Goal: Information Seeking & Learning: Learn about a topic

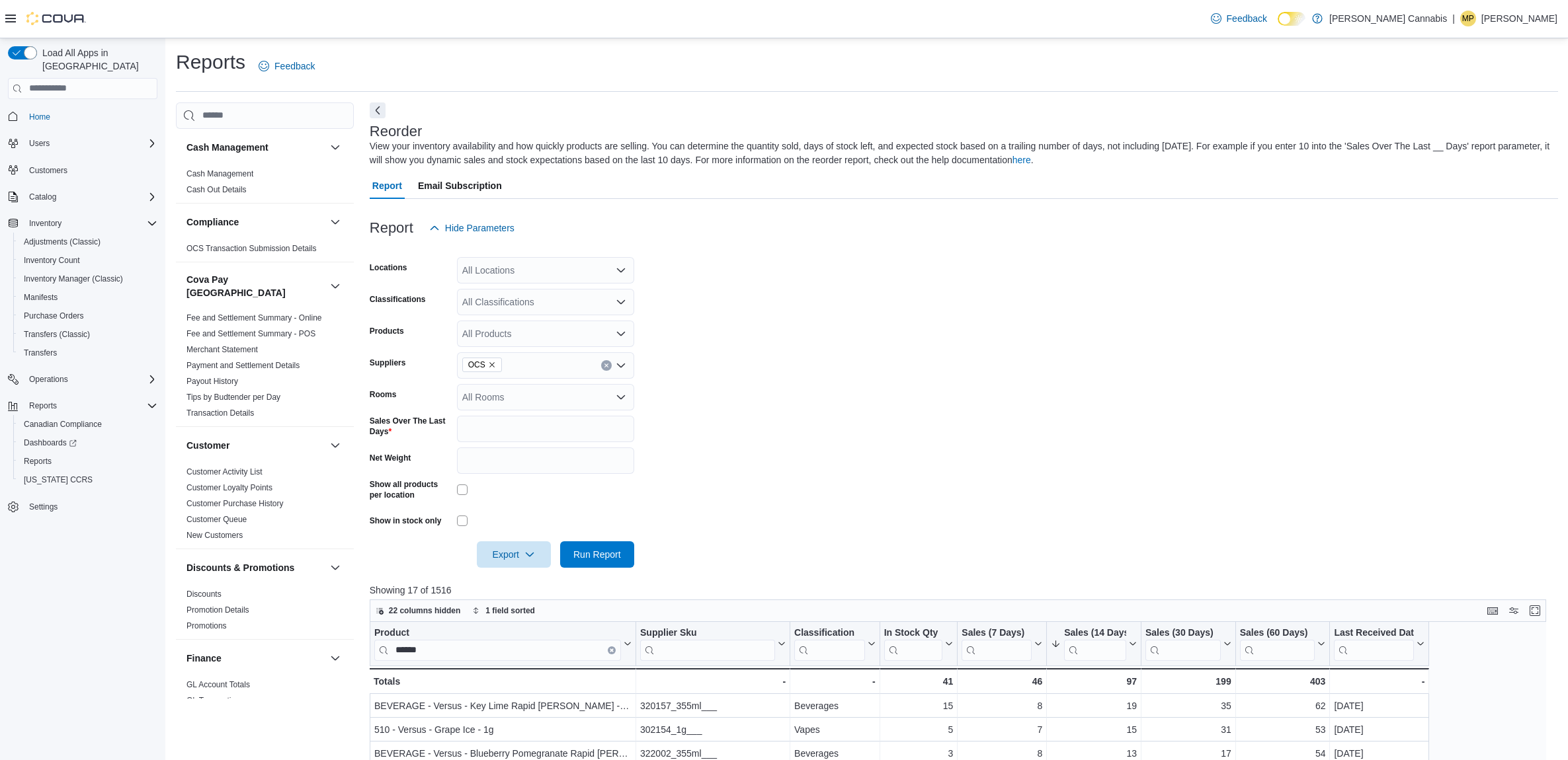
scroll to position [248, 0]
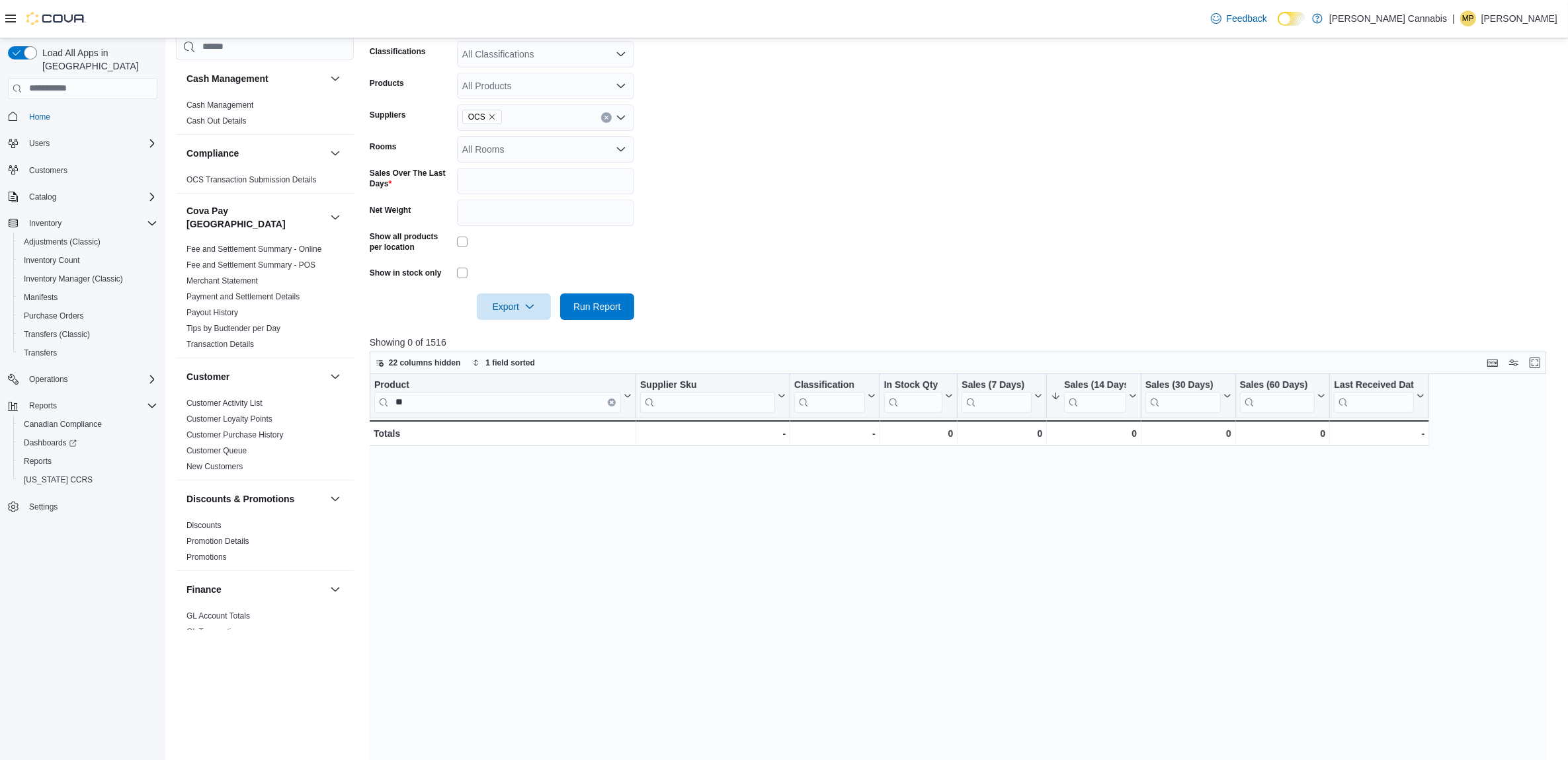
type input "*"
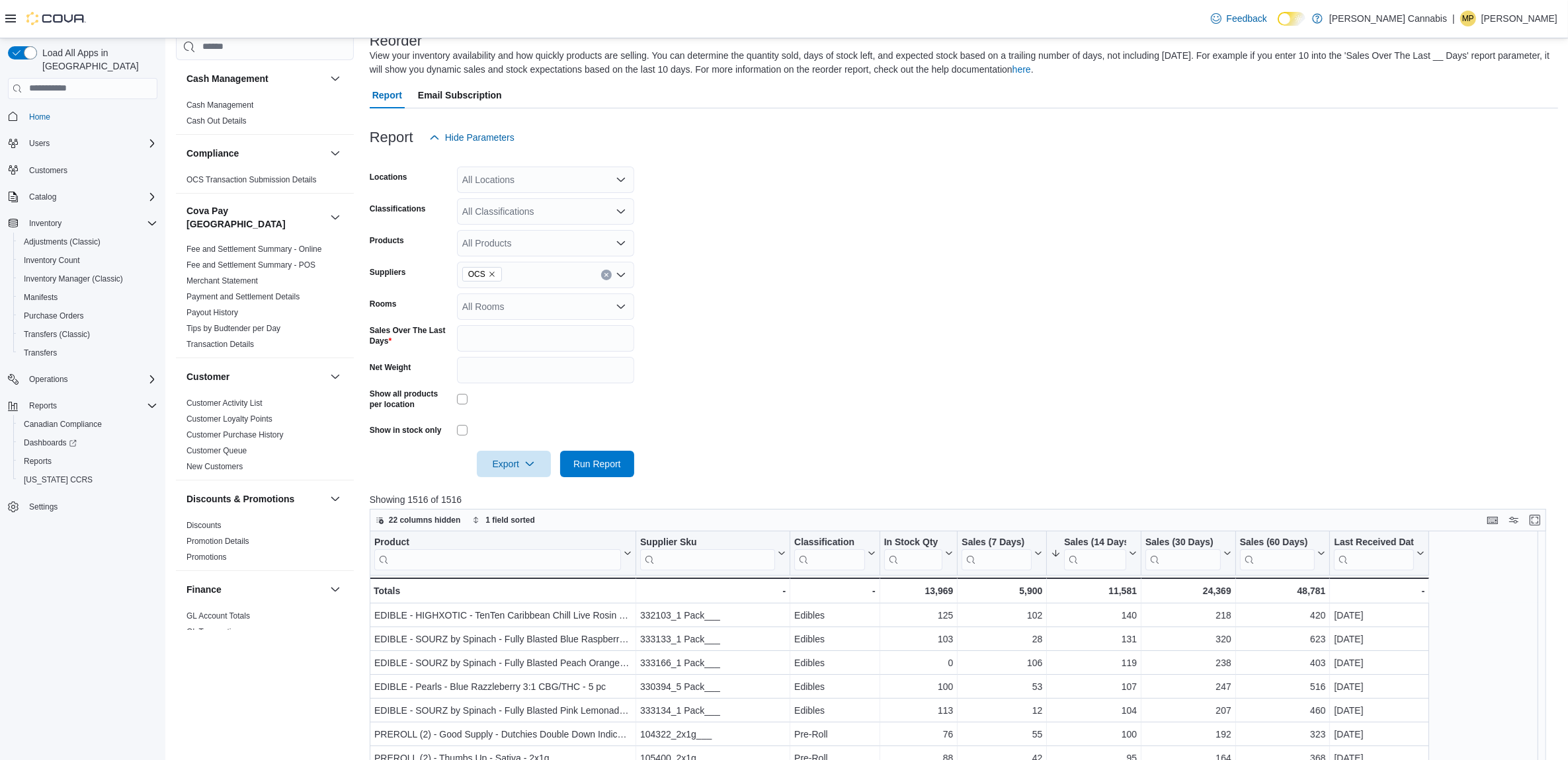
scroll to position [0, 0]
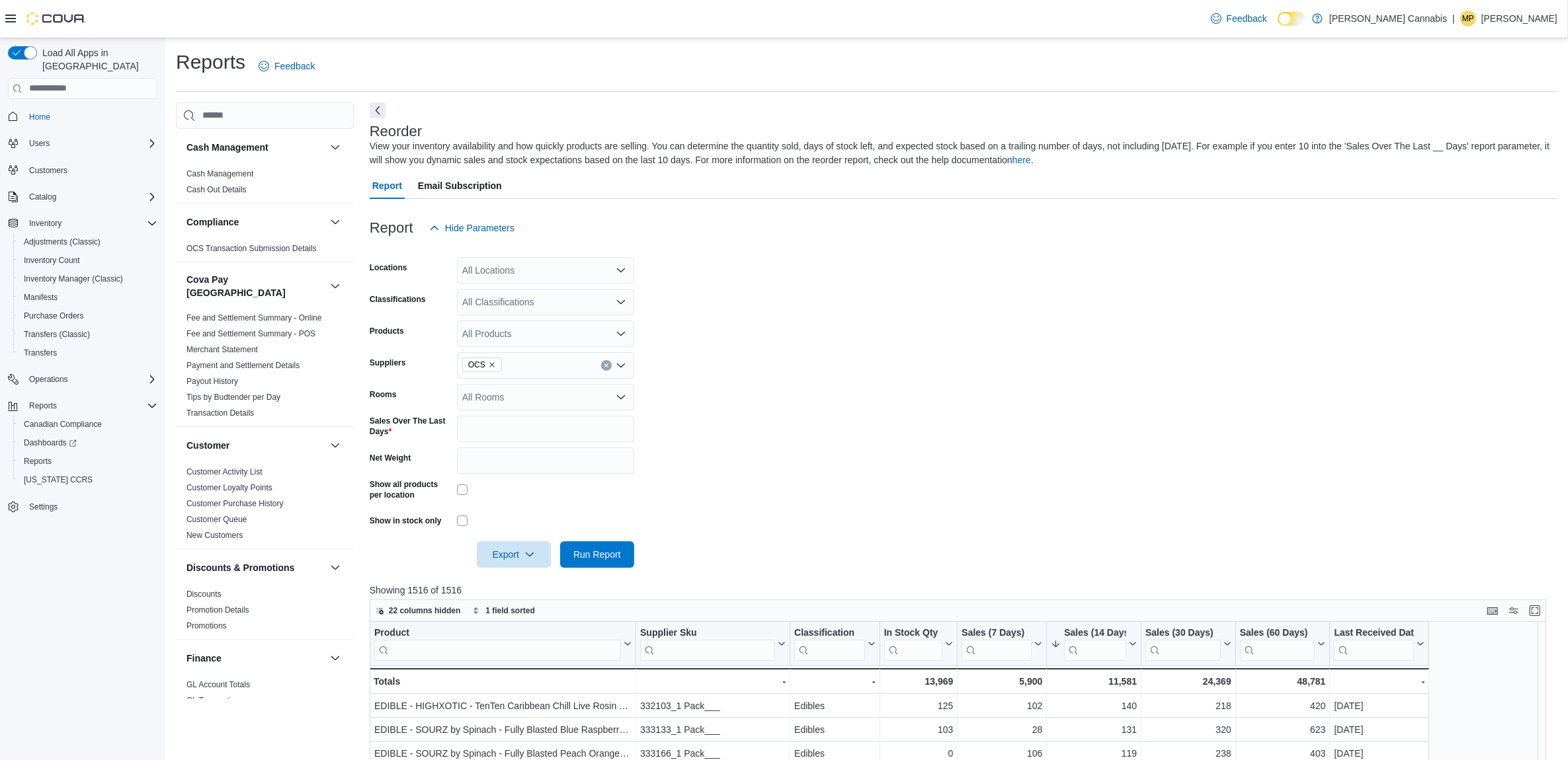
click at [536, 293] on div "All Classifications" at bounding box center [546, 302] width 178 height 26
type input "***"
click at [515, 329] on span "Edibles" at bounding box center [500, 323] width 30 height 13
click at [851, 281] on form "Locations All Locations Classifications Edibles Combo box. Selected. Edibles. P…" at bounding box center [964, 404] width 1189 height 326
click at [627, 547] on button "Run Report" at bounding box center [596, 554] width 74 height 26
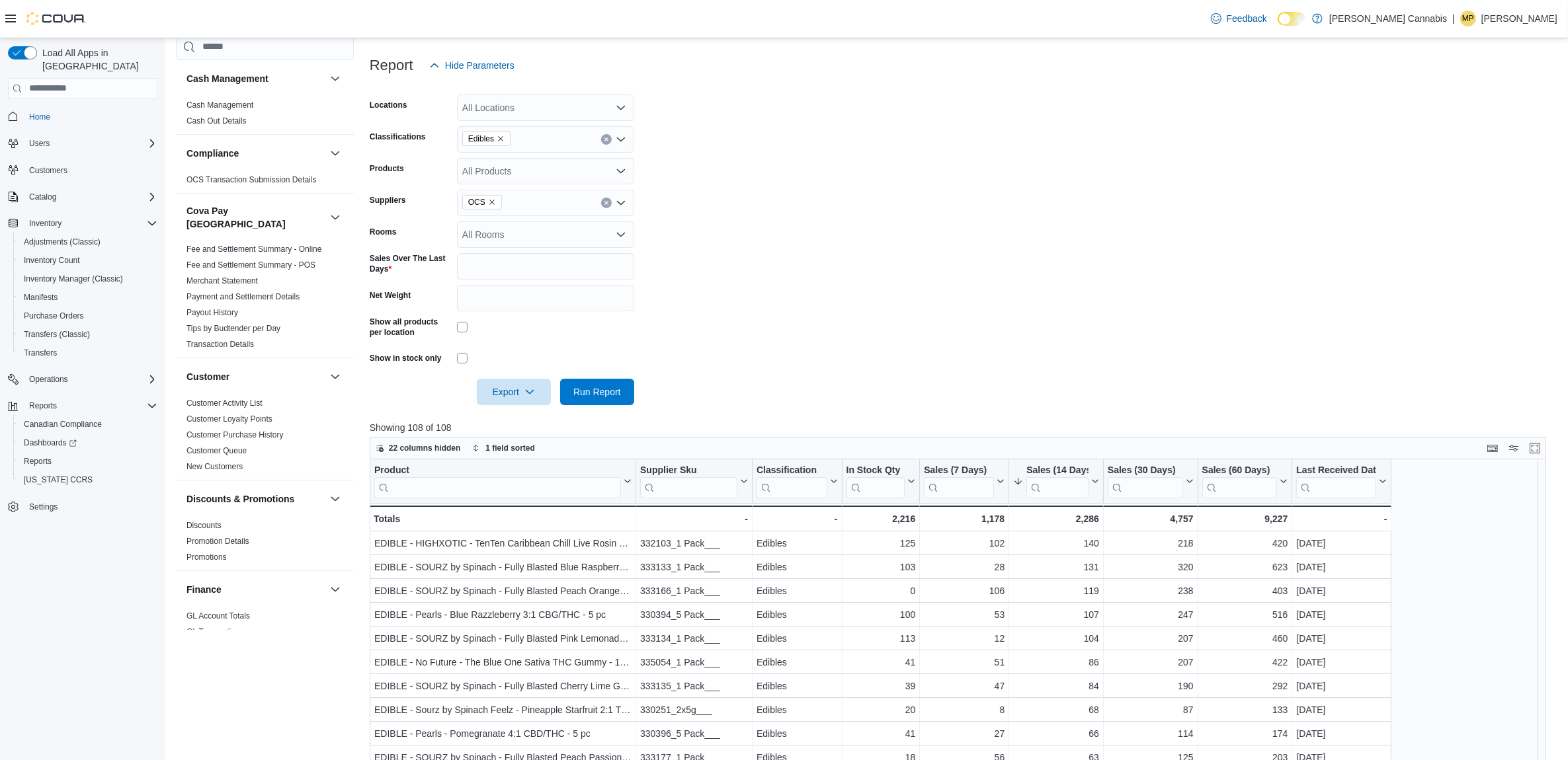
scroll to position [165, 0]
click at [498, 447] on span "1 field sorted" at bounding box center [510, 445] width 49 height 11
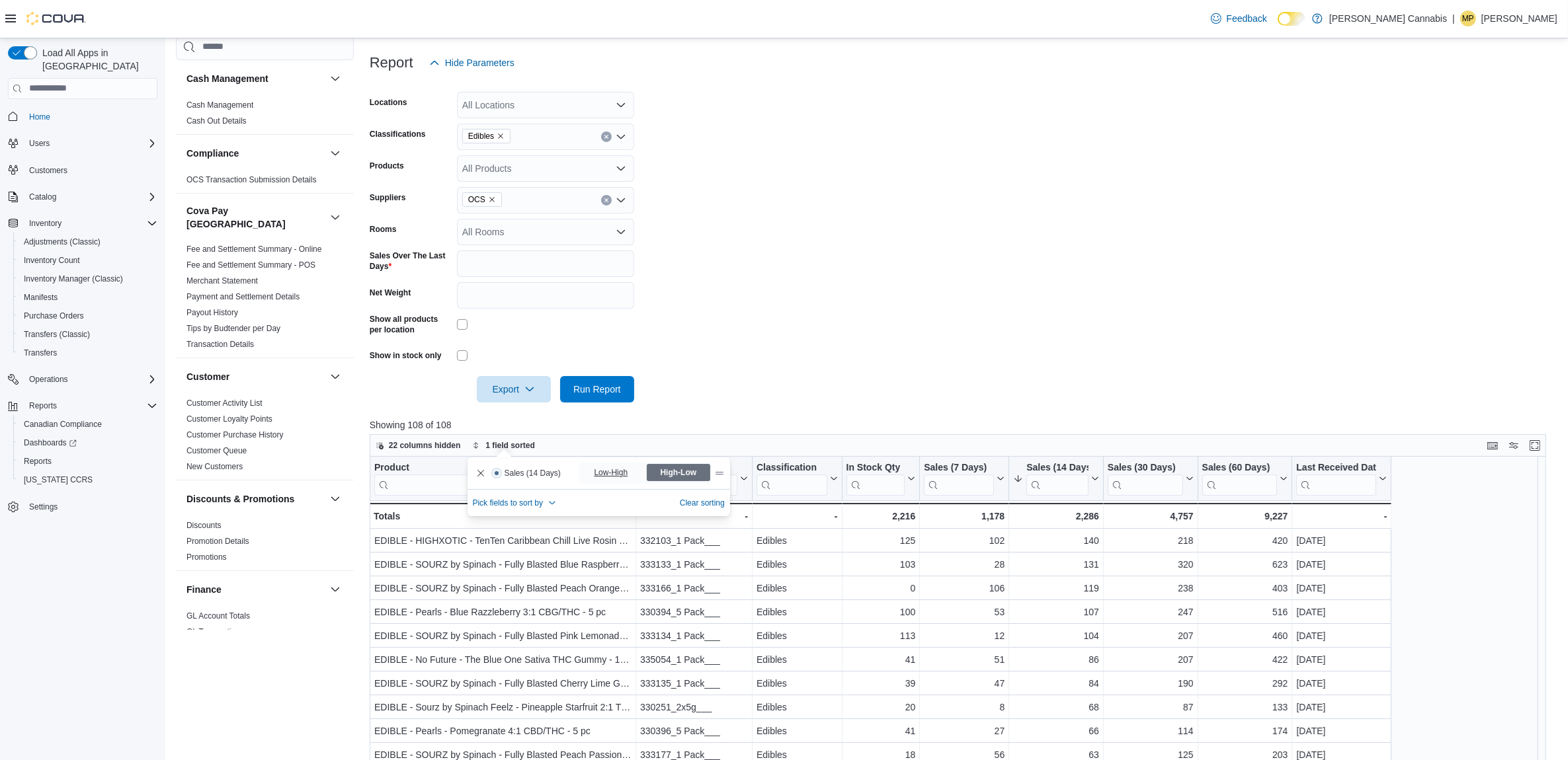
click at [605, 467] on span "Low-High" at bounding box center [612, 473] width 37 height 20
click at [672, 471] on span "High-Low" at bounding box center [678, 473] width 37 height 20
click at [756, 379] on form "Locations All Locations Classifications Edibles Products All Products Suppliers…" at bounding box center [964, 239] width 1189 height 326
click at [513, 481] on input "search" at bounding box center [498, 484] width 247 height 21
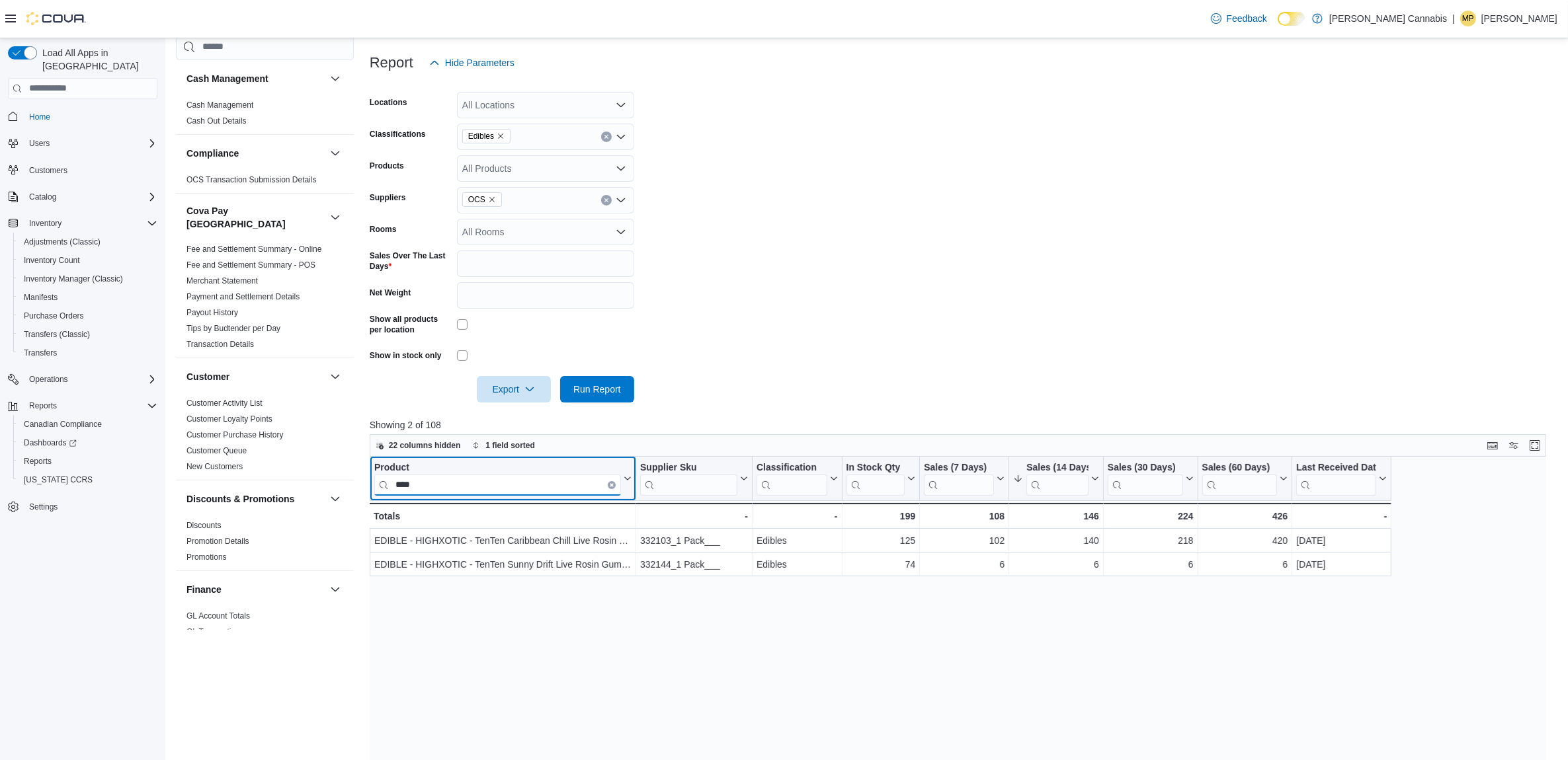
type input "****"
click at [609, 484] on button "Clear input" at bounding box center [611, 484] width 8 height 8
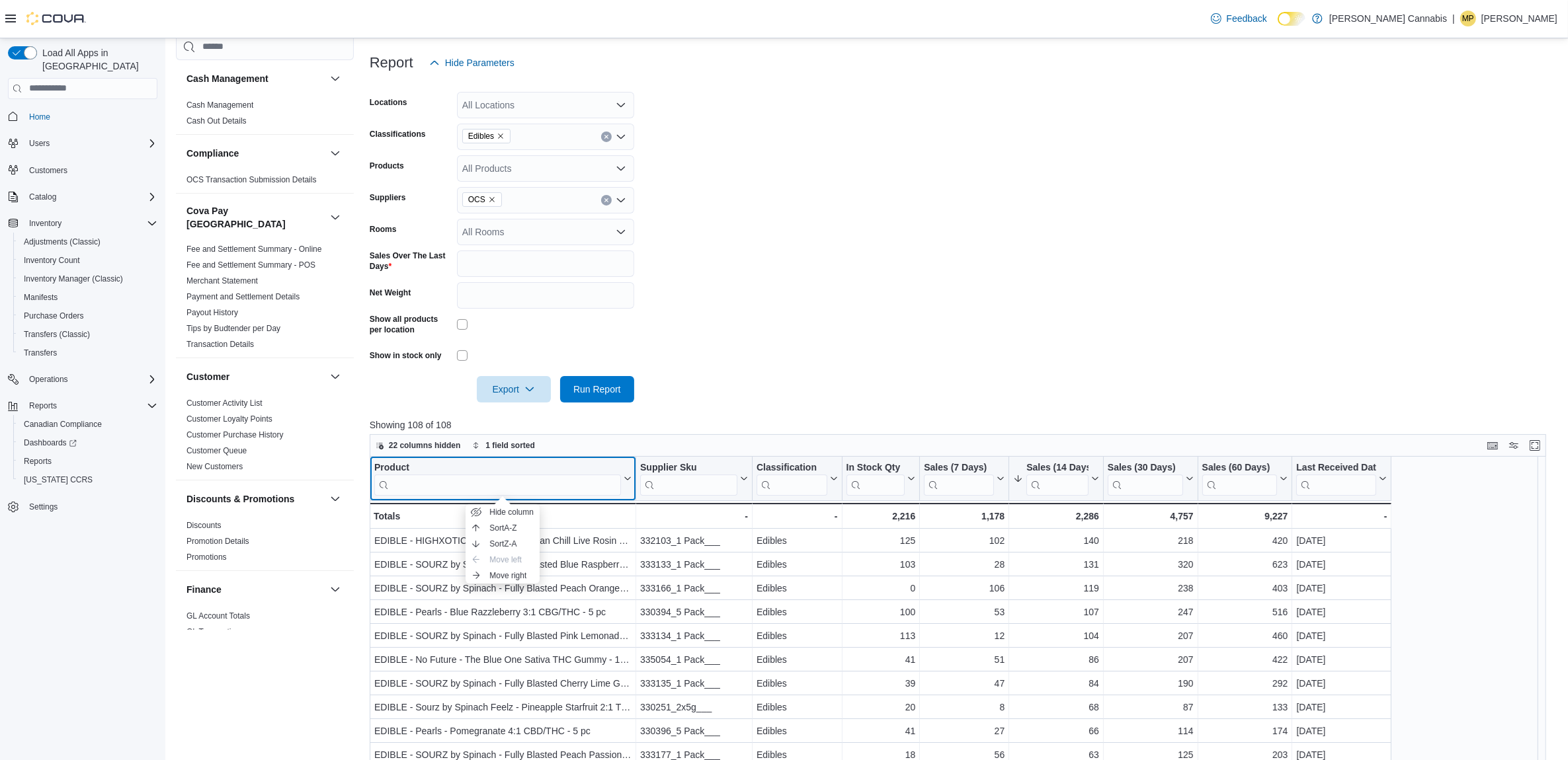
click at [810, 303] on form "Locations All Locations Classifications Edibles Products All Products Suppliers…" at bounding box center [964, 239] width 1189 height 326
click at [404, 480] on input "search" at bounding box center [498, 484] width 247 height 21
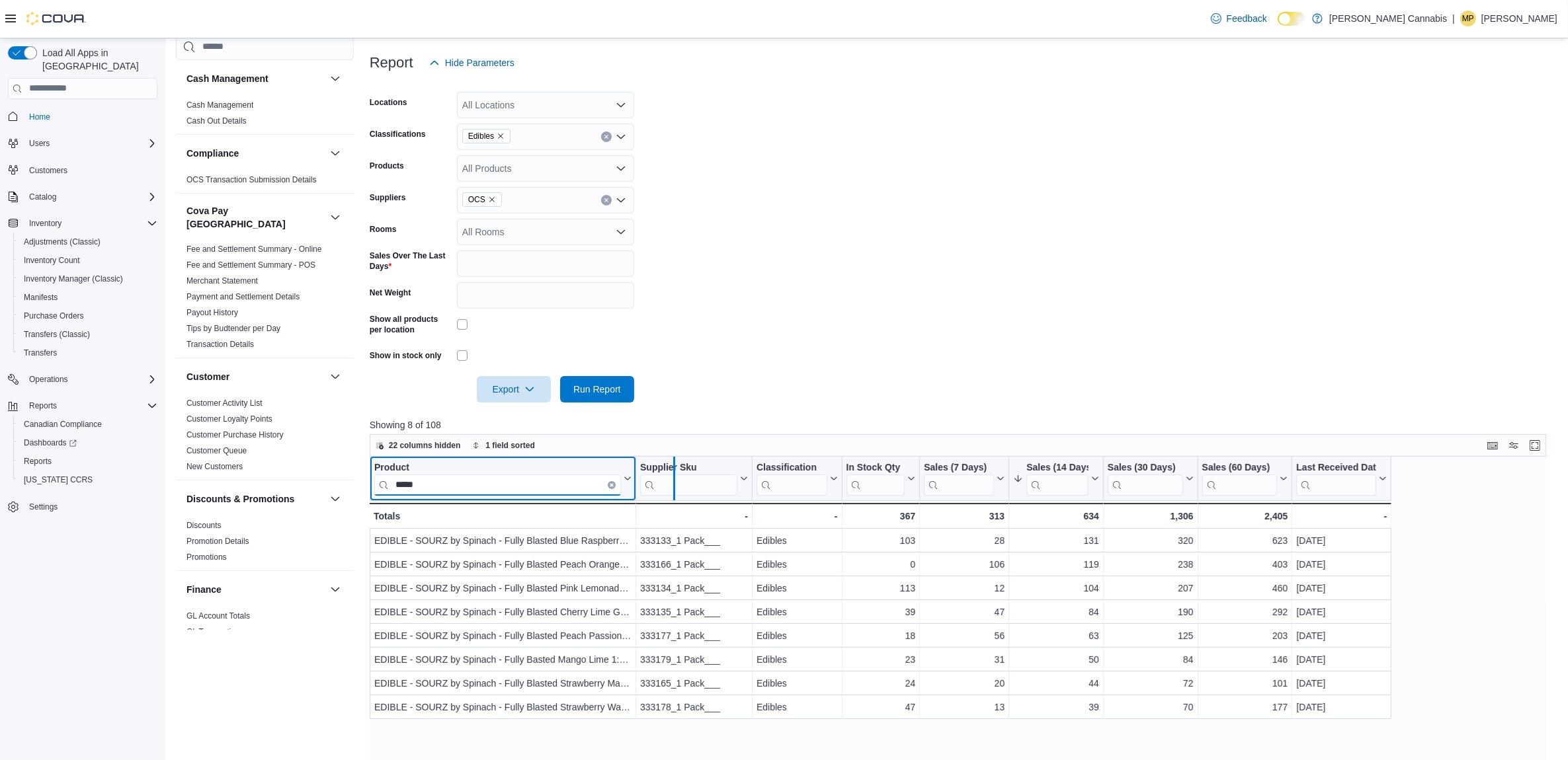
drag, startPoint x: 638, startPoint y: 463, endPoint x: 679, endPoint y: 458, distance: 41.3
click at [679, 458] on div at bounding box center [674, 478] width 11 height 44
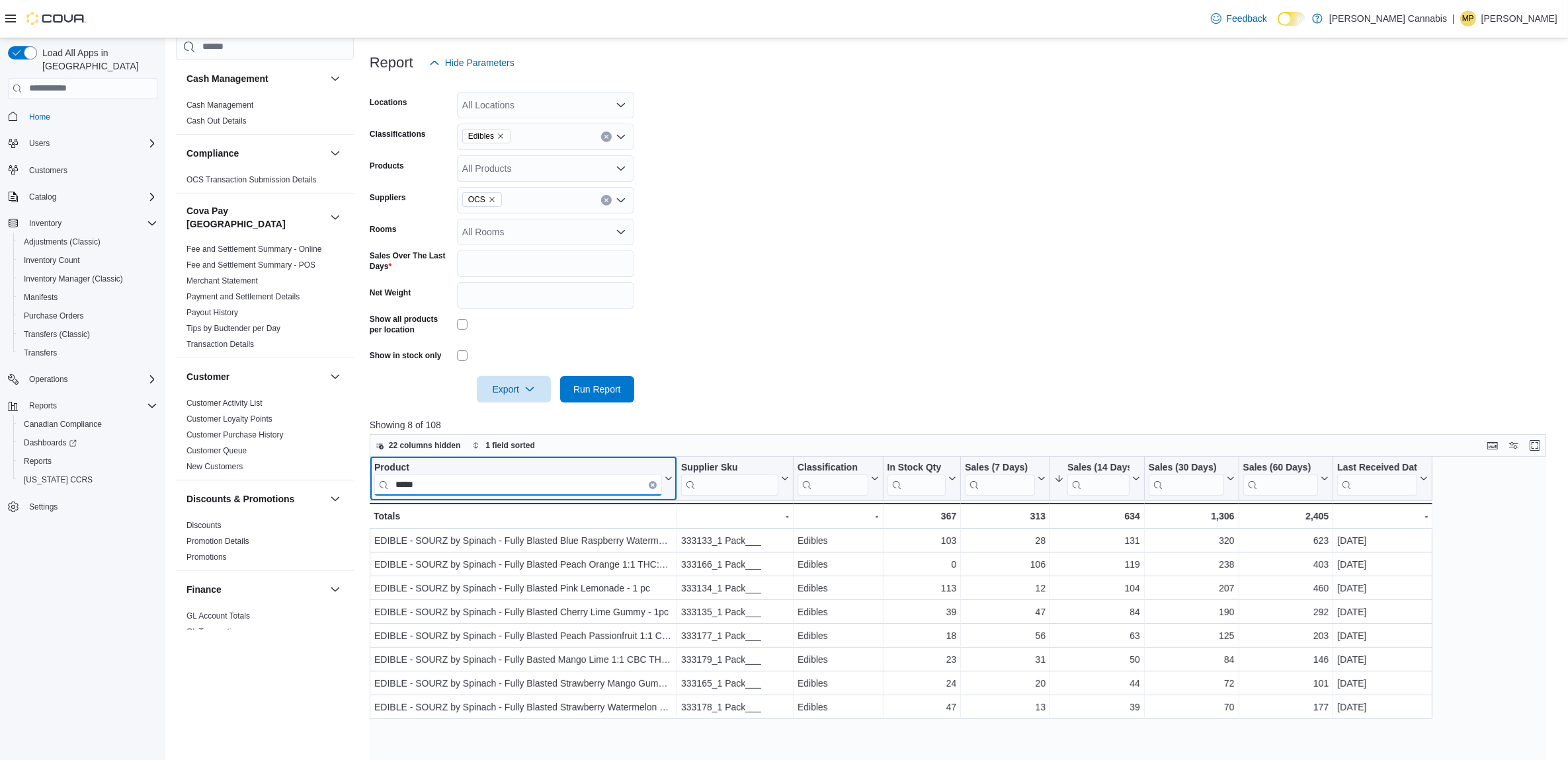
click at [523, 488] on input "*****" at bounding box center [518, 484] width 288 height 21
type input "*"
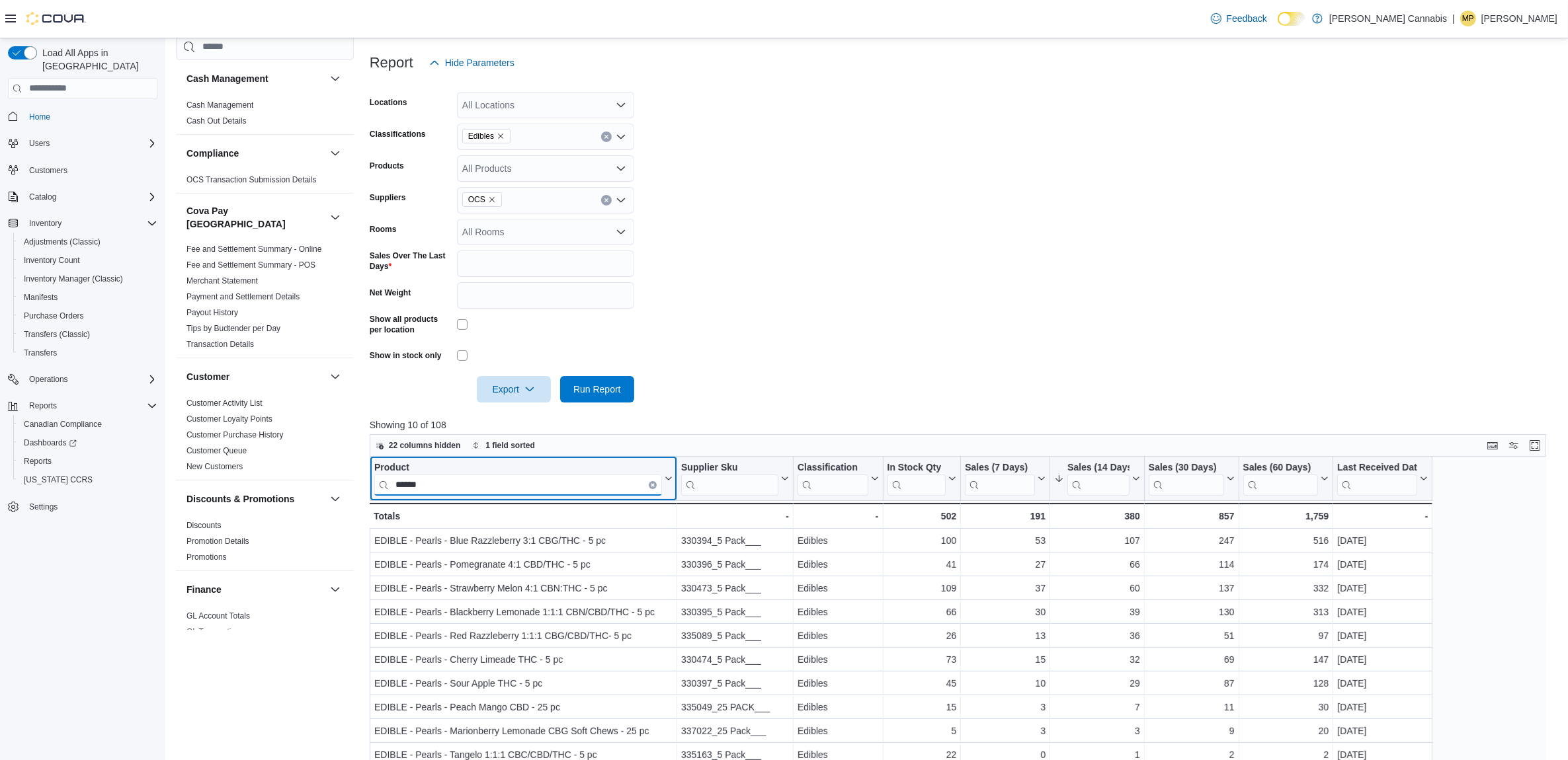
click at [501, 481] on input "******" at bounding box center [518, 484] width 288 height 21
type input "*"
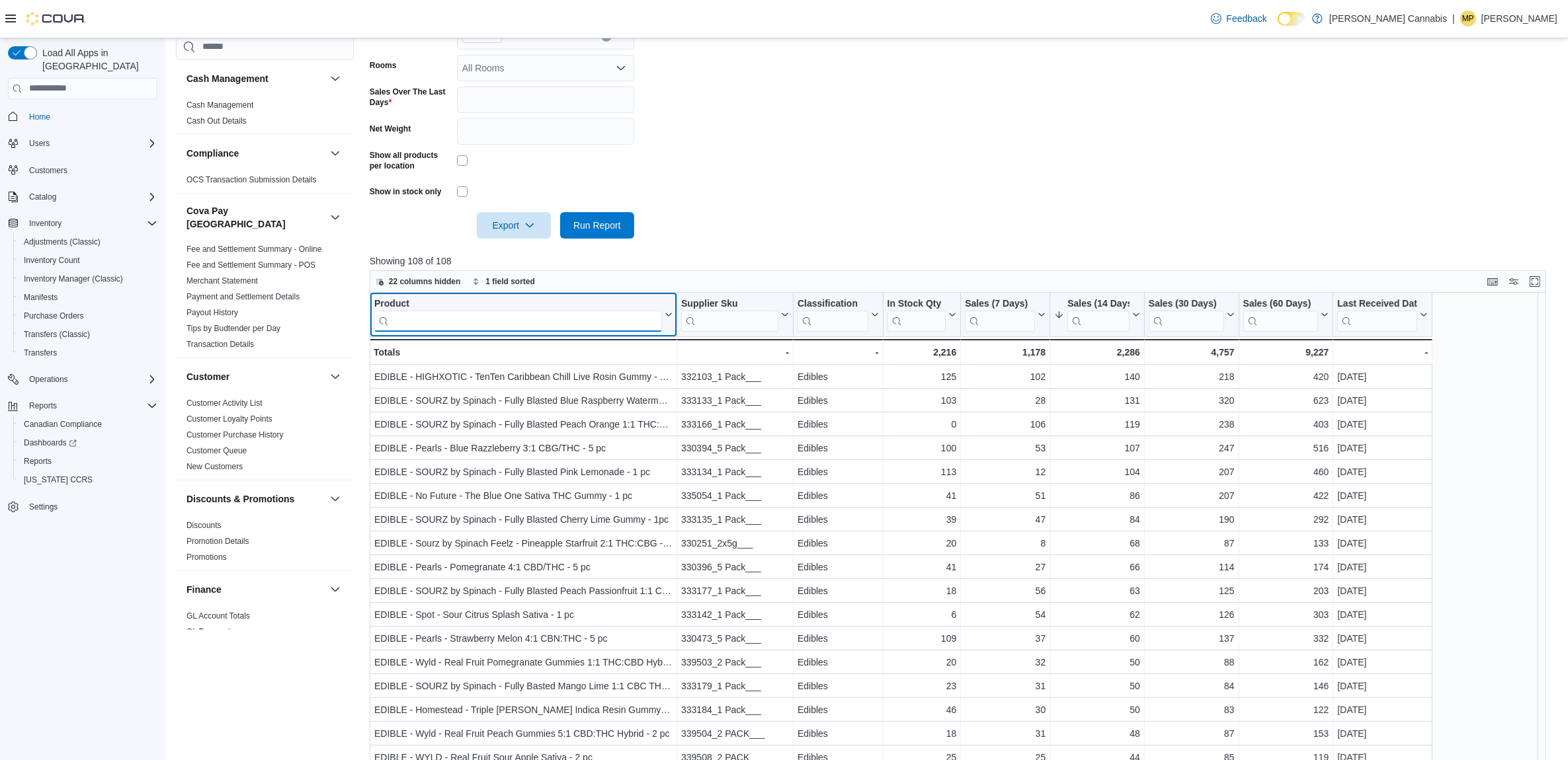
scroll to position [331, 0]
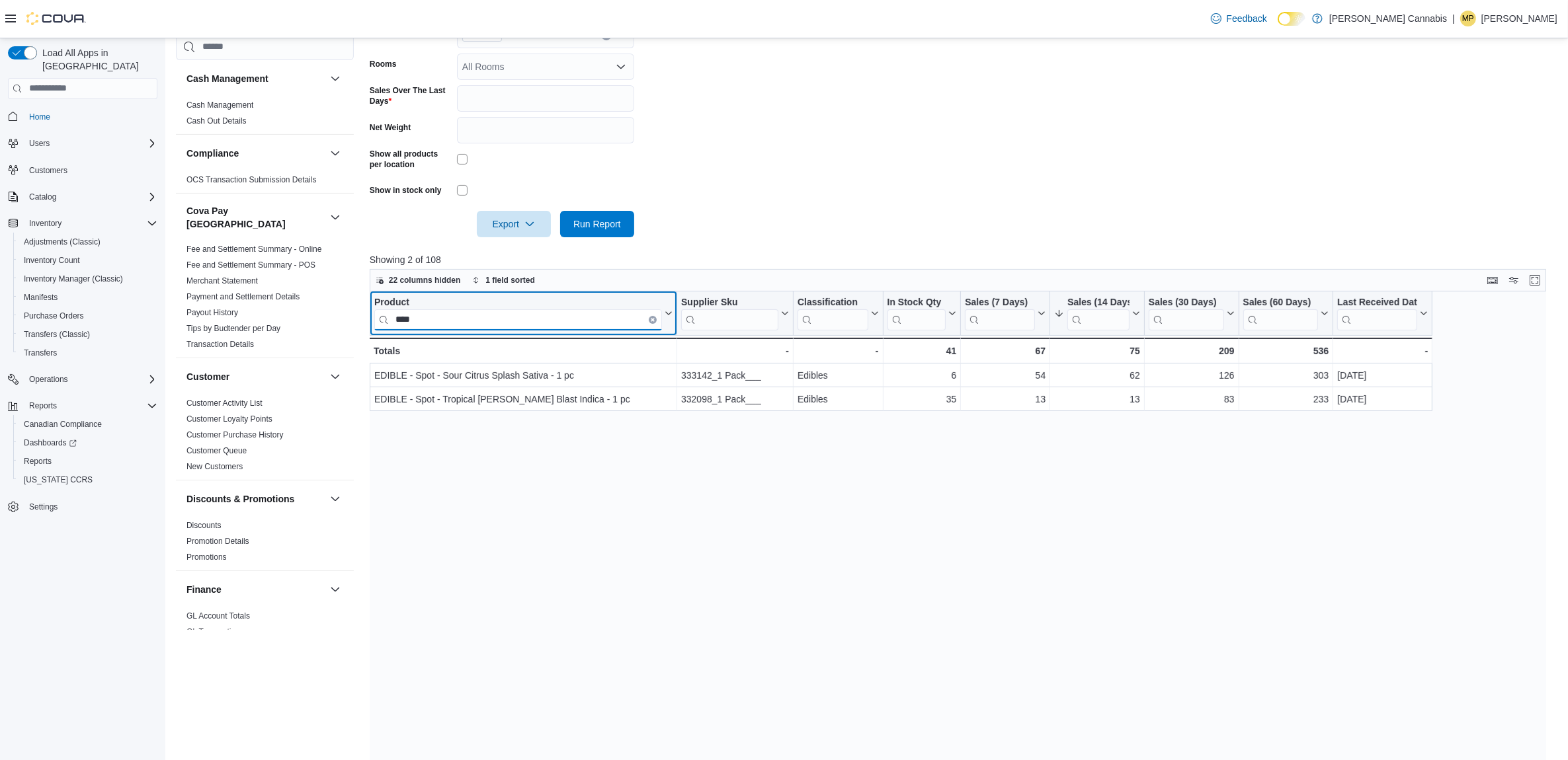
type input "****"
click at [652, 316] on button "Clear input" at bounding box center [652, 319] width 8 height 8
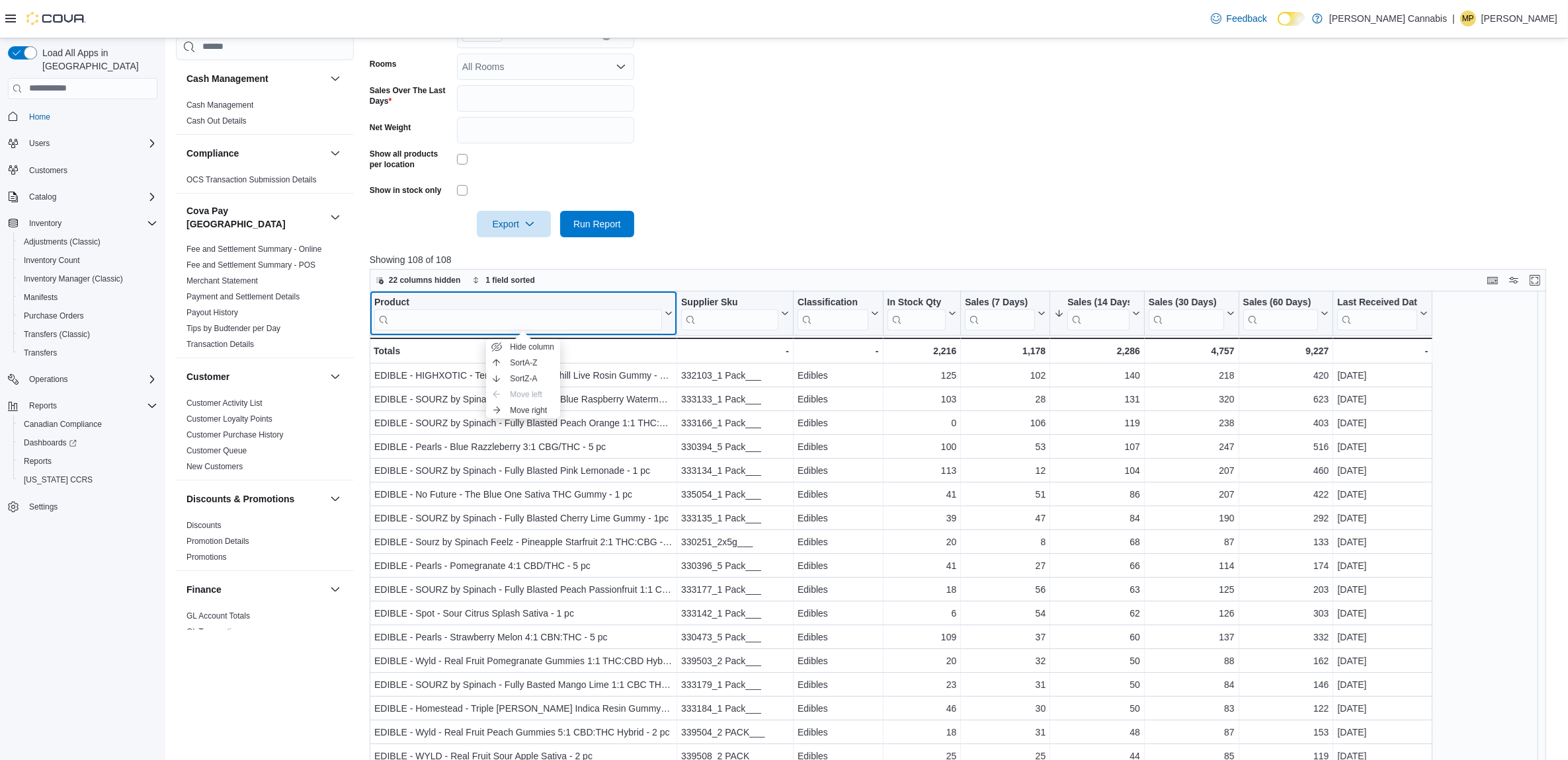
click at [713, 249] on div at bounding box center [964, 245] width 1189 height 16
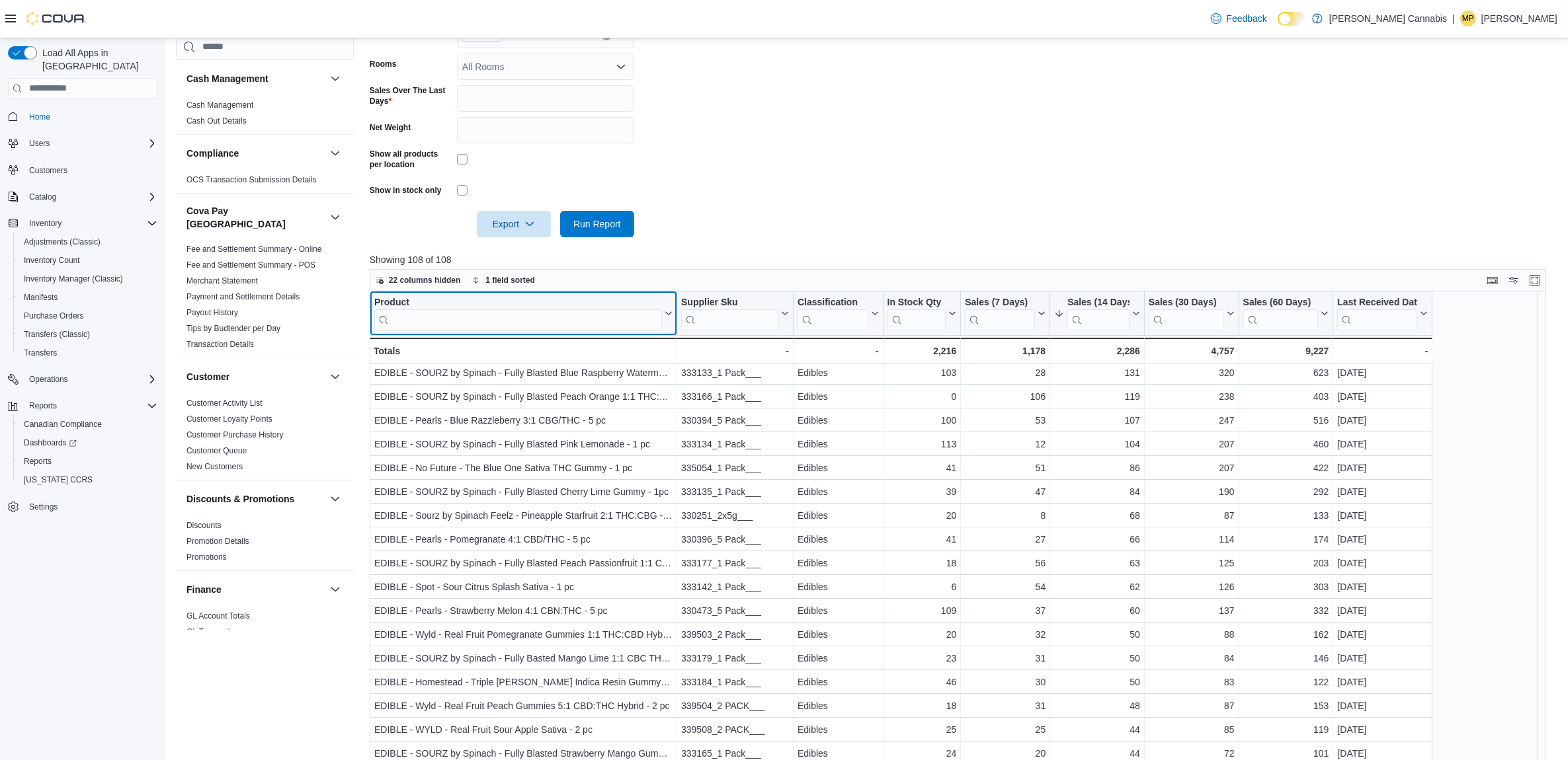
scroll to position [0, 0]
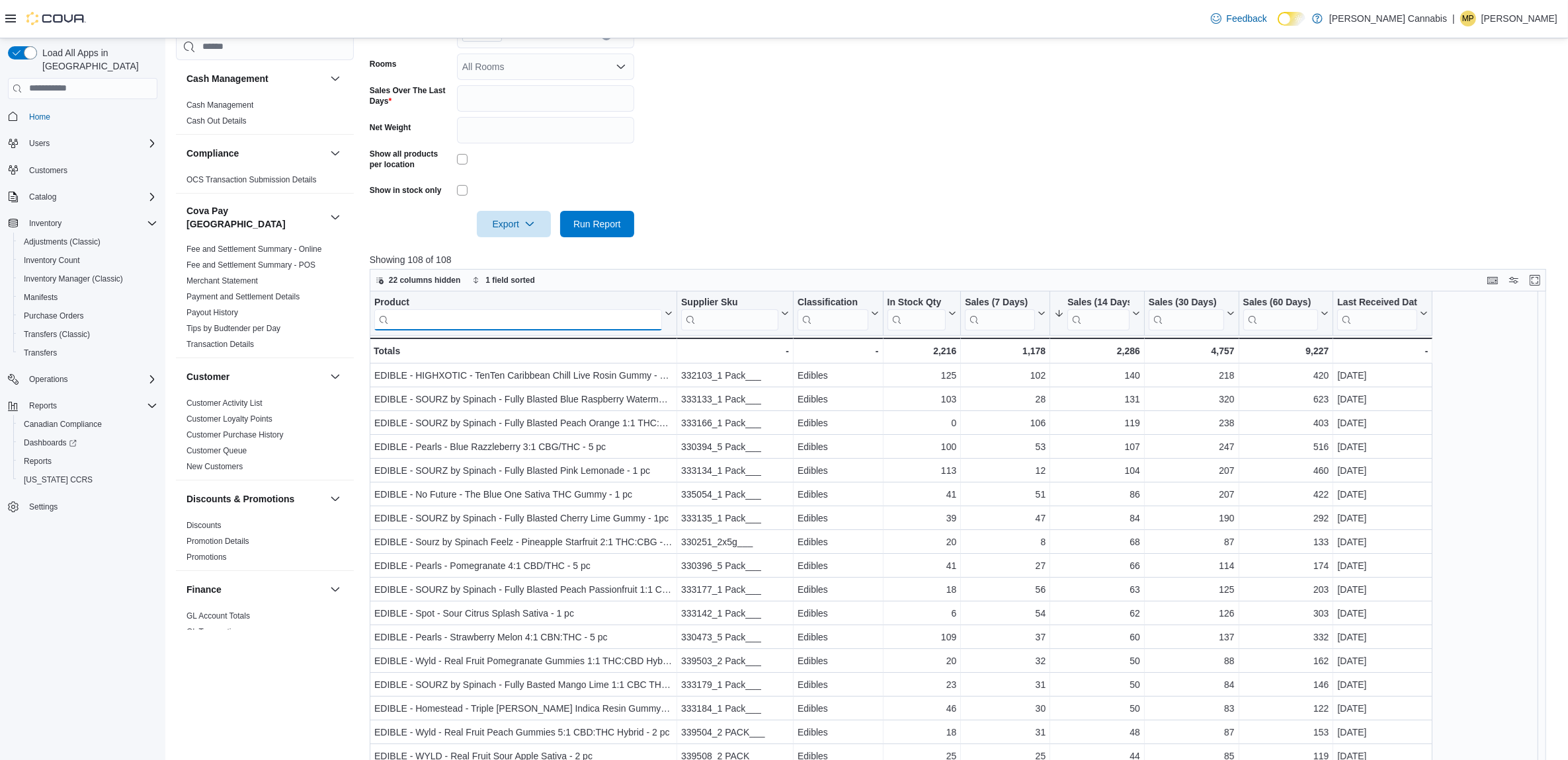
click at [478, 314] on input "search" at bounding box center [518, 319] width 288 height 21
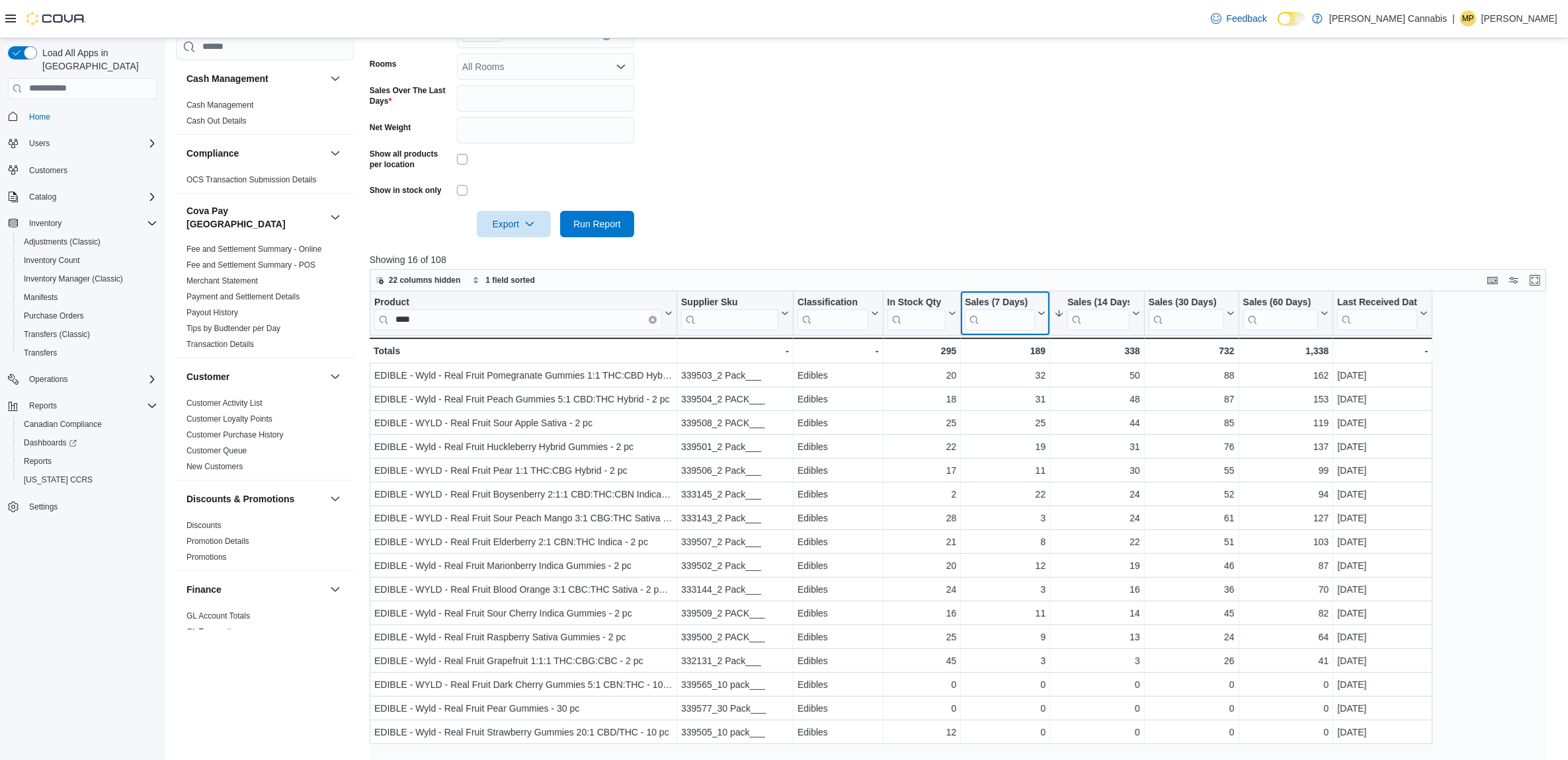
click at [1019, 305] on div "Sales (7 Days)" at bounding box center [1000, 303] width 70 height 13
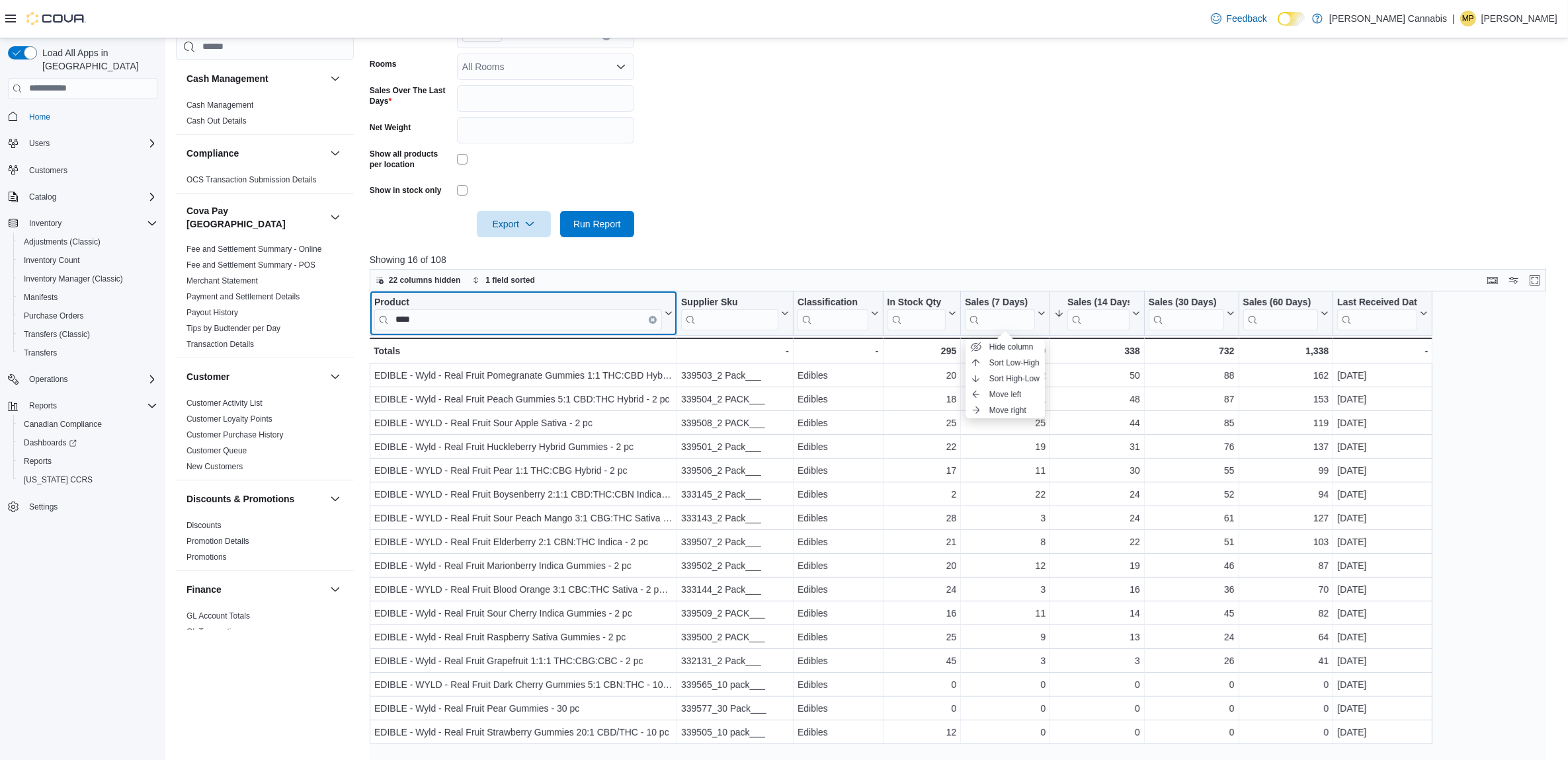
click at [490, 325] on input "****" at bounding box center [518, 319] width 288 height 21
type input "*"
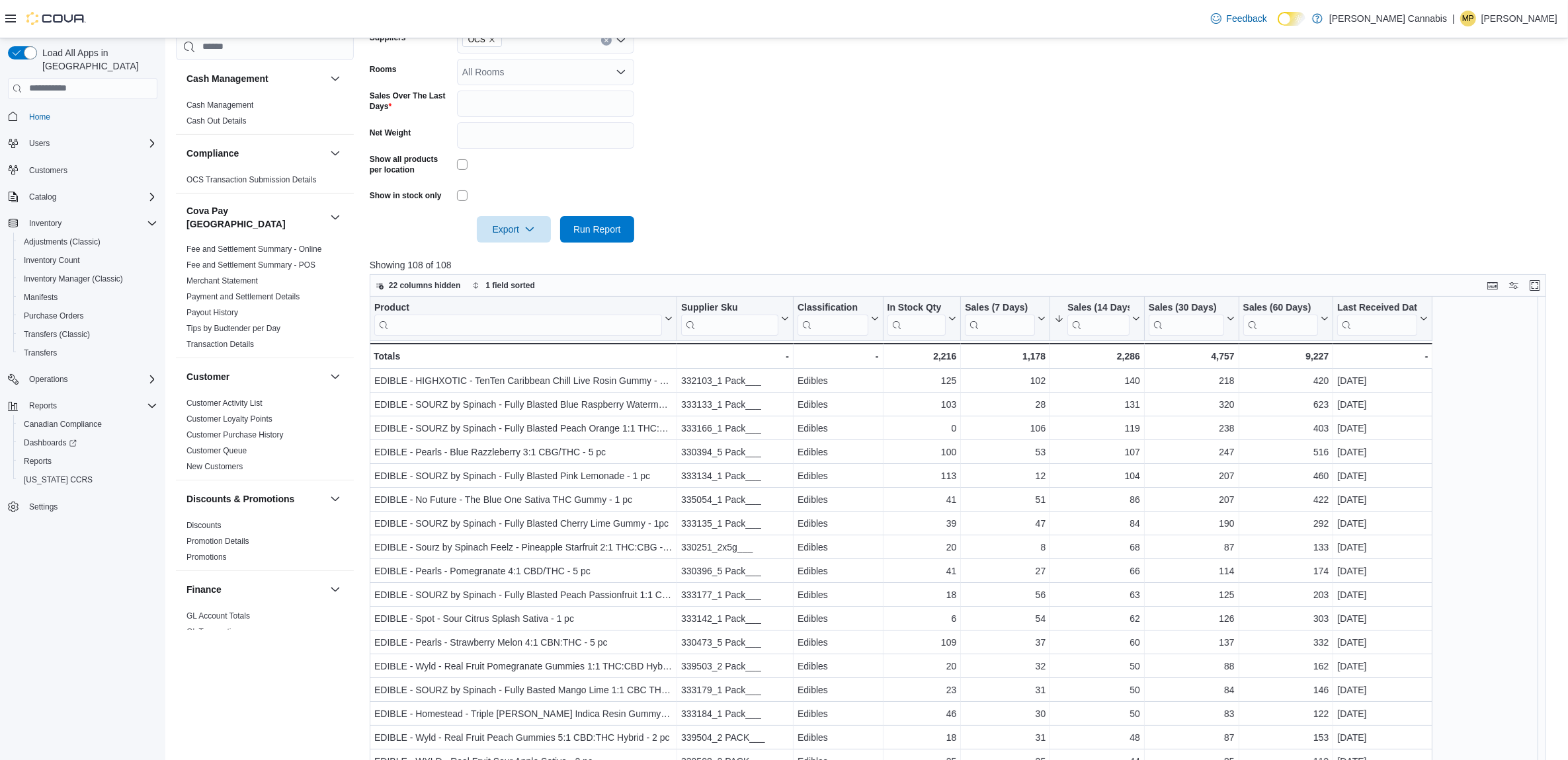
scroll to position [331, 0]
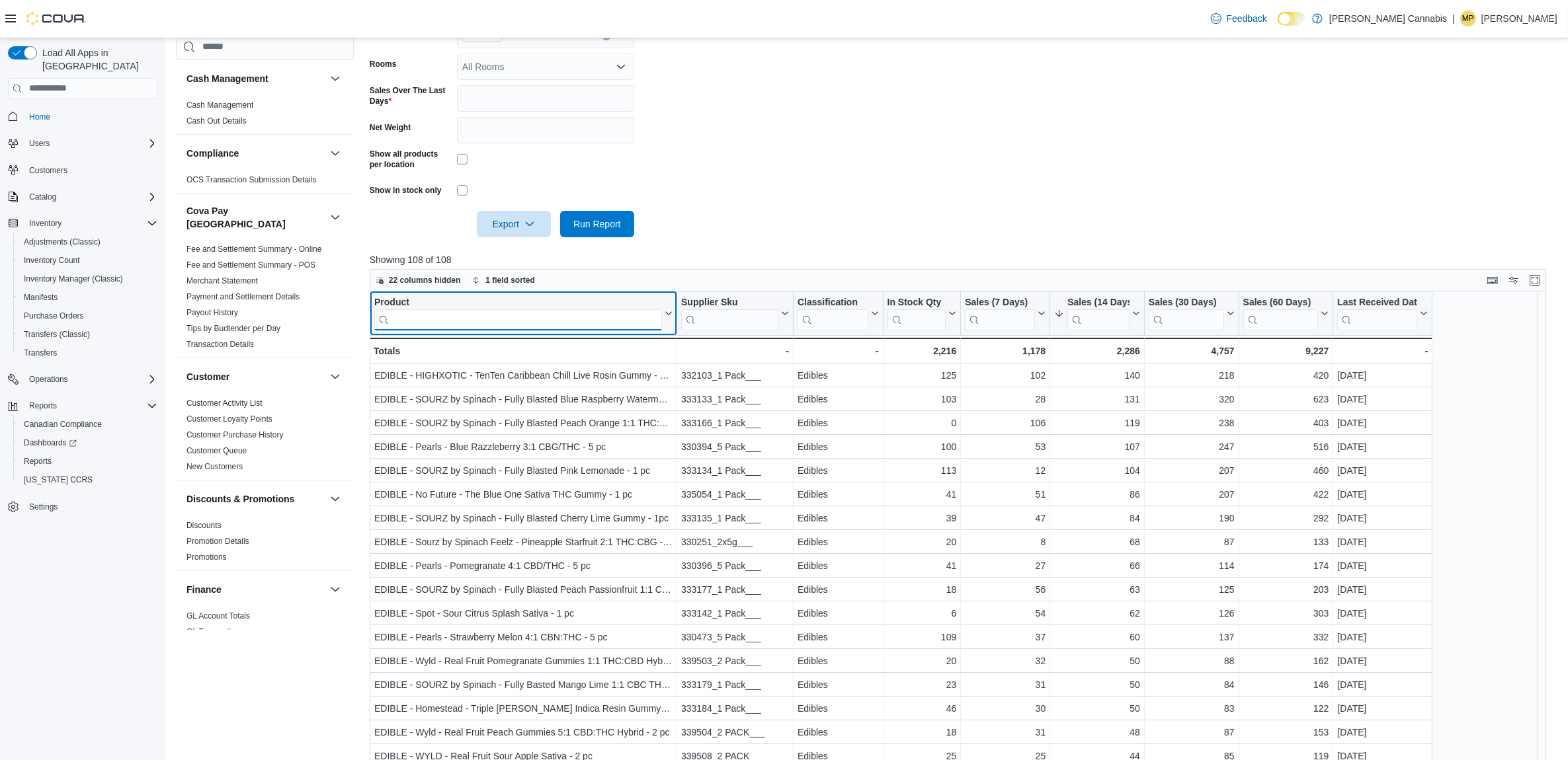
click at [453, 319] on input "search" at bounding box center [518, 319] width 288 height 21
type input "*"
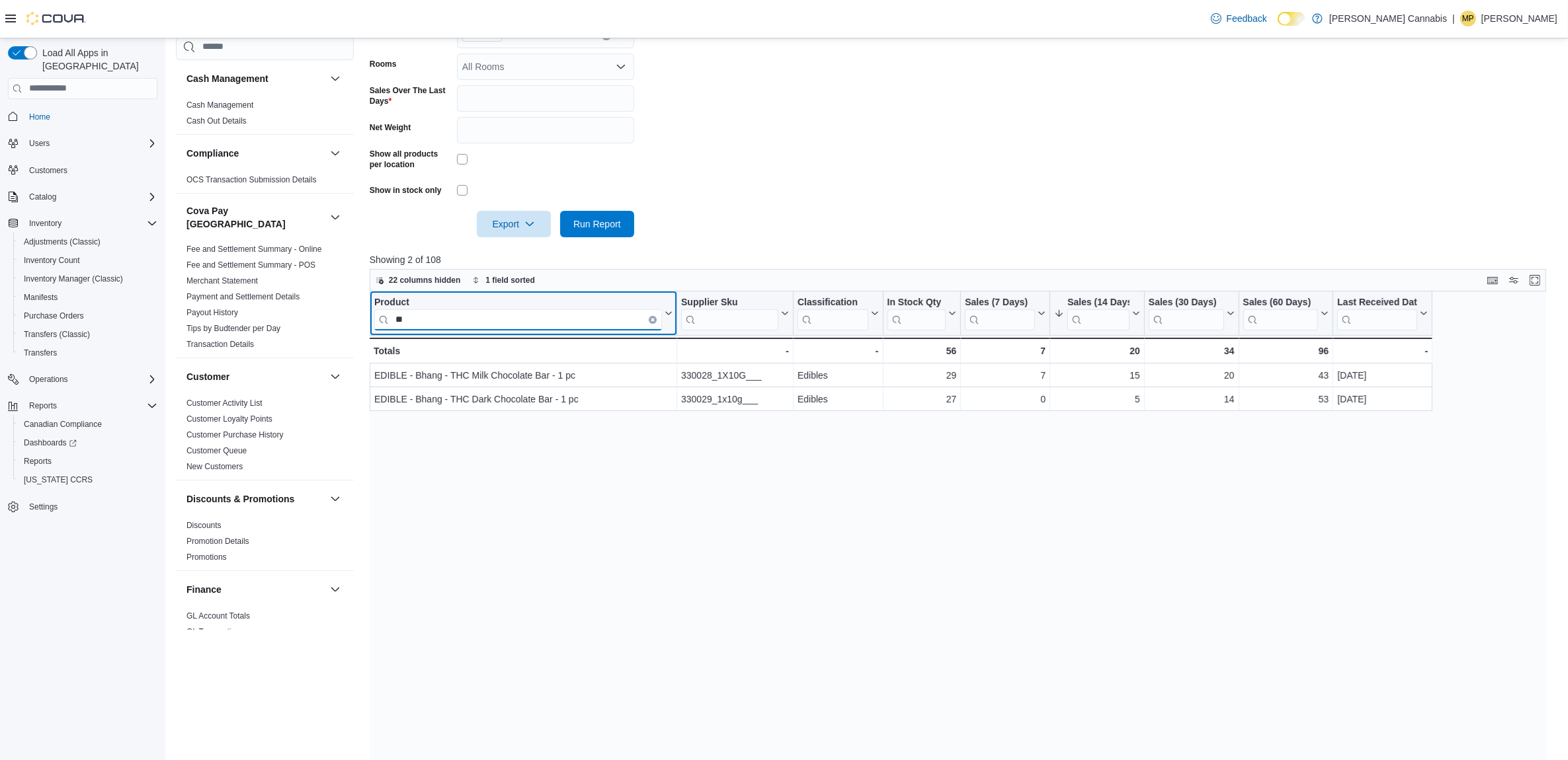
type input "*"
click at [447, 321] on input "******" at bounding box center [518, 319] width 288 height 21
type input "*"
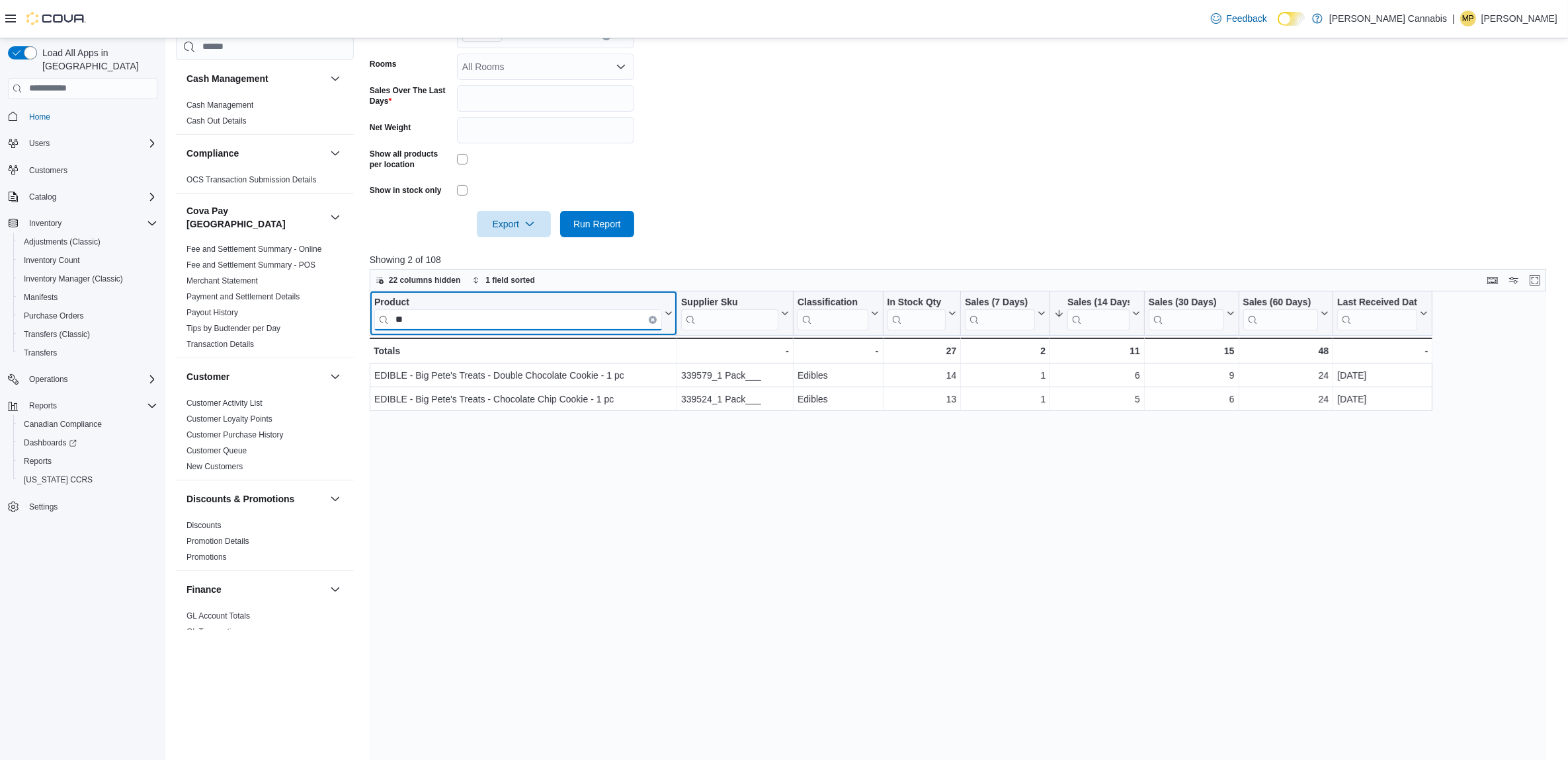
type input "*"
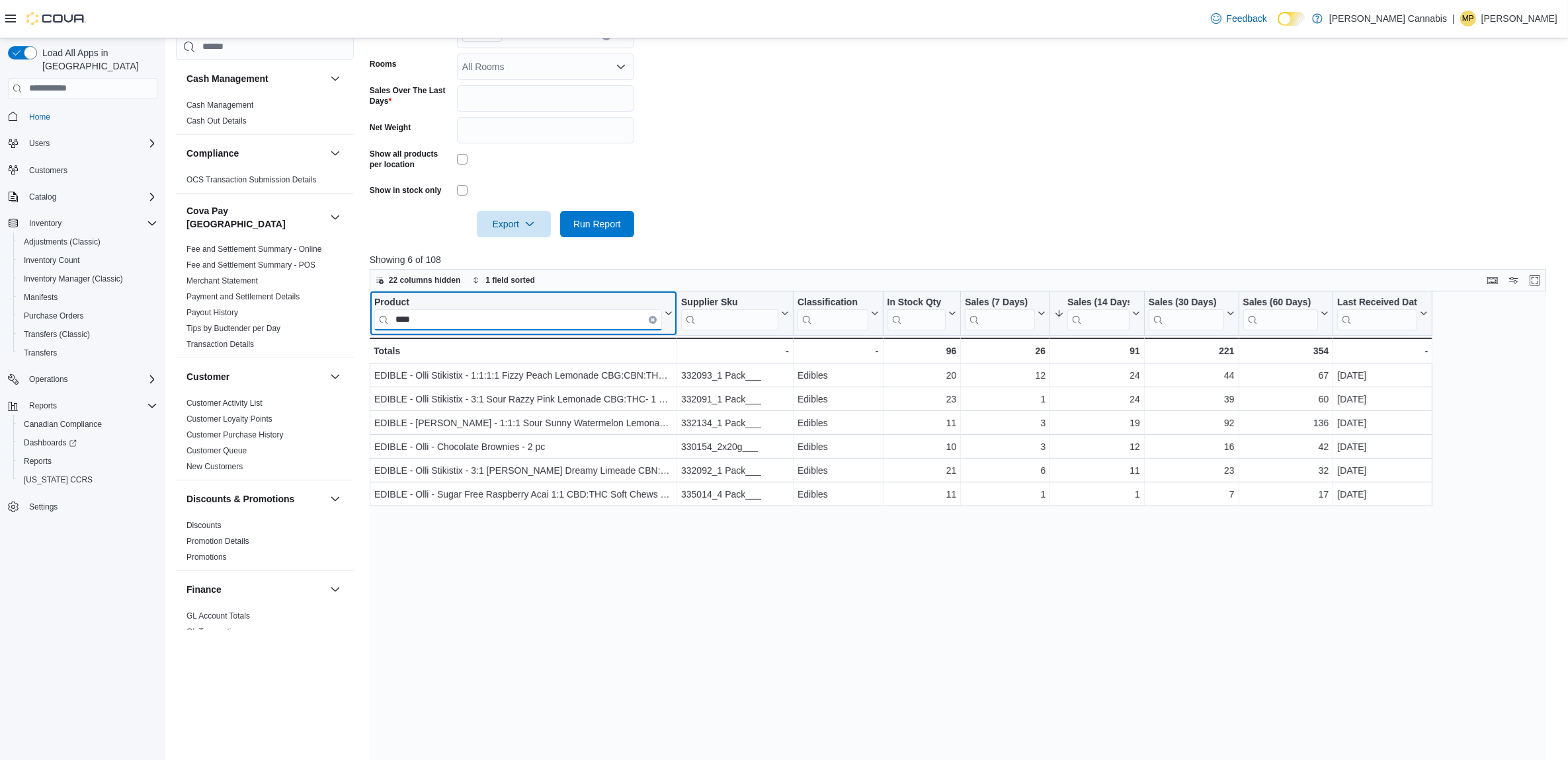
type input "****"
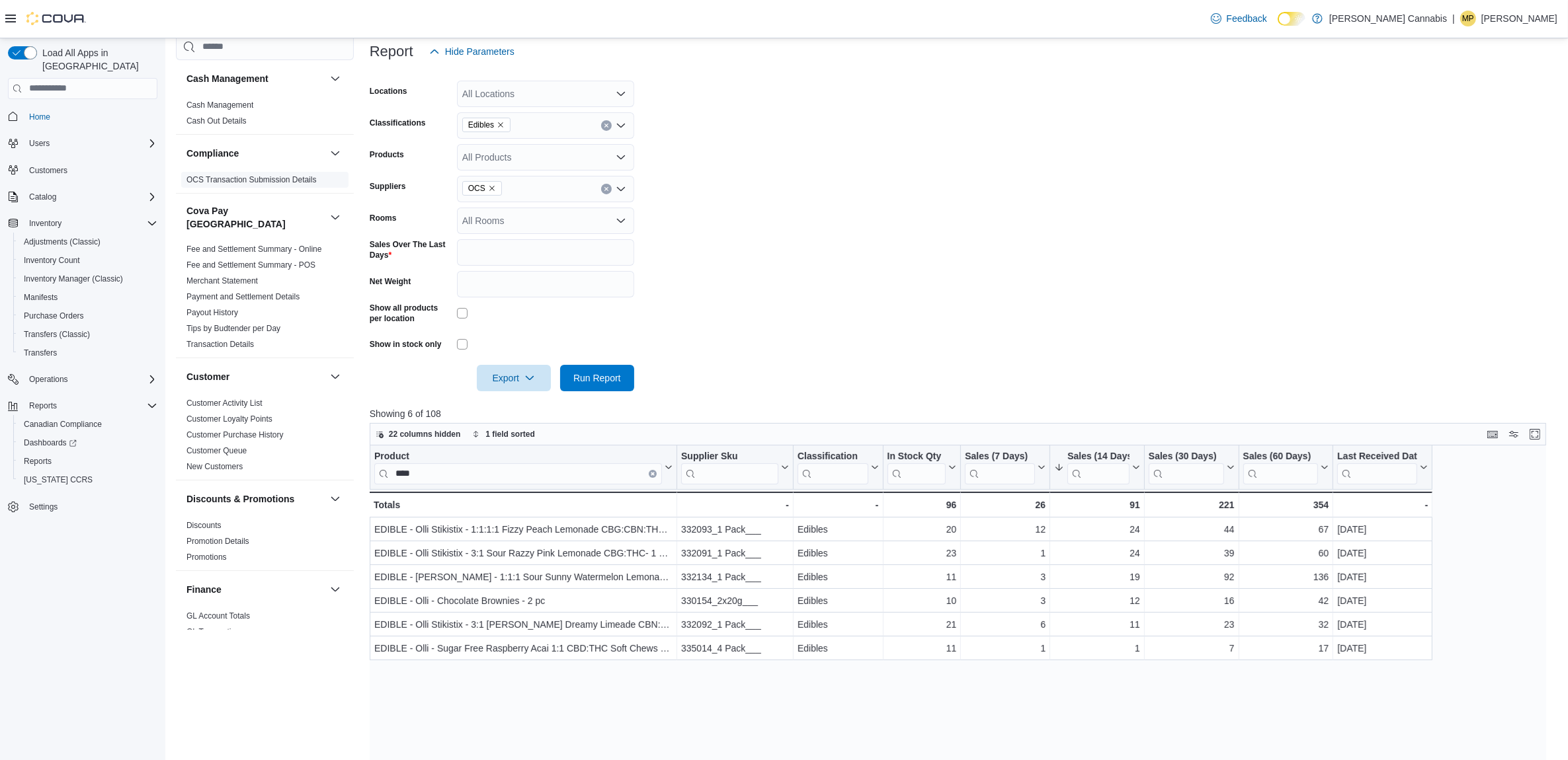
scroll to position [0, 0]
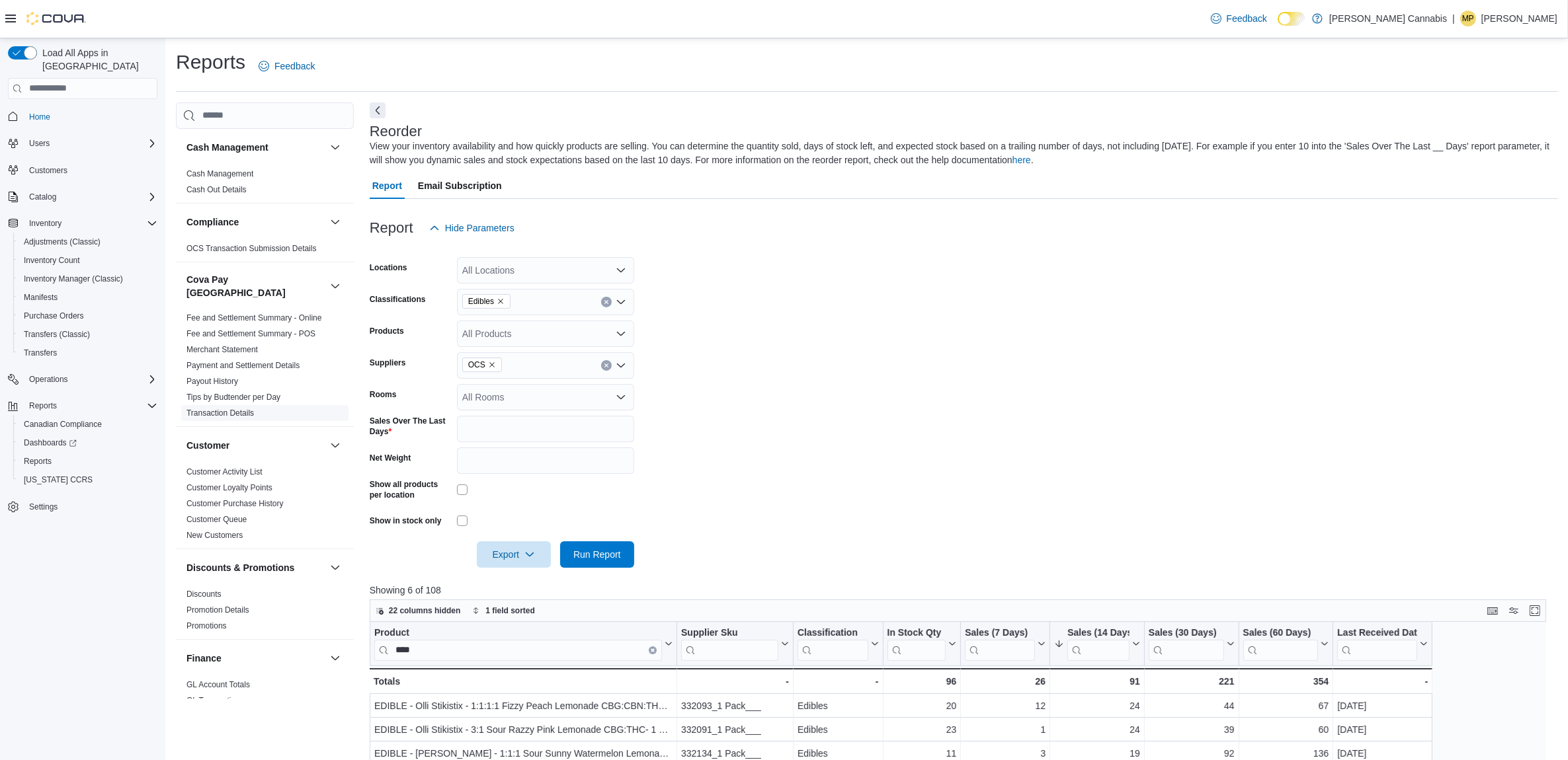
click at [235, 409] on link "Transaction Details" at bounding box center [220, 413] width 67 height 9
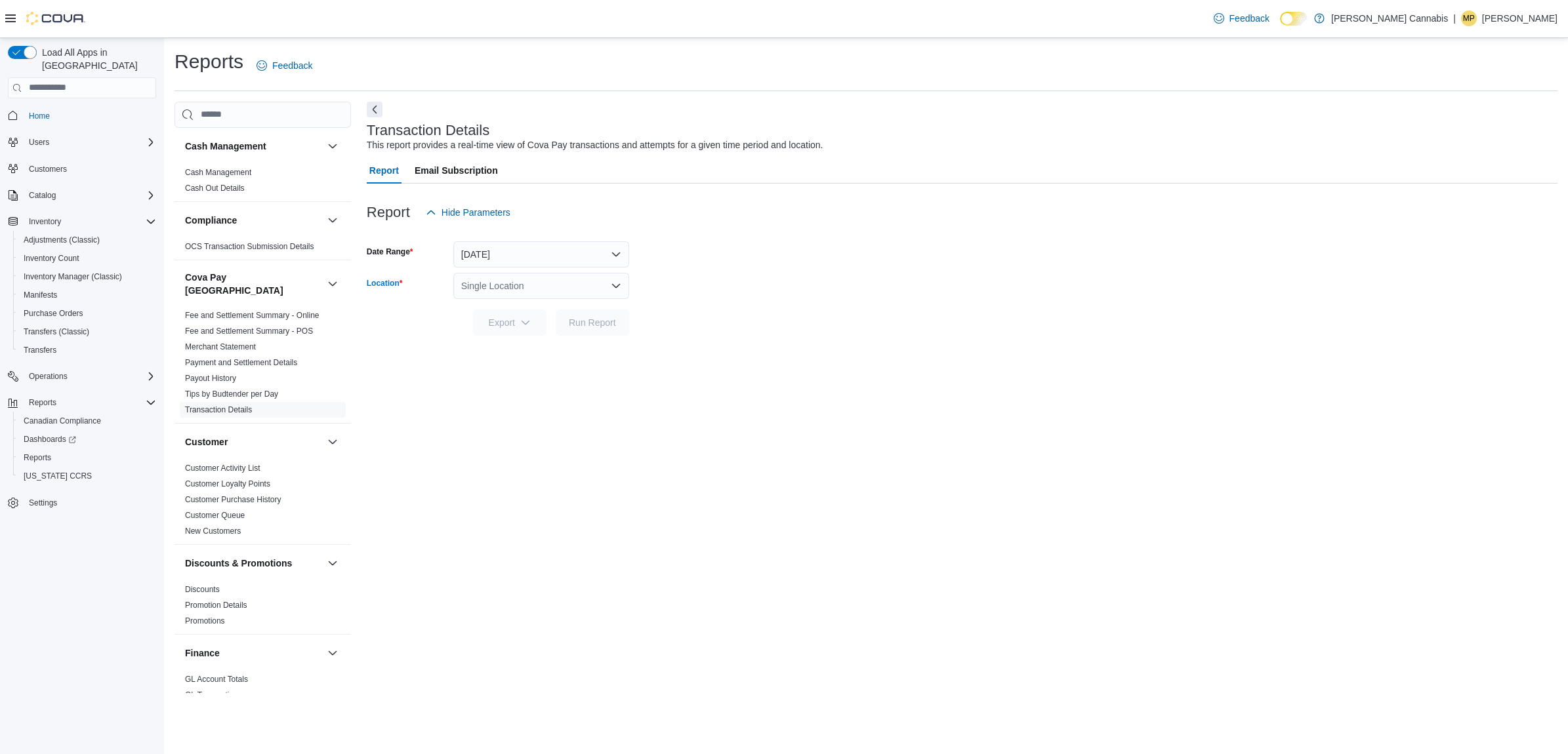
click at [579, 294] on div "Single Location" at bounding box center [541, 285] width 176 height 26
click at [556, 330] on span "[STREET_ADDRESS]" at bounding box center [542, 327] width 90 height 13
click at [699, 322] on form "Date Range [DATE] Location [STREET_ADDRESS] Selected. [STREET_ADDRESS] Press Ba…" at bounding box center [962, 280] width 1191 height 110
click at [579, 322] on span "Run Report" at bounding box center [592, 322] width 48 height 13
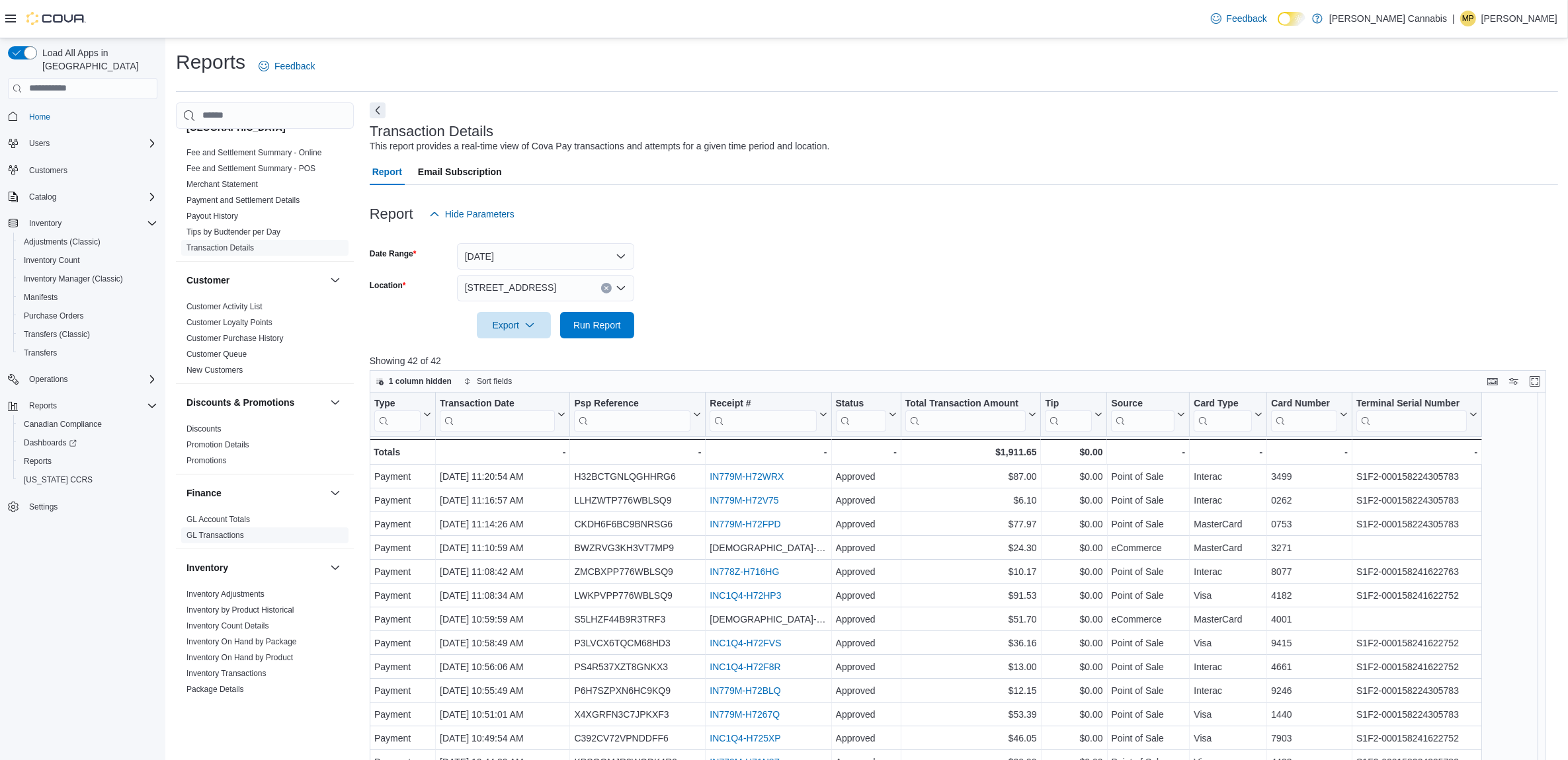
scroll to position [248, 0]
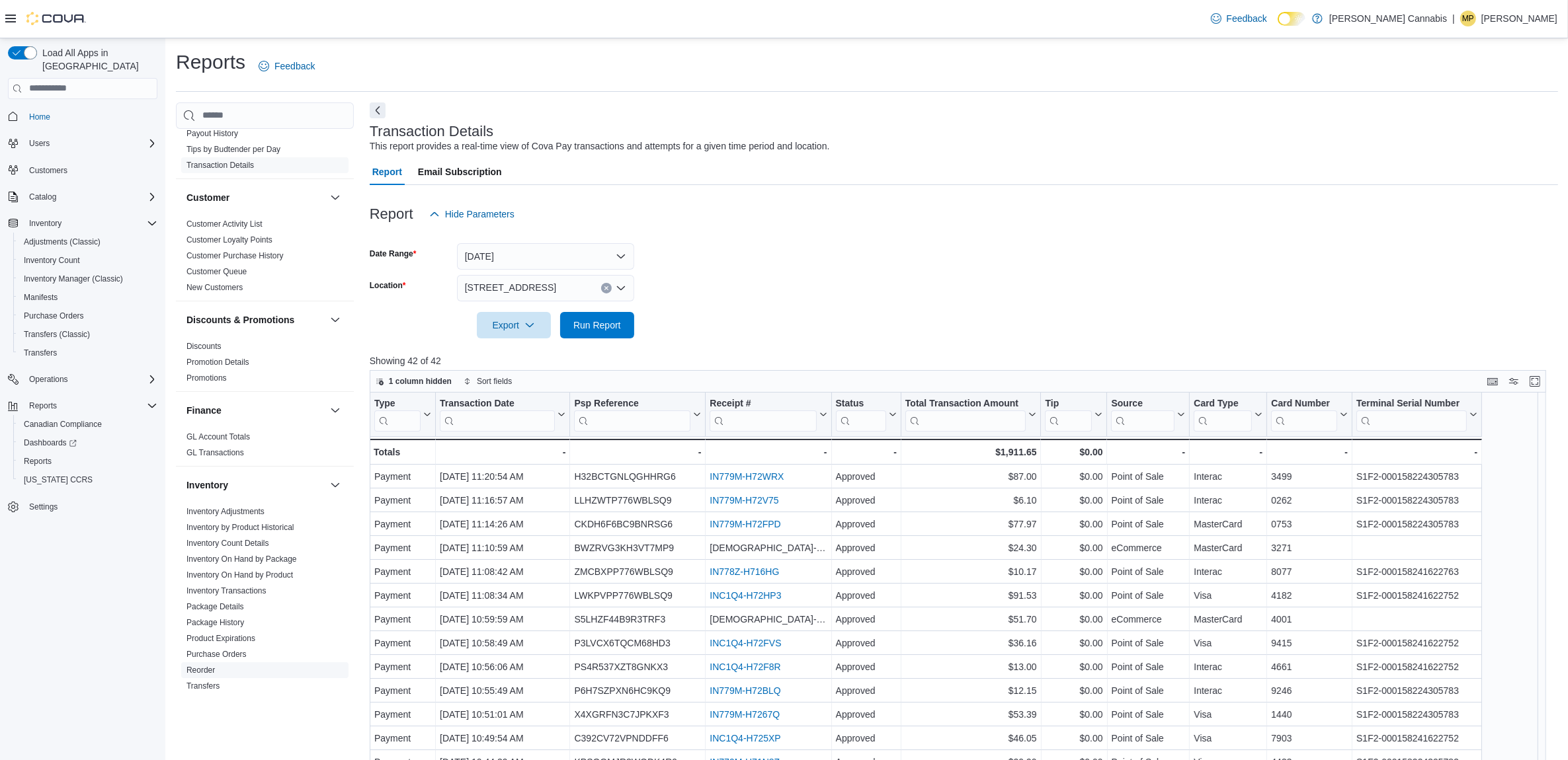
click at [205, 666] on link "Reorder" at bounding box center [200, 670] width 29 height 9
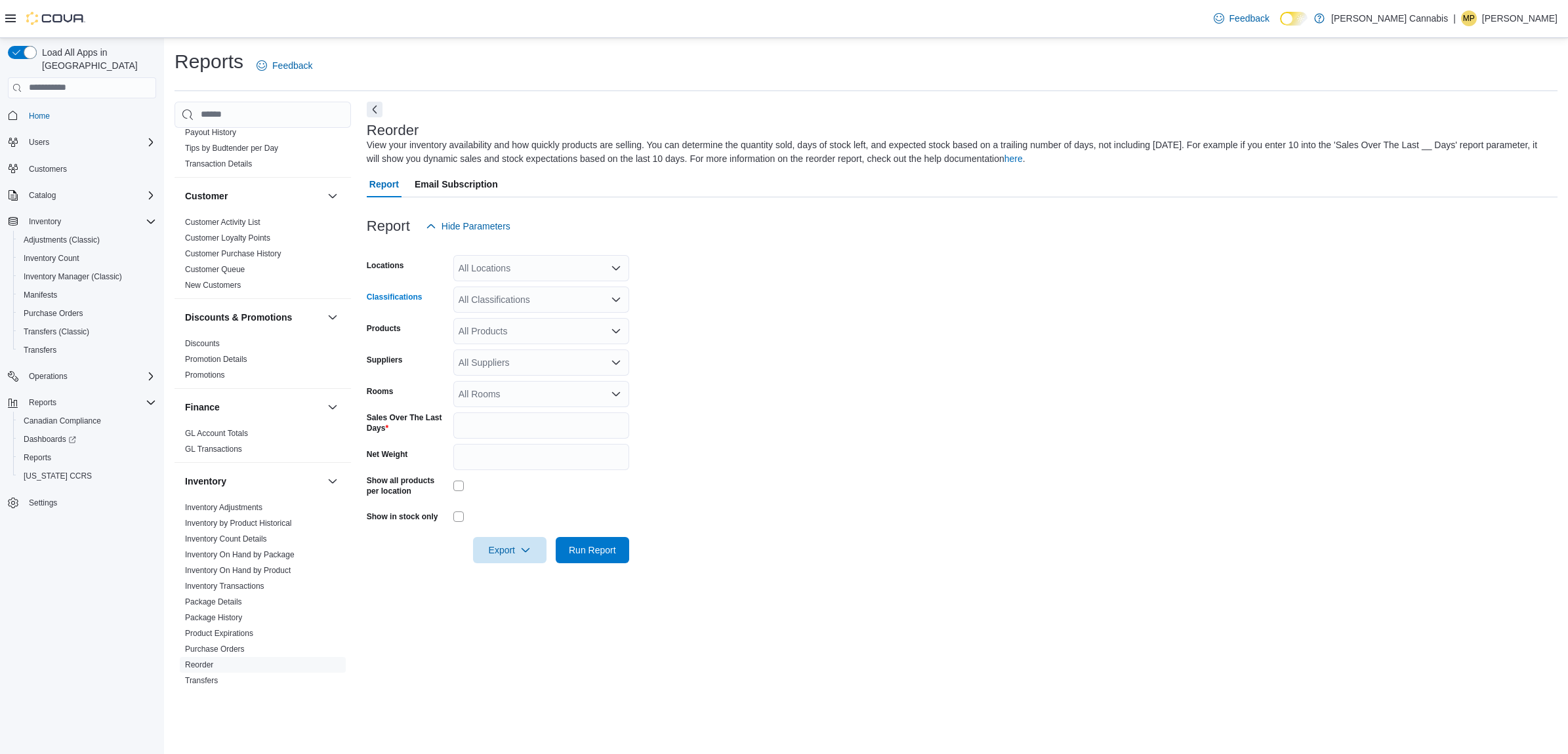
click at [535, 302] on div "All Classifications" at bounding box center [541, 300] width 176 height 26
drag, startPoint x: 800, startPoint y: 296, endPoint x: 680, endPoint y: 339, distance: 127.5
click at [797, 296] on form "Locations All Locations Classifications All Classifications Products All Produc…" at bounding box center [962, 401] width 1191 height 324
click at [523, 372] on div "All Suppliers" at bounding box center [541, 362] width 176 height 26
type input "***"
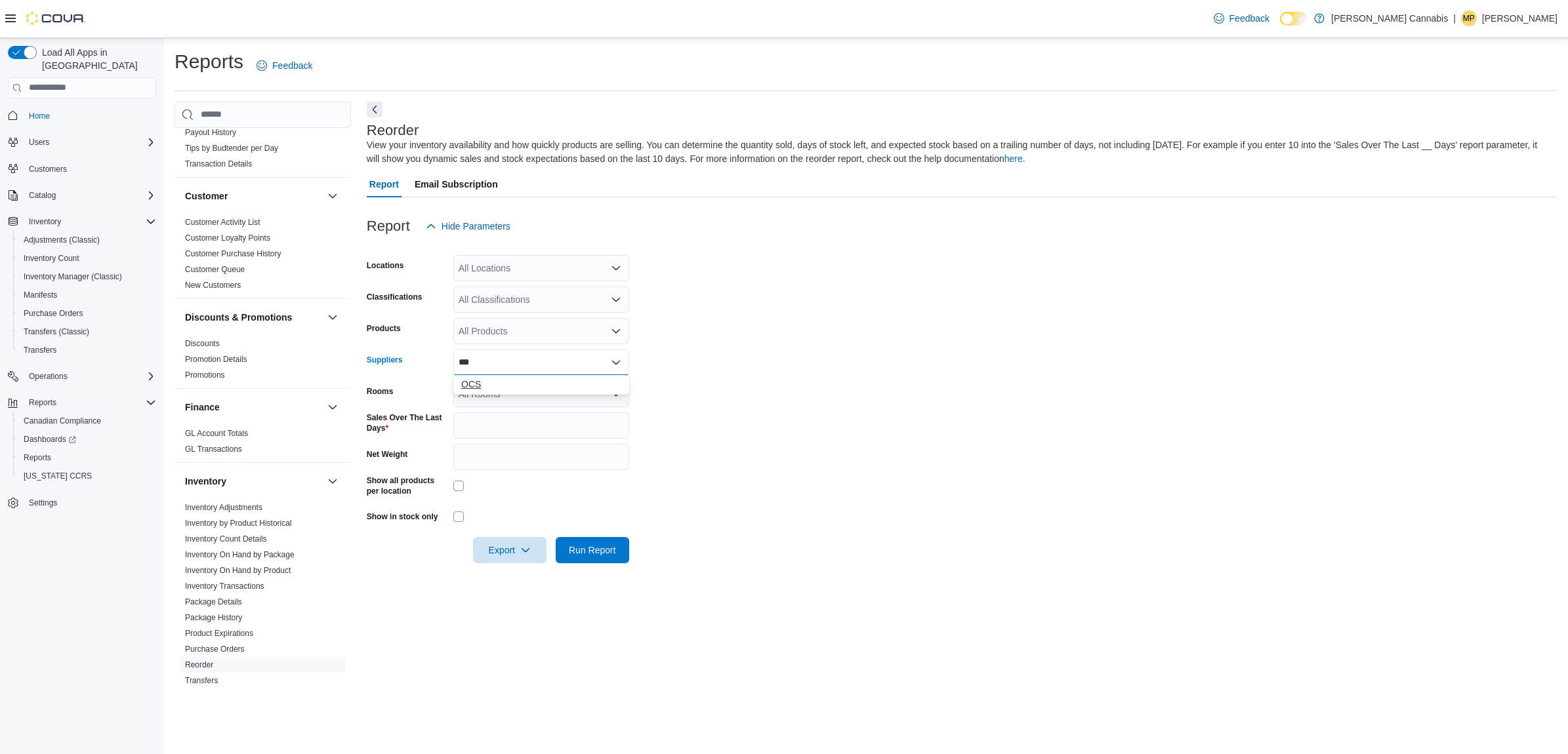
click at [473, 381] on span "OCS" at bounding box center [540, 384] width 160 height 13
click at [480, 302] on div "All Classifications" at bounding box center [541, 300] width 176 height 26
type input "**"
click at [502, 322] on span "Edibles" at bounding box center [496, 321] width 30 height 13
click at [768, 327] on form "Locations All Locations Classifications Edibles Products All Products Suppliers…" at bounding box center [962, 401] width 1191 height 324
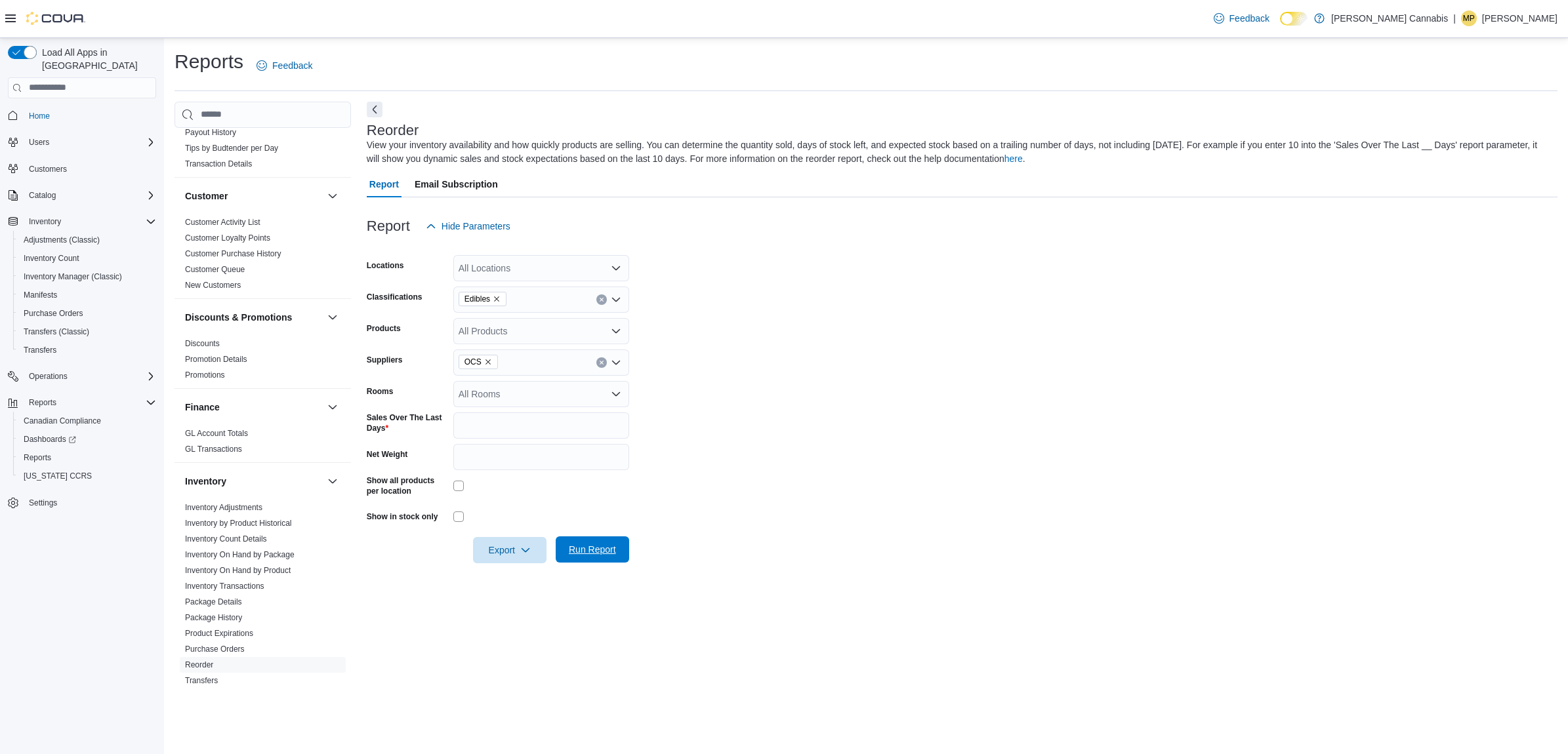
click at [608, 542] on span "Run Report" at bounding box center [592, 550] width 58 height 26
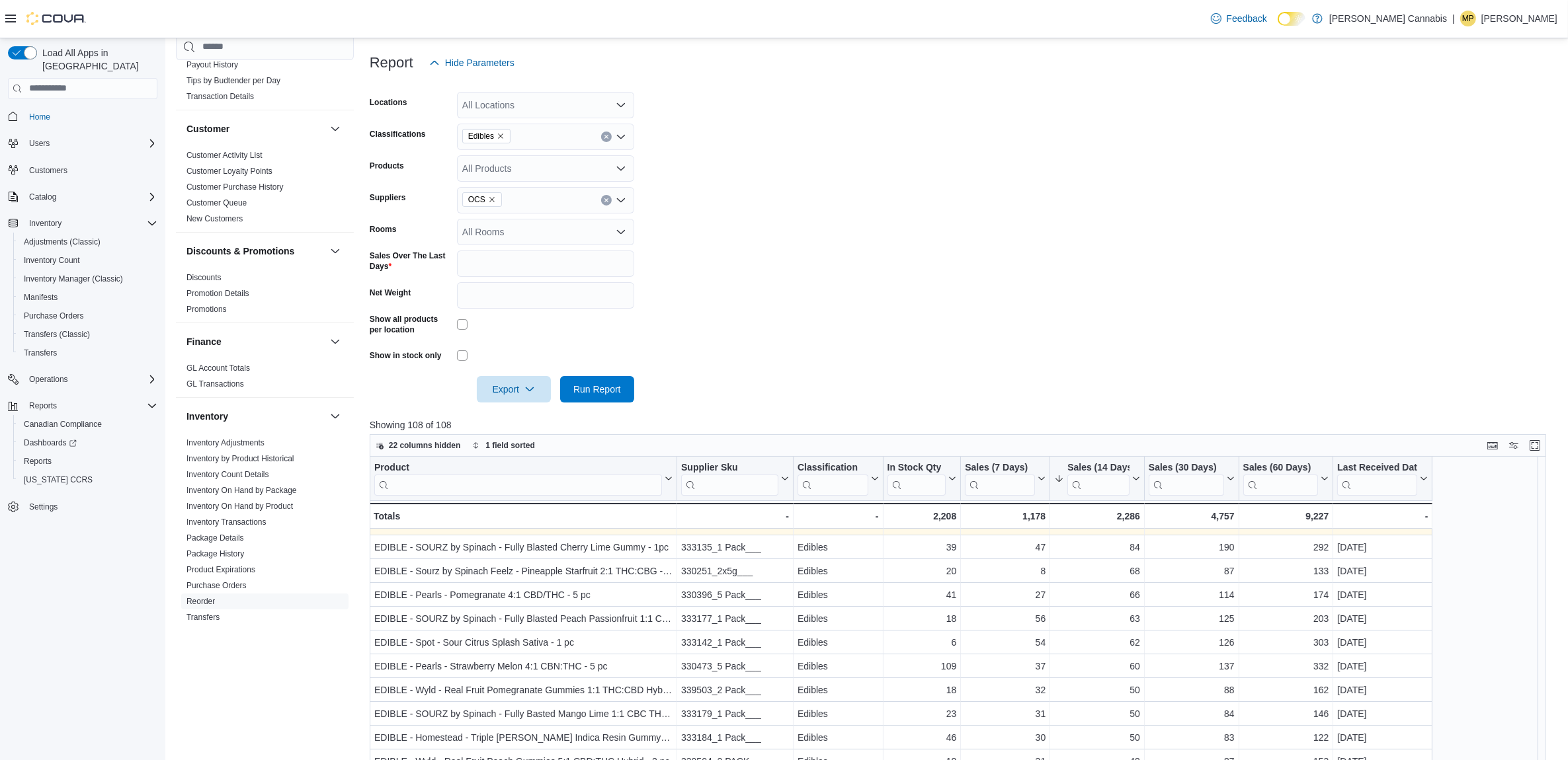
scroll to position [165, 0]
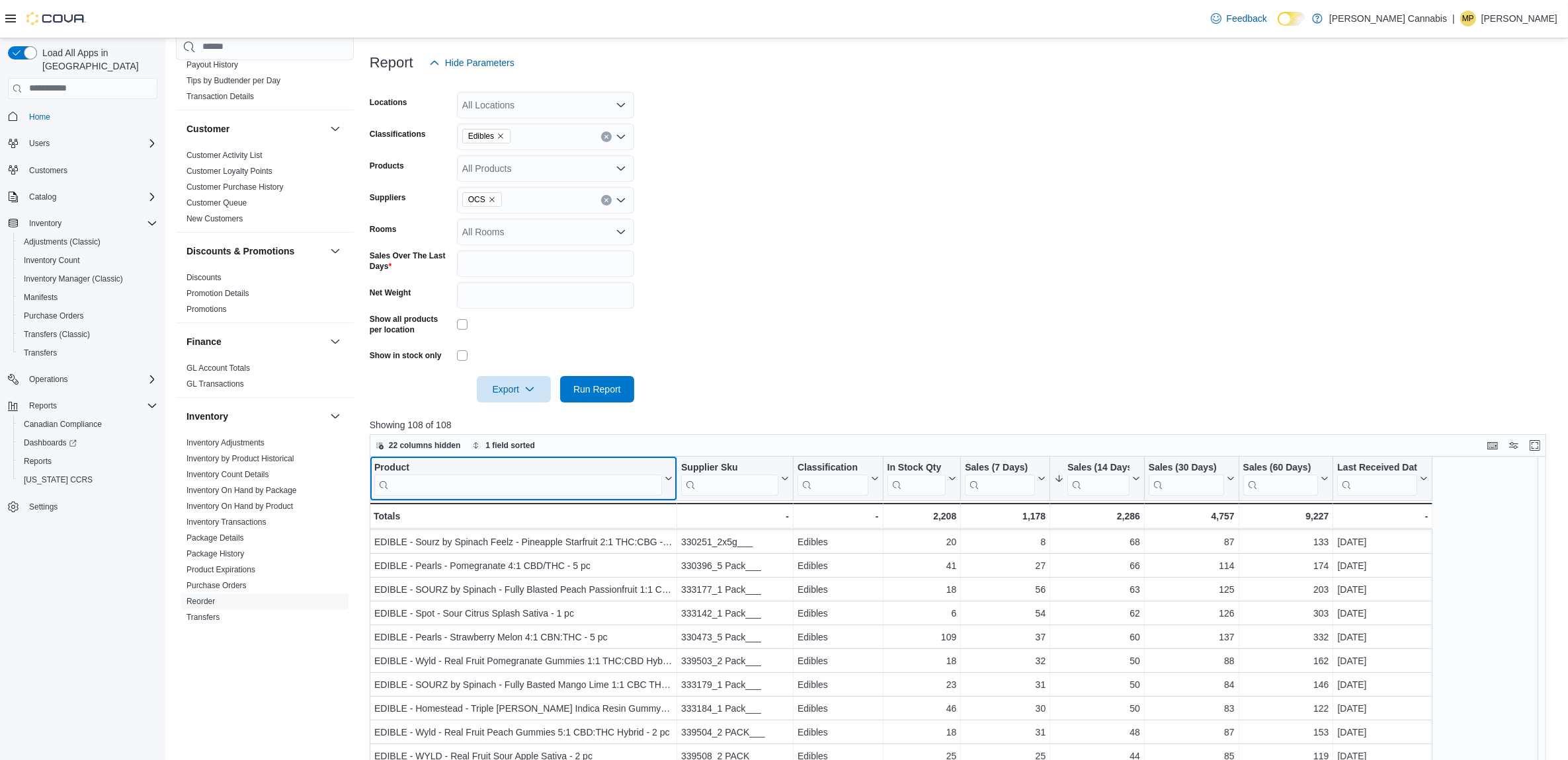
click at [454, 477] on input "search" at bounding box center [518, 484] width 288 height 21
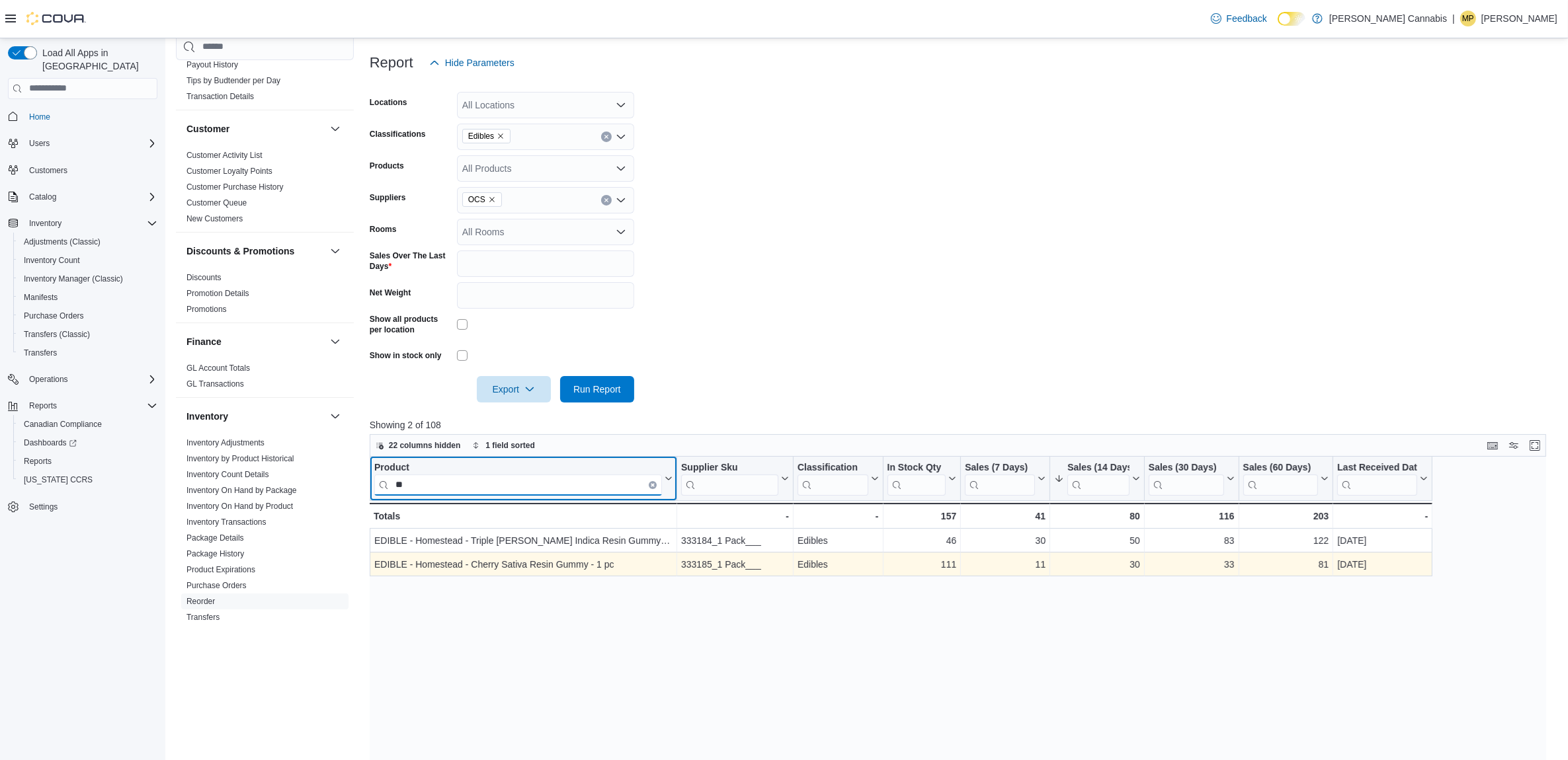
type input "*"
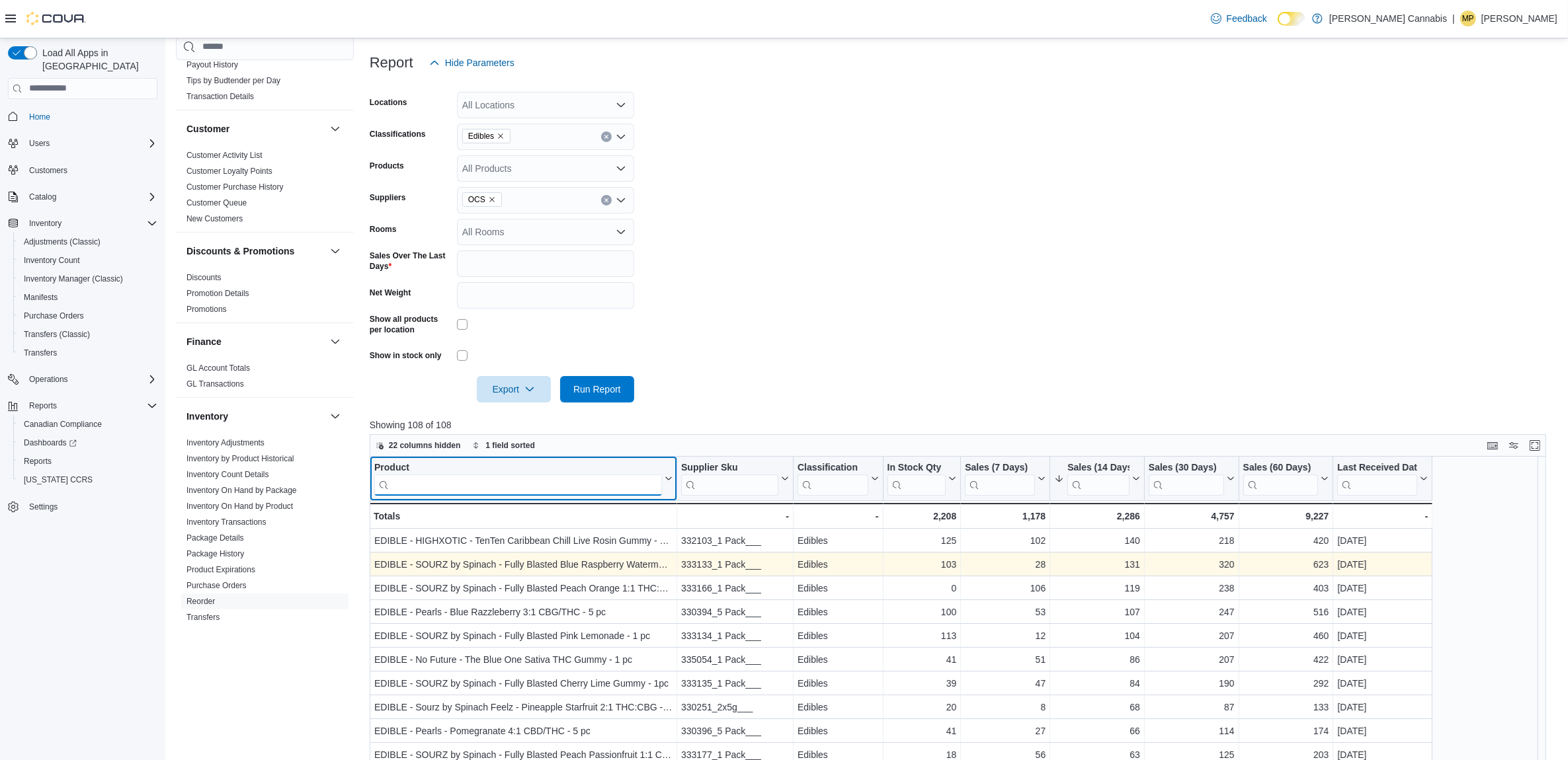
scroll to position [82, 0]
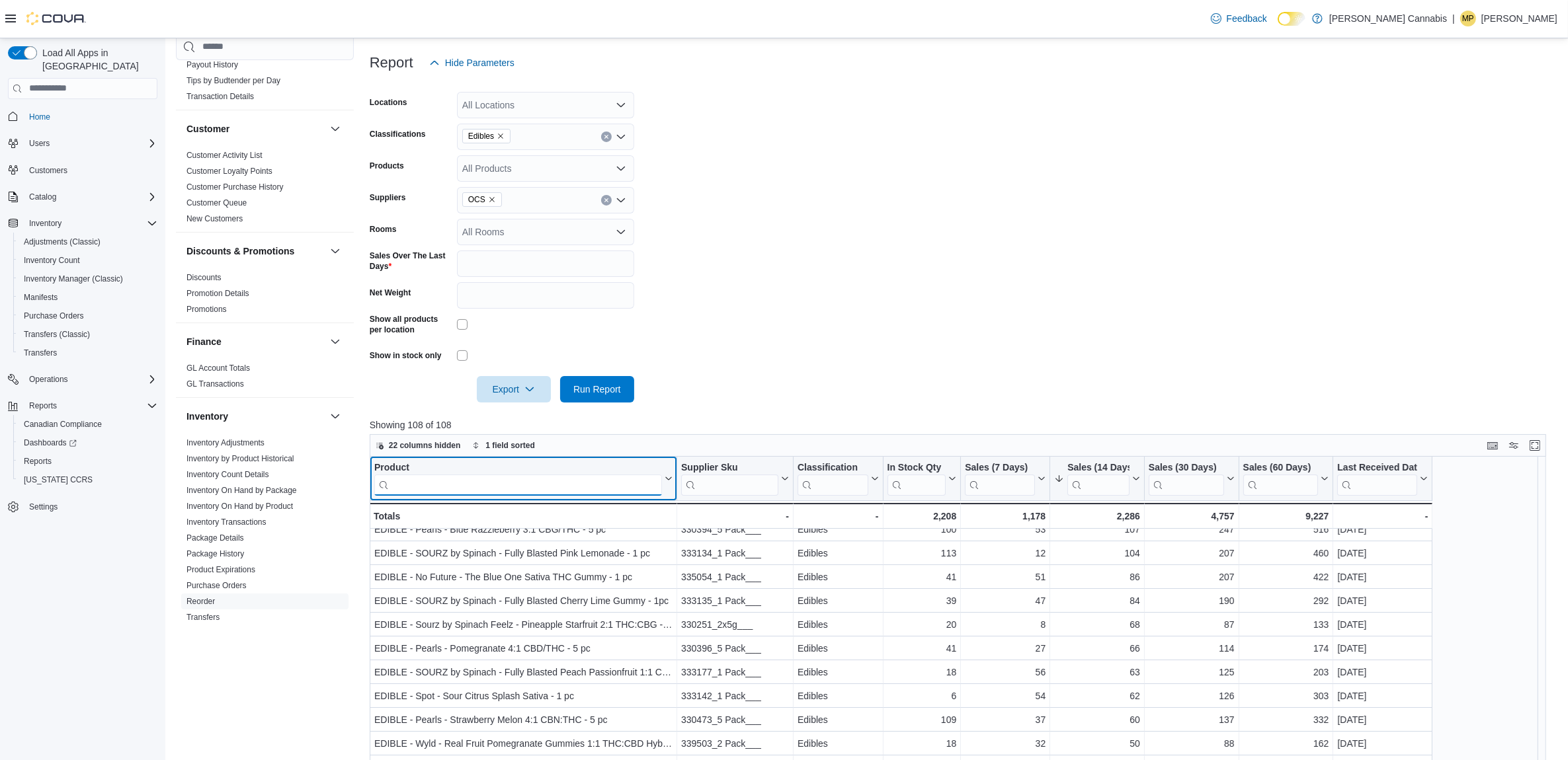
click at [484, 480] on input "search" at bounding box center [518, 484] width 288 height 21
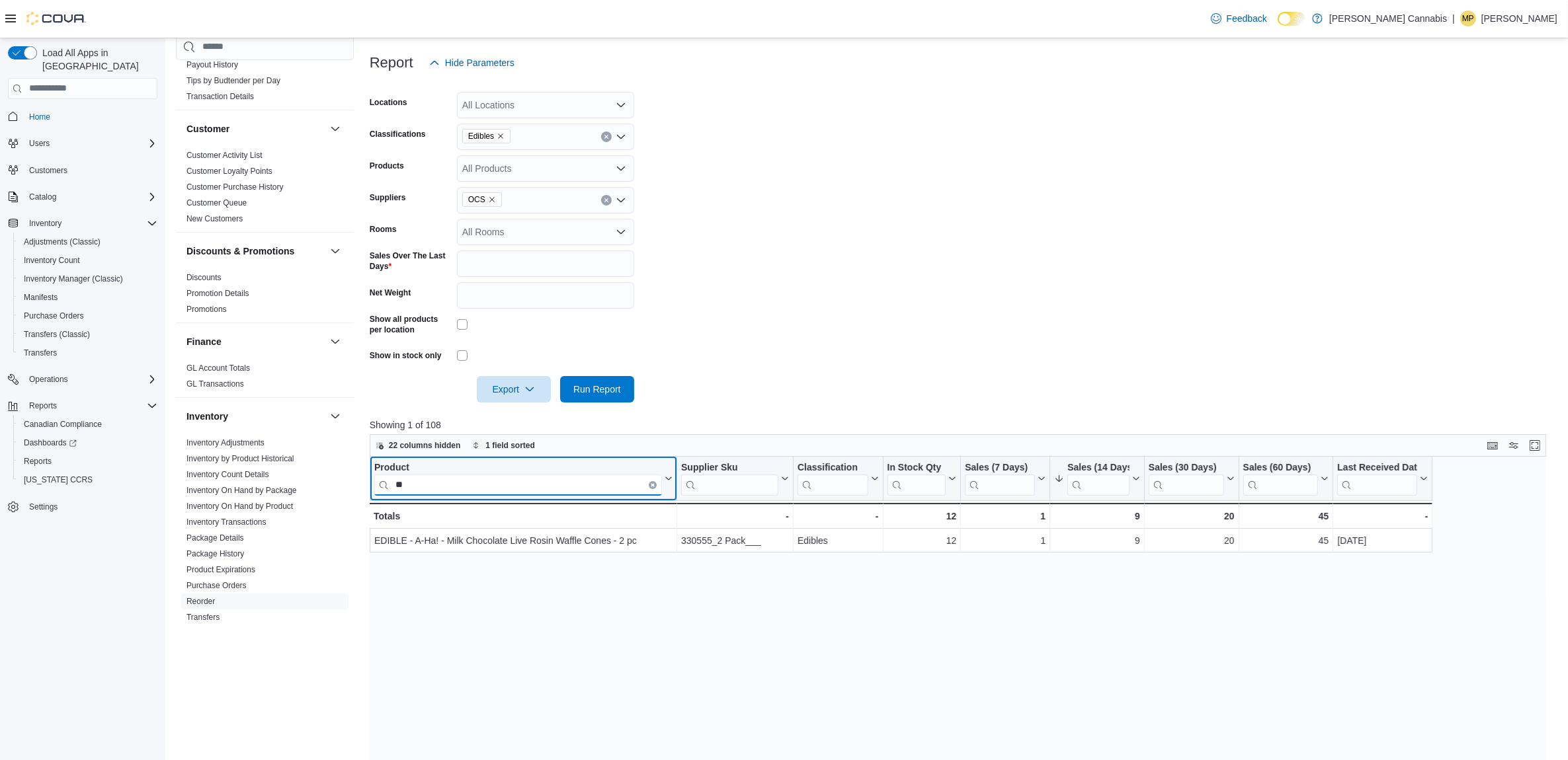
scroll to position [0, 0]
type input "*"
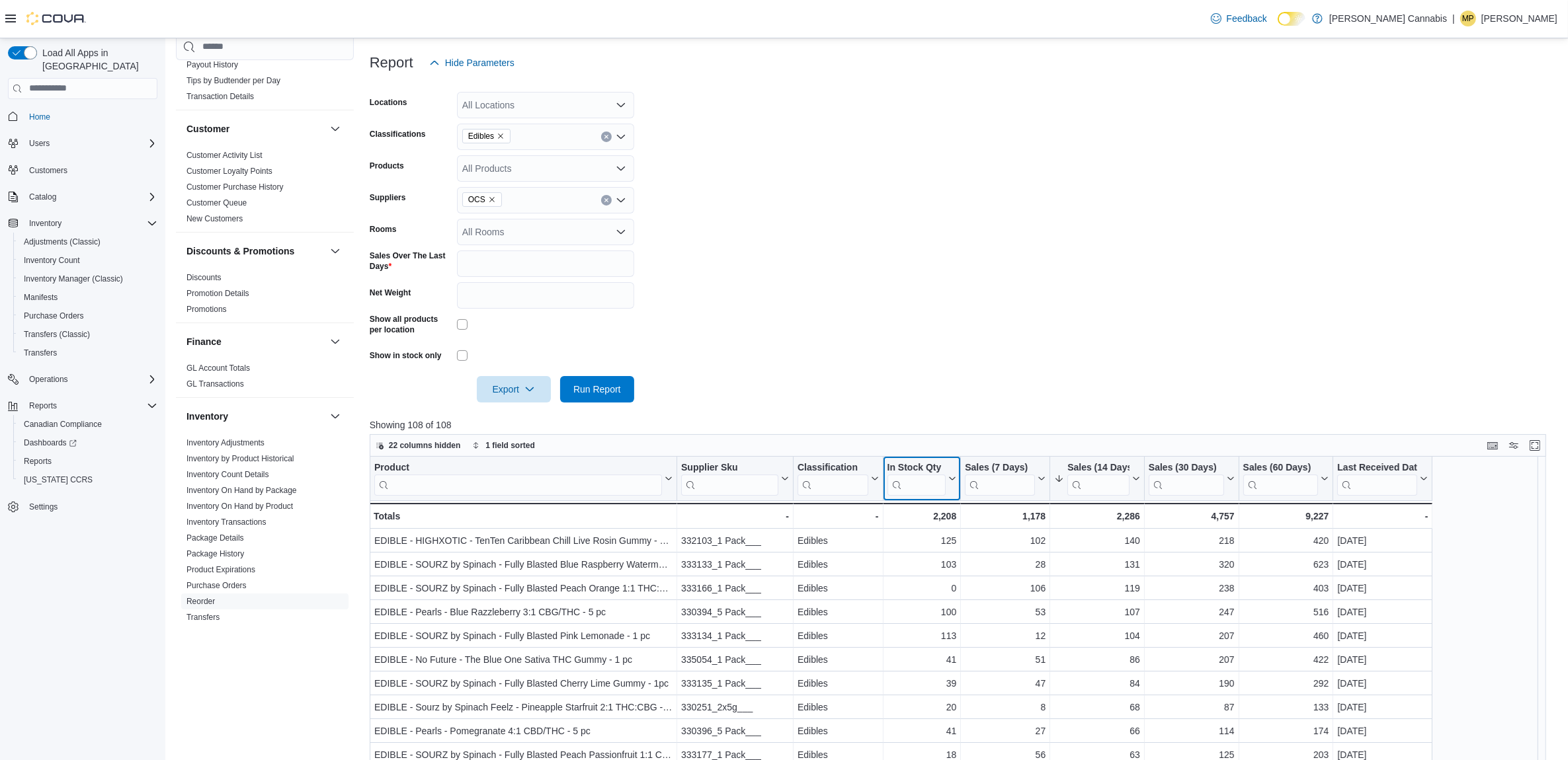
click at [917, 467] on div "In Stock Qty" at bounding box center [916, 468] width 59 height 13
click at [944, 539] on span "Sort High-Low" at bounding box center [931, 544] width 50 height 11
click at [931, 462] on div "In Stock Qty" at bounding box center [923, 468] width 46 height 13
click at [941, 549] on span "Sort High-Low" at bounding box center [931, 544] width 50 height 11
click at [934, 466] on div "In Stock Qty" at bounding box center [916, 468] width 59 height 13
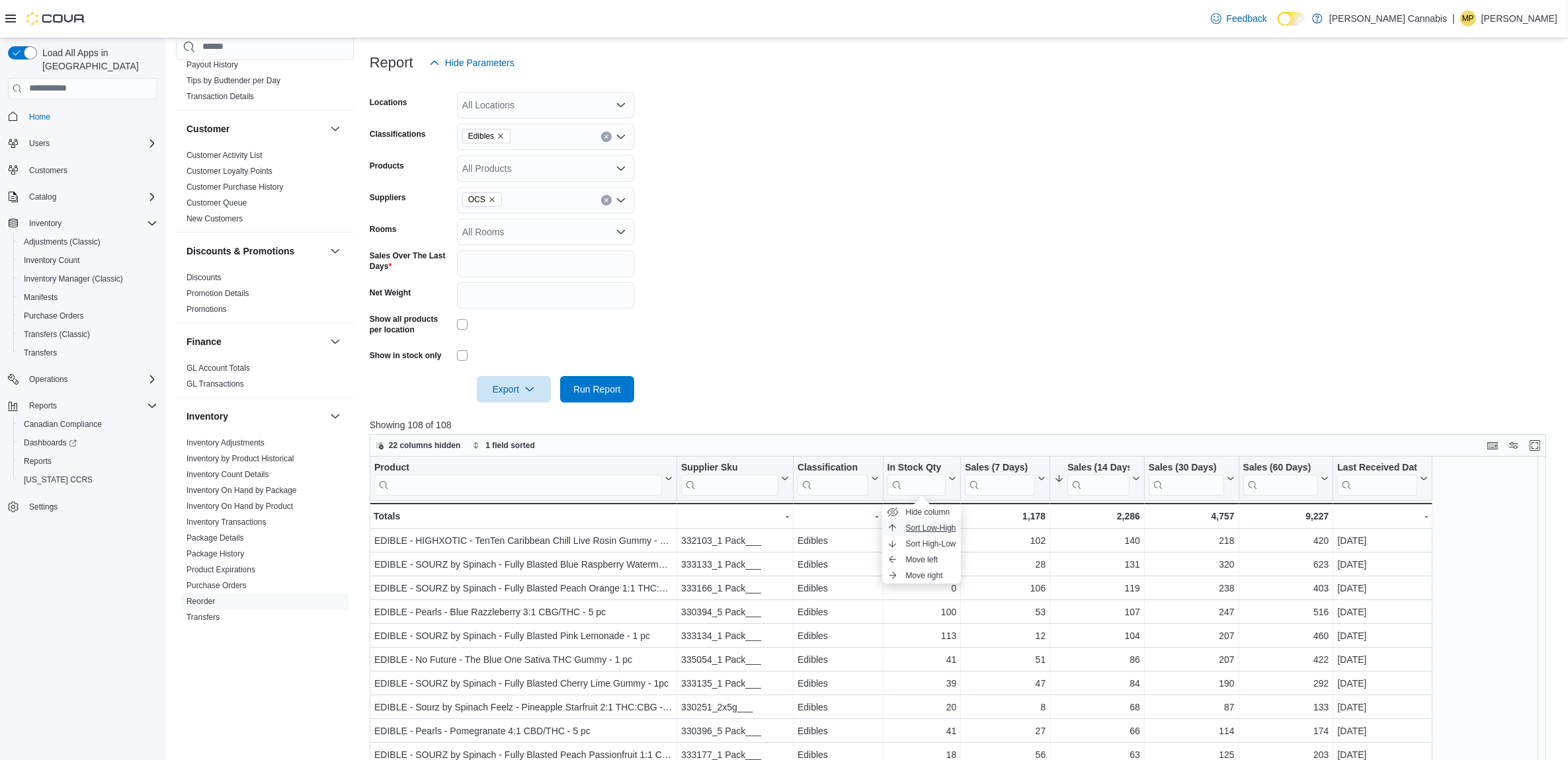
click at [937, 525] on span "Sort Low-High" at bounding box center [931, 528] width 50 height 11
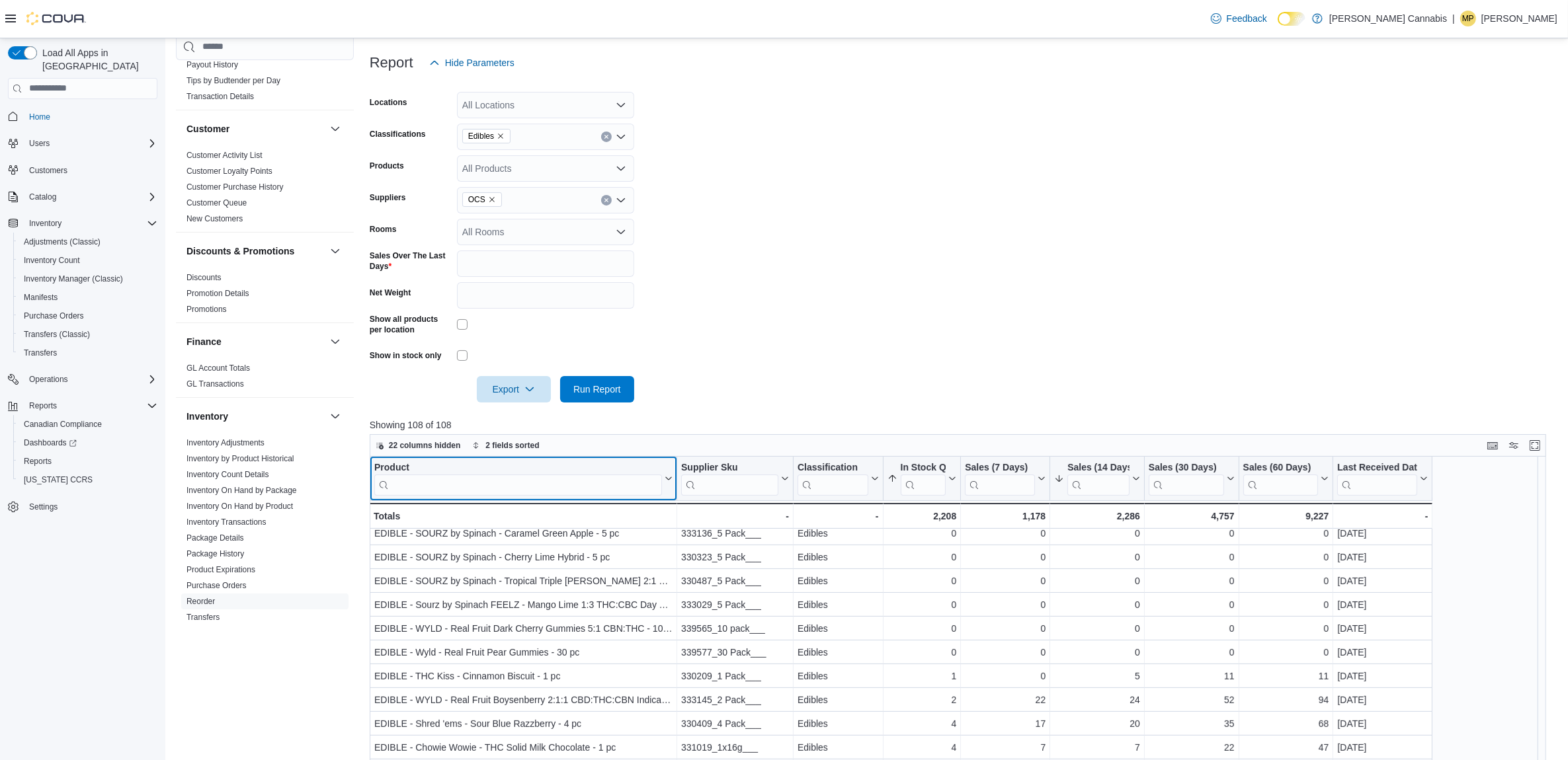
click at [493, 479] on input "search" at bounding box center [518, 484] width 288 height 21
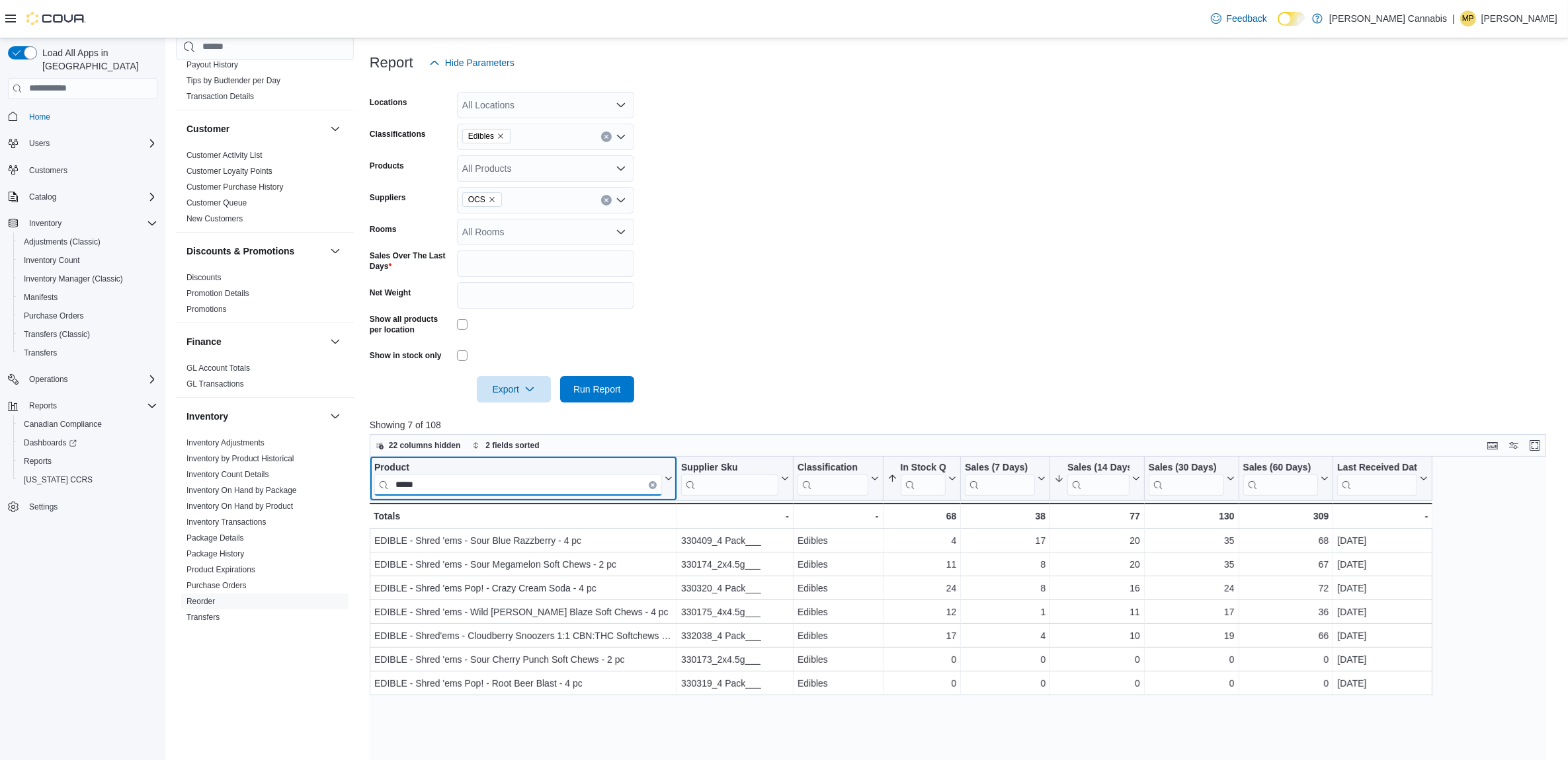
scroll to position [0, 0]
click at [430, 484] on input "*****" at bounding box center [518, 484] width 288 height 21
type input "*"
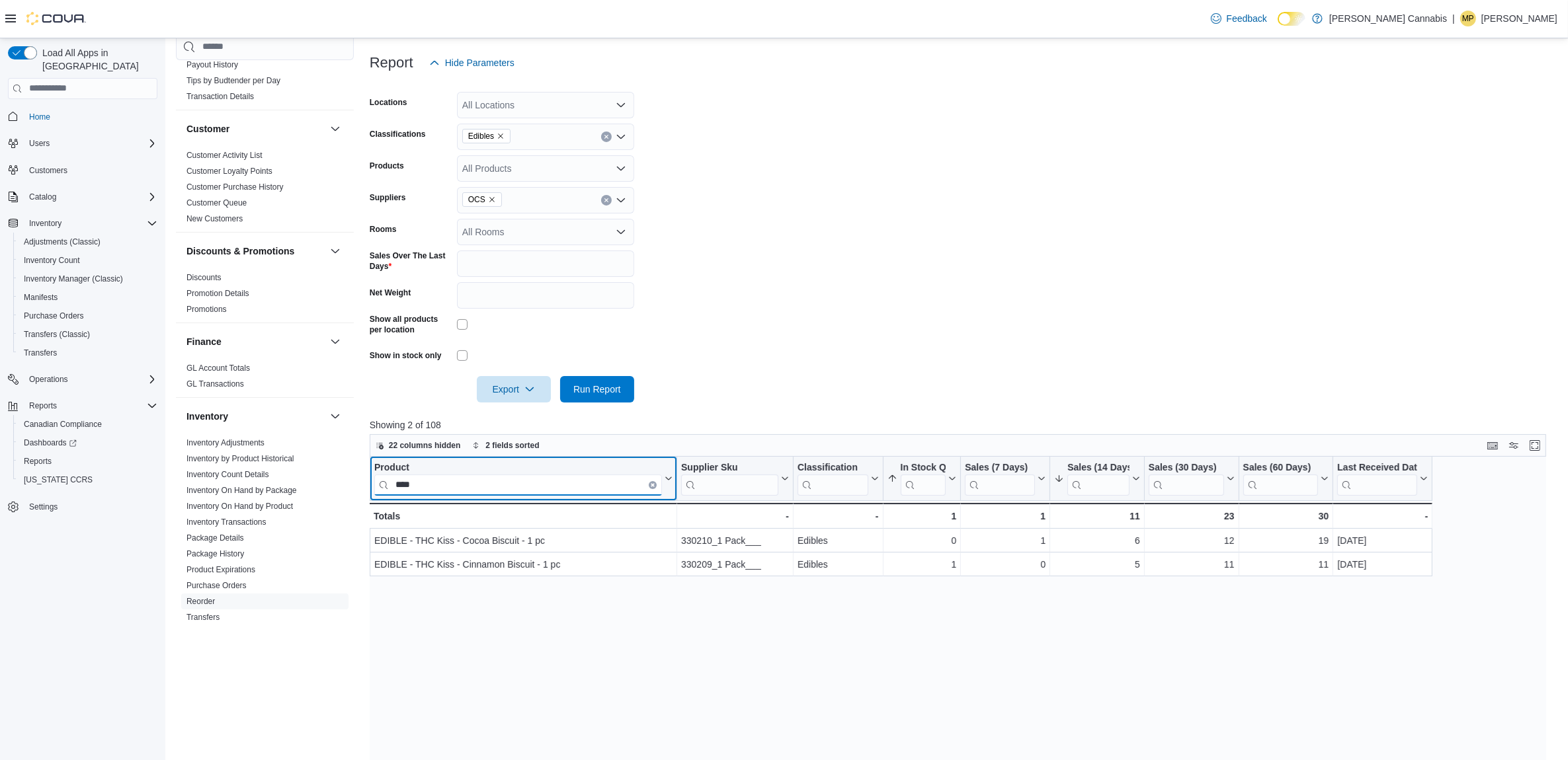
click at [457, 487] on input "****" at bounding box center [518, 484] width 288 height 21
type input "*"
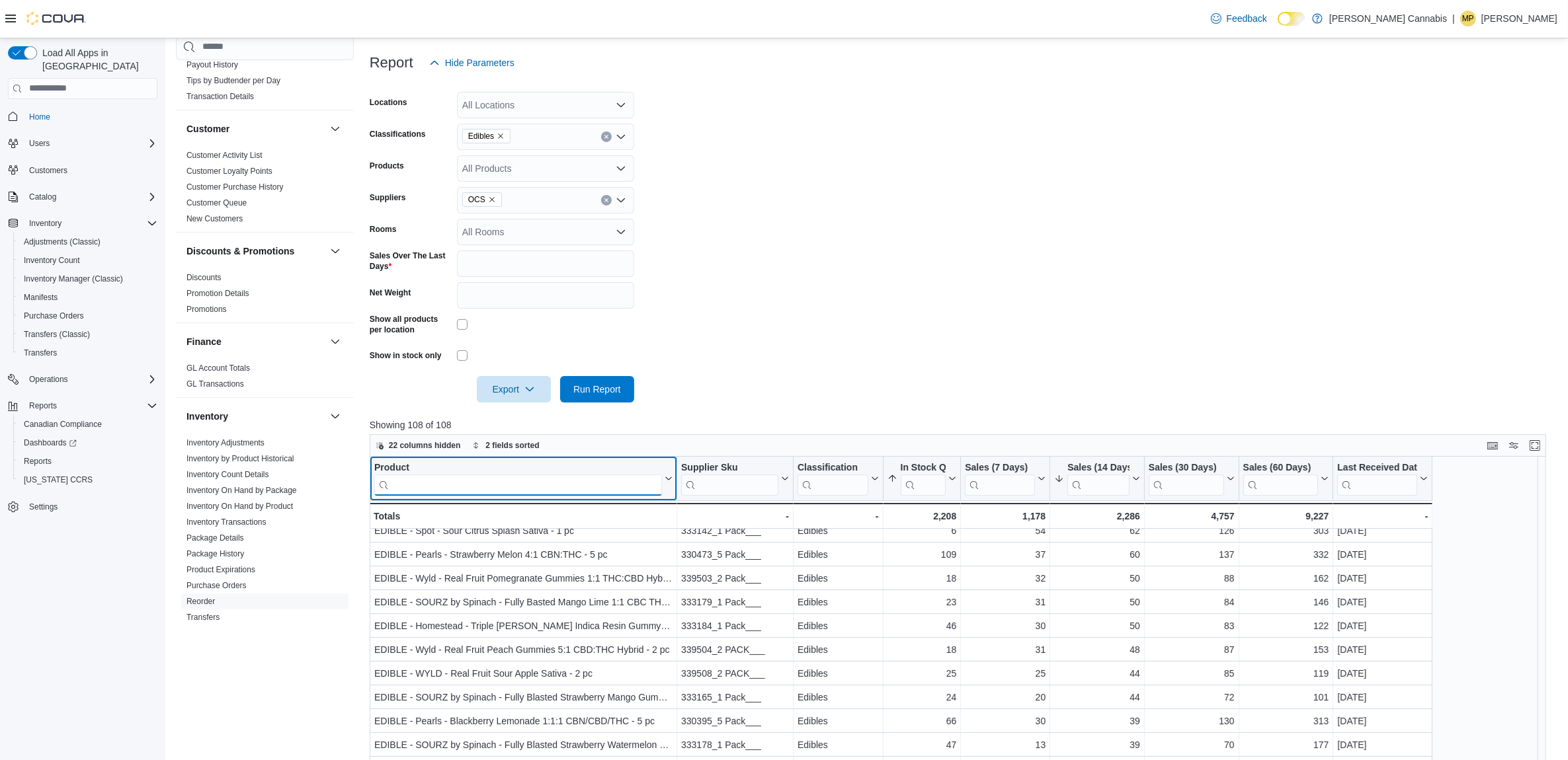
scroll to position [331, 0]
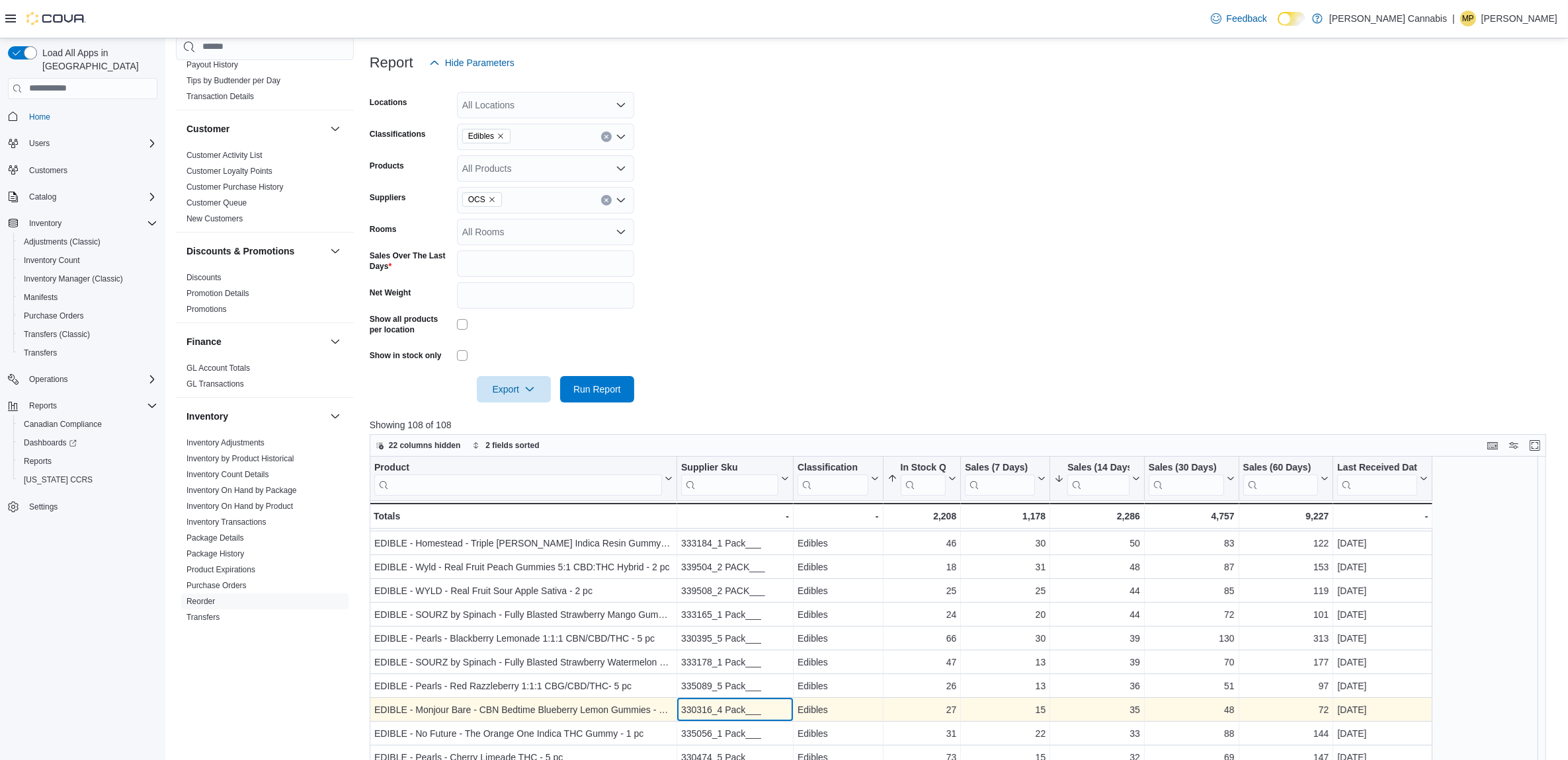
click at [726, 711] on div "330316_4 Pack___" at bounding box center [735, 710] width 108 height 16
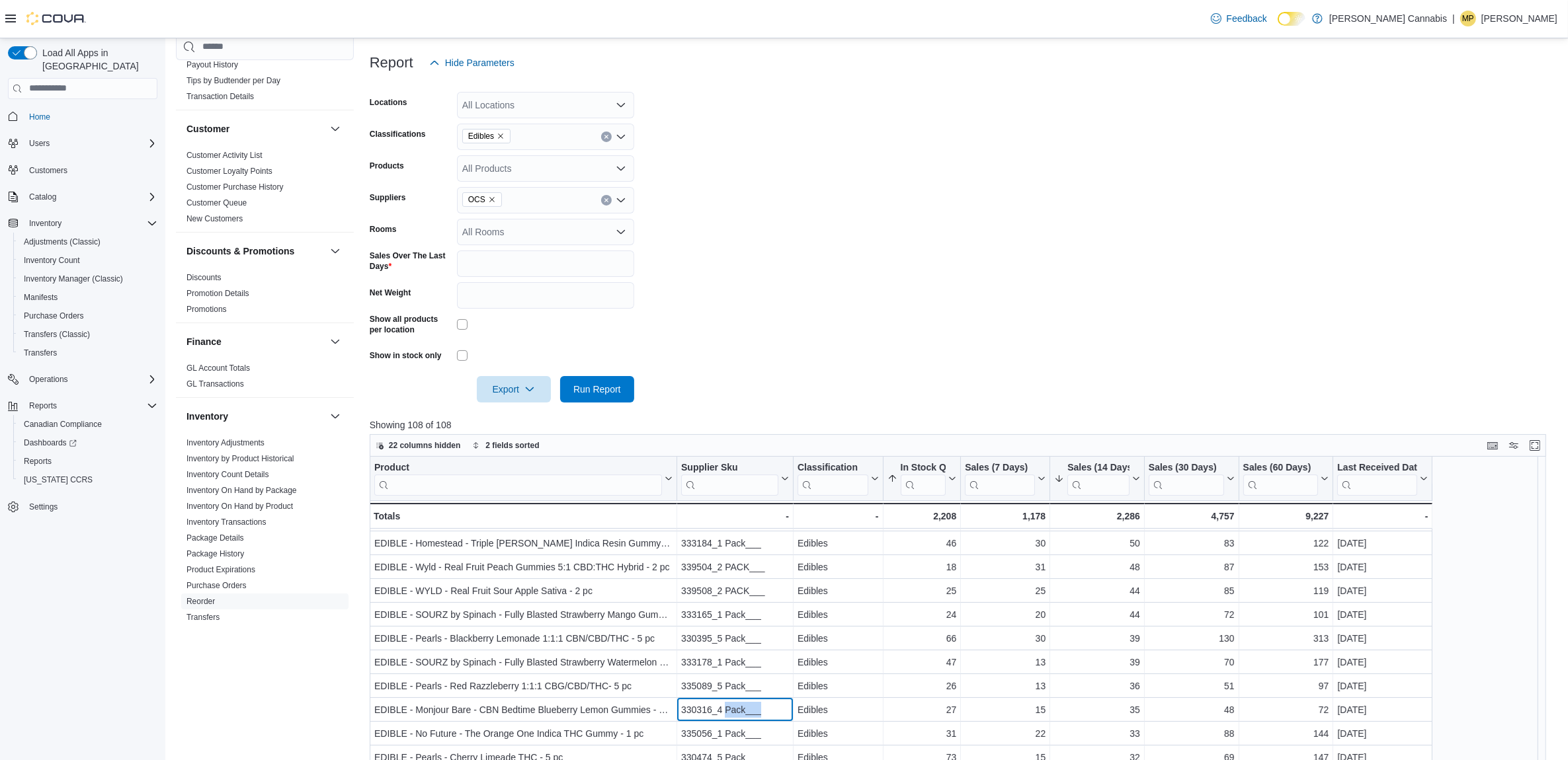
click at [460, 474] on input "search" at bounding box center [518, 484] width 288 height 21
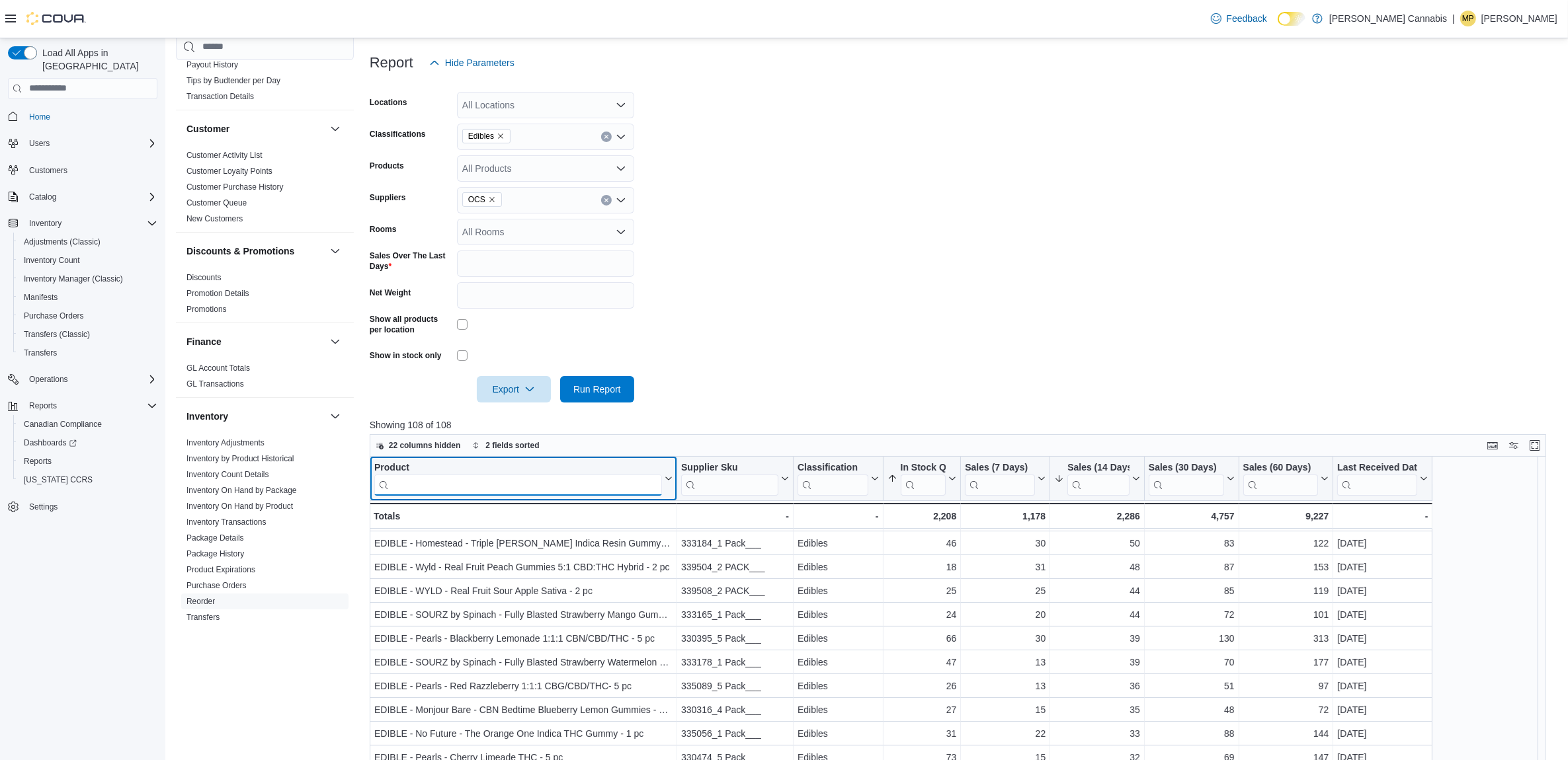
click at [463, 483] on input "search" at bounding box center [518, 484] width 288 height 21
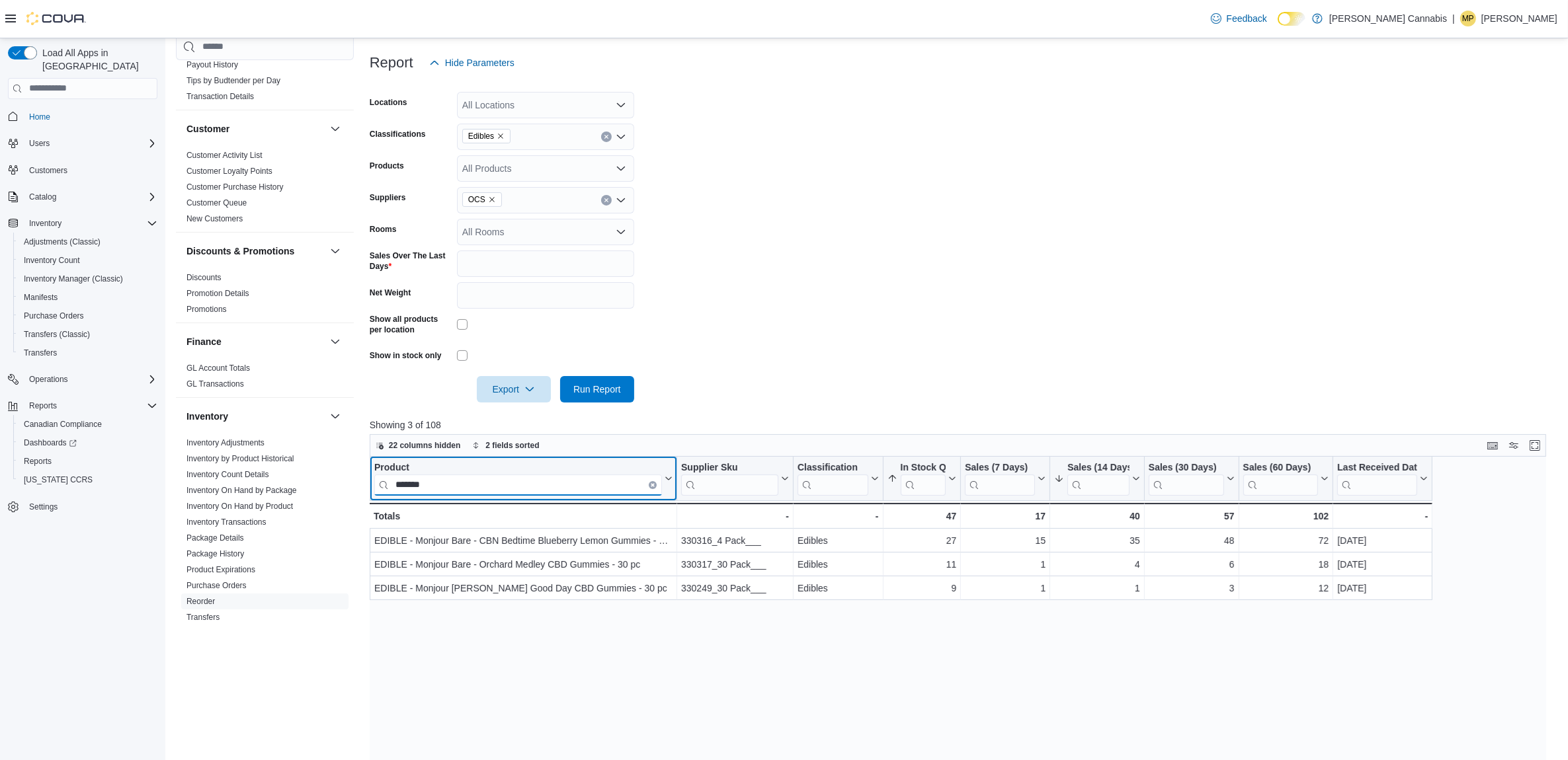
click at [490, 487] on input "*******" at bounding box center [518, 484] width 288 height 21
type input "*"
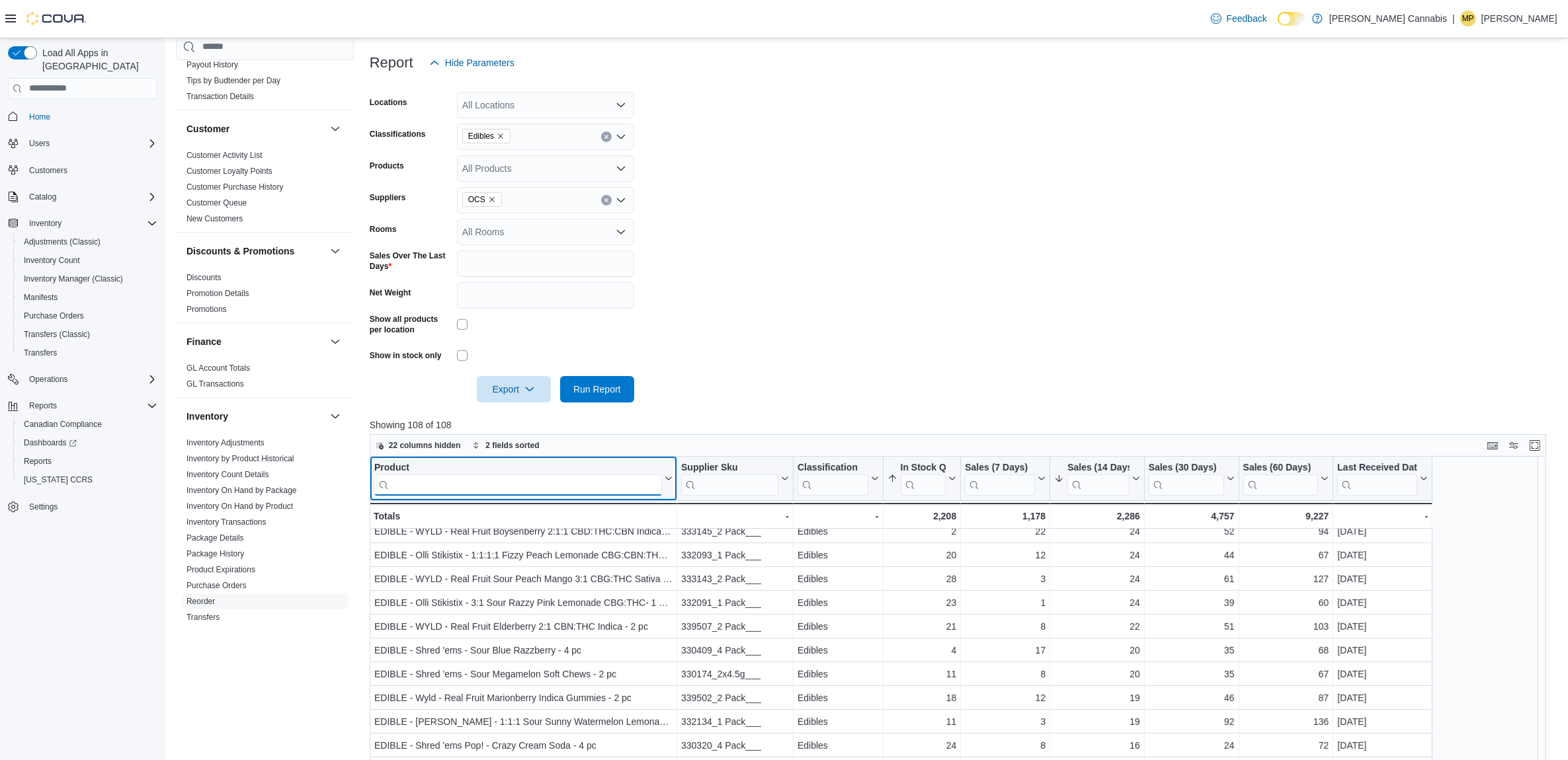
scroll to position [248, 0]
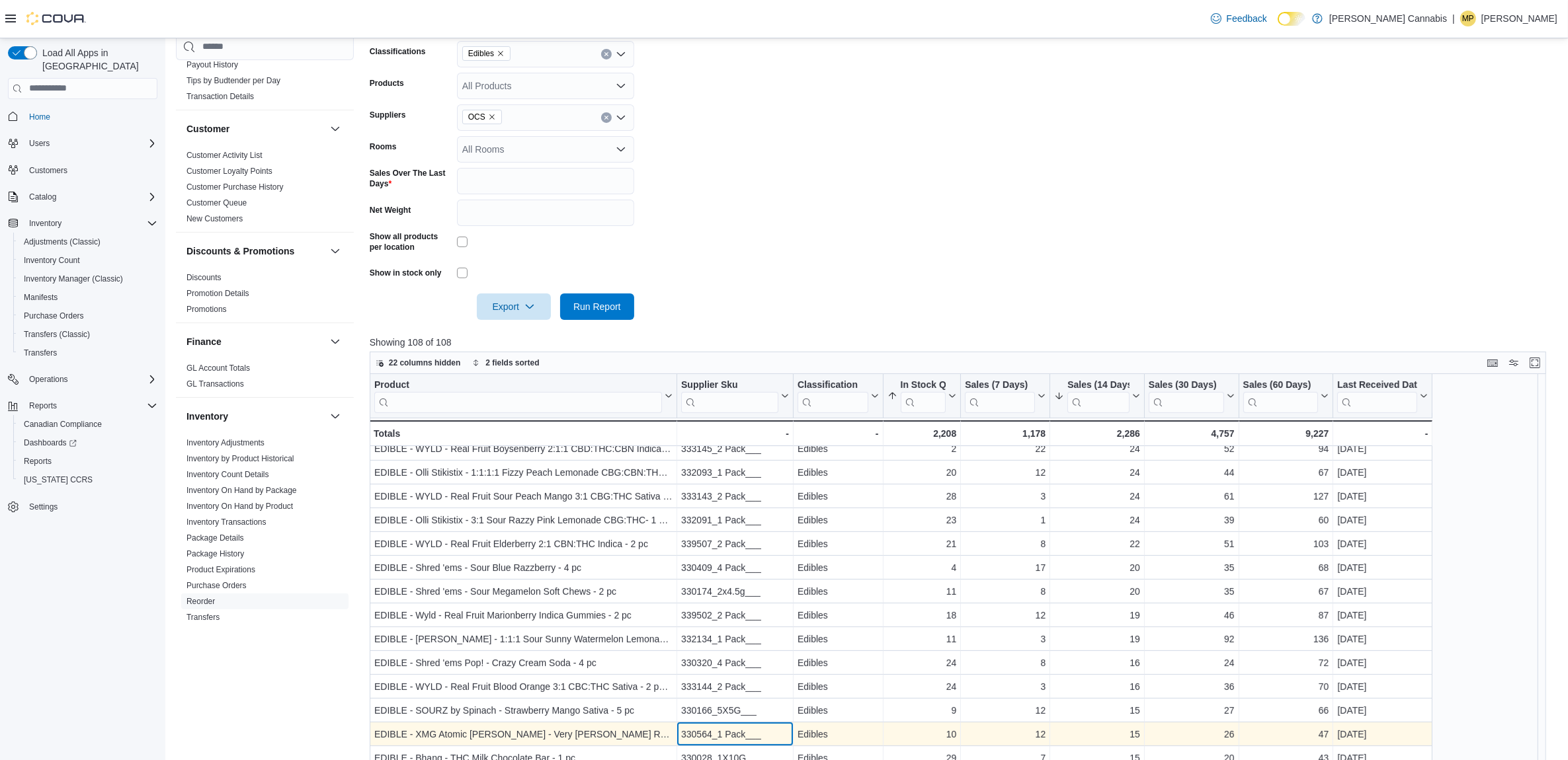
click at [731, 736] on div "330564_1 Pack___" at bounding box center [735, 734] width 108 height 16
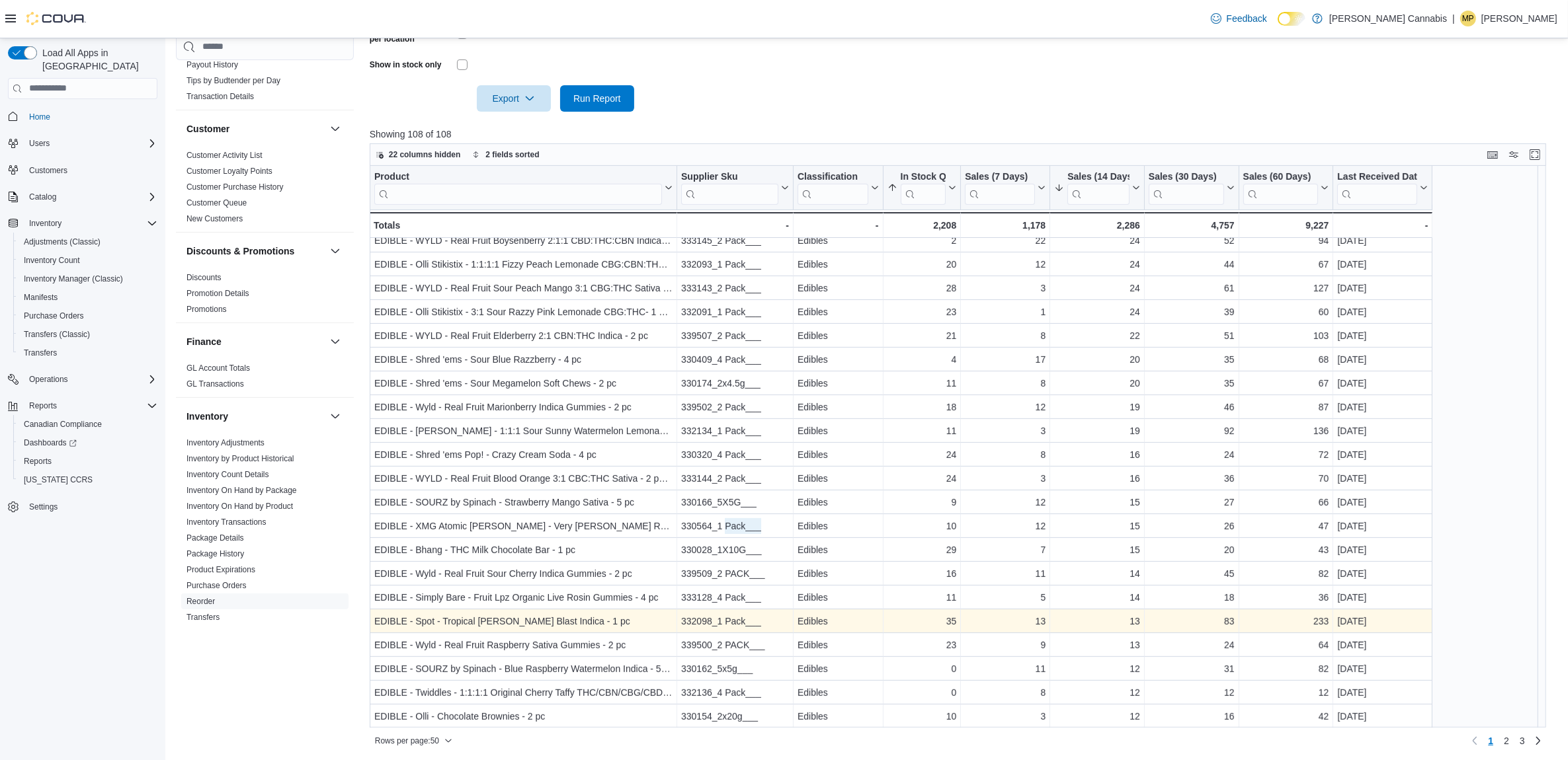
scroll to position [457, 0]
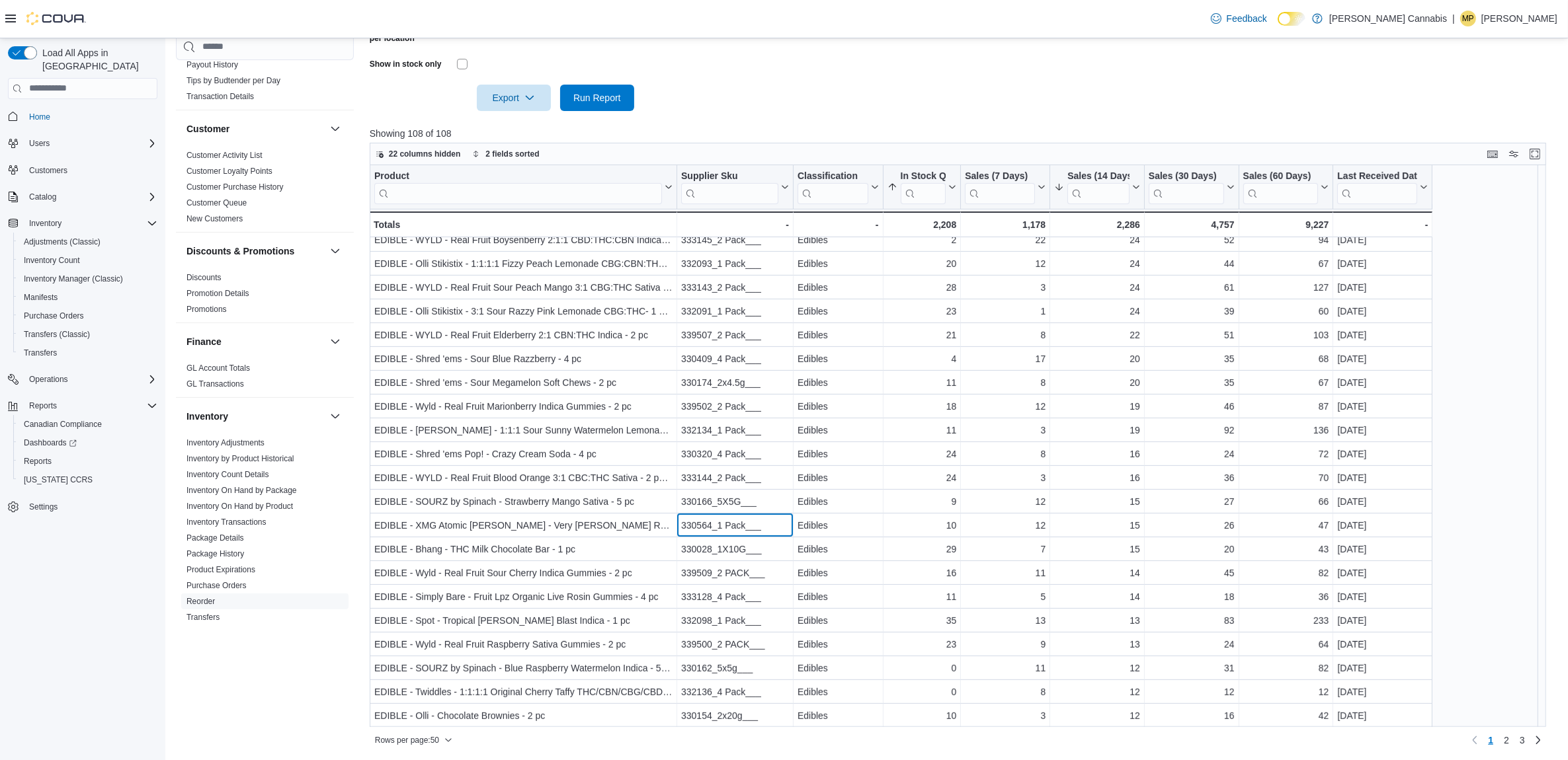
click at [442, 196] on input "search" at bounding box center [518, 193] width 288 height 21
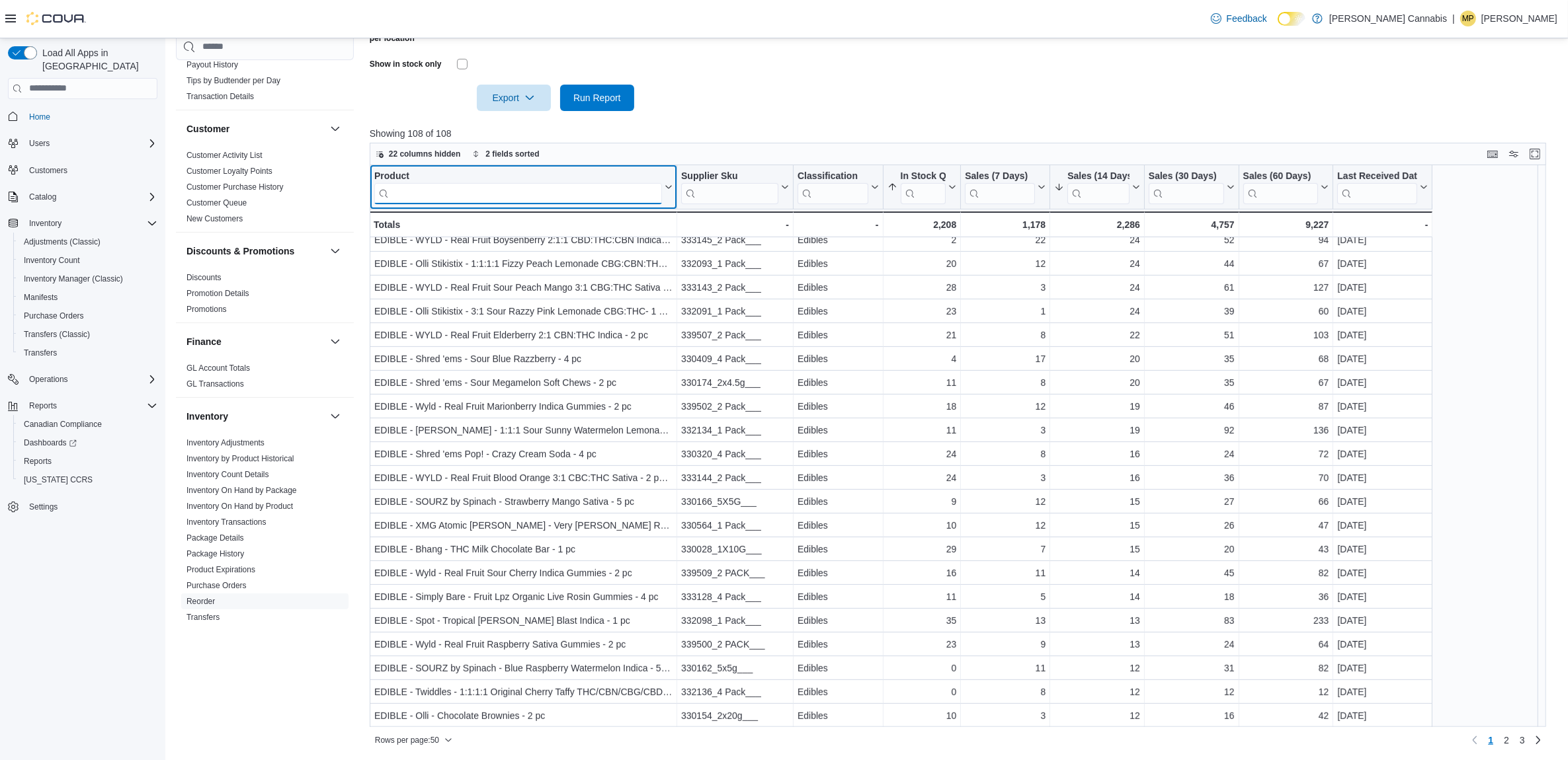
click at [445, 195] on input "search" at bounding box center [518, 193] width 288 height 21
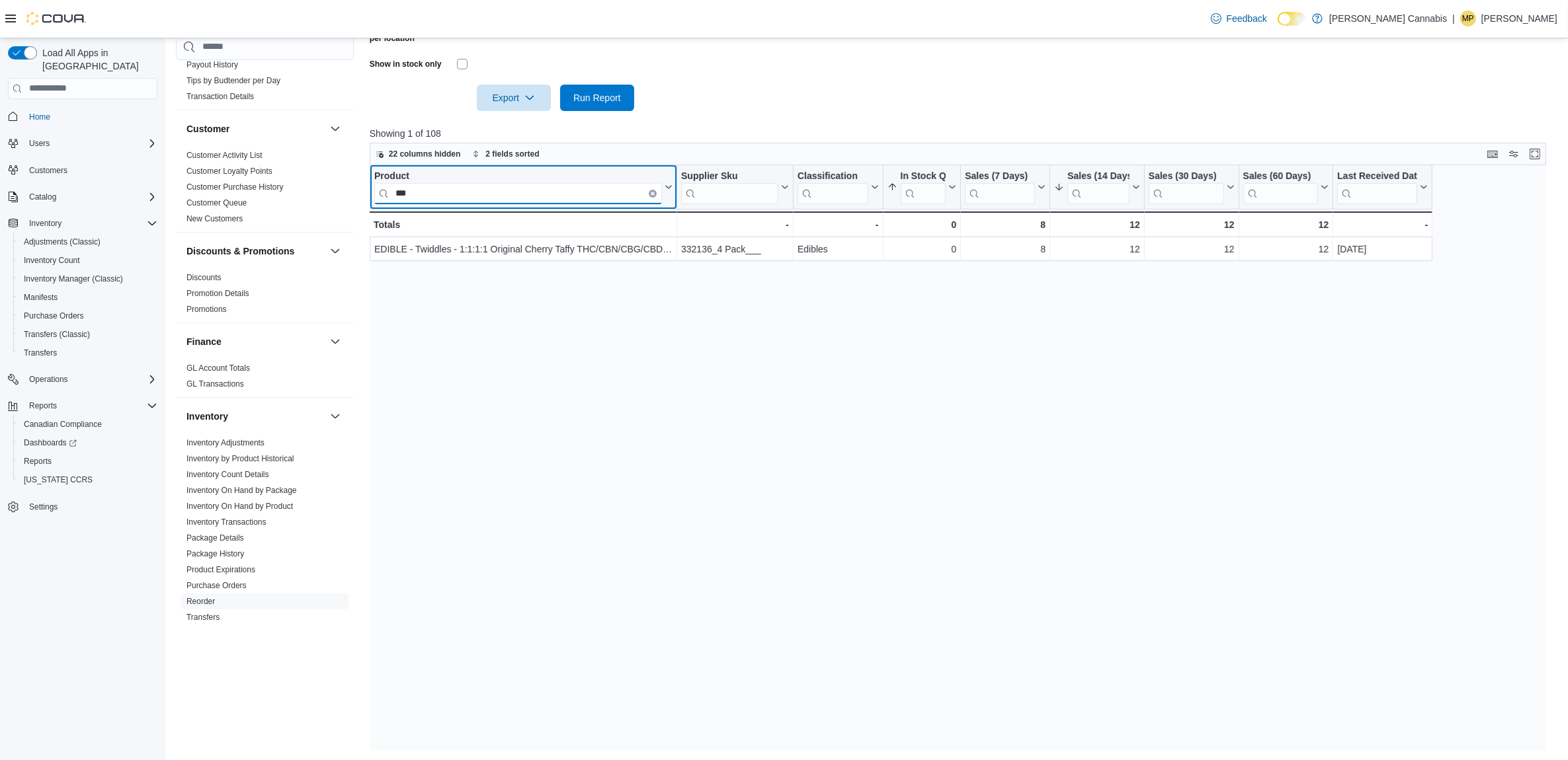
type input "***"
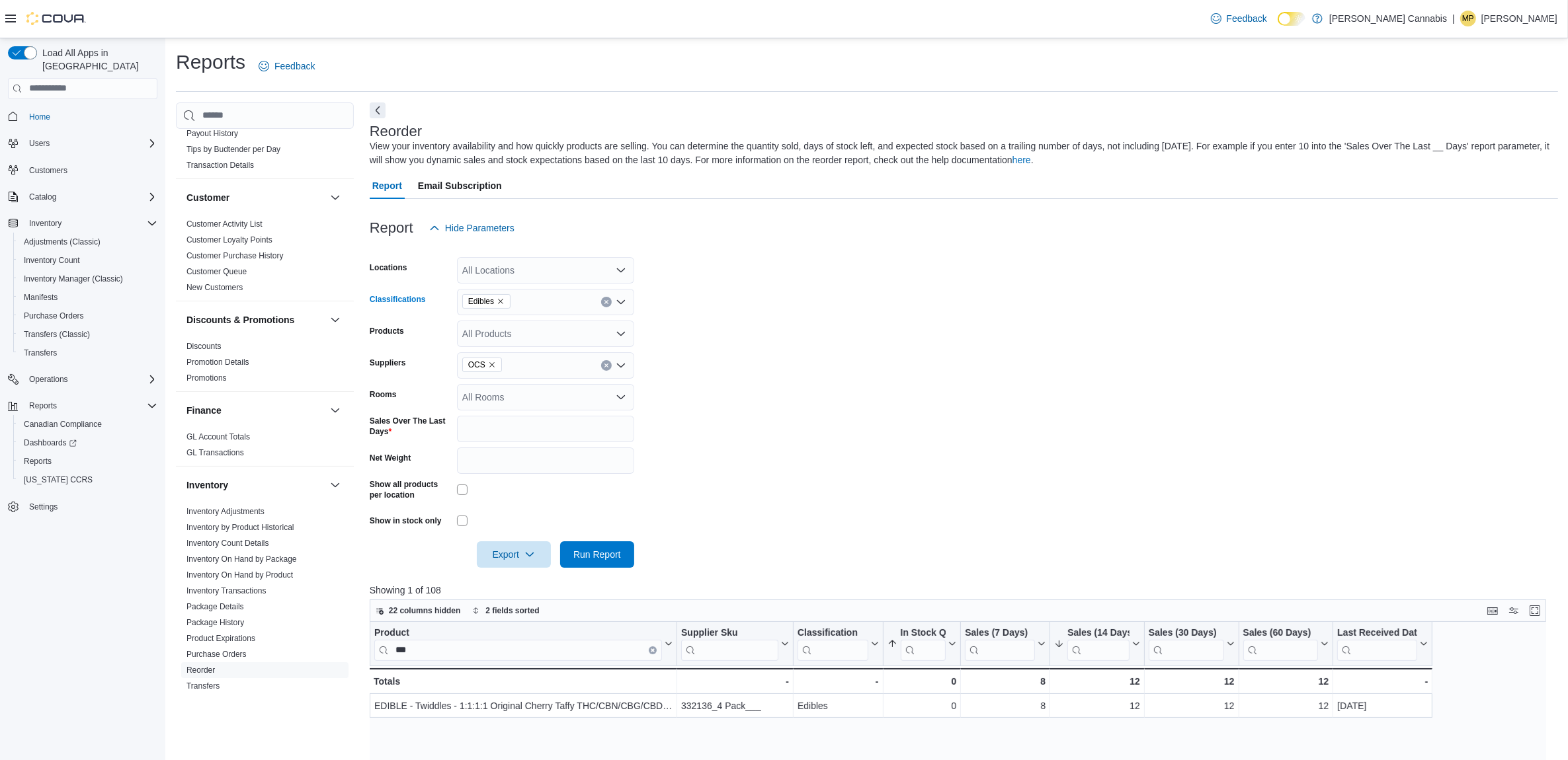
click at [503, 304] on icon "Remove Edibles from selection in this group" at bounding box center [500, 301] width 8 height 8
click at [510, 303] on div "All Classifications Combo box. Selected. Combo box input. All Classifications. …" at bounding box center [546, 302] width 178 height 26
click at [521, 341] on span "Beverages" at bounding box center [508, 343] width 44 height 13
click at [841, 253] on div at bounding box center [964, 249] width 1189 height 16
click at [596, 549] on span "Run Report" at bounding box center [597, 554] width 48 height 13
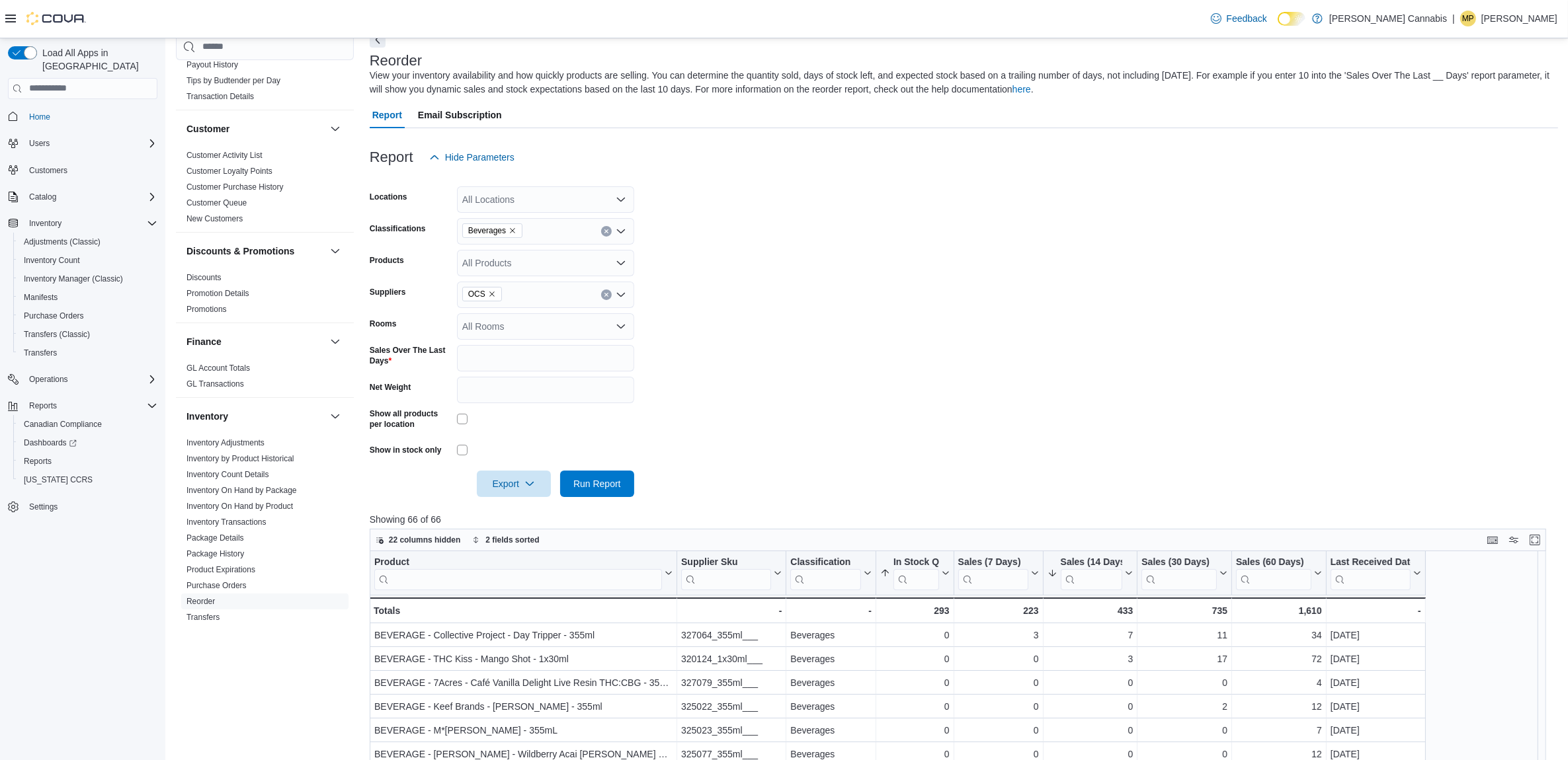
scroll to position [165, 0]
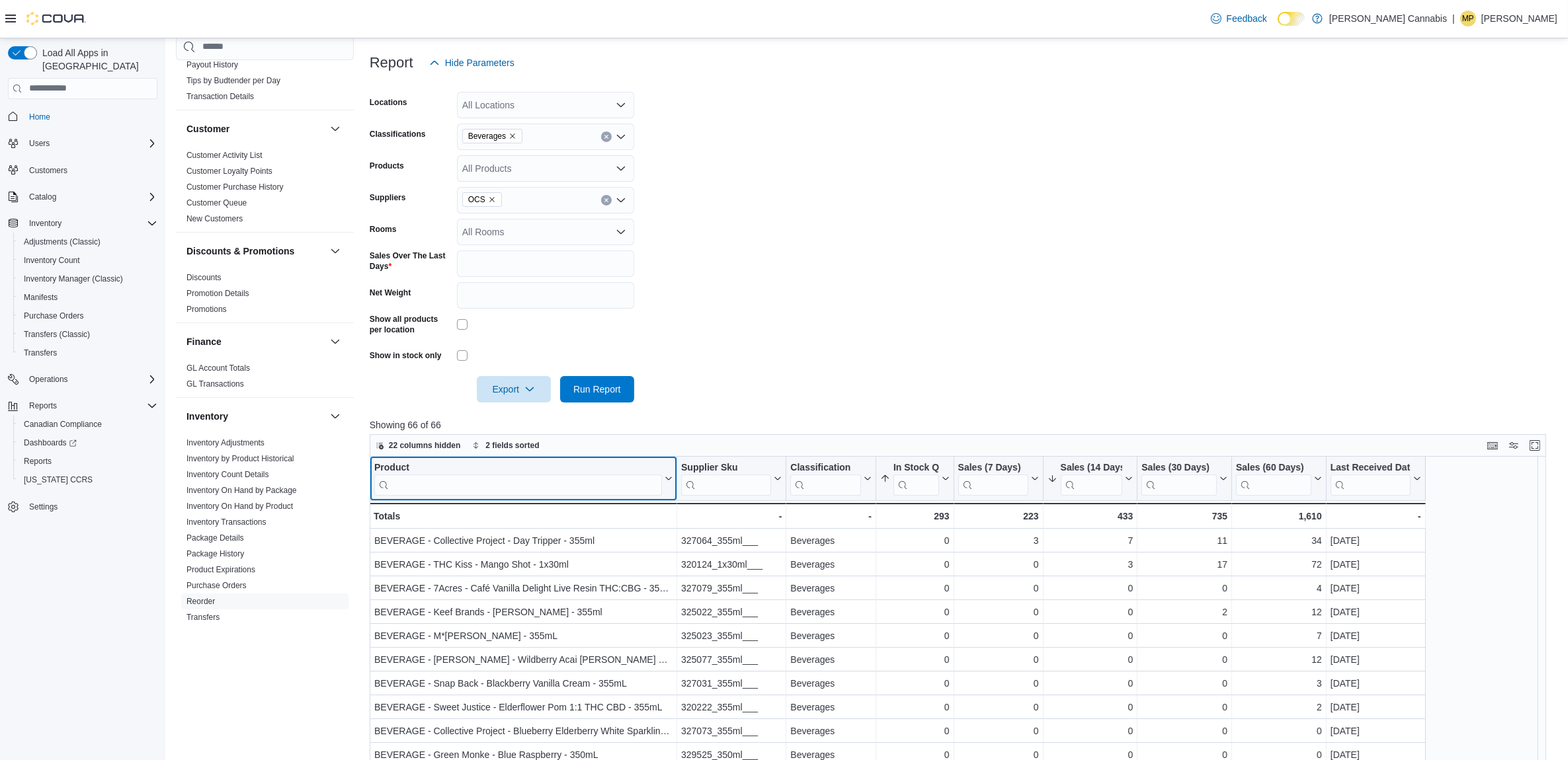
click at [568, 481] on input "search" at bounding box center [518, 484] width 288 height 21
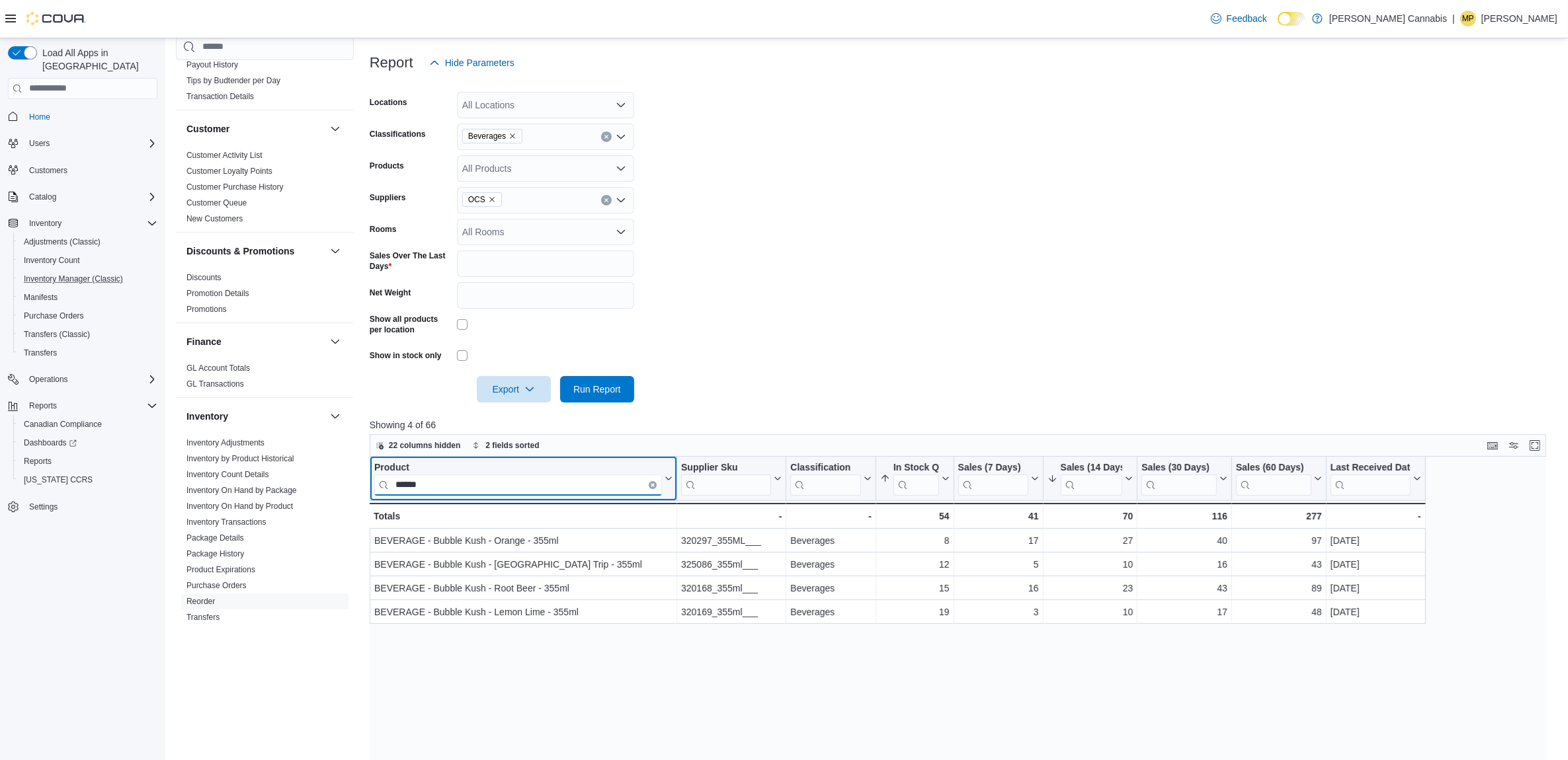
type input "******"
click at [652, 481] on button "Clear input" at bounding box center [652, 484] width 8 height 8
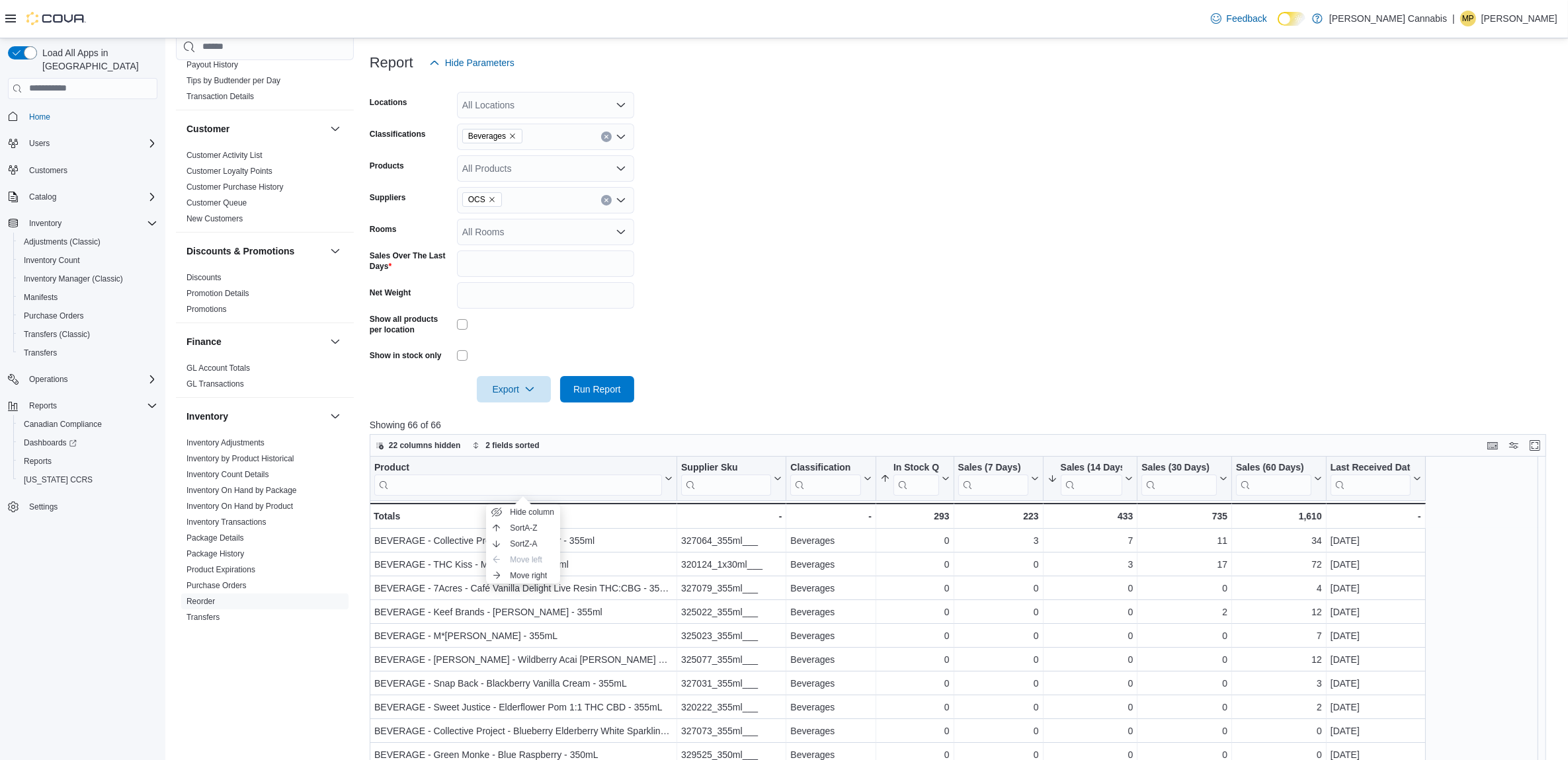
click at [285, 713] on div "Cash Management Cash Management Cash Out Details Compliance OCS Transaction Sub…" at bounding box center [265, 375] width 178 height 684
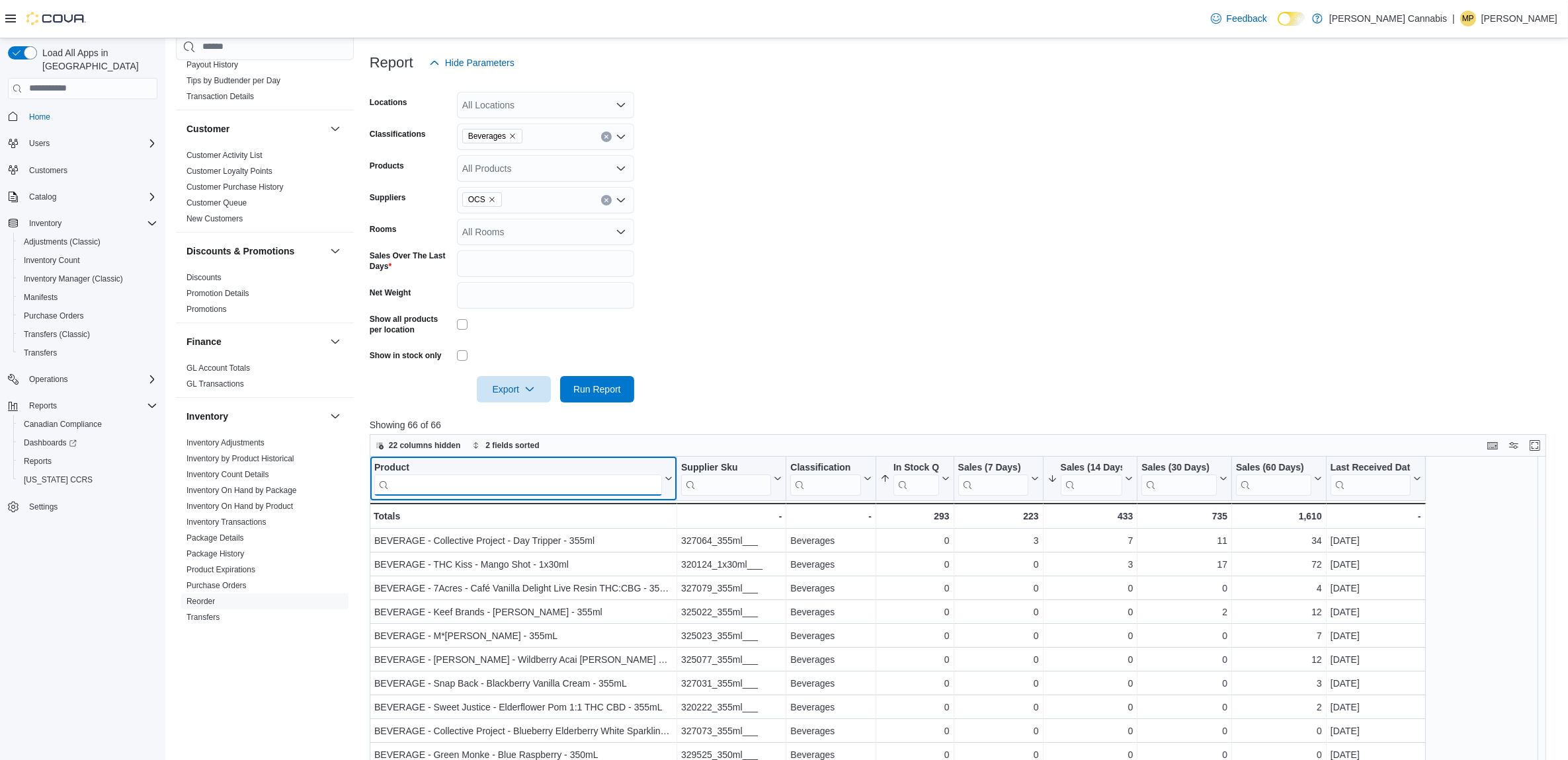
click at [420, 492] on input "search" at bounding box center [518, 484] width 288 height 21
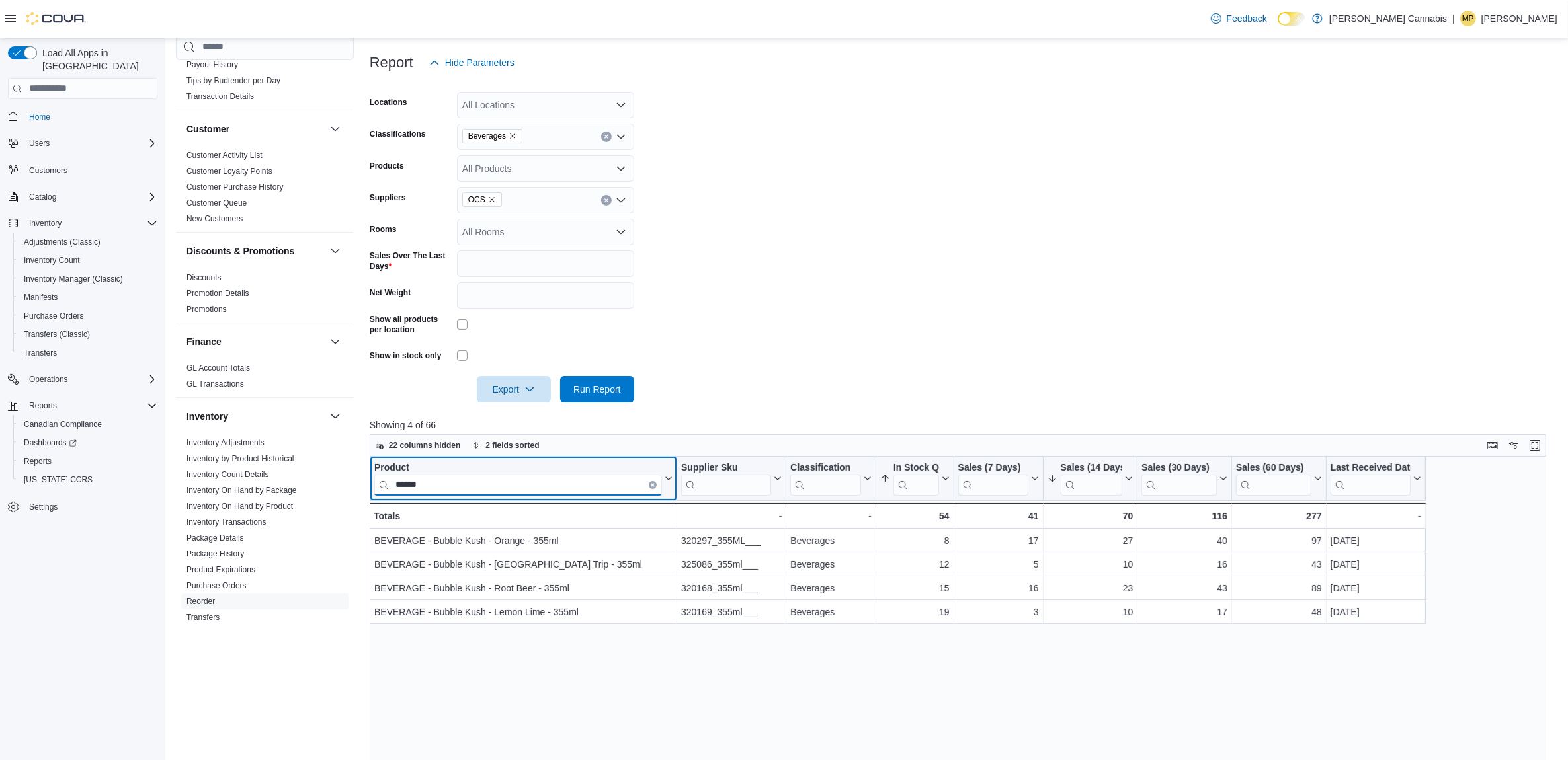
type input "******"
click at [651, 484] on icon "Clear input" at bounding box center [653, 484] width 4 height 4
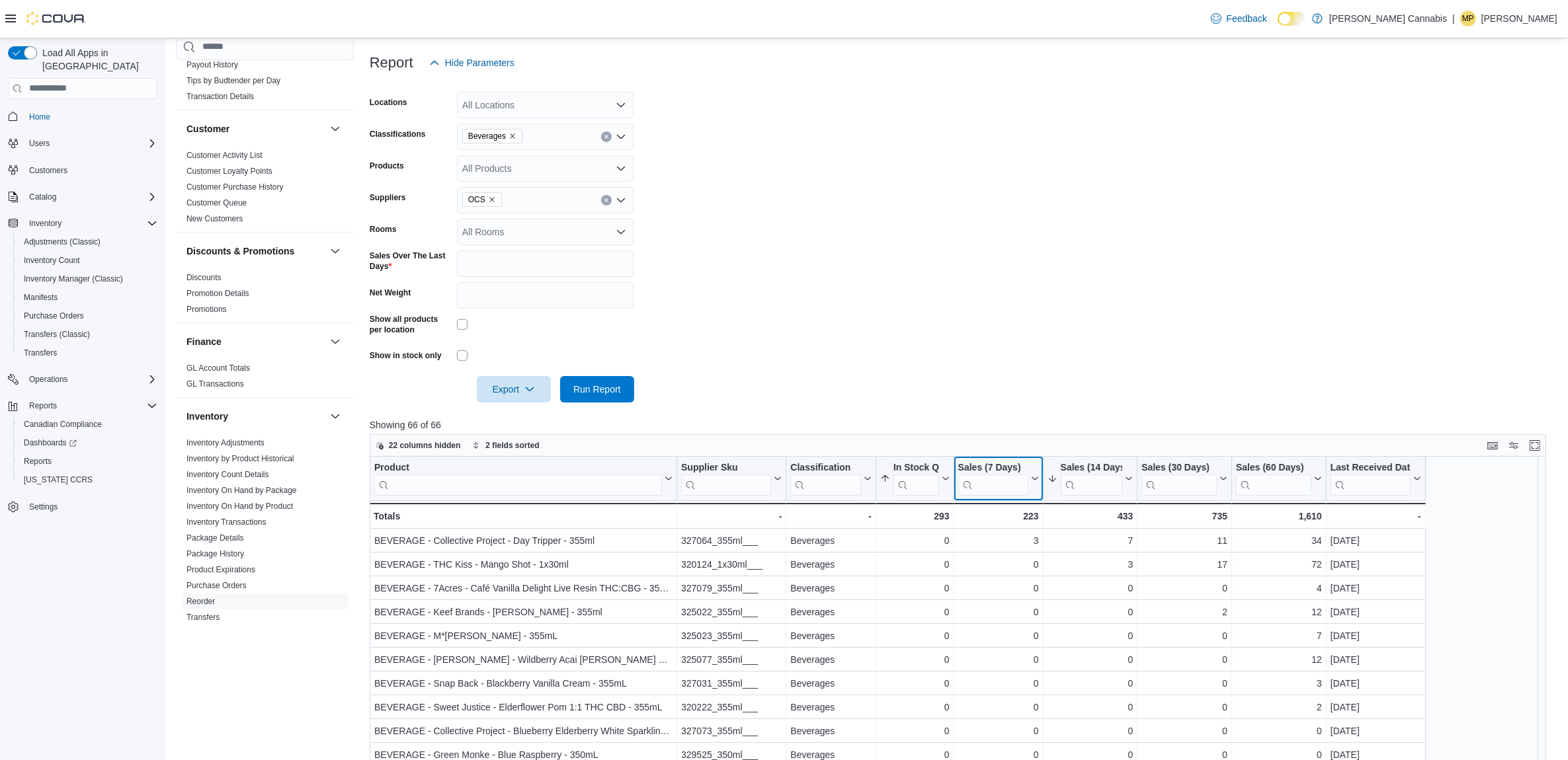
click at [991, 460] on div "Sales (7 Days) Click to view column header actions" at bounding box center [998, 479] width 89 height 44
click at [997, 467] on div "Sales (7 Days)" at bounding box center [993, 468] width 70 height 13
click at [1028, 549] on span "Sort High-Low" at bounding box center [1007, 544] width 50 height 11
click at [1063, 464] on div "Sales (14 Days)" at bounding box center [1091, 468] width 62 height 13
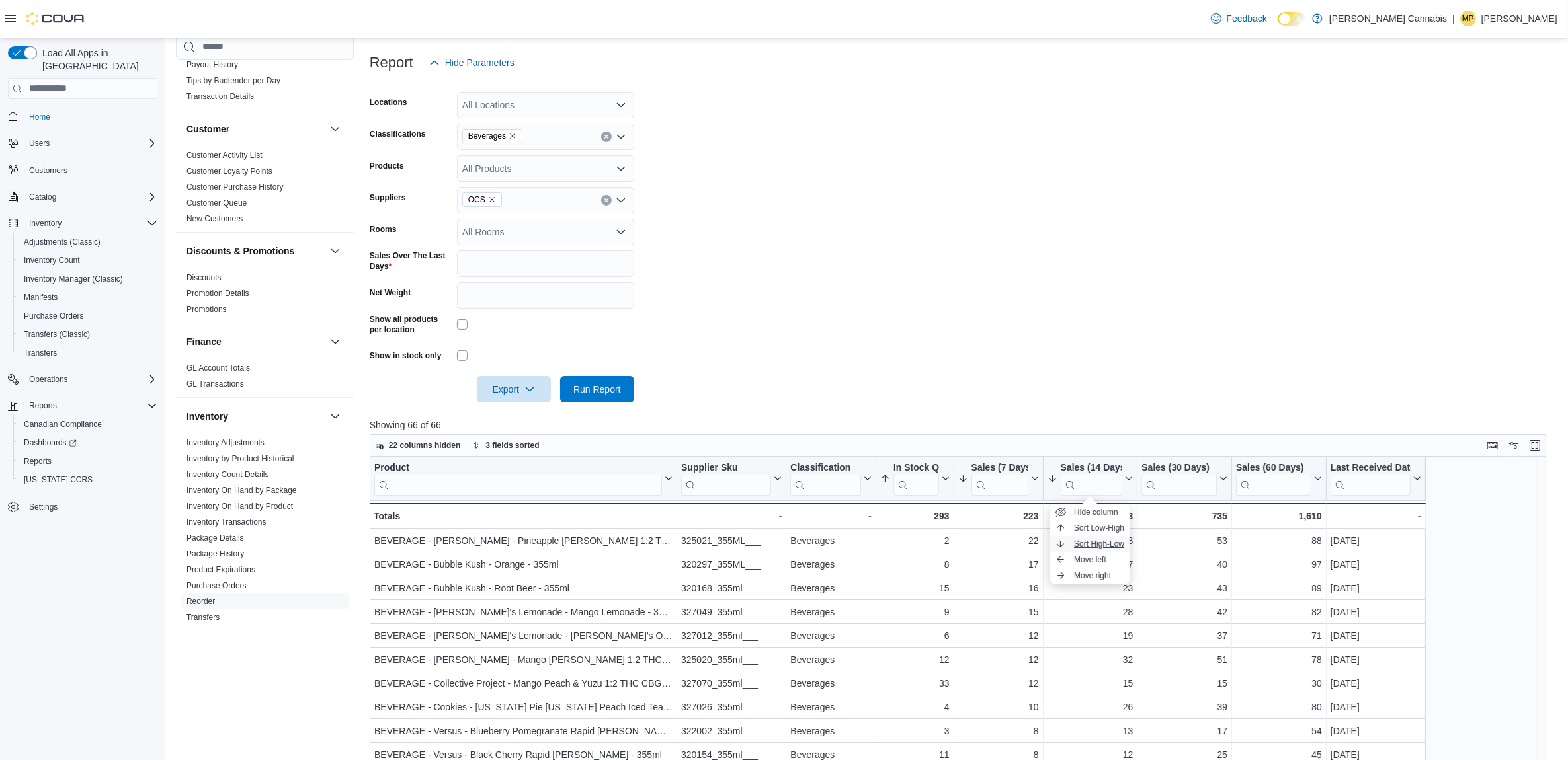
click at [1093, 541] on span "Sort High-Low" at bounding box center [1099, 544] width 50 height 11
click at [981, 378] on form "Locations All Locations Classifications Beverages Products All Products Supplie…" at bounding box center [964, 239] width 1189 height 326
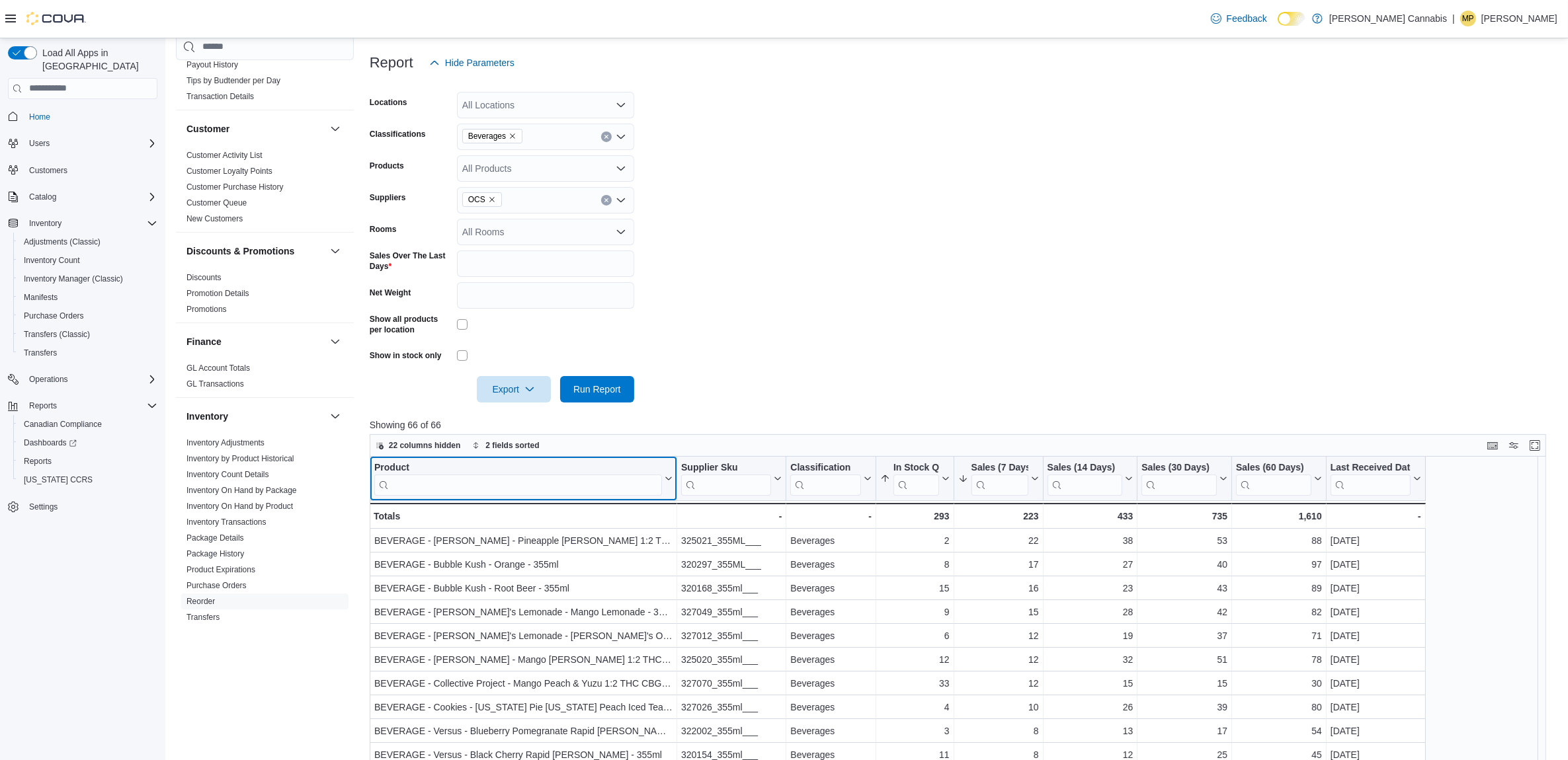
click at [435, 491] on input "search" at bounding box center [518, 484] width 288 height 21
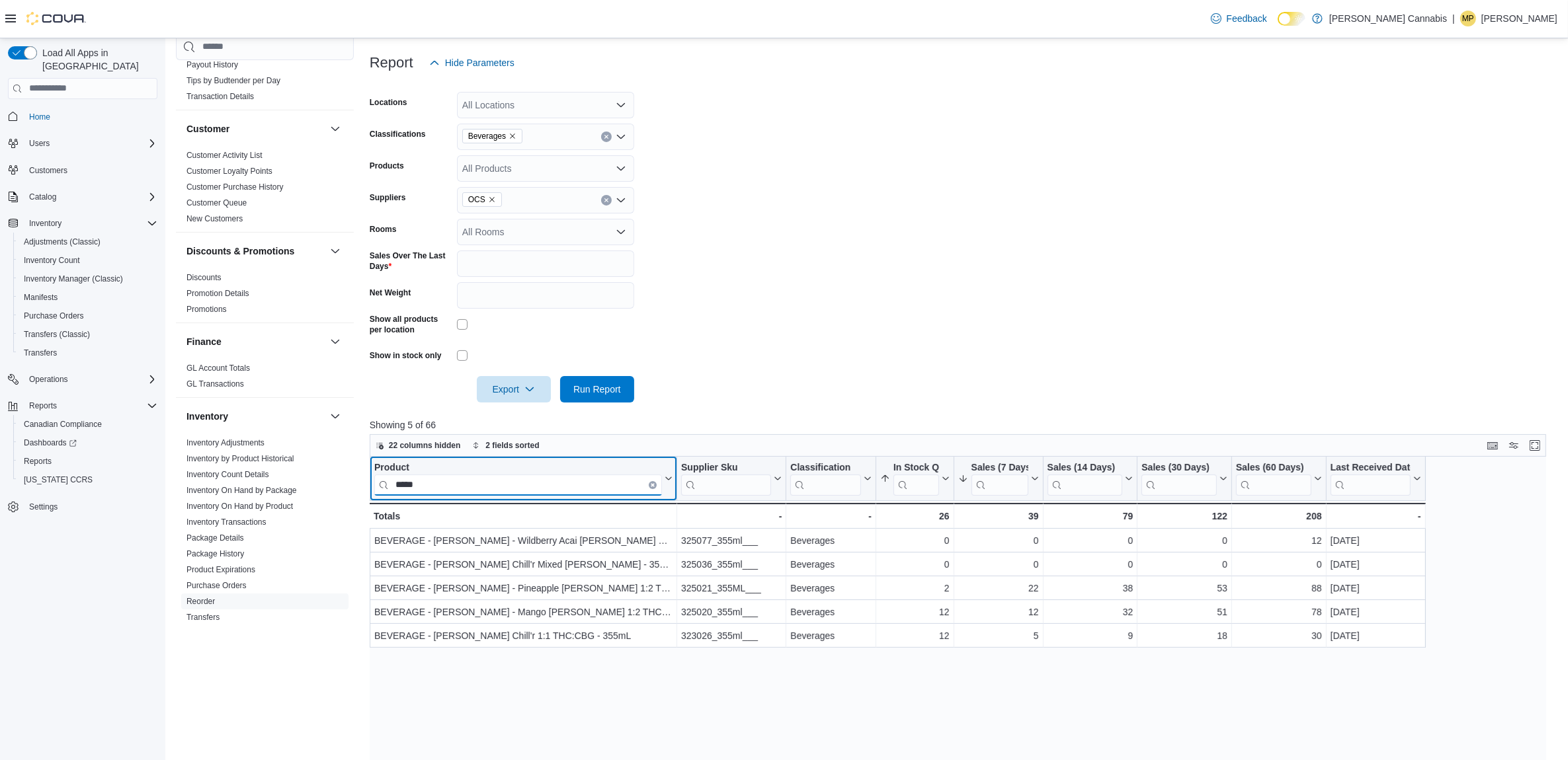
type input "*****"
click at [654, 484] on icon "Clear input" at bounding box center [653, 484] width 3 height 3
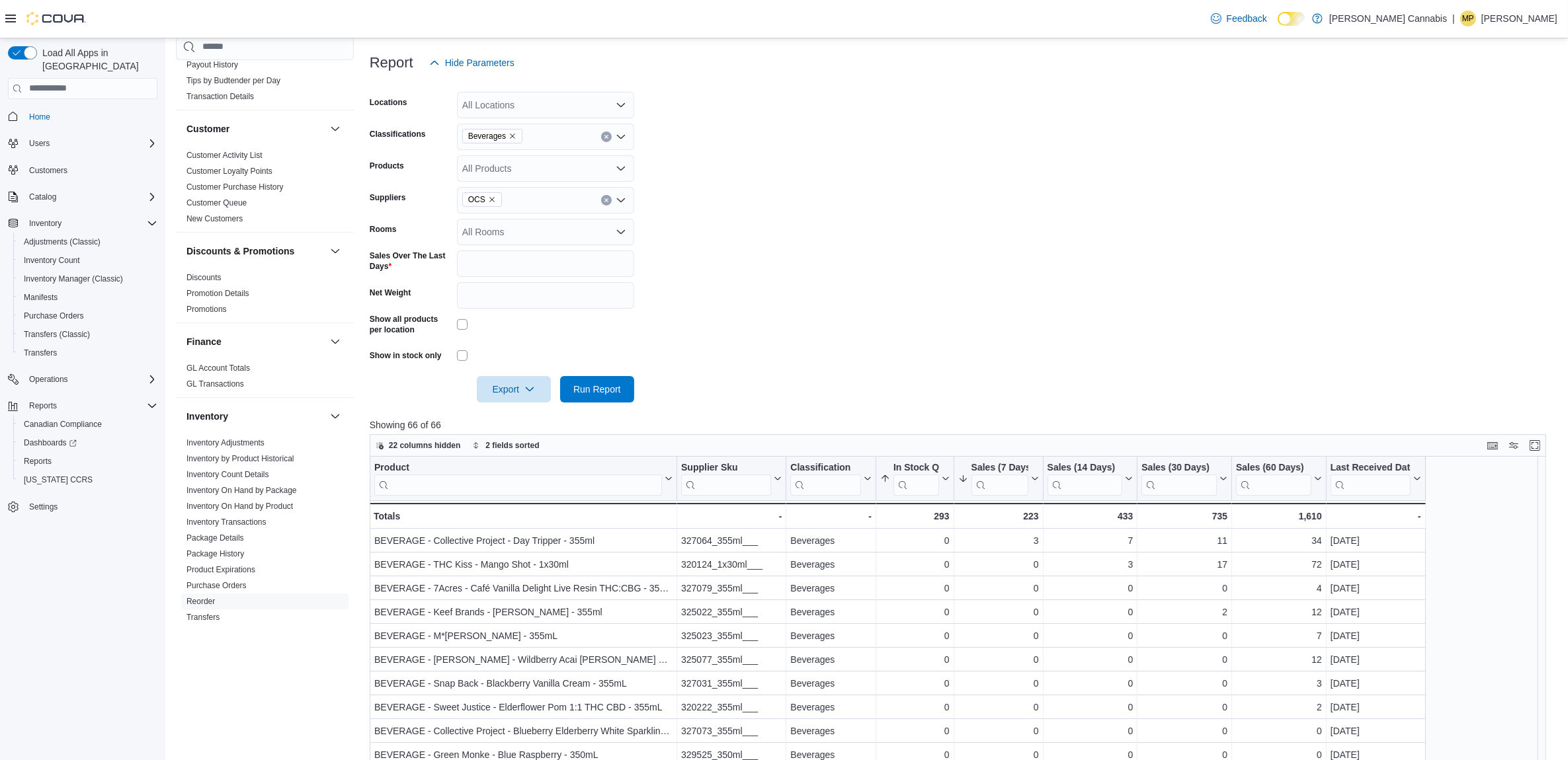
drag, startPoint x: 715, startPoint y: 321, endPoint x: 708, endPoint y: 341, distance: 21.2
click at [715, 319] on form "Locations All Locations Classifications Beverages Products All Products Supplie…" at bounding box center [964, 239] width 1189 height 326
click at [498, 440] on span "2 fields sorted" at bounding box center [512, 445] width 54 height 11
click at [480, 471] on button "Remove In Stock Qty from data grid sort" at bounding box center [480, 472] width 16 height 16
click at [606, 476] on span "Low-High" at bounding box center [608, 473] width 37 height 20
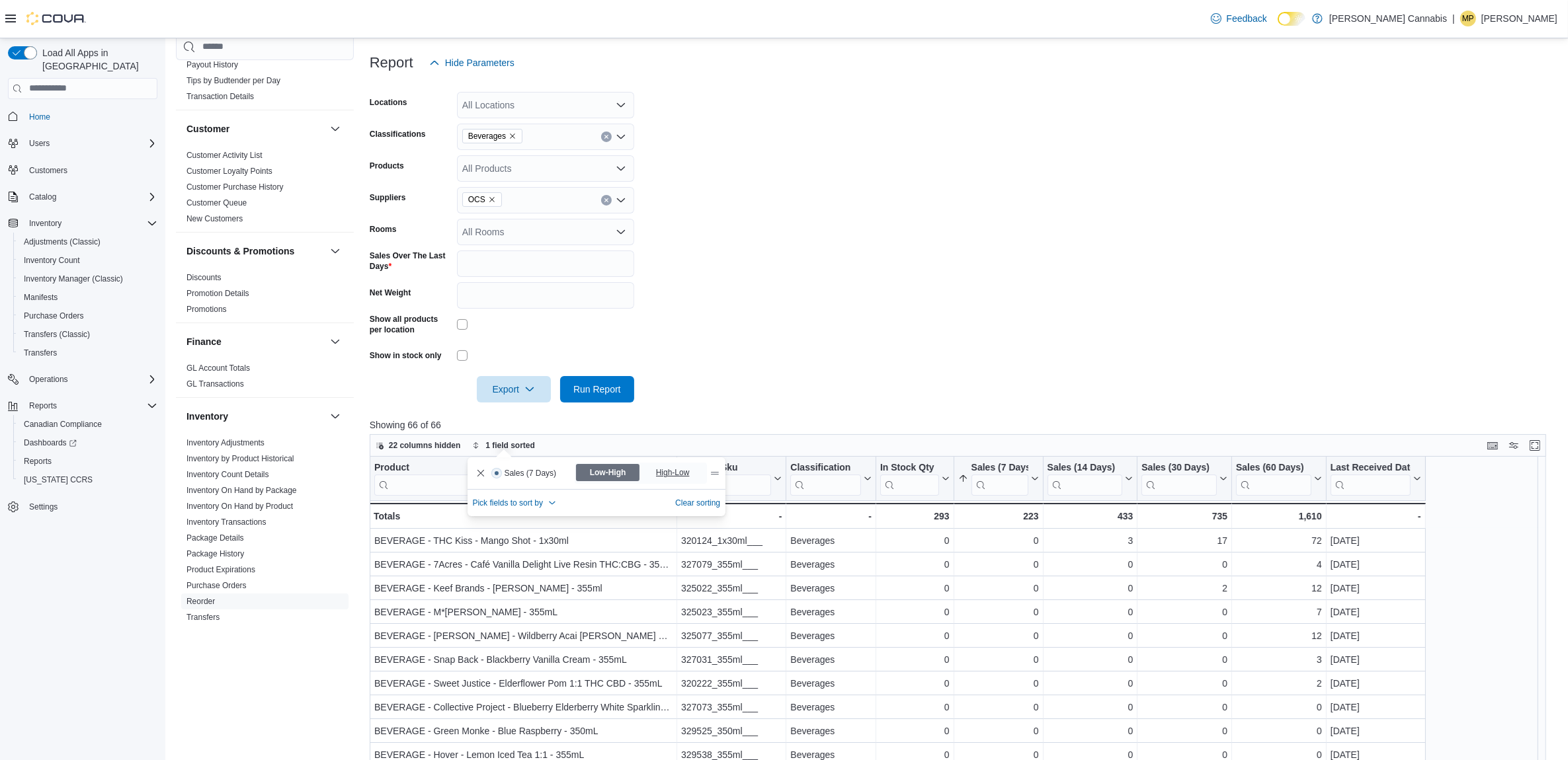
click at [666, 478] on span "High-Low" at bounding box center [674, 473] width 37 height 20
click at [478, 472] on button "Remove Sales (7 Days) from data grid sort" at bounding box center [480, 472] width 16 height 16
click at [500, 445] on span "Sort fields" at bounding box center [503, 445] width 35 height 11
click at [500, 447] on span "Sort fields" at bounding box center [503, 445] width 35 height 11
click at [511, 497] on span "Pick fields to sort by" at bounding box center [508, 495] width 71 height 11
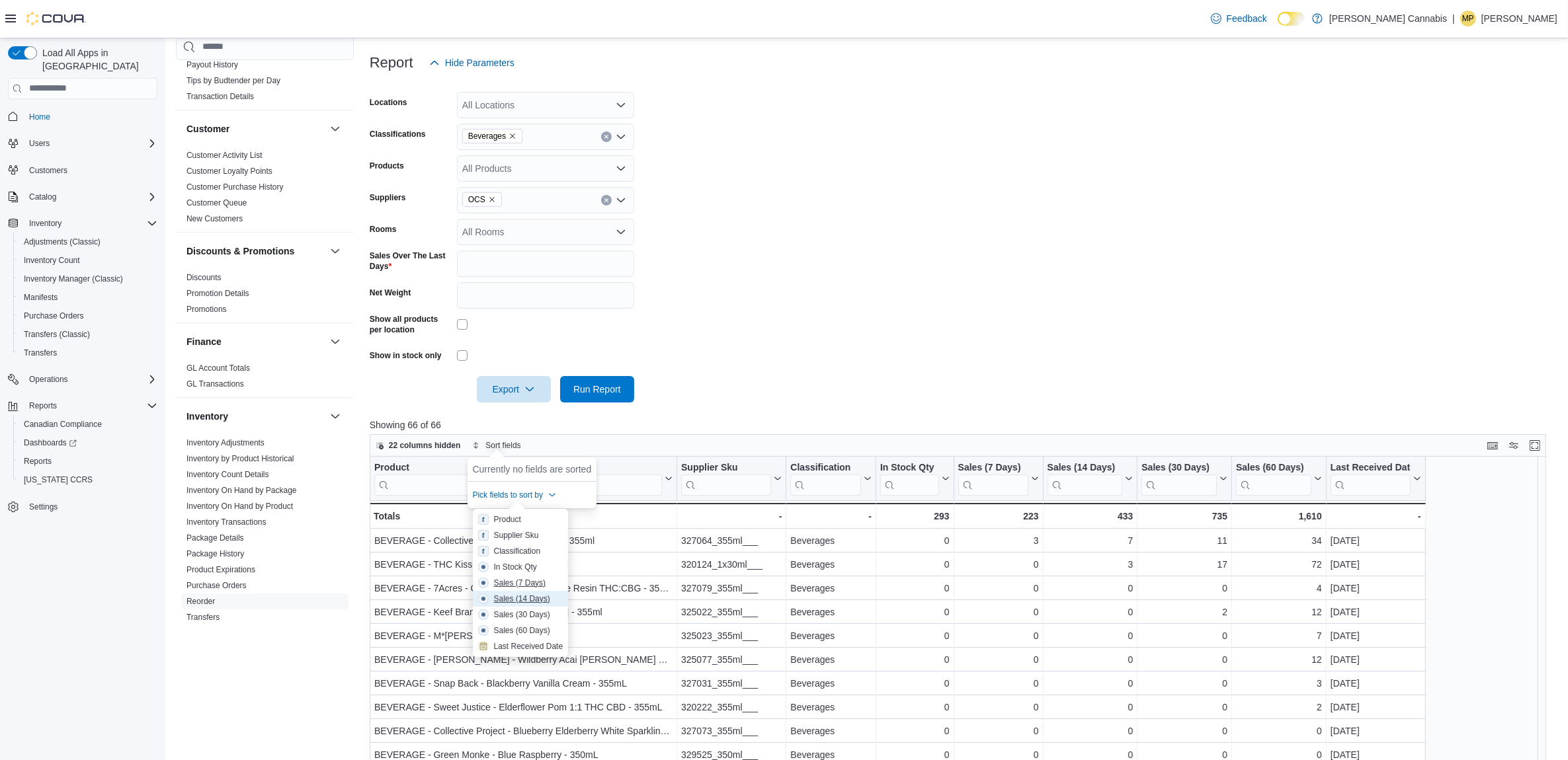
click at [508, 596] on div "Sales (14 Days)" at bounding box center [522, 599] width 57 height 11
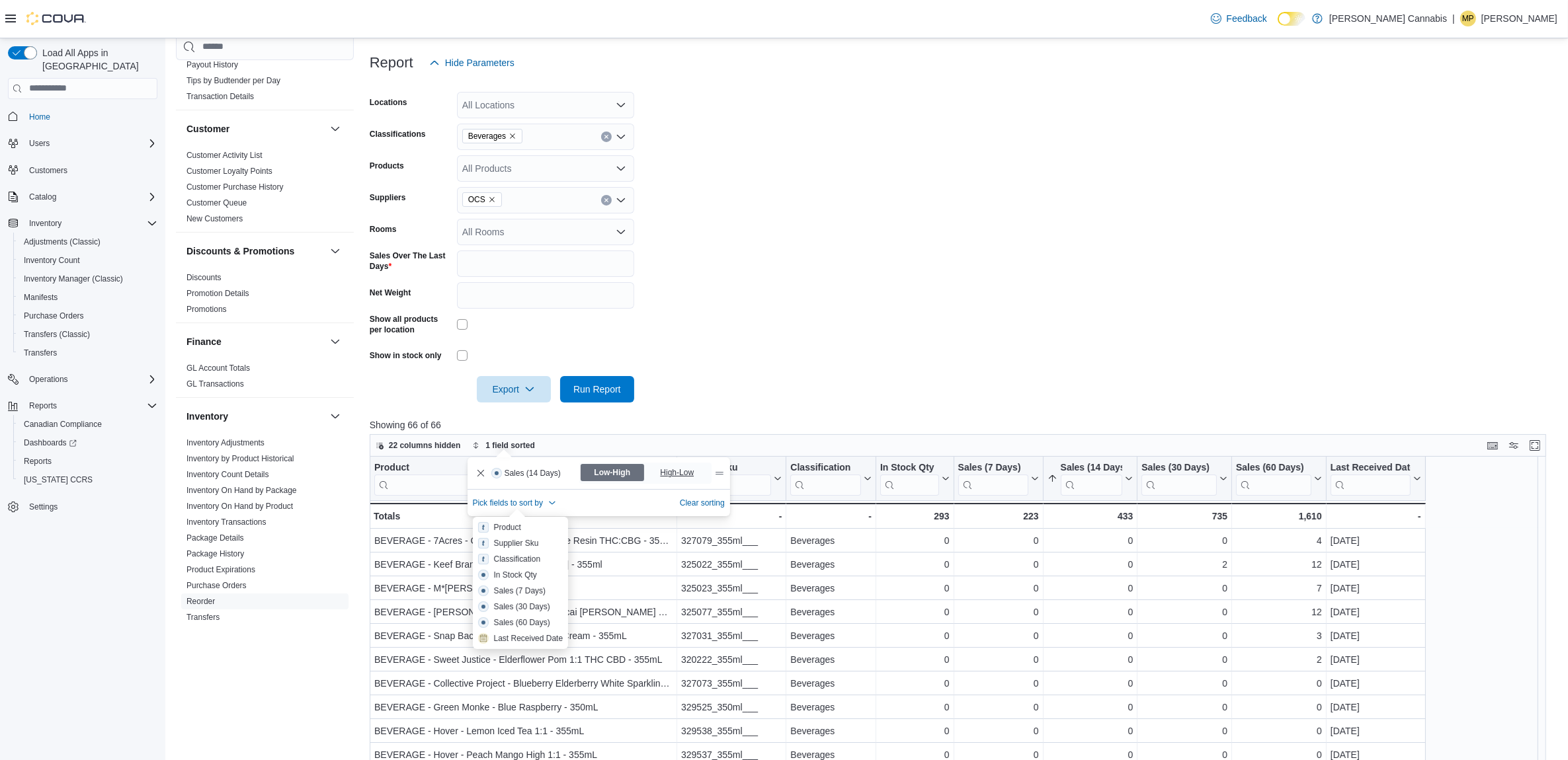
click at [677, 479] on span "High-Low" at bounding box center [678, 473] width 37 height 20
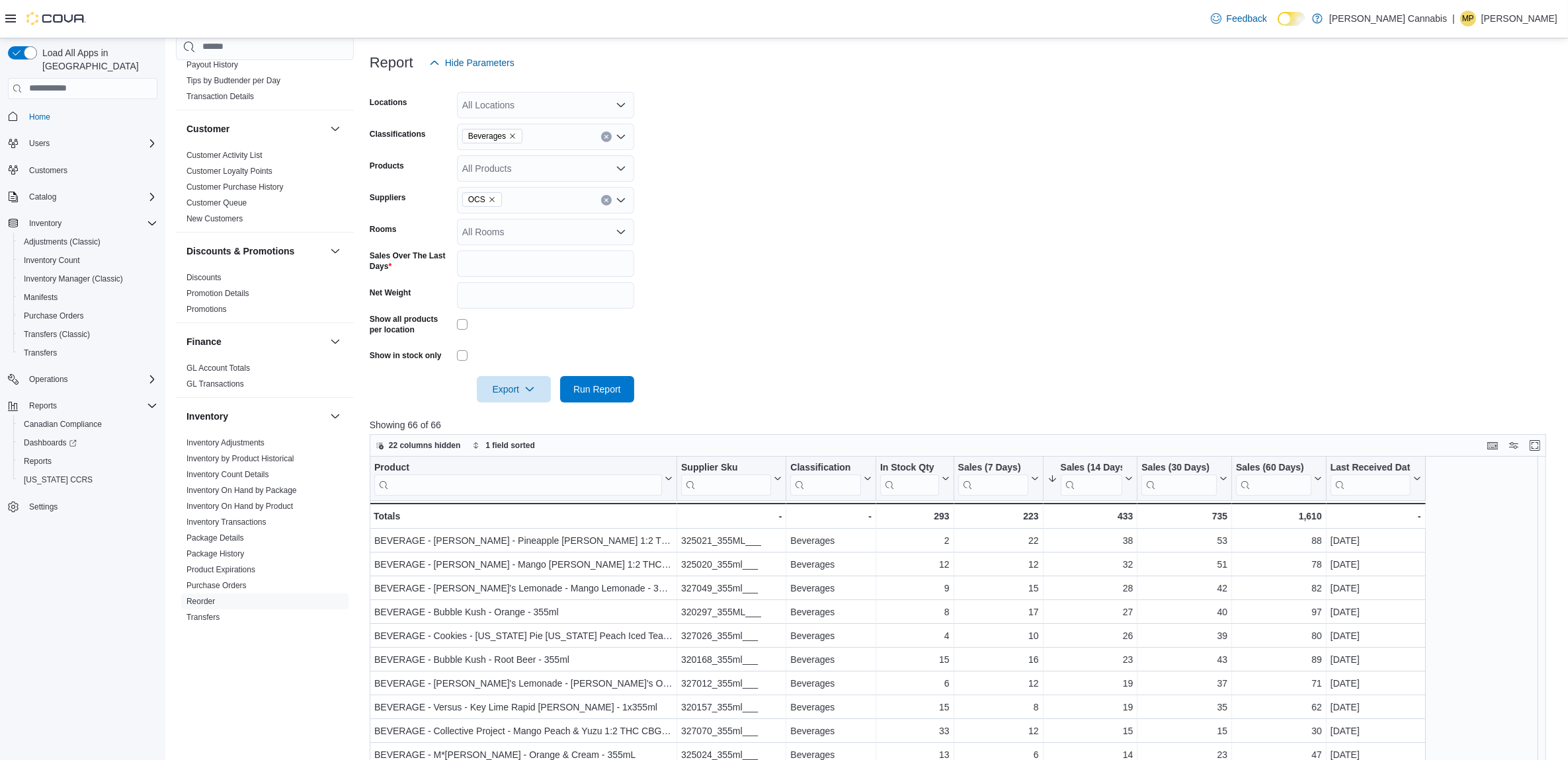
click at [742, 384] on form "Locations All Locations Classifications Beverages Products All Products Supplie…" at bounding box center [964, 239] width 1189 height 326
click at [579, 493] on input "search" at bounding box center [518, 484] width 288 height 21
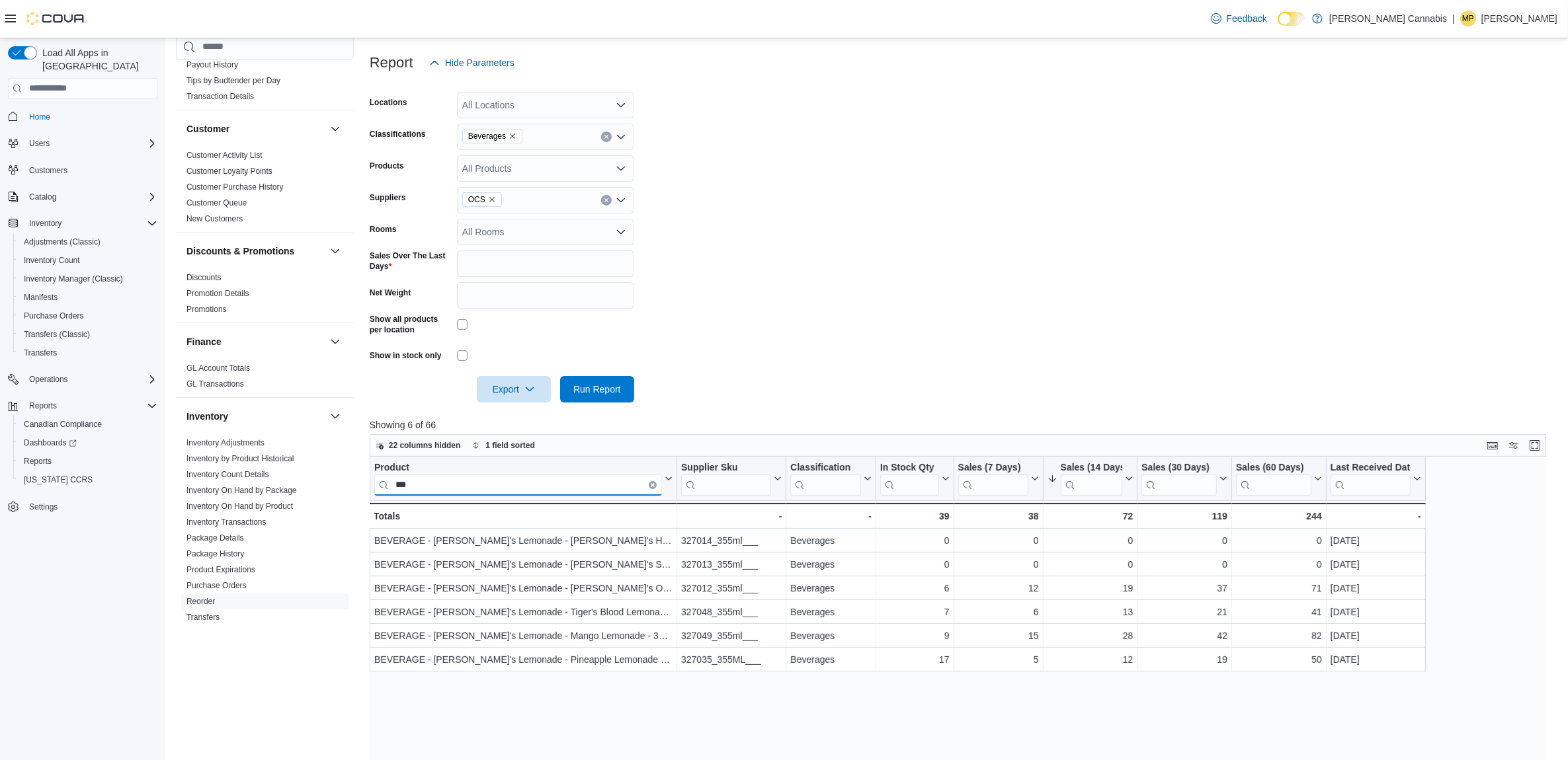
type input "***"
click at [653, 484] on icon "Clear input" at bounding box center [653, 484] width 3 height 3
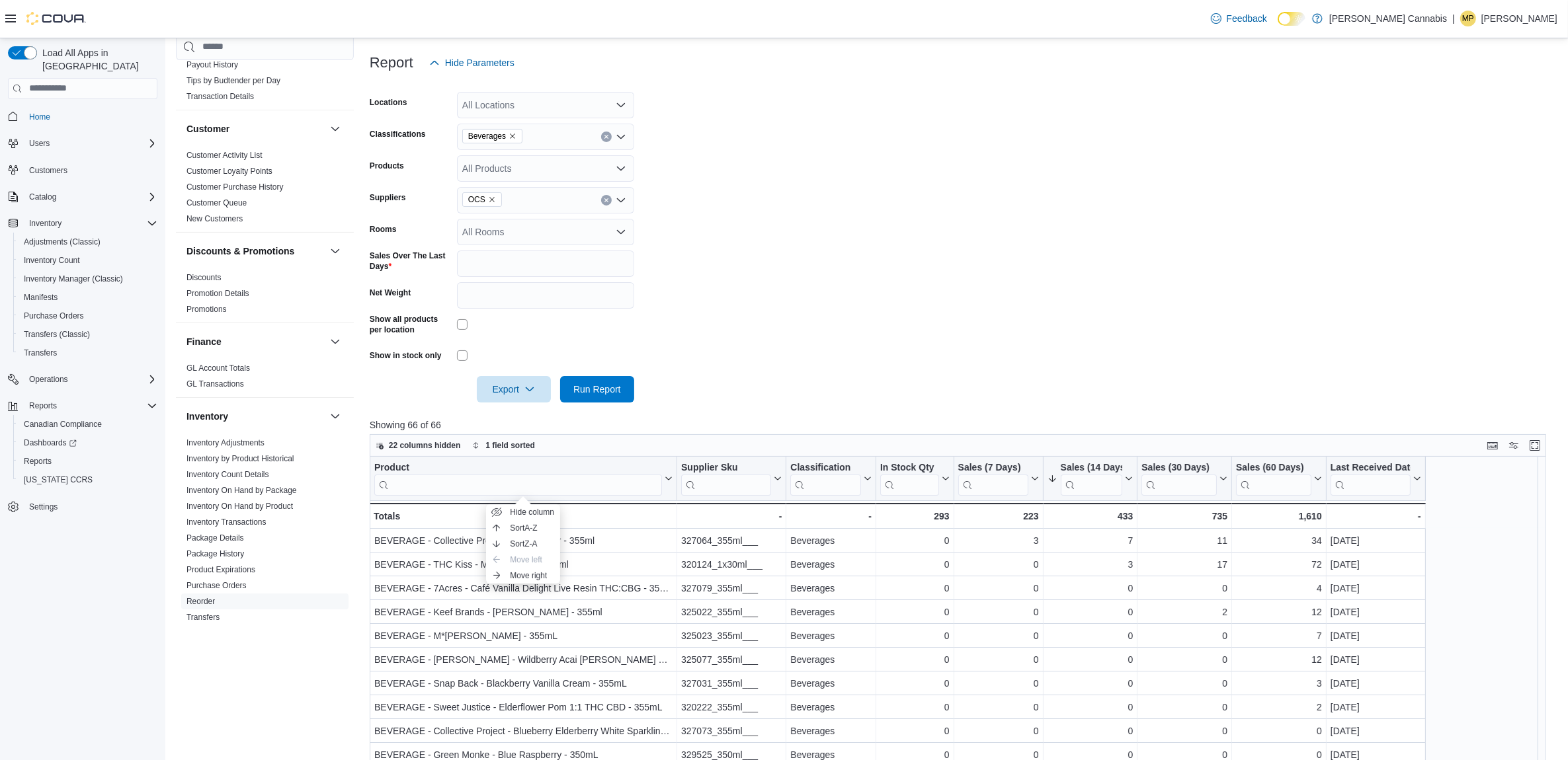
drag, startPoint x: 739, startPoint y: 380, endPoint x: 736, endPoint y: 371, distance: 9.5
click at [736, 371] on form "Locations All Locations Classifications Beverages Products All Products Supplie…" at bounding box center [964, 239] width 1189 height 326
click at [1013, 464] on div "Sales (7 Days)" at bounding box center [993, 468] width 70 height 13
click at [1027, 541] on span "Sort High-Low" at bounding box center [1007, 544] width 50 height 11
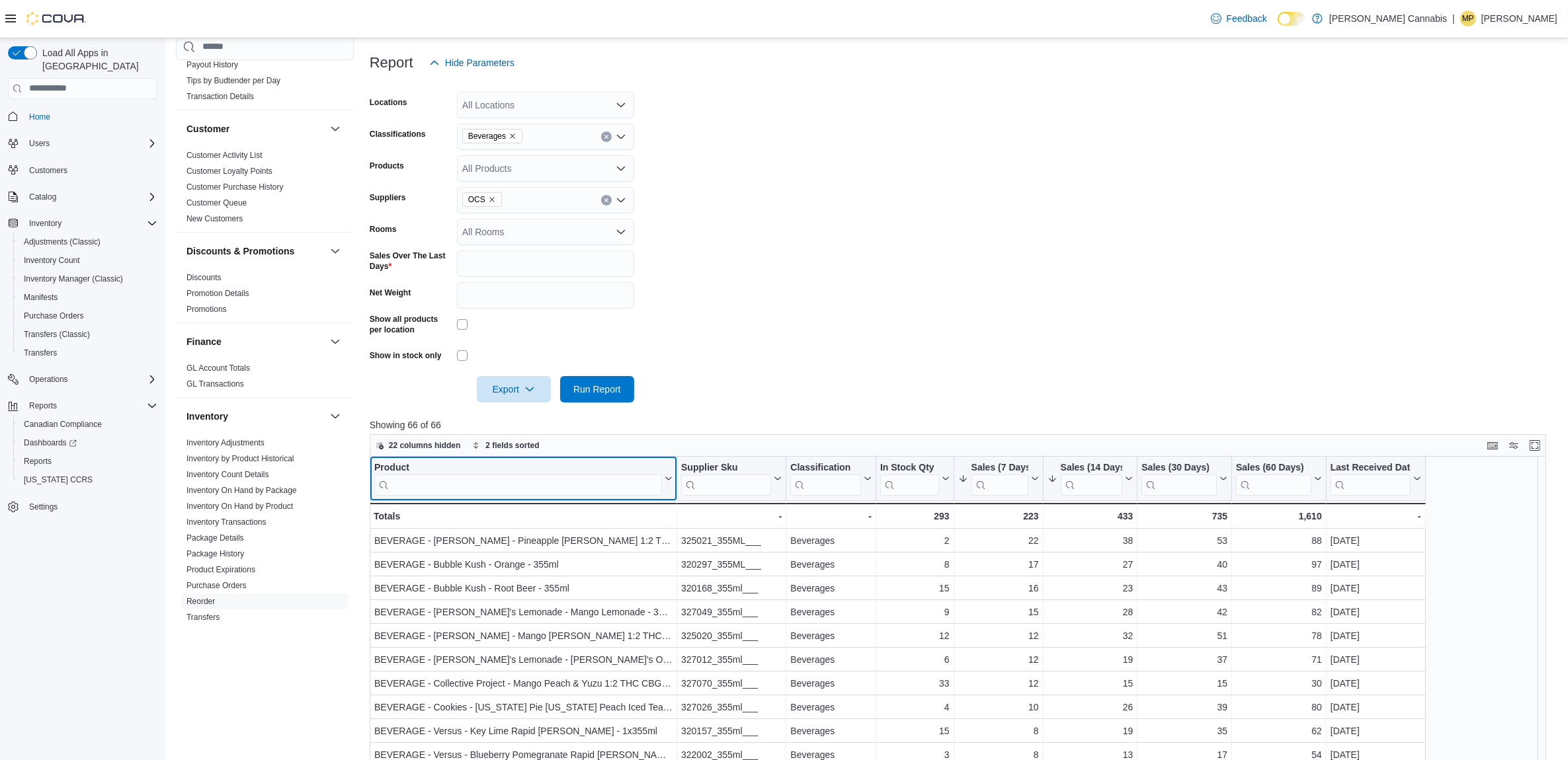
click at [507, 482] on input "search" at bounding box center [518, 484] width 288 height 21
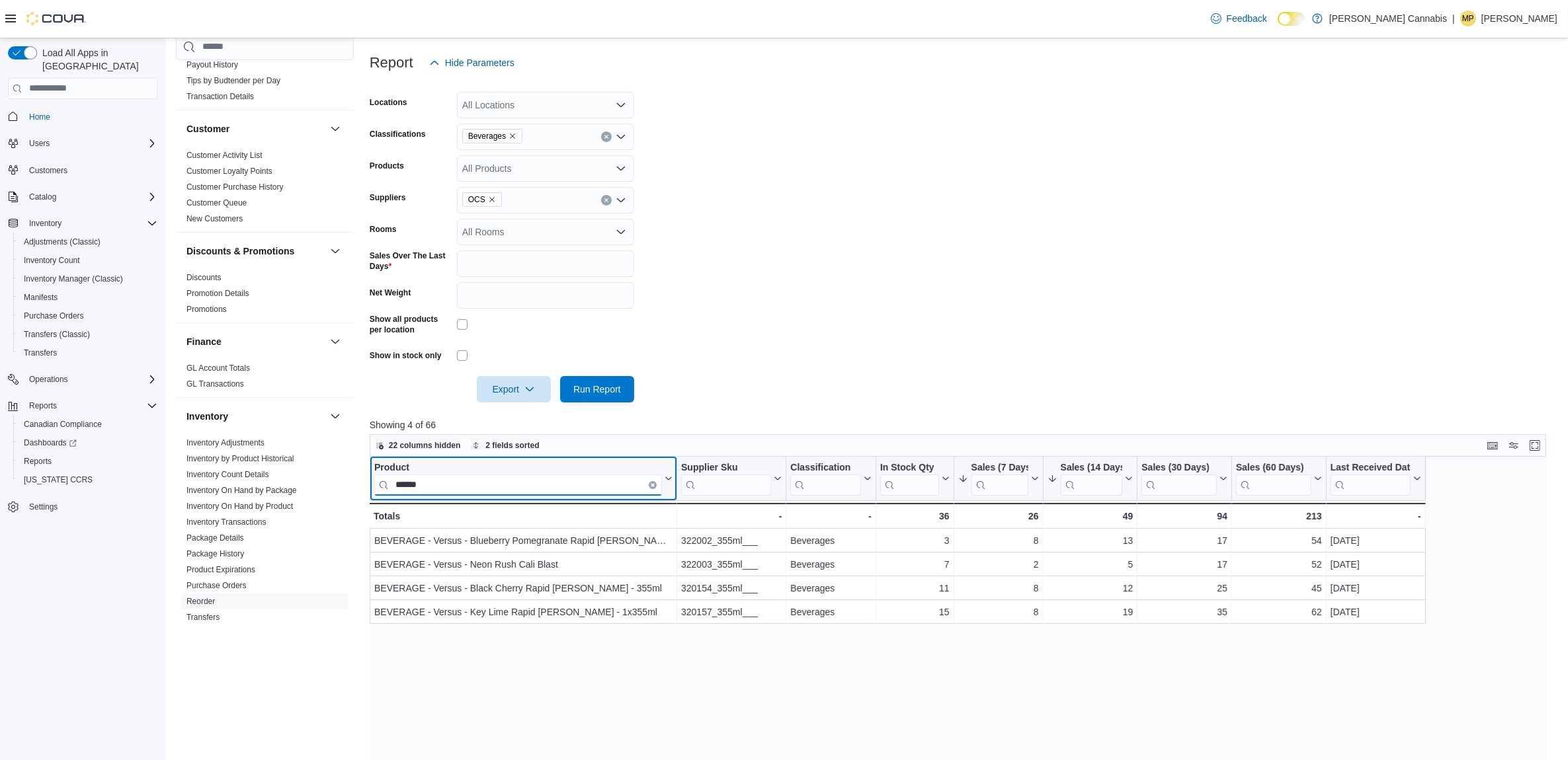
type input "******"
click at [652, 481] on button "Clear input" at bounding box center [652, 484] width 8 height 8
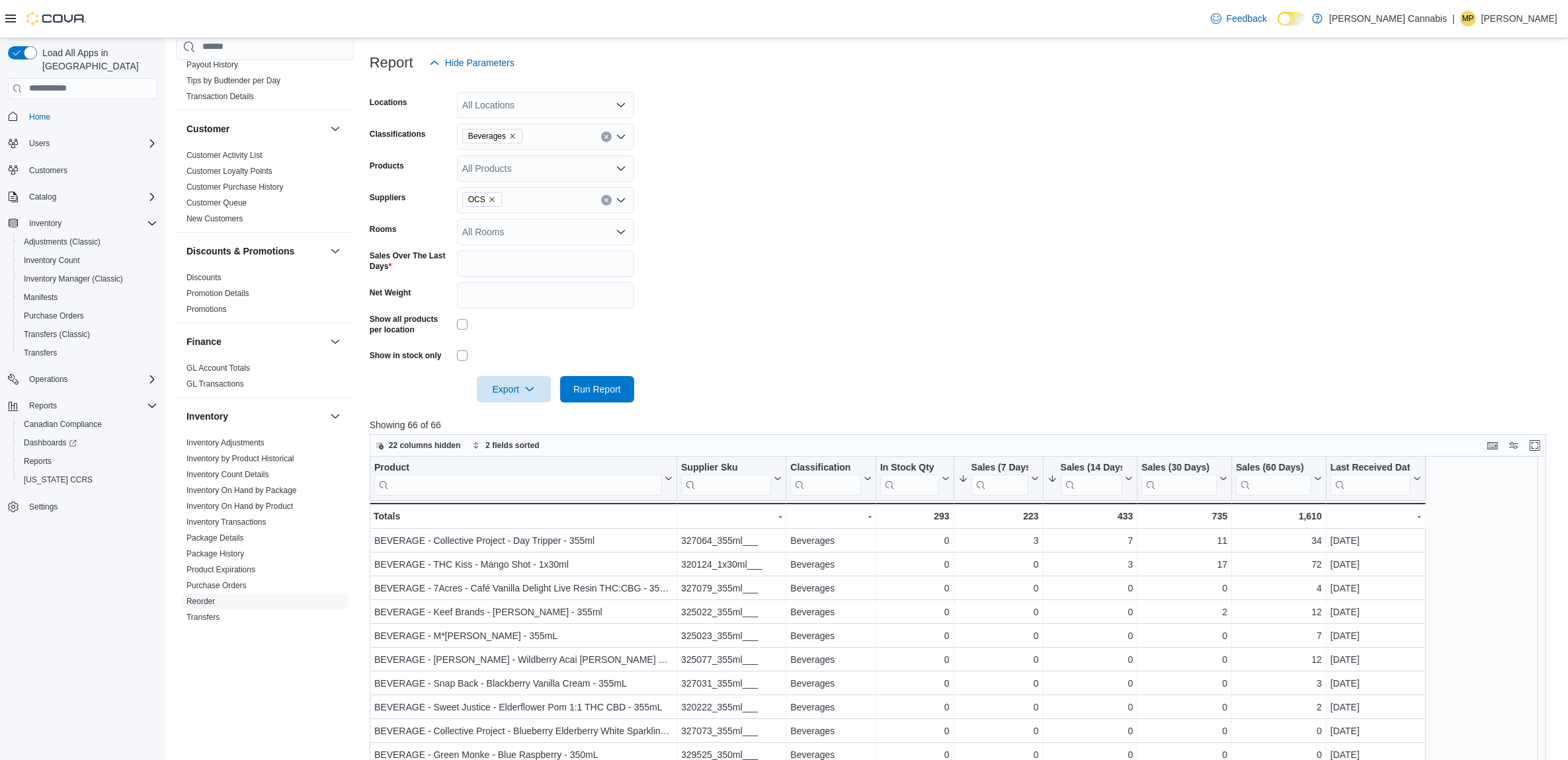
click at [1054, 376] on form "Locations All Locations Classifications Beverages Products All Products Supplie…" at bounding box center [964, 239] width 1189 height 326
click at [485, 490] on input "search" at bounding box center [518, 484] width 288 height 21
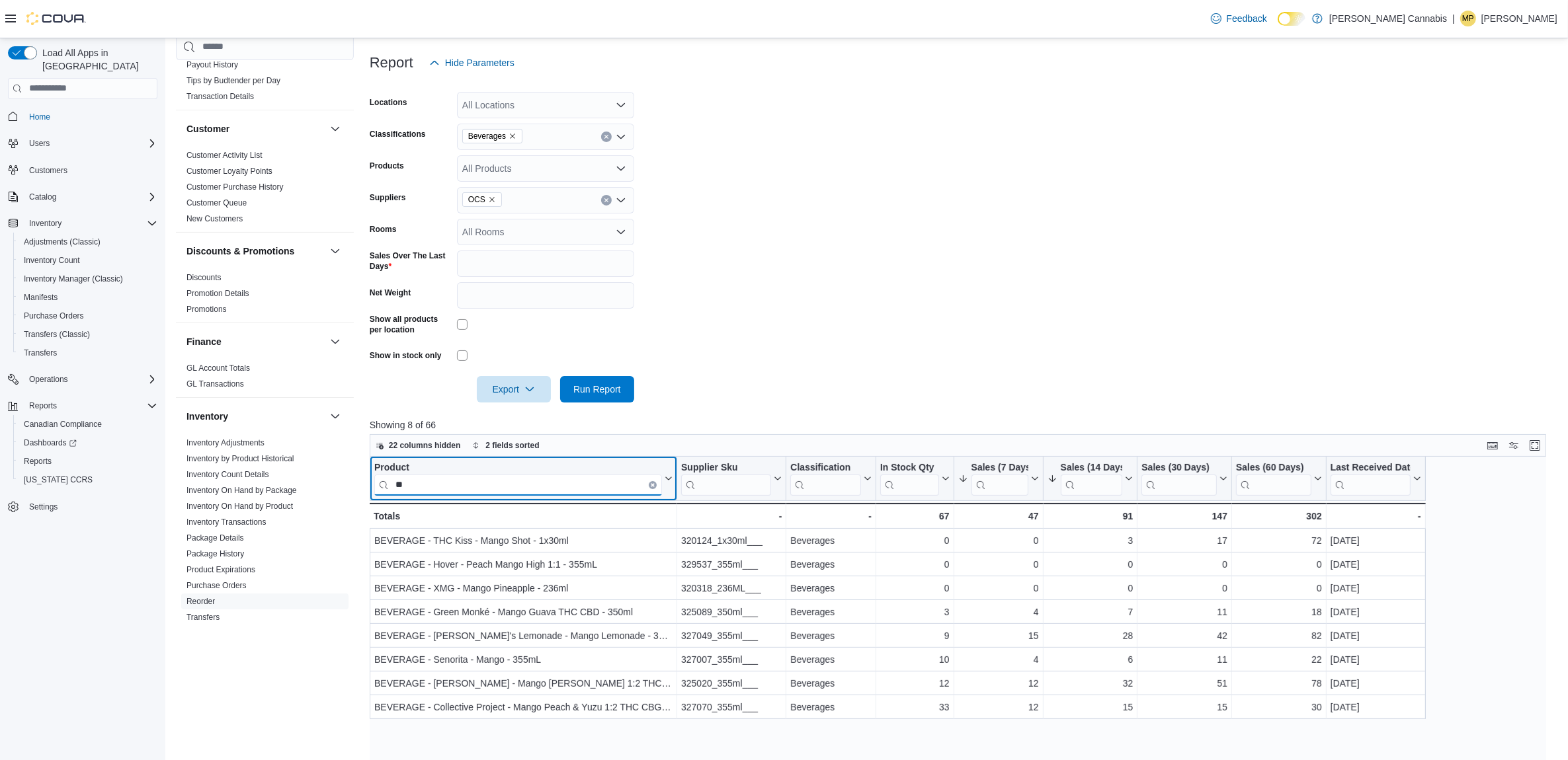
type input "*"
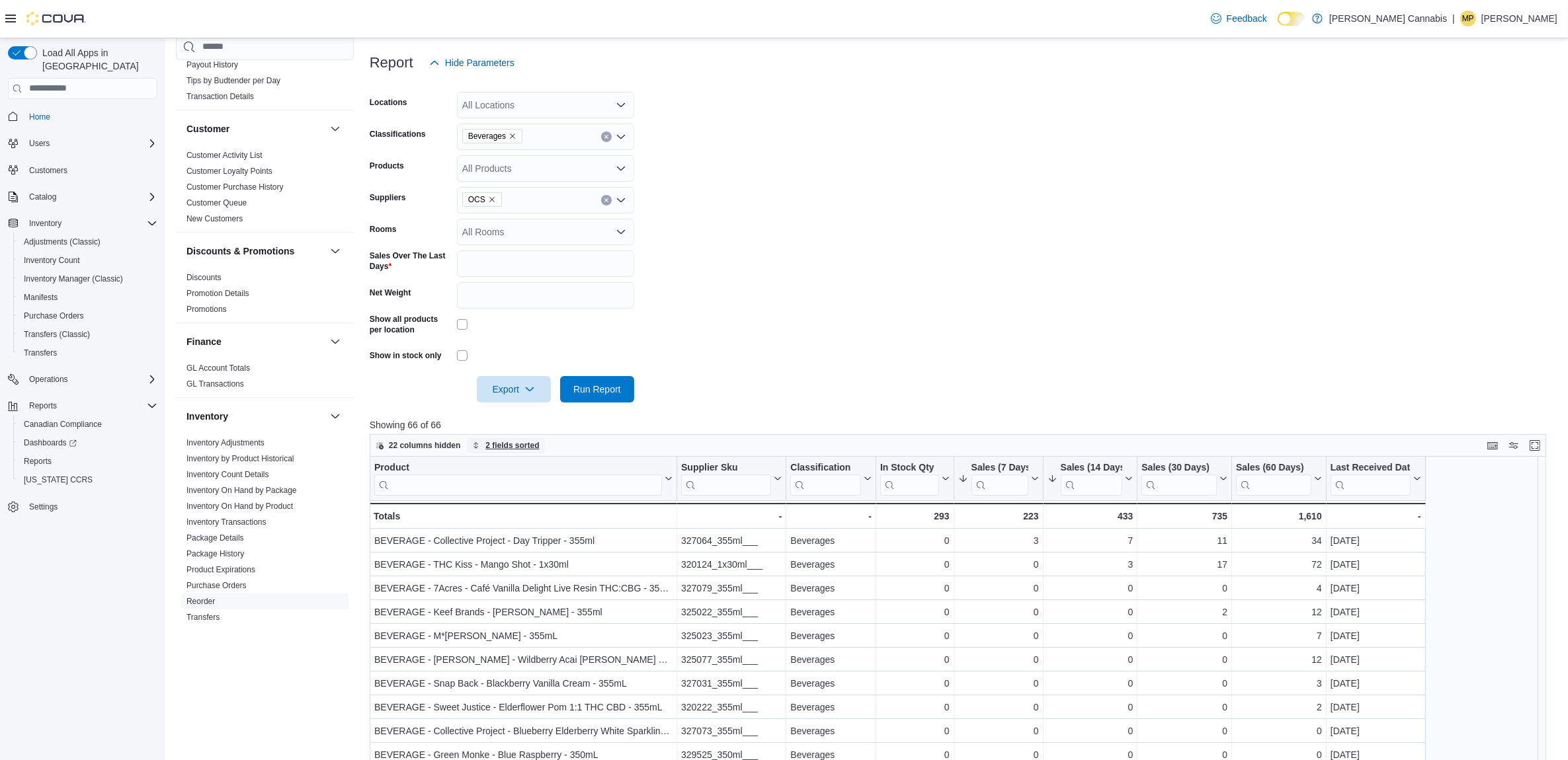
click at [518, 438] on span "2 fields sorted" at bounding box center [505, 446] width 67 height 16
click at [480, 490] on button "Remove Sales (7 Days) from data grid sort" at bounding box center [480, 494] width 16 height 16
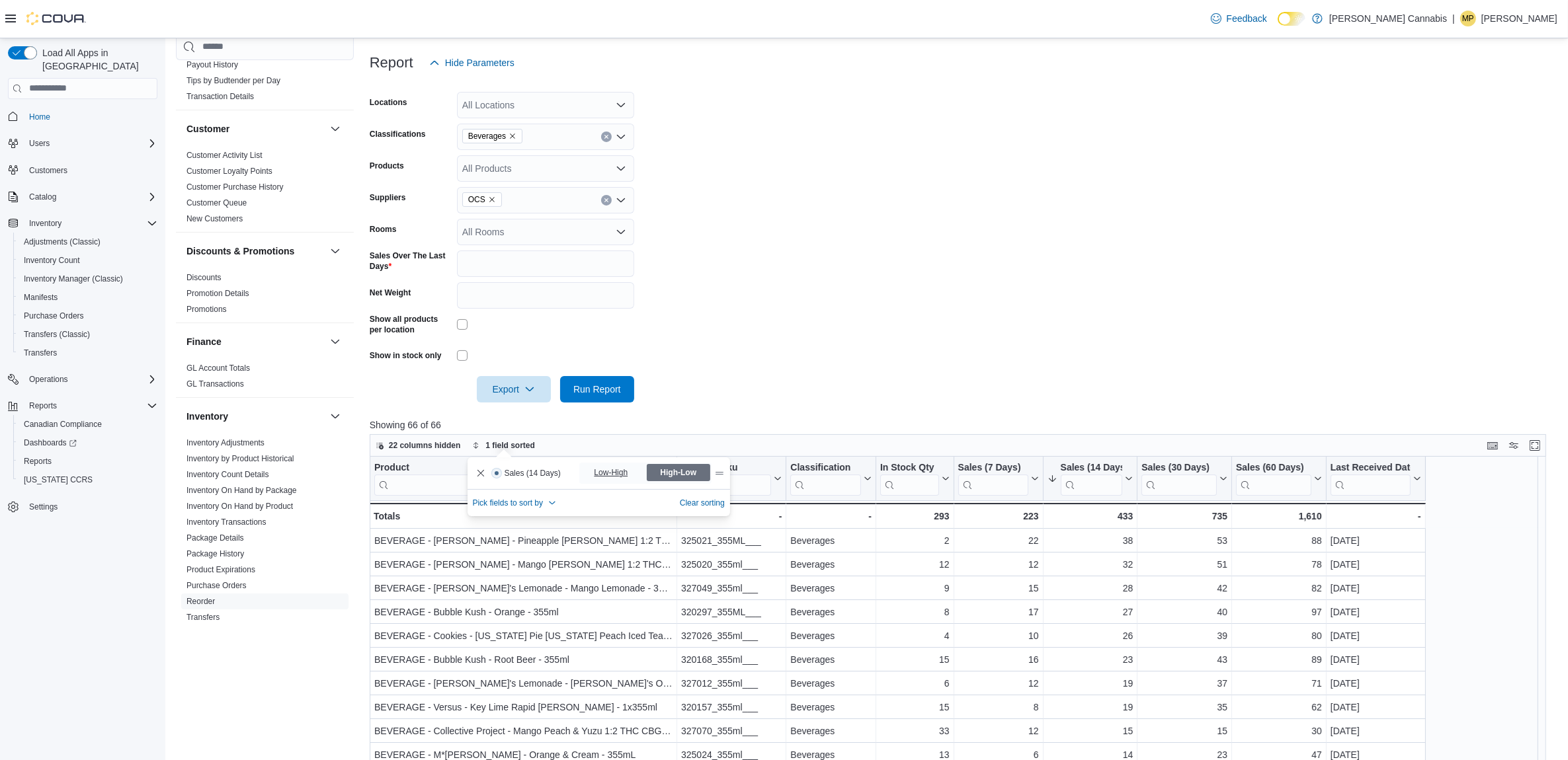
click at [602, 472] on span "Low-High" at bounding box center [612, 473] width 37 height 20
click at [679, 474] on span "High-Low" at bounding box center [678, 473] width 37 height 20
click at [797, 311] on form "Locations All Locations Classifications Beverages Products All Products Supplie…" at bounding box center [964, 239] width 1189 height 326
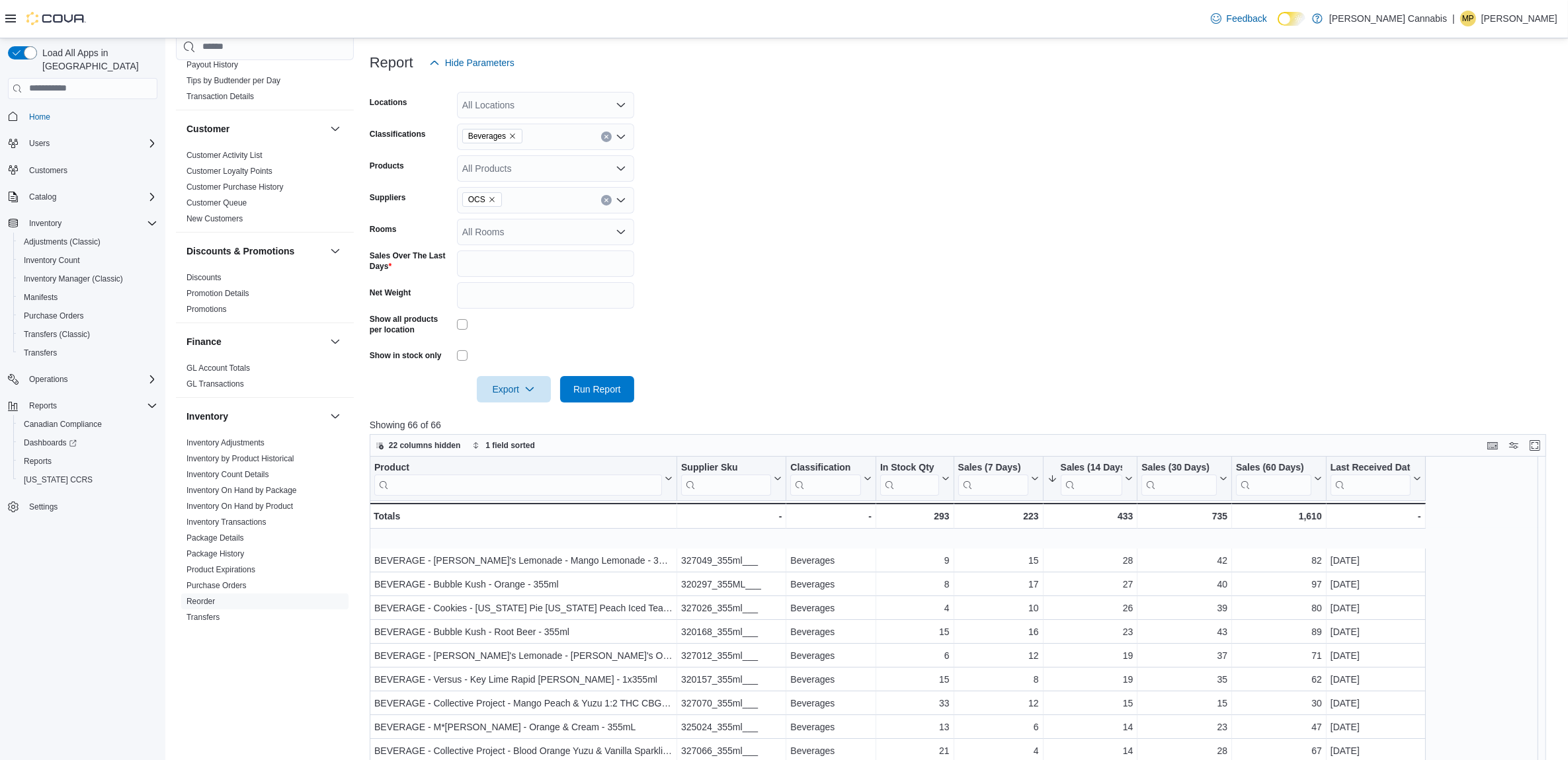
scroll to position [0, 0]
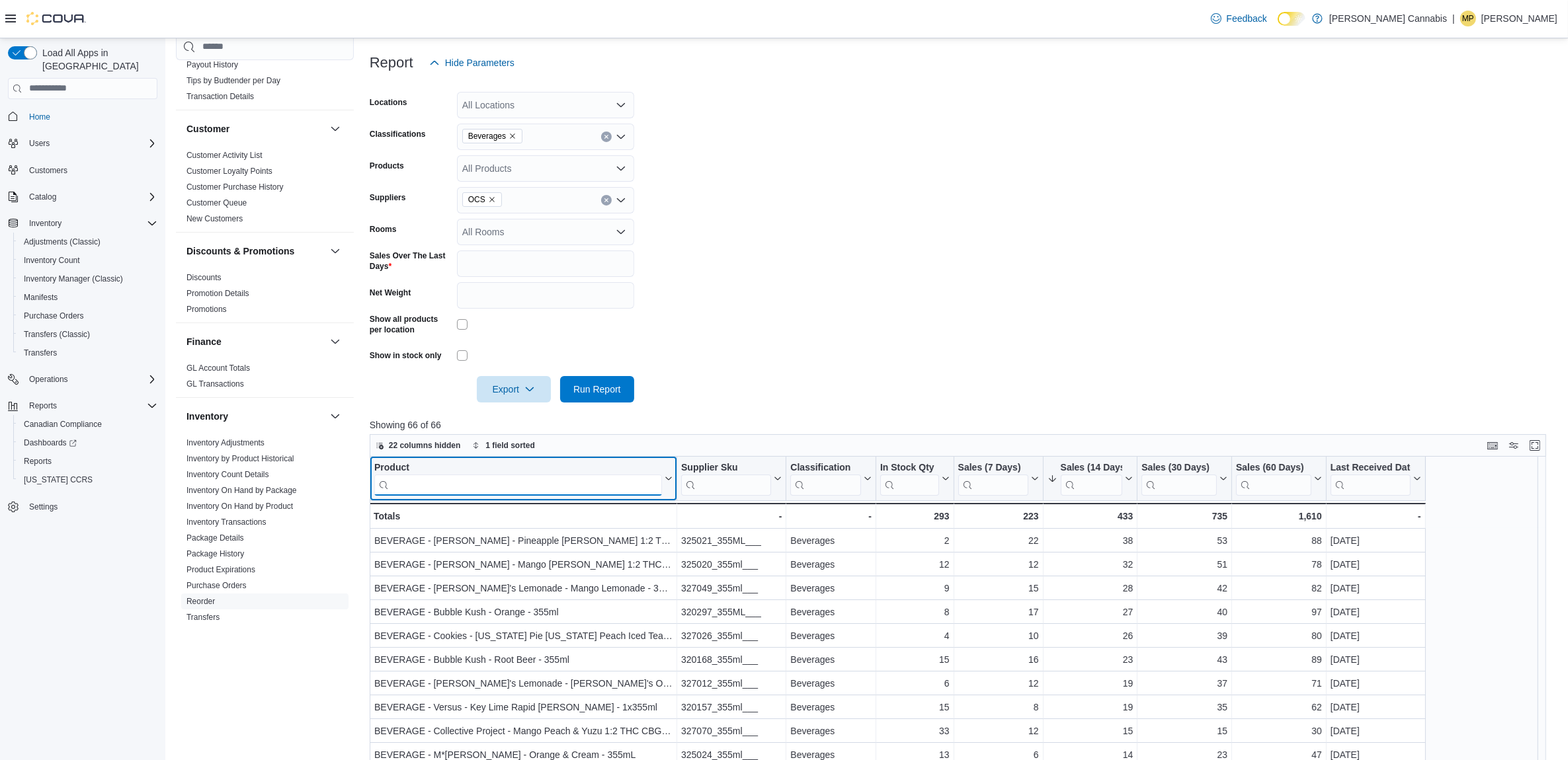
click at [524, 492] on input "search" at bounding box center [518, 484] width 288 height 21
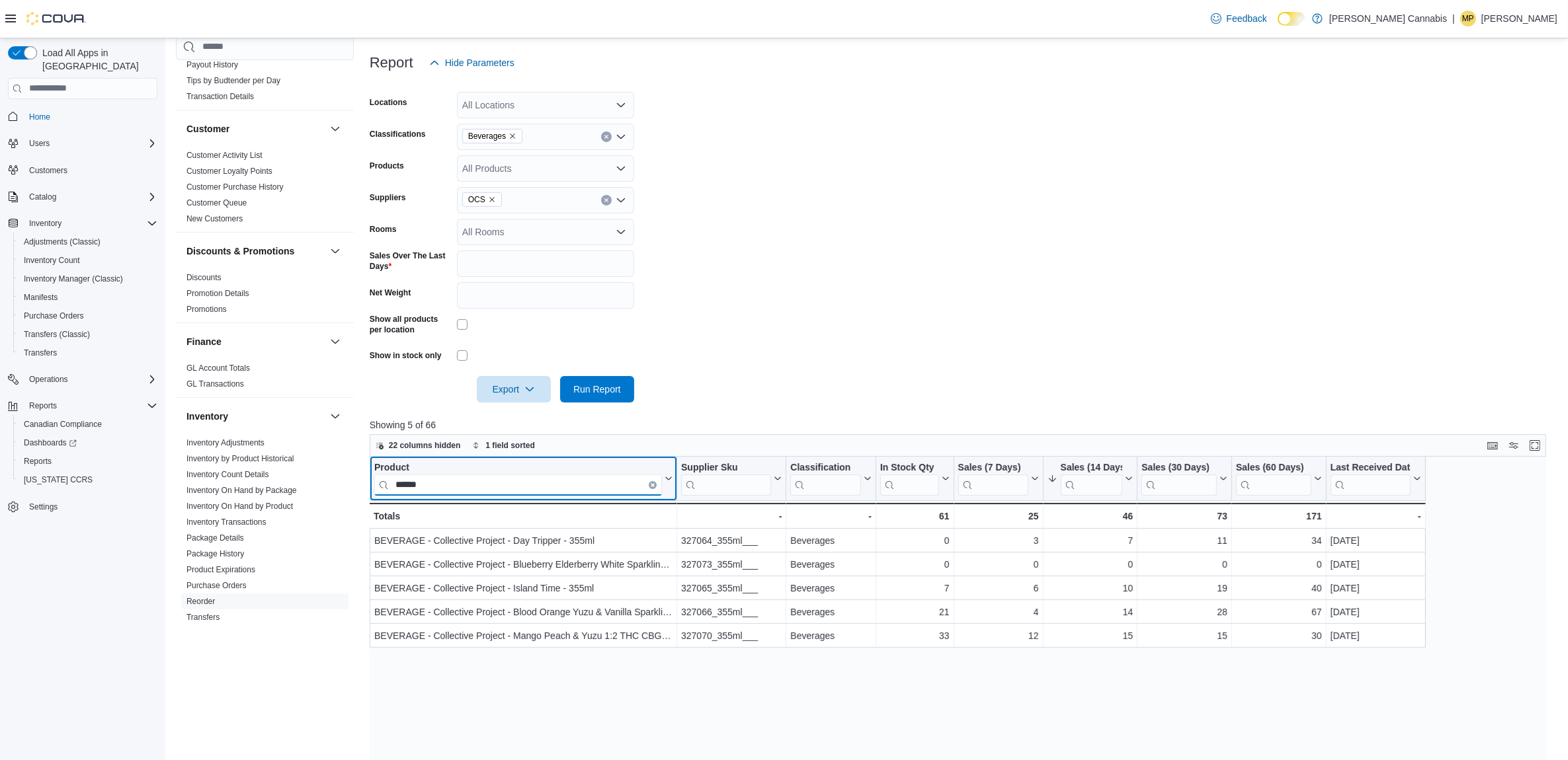
click at [447, 482] on input "******" at bounding box center [518, 484] width 288 height 21
type input "*"
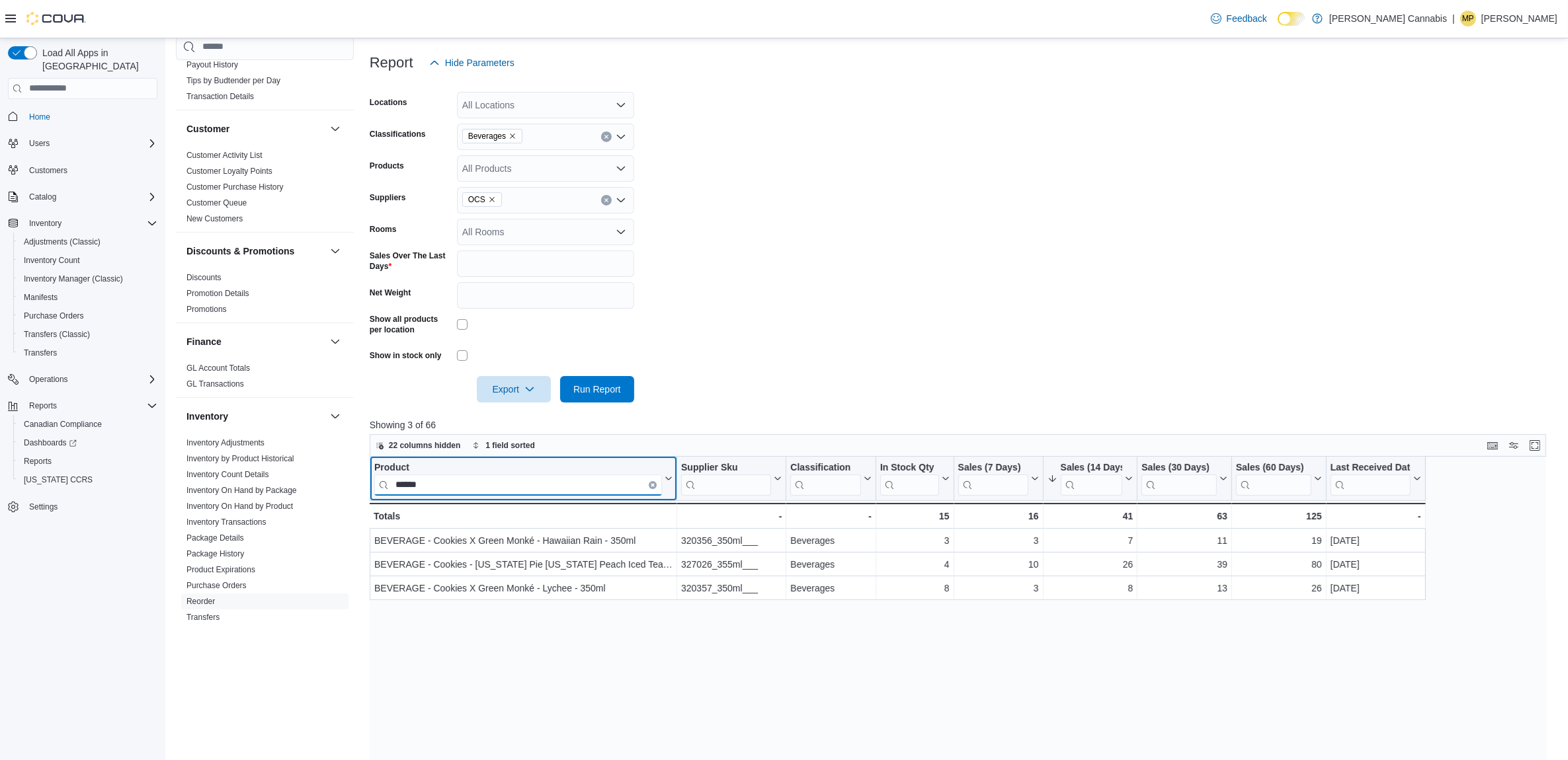
click at [464, 474] on input "******" at bounding box center [518, 484] width 288 height 21
type input "*"
click at [445, 491] on input "*****" at bounding box center [518, 484] width 288 height 21
type input "*"
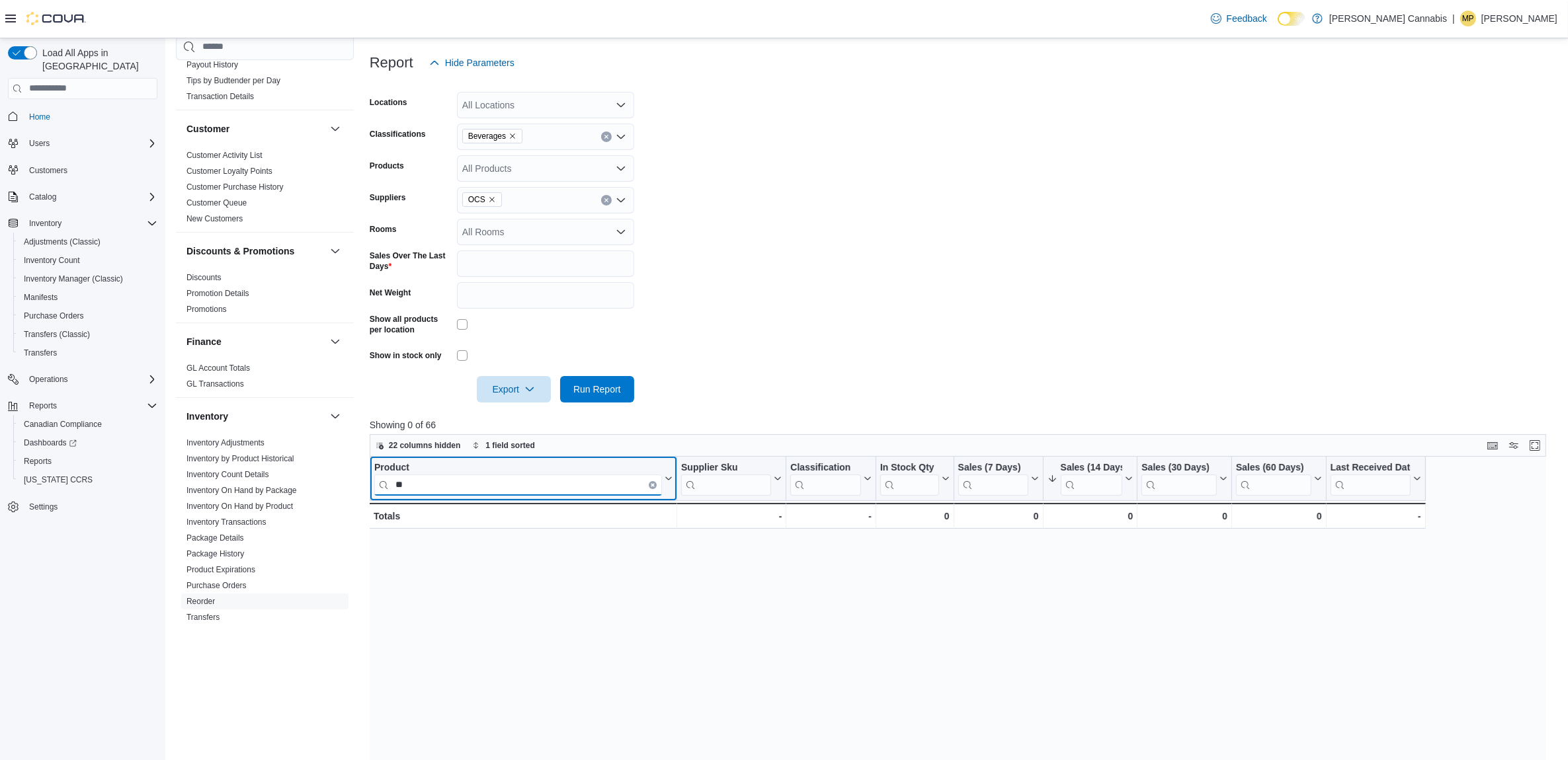
type input "*"
click at [417, 484] on input "***" at bounding box center [518, 484] width 288 height 21
type input "*"
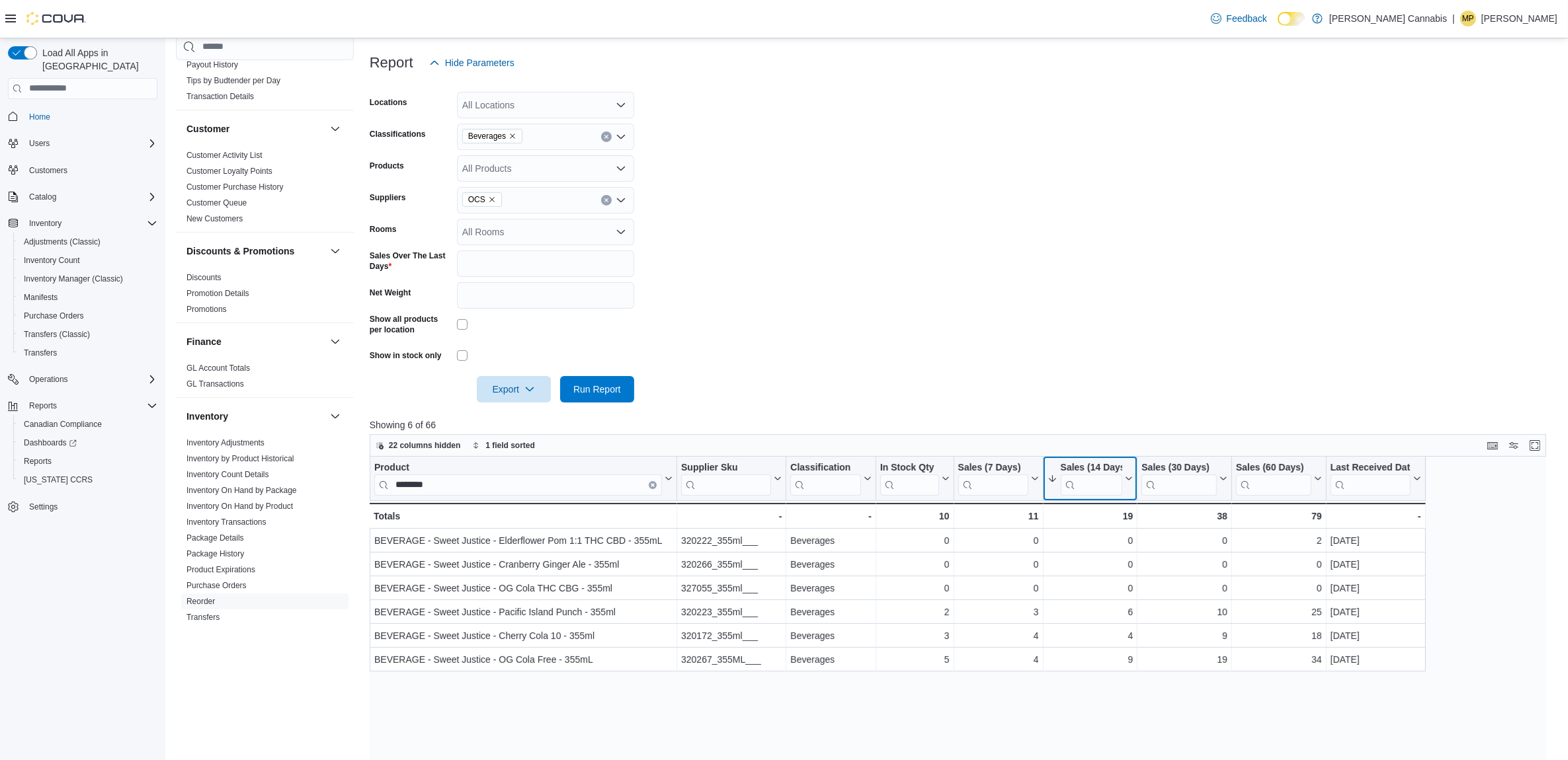
click at [1080, 464] on div "Sales (14 Days)" at bounding box center [1091, 468] width 62 height 13
click at [1099, 546] on span "Sort High-Low" at bounding box center [1099, 544] width 50 height 11
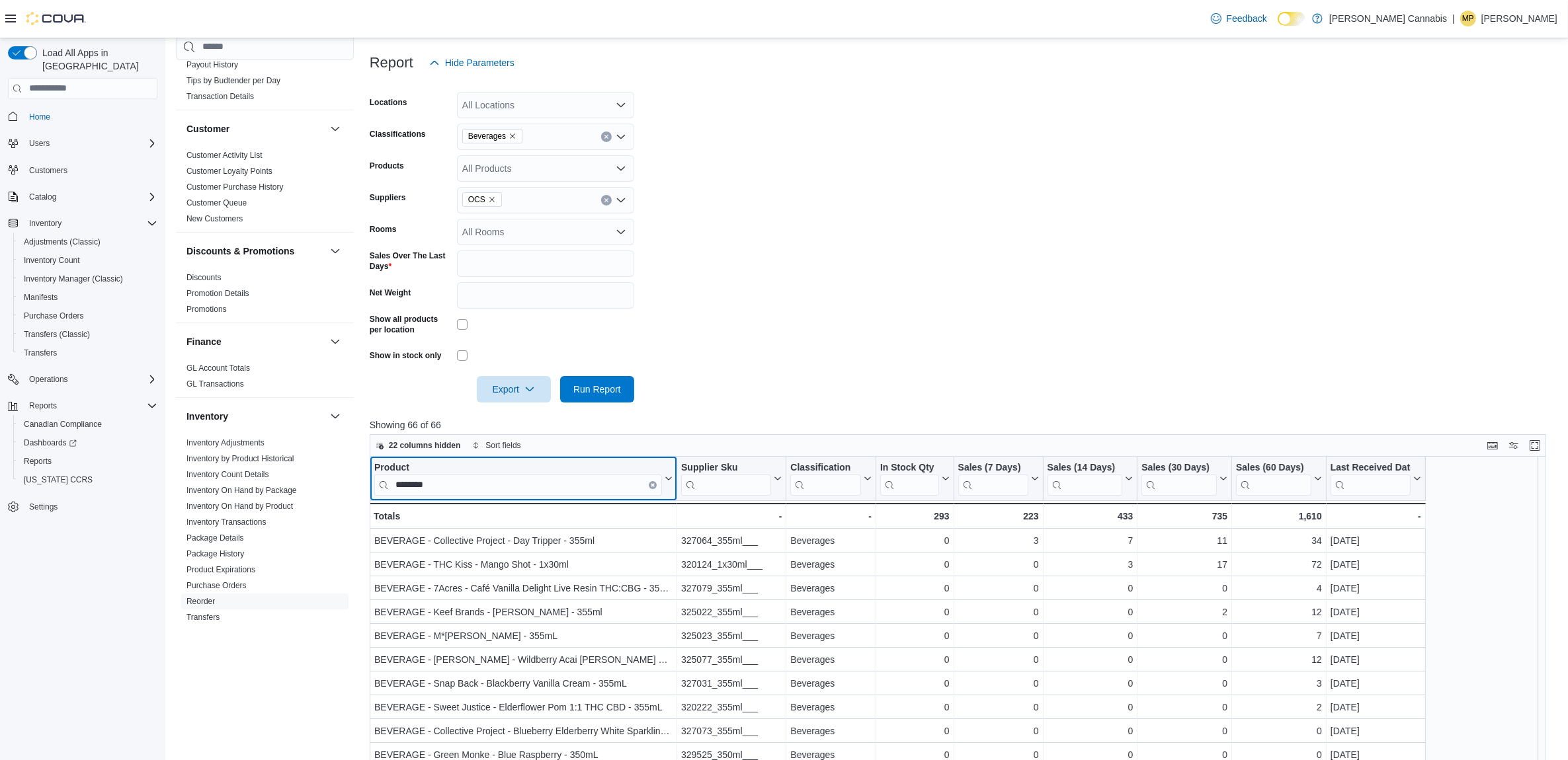
click at [478, 483] on input "********" at bounding box center [518, 484] width 288 height 21
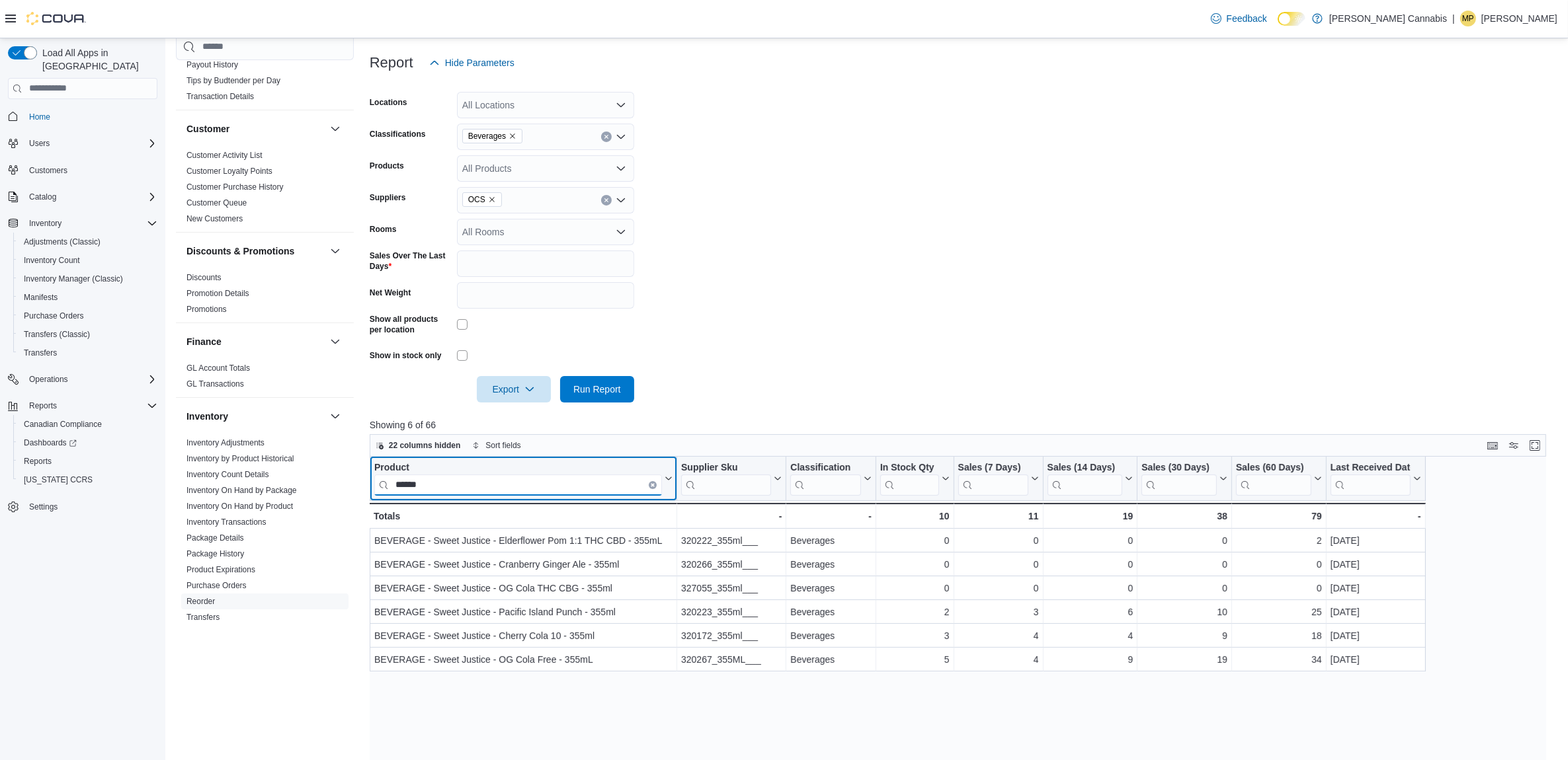
drag, startPoint x: 435, startPoint y: 483, endPoint x: 412, endPoint y: 487, distance: 23.3
click at [437, 483] on input "*****" at bounding box center [518, 484] width 288 height 21
type input "*"
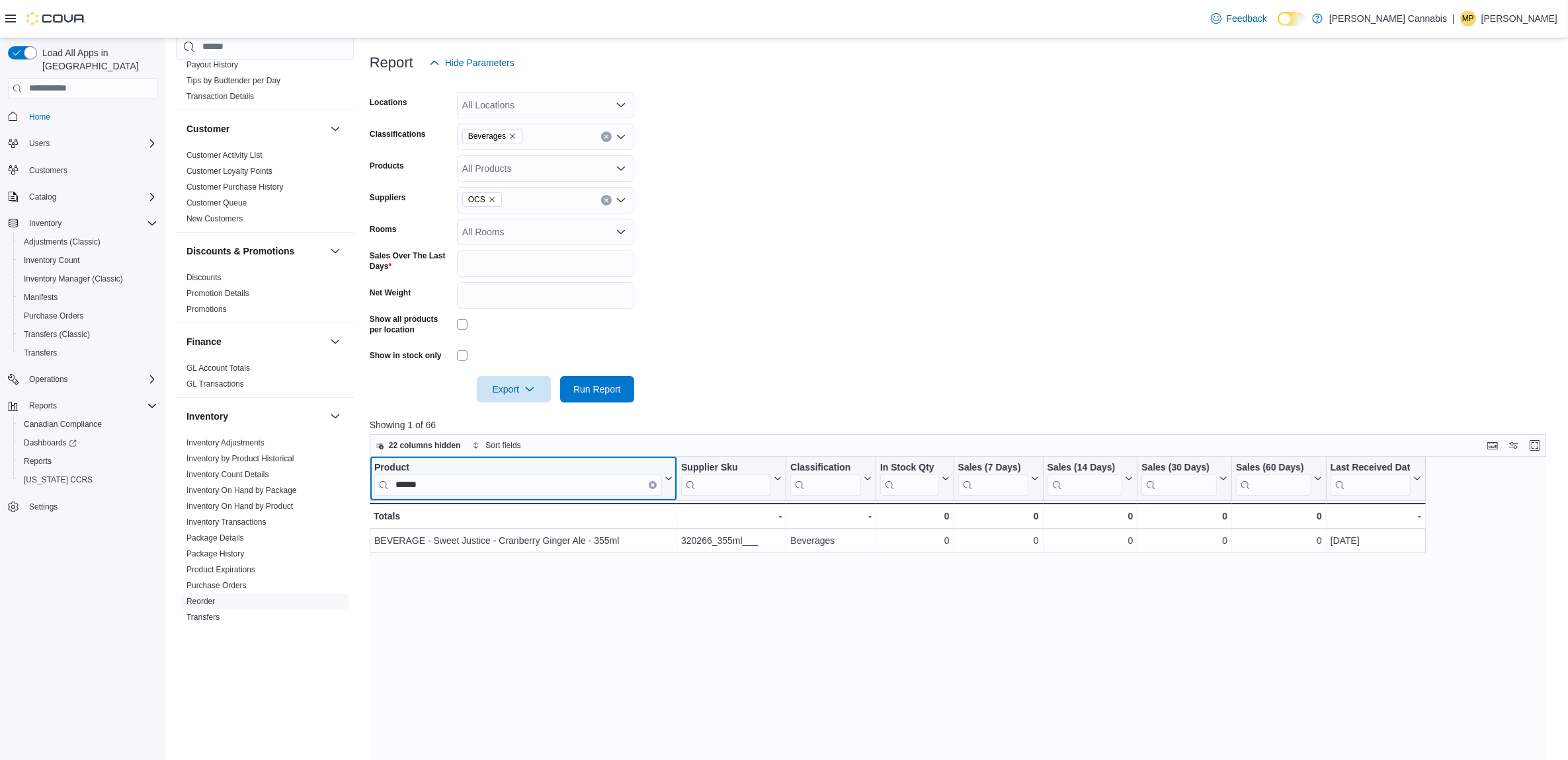
click at [458, 470] on div "Product" at bounding box center [518, 468] width 288 height 13
click at [461, 479] on input "******" at bounding box center [518, 484] width 288 height 21
type input "*"
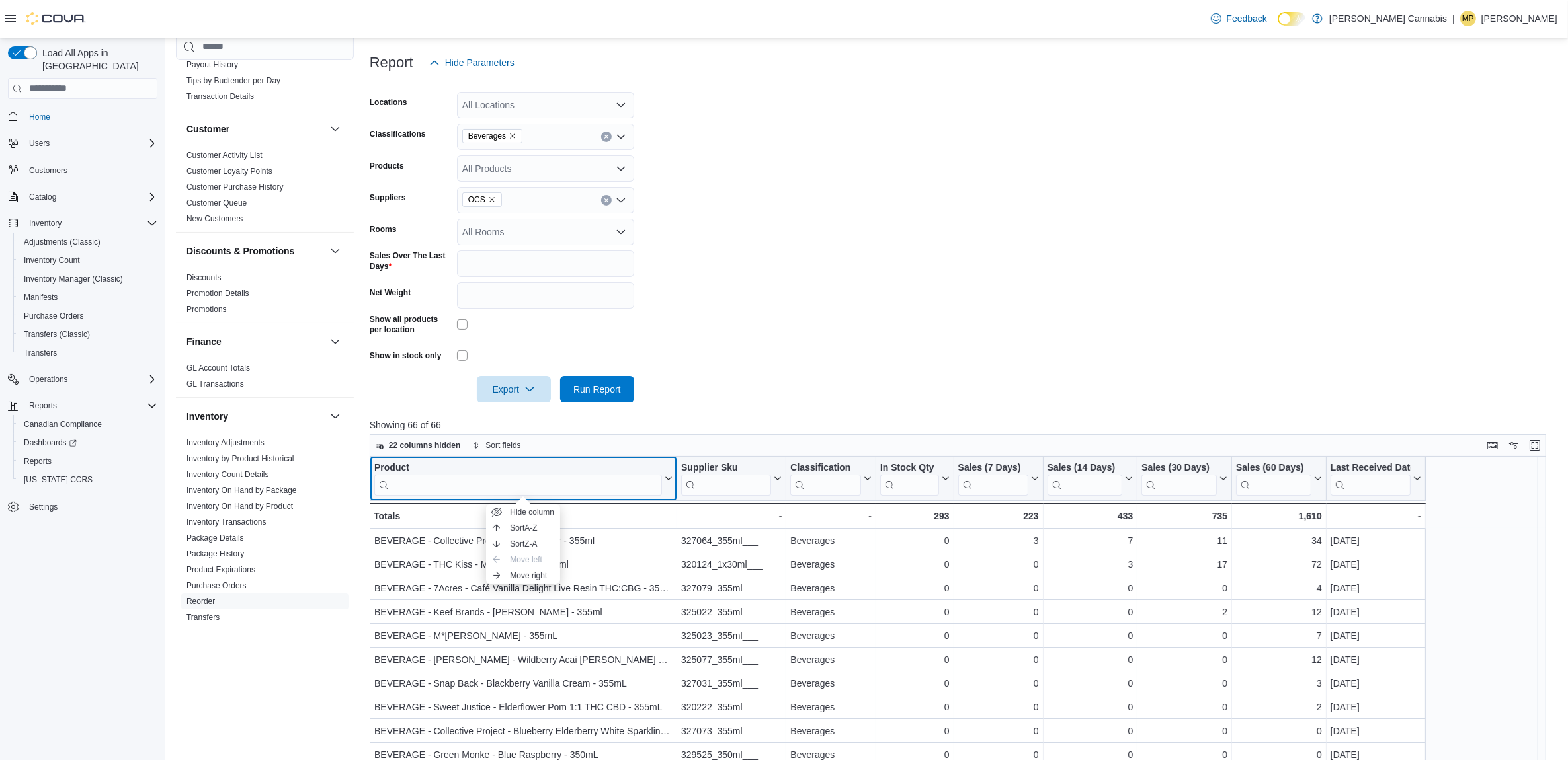
click at [574, 470] on div "Product" at bounding box center [518, 468] width 288 height 13
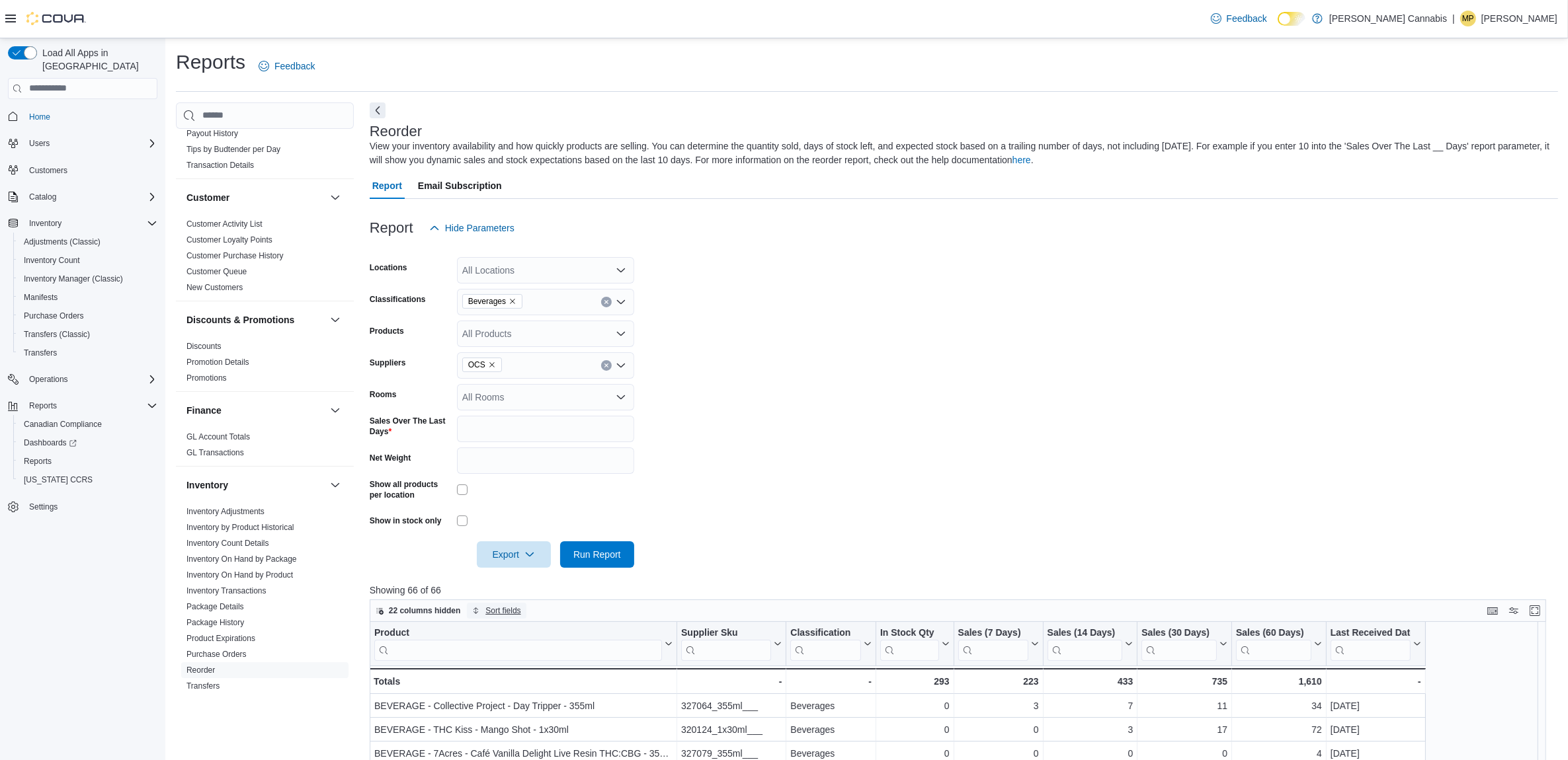
click at [498, 612] on span "Sort fields" at bounding box center [503, 610] width 35 height 11
click at [493, 655] on span "Pick fields to sort by" at bounding box center [514, 661] width 84 height 16
click at [513, 593] on div "Sales (14 Days)" at bounding box center [522, 590] width 57 height 11
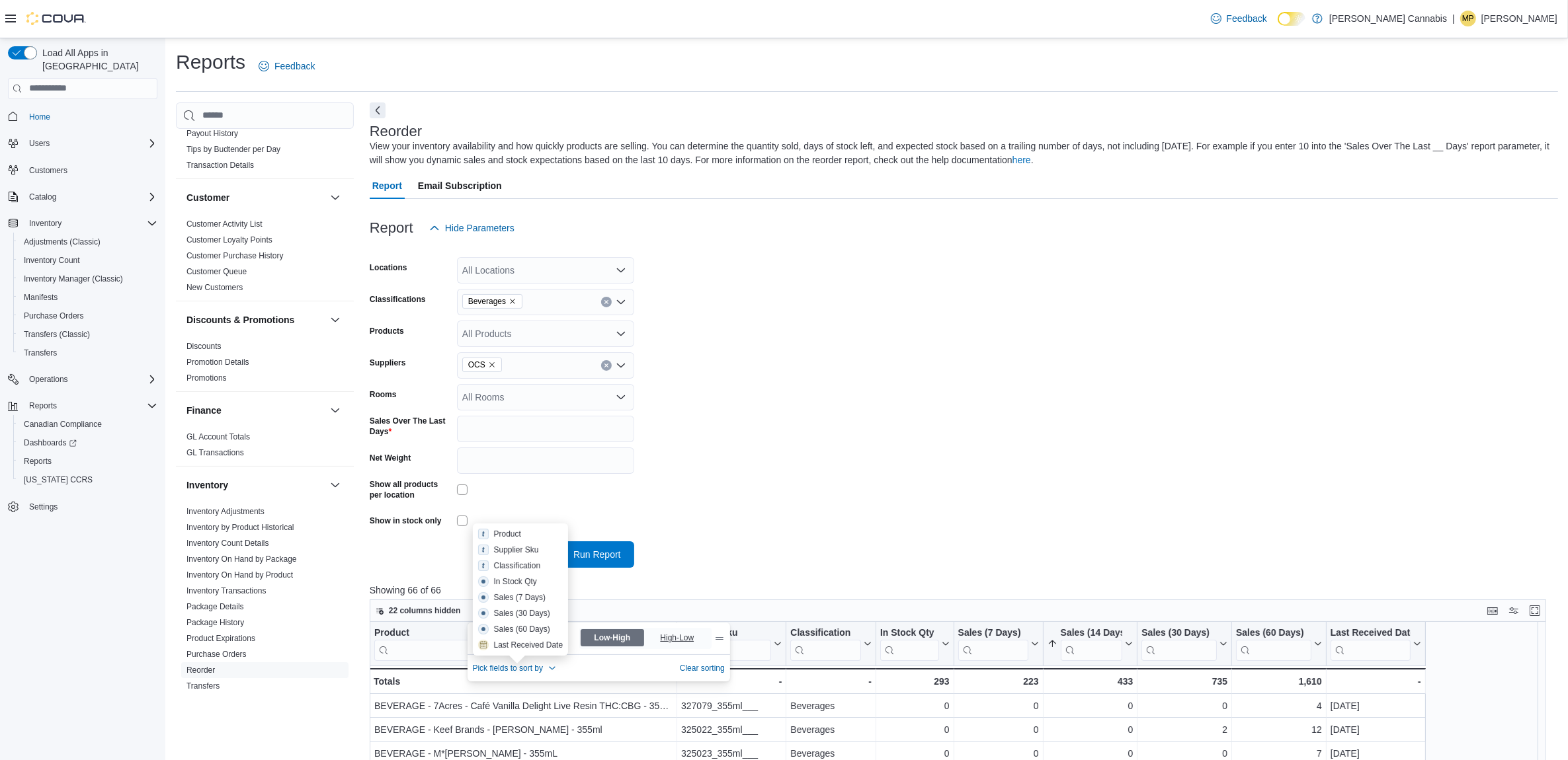
drag, startPoint x: 660, startPoint y: 636, endPoint x: 647, endPoint y: 635, distance: 13.0
click at [660, 635] on span "High-Low" at bounding box center [678, 638] width 37 height 20
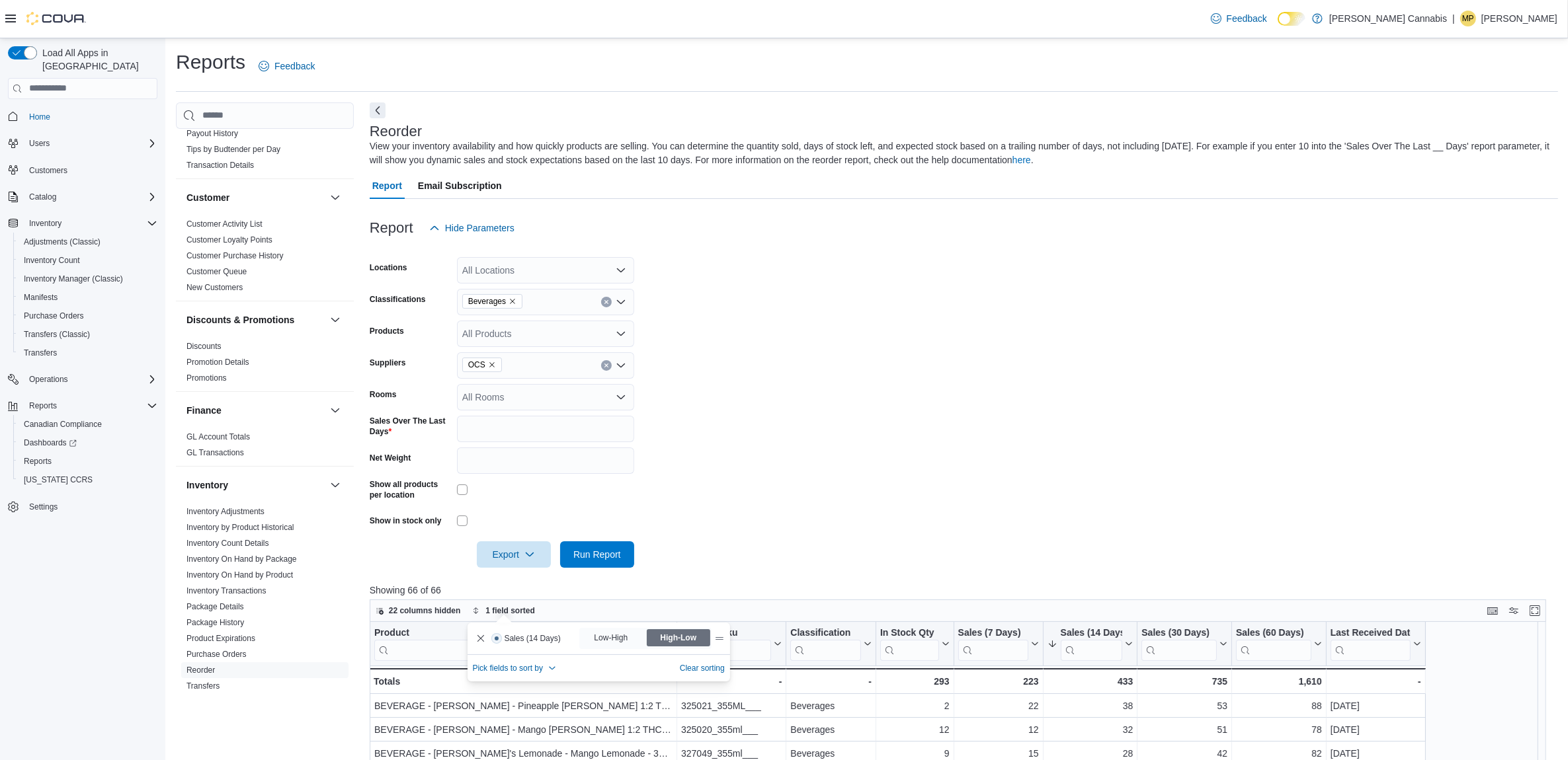
click at [727, 527] on form "Locations All Locations Classifications Beverages Products All Products Supplie…" at bounding box center [964, 404] width 1189 height 326
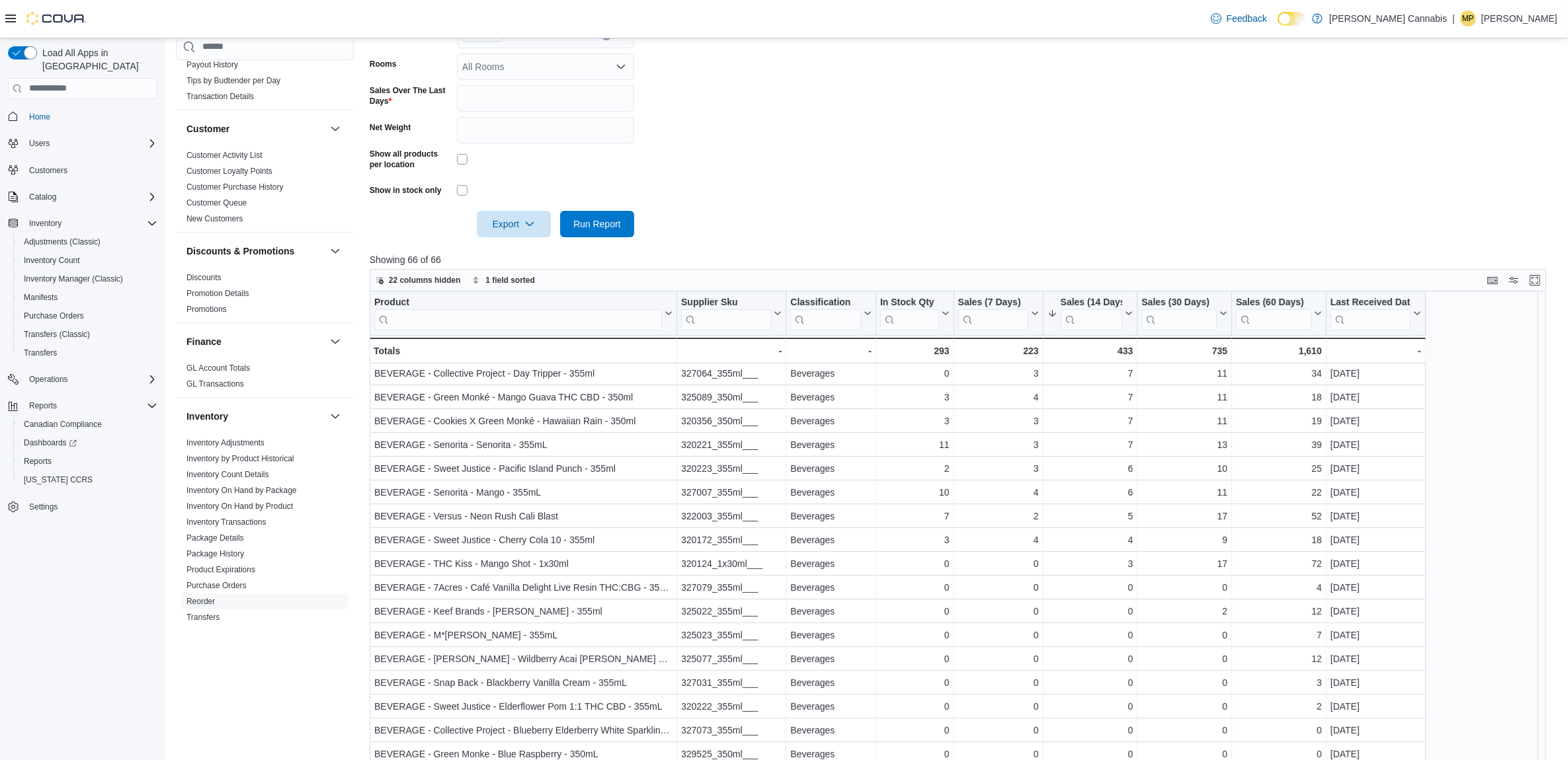
scroll to position [578, 0]
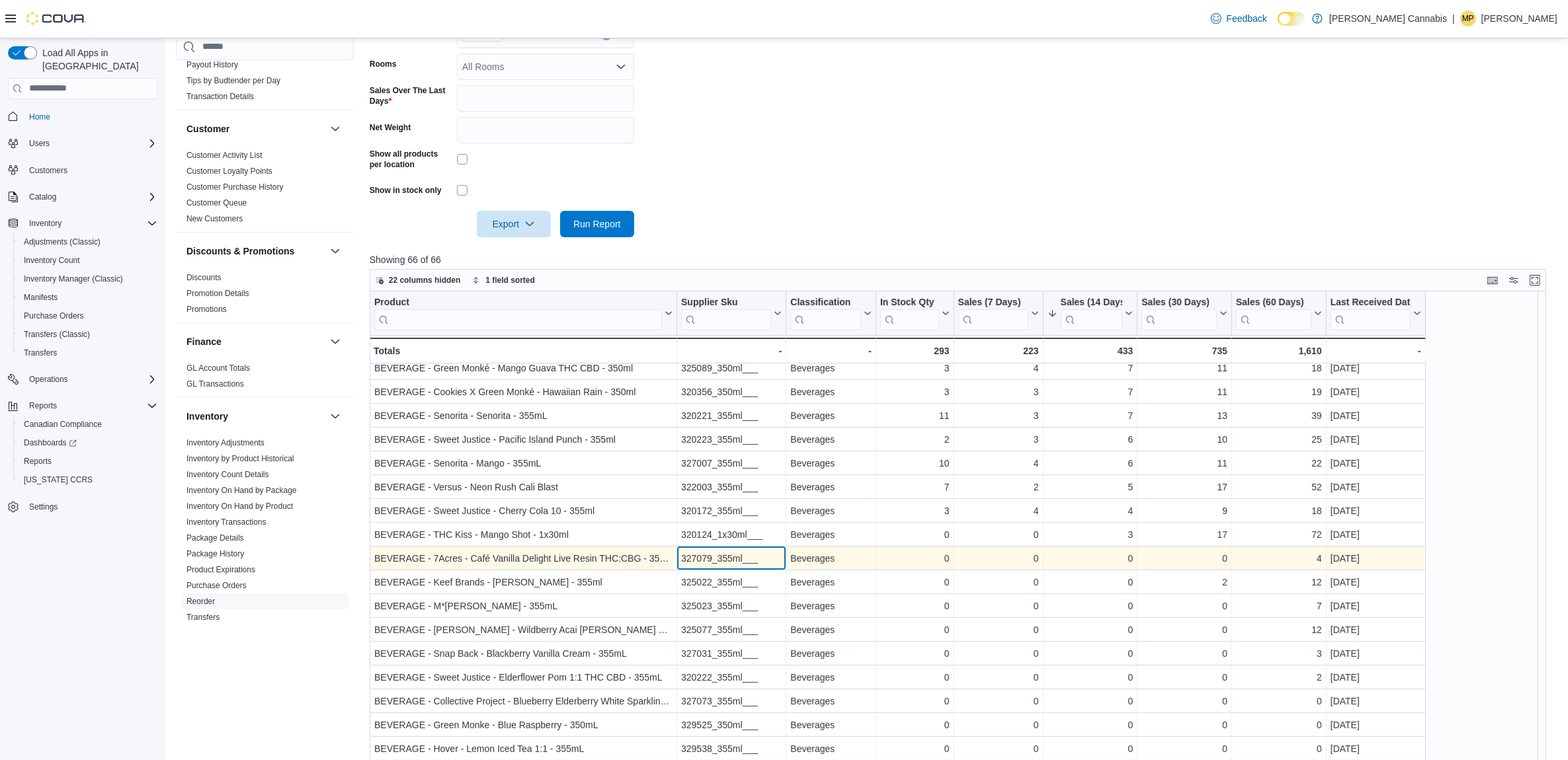
click at [727, 557] on div "327079_355ml___" at bounding box center [731, 558] width 100 height 16
copy div "327079_355ml___"
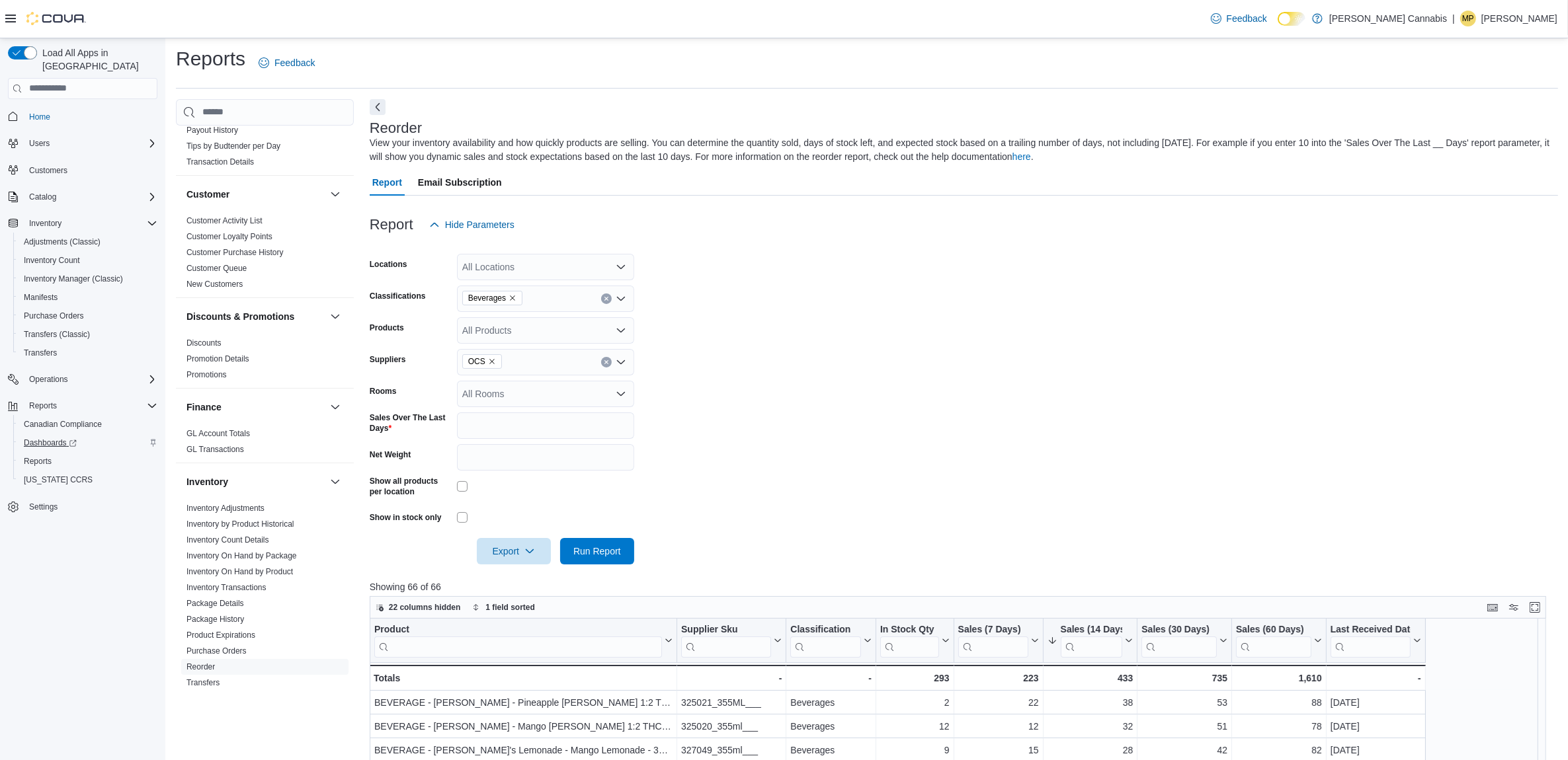
scroll to position [0, 0]
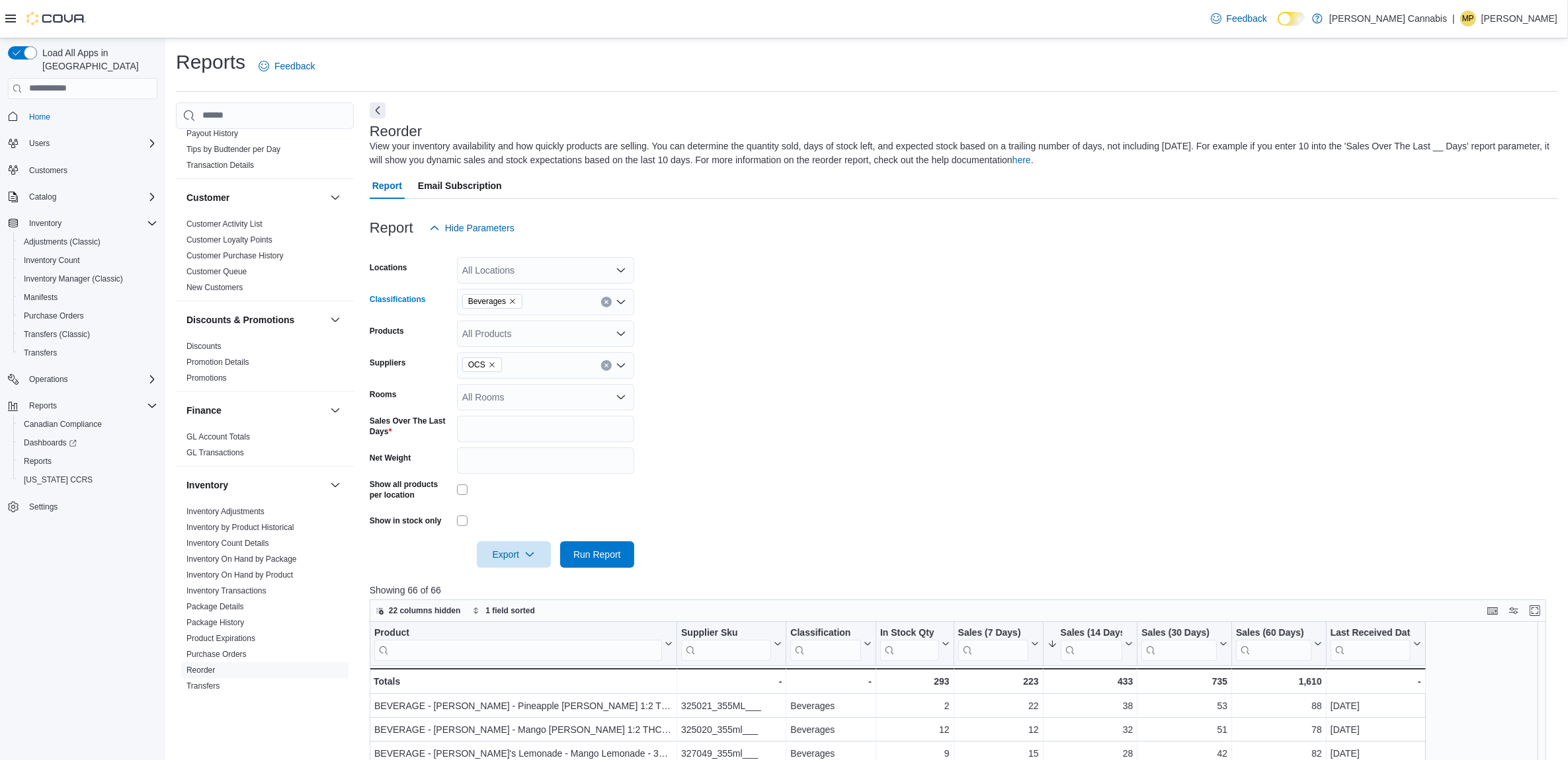
click at [513, 302] on icon "Remove Beverages from selection in this group" at bounding box center [512, 301] width 8 height 8
type input "***"
click at [559, 315] on button "Pre-Roll" at bounding box center [546, 324] width 178 height 19
click at [605, 557] on span "Run Report" at bounding box center [597, 554] width 48 height 13
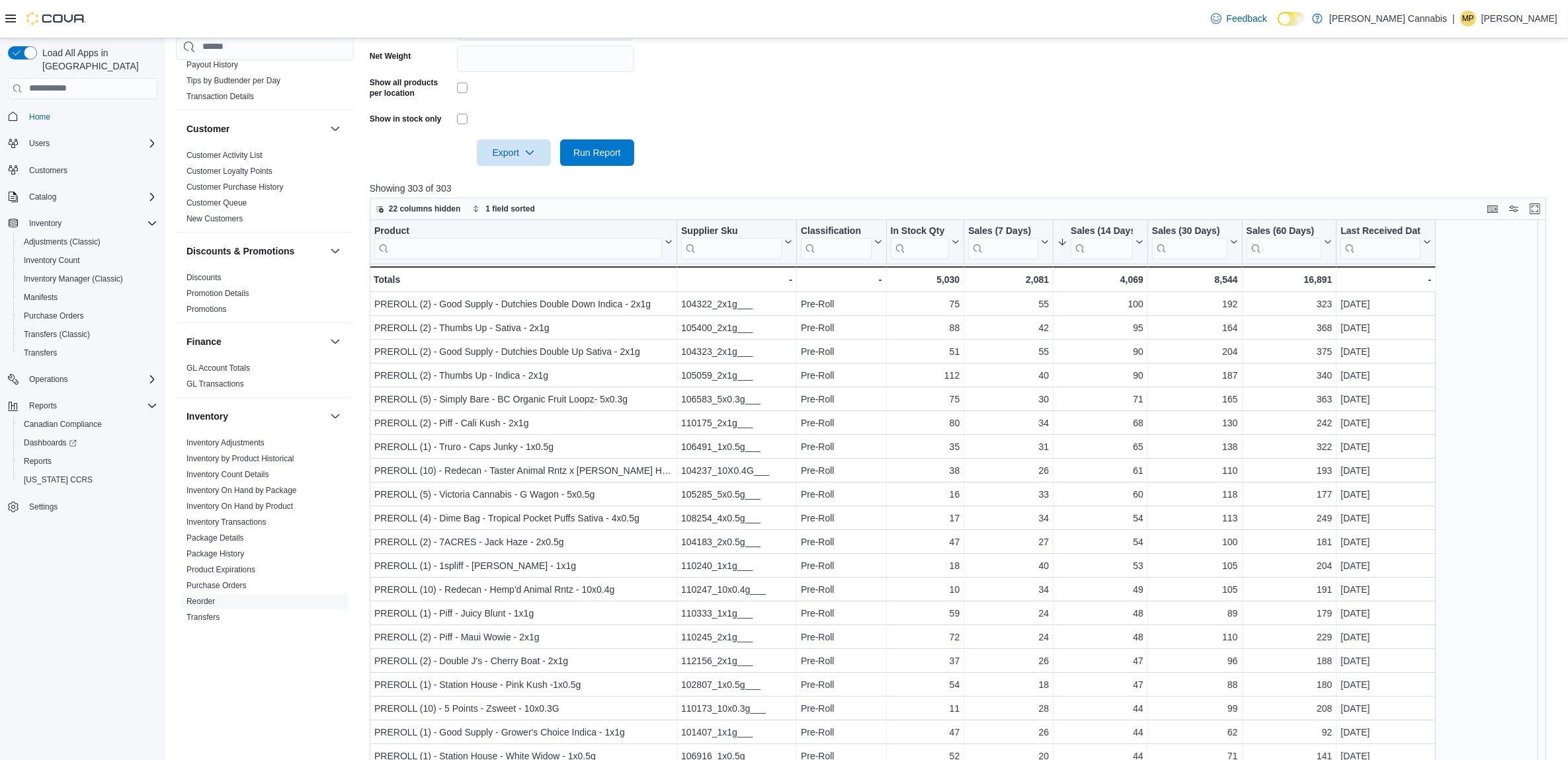
scroll to position [413, 0]
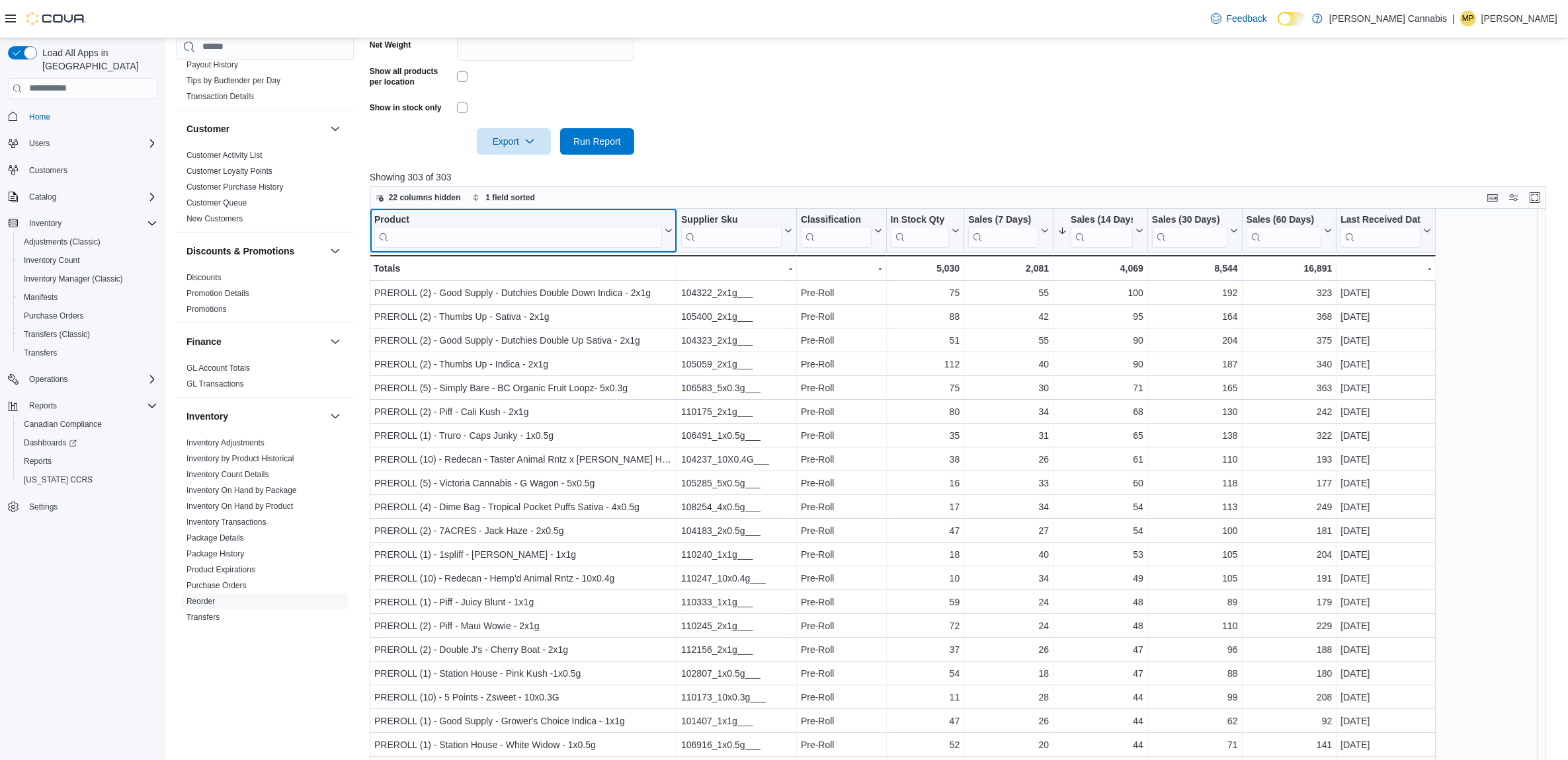
click at [560, 240] on input "search" at bounding box center [518, 237] width 288 height 21
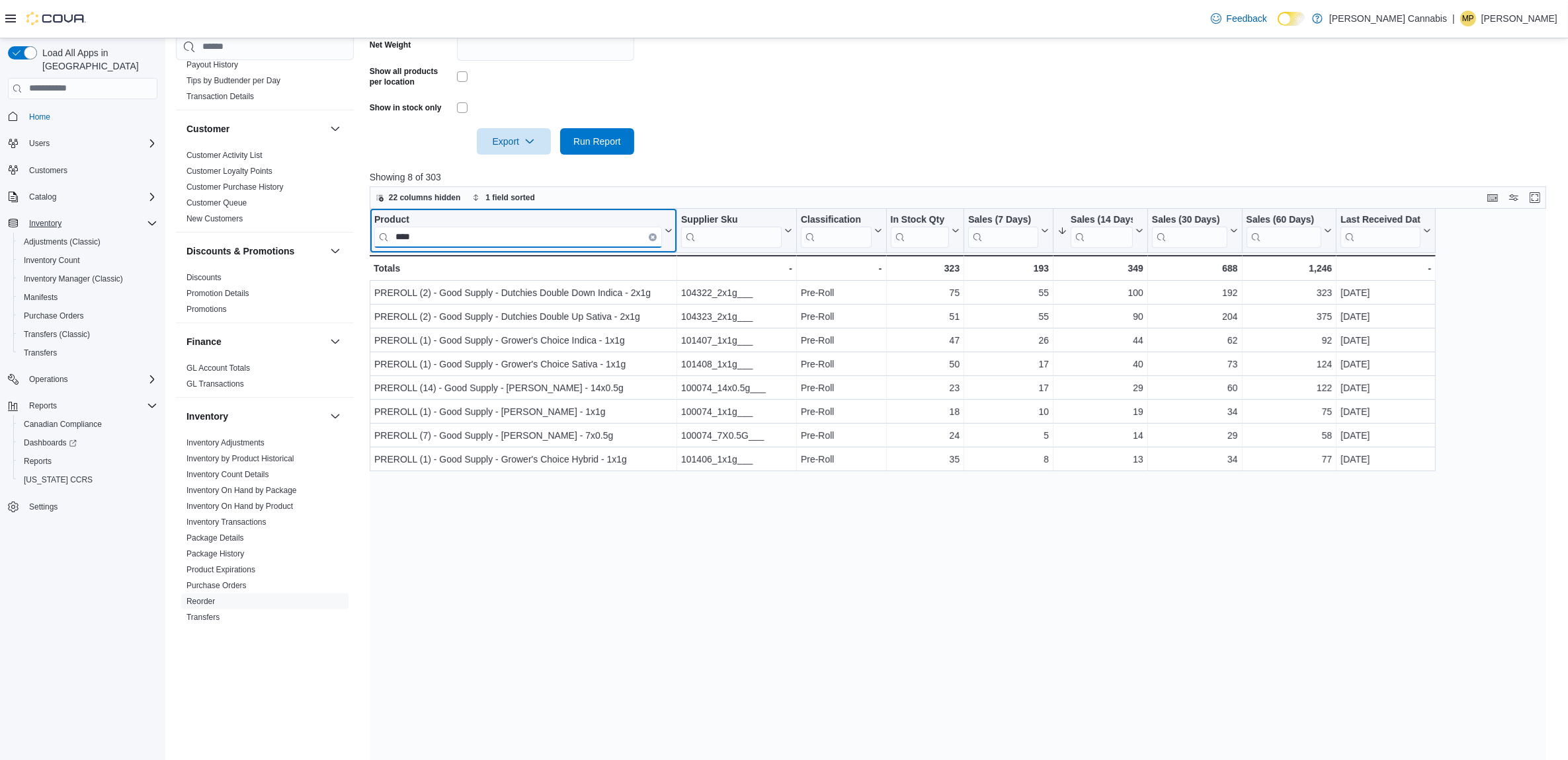
type input "****"
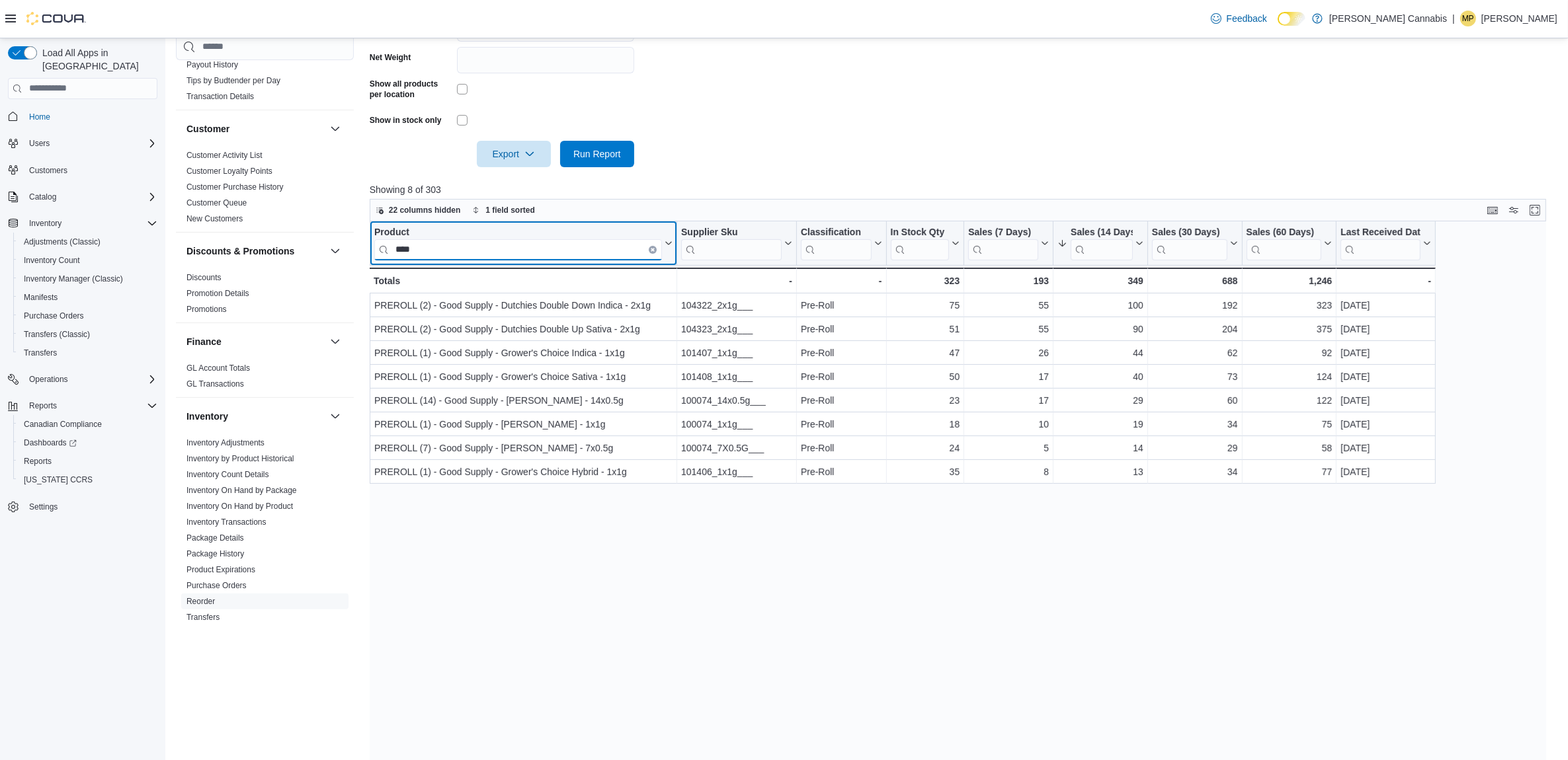
scroll to position [165, 0]
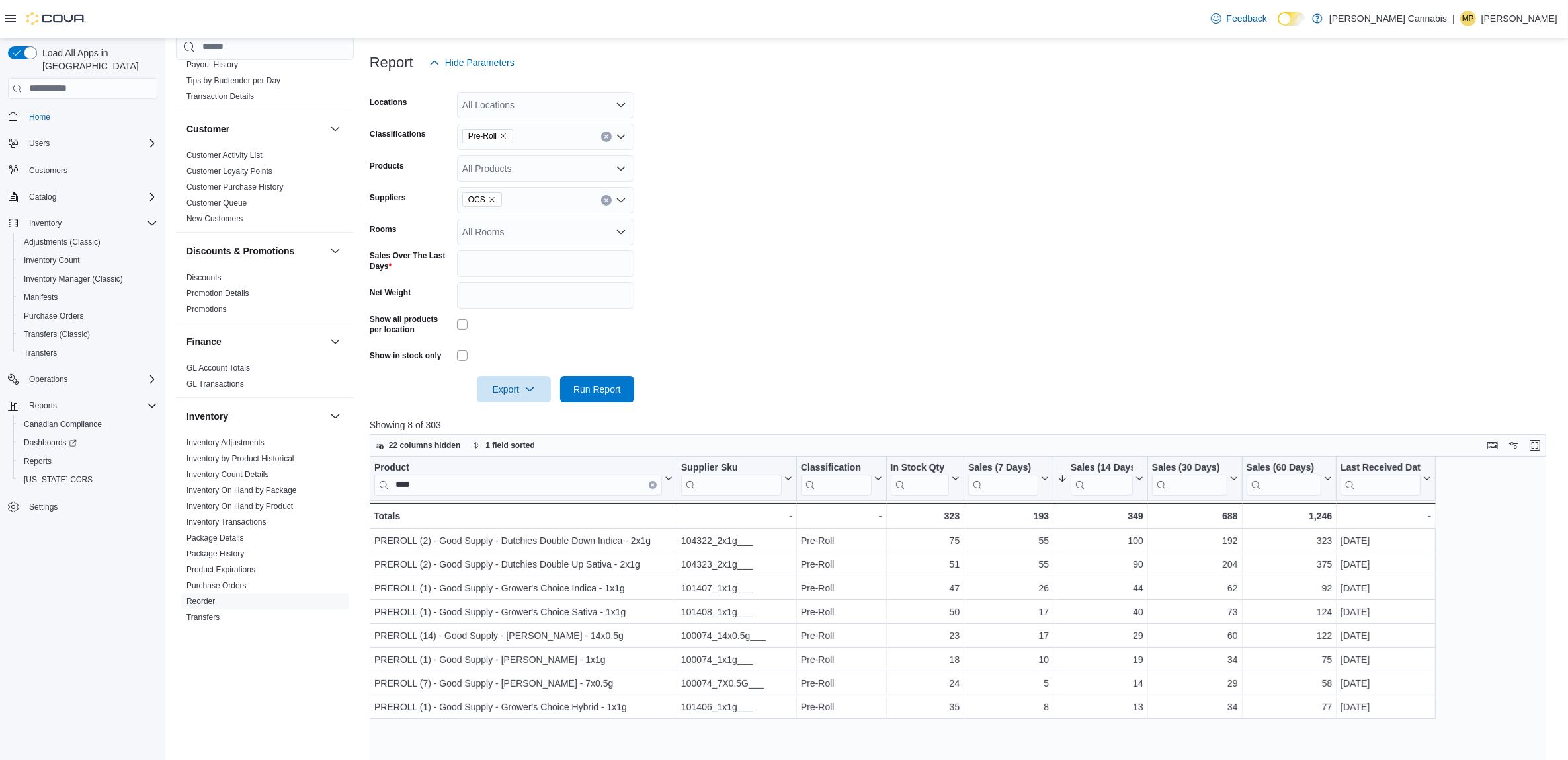
click at [501, 140] on icon "Remove Pre-Roll from selection in this group" at bounding box center [503, 136] width 8 height 8
click at [750, 147] on form "Locations All Locations Classifications All Classifications Products All Produc…" at bounding box center [964, 239] width 1189 height 326
click at [594, 380] on span "Run Report" at bounding box center [596, 389] width 58 height 26
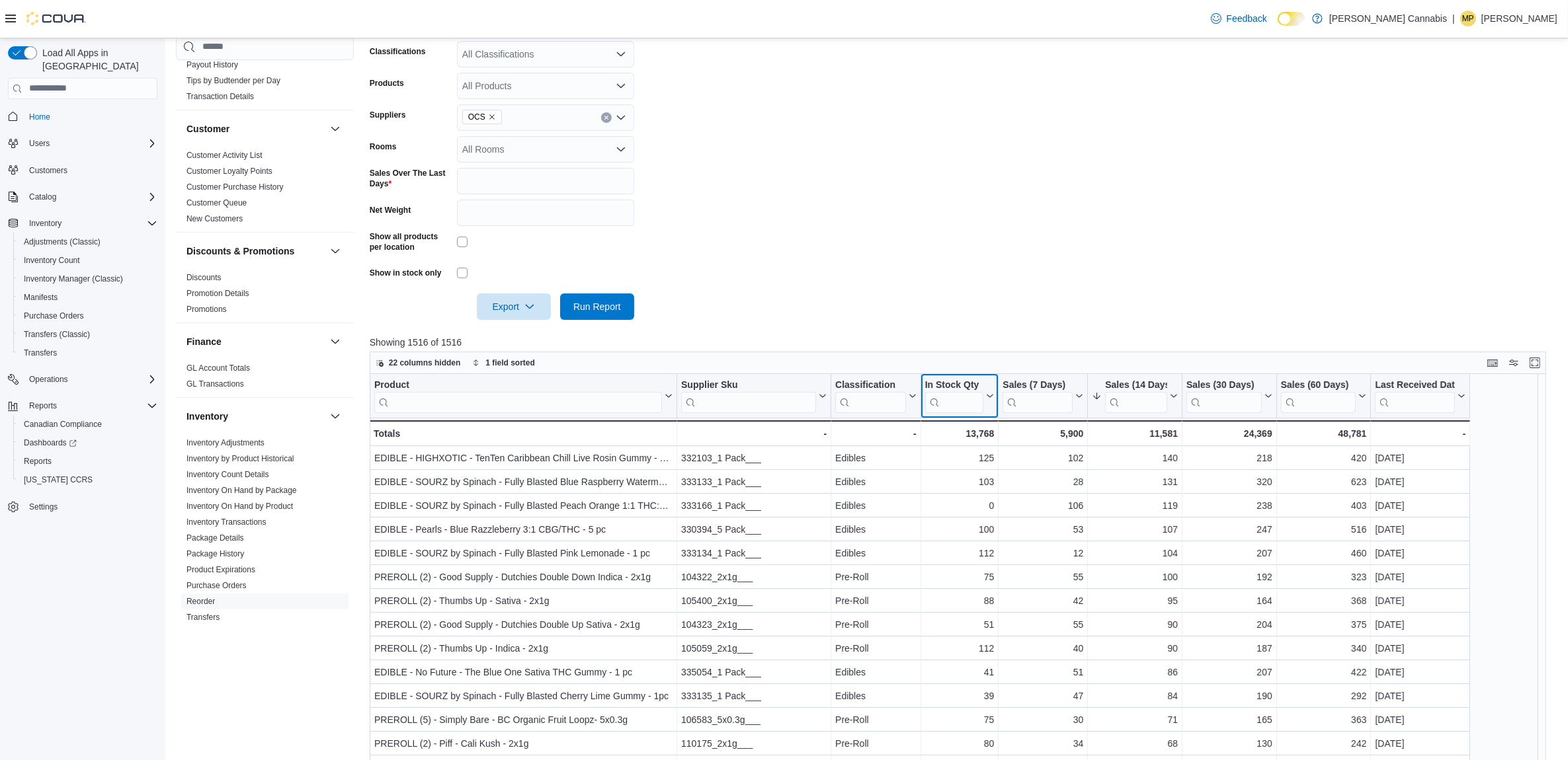
click at [989, 397] on icon at bounding box center [989, 396] width 11 height 8
click at [961, 444] on span "Sort Low-High" at bounding box center [969, 445] width 50 height 11
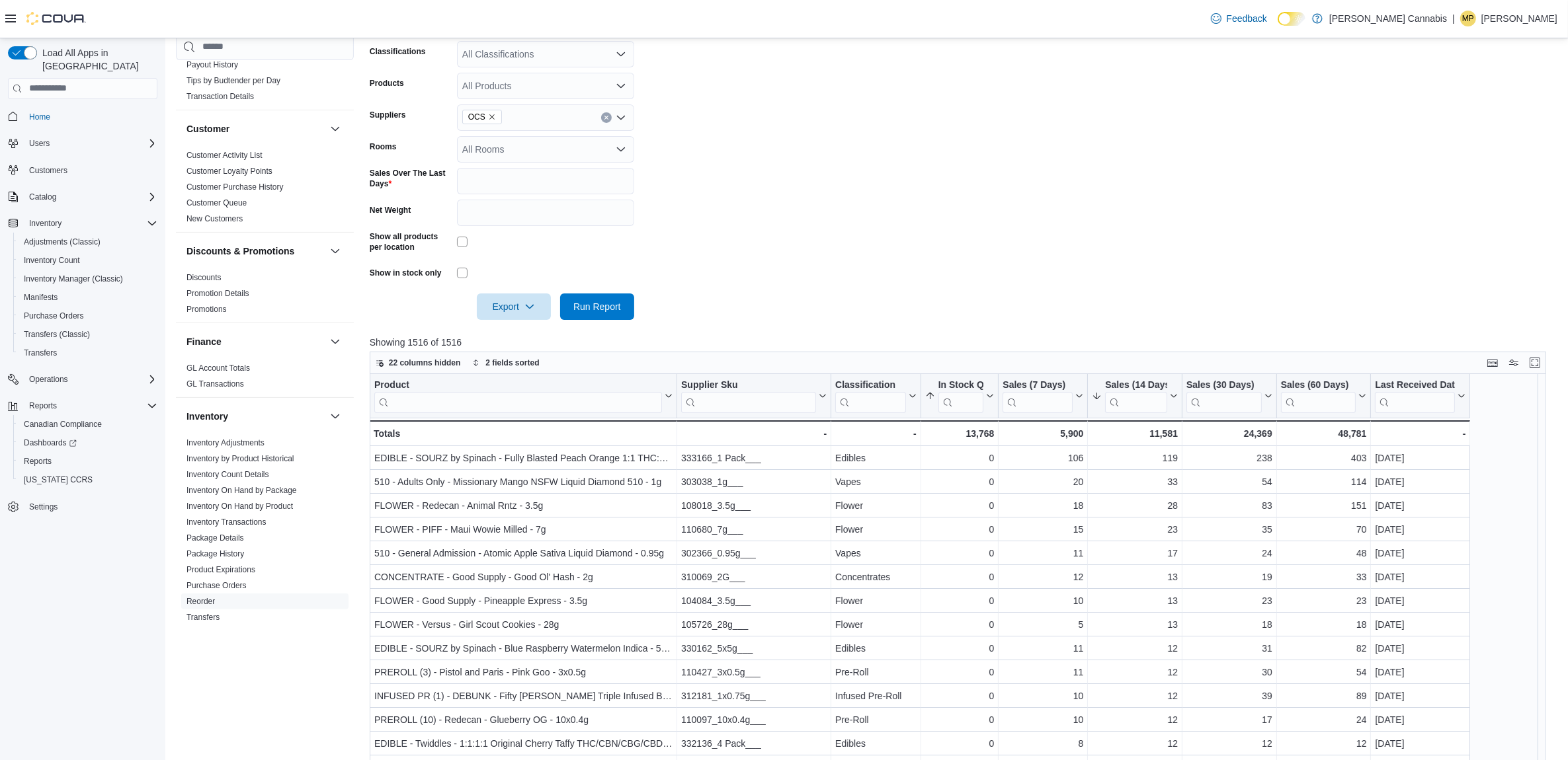
click at [1082, 216] on form "Locations All Locations Classifications All Classifications Products All Produc…" at bounding box center [964, 157] width 1189 height 326
click at [590, 312] on span "Run Report" at bounding box center [596, 306] width 58 height 26
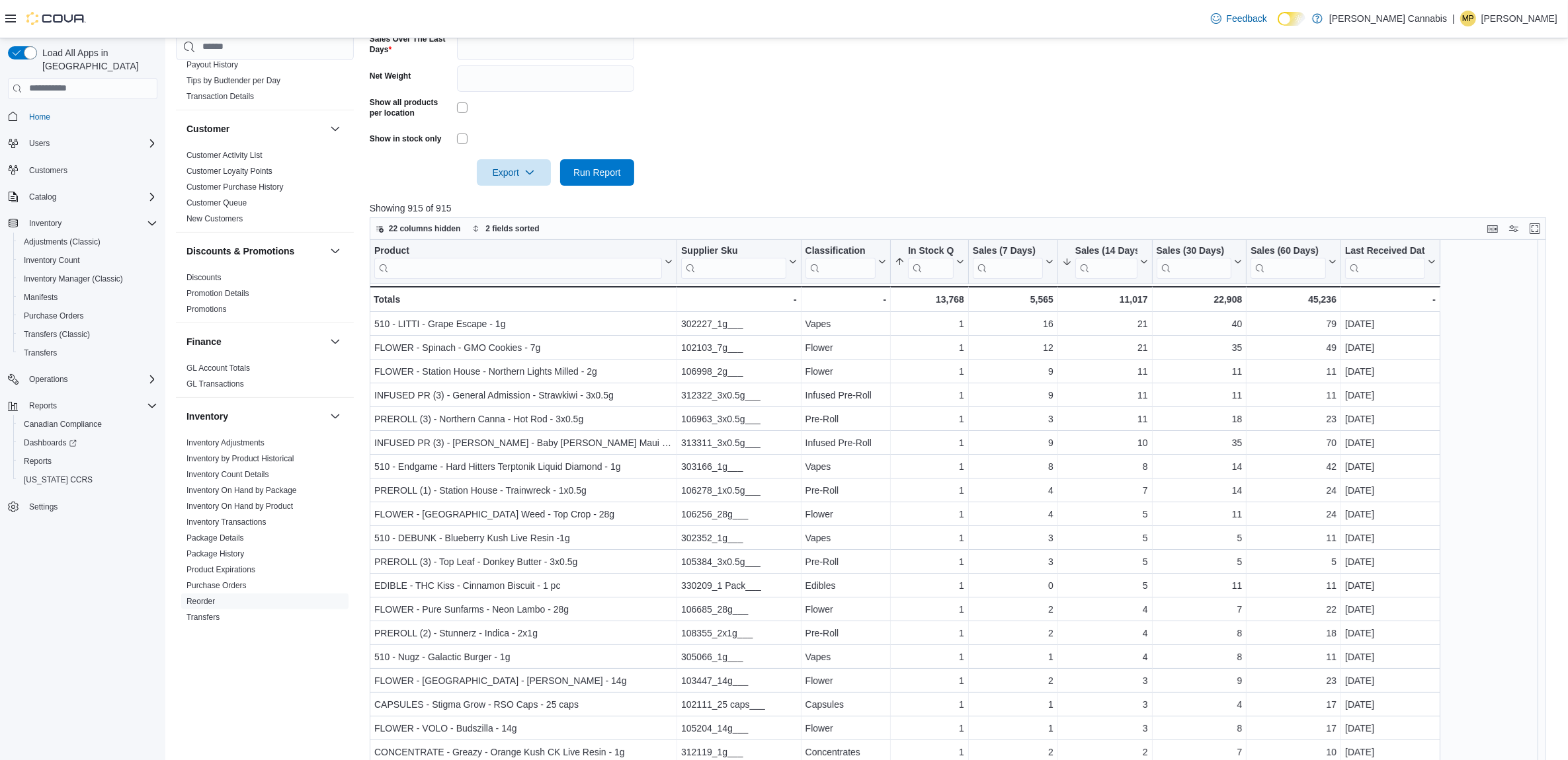
scroll to position [126, 0]
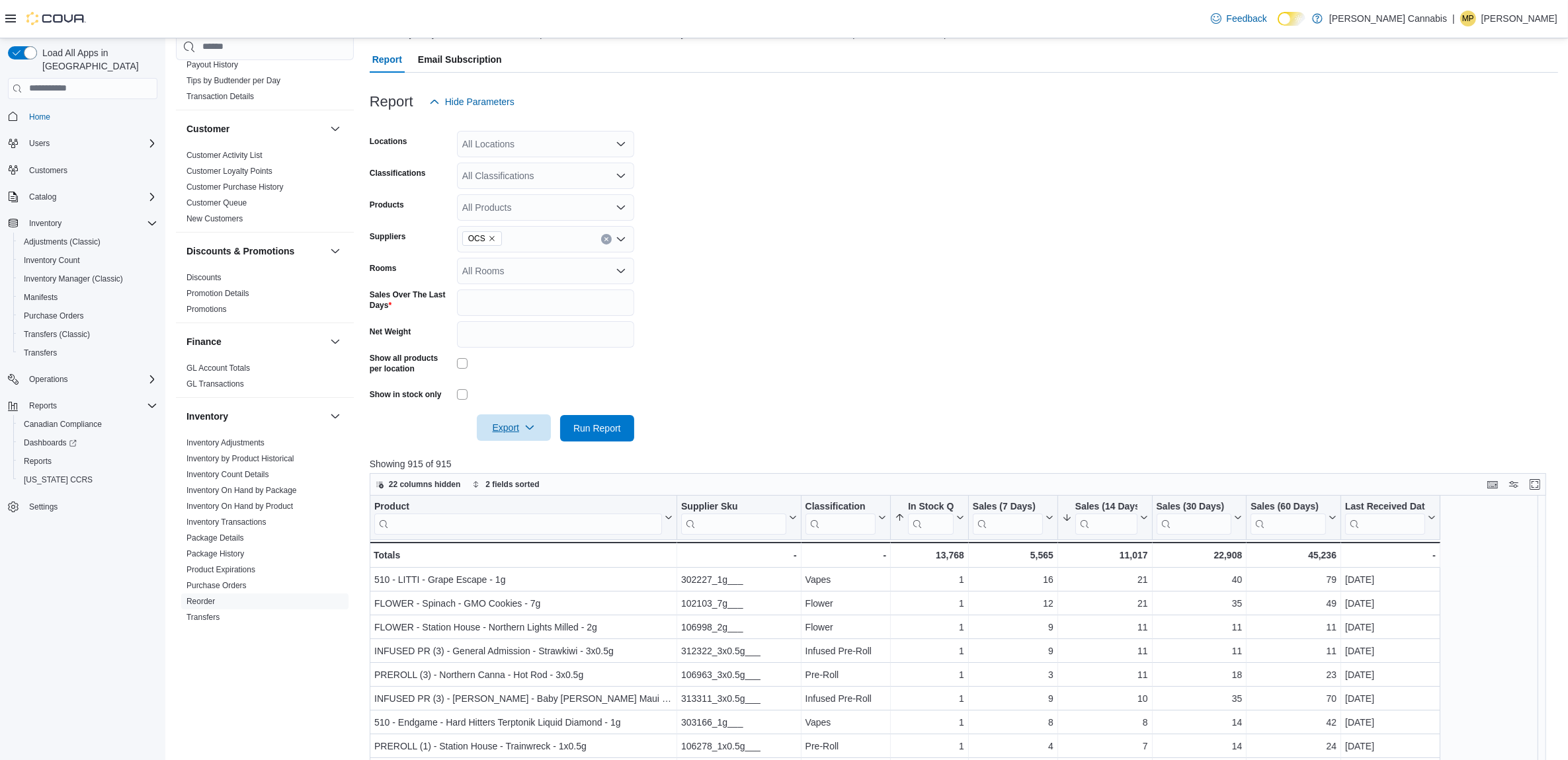
click at [490, 429] on span "Export" at bounding box center [513, 427] width 58 height 26
click at [536, 454] on span "Export to Excel" at bounding box center [516, 453] width 59 height 11
click at [879, 268] on form "Locations All Locations Classifications All Classifications Products All Produc…" at bounding box center [964, 278] width 1189 height 326
click at [509, 182] on div "All Classifications" at bounding box center [546, 175] width 178 height 26
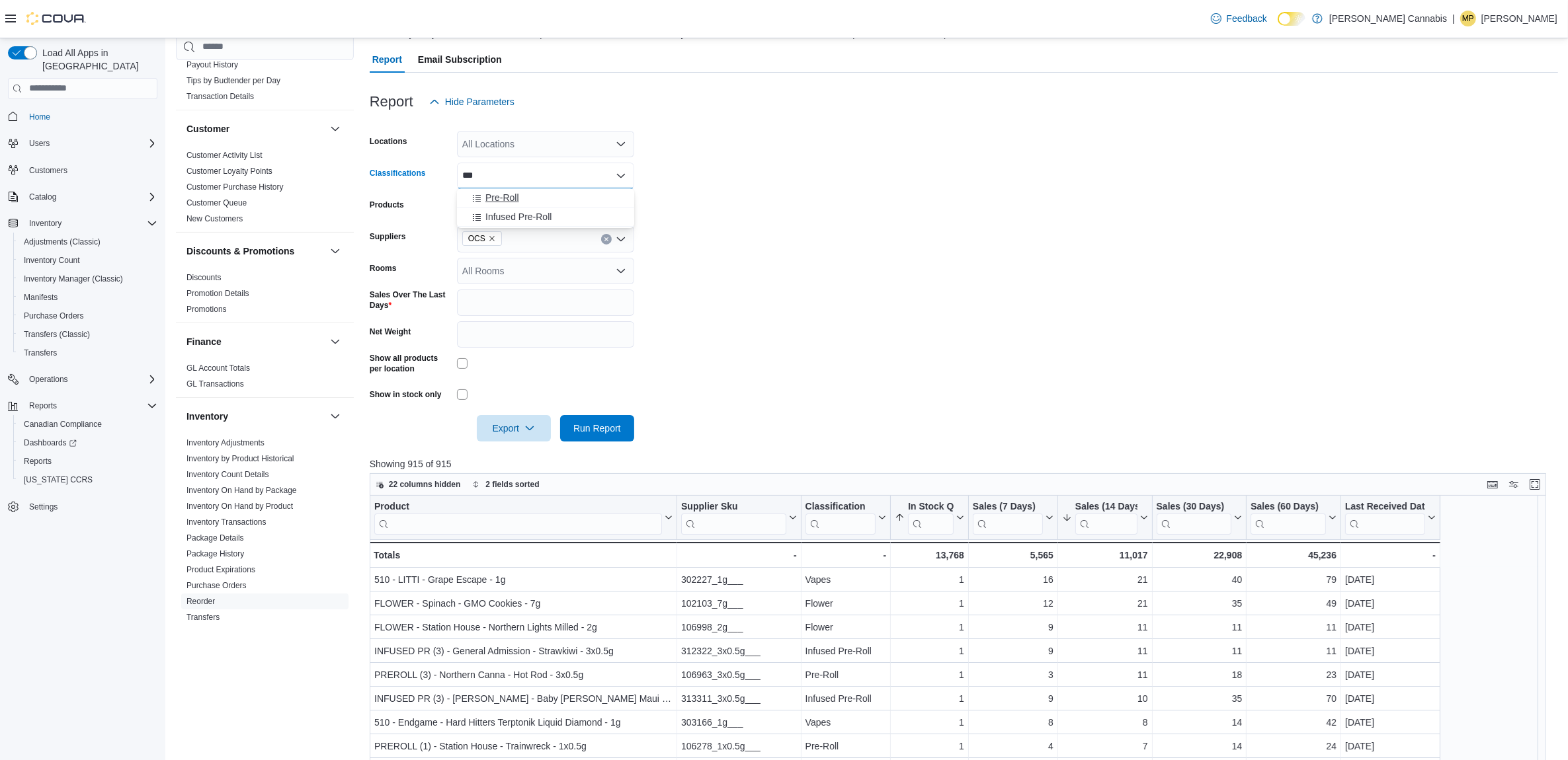
type input "***"
click at [517, 195] on span "Pre-Roll" at bounding box center [502, 198] width 34 height 13
click at [609, 435] on span "Run Report" at bounding box center [596, 427] width 58 height 26
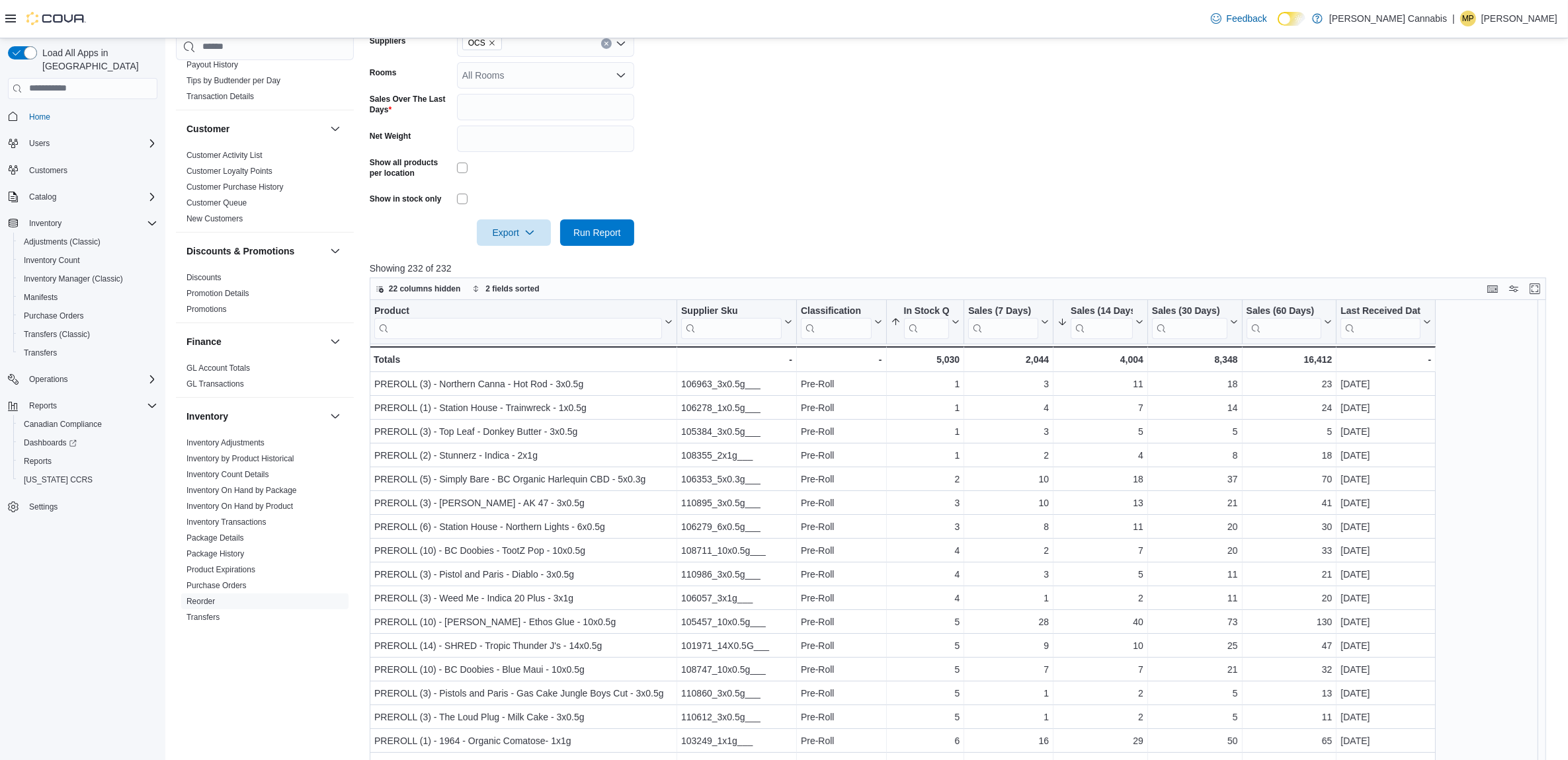
scroll to position [374, 0]
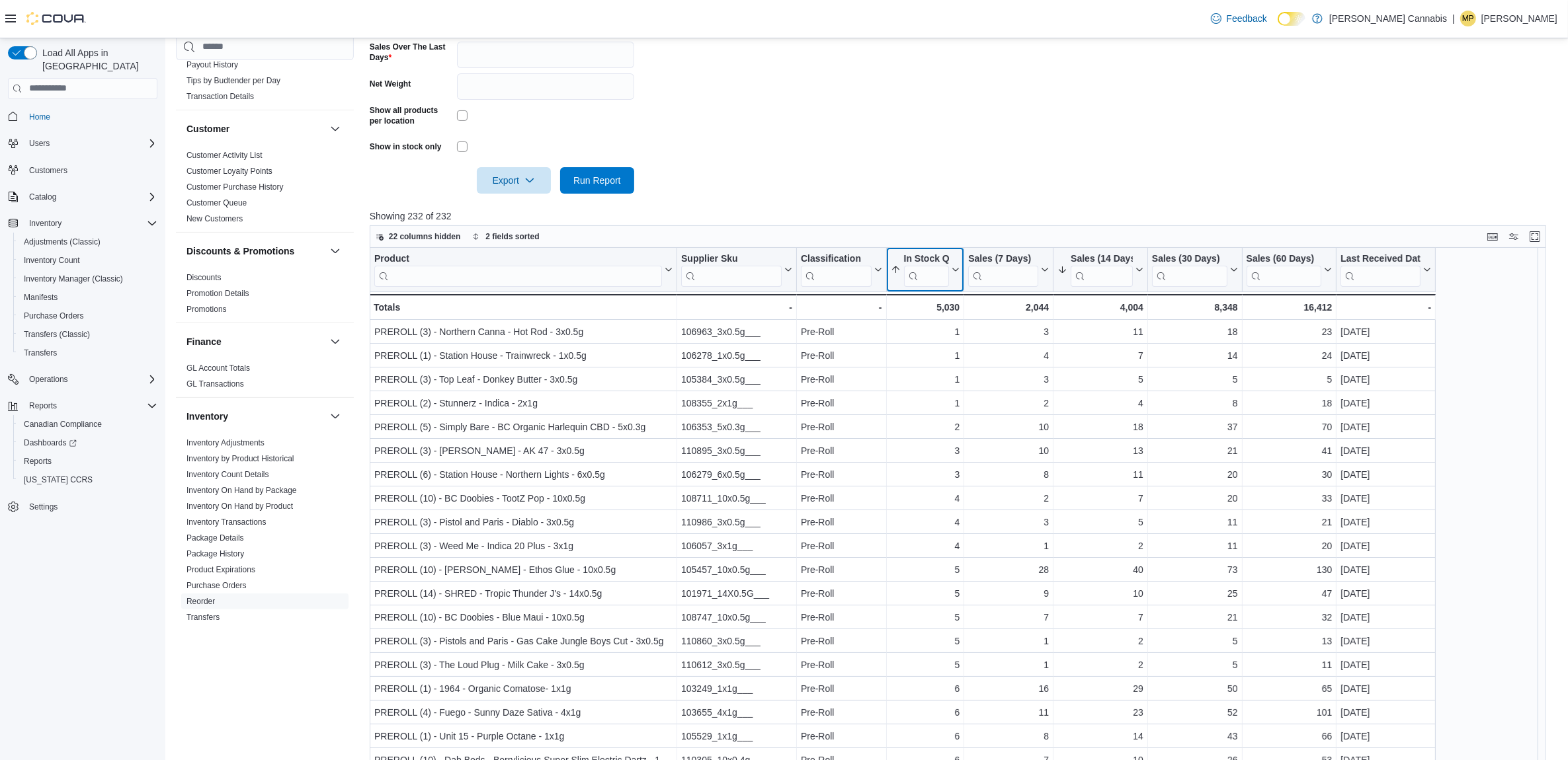
click at [952, 268] on icon at bounding box center [954, 269] width 11 height 8
click at [936, 319] on span "Sort Low-High" at bounding box center [934, 319] width 50 height 11
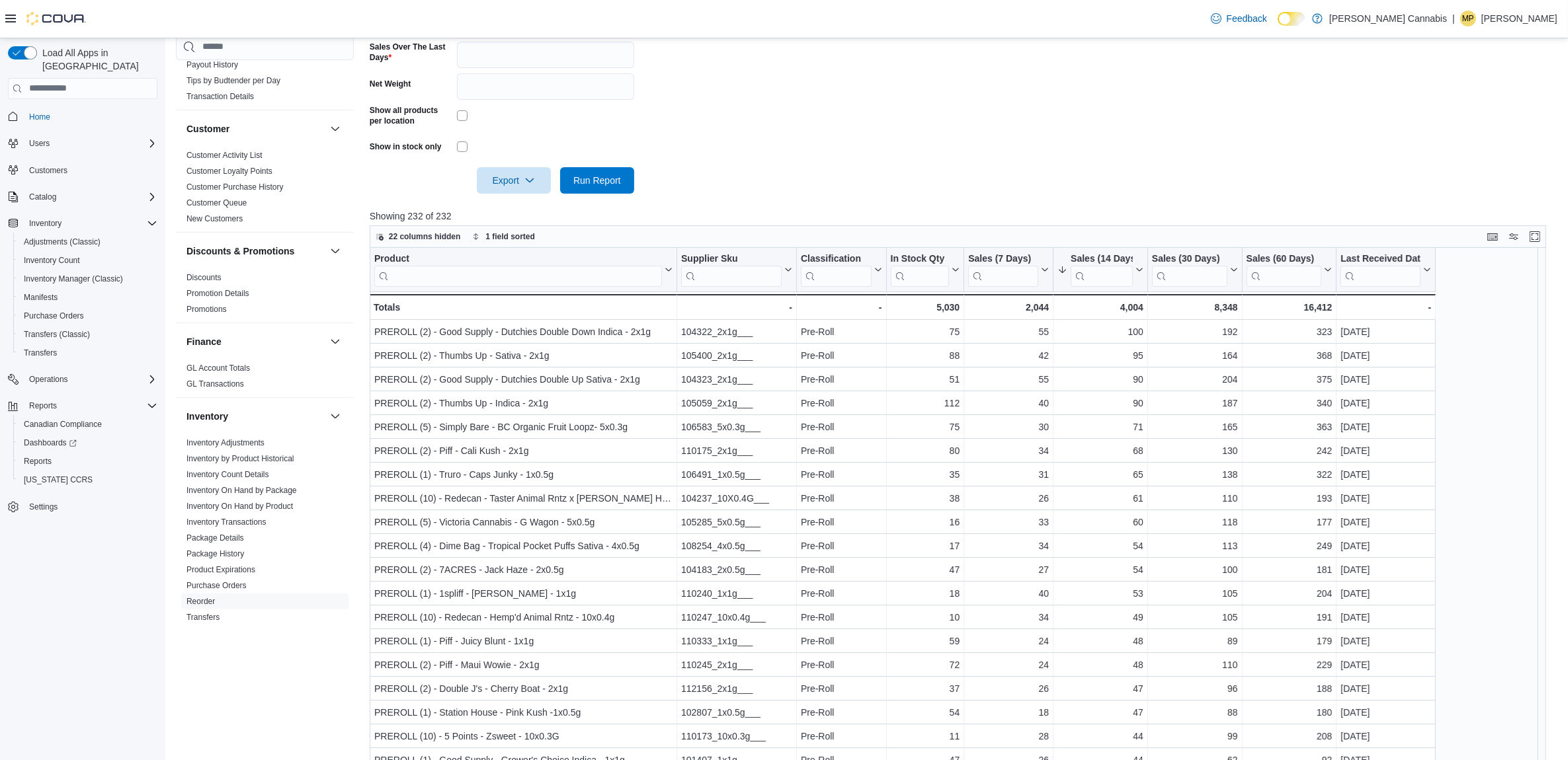
click at [1007, 157] on div at bounding box center [964, 162] width 1189 height 11
click at [536, 279] on input "search" at bounding box center [518, 276] width 288 height 21
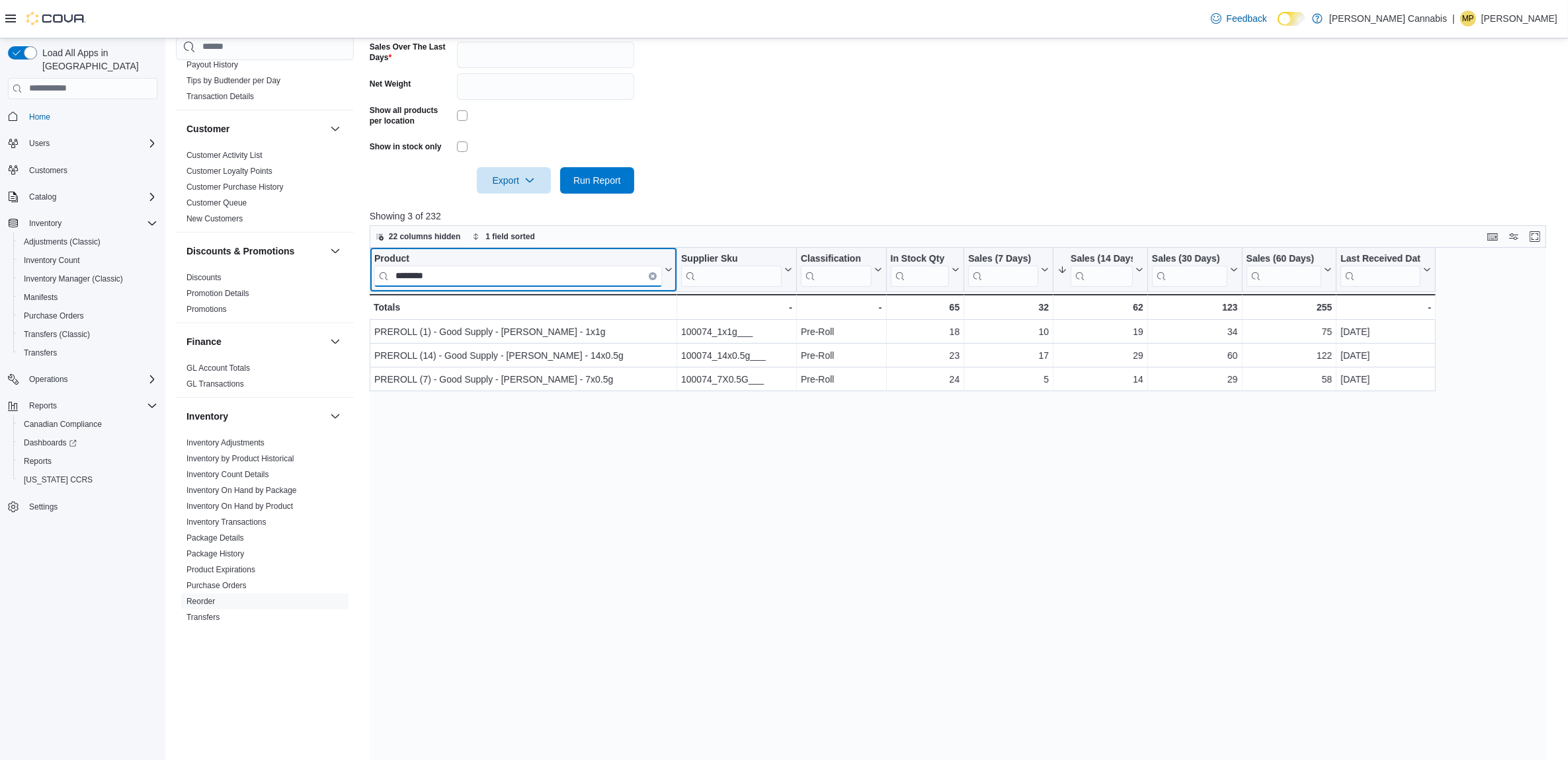
type input "********"
click at [652, 274] on icon "Clear input" at bounding box center [653, 276] width 3 height 3
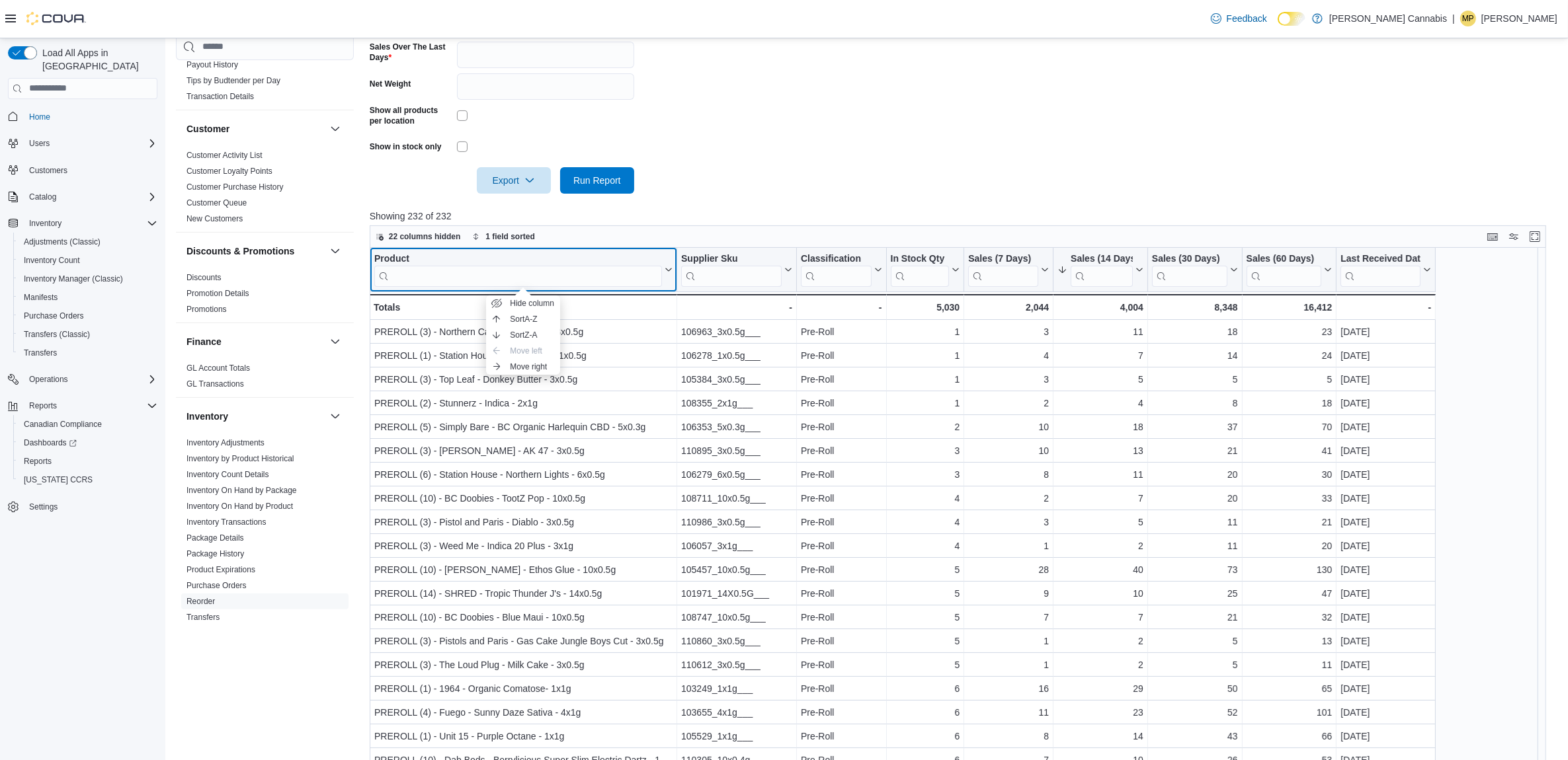
click at [392, 255] on div "Product" at bounding box center [518, 259] width 288 height 13
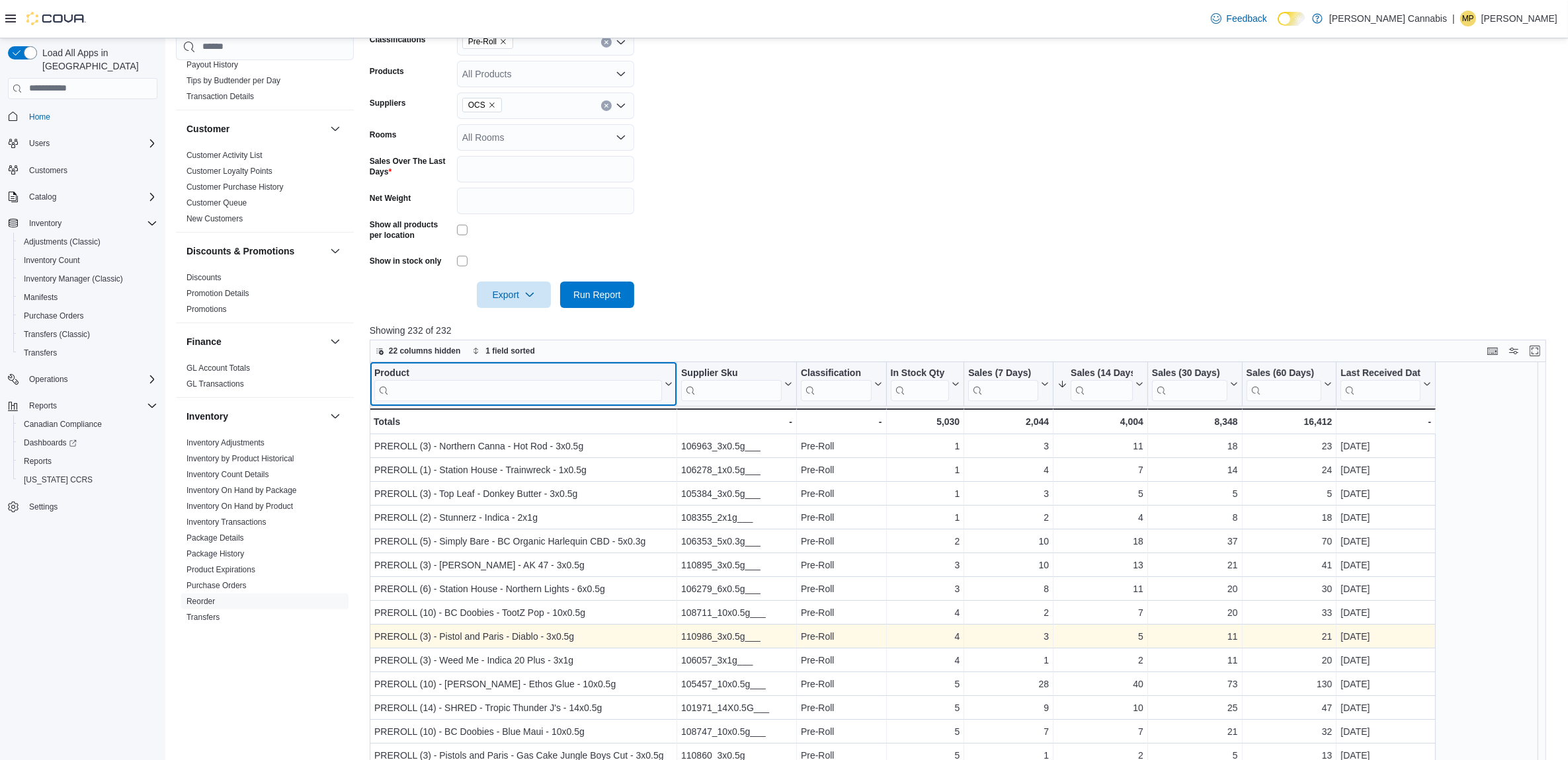
scroll to position [457, 0]
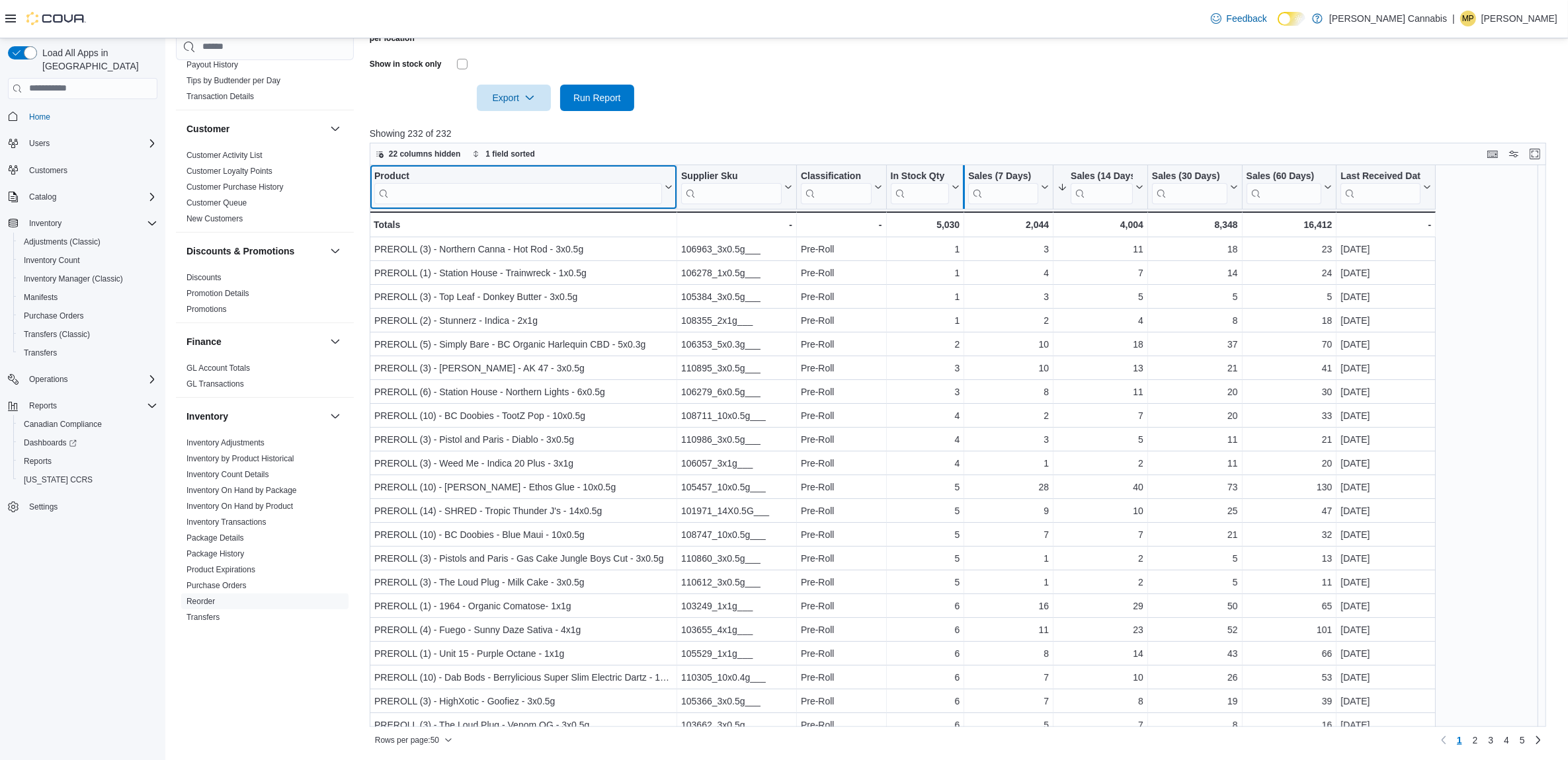
click at [959, 193] on div at bounding box center [964, 187] width 11 height 44
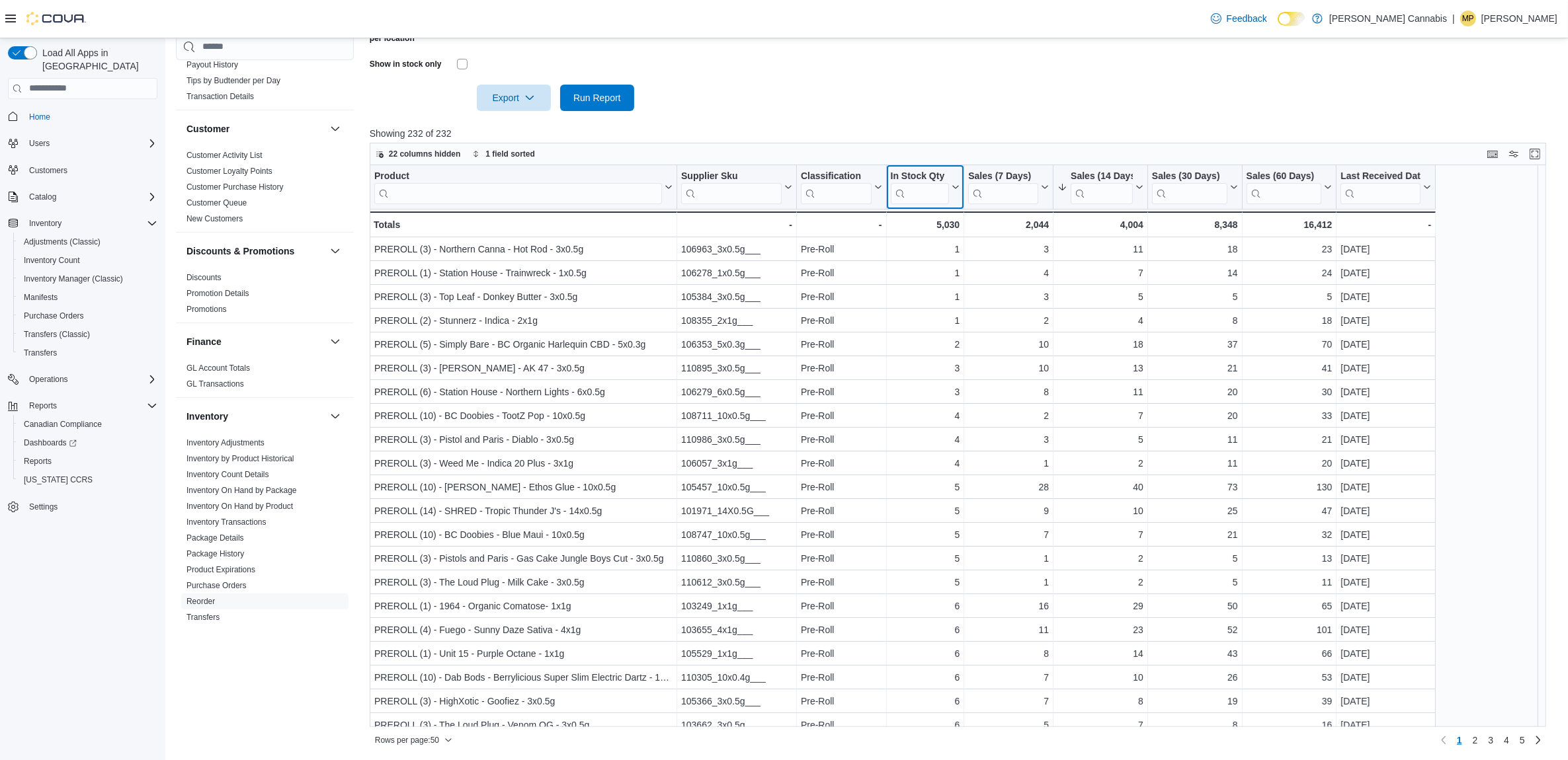
click at [957, 187] on icon at bounding box center [954, 187] width 11 height 8
click at [946, 248] on span "Sort High-Low" at bounding box center [934, 252] width 50 height 11
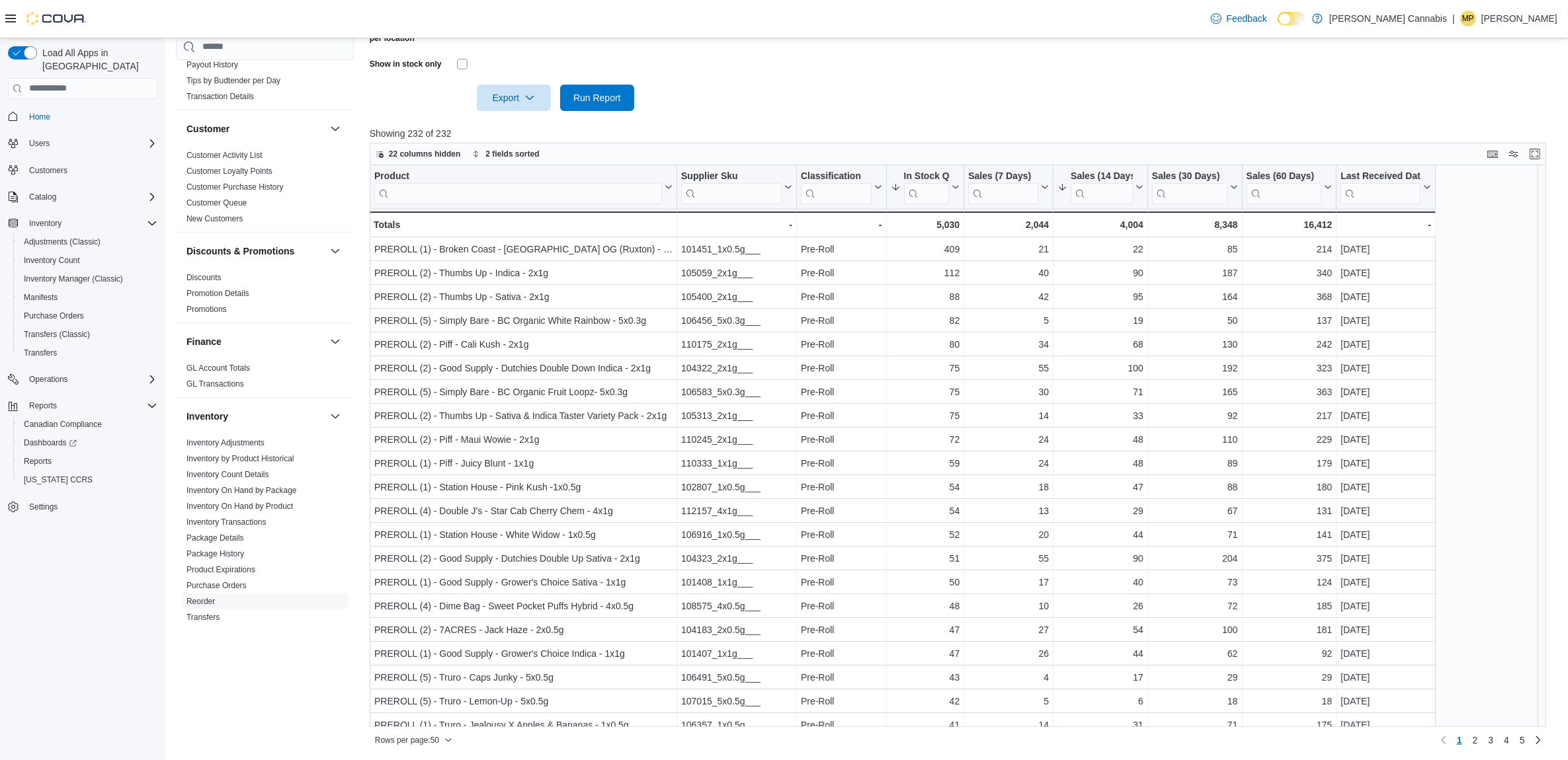
click at [993, 121] on div at bounding box center [964, 119] width 1189 height 16
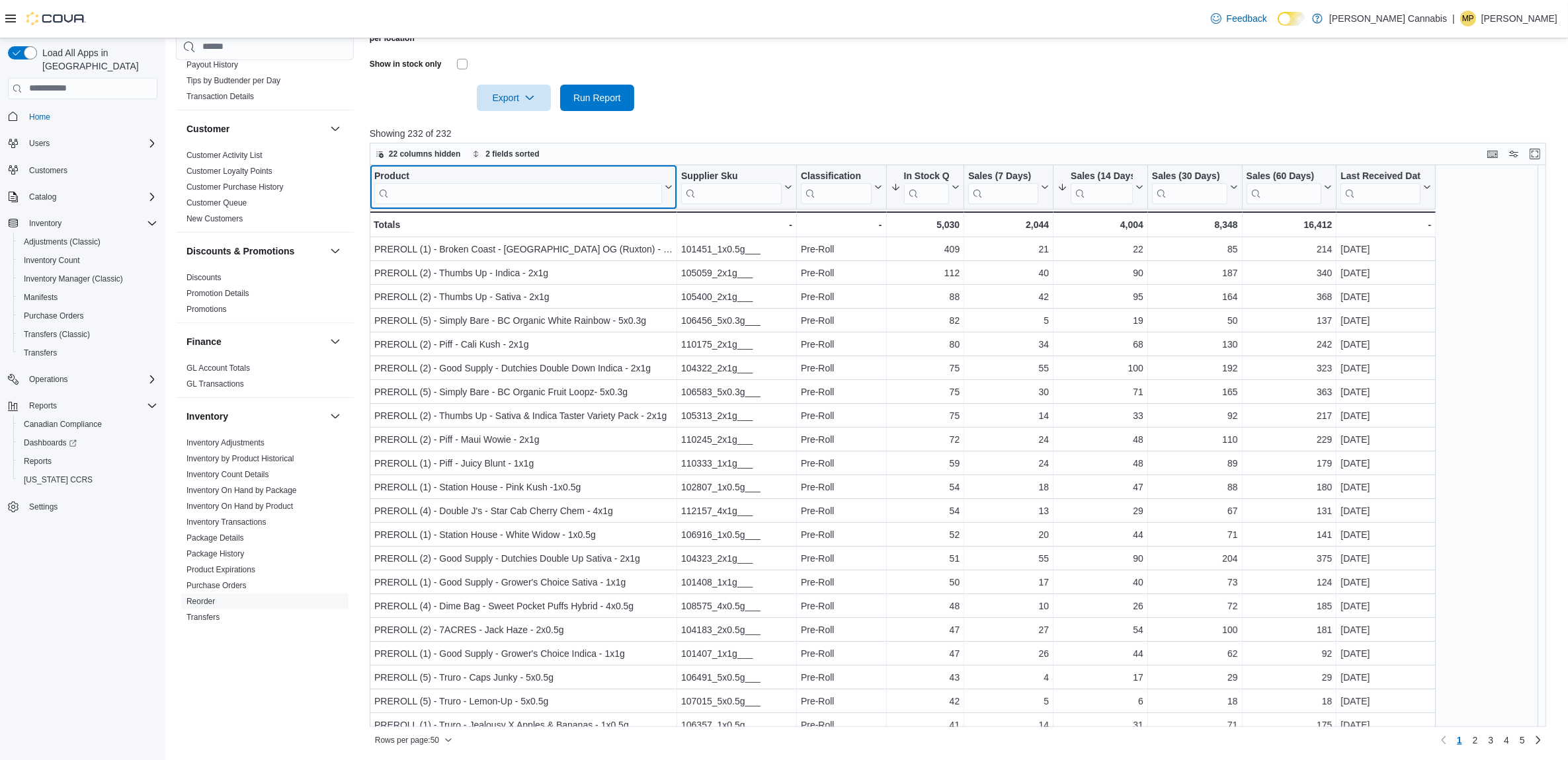
click at [499, 194] on input "search" at bounding box center [518, 193] width 288 height 21
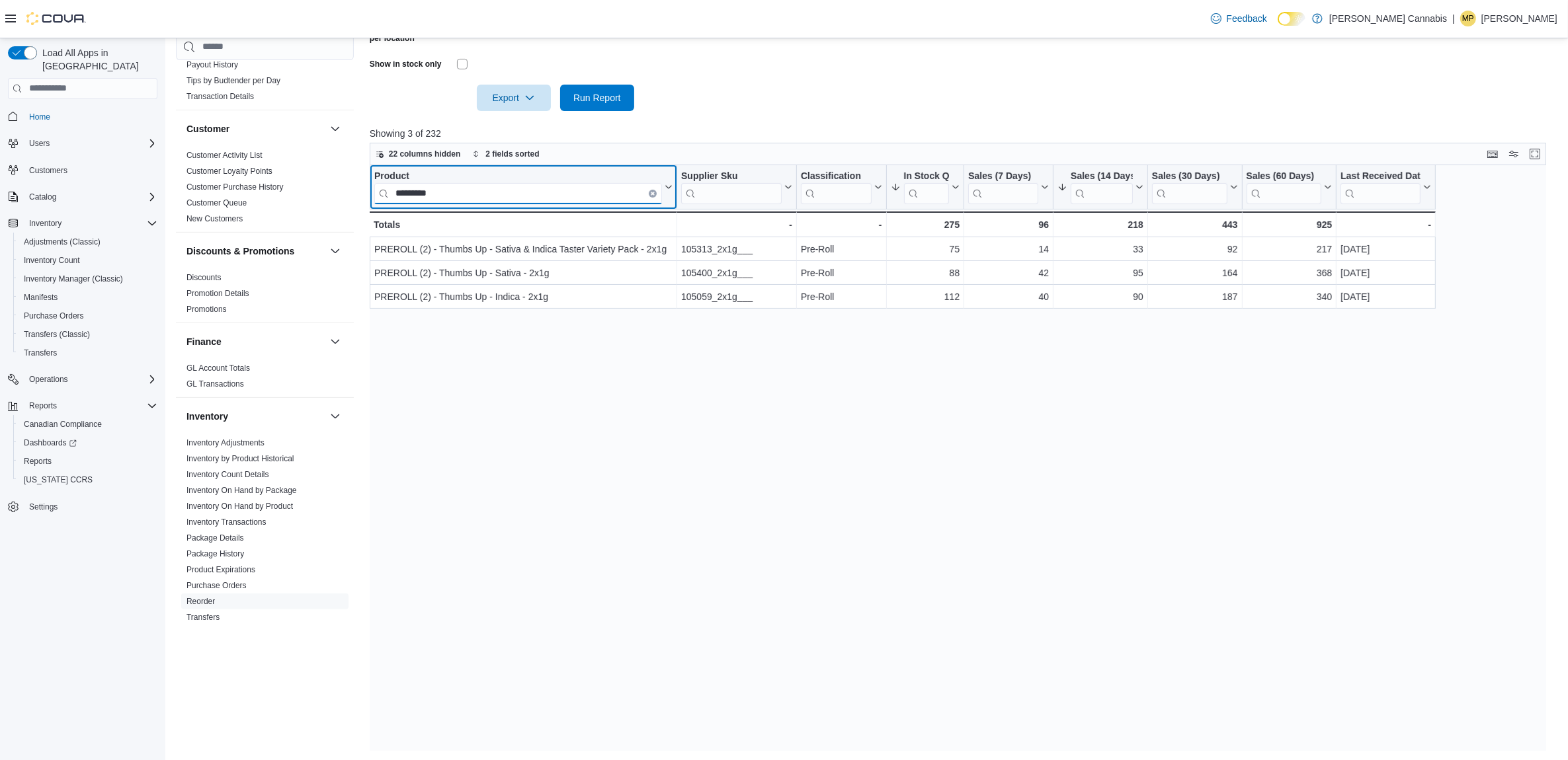
type input "*********"
click at [649, 190] on button "Clear input" at bounding box center [652, 193] width 8 height 8
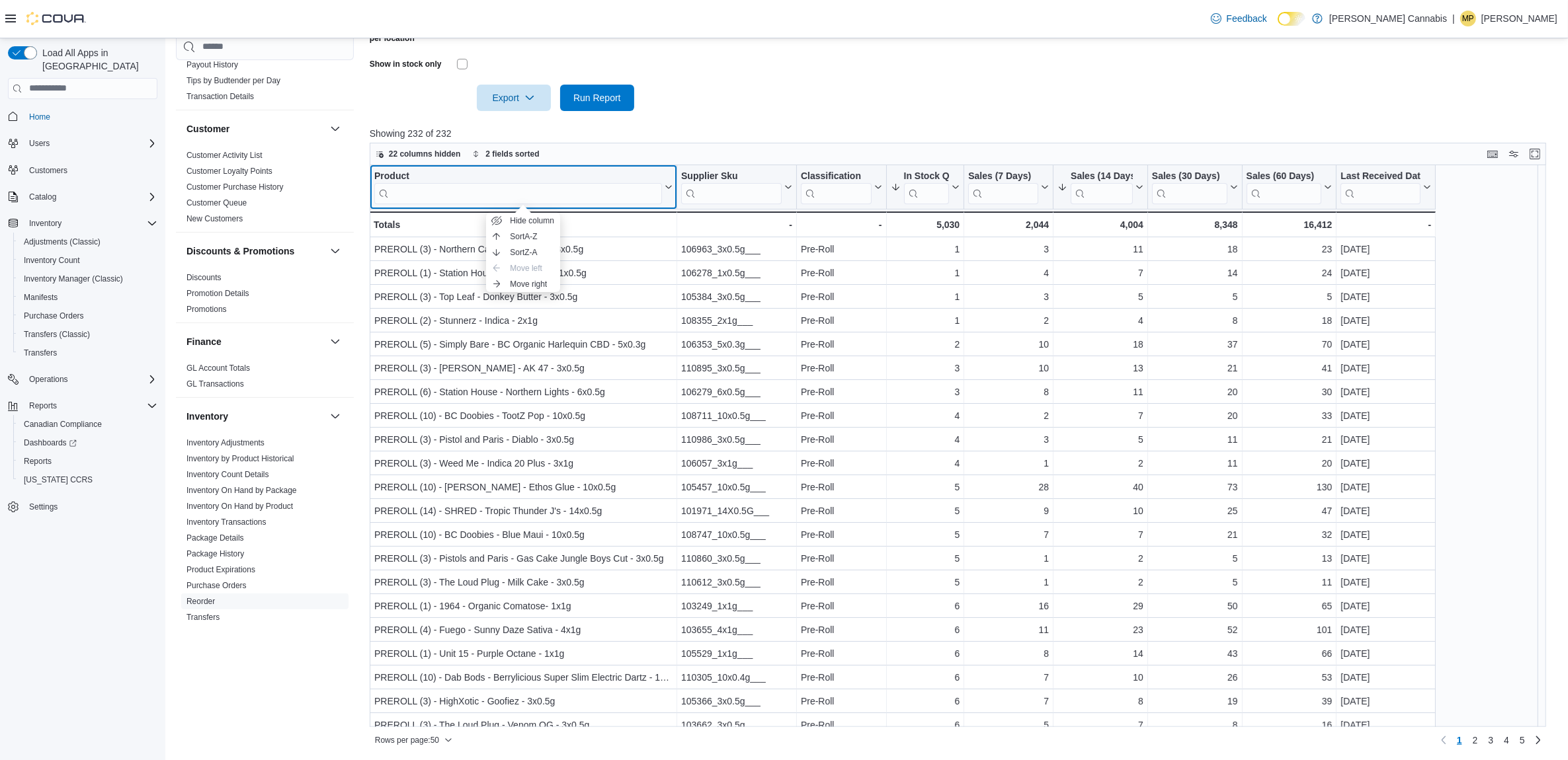
click at [397, 175] on div "Product" at bounding box center [518, 176] width 288 height 13
click at [507, 189] on input "search" at bounding box center [518, 193] width 288 height 21
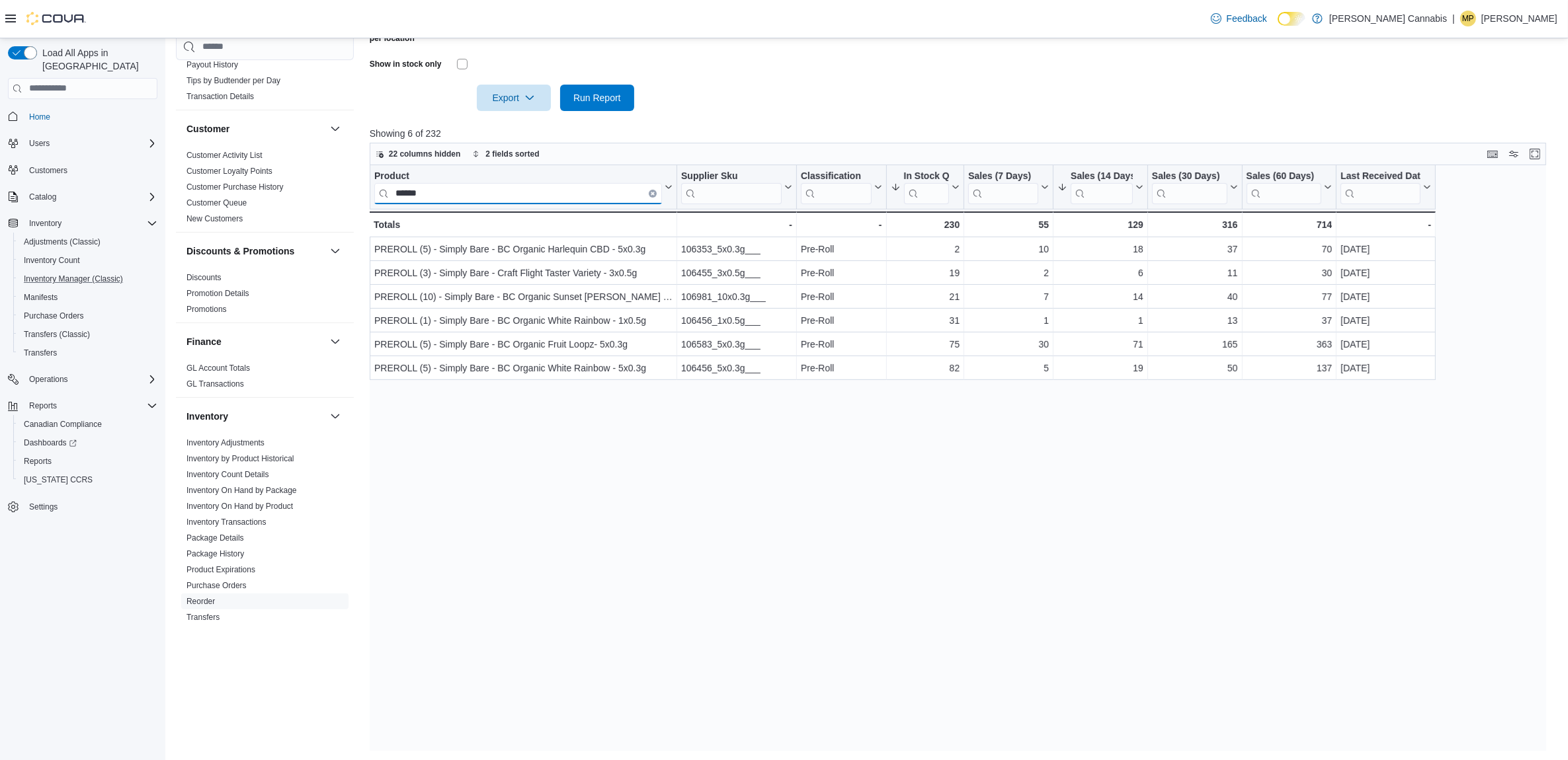
type input "******"
click at [651, 191] on icon "Clear input" at bounding box center [653, 193] width 4 height 4
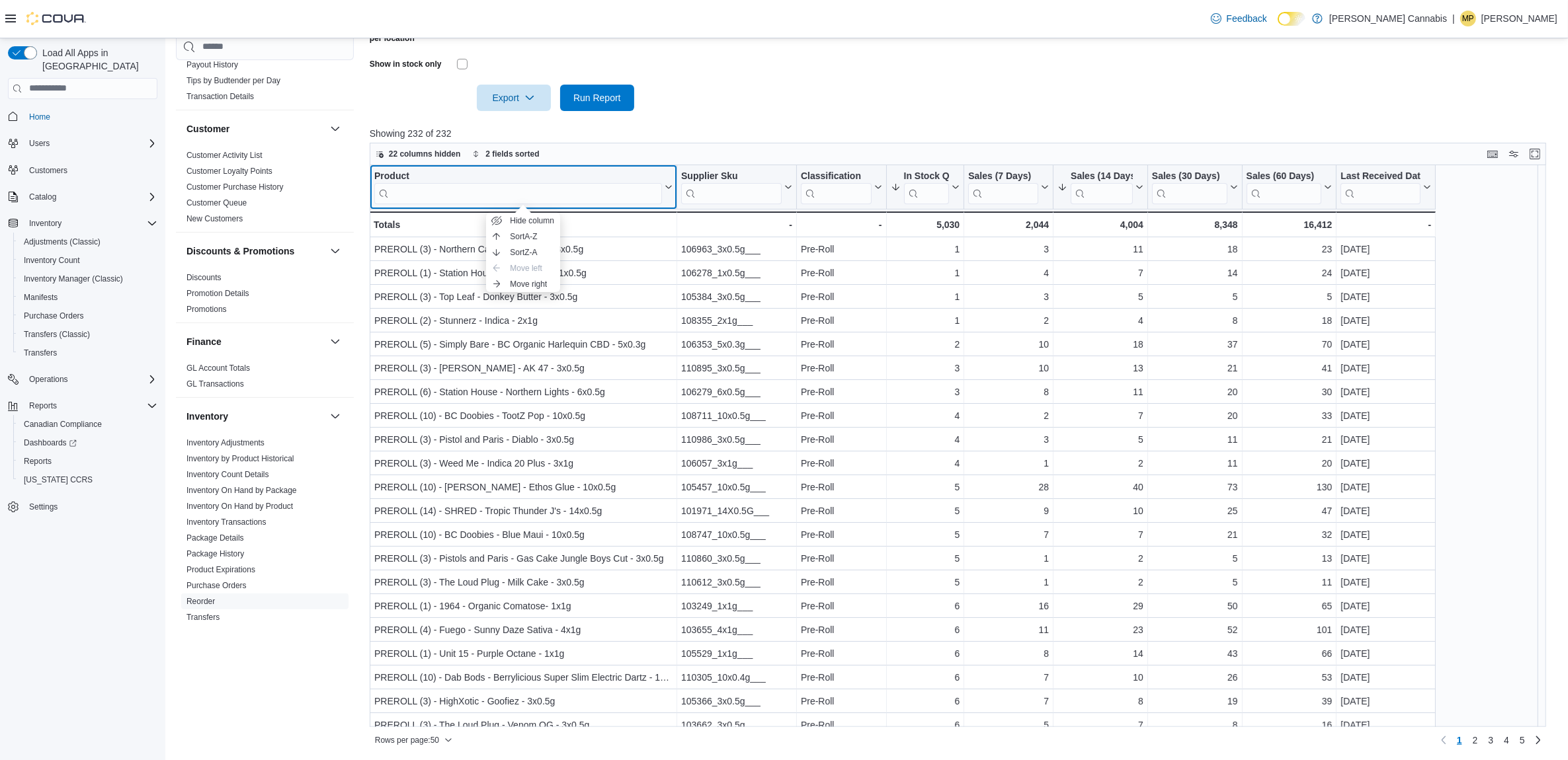
click at [401, 175] on div "Product" at bounding box center [518, 176] width 288 height 13
click at [427, 190] on input "search" at bounding box center [518, 193] width 288 height 21
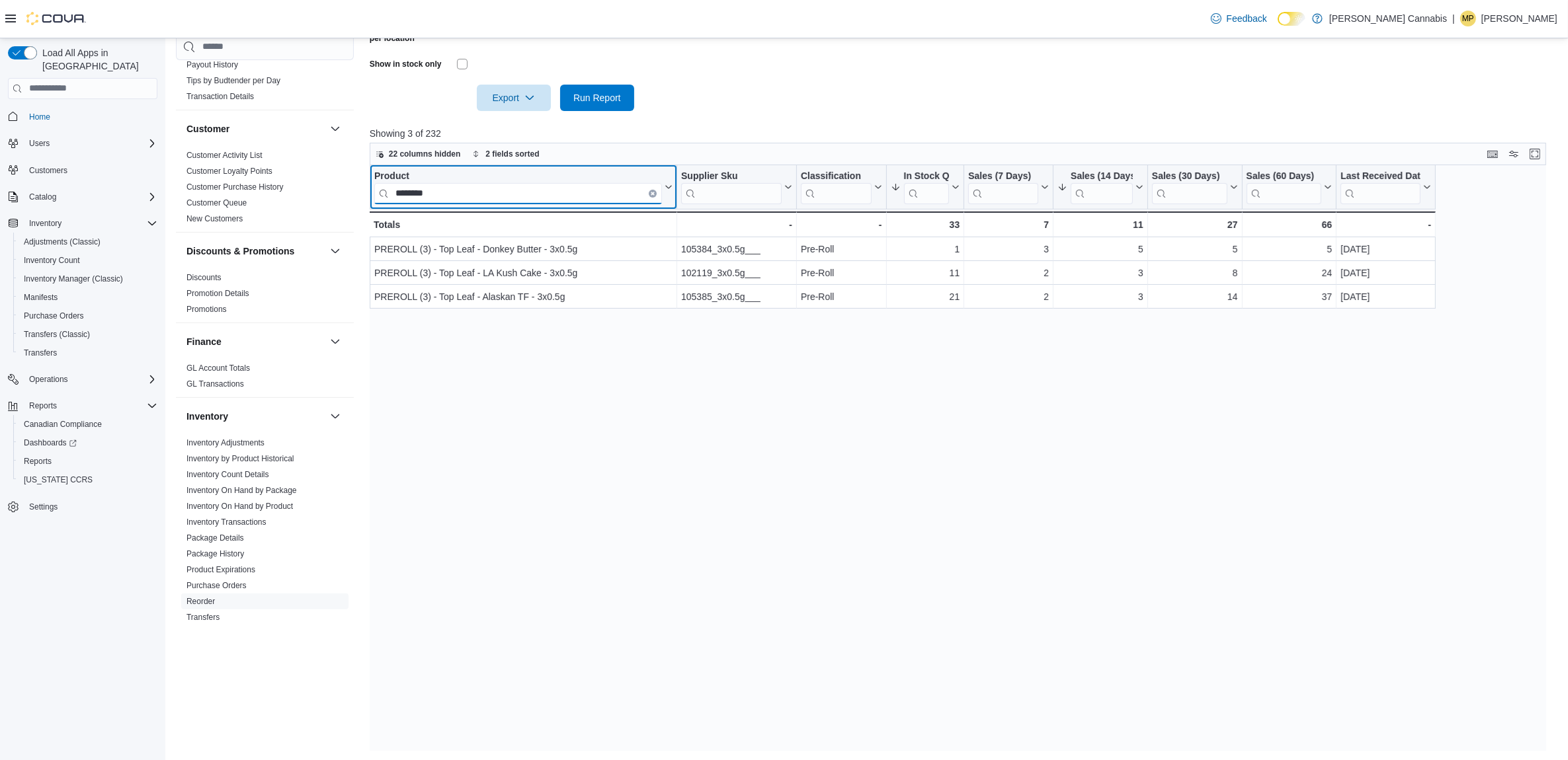
type input "********"
click at [649, 192] on button "Clear input" at bounding box center [652, 193] width 8 height 8
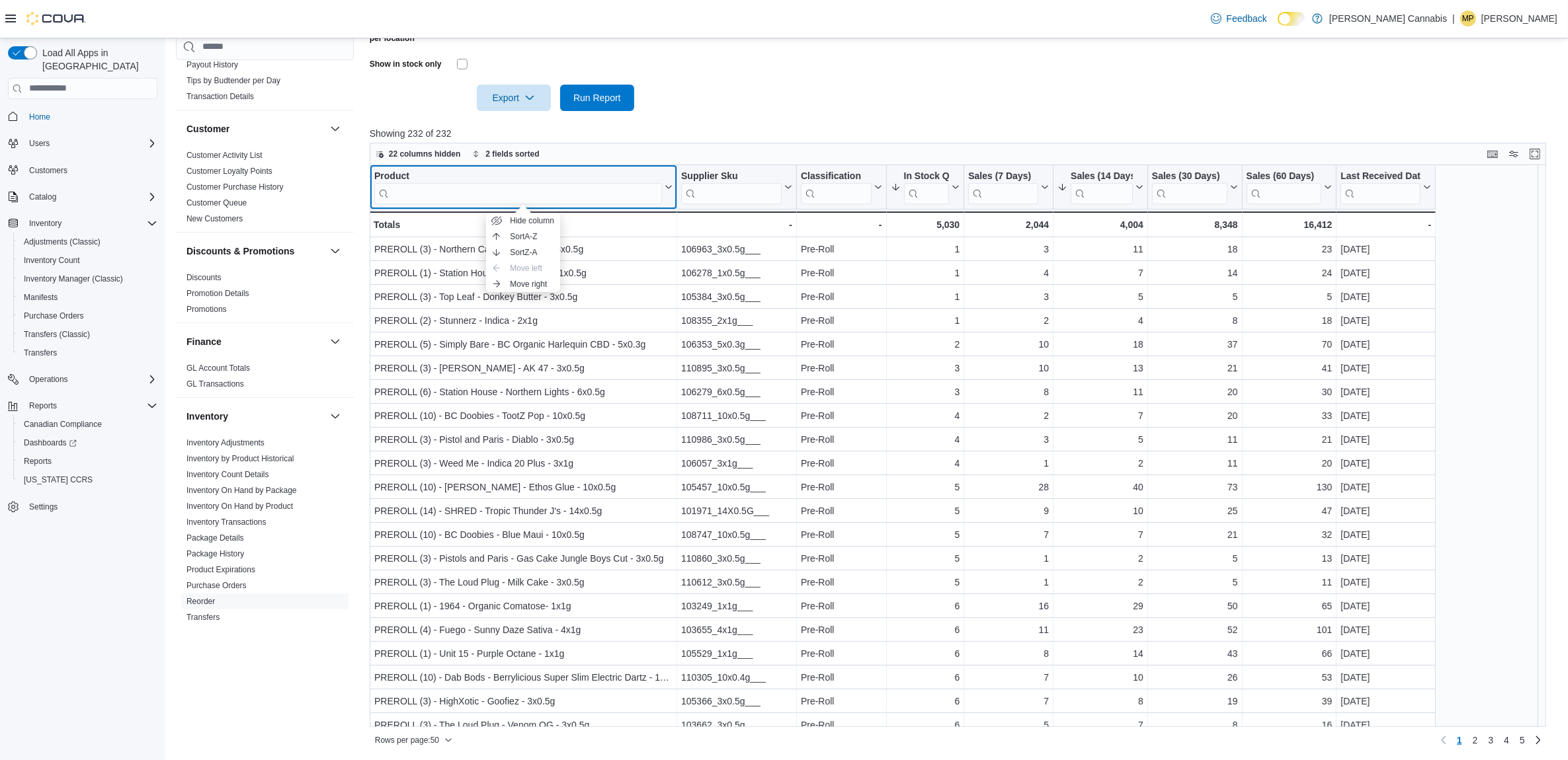
click at [394, 172] on div "Product" at bounding box center [518, 176] width 288 height 13
click at [534, 196] on input "search" at bounding box center [518, 193] width 288 height 21
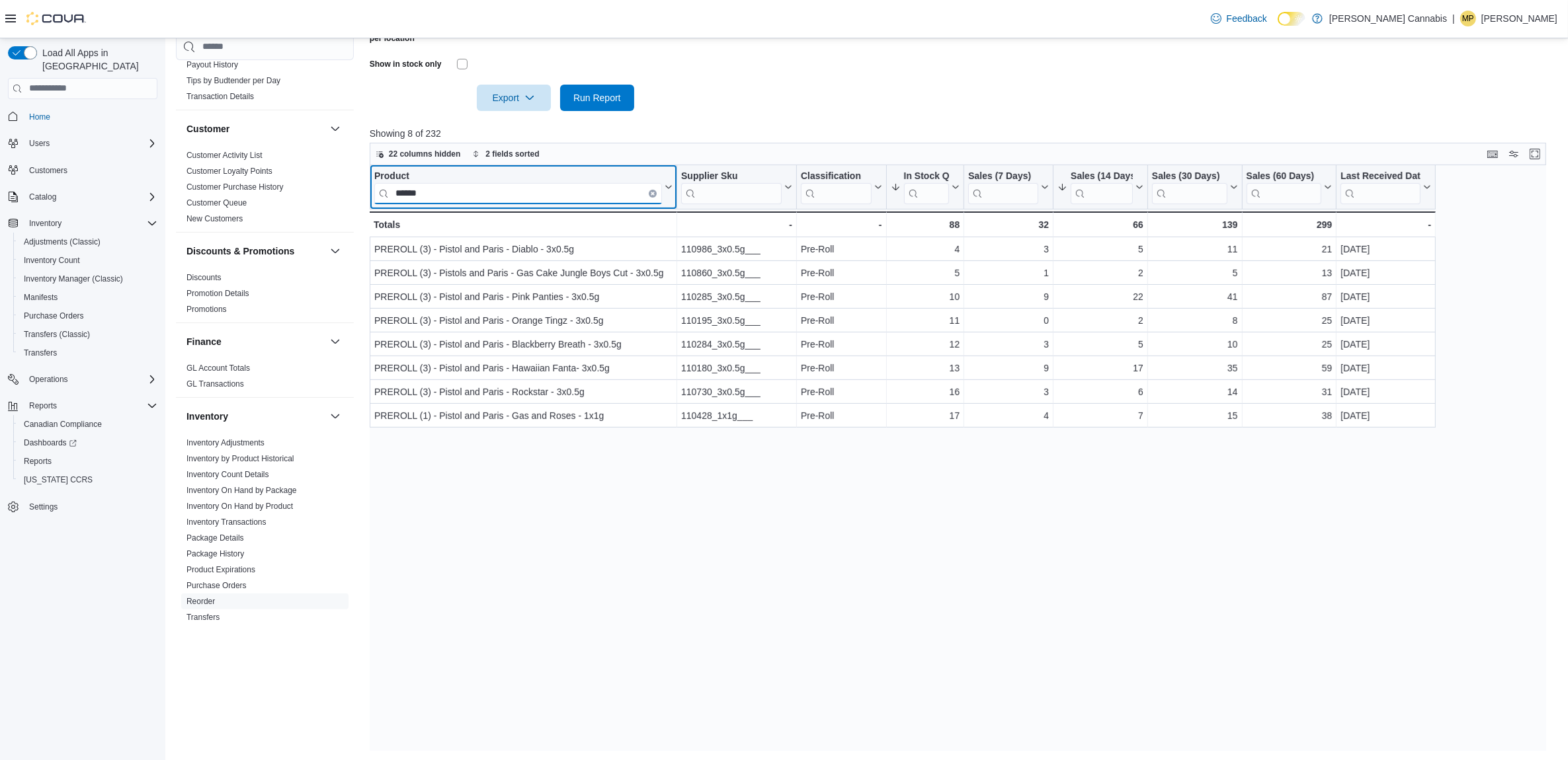
type input "******"
click at [653, 189] on button "Clear input" at bounding box center [652, 193] width 8 height 8
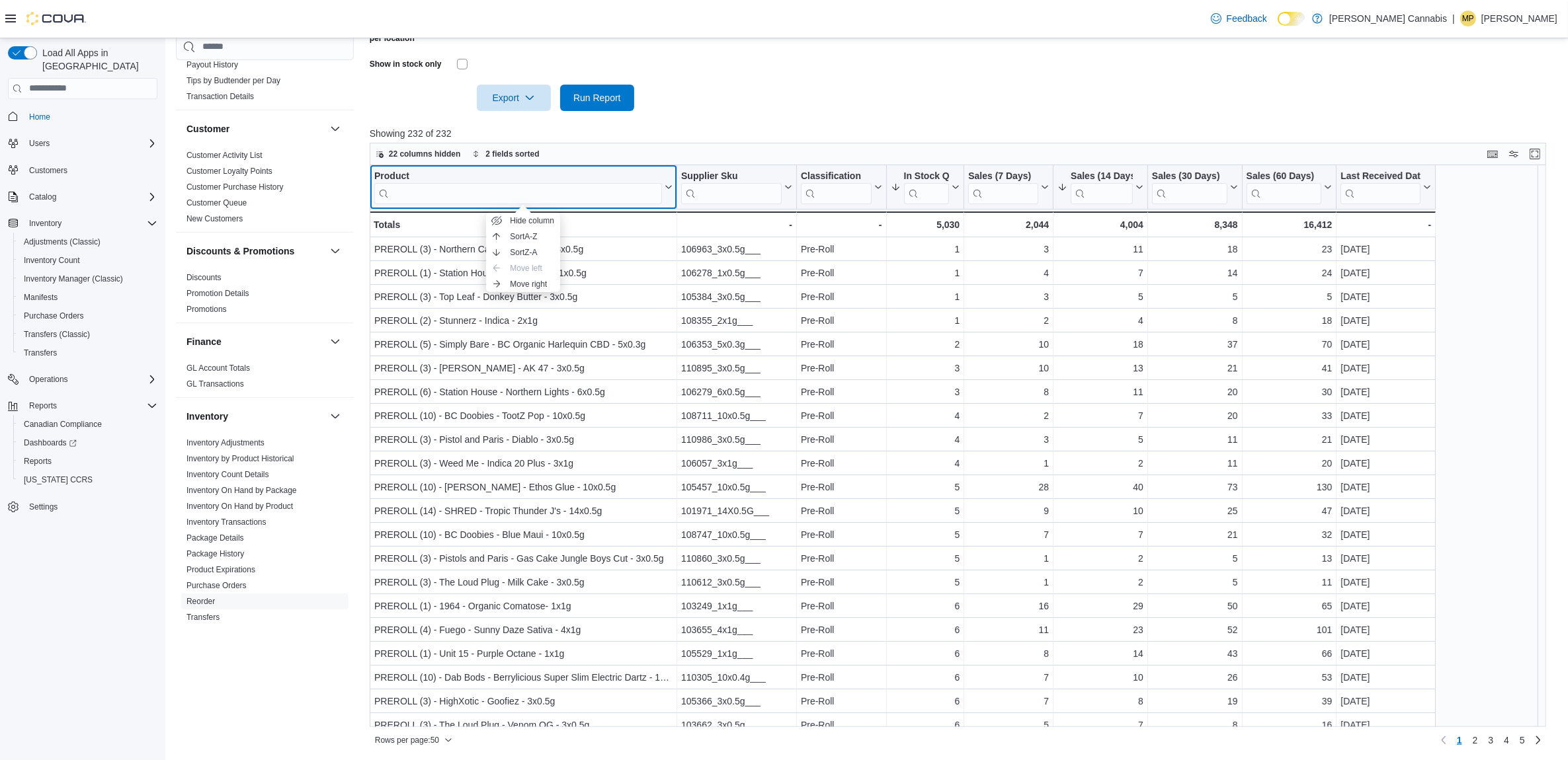
click at [397, 172] on div "Product" at bounding box center [518, 176] width 288 height 13
click at [549, 192] on input "search" at bounding box center [518, 193] width 288 height 21
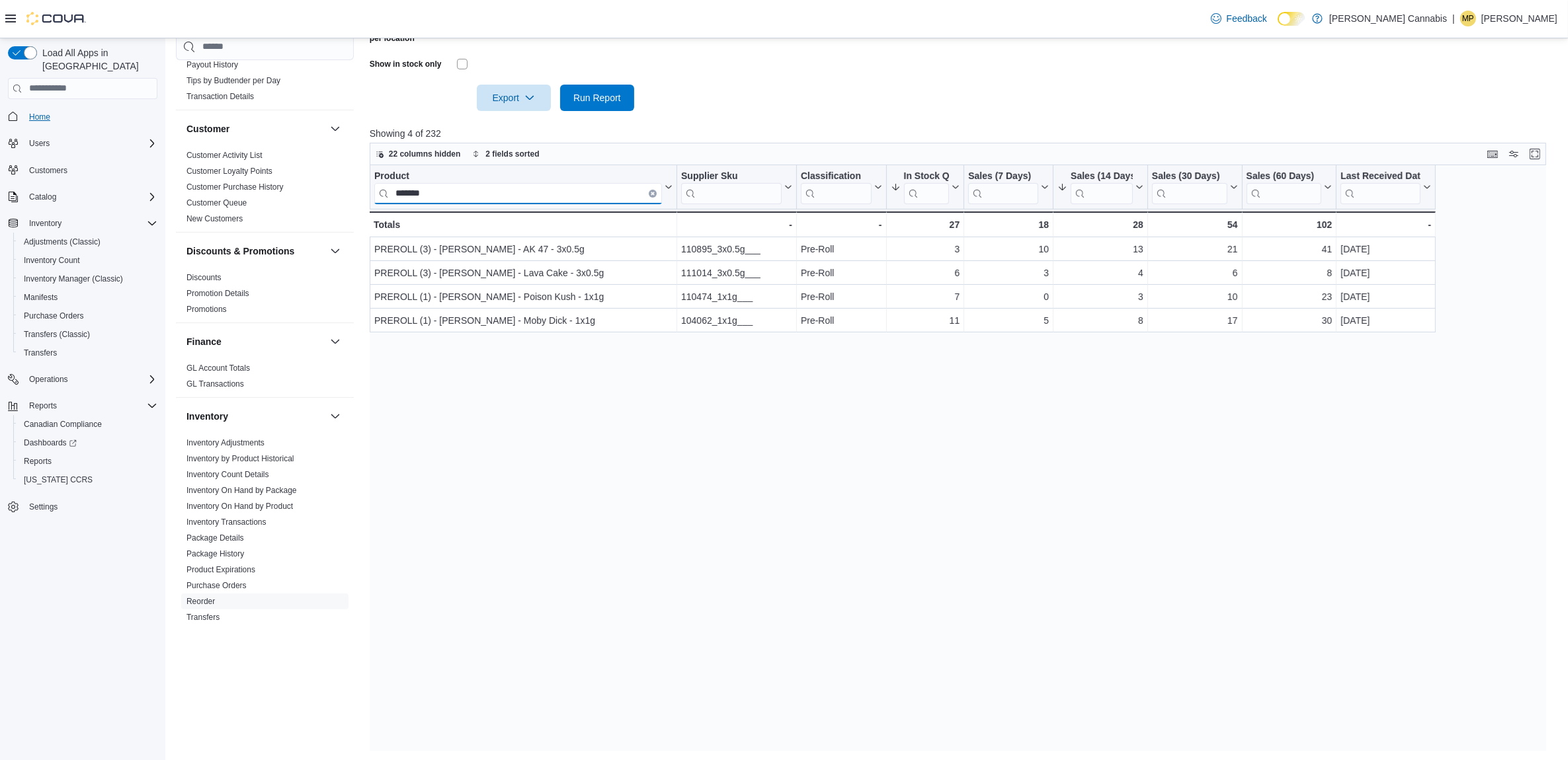
type input "*******"
click at [652, 195] on button "Clear input" at bounding box center [652, 193] width 8 height 8
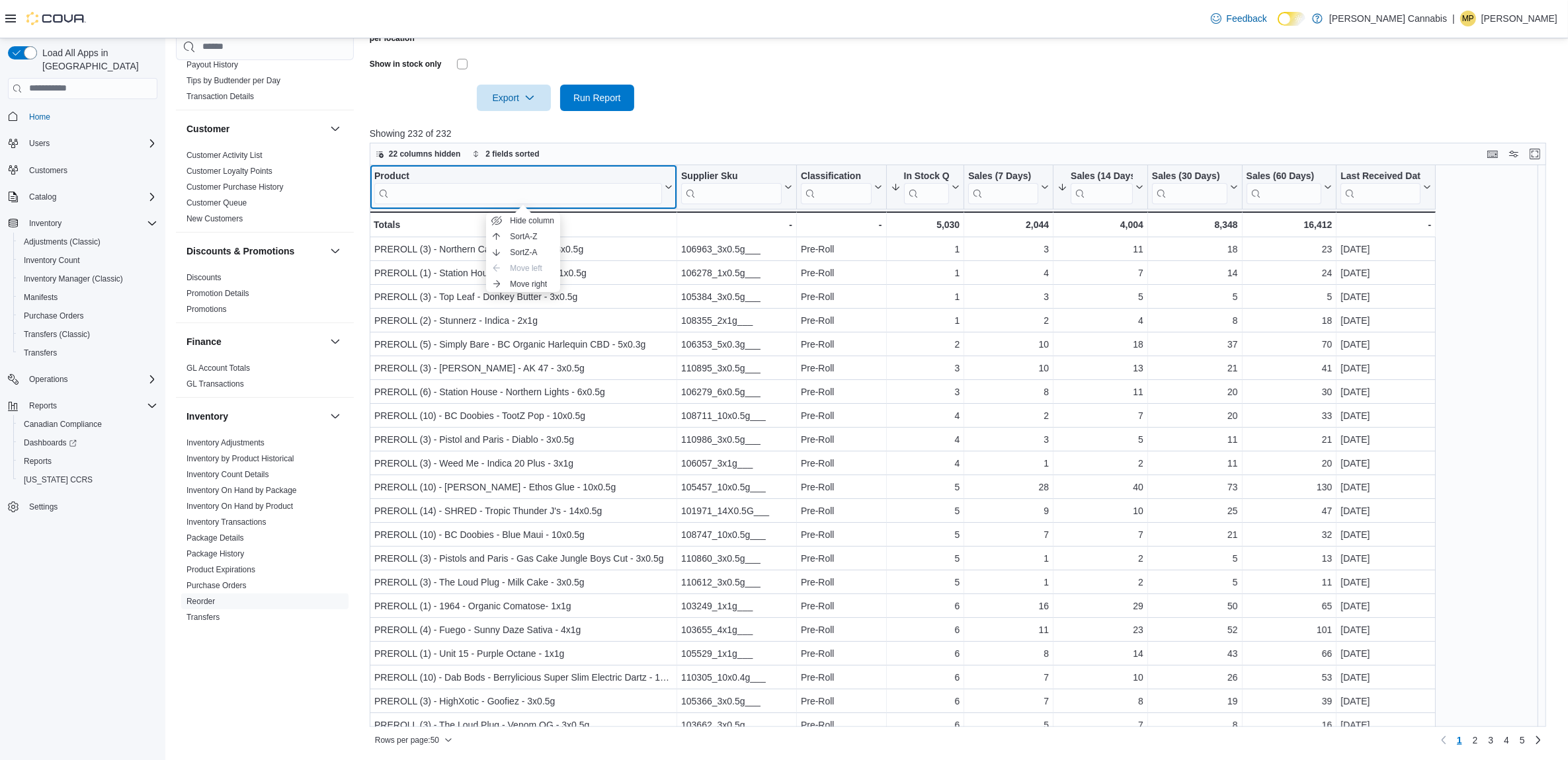
click at [391, 169] on div "Product Click to view column header actions" at bounding box center [523, 187] width 308 height 44
click at [566, 190] on input "search" at bounding box center [518, 193] width 288 height 21
click at [394, 167] on div "Product Click to view column header actions" at bounding box center [523, 187] width 308 height 44
click at [390, 176] on div "Product" at bounding box center [518, 176] width 288 height 13
click at [447, 188] on input "search" at bounding box center [518, 193] width 288 height 21
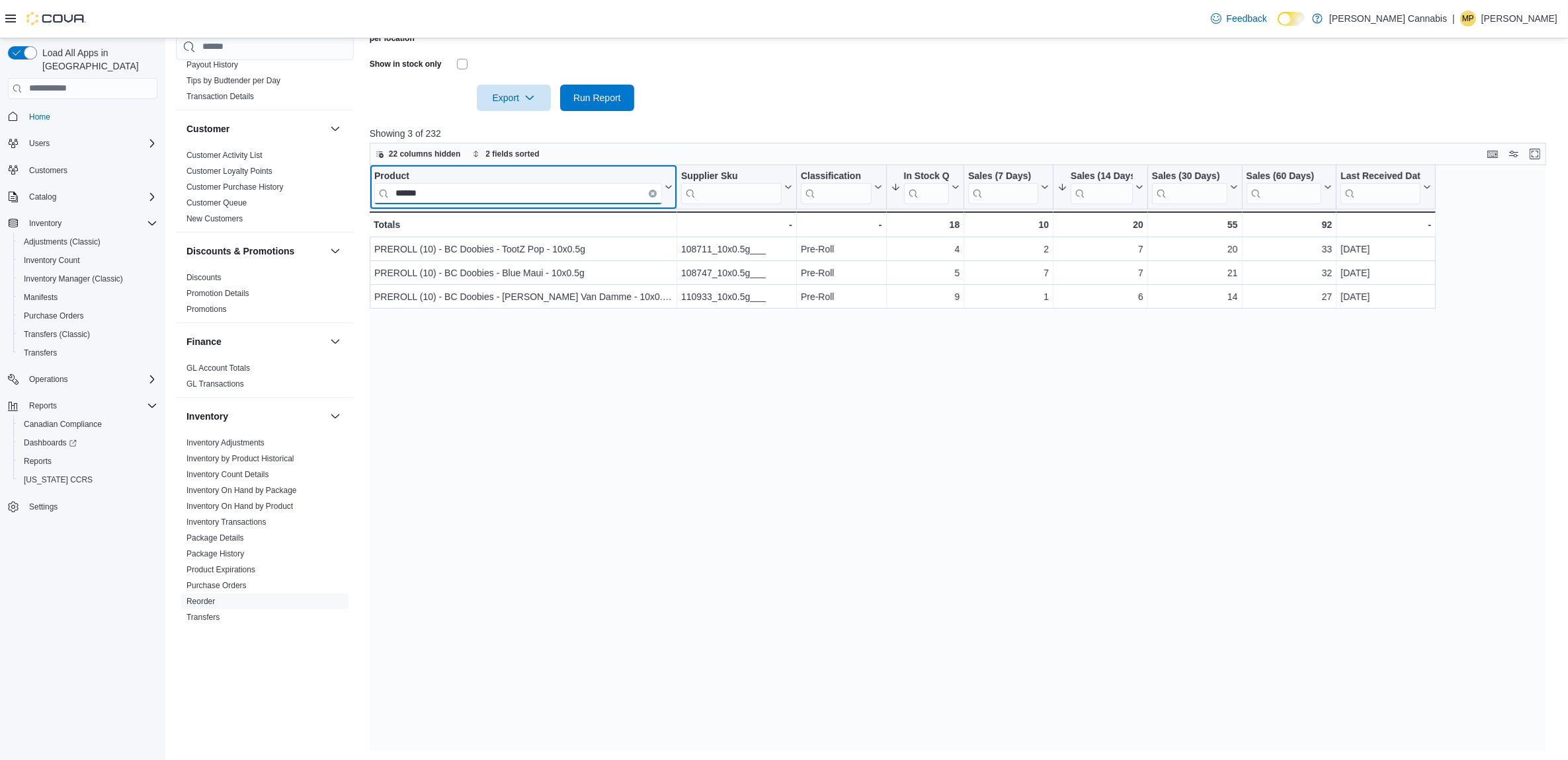
type input "******"
click at [651, 191] on icon "Clear input" at bounding box center [653, 193] width 4 height 4
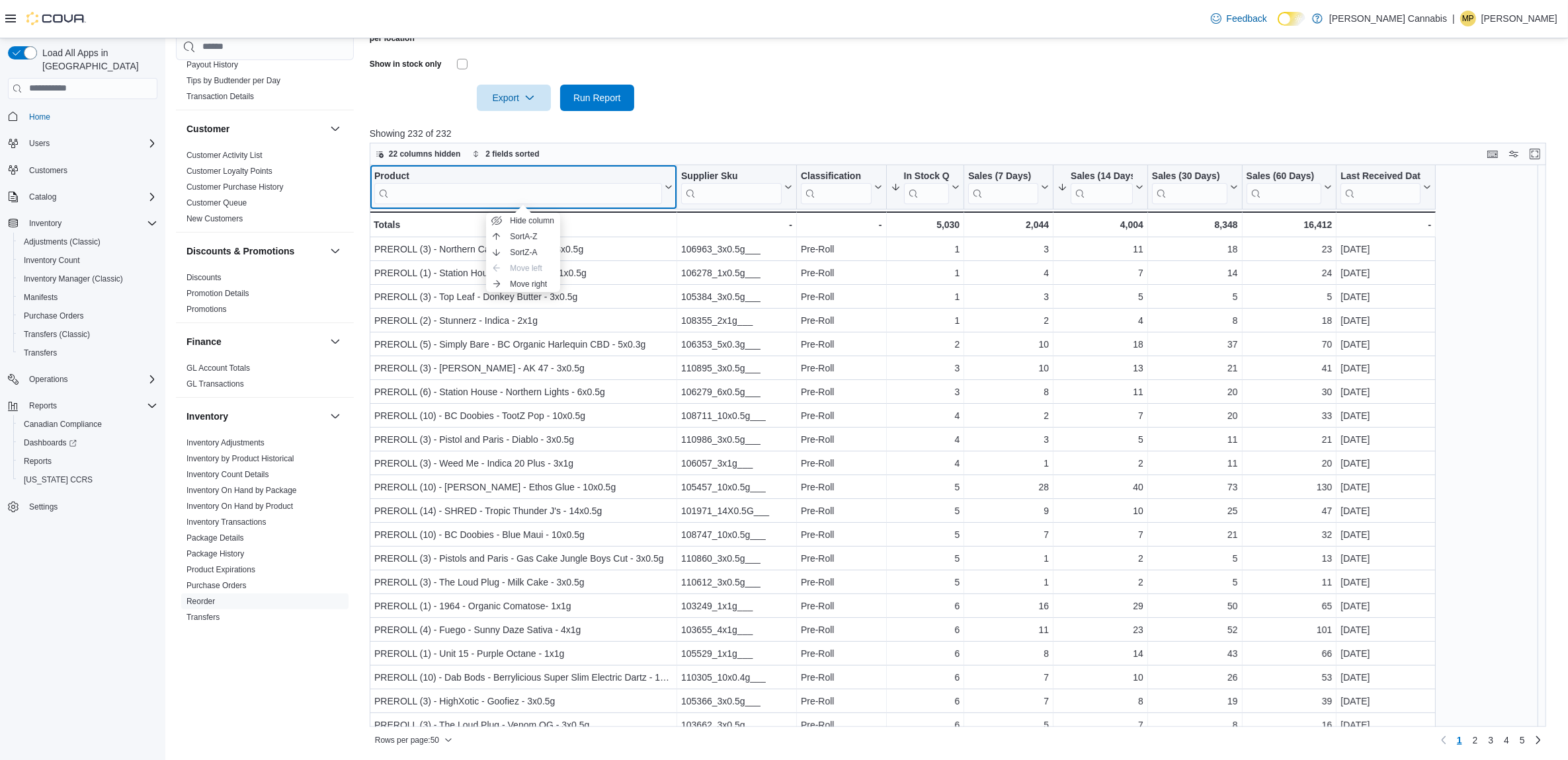
click at [395, 177] on div "Product" at bounding box center [518, 176] width 288 height 13
click at [421, 187] on input "search" at bounding box center [518, 193] width 288 height 21
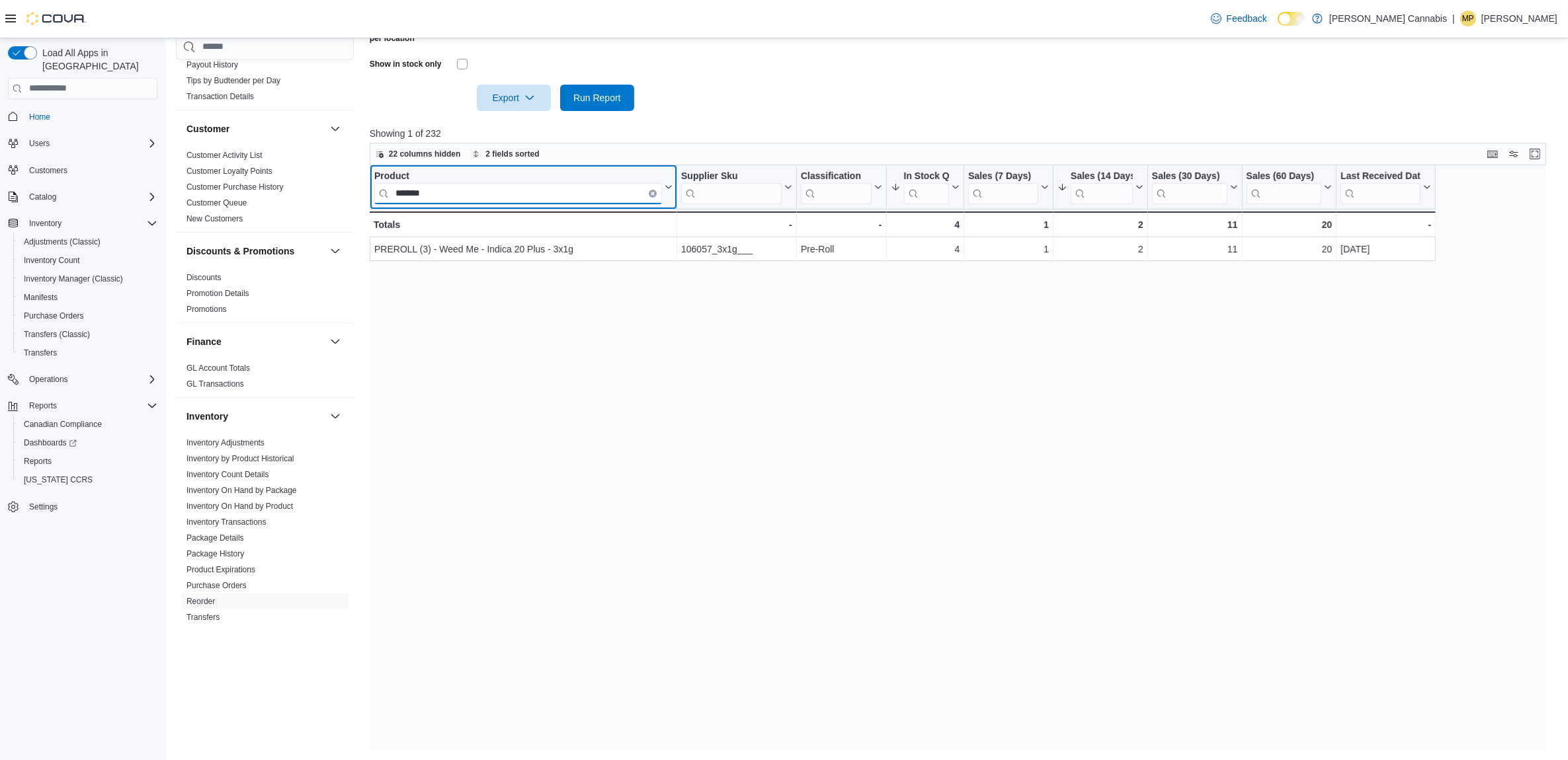
type input "*******"
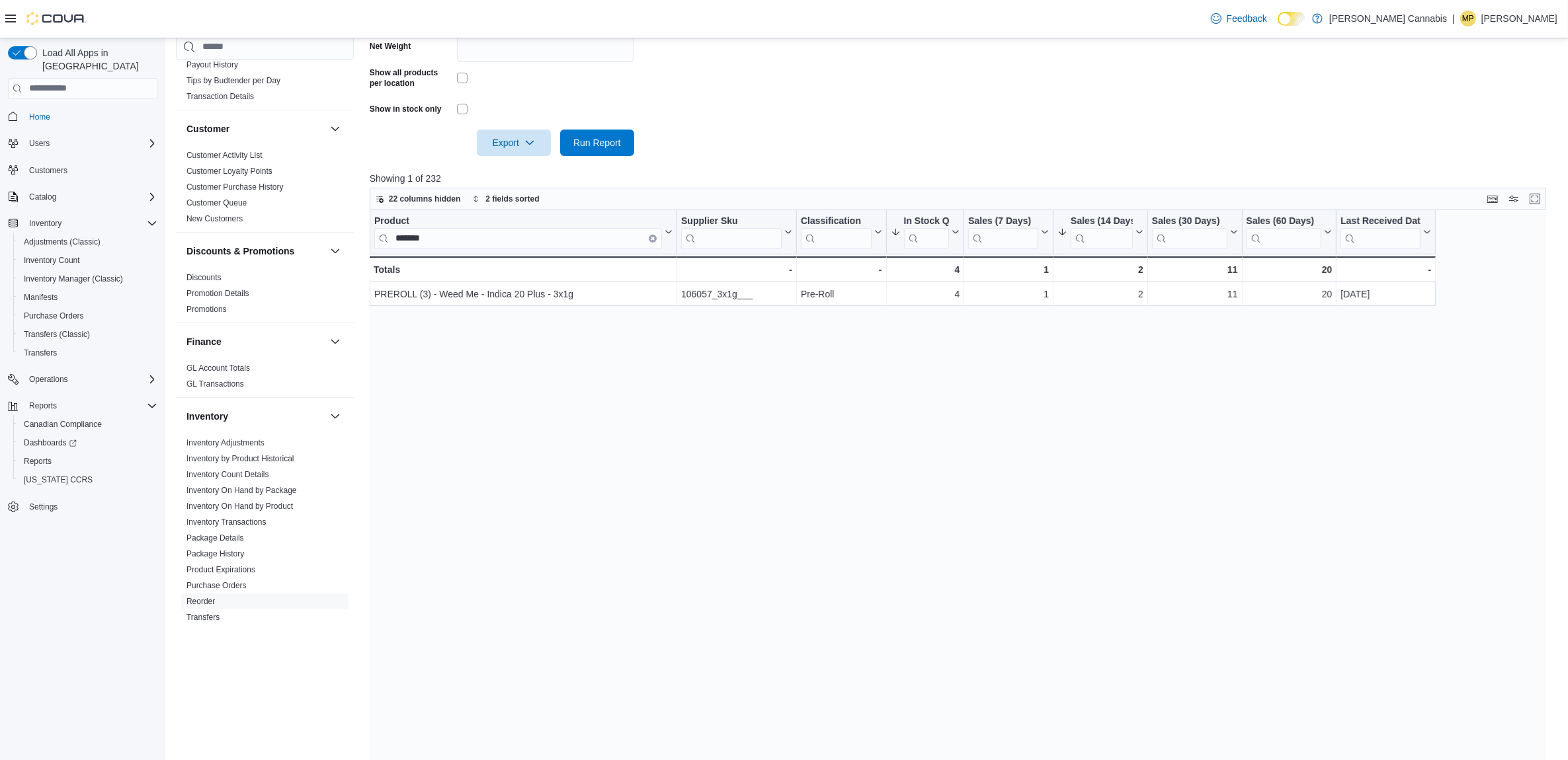
scroll to position [374, 0]
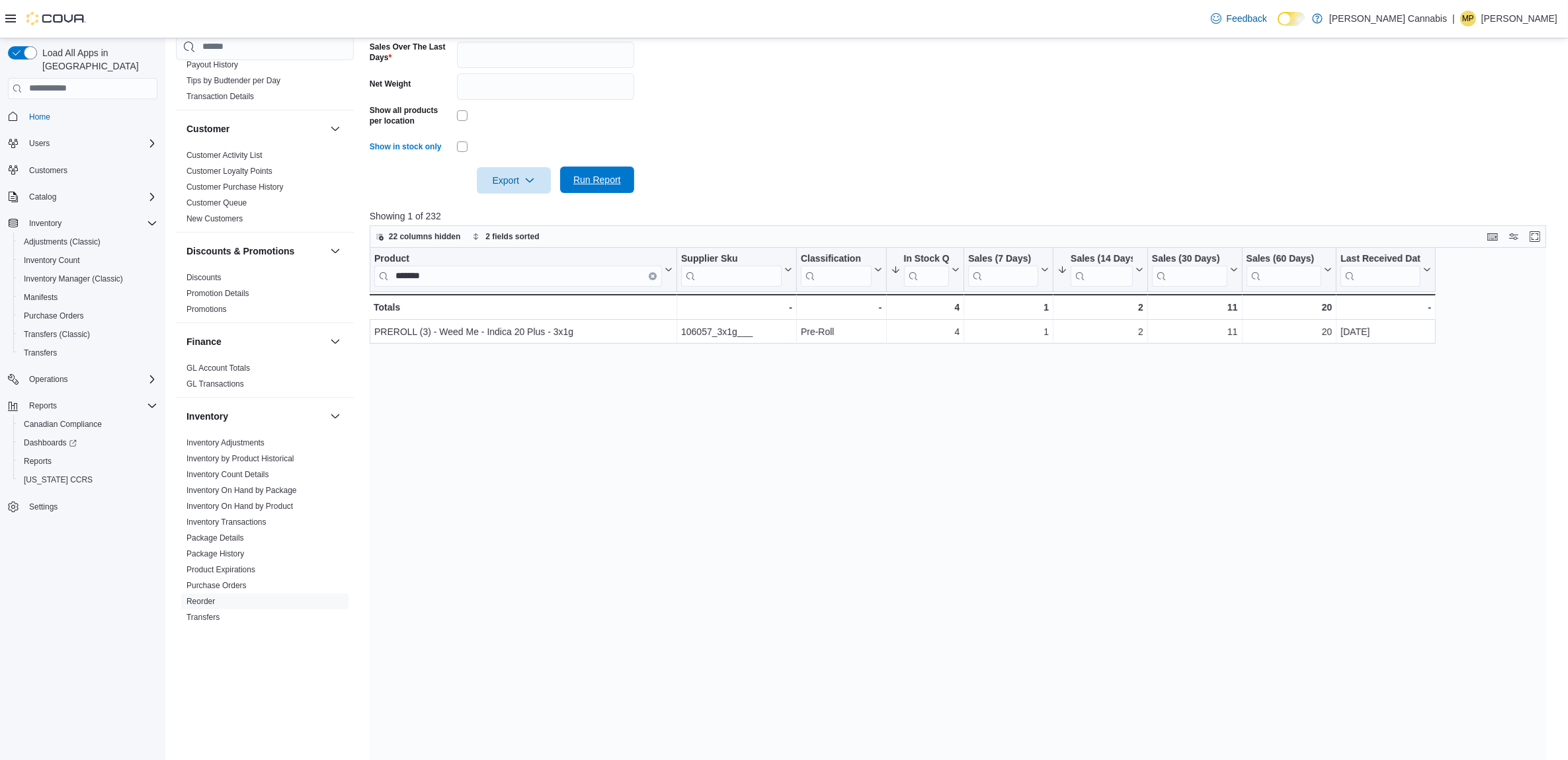
click at [592, 177] on span "Run Report" at bounding box center [597, 180] width 48 height 13
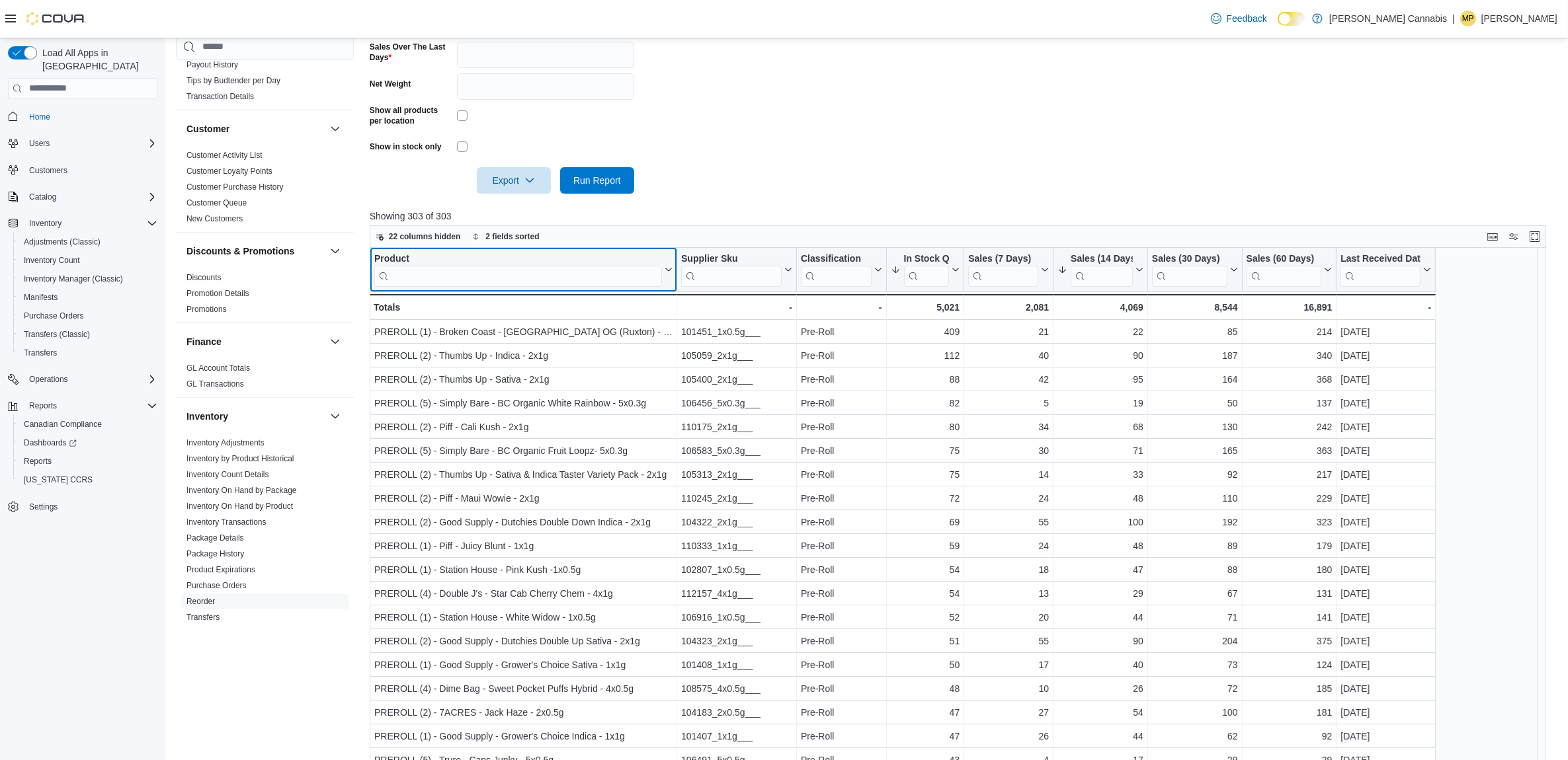
click at [586, 265] on input "search" at bounding box center [518, 276] width 288 height 21
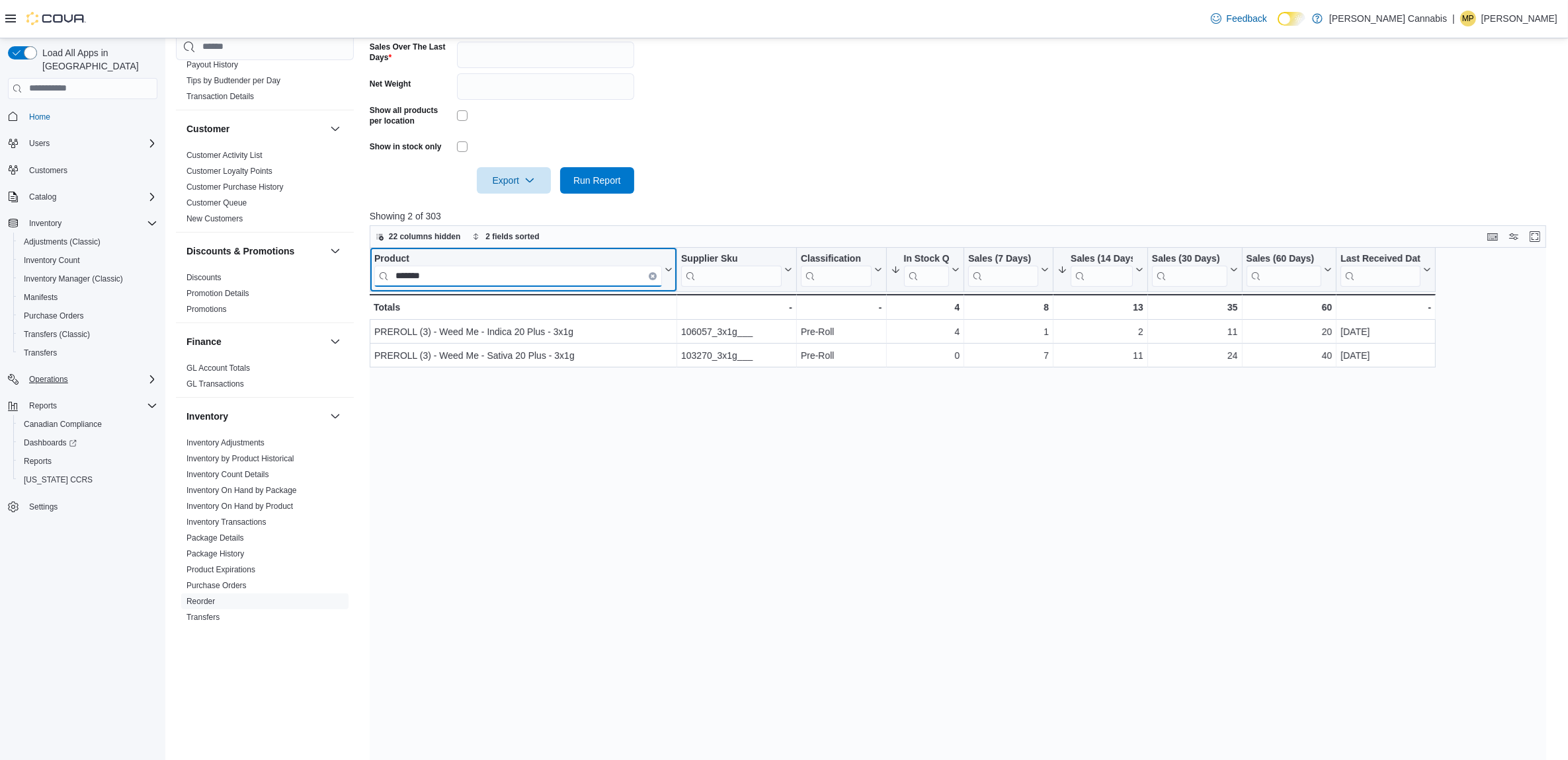
type input "*******"
click at [649, 272] on button "Clear input" at bounding box center [652, 276] width 8 height 8
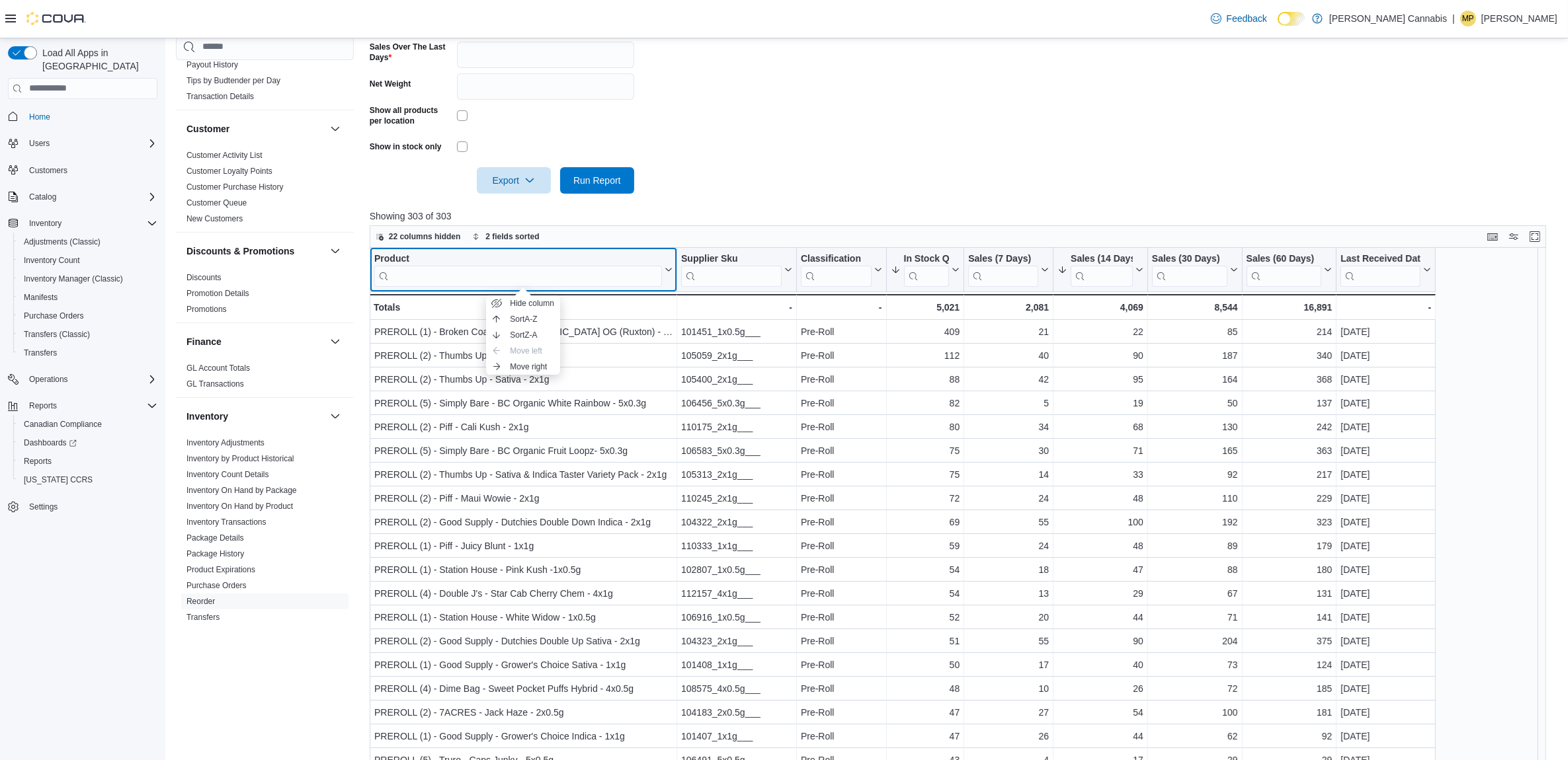
click at [414, 260] on div "Product" at bounding box center [518, 259] width 288 height 13
click at [541, 260] on div "Product" at bounding box center [518, 259] width 288 height 13
click at [541, 271] on input "search" at bounding box center [518, 276] width 288 height 21
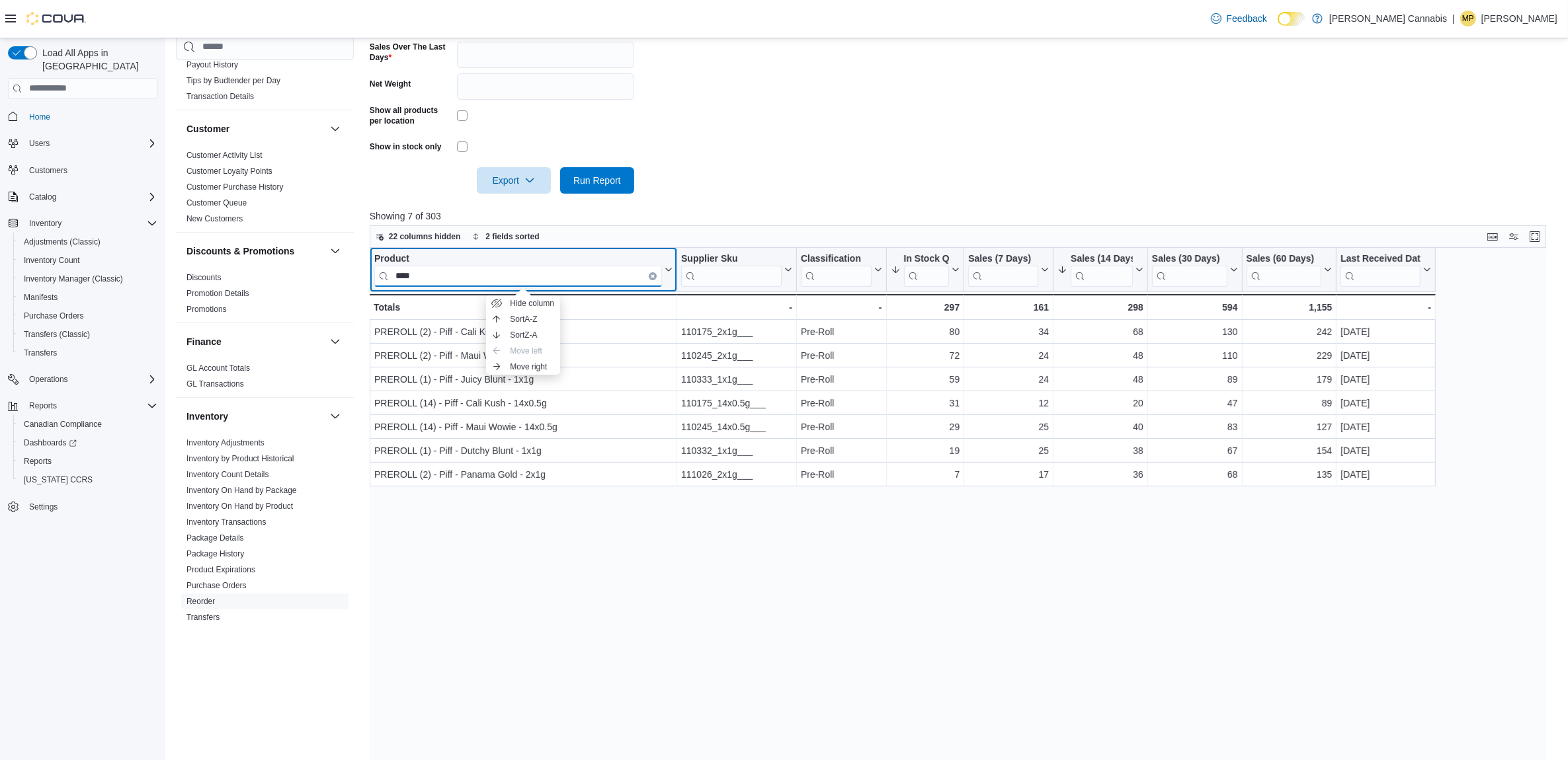
type input "****"
click at [391, 255] on div "Product" at bounding box center [518, 259] width 288 height 13
click at [652, 273] on icon "Clear input" at bounding box center [653, 276] width 4 height 4
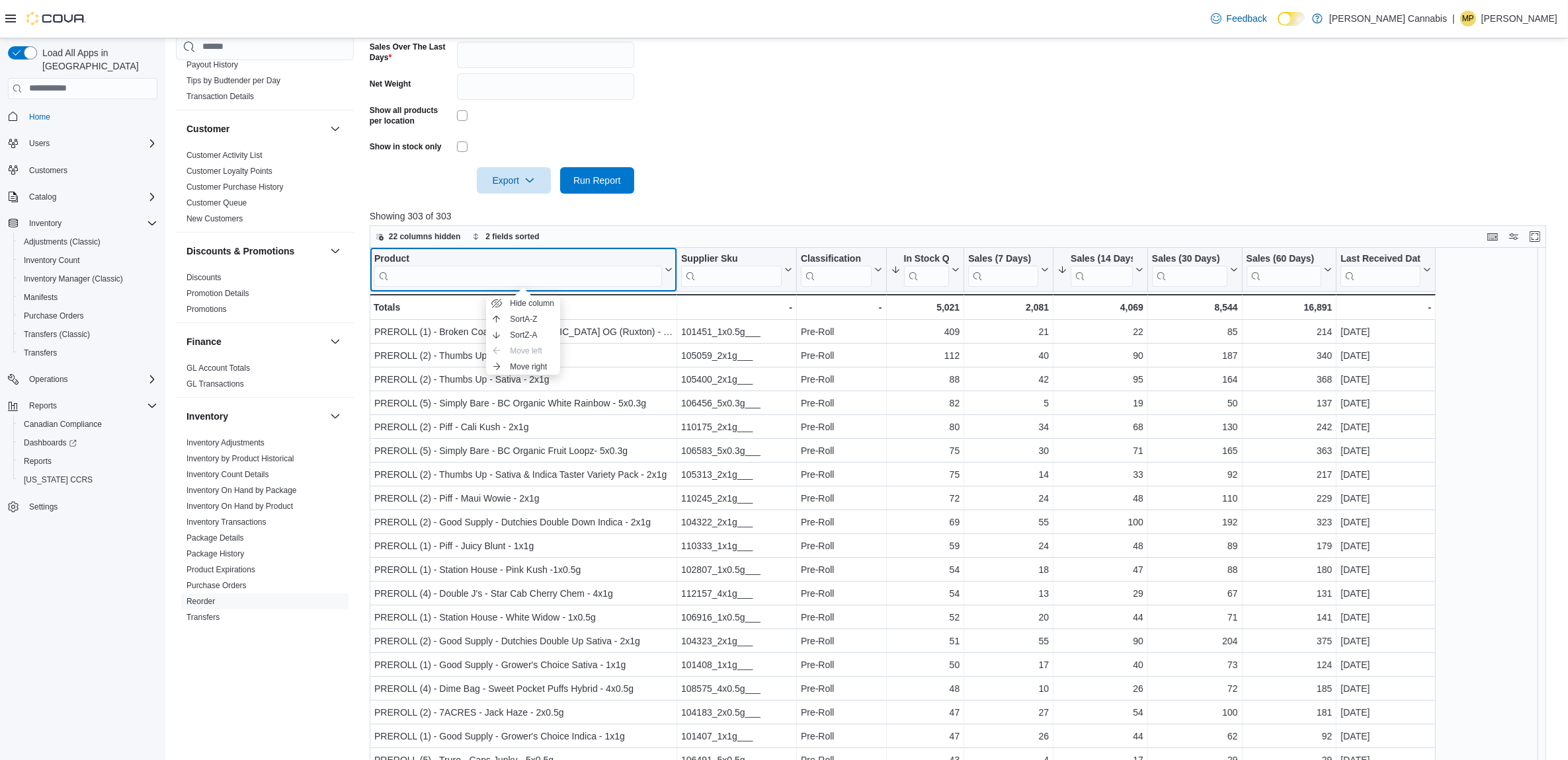
click at [405, 260] on div "Product" at bounding box center [518, 259] width 288 height 13
click at [534, 278] on input "search" at bounding box center [518, 276] width 288 height 21
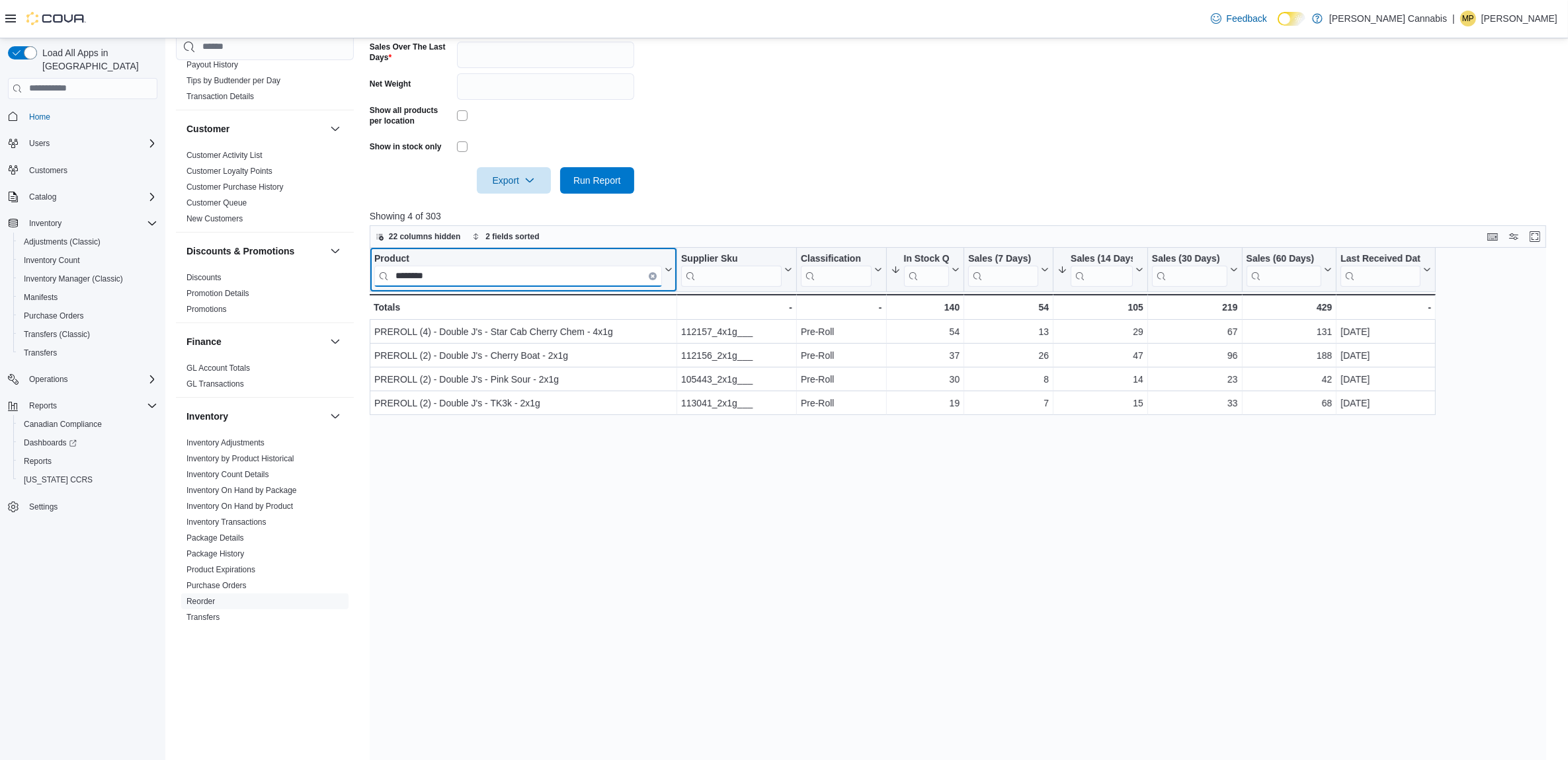
type input "********"
click at [652, 276] on icon "Clear input" at bounding box center [653, 276] width 3 height 3
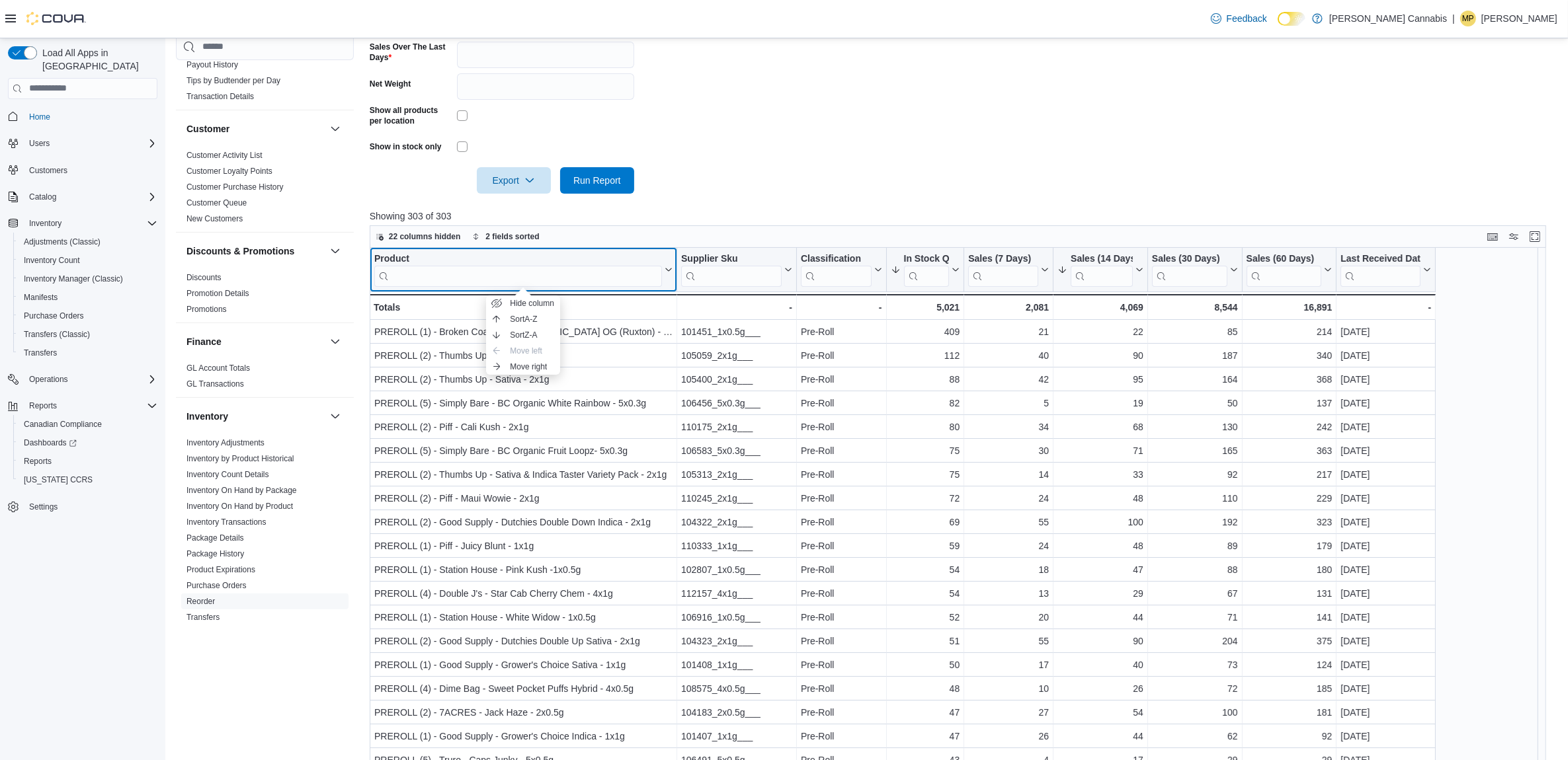
click at [395, 253] on div "Product" at bounding box center [518, 259] width 288 height 13
click at [508, 285] on input "search" at bounding box center [518, 276] width 288 height 21
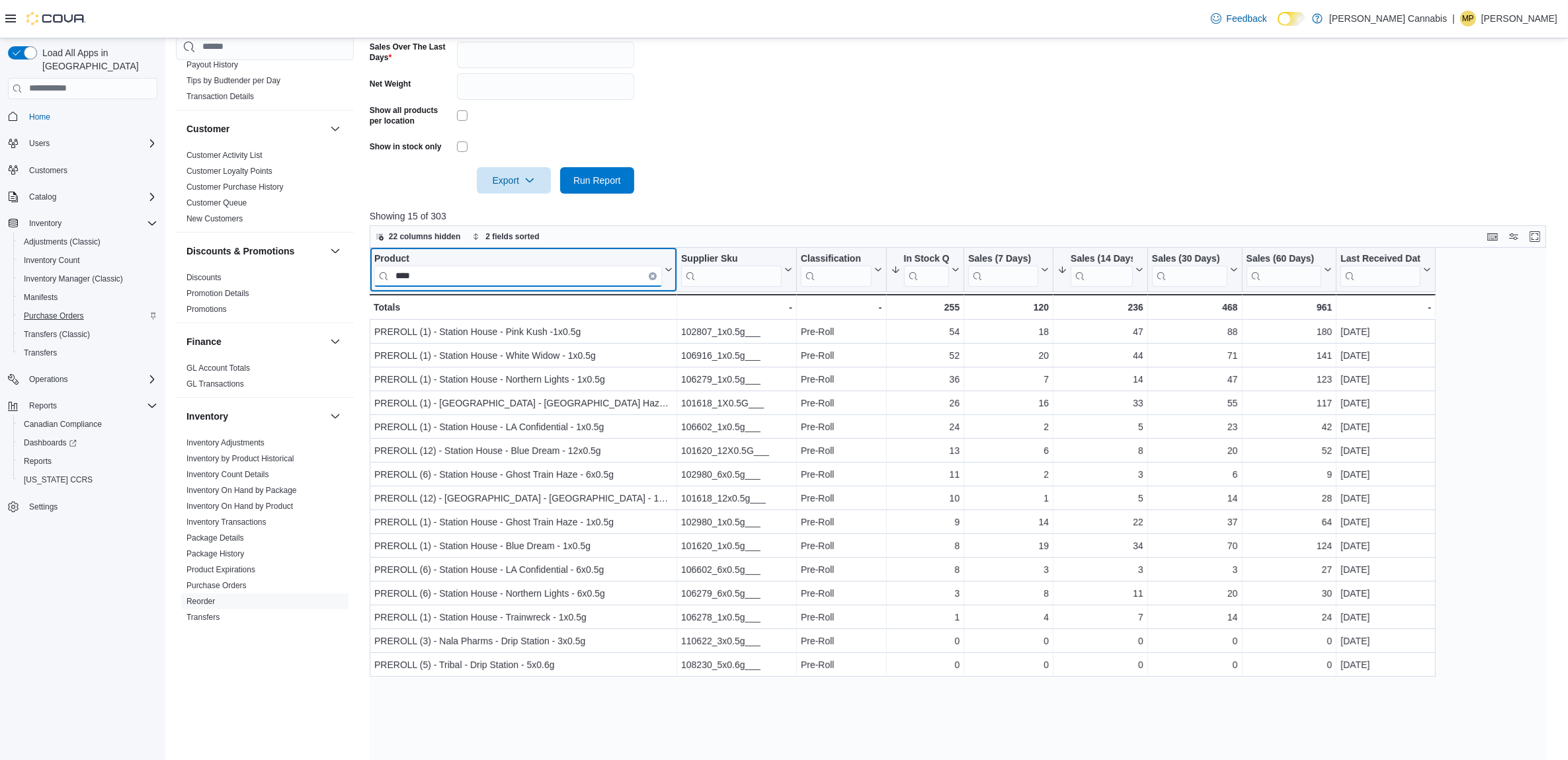
type input "****"
click at [654, 274] on icon "Clear input" at bounding box center [653, 276] width 3 height 3
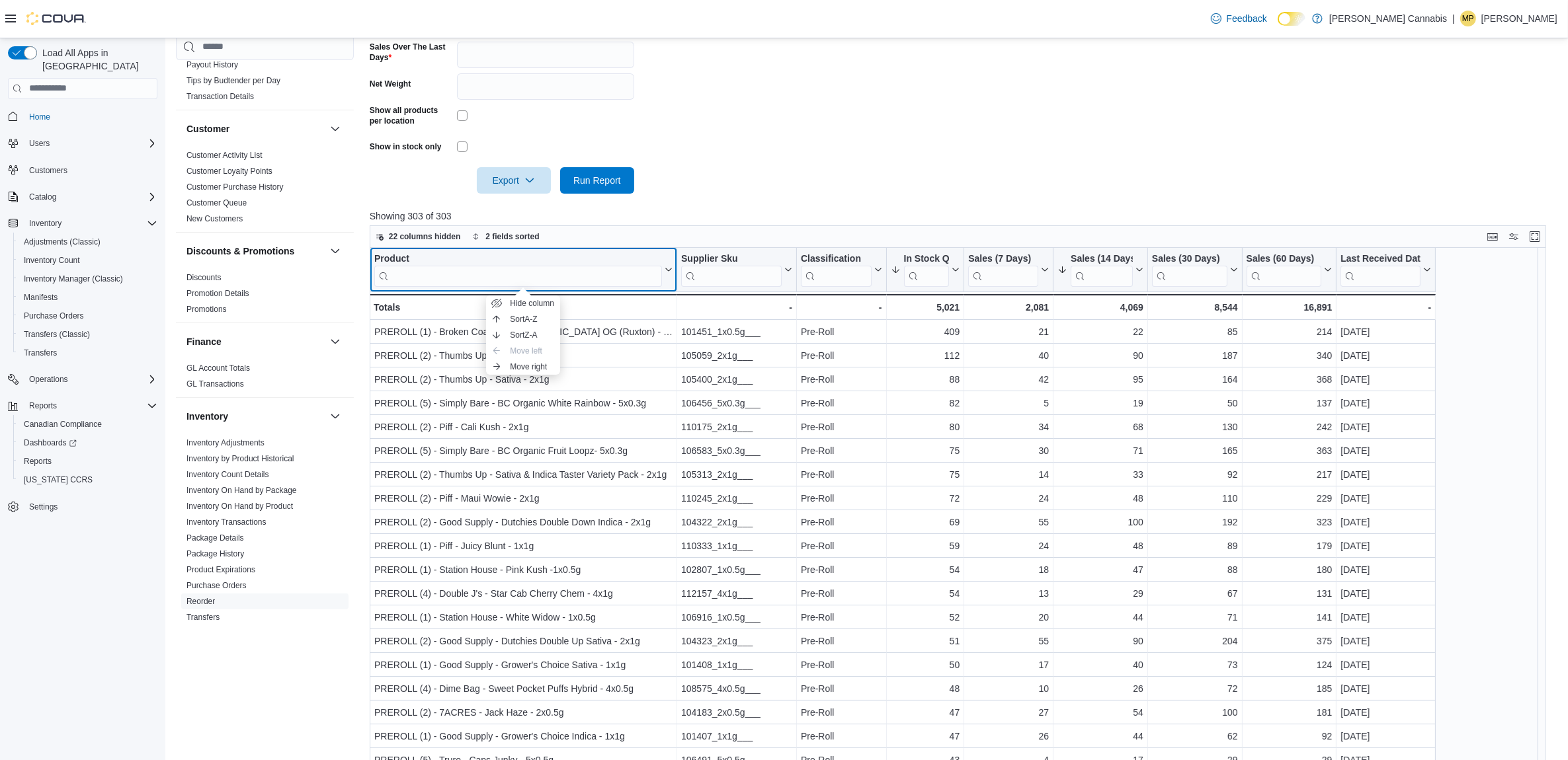
click at [417, 255] on div "Product" at bounding box center [518, 259] width 288 height 13
click at [422, 278] on input "search" at bounding box center [518, 276] width 288 height 21
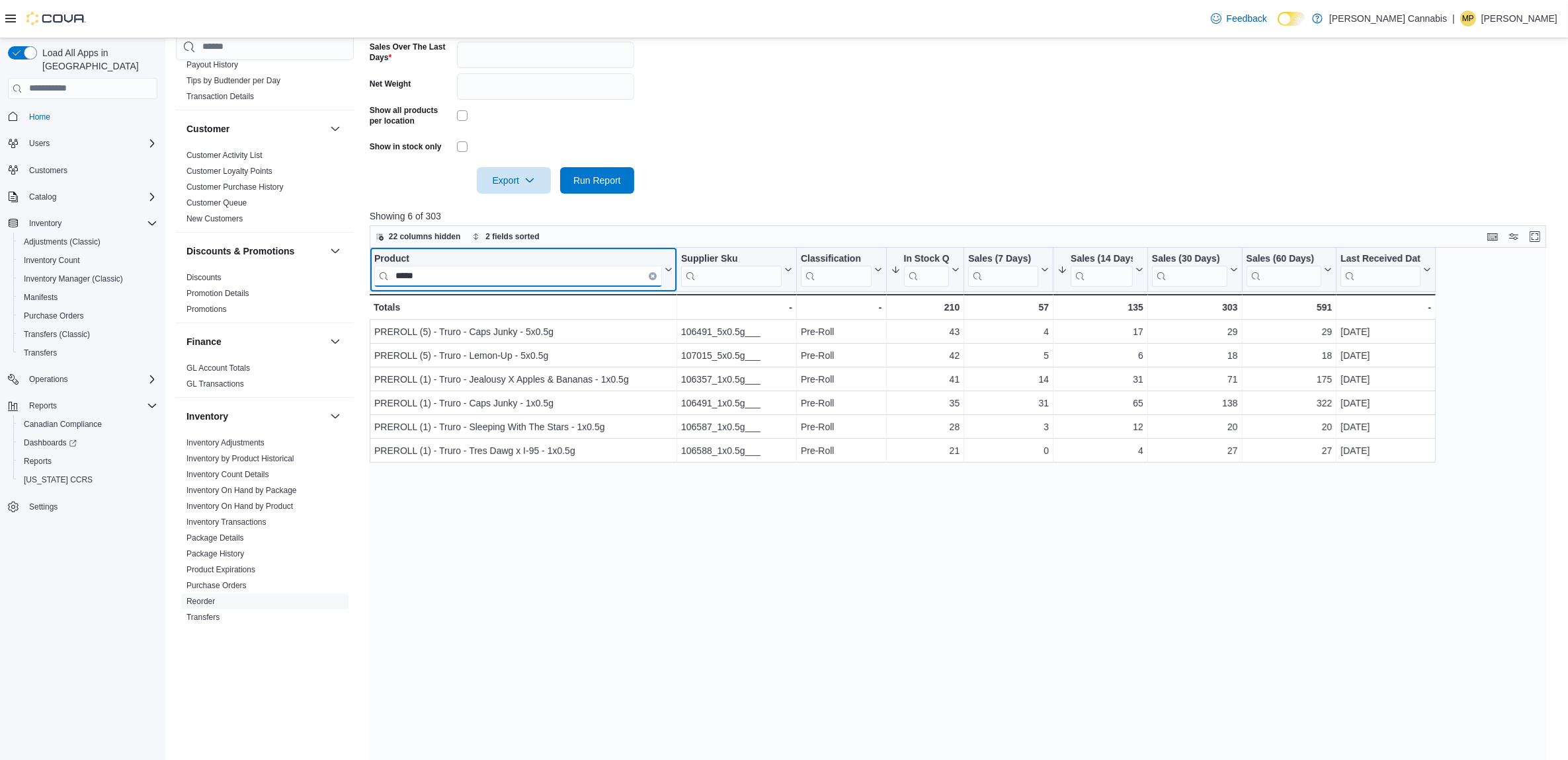
type input "*****"
click at [651, 273] on icon "Clear input" at bounding box center [653, 276] width 4 height 4
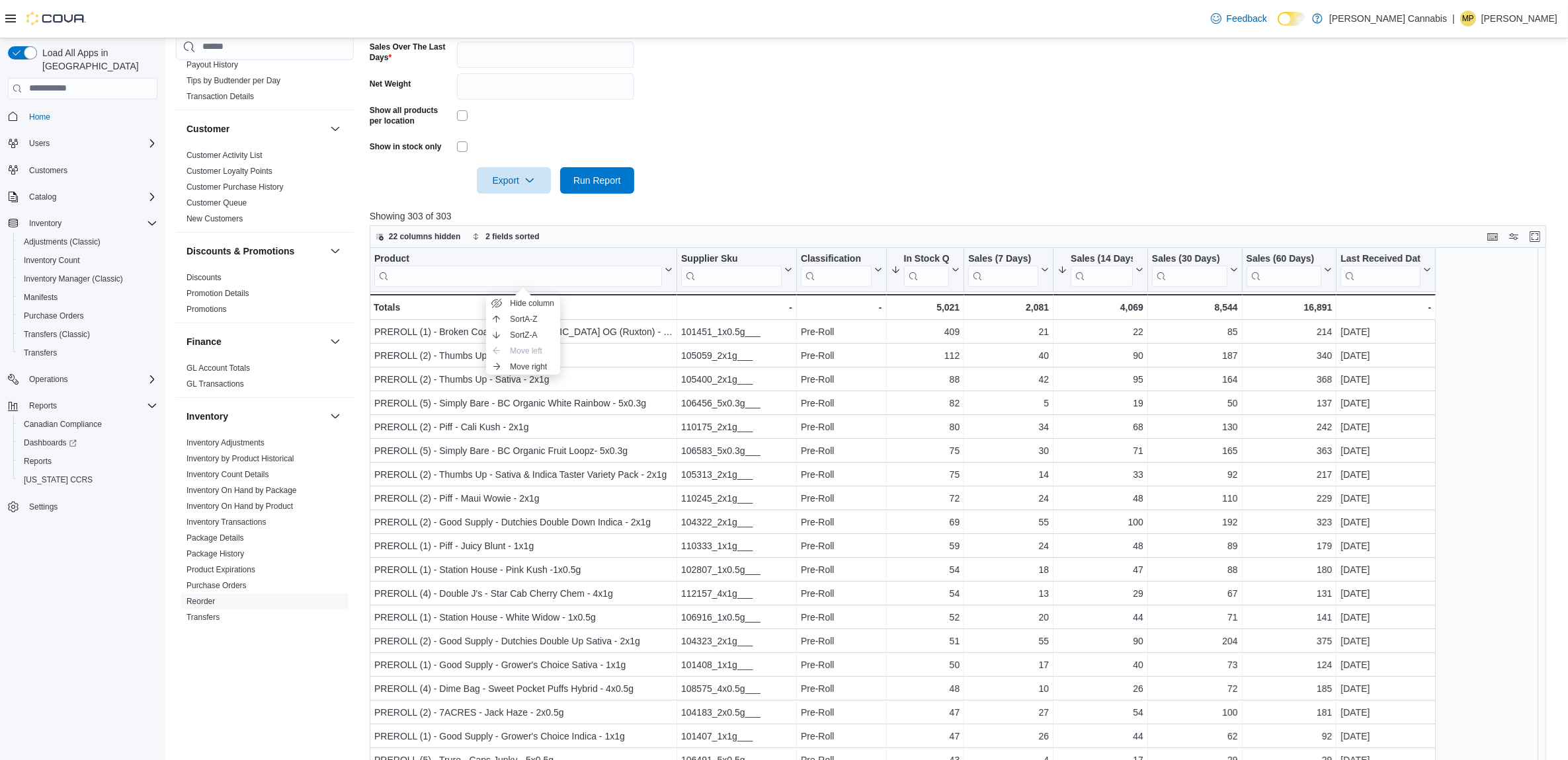
click at [397, 259] on div "Product" at bounding box center [518, 259] width 288 height 13
click at [435, 275] on input "search" at bounding box center [518, 276] width 288 height 21
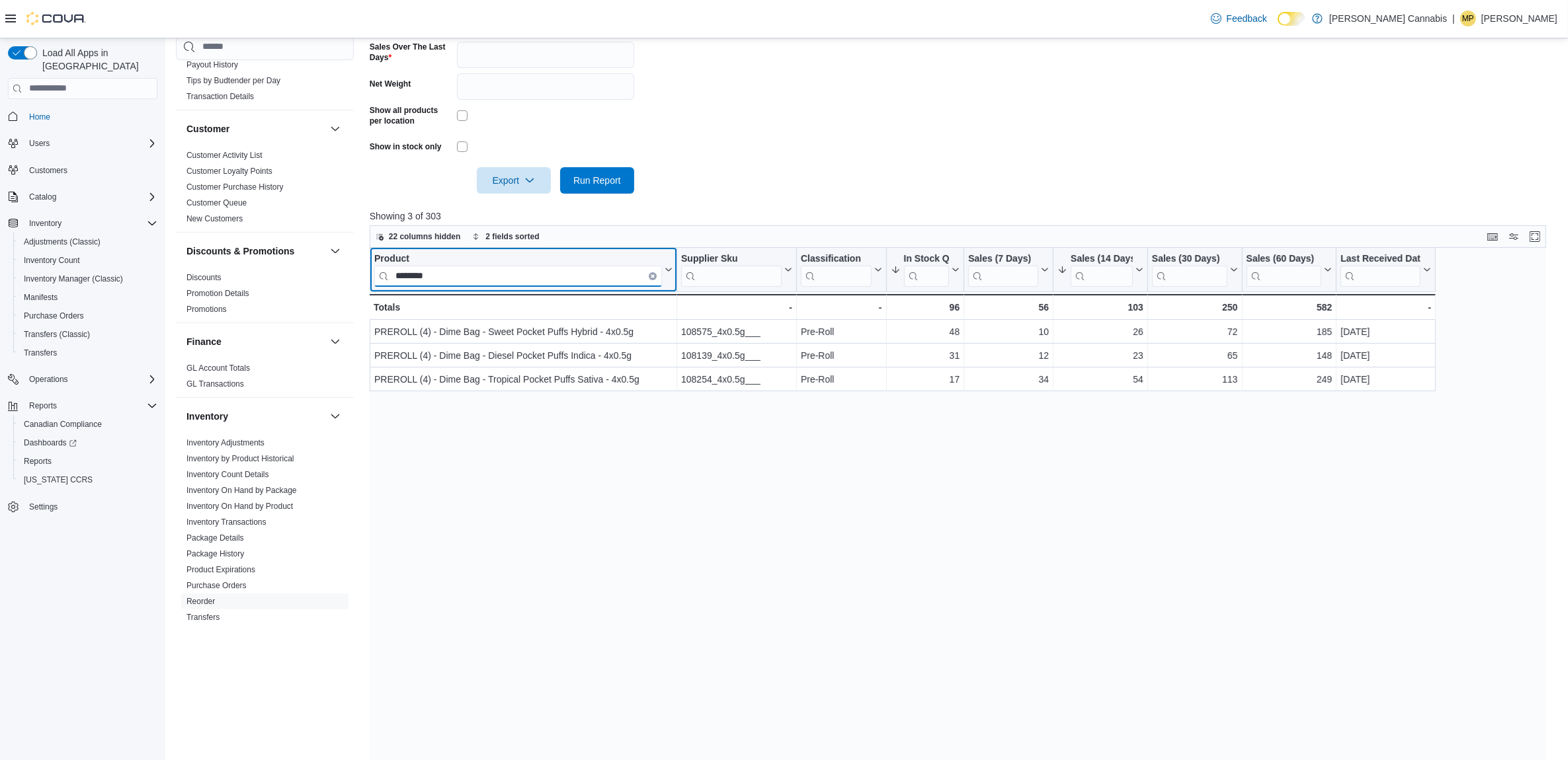
type input "********"
click at [649, 275] on button "Clear input" at bounding box center [652, 276] width 8 height 8
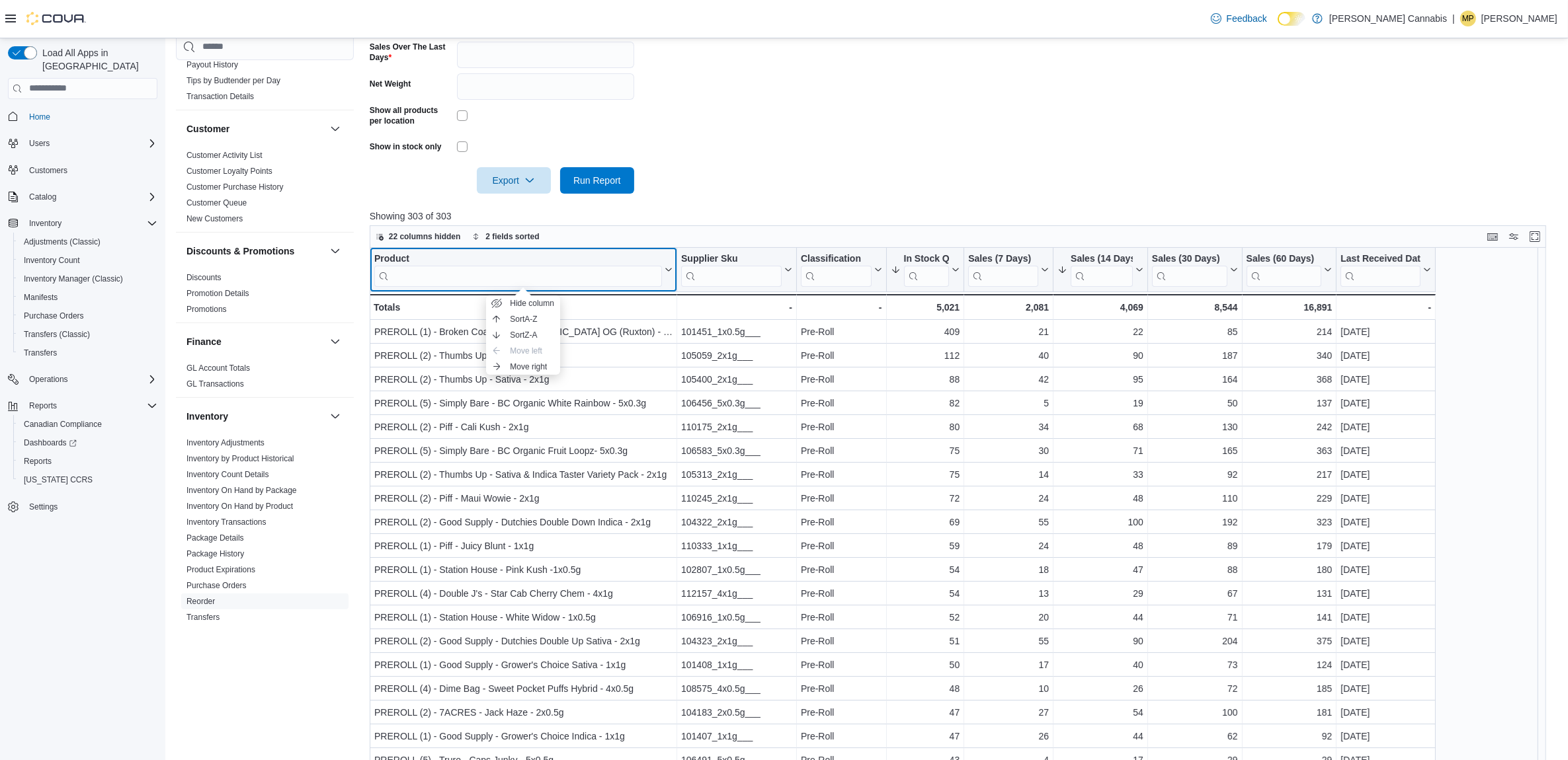
click at [382, 258] on div "Product" at bounding box center [518, 259] width 288 height 13
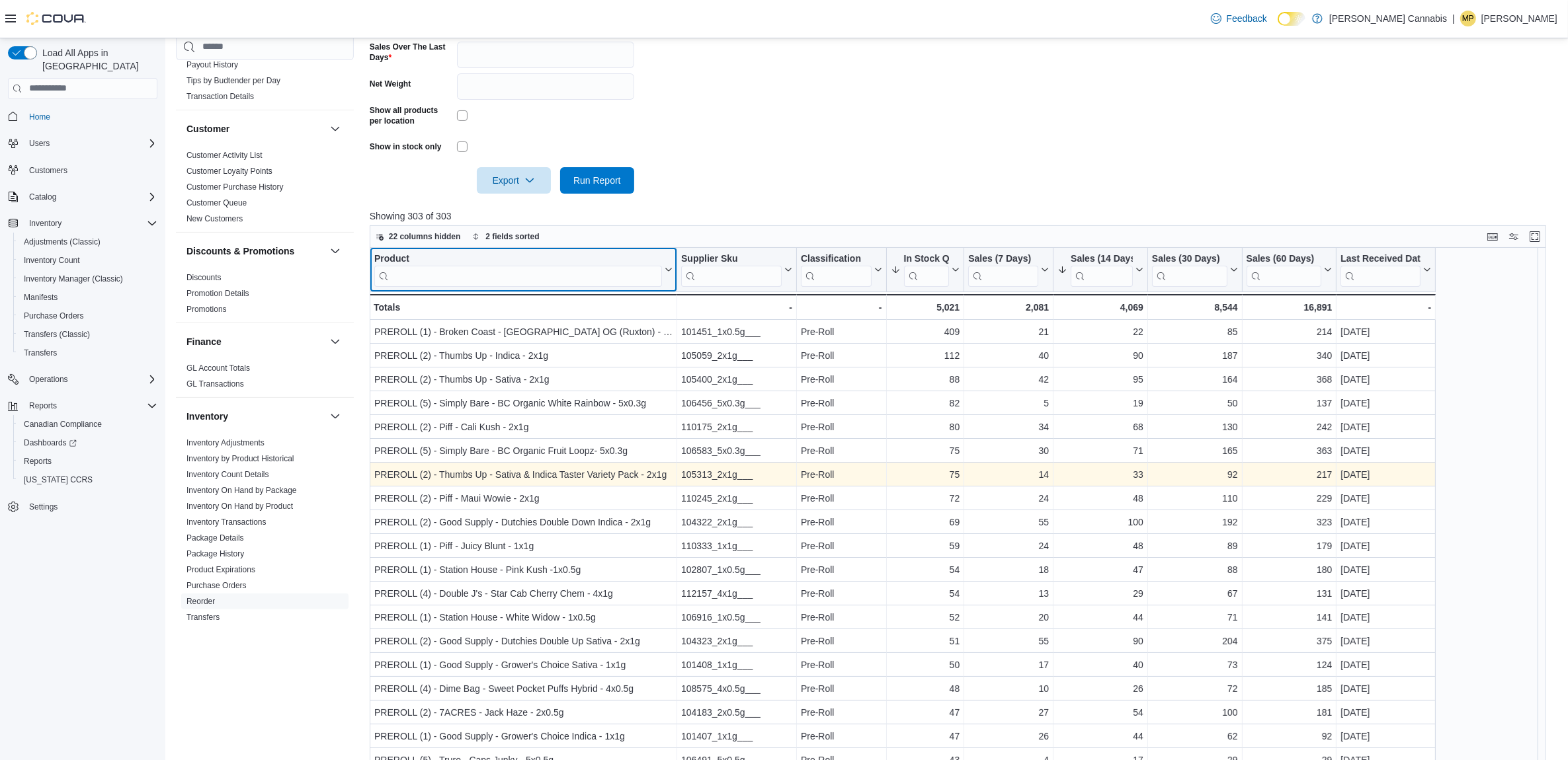
scroll to position [82, 0]
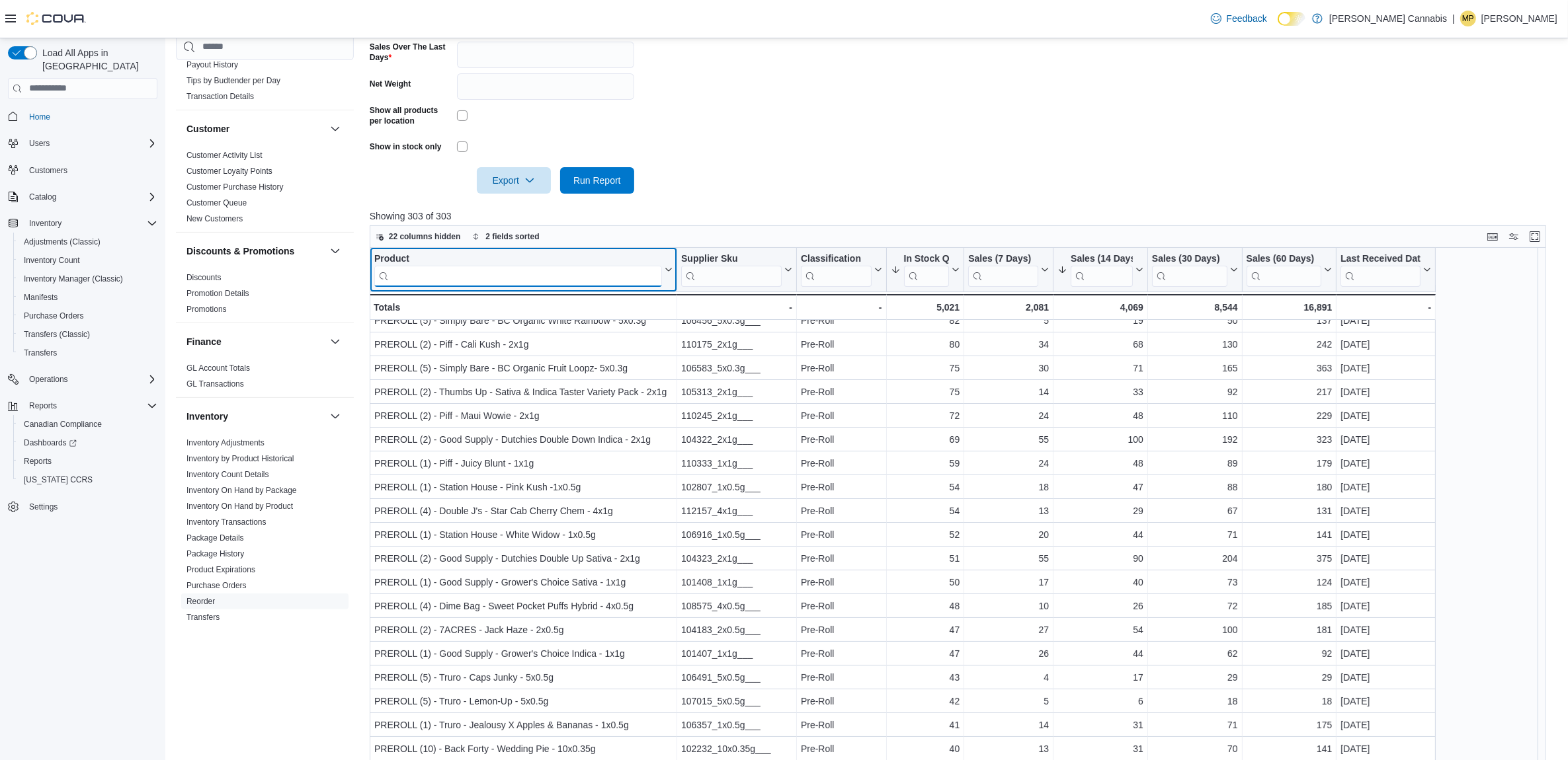
click at [574, 271] on input "search" at bounding box center [518, 276] width 288 height 21
type input "******"
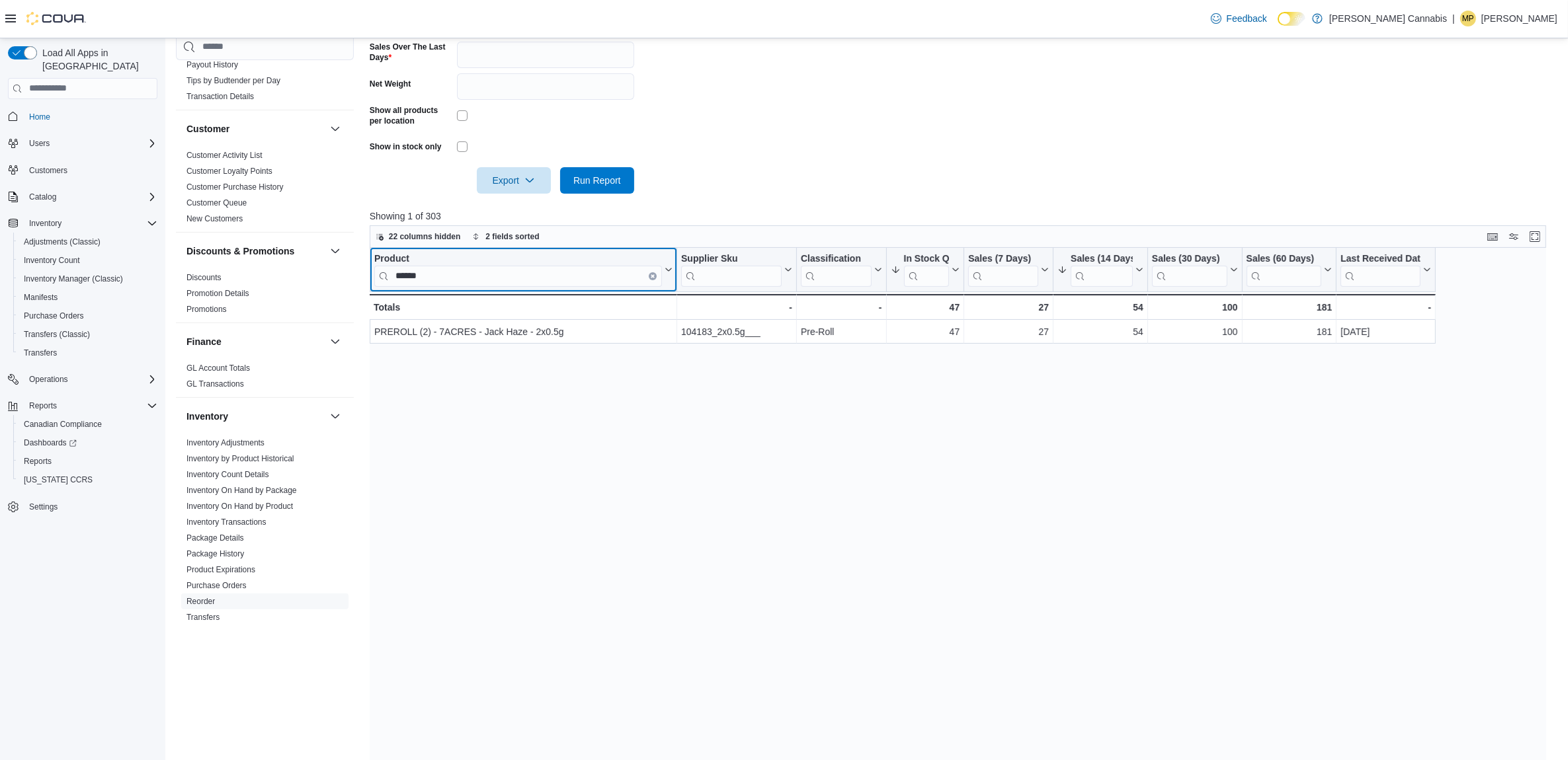
click at [649, 272] on button "Clear input" at bounding box center [652, 276] width 8 height 8
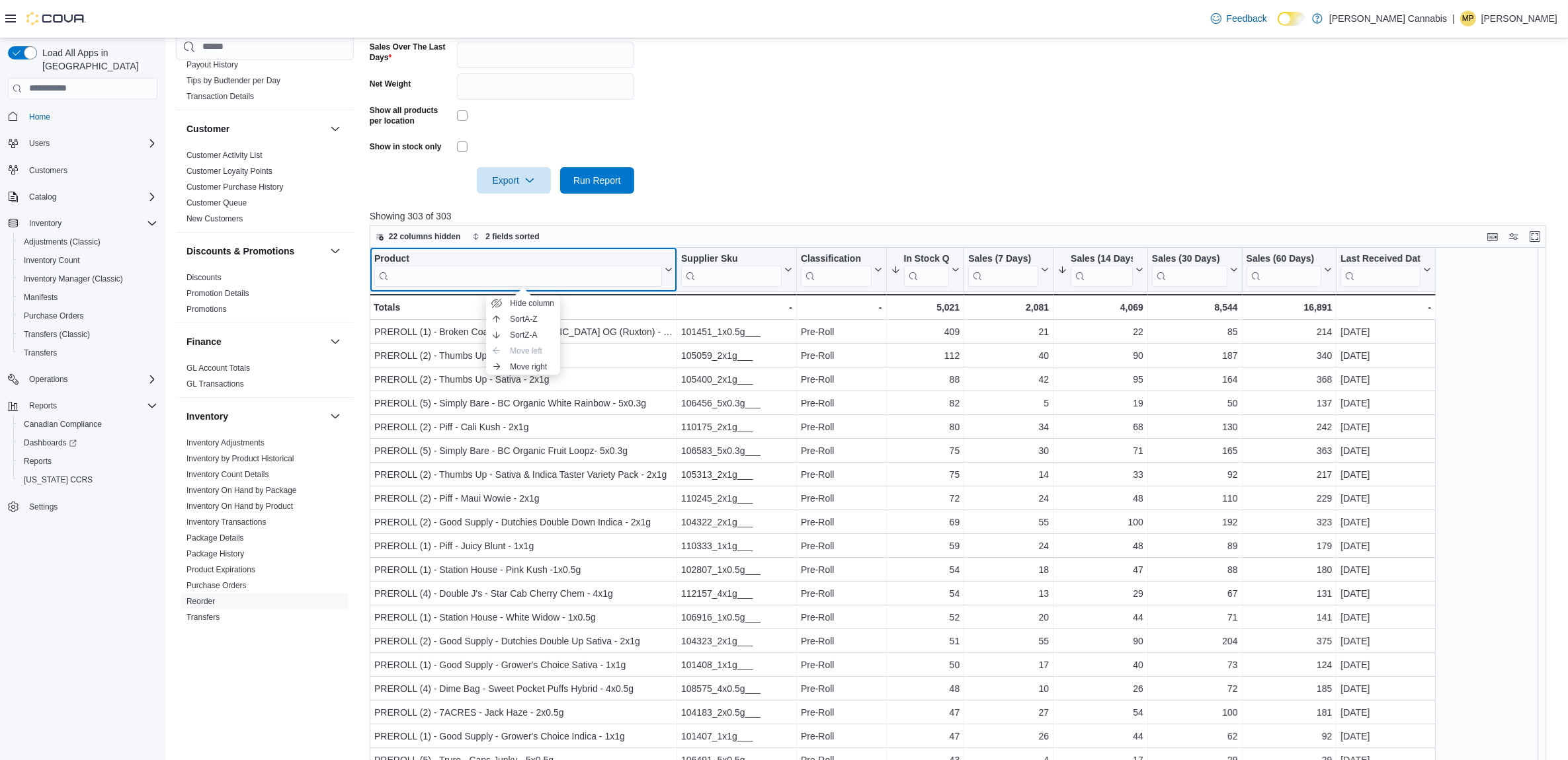
click at [399, 253] on div "Product" at bounding box center [518, 259] width 288 height 13
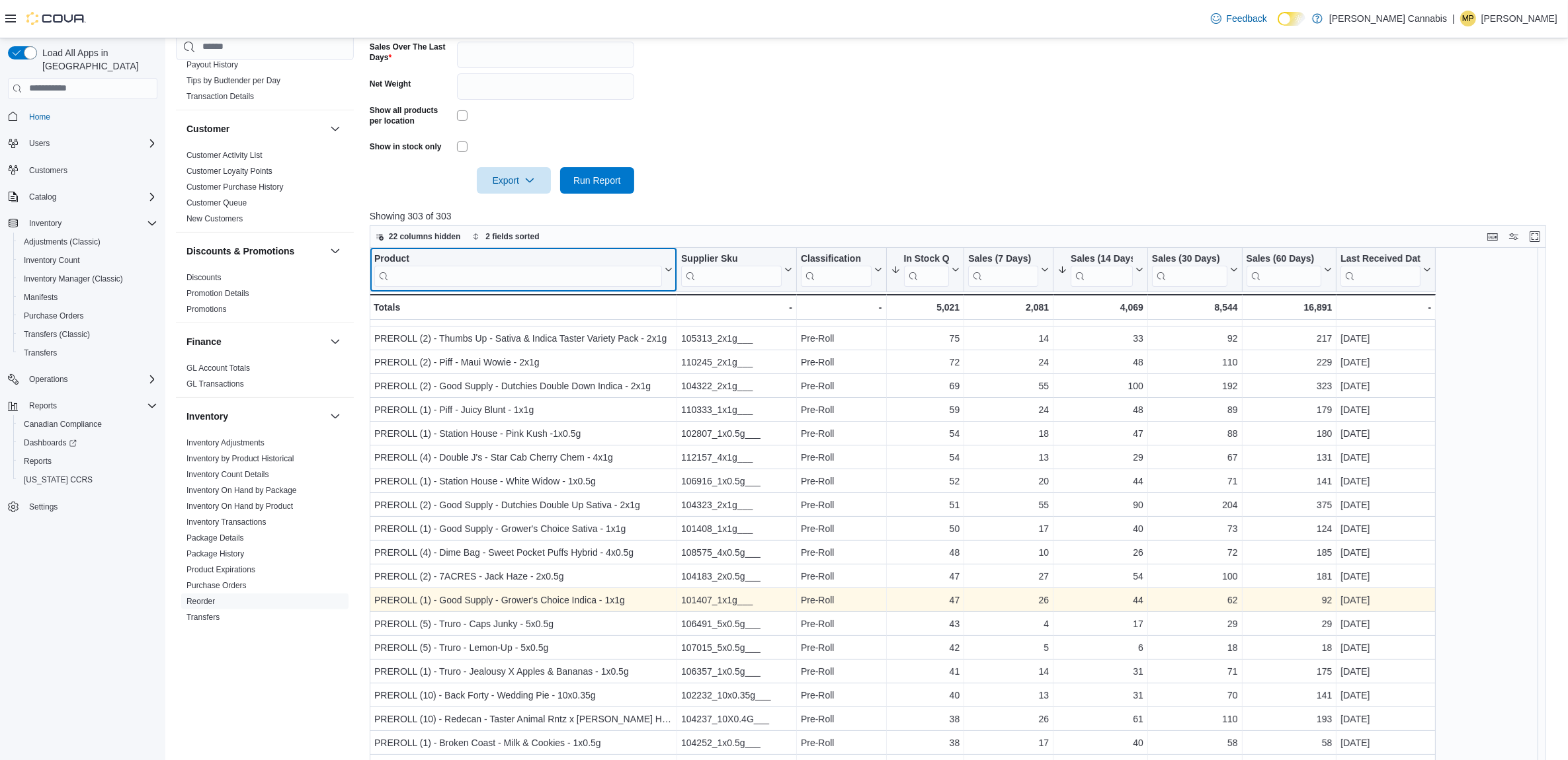
scroll to position [165, 0]
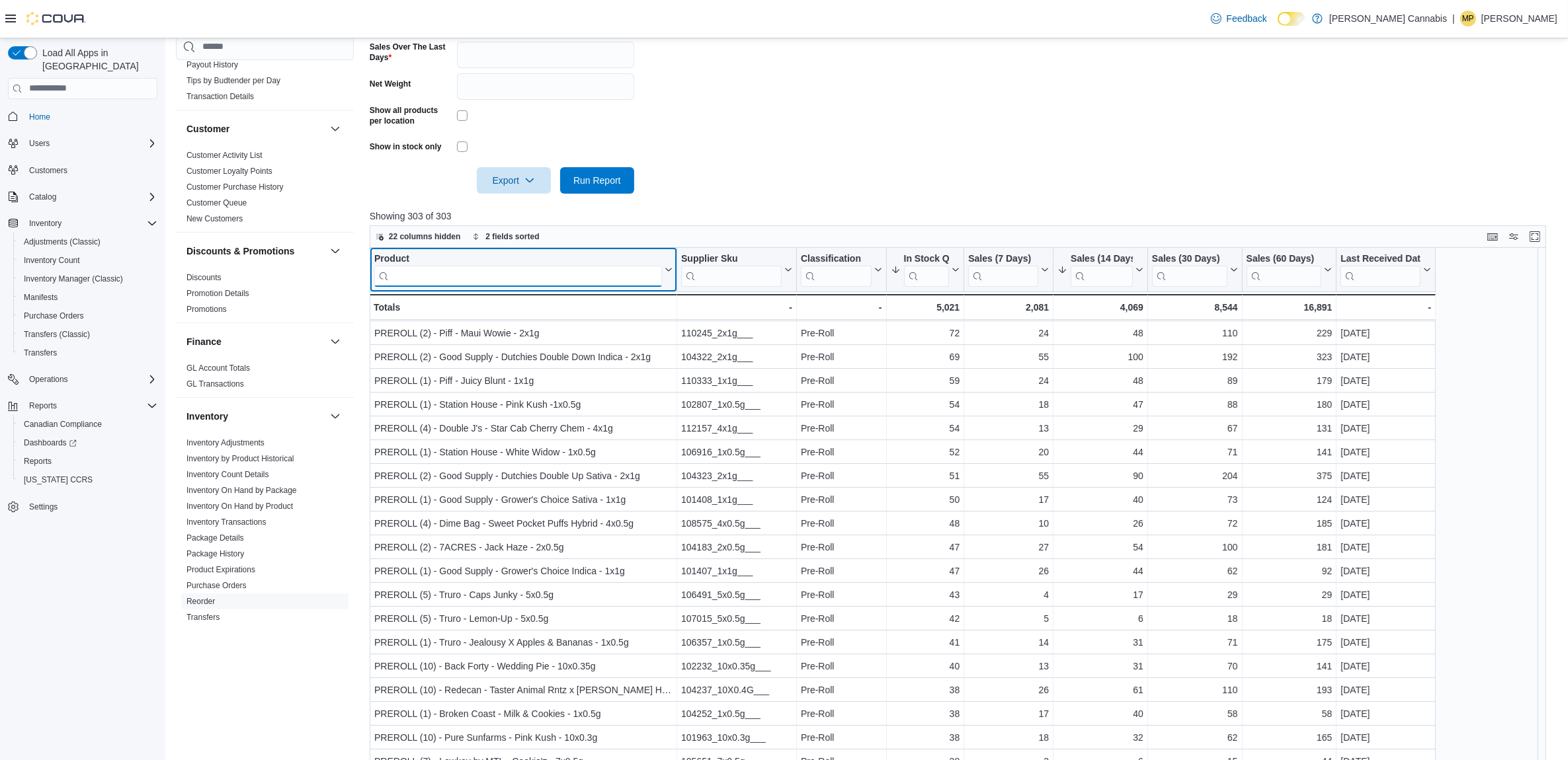
click at [513, 279] on input "search" at bounding box center [518, 276] width 288 height 21
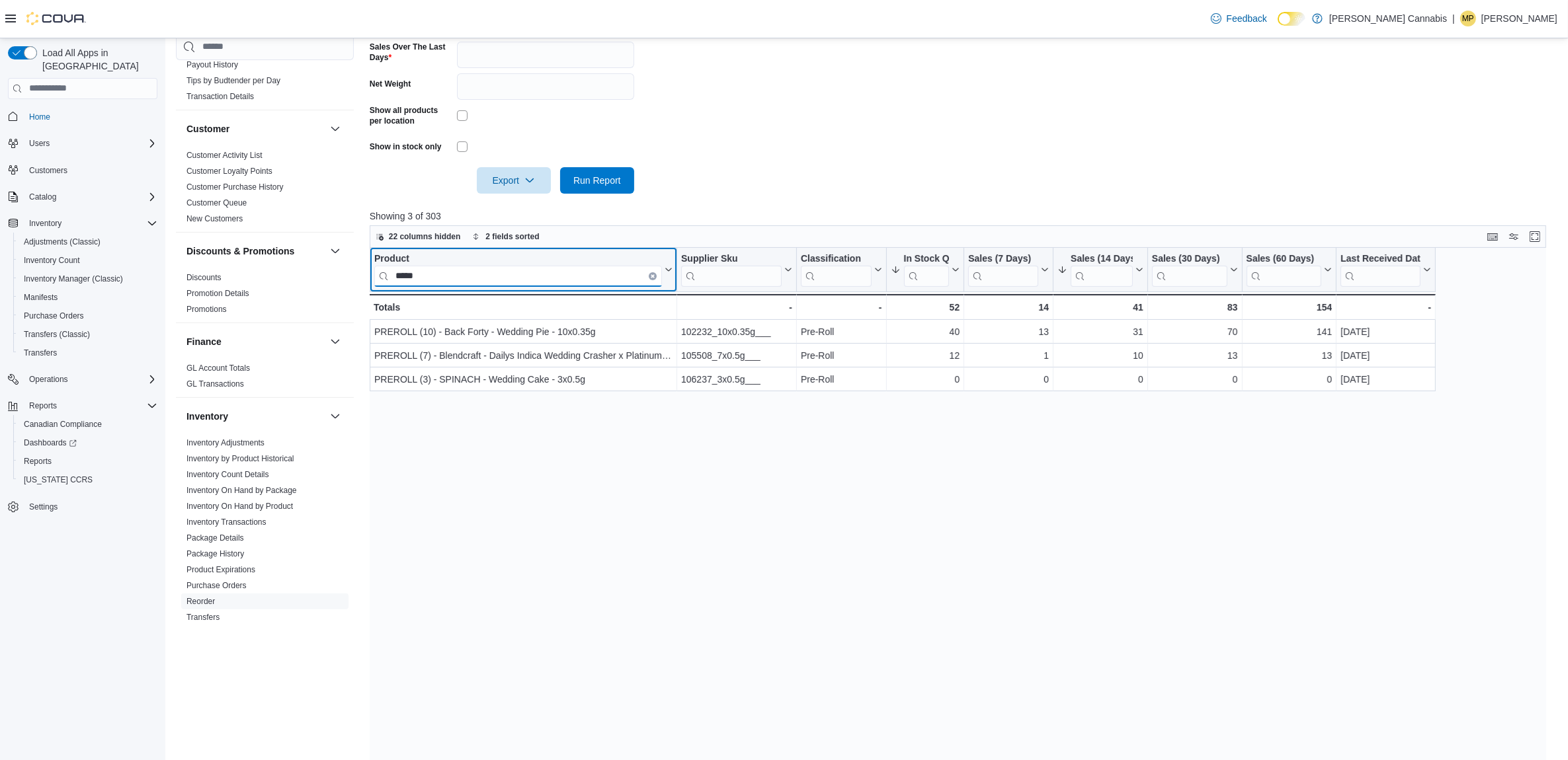
scroll to position [0, 0]
type input "*"
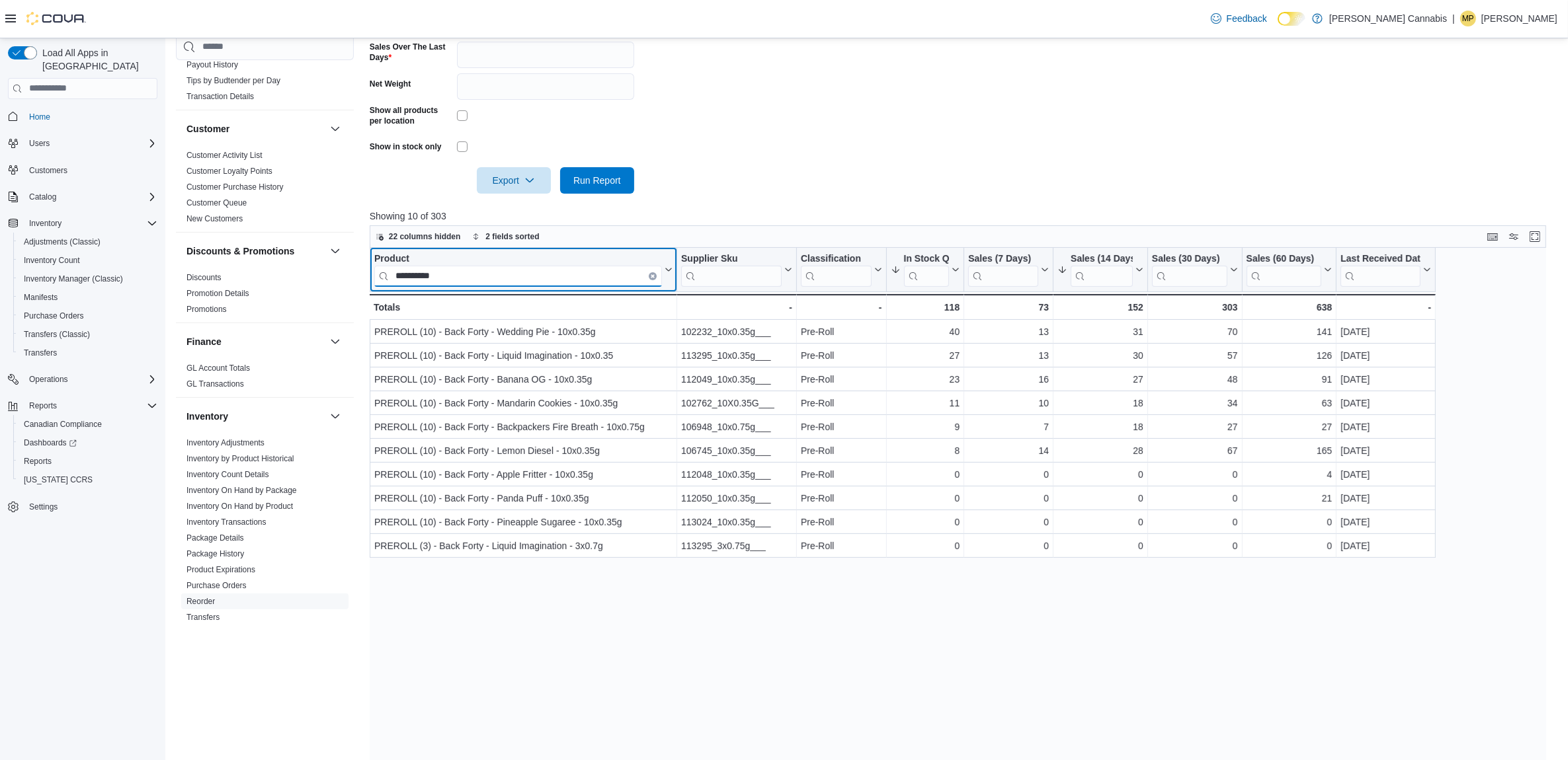
type input "**********"
click at [649, 280] on input "**********" at bounding box center [518, 276] width 288 height 21
click at [650, 272] on button "Clear input" at bounding box center [652, 276] width 8 height 8
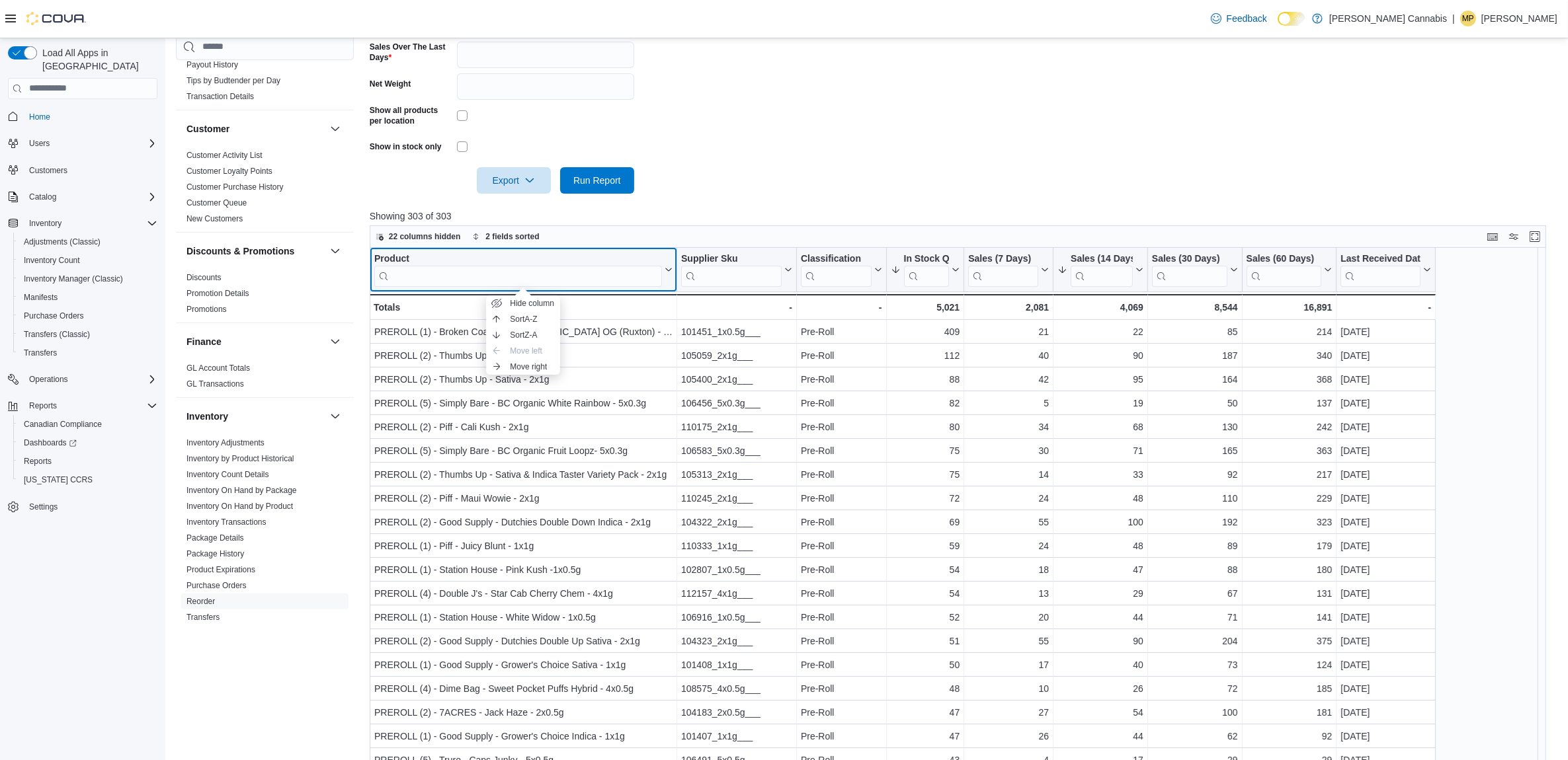
click at [408, 258] on div "Product" at bounding box center [518, 259] width 288 height 13
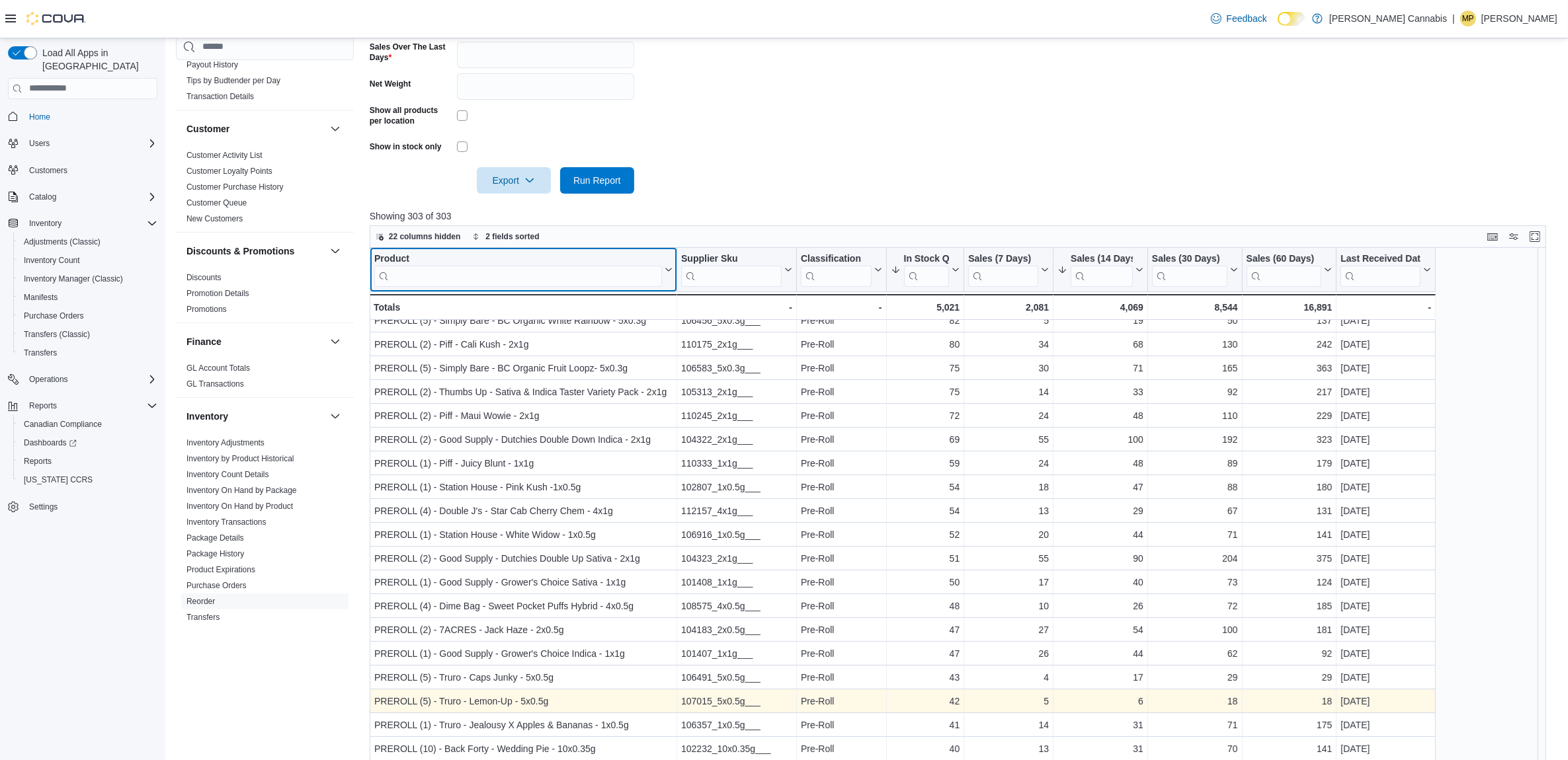
scroll to position [165, 0]
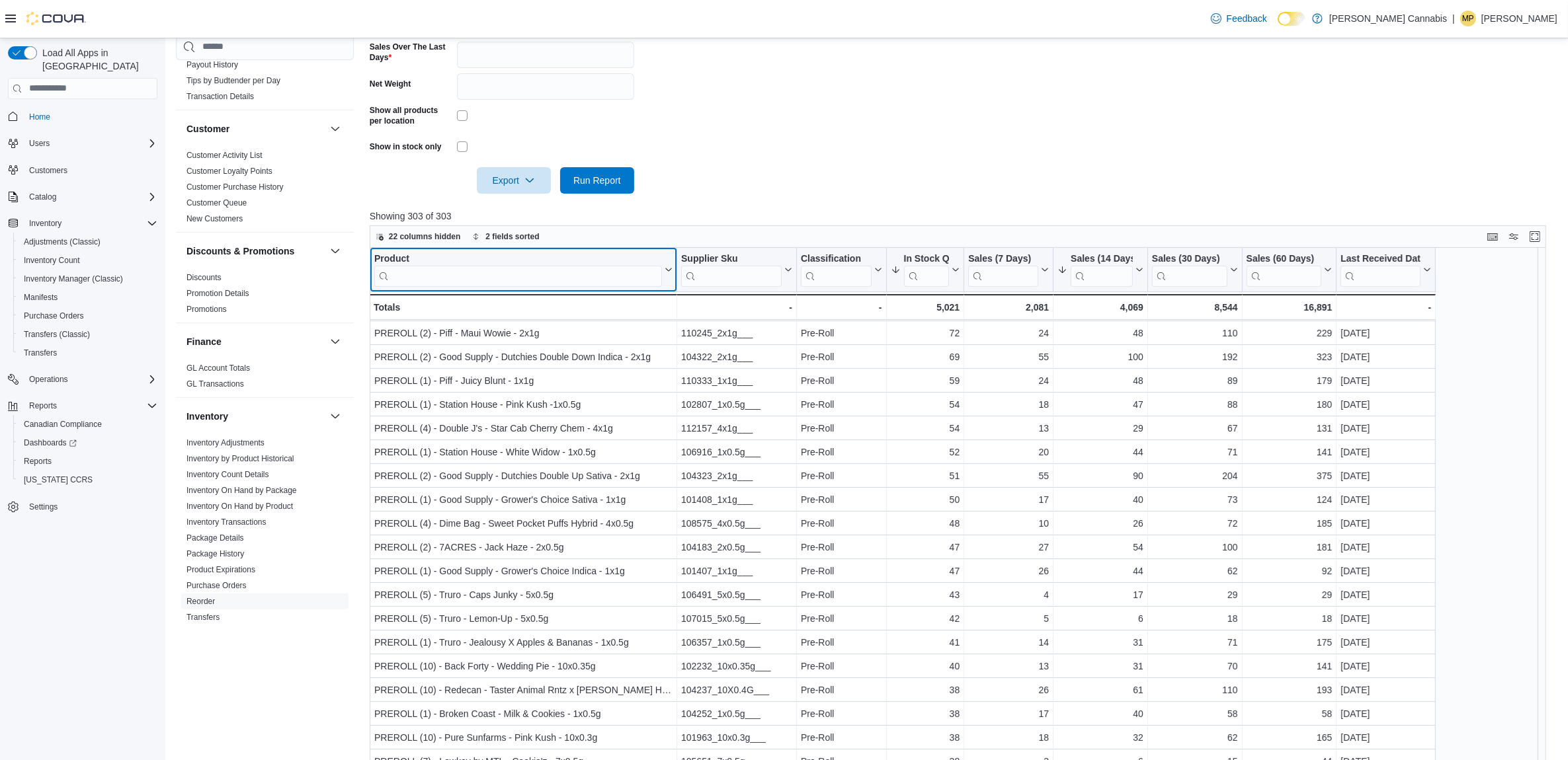
click at [427, 288] on div "Product Click to view column header actions" at bounding box center [523, 270] width 308 height 44
click at [427, 282] on input "search" at bounding box center [518, 276] width 288 height 21
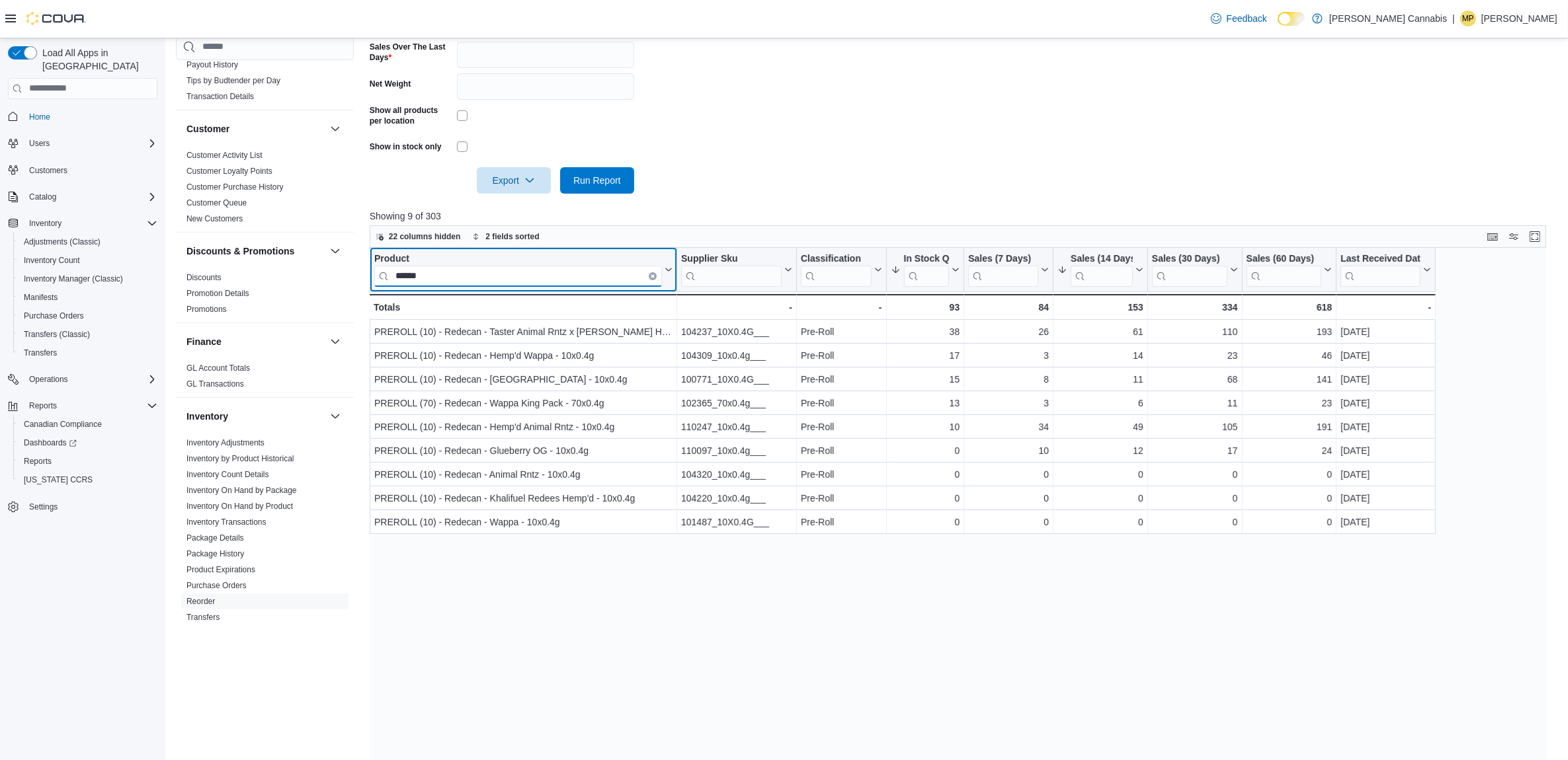
type input "******"
click at [652, 275] on icon "Clear input" at bounding box center [653, 276] width 3 height 3
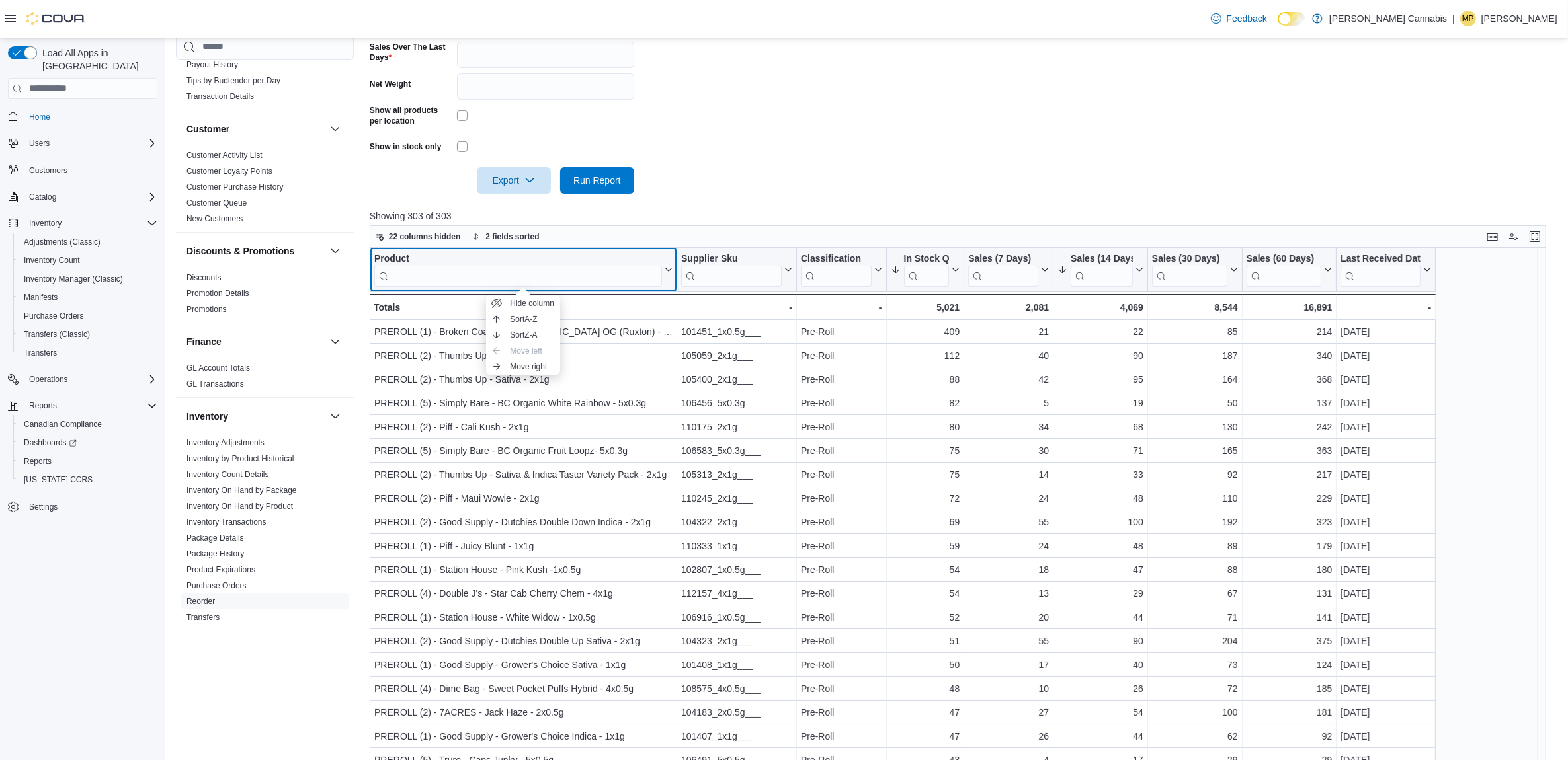
click at [403, 260] on div "Product" at bounding box center [518, 259] width 288 height 13
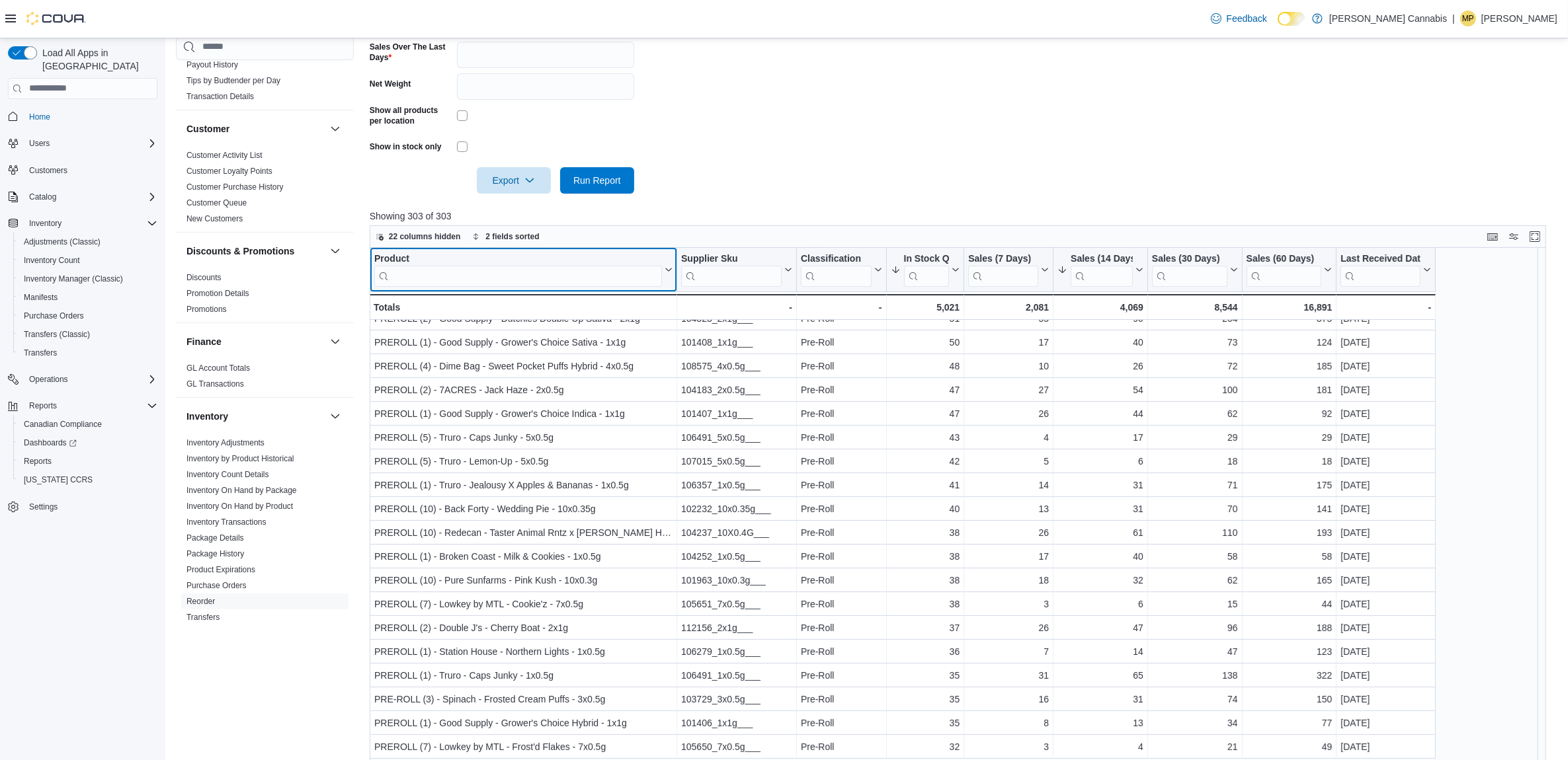
scroll to position [331, 0]
click at [508, 282] on input "search" at bounding box center [518, 276] width 288 height 21
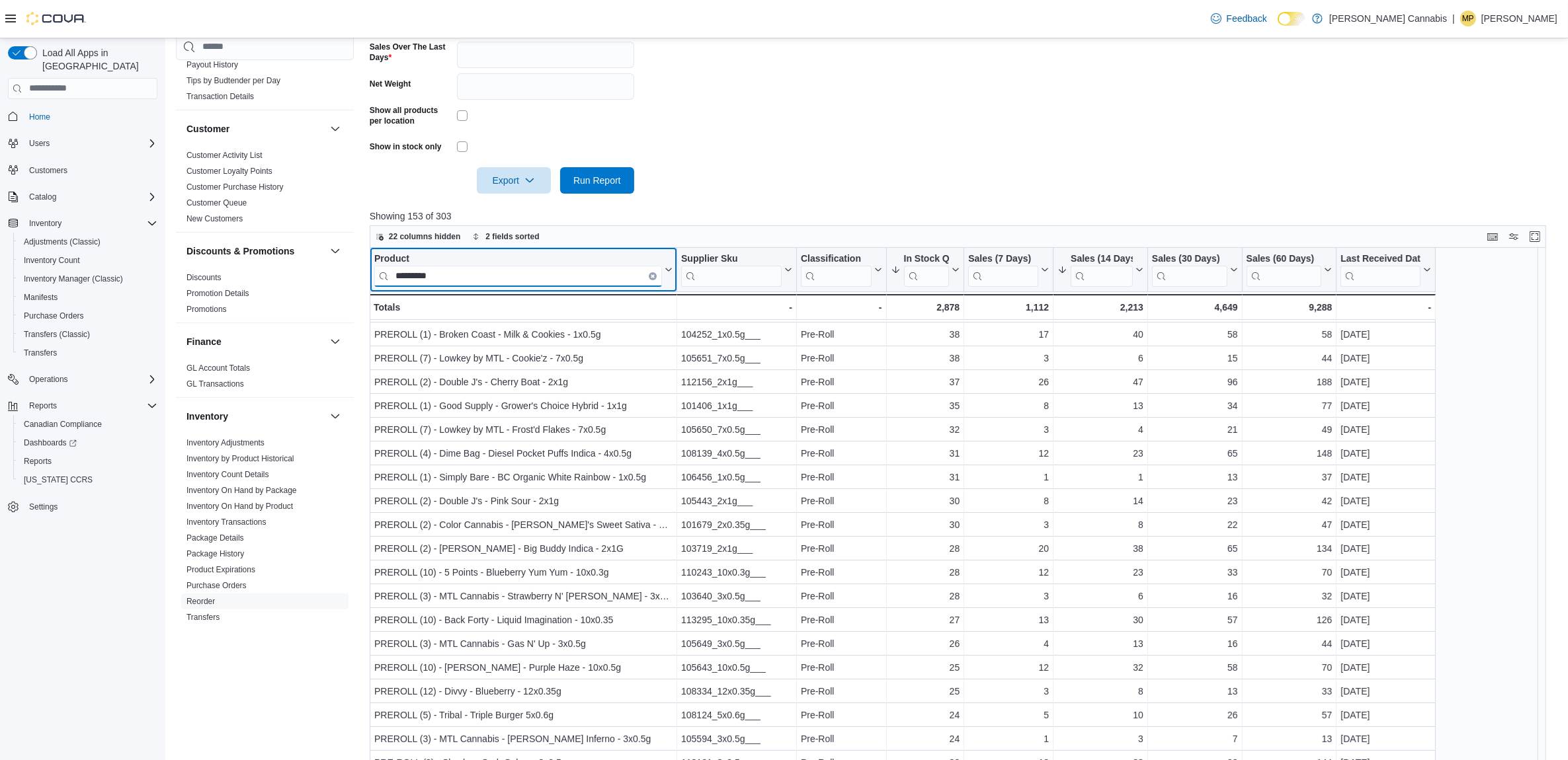
scroll to position [0, 0]
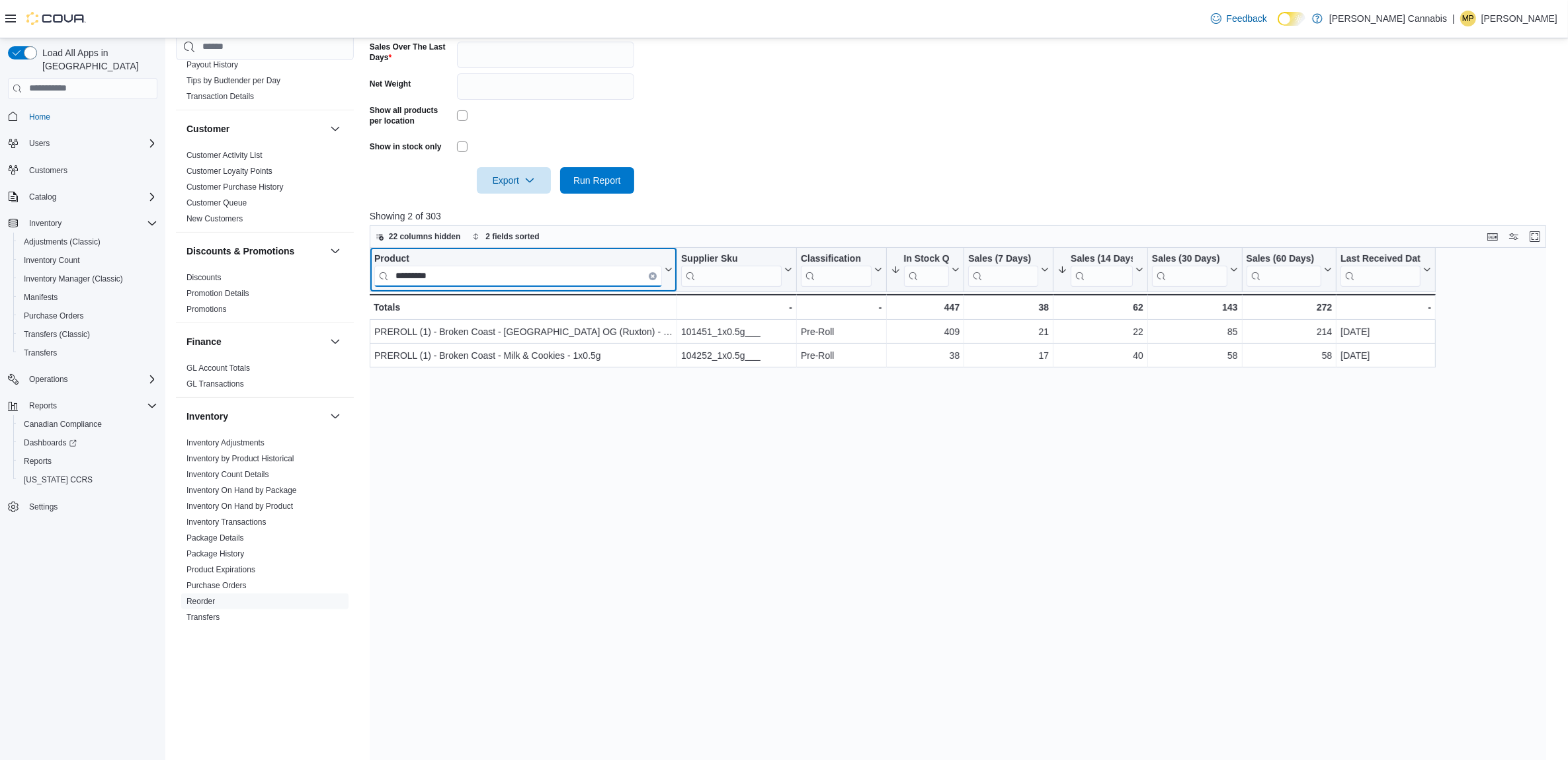
type input "*********"
click at [652, 272] on button "Clear input" at bounding box center [652, 276] width 8 height 8
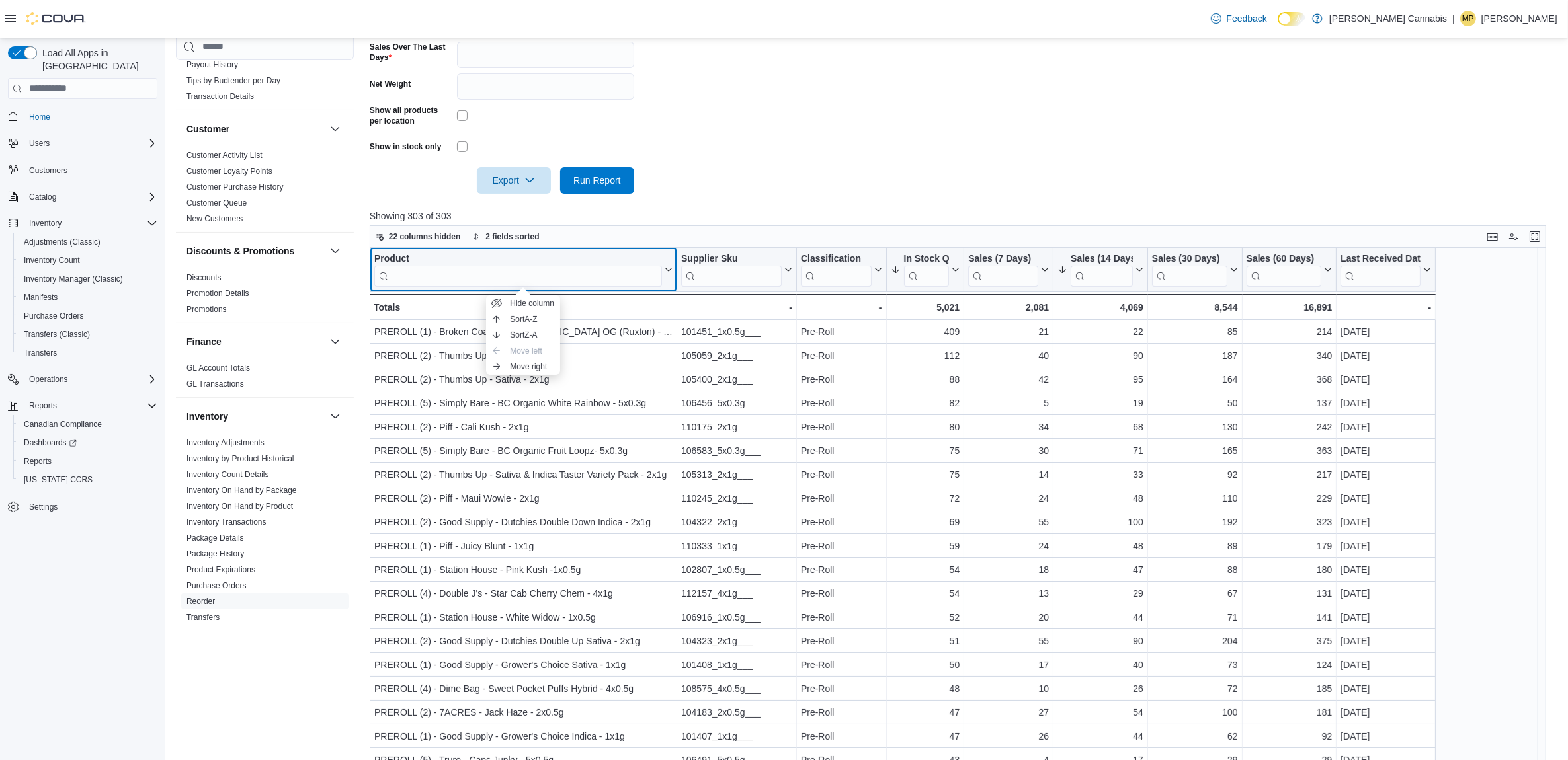
click at [410, 255] on div "Product" at bounding box center [518, 259] width 288 height 13
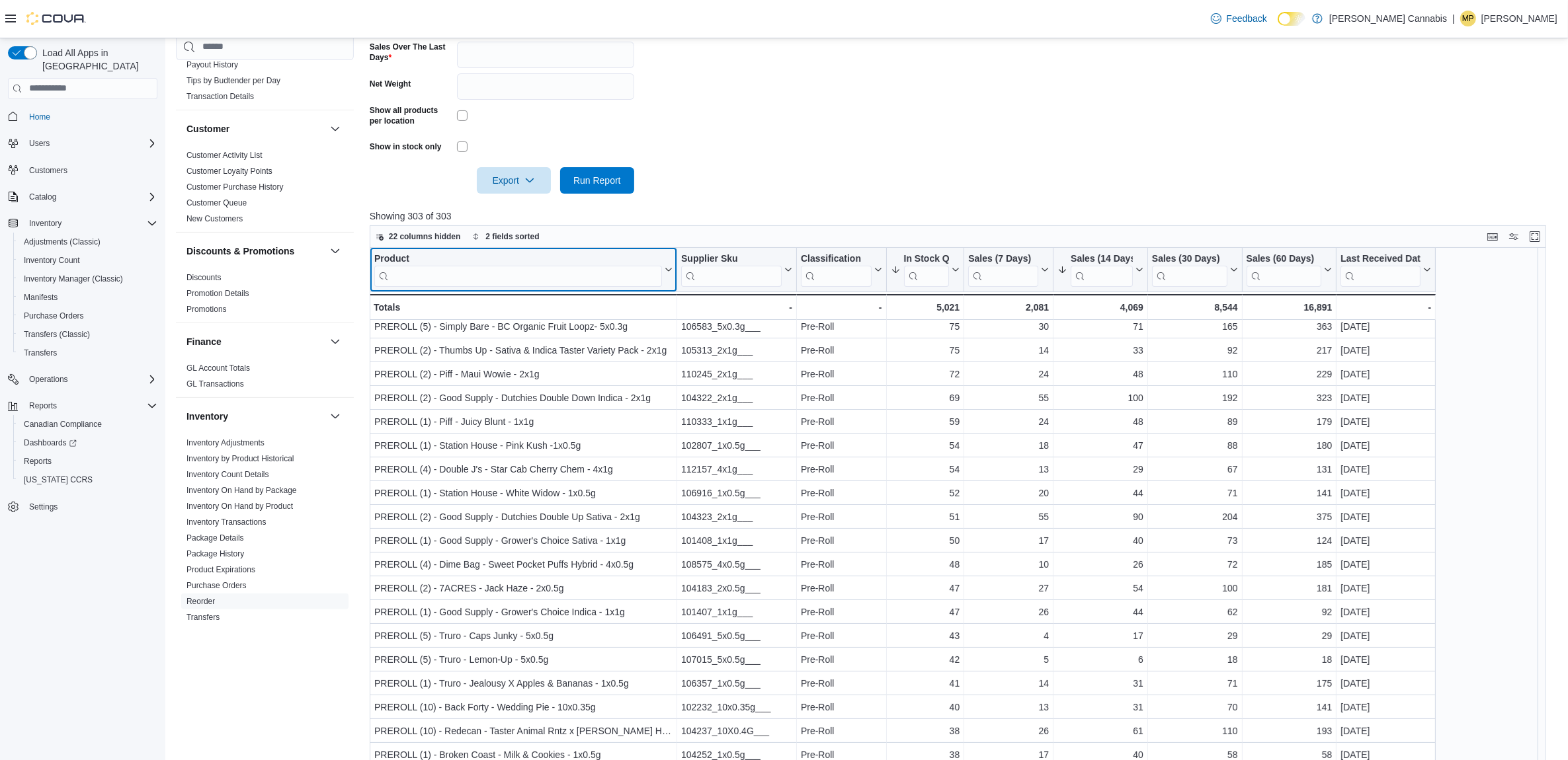
scroll to position [165, 0]
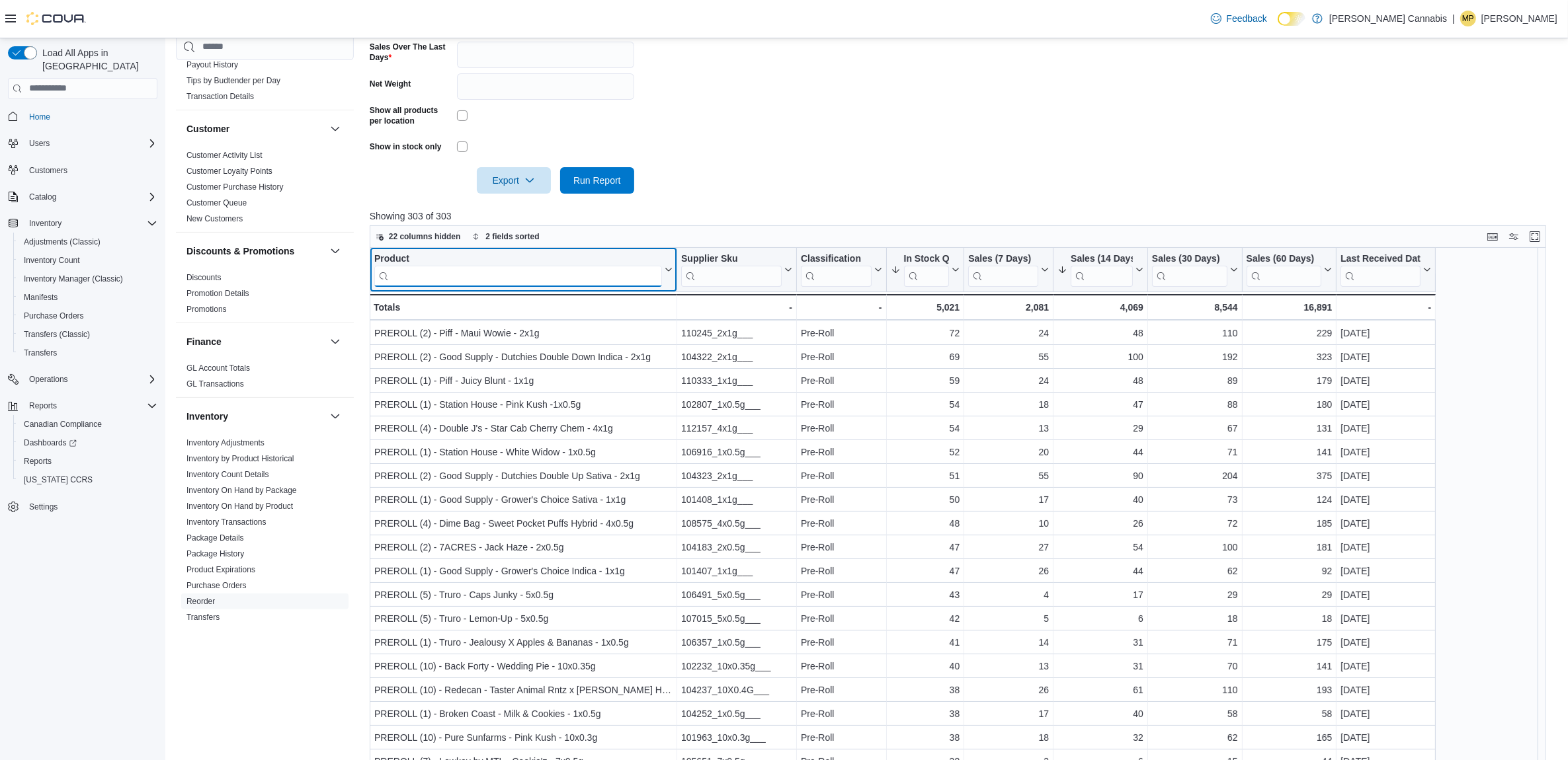
click at [440, 271] on input "search" at bounding box center [518, 276] width 288 height 21
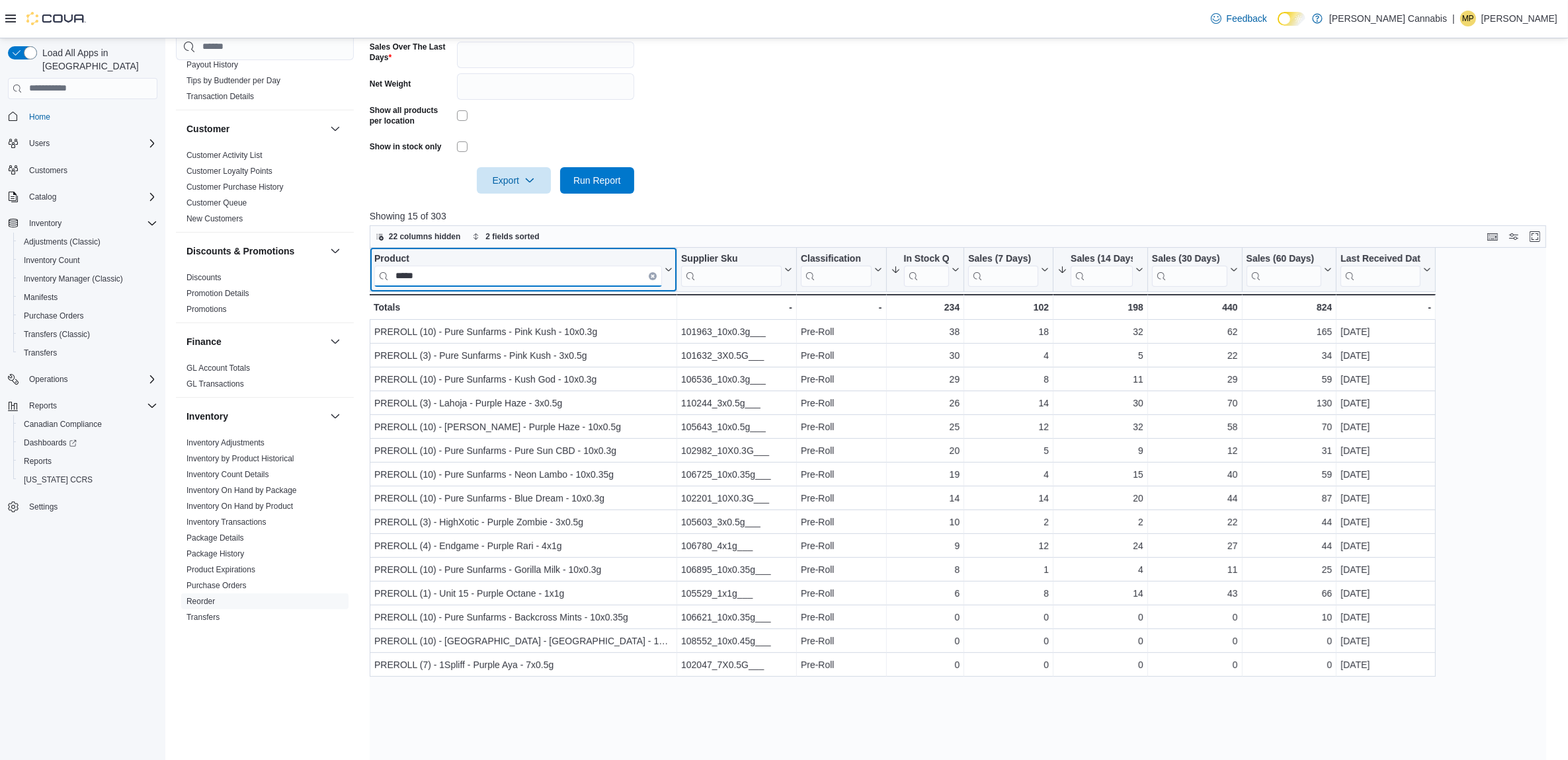
scroll to position [0, 0]
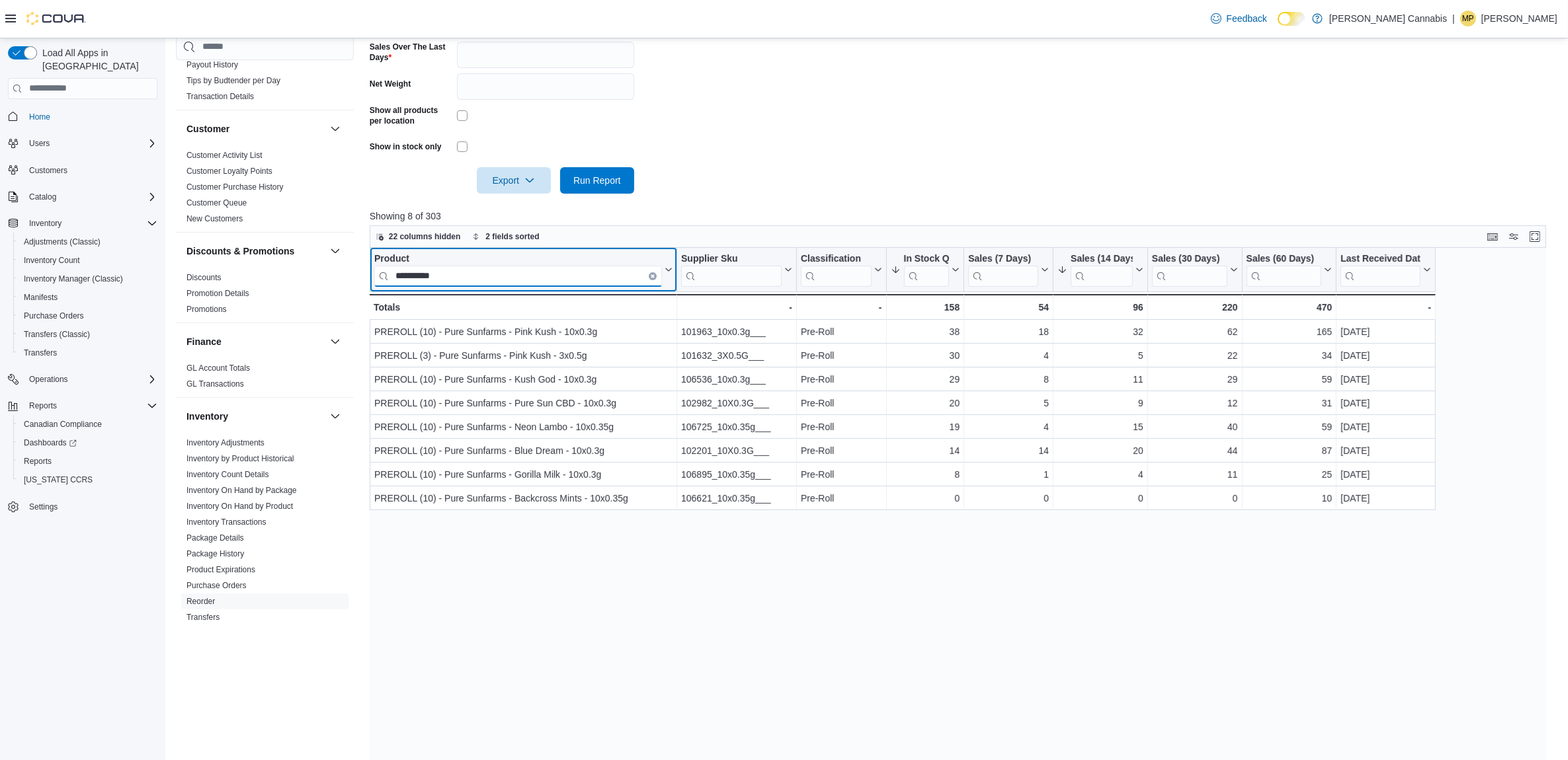
type input "**********"
click at [653, 275] on icon "Clear input" at bounding box center [653, 276] width 3 height 3
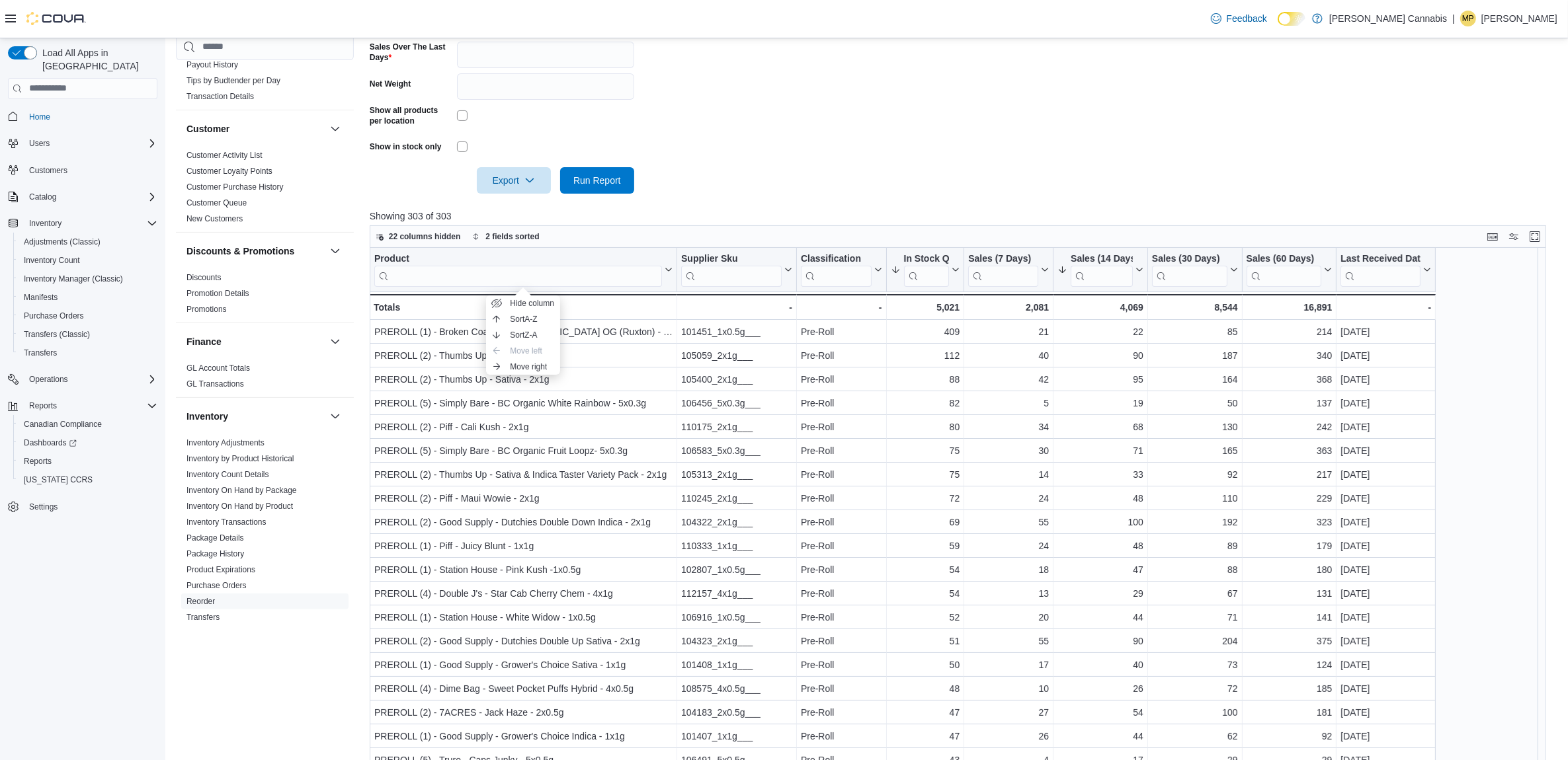
click at [403, 256] on div "Product" at bounding box center [518, 259] width 288 height 13
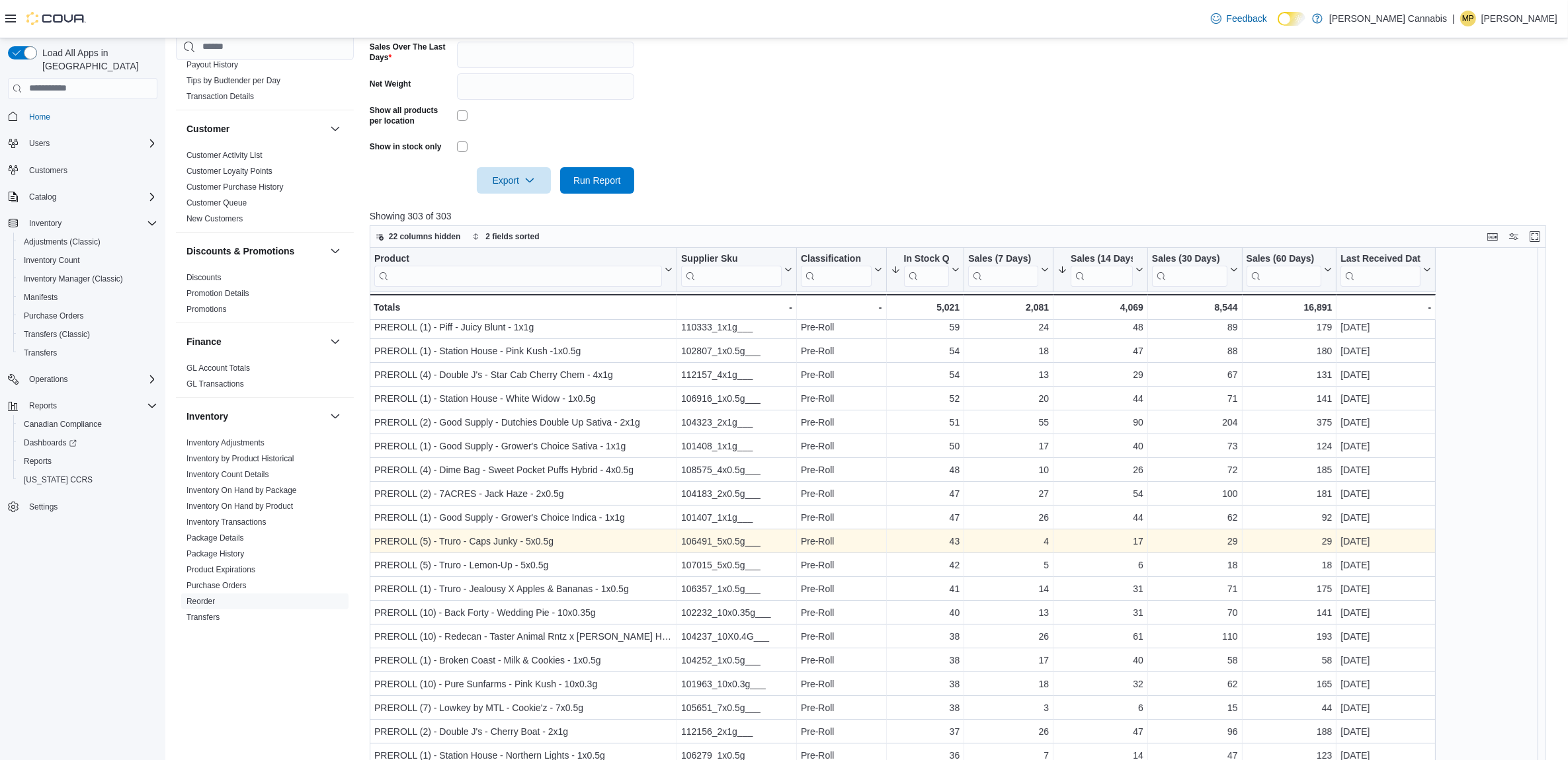
scroll to position [248, 0]
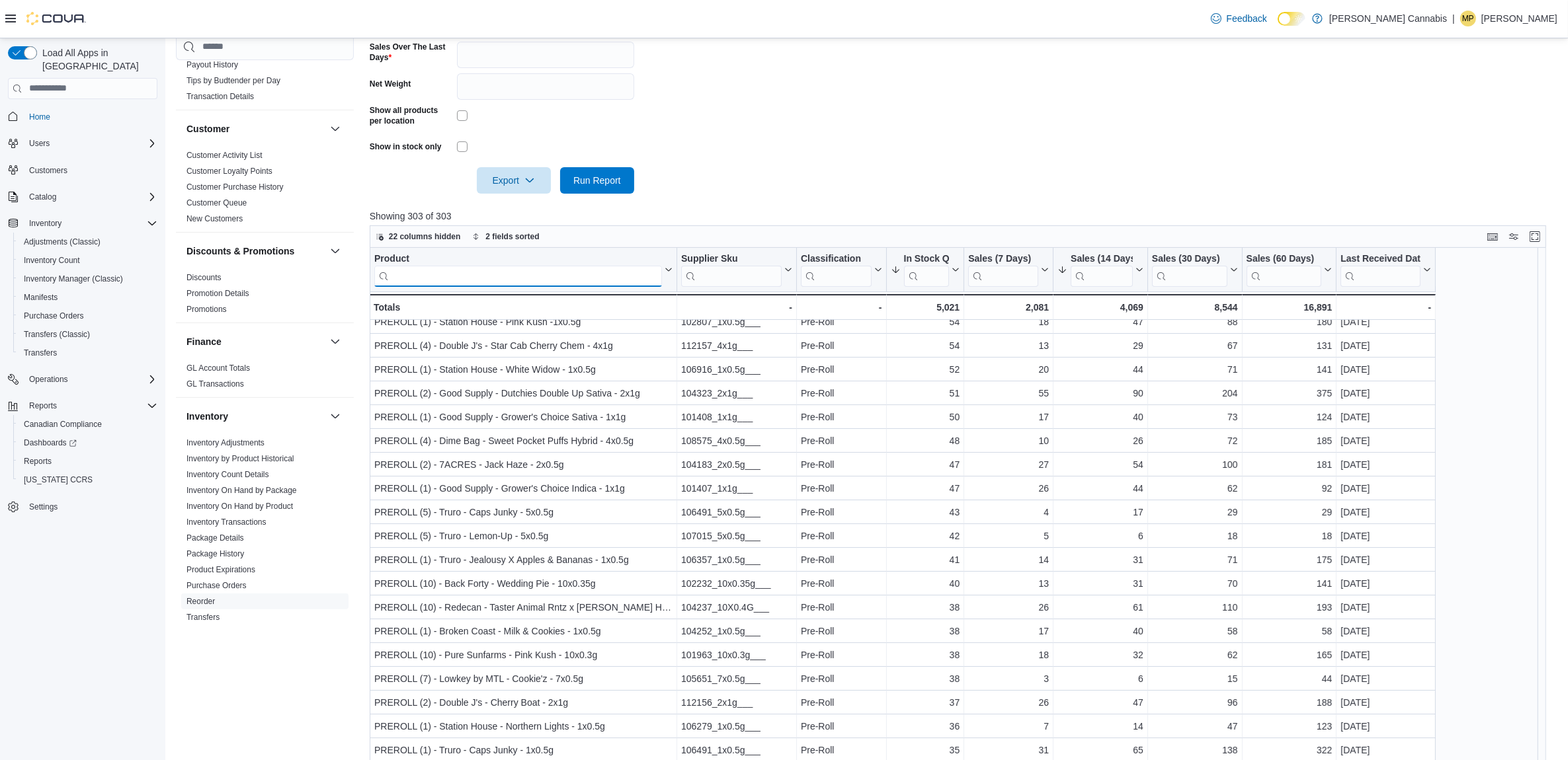
click at [530, 272] on input "search" at bounding box center [518, 276] width 288 height 21
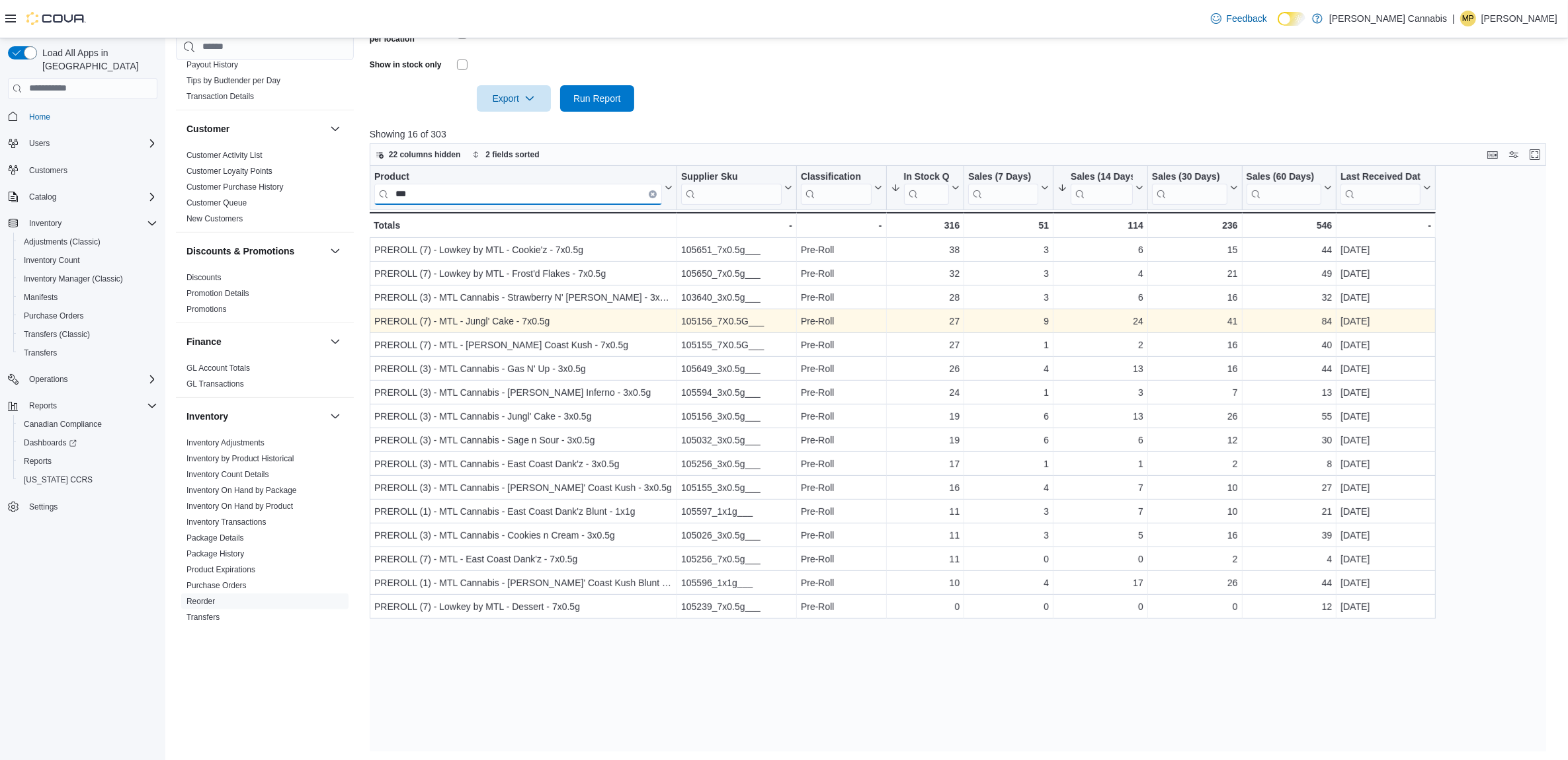
scroll to position [457, 0]
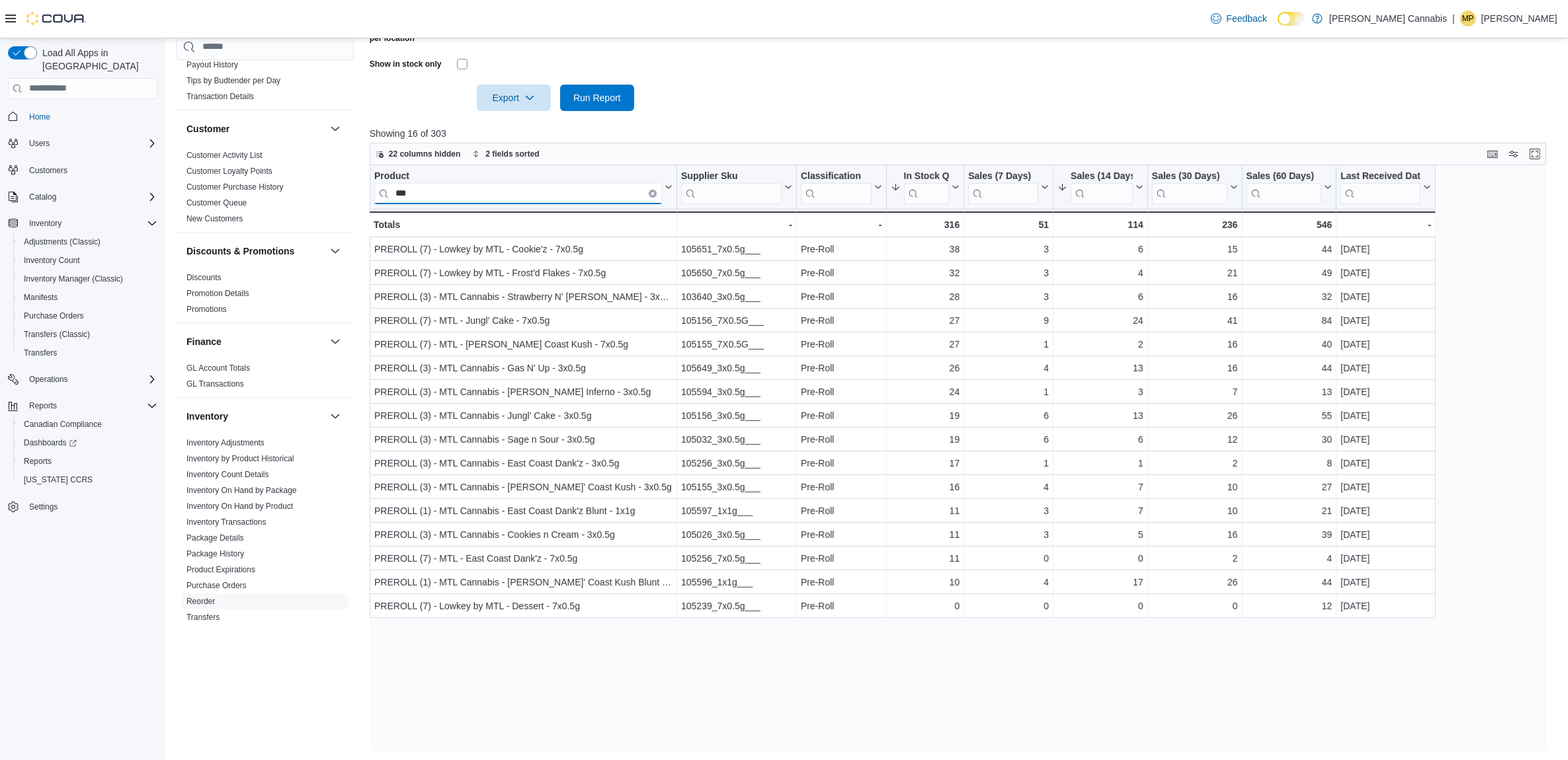
type input "***"
click at [653, 182] on input "***" at bounding box center [518, 193] width 288 height 21
click at [652, 193] on icon "Clear input" at bounding box center [653, 193] width 3 height 3
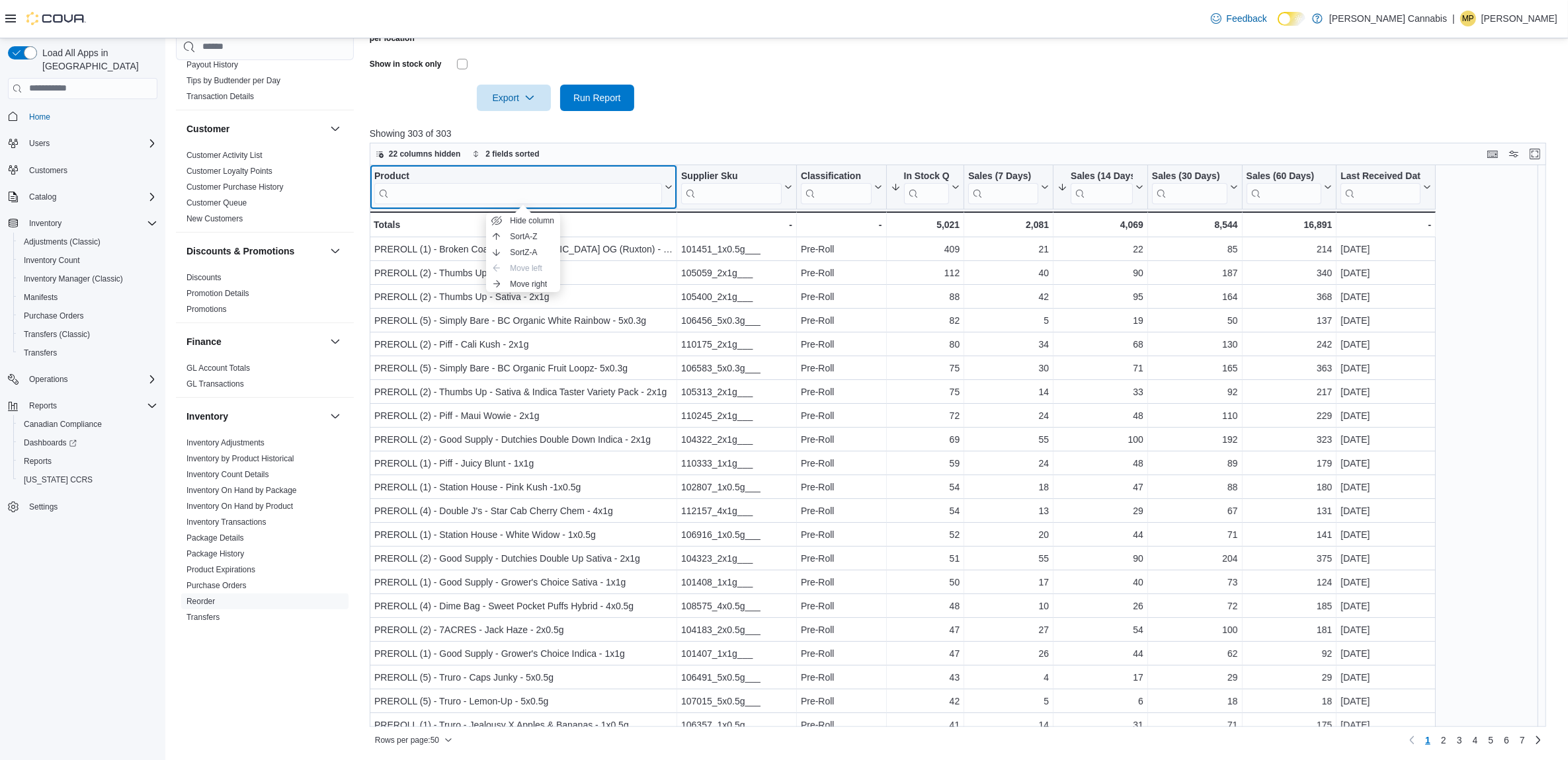
click at [397, 177] on div "Product" at bounding box center [518, 176] width 288 height 13
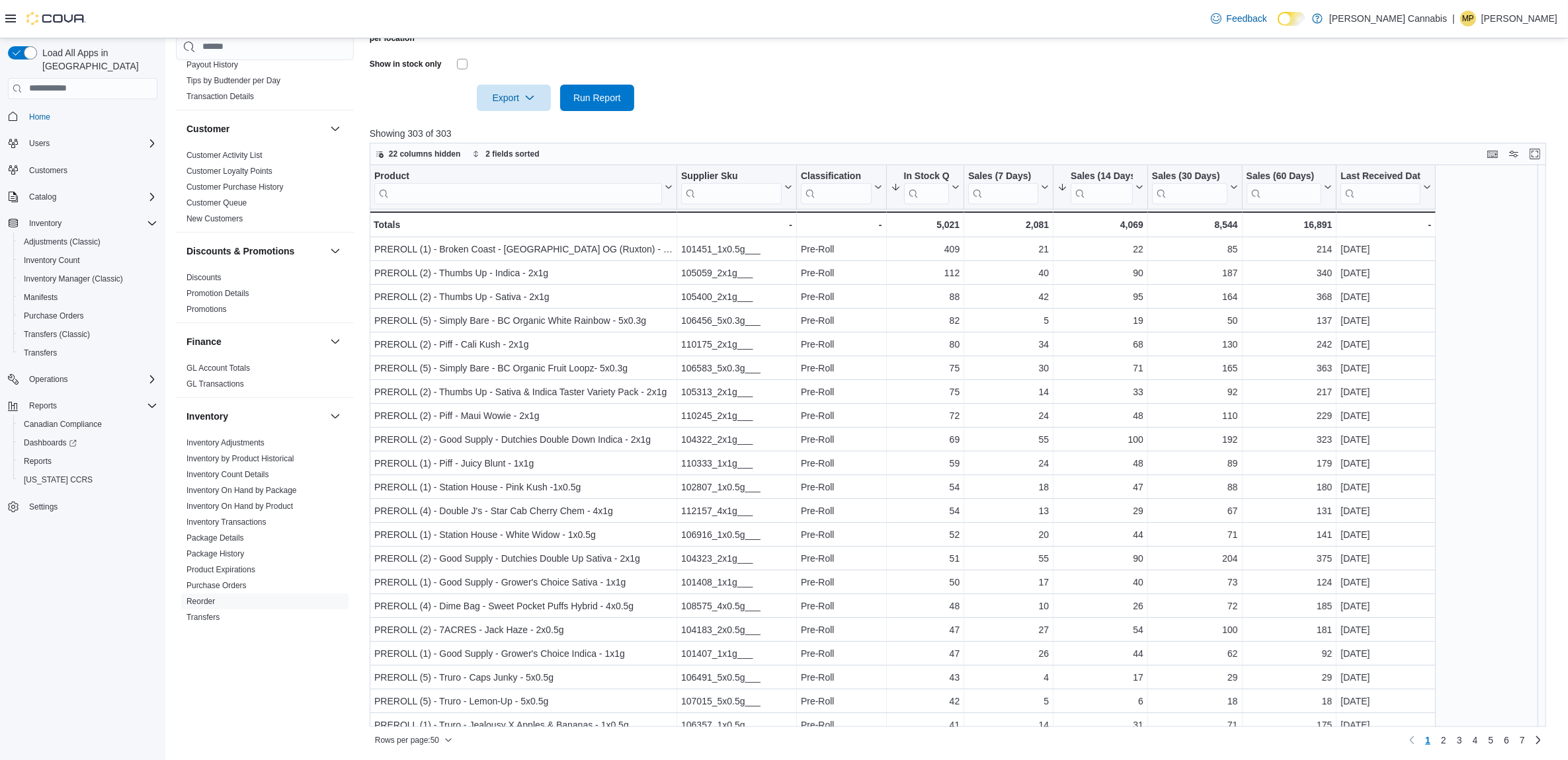
click at [790, 114] on div at bounding box center [964, 119] width 1189 height 16
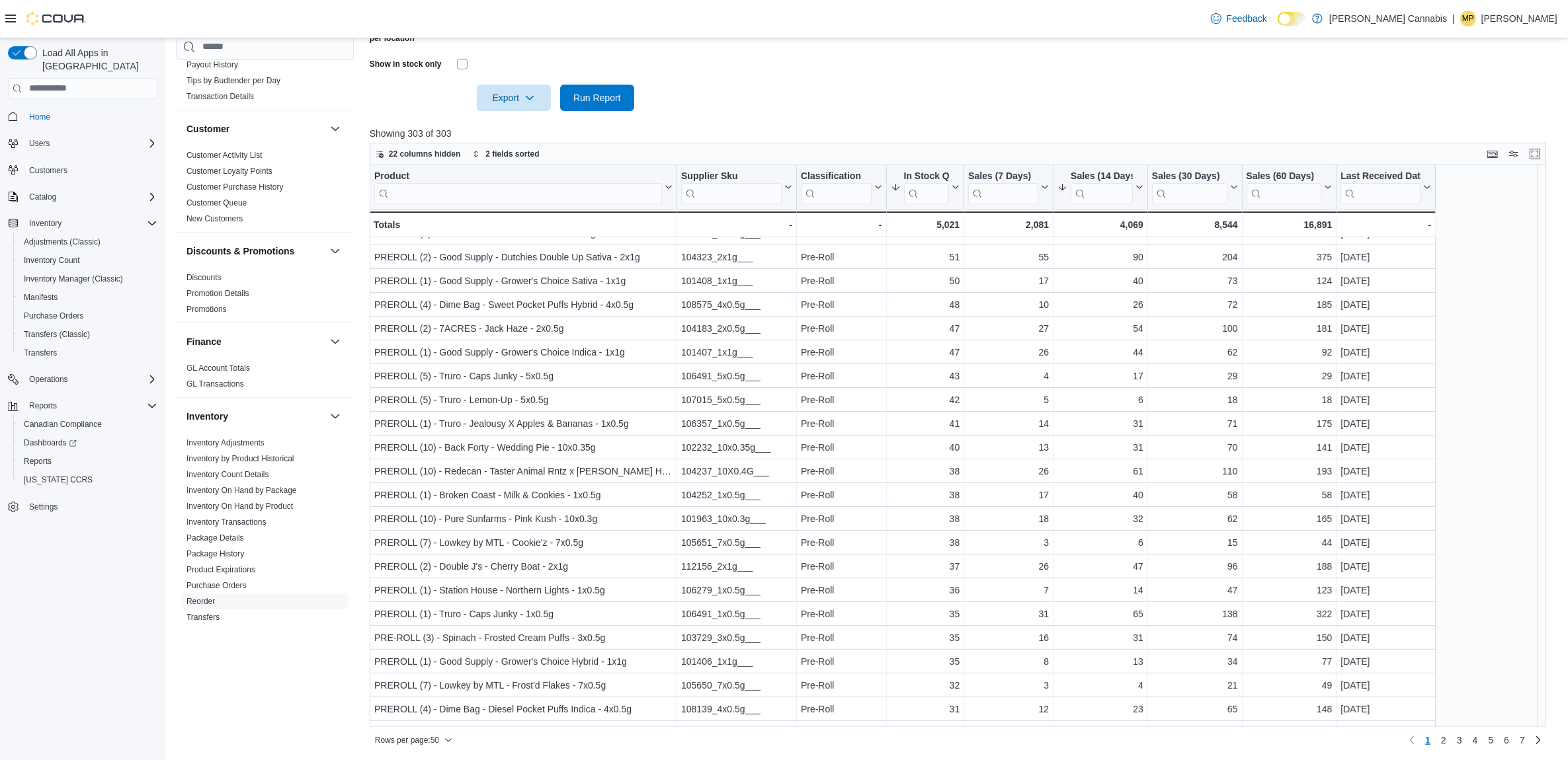
scroll to position [331, 0]
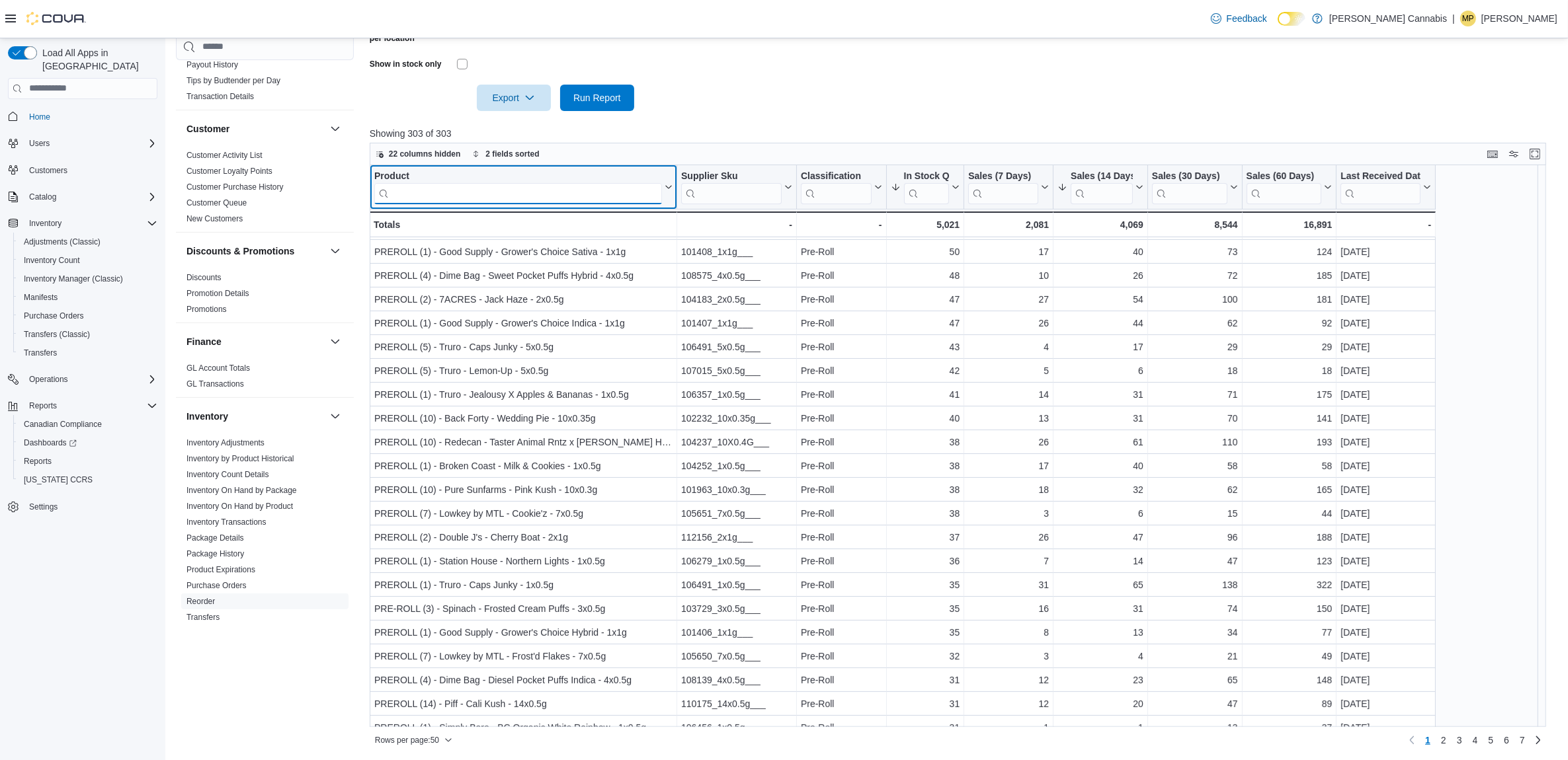
click at [533, 193] on input "search" at bounding box center [518, 193] width 288 height 21
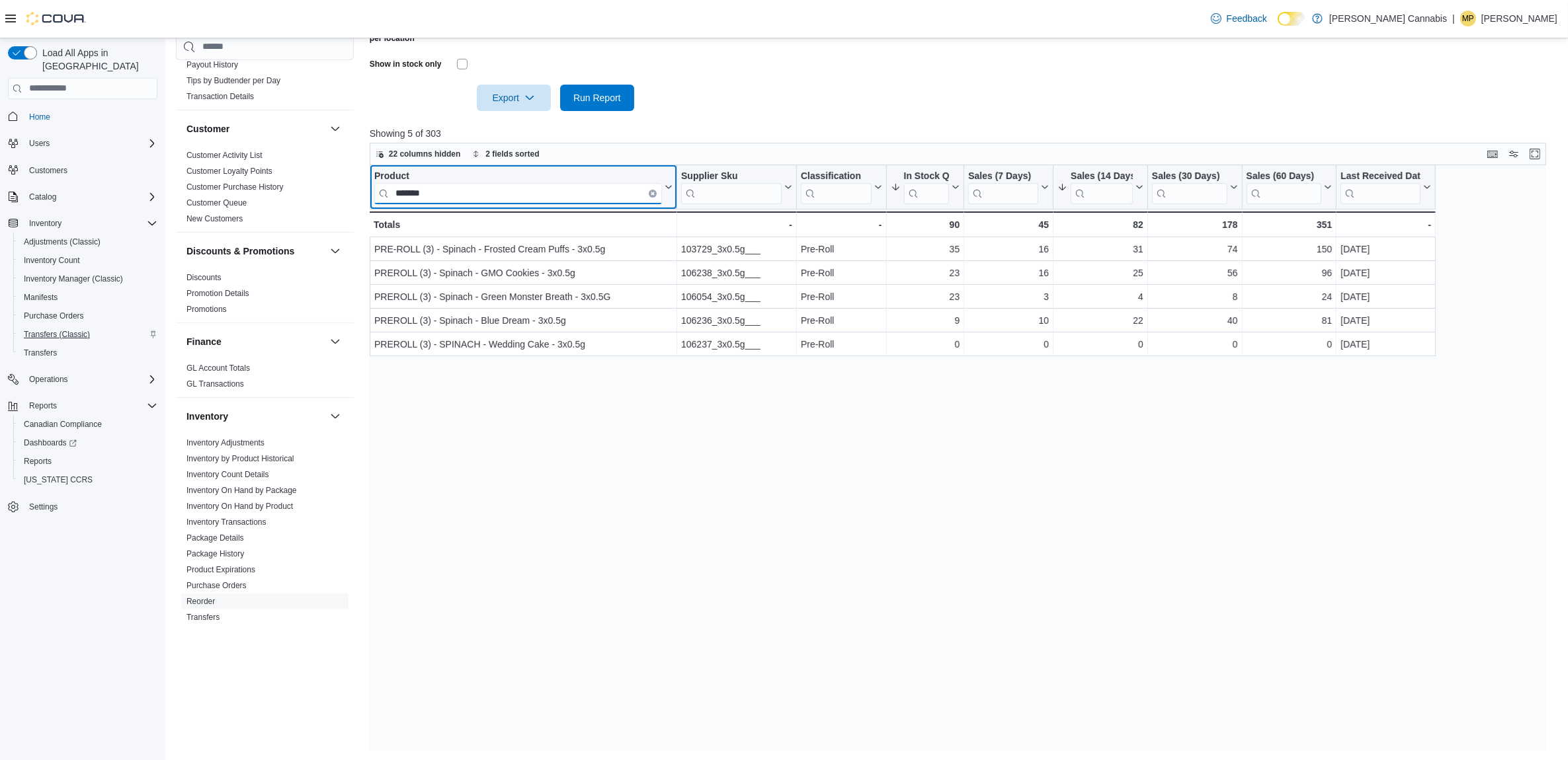
type input "*******"
click at [595, 454] on div "Product ******* Click to view column header actions Supplier Sku Click to view …" at bounding box center [964, 458] width 1189 height 585
click at [652, 191] on icon "Clear input" at bounding box center [653, 193] width 4 height 4
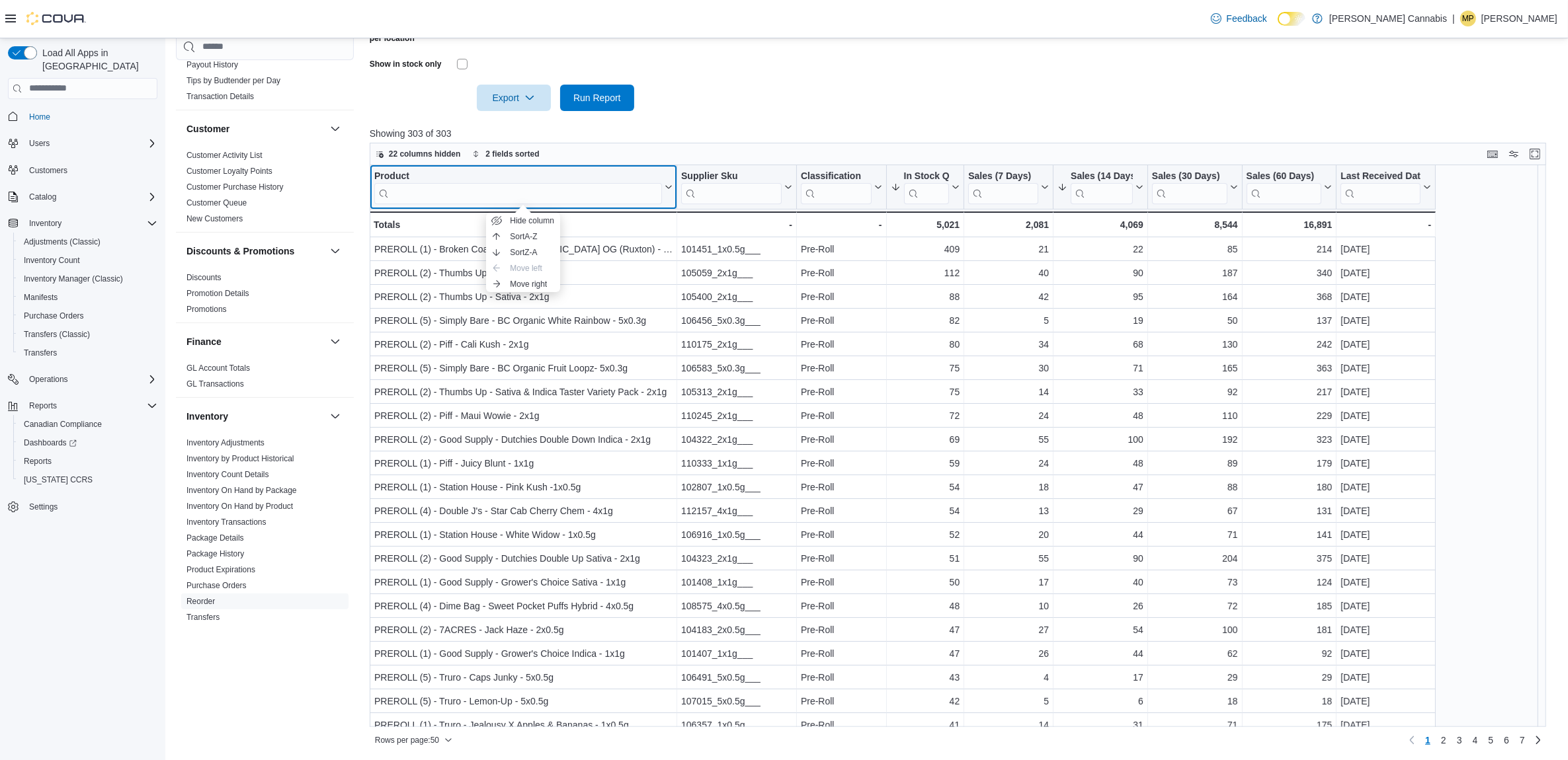
click at [394, 167] on div "Product Click to view column header actions" at bounding box center [523, 187] width 308 height 44
click at [392, 170] on div "Product" at bounding box center [518, 176] width 288 height 13
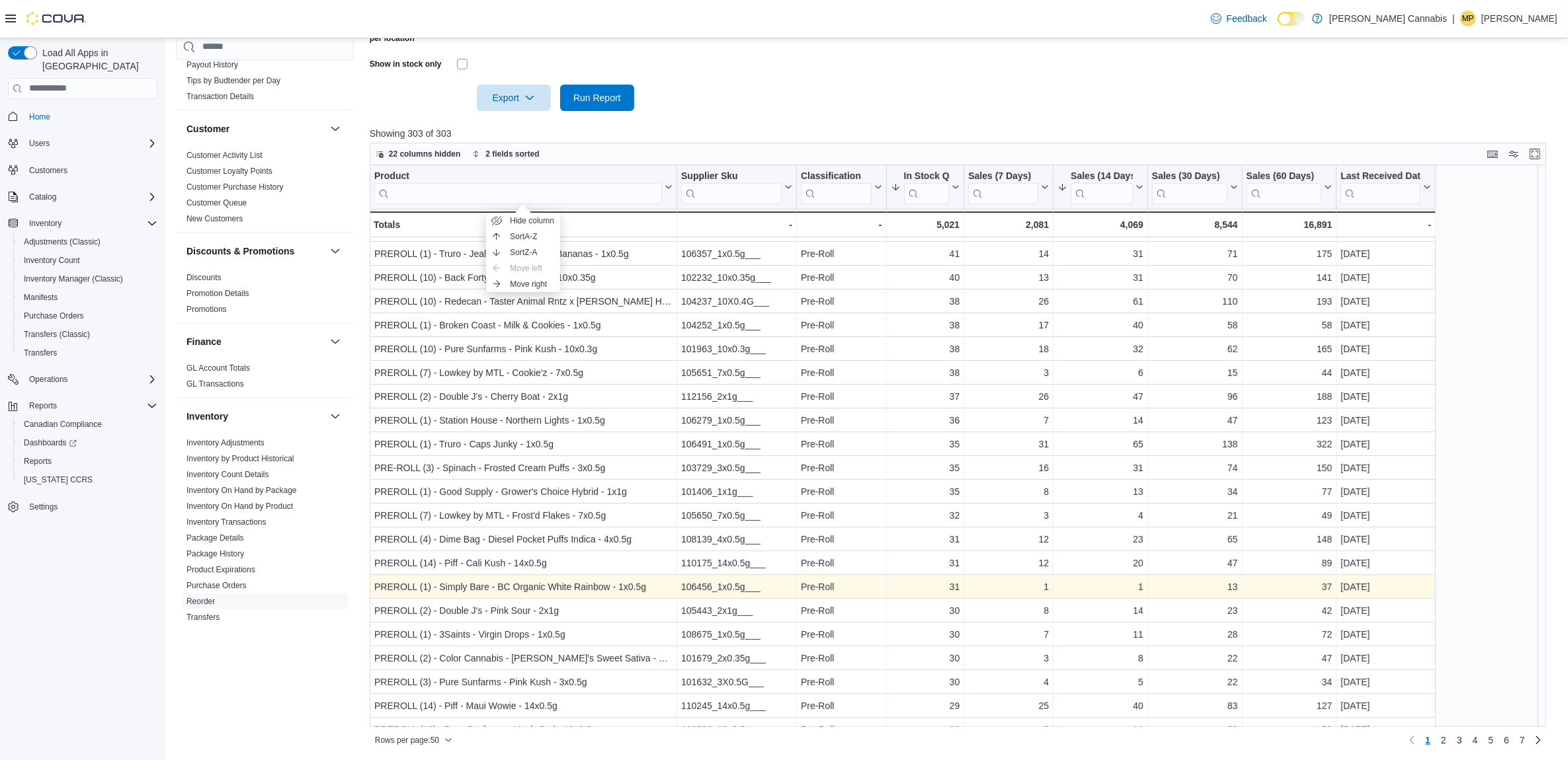
scroll to position [496, 0]
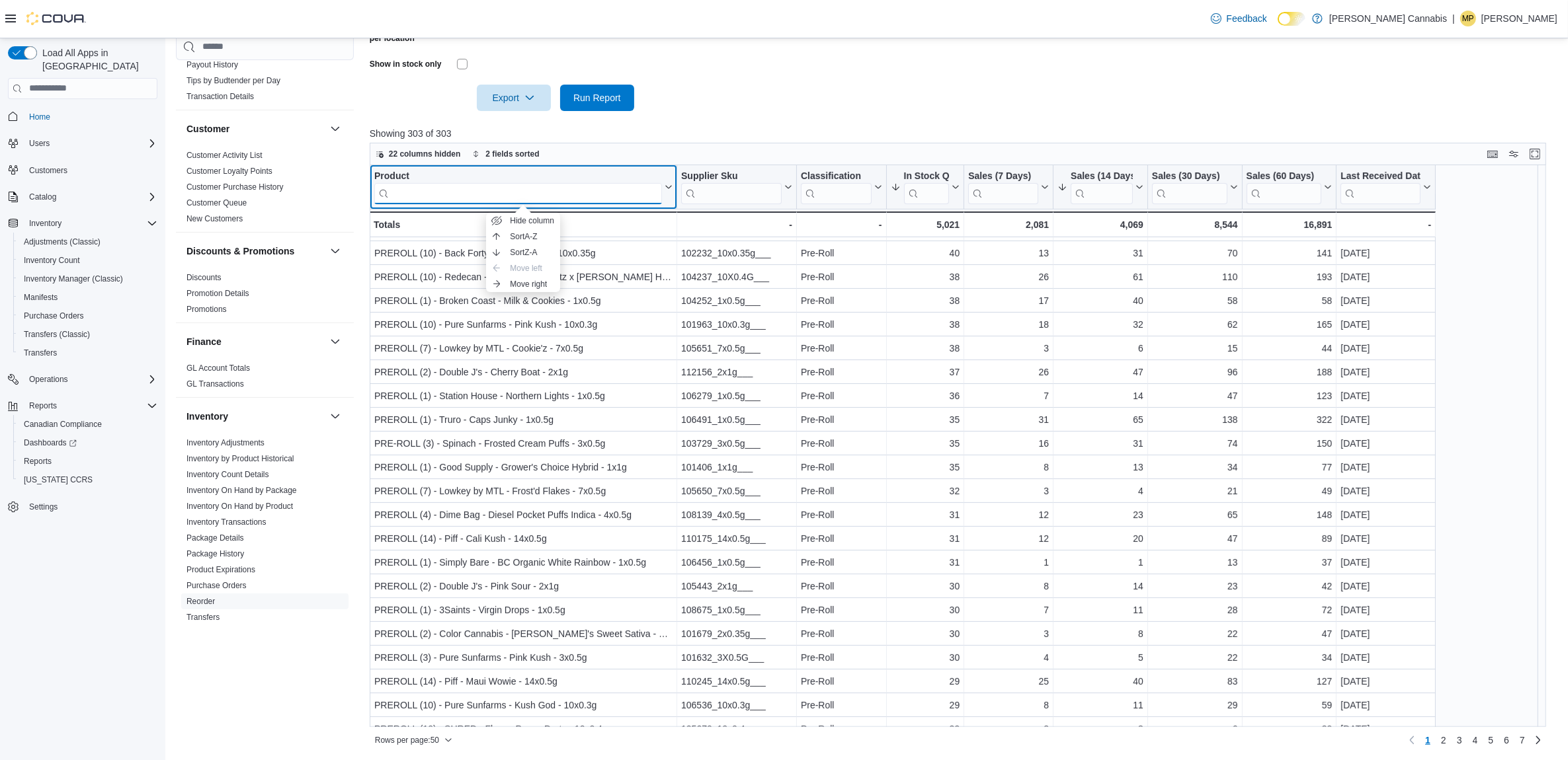
click at [473, 186] on input "search" at bounding box center [518, 193] width 288 height 21
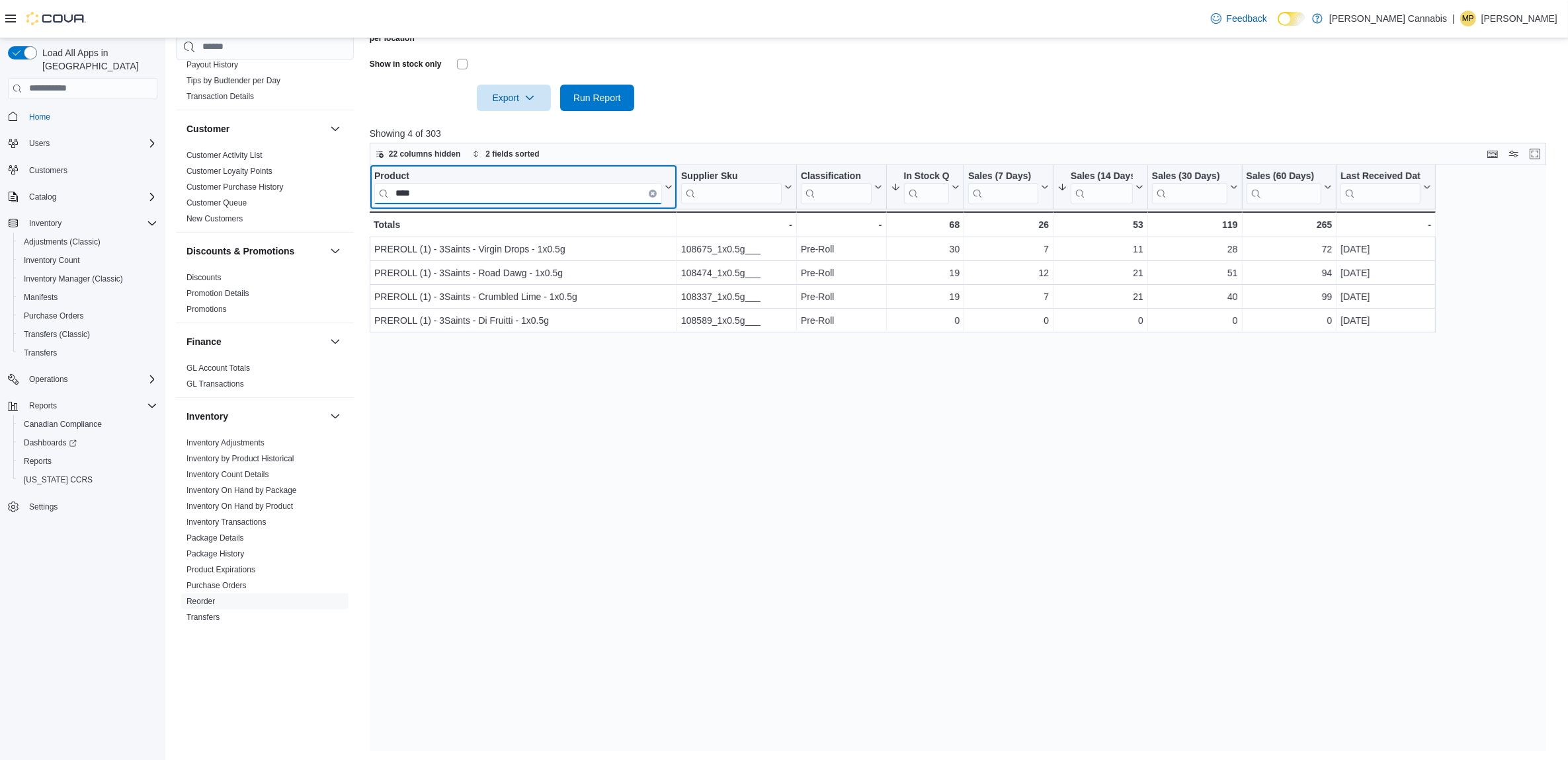
scroll to position [0, 0]
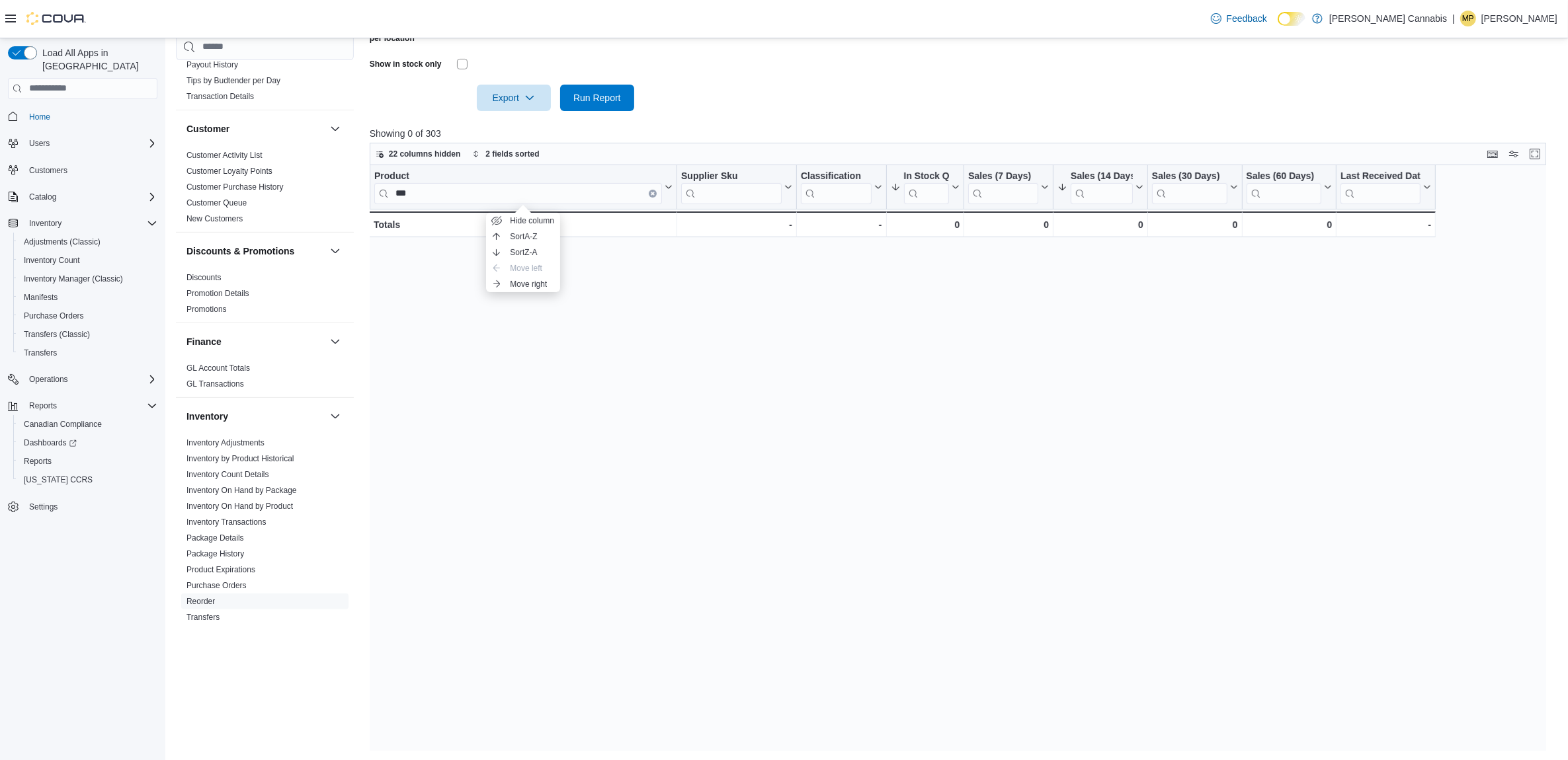
click at [536, 379] on div "Product *** Click to view column header actions Supplier Sku Click to view colu…" at bounding box center [964, 458] width 1189 height 585
click at [468, 186] on input "***" at bounding box center [518, 193] width 288 height 21
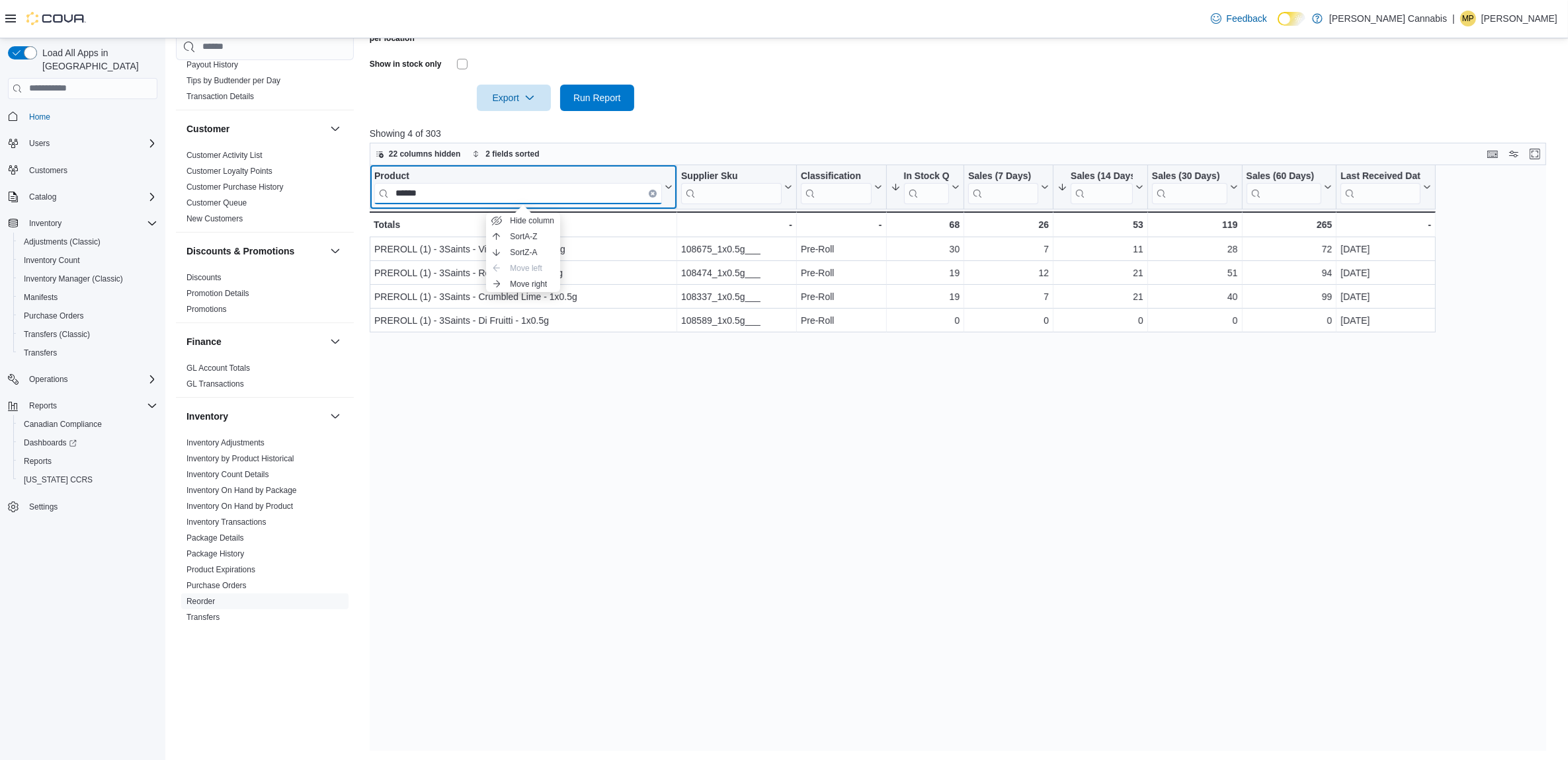
type input "******"
click at [401, 173] on div "Product" at bounding box center [518, 176] width 288 height 13
click at [649, 189] on div "******" at bounding box center [518, 193] width 288 height 21
click at [649, 189] on button "Clear input" at bounding box center [652, 193] width 8 height 8
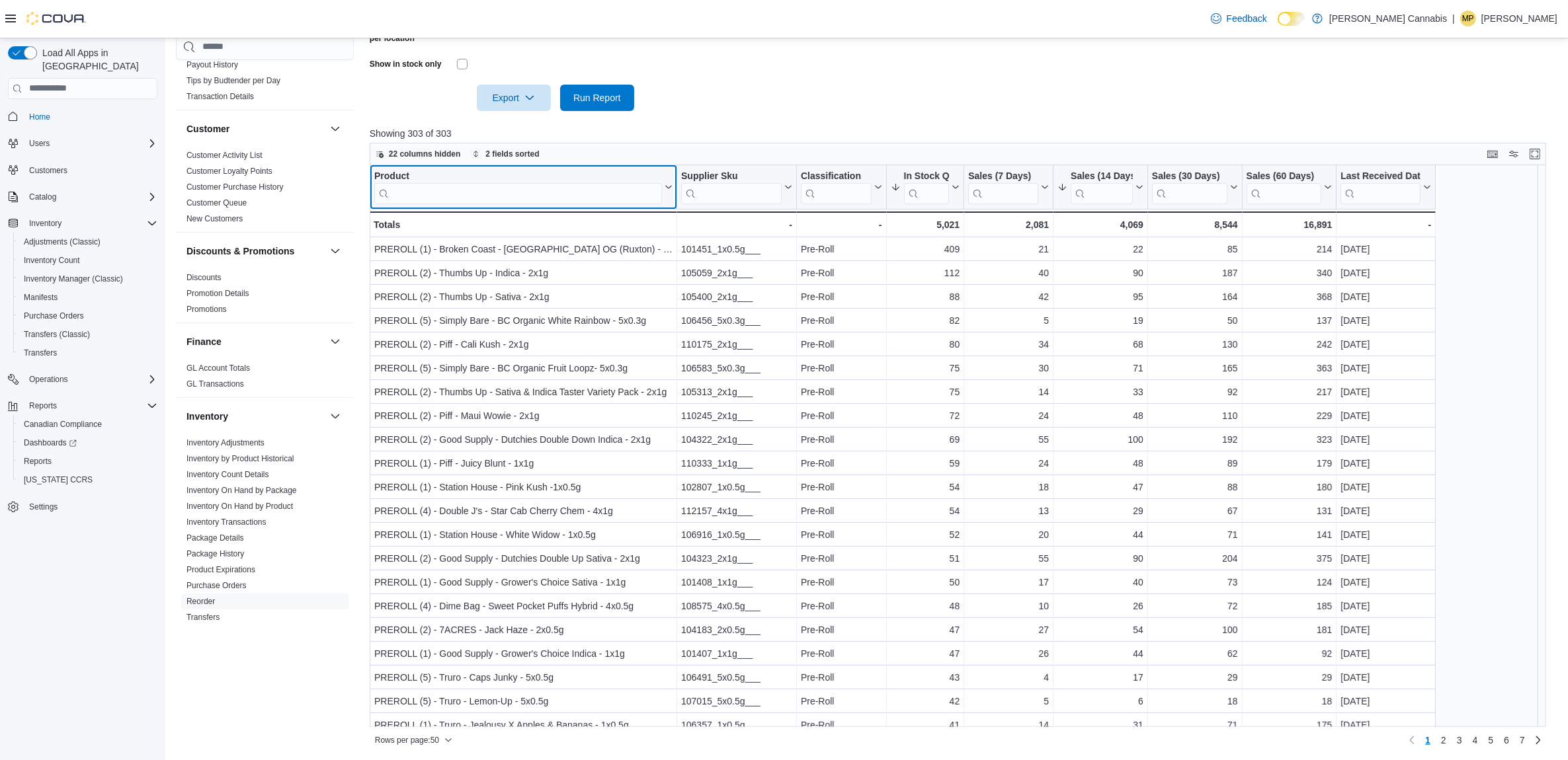
click at [399, 179] on div "Product" at bounding box center [518, 176] width 288 height 13
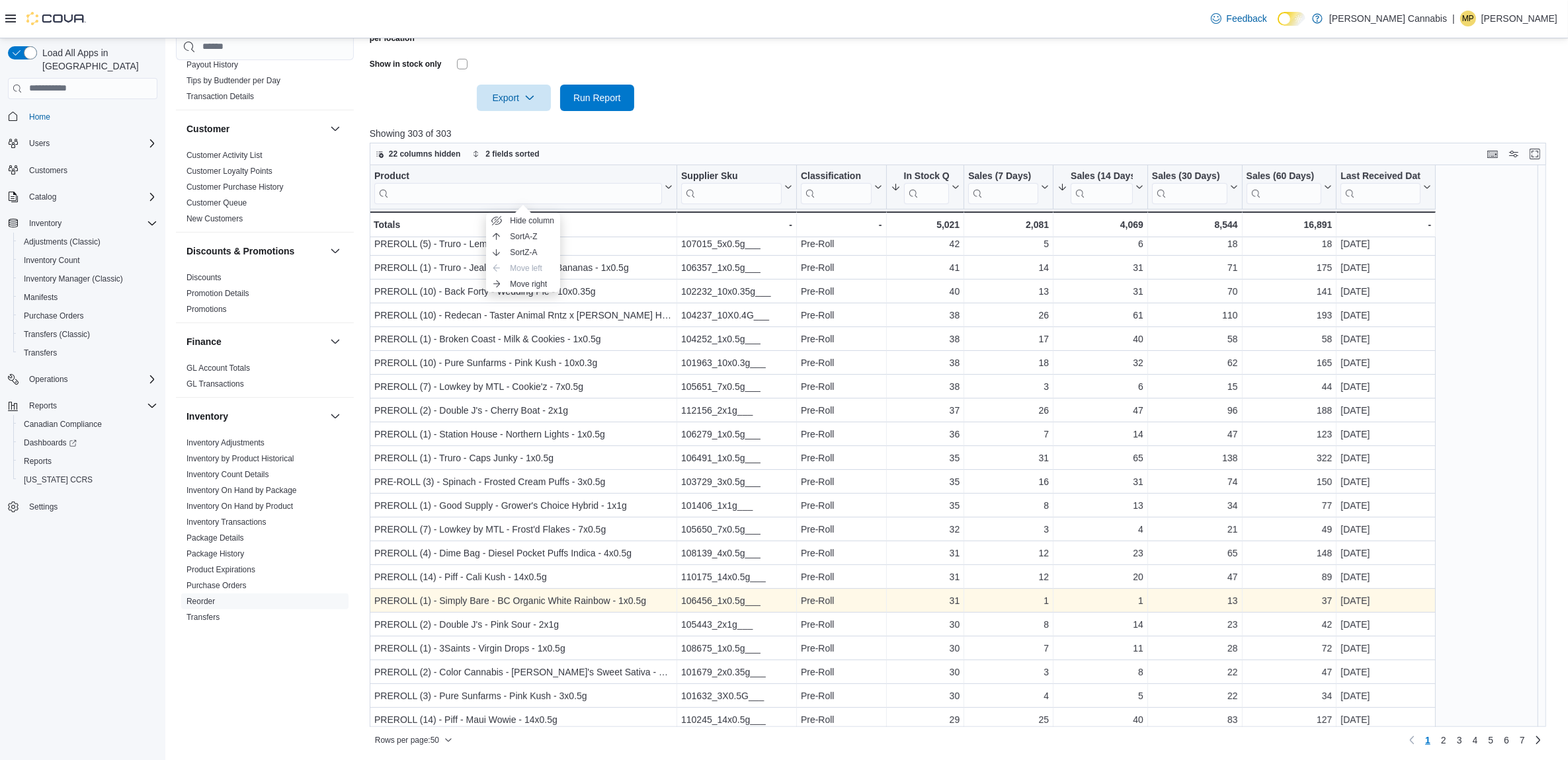
scroll to position [496, 0]
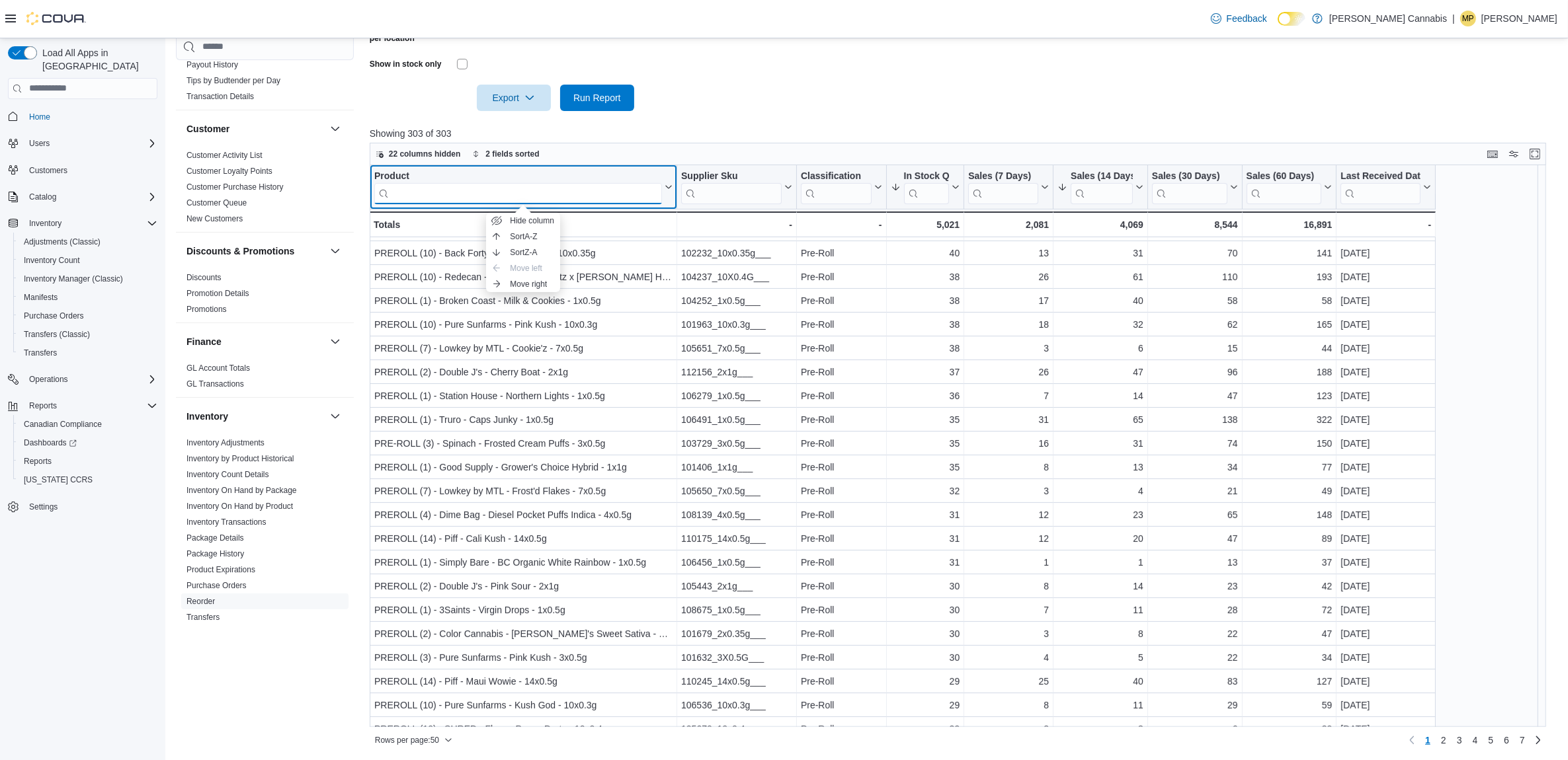
click at [453, 197] on input "search" at bounding box center [518, 193] width 288 height 21
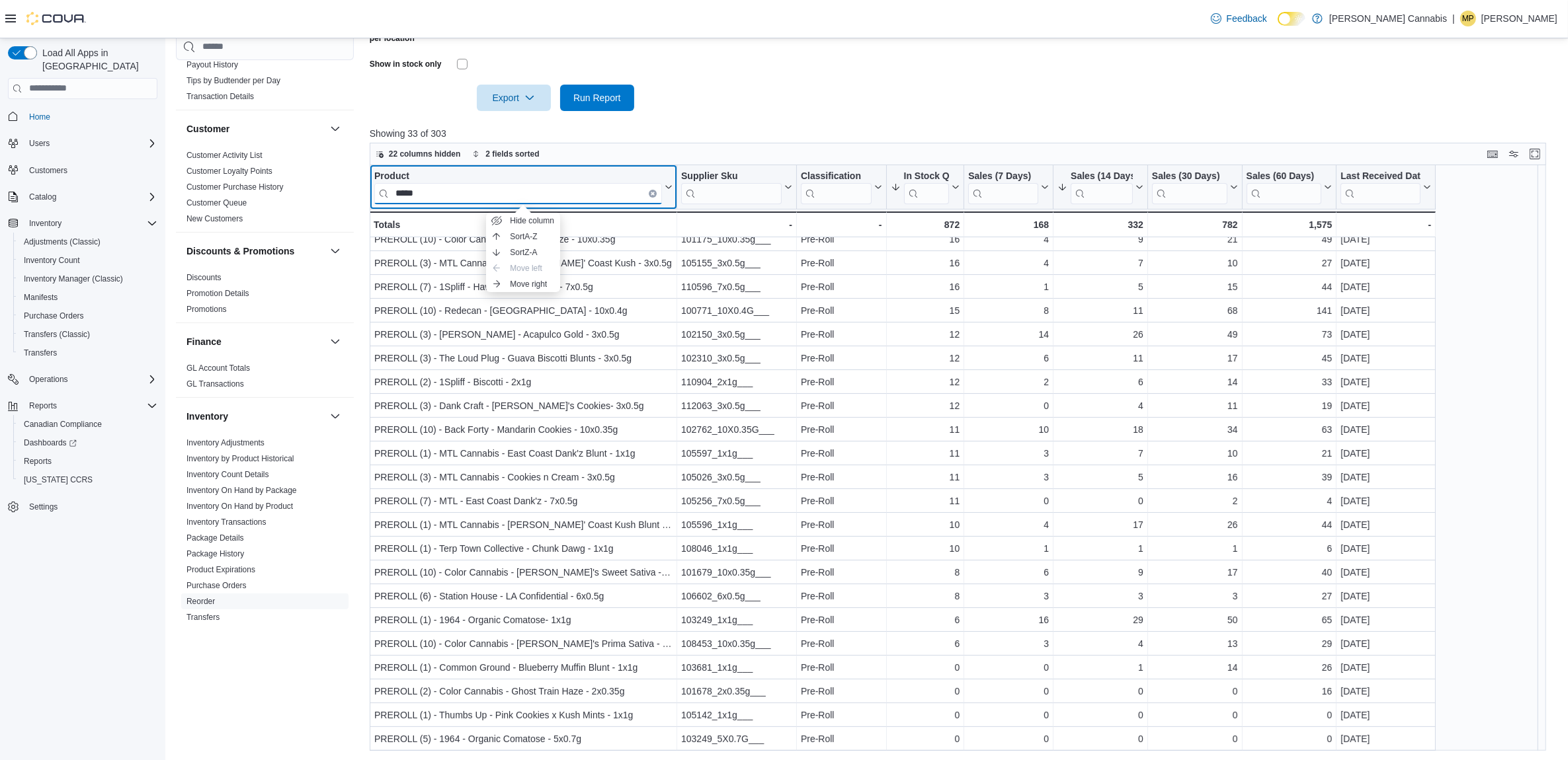
scroll to position [0, 0]
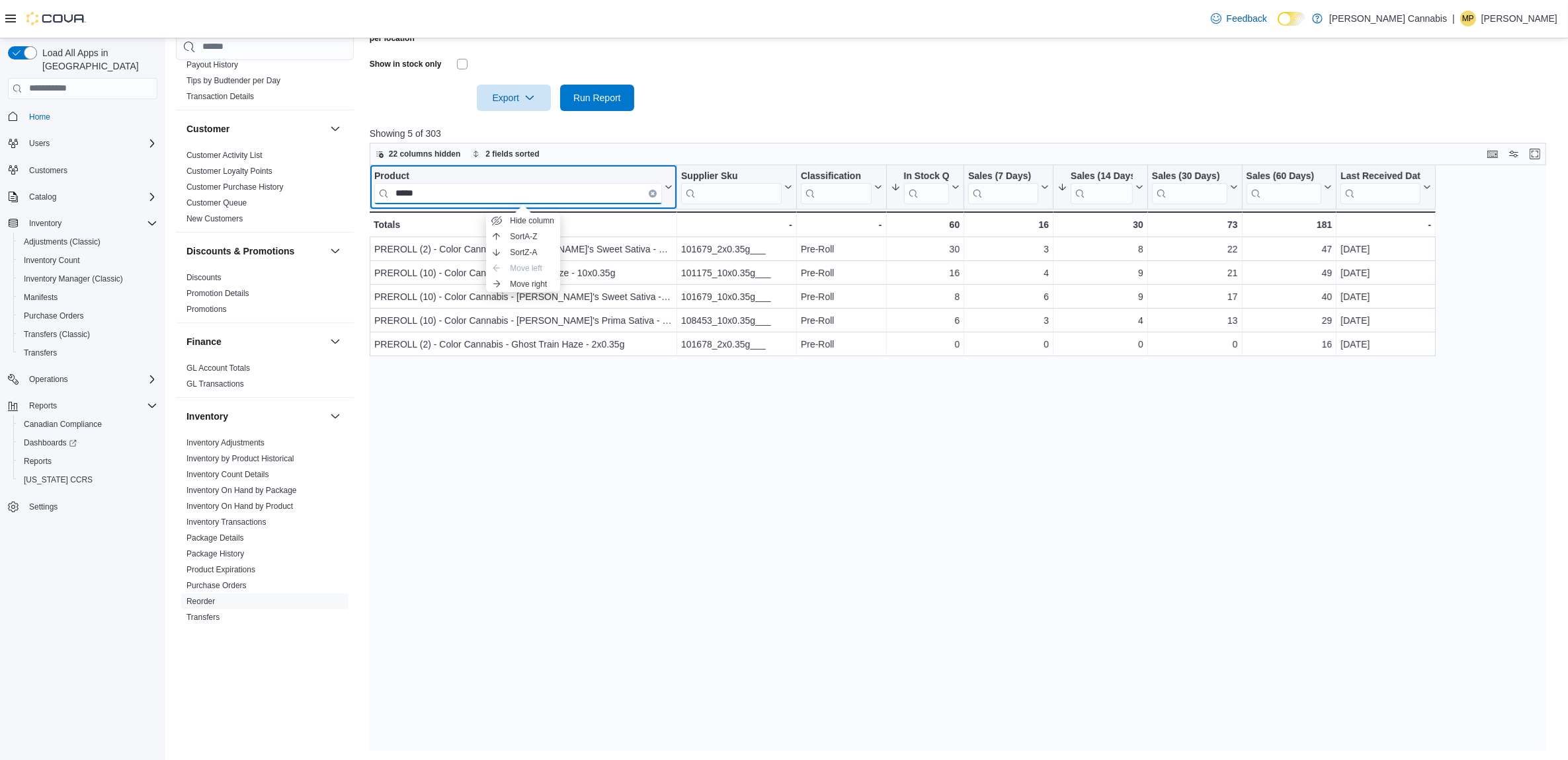
type input "*****"
click at [408, 177] on div "Product" at bounding box center [518, 176] width 288 height 13
click at [653, 192] on icon "Clear input" at bounding box center [653, 193] width 3 height 3
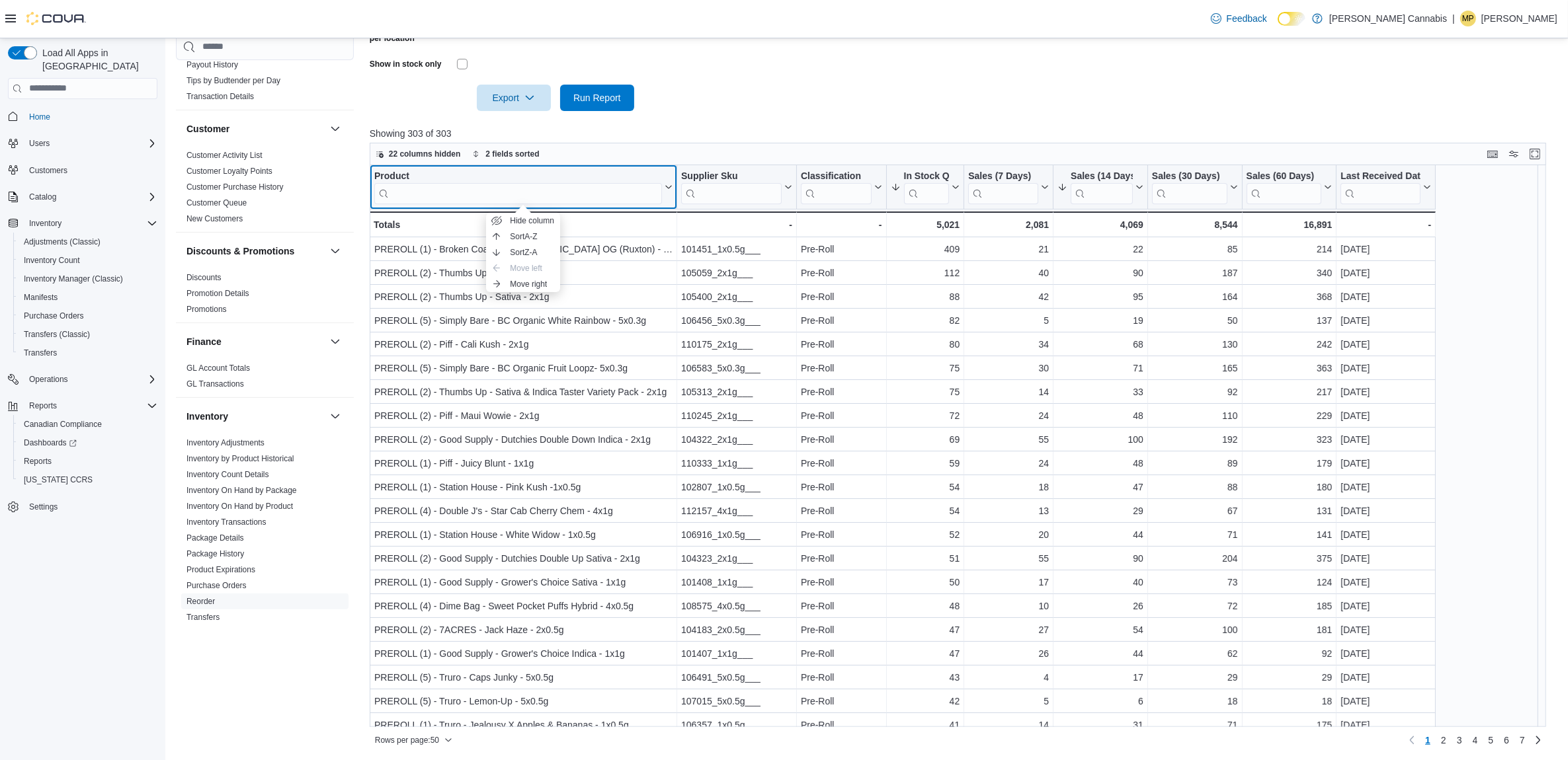
click at [395, 177] on div "Product" at bounding box center [518, 176] width 288 height 13
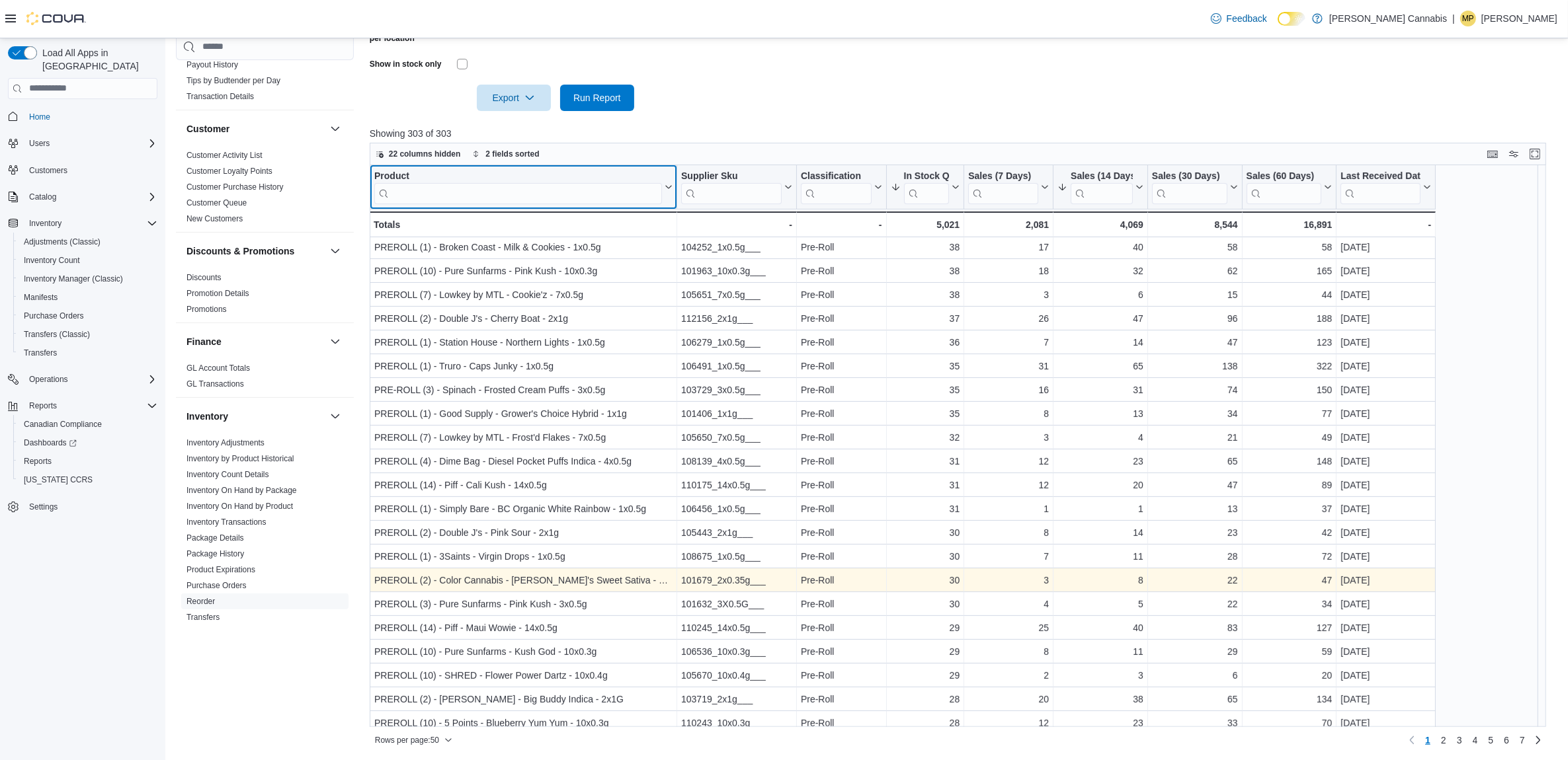
scroll to position [578, 0]
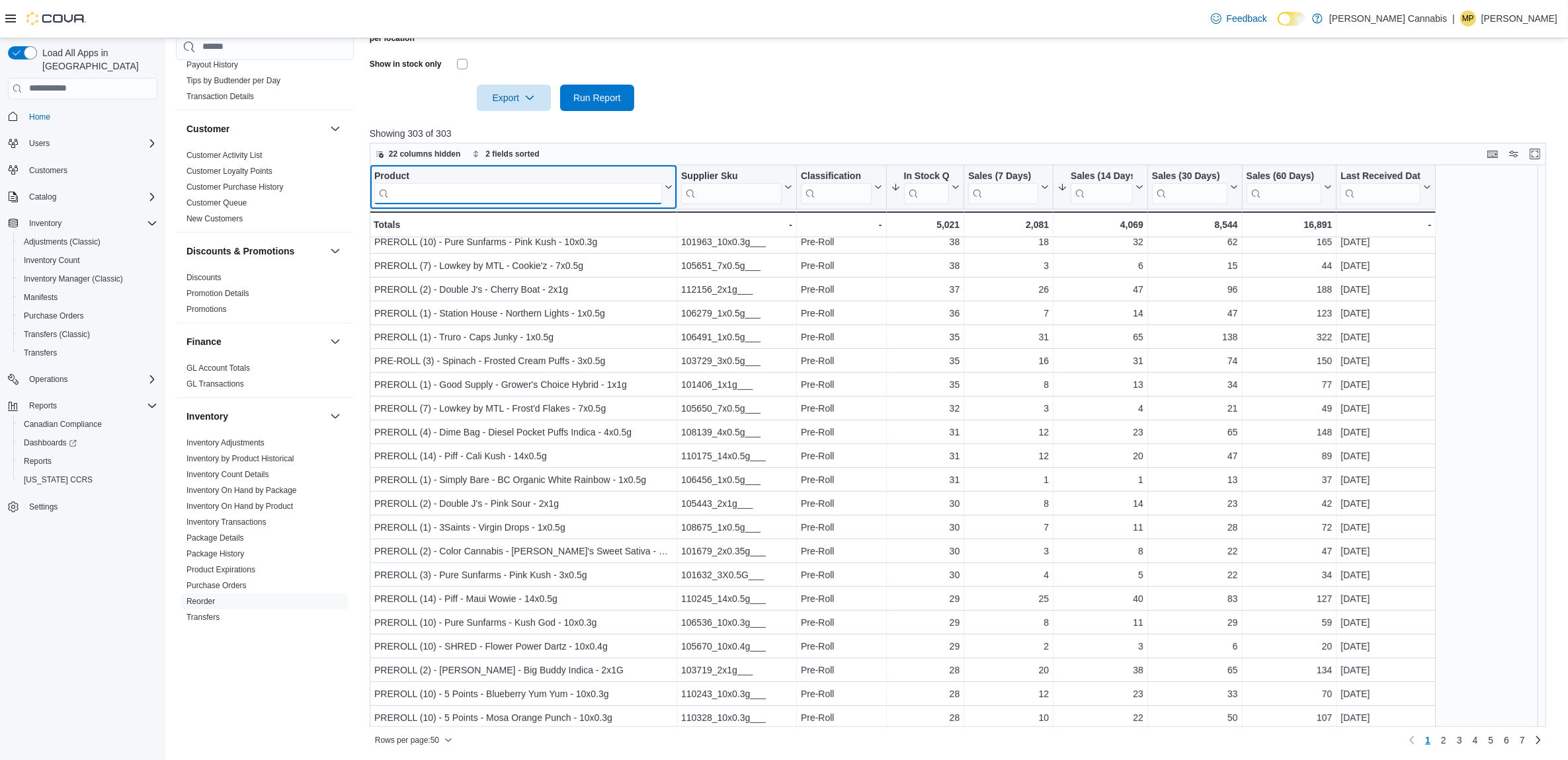
click at [457, 193] on input "search" at bounding box center [518, 193] width 288 height 21
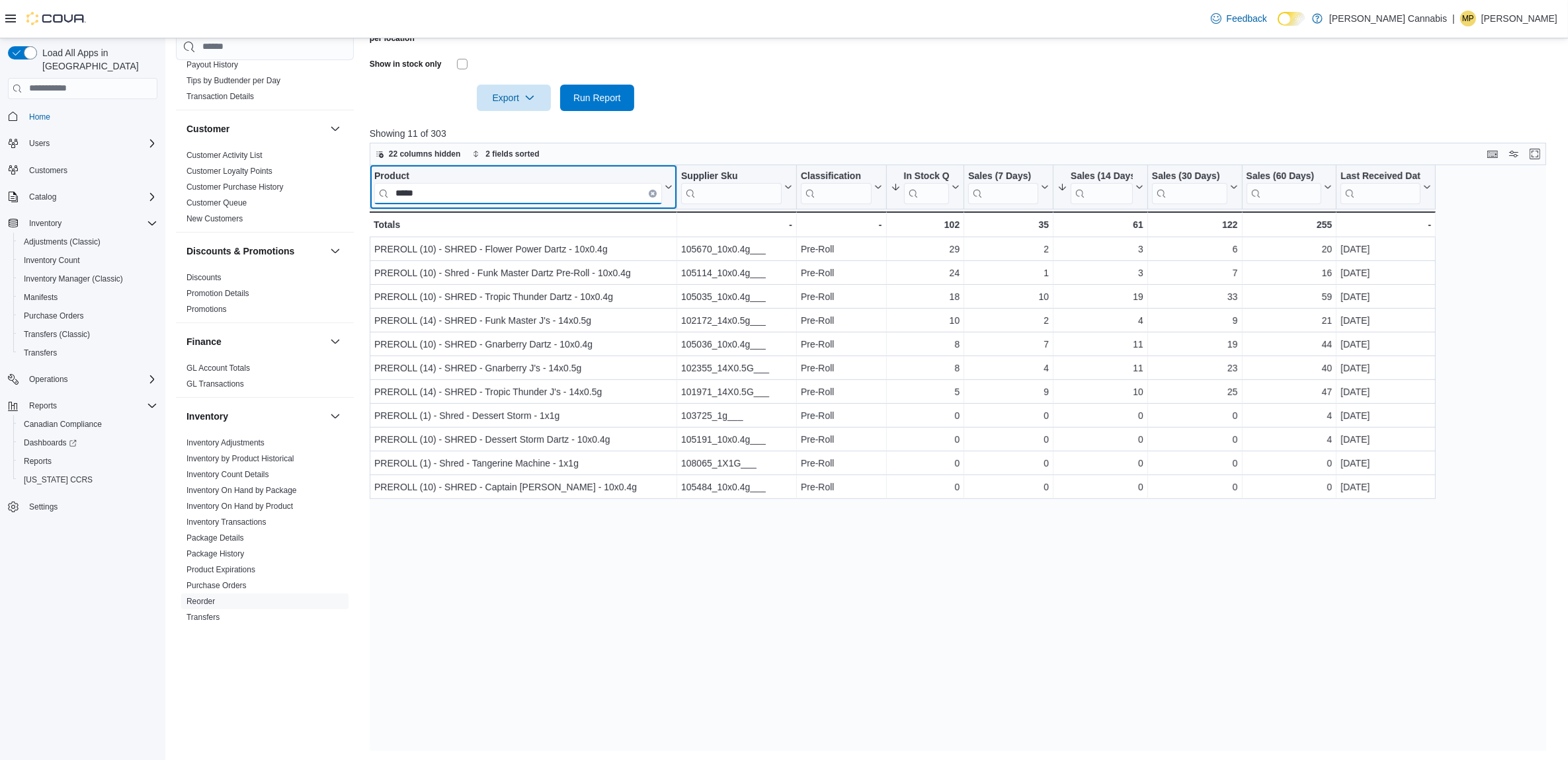
type input "*****"
click at [651, 192] on icon "Clear input" at bounding box center [653, 193] width 4 height 4
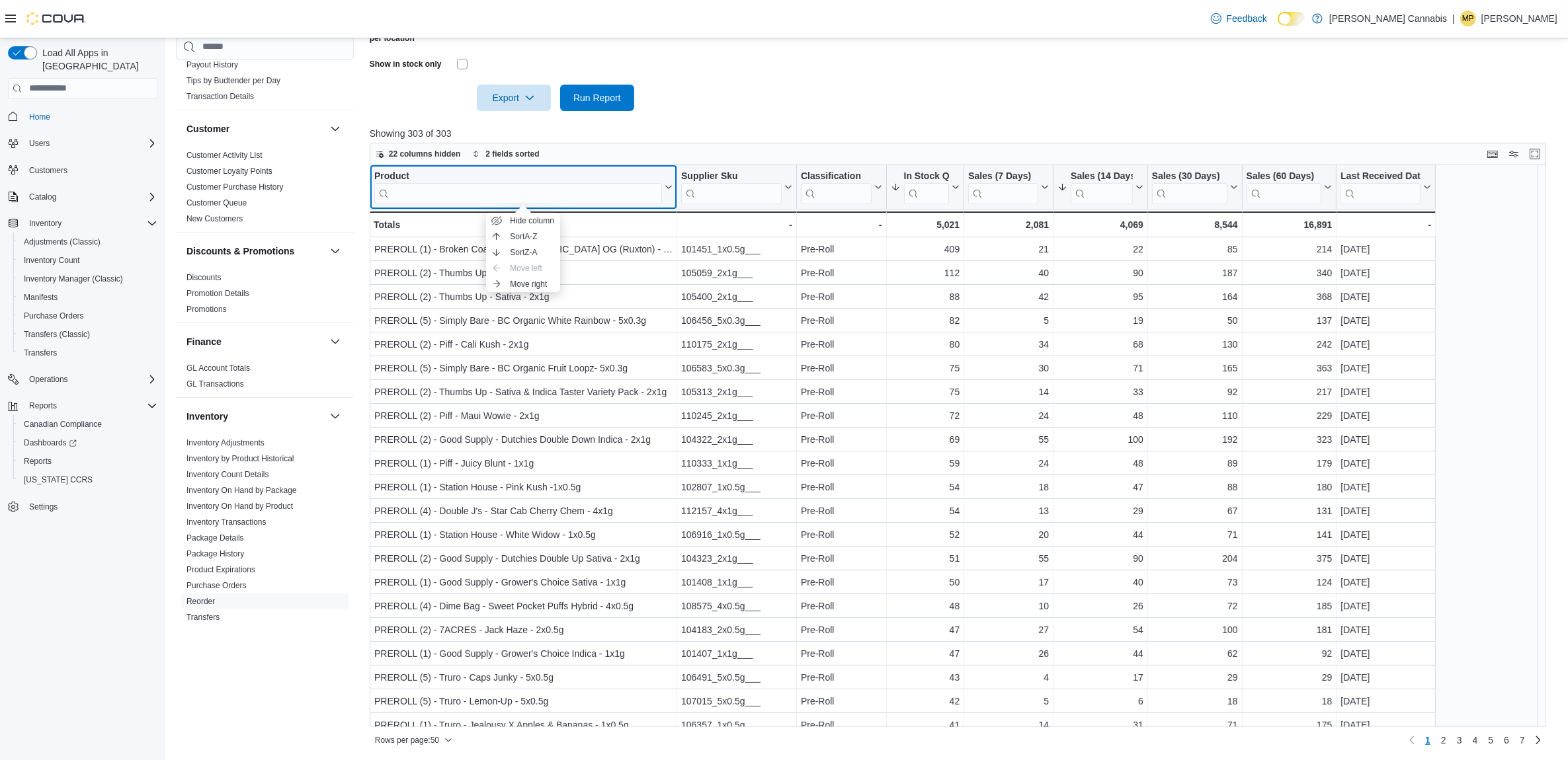
click at [389, 174] on div "Product" at bounding box center [518, 176] width 288 height 13
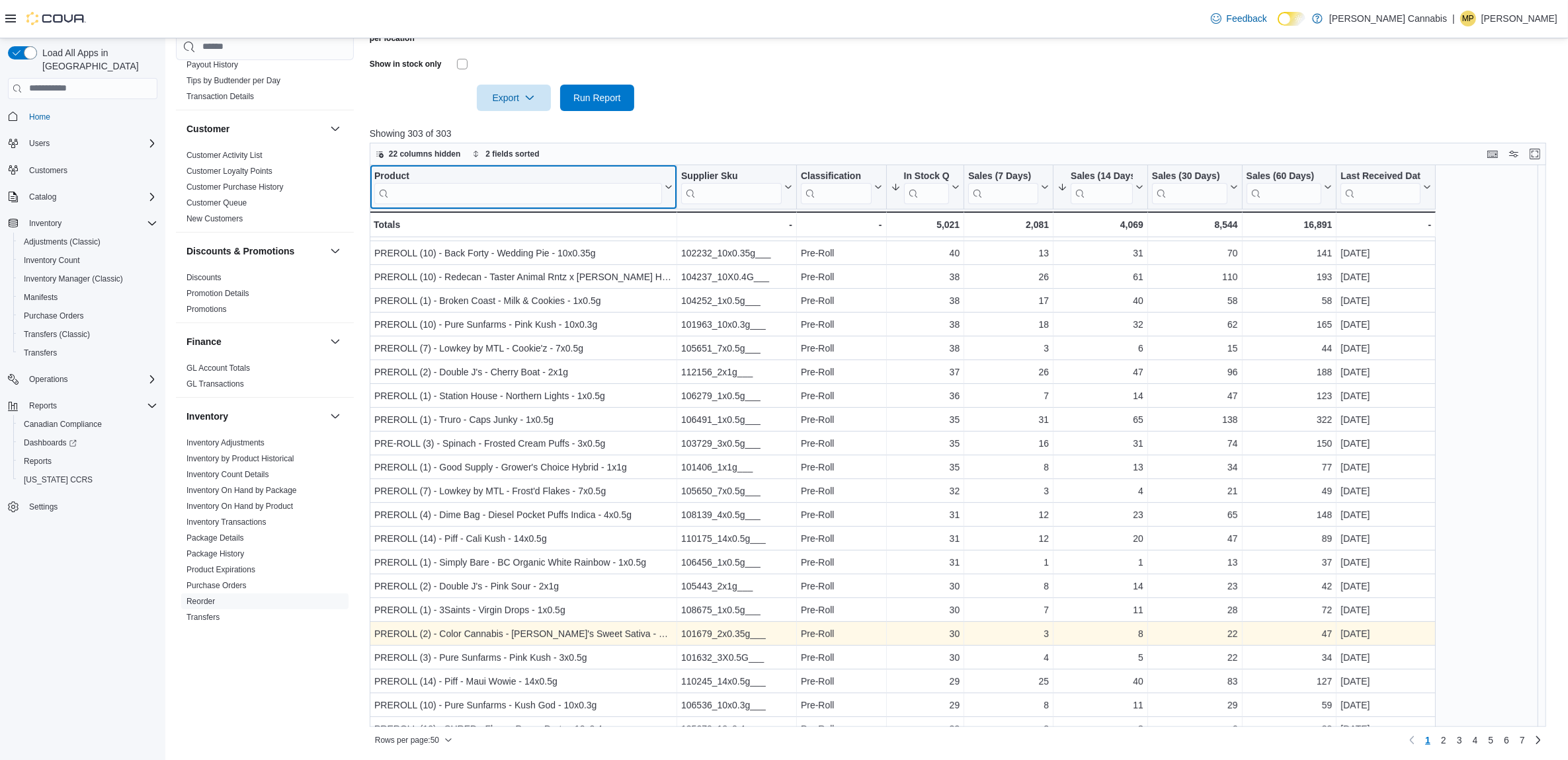
scroll to position [578, 0]
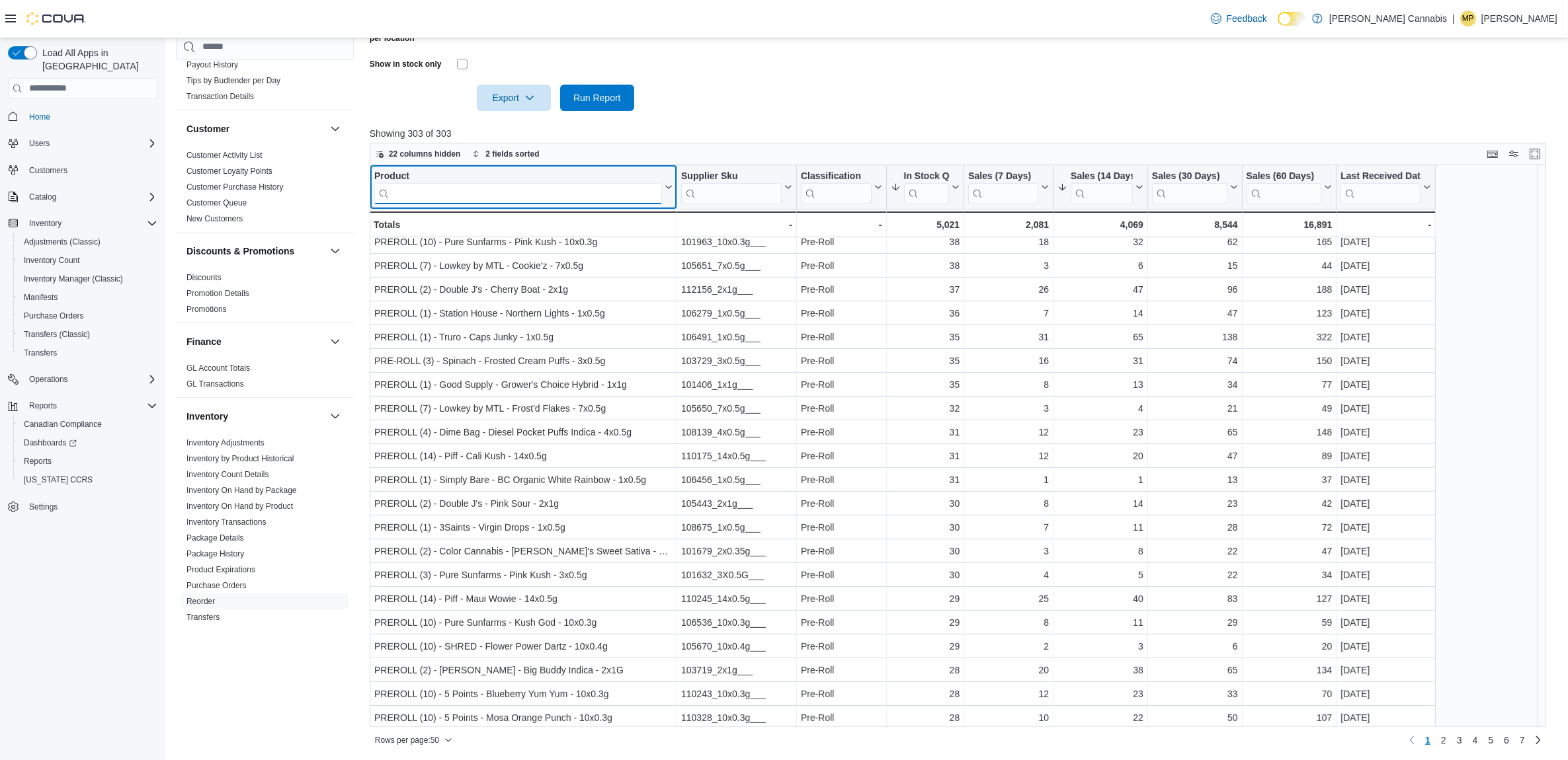
click at [411, 186] on input "search" at bounding box center [518, 193] width 288 height 21
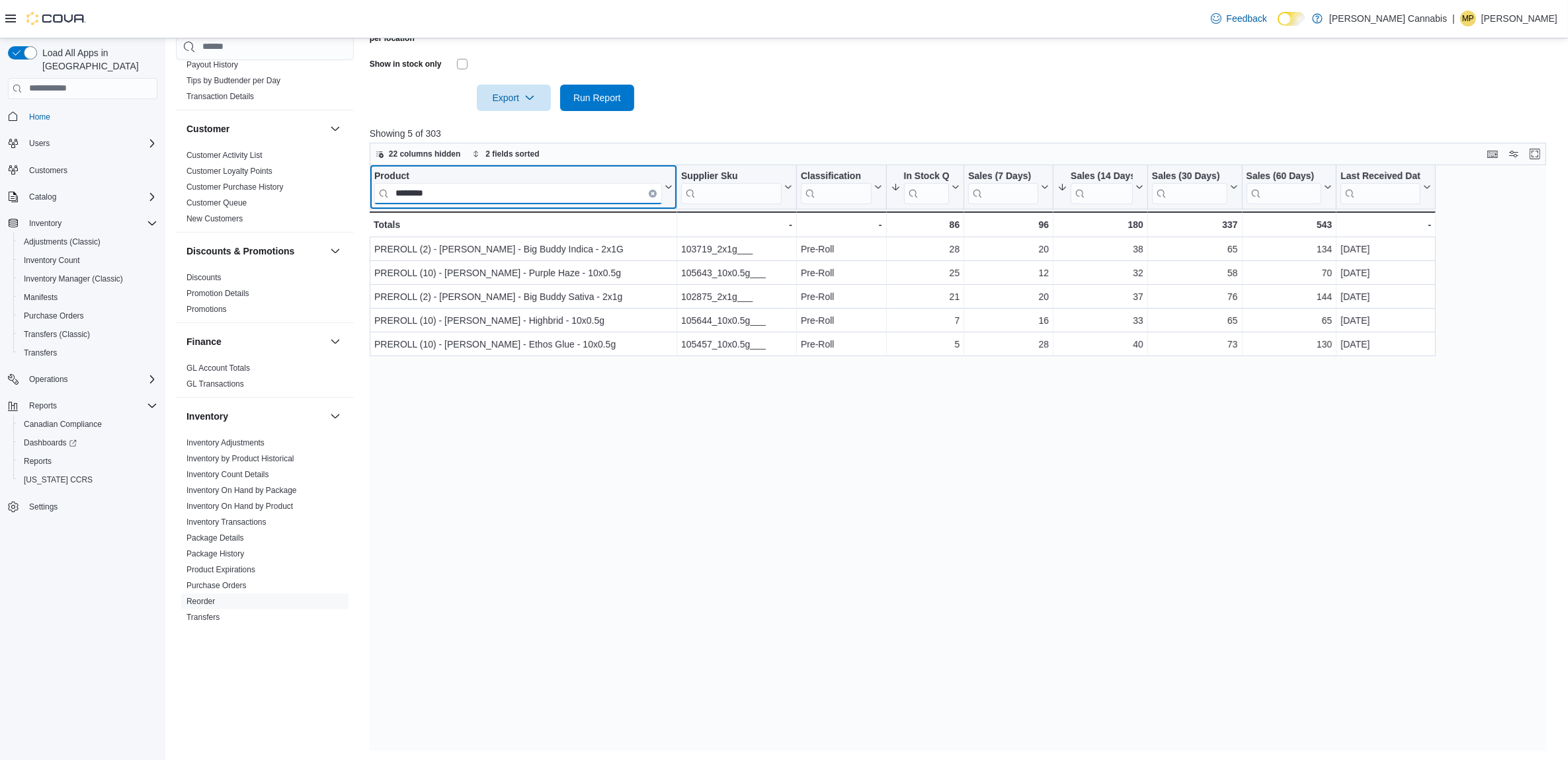
scroll to position [0, 0]
type input "**********"
click at [651, 191] on icon "Clear input" at bounding box center [653, 193] width 4 height 4
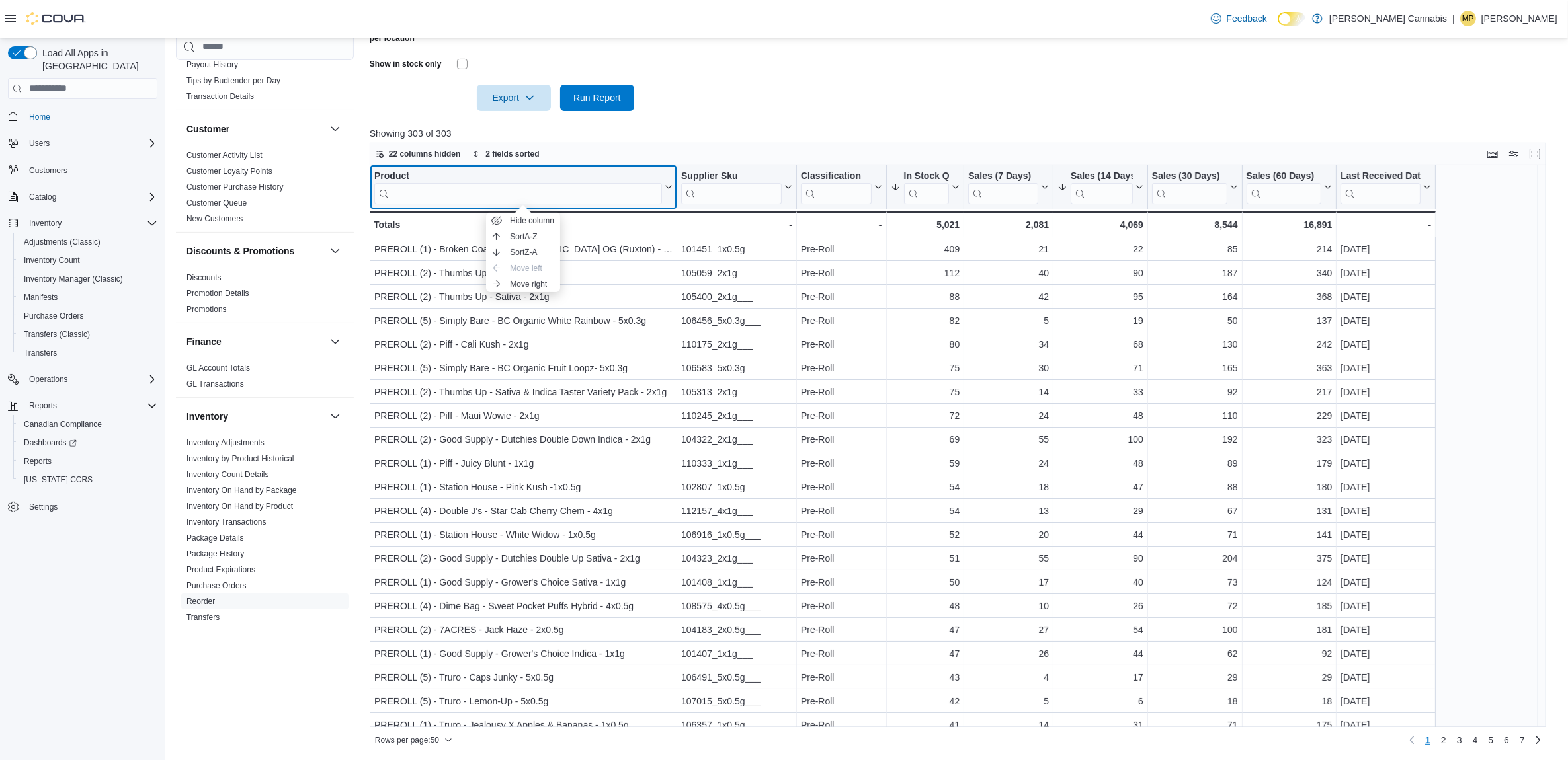
click at [399, 170] on div "Product" at bounding box center [518, 176] width 288 height 13
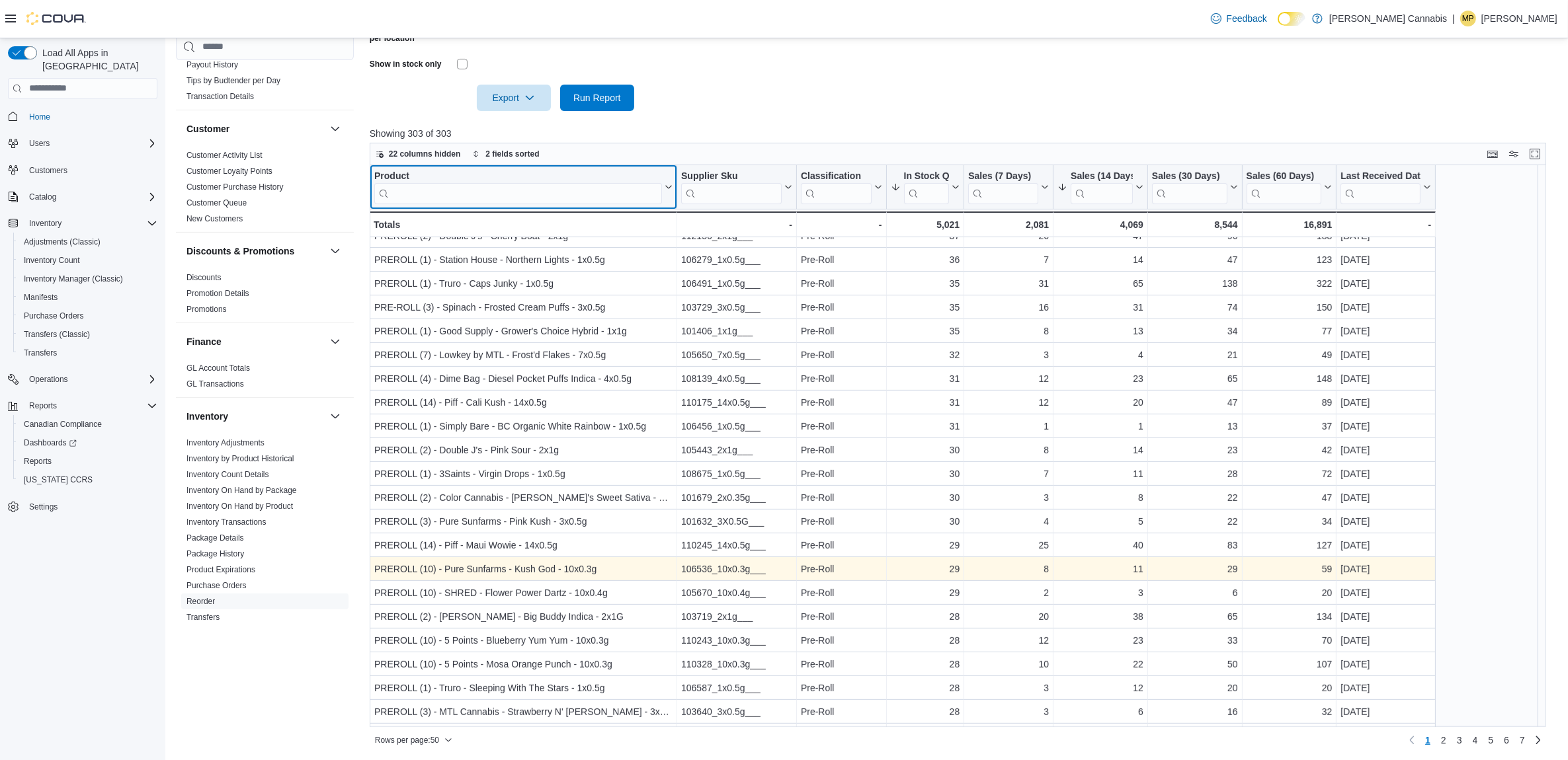
scroll to position [661, 0]
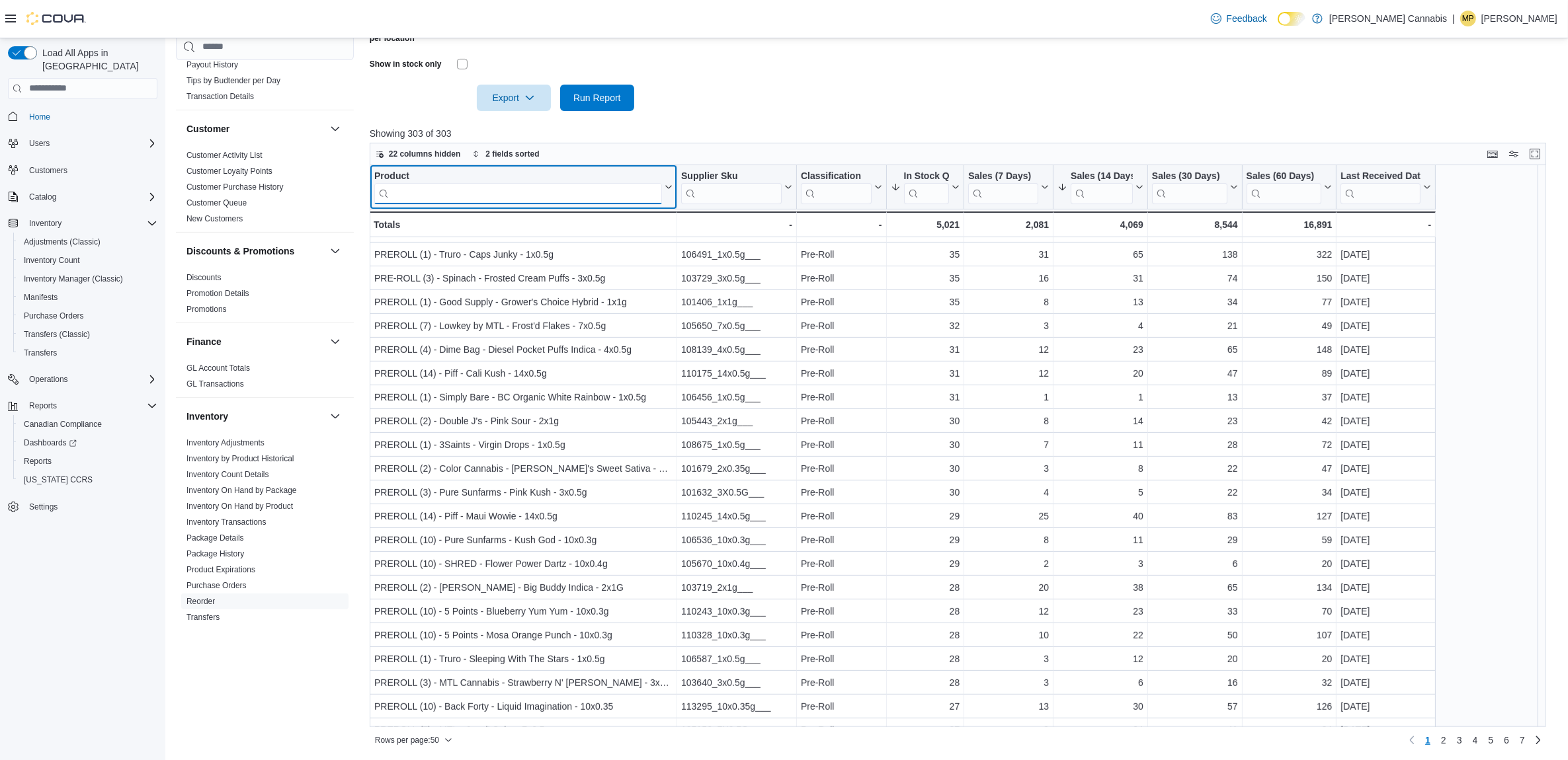
click at [429, 187] on input "search" at bounding box center [518, 193] width 288 height 21
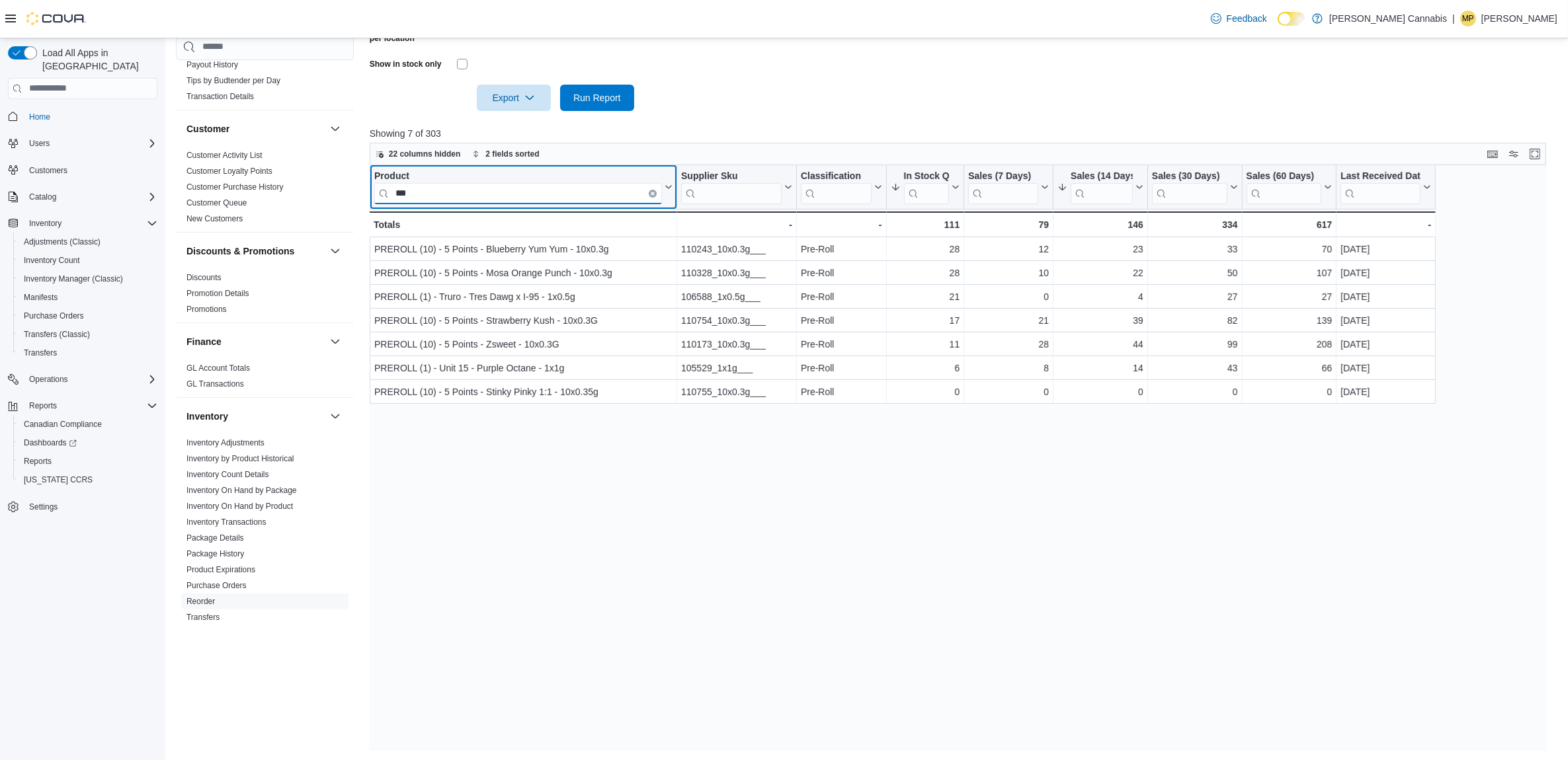
scroll to position [0, 0]
type input "*******"
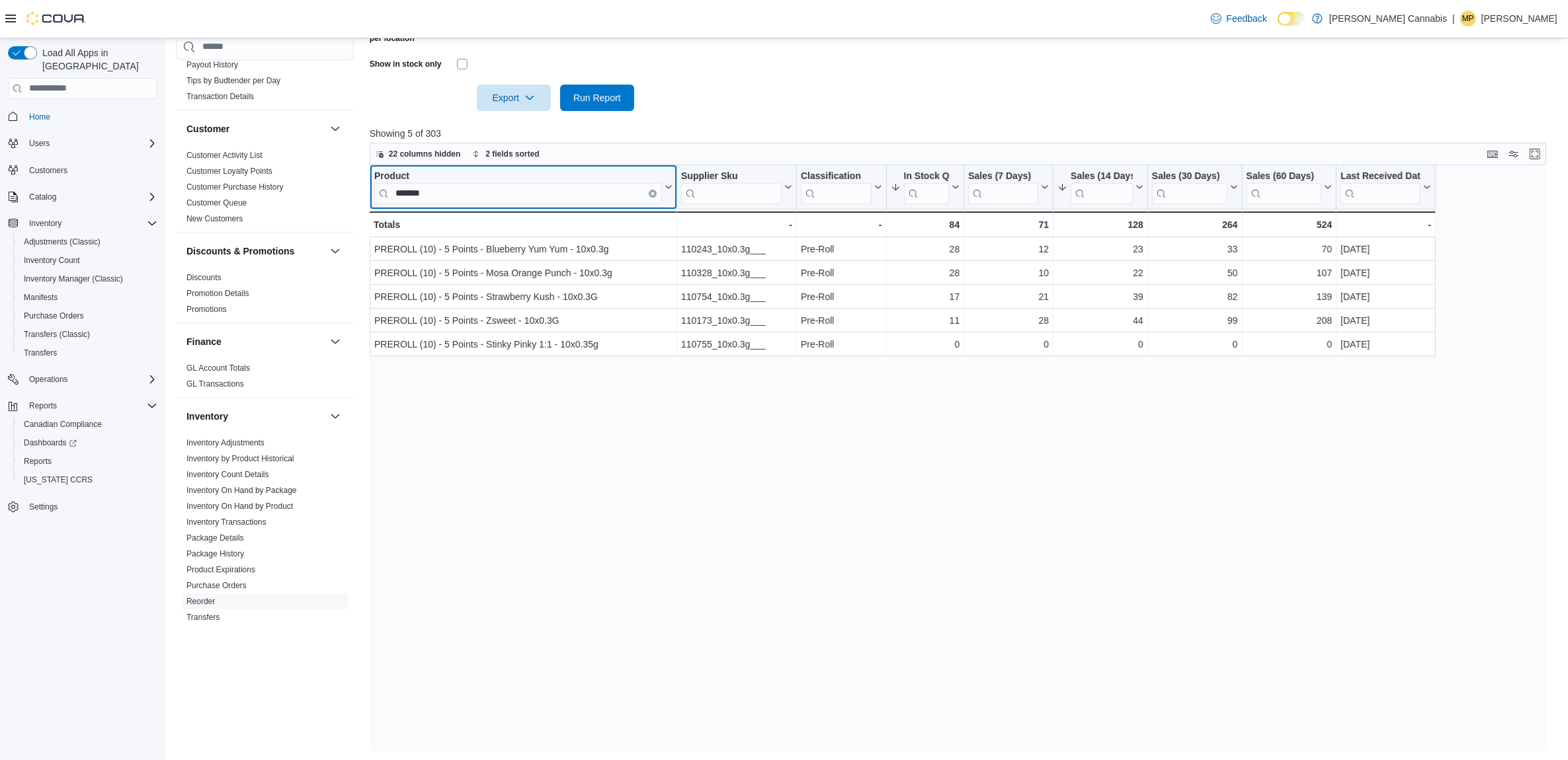
click at [651, 191] on icon "Clear input" at bounding box center [653, 193] width 4 height 4
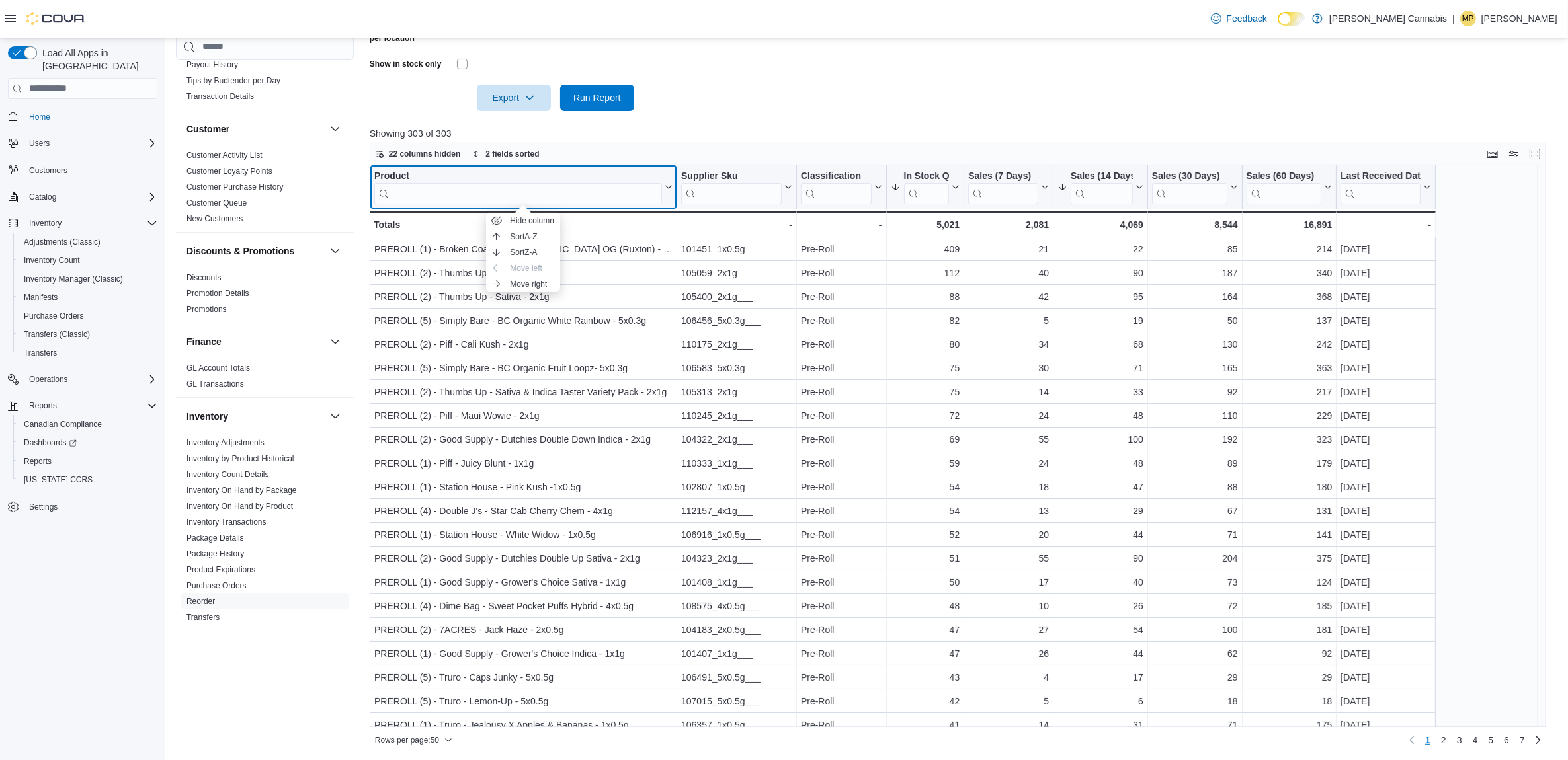
click at [413, 180] on div "Product" at bounding box center [518, 176] width 288 height 13
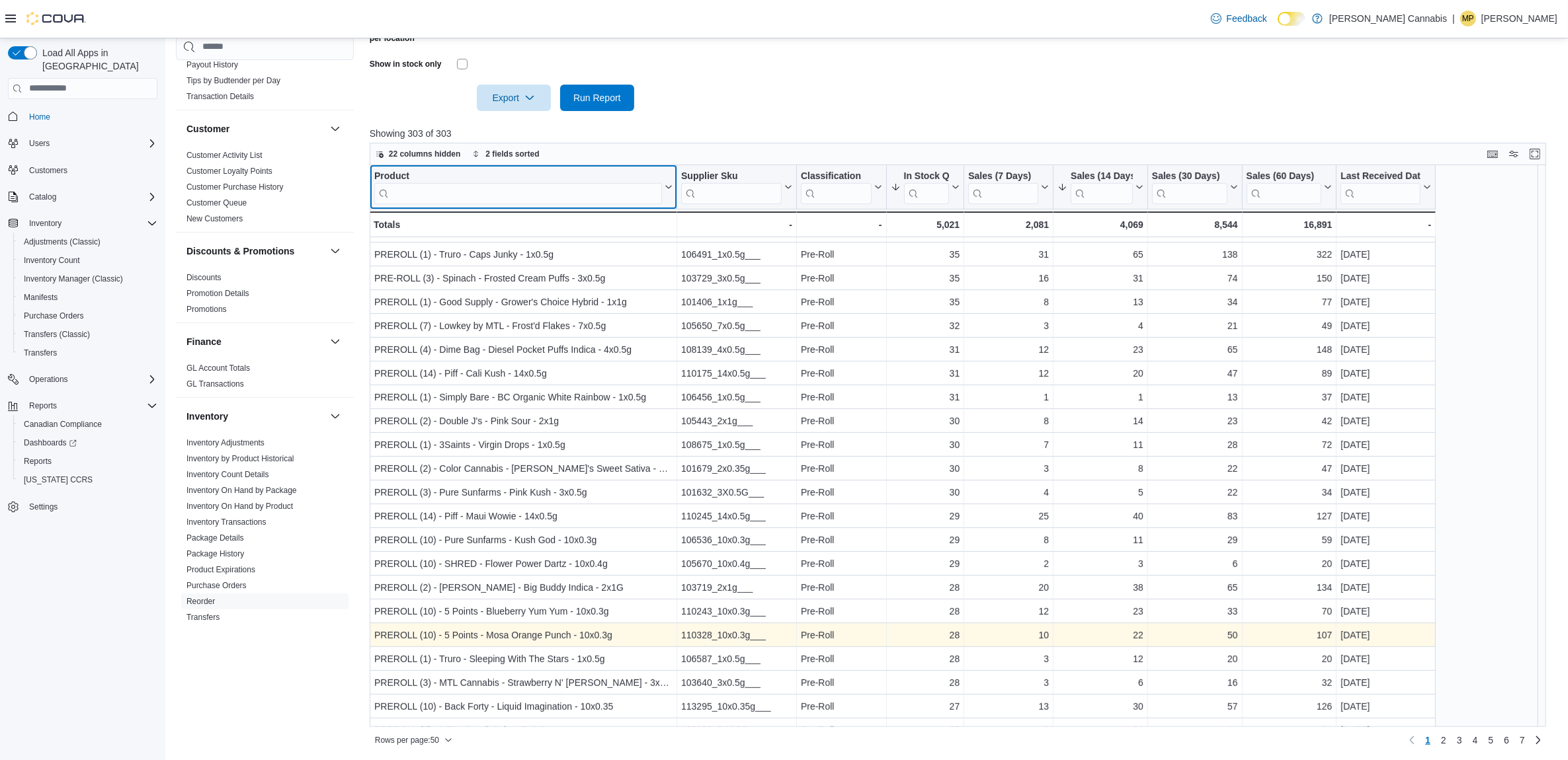
scroll to position [699, 0]
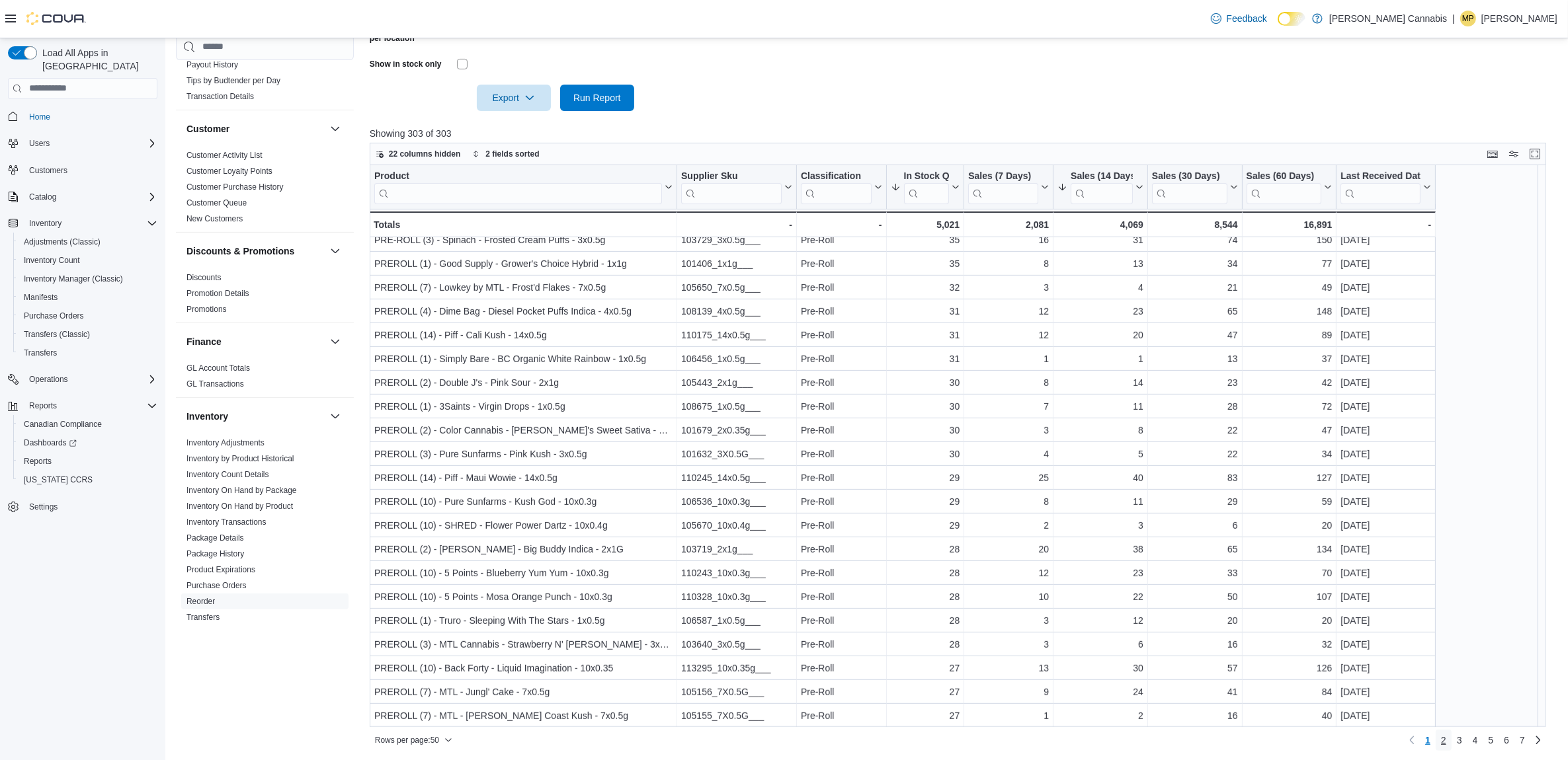
click at [1446, 739] on span "2" at bounding box center [1443, 740] width 5 height 13
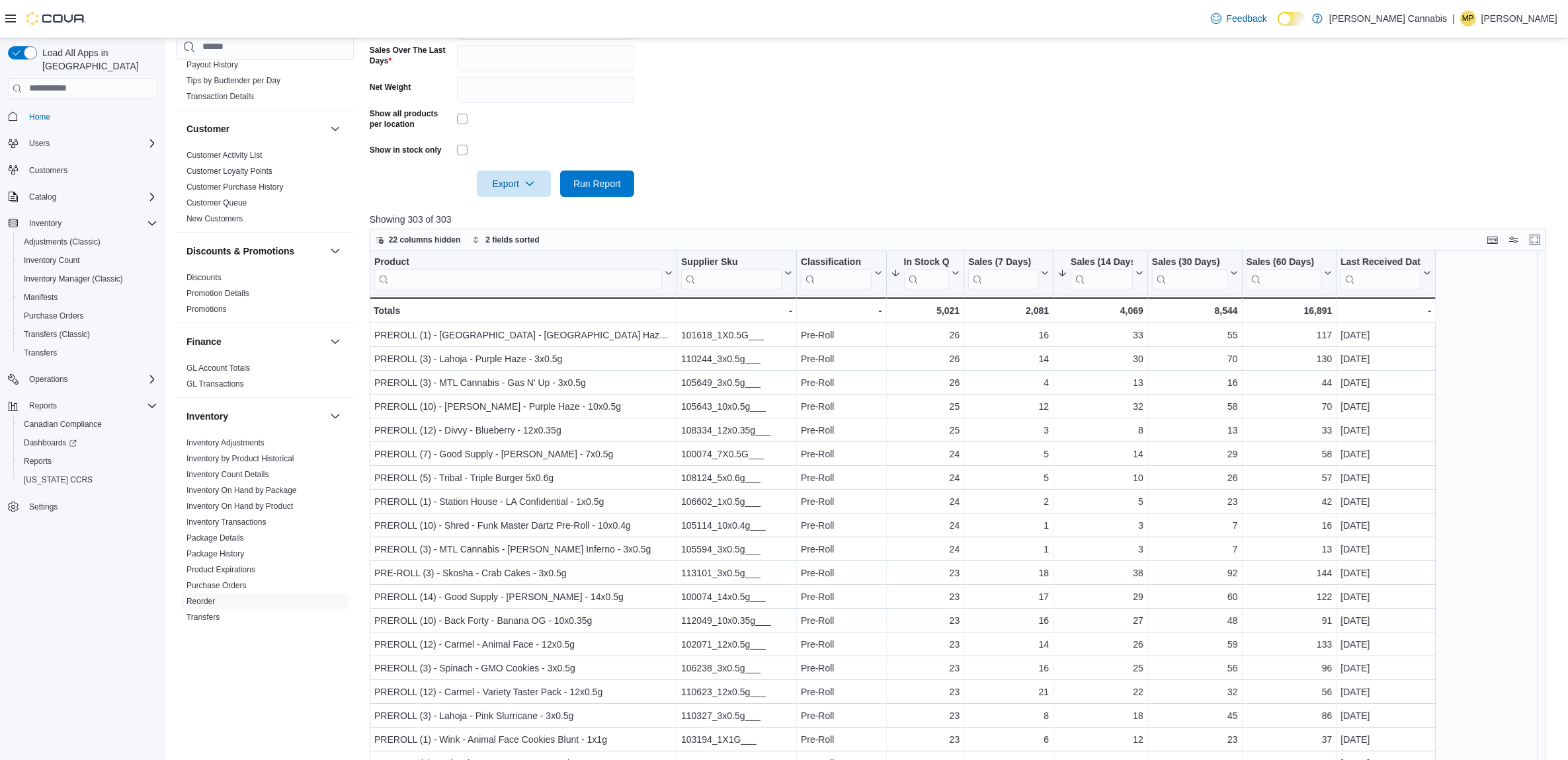
scroll to position [374, 0]
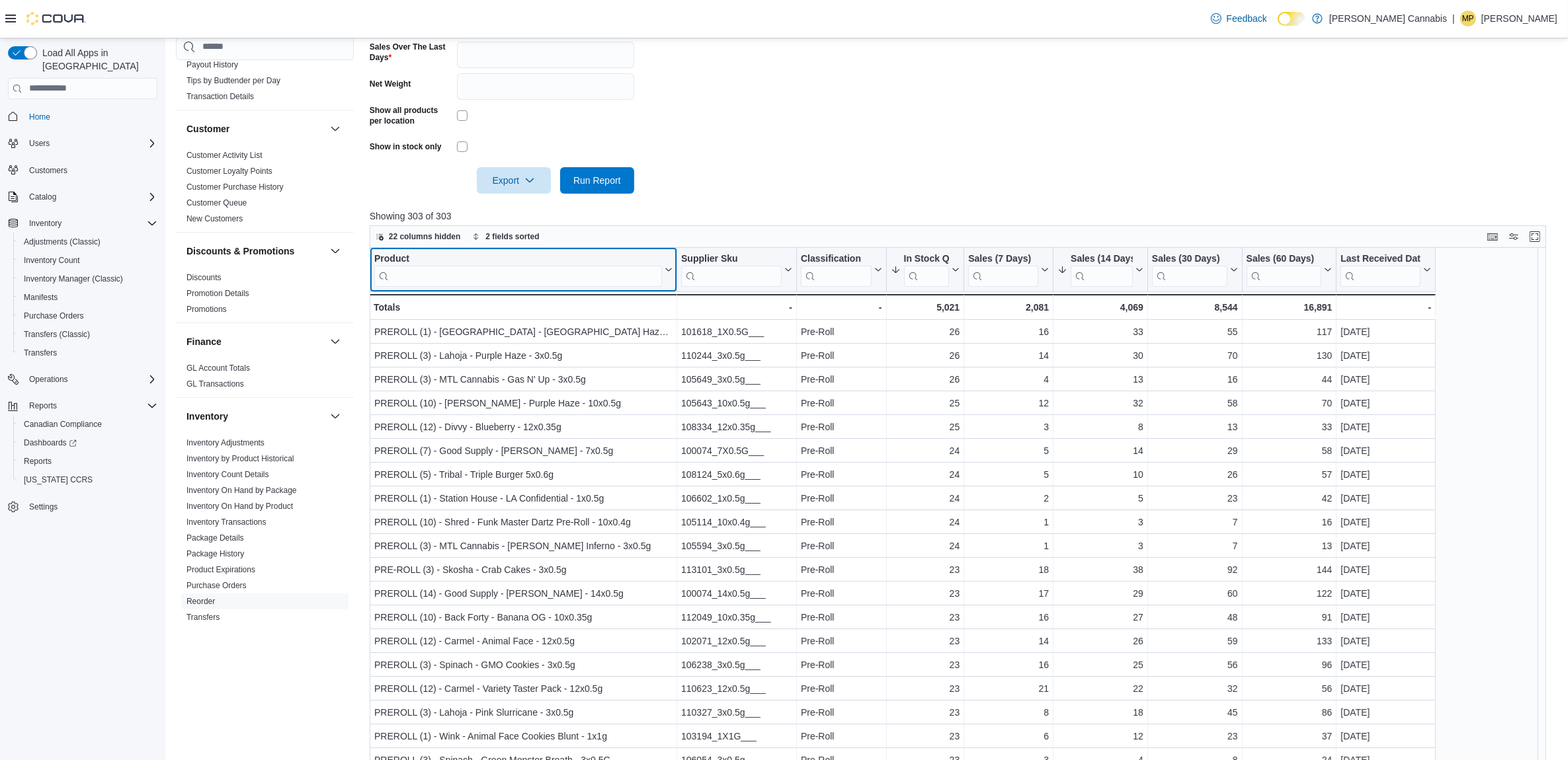
click at [546, 282] on input "search" at bounding box center [518, 276] width 288 height 21
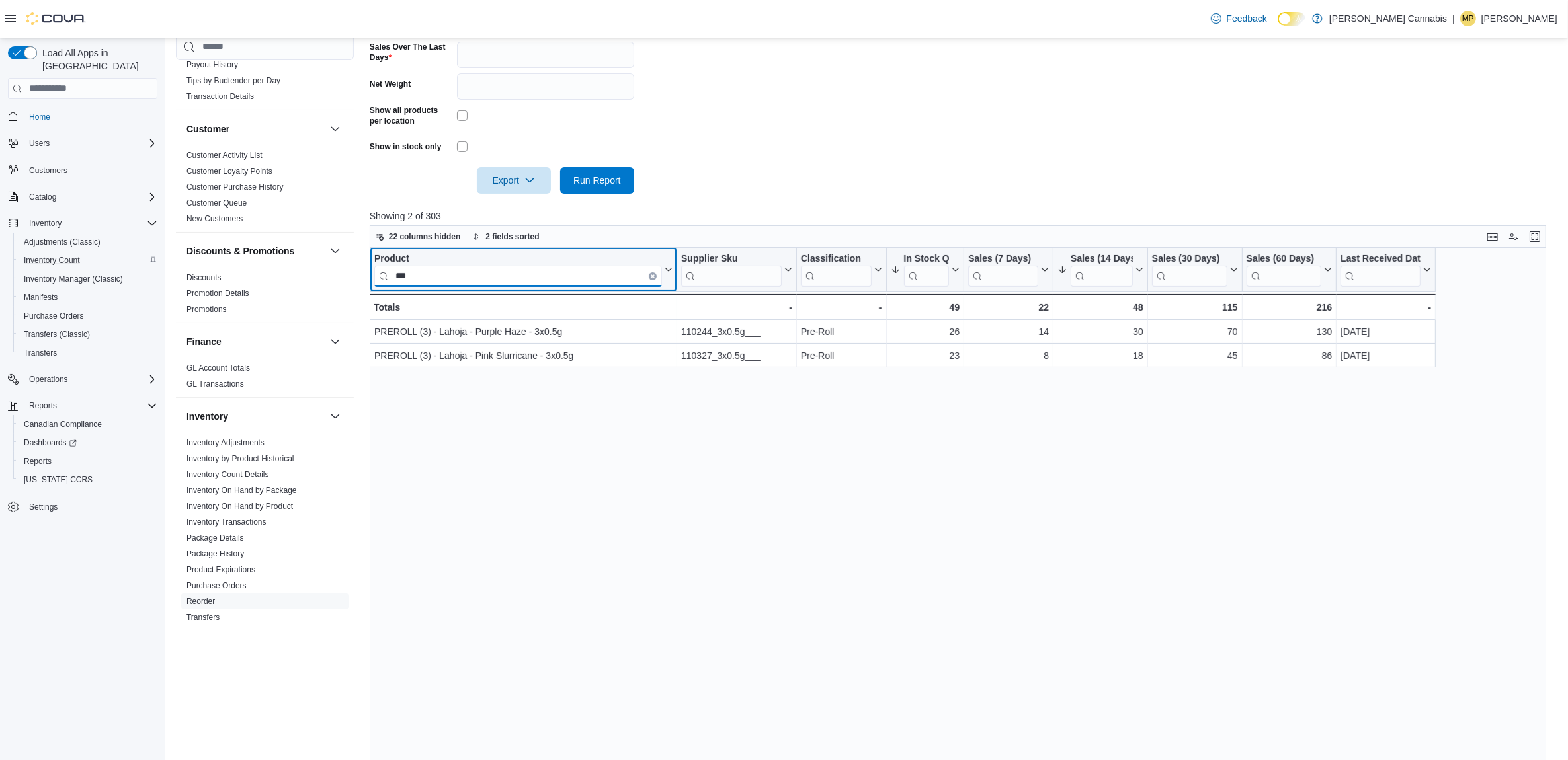
type input "***"
click at [653, 272] on button "Clear input" at bounding box center [652, 276] width 8 height 8
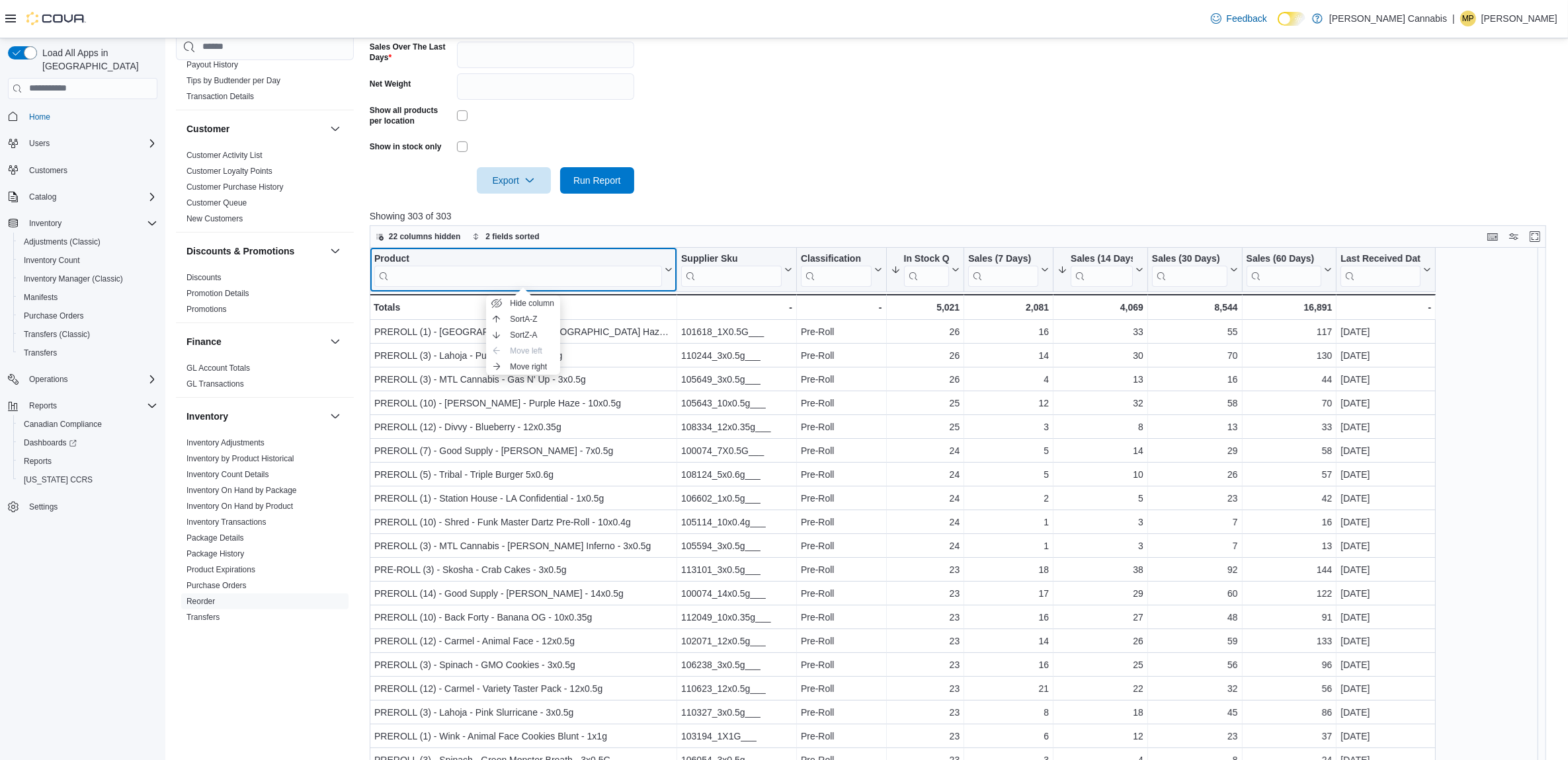
click at [401, 260] on div "Product" at bounding box center [518, 259] width 288 height 13
click at [553, 278] on input "search" at bounding box center [518, 276] width 288 height 21
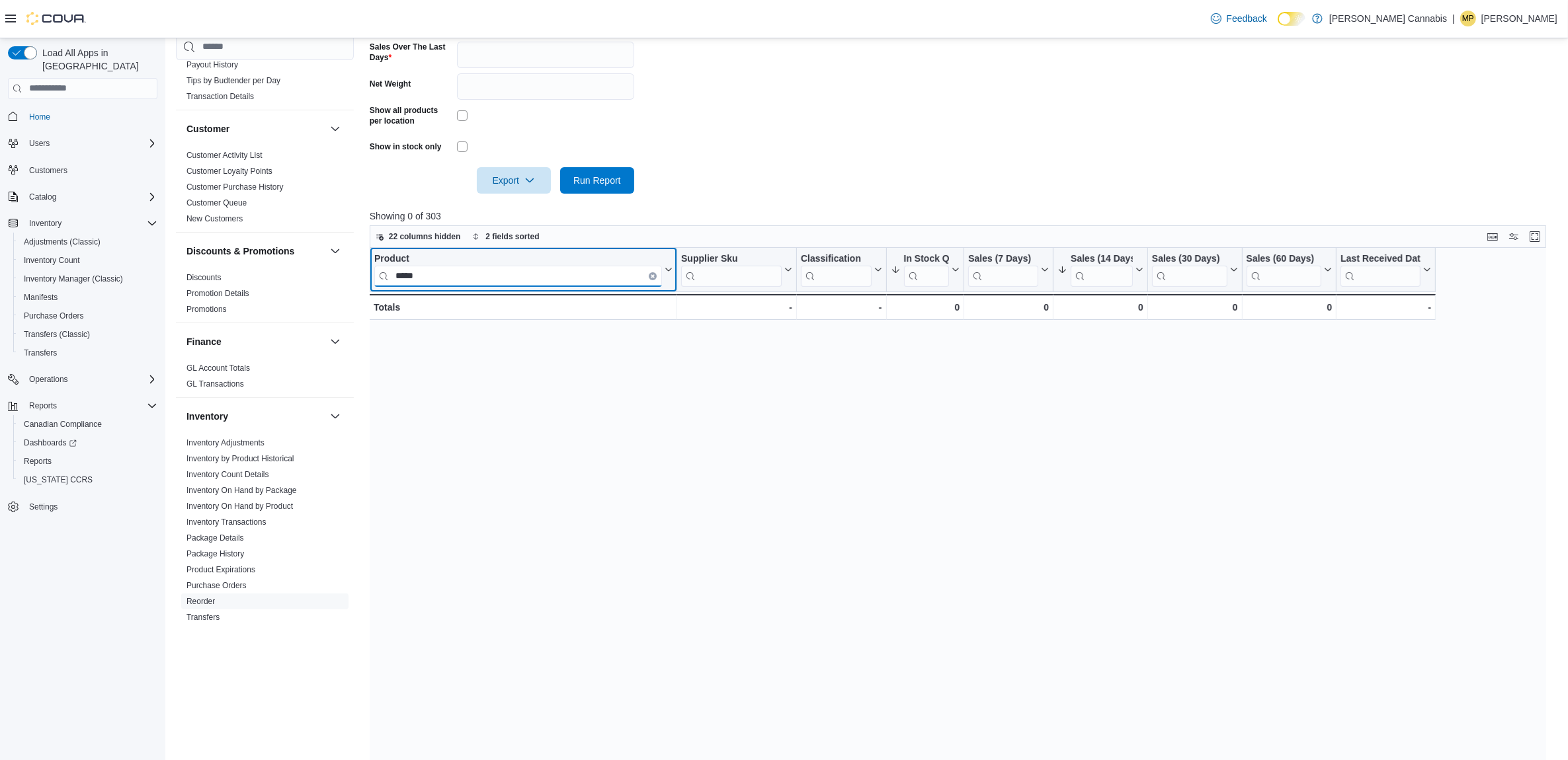
click at [473, 273] on input "*****" at bounding box center [518, 276] width 288 height 21
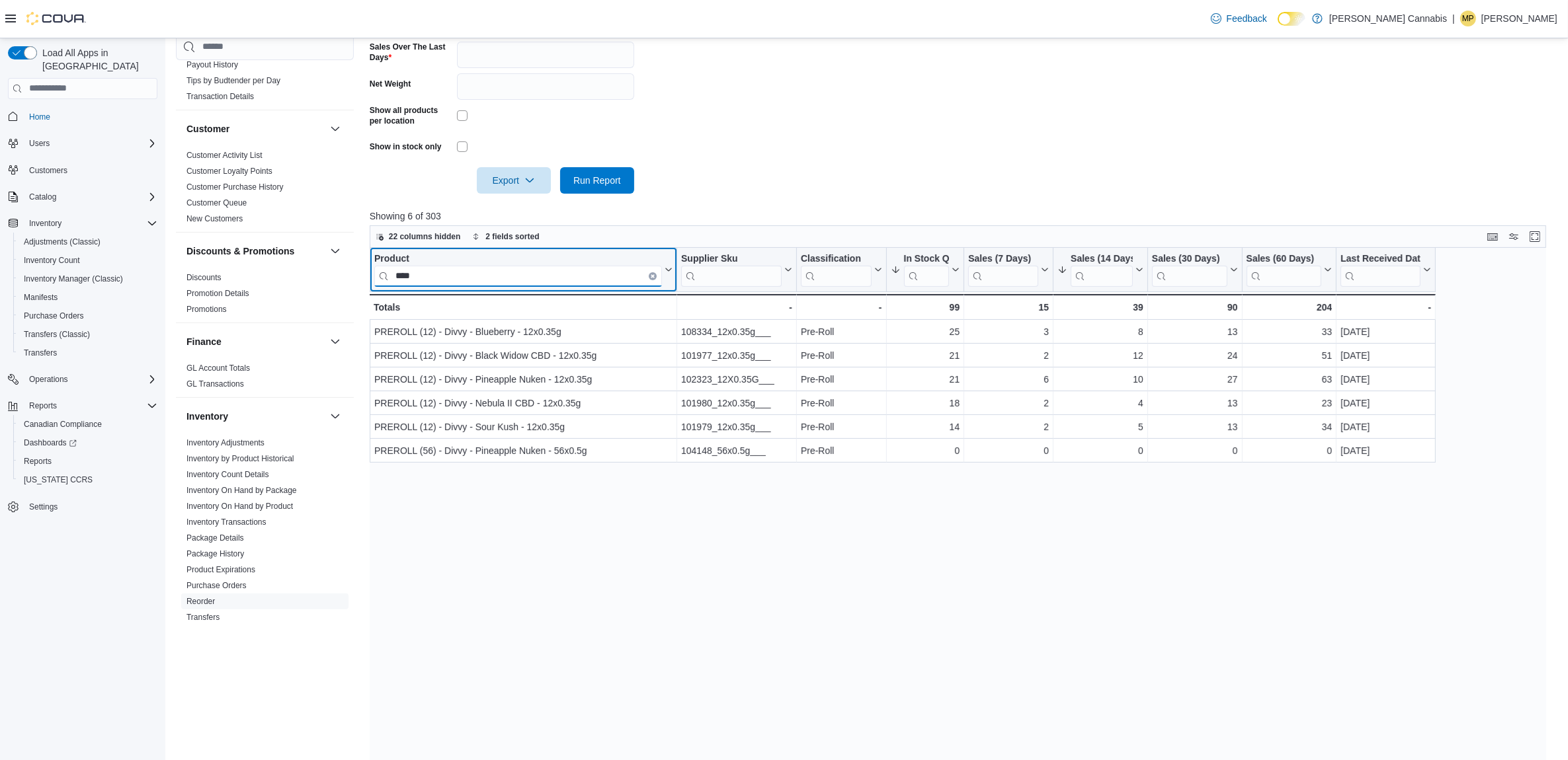
type input "****"
click at [653, 274] on icon "Clear input" at bounding box center [653, 276] width 3 height 3
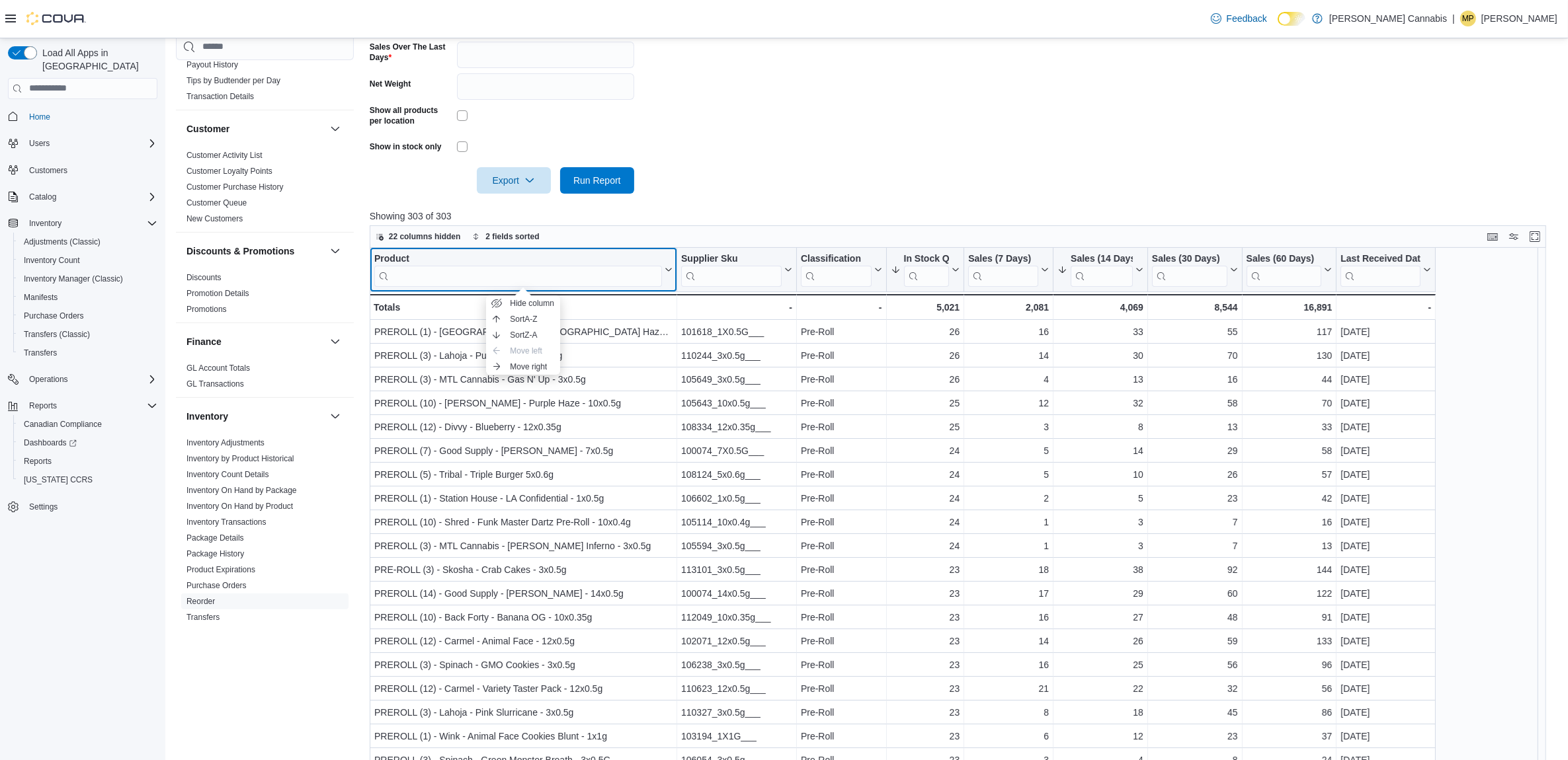
click at [425, 255] on div "Product" at bounding box center [518, 259] width 288 height 13
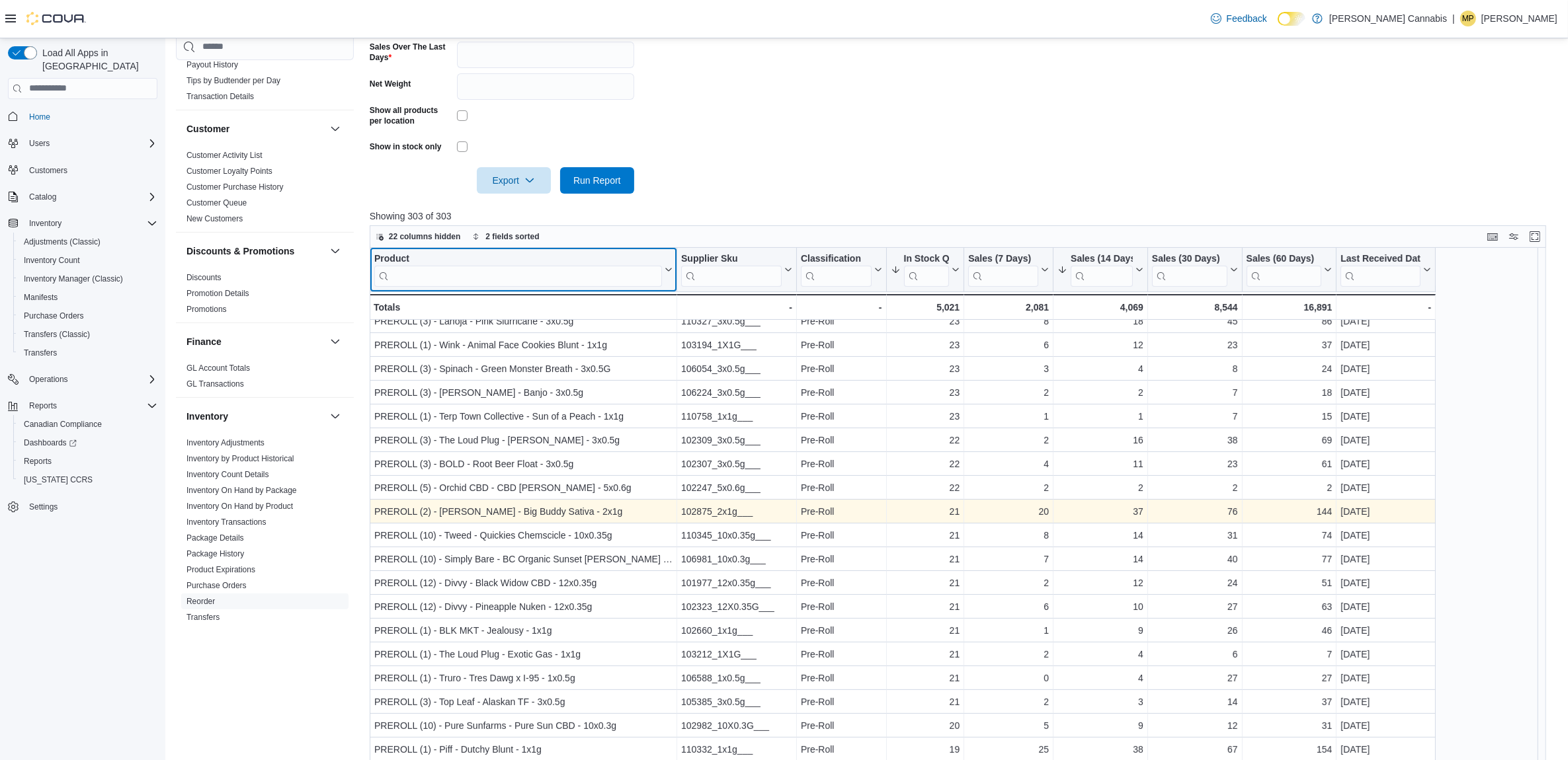
scroll to position [496, 0]
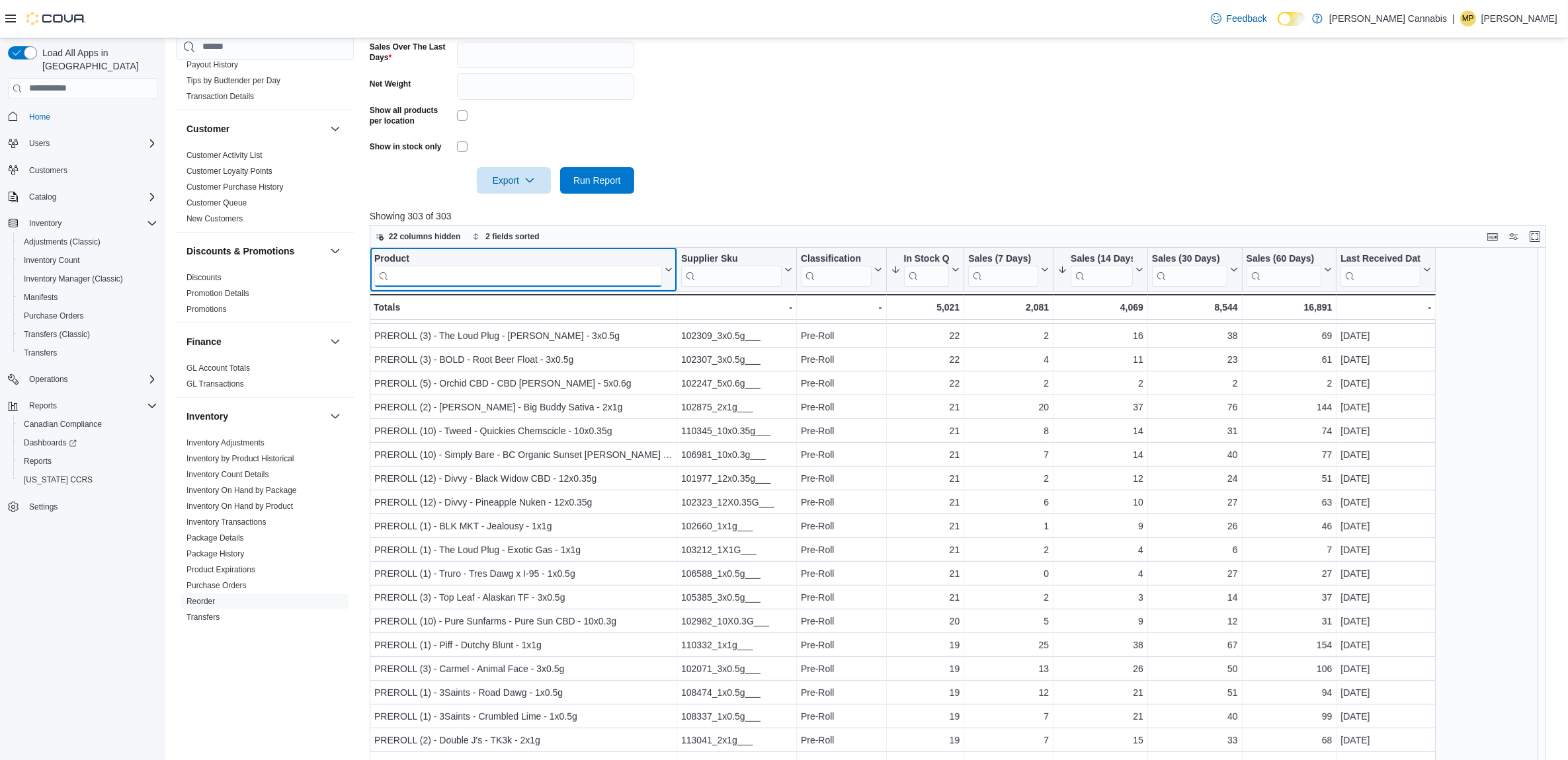
click at [443, 276] on input "search" at bounding box center [518, 276] width 288 height 21
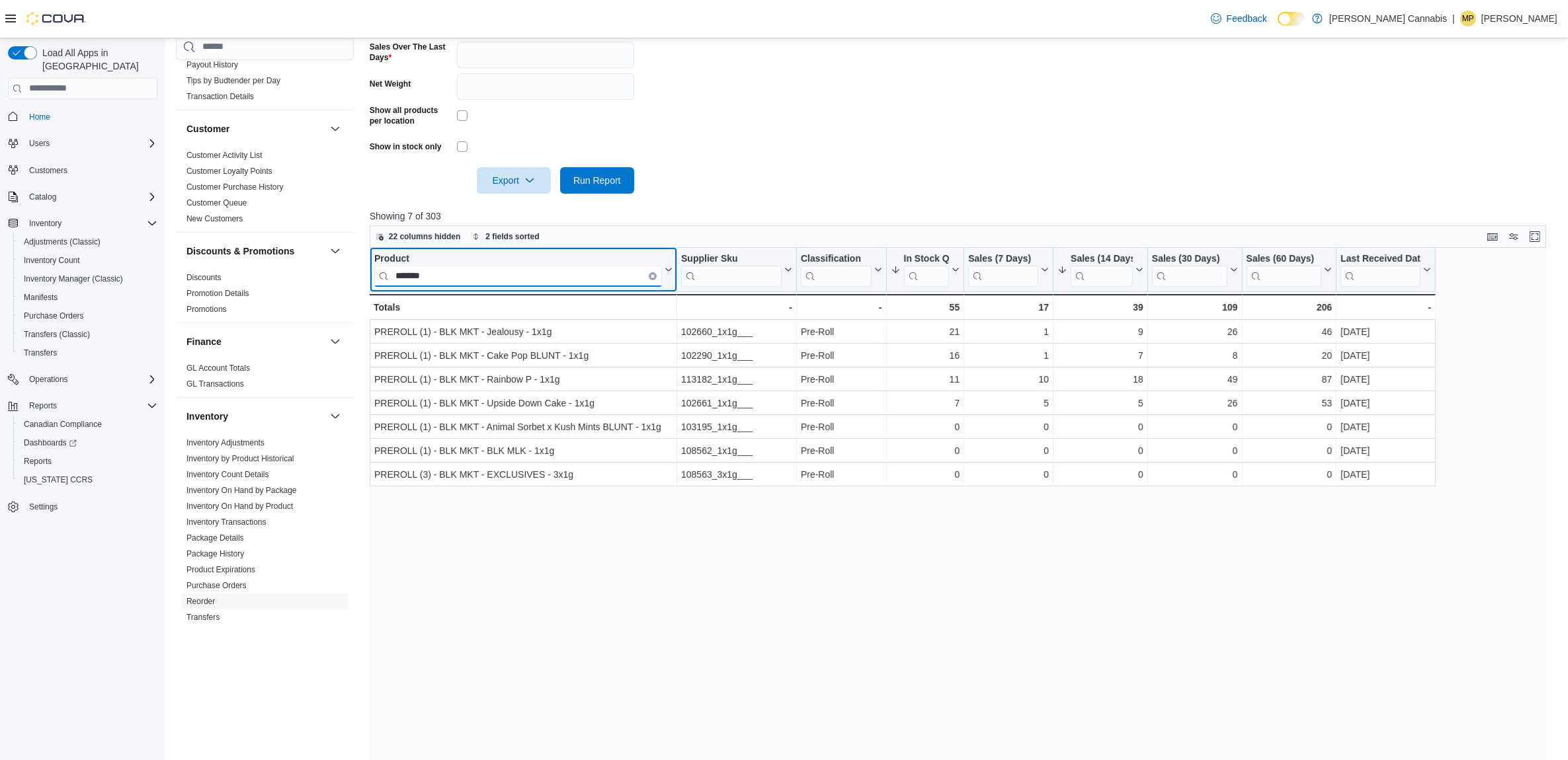
type input "*******"
click at [651, 276] on icon "Clear input" at bounding box center [653, 276] width 4 height 4
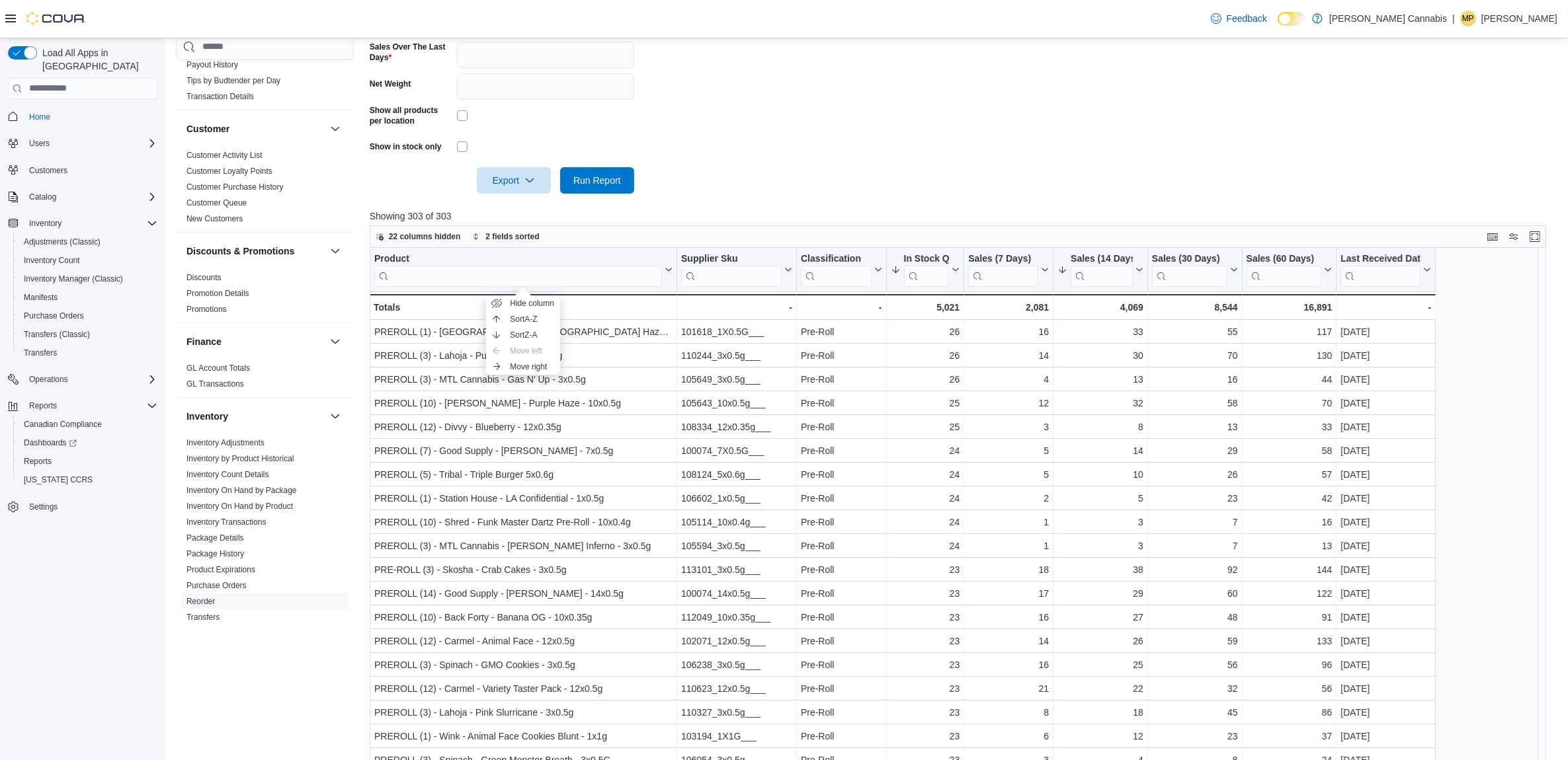
click at [392, 256] on div "Product" at bounding box center [518, 259] width 288 height 13
click at [471, 276] on input "search" at bounding box center [518, 276] width 288 height 21
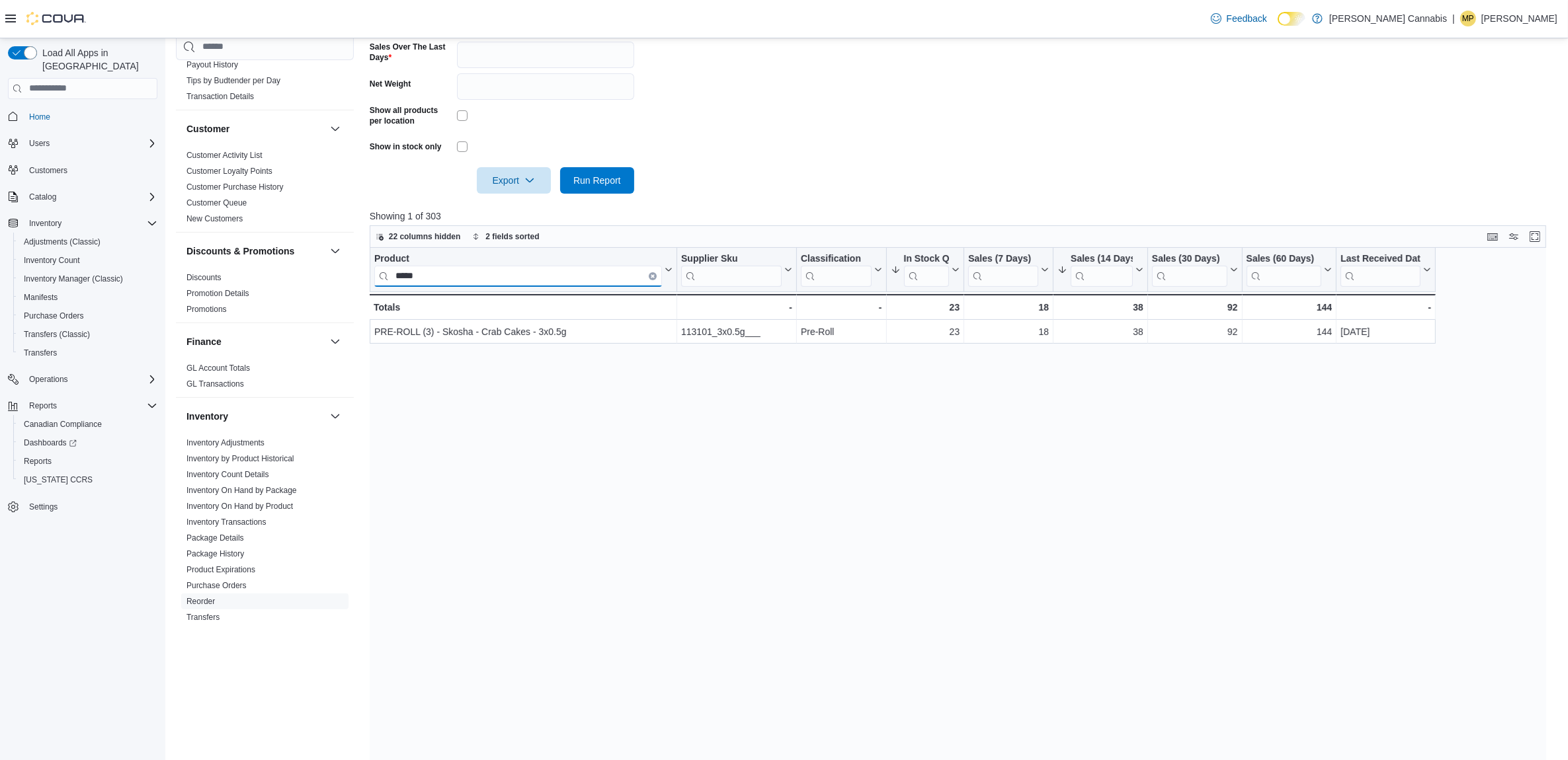
type input "*****"
click at [652, 273] on icon "Clear input" at bounding box center [653, 276] width 4 height 4
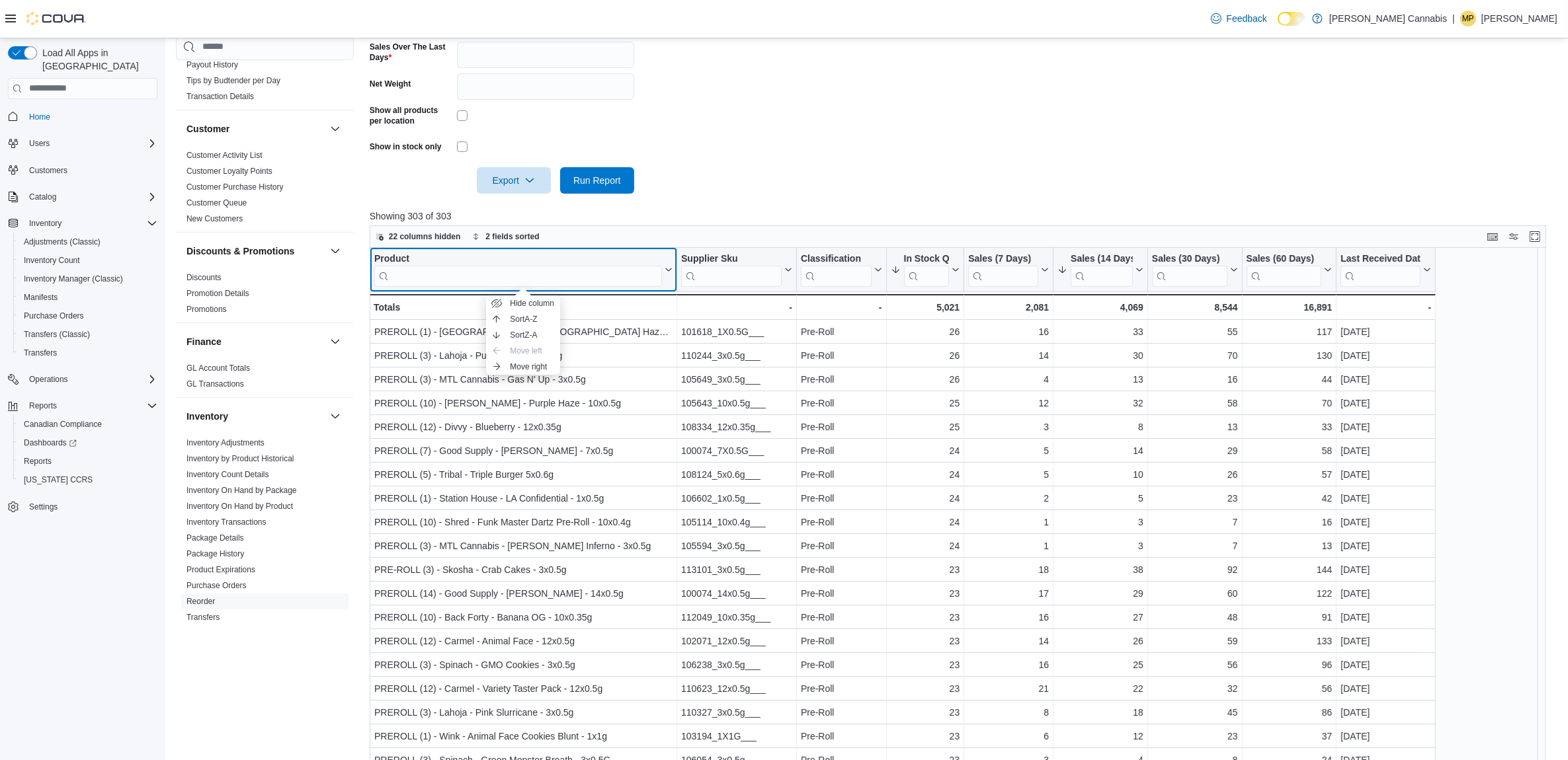
click at [402, 255] on div "Product" at bounding box center [518, 259] width 288 height 13
click at [534, 281] on input "search" at bounding box center [518, 276] width 288 height 21
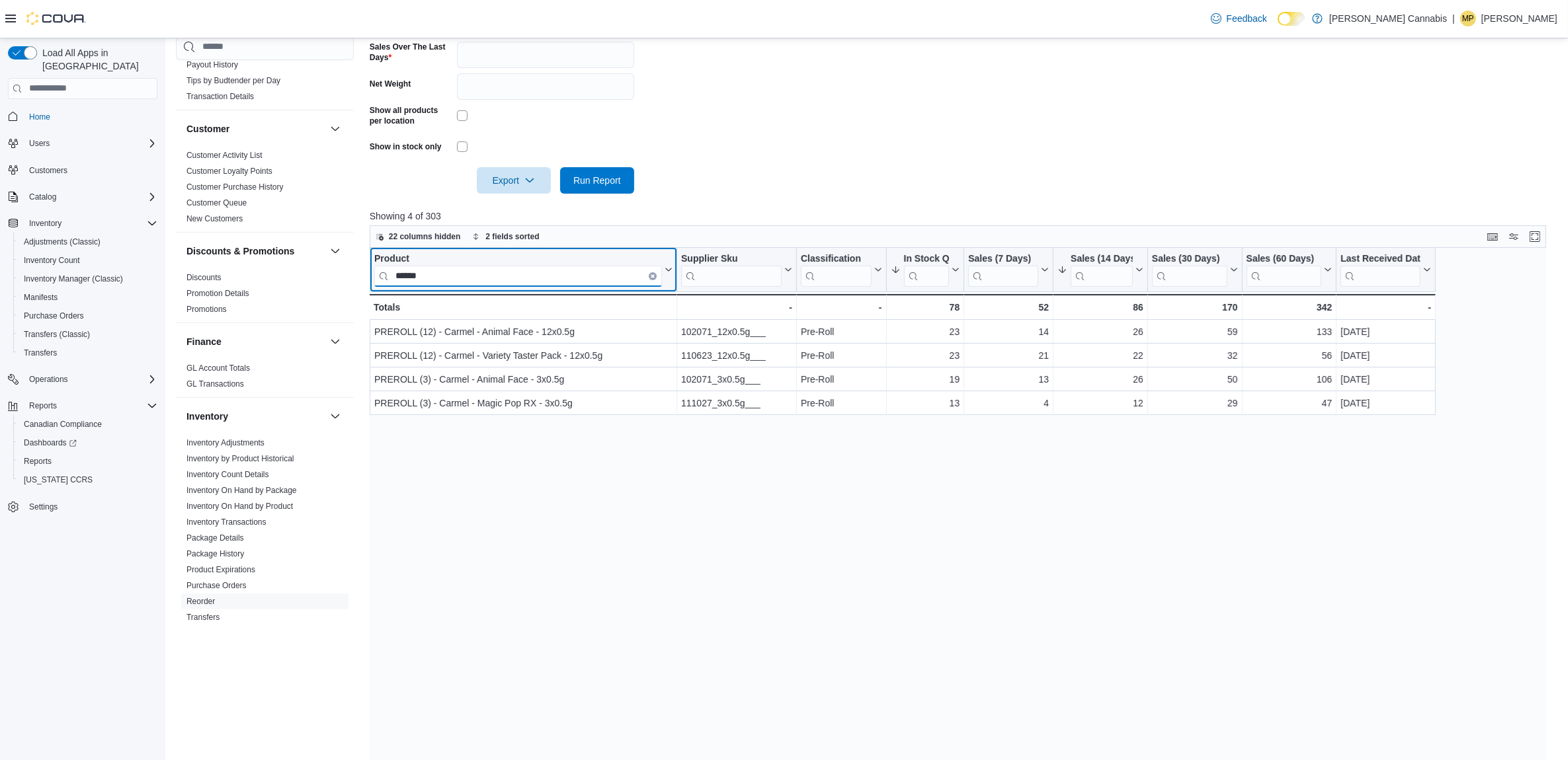
type input "******"
click at [650, 272] on button "Clear input" at bounding box center [652, 276] width 8 height 8
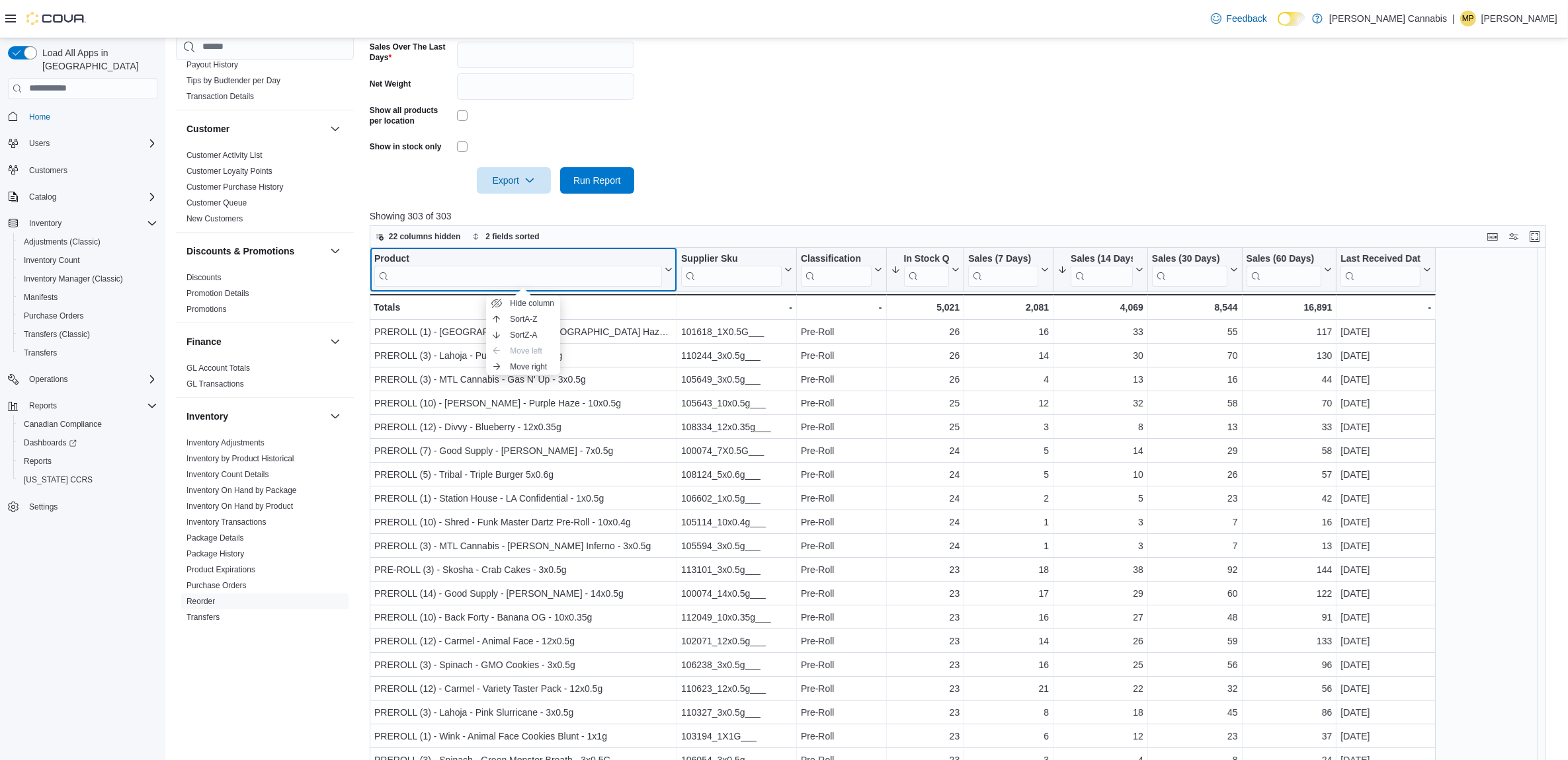
click at [404, 253] on div "Product" at bounding box center [518, 259] width 288 height 13
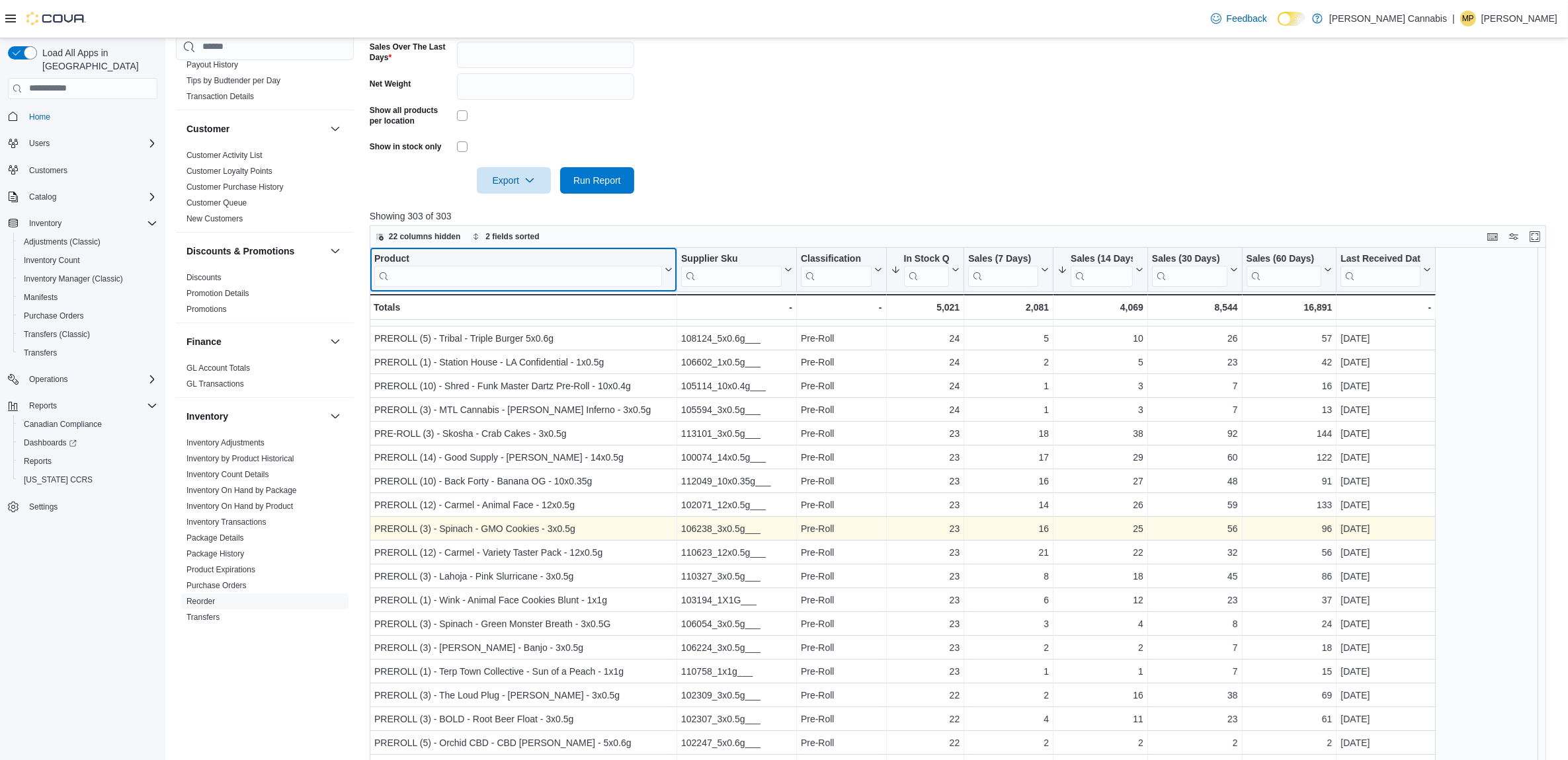
scroll to position [165, 0]
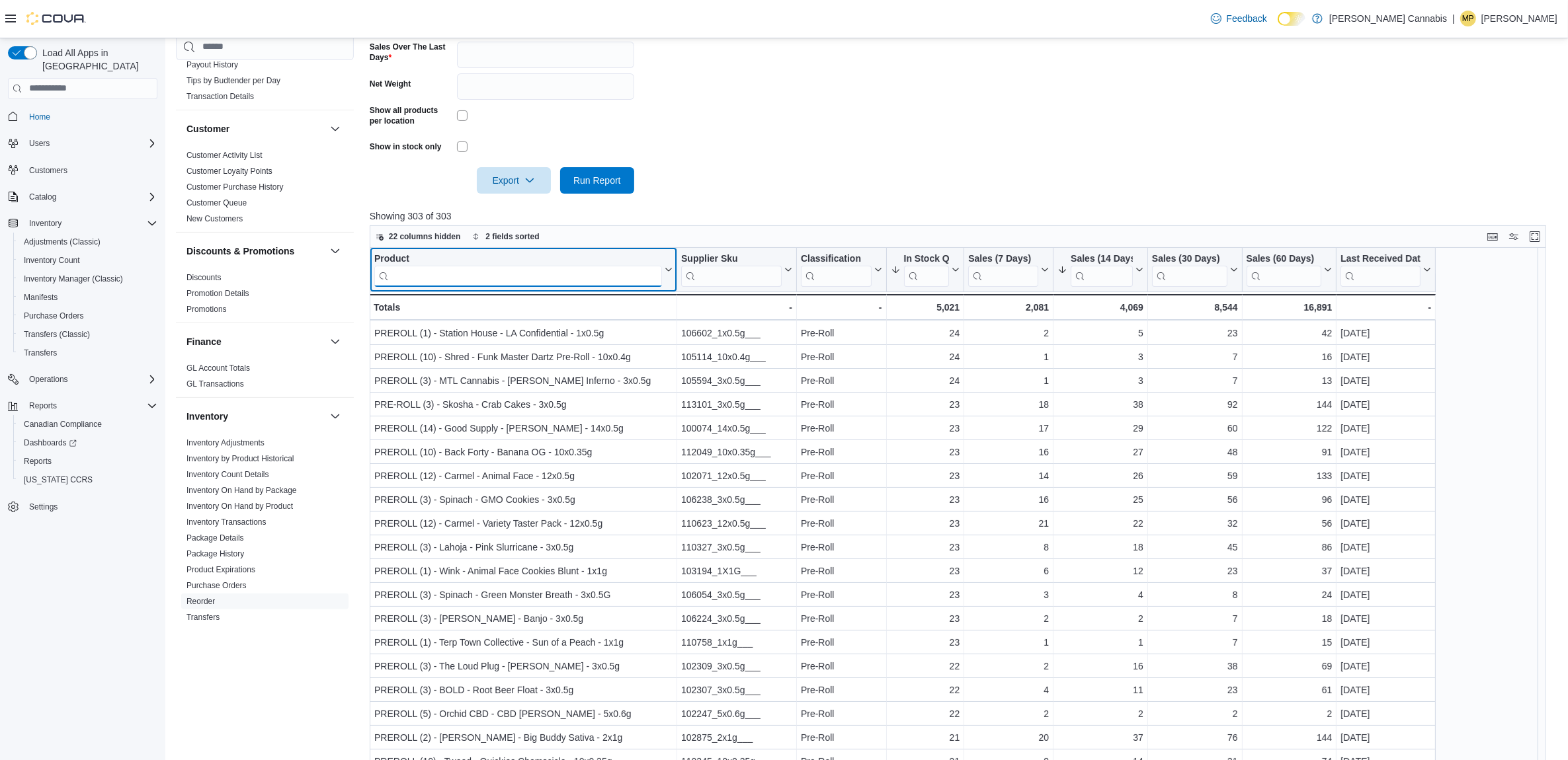
click at [490, 280] on input "search" at bounding box center [518, 276] width 288 height 21
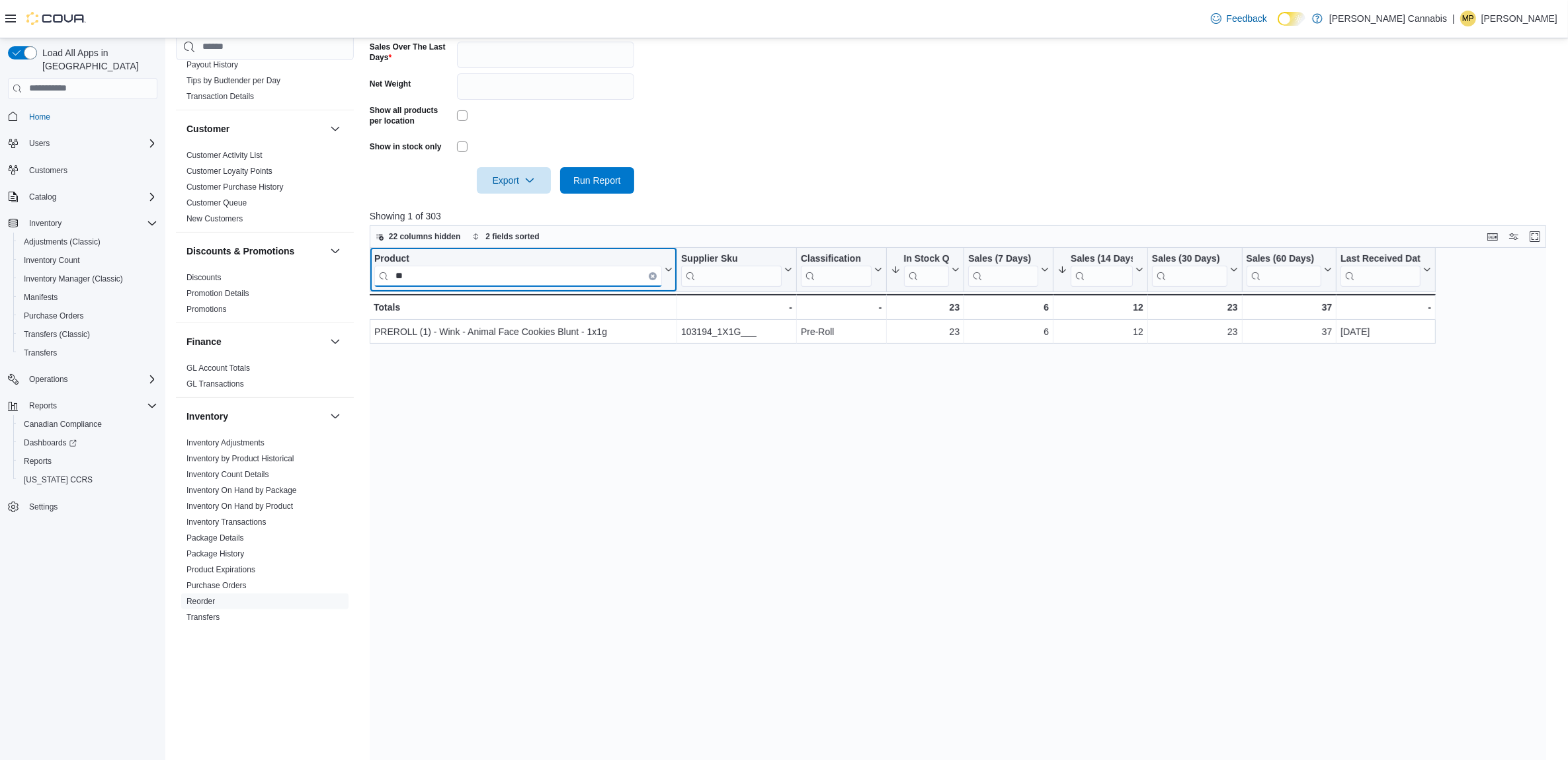
type input "*"
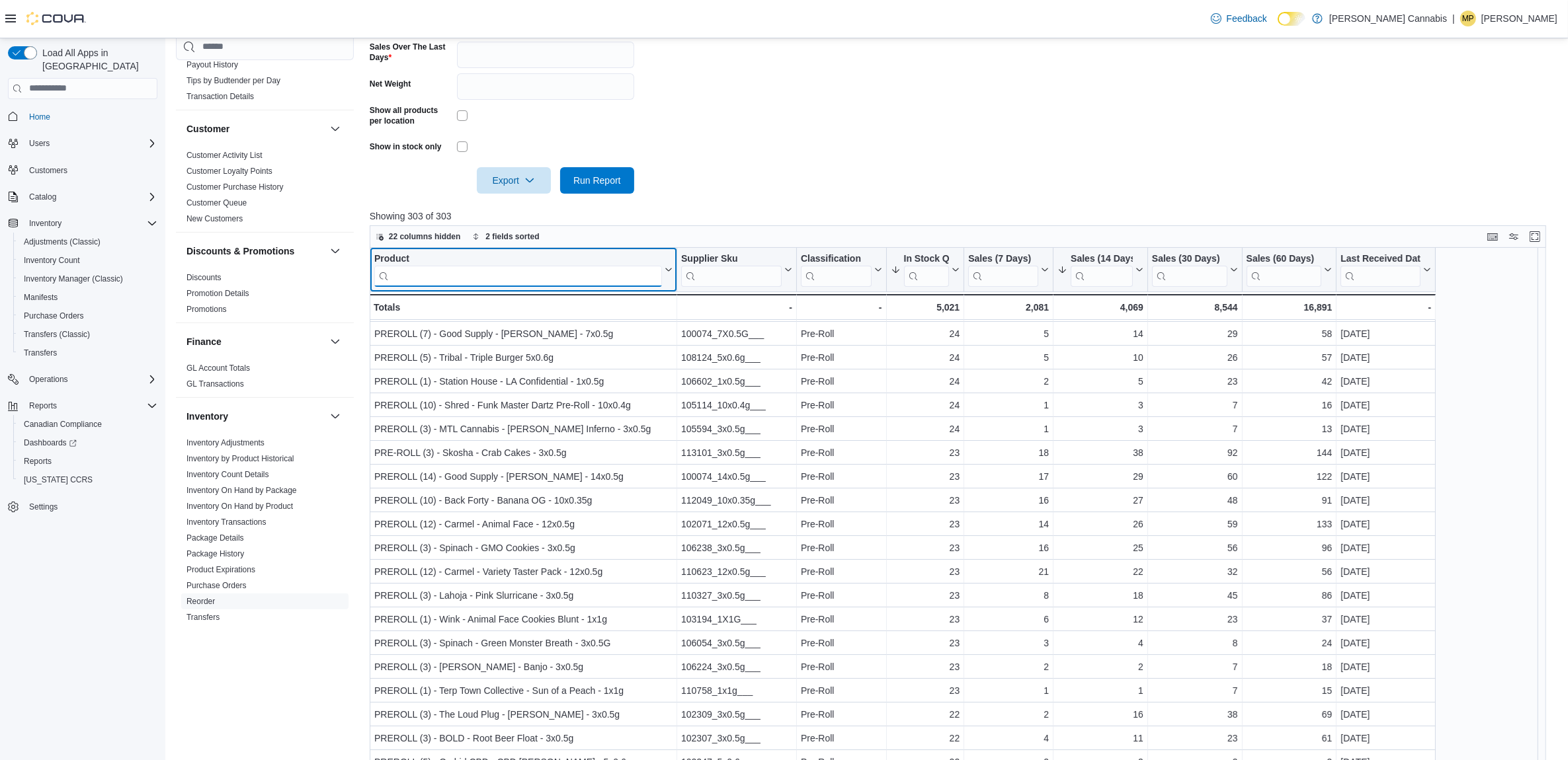
scroll to position [331, 0]
click at [500, 274] on input "search" at bounding box center [518, 276] width 288 height 21
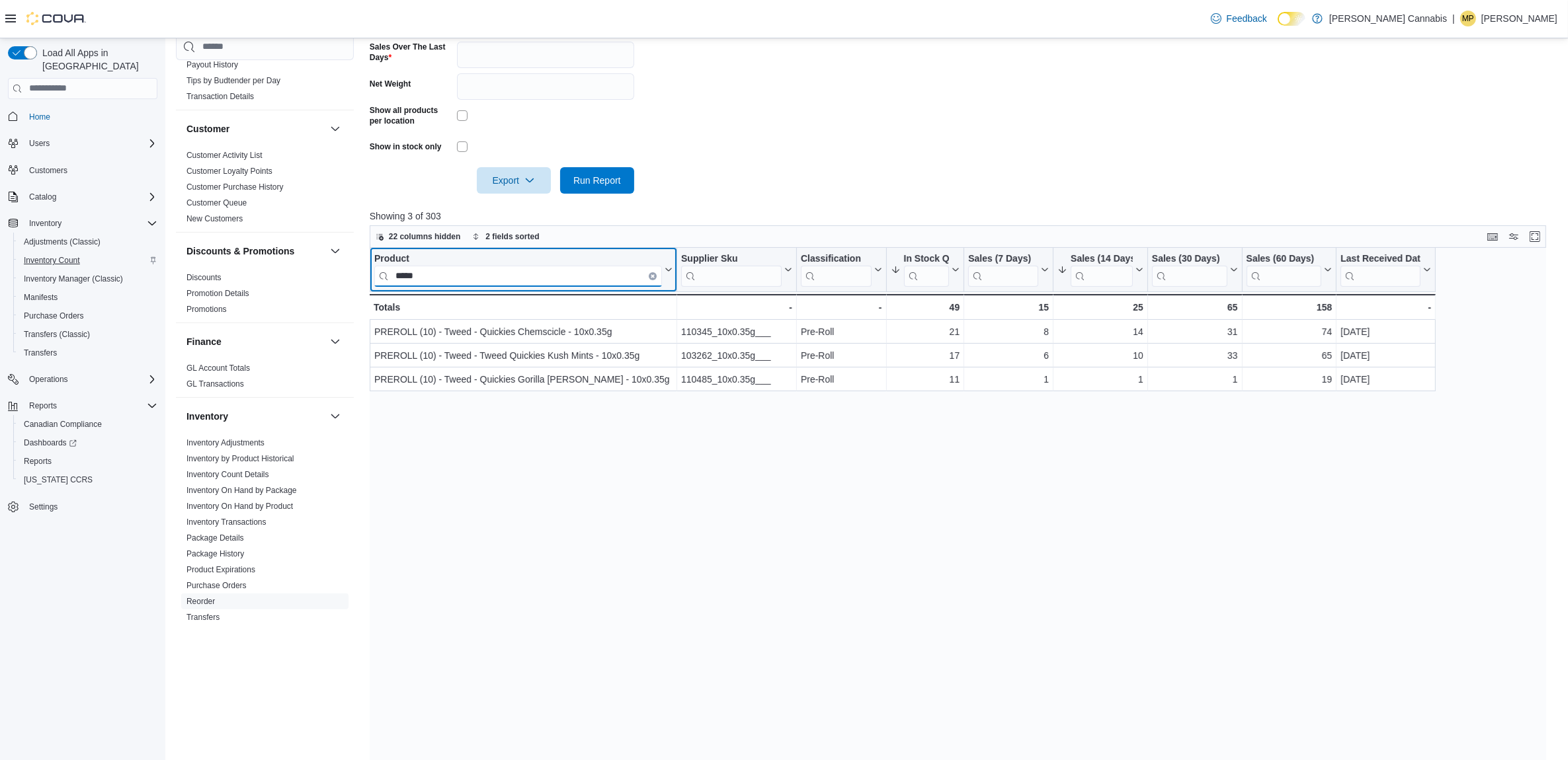
type input "*****"
click at [652, 276] on icon "Clear input" at bounding box center [653, 276] width 3 height 3
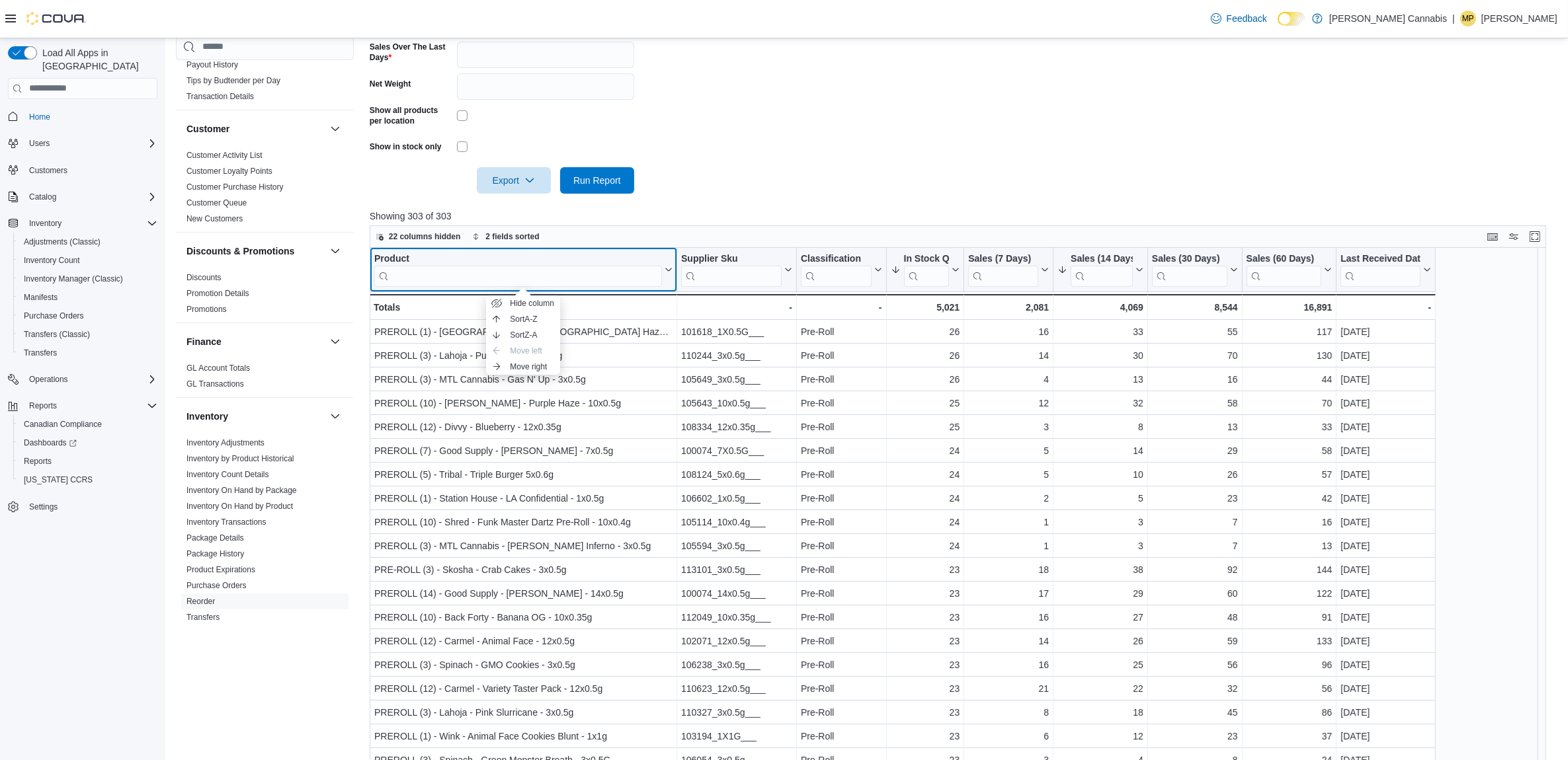
click at [384, 253] on div "Product" at bounding box center [518, 259] width 288 height 13
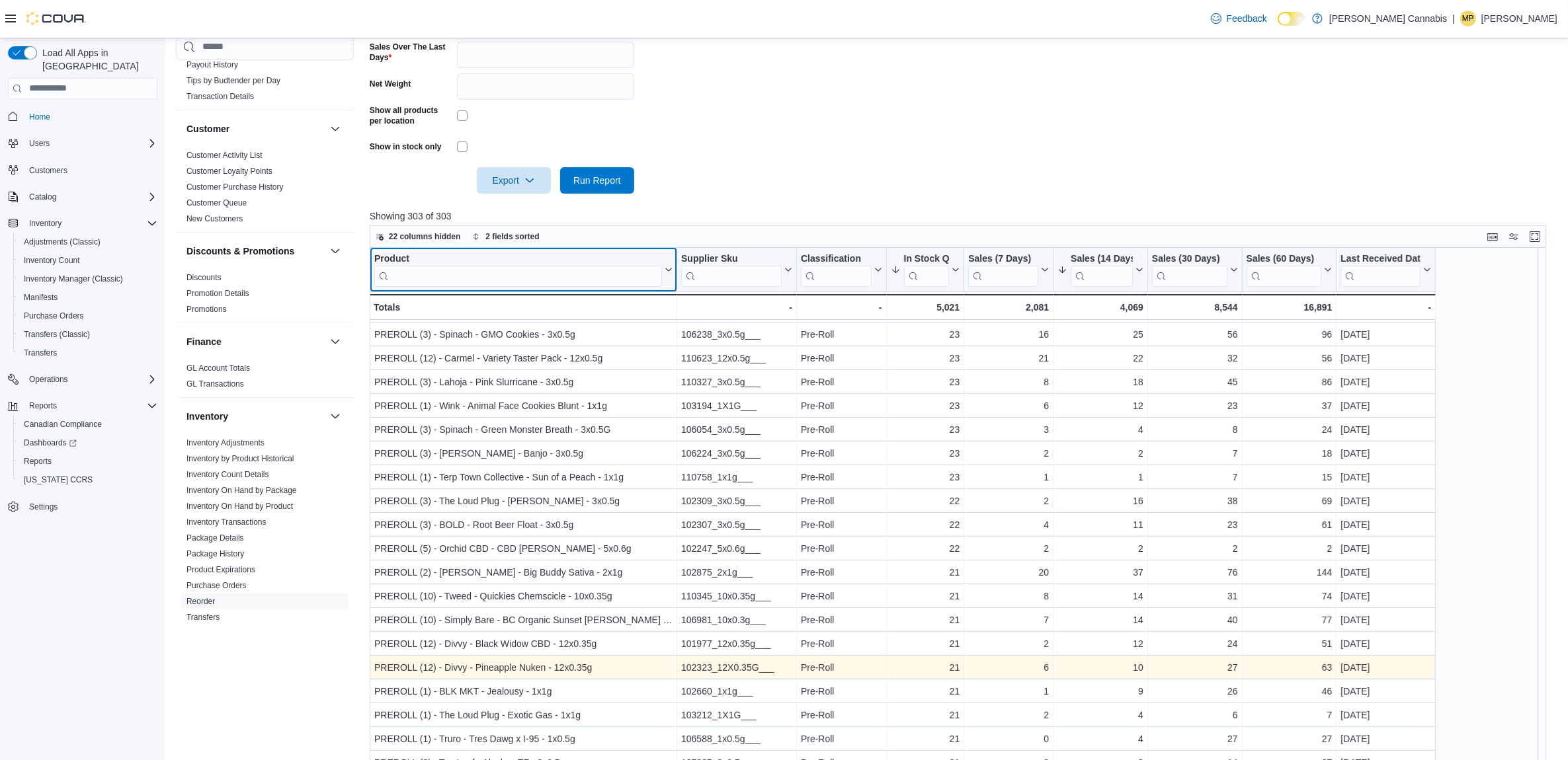
scroll to position [496, 0]
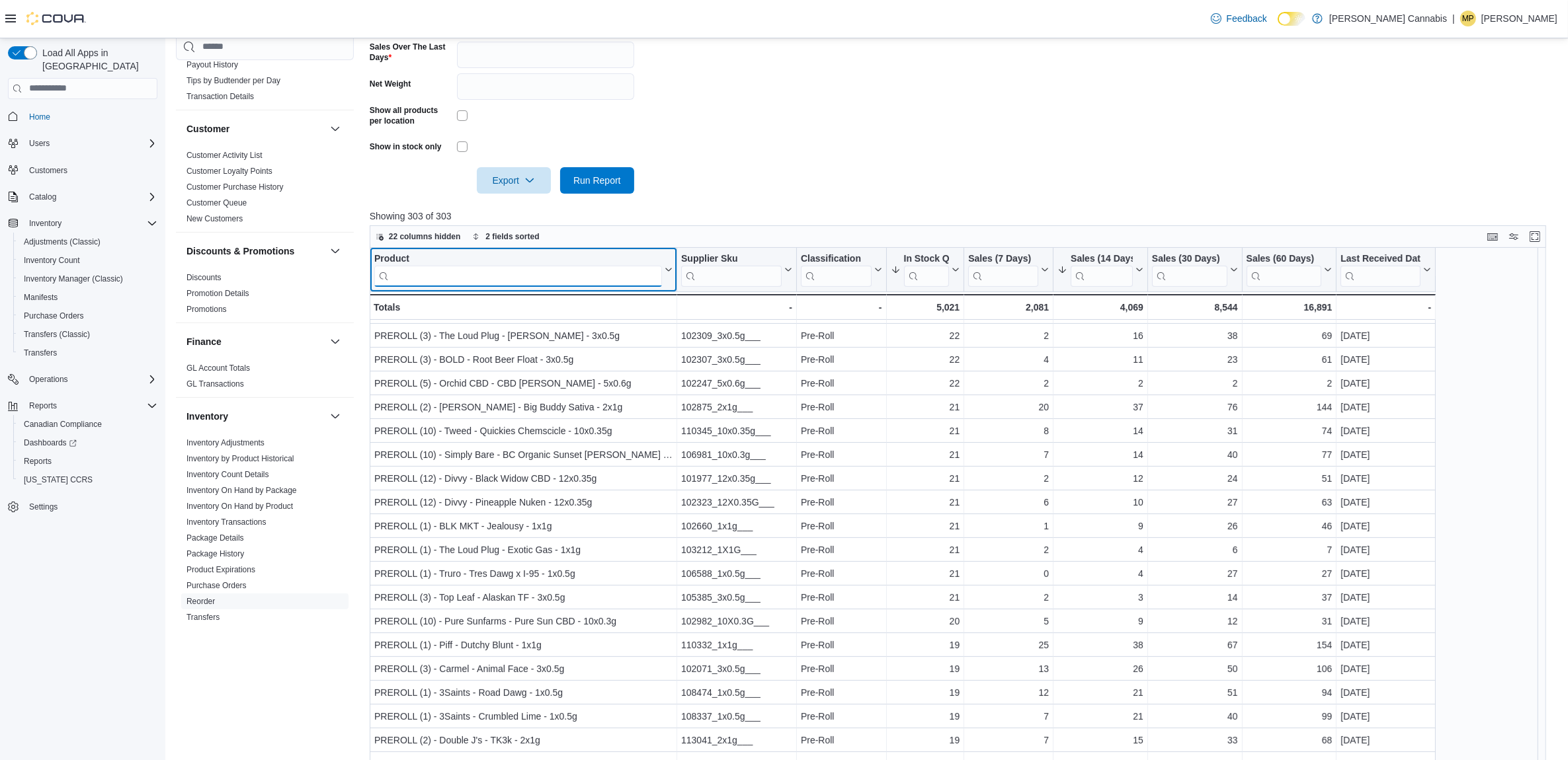
click at [475, 275] on input "search" at bounding box center [518, 276] width 288 height 21
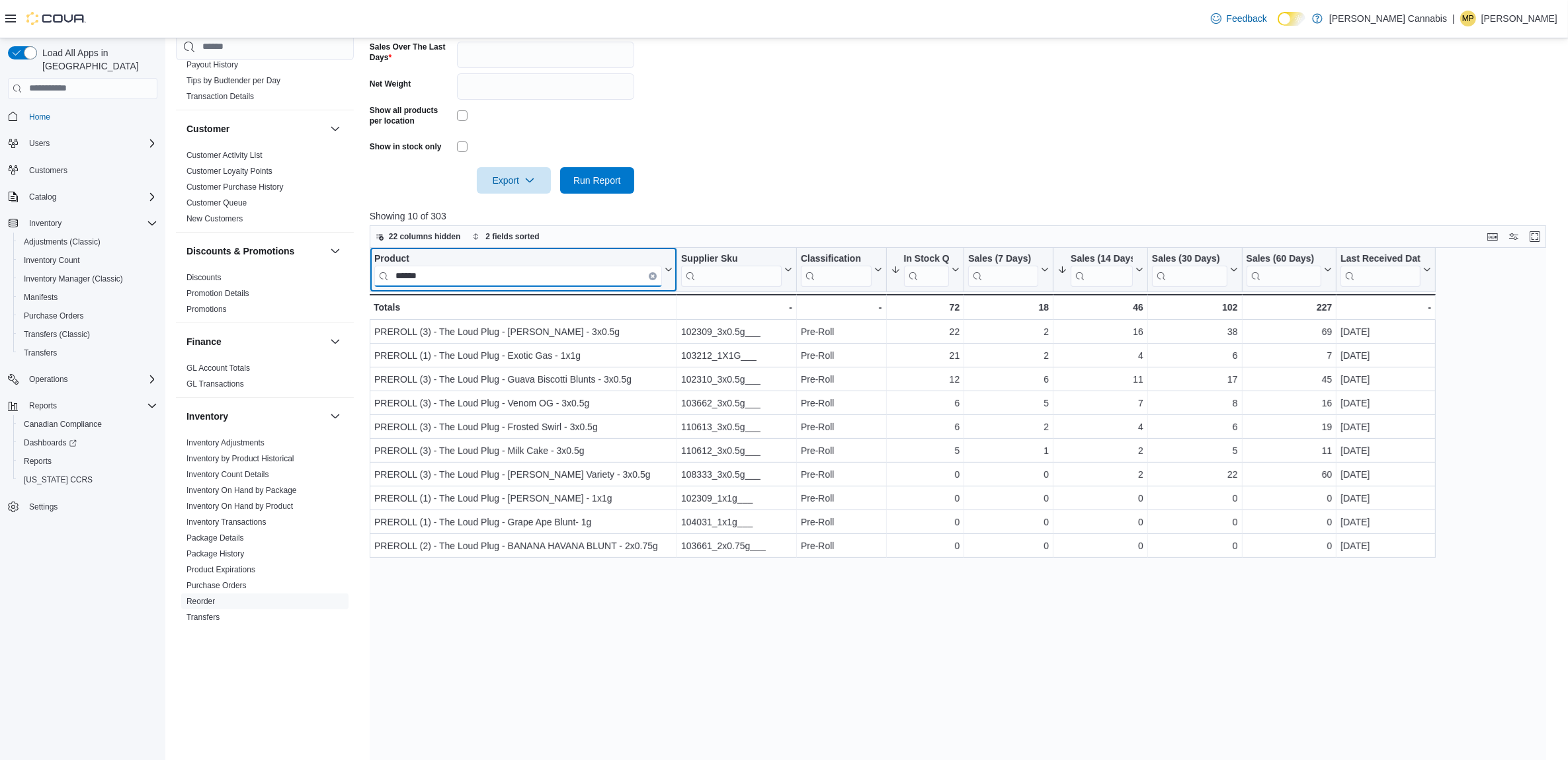
scroll to position [0, 0]
type input "*********"
click at [653, 276] on icon "Clear input" at bounding box center [653, 276] width 3 height 3
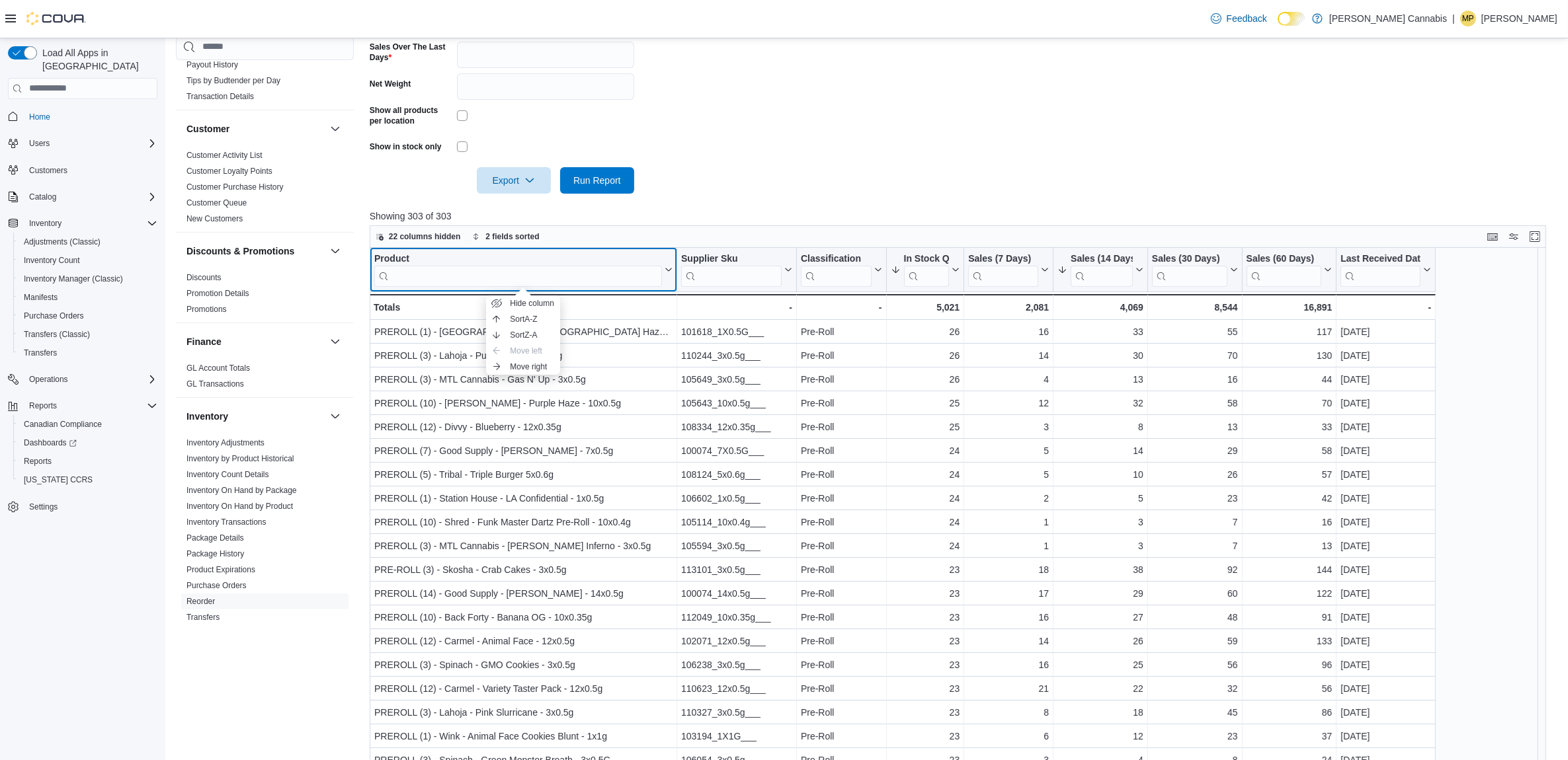
click at [409, 253] on div "Product" at bounding box center [518, 259] width 288 height 13
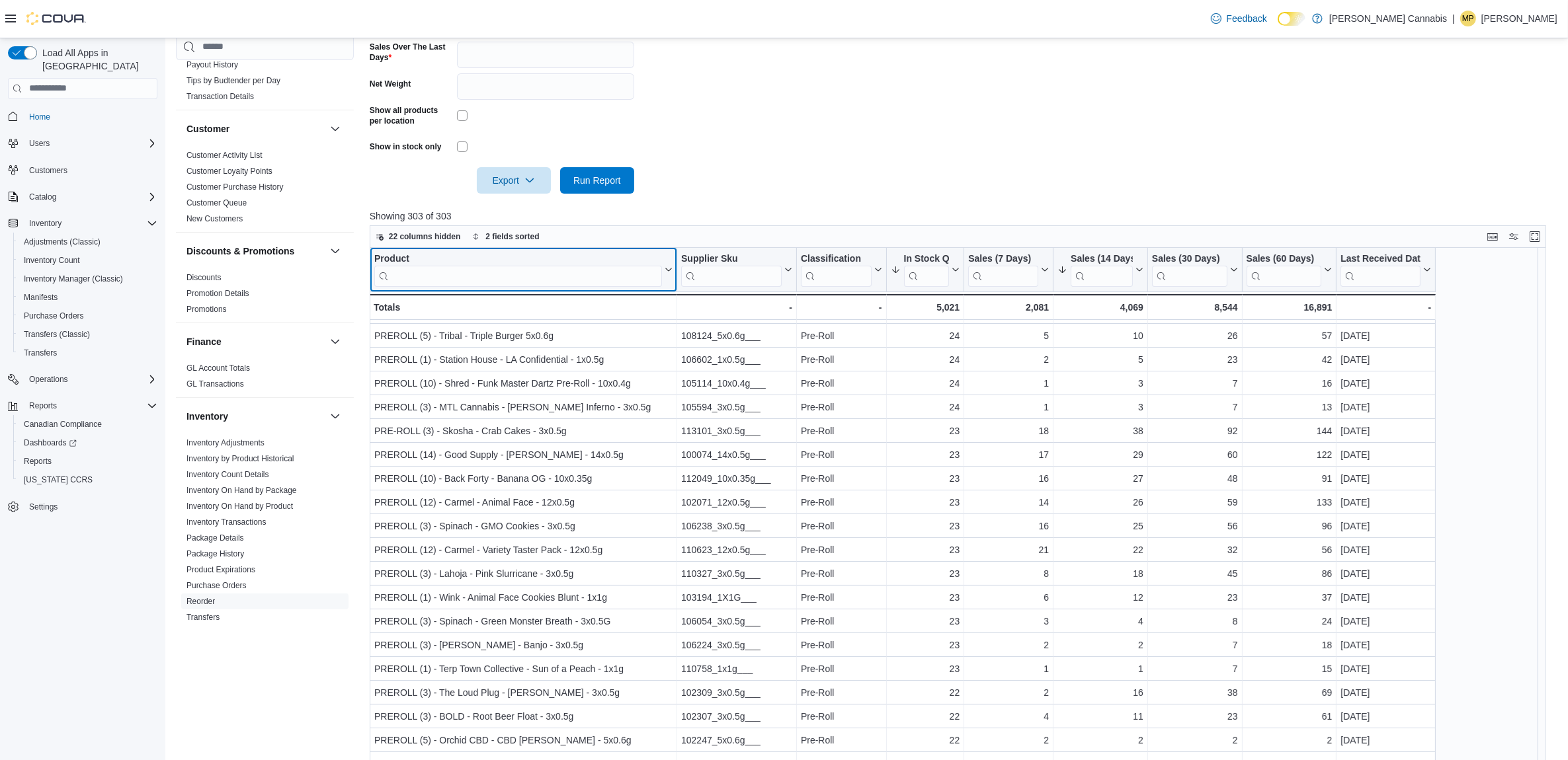
scroll to position [165, 0]
click at [584, 276] on input "search" at bounding box center [518, 276] width 288 height 21
type input "****"
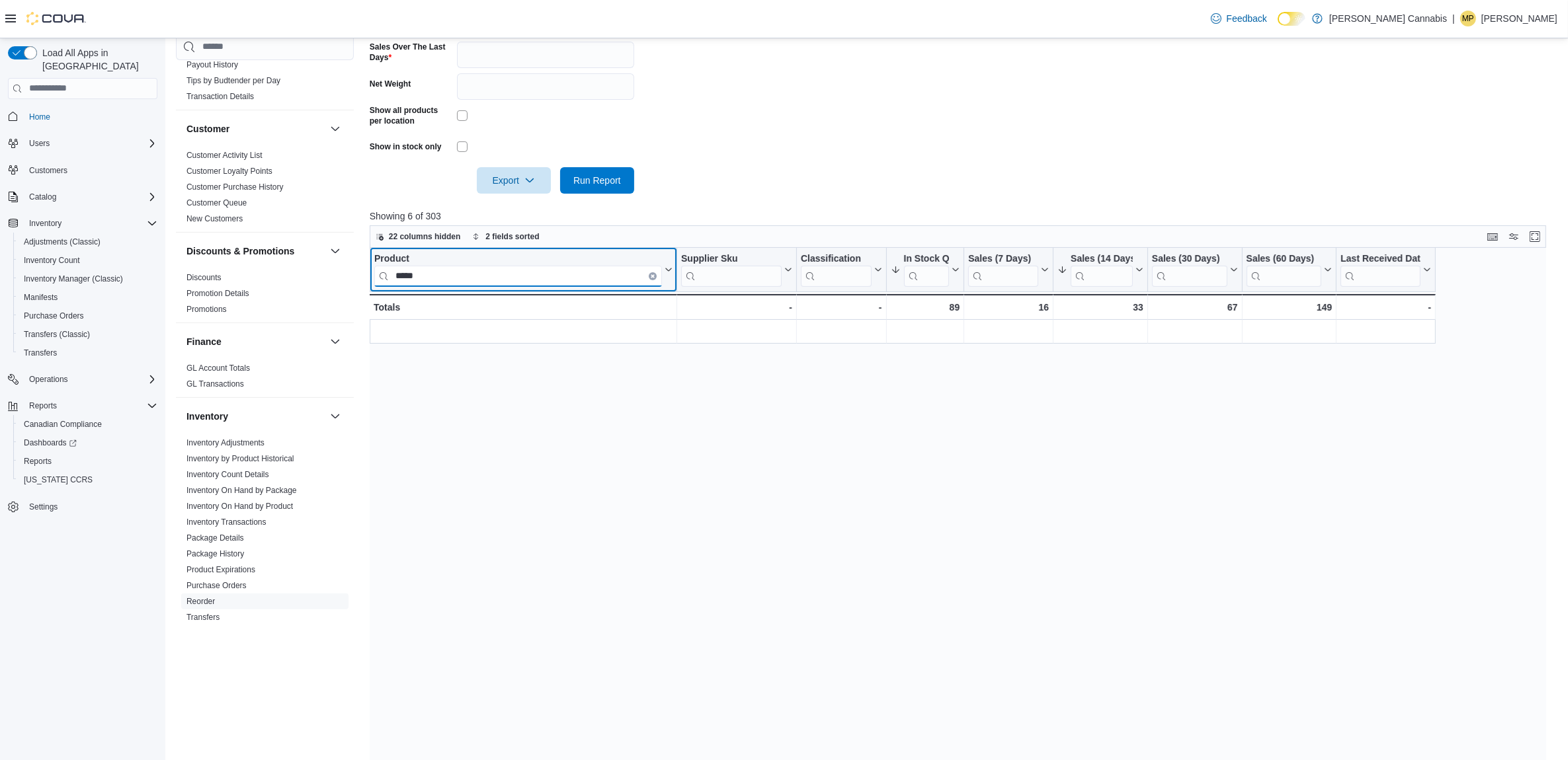
scroll to position [0, 0]
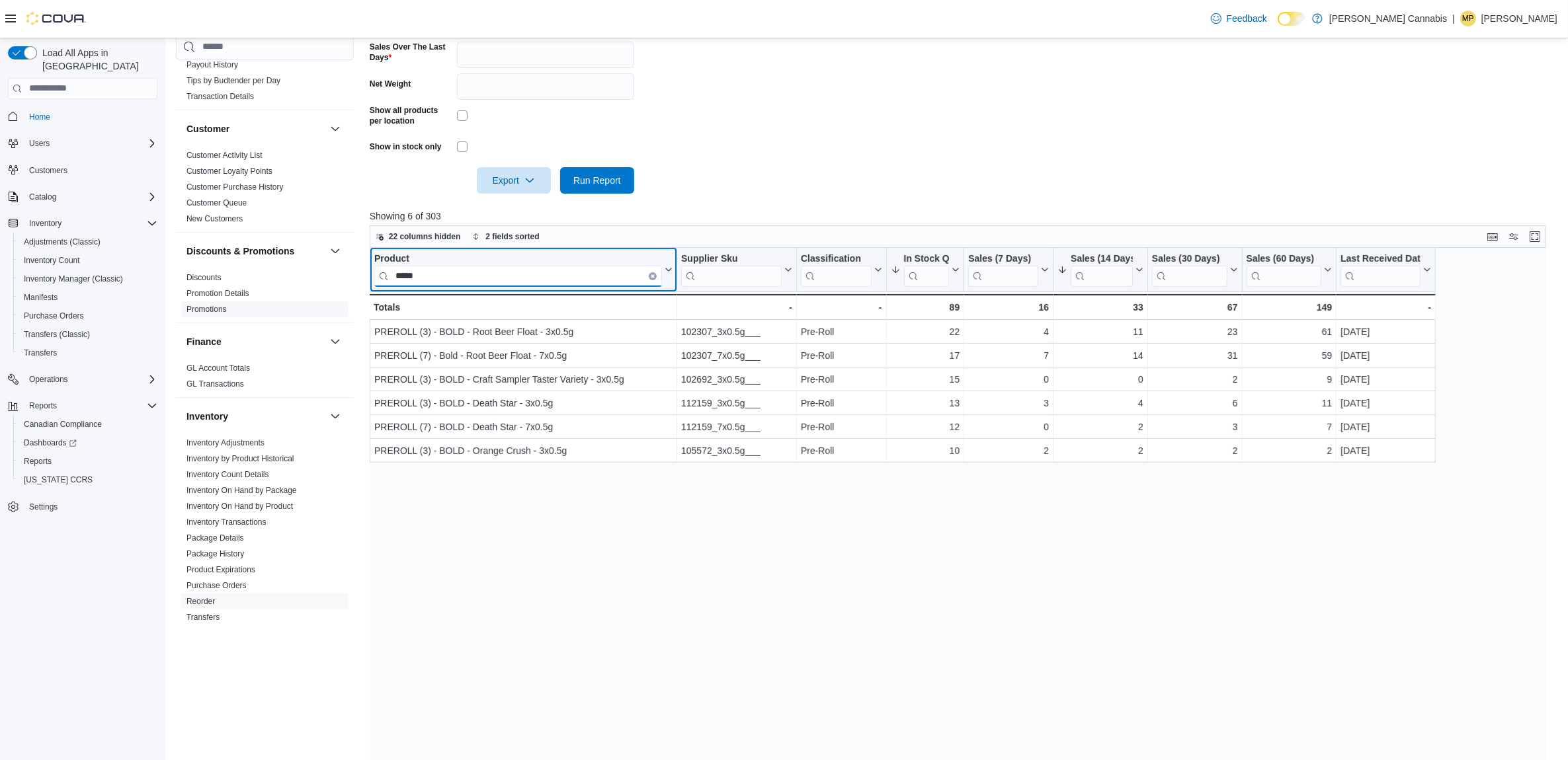
drag, startPoint x: 427, startPoint y: 271, endPoint x: 326, endPoint y: 290, distance: 102.8
click at [326, 290] on div "Cash Management Cash Management Cash Out Details Compliance OCS Transaction Sub…" at bounding box center [867, 281] width 1383 height 1105
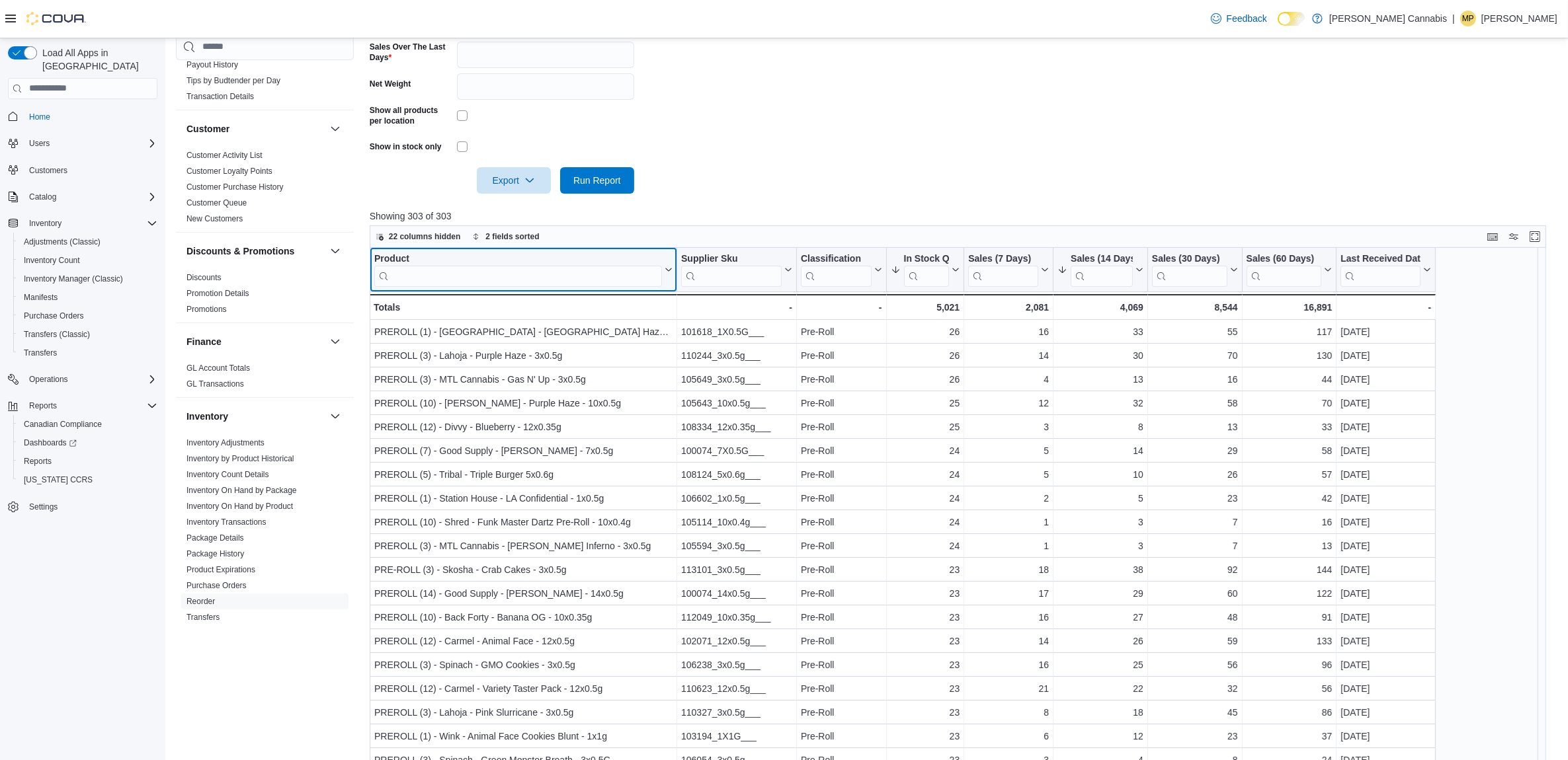
click at [395, 253] on div "Product" at bounding box center [518, 259] width 288 height 13
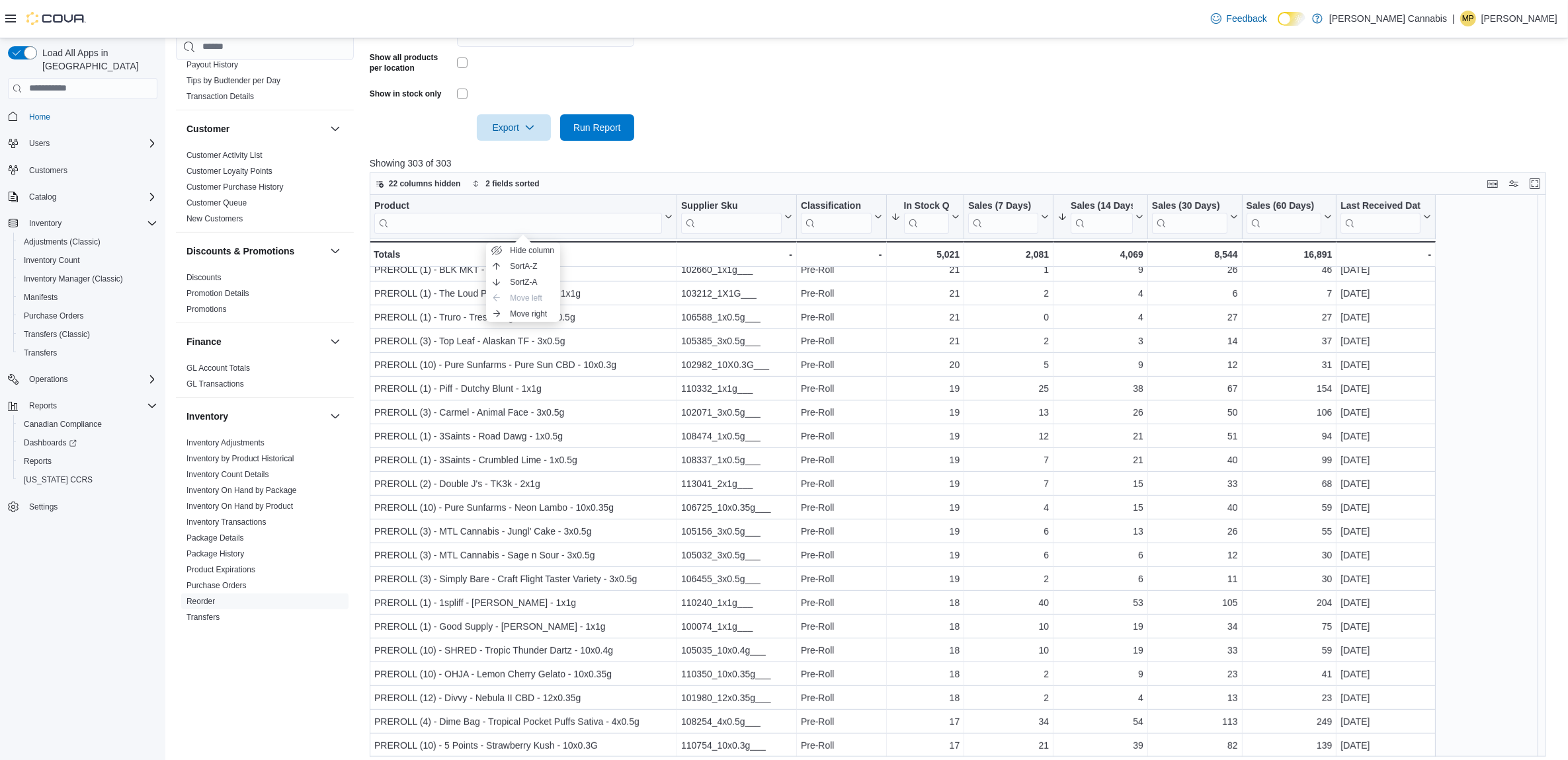
scroll to position [457, 0]
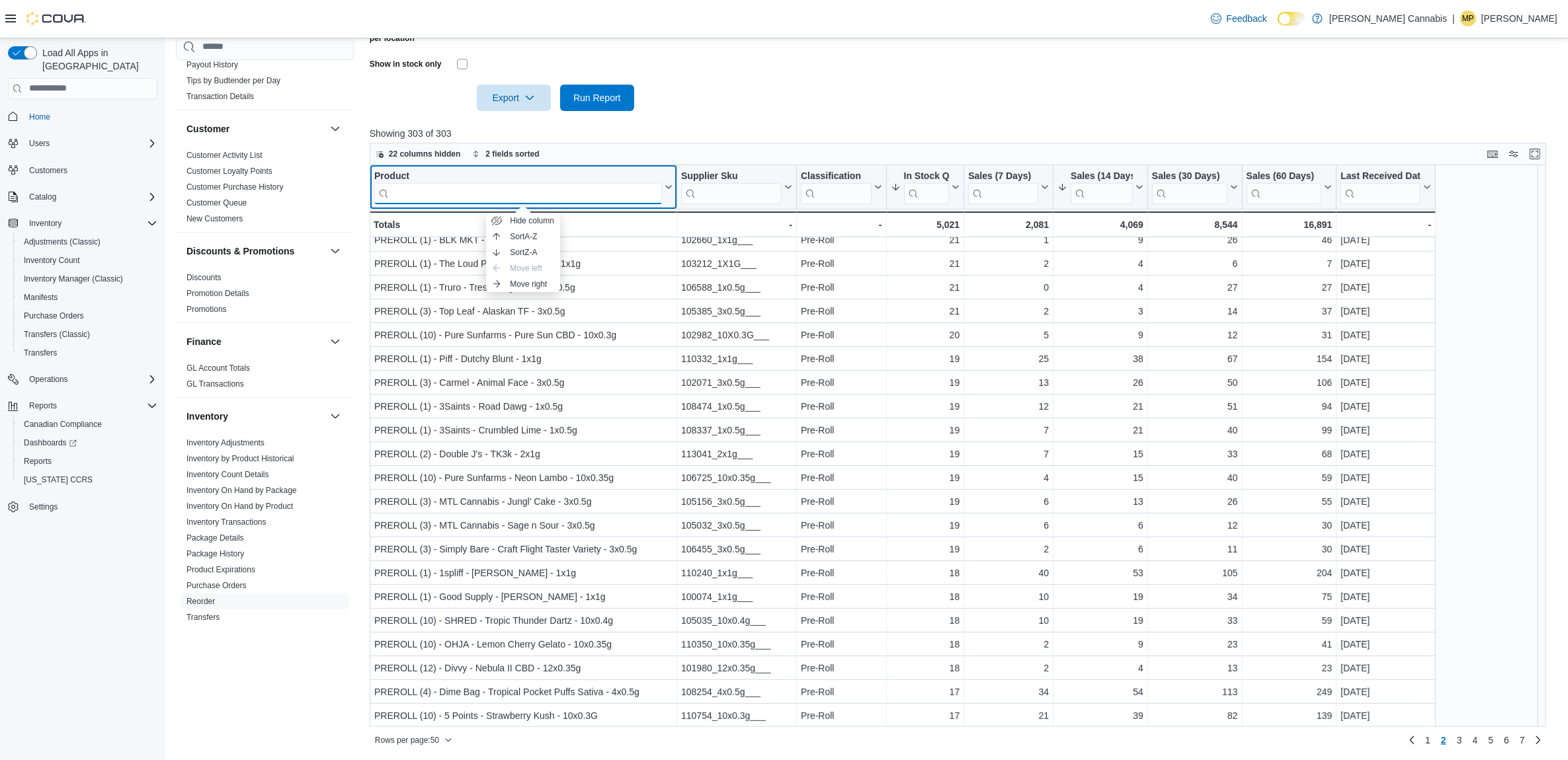
click at [435, 184] on input "search" at bounding box center [518, 193] width 288 height 21
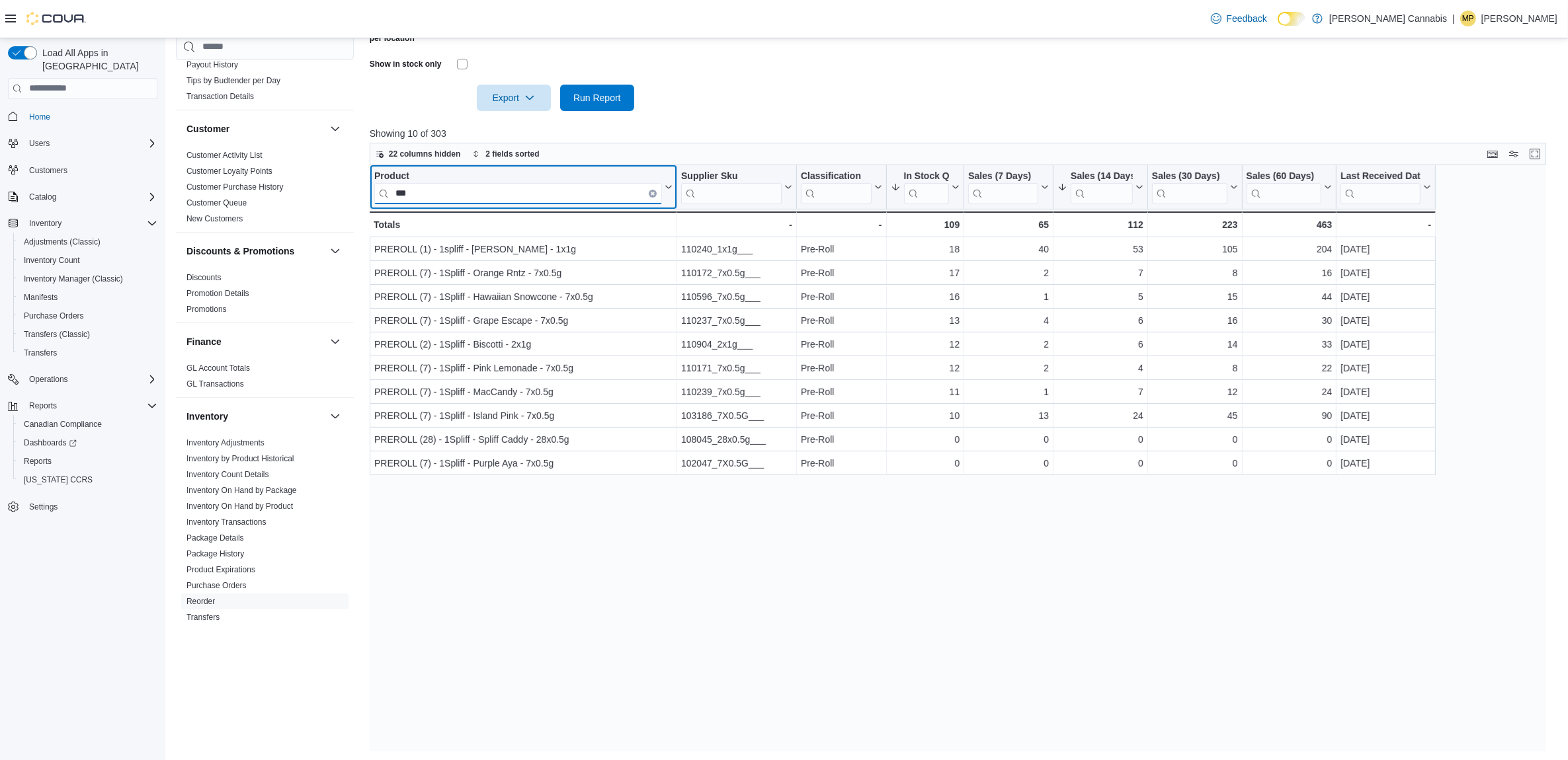
scroll to position [0, 0]
type input "*******"
click at [381, 170] on div "Product" at bounding box center [518, 176] width 288 height 13
click at [650, 189] on button "Clear input" at bounding box center [652, 193] width 8 height 8
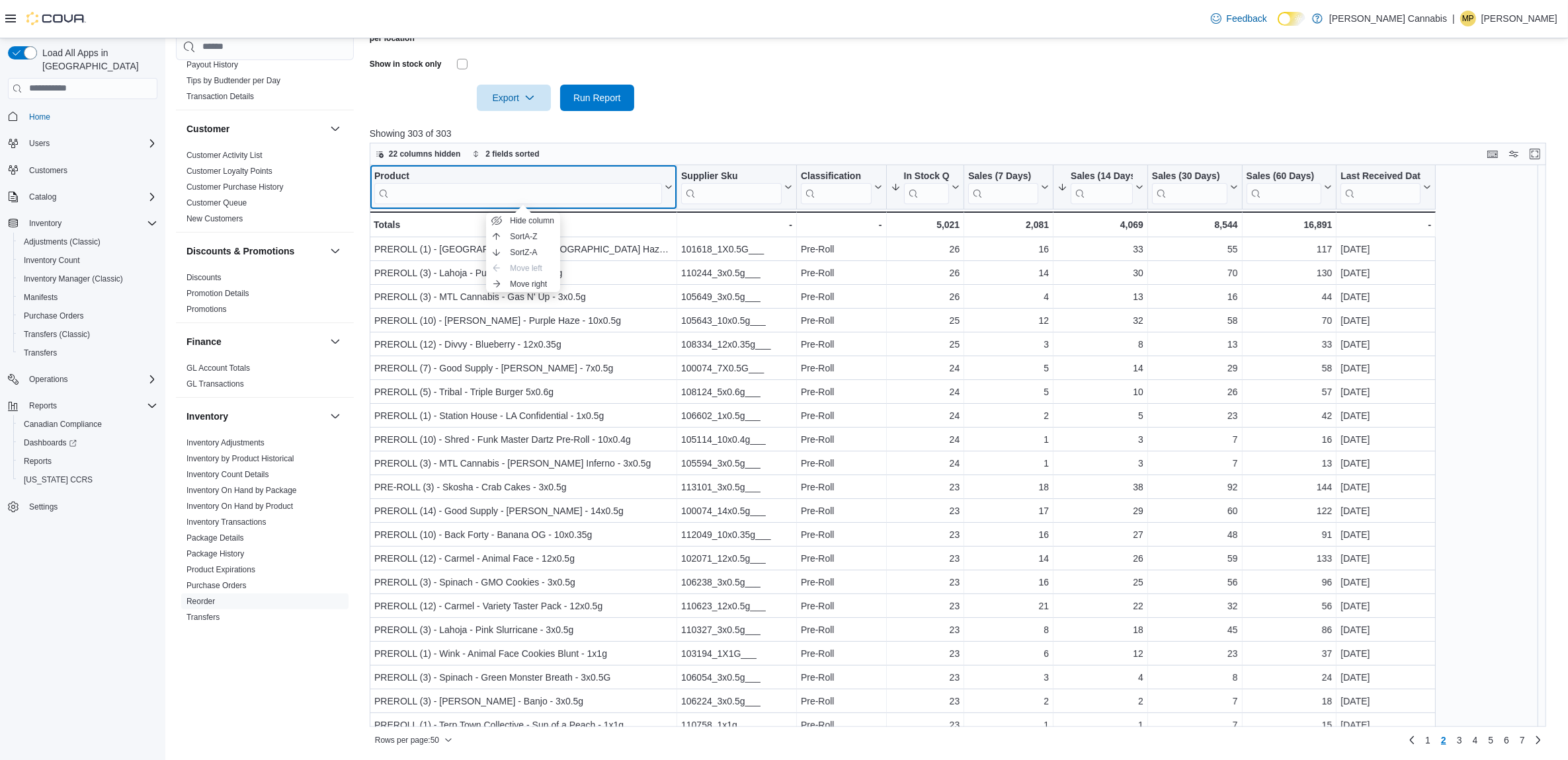
click at [395, 174] on div "Product" at bounding box center [518, 176] width 288 height 13
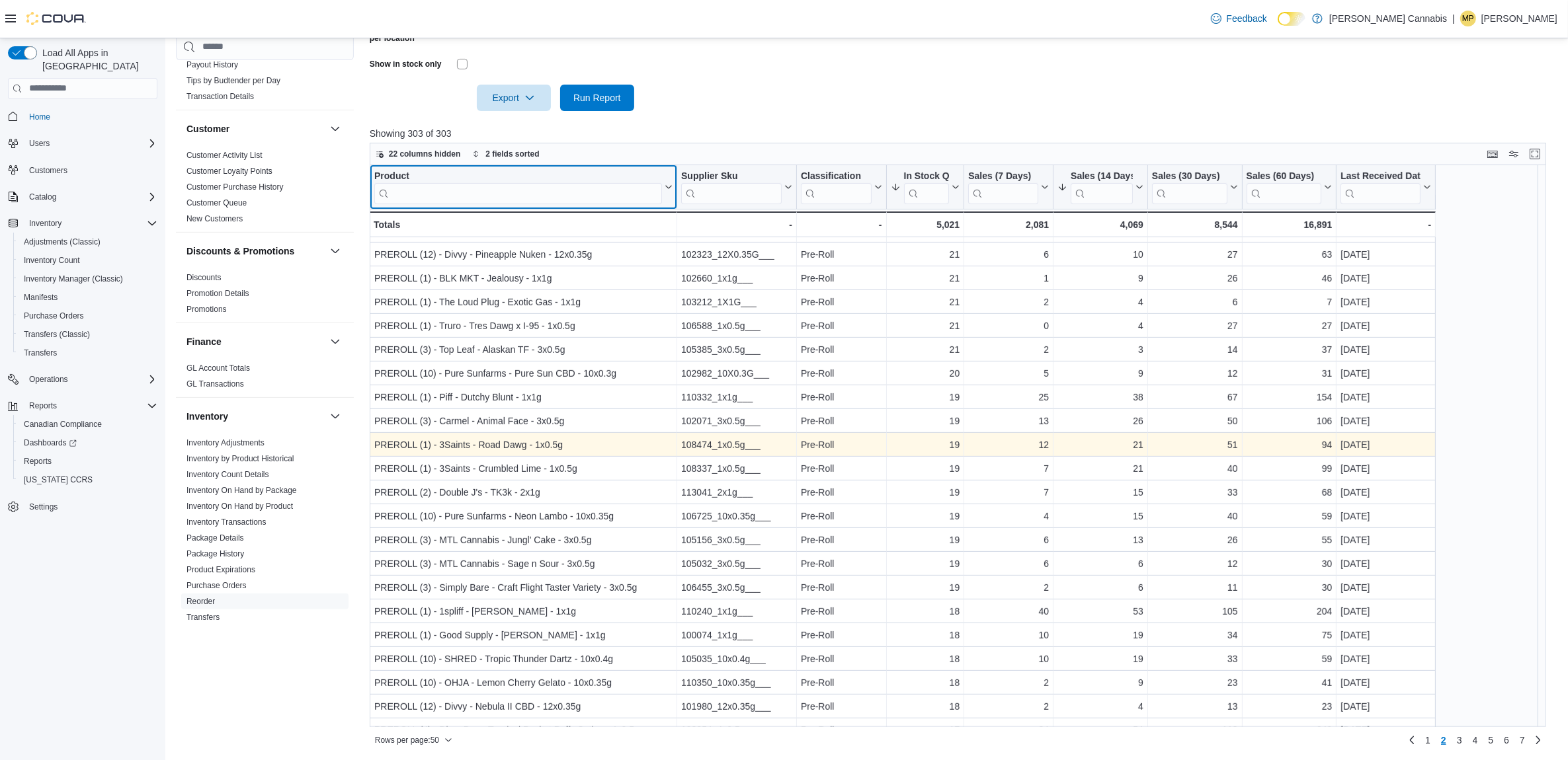
scroll to position [699, 0]
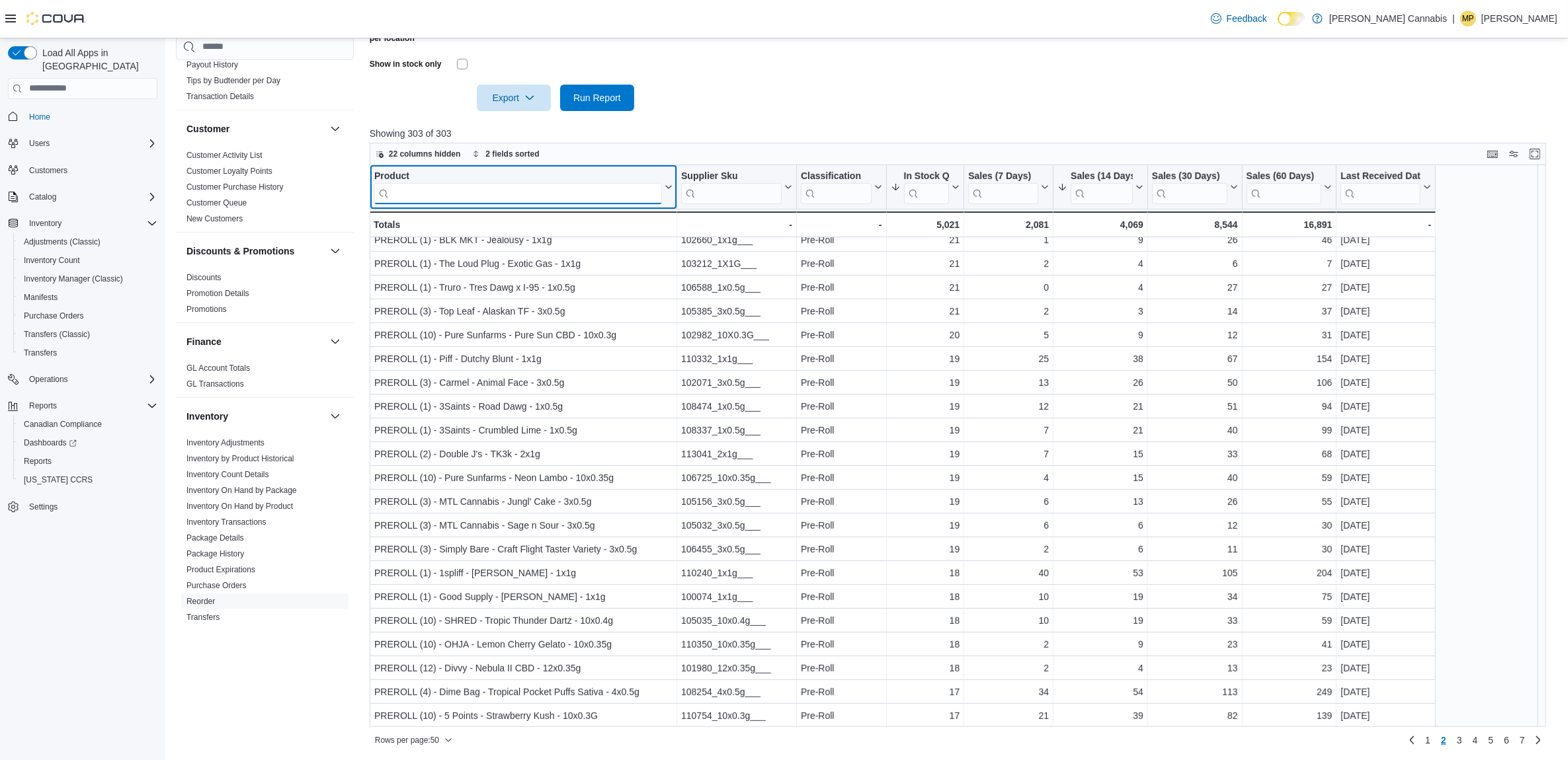
click at [442, 192] on input "search" at bounding box center [518, 193] width 288 height 21
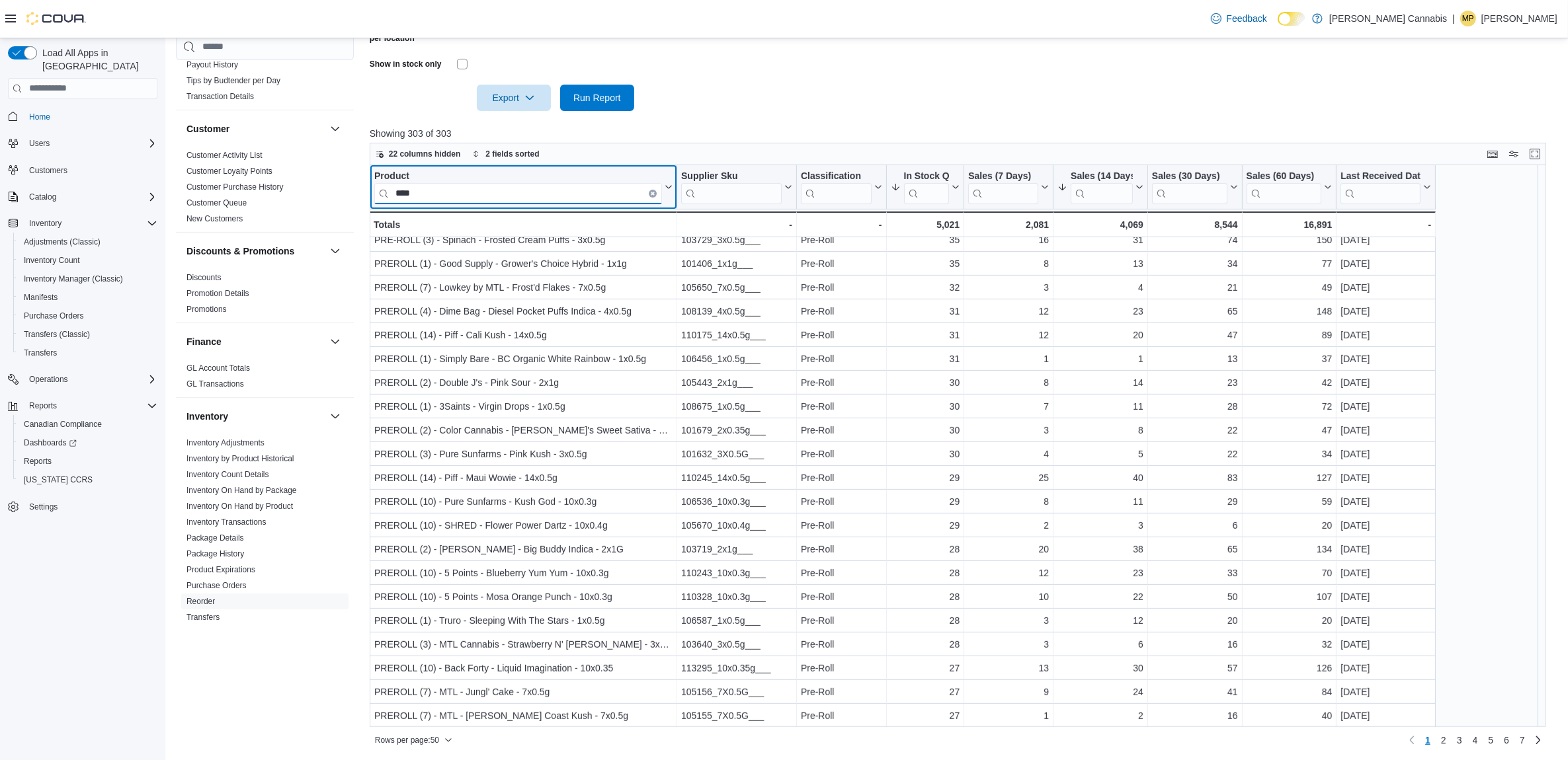
scroll to position [0, 0]
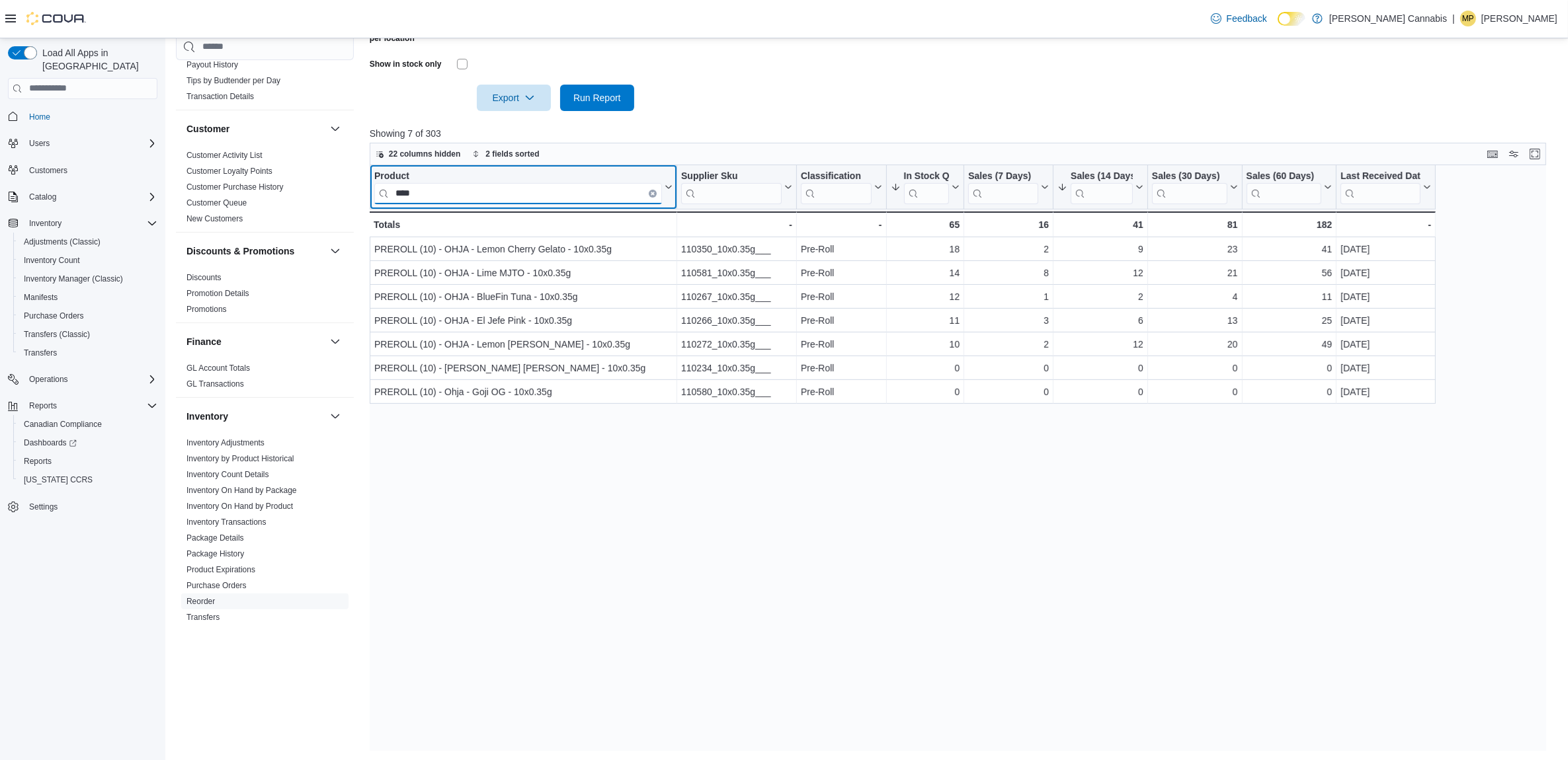
type input "****"
click at [653, 189] on button "Clear input" at bounding box center [652, 193] width 8 height 8
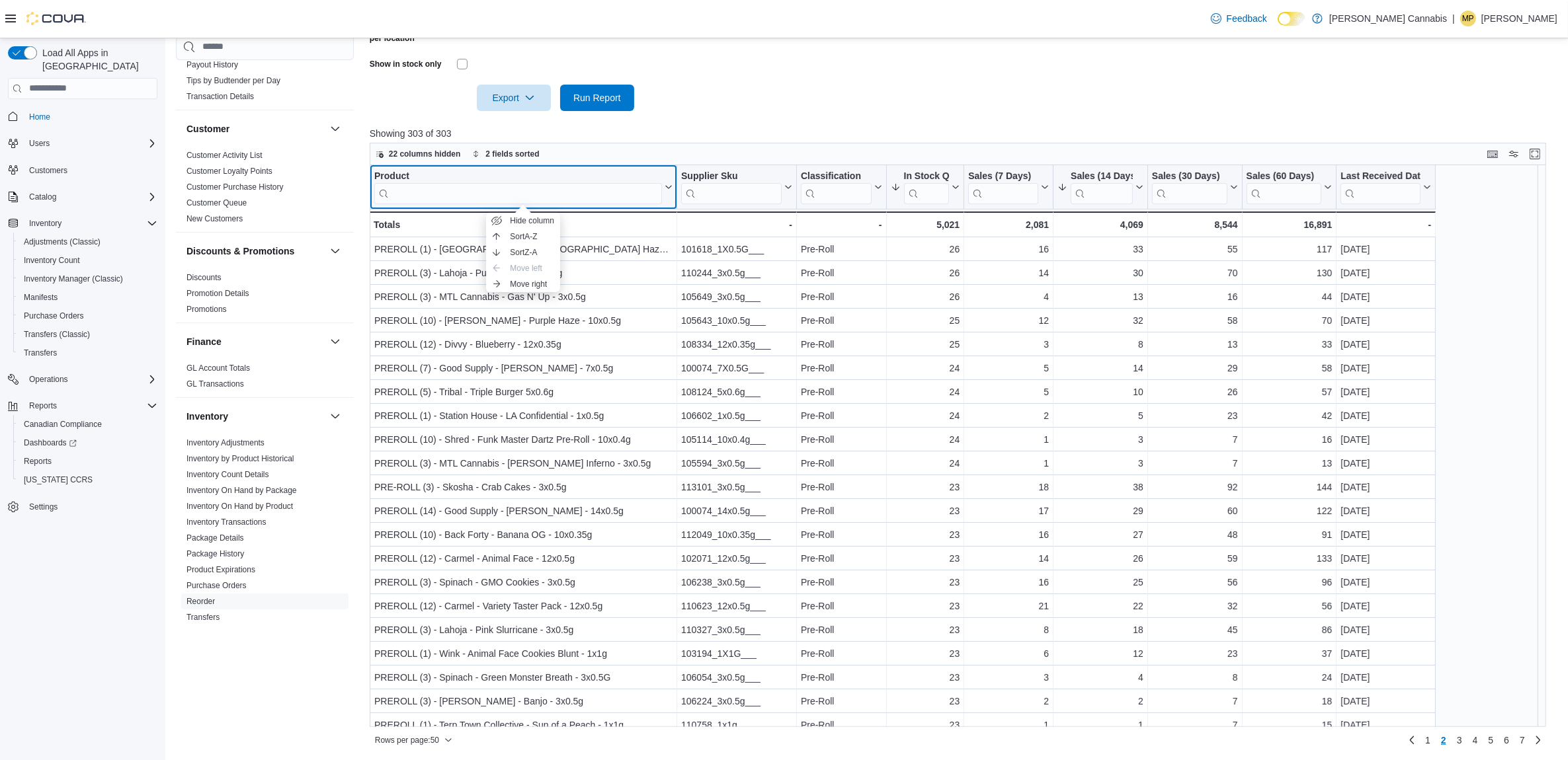
click at [387, 172] on div "Product" at bounding box center [518, 176] width 288 height 13
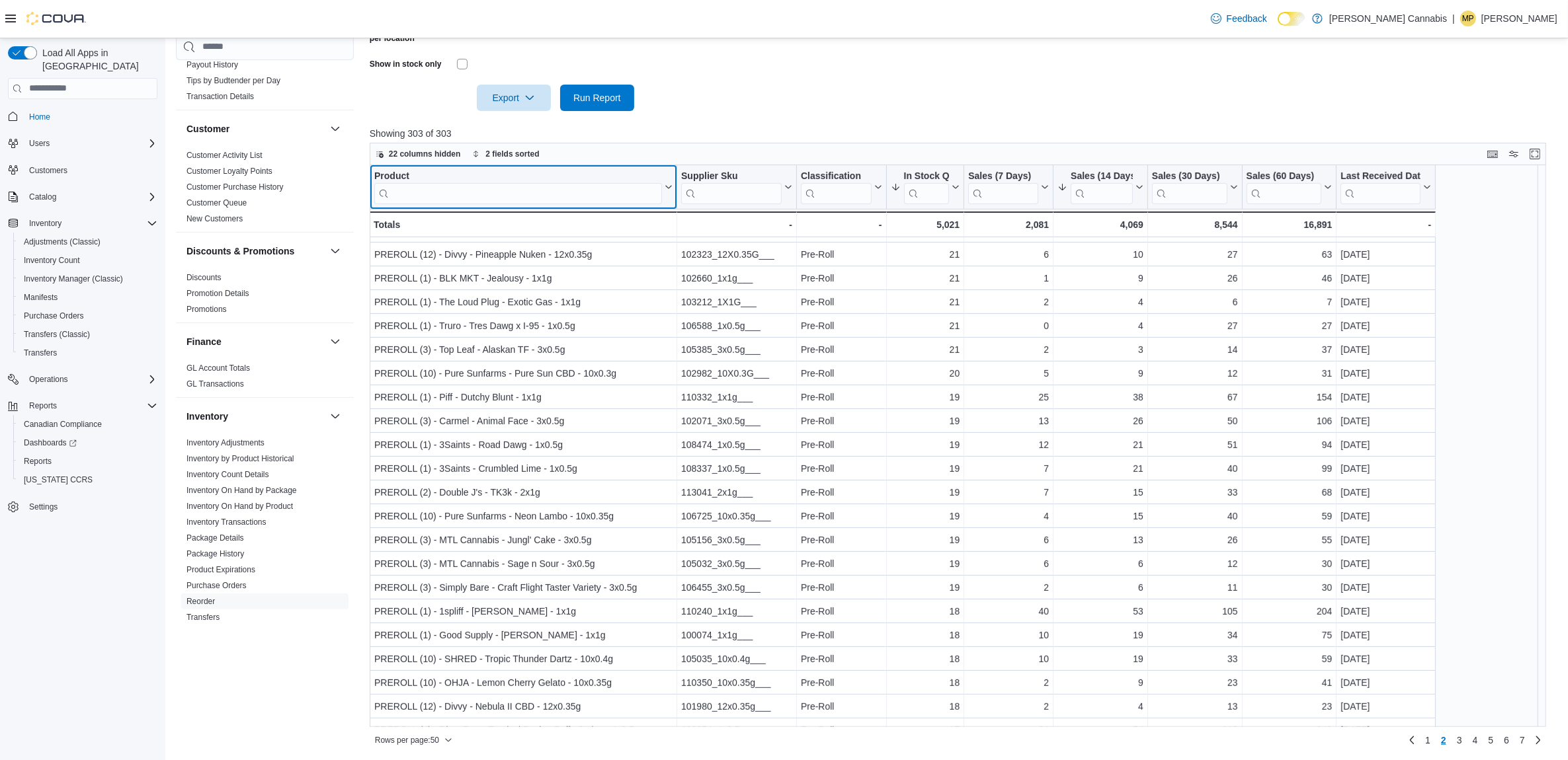
scroll to position [699, 0]
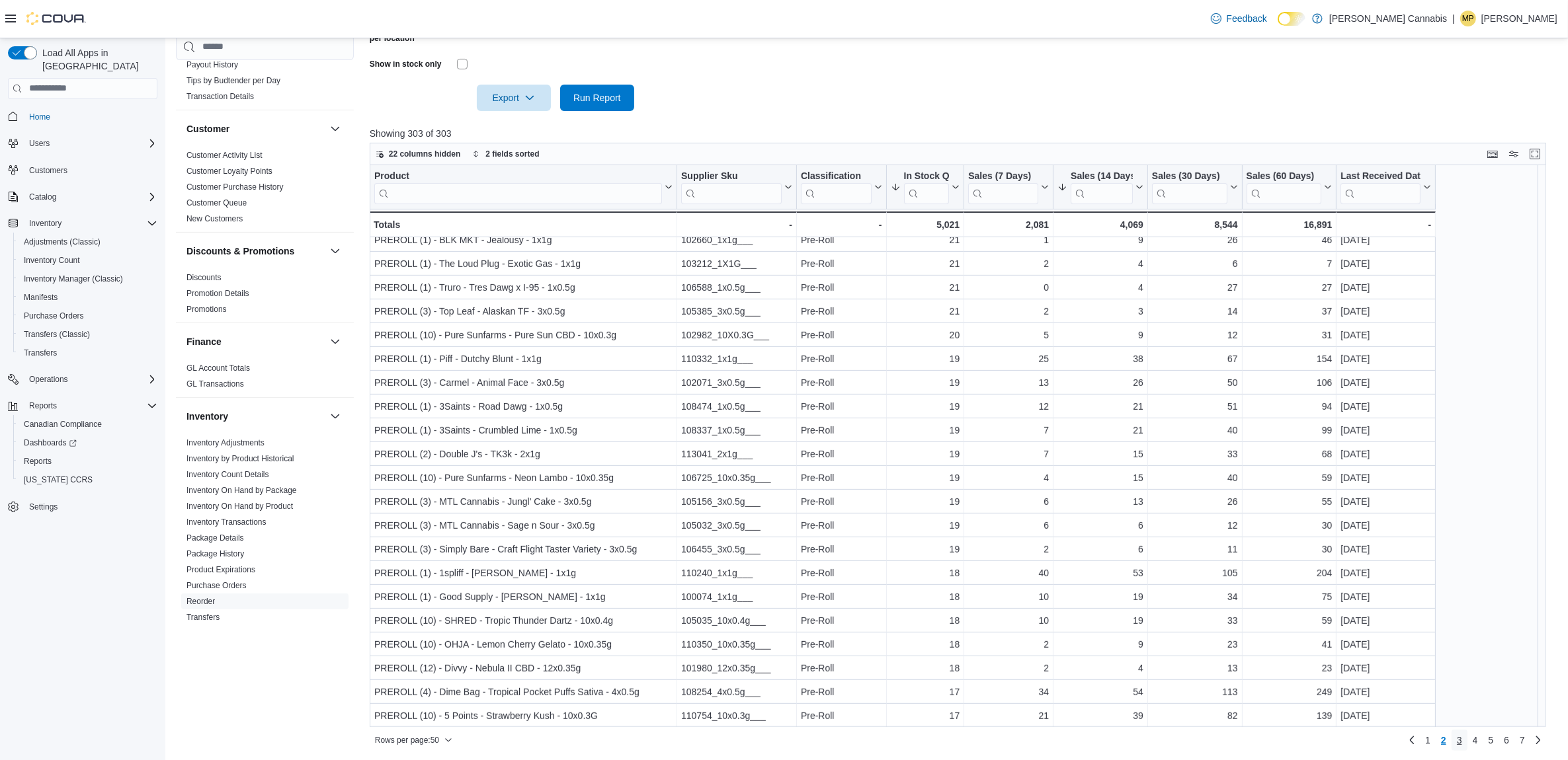
click at [1462, 731] on span "3" at bounding box center [1459, 741] width 5 height 21
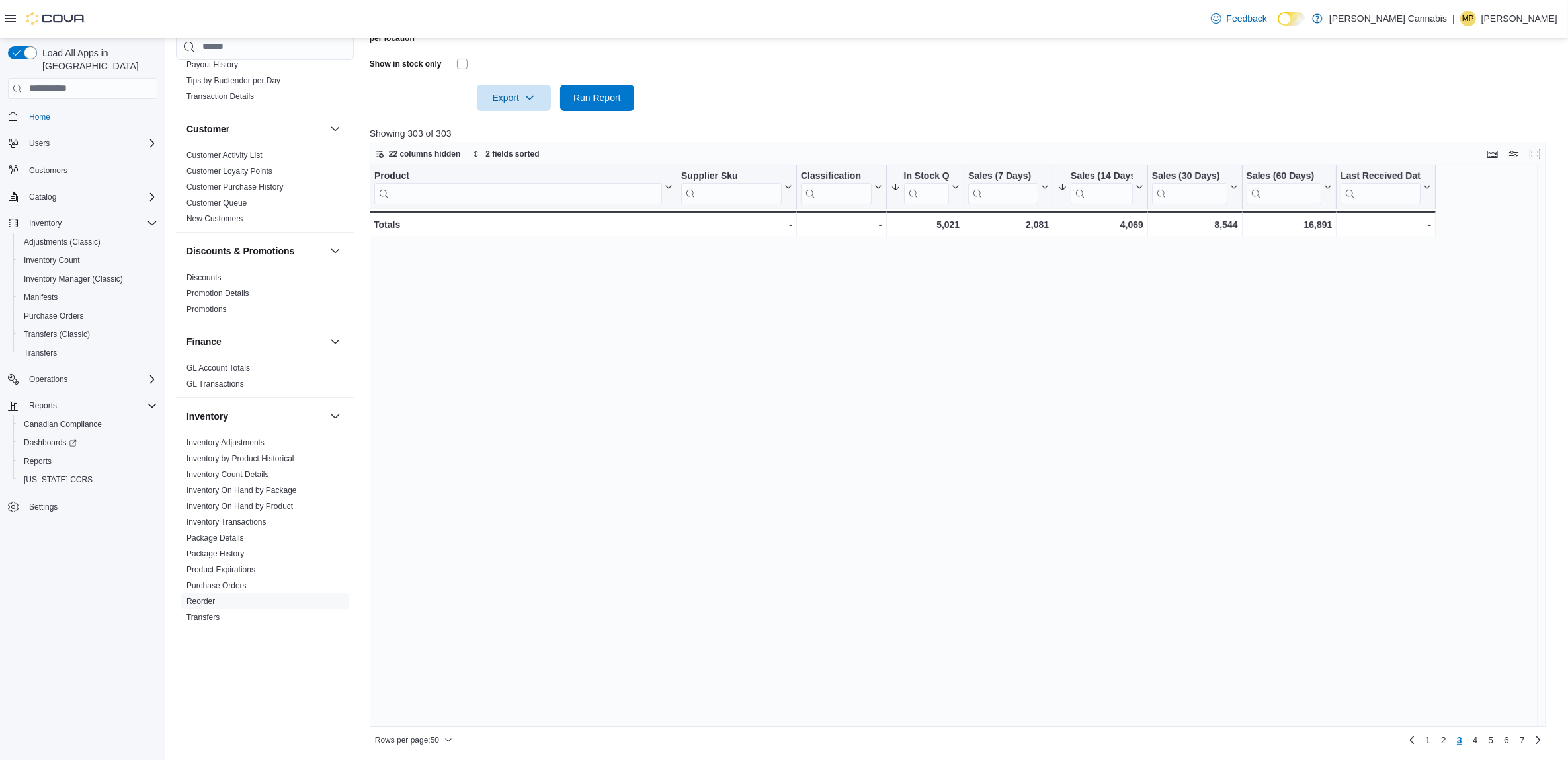
scroll to position [0, 0]
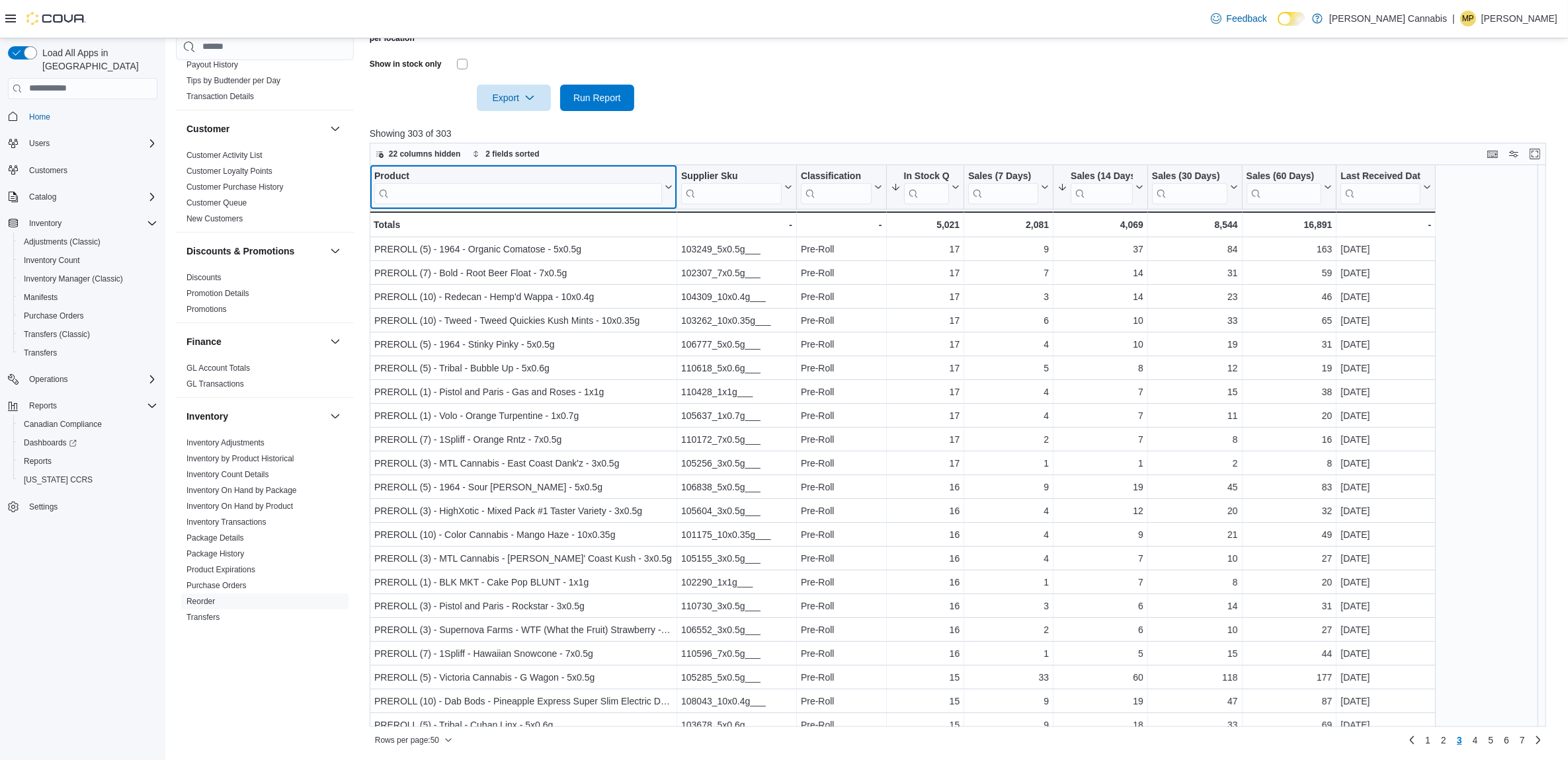
click at [438, 199] on input "search" at bounding box center [518, 193] width 288 height 21
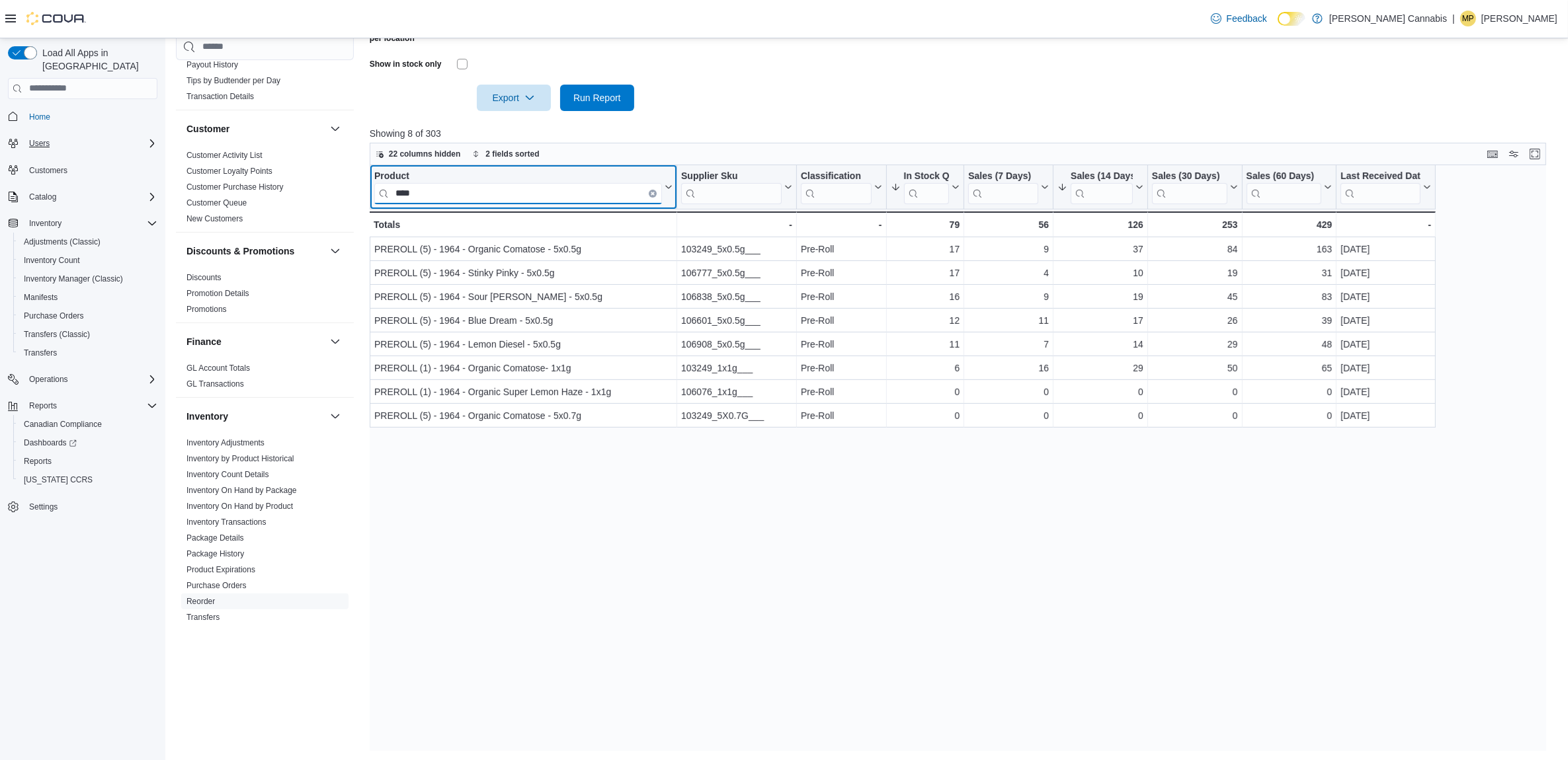
type input "****"
click at [650, 189] on button "Clear input" at bounding box center [652, 193] width 8 height 8
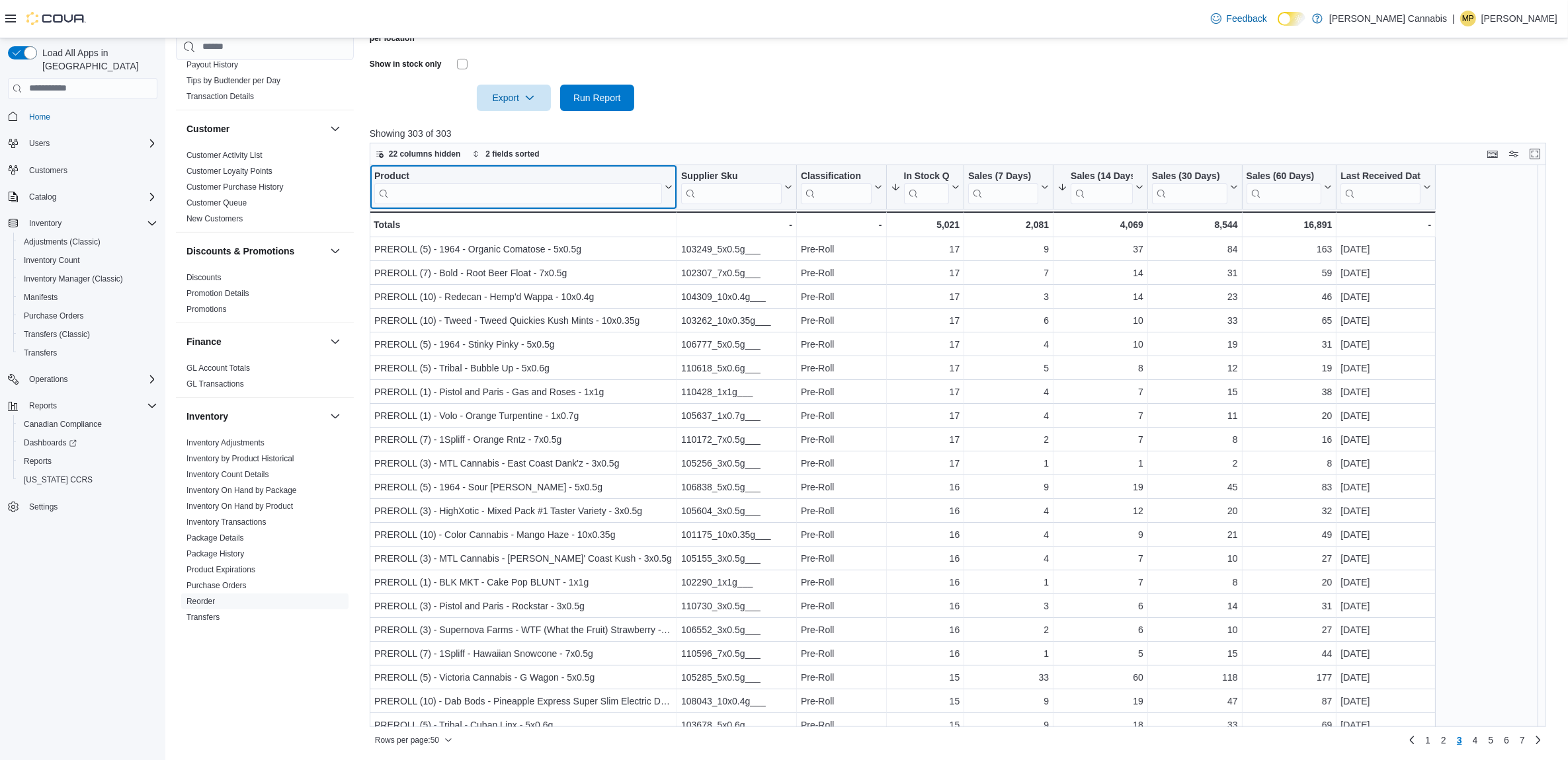
click at [395, 166] on div "Product Click to view column header actions" at bounding box center [523, 187] width 308 height 44
click at [395, 170] on div "Product" at bounding box center [518, 176] width 288 height 13
click at [515, 186] on input "search" at bounding box center [518, 193] width 288 height 21
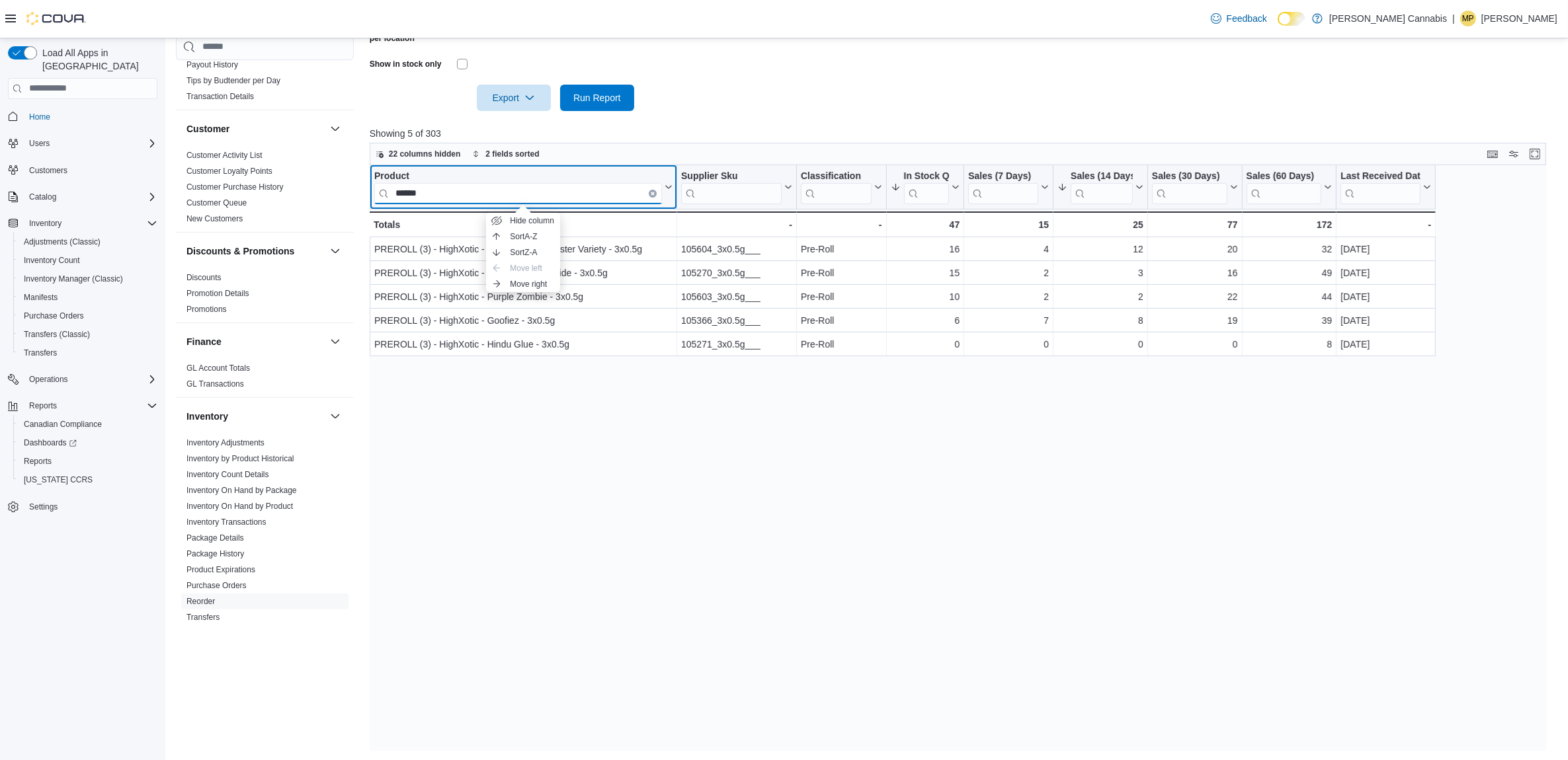
type input "******"
click at [389, 175] on div "Product" at bounding box center [518, 176] width 288 height 13
click at [651, 191] on icon "Clear input" at bounding box center [653, 193] width 4 height 4
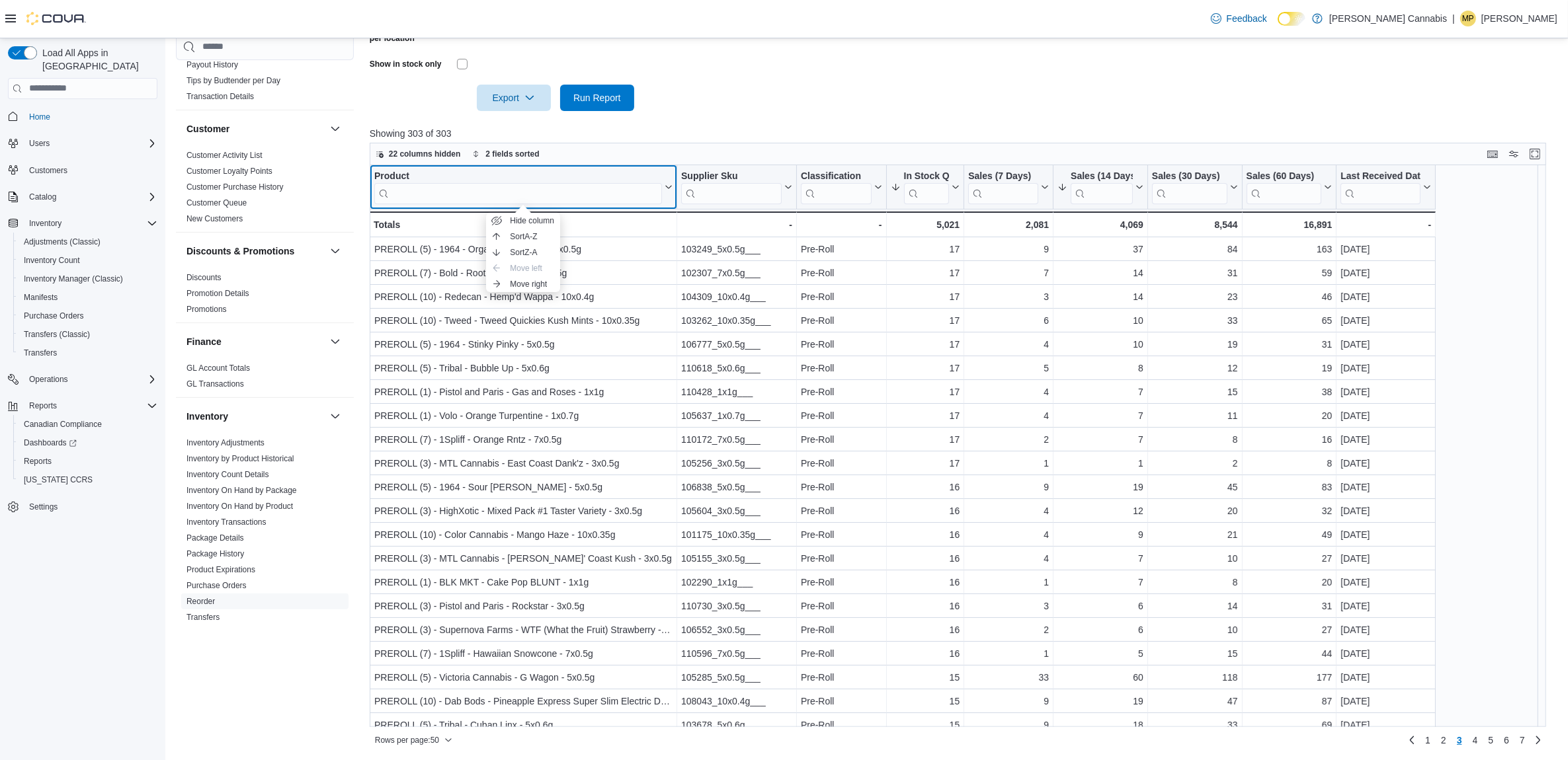
click at [378, 174] on div "Product" at bounding box center [518, 176] width 288 height 13
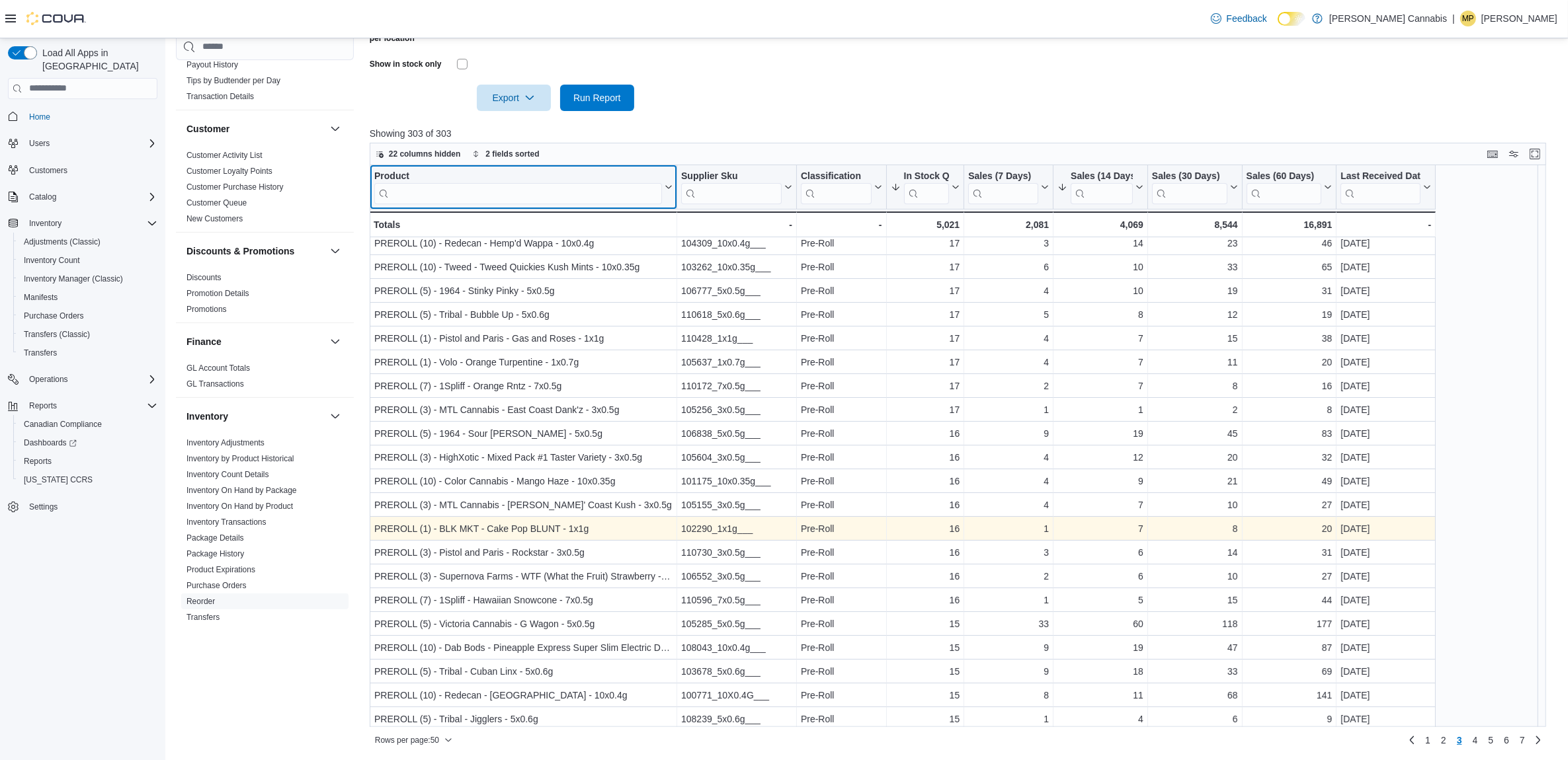
scroll to position [82, 0]
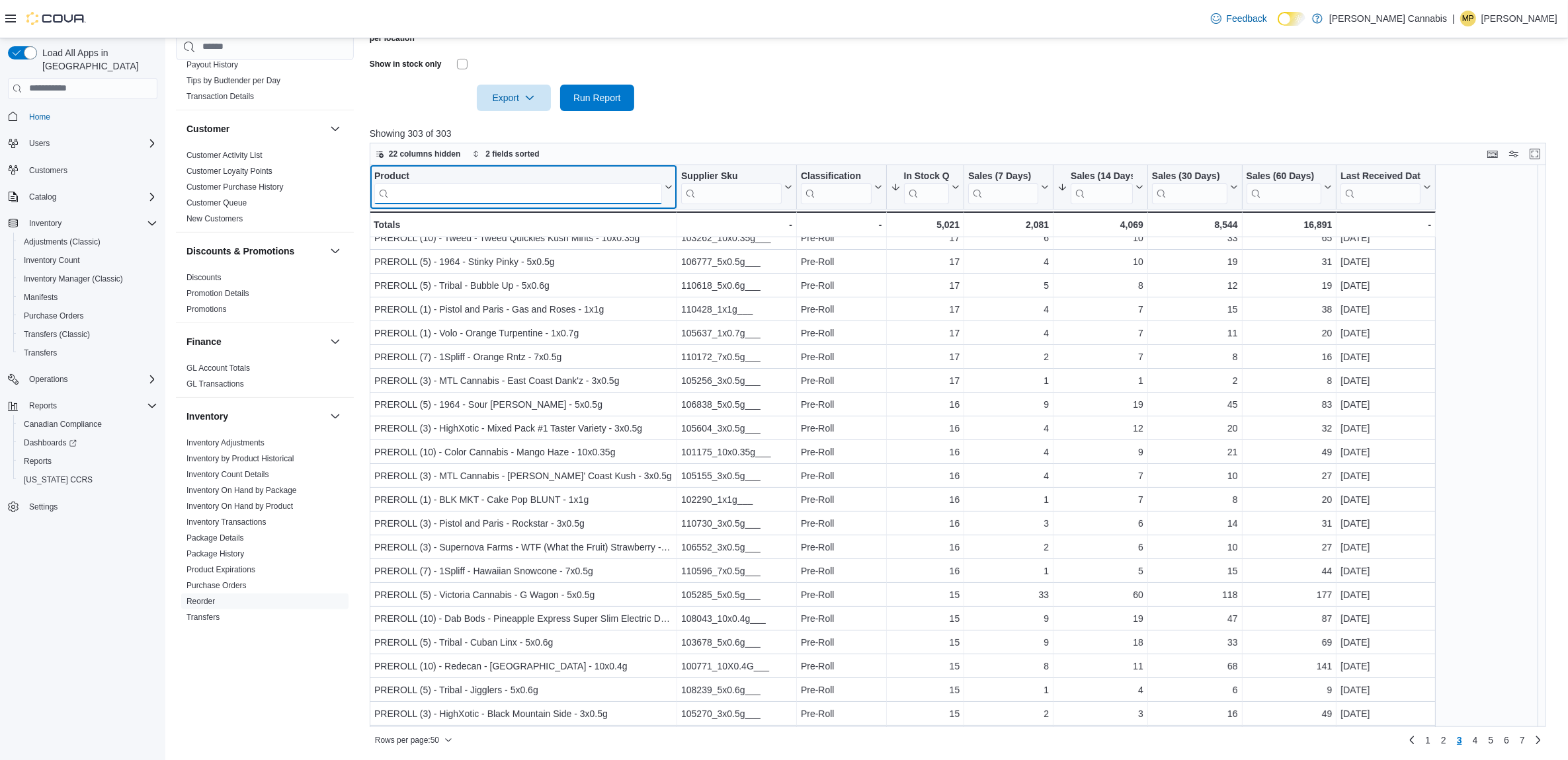
click at [503, 184] on input "search" at bounding box center [518, 193] width 288 height 21
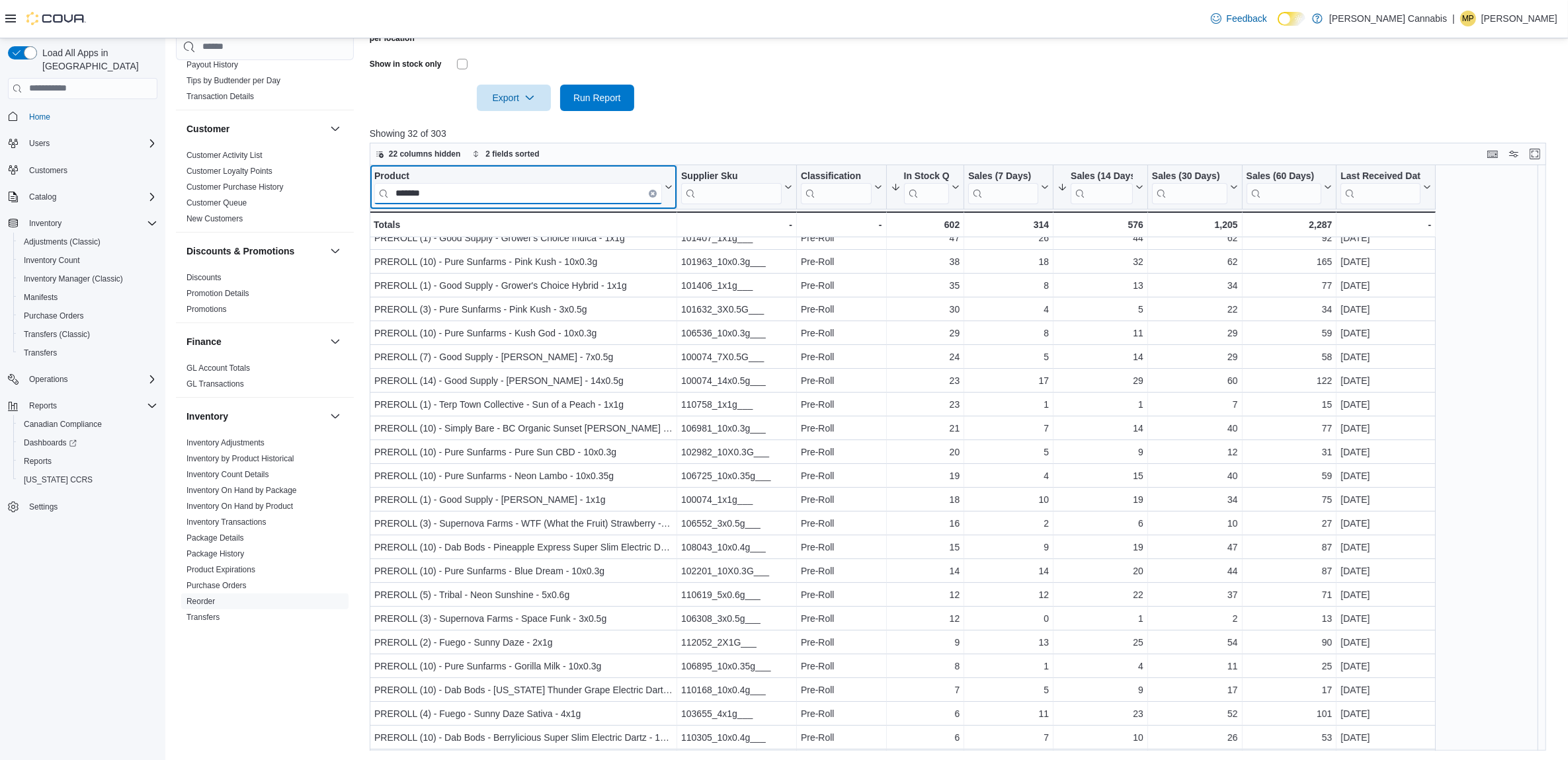
scroll to position [0, 0]
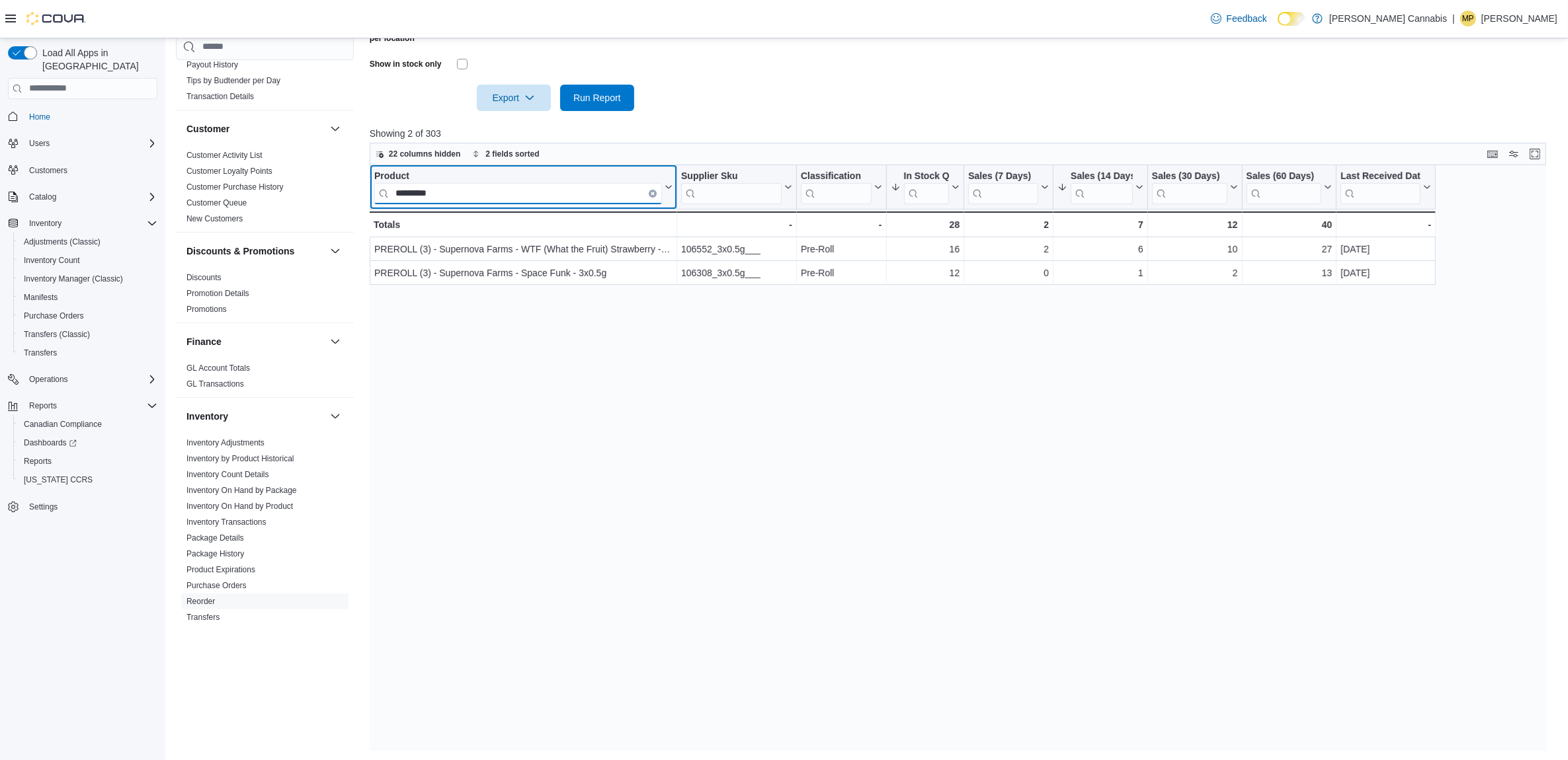
type input "*********"
click at [652, 191] on icon "Clear input" at bounding box center [653, 193] width 4 height 4
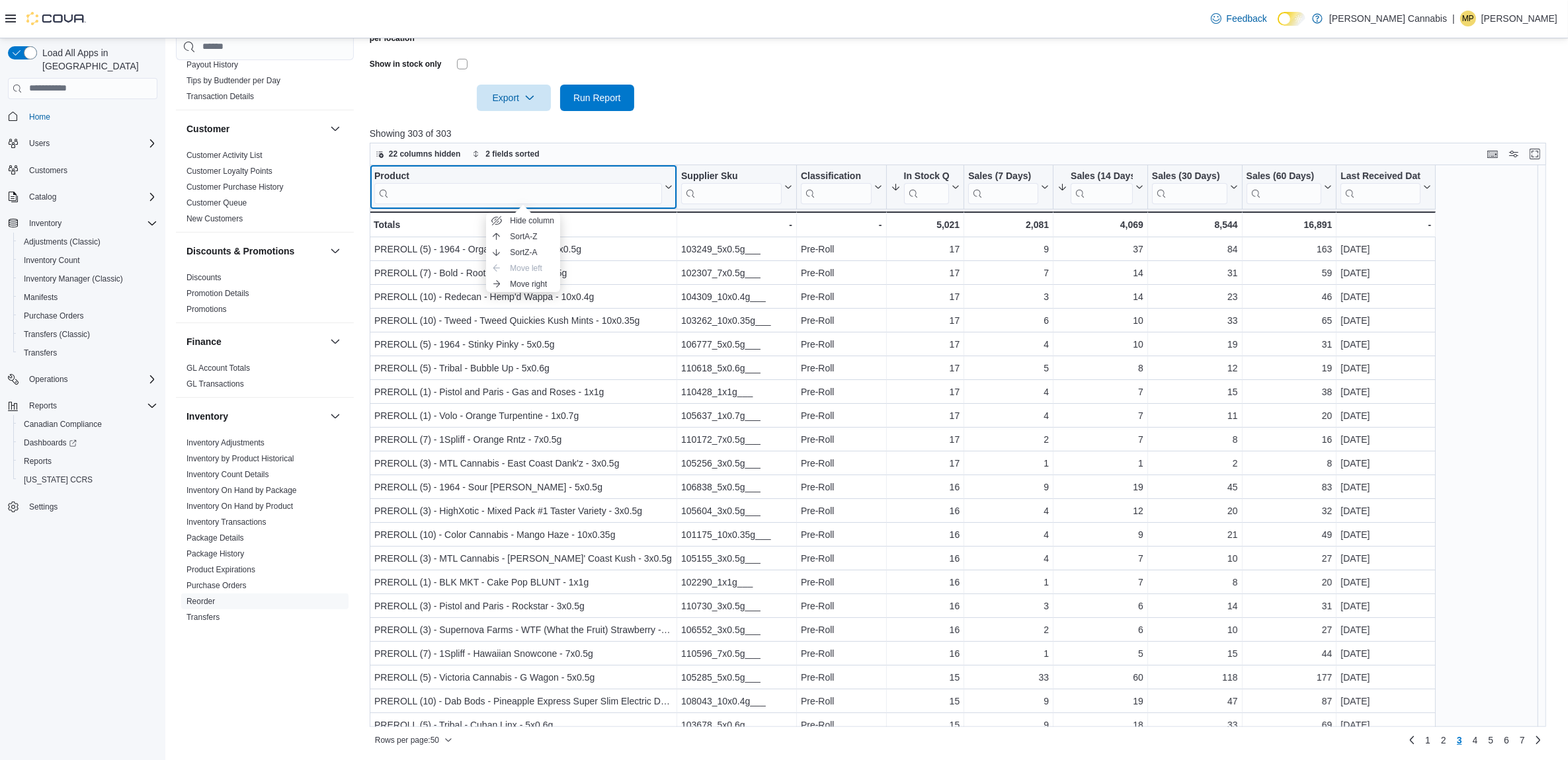
click at [403, 177] on div "Product" at bounding box center [518, 176] width 288 height 13
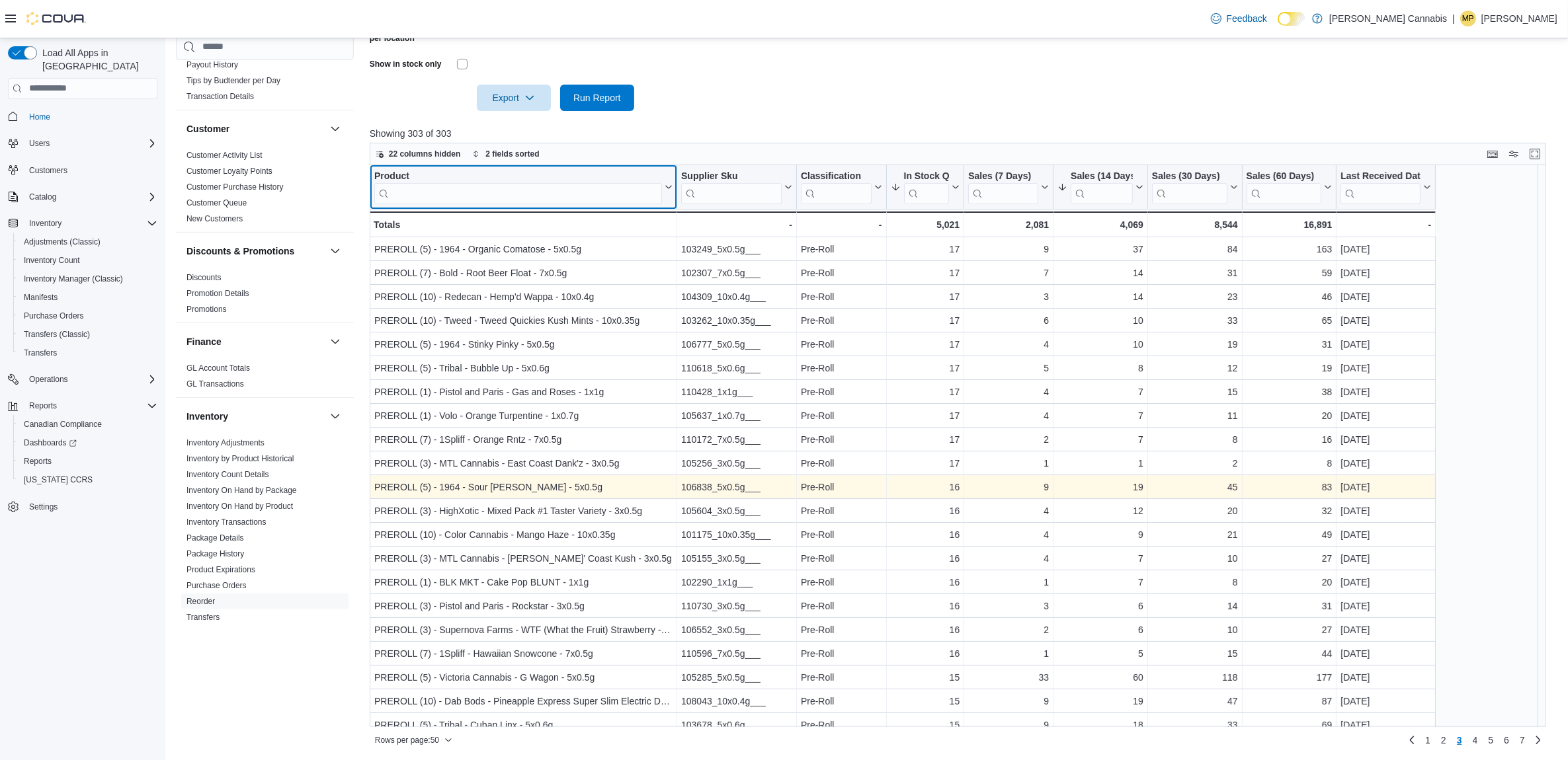
scroll to position [82, 0]
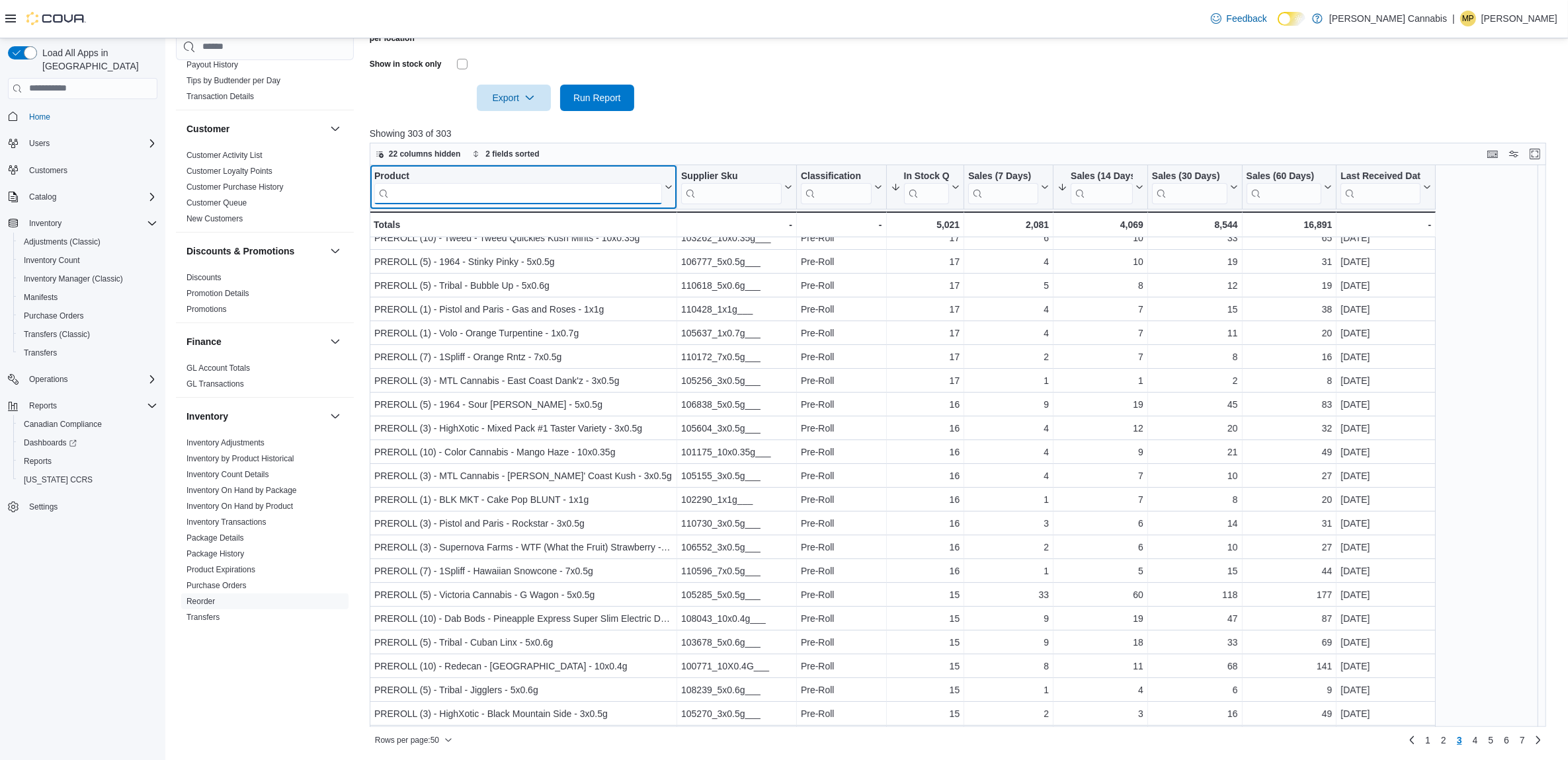
click at [513, 193] on input "search" at bounding box center [518, 193] width 288 height 21
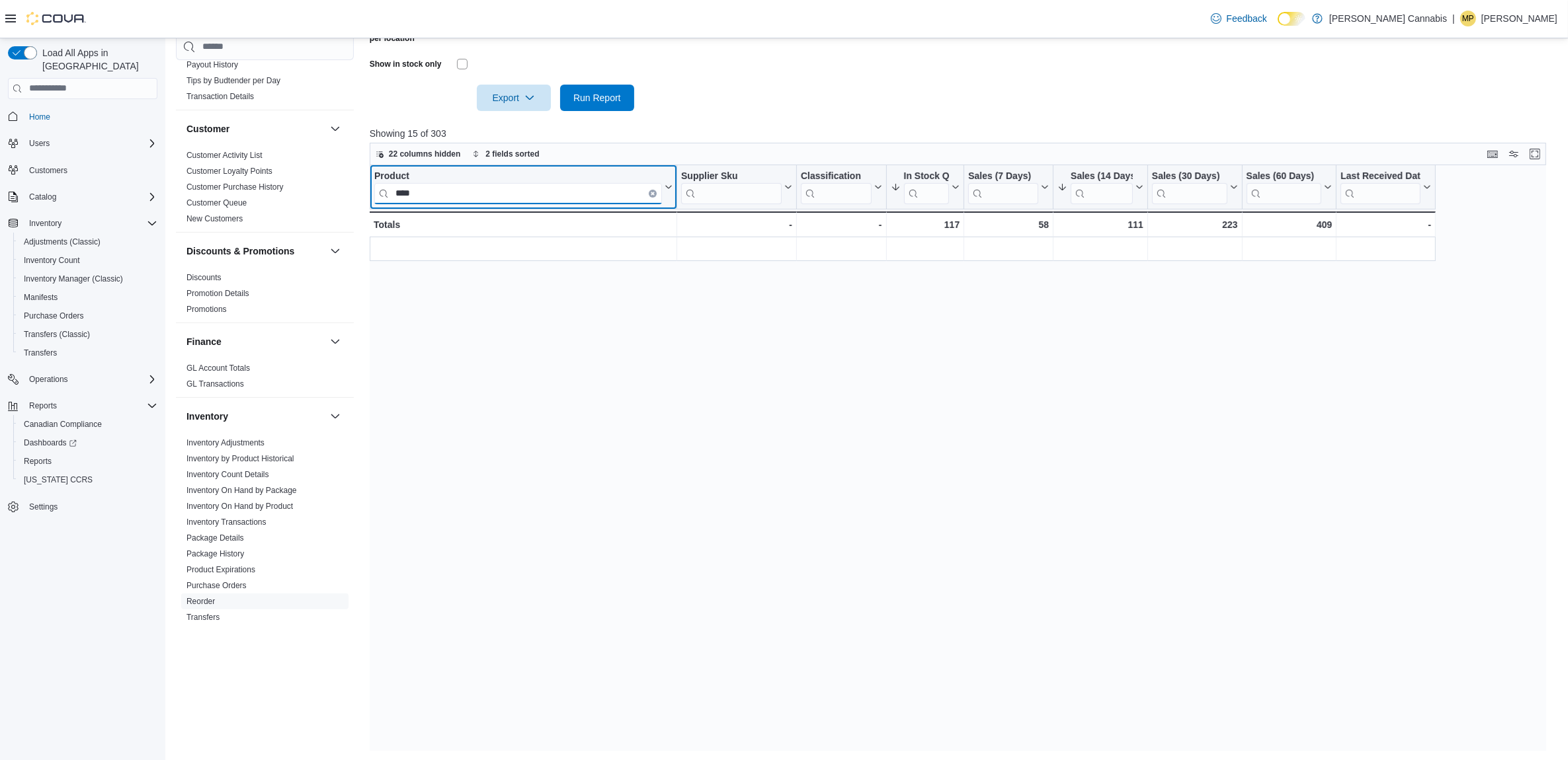
scroll to position [0, 0]
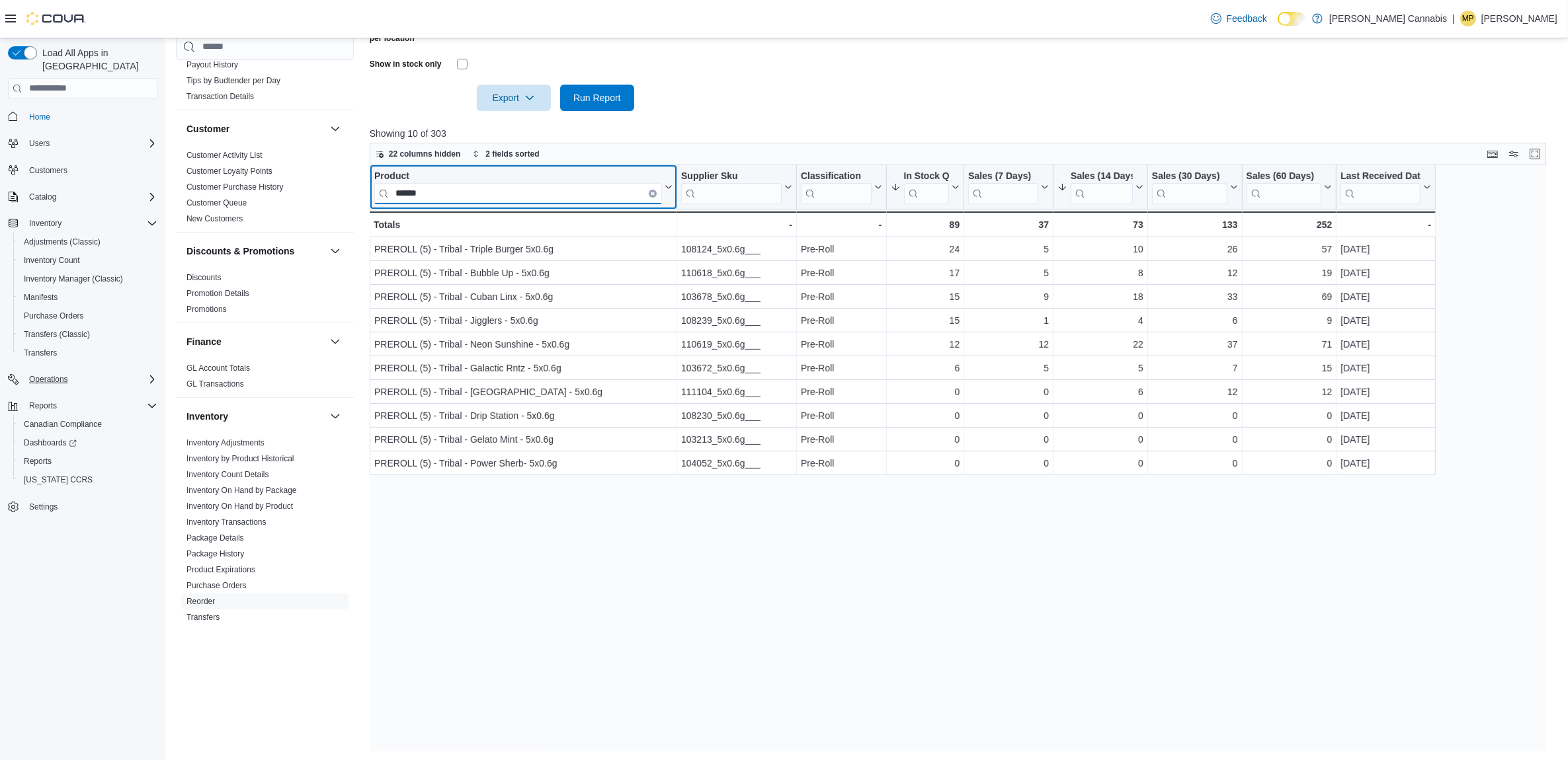
type input "******"
click at [651, 191] on icon "Clear input" at bounding box center [653, 193] width 4 height 4
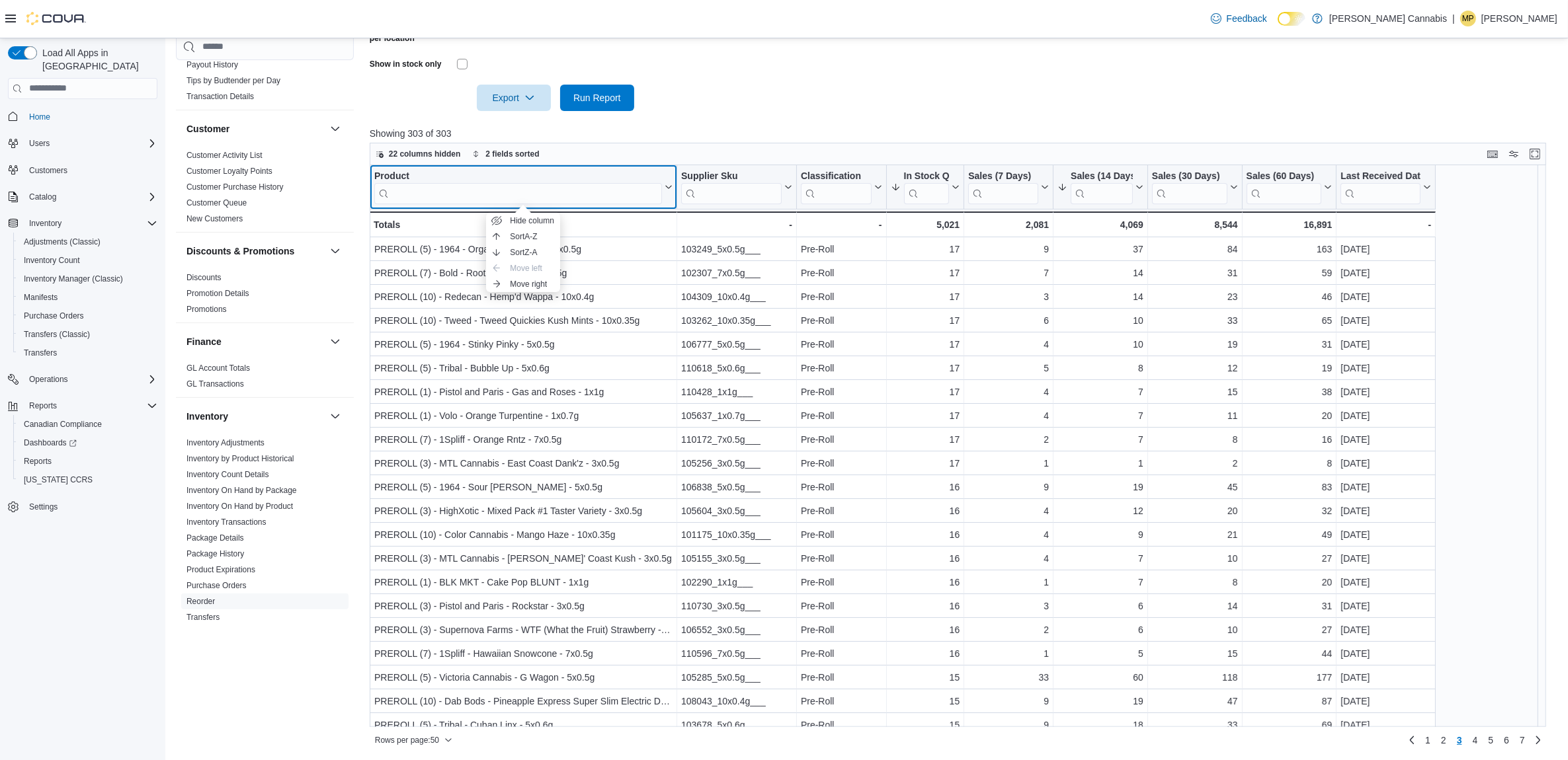
click at [397, 172] on div "Product" at bounding box center [518, 176] width 288 height 13
click at [435, 186] on input "search" at bounding box center [518, 193] width 288 height 21
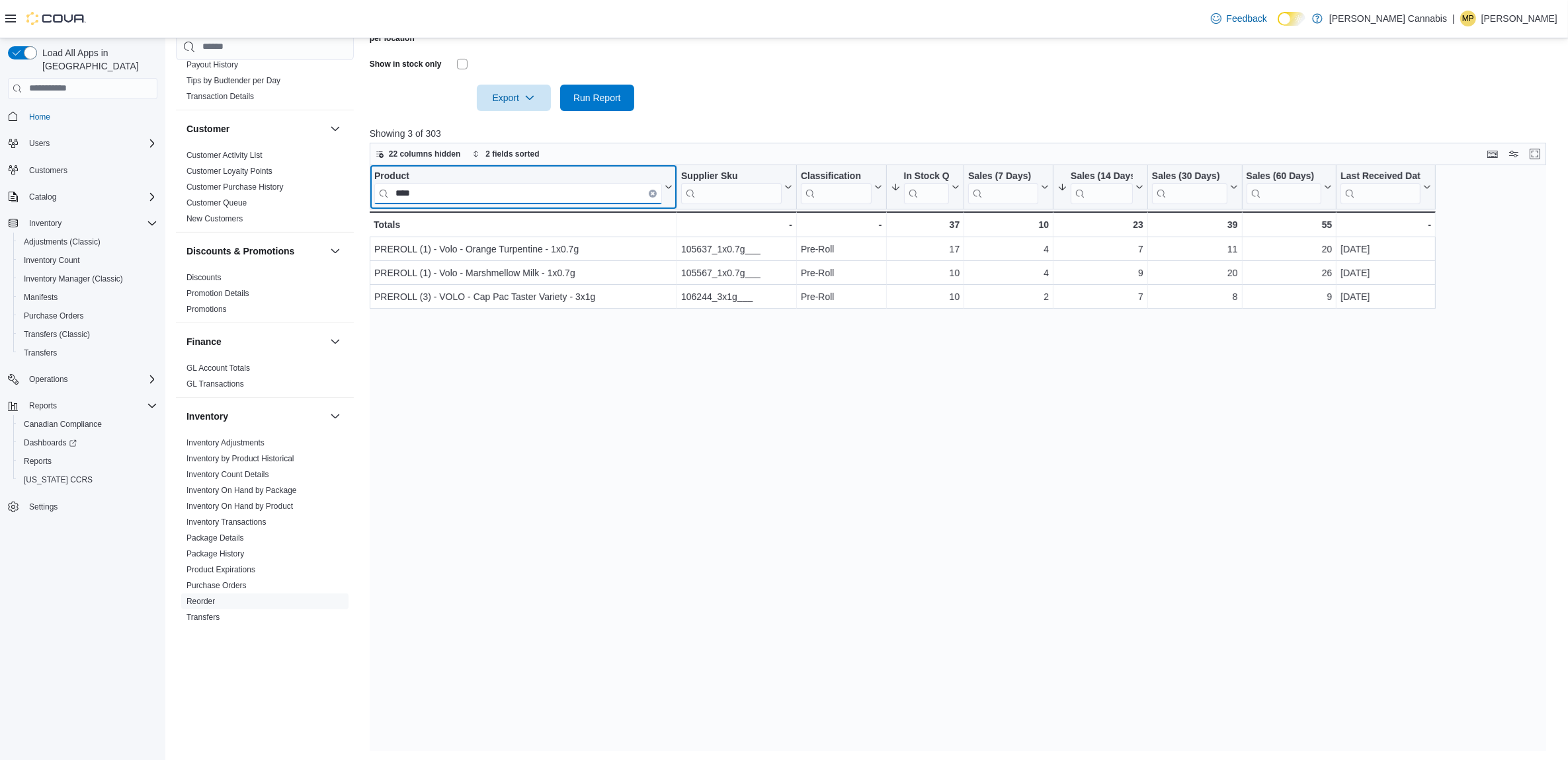
type input "****"
click at [652, 191] on icon "Clear input" at bounding box center [653, 193] width 4 height 4
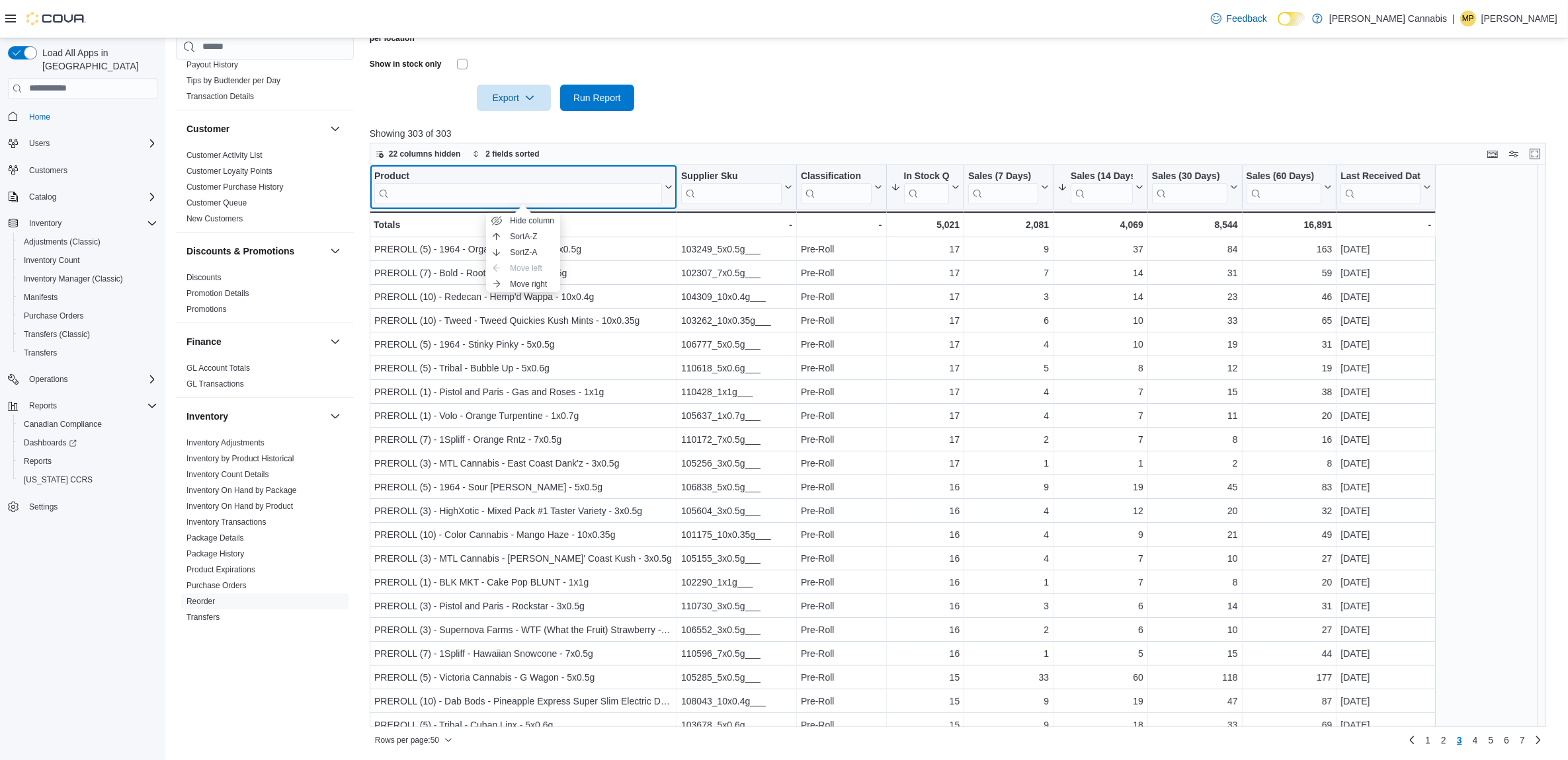
click at [405, 173] on div "Product" at bounding box center [518, 176] width 288 height 13
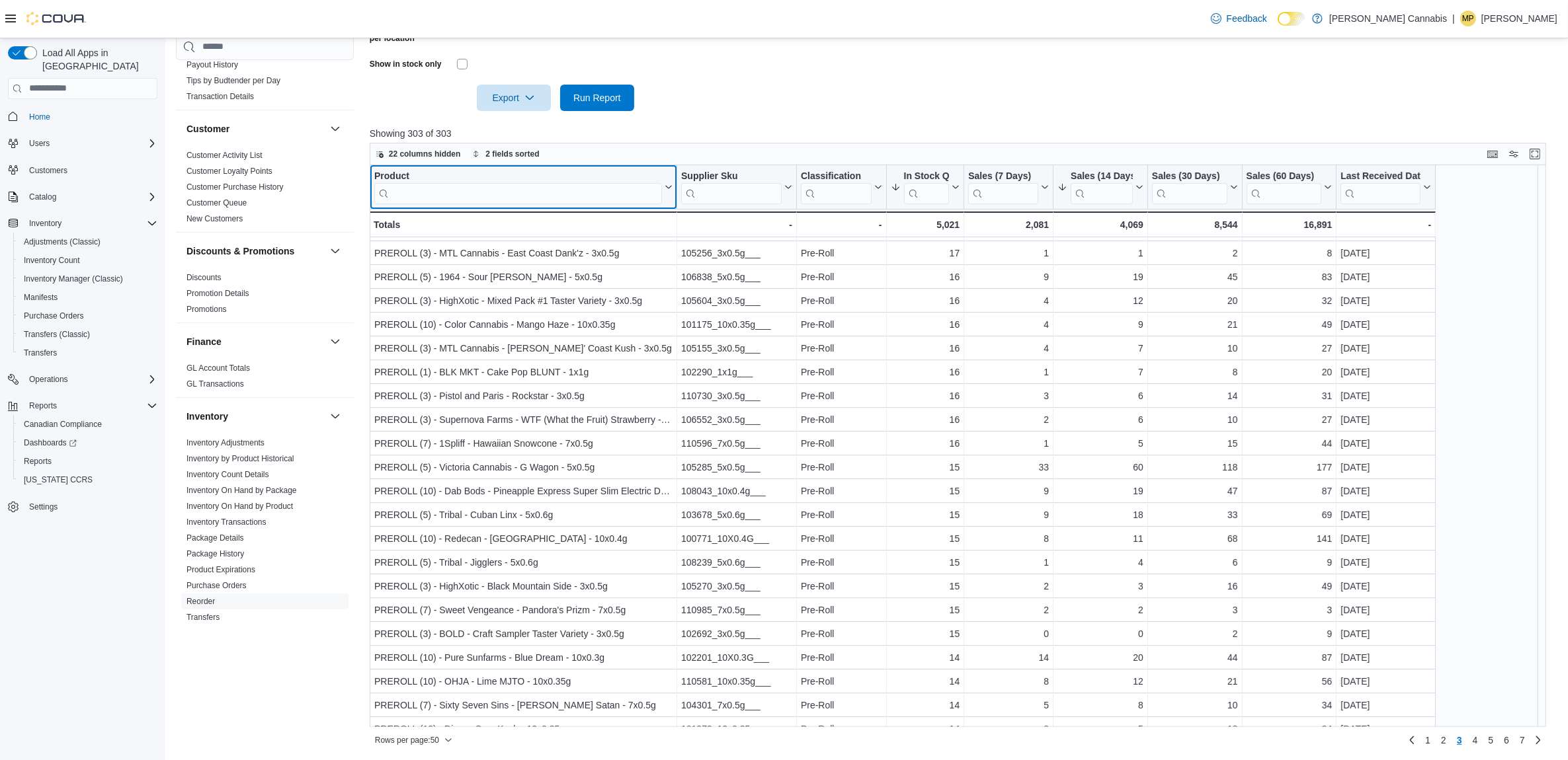
scroll to position [248, 0]
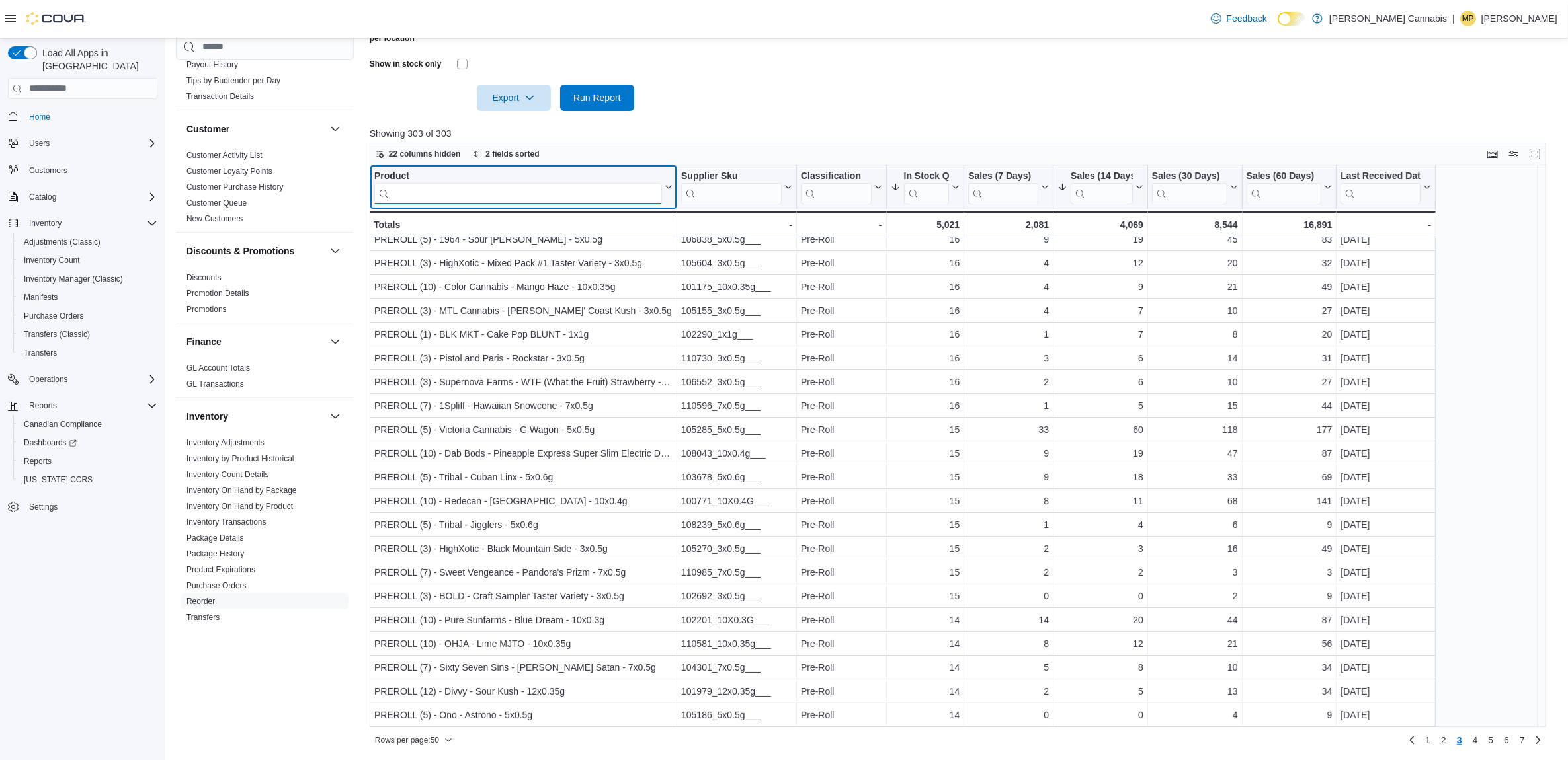
click at [421, 190] on input "search" at bounding box center [518, 193] width 288 height 21
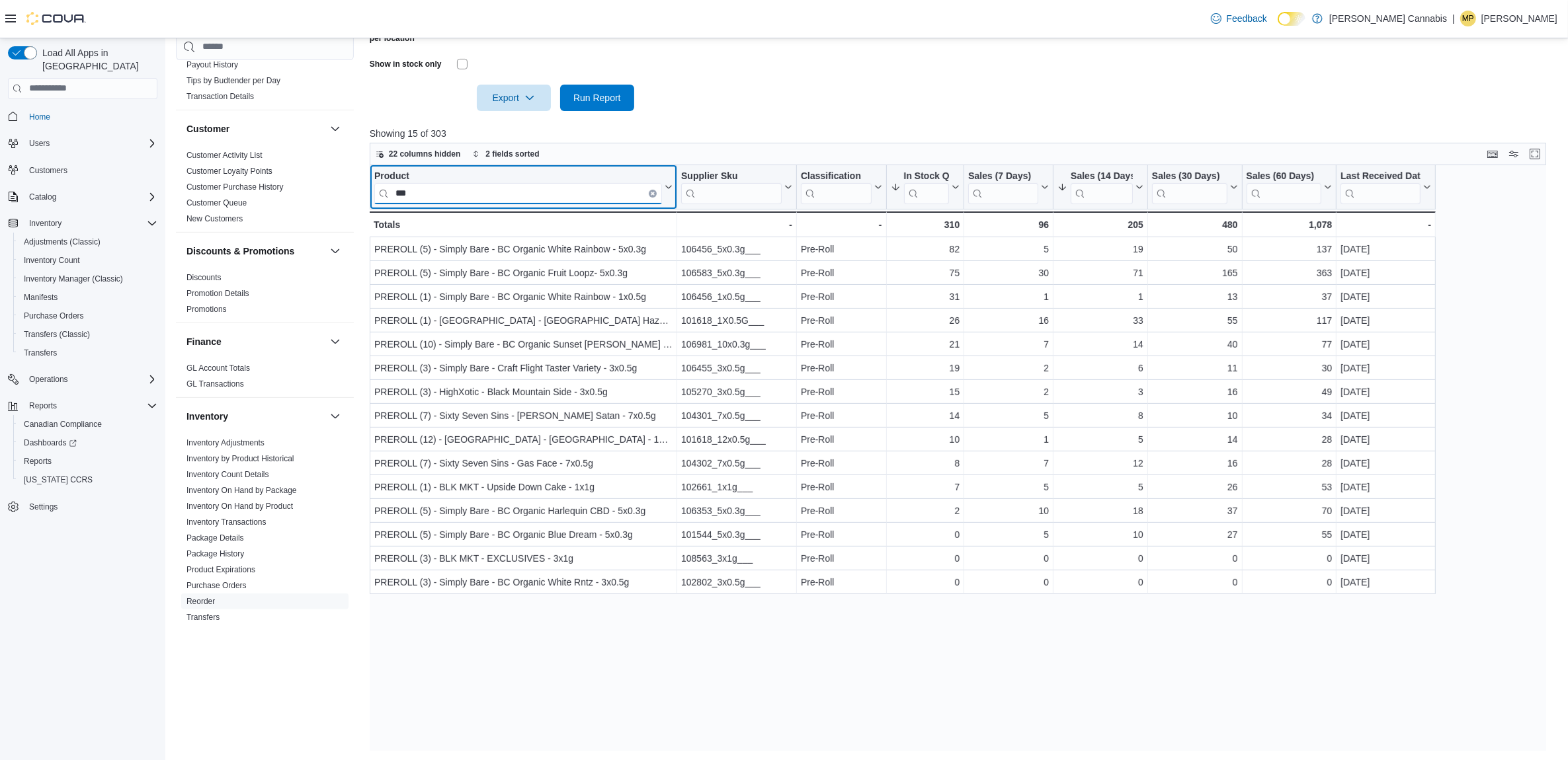
scroll to position [0, 0]
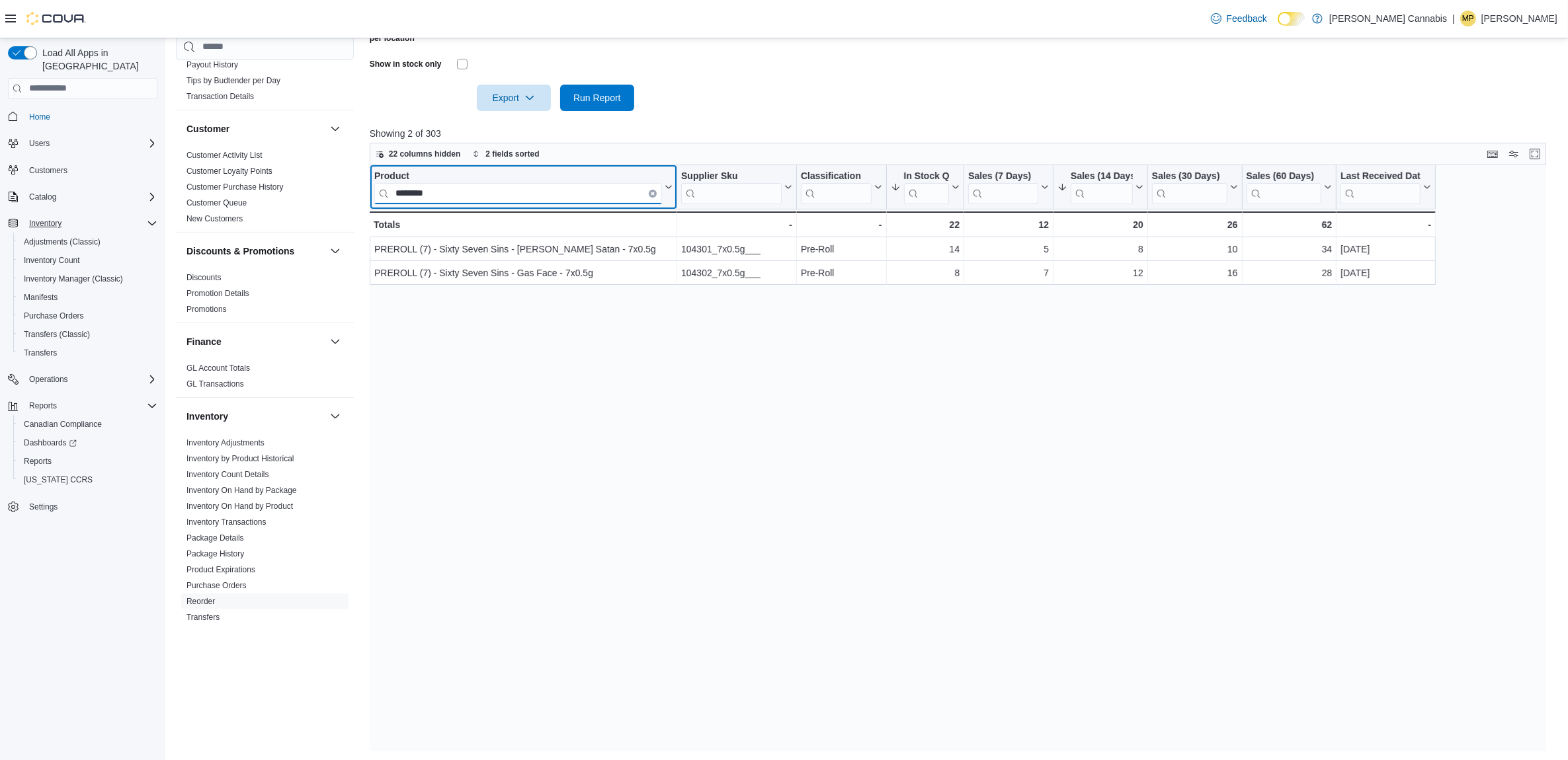
type input "********"
click at [651, 193] on icon "Clear input" at bounding box center [653, 193] width 4 height 4
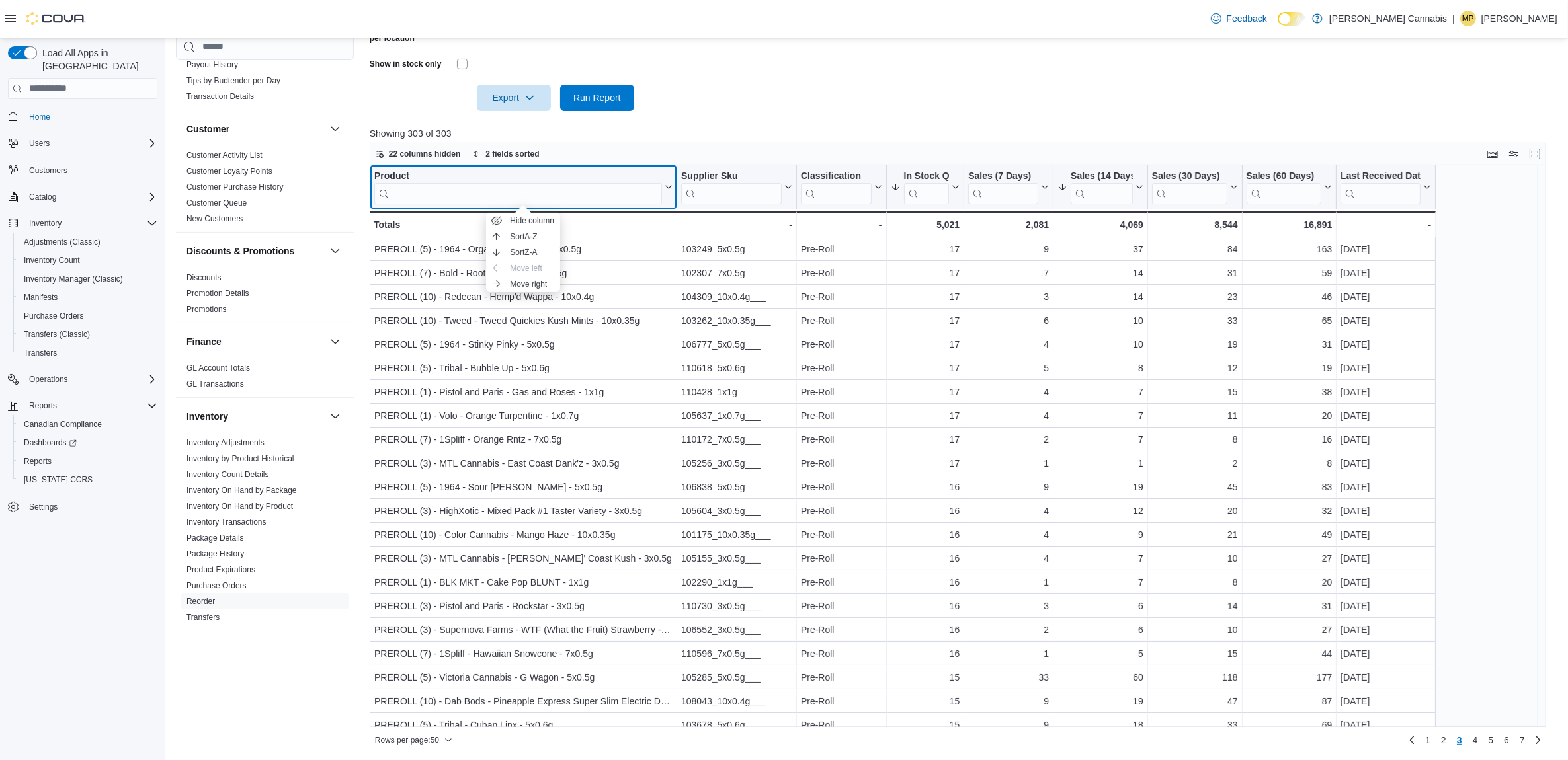
click at [382, 170] on div "Product" at bounding box center [518, 176] width 288 height 13
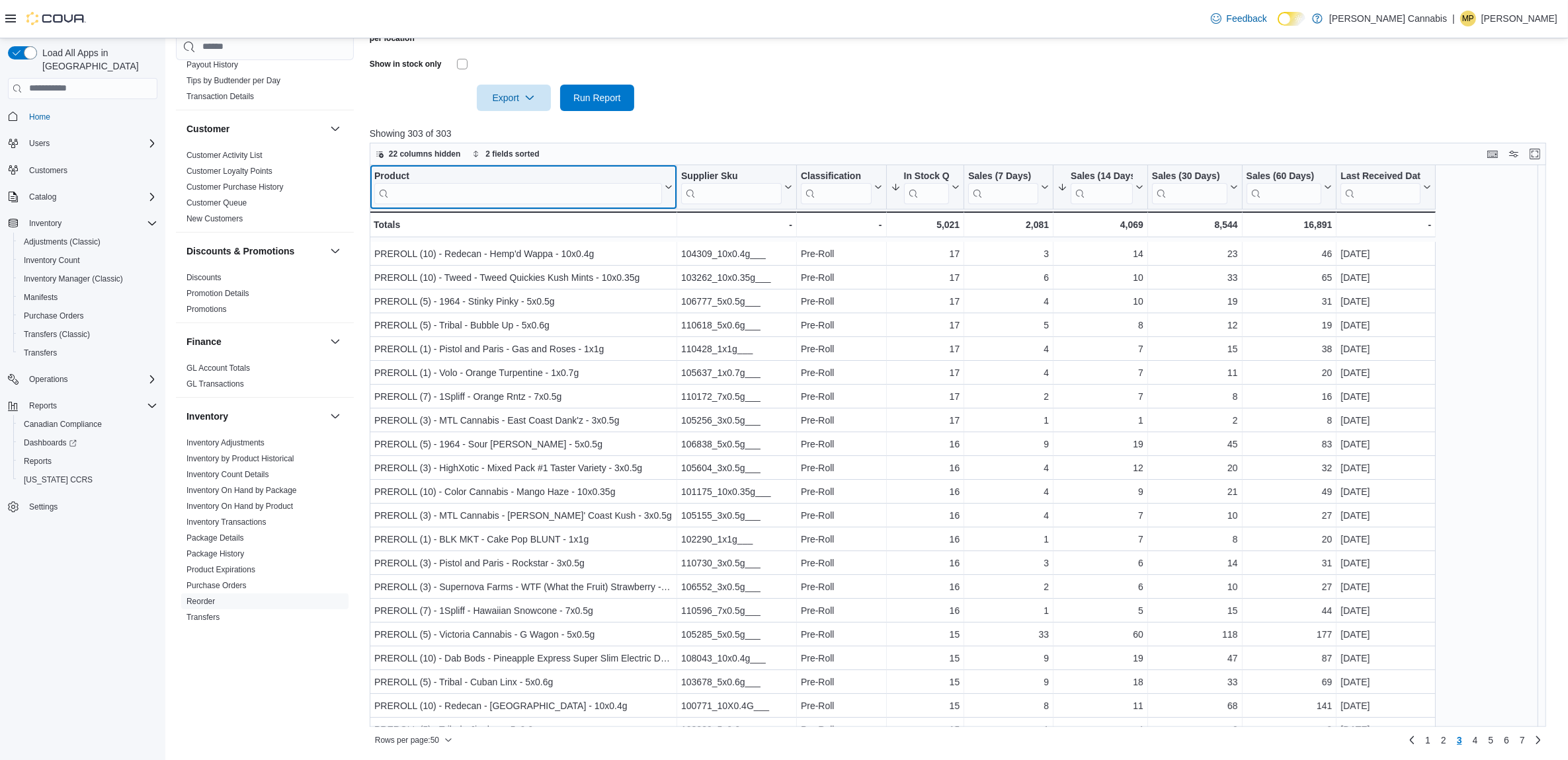
scroll to position [82, 0]
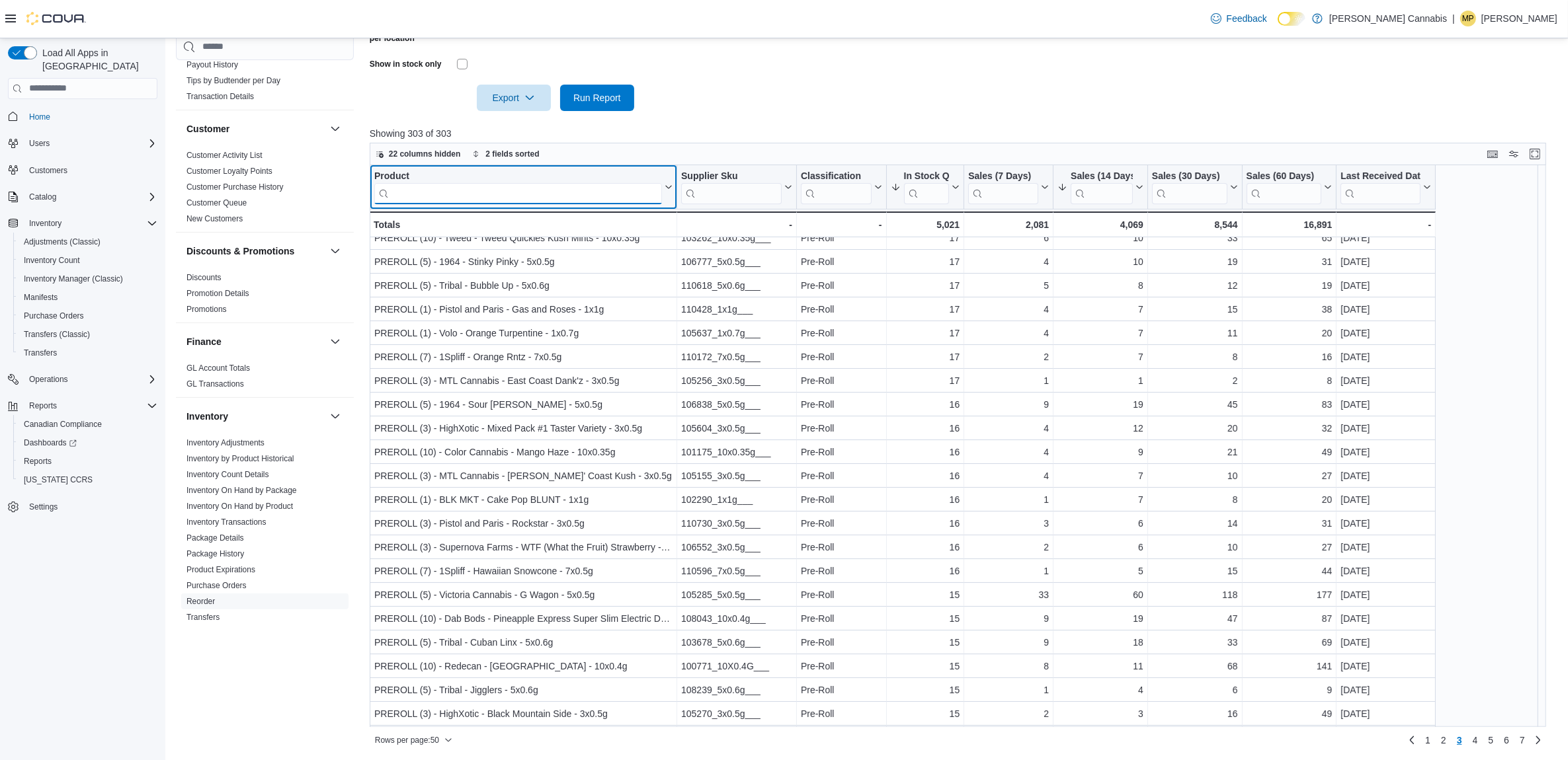
click at [434, 195] on input "search" at bounding box center [518, 193] width 288 height 21
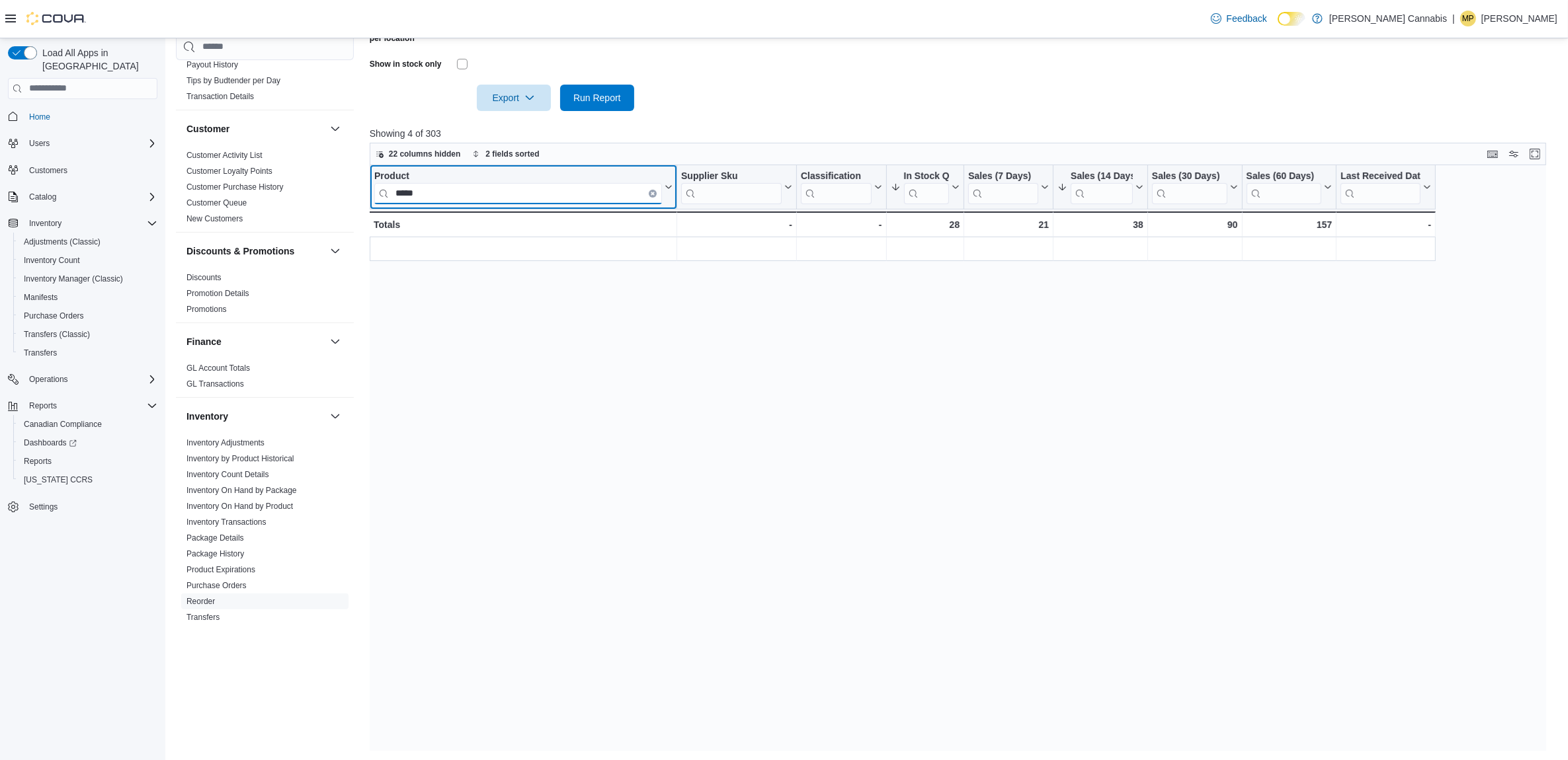
scroll to position [0, 0]
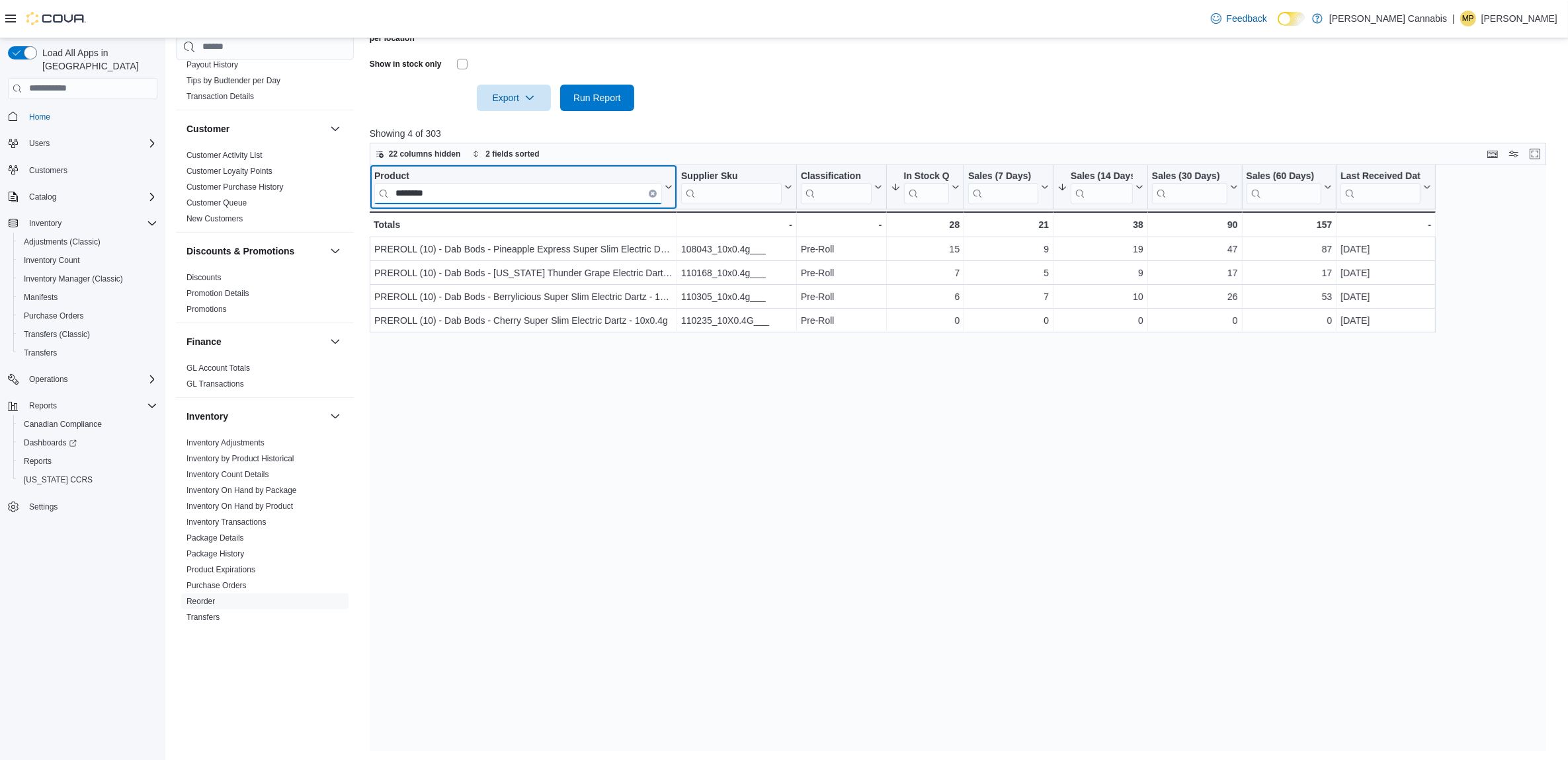
type input "********"
click at [651, 191] on icon "Clear input" at bounding box center [653, 193] width 4 height 4
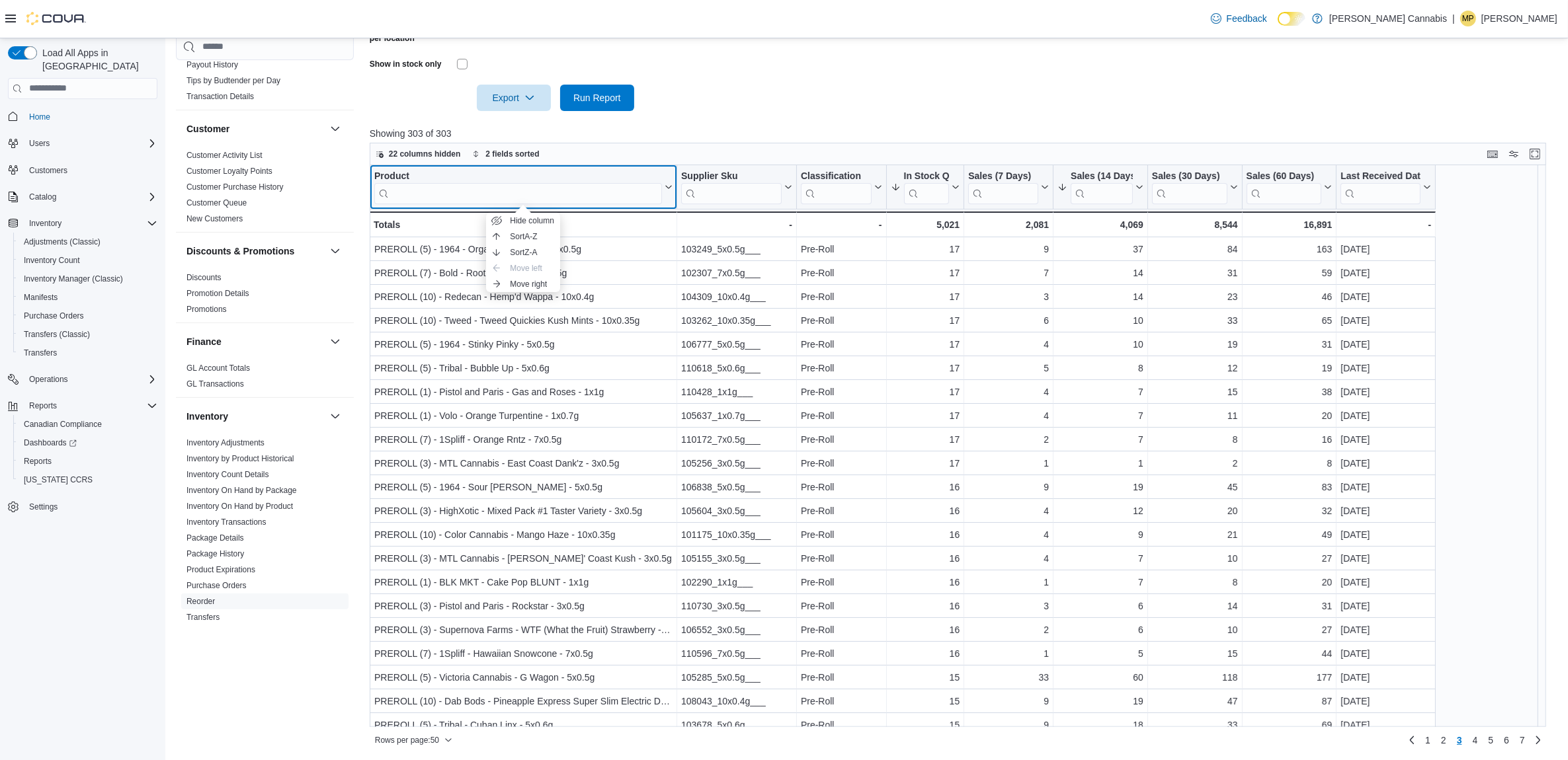
click at [408, 177] on div "Product" at bounding box center [518, 176] width 288 height 13
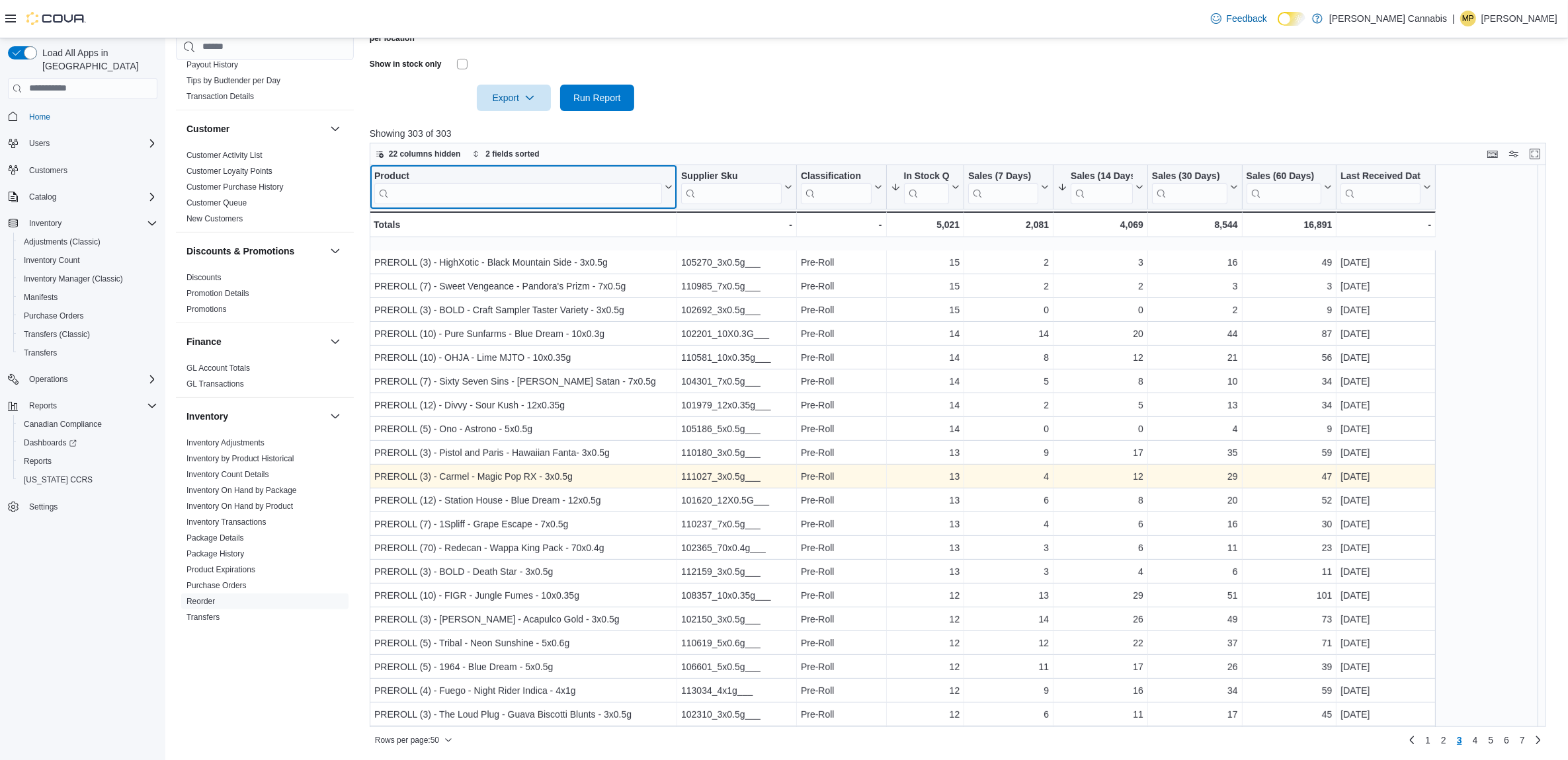
scroll to position [578, 0]
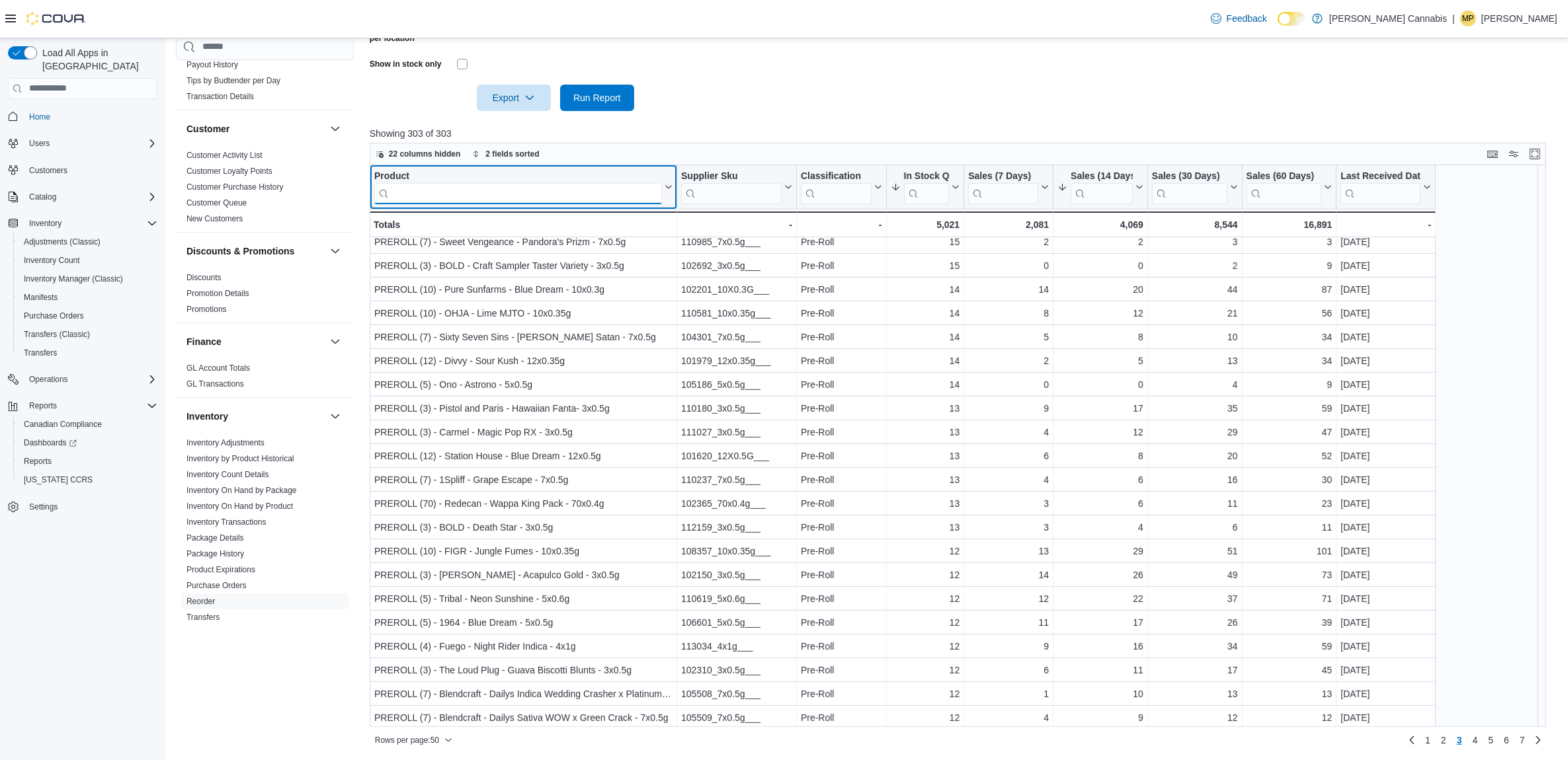
click at [452, 187] on input "search" at bounding box center [518, 193] width 288 height 21
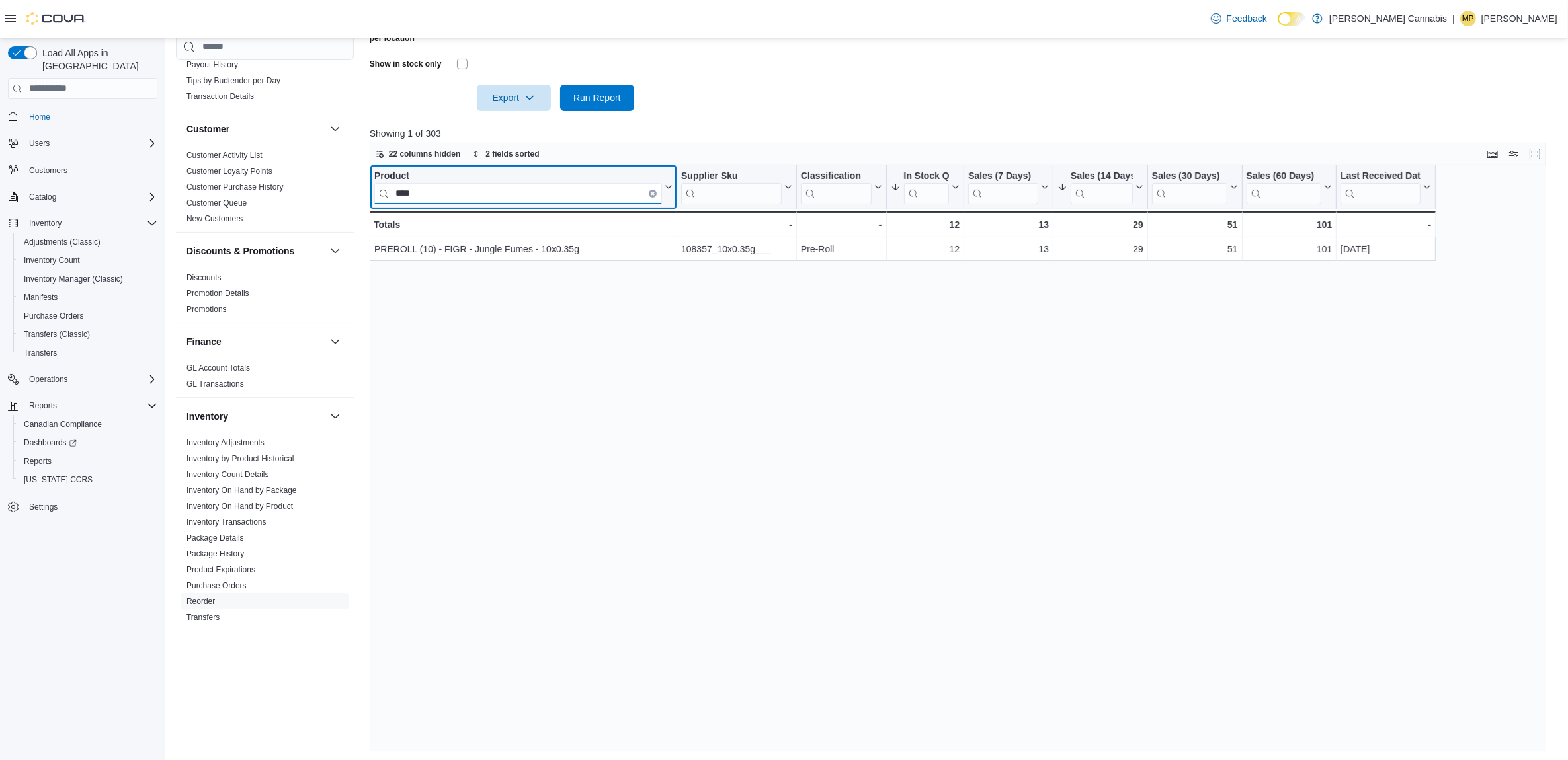
type input "****"
click at [649, 192] on button "Clear input" at bounding box center [652, 193] width 8 height 8
click at [607, 202] on input "search" at bounding box center [518, 193] width 288 height 21
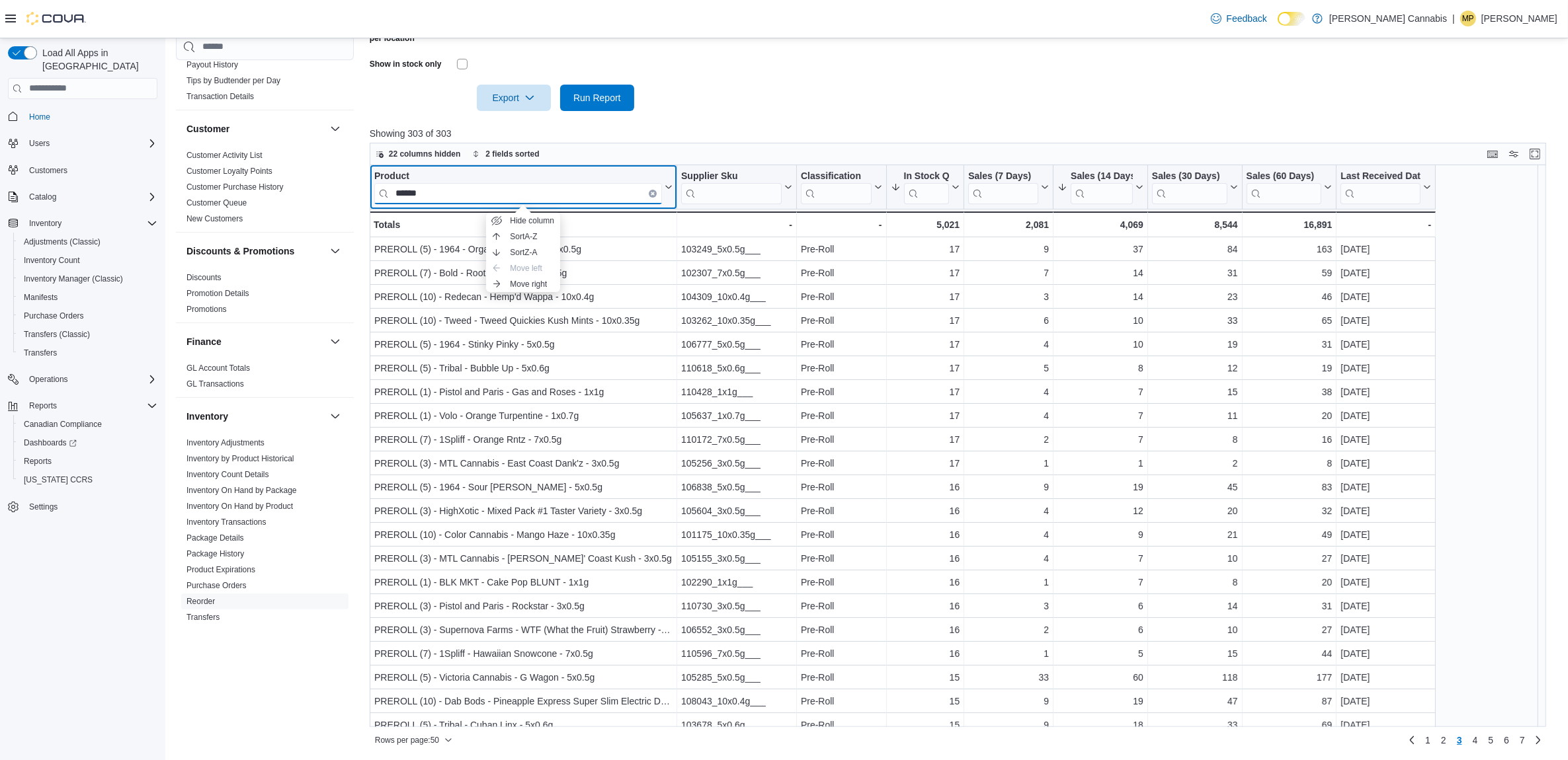
type input "******"
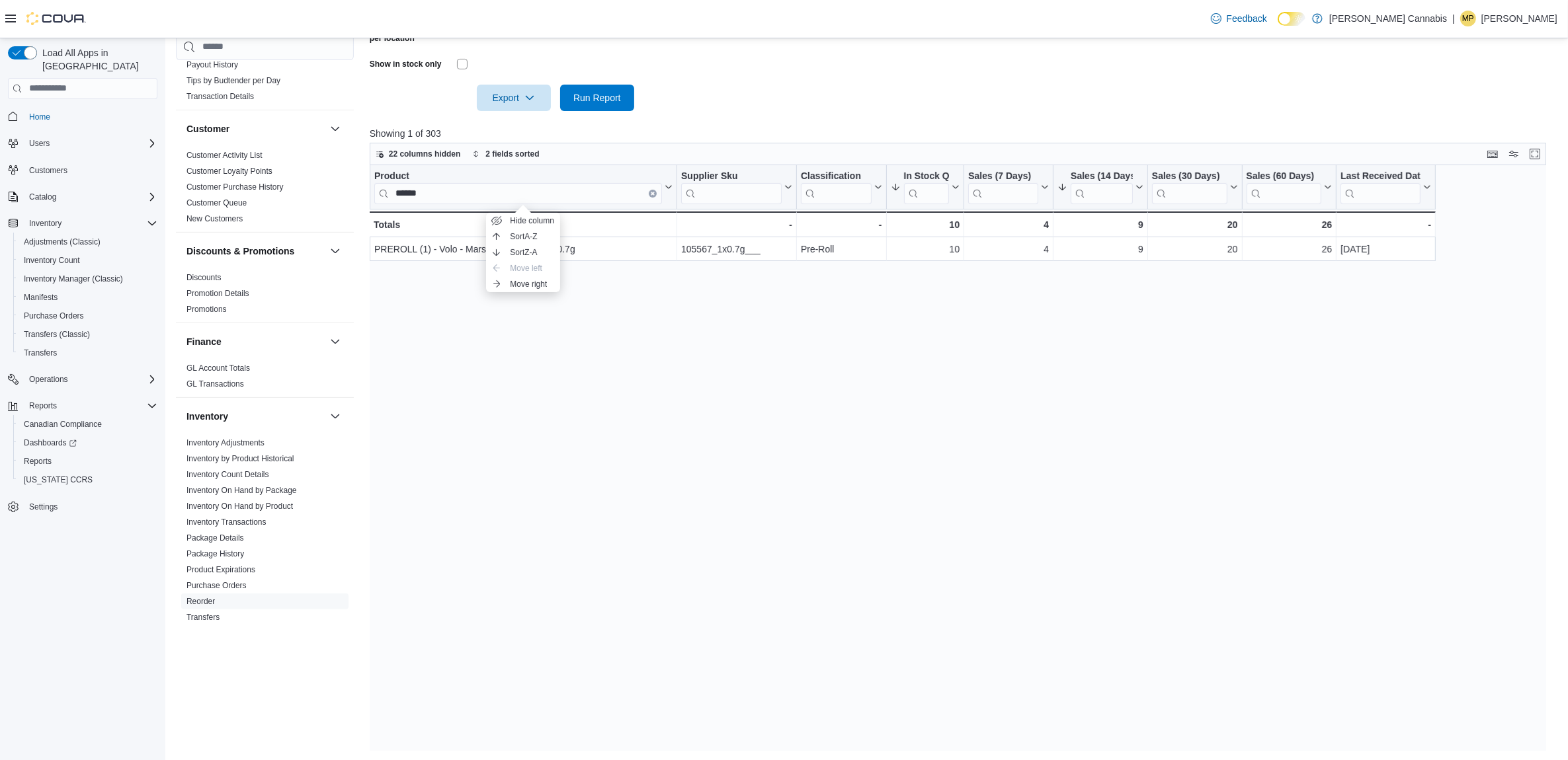
click at [754, 396] on div "Product ****** Click to view column header actions Supplier Sku Click to view c…" at bounding box center [964, 458] width 1189 height 585
click at [561, 196] on input "******" at bounding box center [518, 193] width 288 height 21
click at [862, 550] on div "Product ****** Click to view column header actions Supplier Sku Click to view c…" at bounding box center [964, 458] width 1189 height 585
click at [550, 186] on input "******" at bounding box center [518, 193] width 288 height 21
click at [652, 192] on icon "Clear input" at bounding box center [653, 193] width 3 height 3
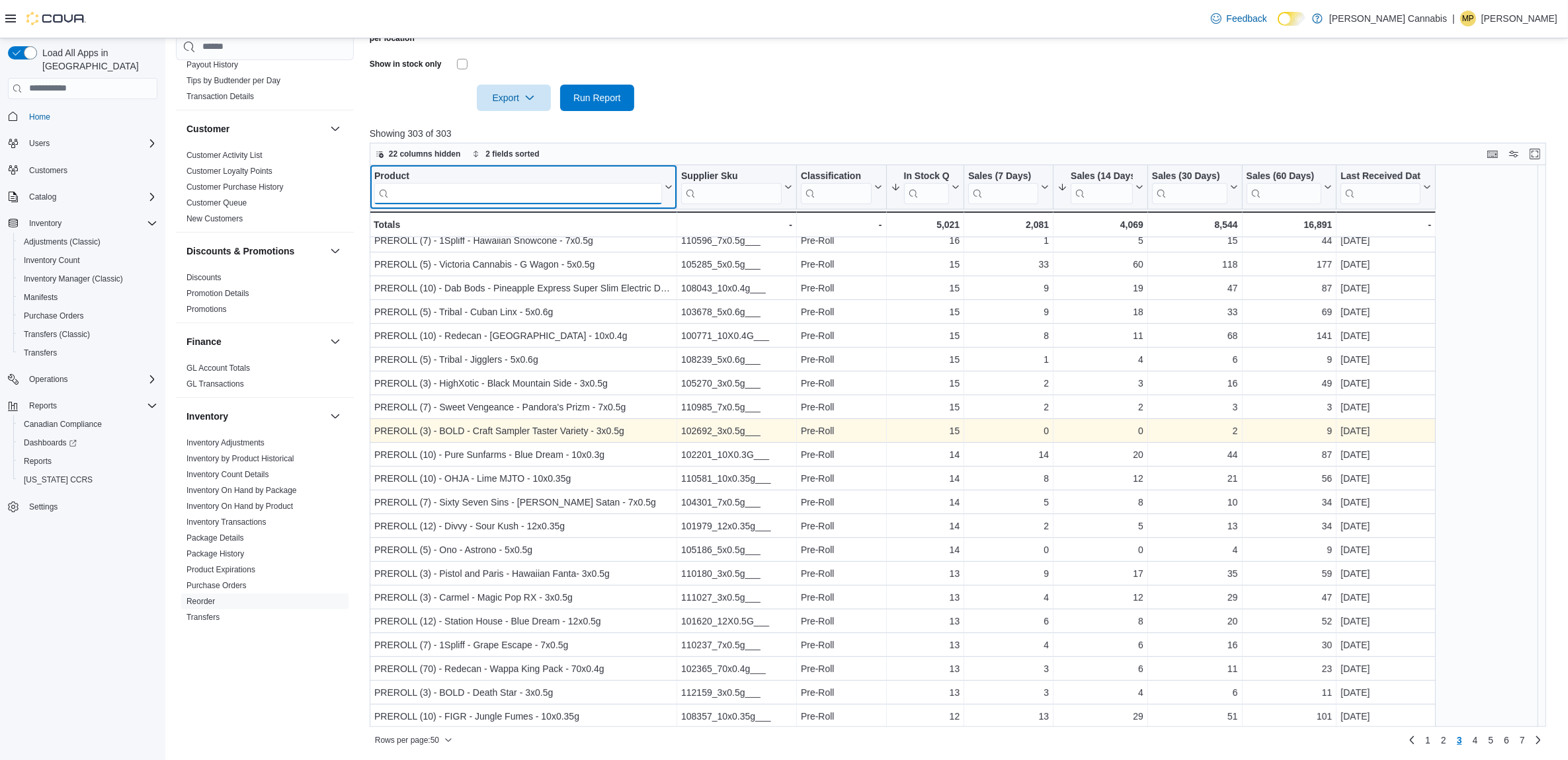
scroll to position [496, 0]
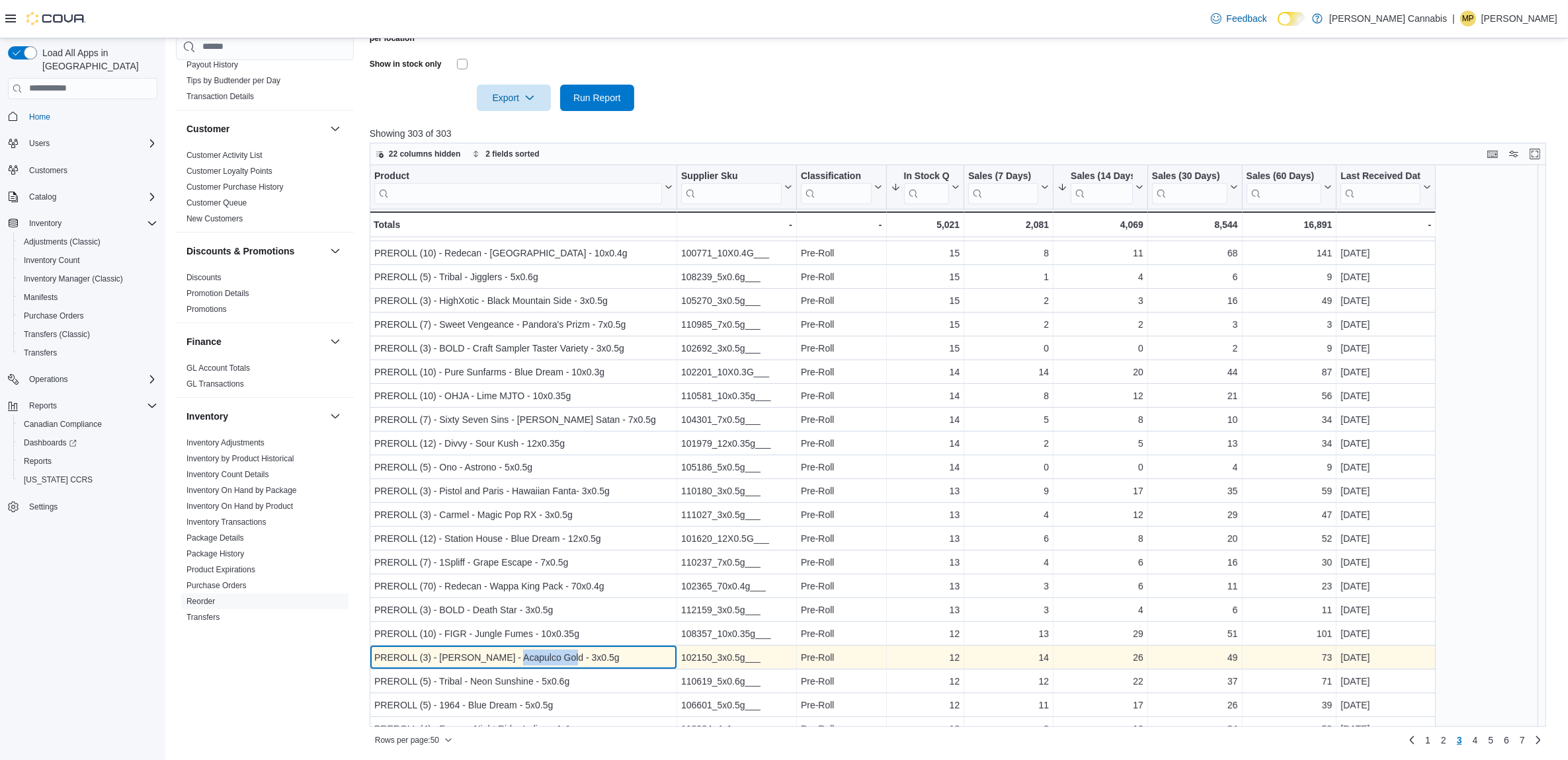
drag, startPoint x: 563, startPoint y: 661, endPoint x: 506, endPoint y: 663, distance: 57.0
click at [506, 663] on div "PREROLL (3) - [PERSON_NAME] - Acapulco Gold - 3x0.5g" at bounding box center [523, 658] width 299 height 16
copy div "Acapulco Gol"
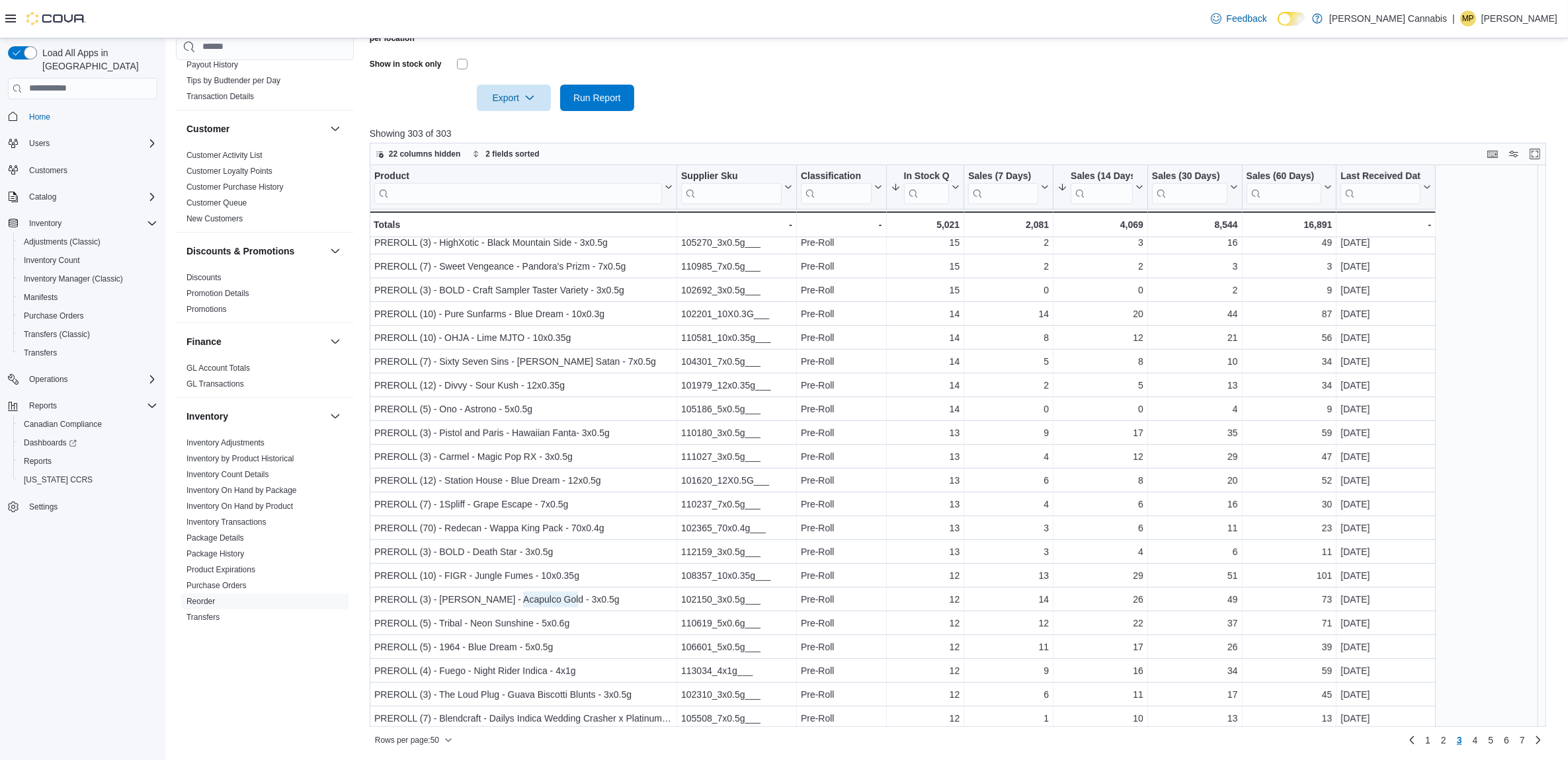
scroll to position [578, 0]
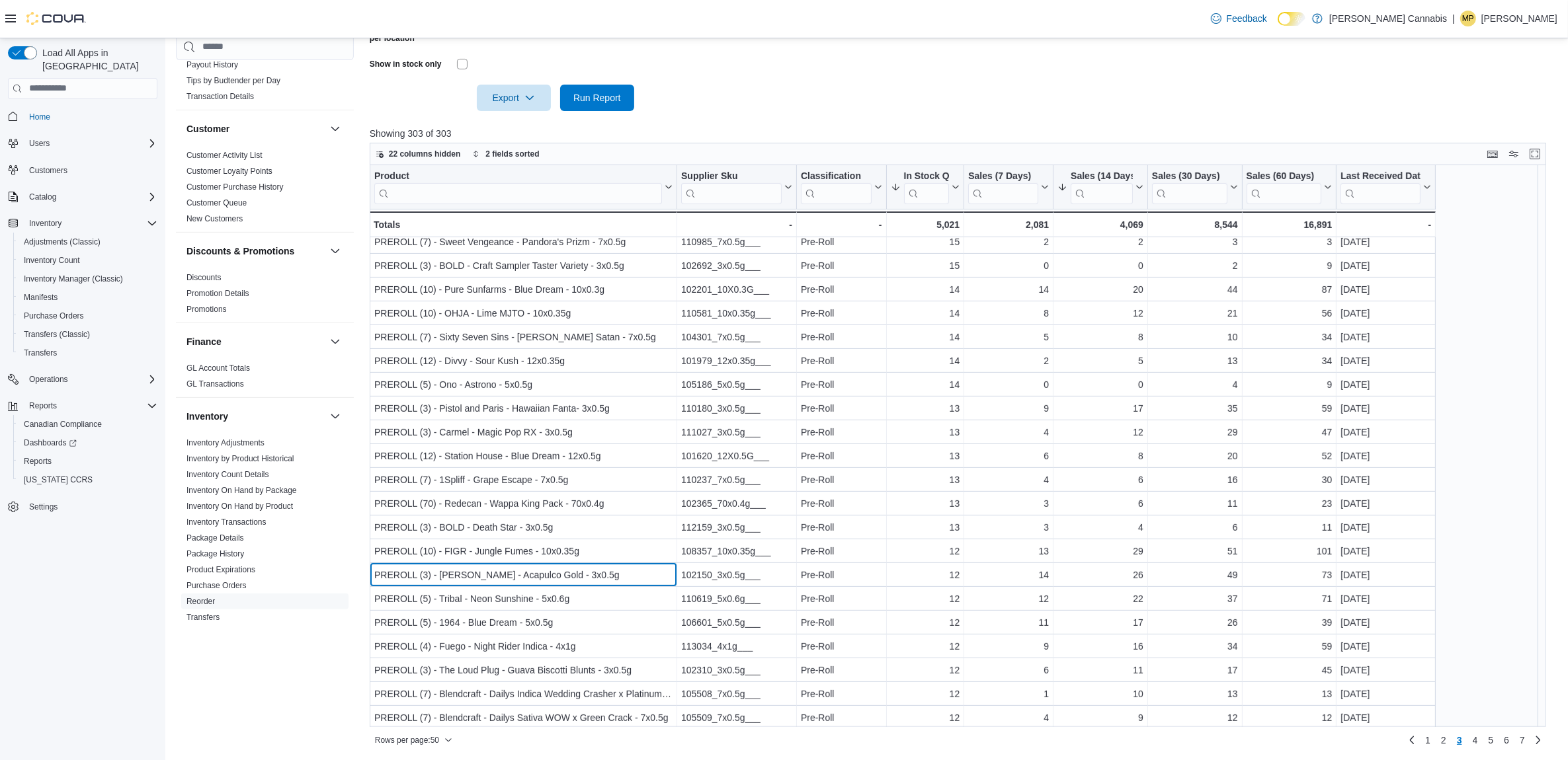
click at [452, 192] on input "search" at bounding box center [518, 193] width 288 height 21
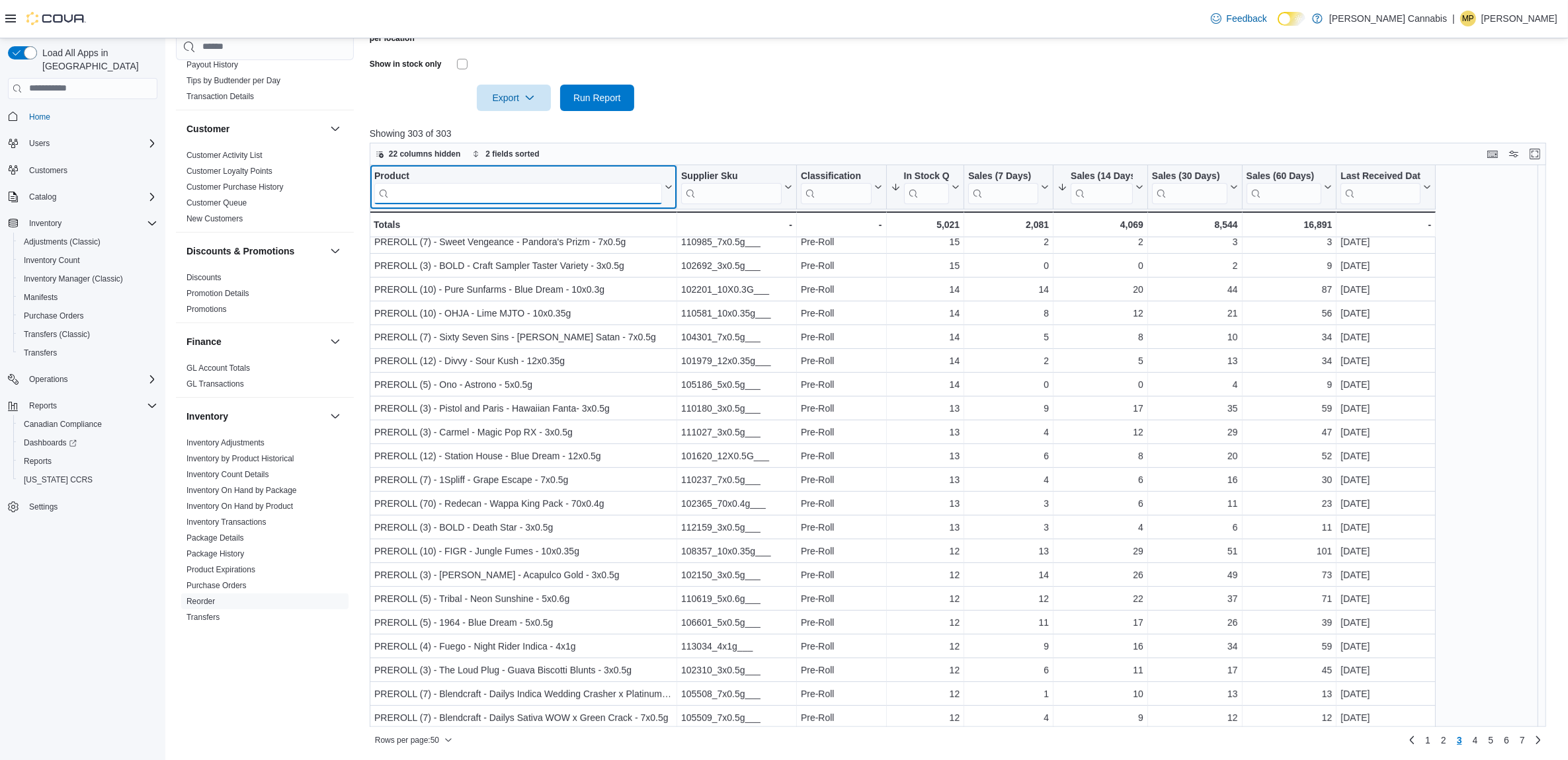
click at [452, 192] on input "search" at bounding box center [518, 193] width 288 height 21
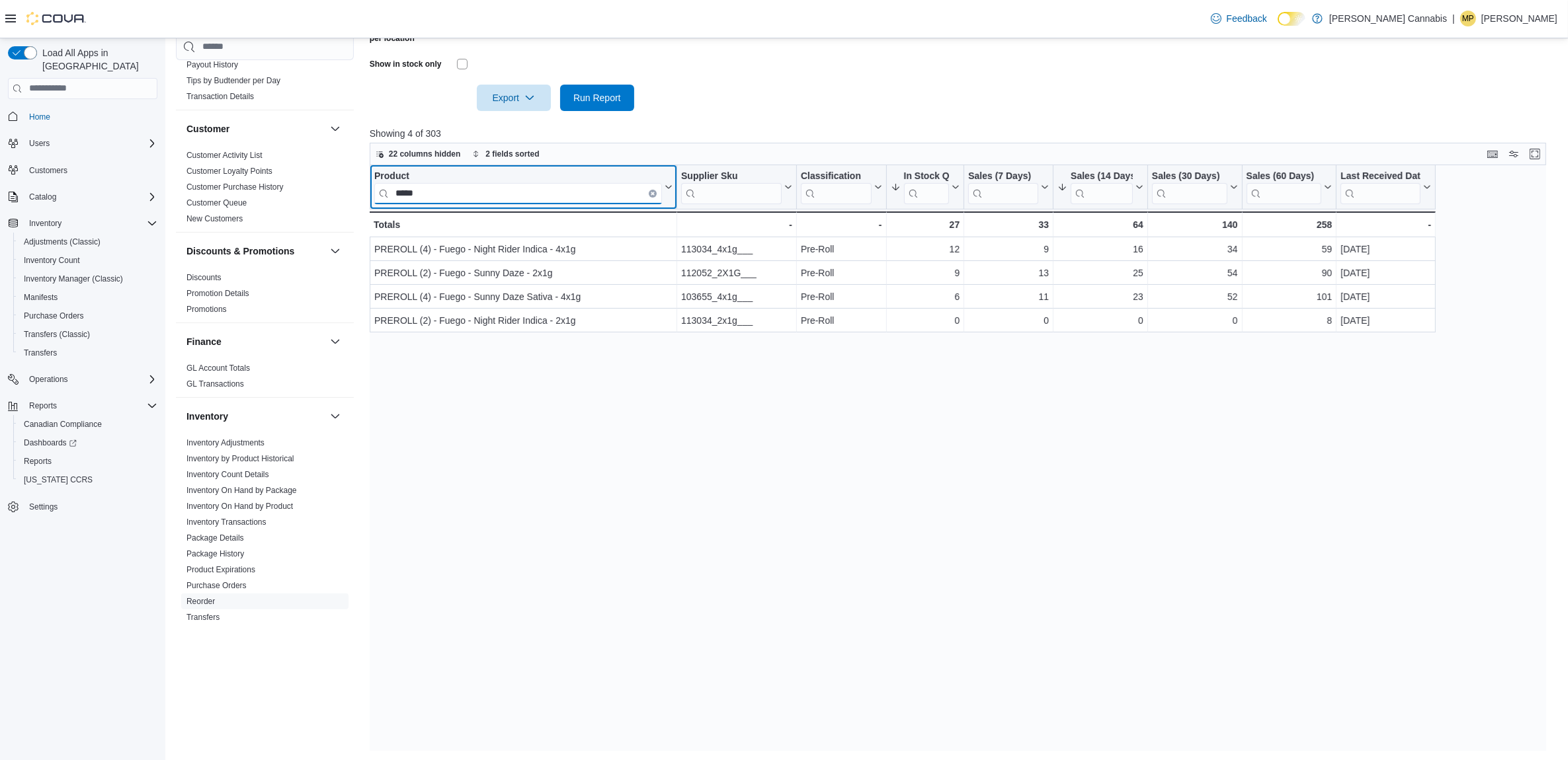
type input "*****"
click at [651, 193] on icon "Clear input" at bounding box center [653, 193] width 4 height 4
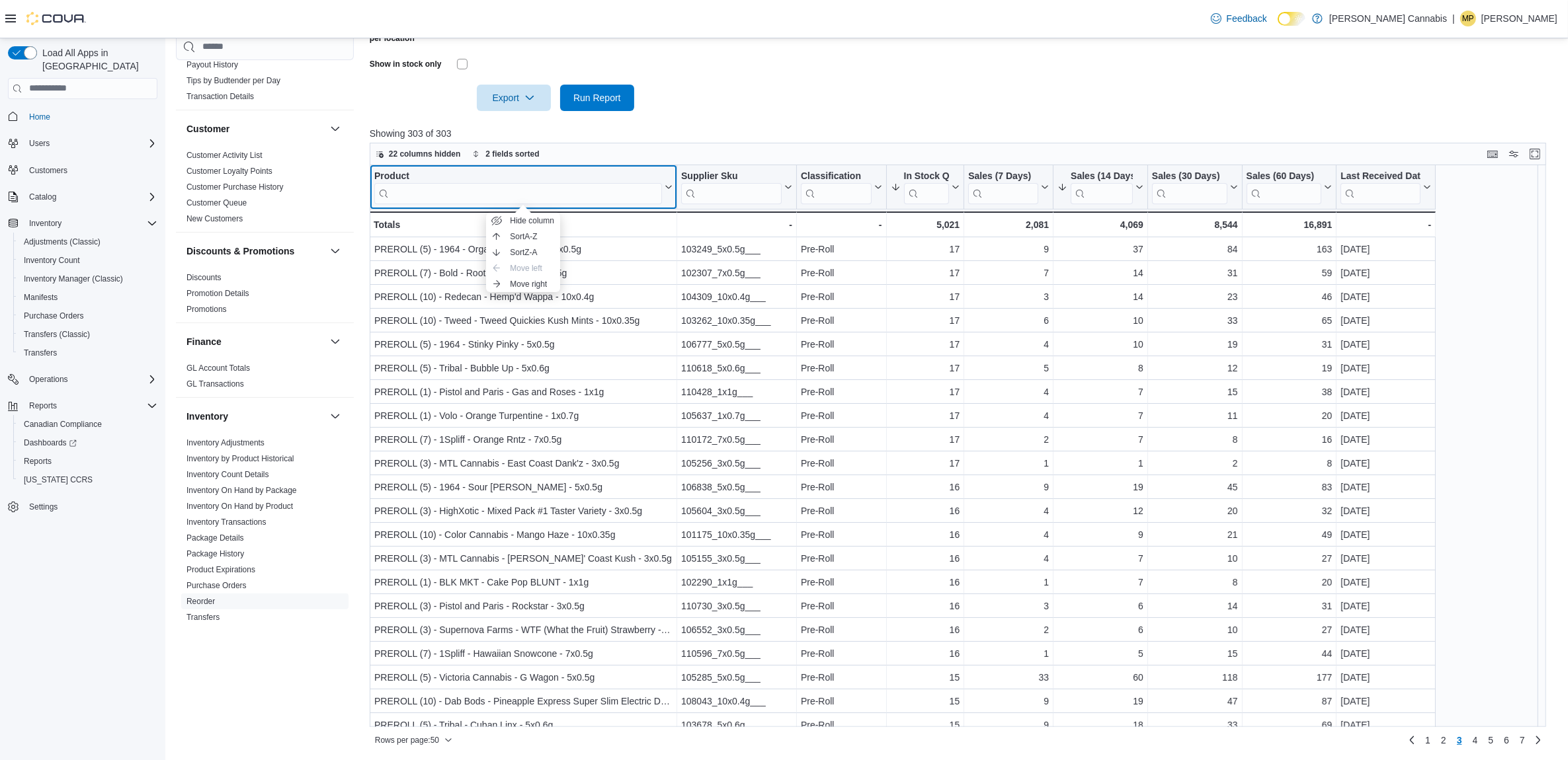
click at [386, 175] on div "Product" at bounding box center [518, 176] width 288 height 13
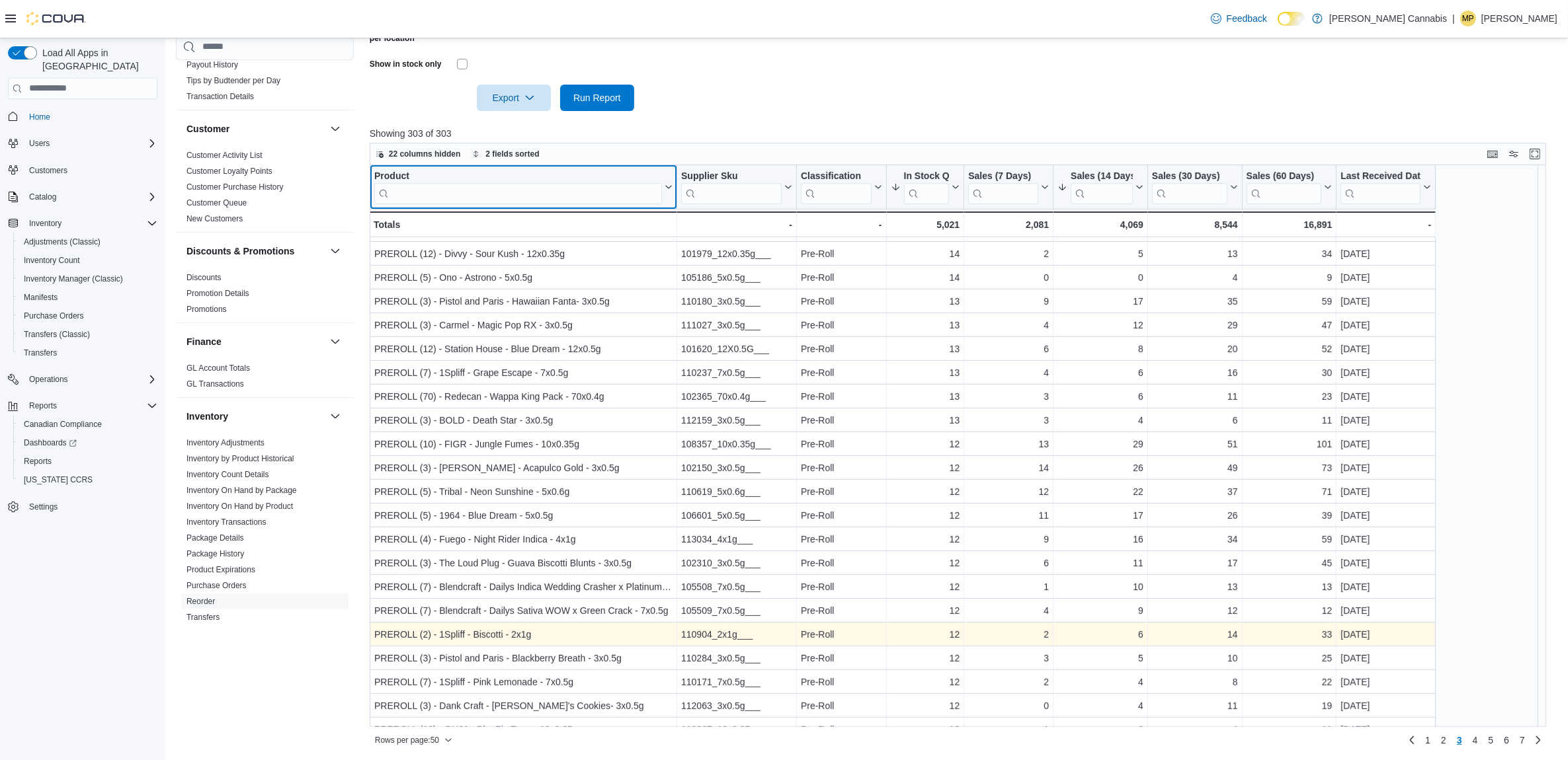
scroll to position [699, 0]
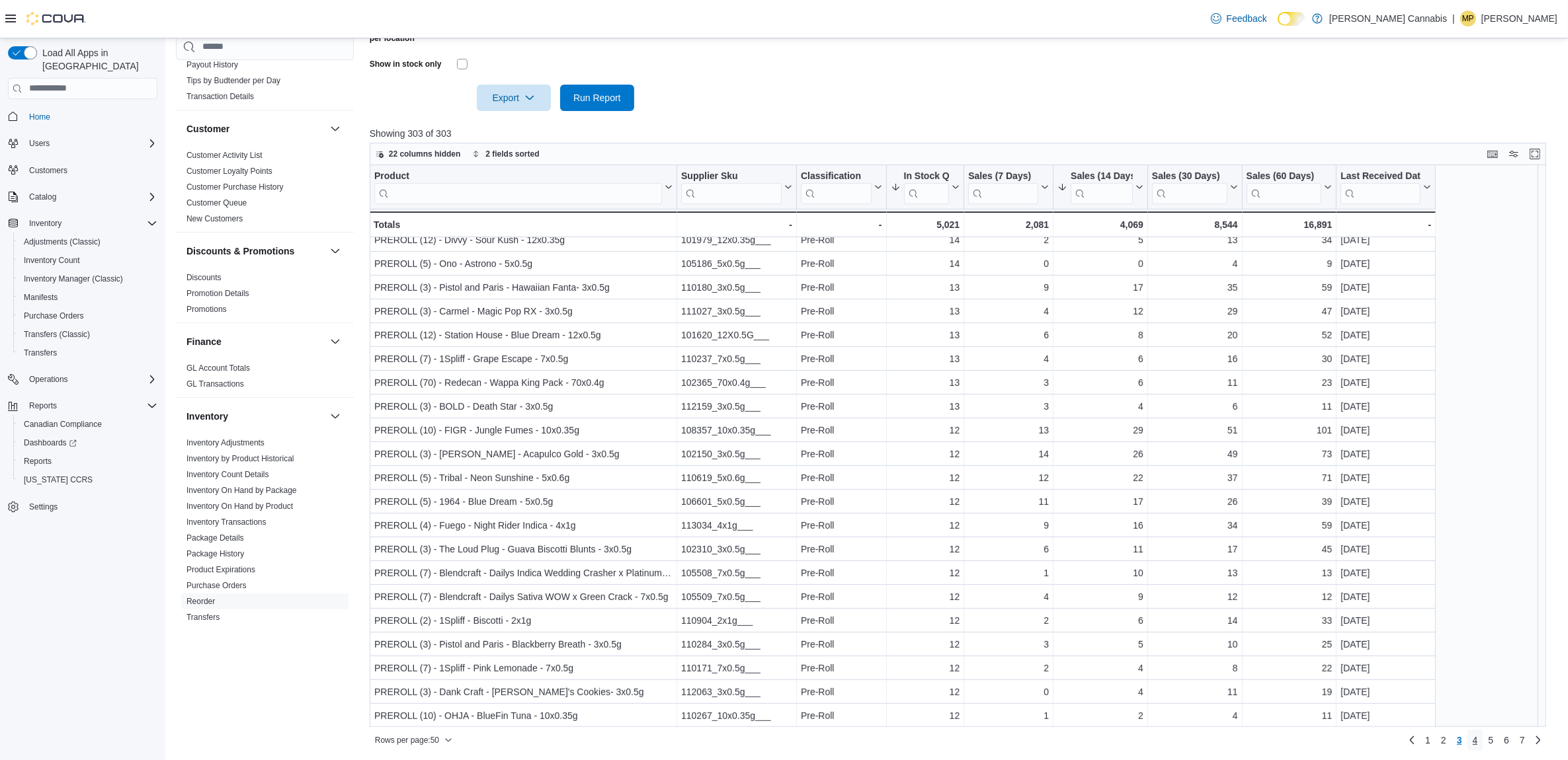
click at [1484, 741] on link "4" at bounding box center [1476, 741] width 16 height 21
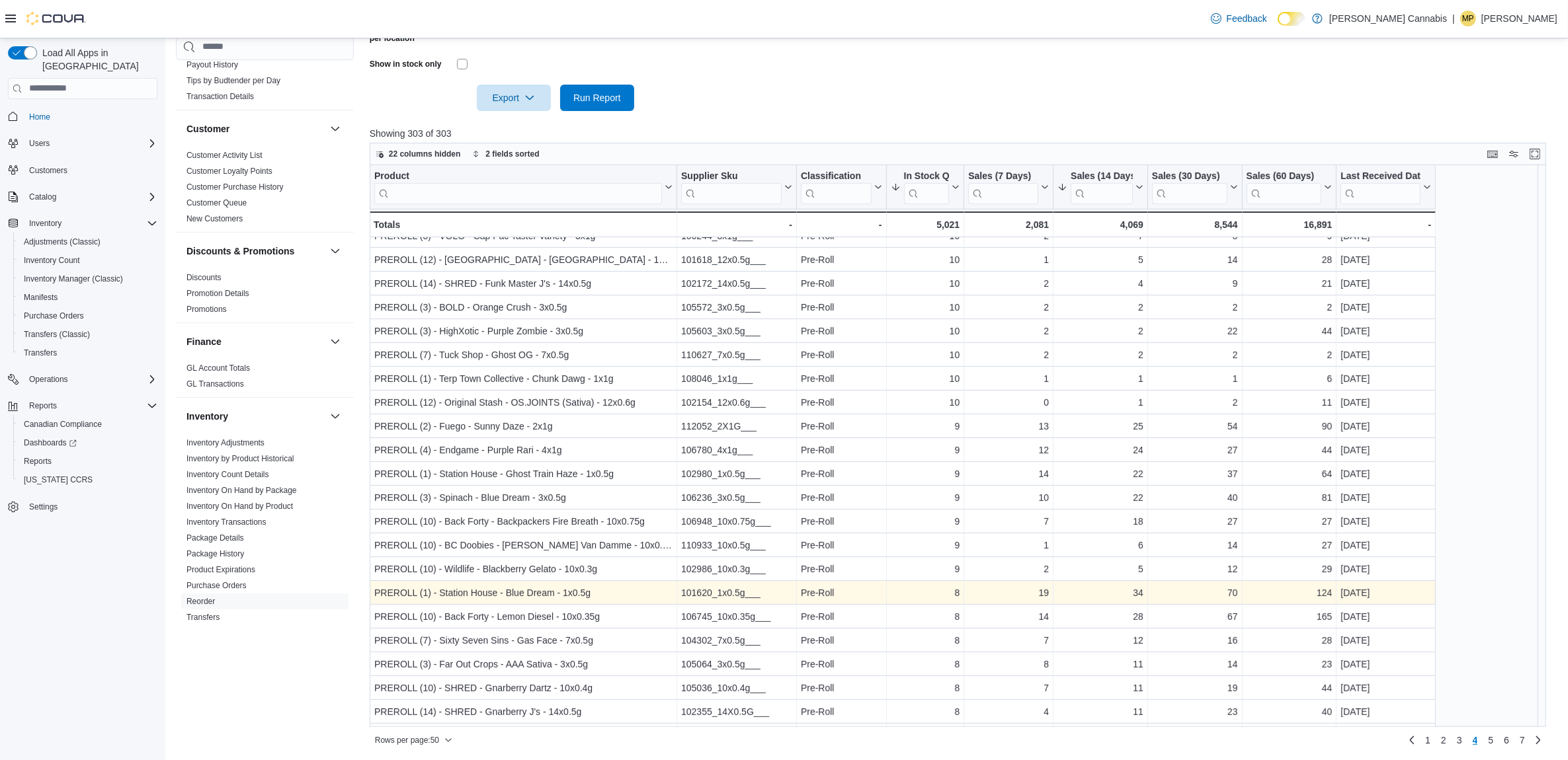
scroll to position [661, 0]
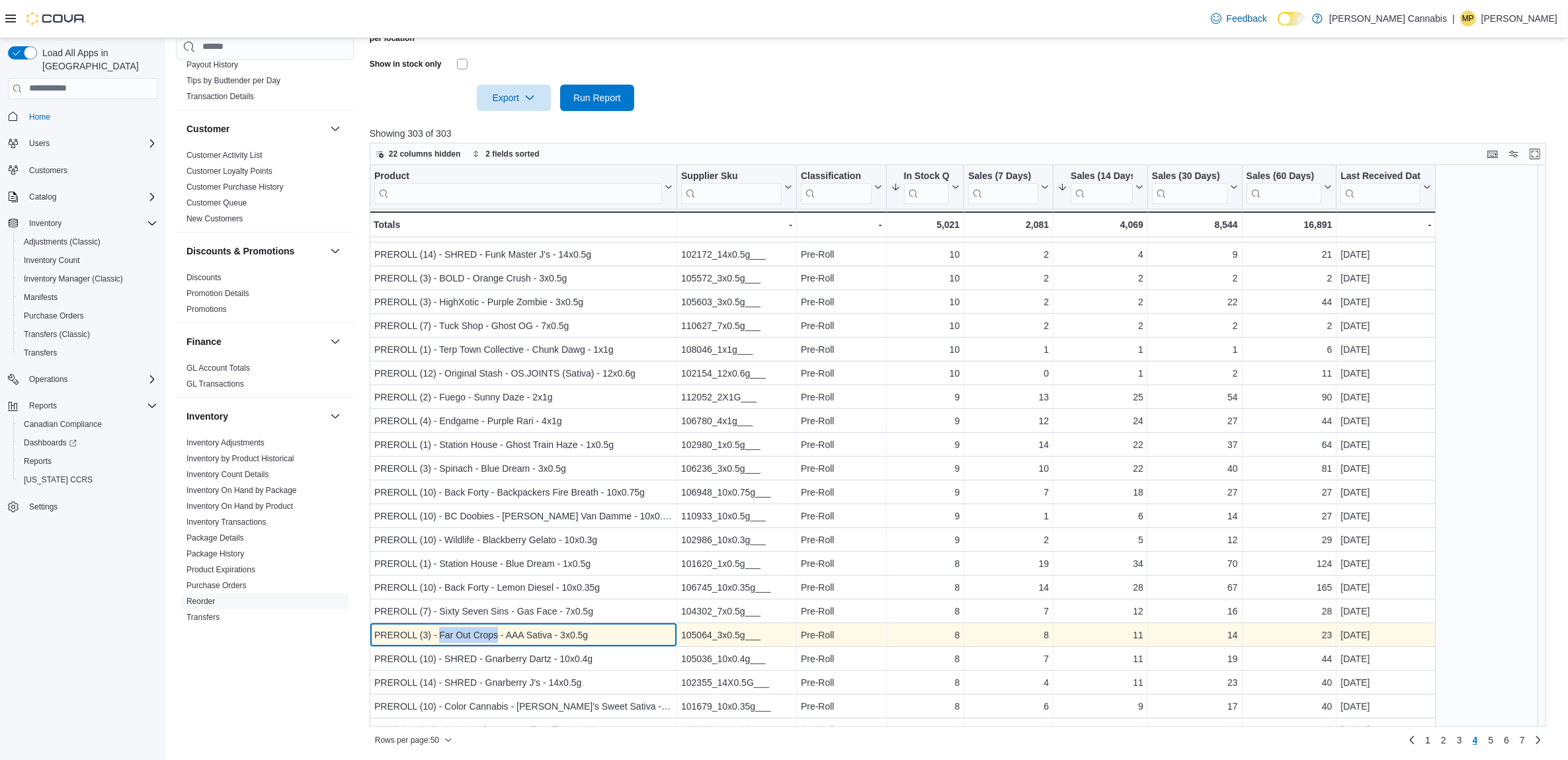
drag, startPoint x: 497, startPoint y: 635, endPoint x: 438, endPoint y: 631, distance: 59.1
click at [438, 631] on div "PREROLL (3) - Far Out Crops - AAA Sativa - 3x0.5g" at bounding box center [523, 635] width 299 height 16
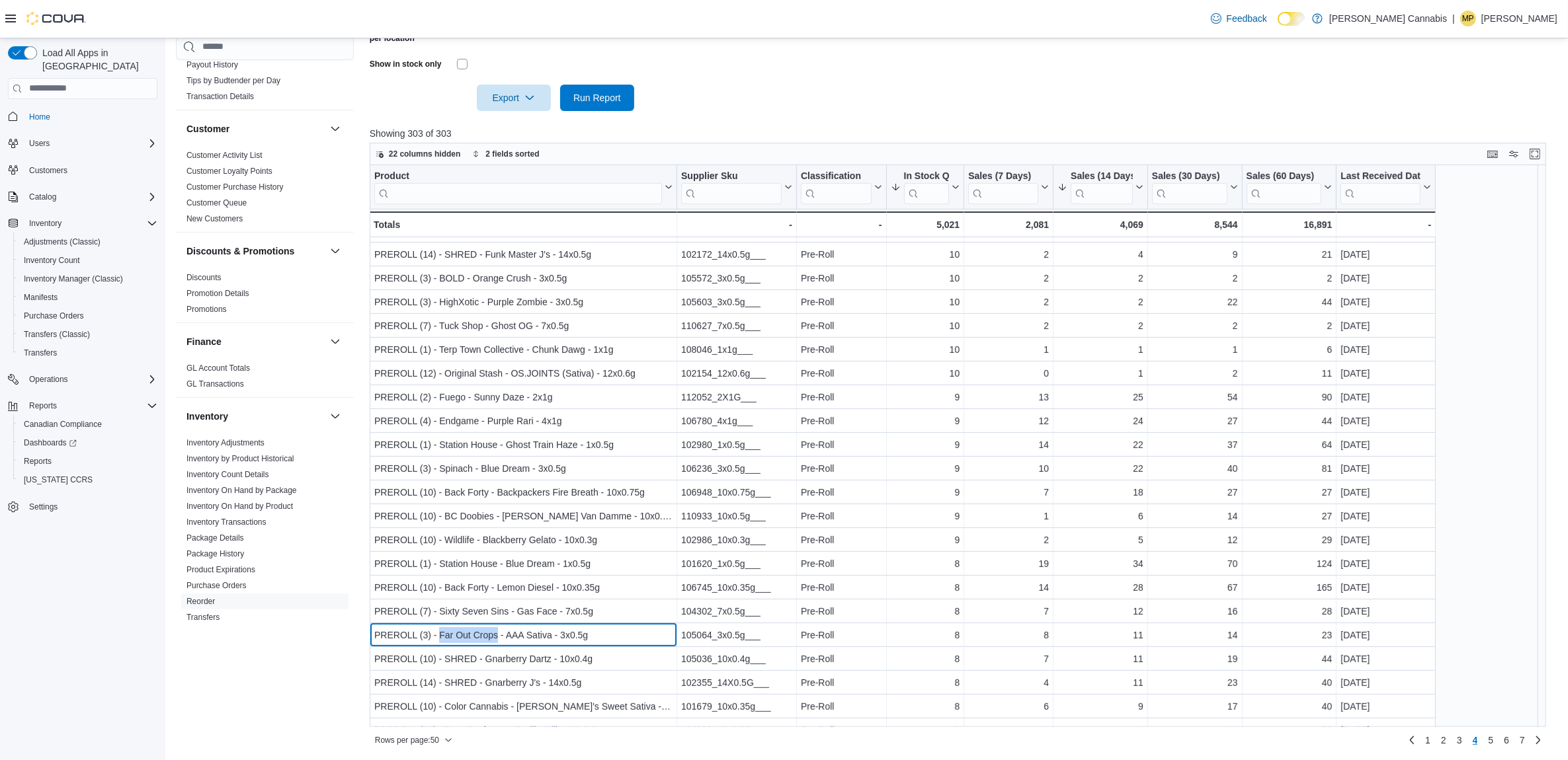
copy div "Far Out Crops"
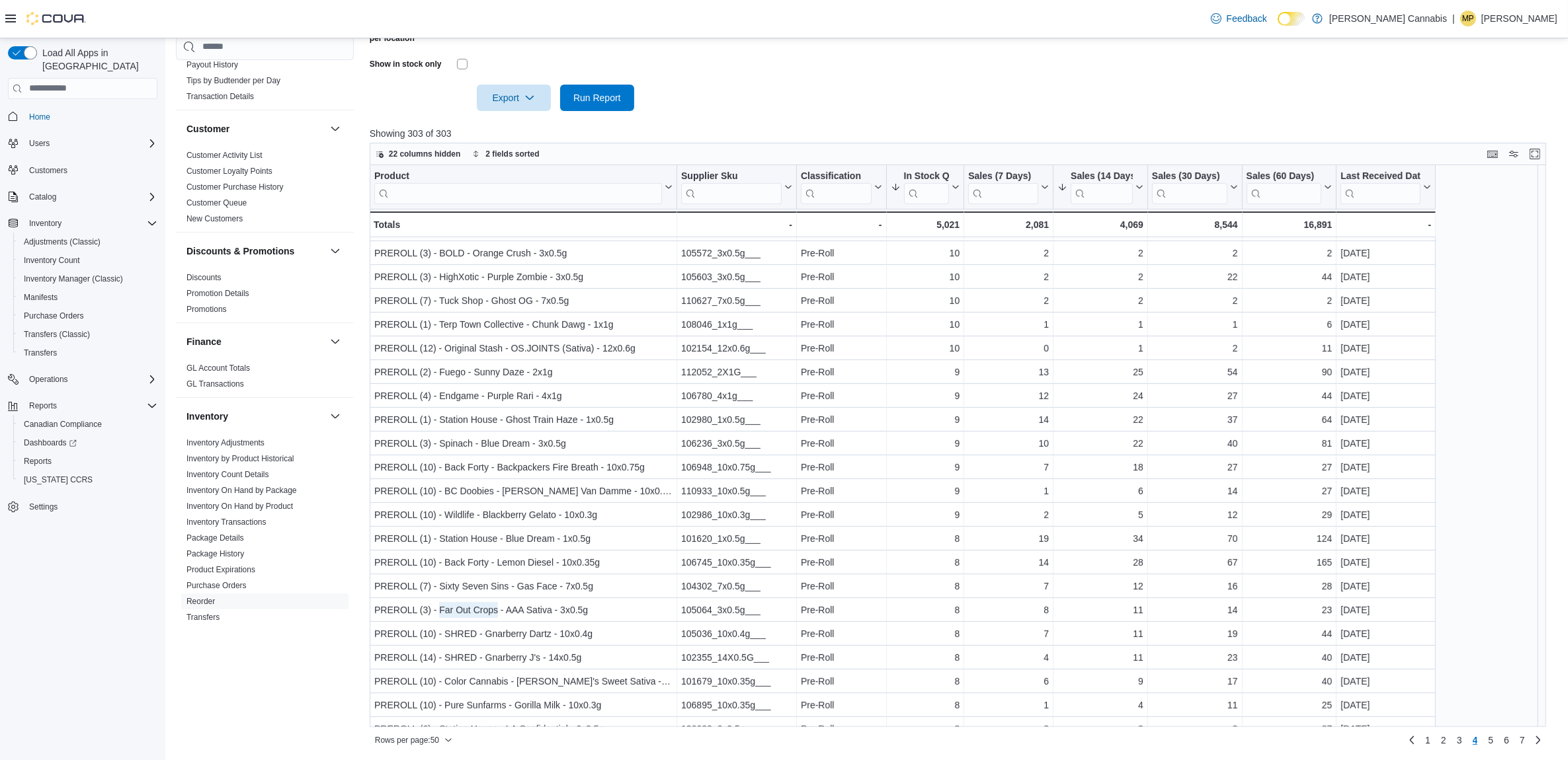
scroll to position [699, 0]
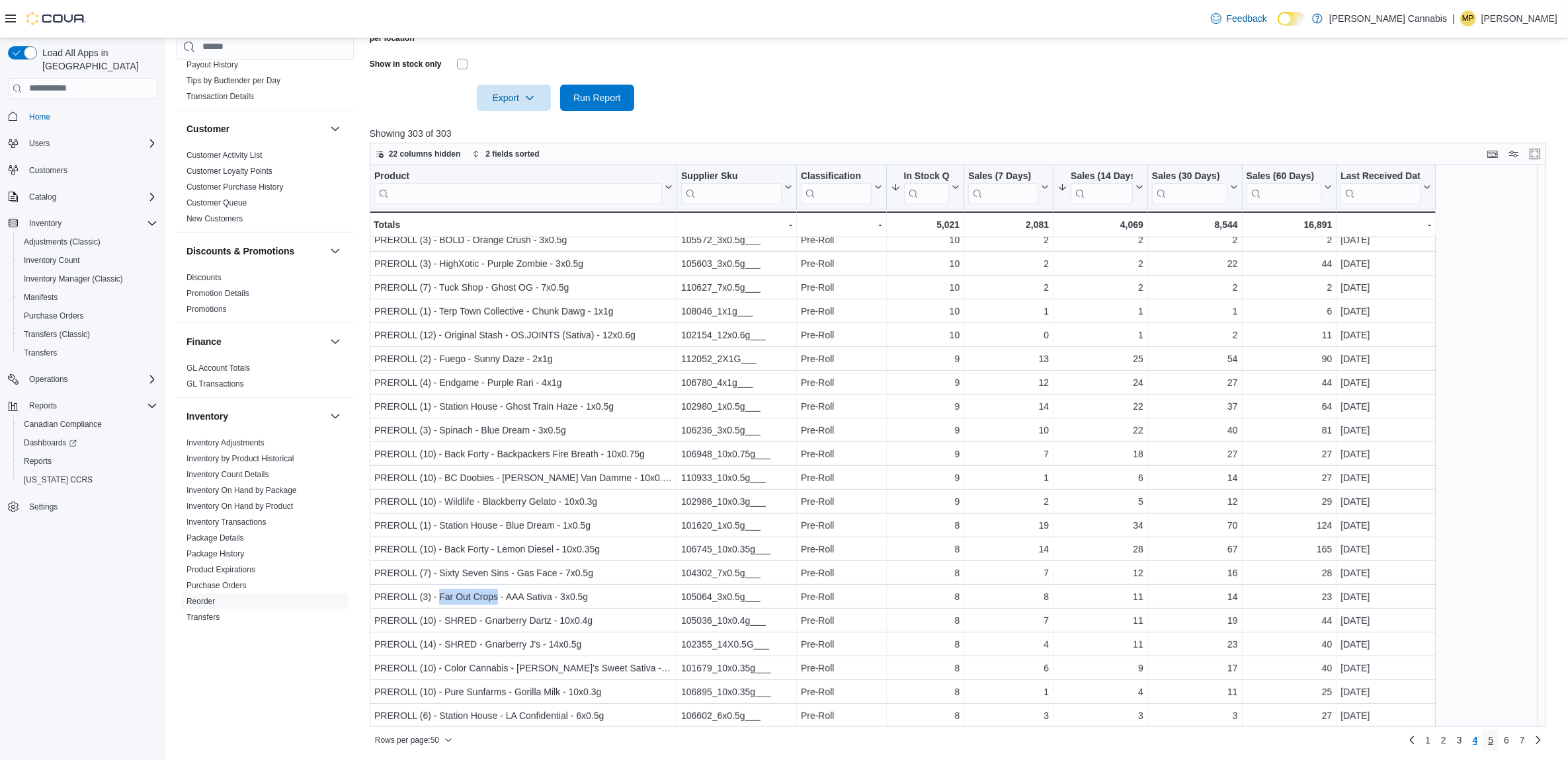
click at [1494, 744] on span "5" at bounding box center [1490, 740] width 5 height 13
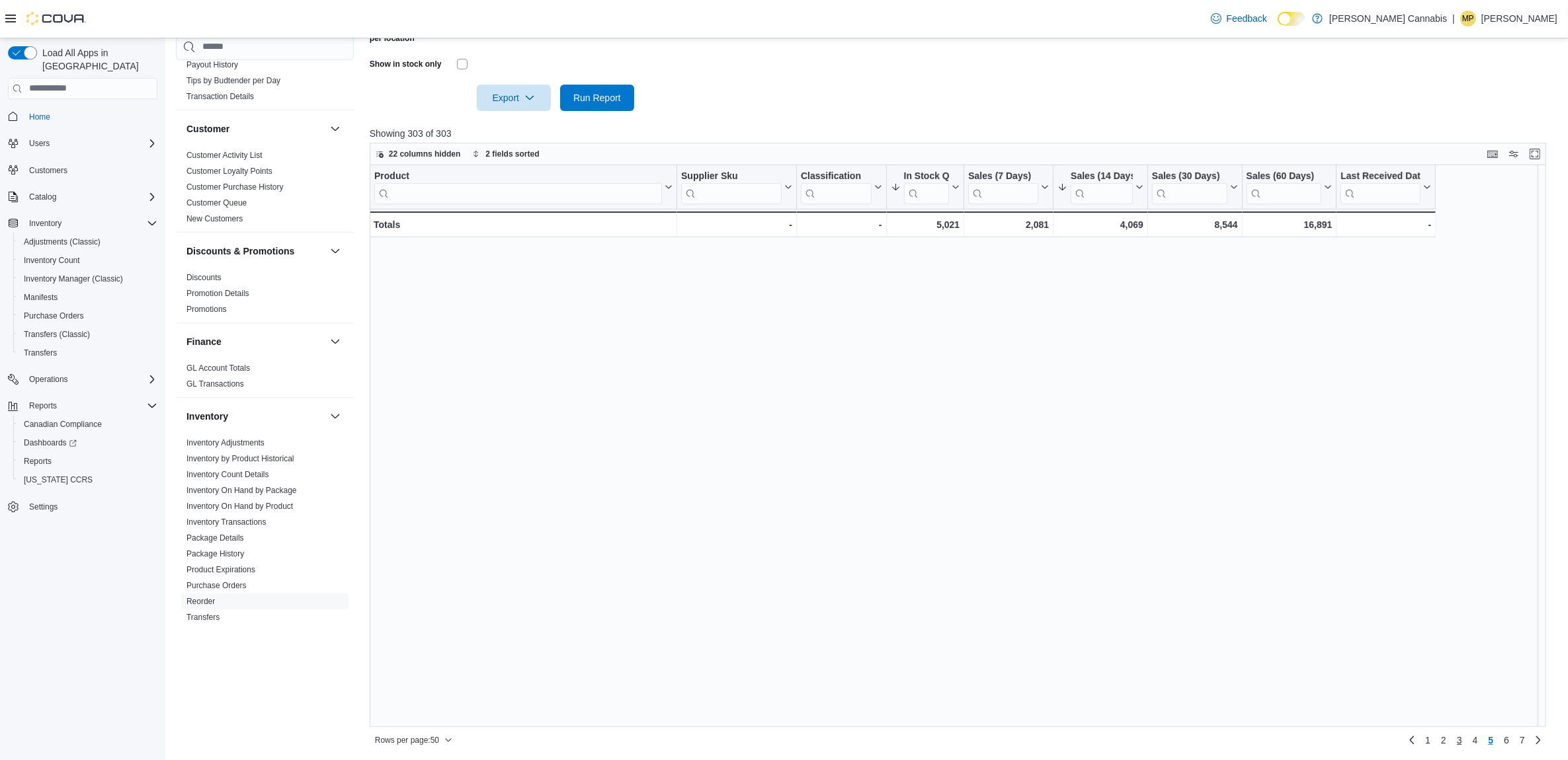
scroll to position [0, 0]
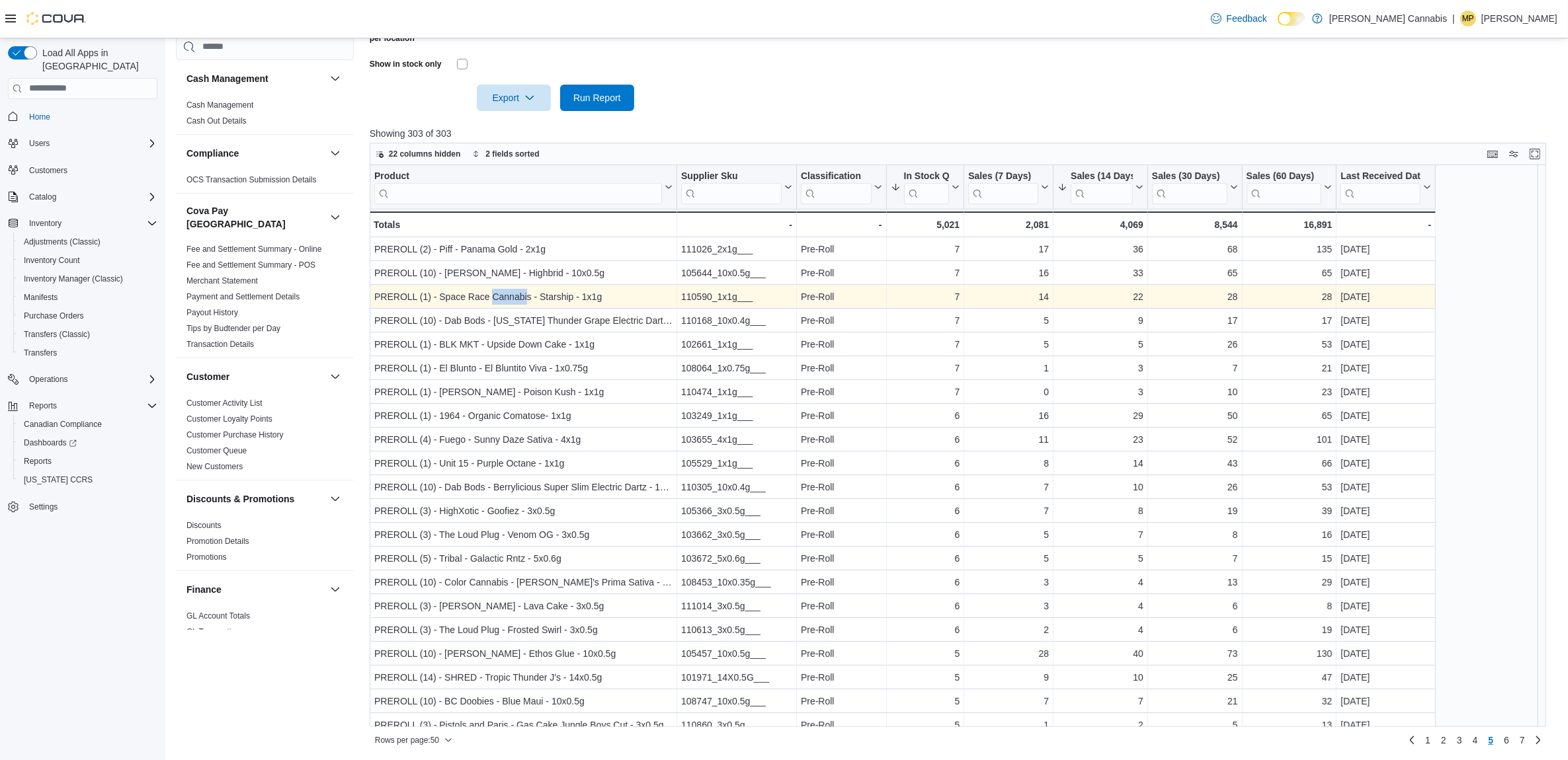
scroll to position [248, 0]
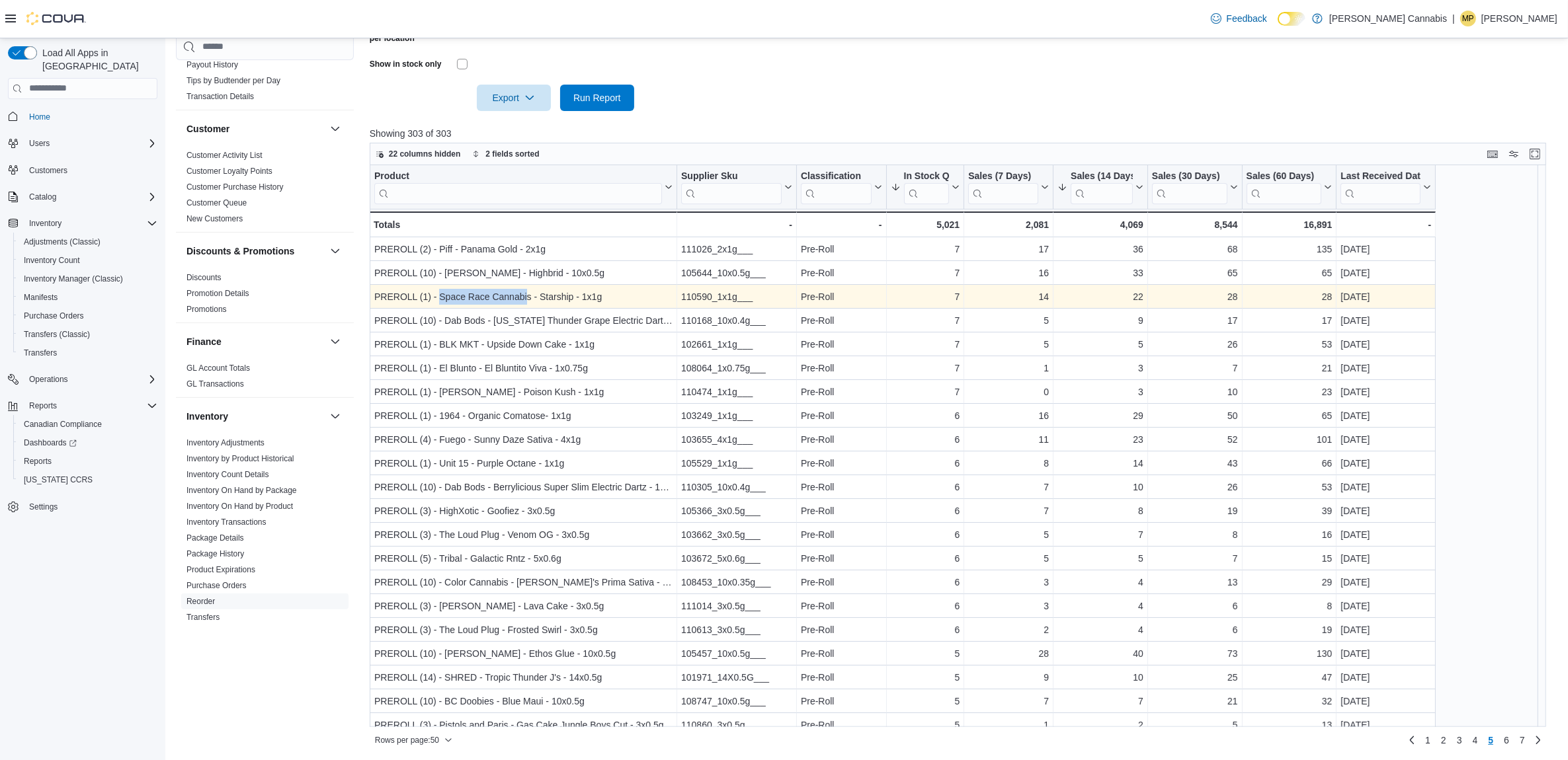
click at [438, 294] on div "PREROLL (1) - Space Race Cannabis - Starship - 1x1g" at bounding box center [523, 297] width 299 height 16
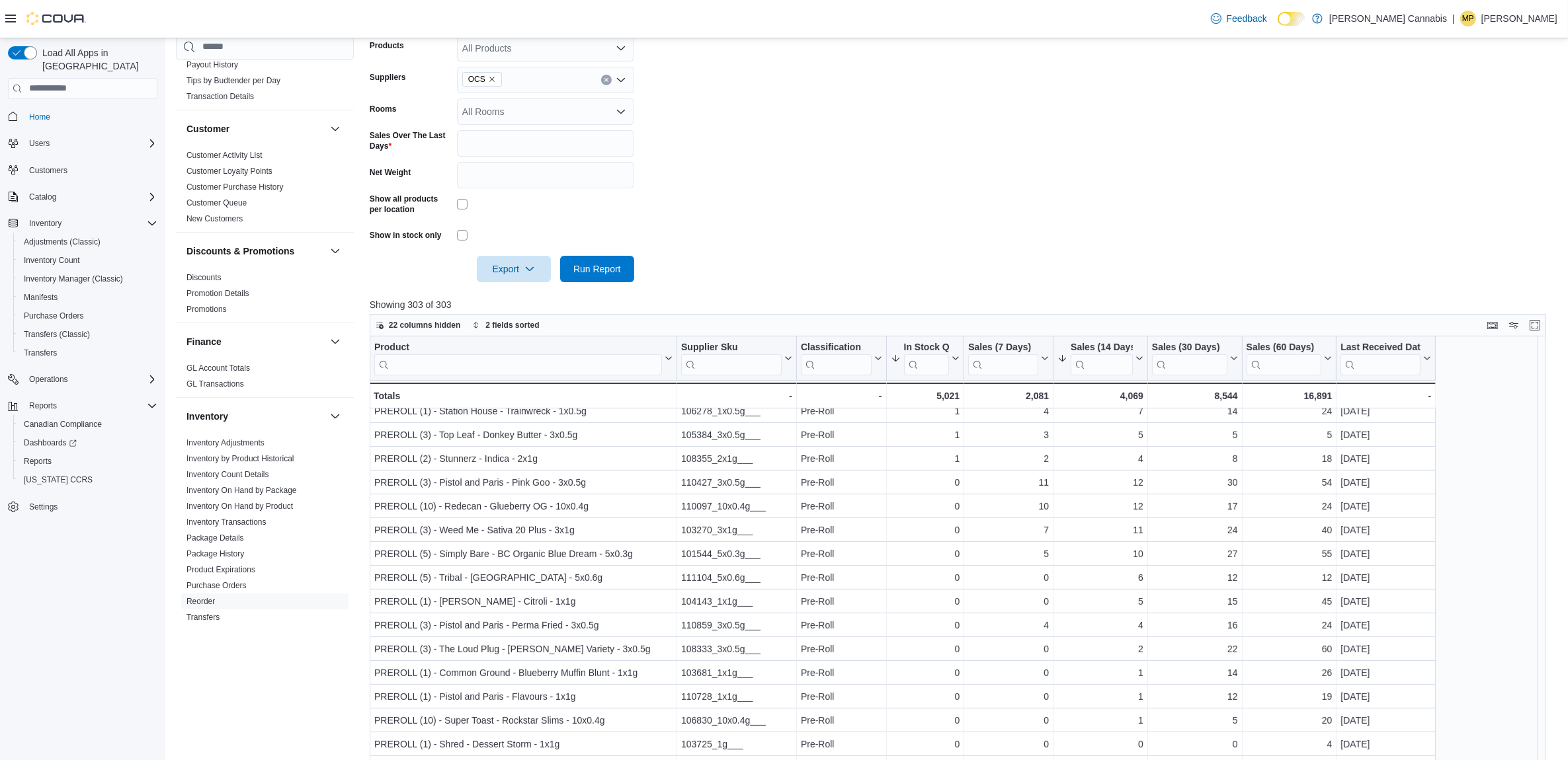
scroll to position [44, 0]
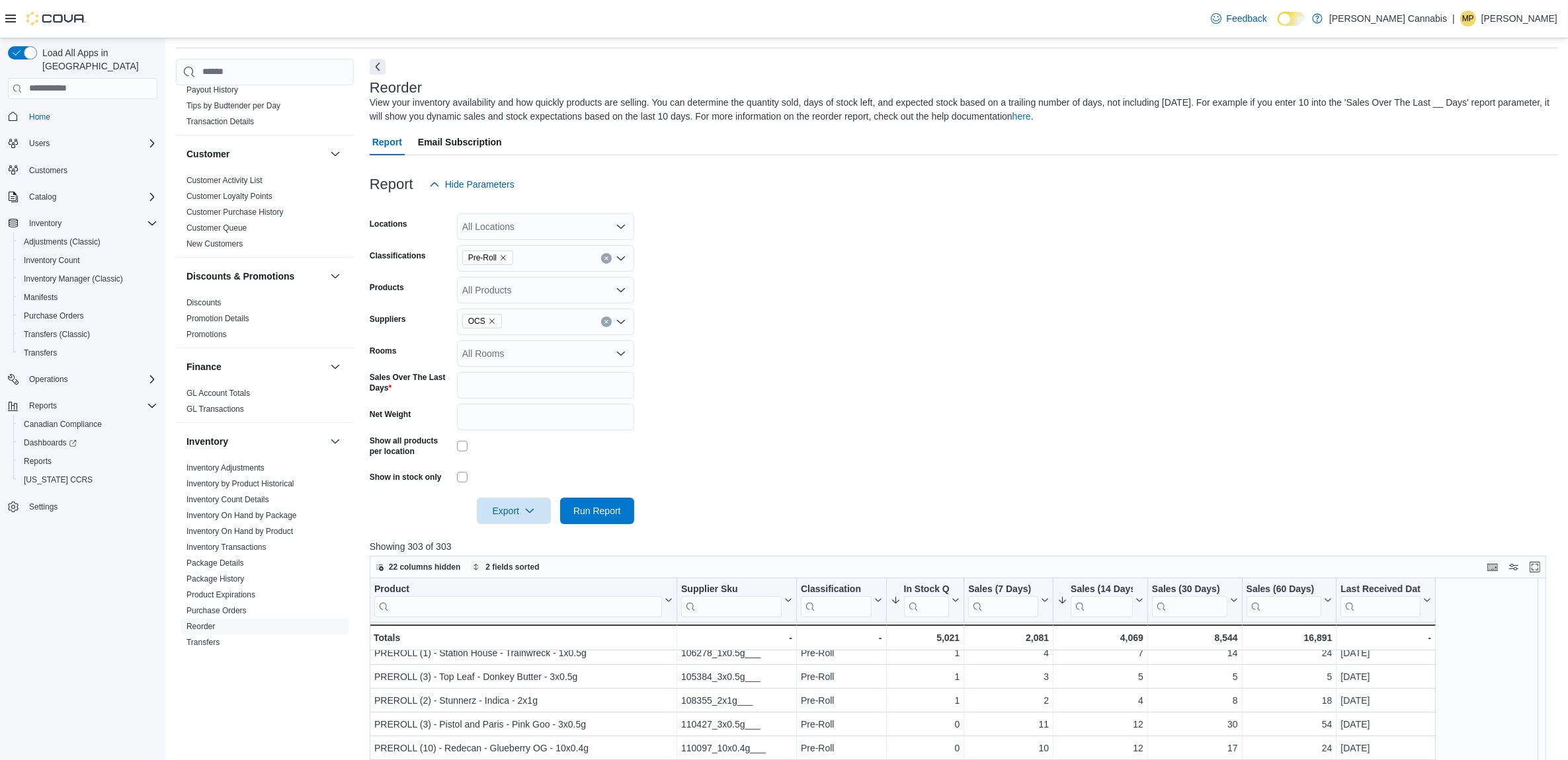
click at [506, 258] on icon "Remove Pre-Roll from selection in this group" at bounding box center [503, 258] width 8 height 8
type input "***"
click at [544, 299] on span "Infused Pre-Roll" at bounding box center [518, 299] width 66 height 13
click at [619, 516] on span "Run Report" at bounding box center [596, 510] width 58 height 26
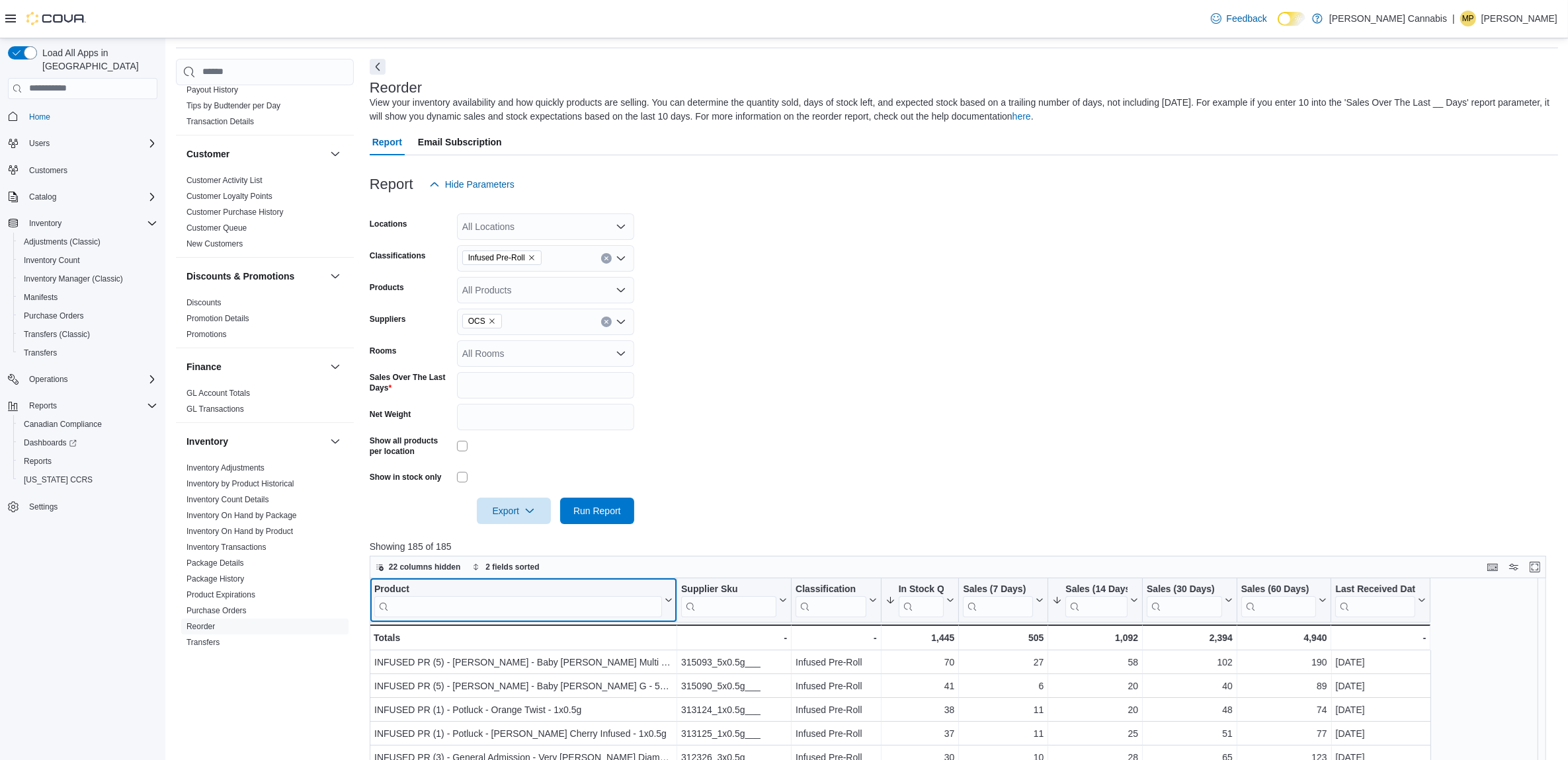
click at [634, 603] on input "search" at bounding box center [518, 606] width 288 height 21
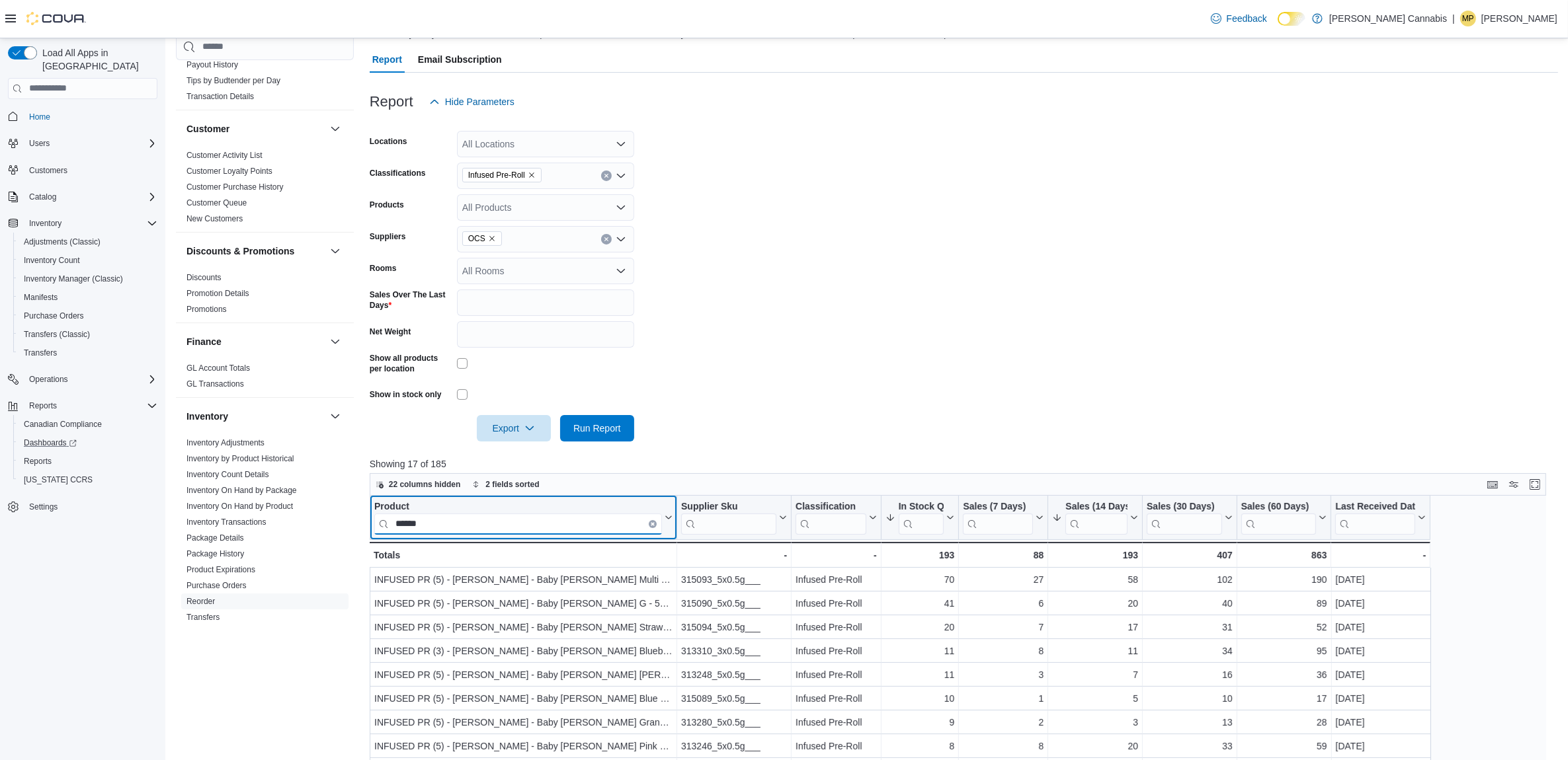
type input "******"
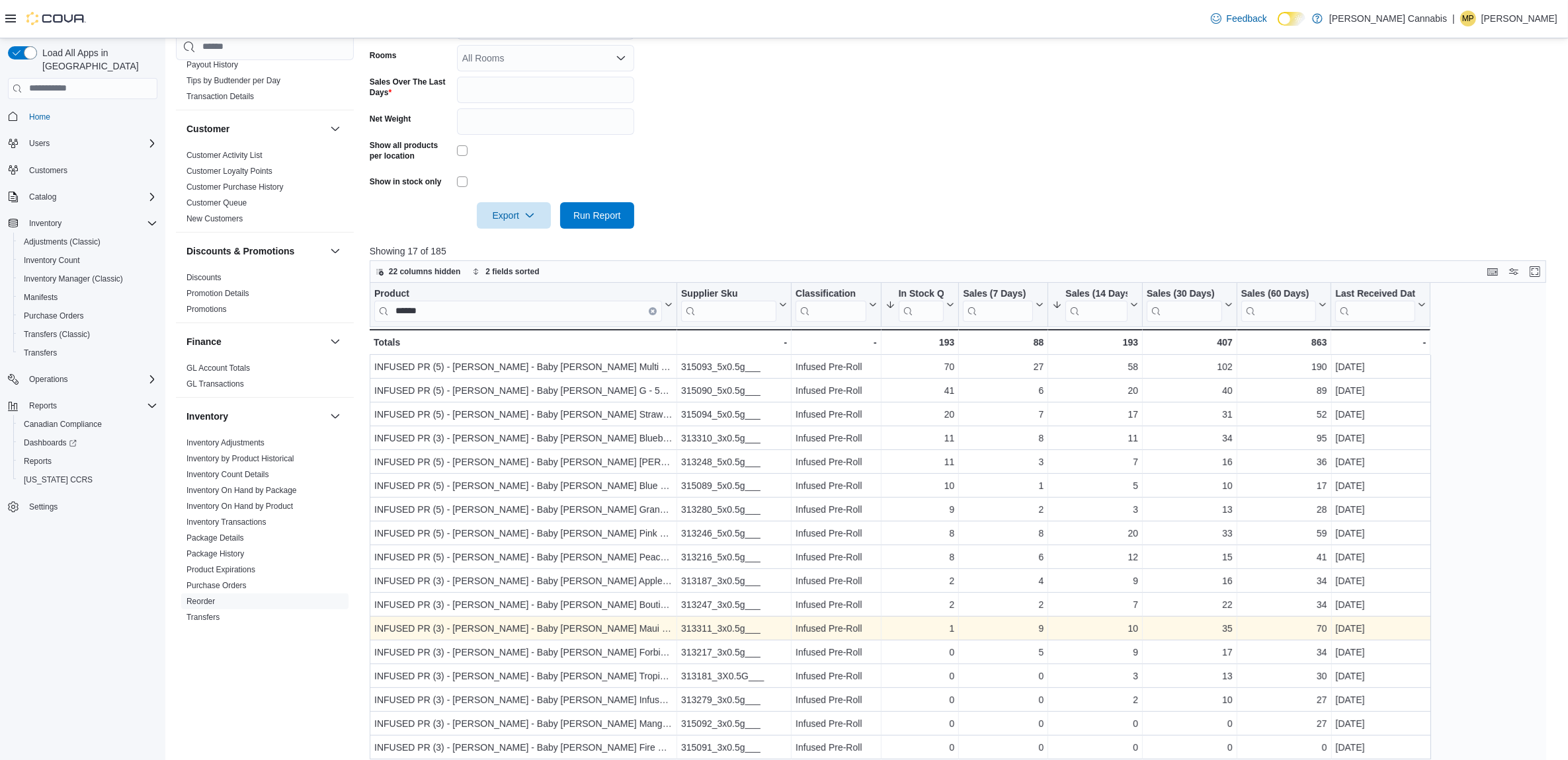
scroll to position [374, 0]
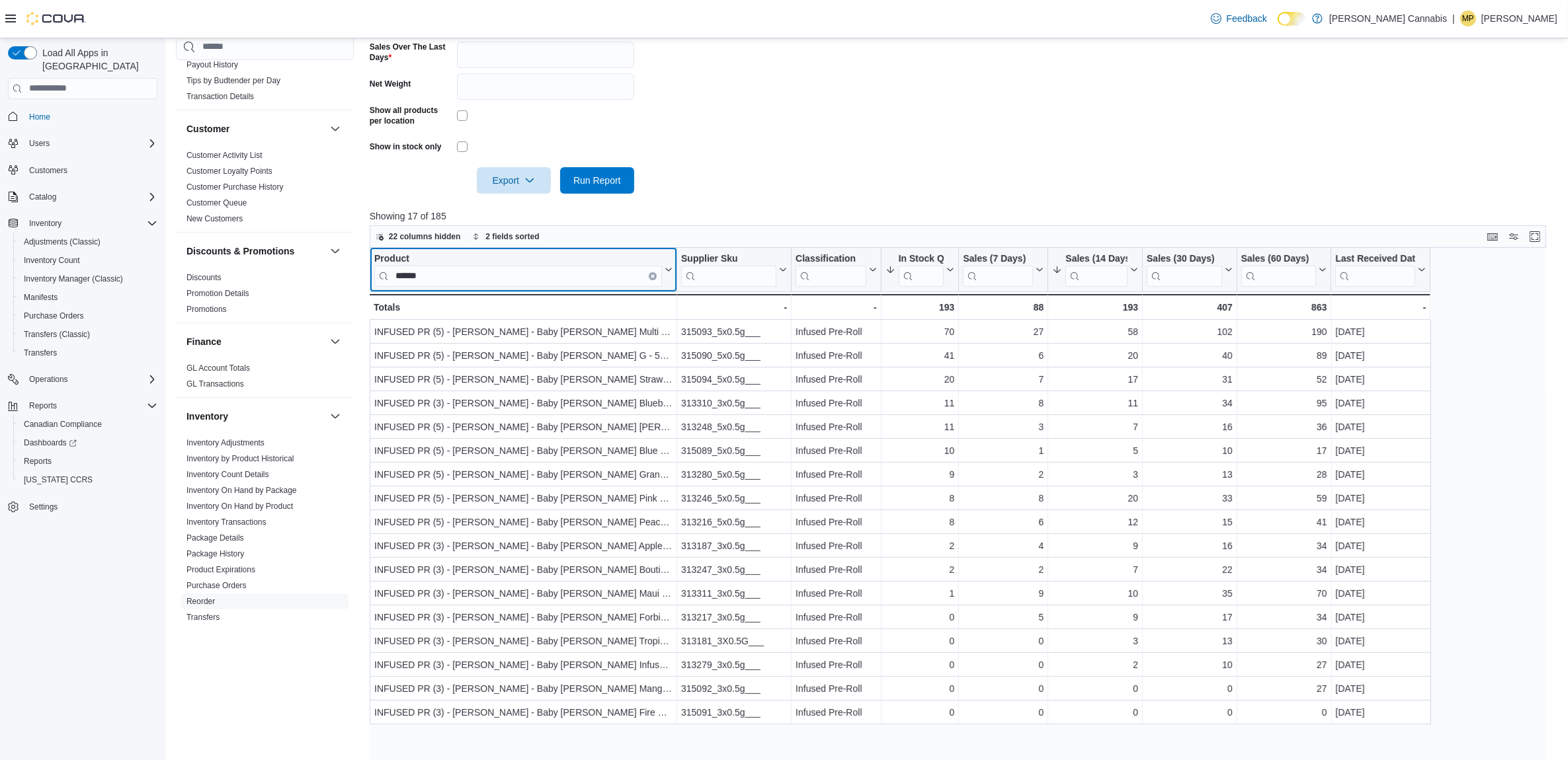
click at [649, 272] on button "Clear input" at bounding box center [652, 276] width 8 height 8
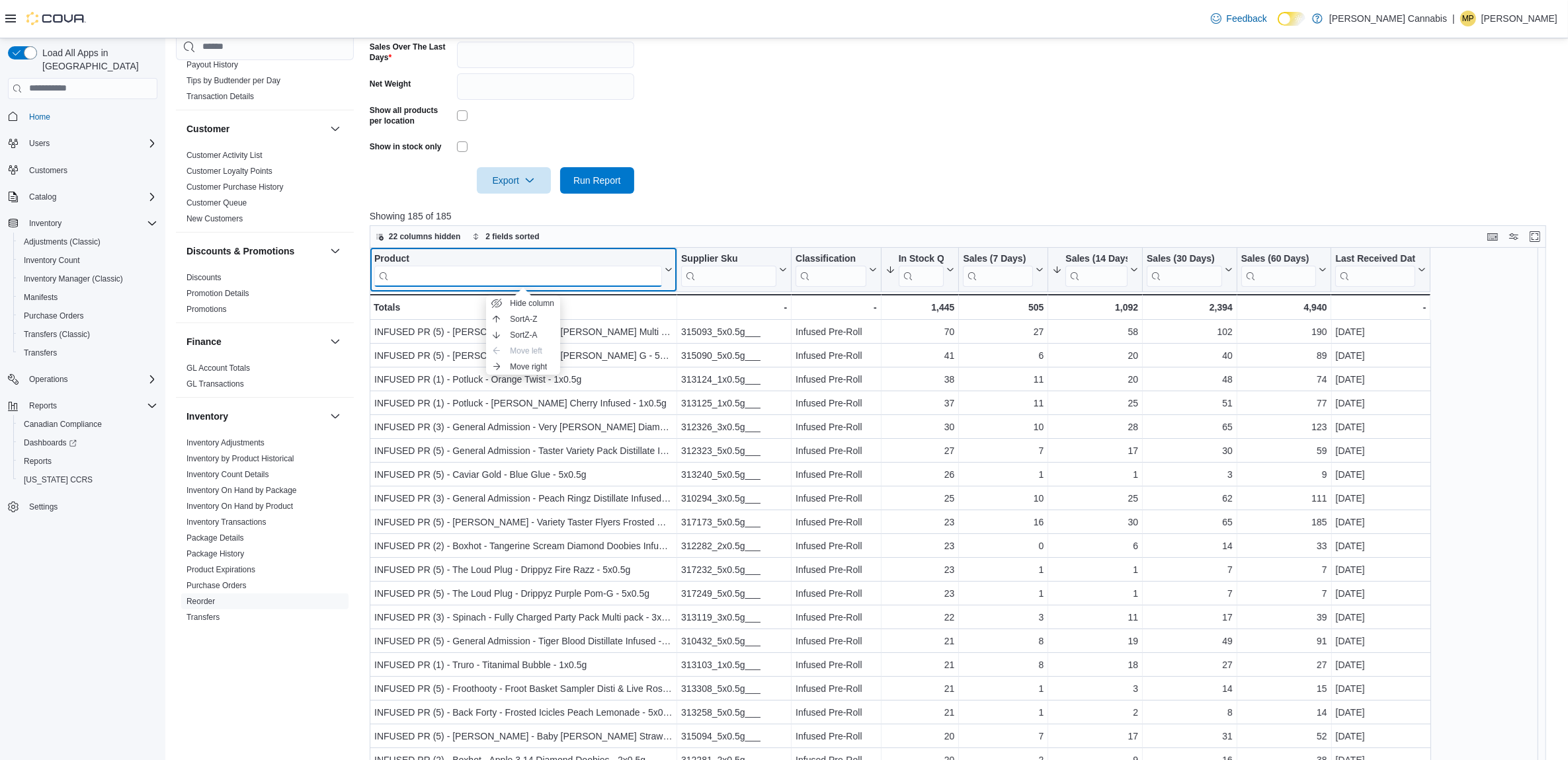
click at [595, 278] on input "search" at bounding box center [518, 276] width 288 height 21
type input "*******"
click at [407, 258] on div "Product" at bounding box center [518, 259] width 288 height 13
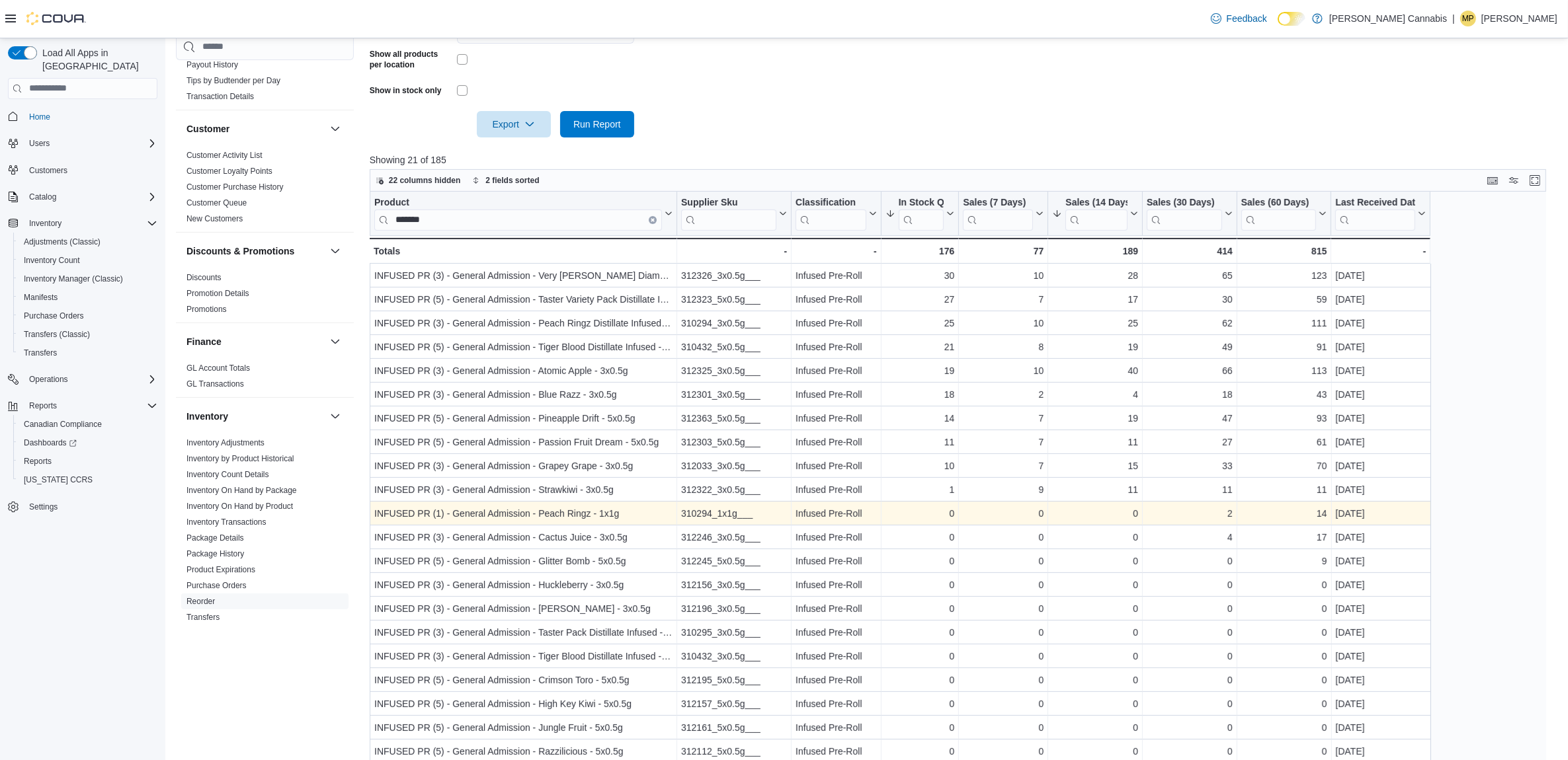
scroll to position [457, 0]
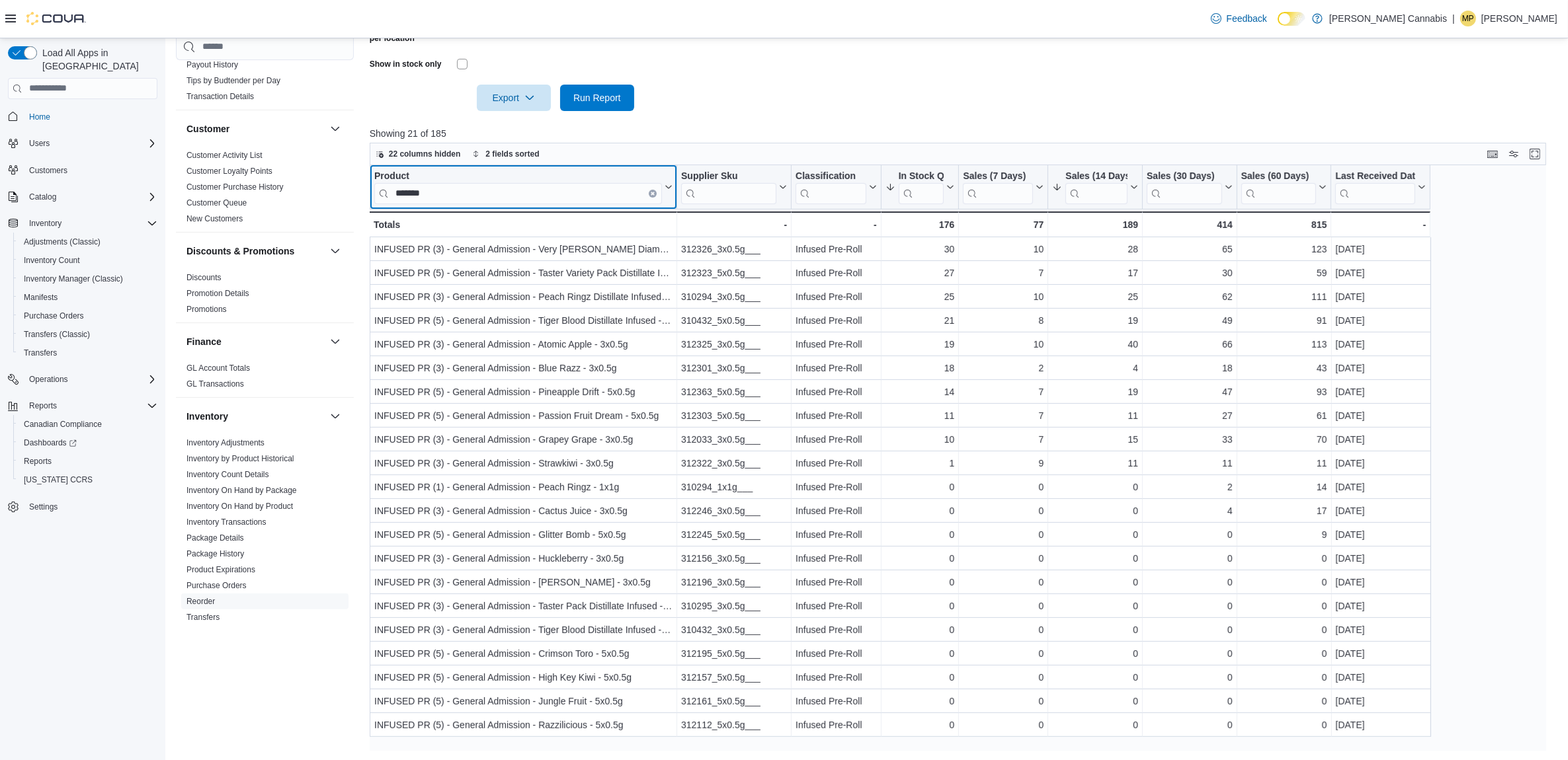
click at [651, 192] on icon "Clear input" at bounding box center [653, 193] width 4 height 4
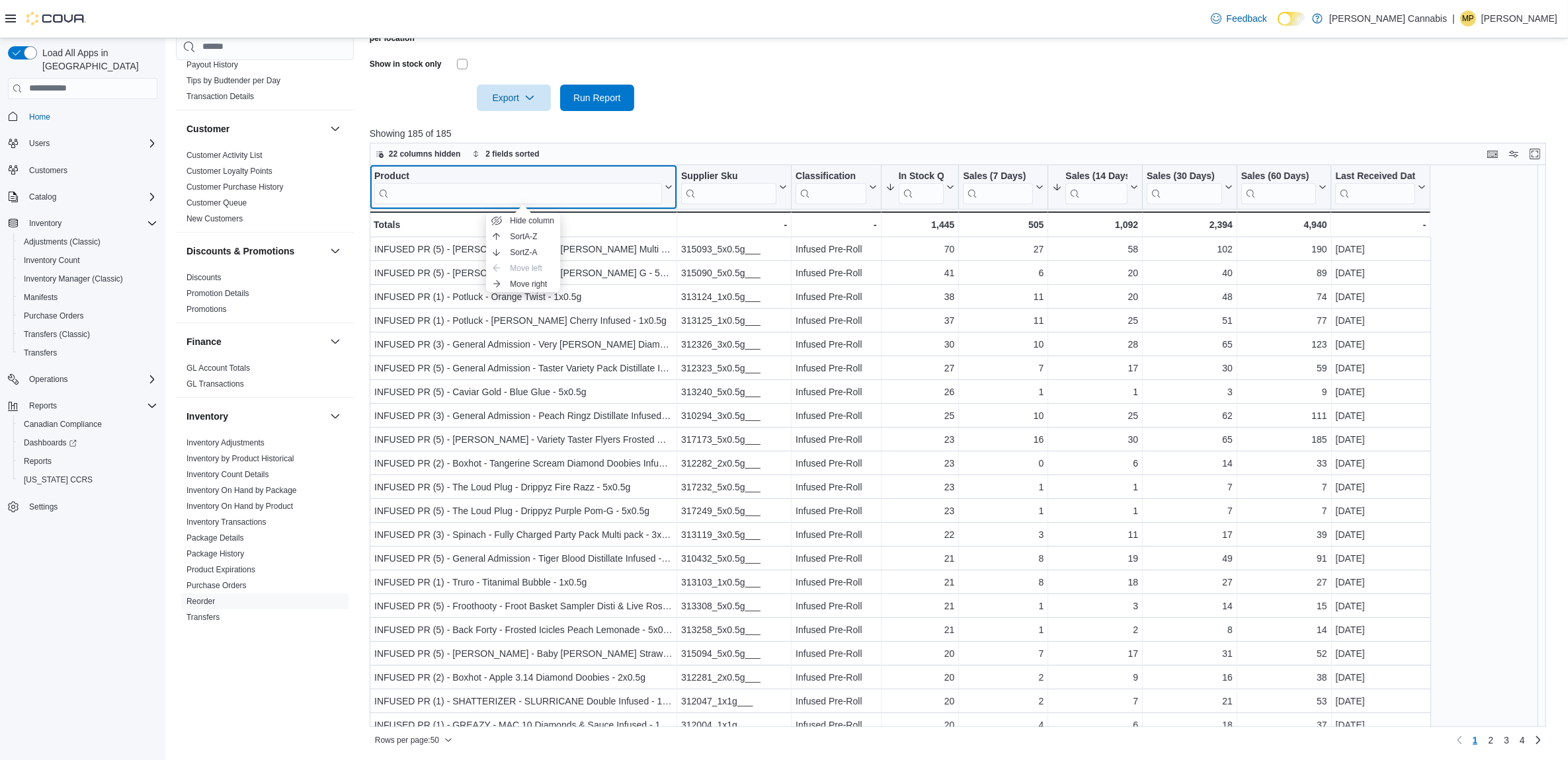
click at [384, 174] on div "Product" at bounding box center [518, 176] width 288 height 13
click at [476, 182] on input "search" at bounding box center [518, 193] width 288 height 21
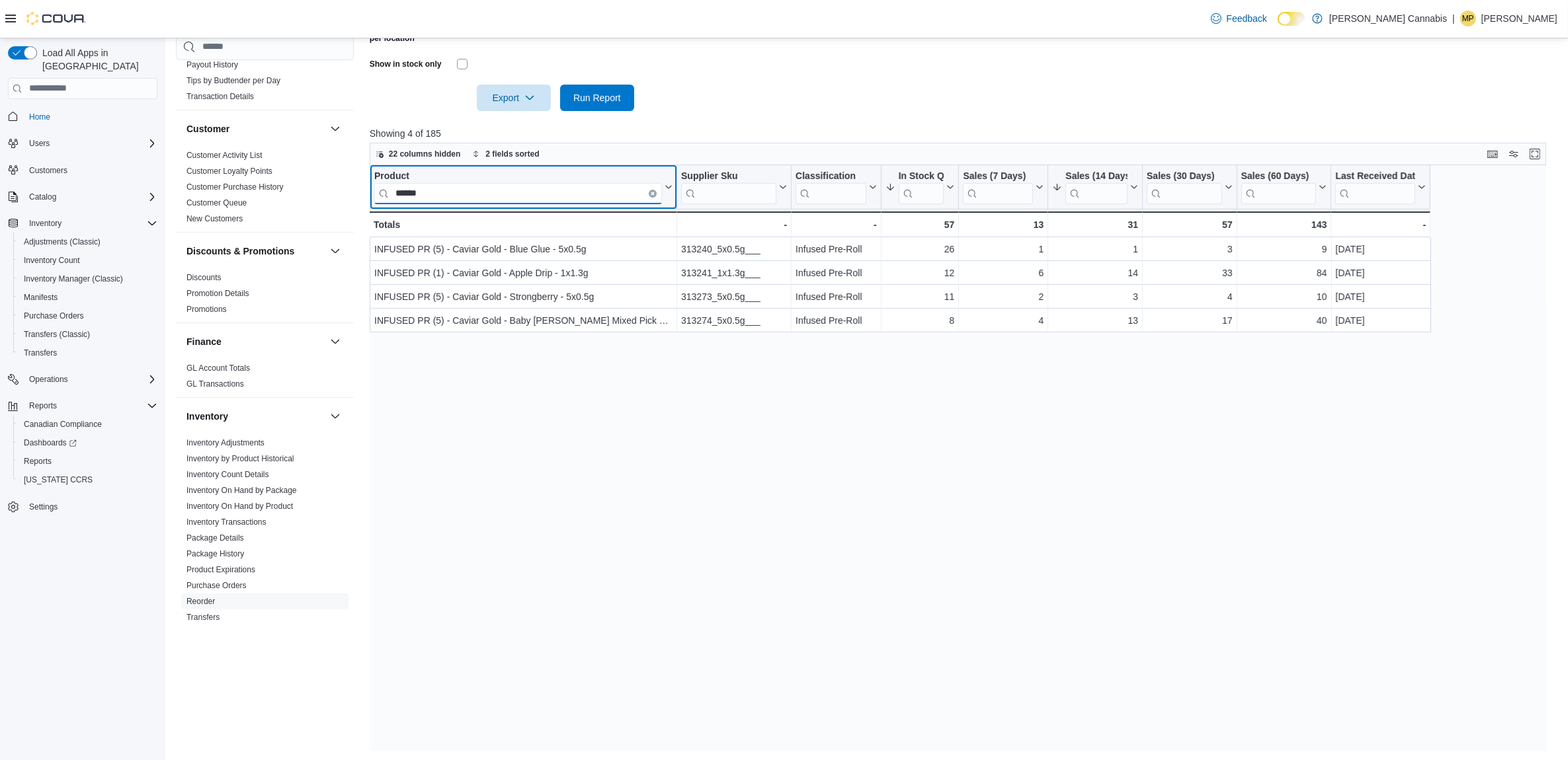
type input "******"
click at [653, 192] on icon "Clear input" at bounding box center [653, 193] width 3 height 3
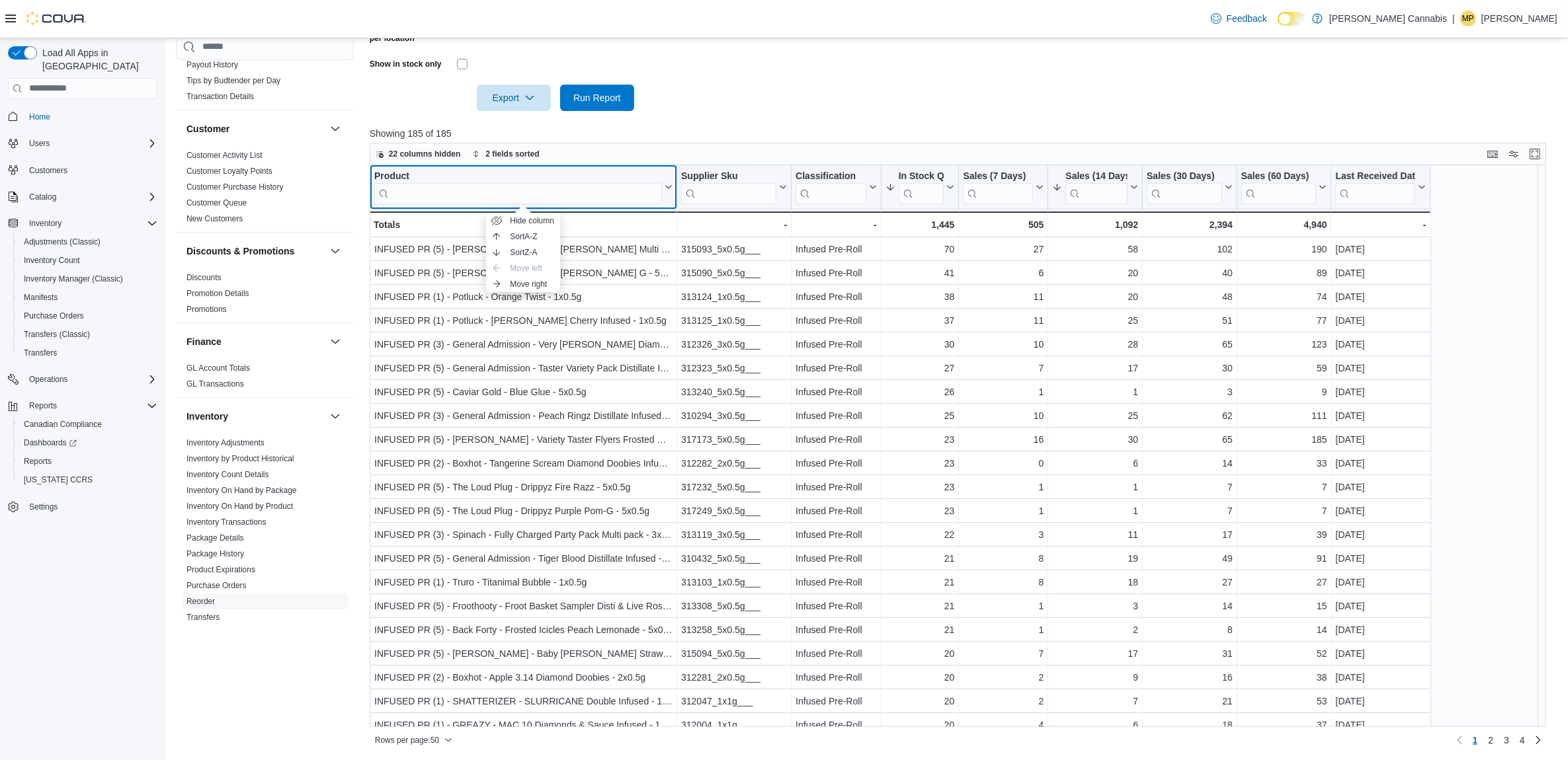
click at [397, 174] on div "Product" at bounding box center [518, 176] width 288 height 13
click at [474, 187] on input "search" at bounding box center [518, 193] width 288 height 21
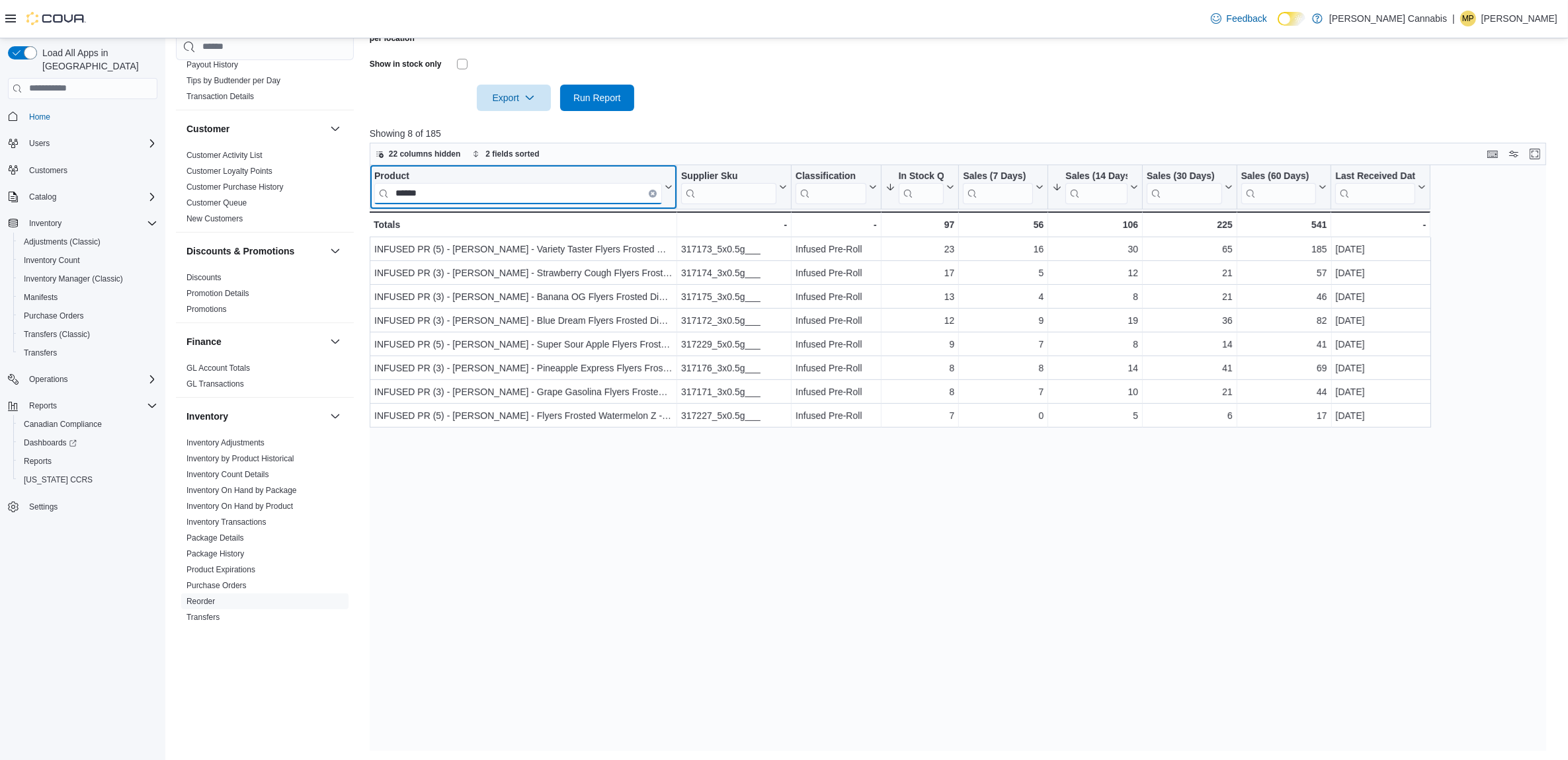
type input "******"
click at [654, 194] on button "Clear input" at bounding box center [652, 193] width 8 height 8
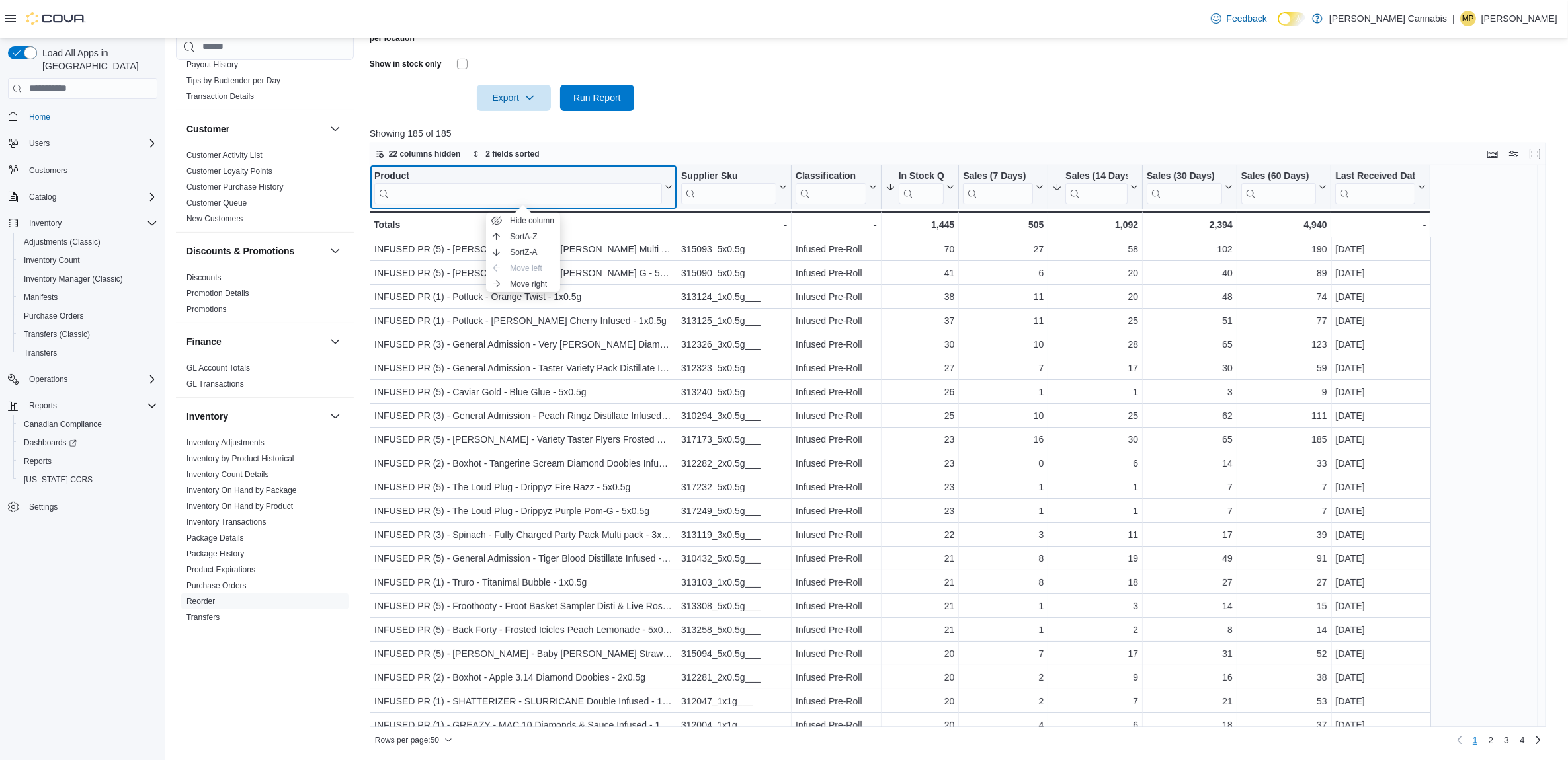
click at [407, 177] on div "Product" at bounding box center [518, 176] width 288 height 13
click at [461, 203] on div "Product Click to view column header actions" at bounding box center [523, 187] width 308 height 44
click at [483, 190] on input "search" at bounding box center [518, 193] width 288 height 21
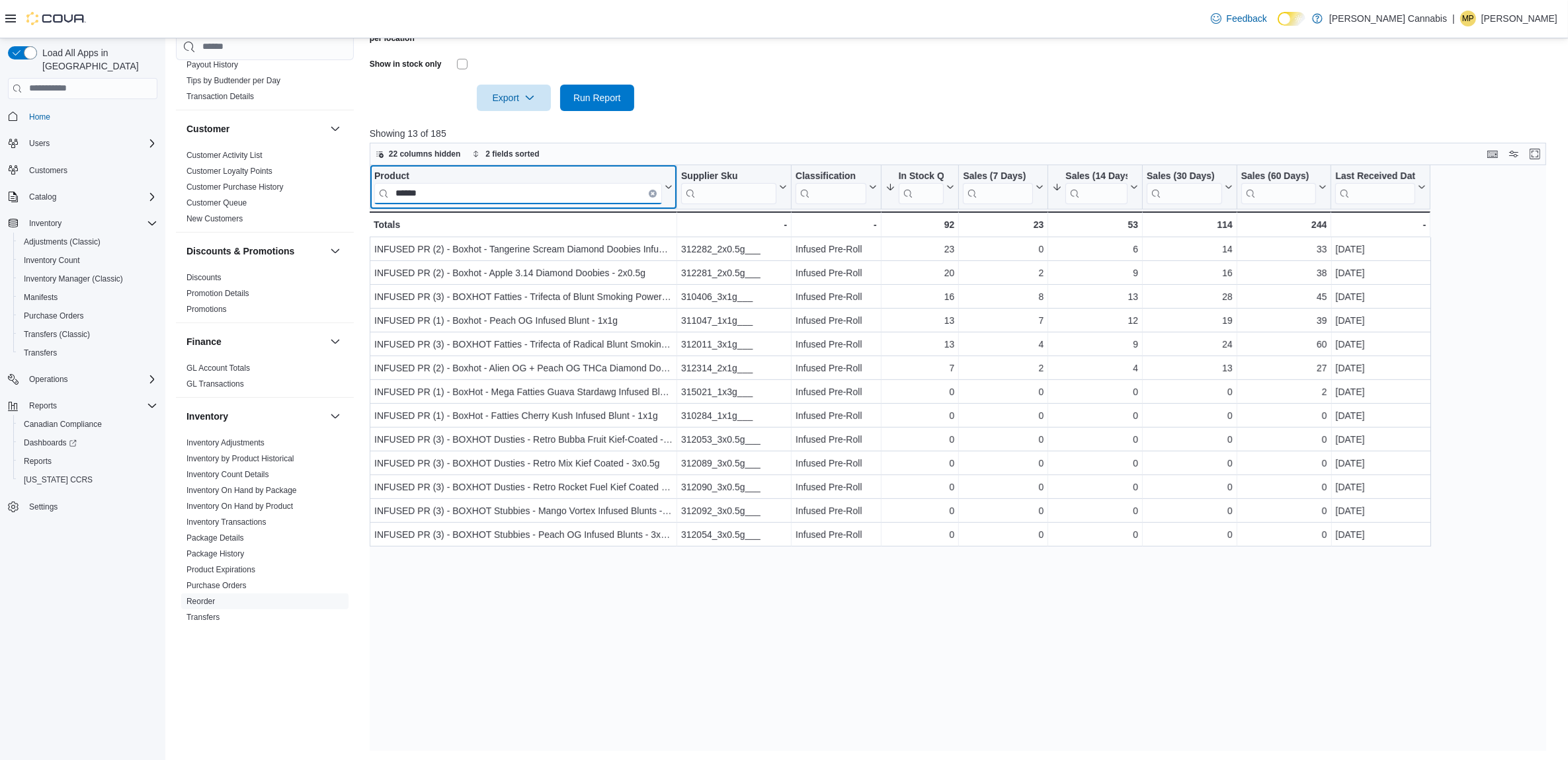
type input "******"
click at [649, 189] on button "Clear input" at bounding box center [652, 193] width 8 height 8
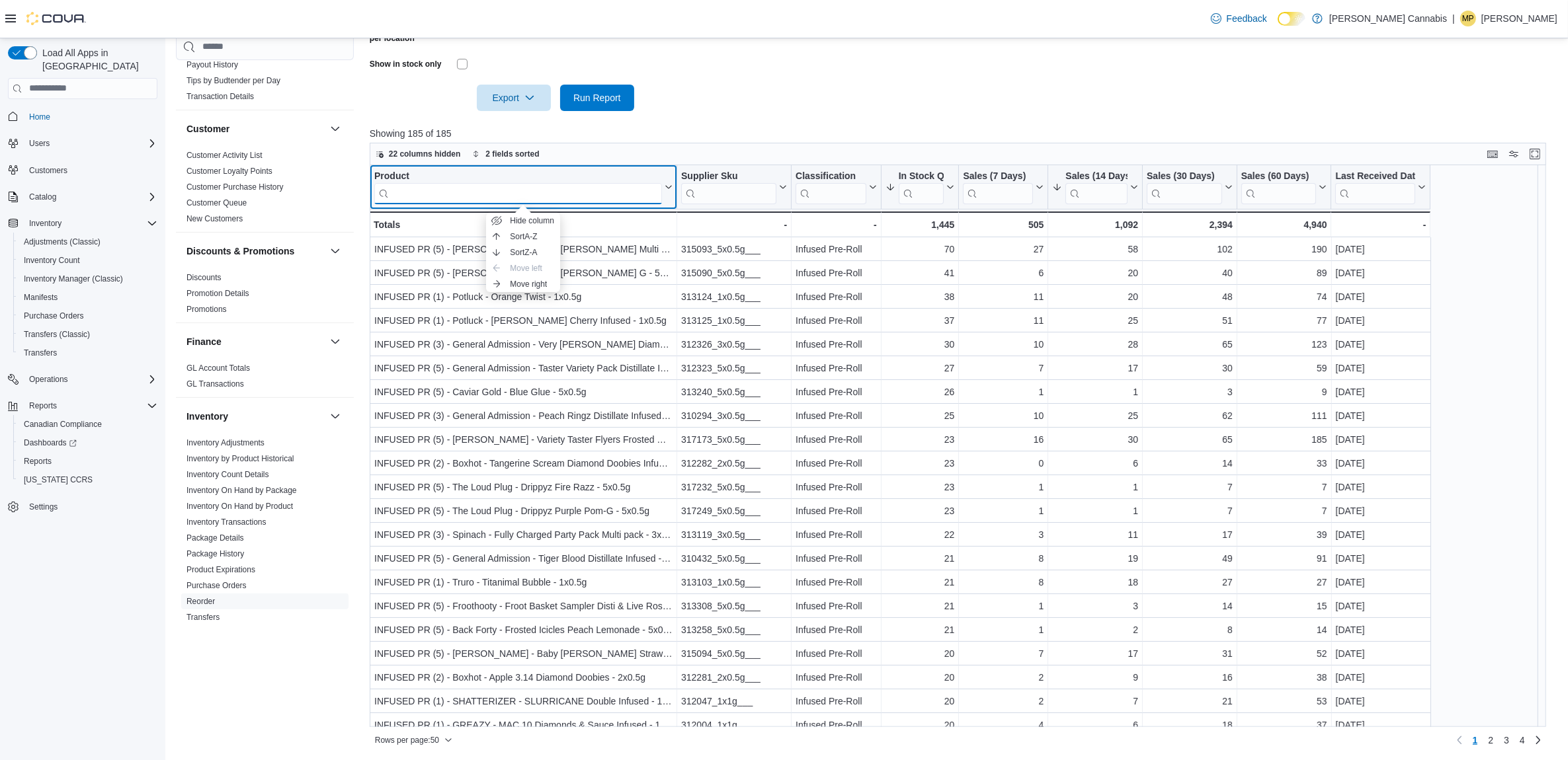
click at [564, 193] on input "search" at bounding box center [518, 193] width 288 height 21
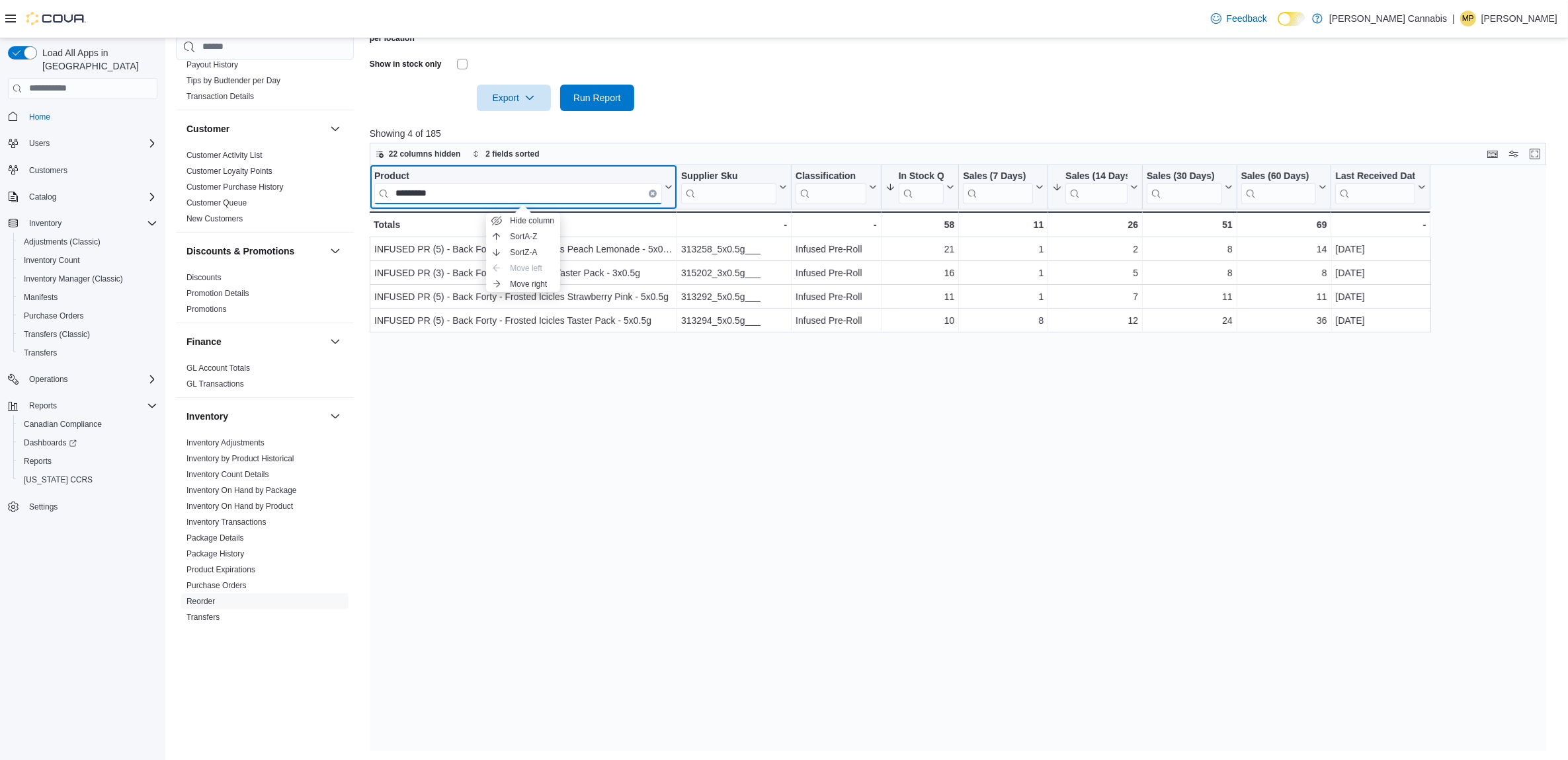
type input "*********"
click at [384, 172] on div "Product" at bounding box center [518, 176] width 288 height 13
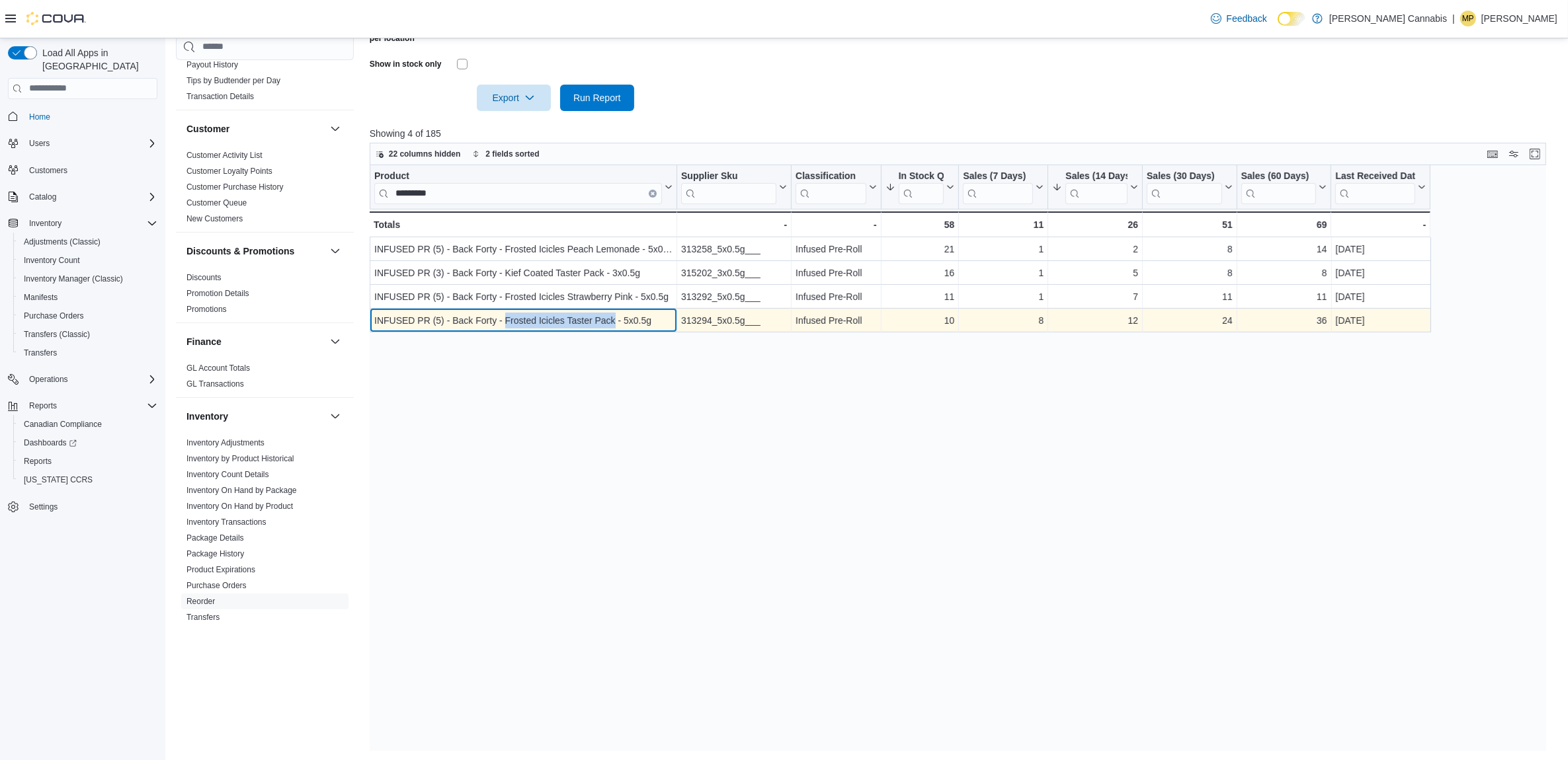
drag, startPoint x: 614, startPoint y: 321, endPoint x: 506, endPoint y: 328, distance: 108.2
click at [506, 328] on div "INFUSED PR (5) - Back Forty - Frosted Icicles Taster Pack - 5x0.5g - Product, c…" at bounding box center [523, 320] width 308 height 24
copy div "Frosted Icicles Taster Pack"
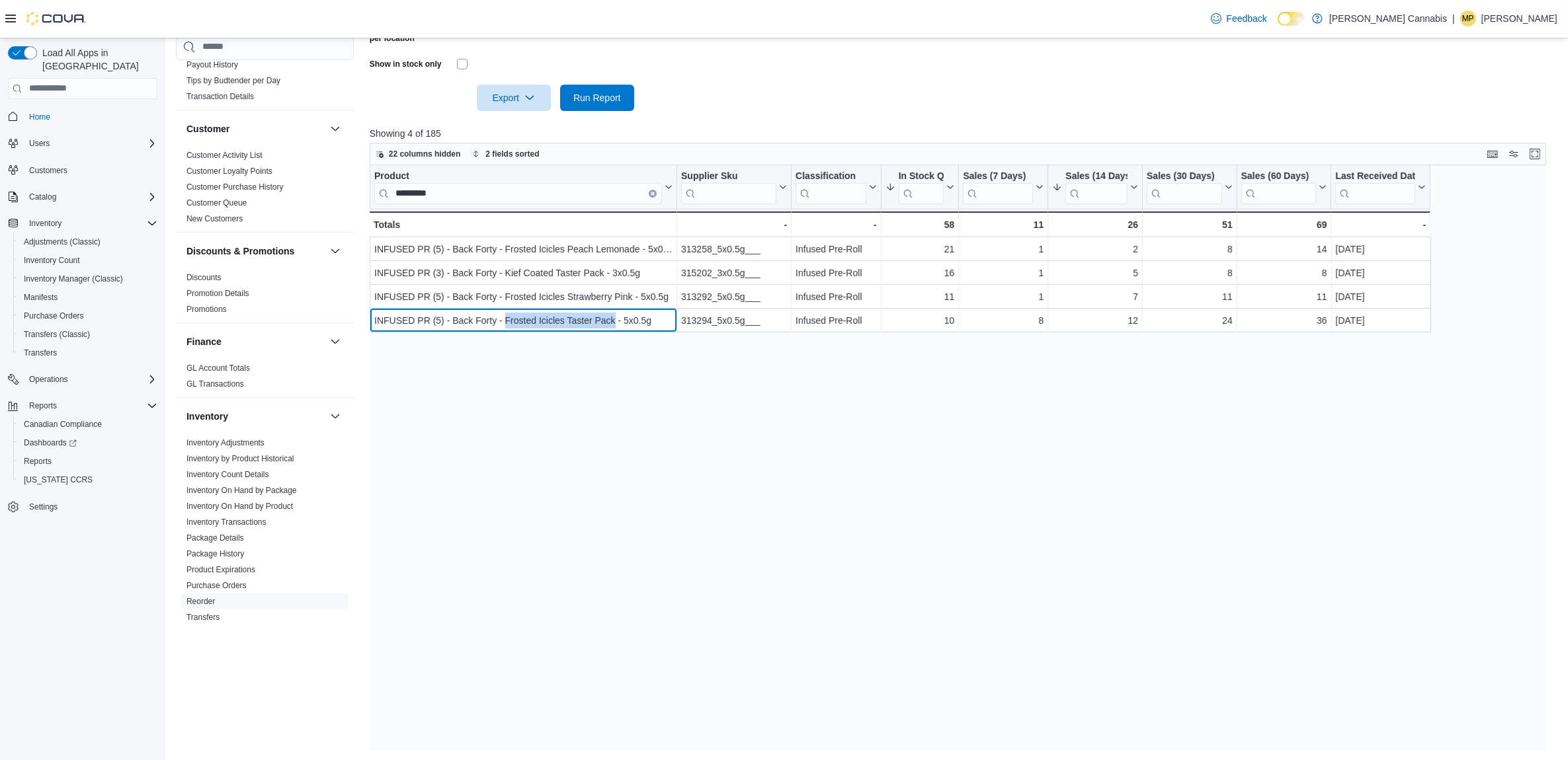
click at [654, 191] on icon "Clear input" at bounding box center [653, 193] width 4 height 4
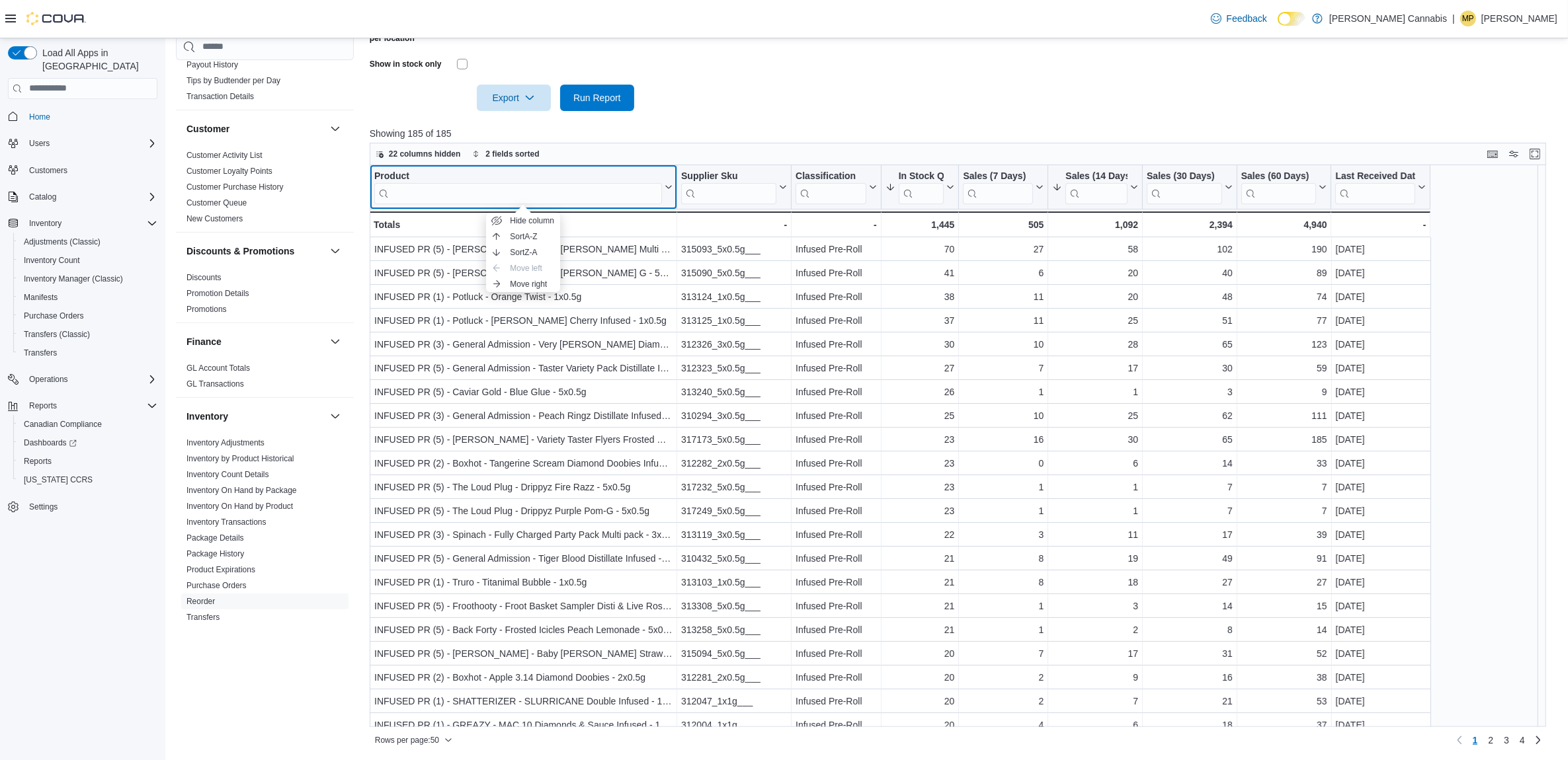
click at [413, 177] on div "Product" at bounding box center [518, 176] width 288 height 13
click at [541, 194] on input "search" at bounding box center [518, 193] width 288 height 21
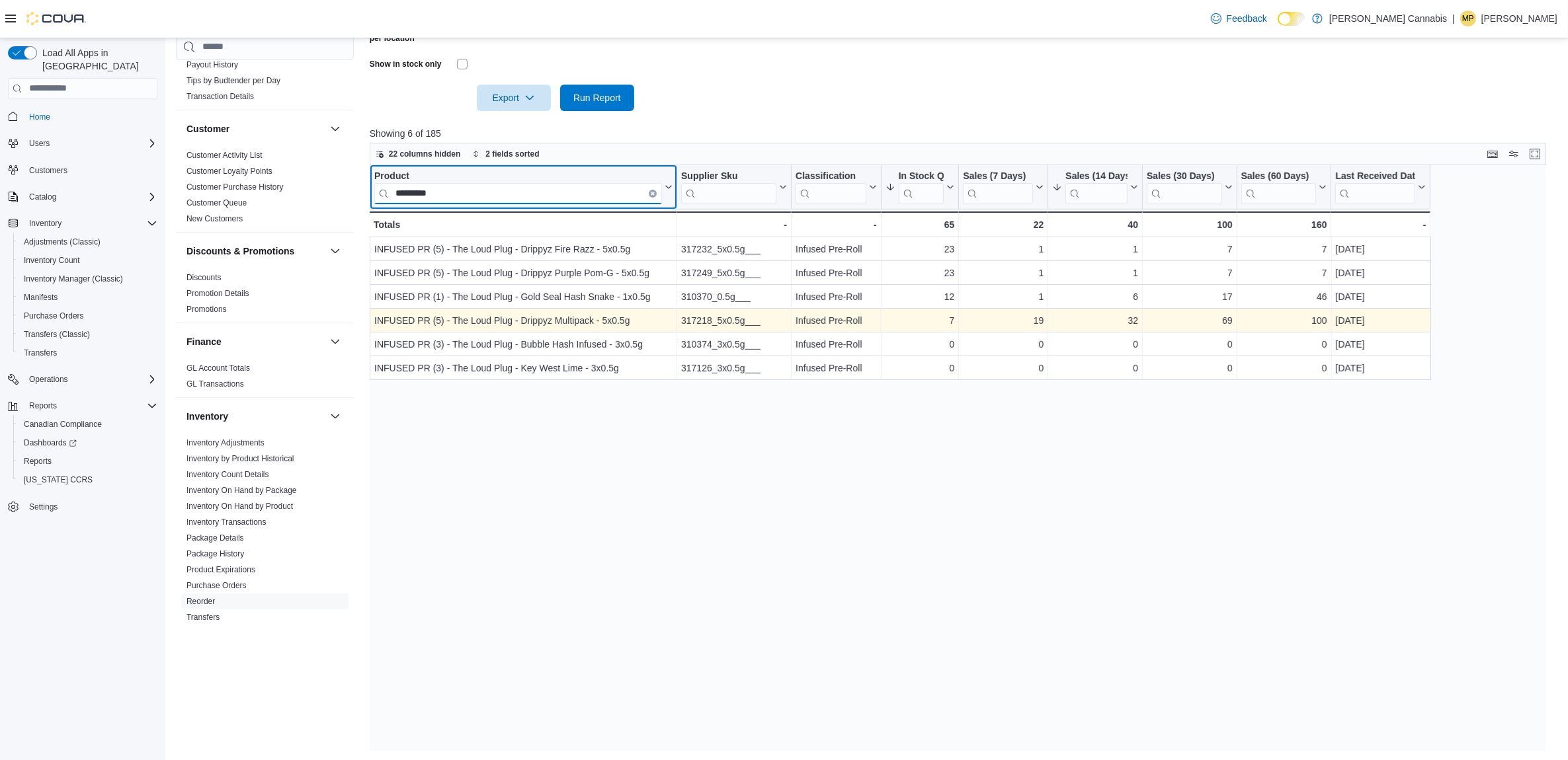
type input "*********"
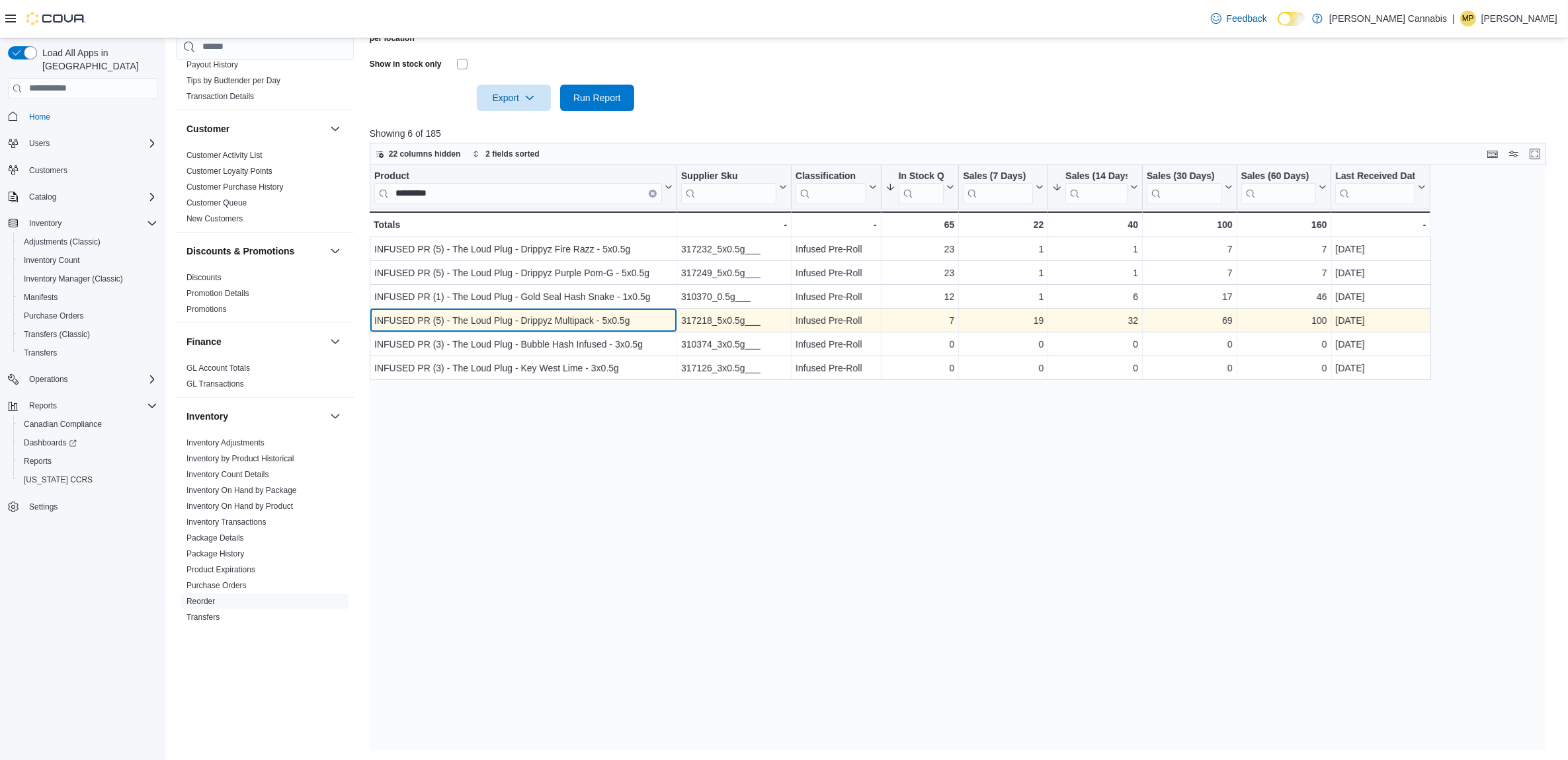
click at [589, 316] on div "INFUSED PR (5) - The Loud Plug - Drippyz Multipack - 5x0.5g" at bounding box center [523, 321] width 299 height 16
drag, startPoint x: 594, startPoint y: 317, endPoint x: 523, endPoint y: 325, distance: 71.4
click at [523, 325] on div "INFUSED PR (5) - The Loud Plug - Drippyz Multipack - 5x0.5g" at bounding box center [523, 321] width 299 height 16
copy div "Drippyz Multipack"
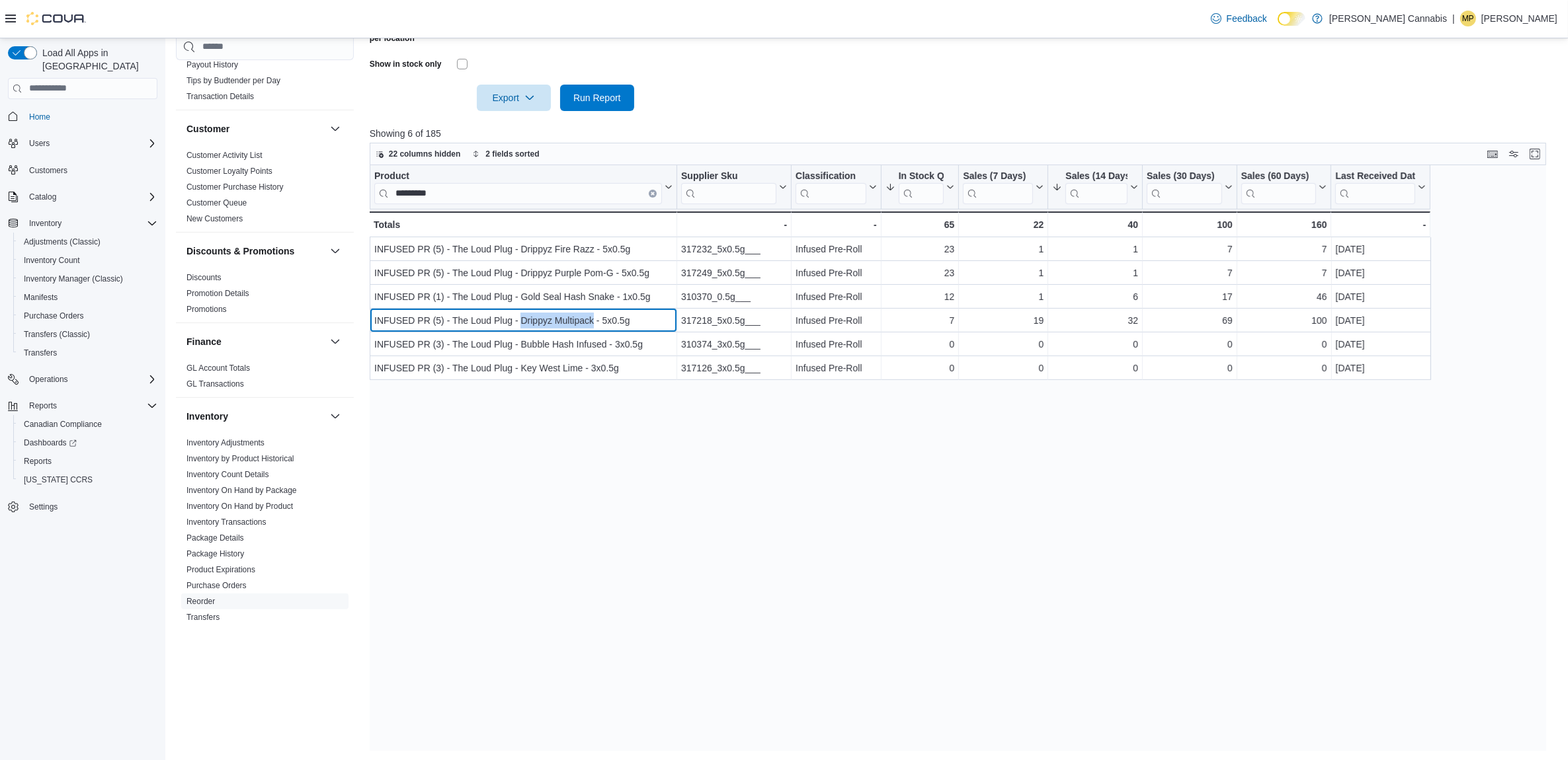
click at [652, 189] on button "Clear input" at bounding box center [652, 193] width 8 height 8
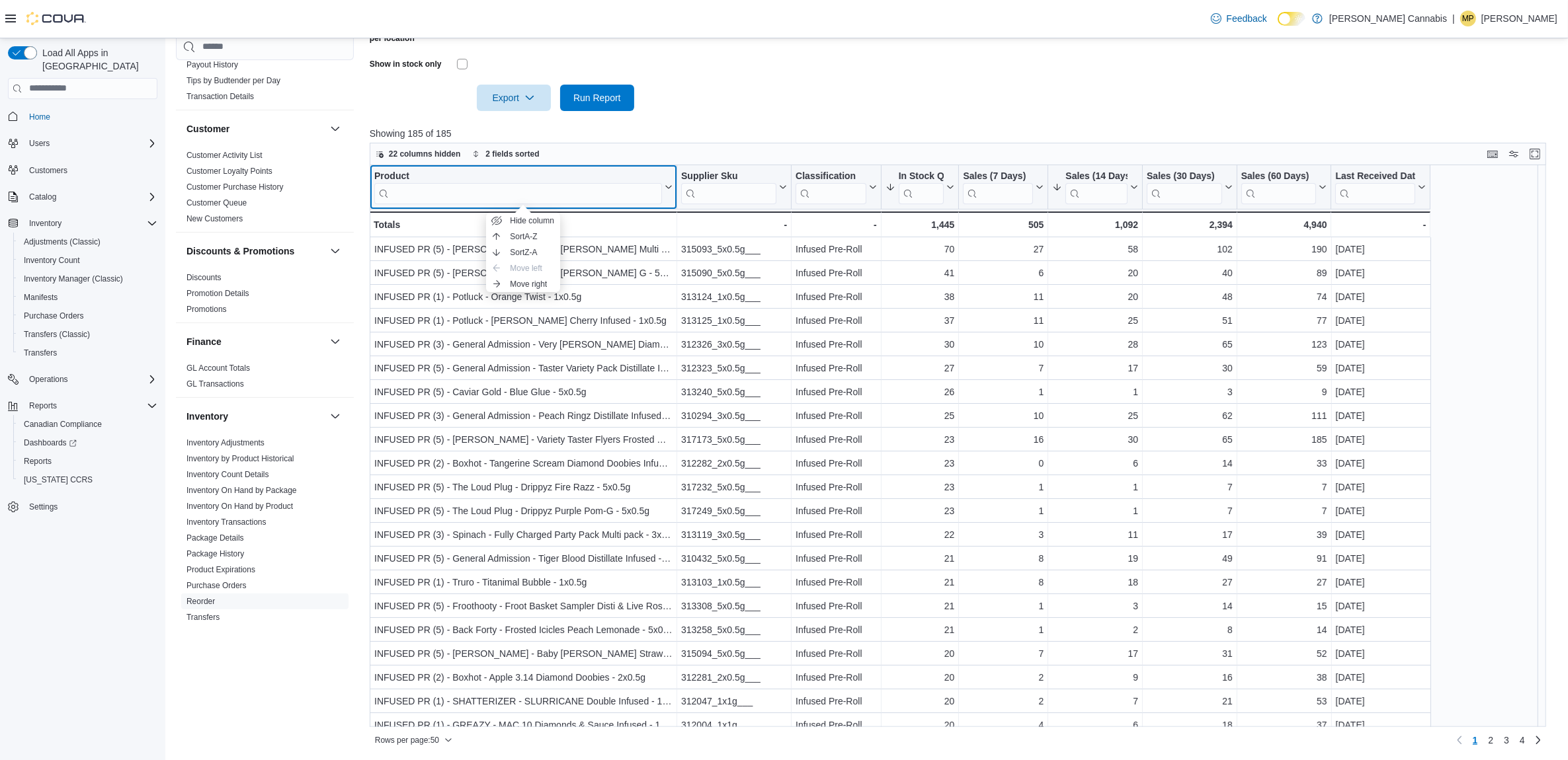
click at [390, 177] on div "Product" at bounding box center [518, 176] width 288 height 13
click at [609, 195] on input "search" at bounding box center [518, 193] width 288 height 21
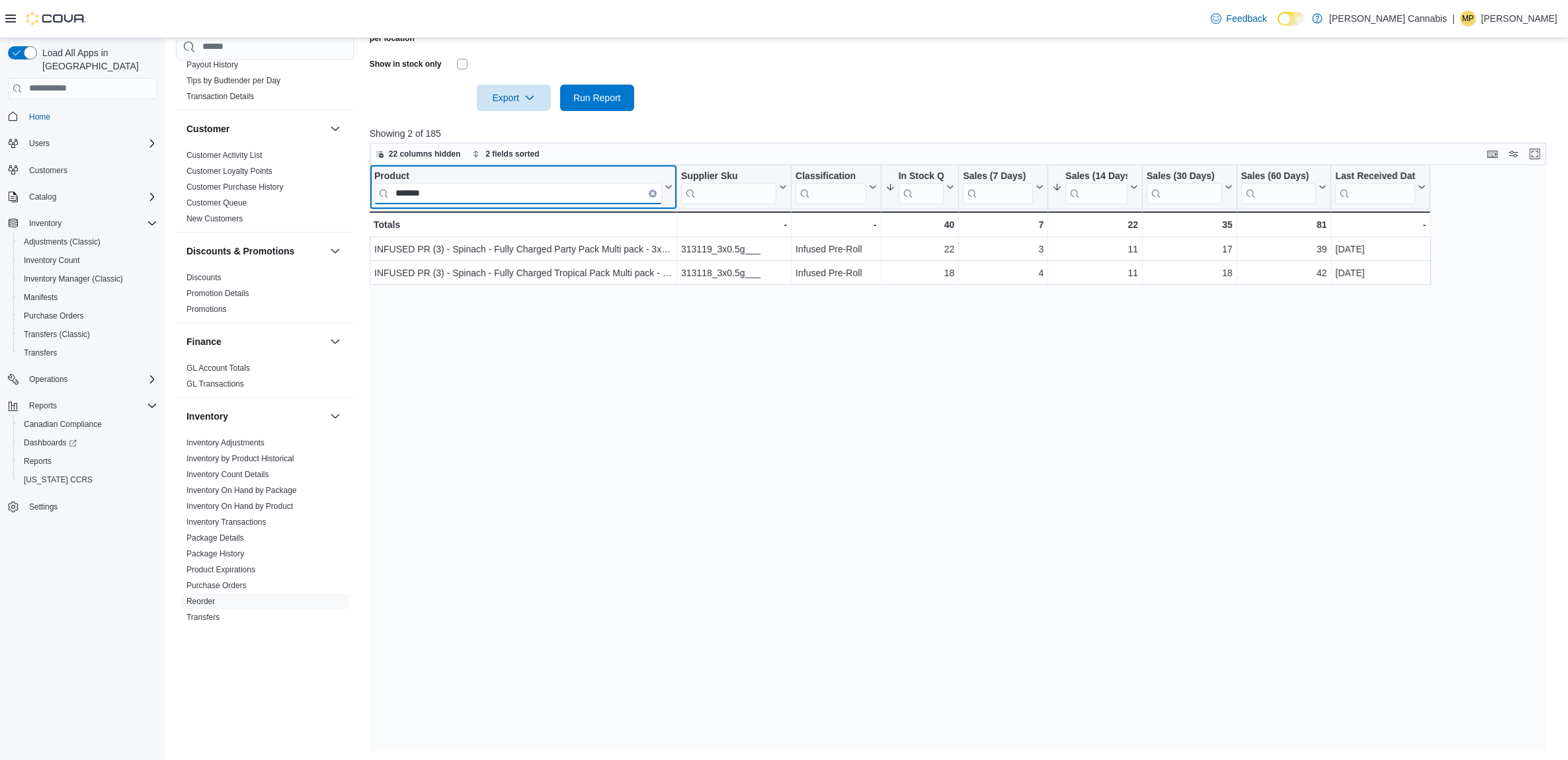
type input "*******"
click at [650, 189] on button "Clear input" at bounding box center [652, 193] width 8 height 8
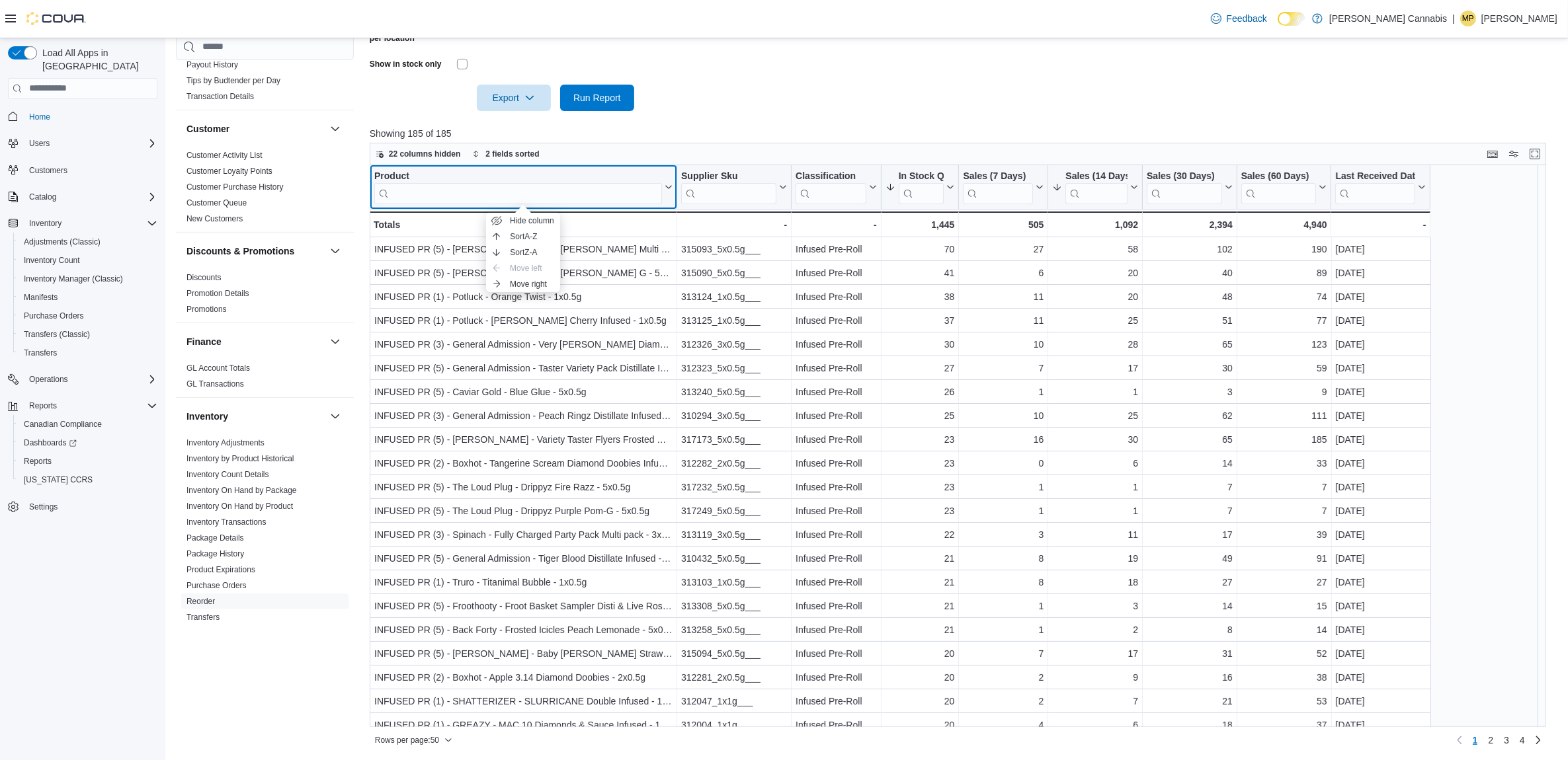
click at [395, 167] on div "Product Click to view column header actions" at bounding box center [523, 187] width 308 height 44
click at [392, 172] on div "Product" at bounding box center [518, 176] width 288 height 13
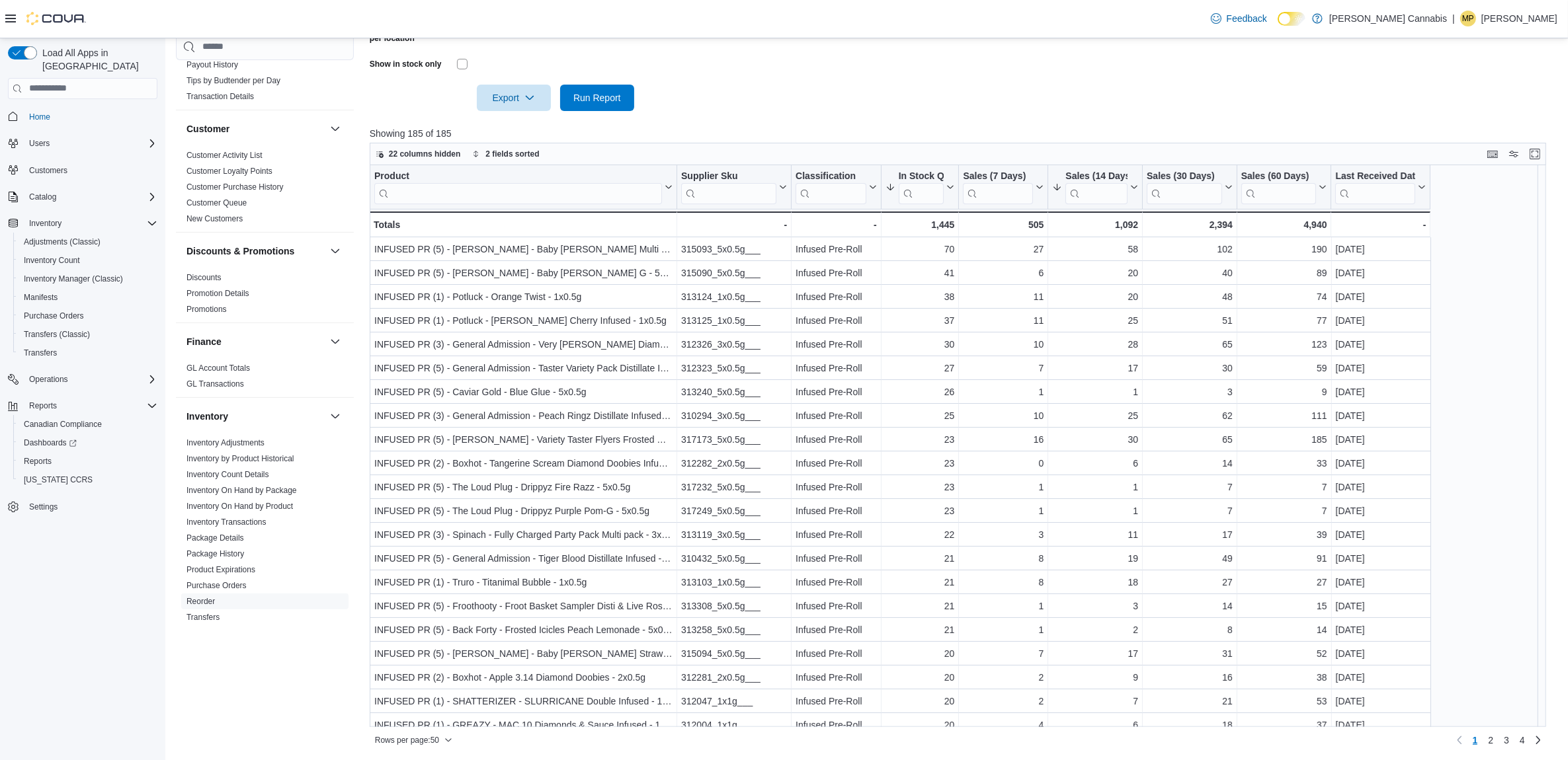
click at [868, 77] on div at bounding box center [964, 79] width 1189 height 11
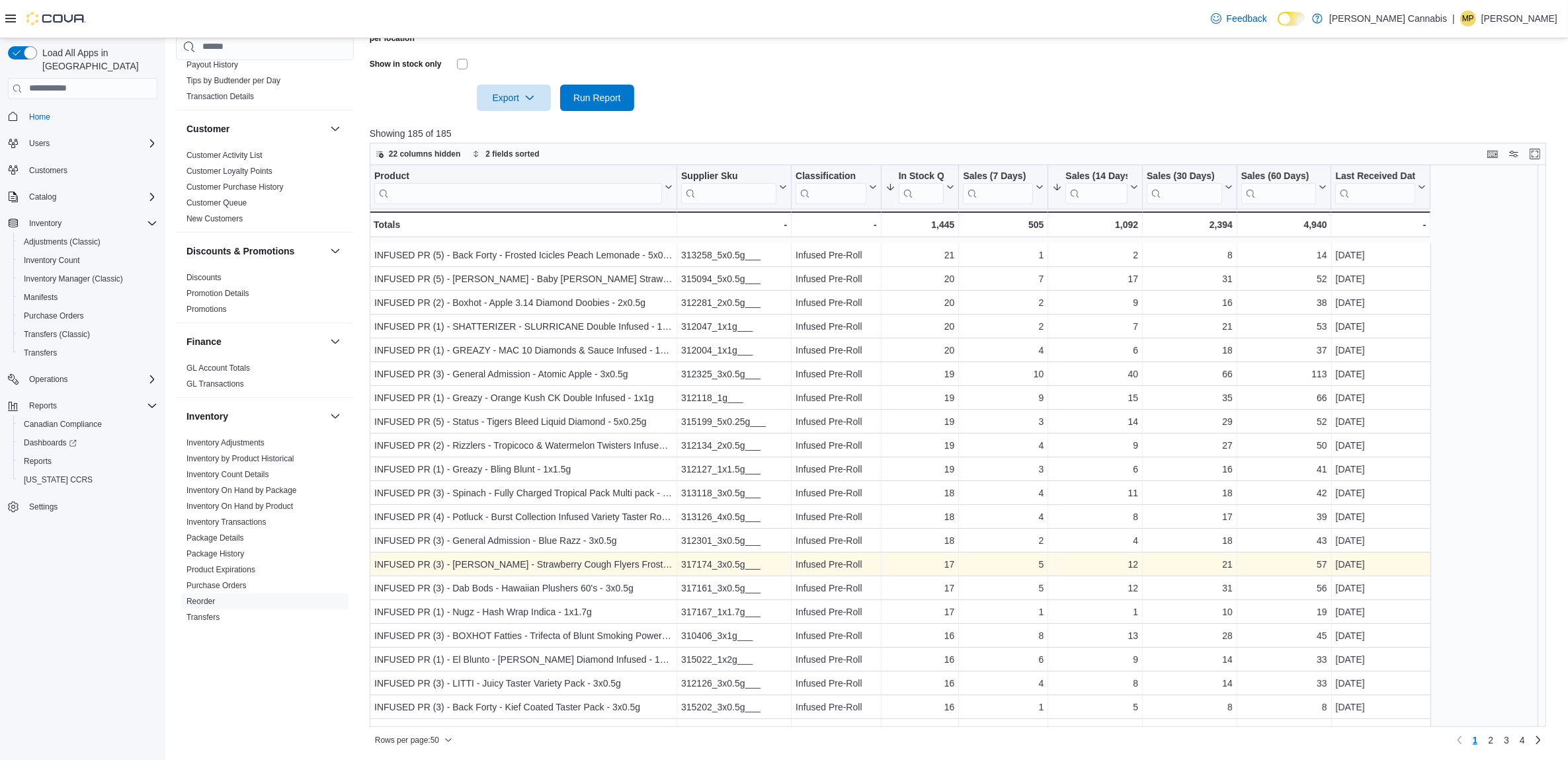
scroll to position [413, 0]
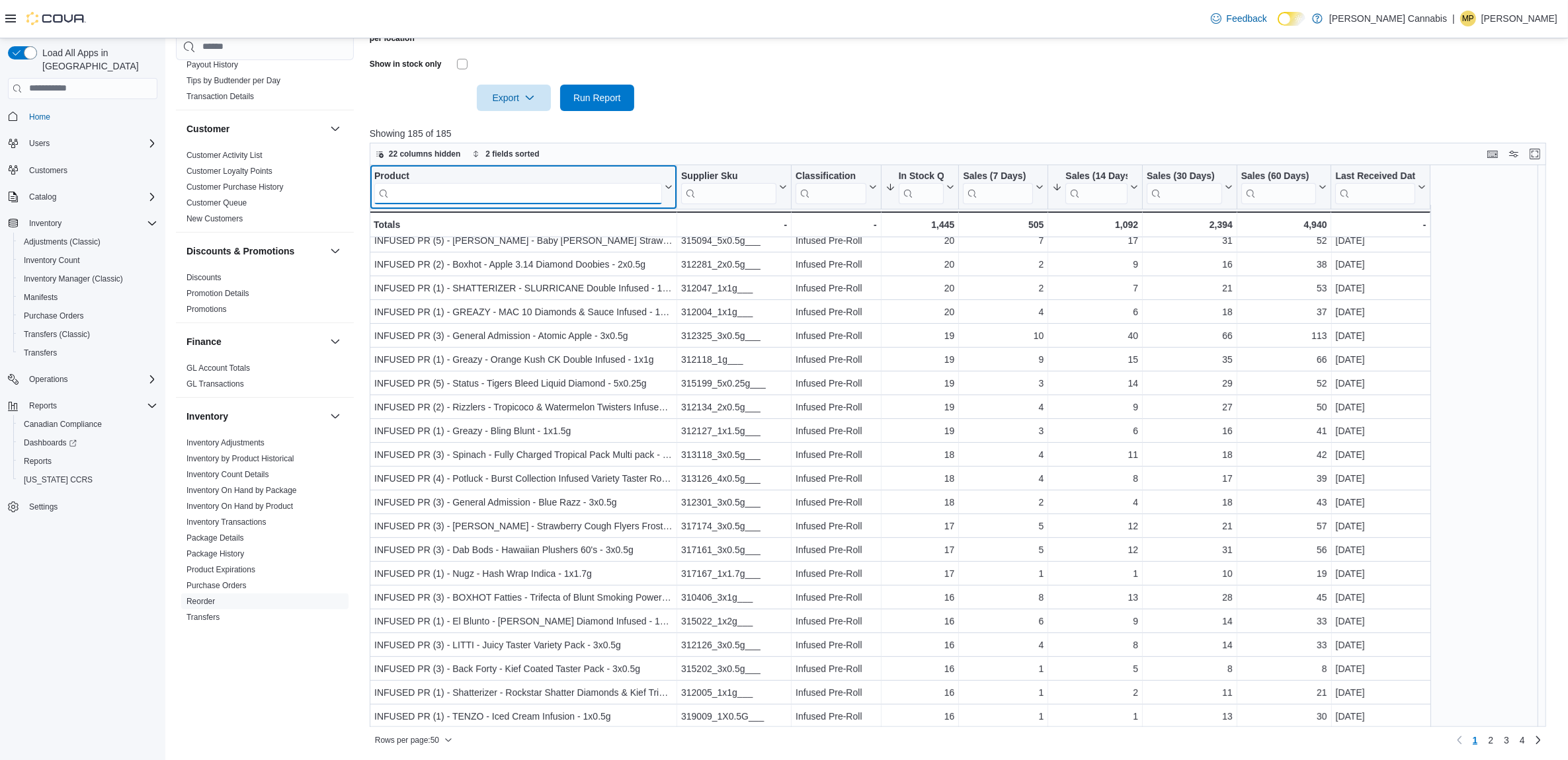
click at [514, 195] on input "search" at bounding box center [518, 193] width 288 height 21
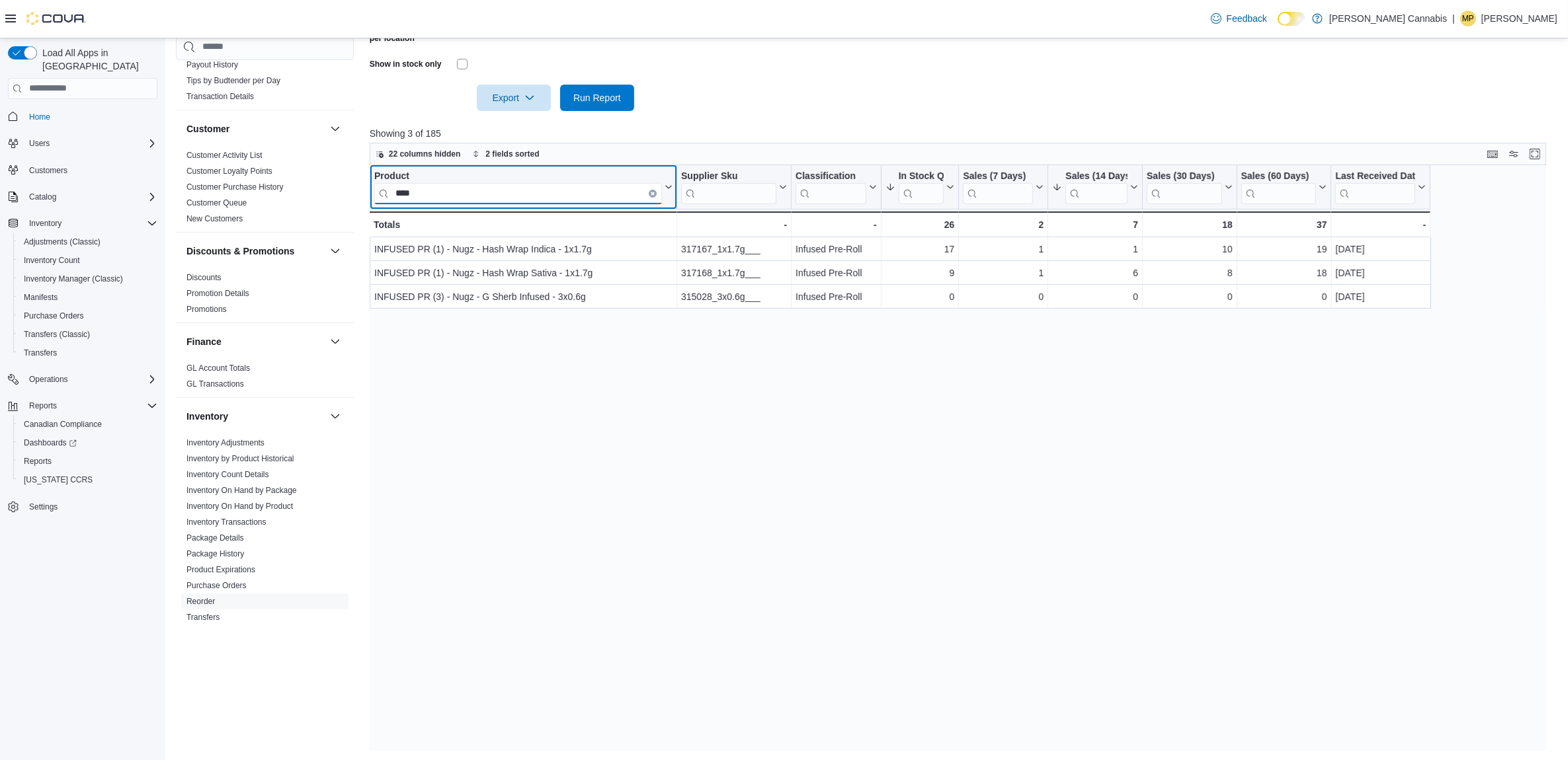
scroll to position [0, 0]
type input "*"
type input "****"
click at [649, 190] on button "Clear input" at bounding box center [652, 193] width 8 height 8
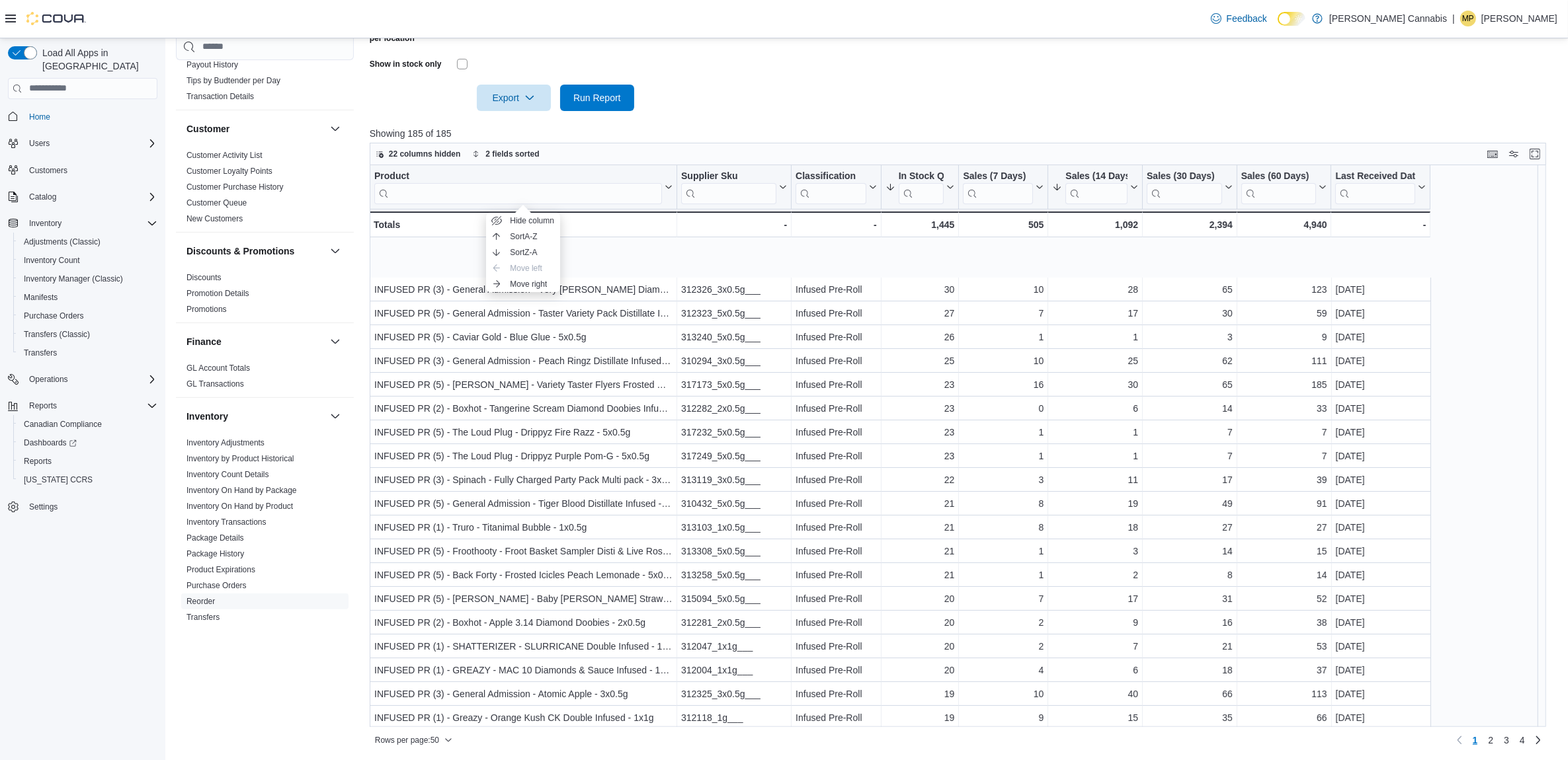
scroll to position [165, 0]
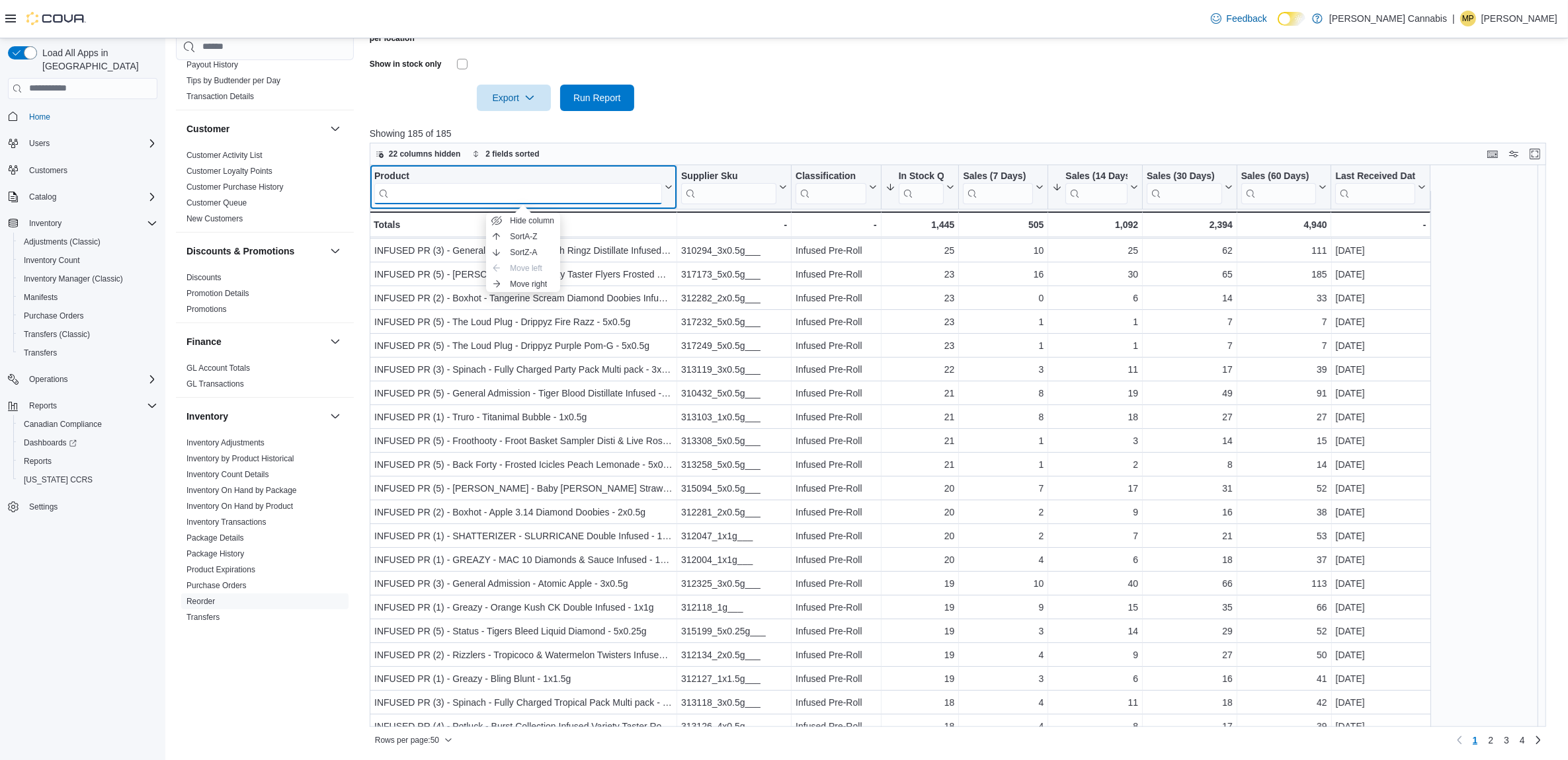
click at [568, 190] on input "search" at bounding box center [518, 193] width 288 height 21
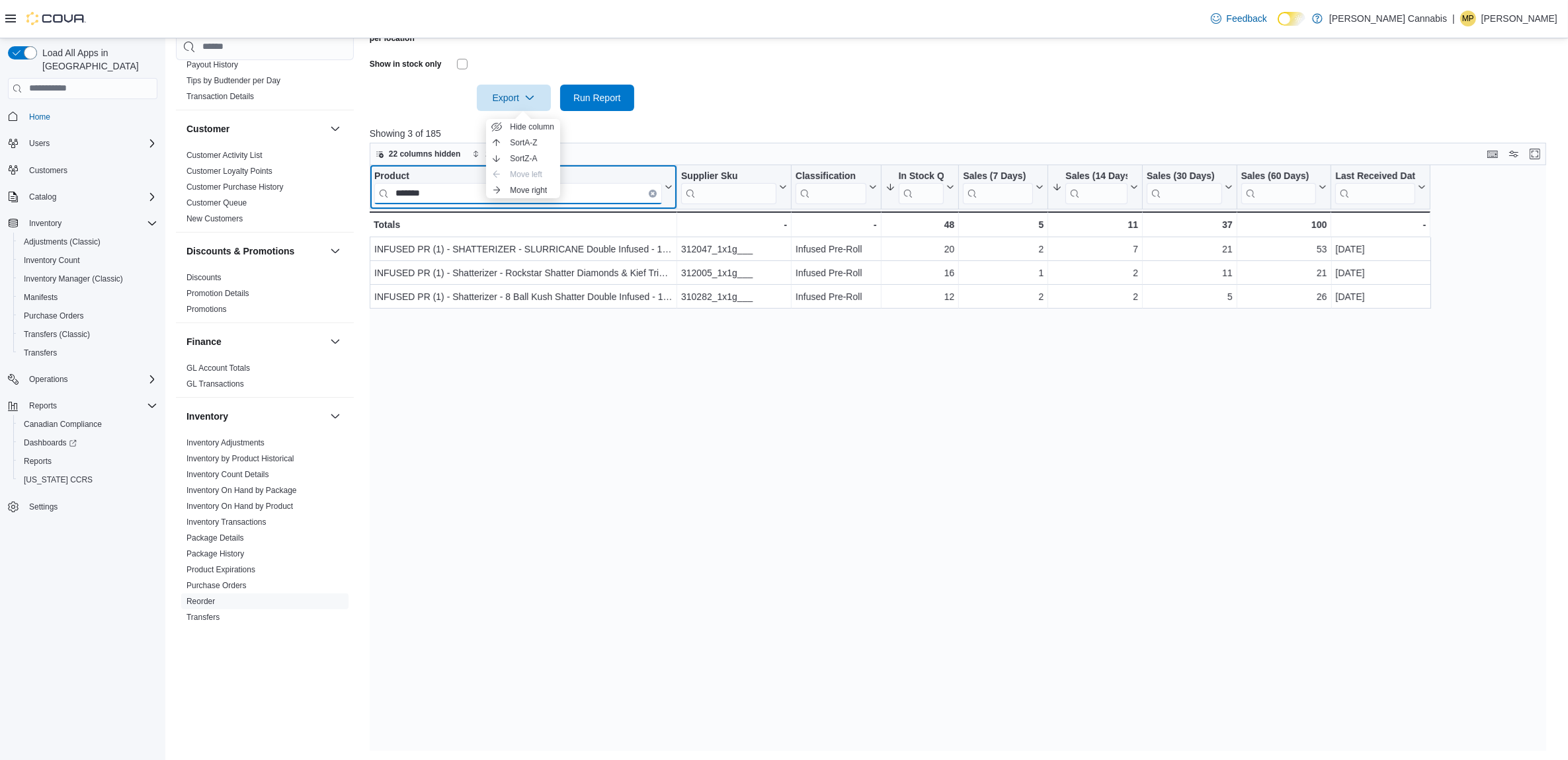
scroll to position [0, 0]
type input "*******"
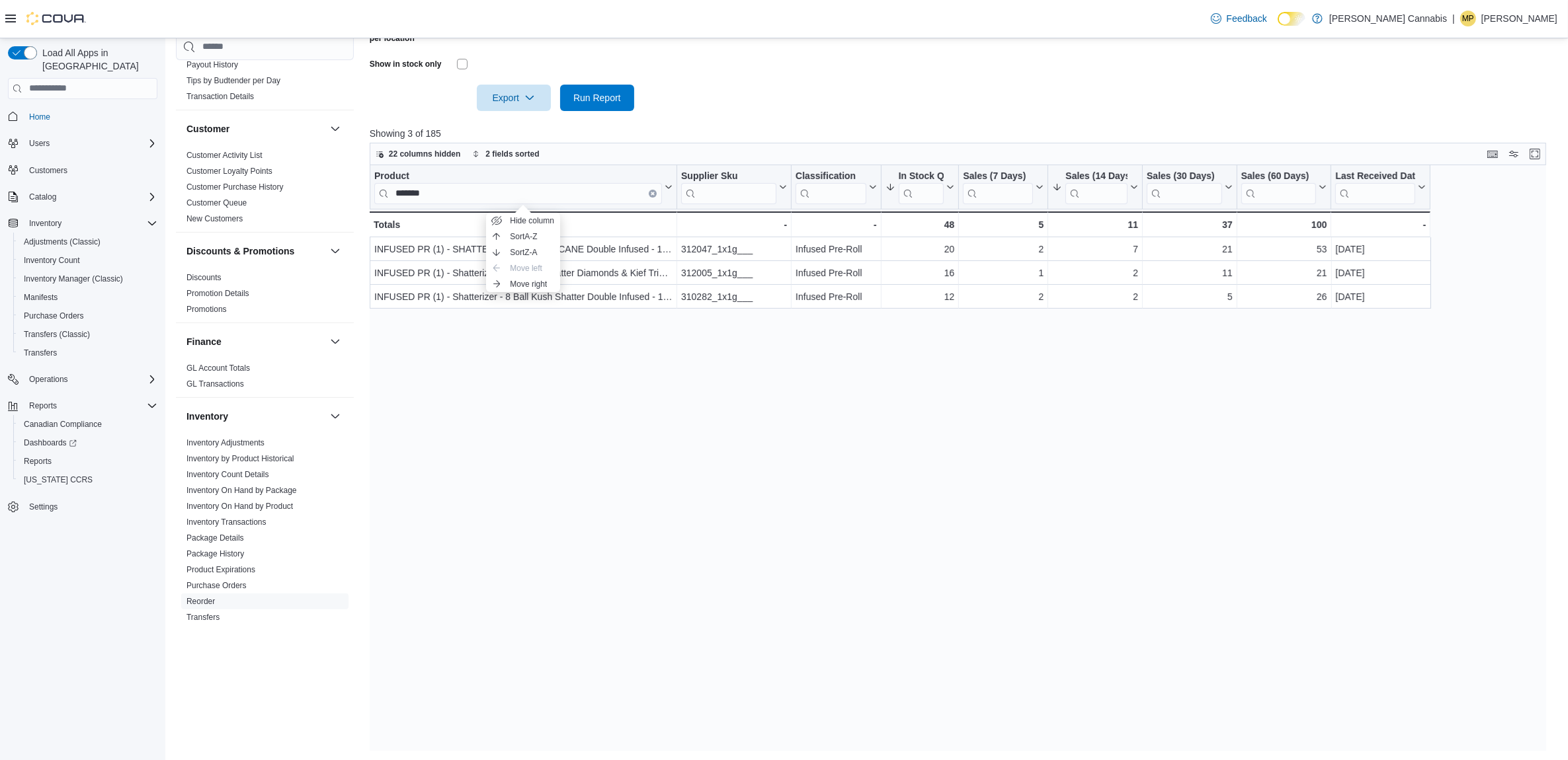
click at [874, 409] on div "Product ******* Click to view column header actions Supplier Sku Click to view …" at bounding box center [964, 458] width 1189 height 585
click at [651, 192] on icon "Clear input" at bounding box center [653, 193] width 4 height 4
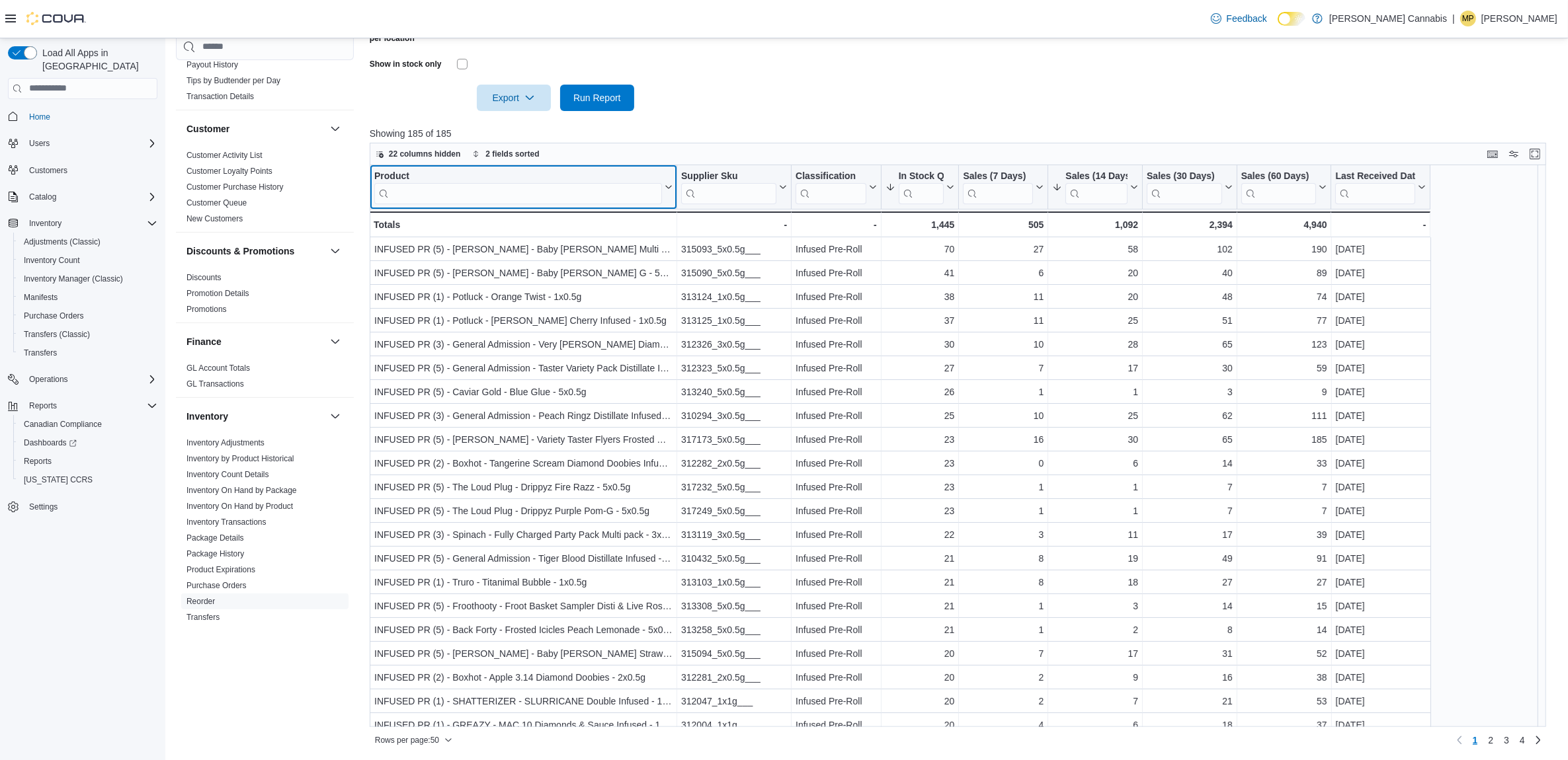
click at [398, 170] on div "Product" at bounding box center [518, 176] width 288 height 13
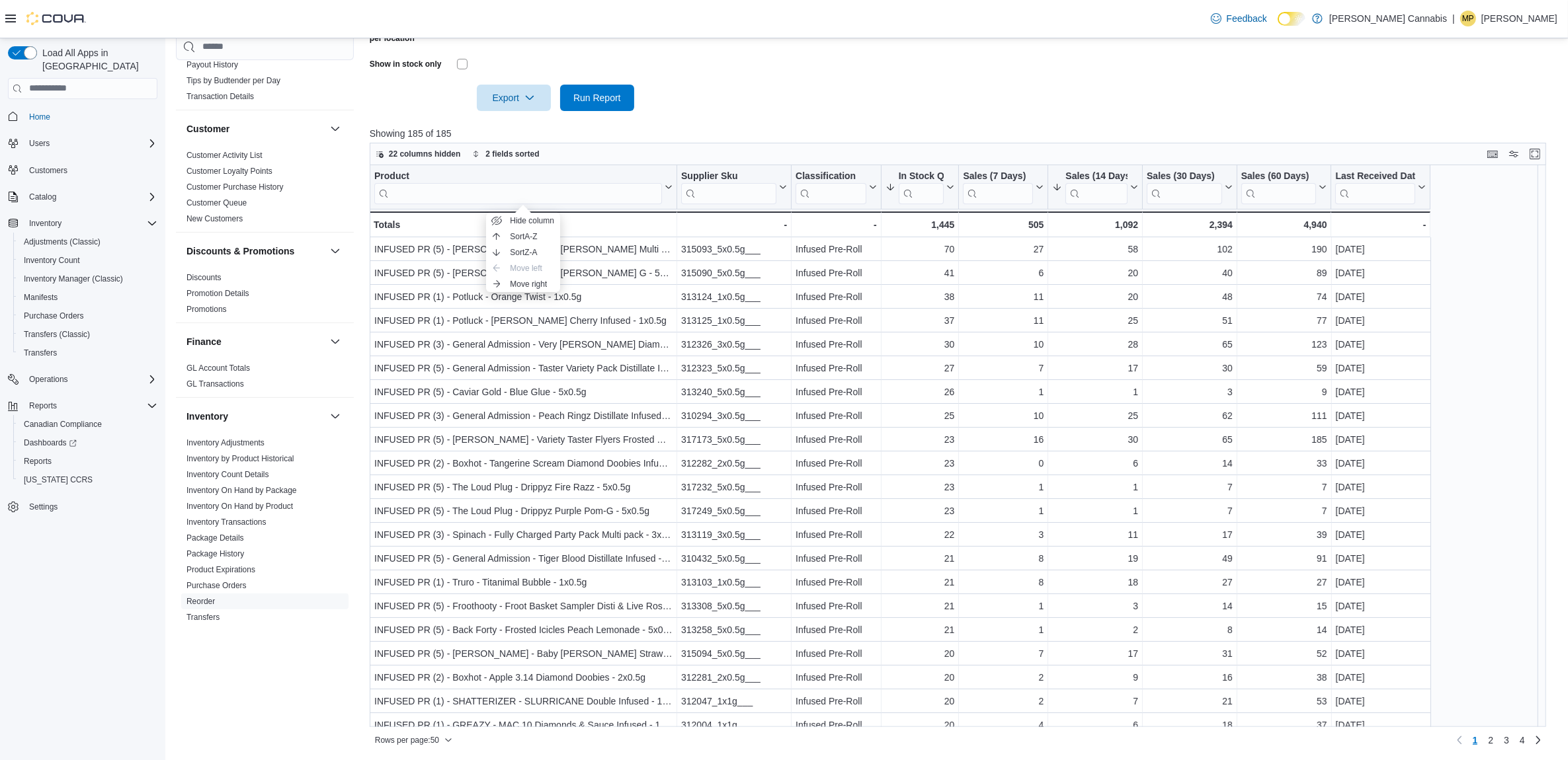
click at [715, 130] on p "Showing 185 of 185" at bounding box center [964, 133] width 1189 height 13
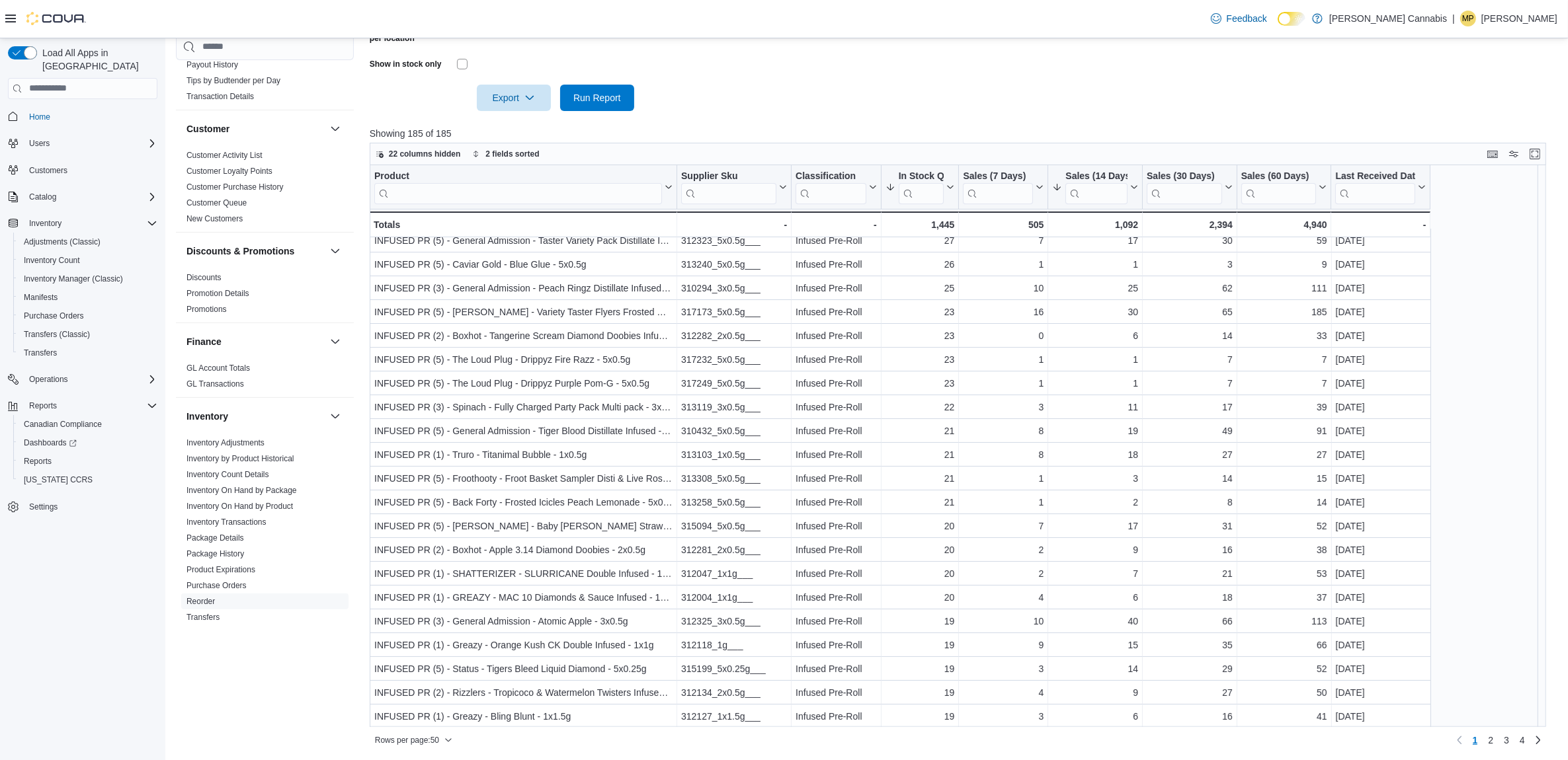
scroll to position [165, 0]
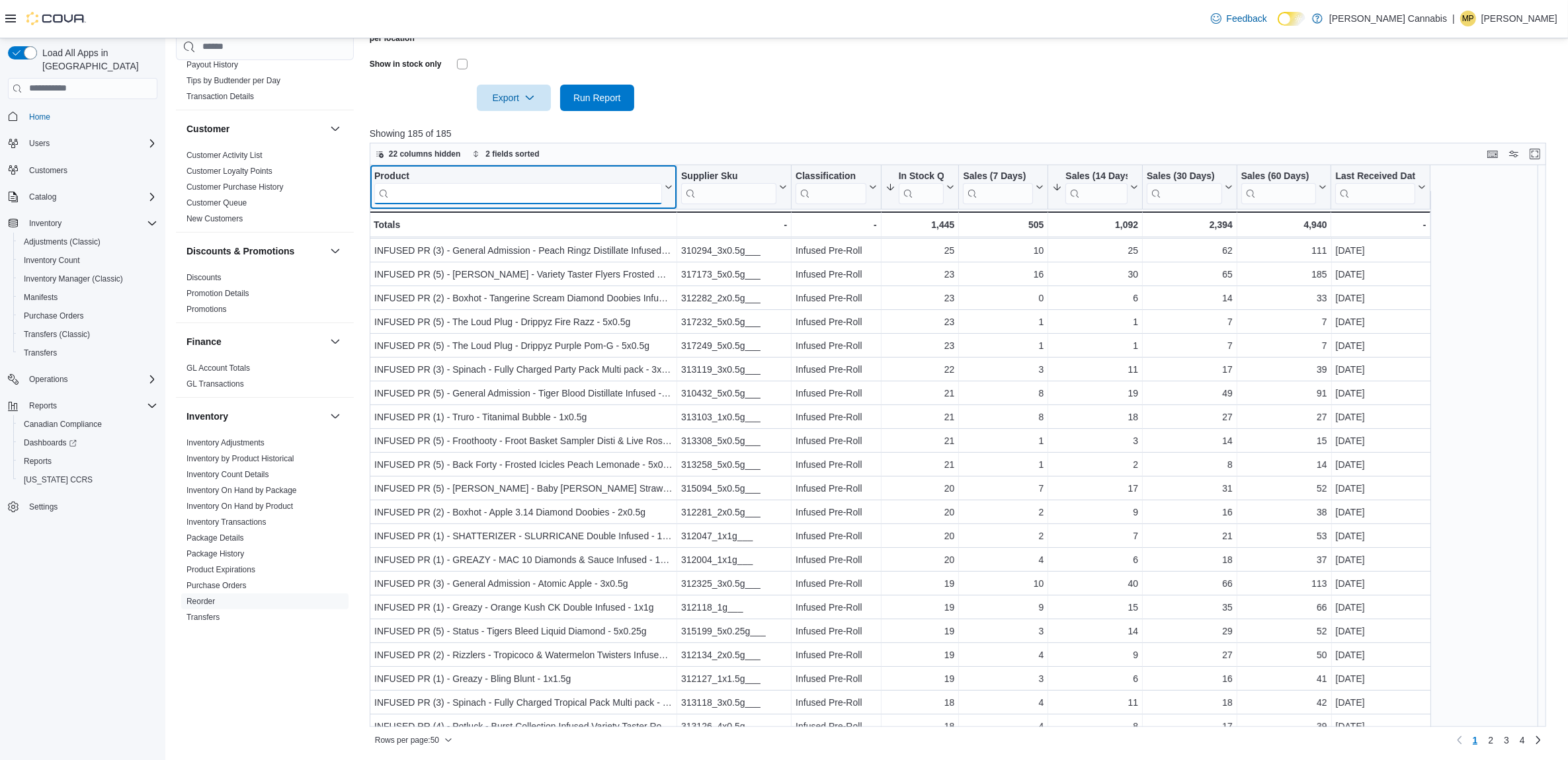
click at [536, 194] on input "search" at bounding box center [518, 193] width 288 height 21
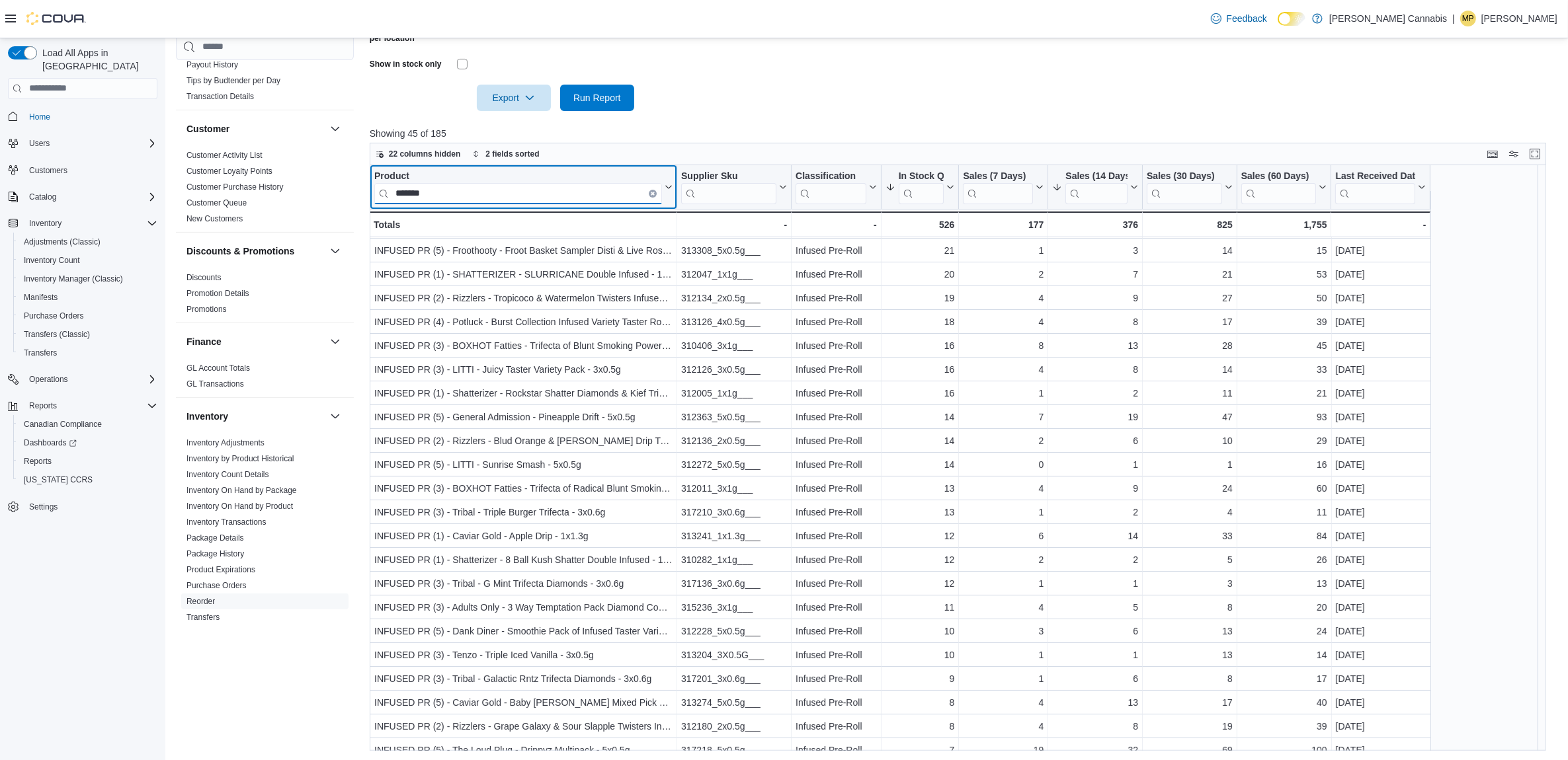
scroll to position [0, 0]
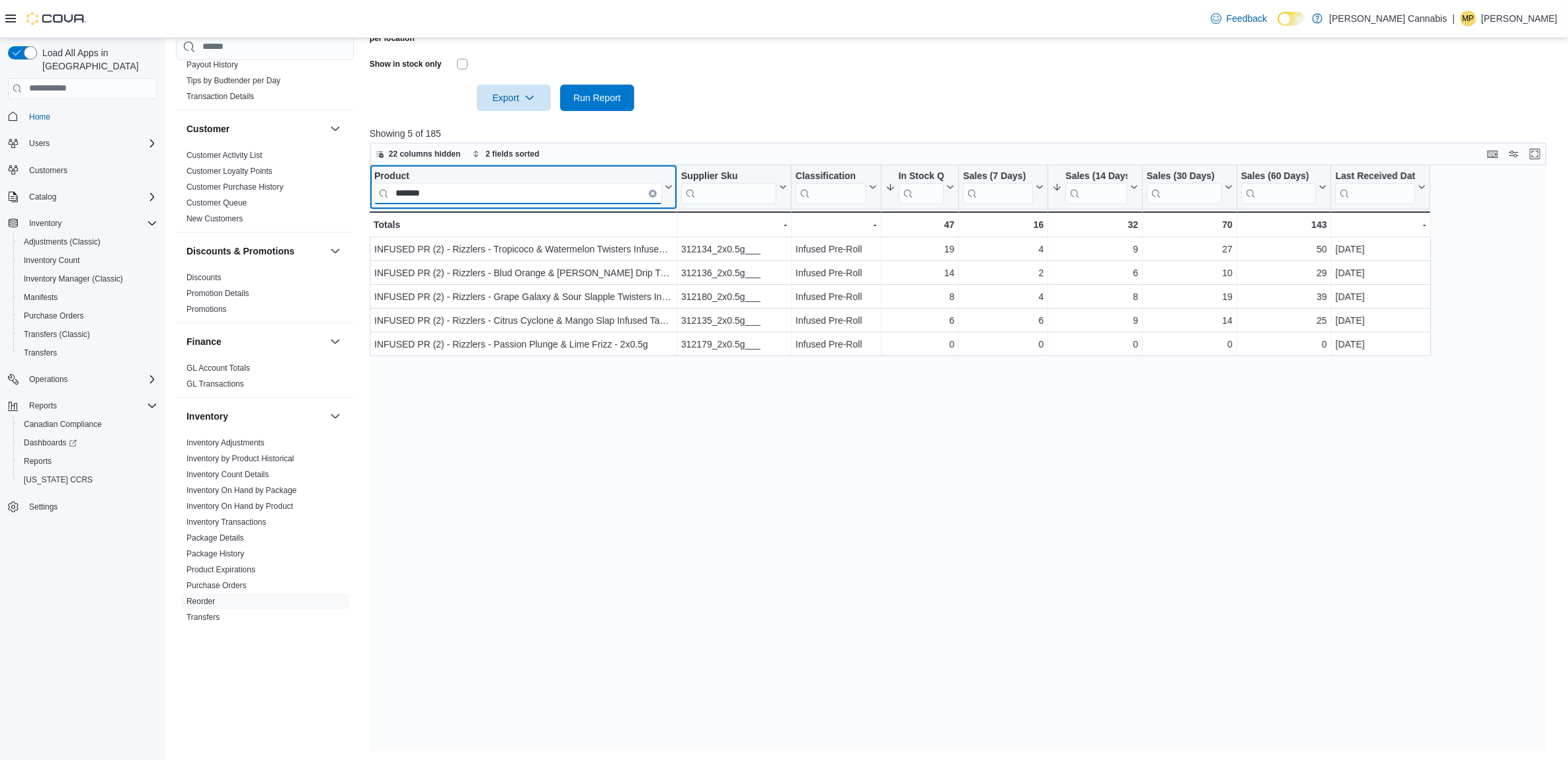
type input "*******"
click at [651, 193] on icon "Clear input" at bounding box center [653, 193] width 4 height 4
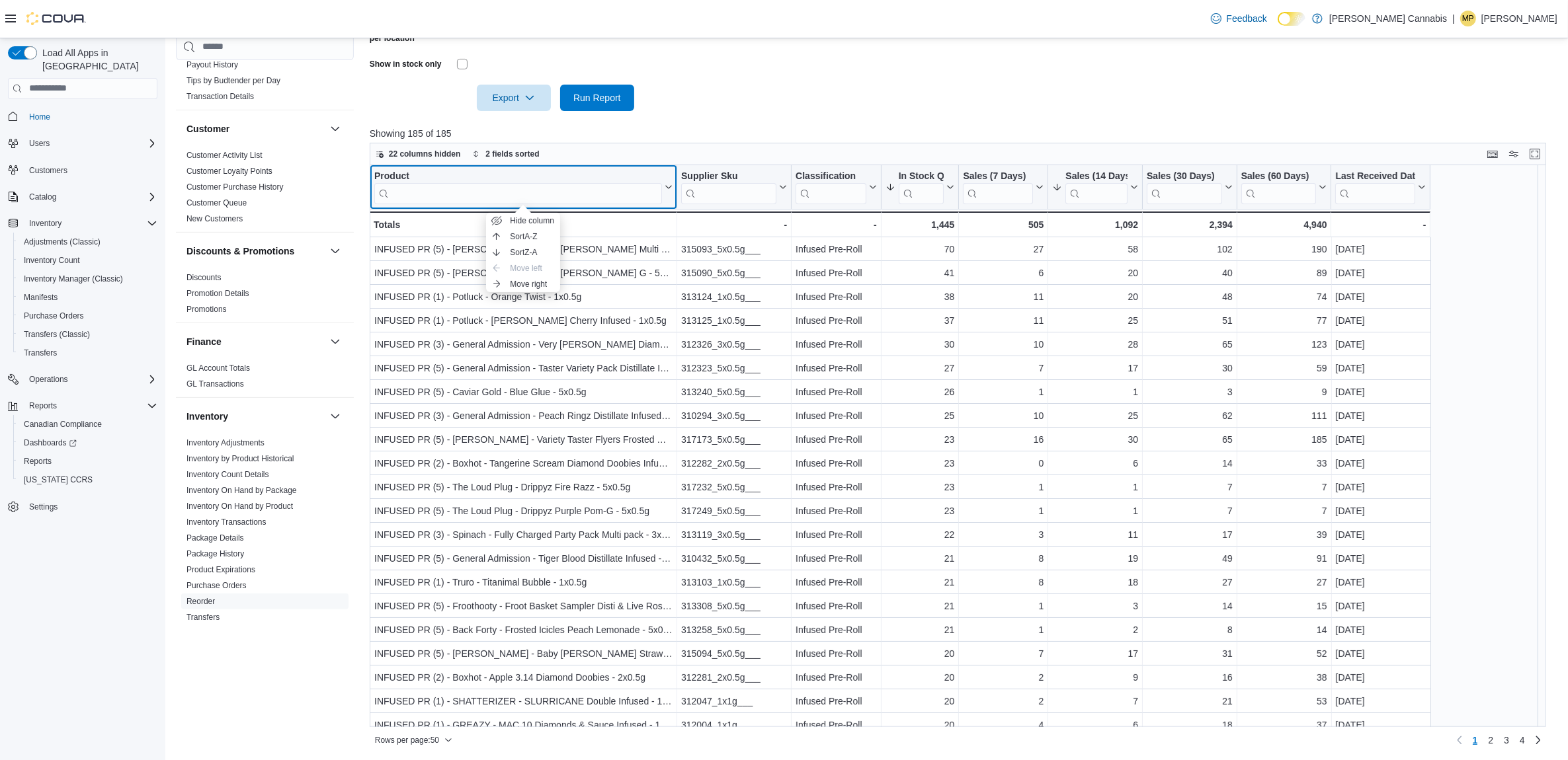
click at [398, 172] on div "Product" at bounding box center [518, 176] width 288 height 13
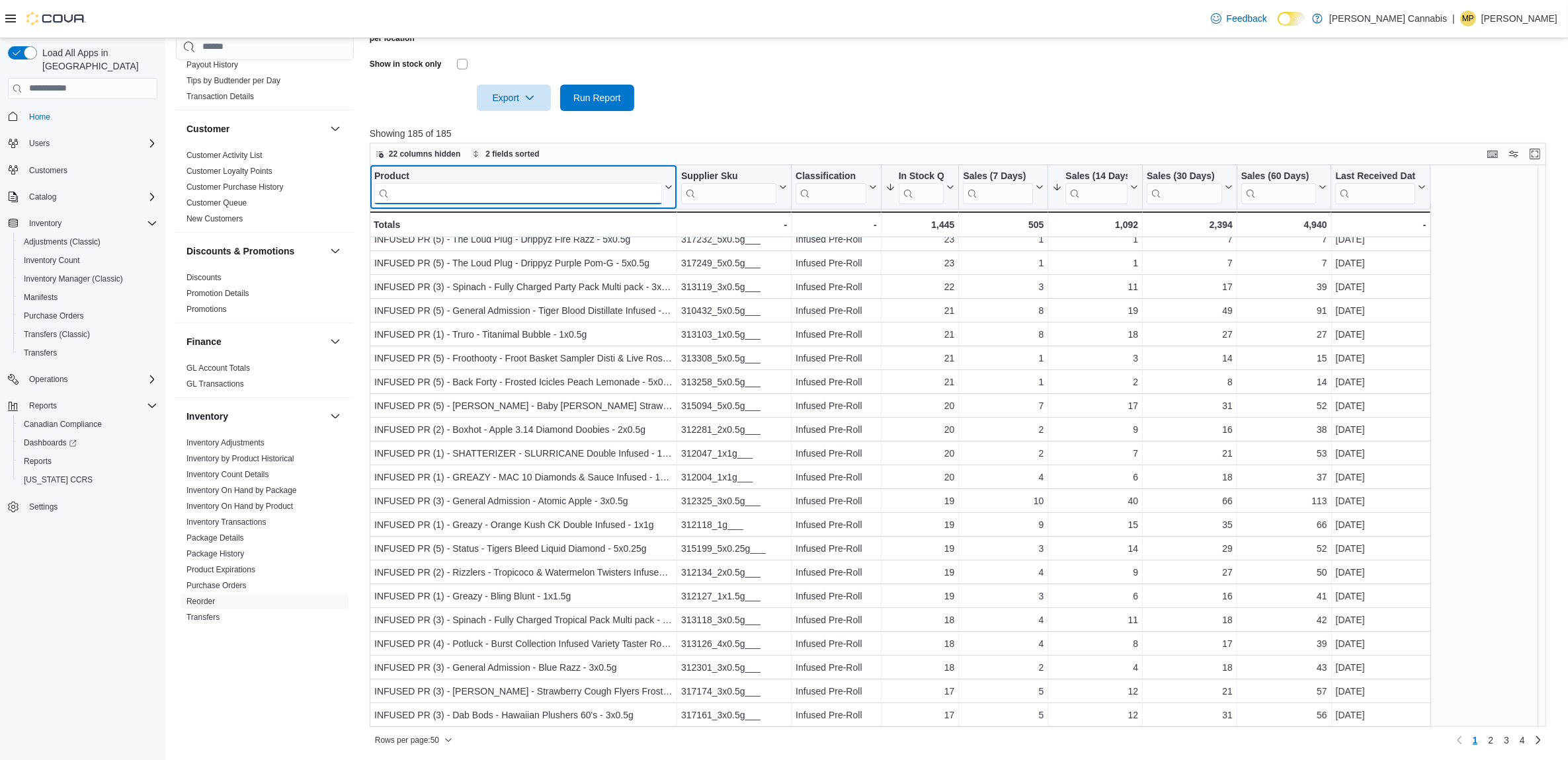
click at [514, 193] on input "search" at bounding box center [518, 193] width 288 height 21
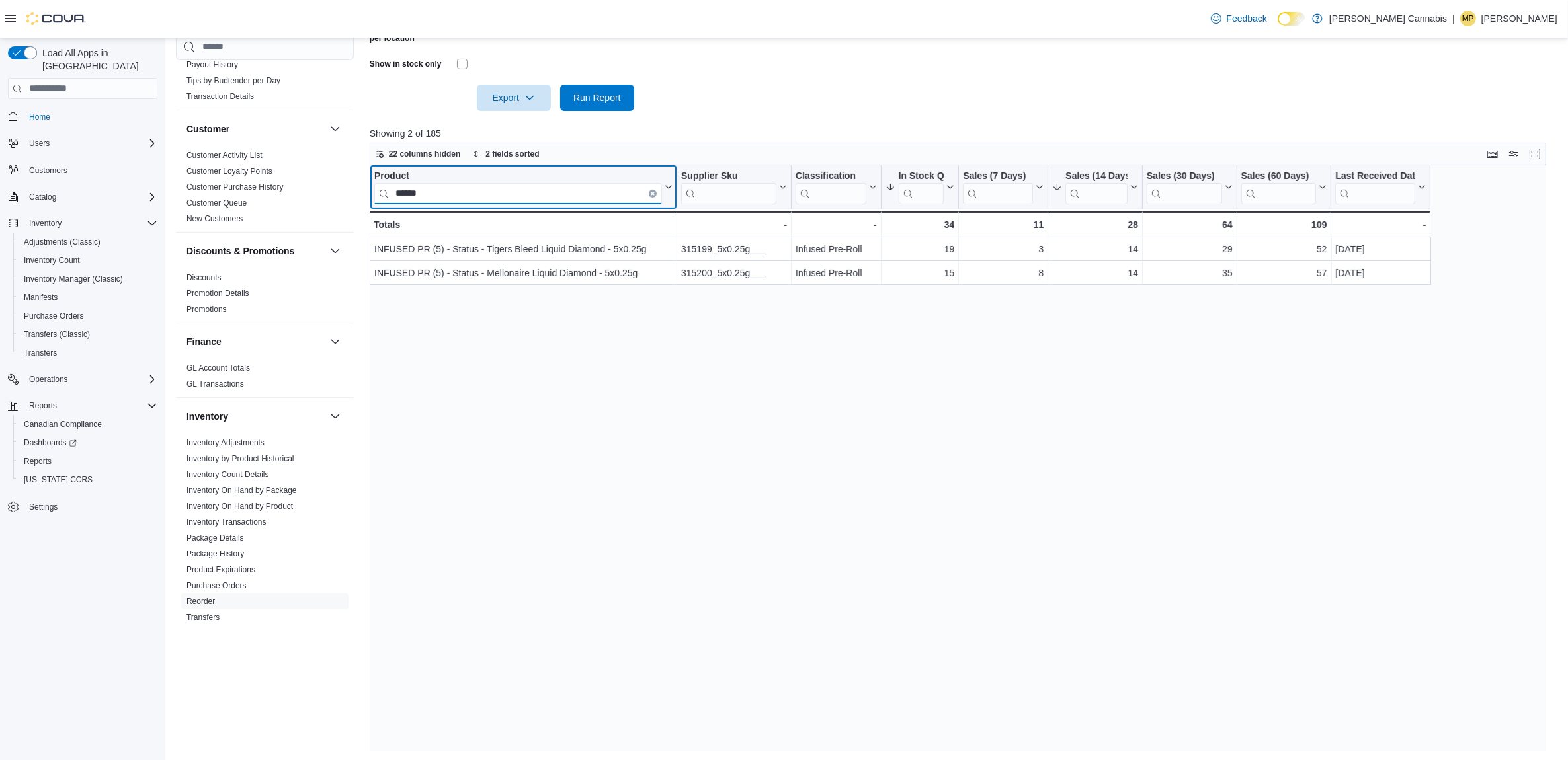
scroll to position [0, 0]
type input "******"
click at [652, 192] on icon "Clear input" at bounding box center [653, 193] width 3 height 3
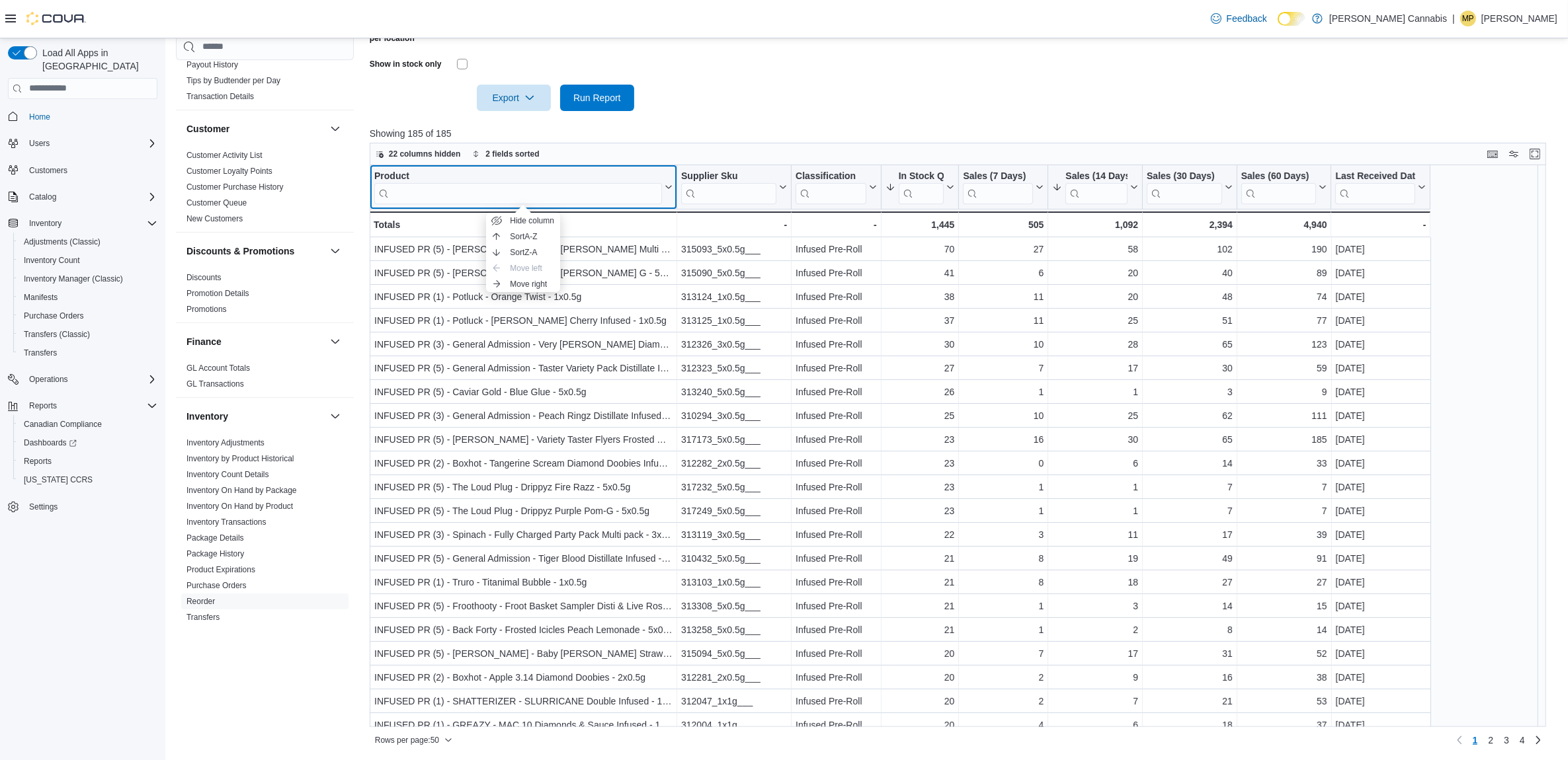
click at [387, 170] on div "Product" at bounding box center [518, 176] width 288 height 13
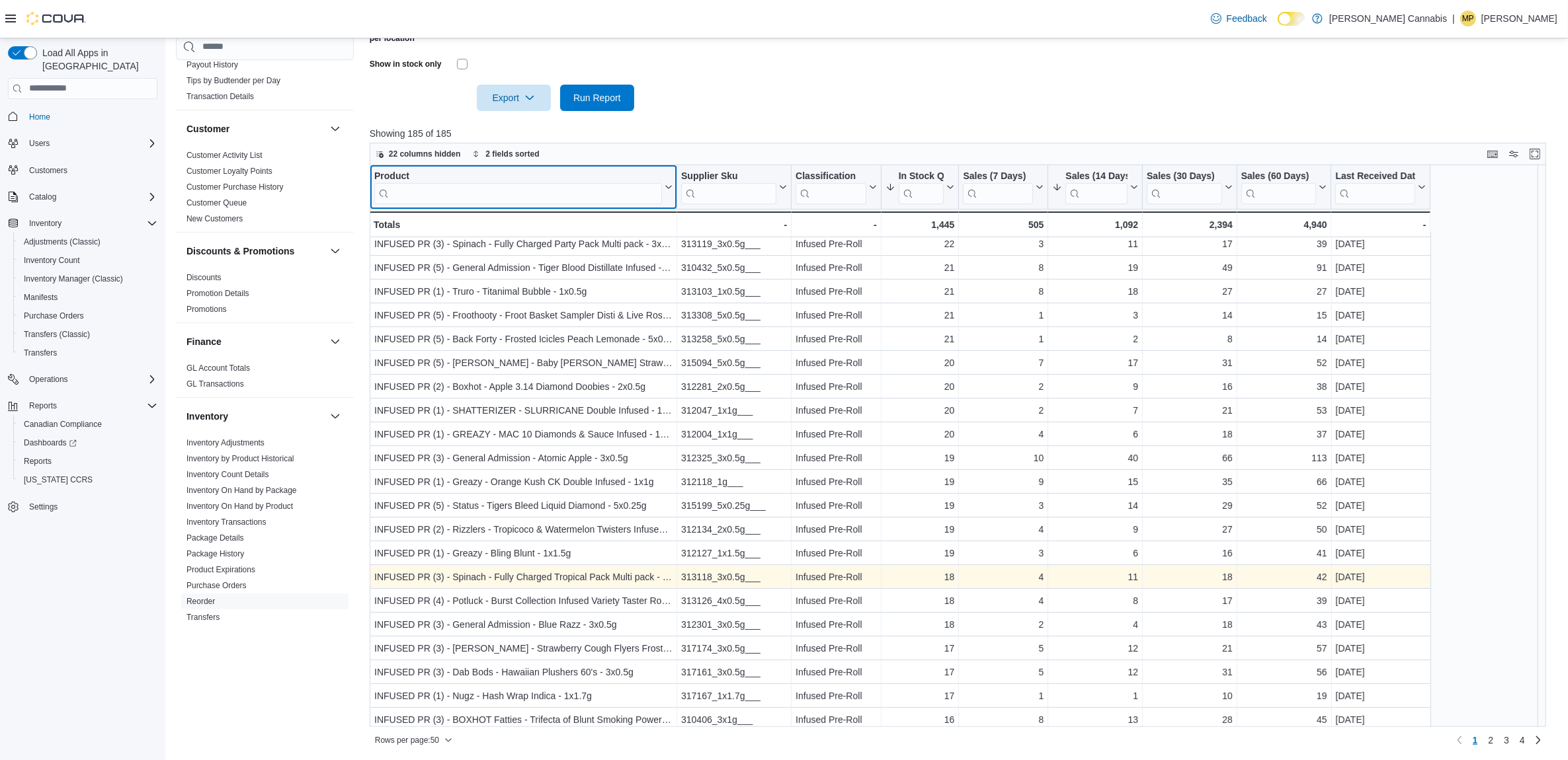
scroll to position [331, 0]
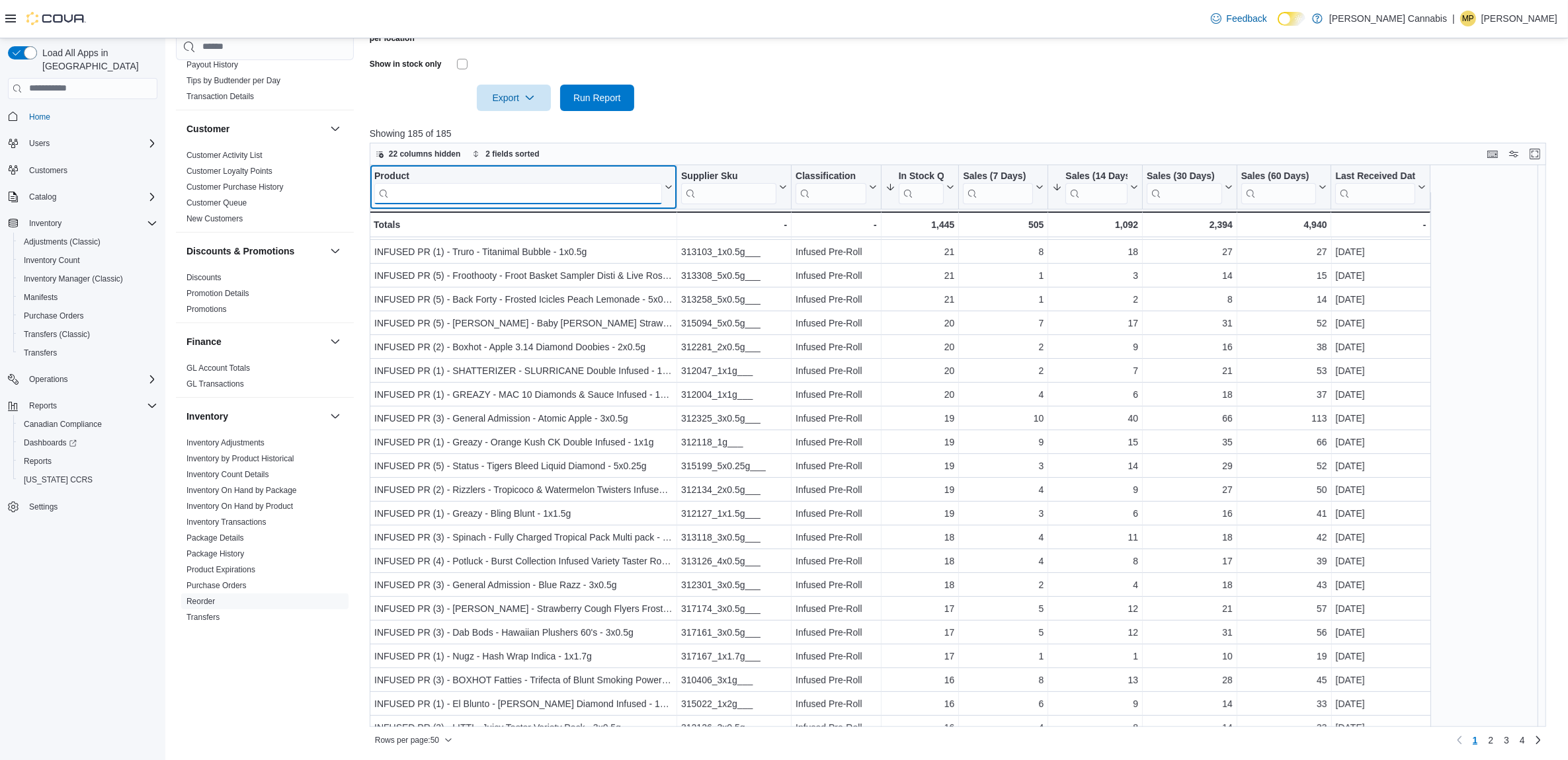
click at [501, 190] on input "search" at bounding box center [518, 193] width 288 height 21
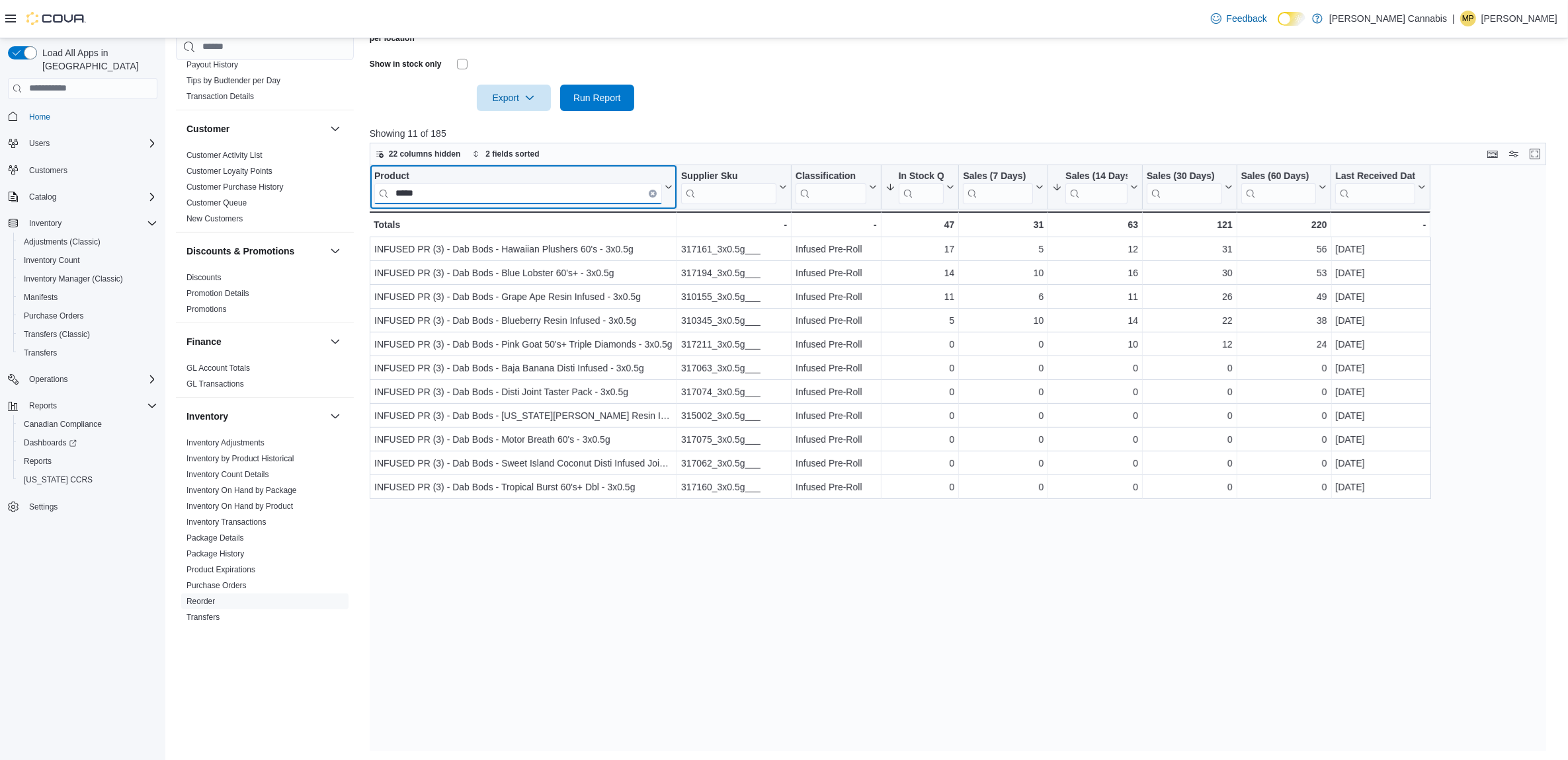
scroll to position [0, 0]
type input "********"
click at [652, 193] on icon "Clear input" at bounding box center [653, 193] width 4 height 4
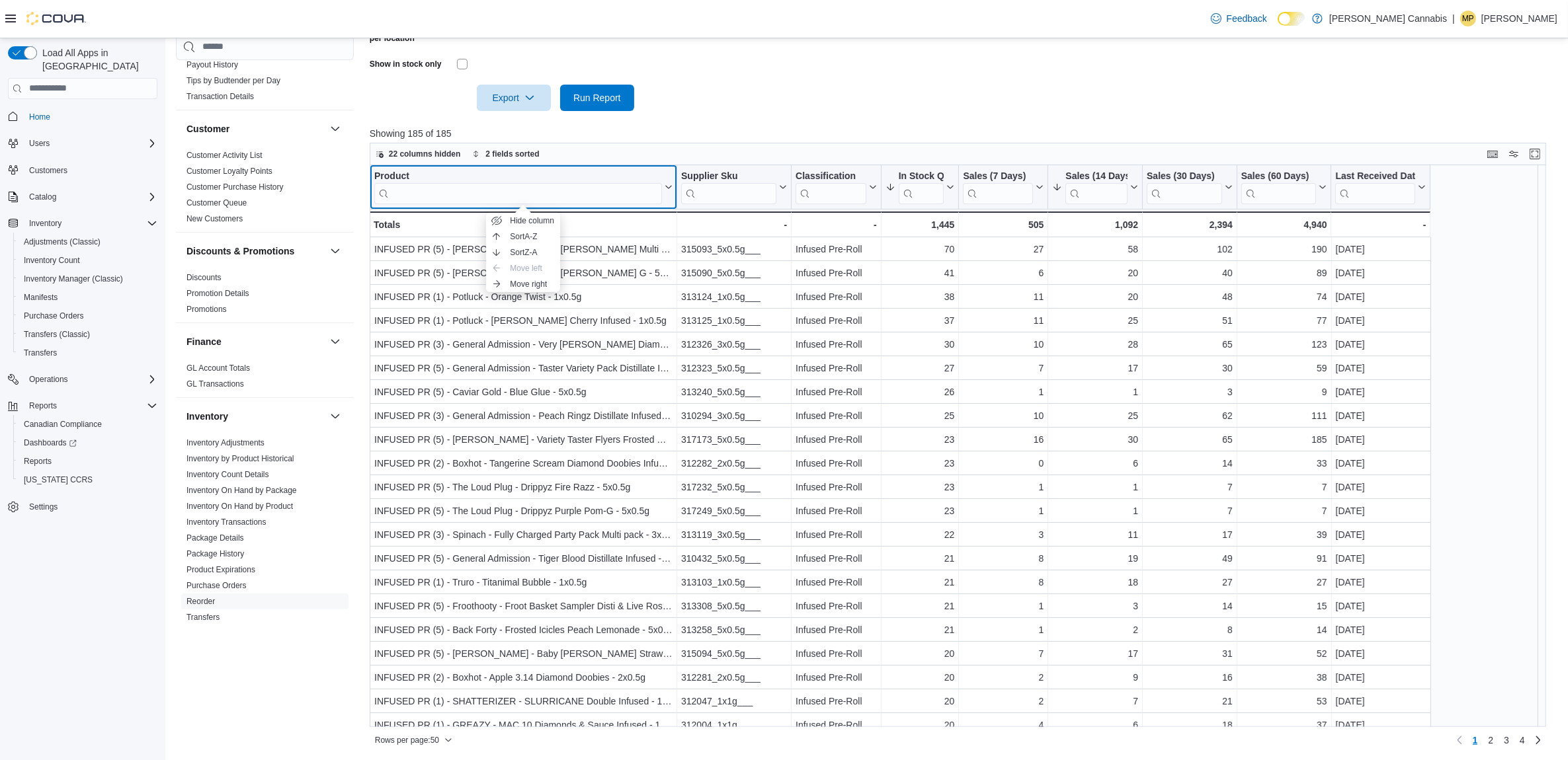
click at [390, 172] on div "Product" at bounding box center [518, 176] width 288 height 13
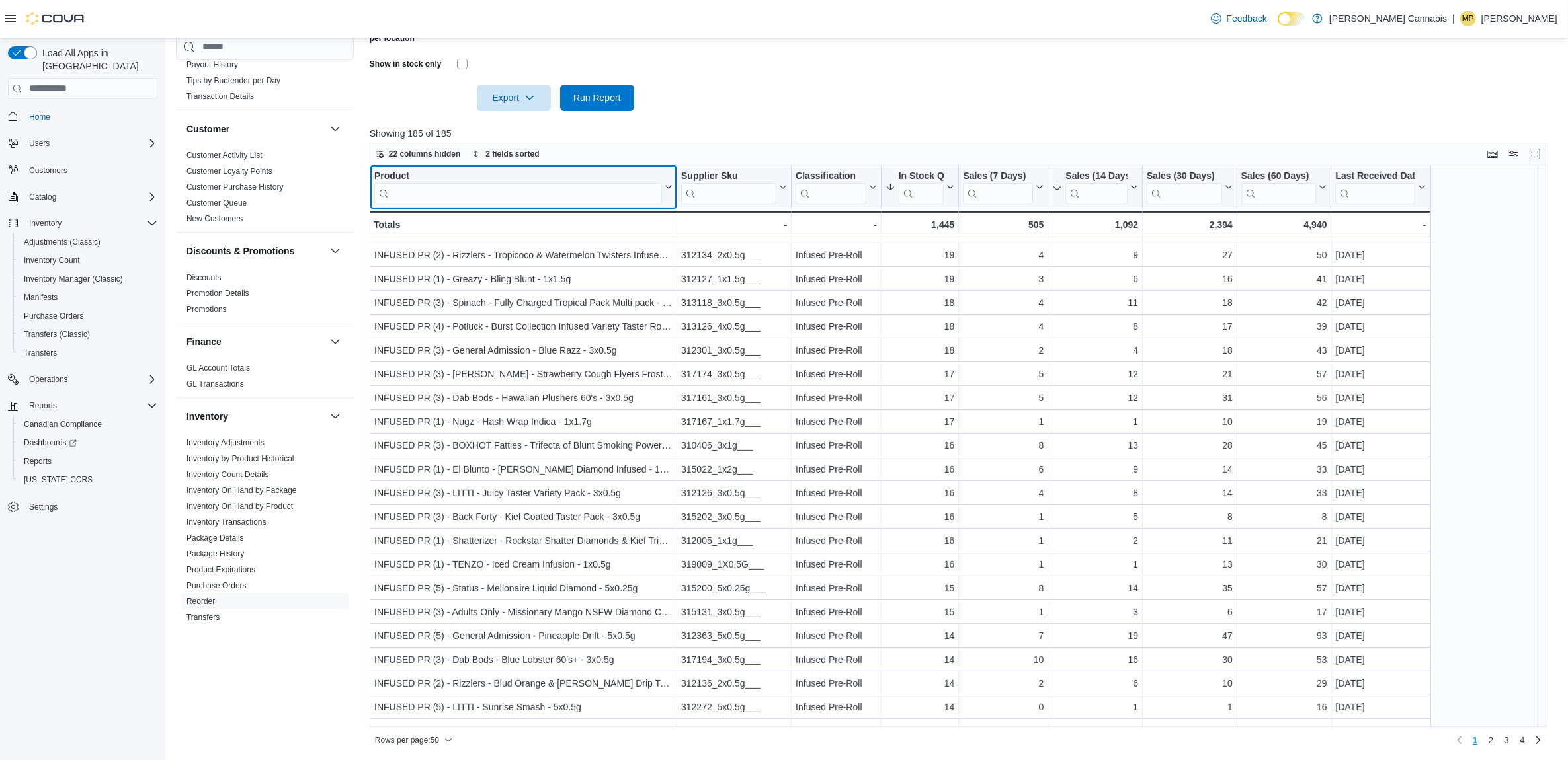
scroll to position [578, 0]
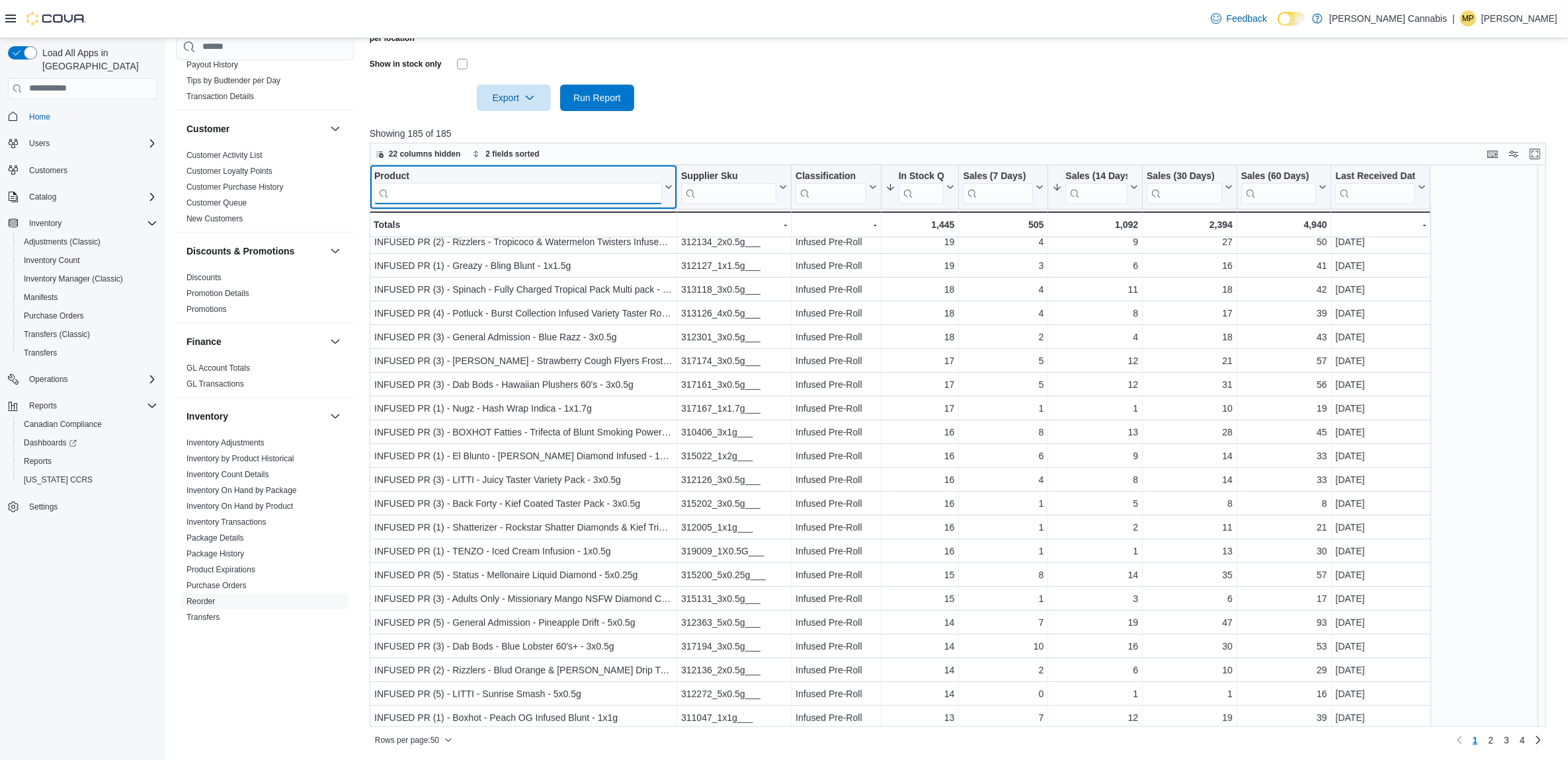
click at [543, 187] on input "search" at bounding box center [518, 193] width 288 height 21
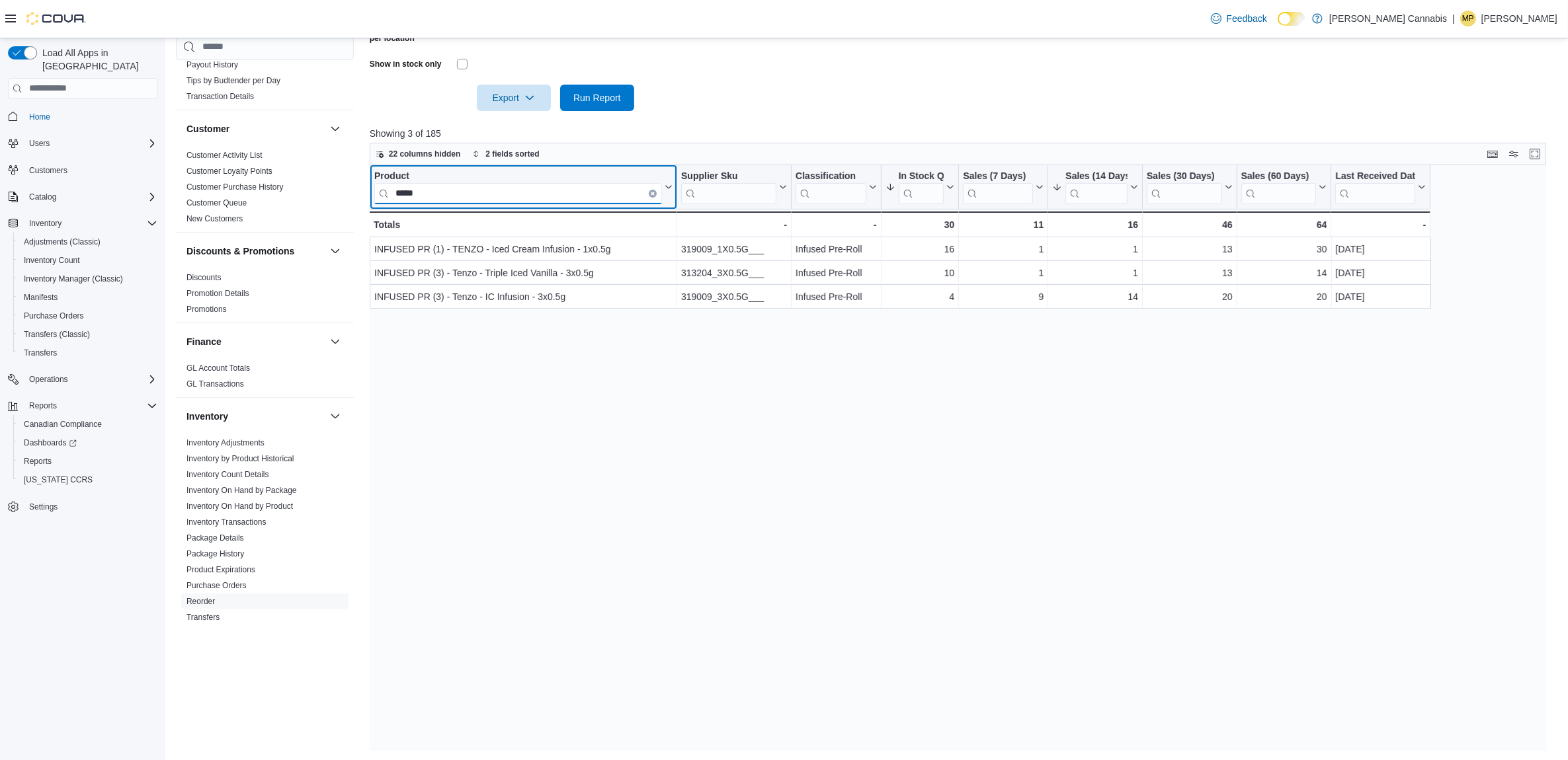
scroll to position [0, 0]
type input "*****"
click at [649, 189] on button "Clear input" at bounding box center [652, 193] width 8 height 8
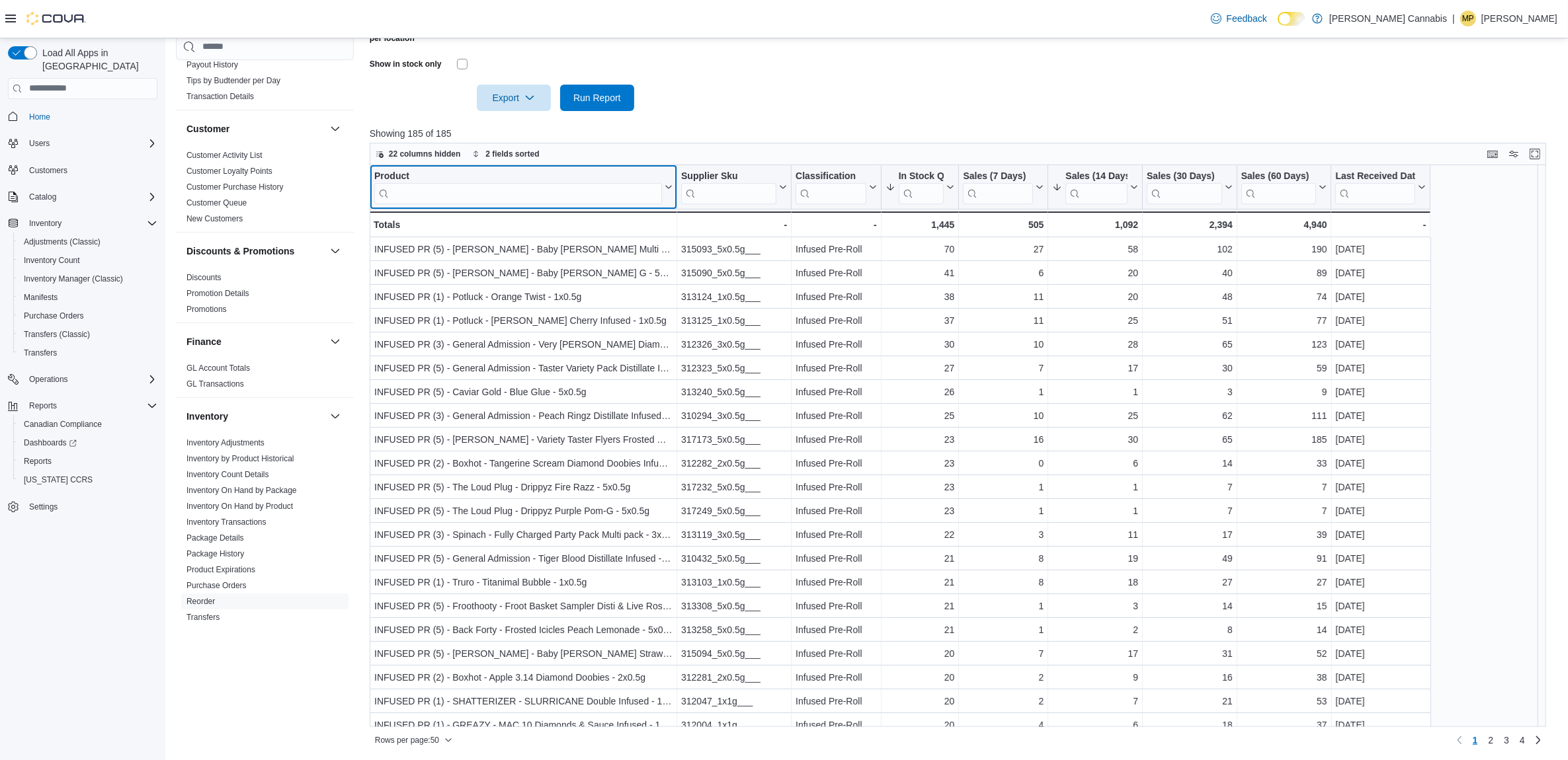
click at [395, 166] on div "Product Click to view column header actions" at bounding box center [523, 187] width 308 height 44
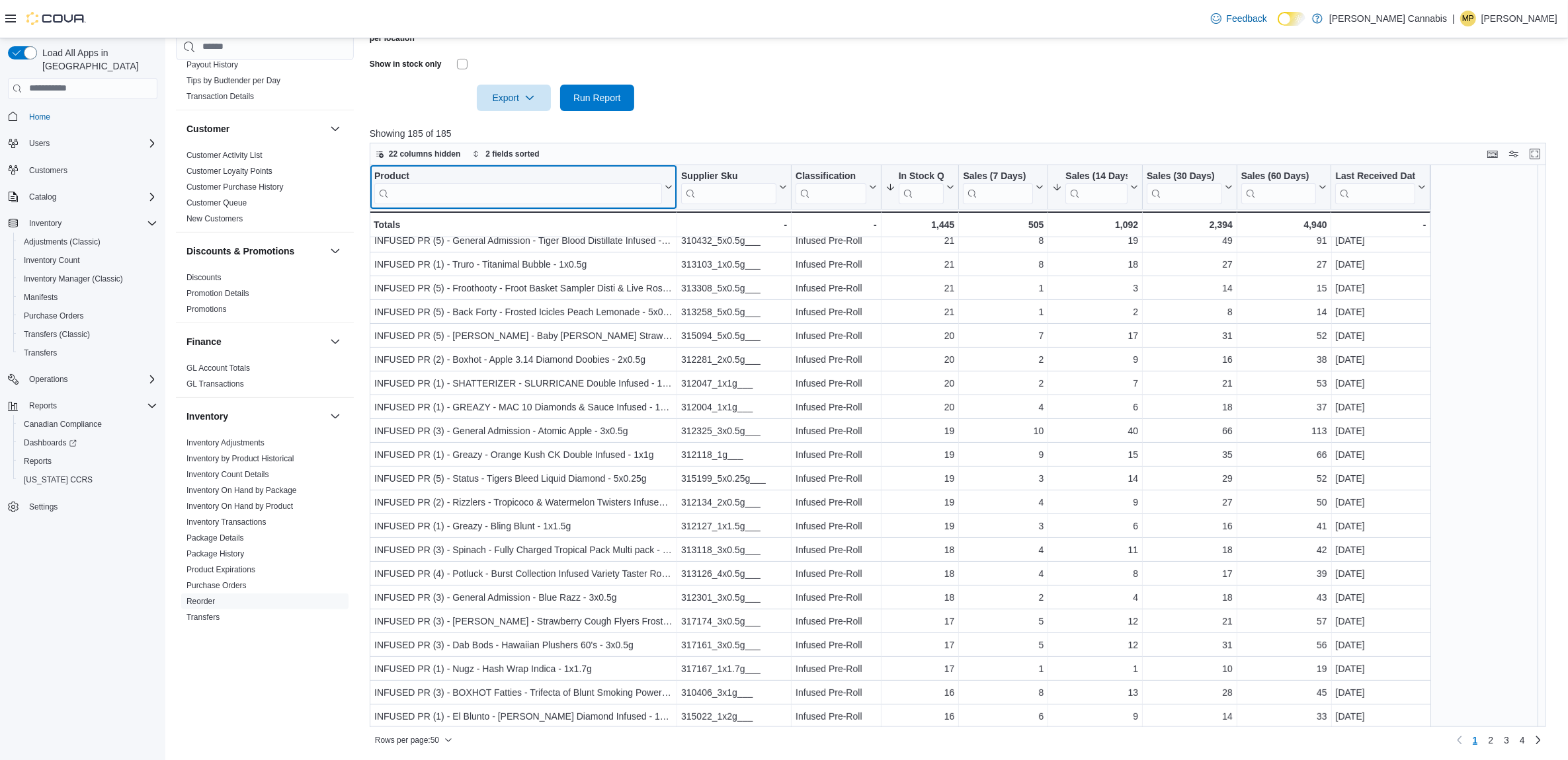
scroll to position [413, 0]
click at [579, 193] on input "search" at bounding box center [518, 193] width 288 height 21
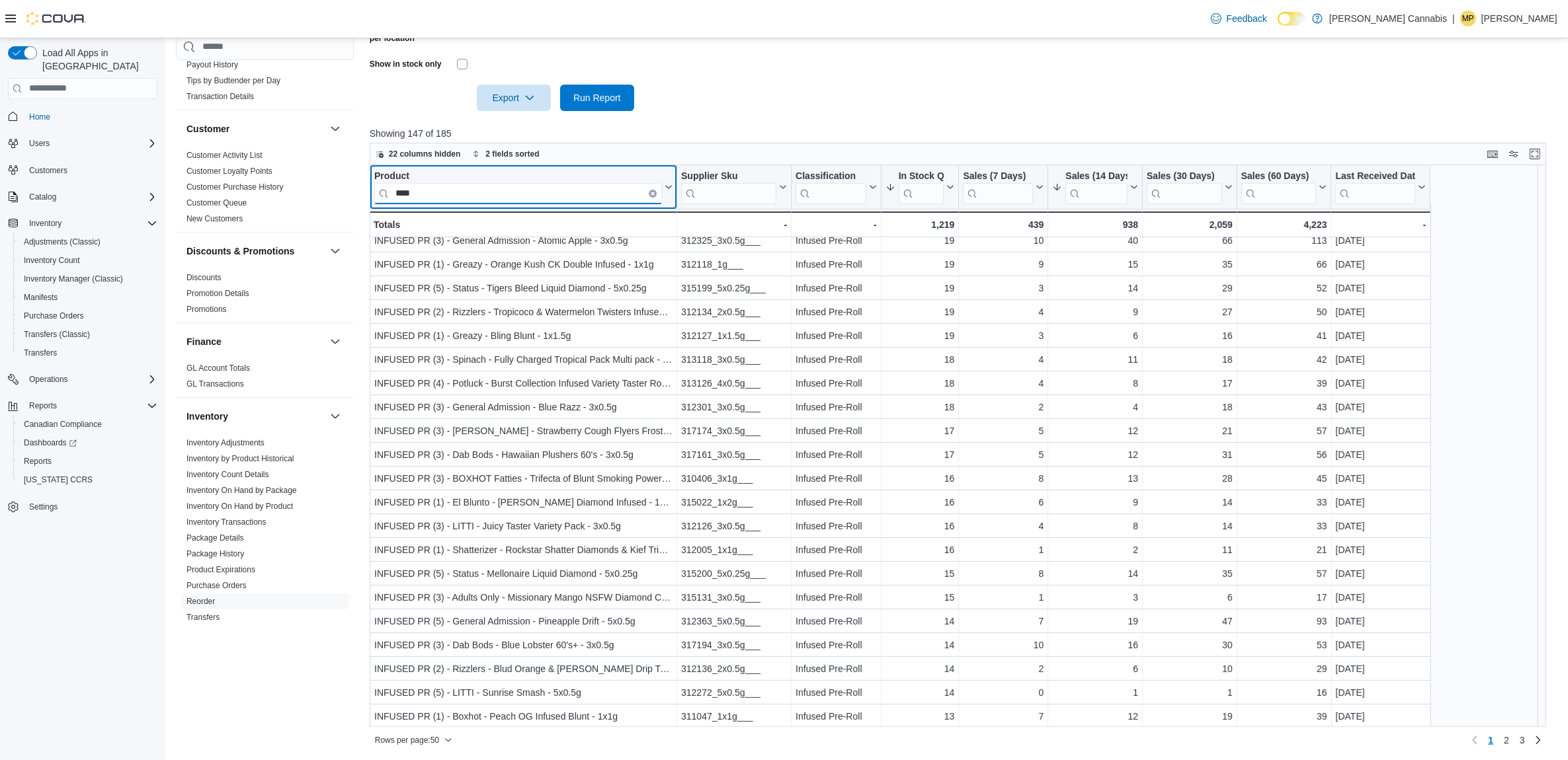
type input "*****"
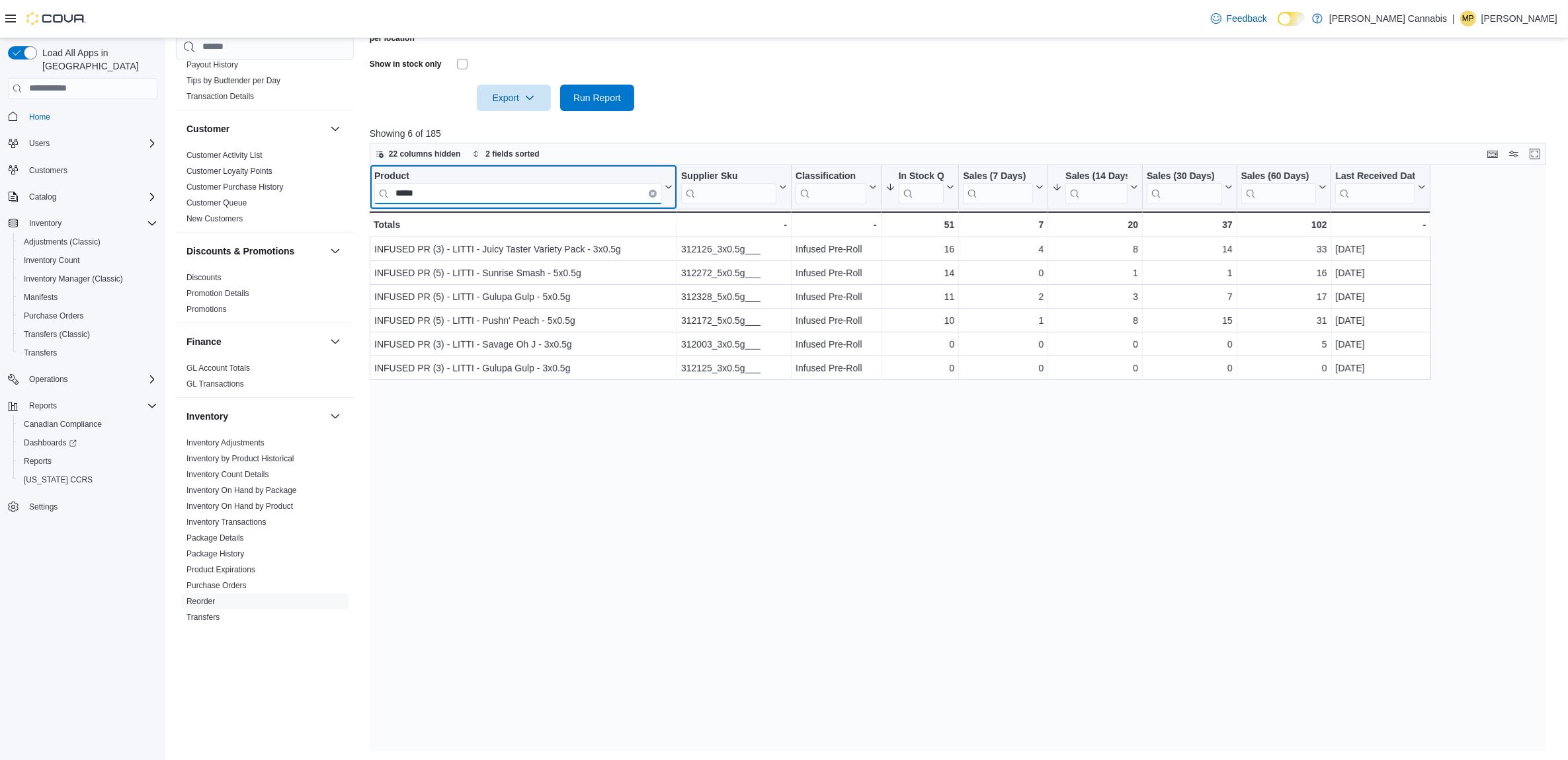
scroll to position [0, 0]
drag, startPoint x: 579, startPoint y: 193, endPoint x: 266, endPoint y: 223, distance: 314.4
click at [266, 223] on div "Cash Management Cash Management Cash Out Details Compliance OCS Transaction Sub…" at bounding box center [867, 198] width 1383 height 1105
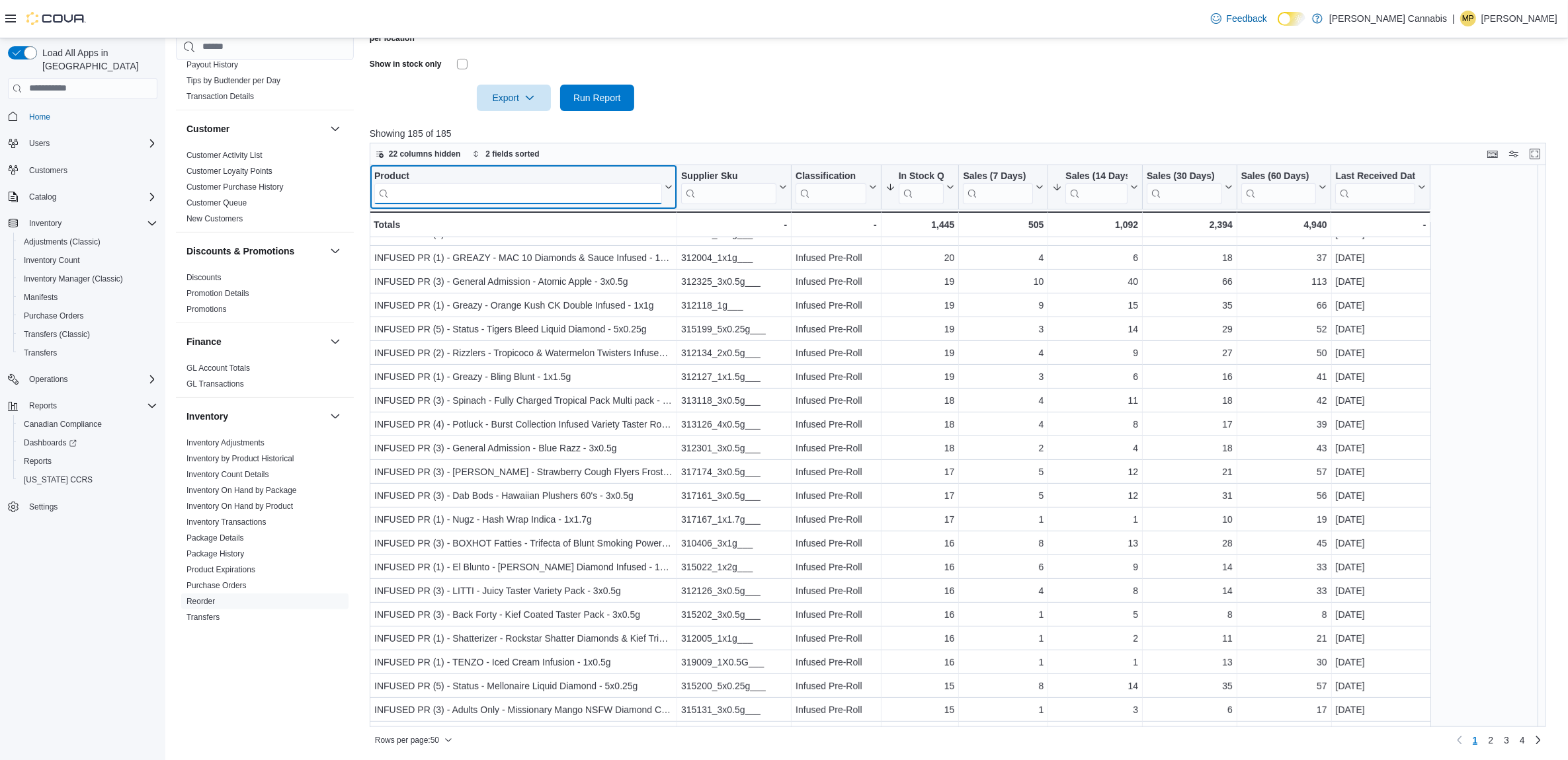
scroll to position [496, 0]
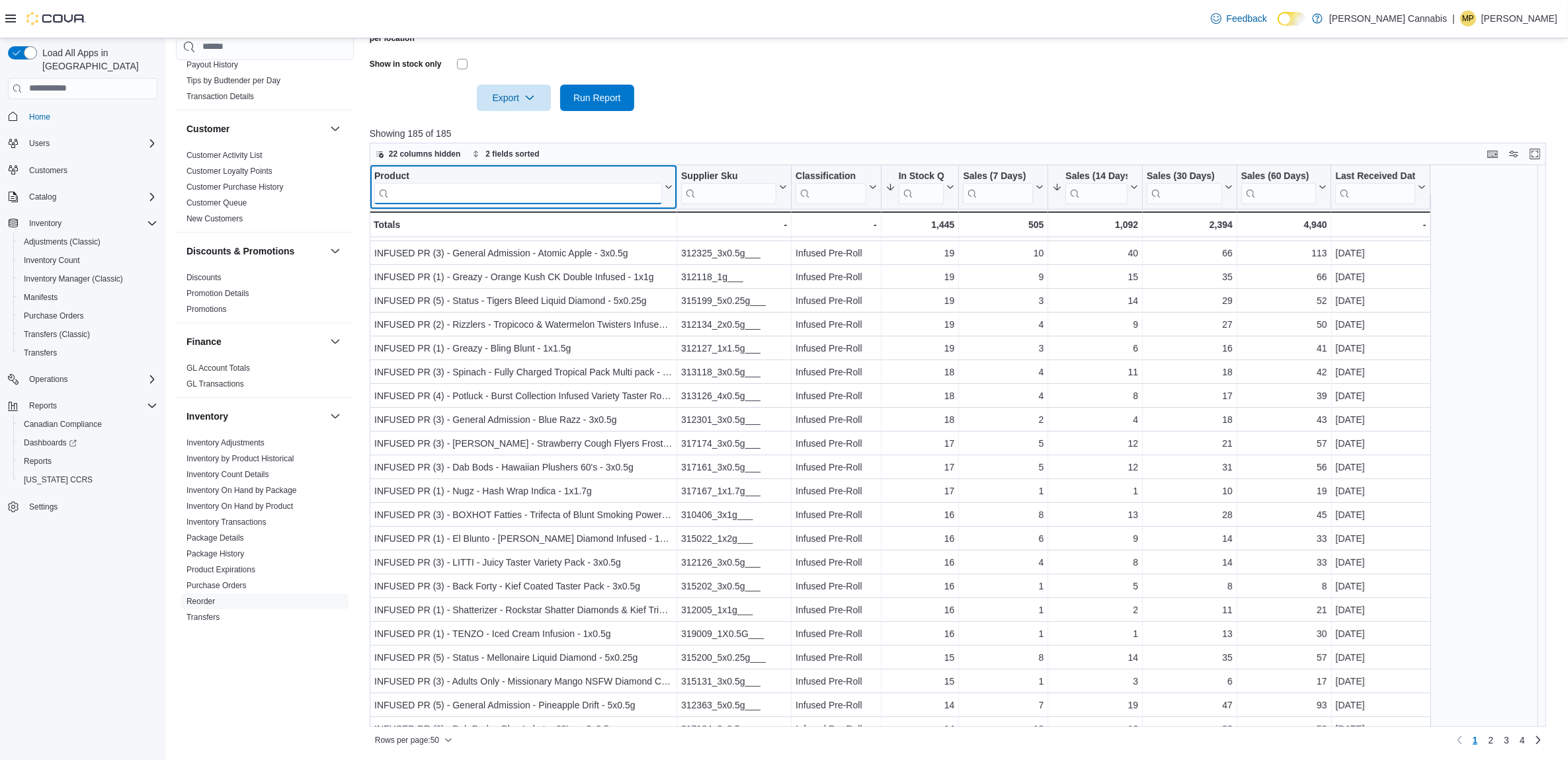
click at [543, 189] on input "search" at bounding box center [518, 193] width 288 height 21
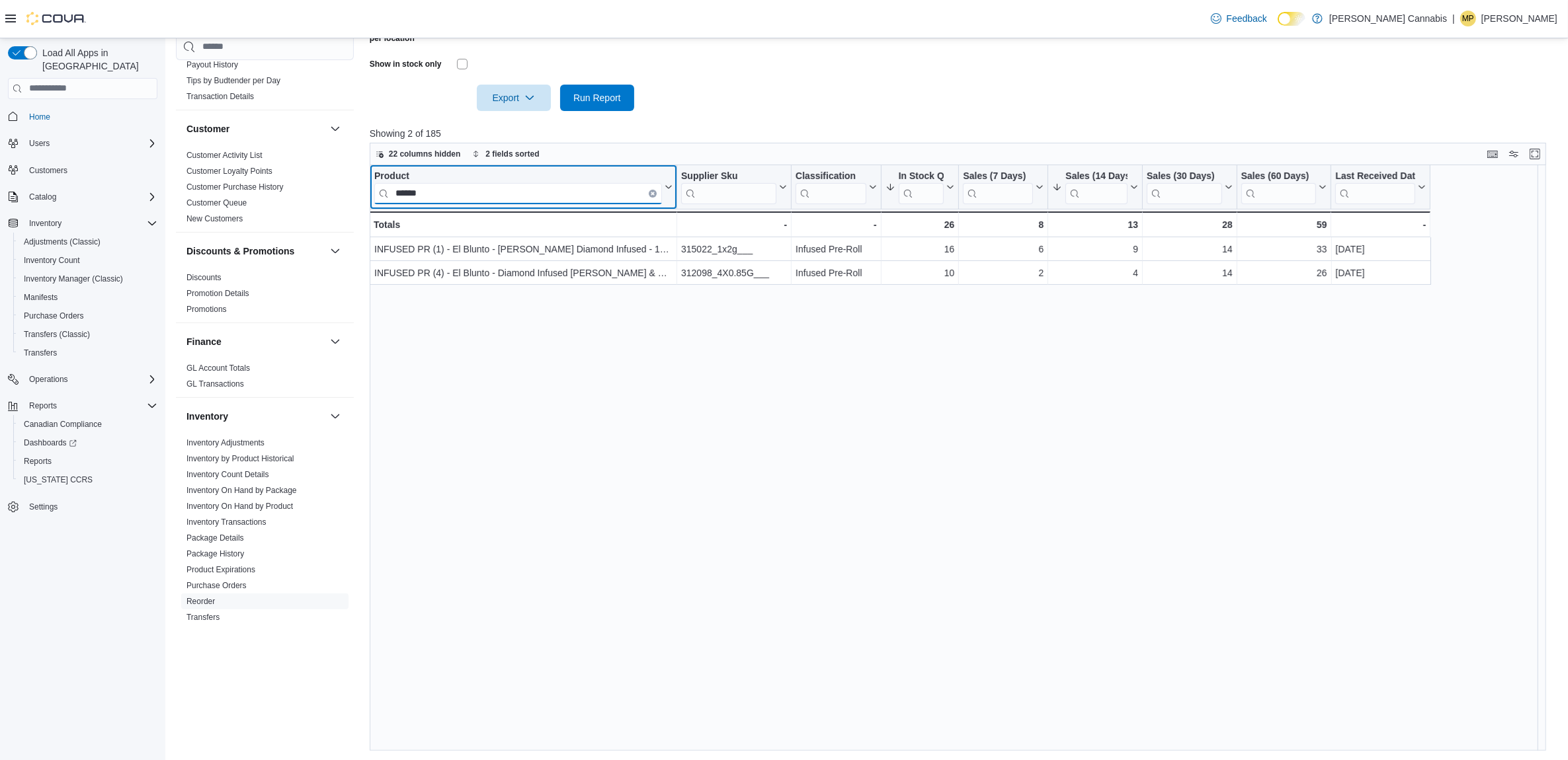
scroll to position [0, 0]
type input "******"
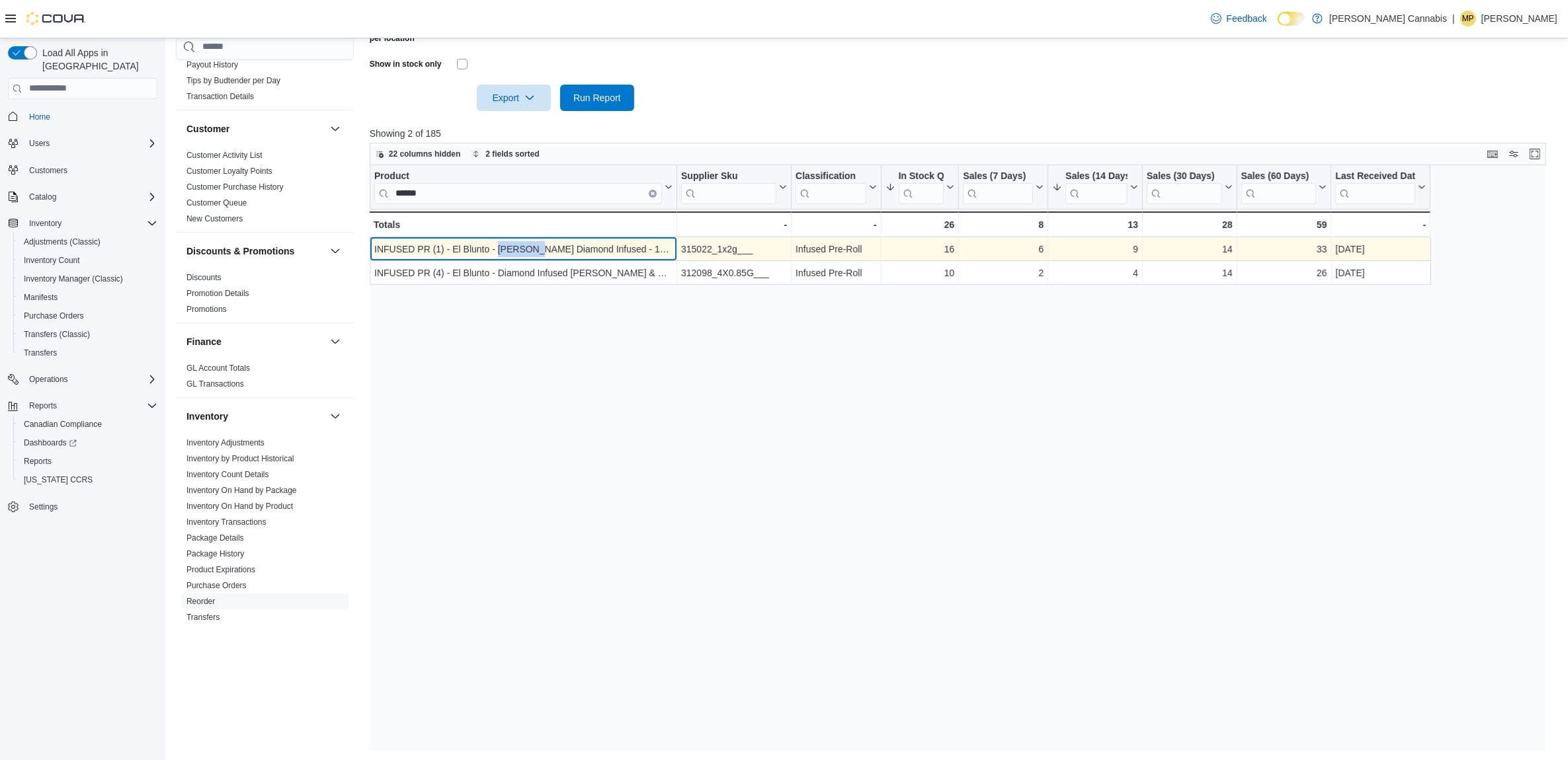
drag, startPoint x: 530, startPoint y: 252, endPoint x: 497, endPoint y: 255, distance: 33.1
click at [497, 255] on div "INFUSED PR (1) - El Blunto - Cullinan Diamond Infused - 1x2g" at bounding box center [523, 249] width 299 height 16
copy div "Cullinan"
click at [654, 192] on icon "Clear input" at bounding box center [653, 193] width 3 height 3
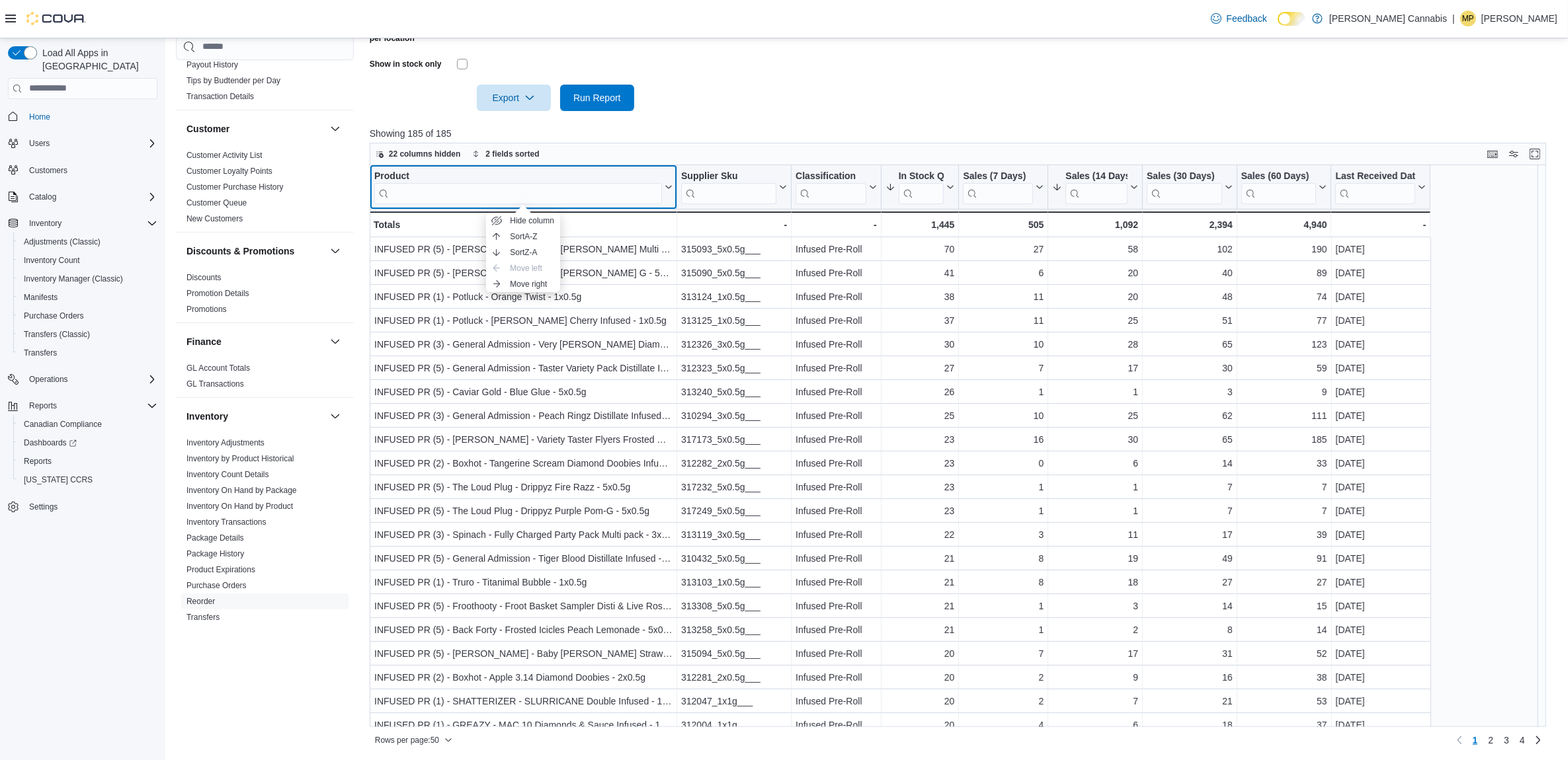
click at [397, 172] on div "Product" at bounding box center [518, 176] width 288 height 13
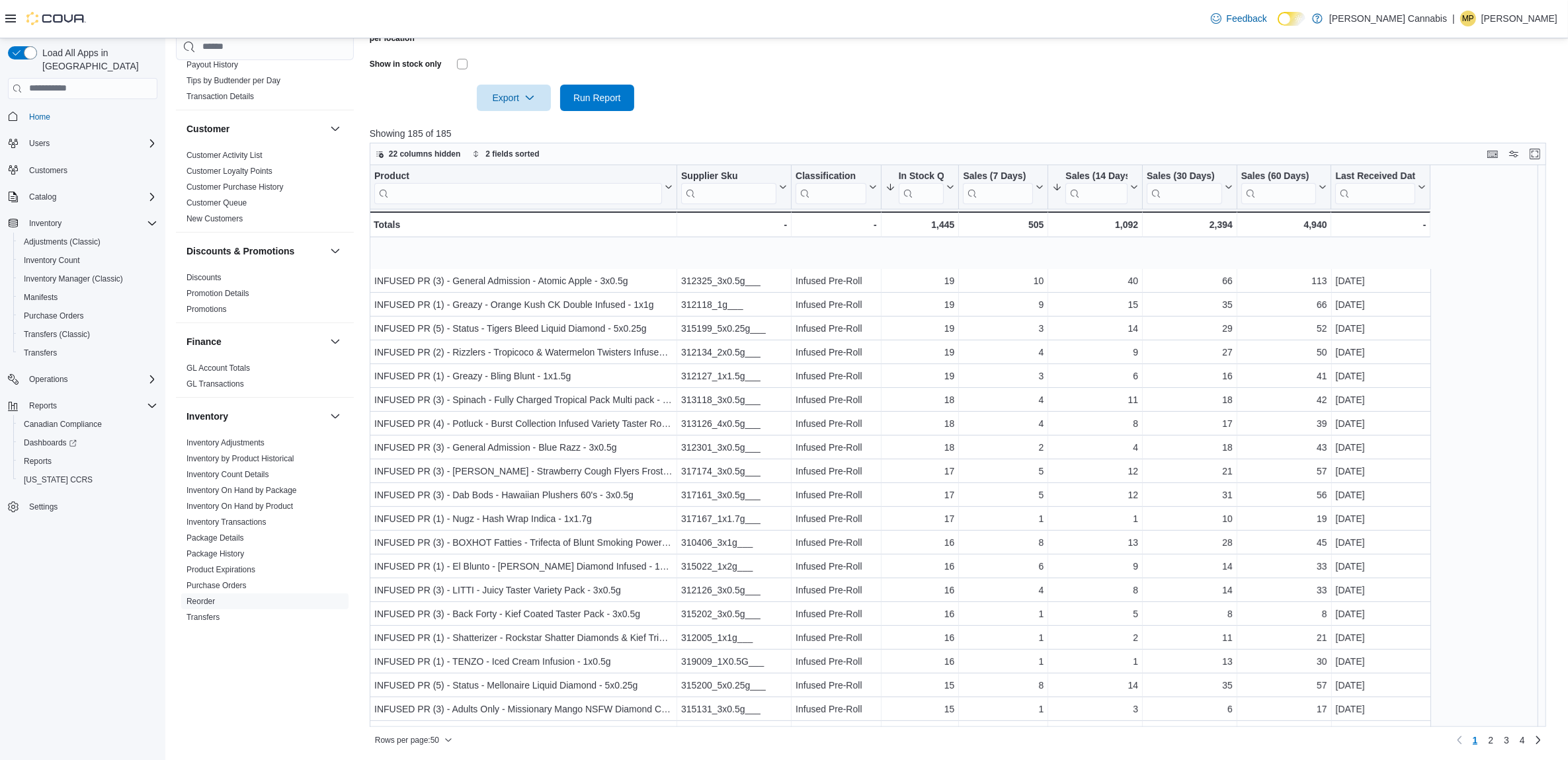
scroll to position [578, 0]
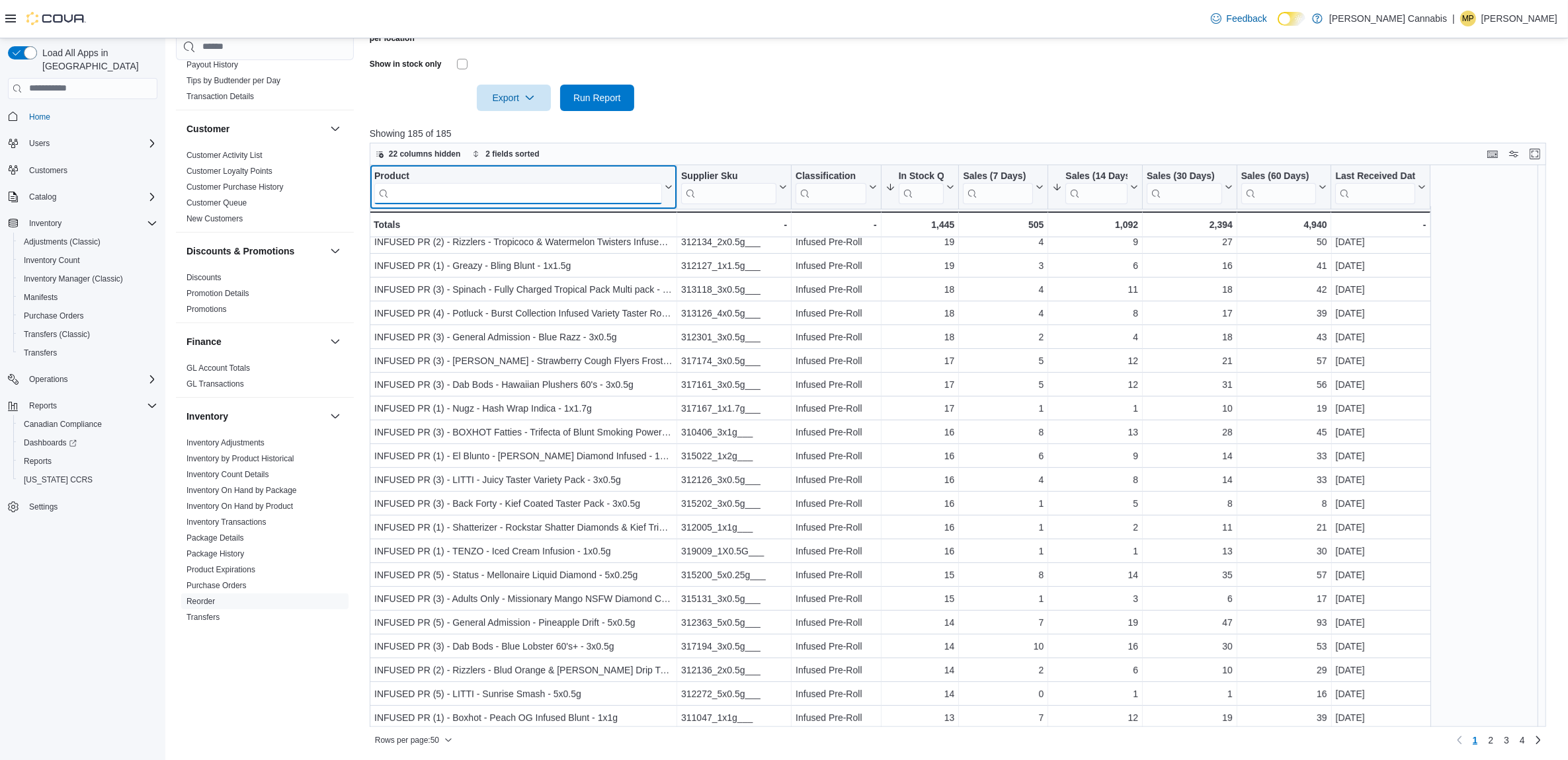
drag, startPoint x: 543, startPoint y: 193, endPoint x: 539, endPoint y: 200, distance: 8.1
click at [540, 200] on input "search" at bounding box center [518, 193] width 288 height 21
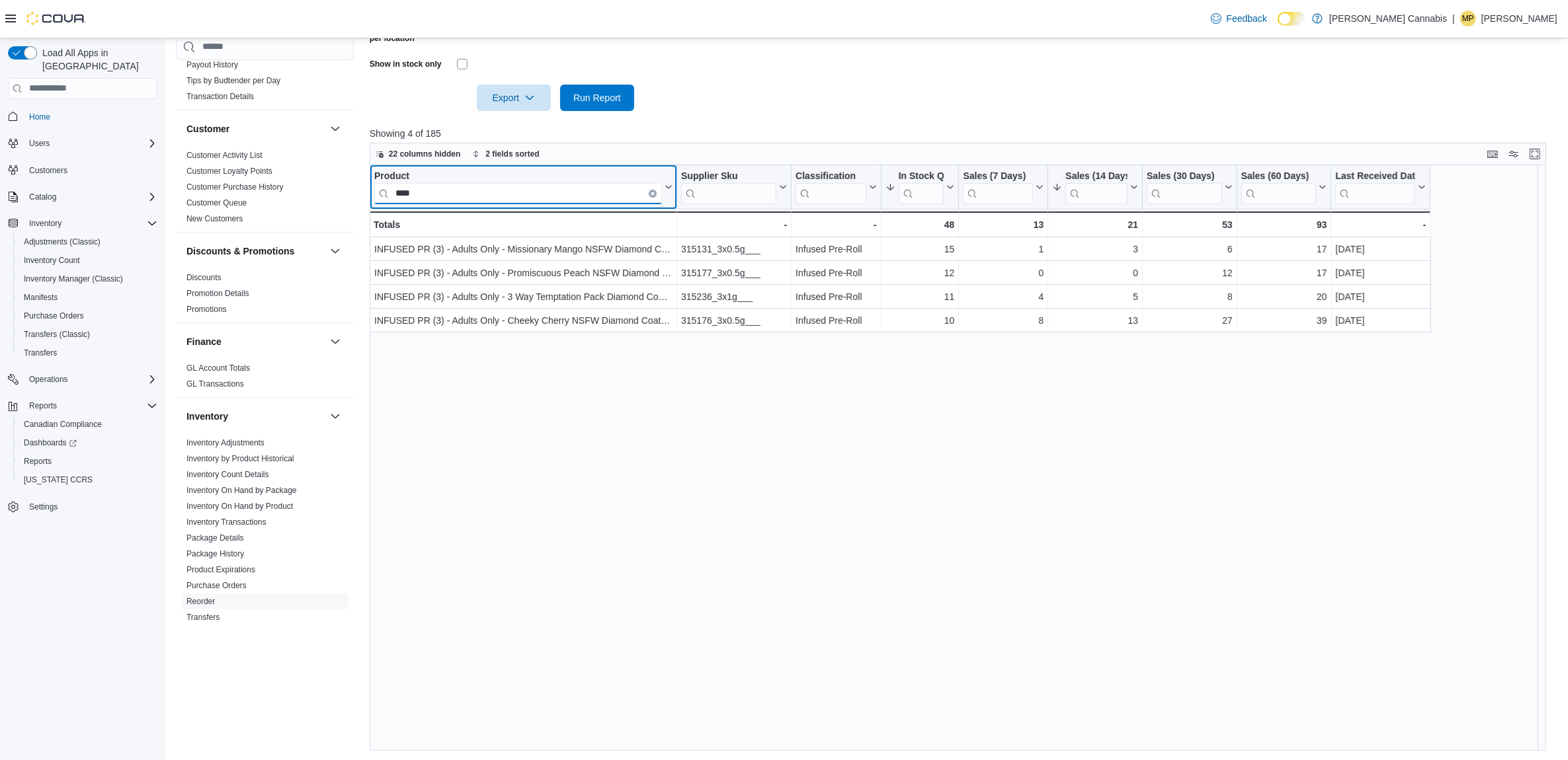
scroll to position [0, 0]
type input "**********"
click at [653, 193] on icon "Clear input" at bounding box center [653, 193] width 3 height 3
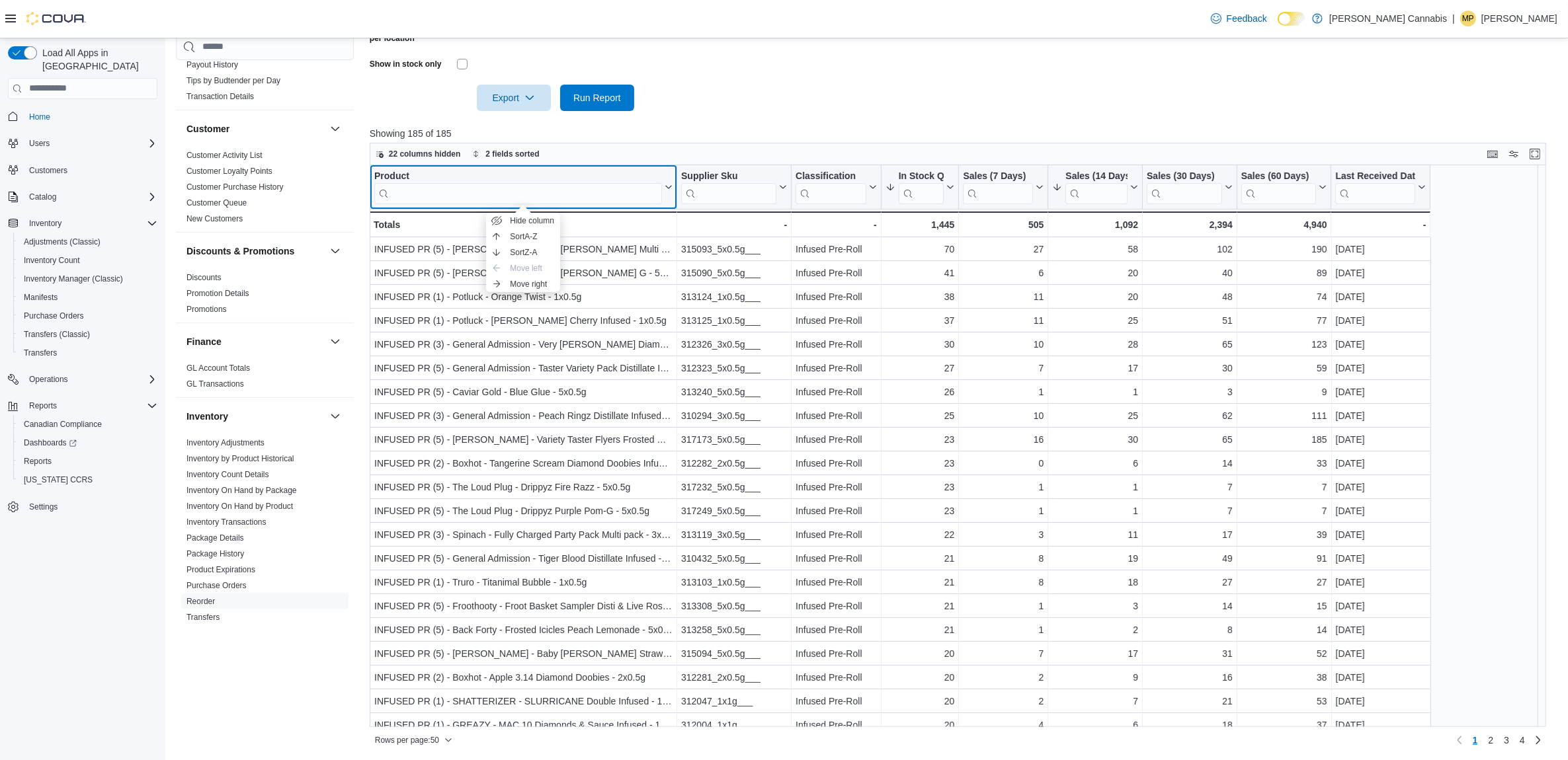
click at [401, 175] on div "Product" at bounding box center [518, 176] width 288 height 13
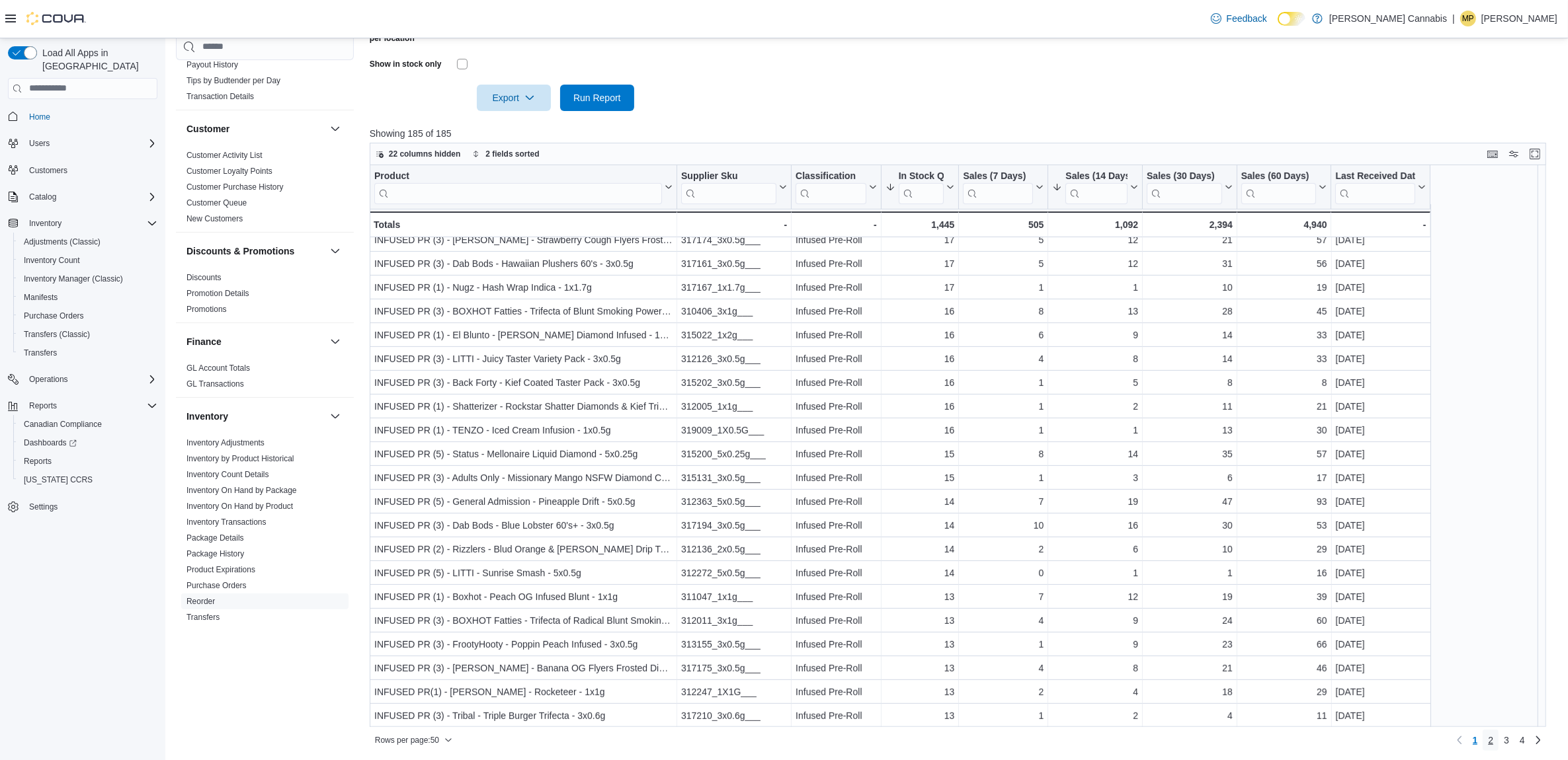
click at [1494, 739] on span "2" at bounding box center [1490, 740] width 5 height 13
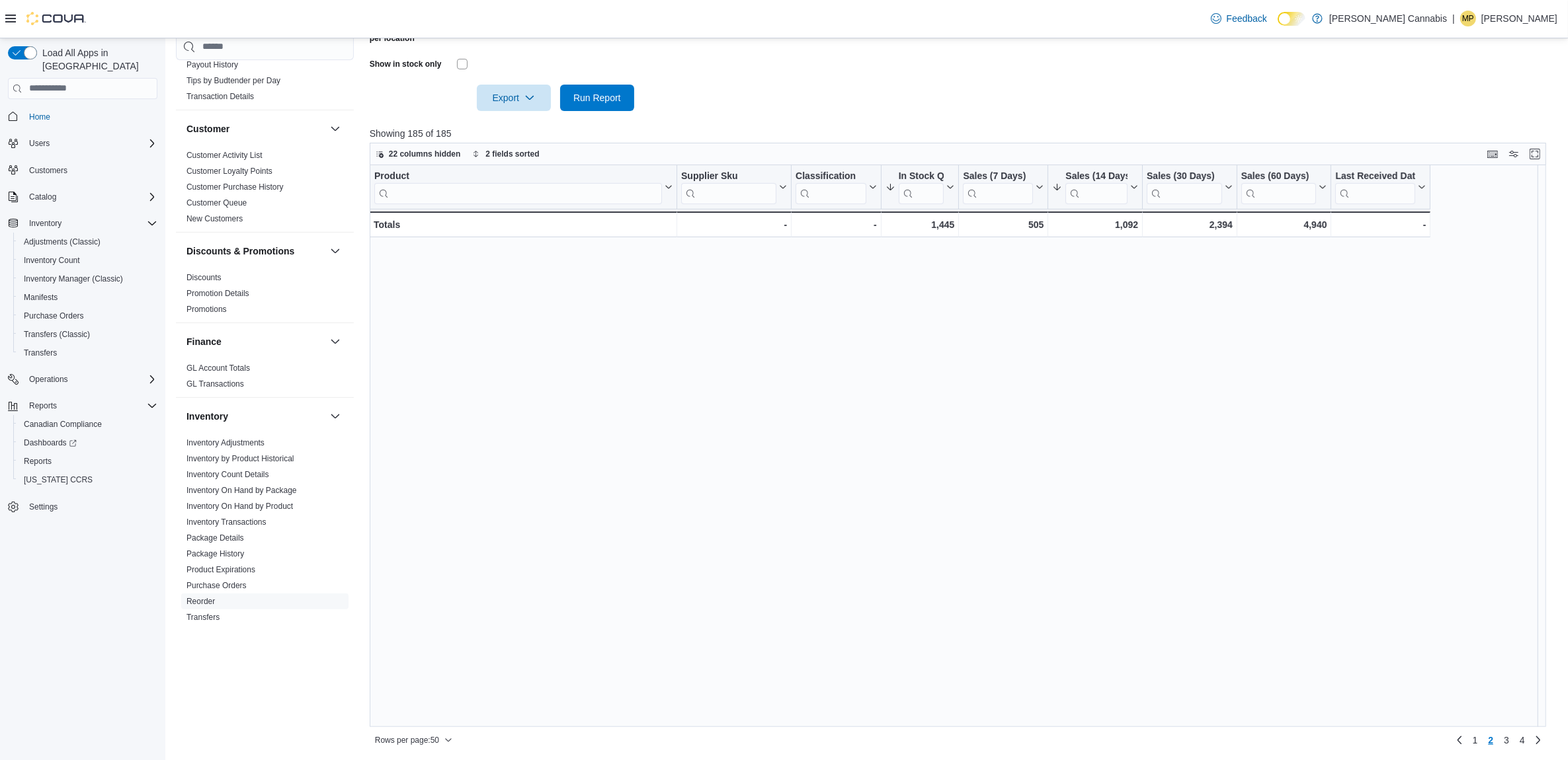
scroll to position [0, 0]
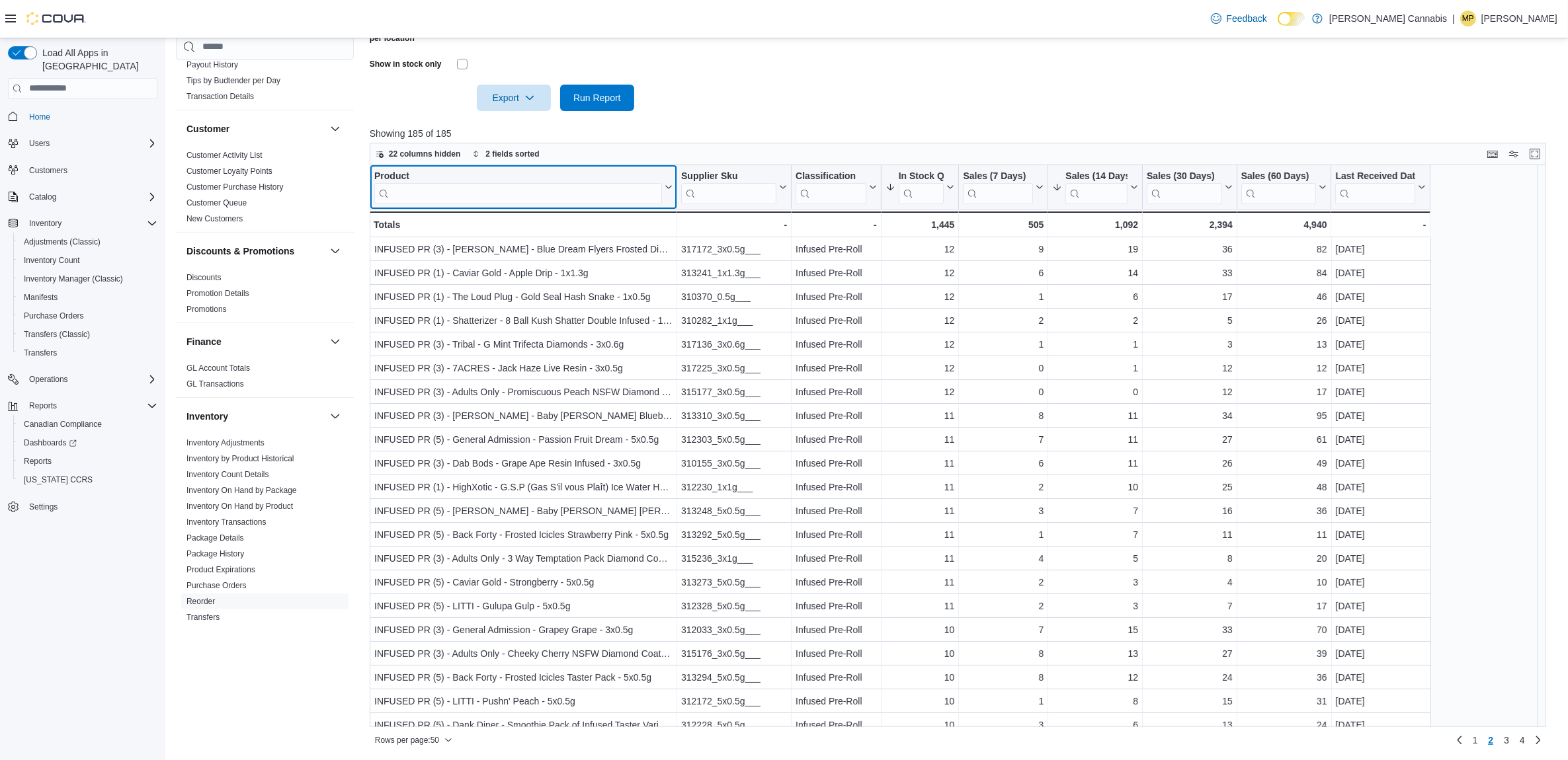
click at [642, 189] on input "search" at bounding box center [518, 193] width 288 height 21
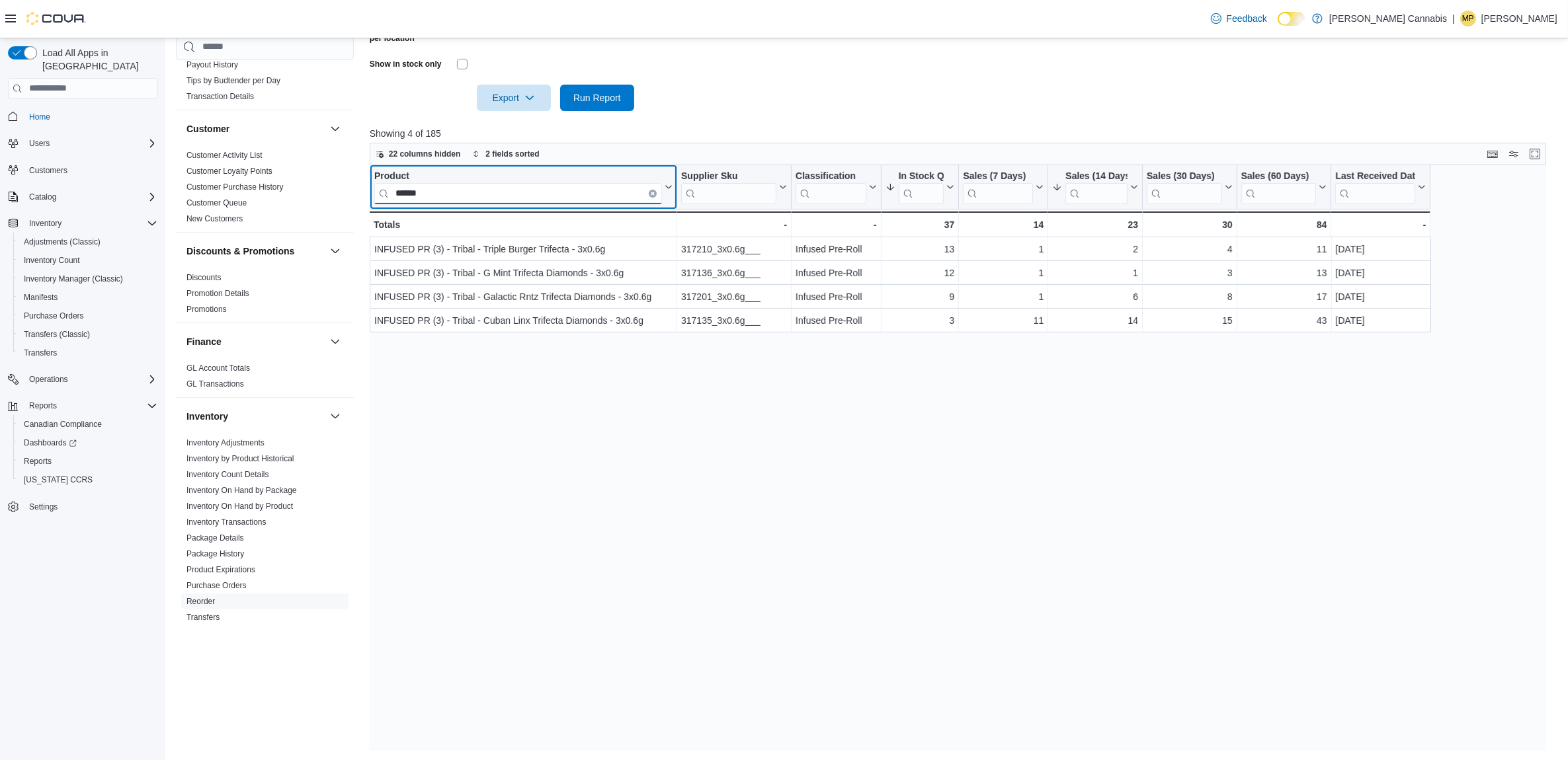
type input "******"
click at [654, 193] on icon "Clear input" at bounding box center [653, 193] width 3 height 3
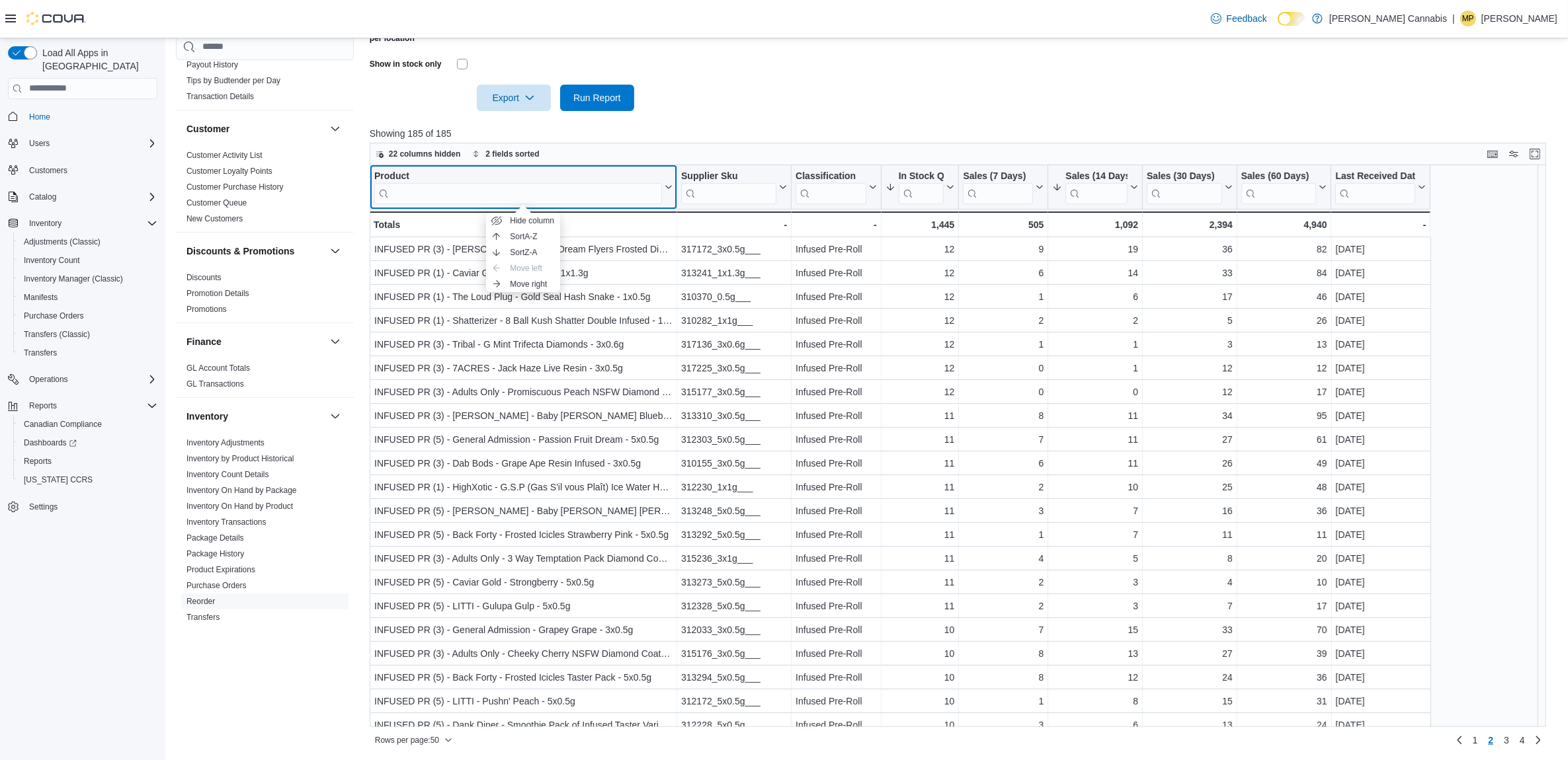
click at [391, 177] on div "Product" at bounding box center [518, 176] width 288 height 13
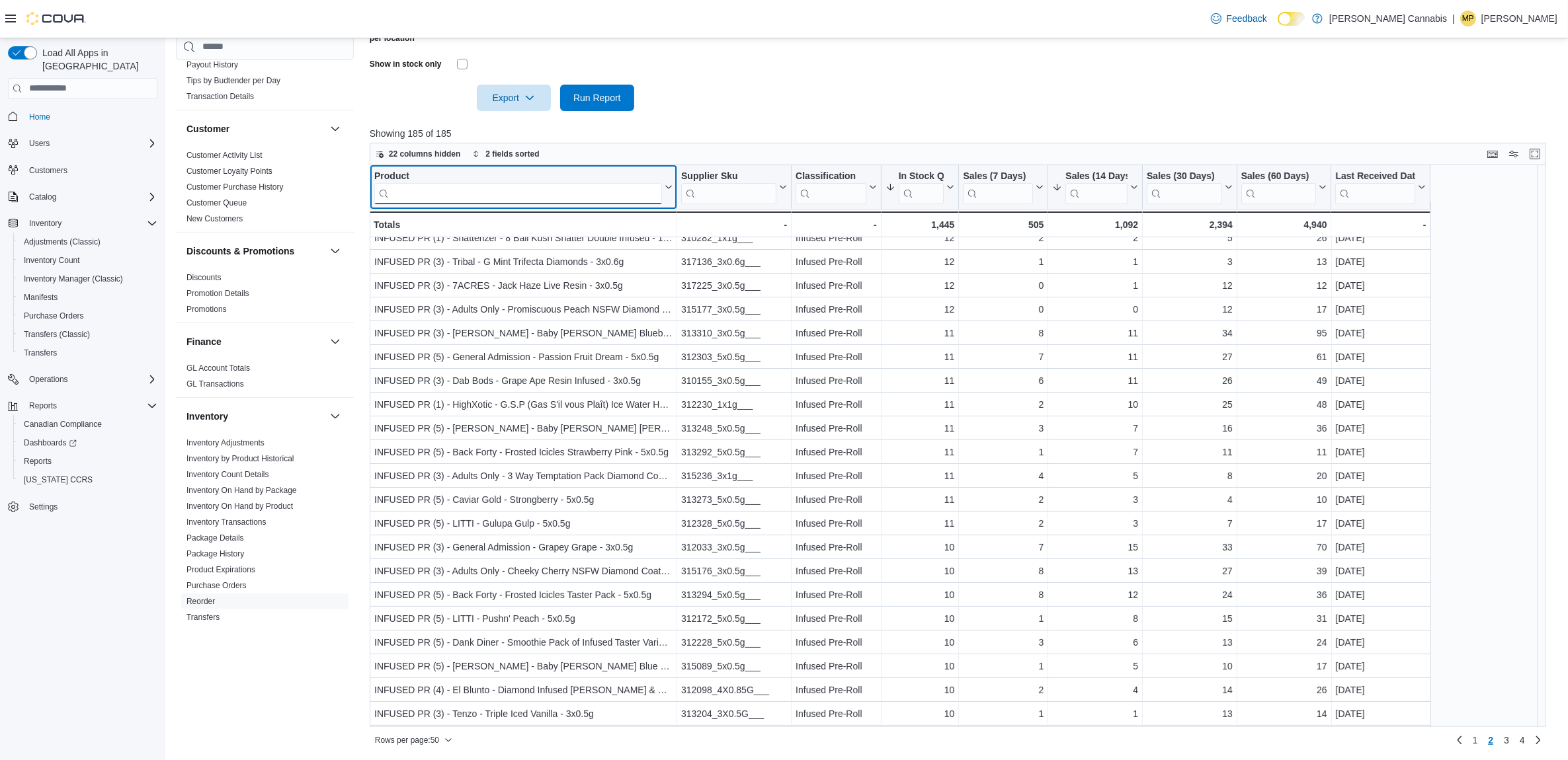
click at [604, 202] on input "search" at bounding box center [518, 193] width 288 height 21
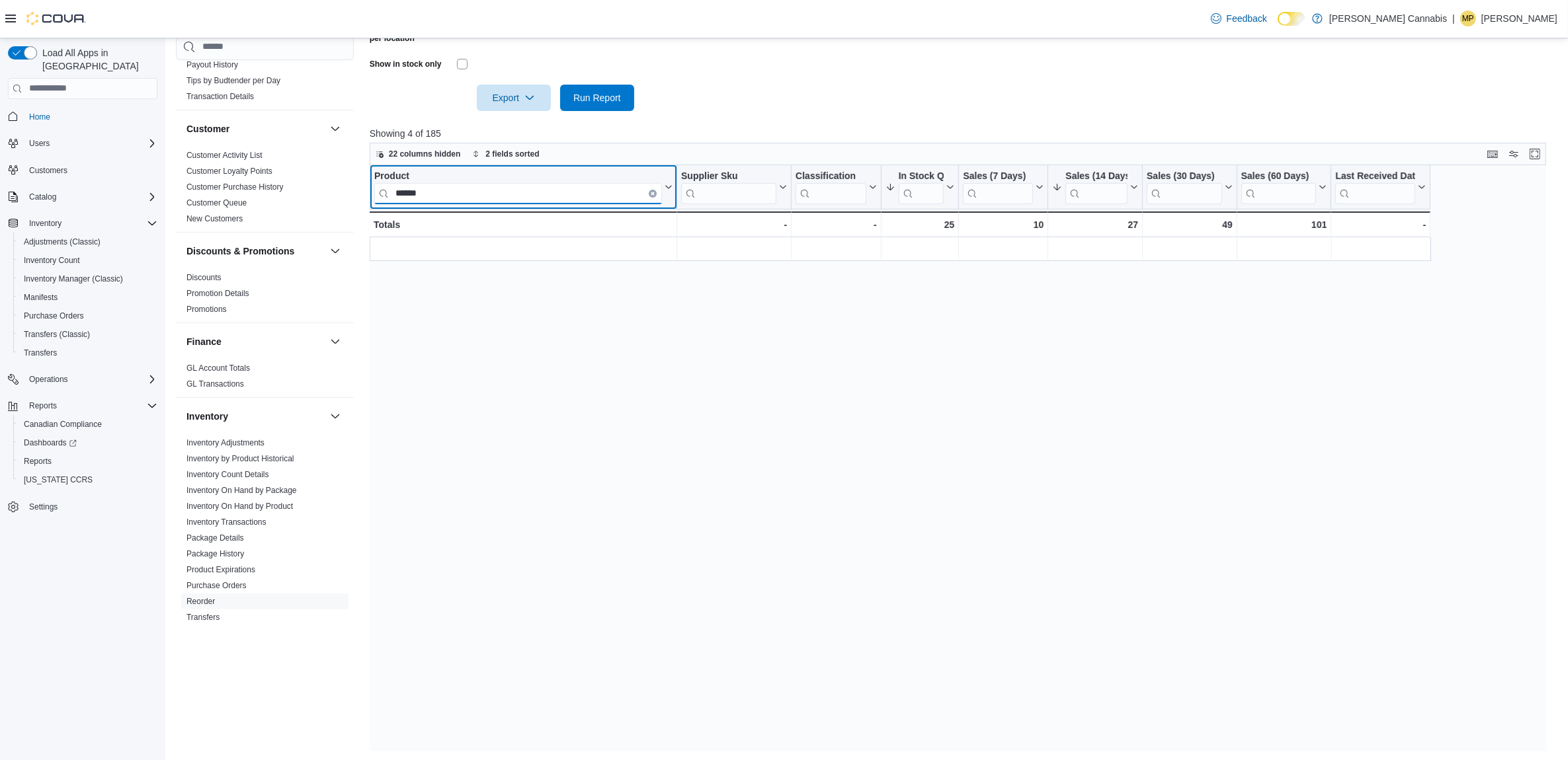
scroll to position [0, 0]
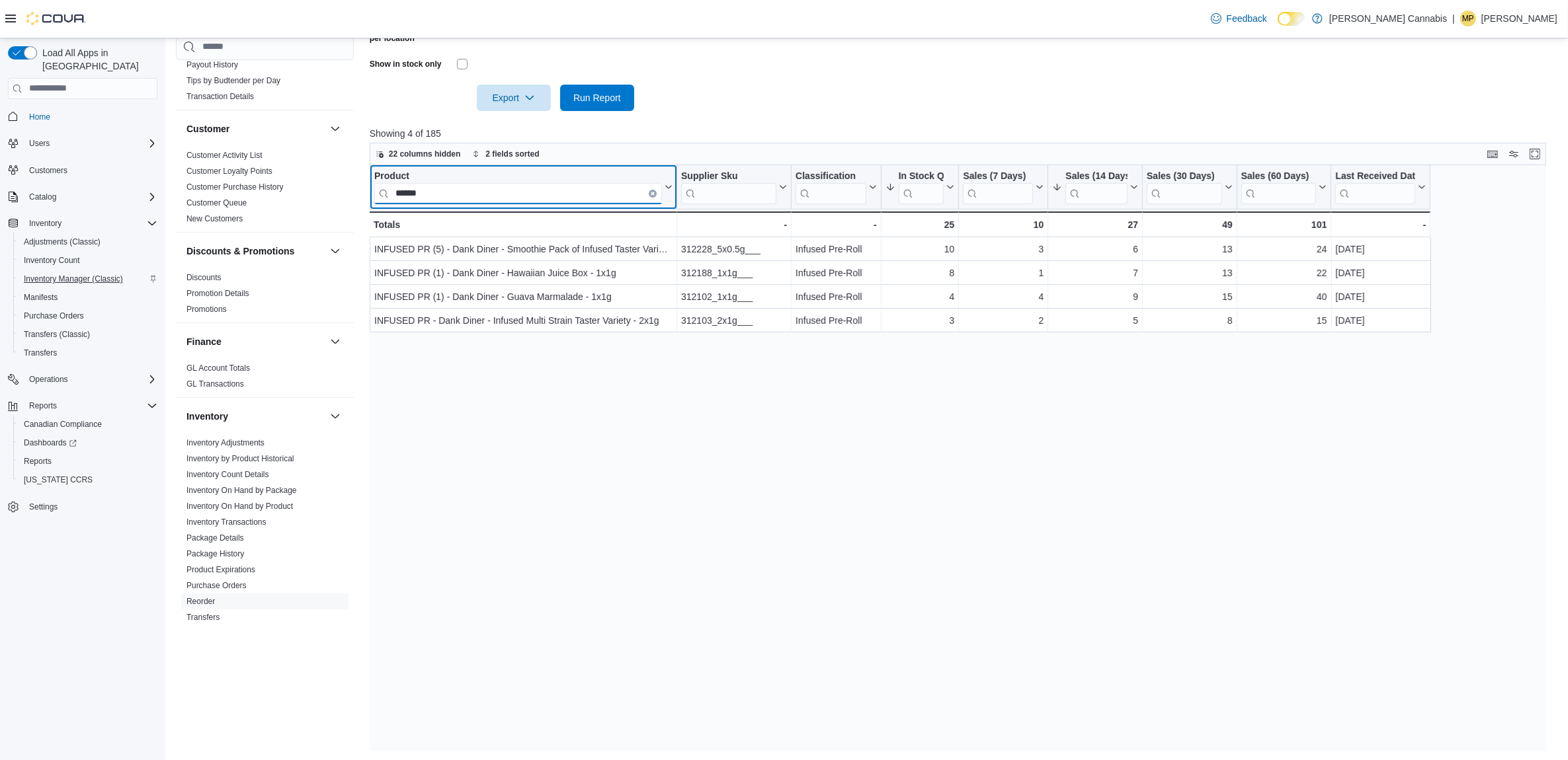
type input "******"
click at [652, 193] on icon "Clear input" at bounding box center [653, 193] width 3 height 3
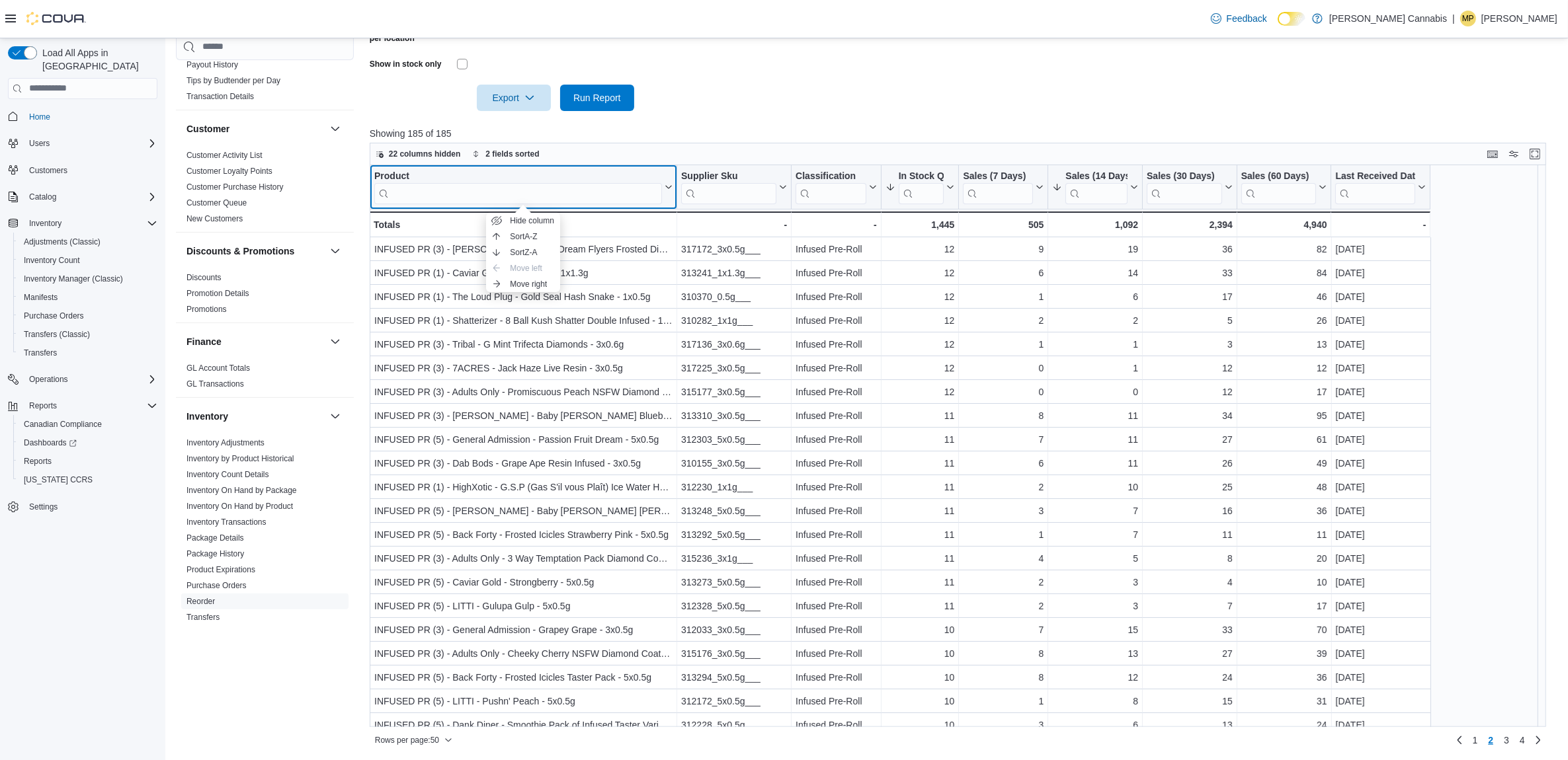
click at [385, 174] on div "Product" at bounding box center [518, 176] width 288 height 13
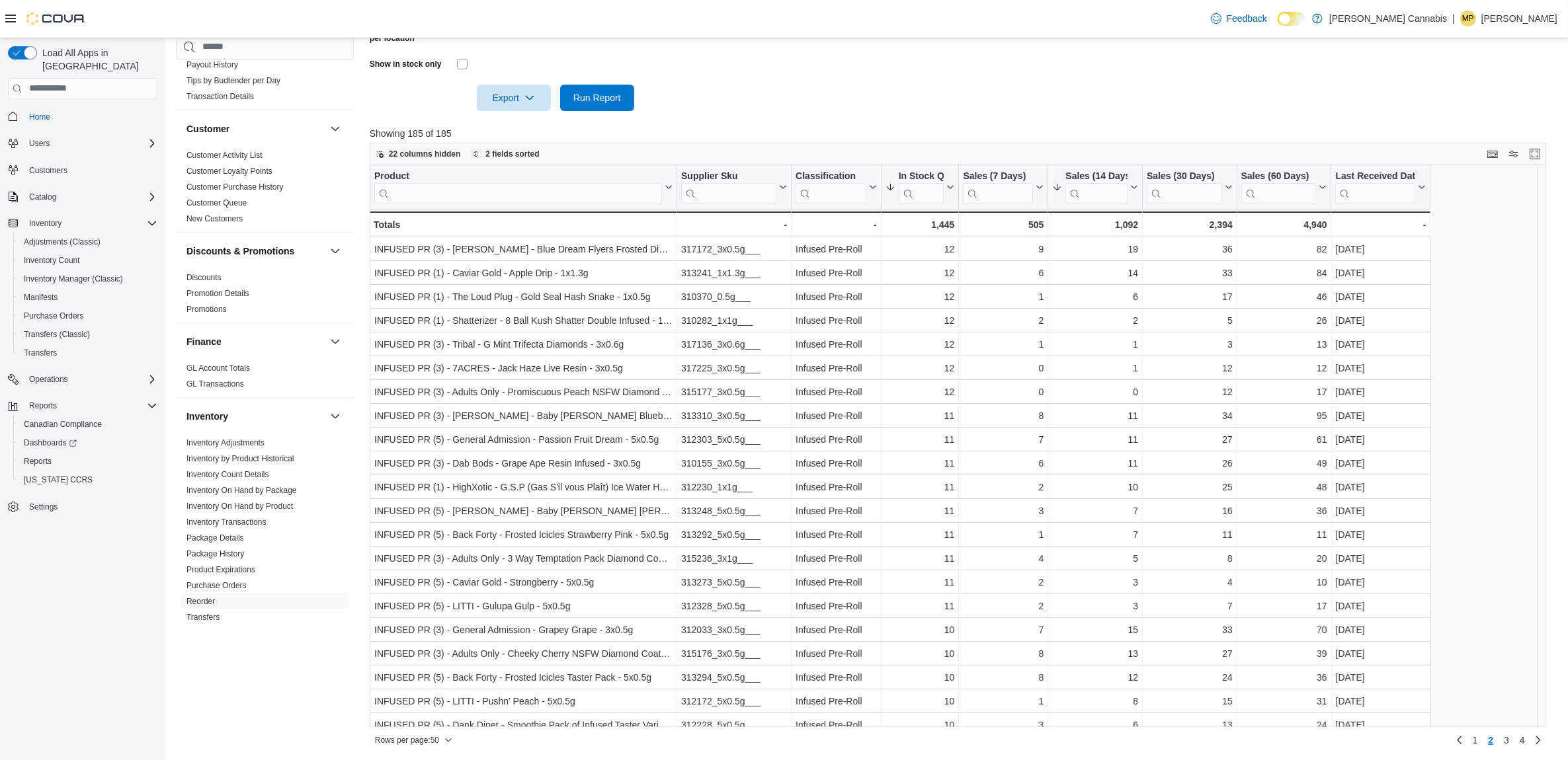
click at [752, 82] on div at bounding box center [964, 79] width 1189 height 11
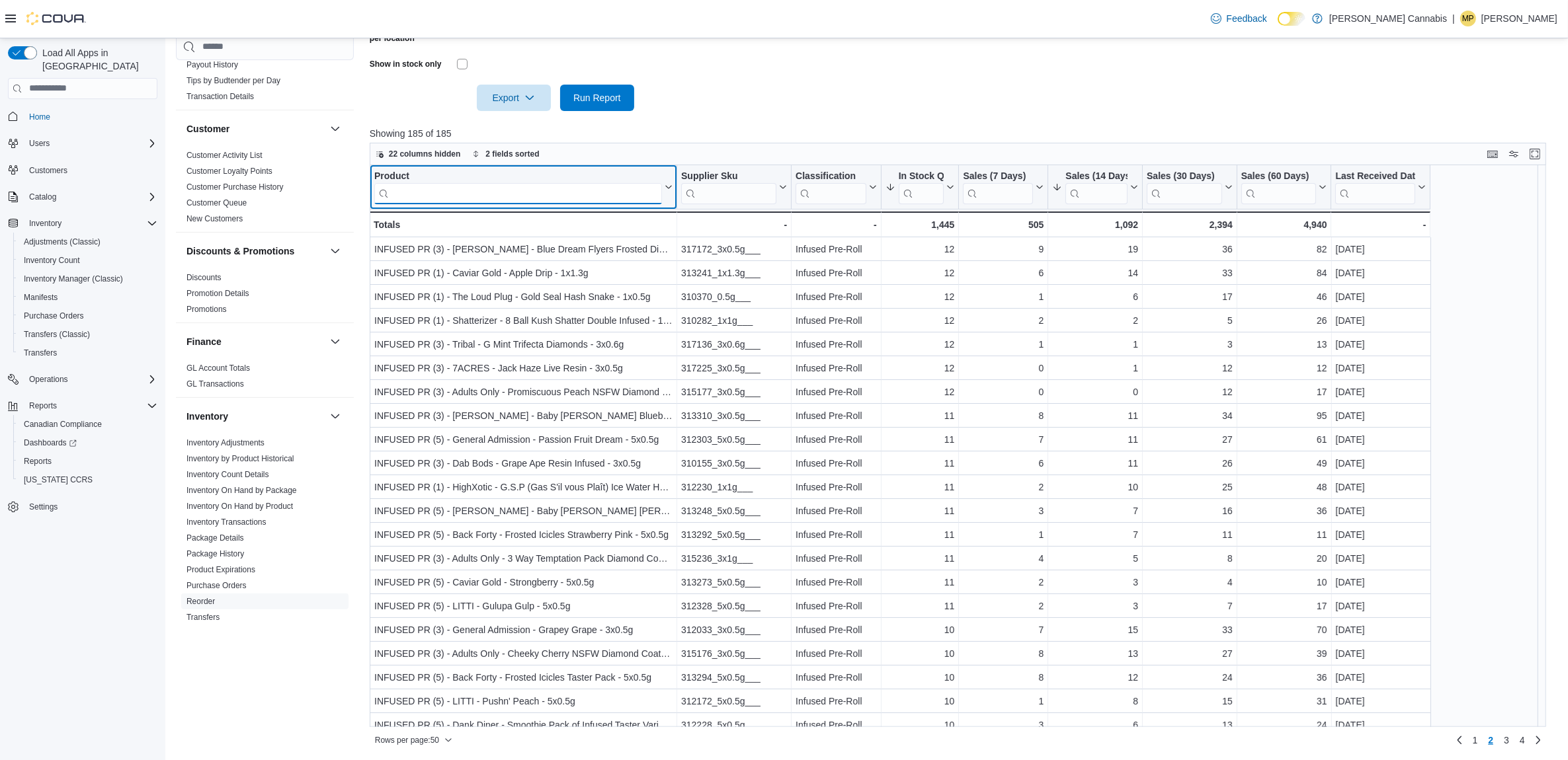
click at [557, 198] on input "search" at bounding box center [518, 193] width 288 height 21
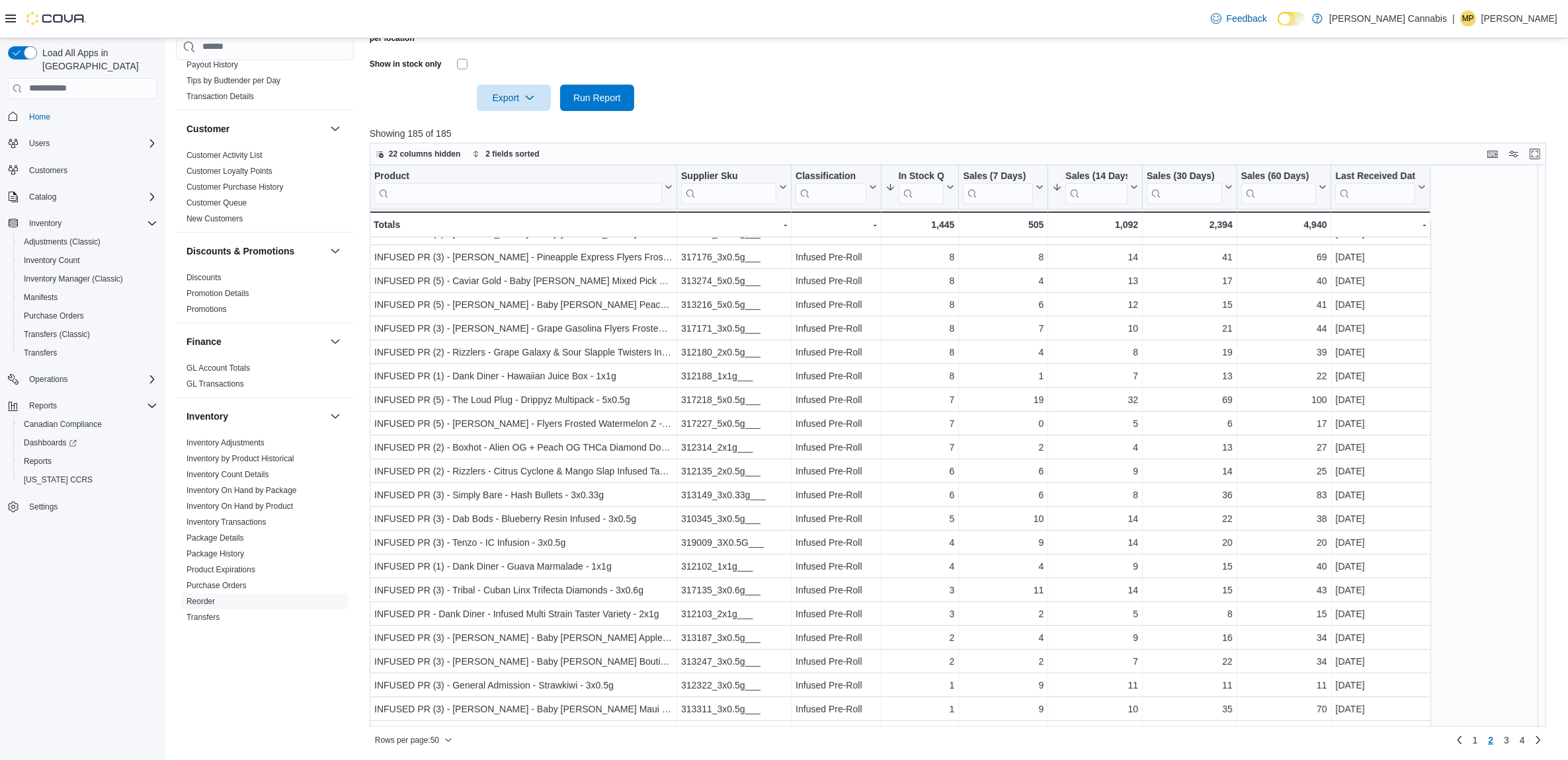
scroll to position [699, 0]
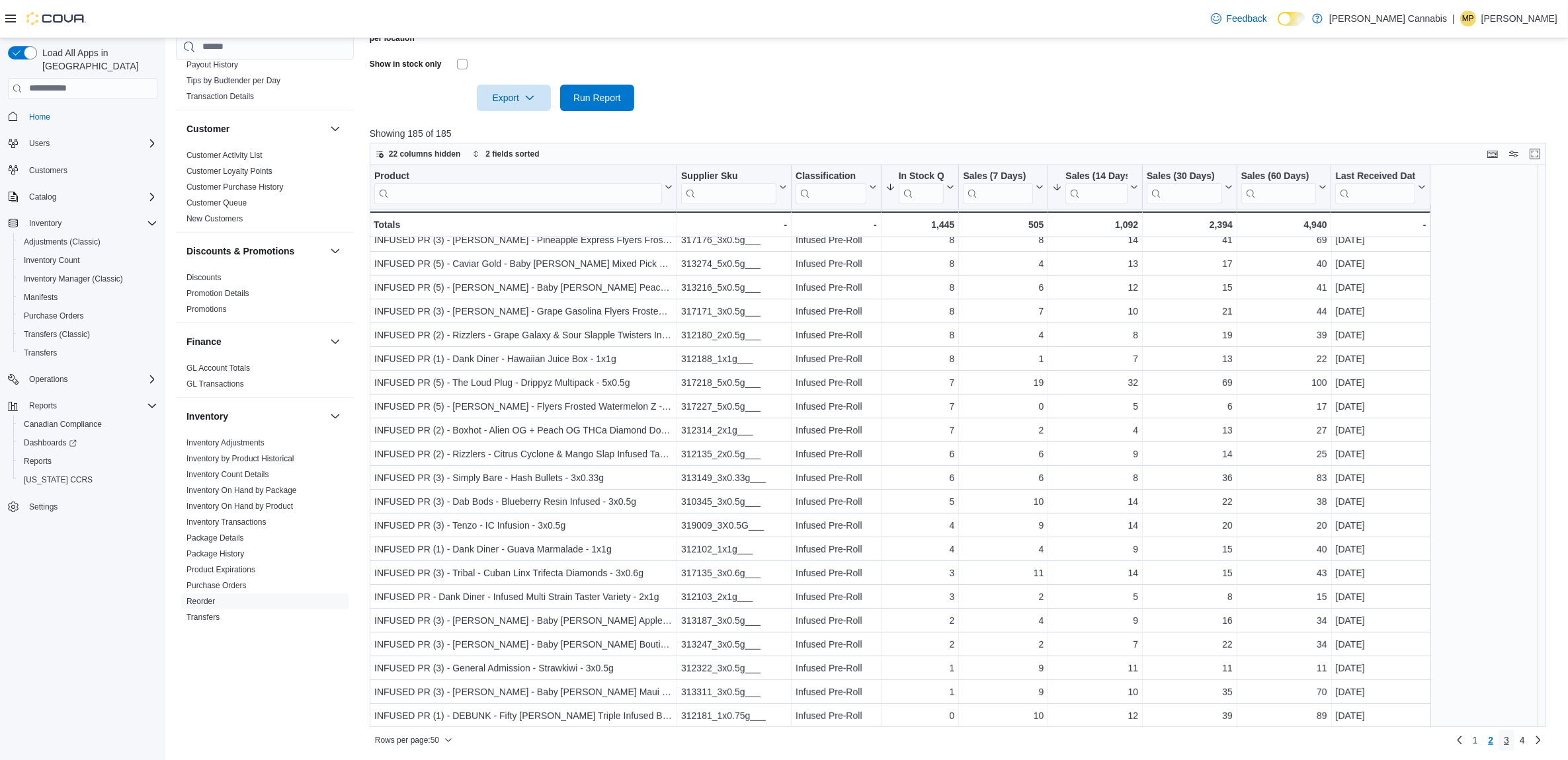
click at [1509, 735] on span "3" at bounding box center [1506, 740] width 5 height 13
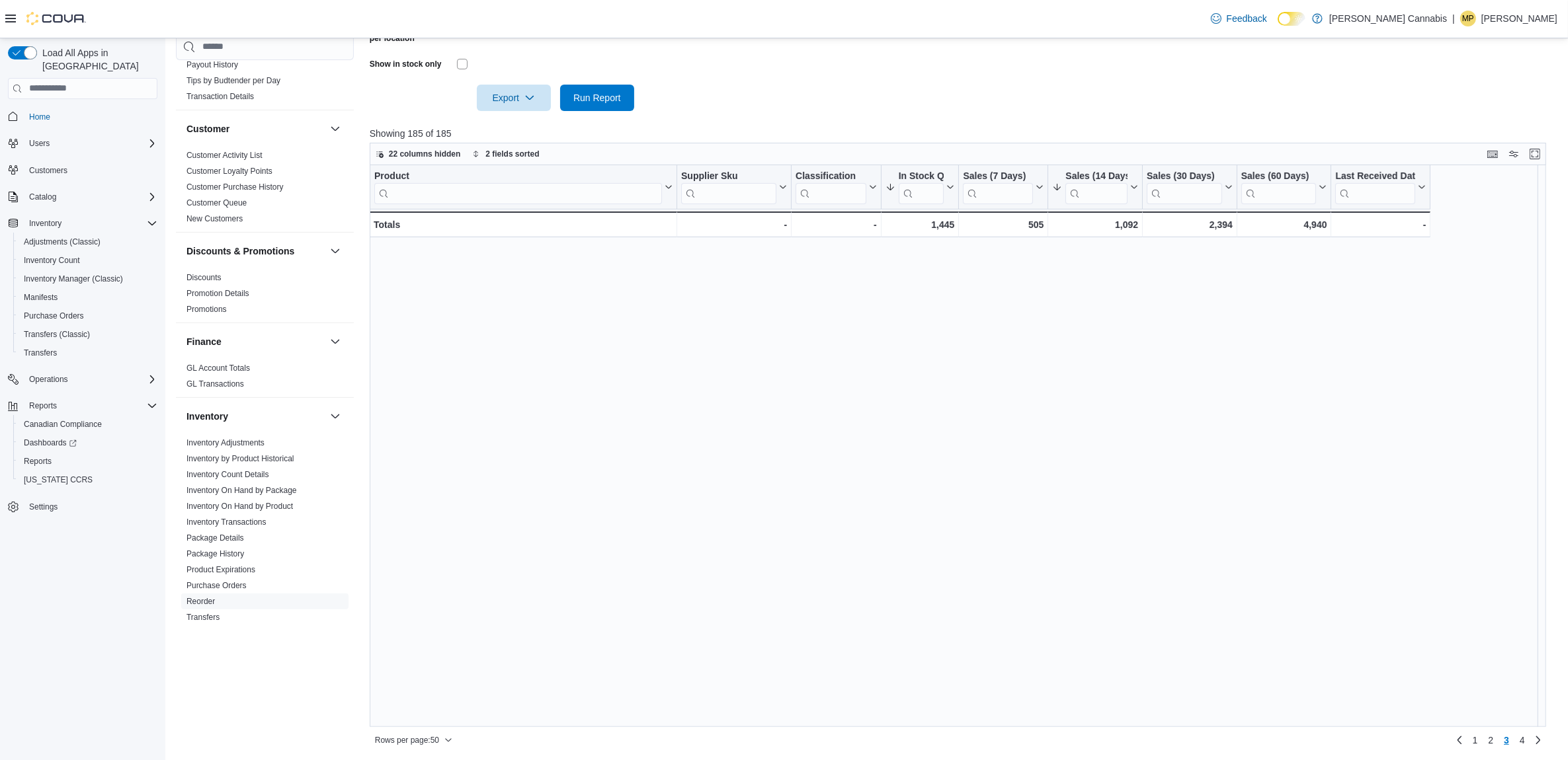
scroll to position [0, 0]
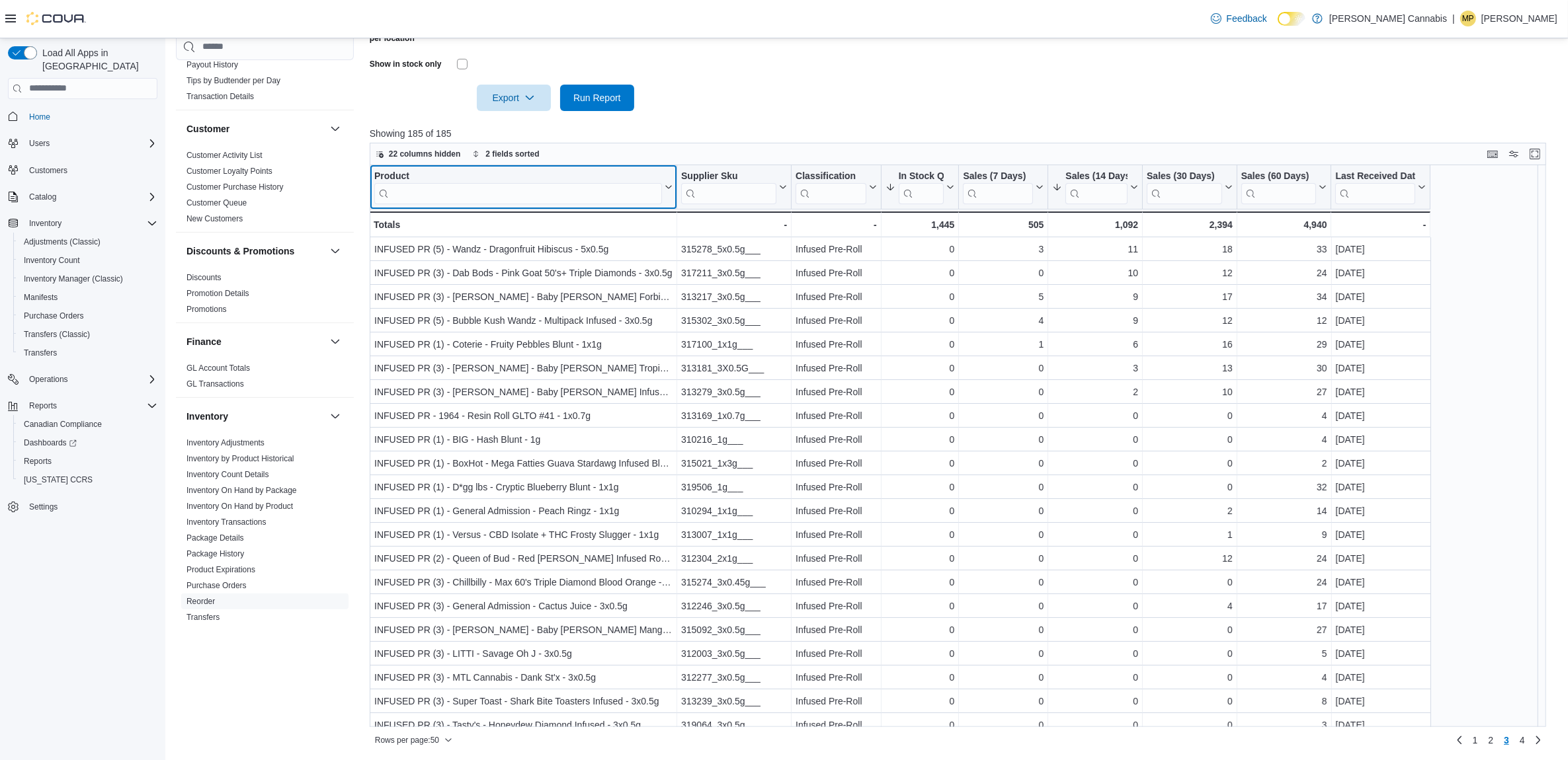
click at [408, 190] on input "search" at bounding box center [518, 193] width 288 height 21
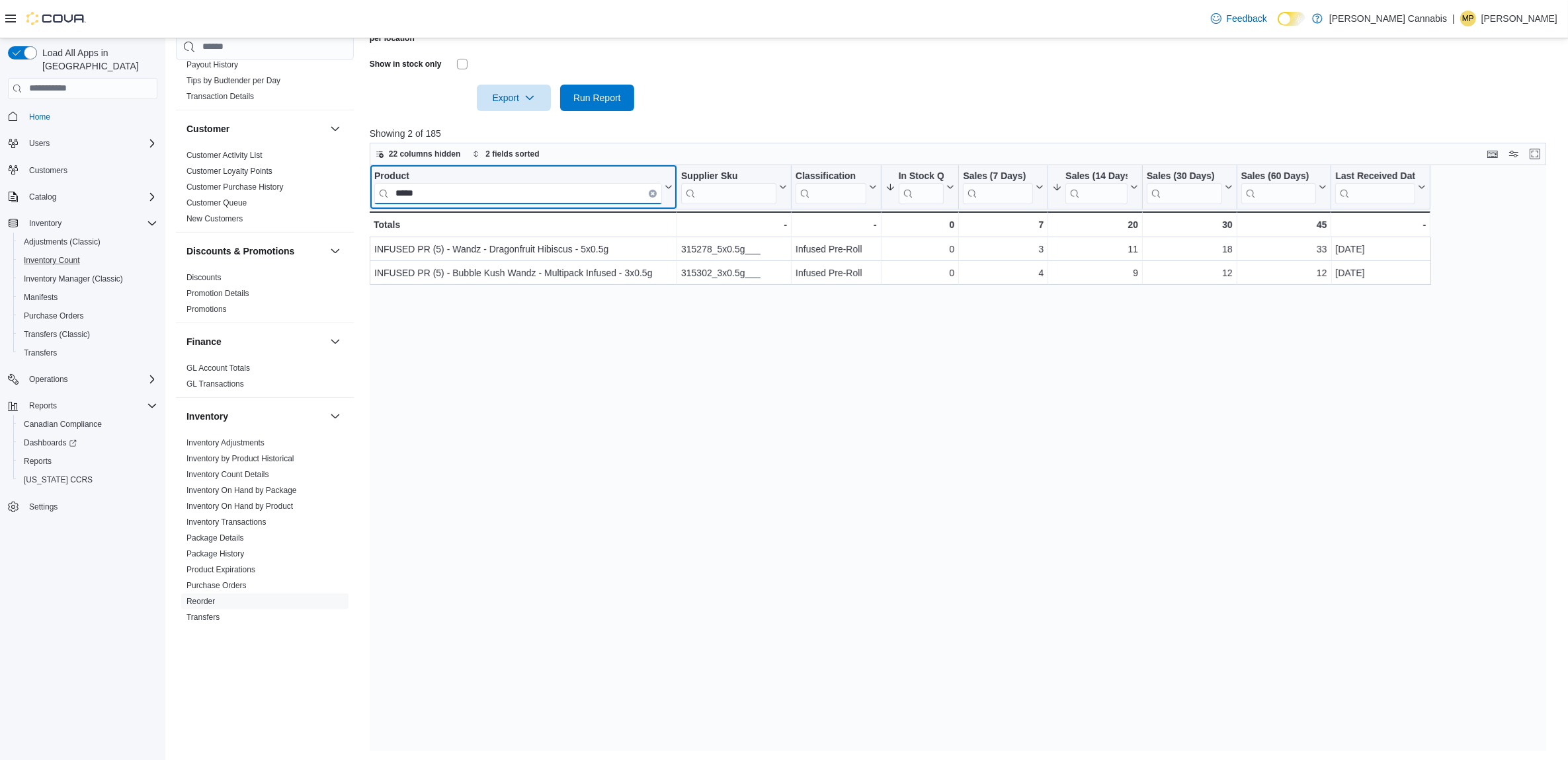
type input "*****"
click at [652, 192] on icon "Clear input" at bounding box center [653, 193] width 3 height 3
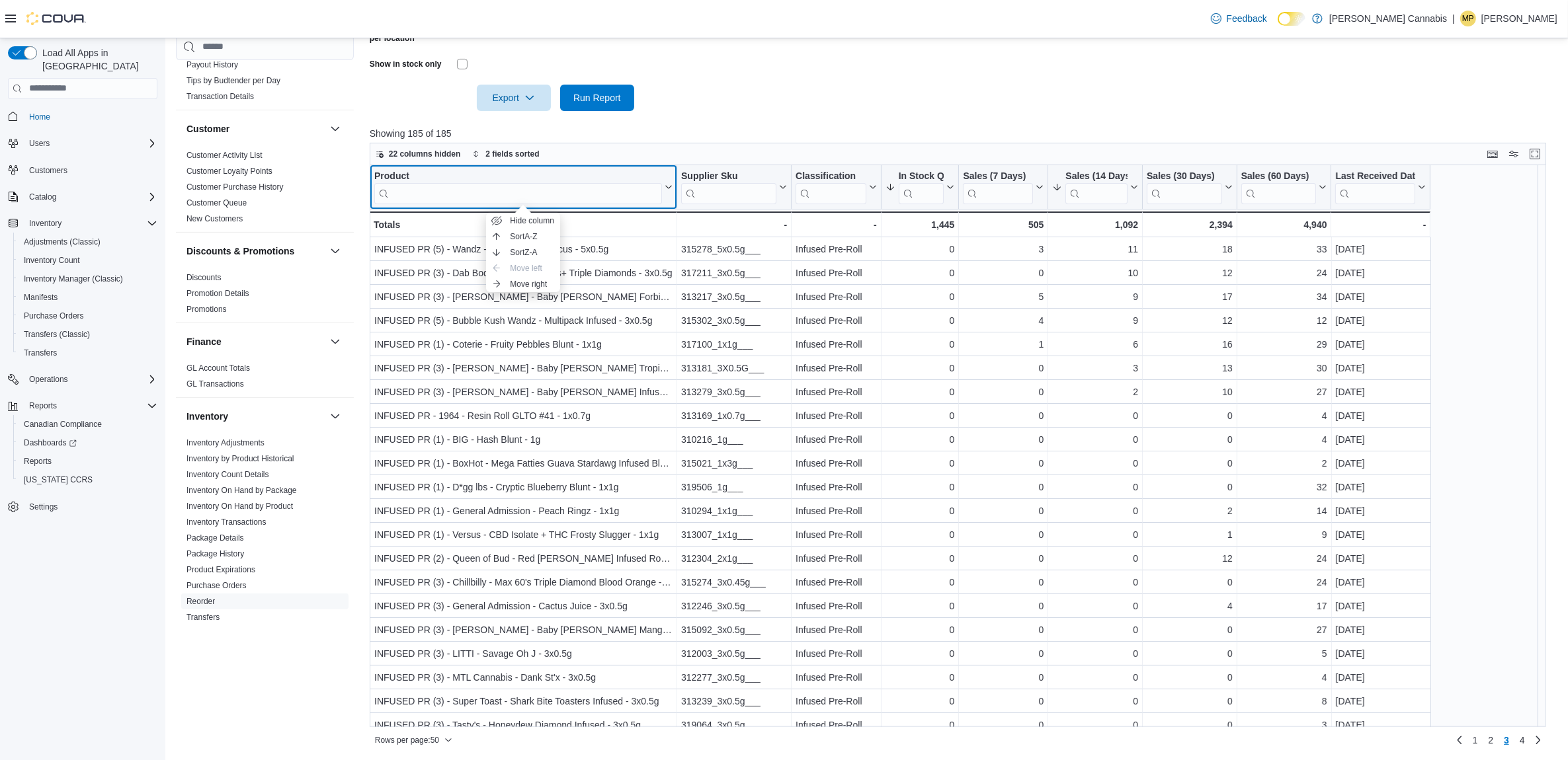
click at [397, 172] on div "Product" at bounding box center [518, 176] width 288 height 13
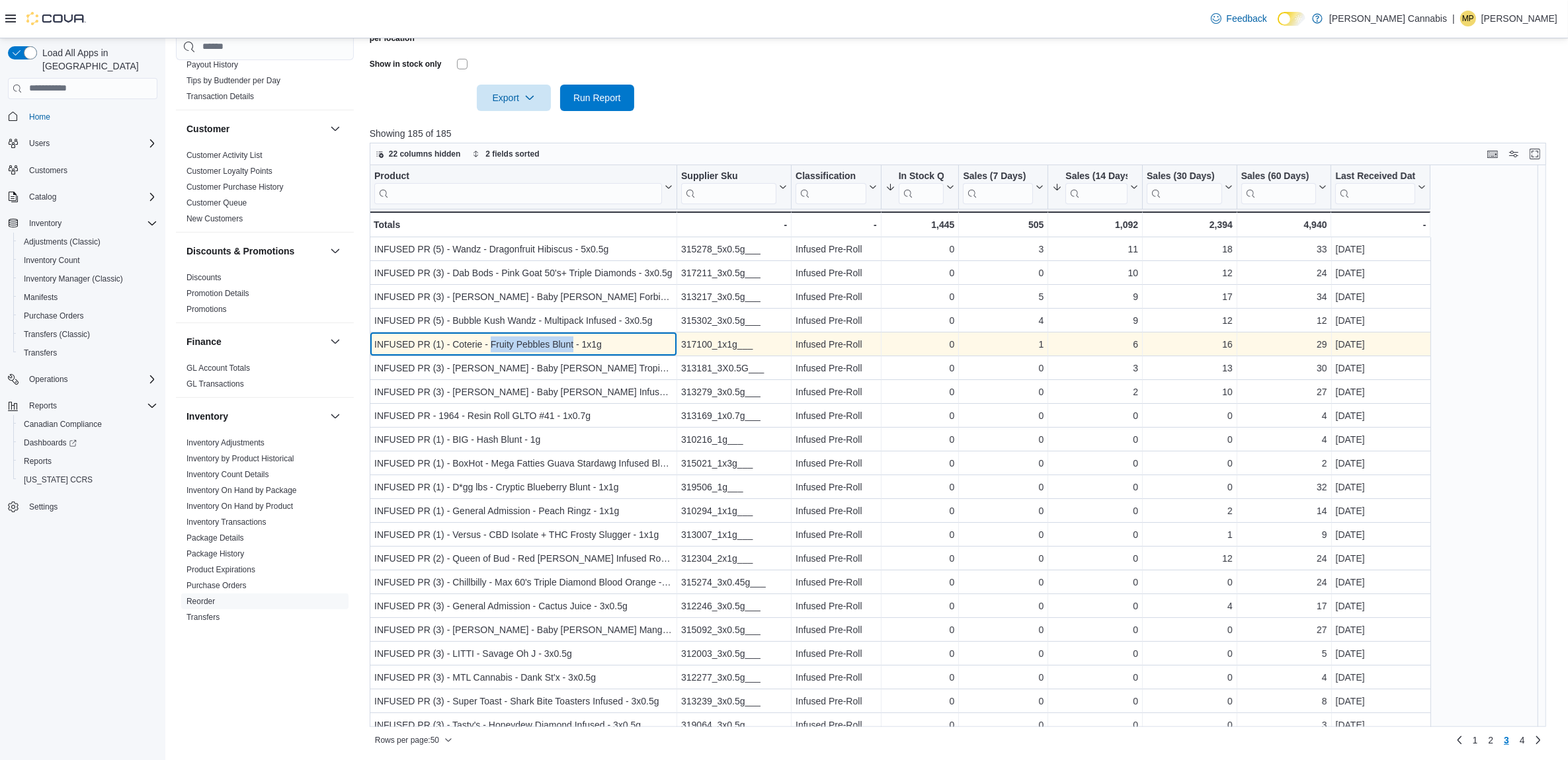
drag, startPoint x: 573, startPoint y: 344, endPoint x: 491, endPoint y: 344, distance: 82.0
click at [491, 344] on div "INFUSED PR (1) - Coterie - Fruity Pebbles Blunt - 1x1g" at bounding box center [523, 344] width 299 height 16
copy div "Fruity Pebbles Blunt"
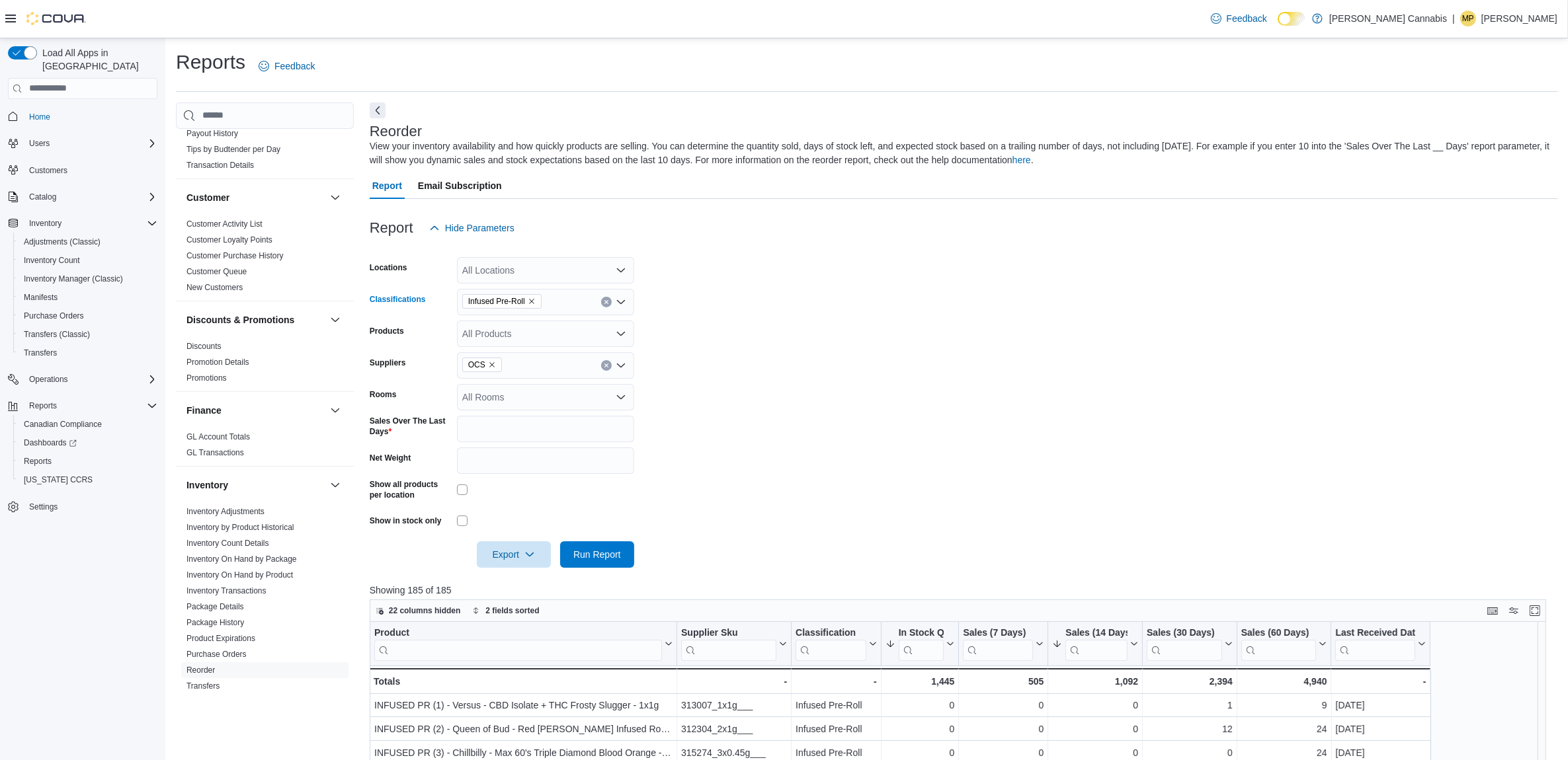
click at [530, 301] on icon "Remove Infused Pre-Roll from selection in this group" at bounding box center [531, 301] width 8 height 8
type input "*****"
click at [520, 322] on div "Vapes" at bounding box center [545, 323] width 161 height 13
click at [616, 560] on span "Run Report" at bounding box center [596, 554] width 58 height 26
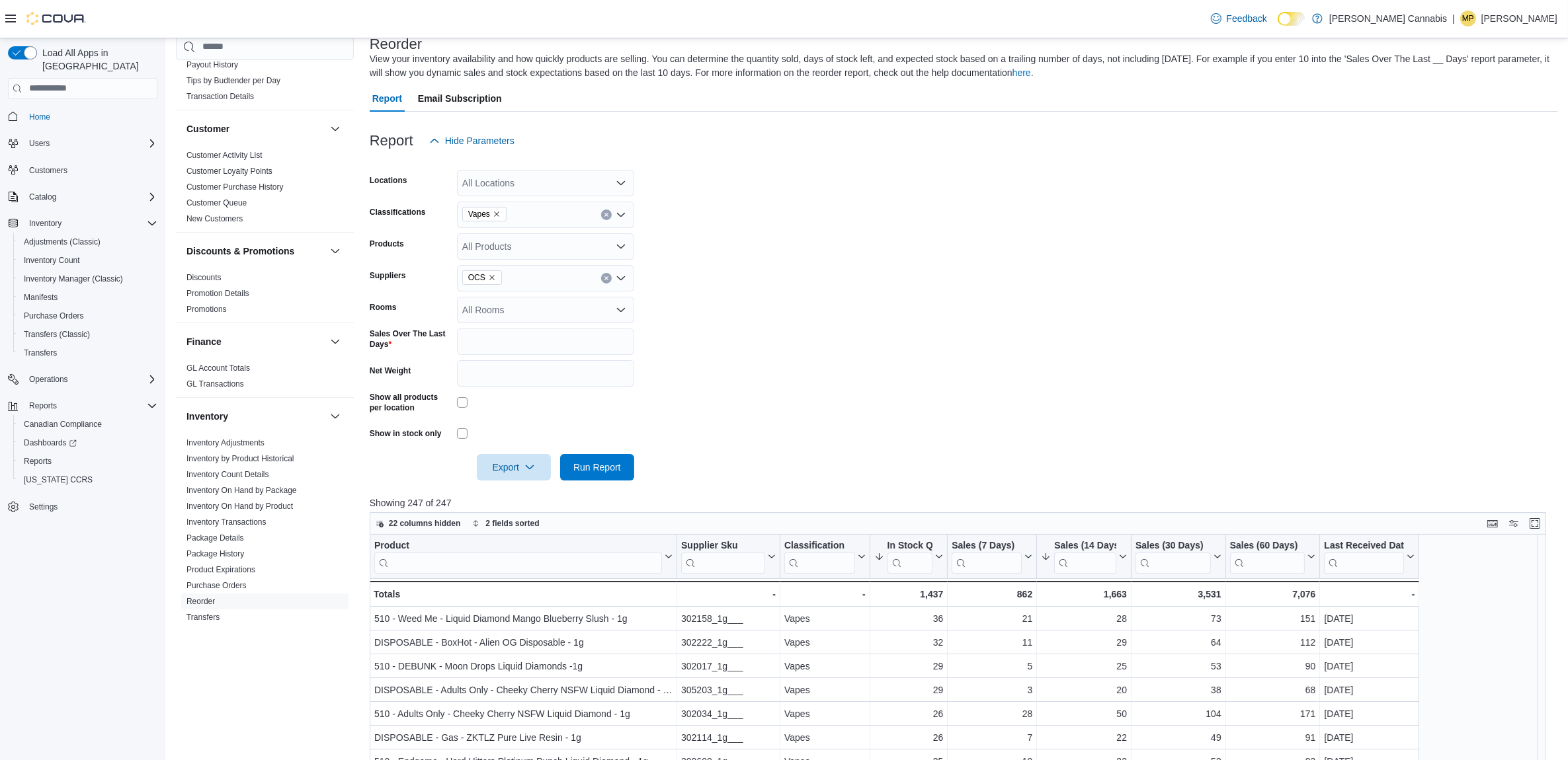
scroll to position [165, 0]
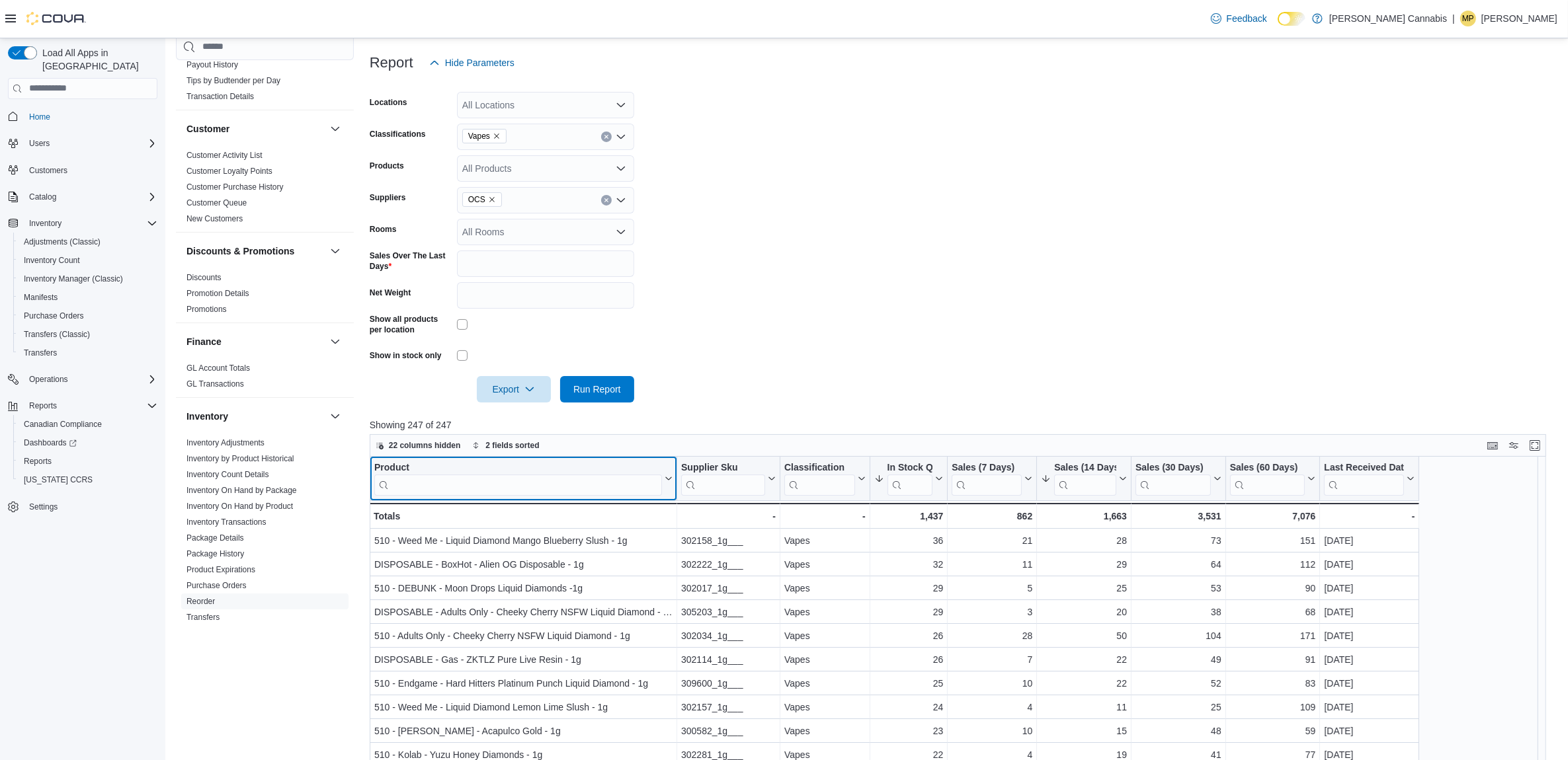
click at [582, 489] on input "search" at bounding box center [518, 484] width 288 height 21
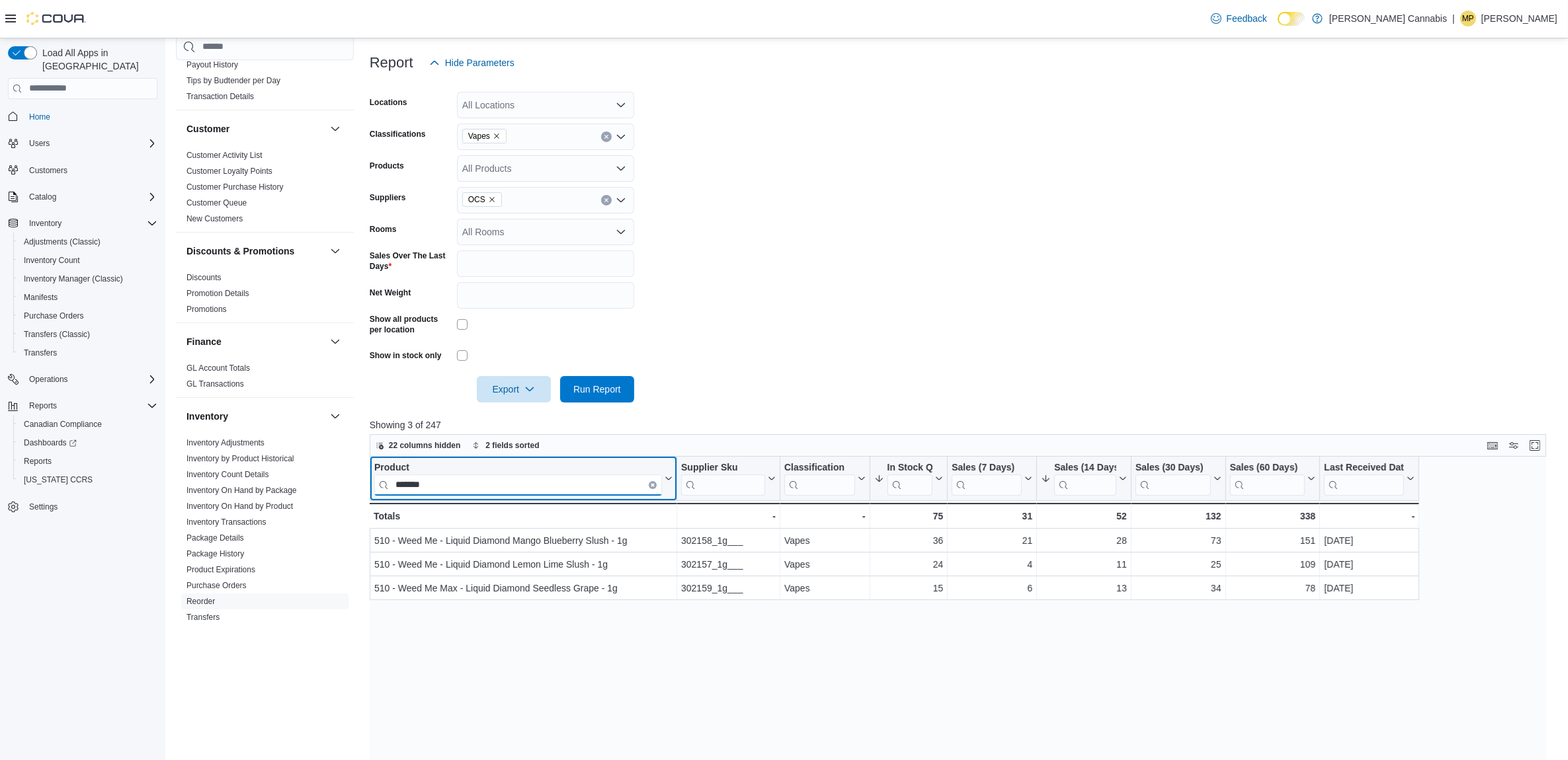
type input "*******"
click at [654, 484] on icon "Clear input" at bounding box center [653, 484] width 4 height 4
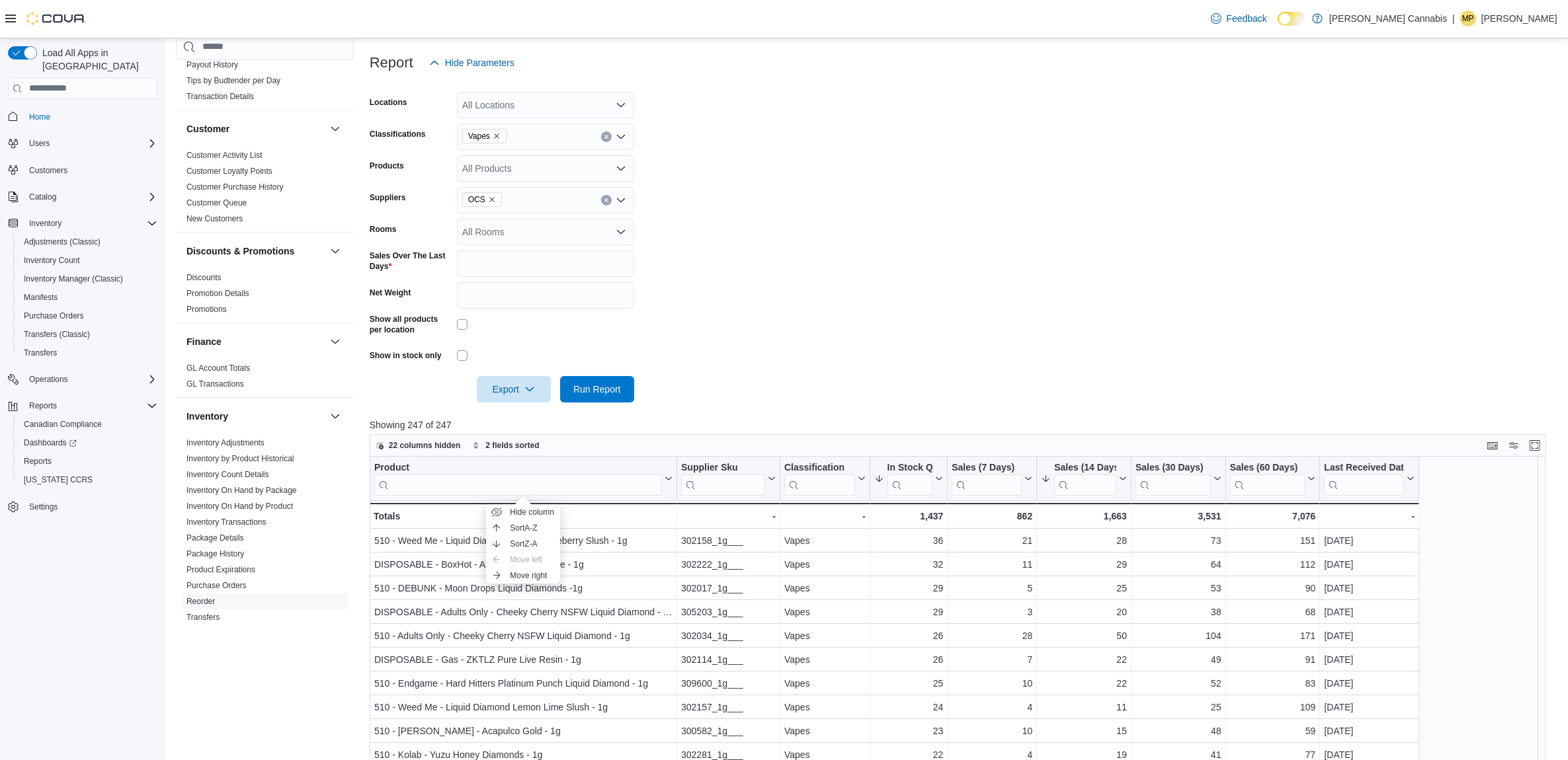
click at [398, 469] on div "Product" at bounding box center [518, 468] width 288 height 13
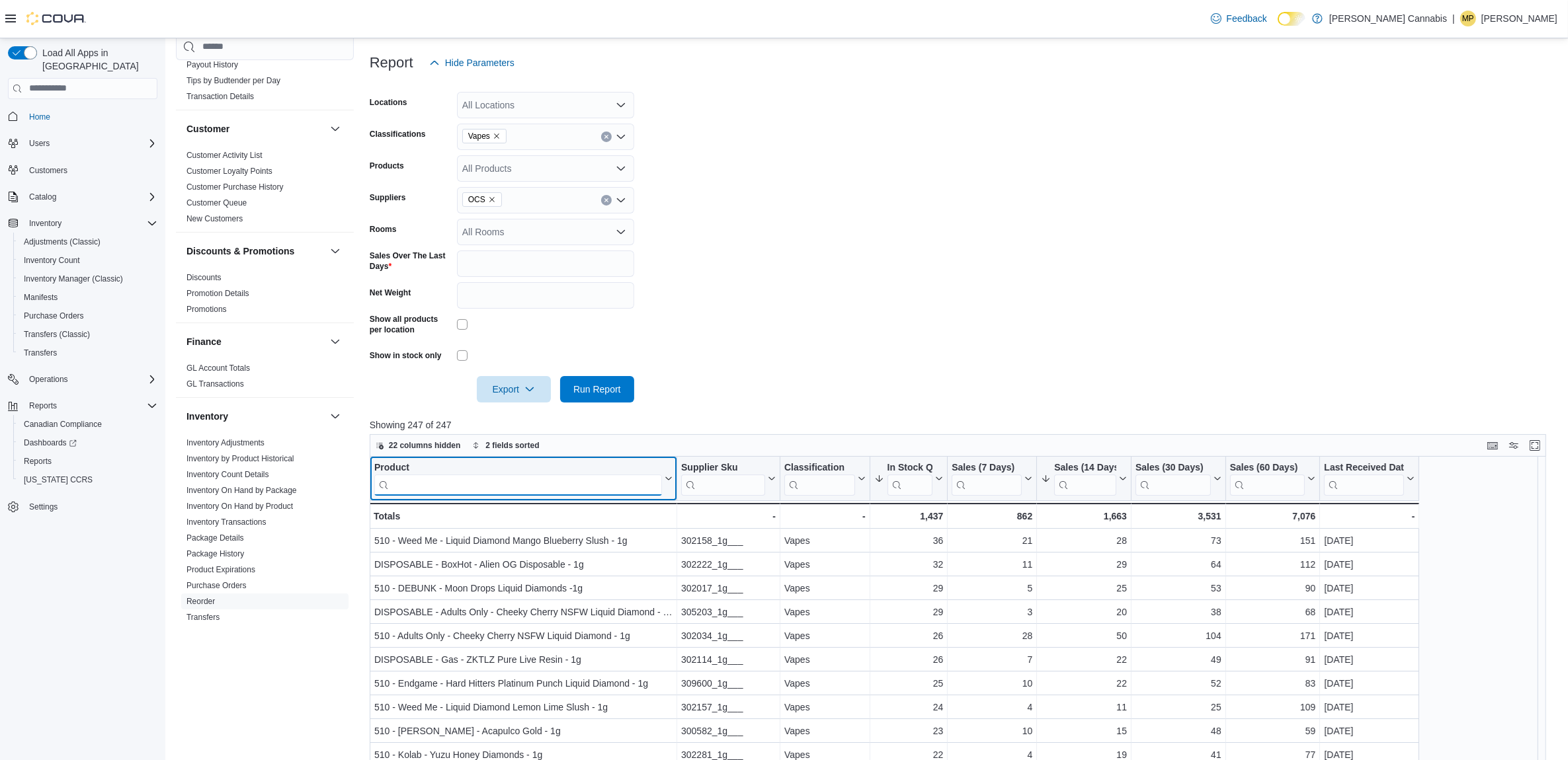
click at [523, 481] on input "search" at bounding box center [518, 484] width 288 height 21
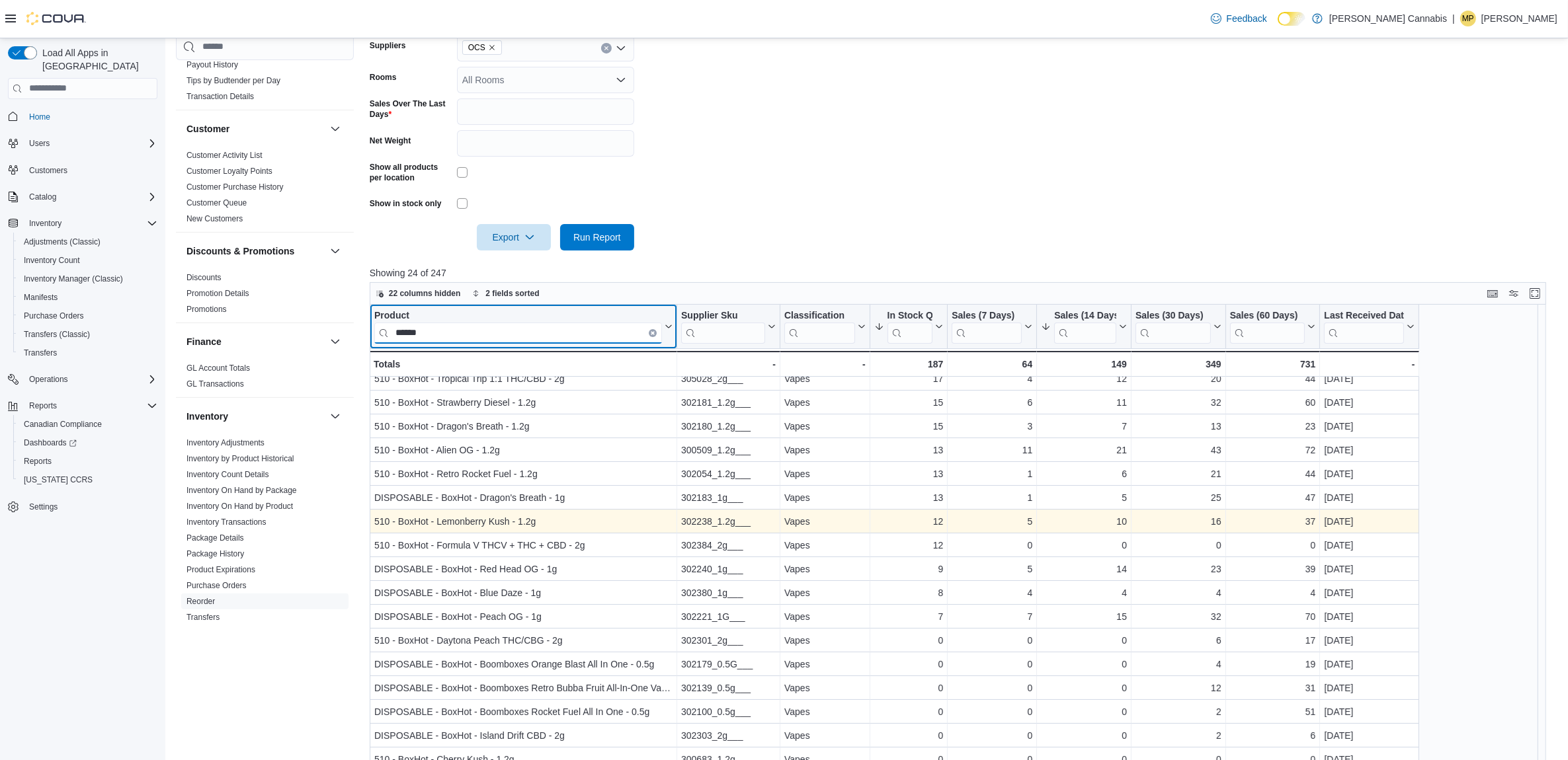
scroll to position [331, 0]
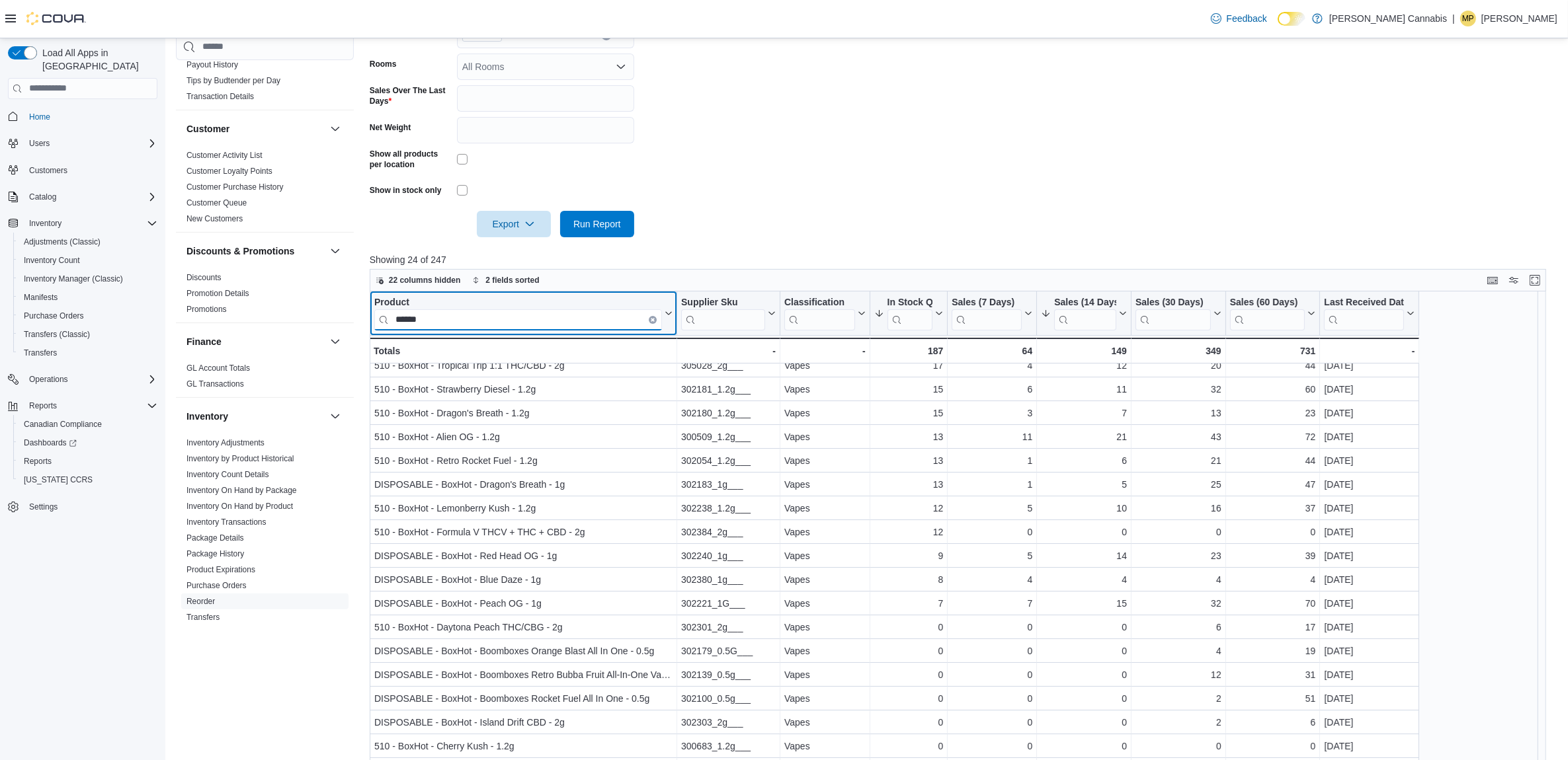
type input "******"
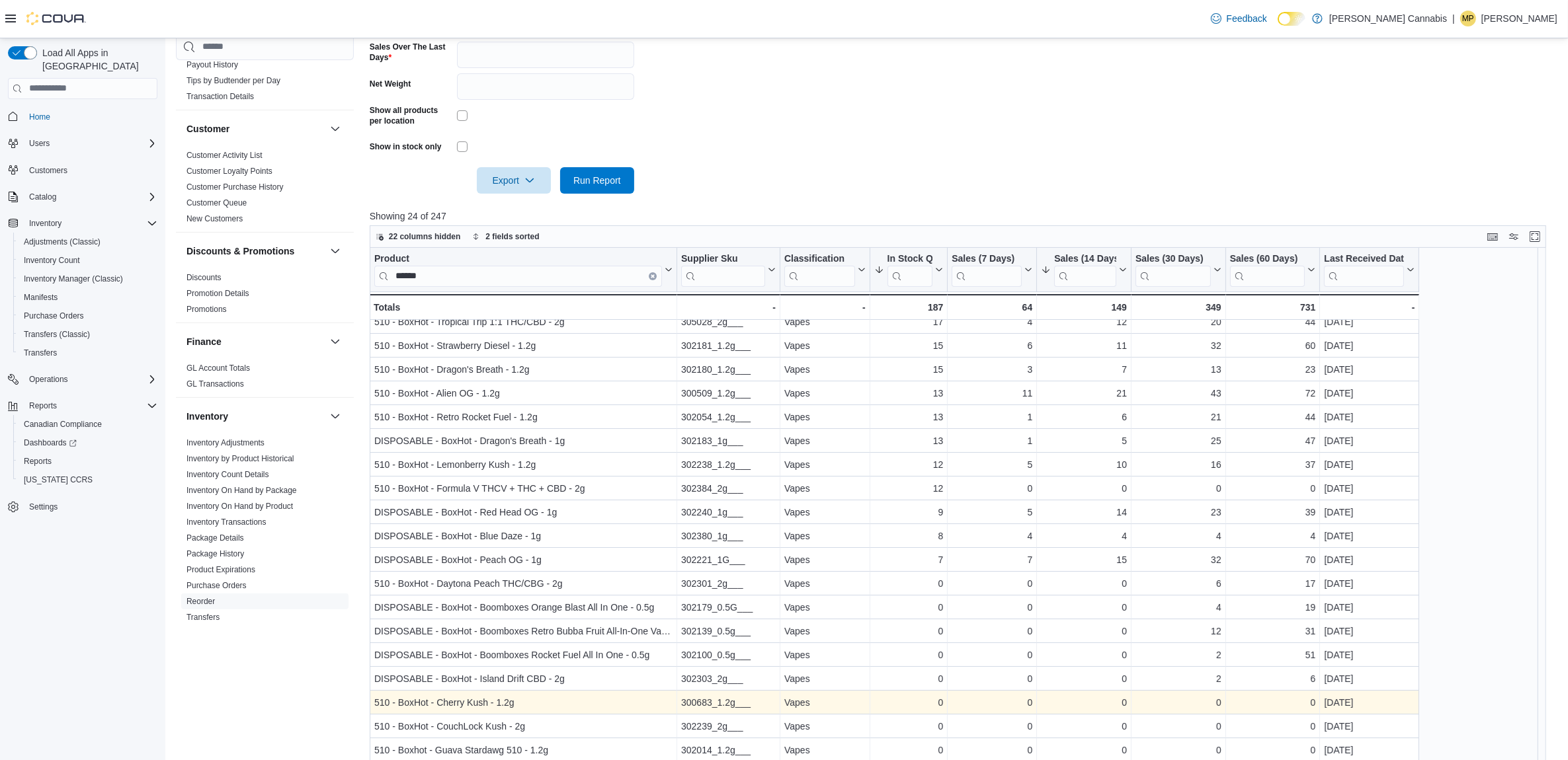
scroll to position [457, 0]
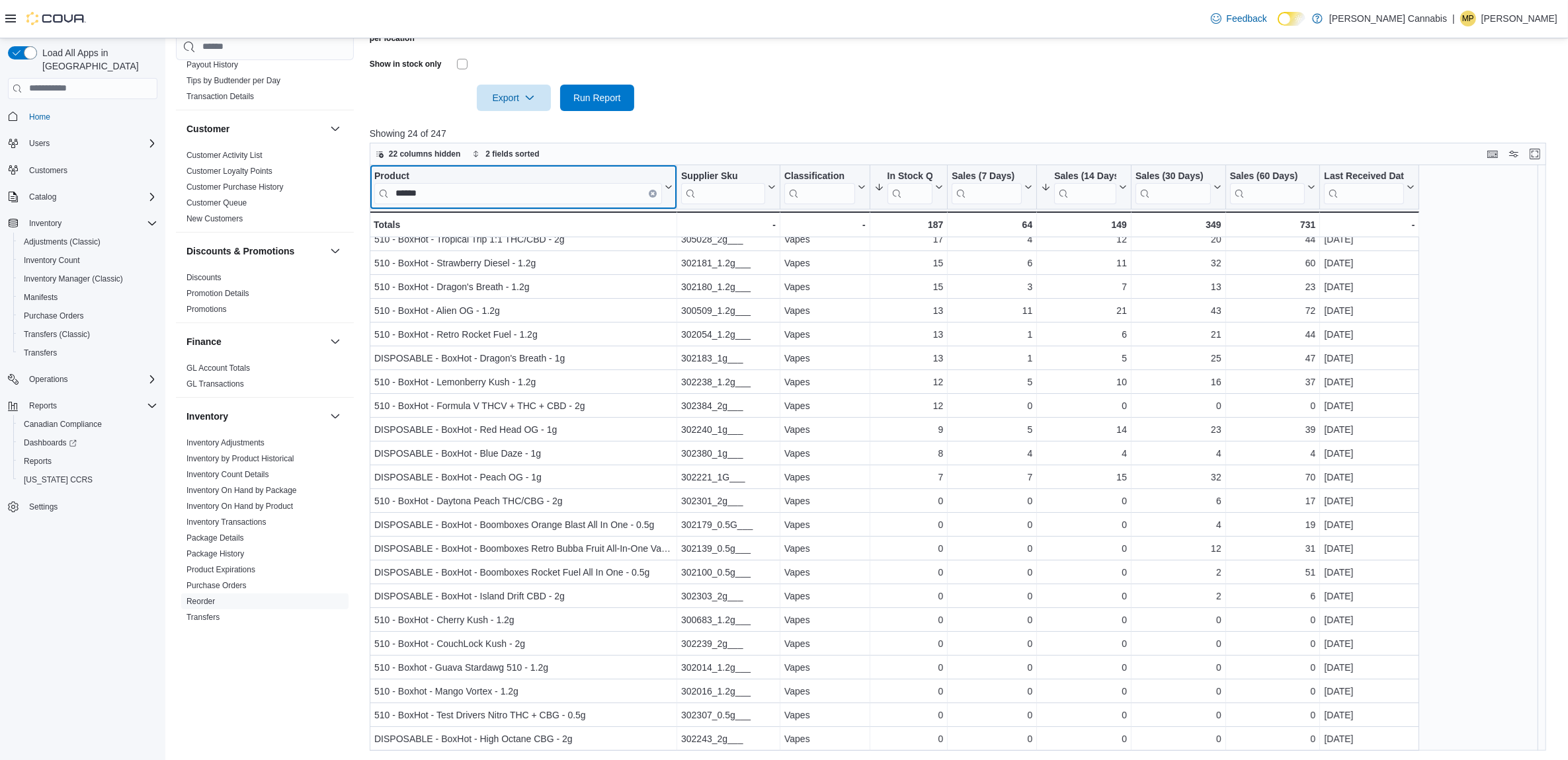
click at [649, 193] on button "Clear input" at bounding box center [652, 193] width 8 height 8
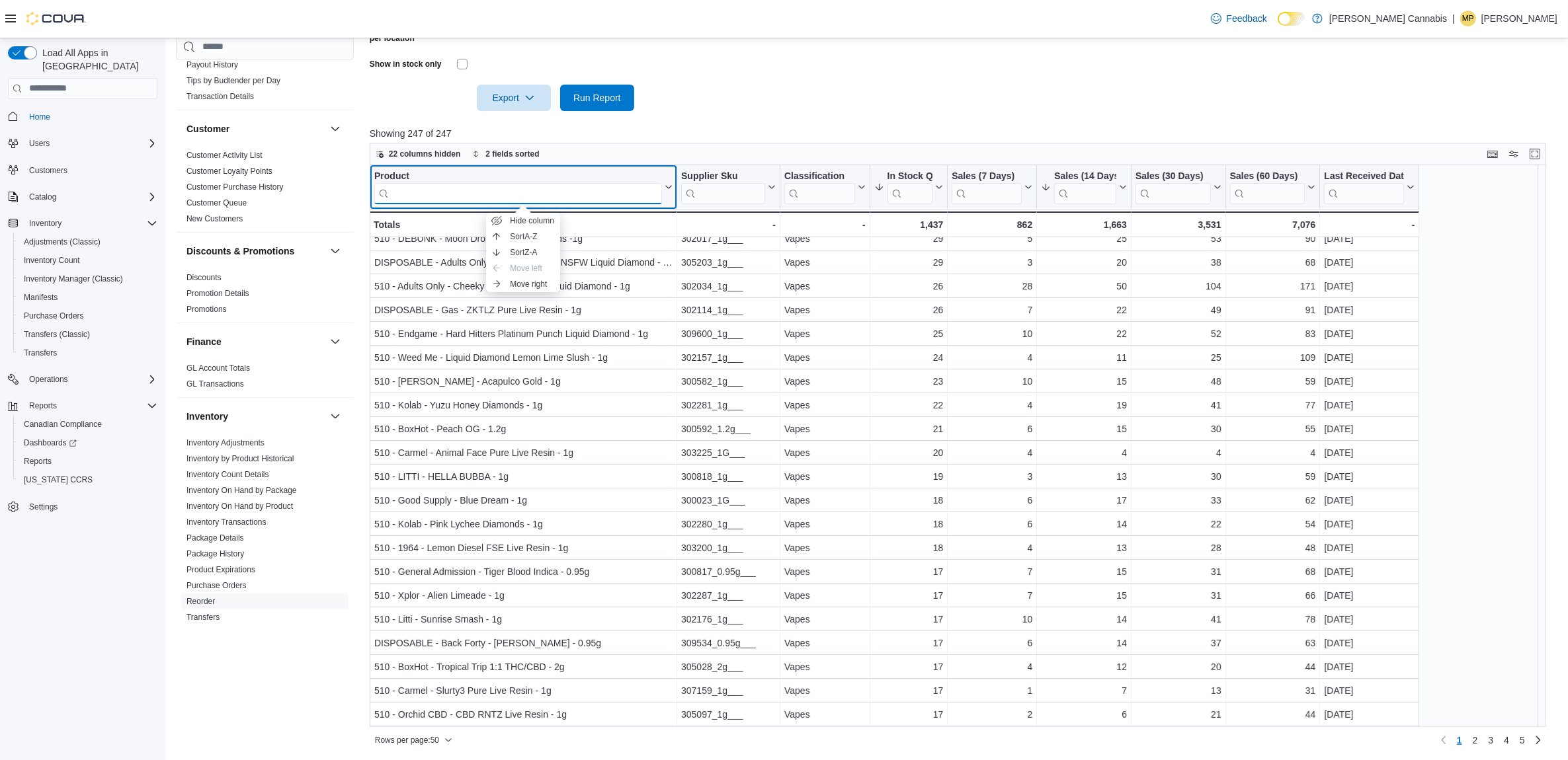
click at [401, 188] on input "search" at bounding box center [518, 193] width 288 height 21
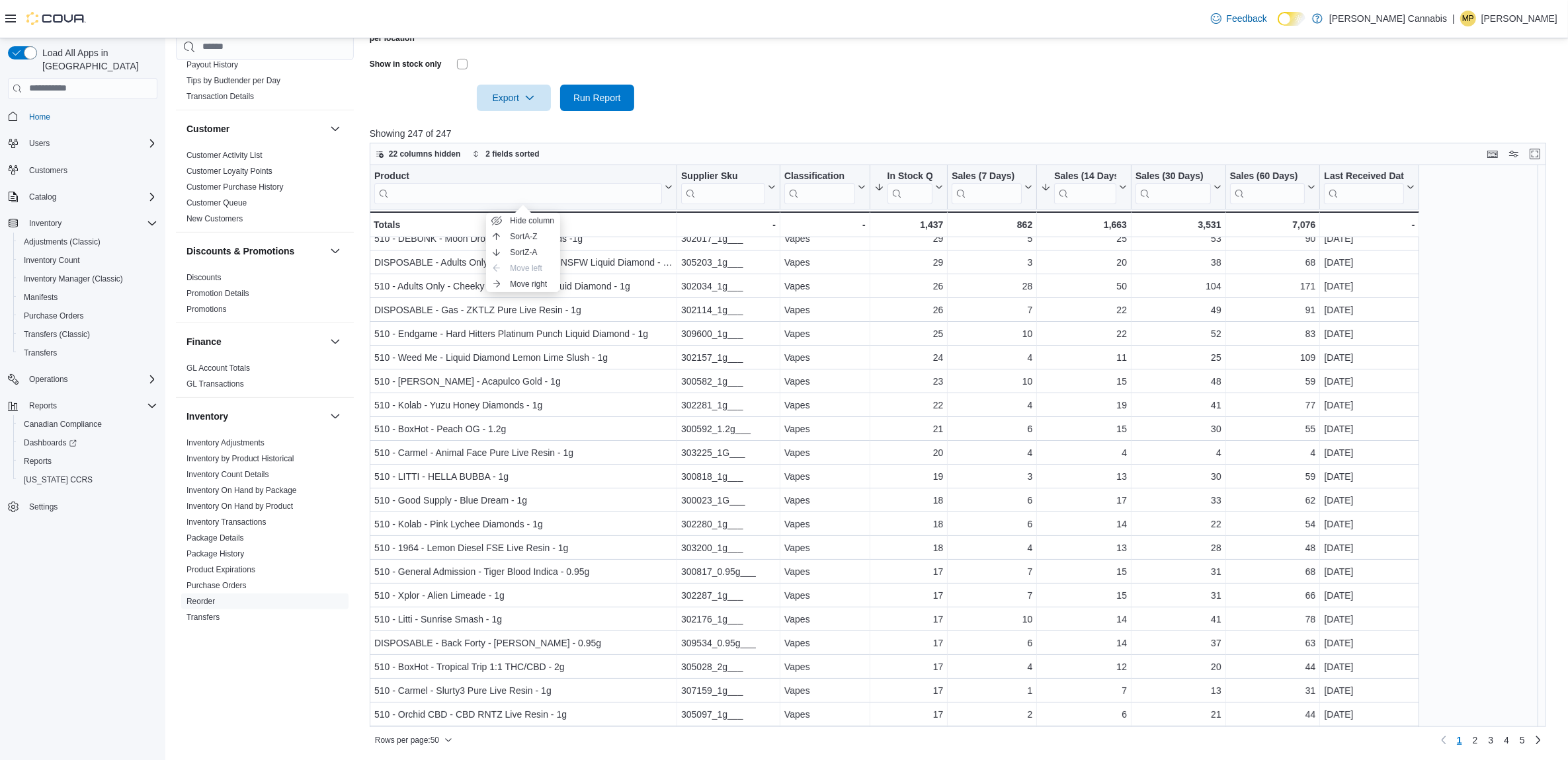
click at [296, 668] on div "Cash Management Cash Management Cash Out Details Compliance OCS Transaction Sub…" at bounding box center [265, 375] width 178 height 684
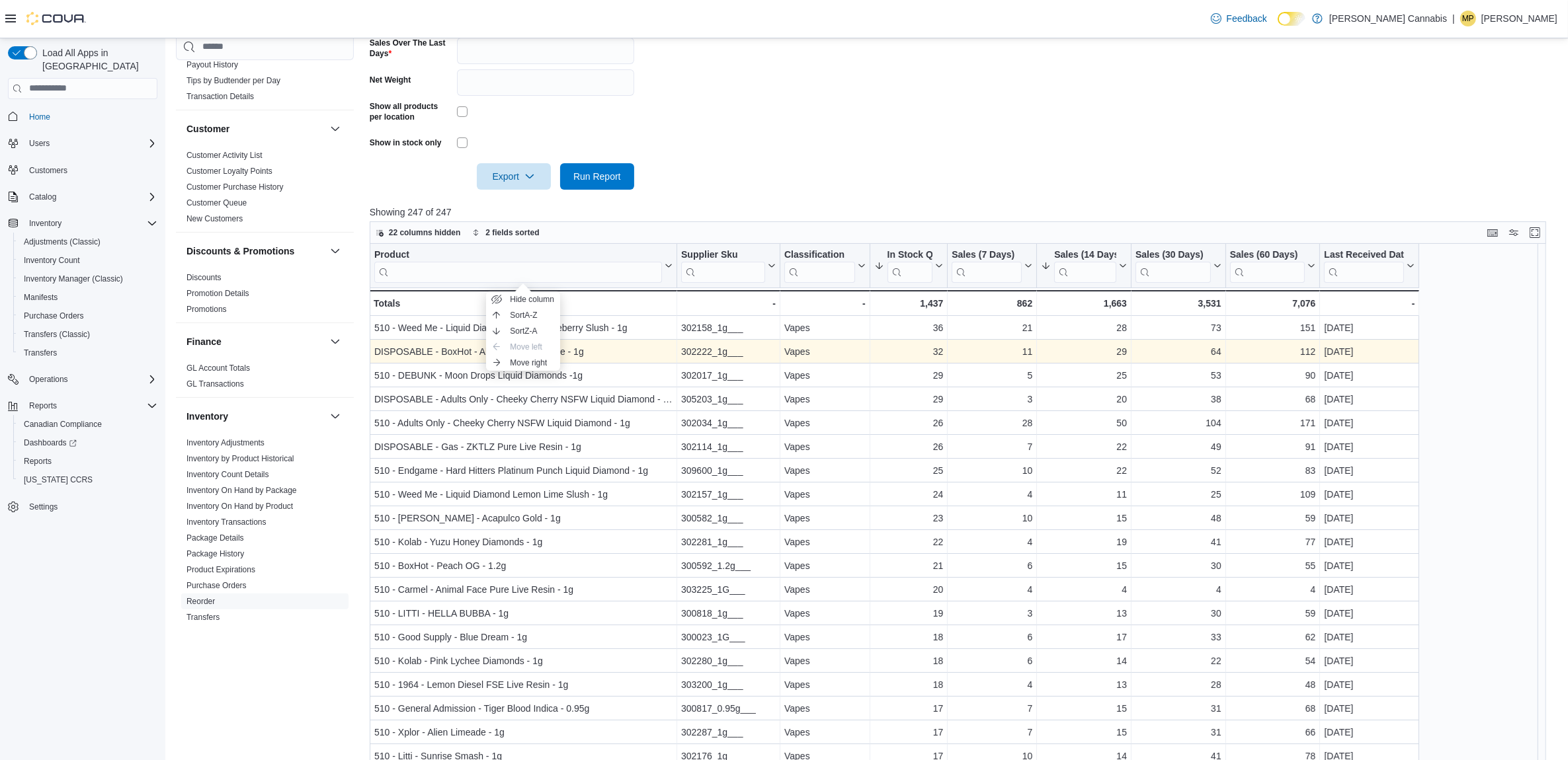
scroll to position [413, 0]
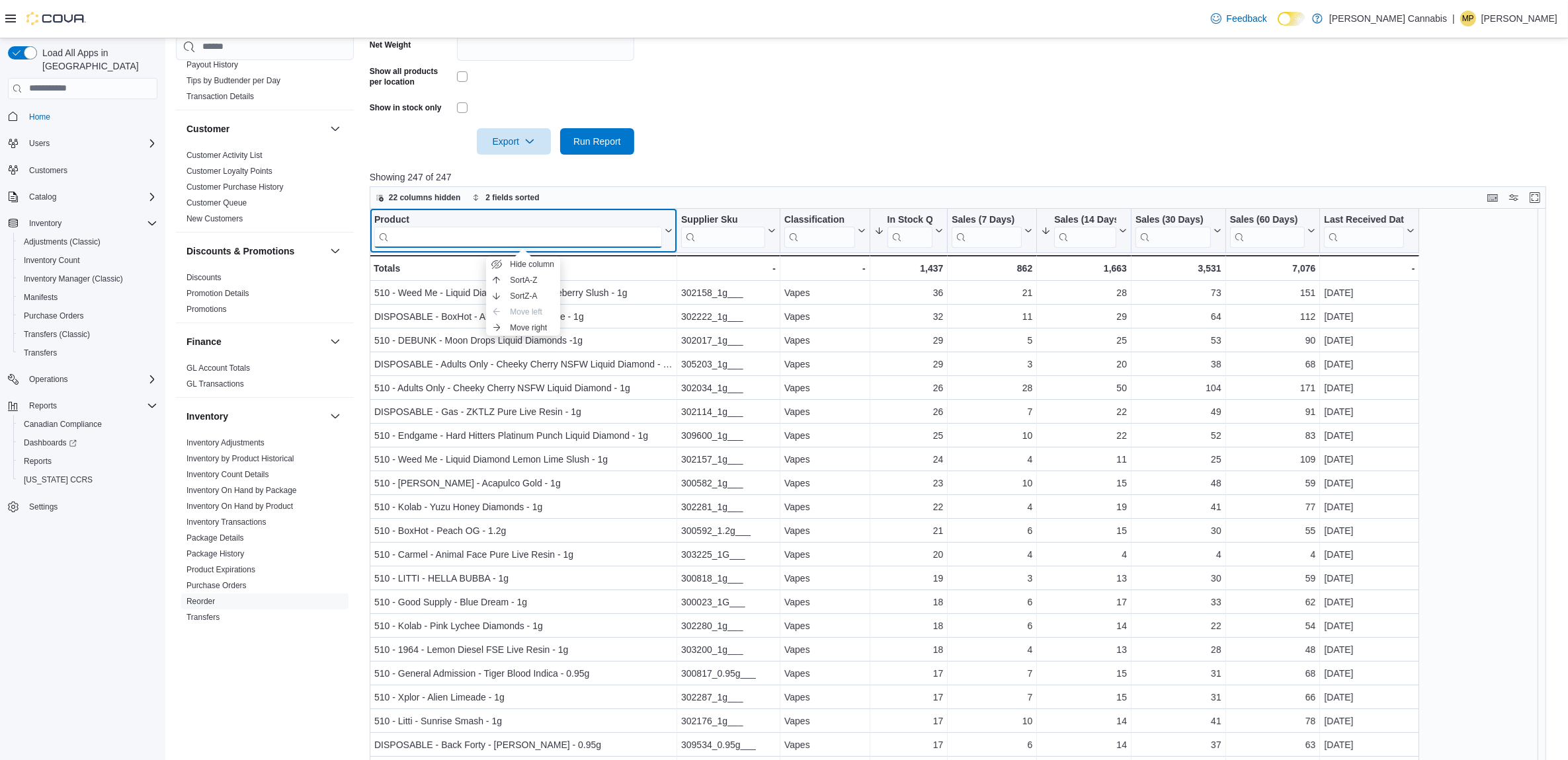
click at [586, 235] on input "search" at bounding box center [518, 237] width 288 height 21
type input "*"
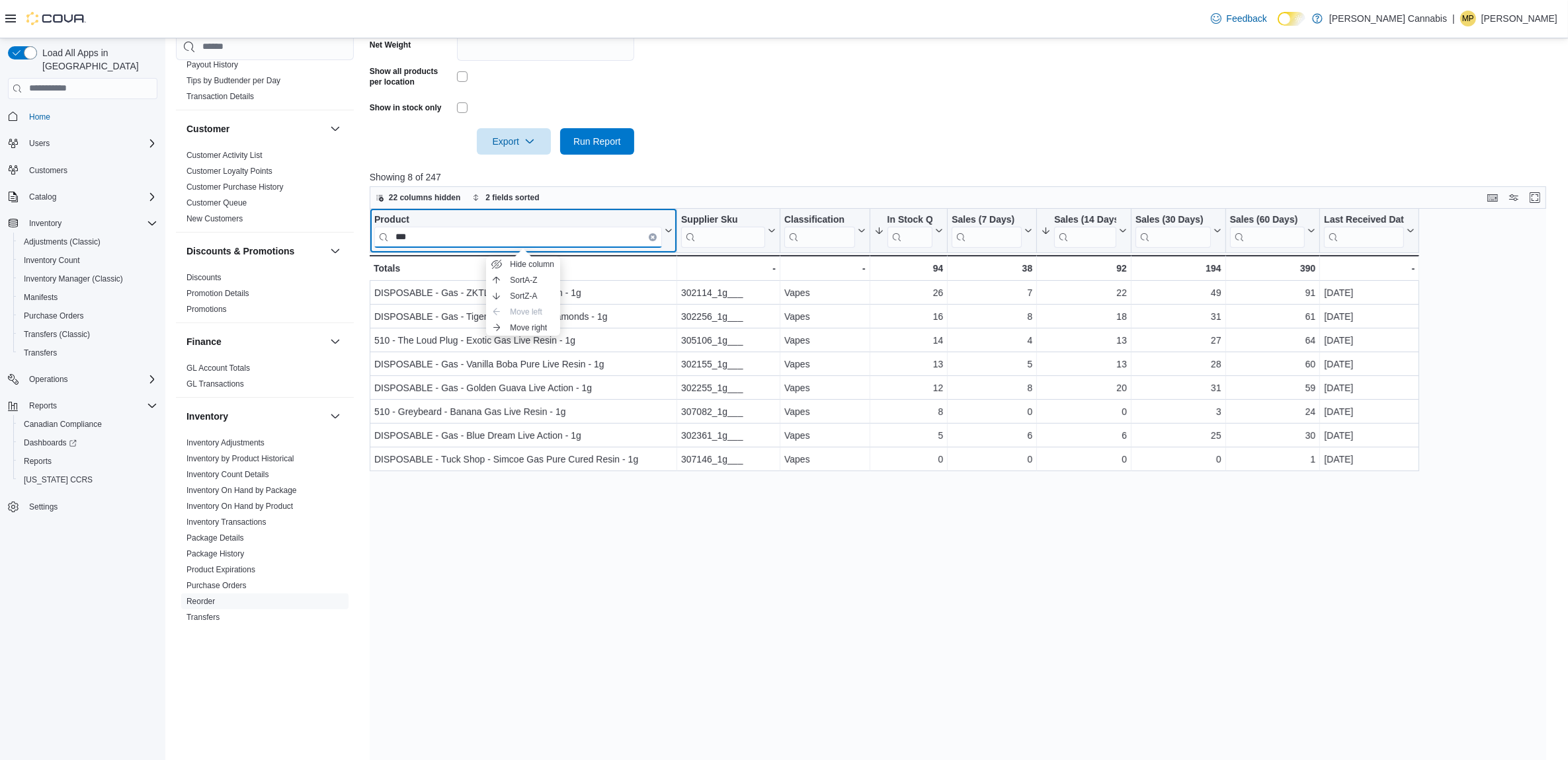
type input "***"
click at [421, 215] on div "Product" at bounding box center [518, 220] width 288 height 13
drag, startPoint x: 457, startPoint y: 238, endPoint x: 308, endPoint y: 273, distance: 153.1
click at [308, 273] on div "Cash Management Cash Management Cash Out Details Compliance OCS Transaction Sub…" at bounding box center [867, 242] width 1383 height 1105
type input "*********"
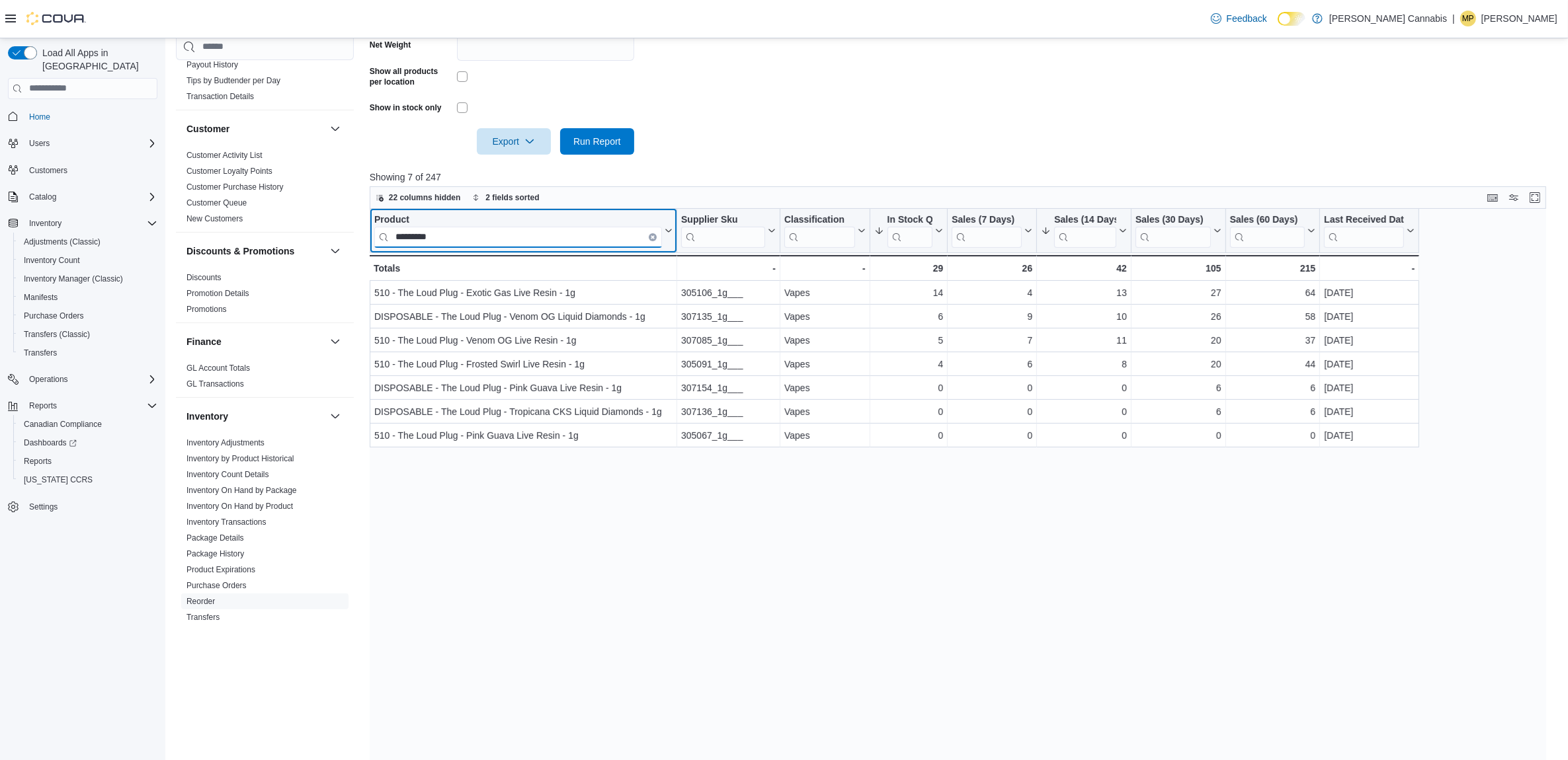
click at [650, 239] on input "*********" at bounding box center [518, 237] width 288 height 21
click at [651, 236] on icon "Clear input" at bounding box center [653, 237] width 4 height 4
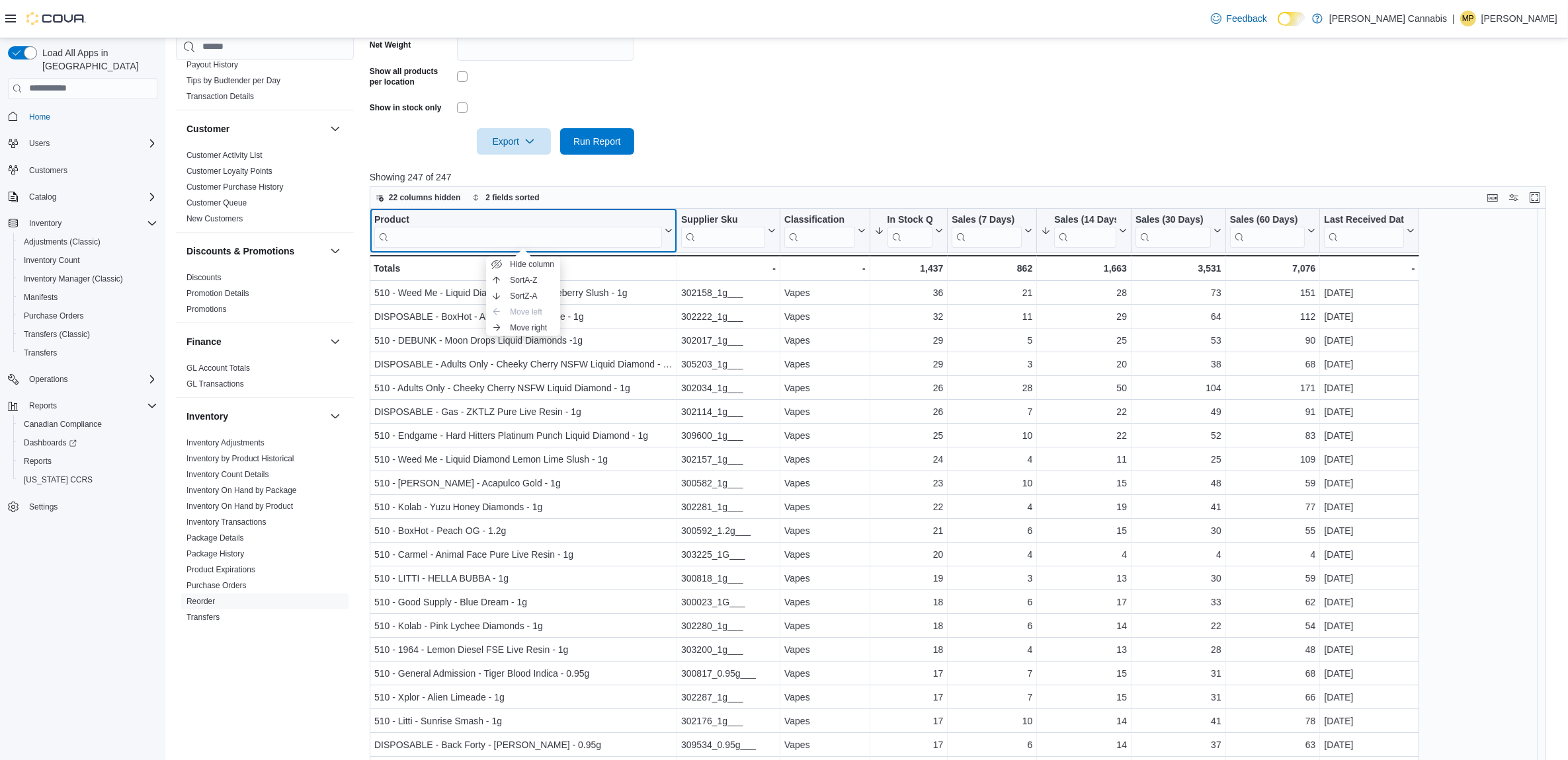
click at [402, 220] on div "Product" at bounding box center [518, 220] width 288 height 13
click at [517, 236] on input "search" at bounding box center [518, 237] width 288 height 21
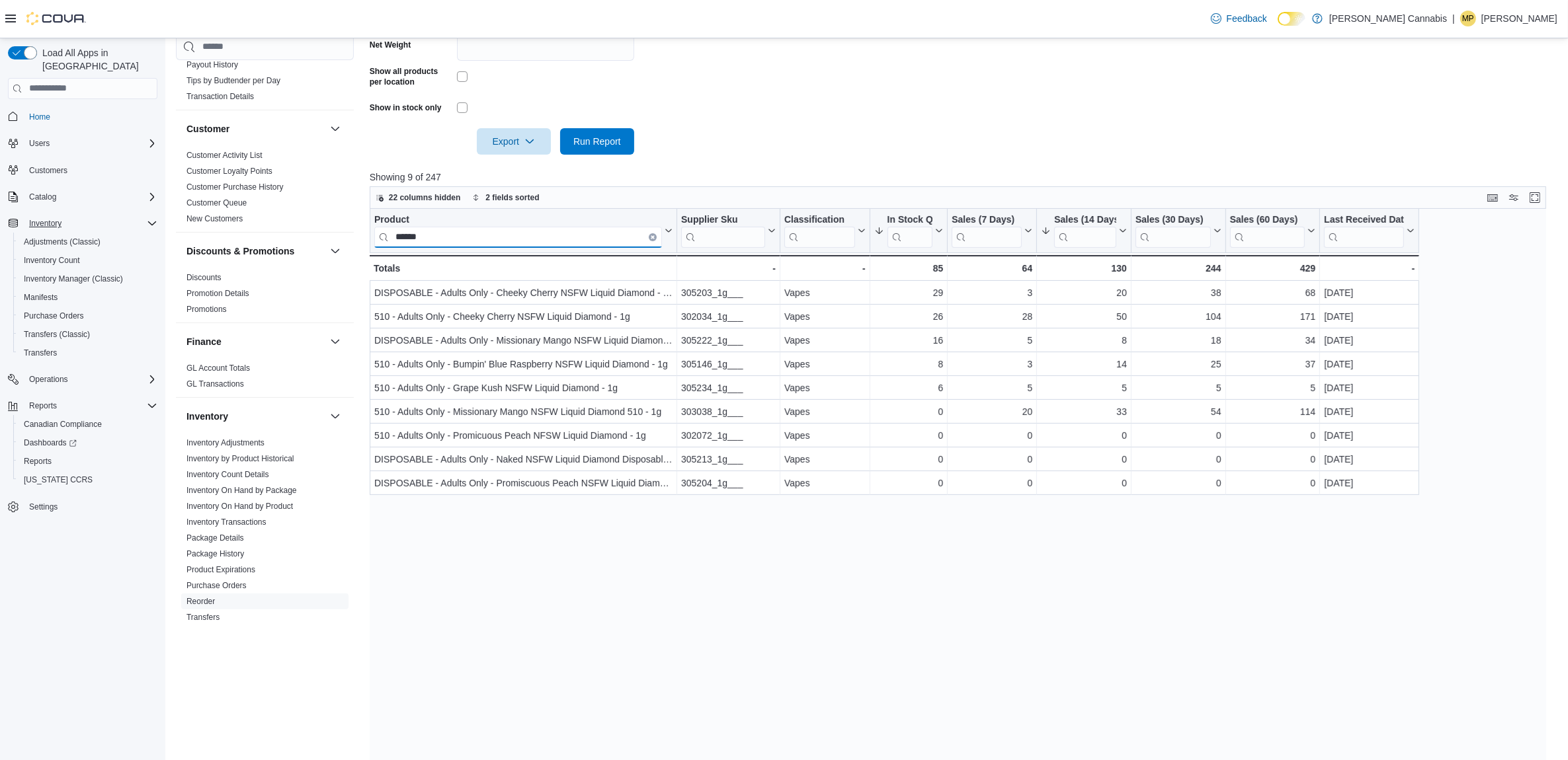
type input "******"
click at [651, 236] on icon "Clear input" at bounding box center [653, 237] width 4 height 4
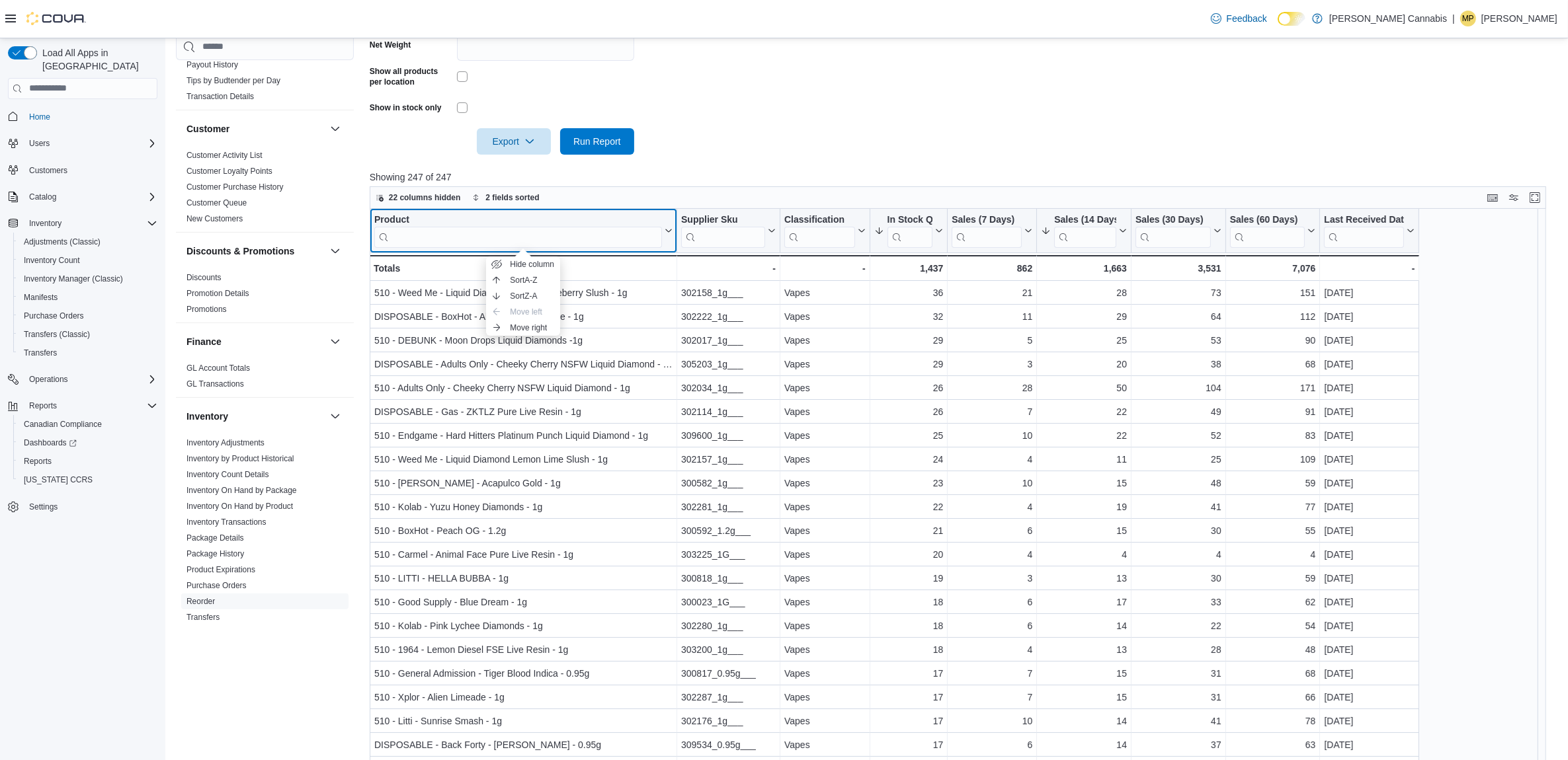
click at [395, 220] on div "Product" at bounding box center [518, 220] width 288 height 13
click at [636, 226] on input "search" at bounding box center [518, 237] width 288 height 21
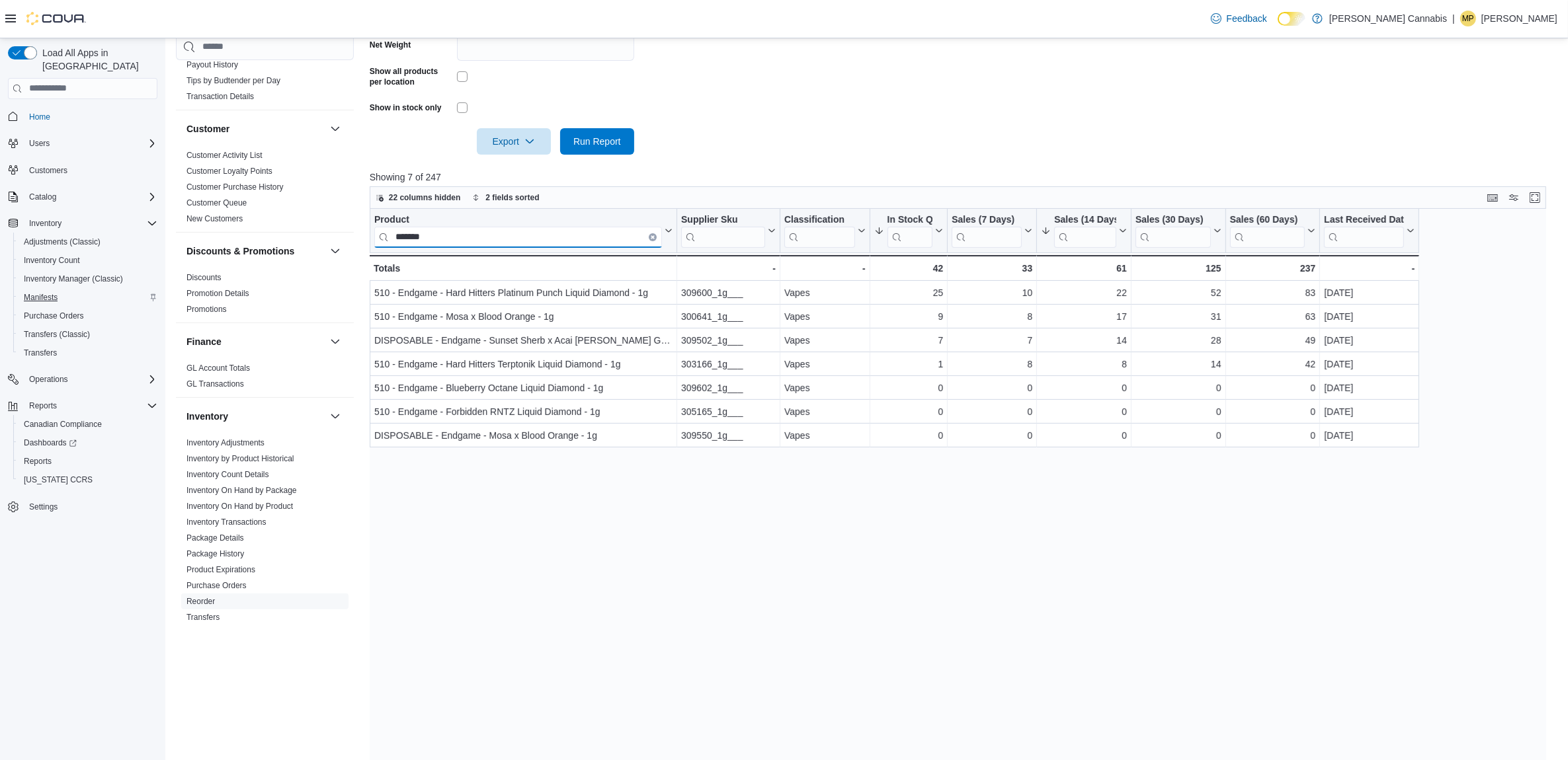
type input "*******"
click at [651, 235] on icon "Clear input" at bounding box center [653, 237] width 4 height 4
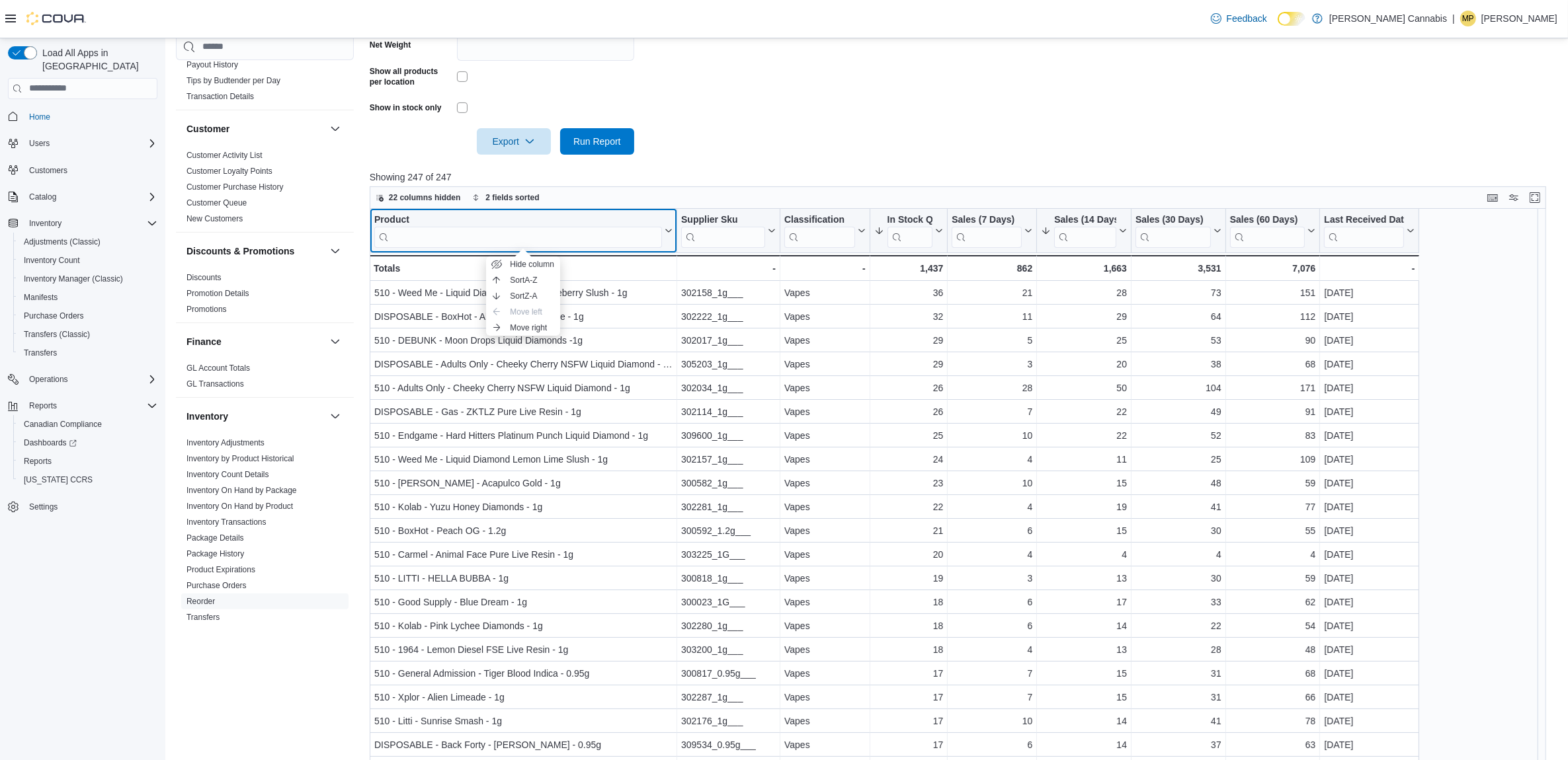
click at [408, 216] on div "Product" at bounding box center [518, 220] width 288 height 13
click at [464, 240] on input "search" at bounding box center [518, 237] width 288 height 21
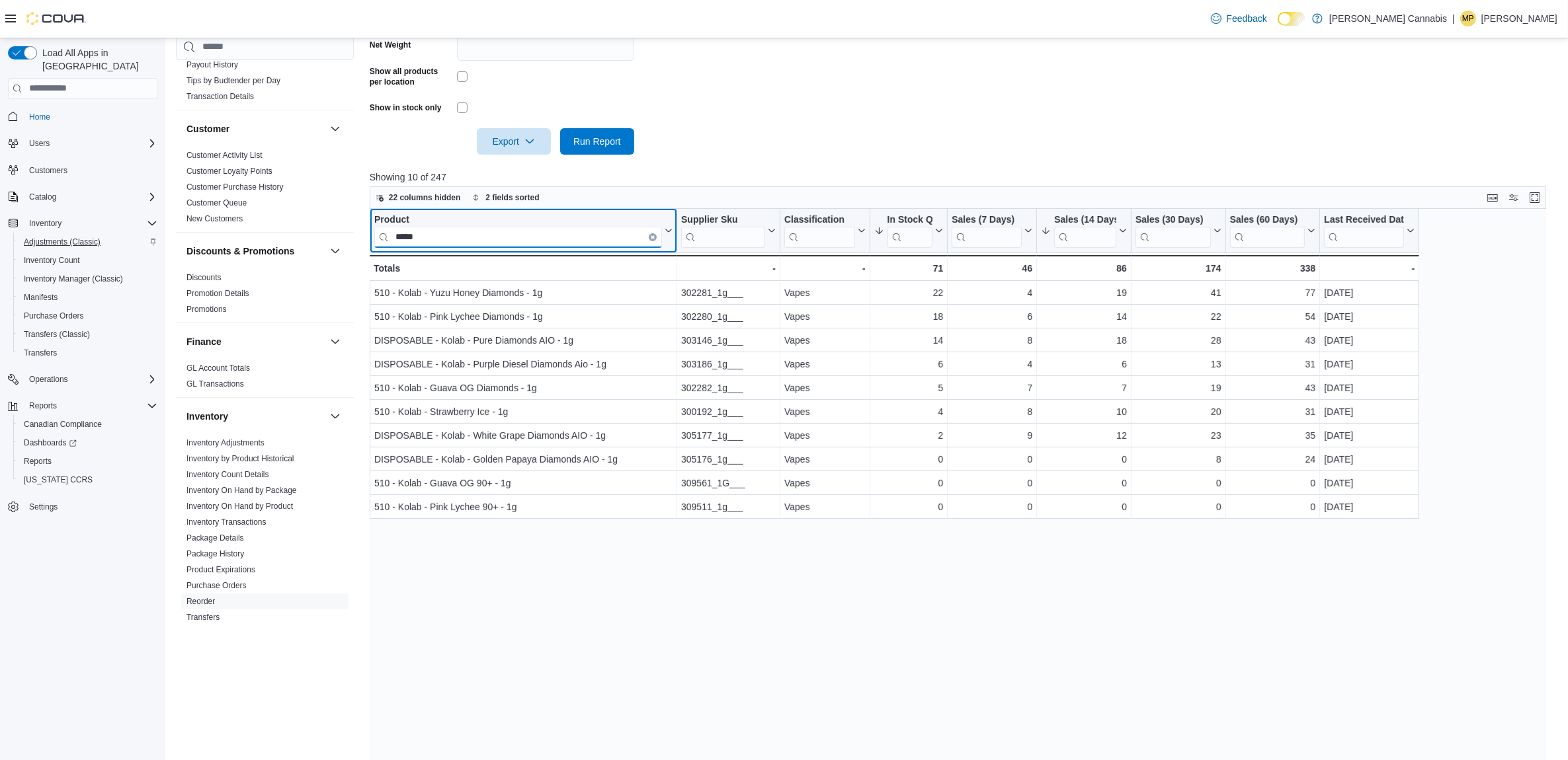
type input "*****"
click at [652, 233] on button "Clear input" at bounding box center [652, 236] width 8 height 8
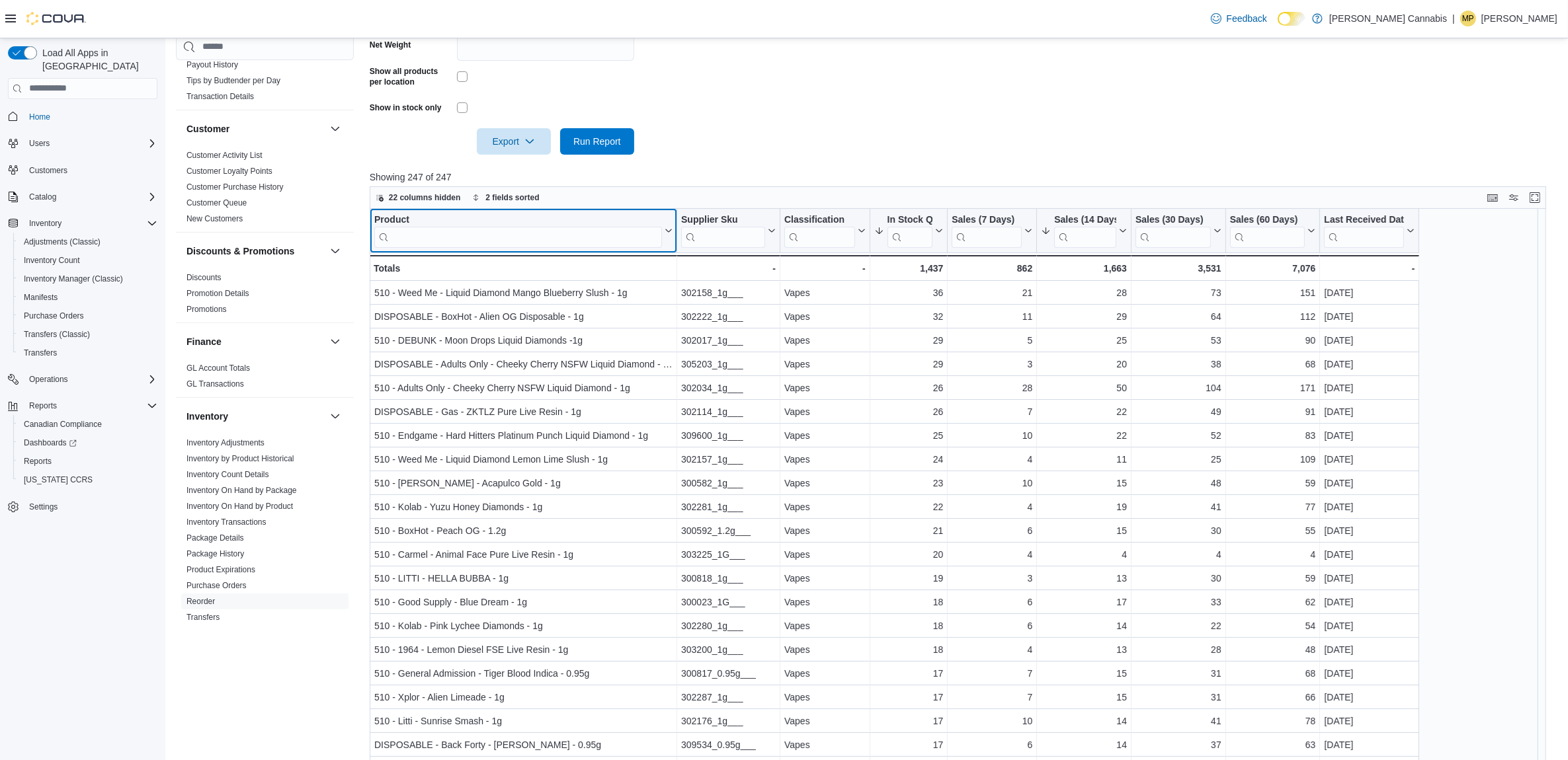
click at [408, 213] on div "Product Click to view column header actions" at bounding box center [523, 231] width 308 height 44
click at [445, 219] on div "Product" at bounding box center [518, 220] width 288 height 13
click at [435, 236] on input "search" at bounding box center [518, 237] width 288 height 21
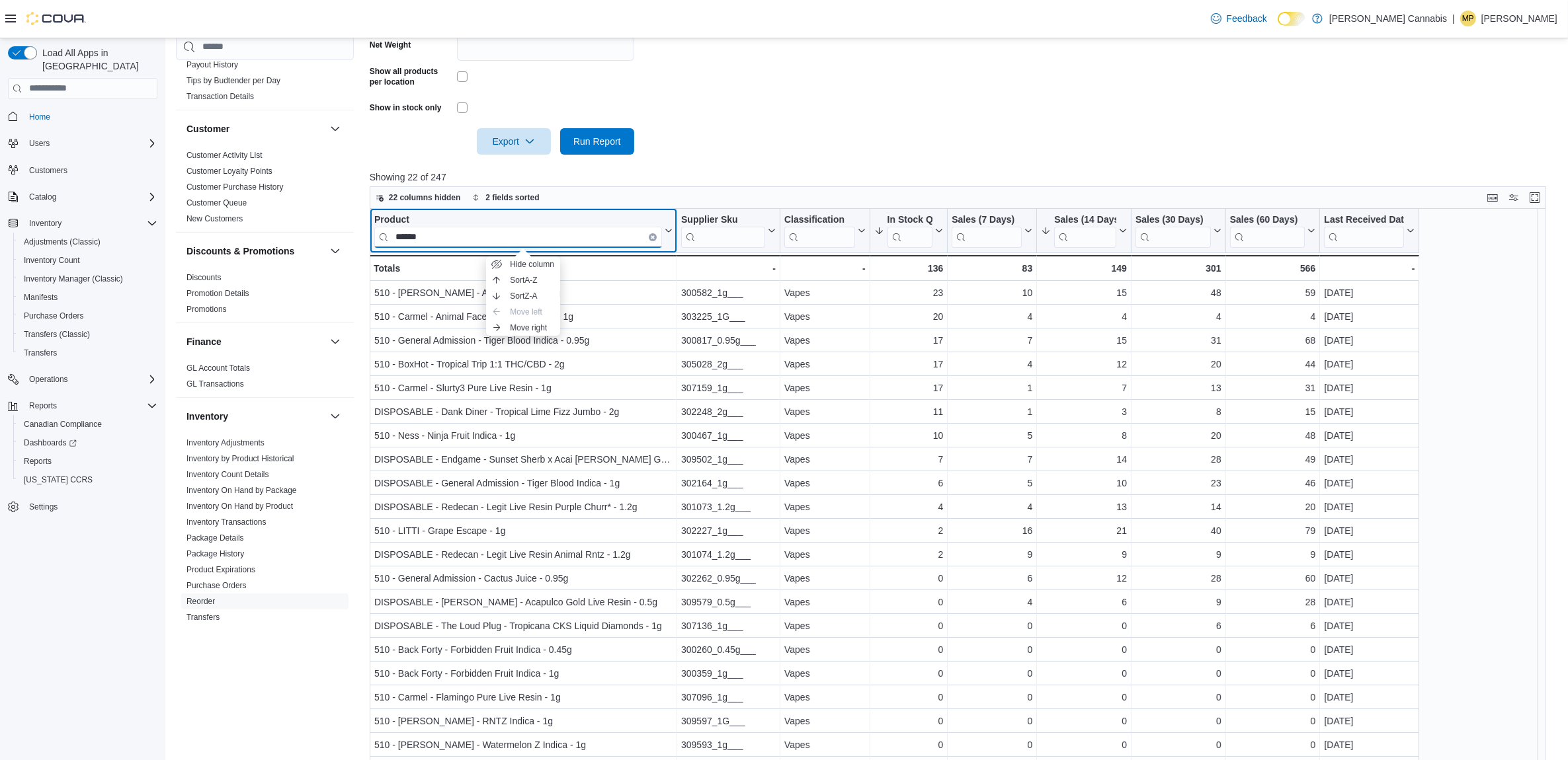
type input "******"
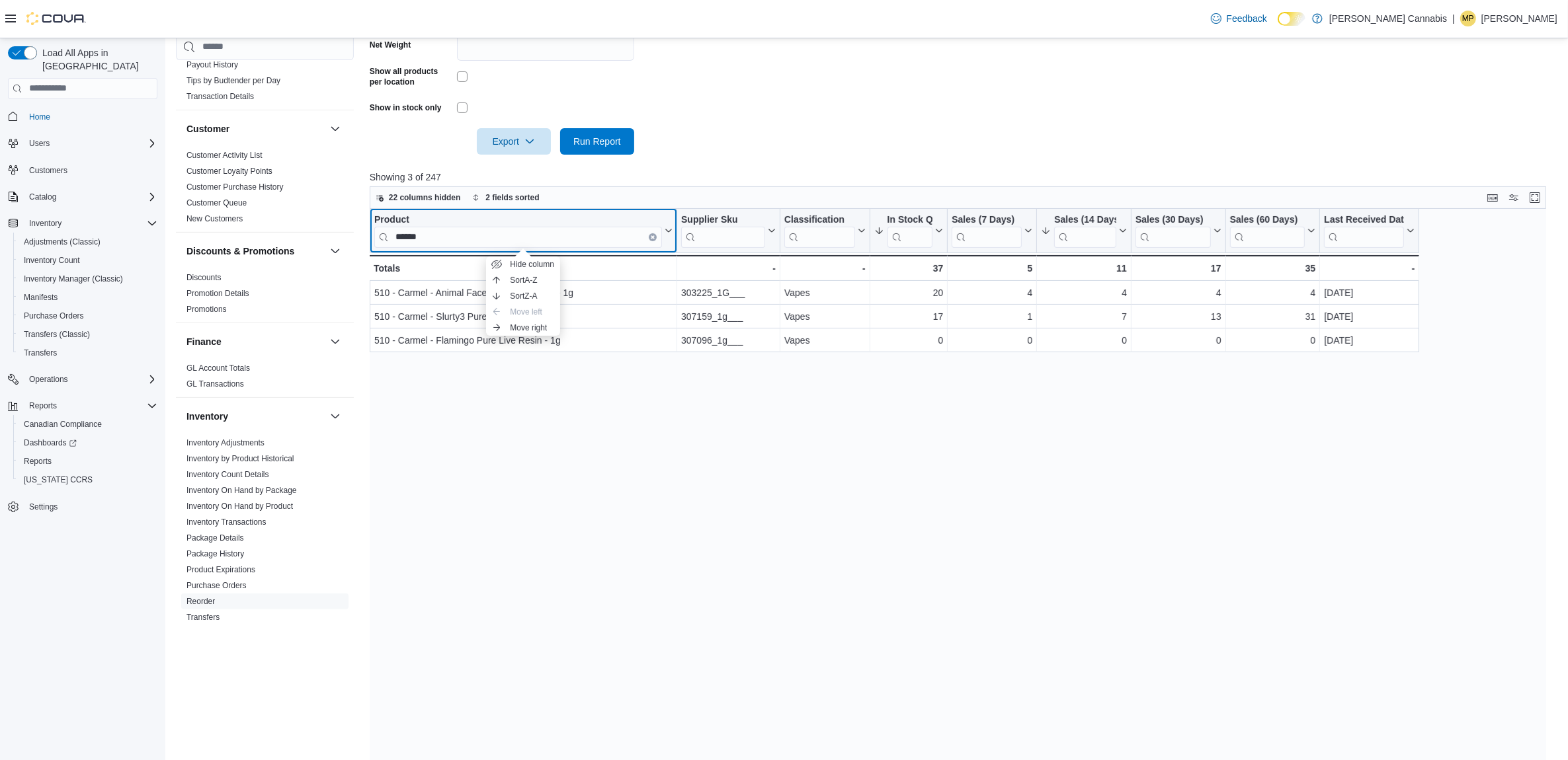
click at [388, 212] on div "Product ****** Click to view column header actions" at bounding box center [523, 231] width 308 height 44
click at [655, 233] on button "Clear input" at bounding box center [652, 236] width 8 height 8
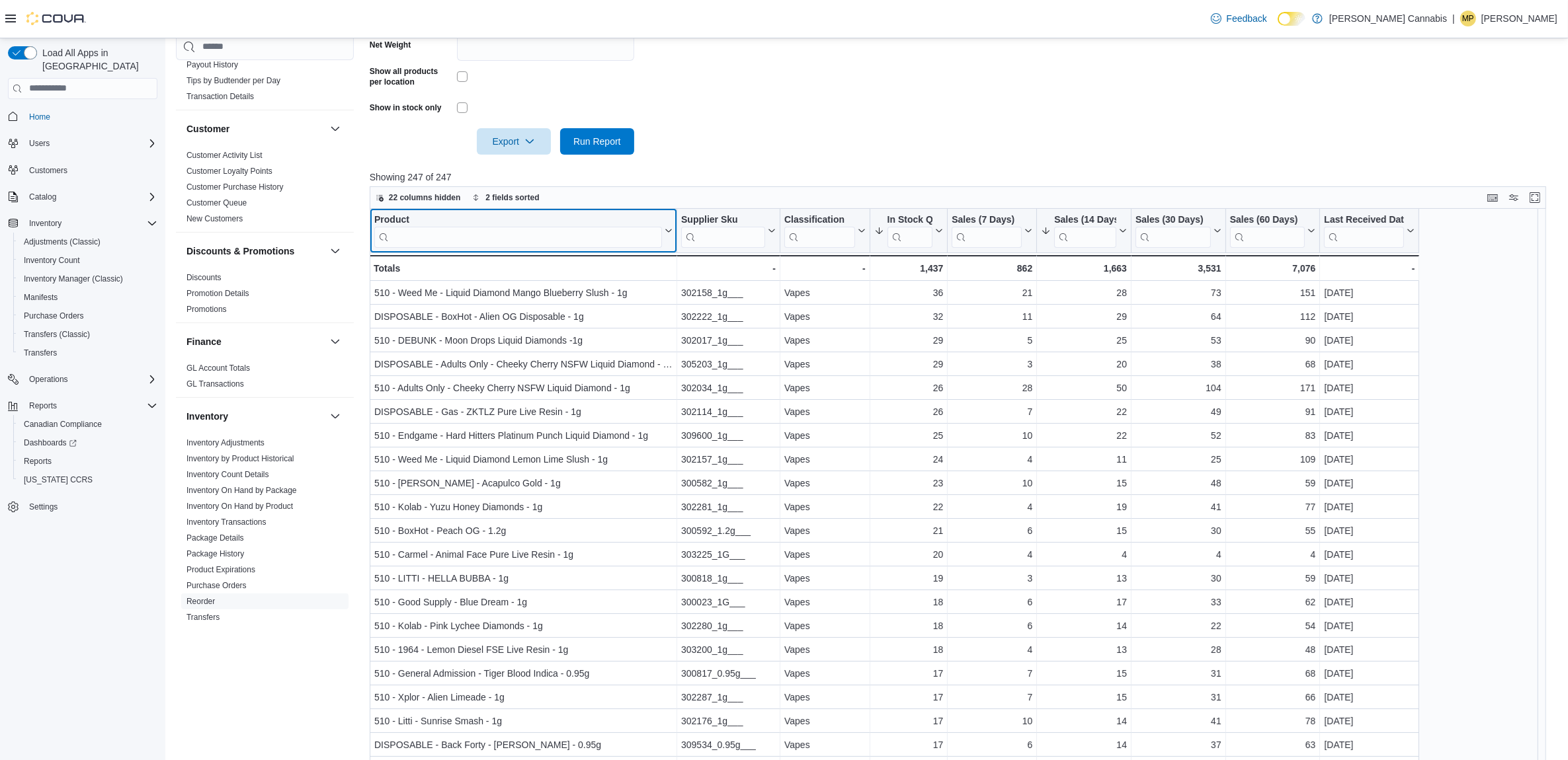
click at [385, 213] on div "Product" at bounding box center [518, 220] width 288 height 13
click at [427, 236] on input "search" at bounding box center [518, 237] width 288 height 21
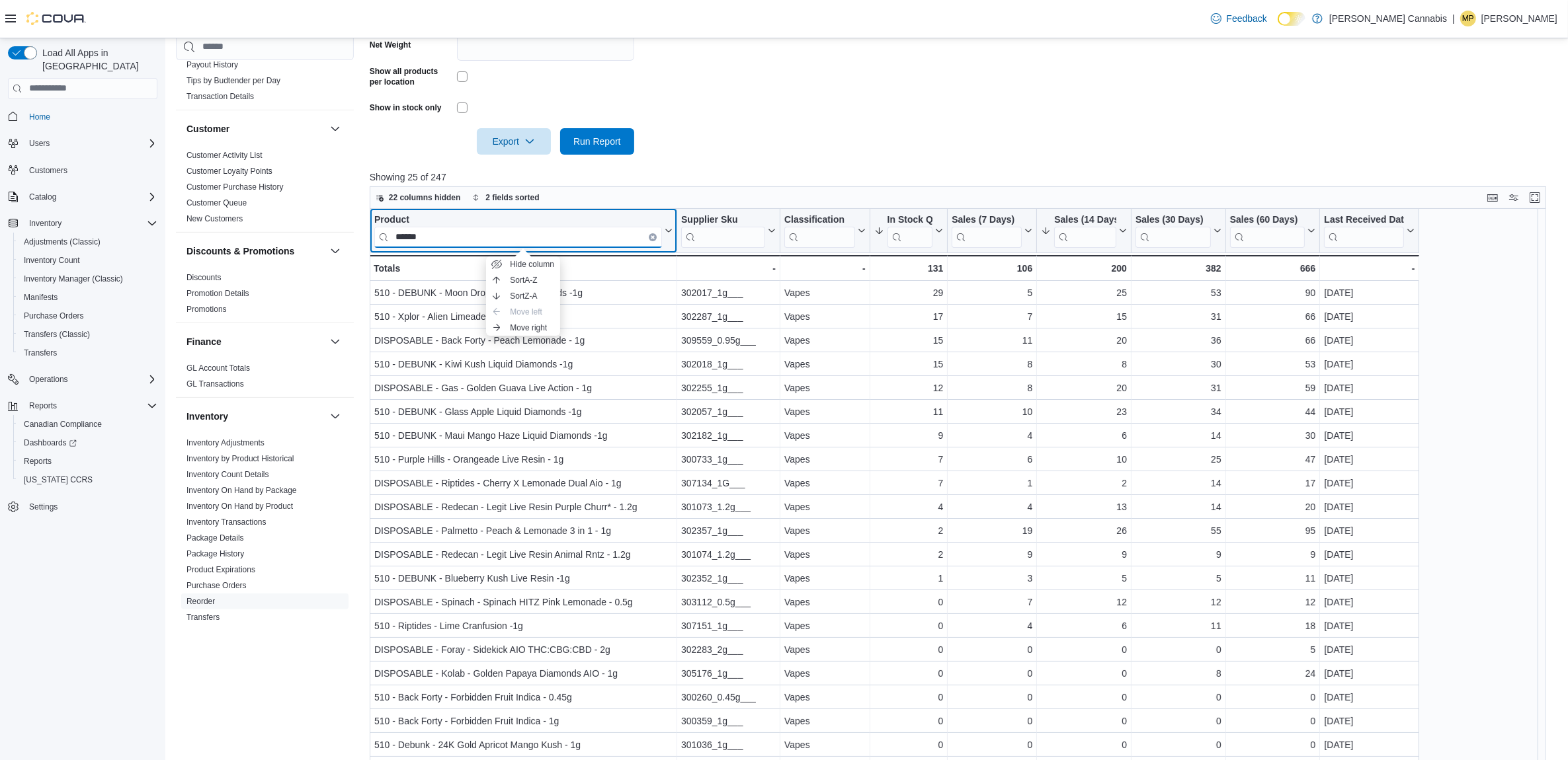
type input "******"
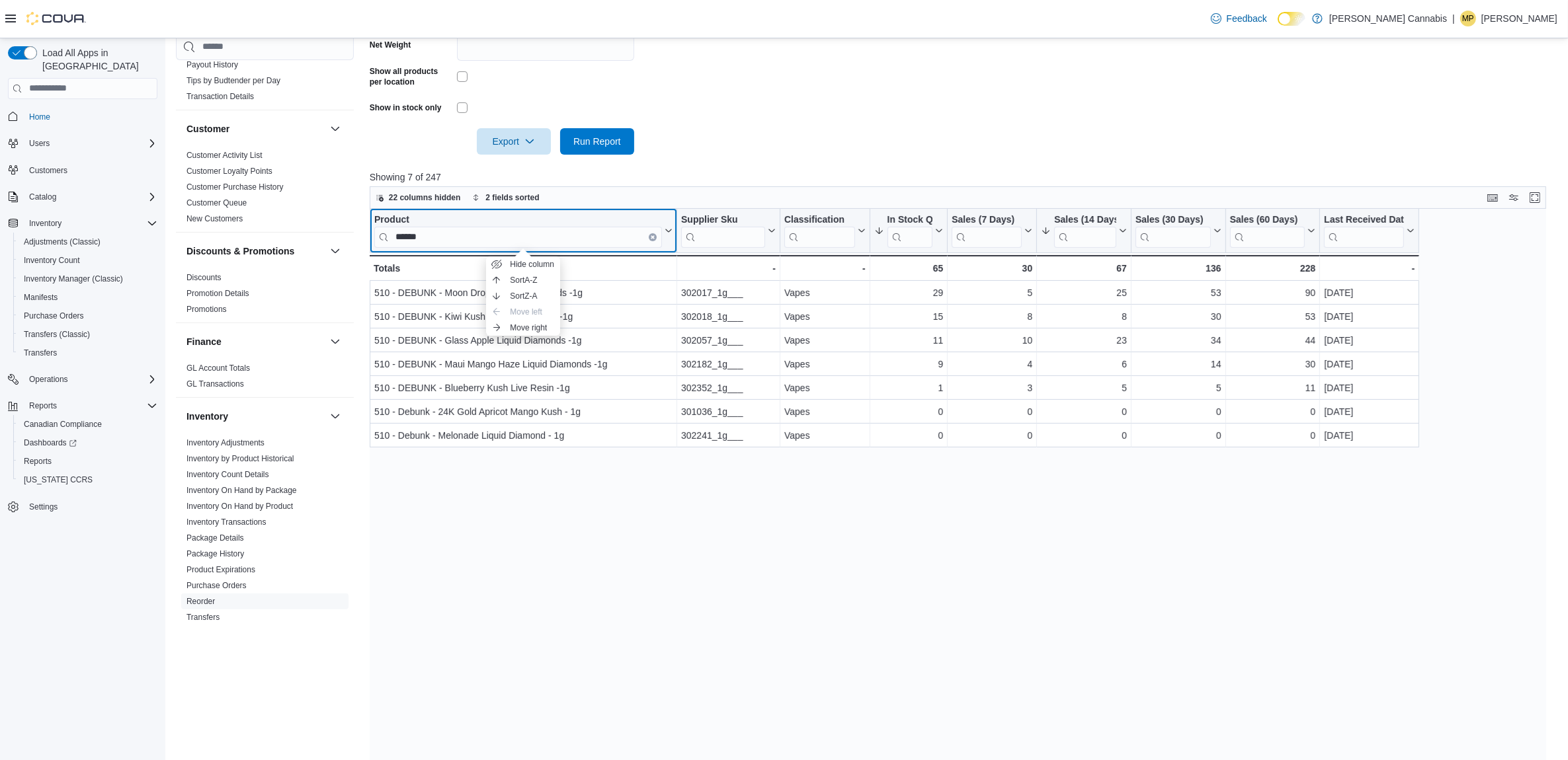
click at [400, 210] on div "Product ****** Click to view column header actions" at bounding box center [523, 231] width 308 height 44
click at [395, 219] on div "Product" at bounding box center [518, 220] width 288 height 13
click at [649, 238] on button "Clear input" at bounding box center [652, 236] width 8 height 8
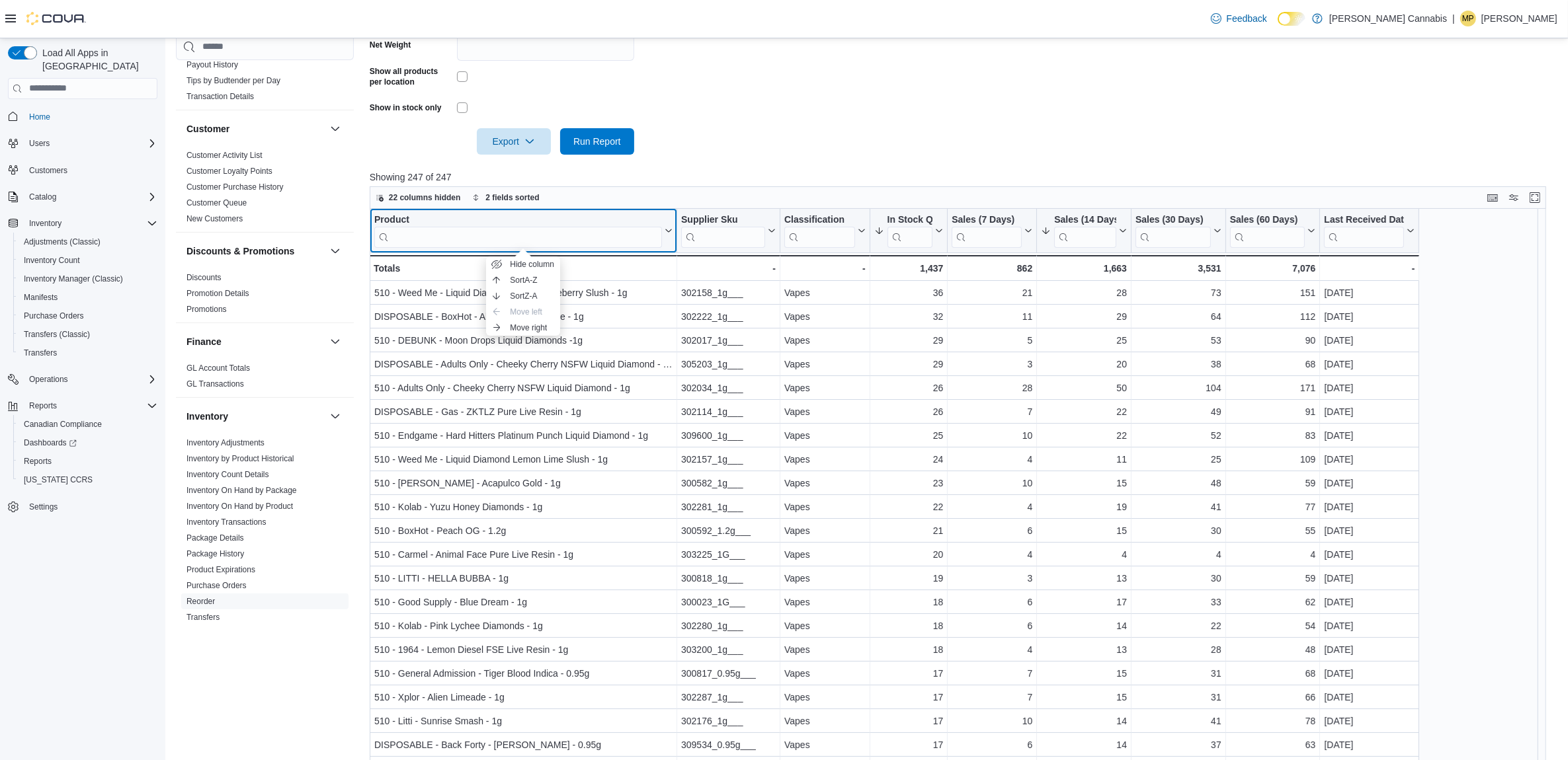
click at [390, 217] on div "Product" at bounding box center [518, 220] width 288 height 13
click at [496, 246] on input "search" at bounding box center [518, 237] width 288 height 21
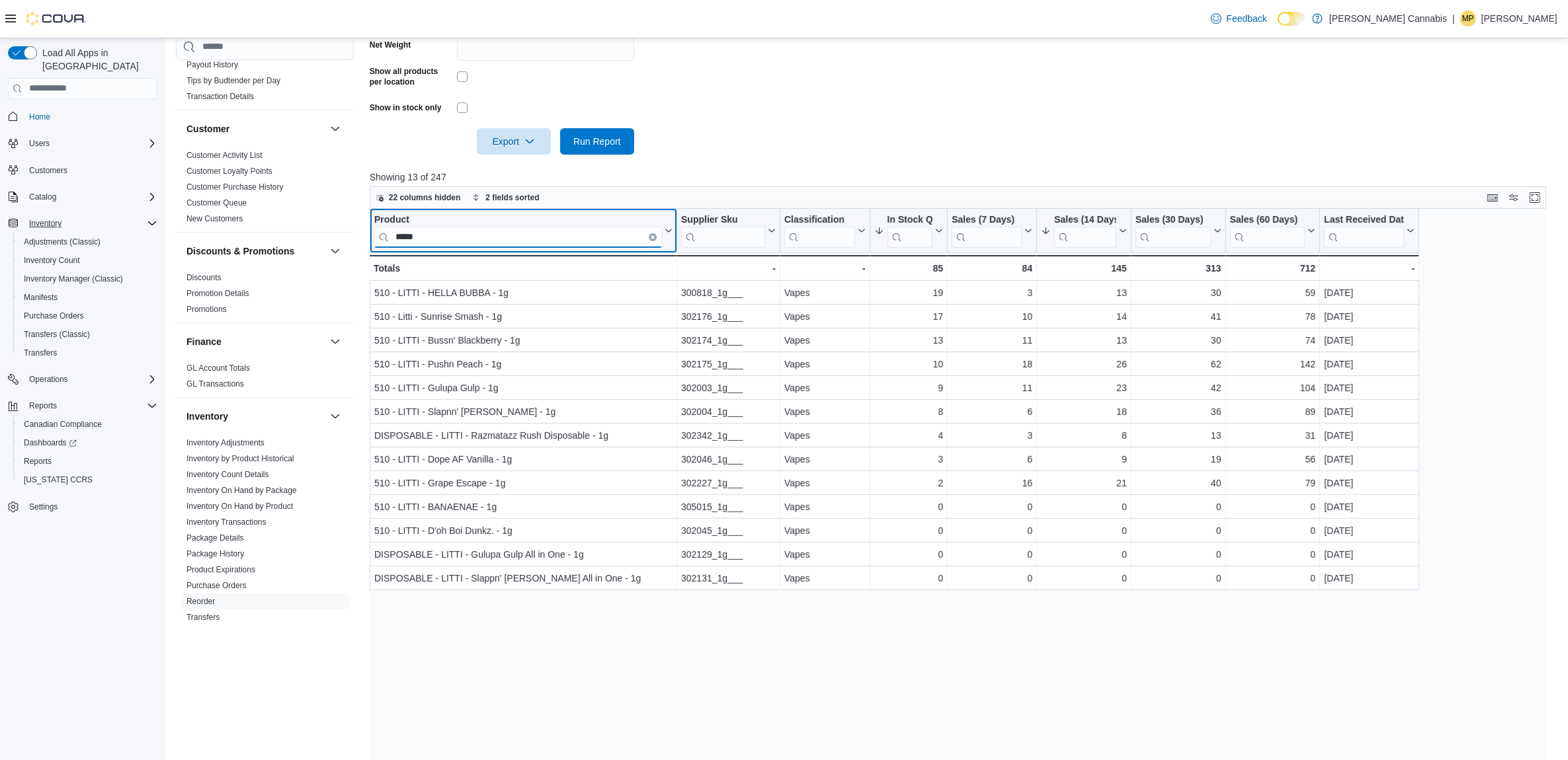
type input "*****"
click at [655, 235] on button "Clear input" at bounding box center [652, 236] width 8 height 8
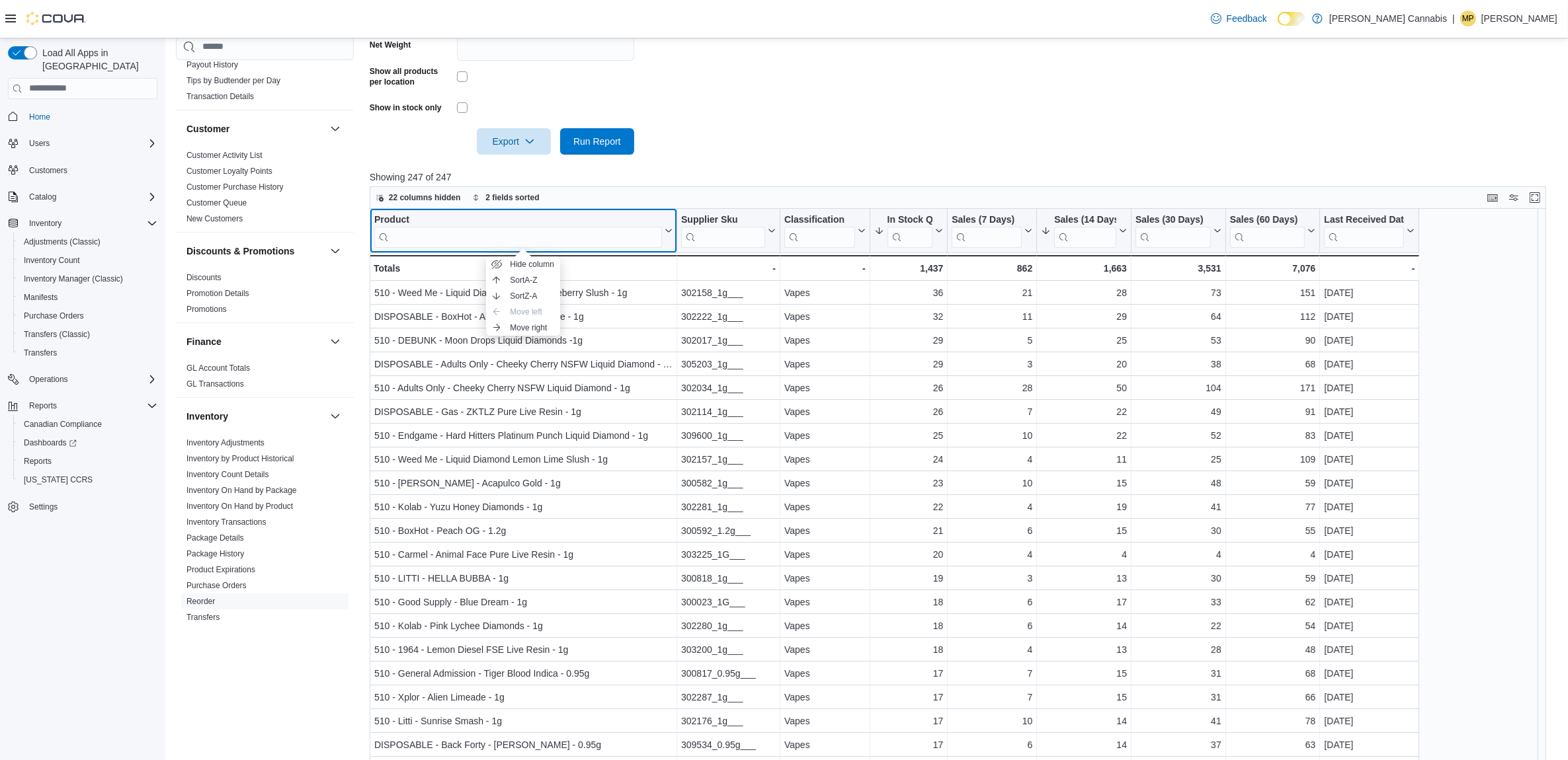
click at [401, 219] on div "Product" at bounding box center [518, 220] width 288 height 13
click at [603, 233] on input "search" at bounding box center [518, 237] width 288 height 21
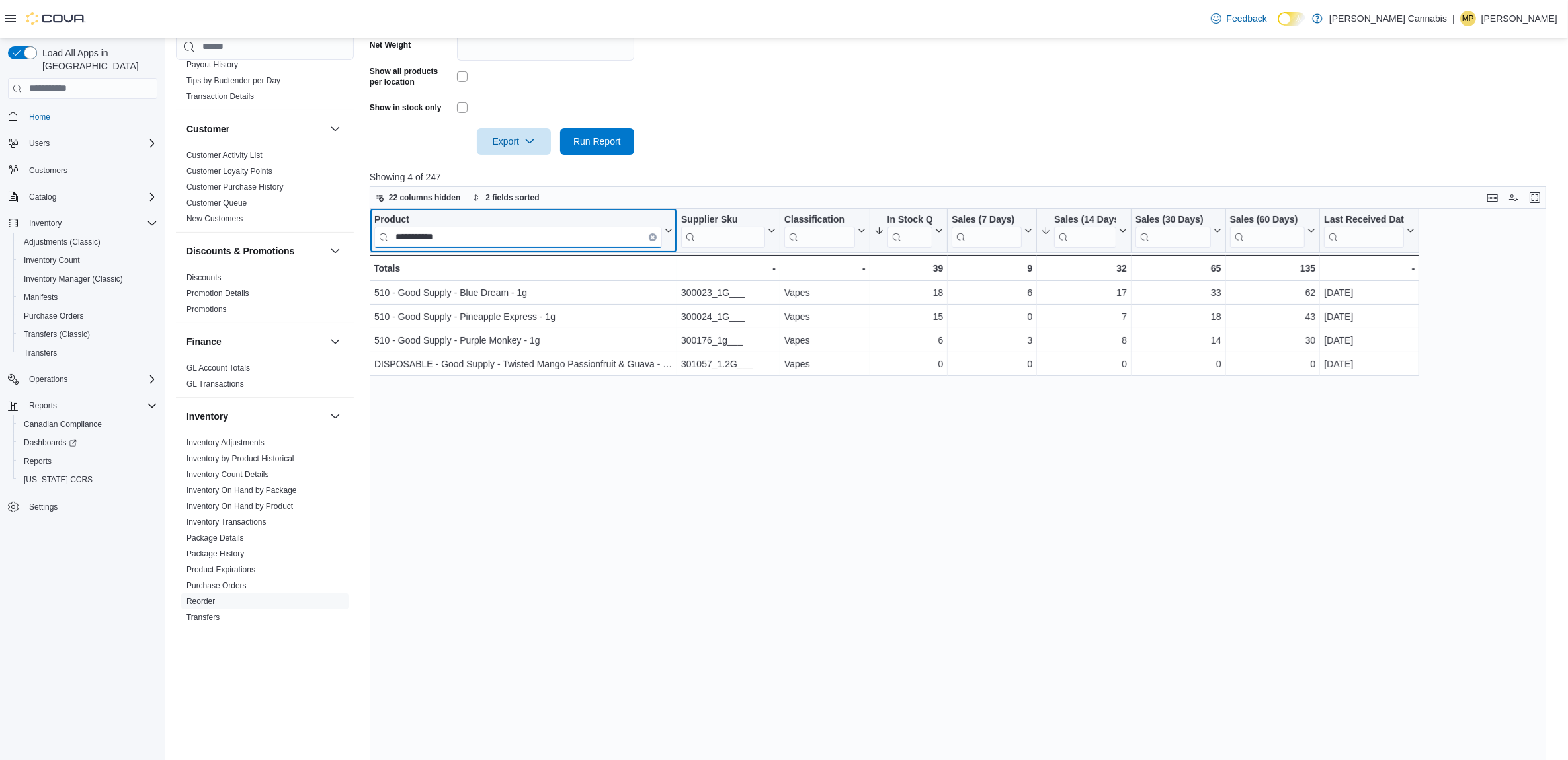
type input "**********"
click at [653, 235] on icon "Clear input" at bounding box center [653, 237] width 3 height 3
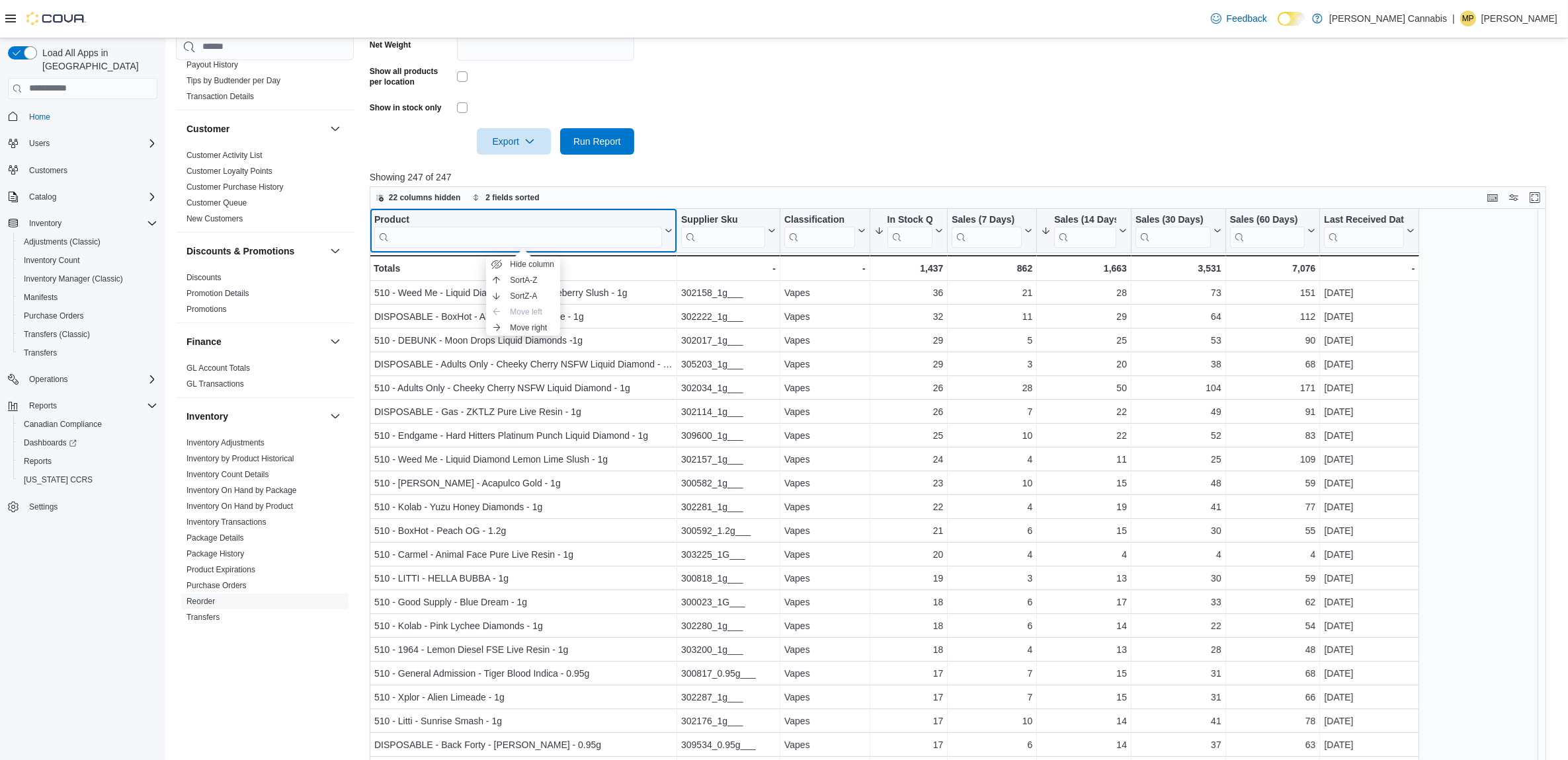
click at [405, 217] on div "Product" at bounding box center [518, 220] width 288 height 13
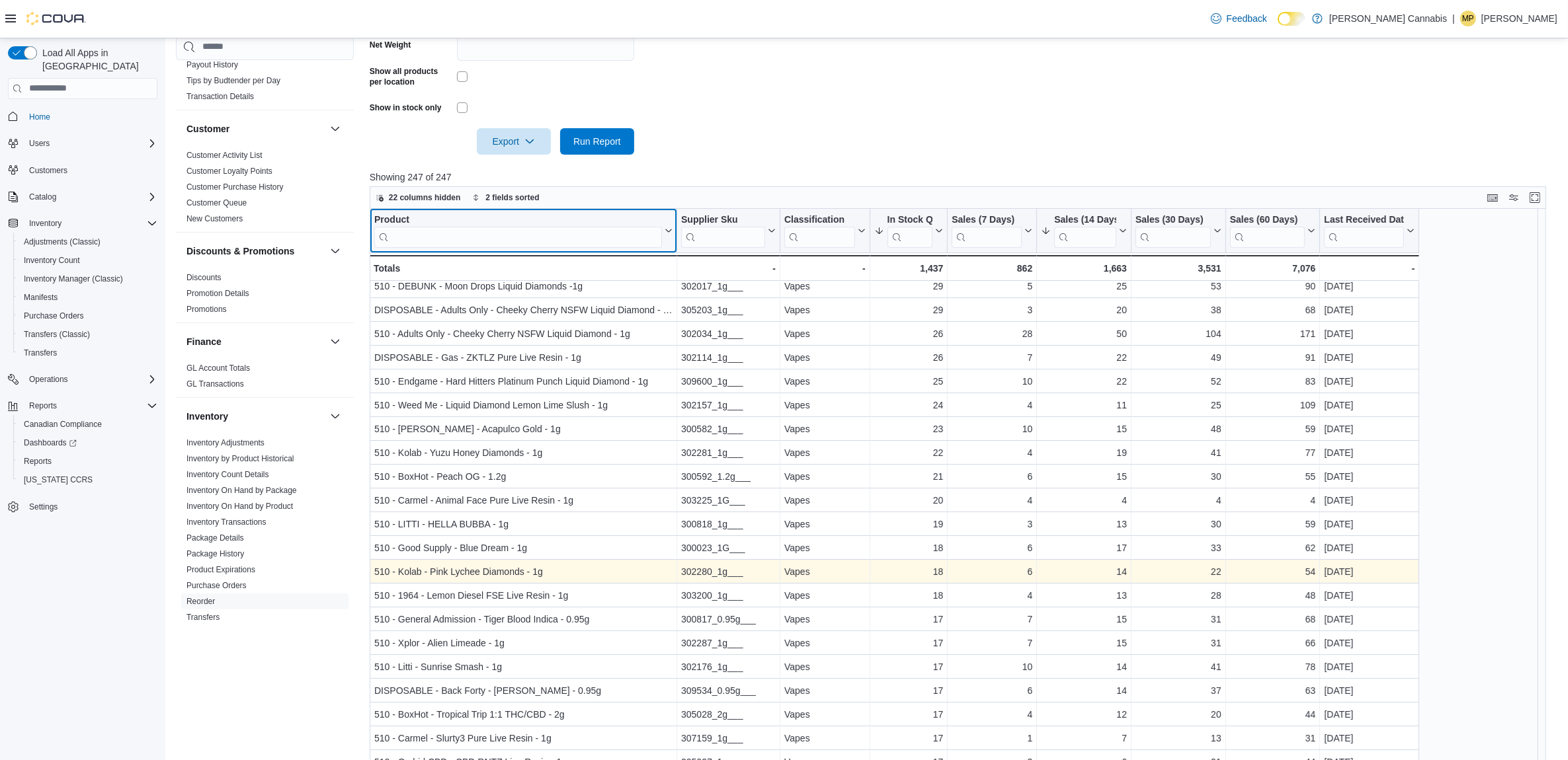
scroll to position [82, 0]
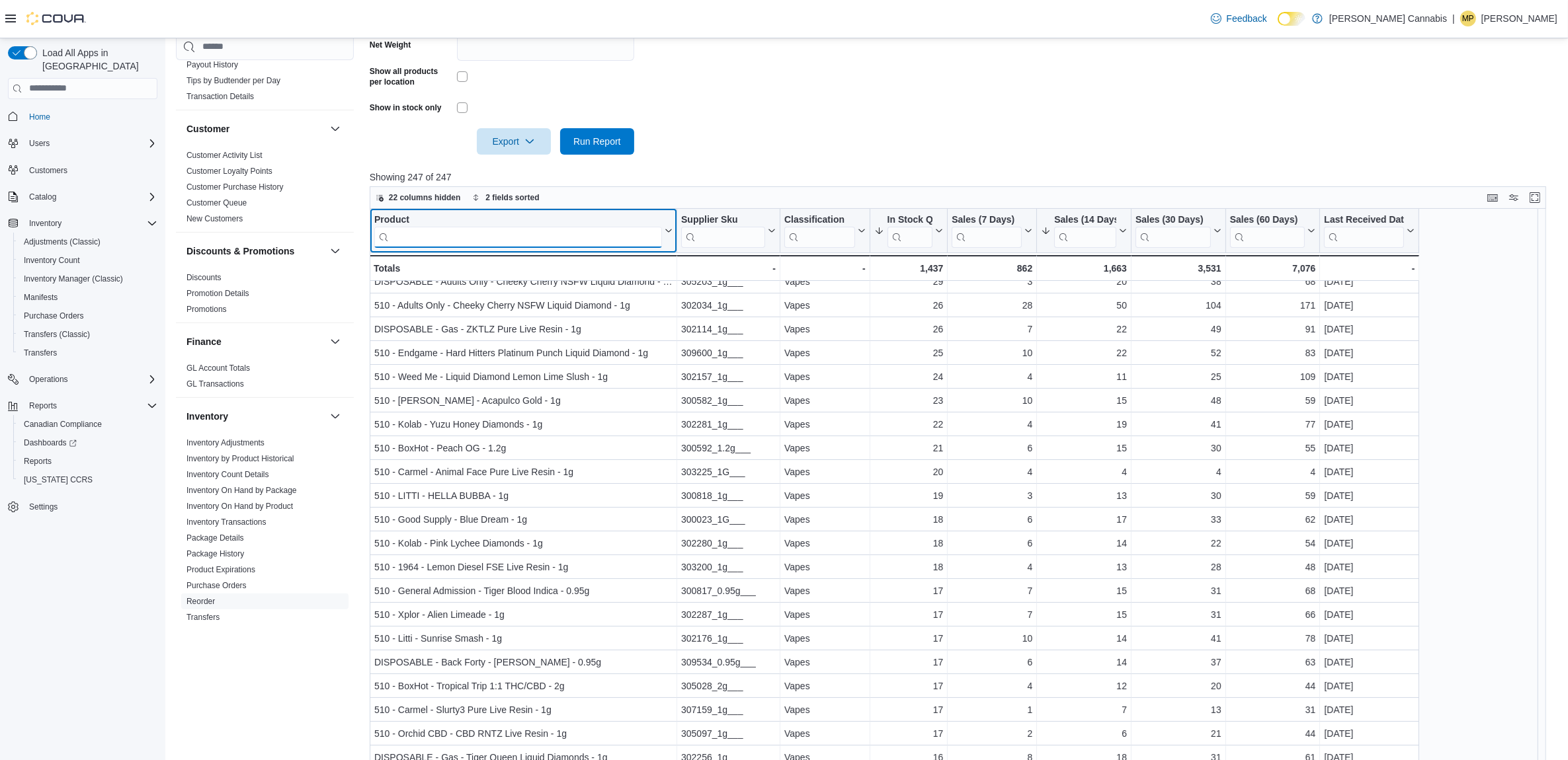
click at [491, 239] on input "search" at bounding box center [518, 237] width 288 height 21
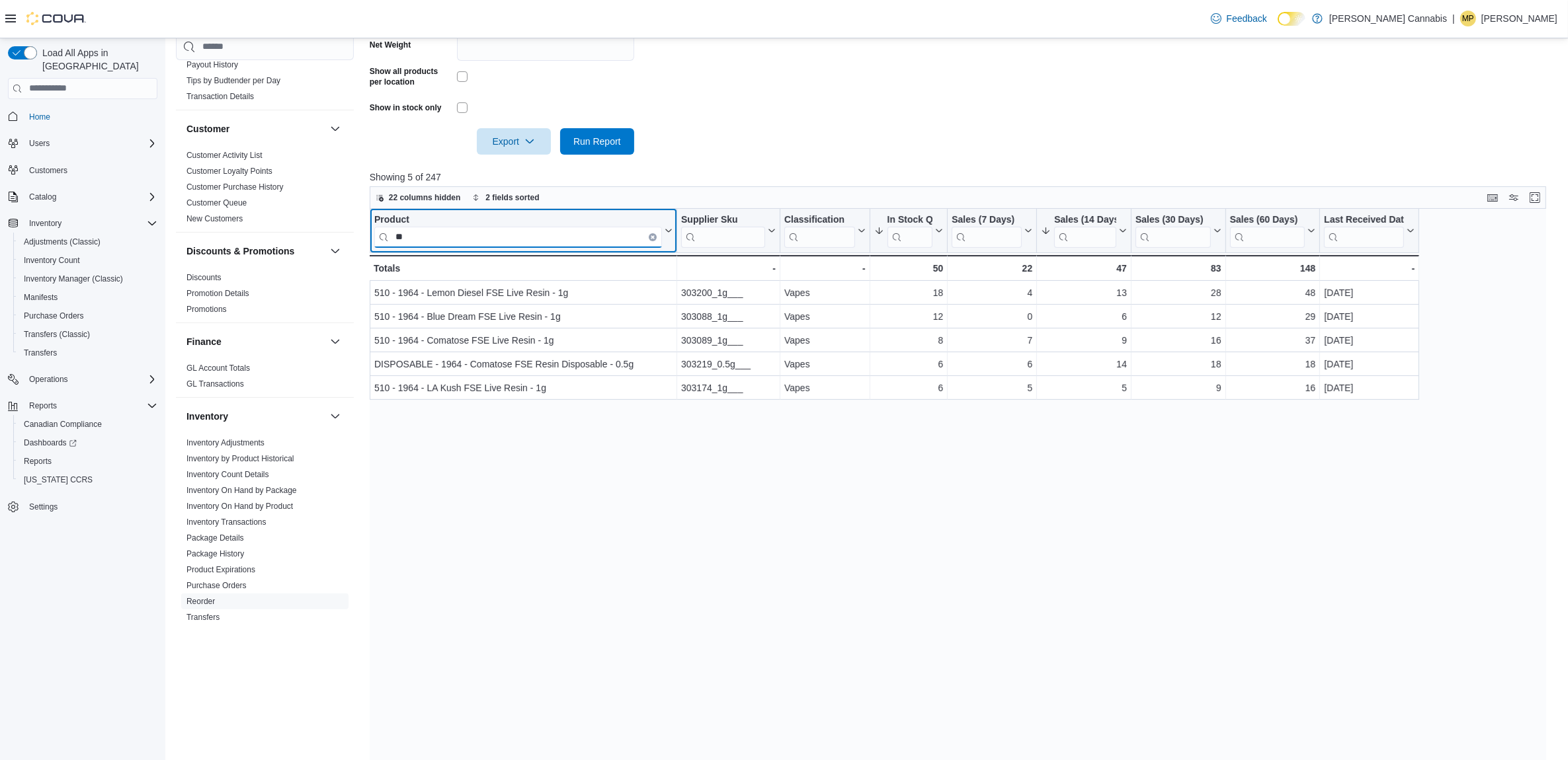
scroll to position [0, 0]
type input "****"
click at [652, 235] on icon "Clear input" at bounding box center [653, 237] width 3 height 3
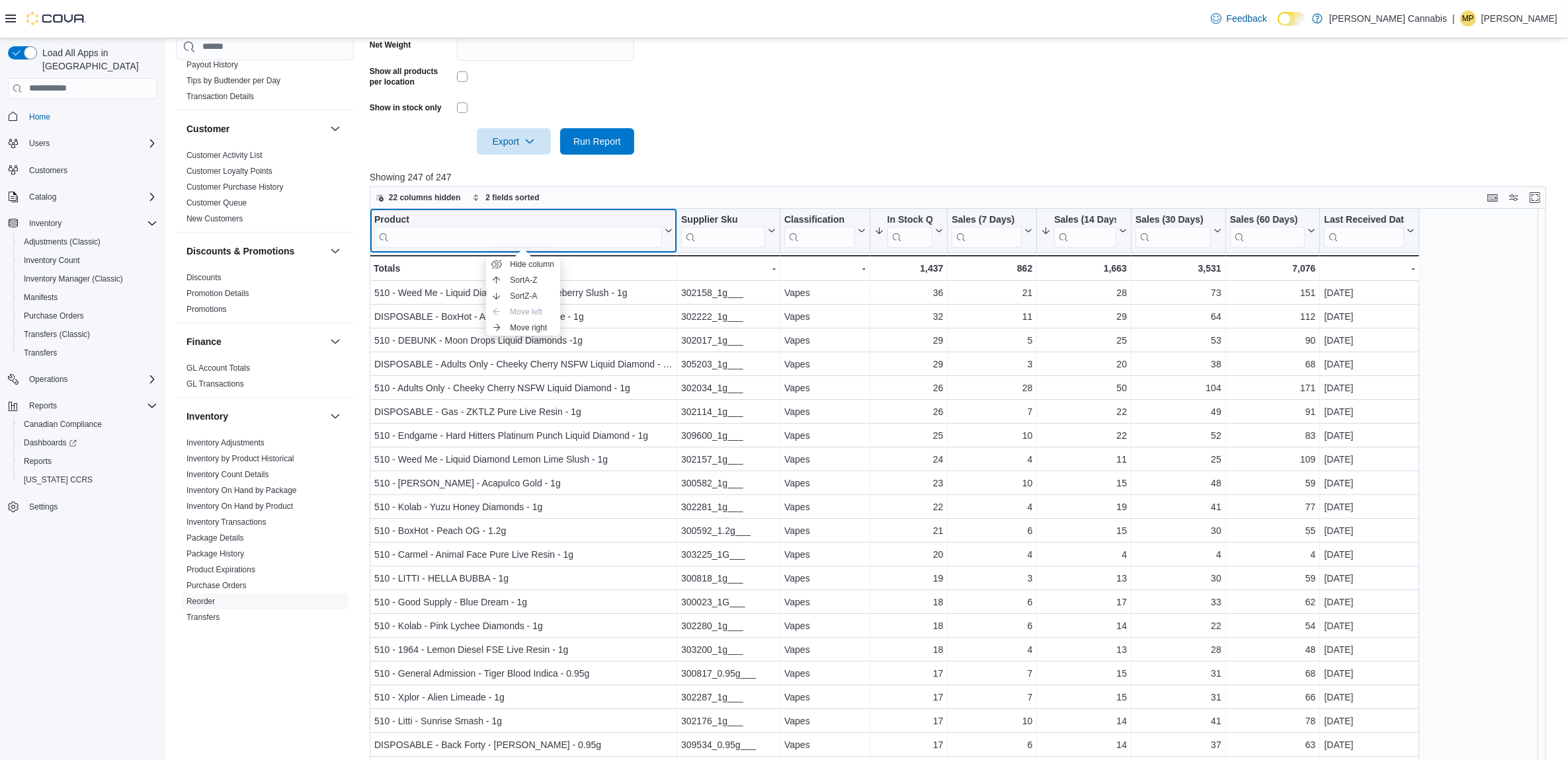
click at [394, 220] on div "Product" at bounding box center [518, 220] width 288 height 13
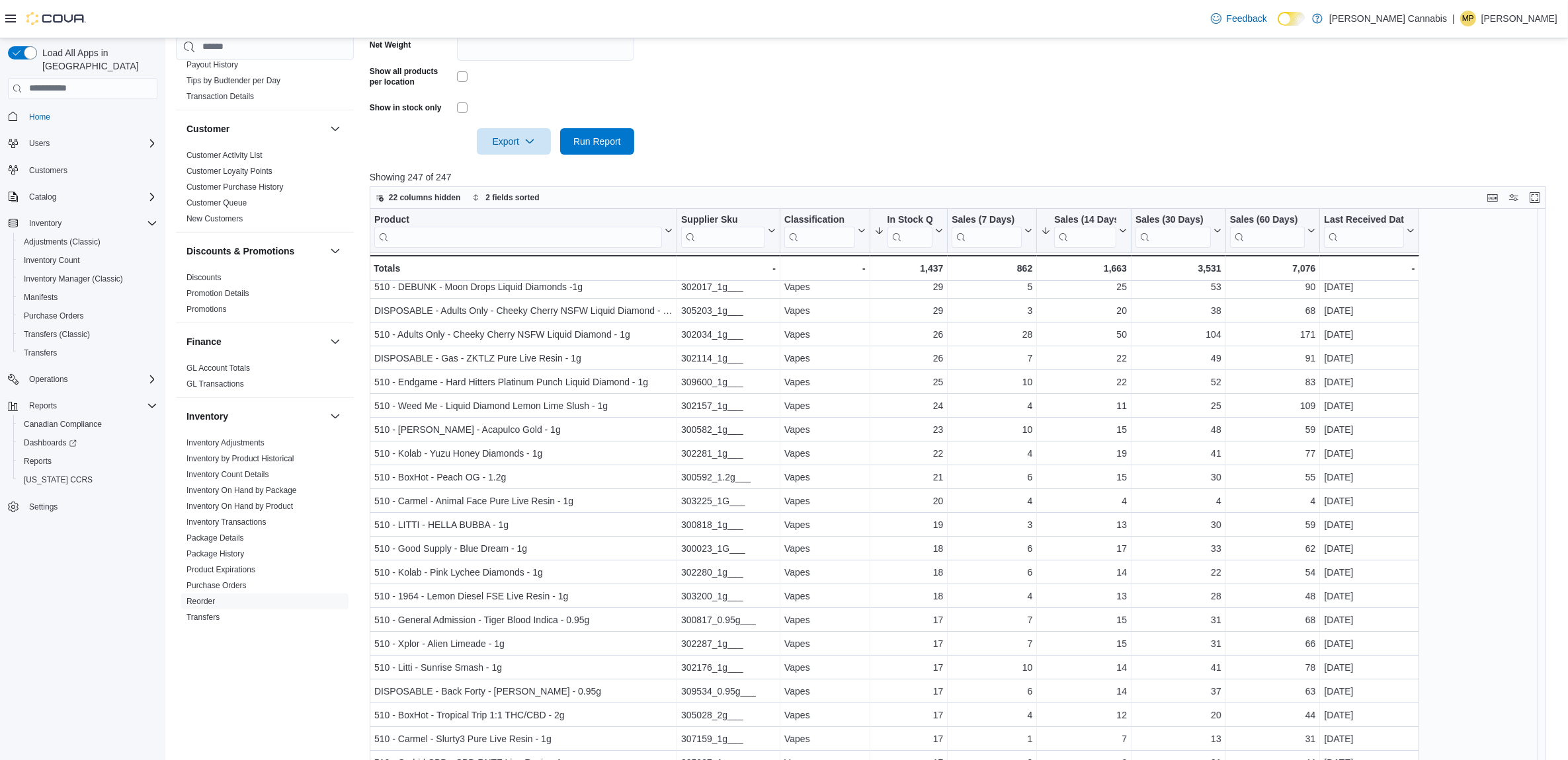
scroll to position [82, 0]
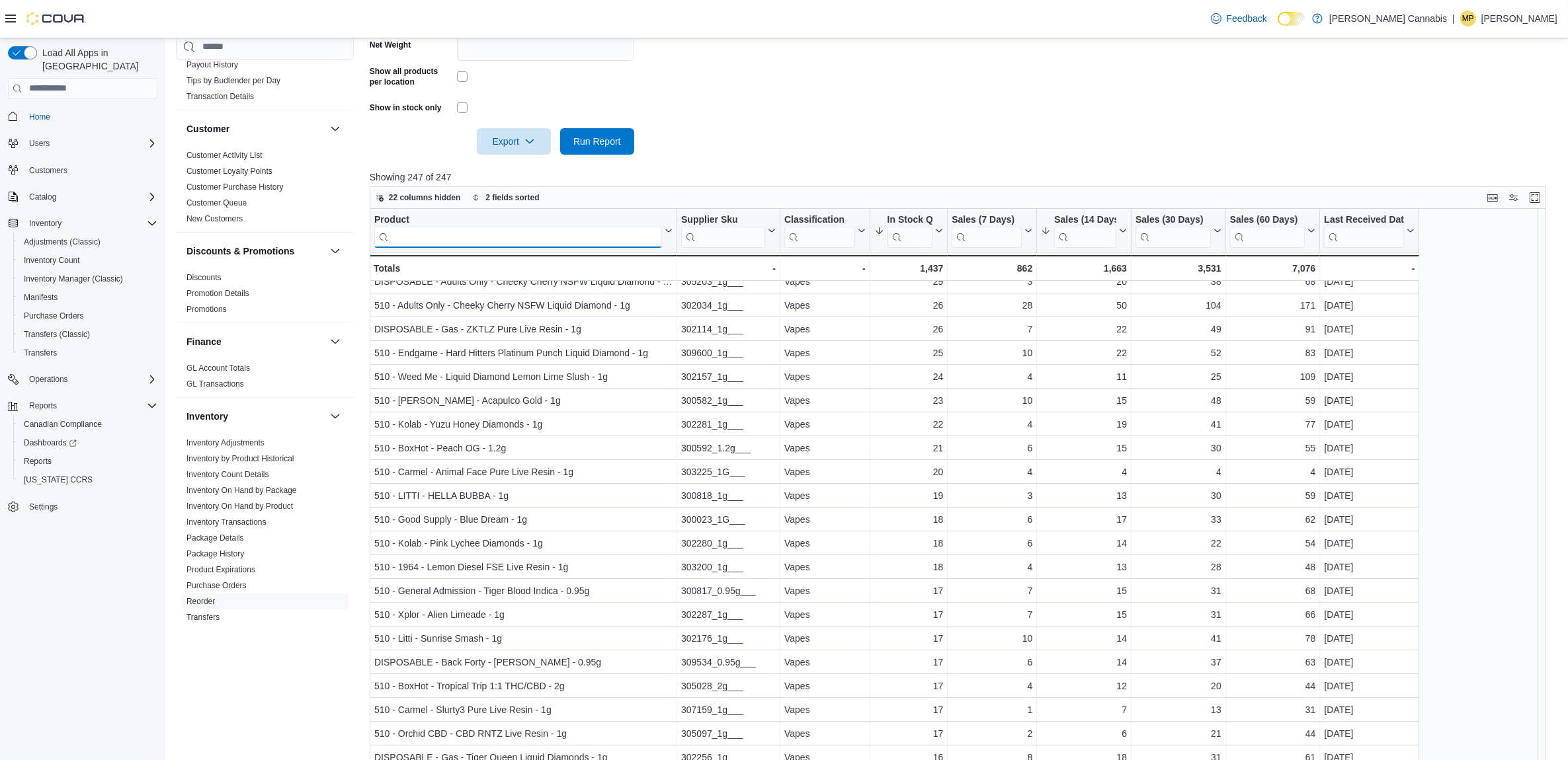
click at [556, 231] on input "search" at bounding box center [518, 237] width 288 height 21
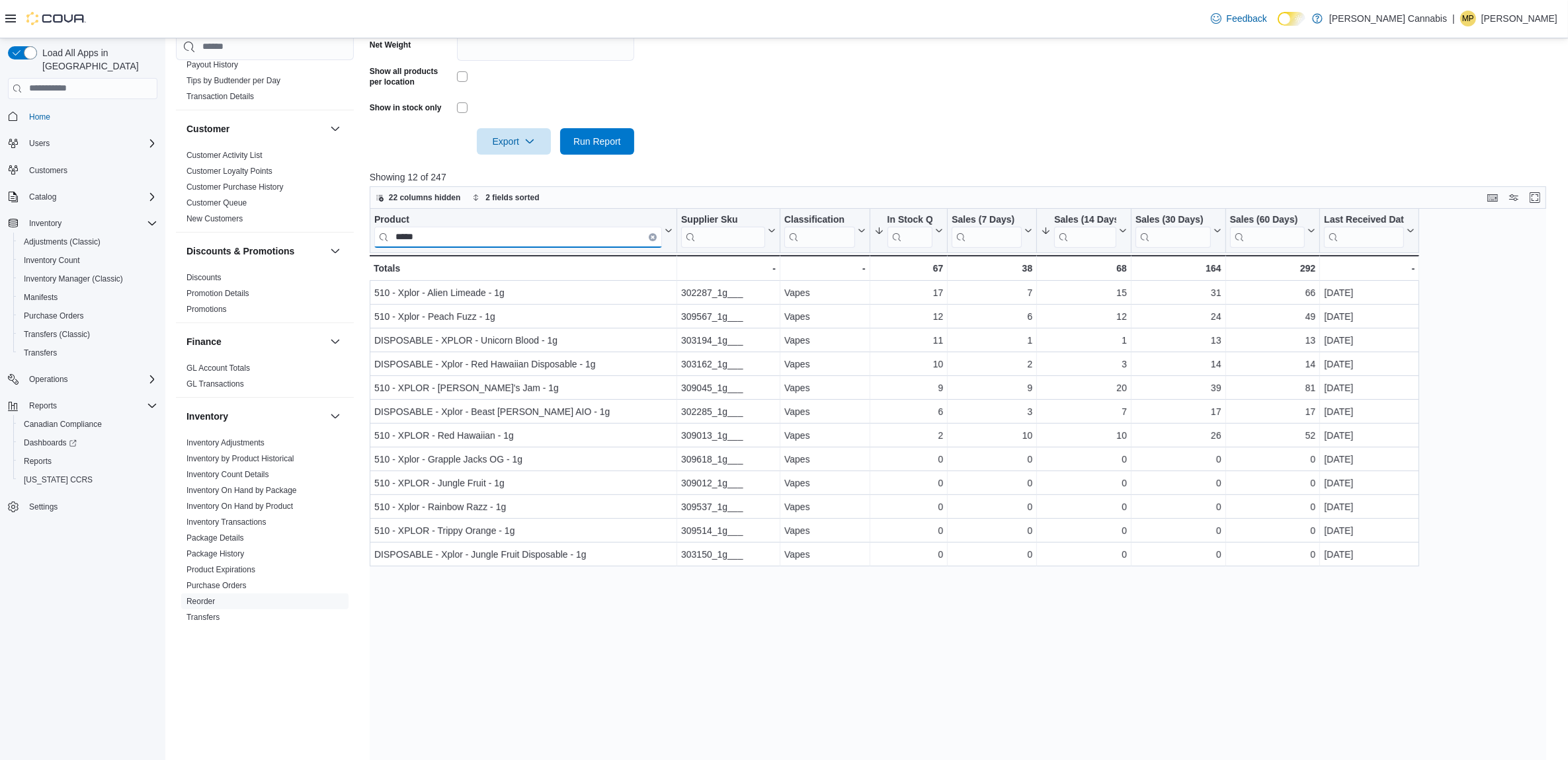
scroll to position [0, 0]
type input "*****"
click at [649, 233] on button "Clear input" at bounding box center [652, 236] width 8 height 8
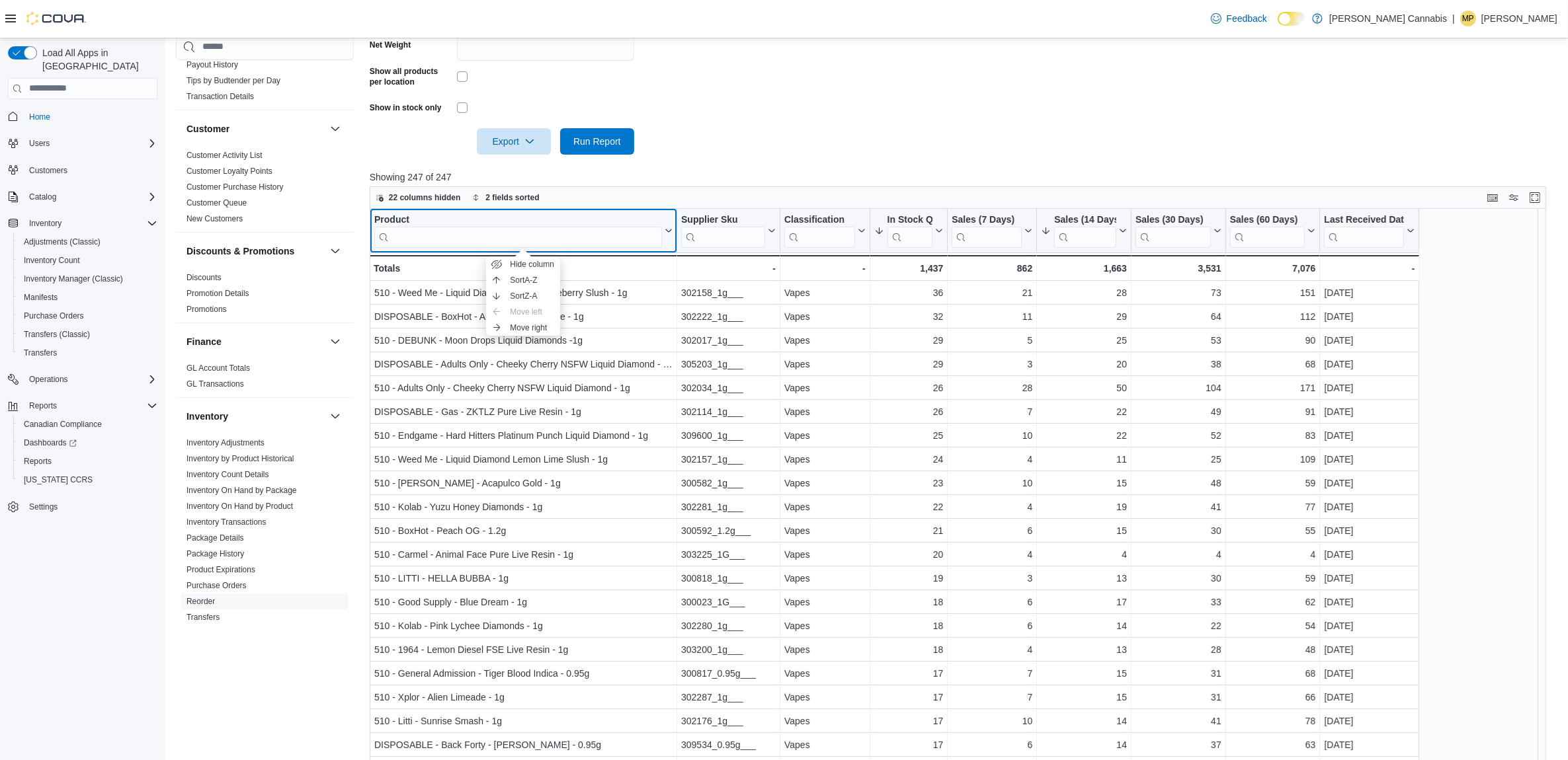
click at [391, 217] on div "Product" at bounding box center [518, 220] width 288 height 13
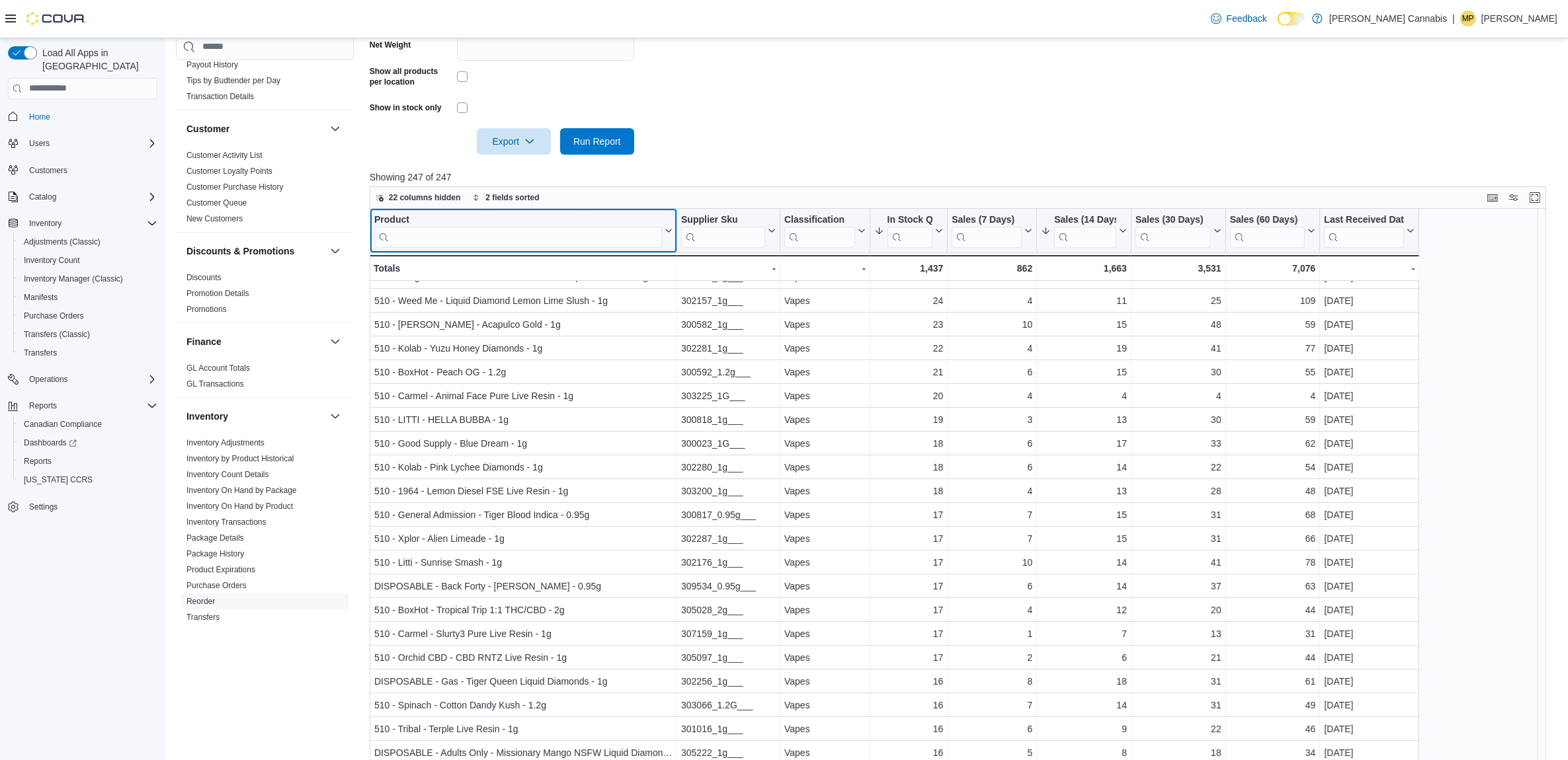
scroll to position [165, 0]
click at [521, 241] on input "search" at bounding box center [518, 237] width 288 height 21
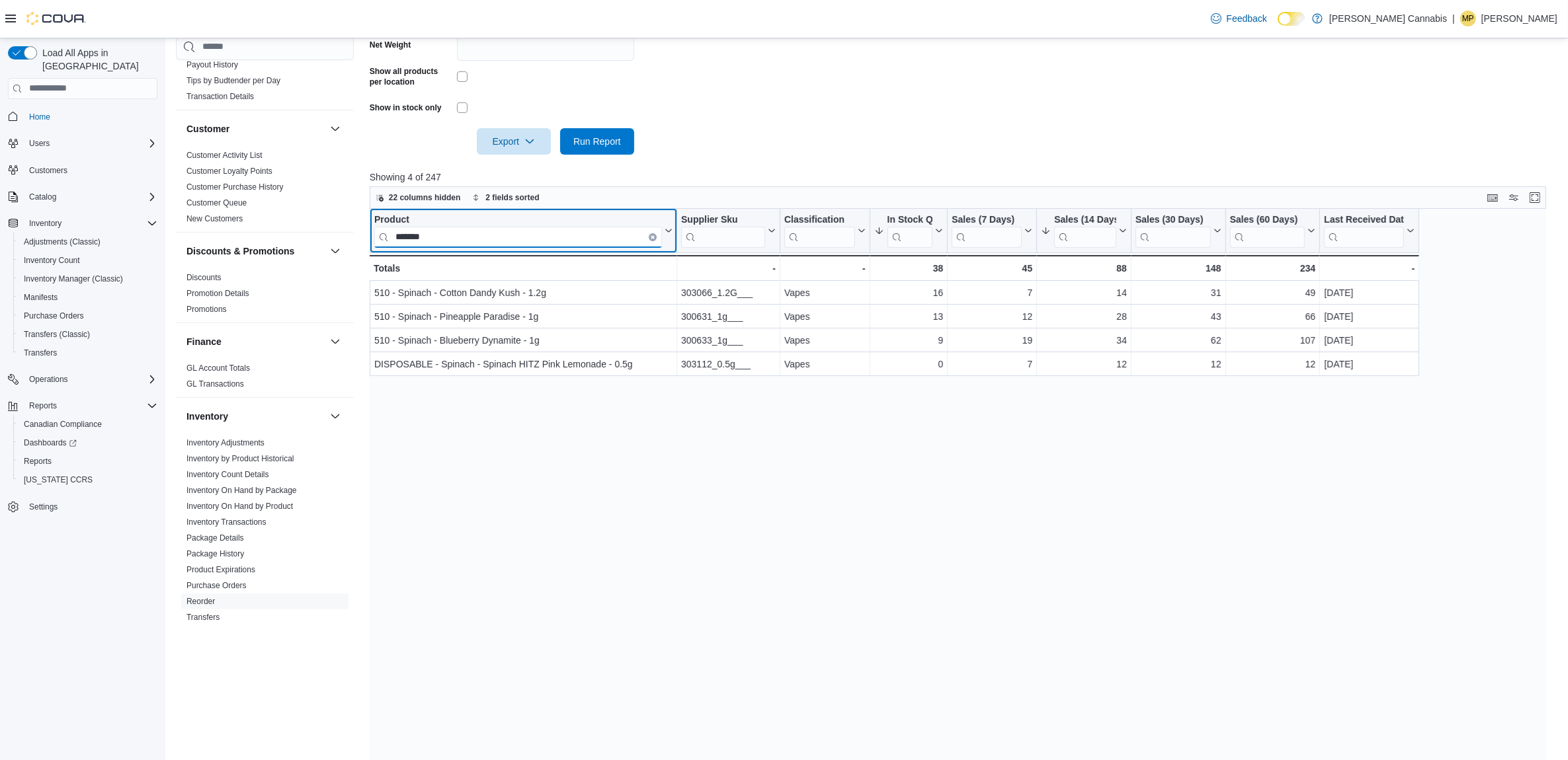
scroll to position [0, 0]
type input "*******"
click at [649, 235] on button "Clear input" at bounding box center [652, 236] width 8 height 8
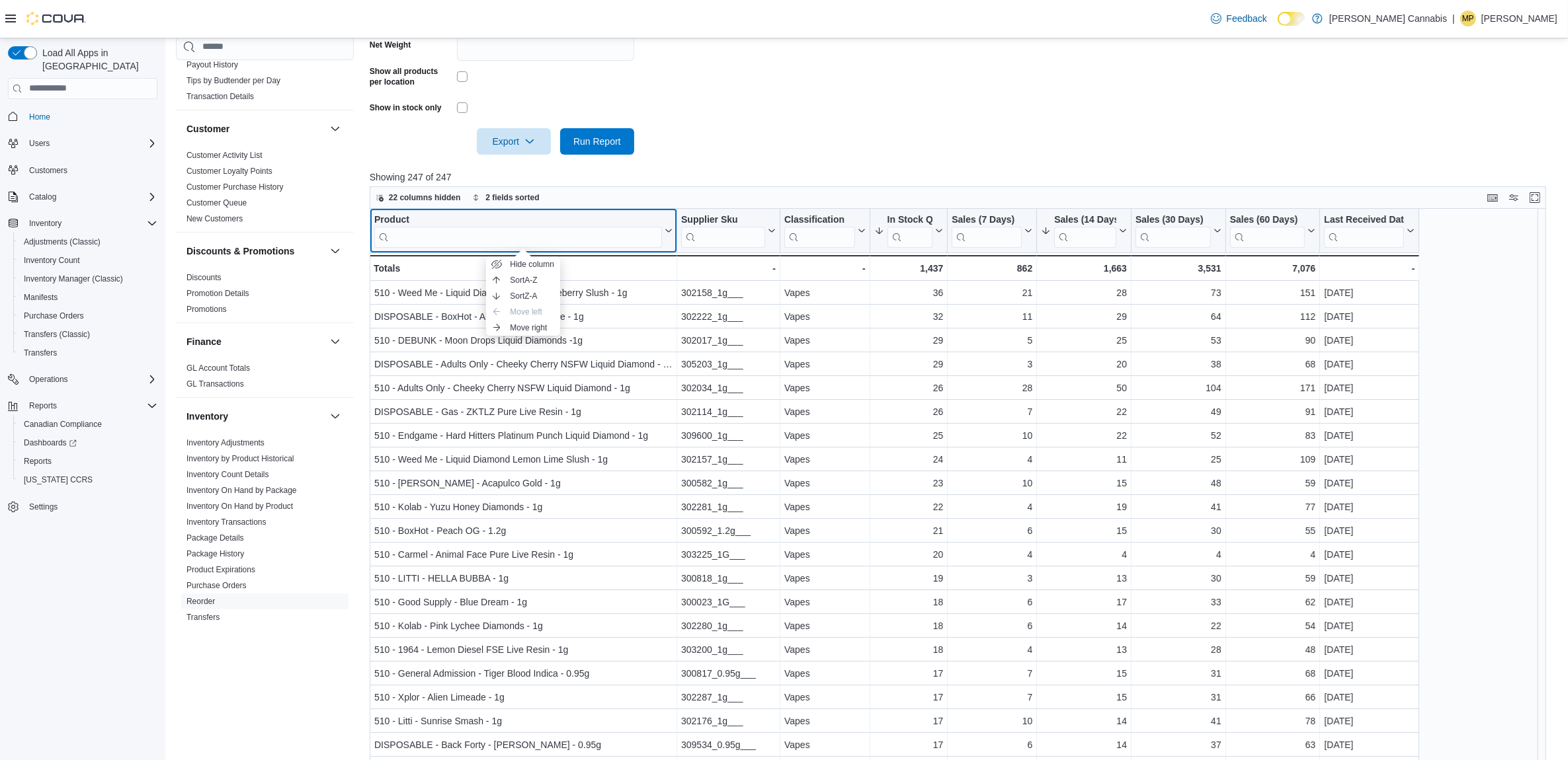
click at [407, 215] on div "Product" at bounding box center [518, 220] width 288 height 13
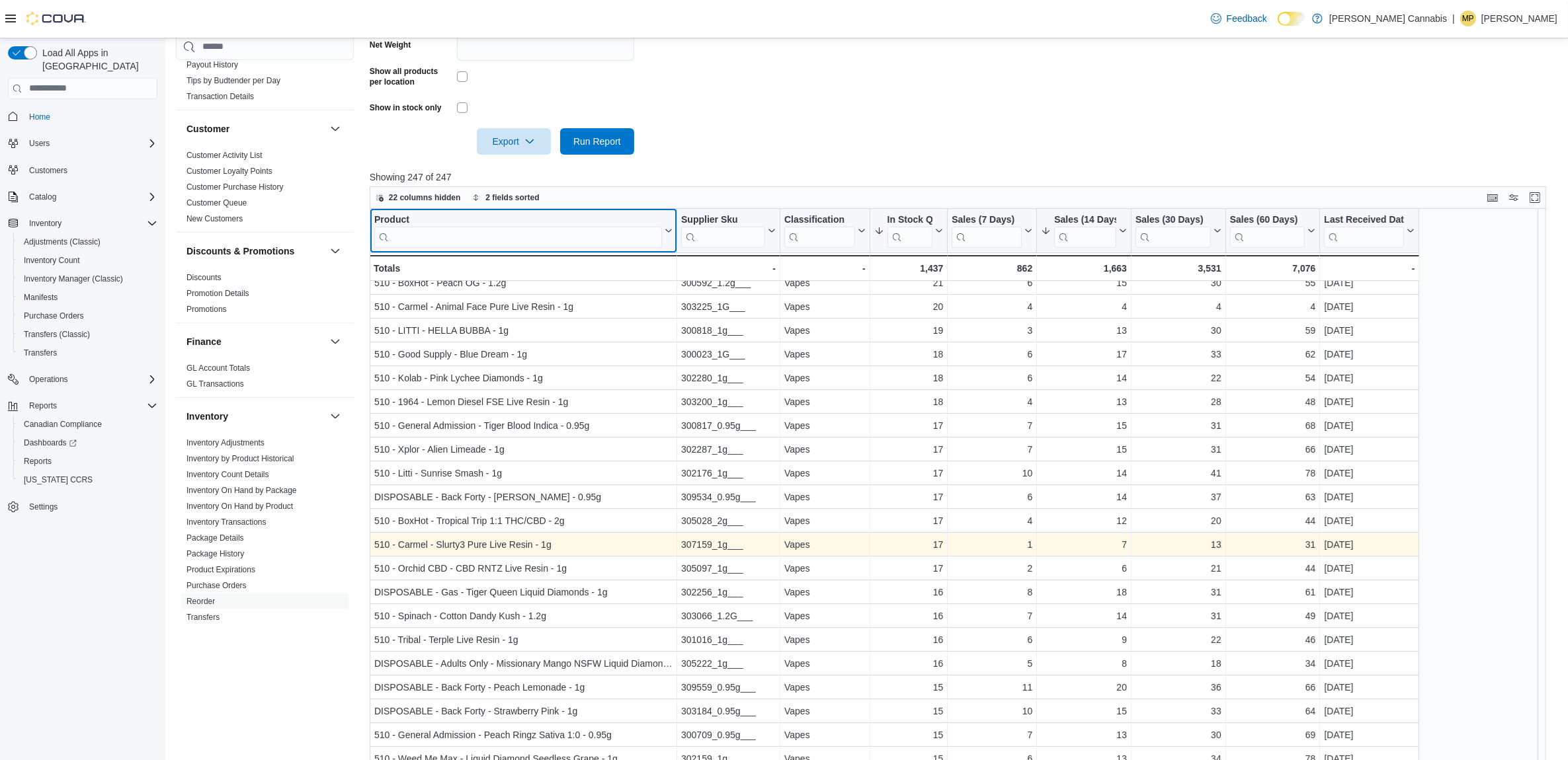
scroll to position [331, 0]
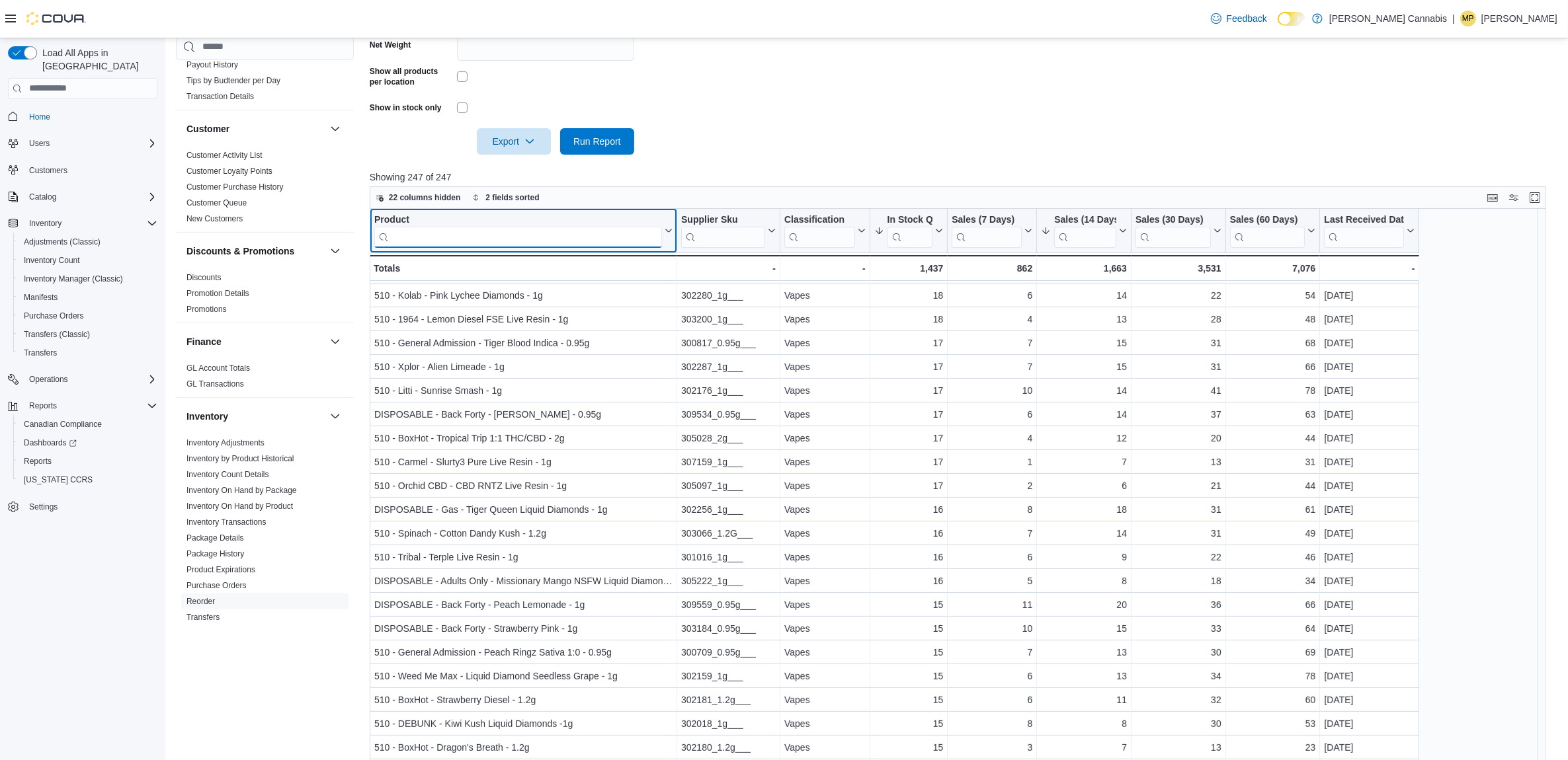
click at [481, 229] on input "search" at bounding box center [518, 237] width 288 height 21
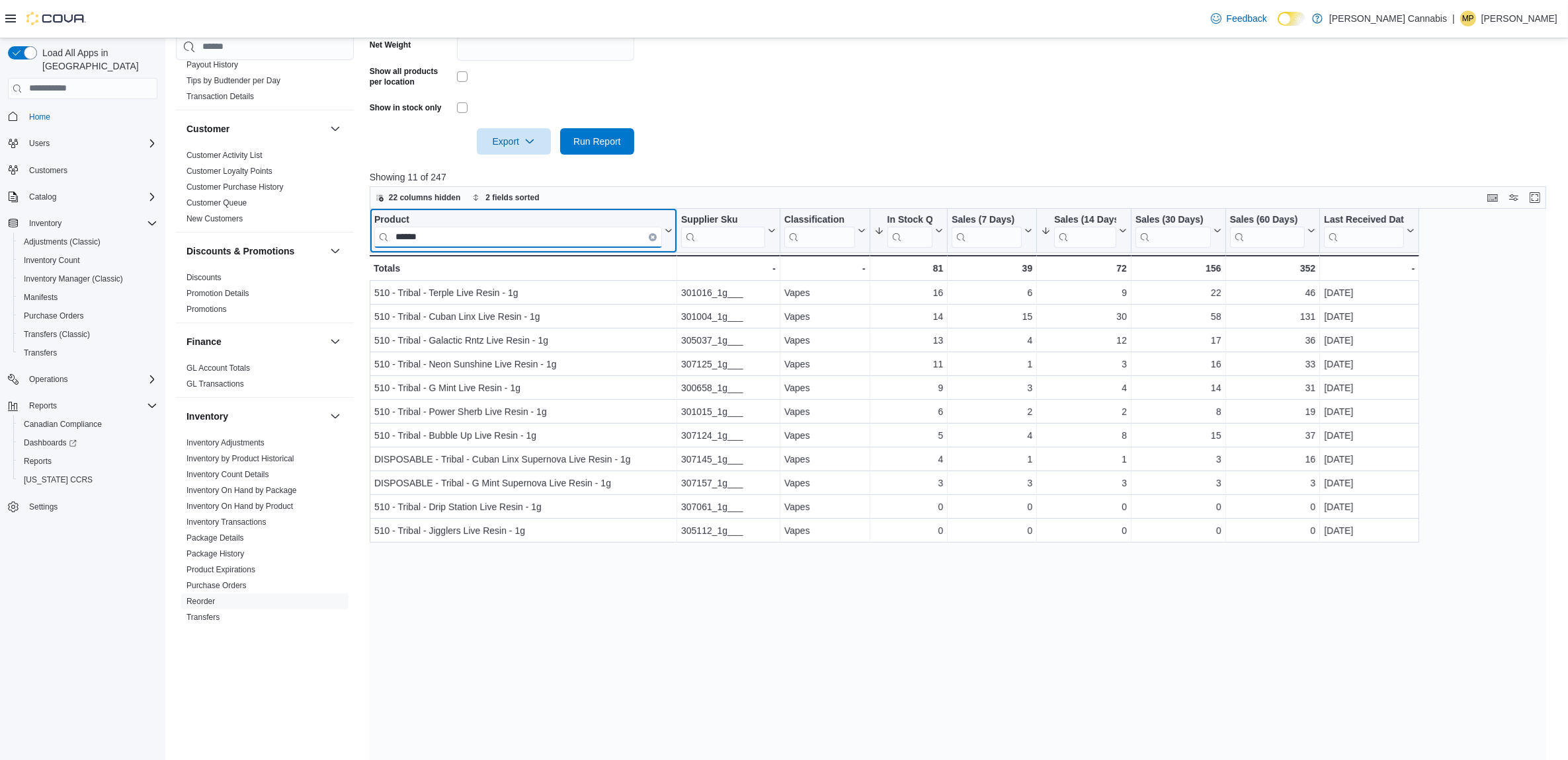
type input "******"
click at [653, 236] on icon "Clear input" at bounding box center [653, 237] width 3 height 3
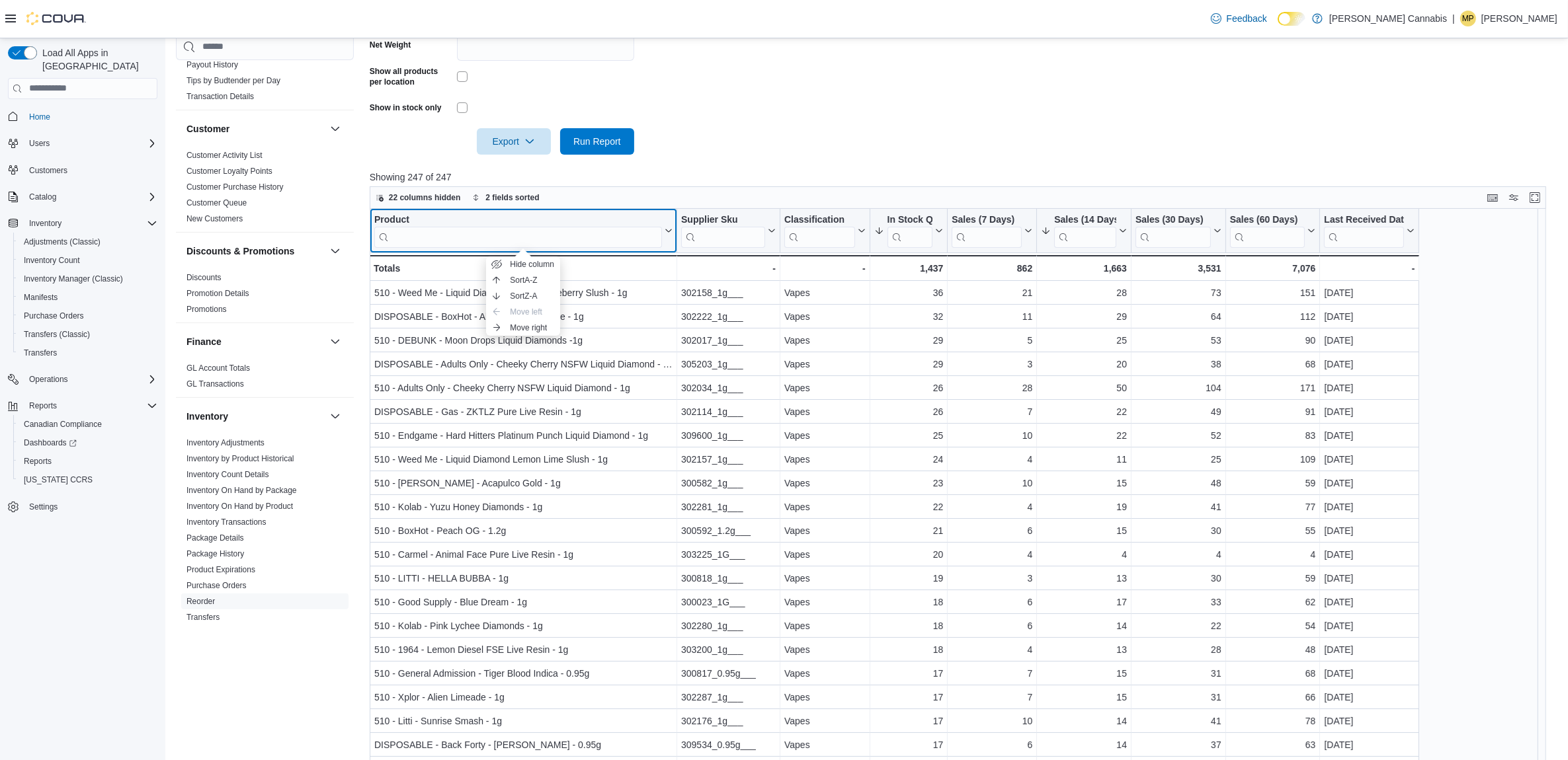
click at [391, 220] on div "Product" at bounding box center [518, 220] width 288 height 13
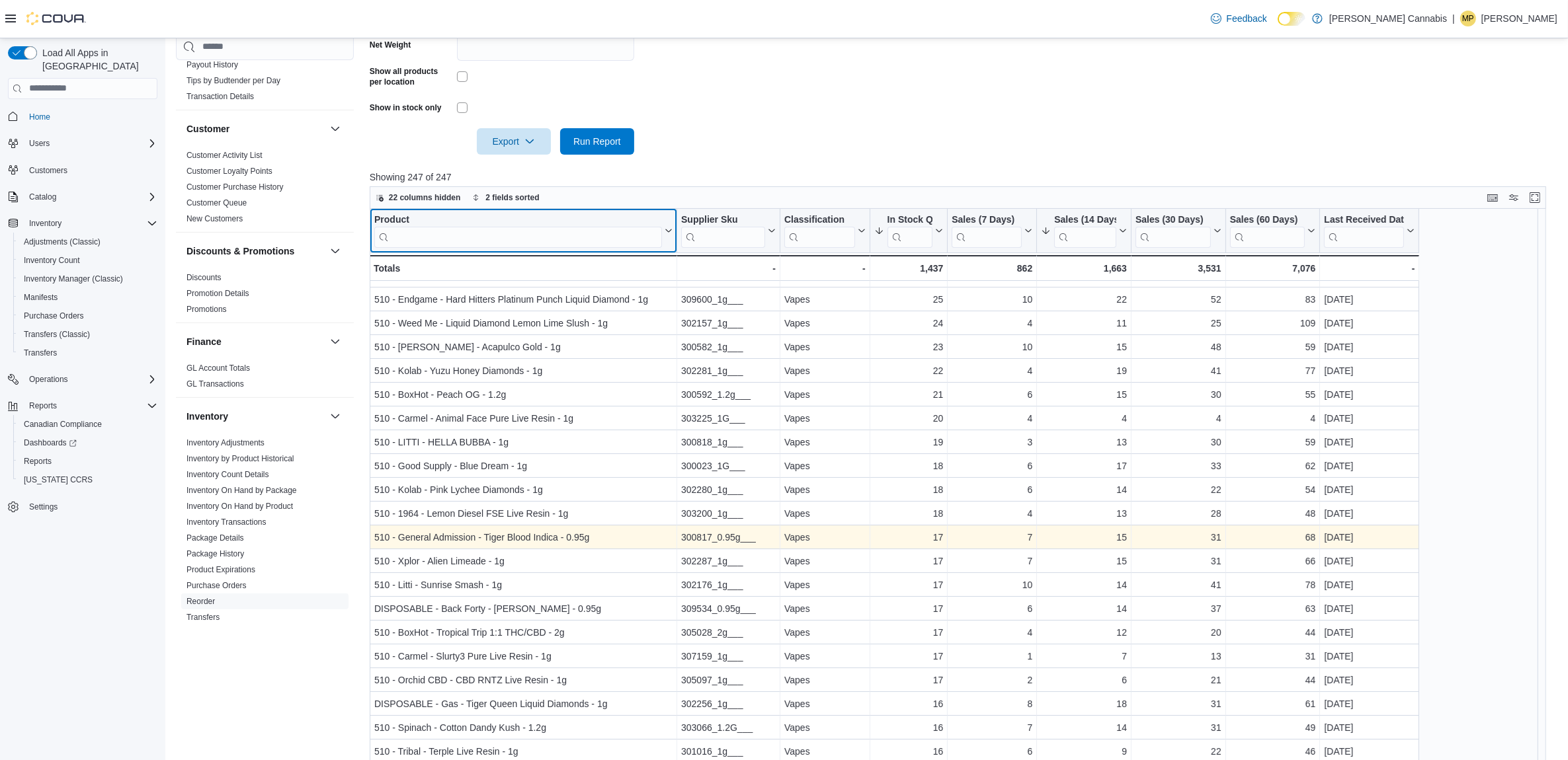
scroll to position [165, 0]
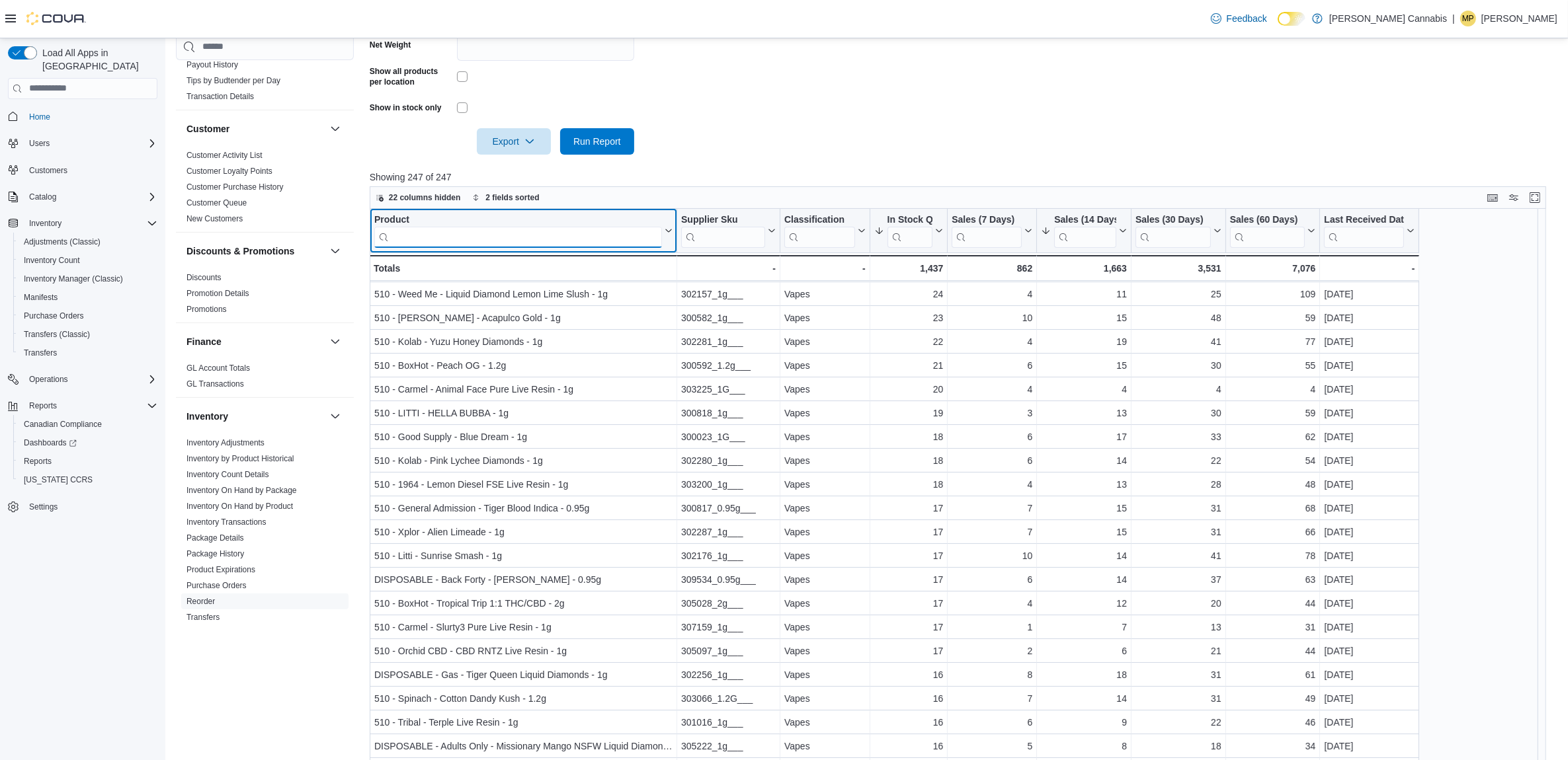
click at [500, 241] on input "search" at bounding box center [518, 237] width 288 height 21
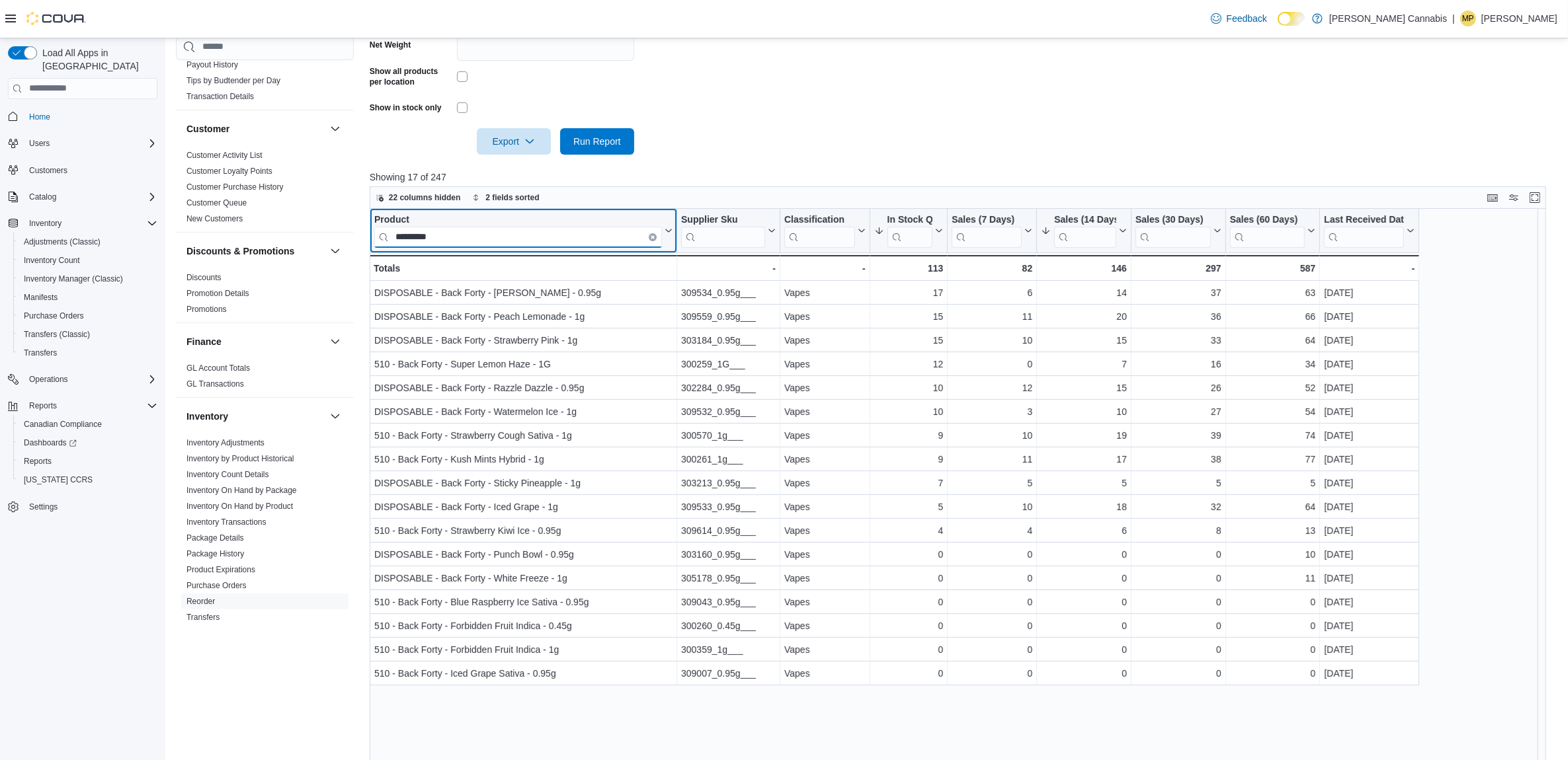
scroll to position [0, 0]
type input "**********"
click at [653, 235] on icon "Clear input" at bounding box center [653, 237] width 3 height 3
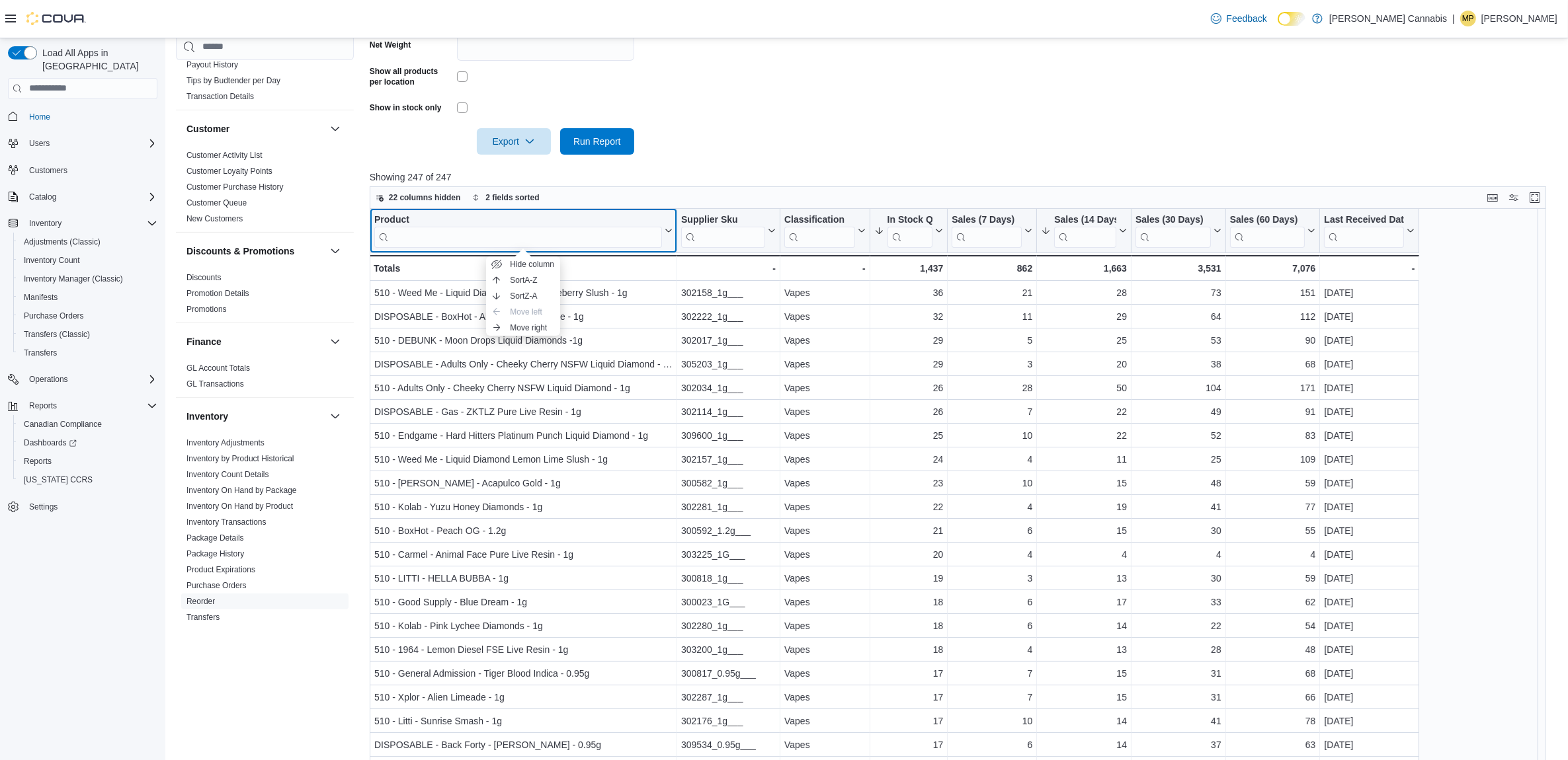
click at [430, 219] on div "Product" at bounding box center [518, 220] width 288 height 13
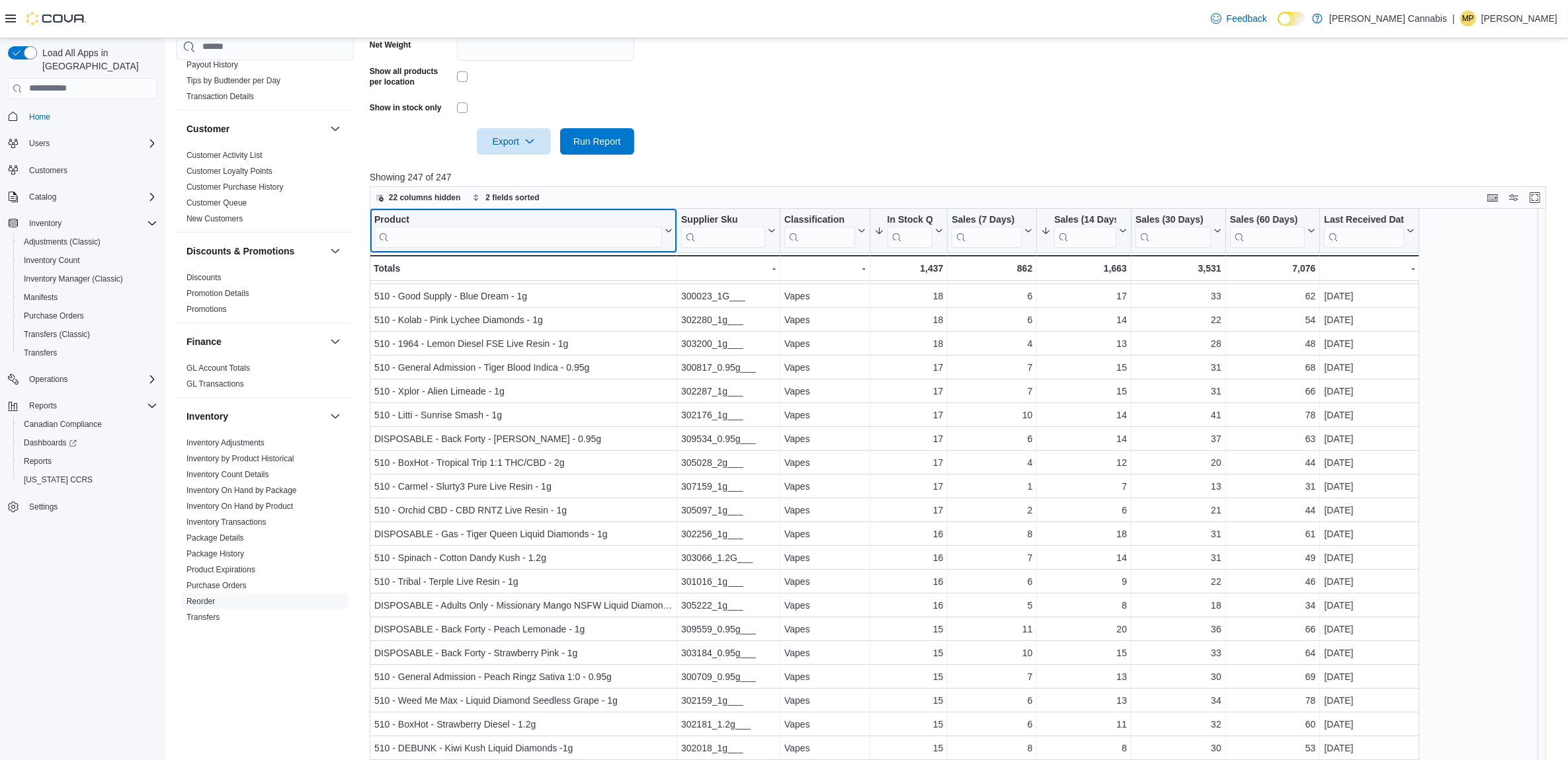
scroll to position [331, 0]
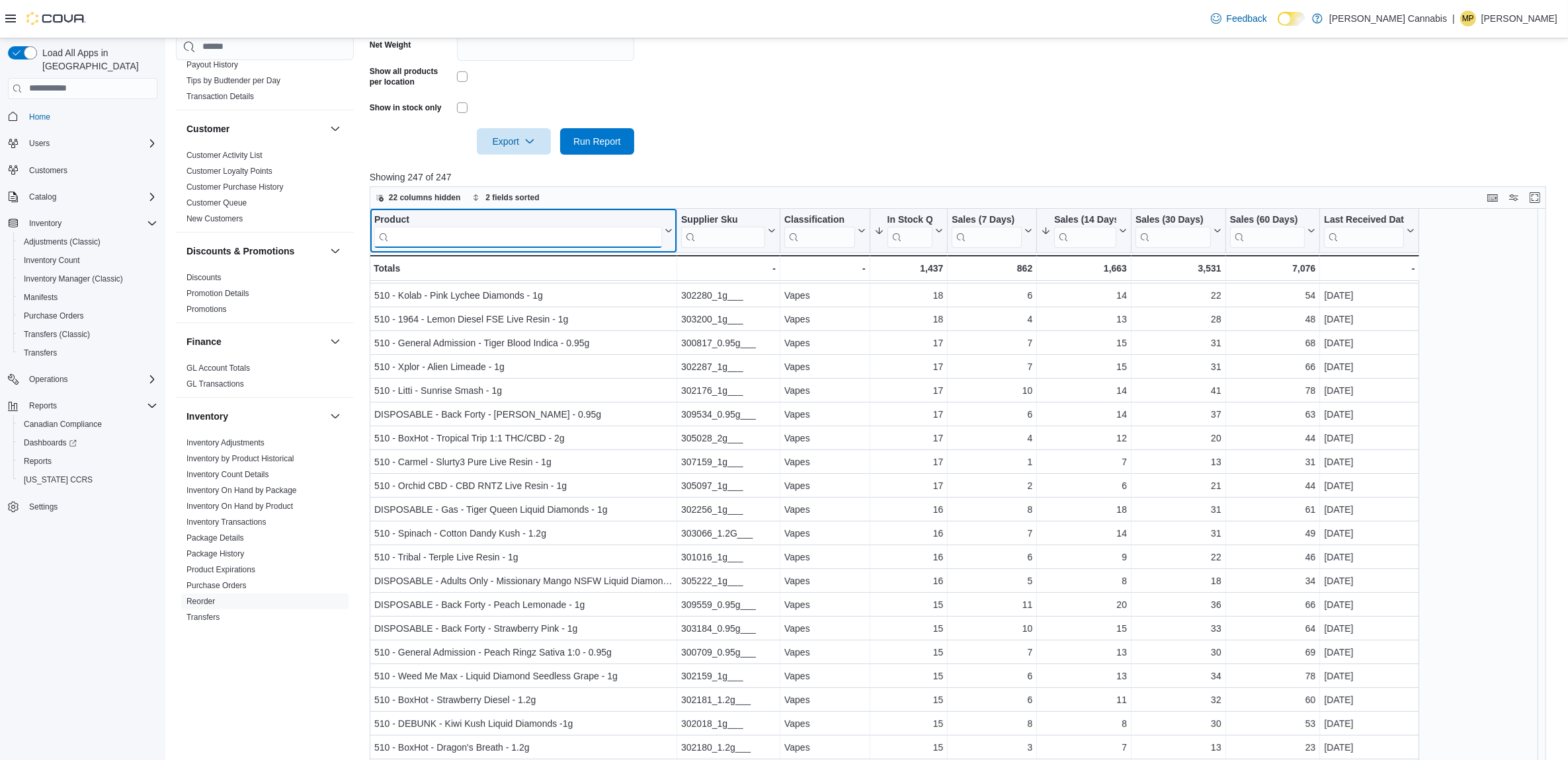
click at [458, 243] on input "search" at bounding box center [518, 237] width 288 height 21
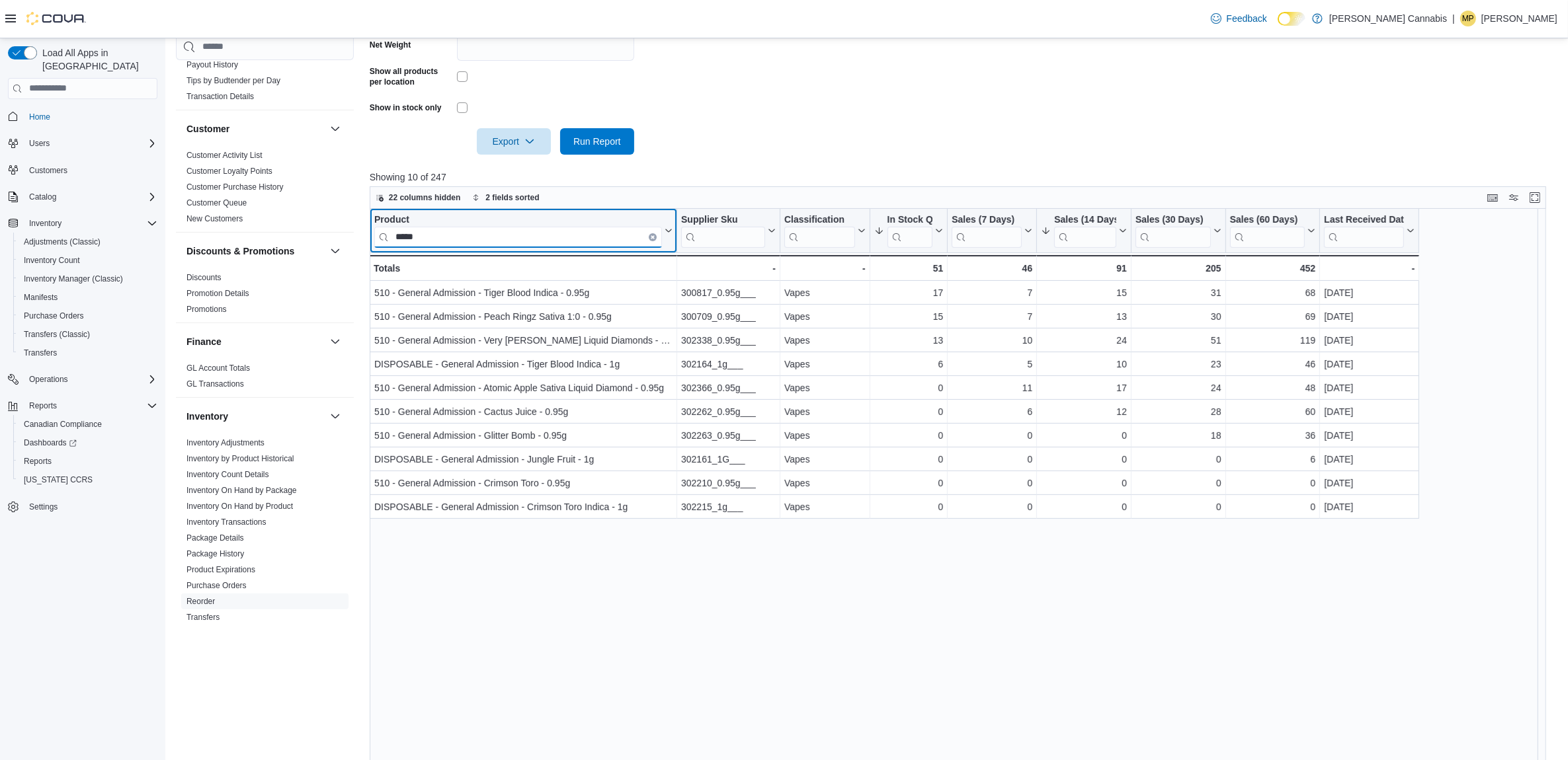
scroll to position [0, 0]
type input "*********"
click at [649, 235] on button "Clear input" at bounding box center [652, 236] width 8 height 8
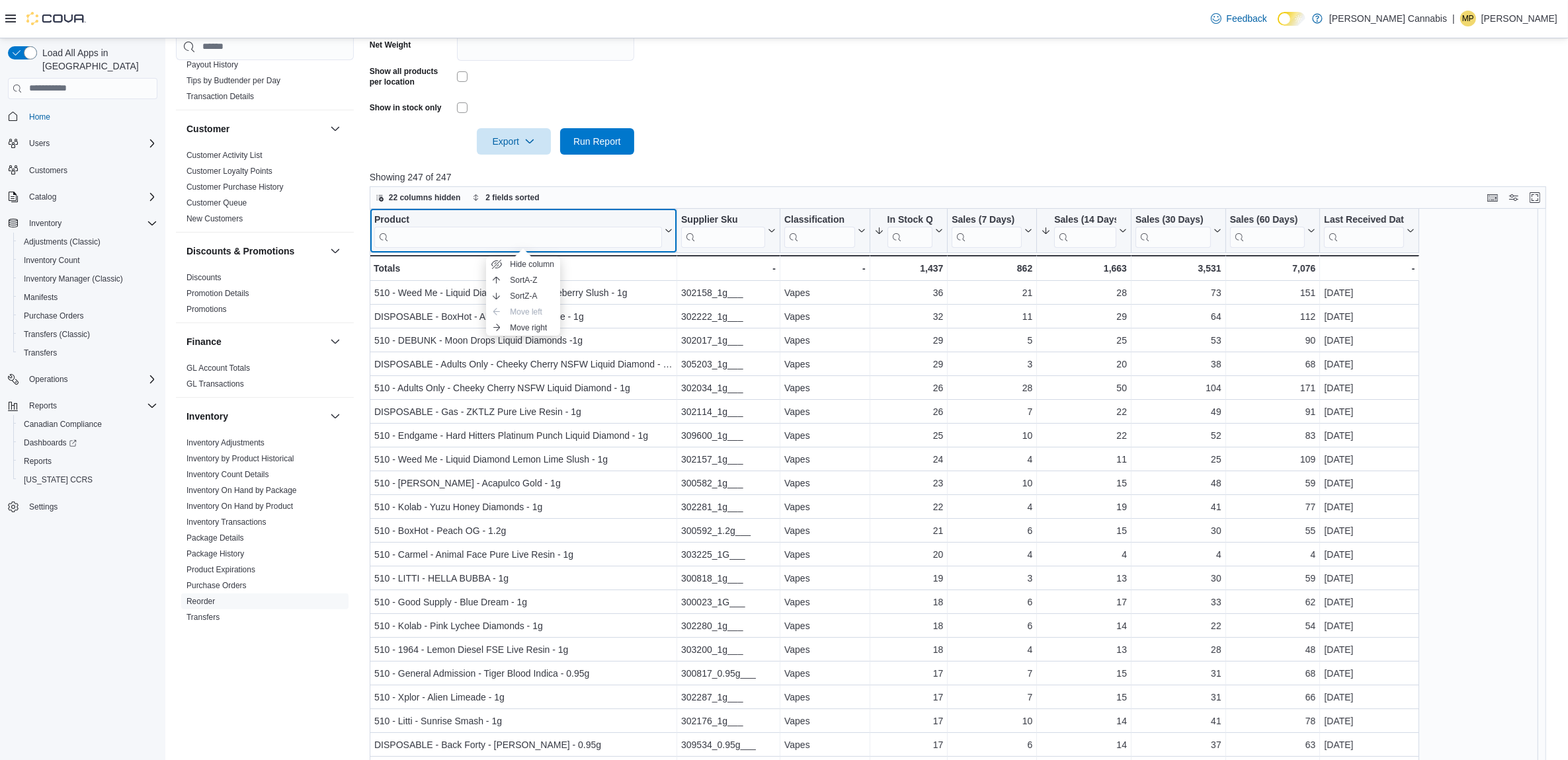
click at [392, 215] on div "Product" at bounding box center [518, 220] width 288 height 13
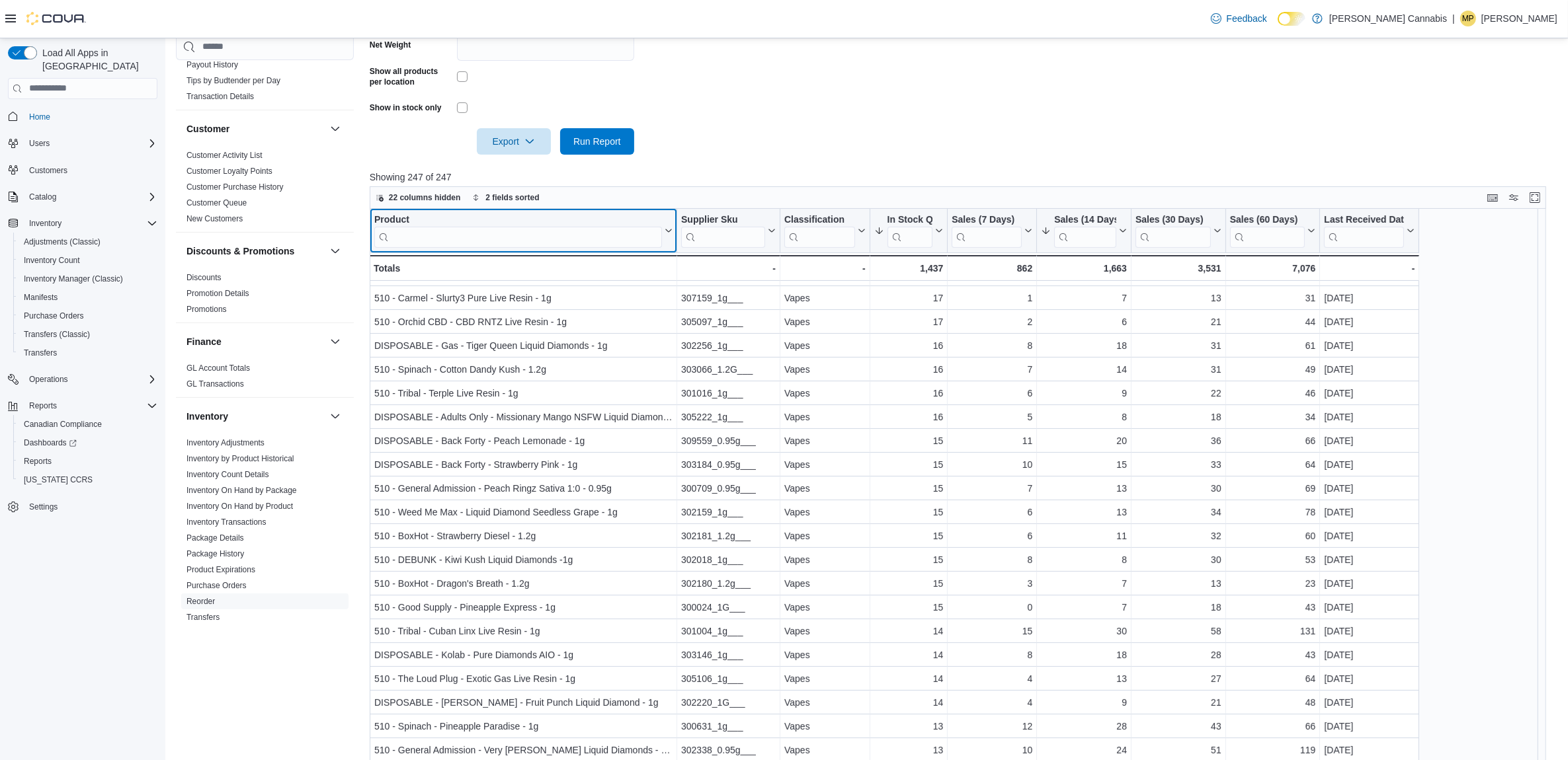
scroll to position [496, 0]
click at [505, 230] on input "search" at bounding box center [518, 237] width 288 height 21
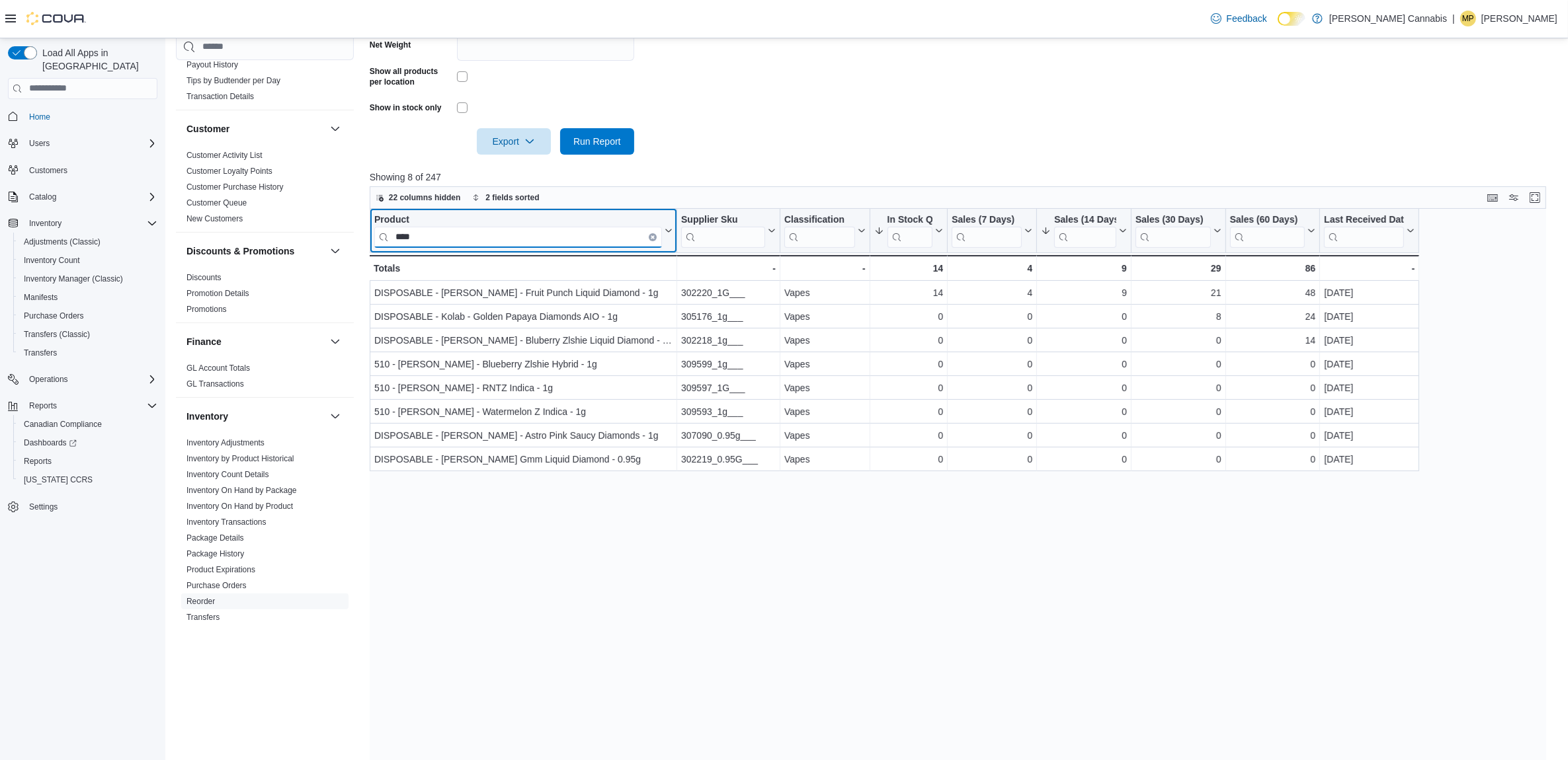
scroll to position [0, 0]
type input "****"
click at [653, 235] on icon "Clear input" at bounding box center [653, 237] width 3 height 3
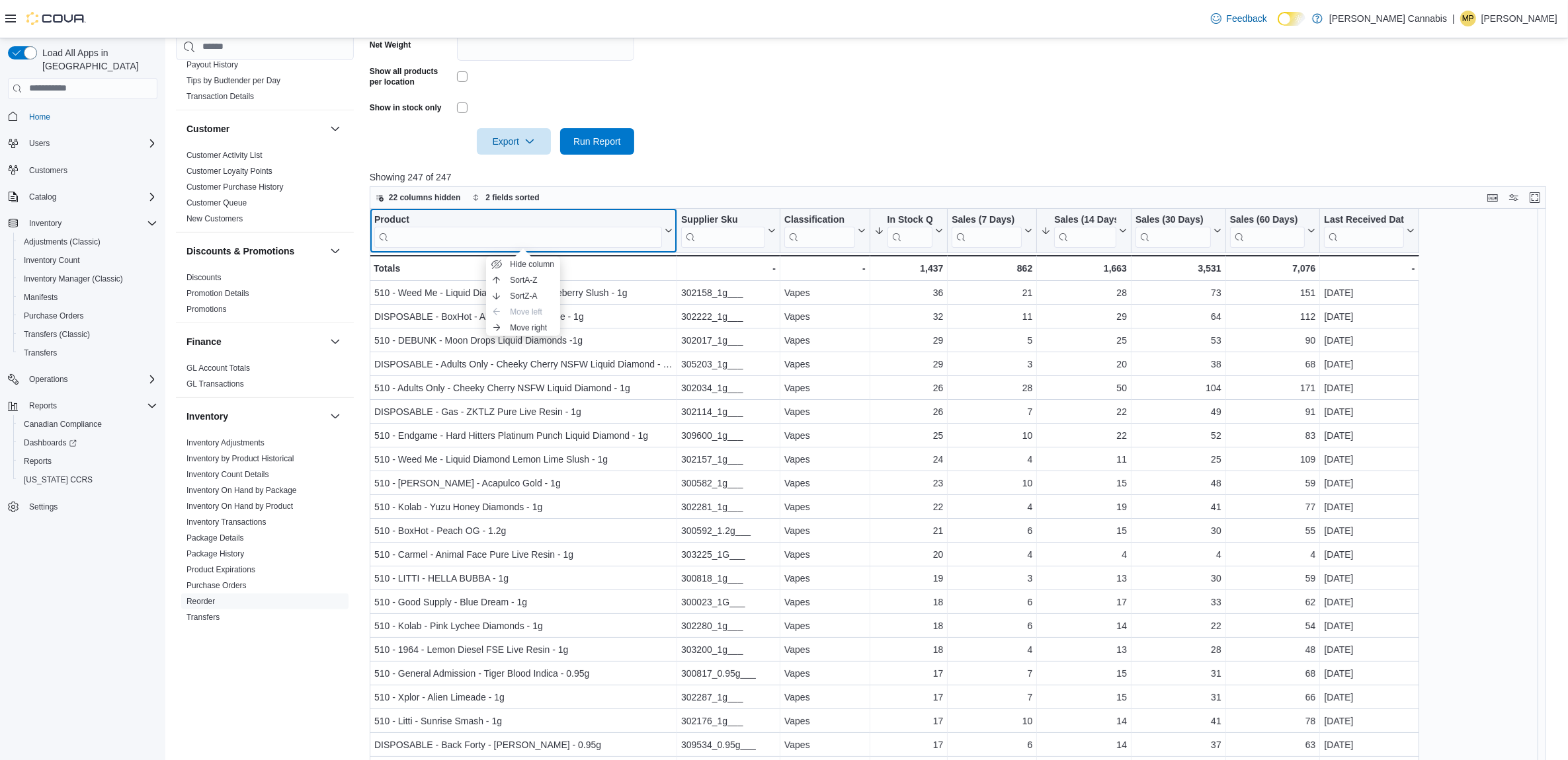
click at [409, 213] on div "Product" at bounding box center [518, 220] width 288 height 13
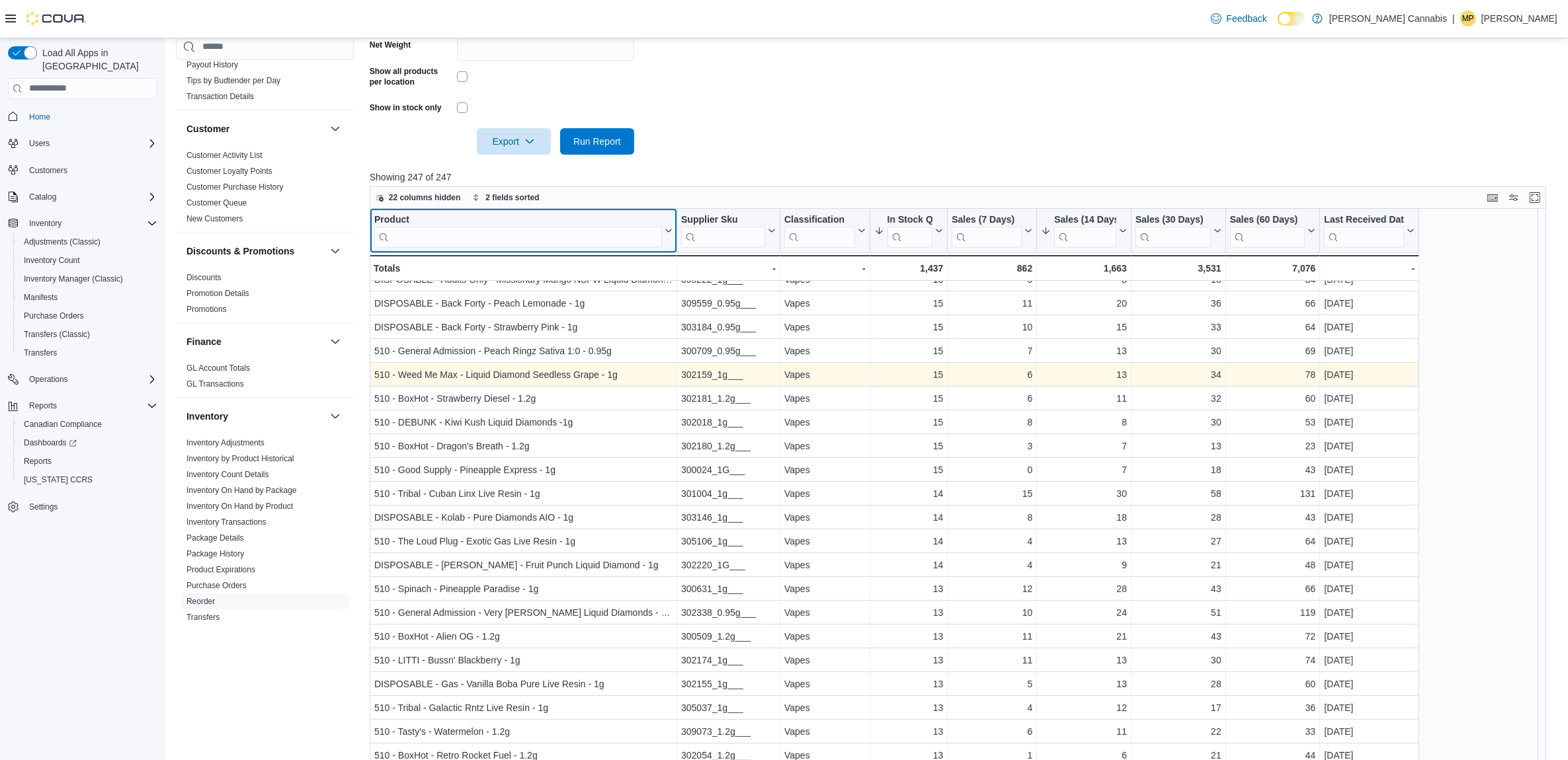
scroll to position [661, 0]
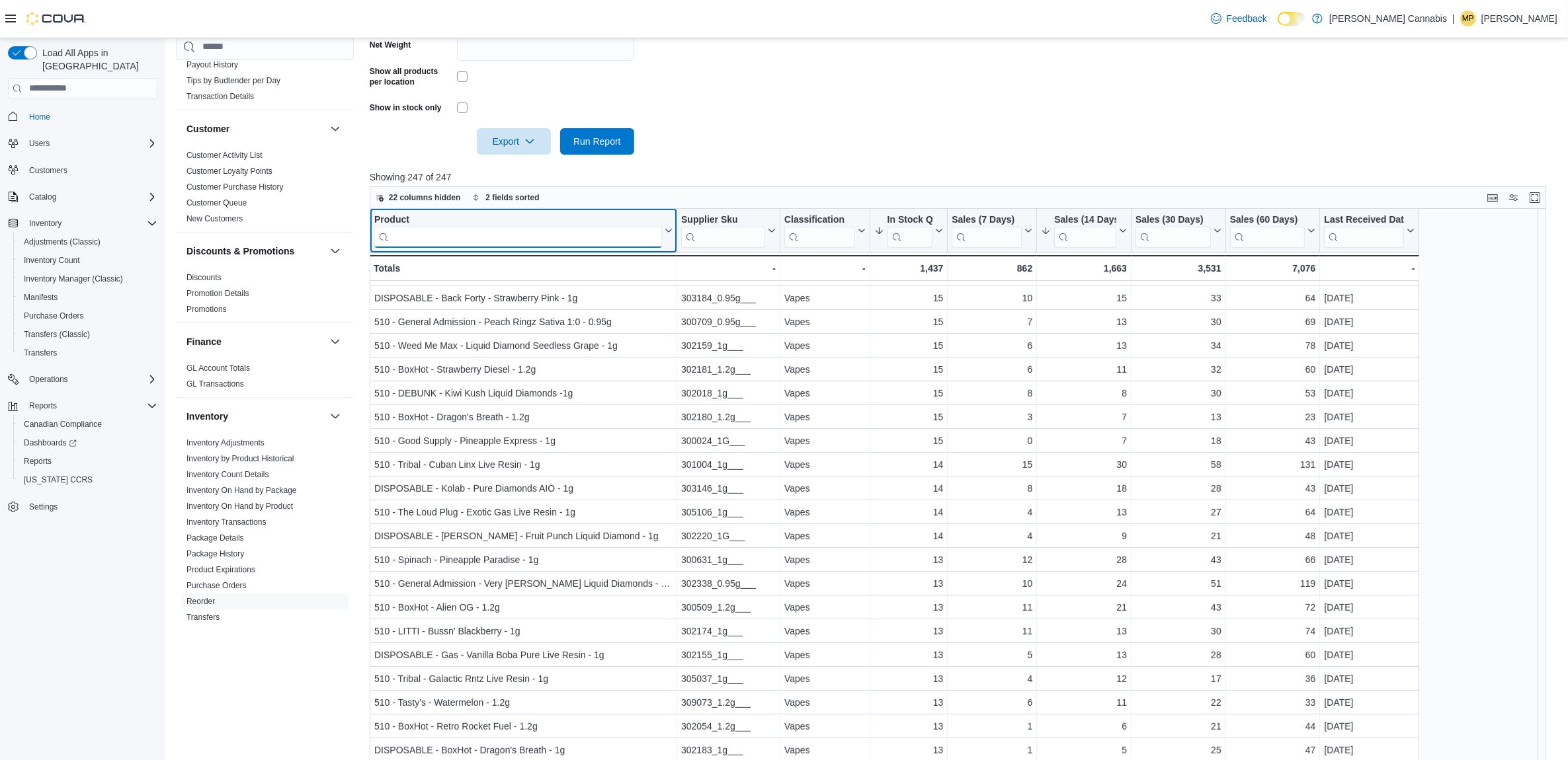
click at [518, 236] on input "search" at bounding box center [518, 237] width 288 height 21
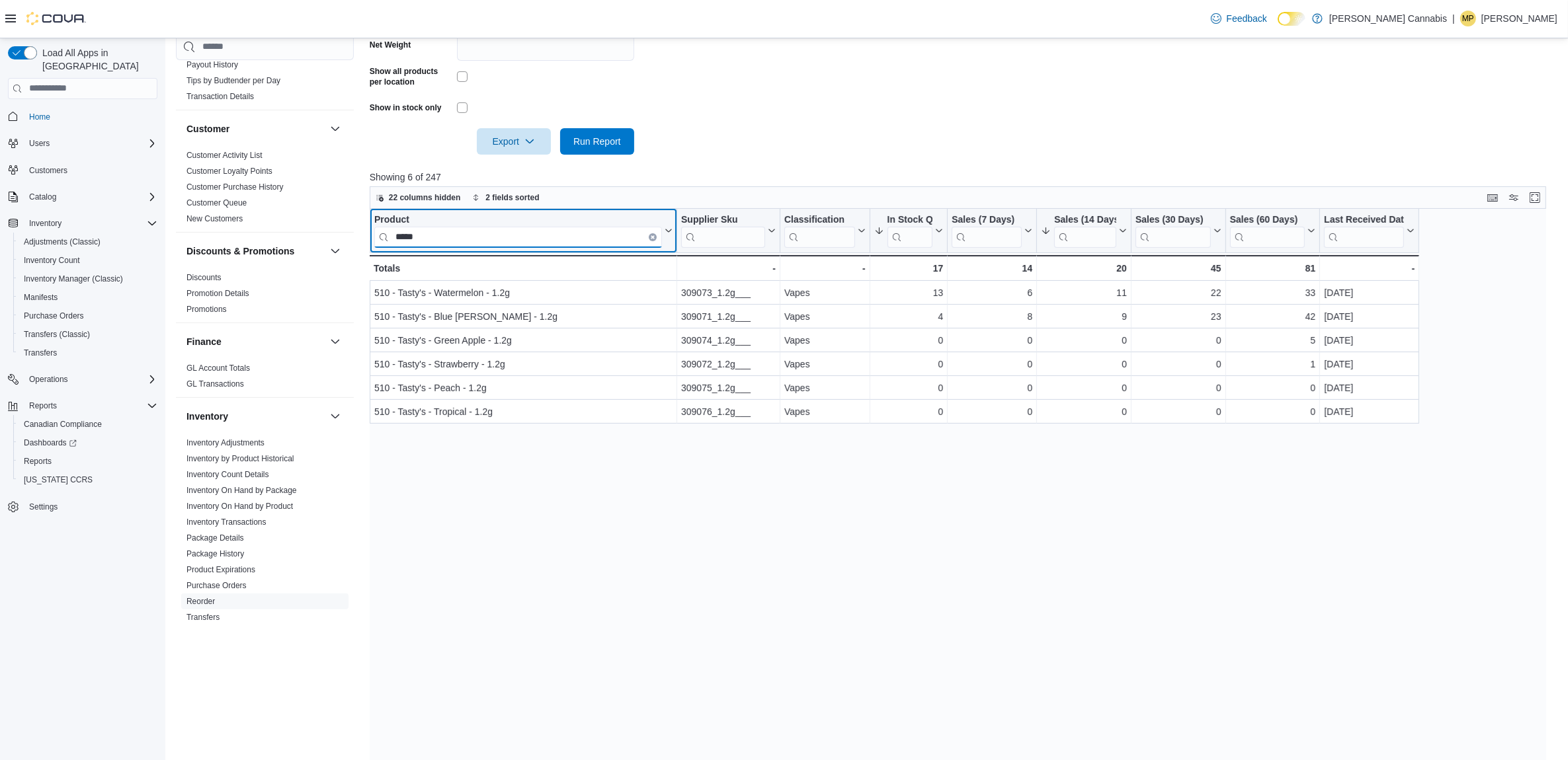
scroll to position [0, 0]
type input "*****"
click at [652, 235] on icon "Clear input" at bounding box center [653, 237] width 3 height 3
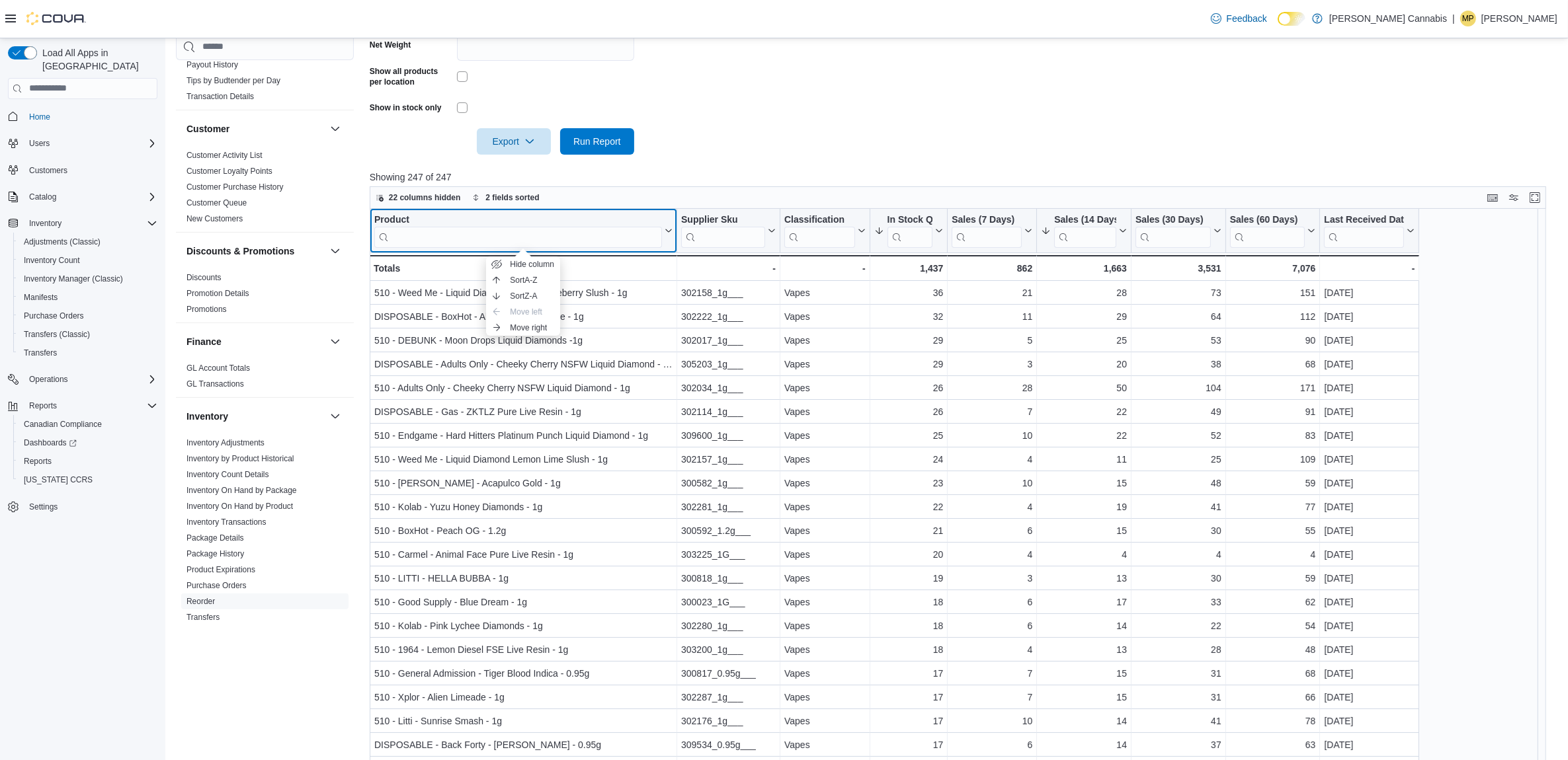
click at [409, 213] on div "Product" at bounding box center [518, 220] width 288 height 13
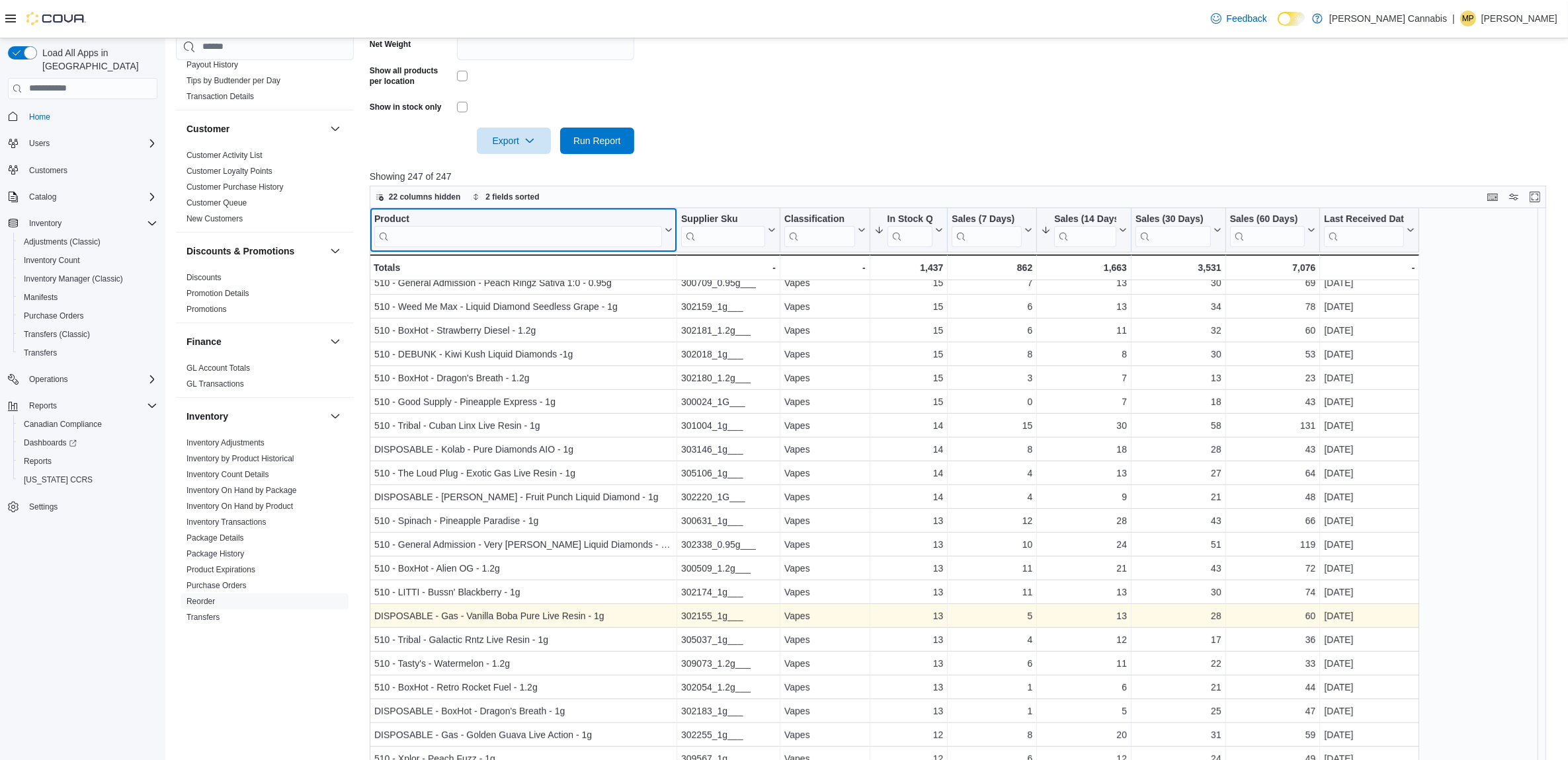
scroll to position [457, 0]
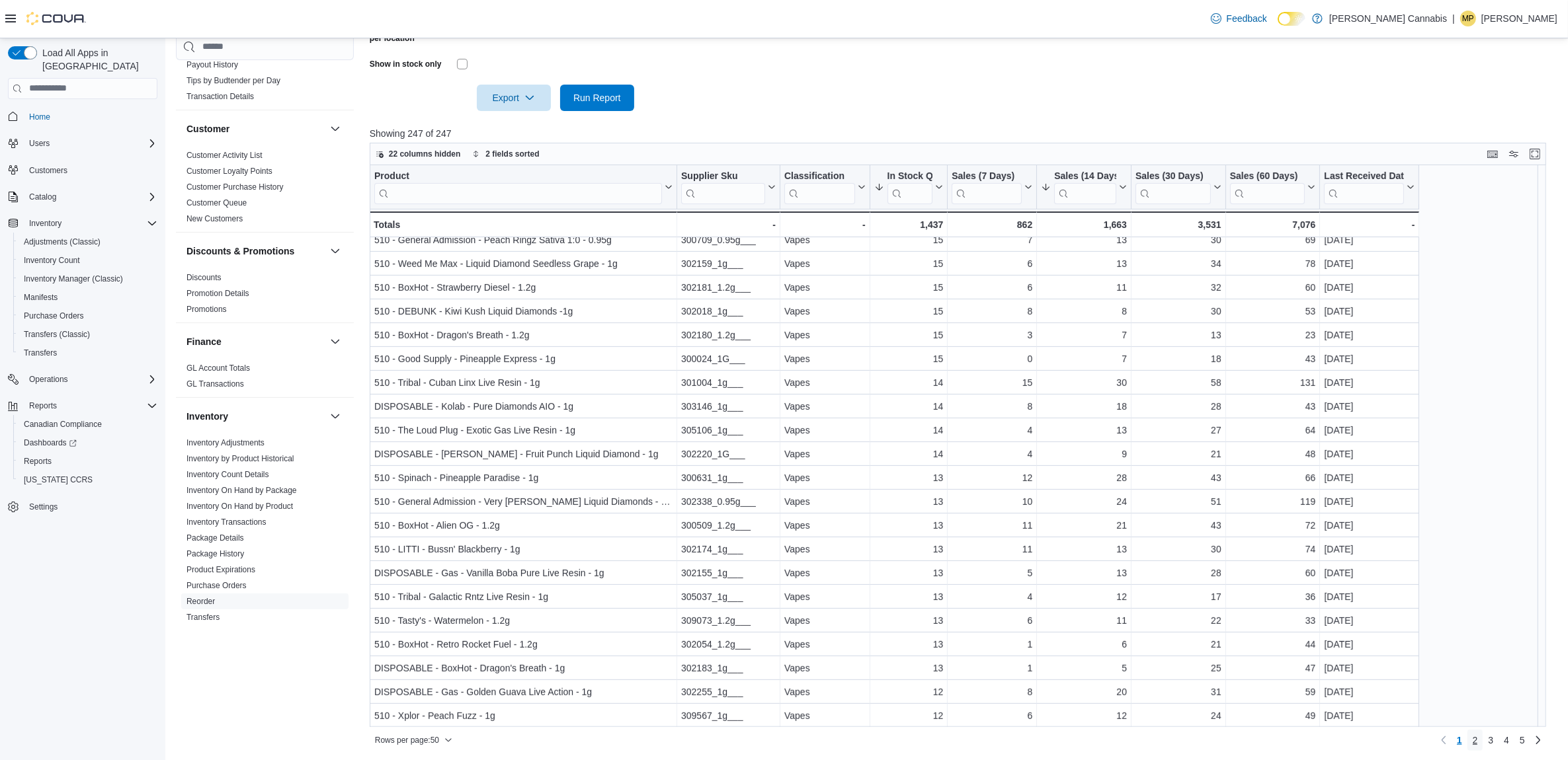
click at [1479, 745] on span "2" at bounding box center [1475, 740] width 5 height 13
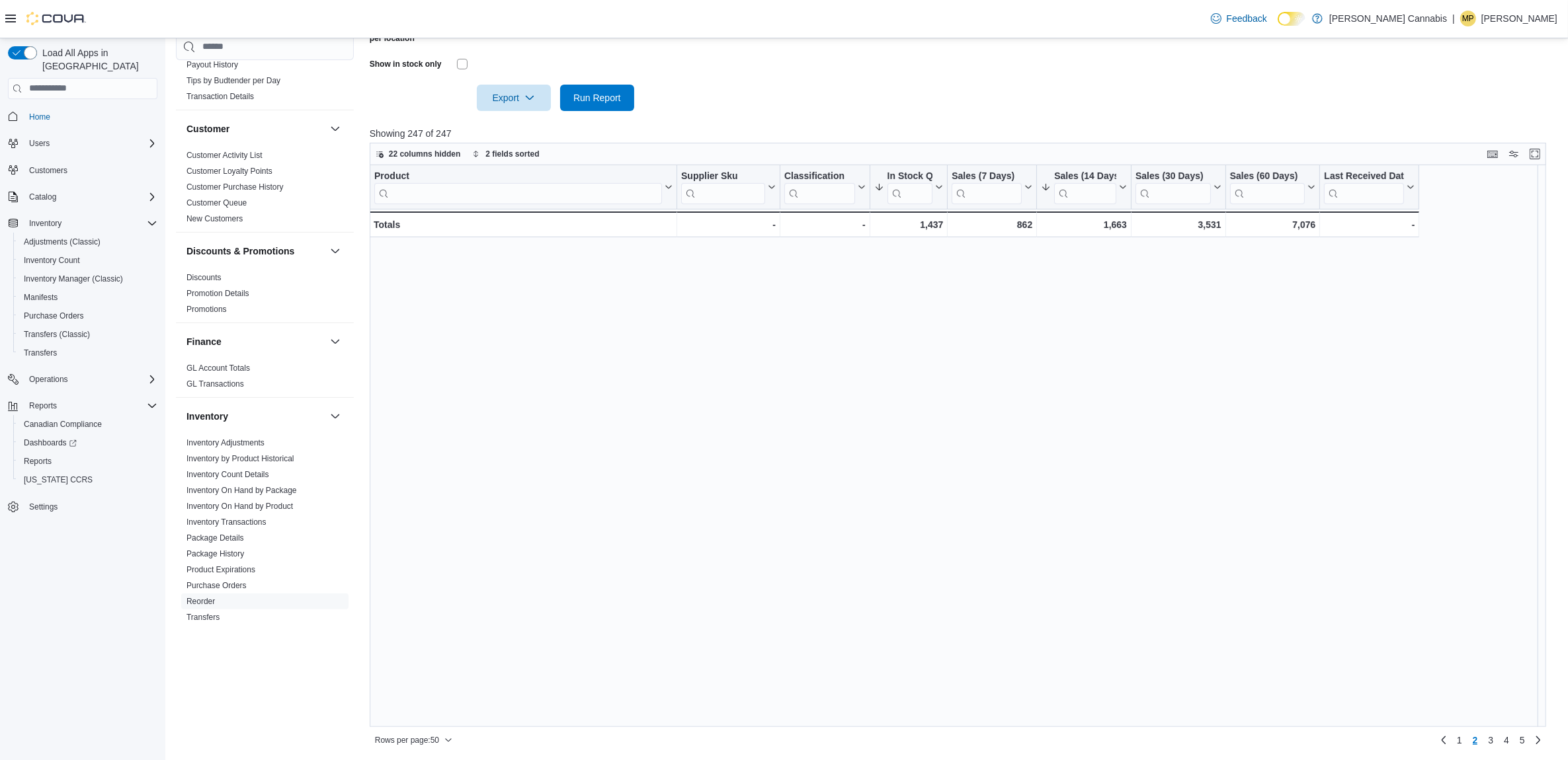
scroll to position [0, 0]
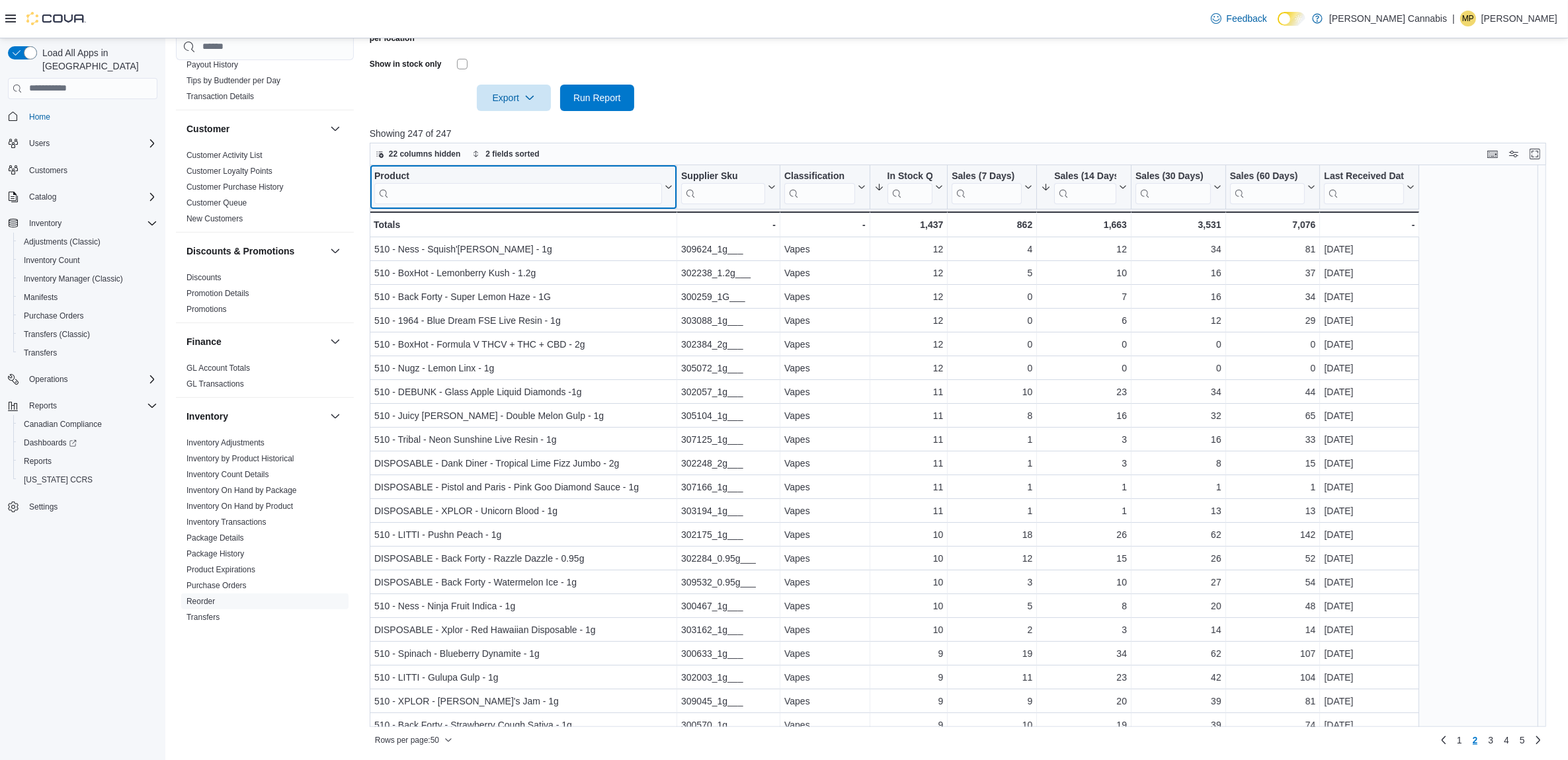
click at [513, 195] on input "search" at bounding box center [518, 193] width 288 height 21
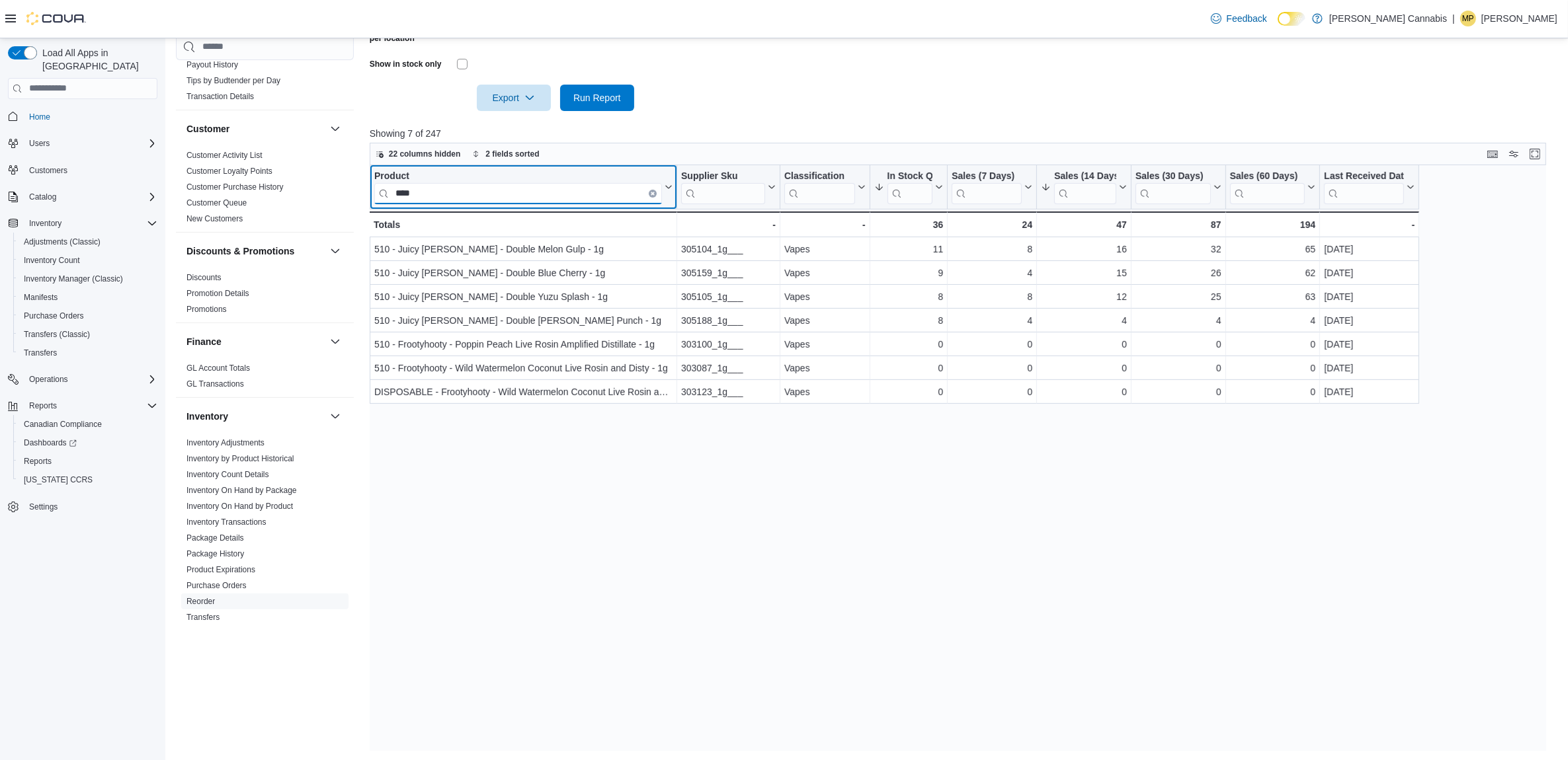
type input "****"
click at [652, 195] on button "Clear input" at bounding box center [652, 193] width 8 height 8
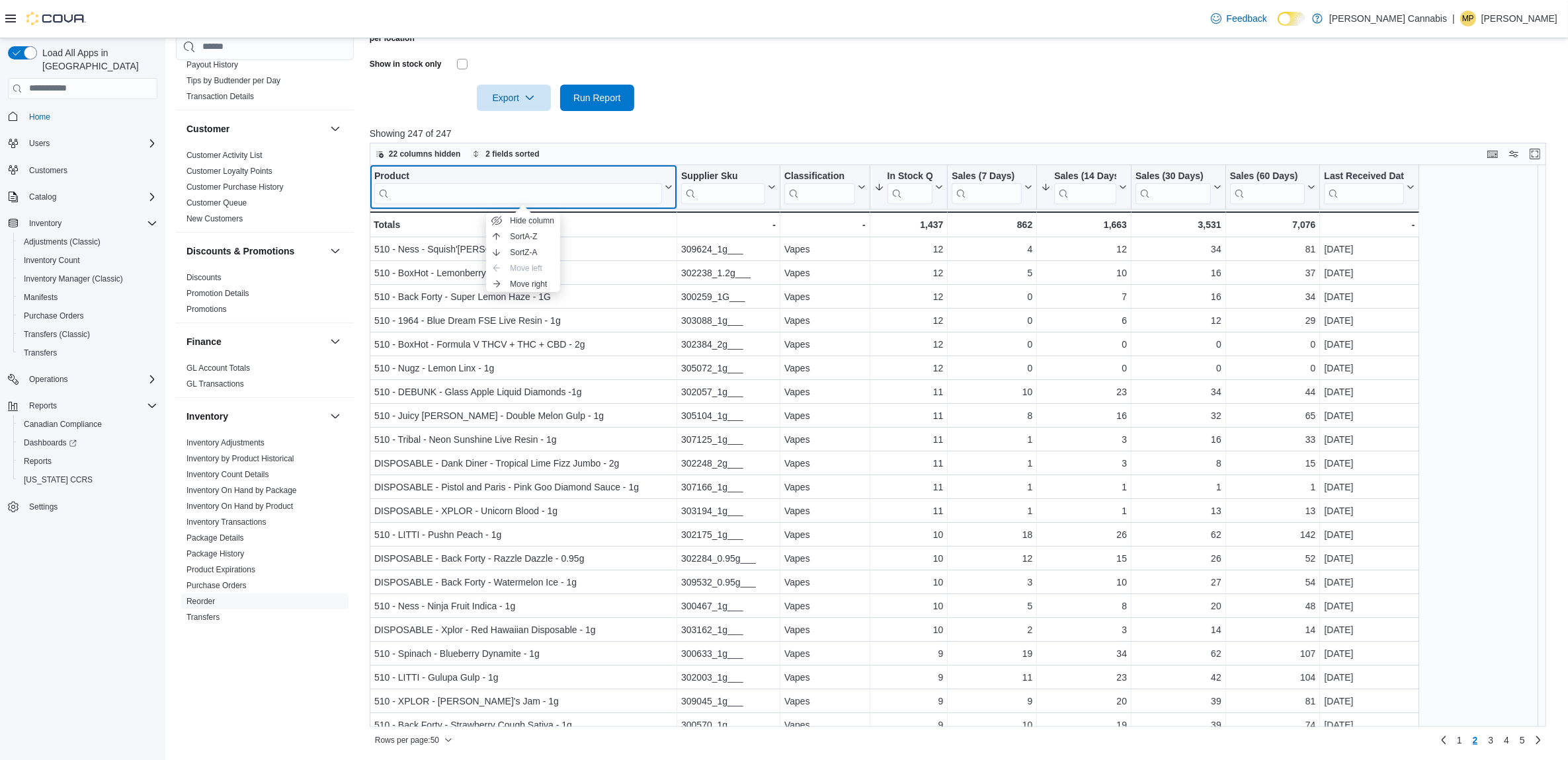
click at [387, 170] on div "Product" at bounding box center [518, 176] width 288 height 13
click at [566, 193] on input "search" at bounding box center [518, 193] width 288 height 21
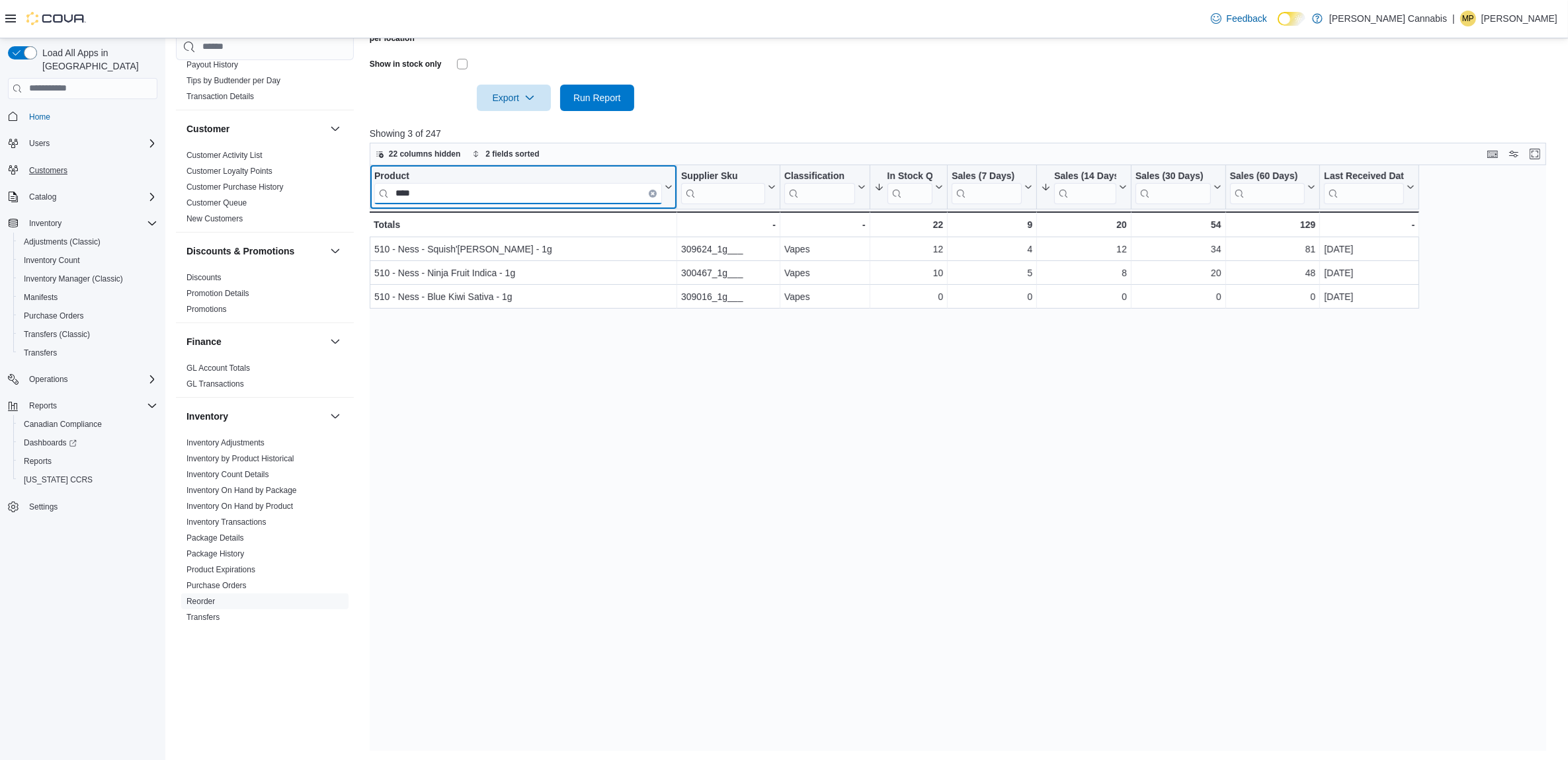
type input "****"
click at [652, 192] on icon "Clear input" at bounding box center [653, 193] width 3 height 3
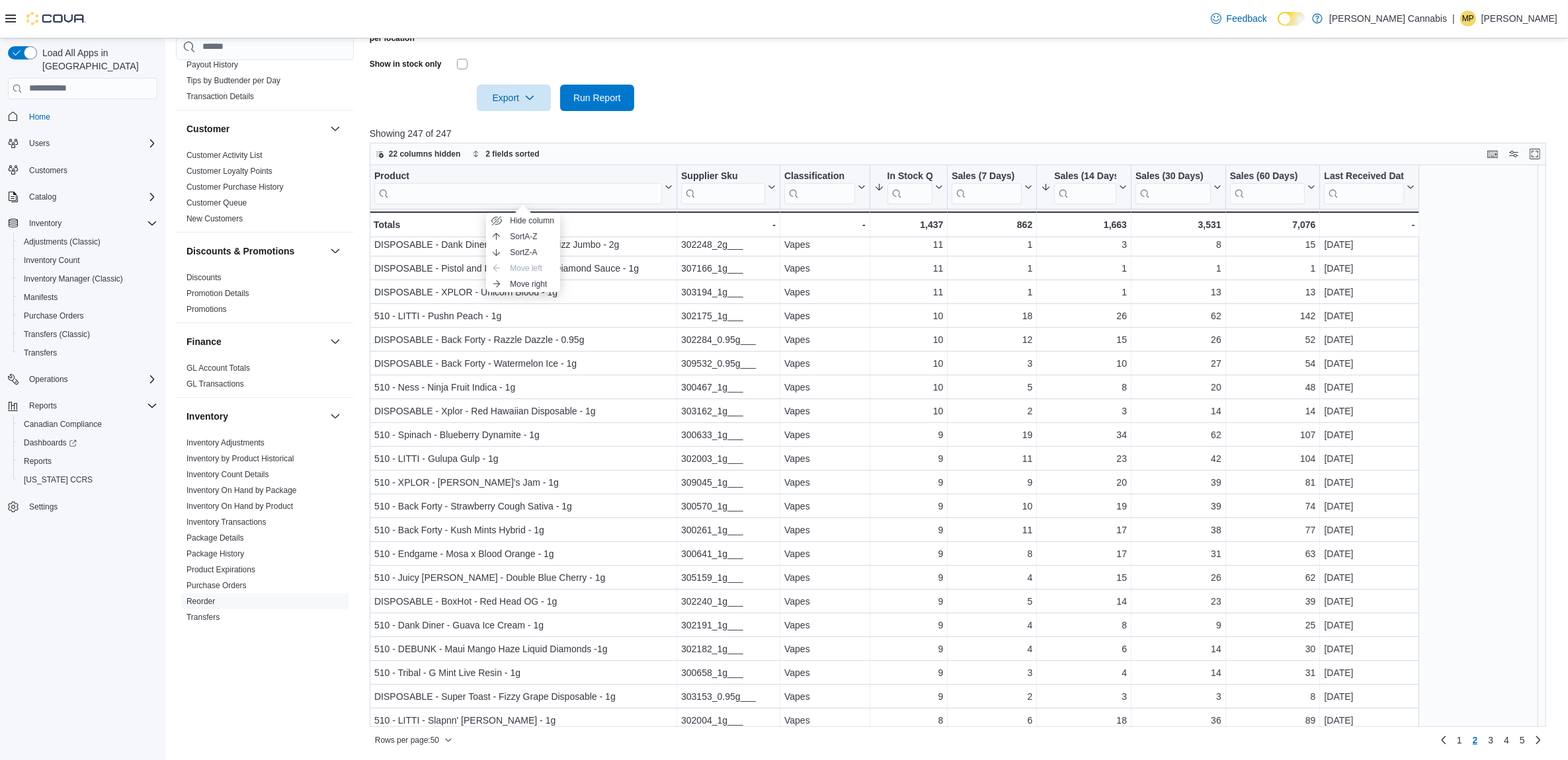
scroll to position [248, 0]
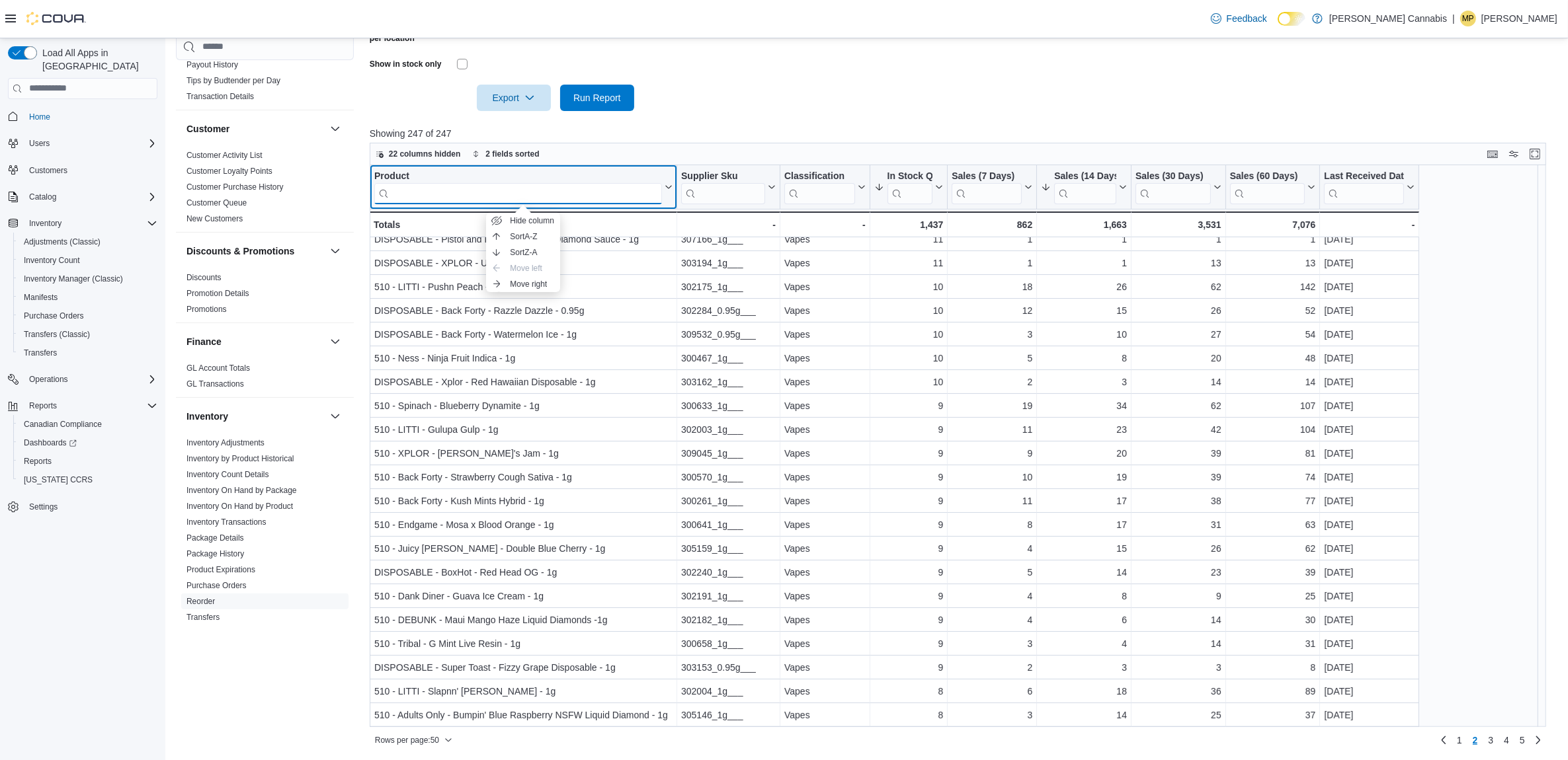
click at [577, 187] on input "search" at bounding box center [518, 193] width 288 height 21
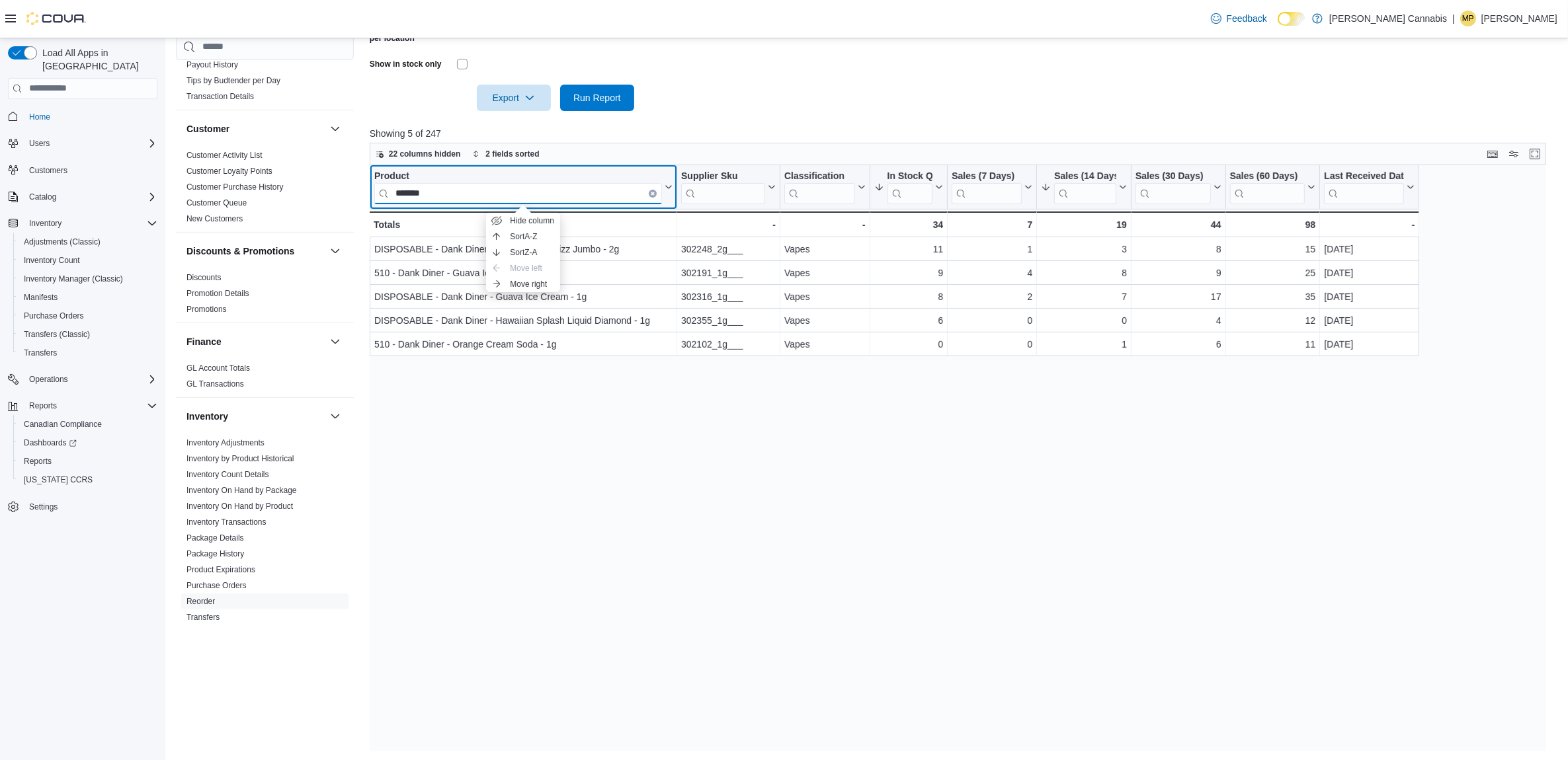
type input "*******"
click at [619, 495] on div "Product ******* Click to view column header actions Supplier Sku Click to view …" at bounding box center [964, 458] width 1189 height 585
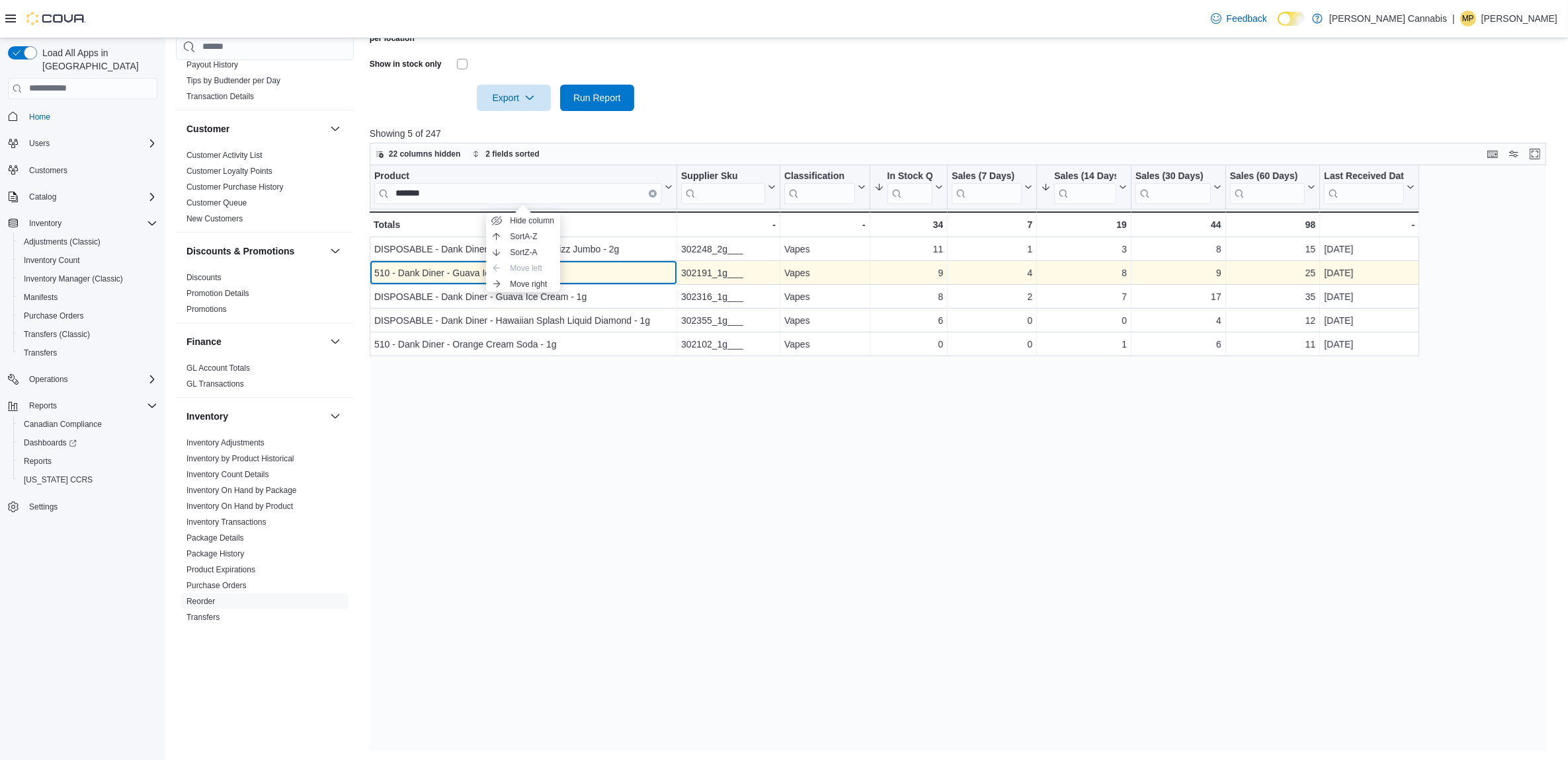
click at [570, 278] on div "510 - Dank Diner - Guava Ice Cream - 1g" at bounding box center [523, 273] width 299 height 16
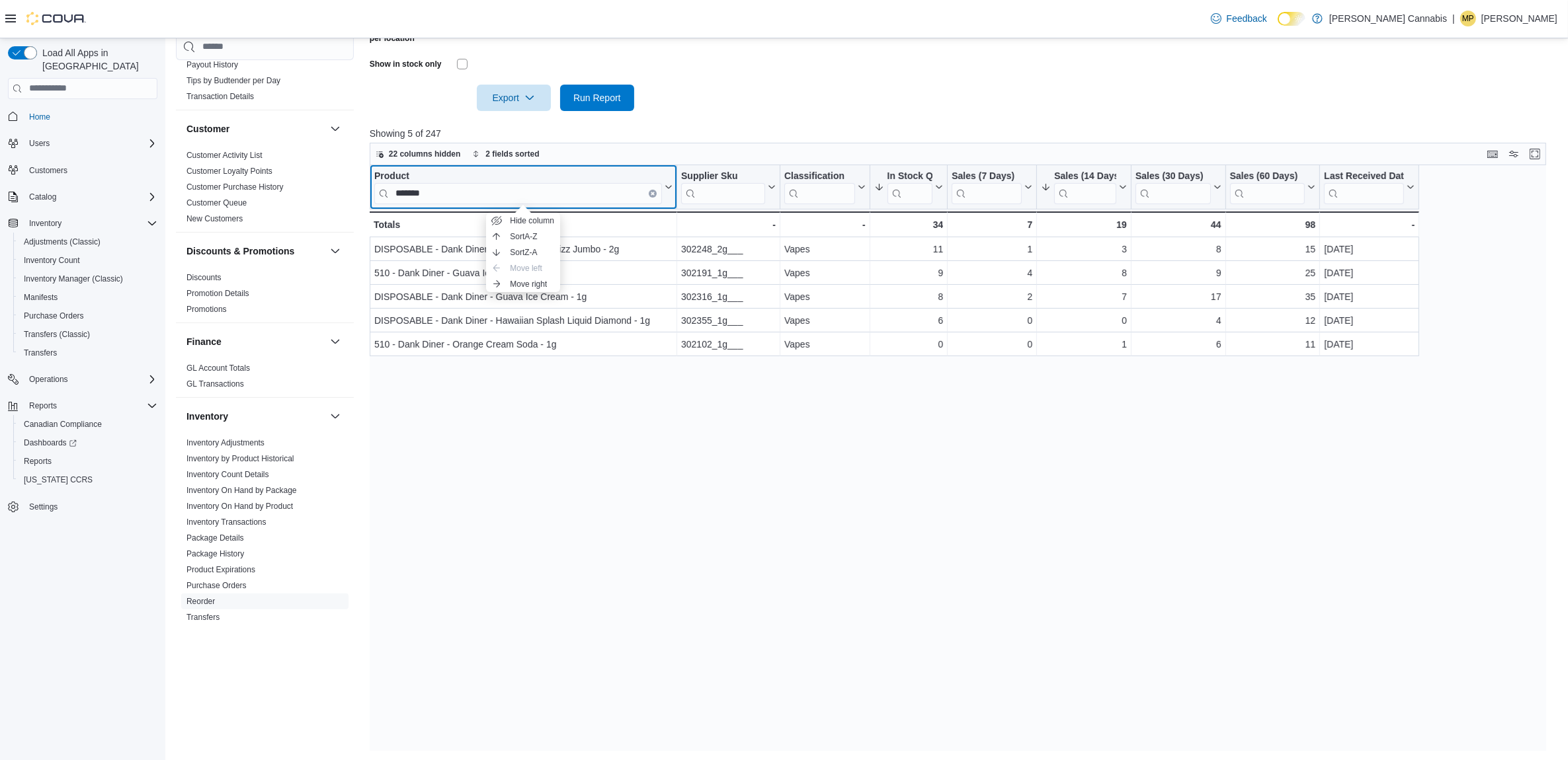
click at [655, 193] on button "Clear input" at bounding box center [652, 193] width 8 height 8
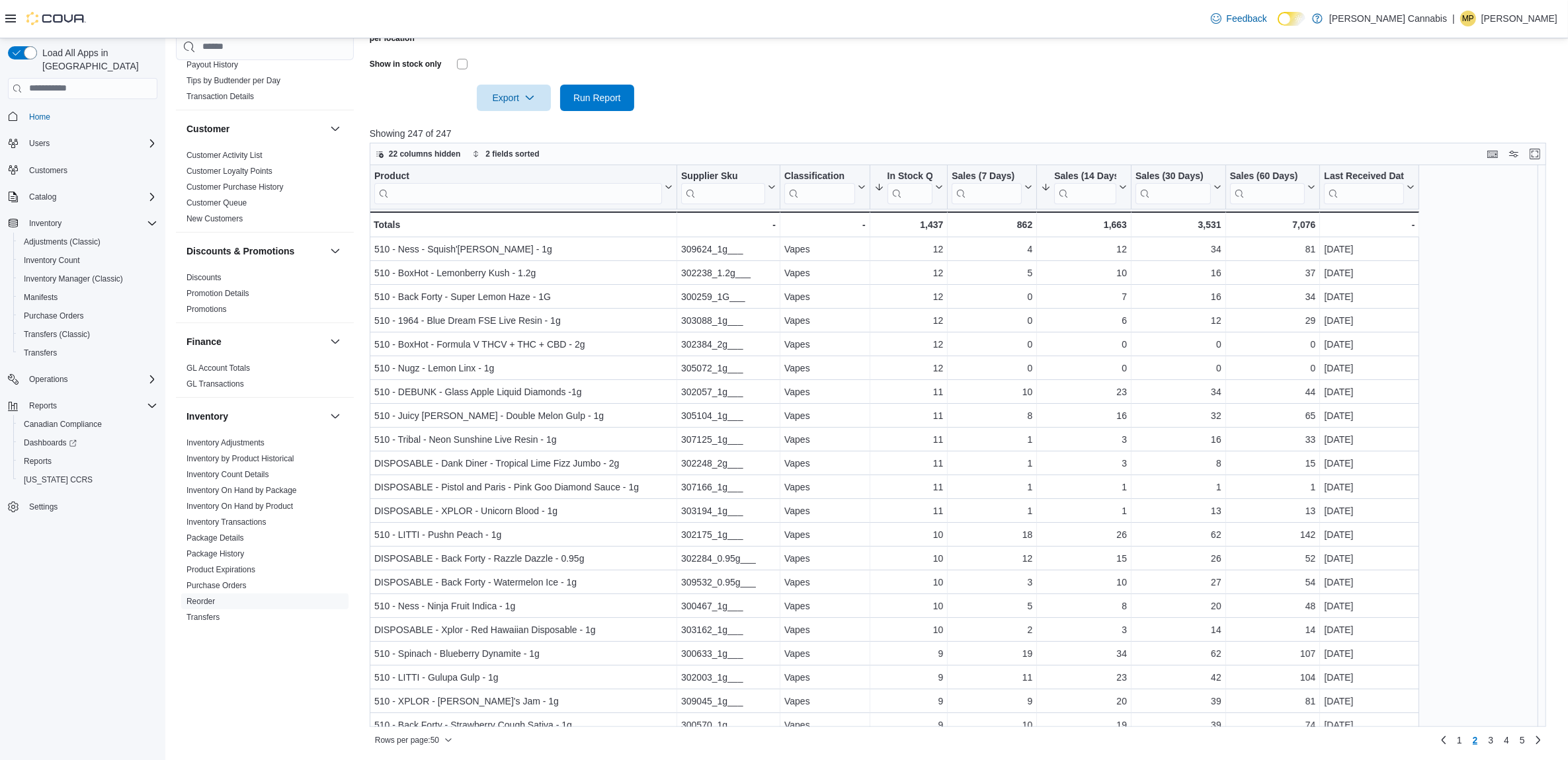
click at [324, 659] on div "Cash Management Cash Management Cash Out Details Compliance OCS Transaction Sub…" at bounding box center [265, 375] width 178 height 684
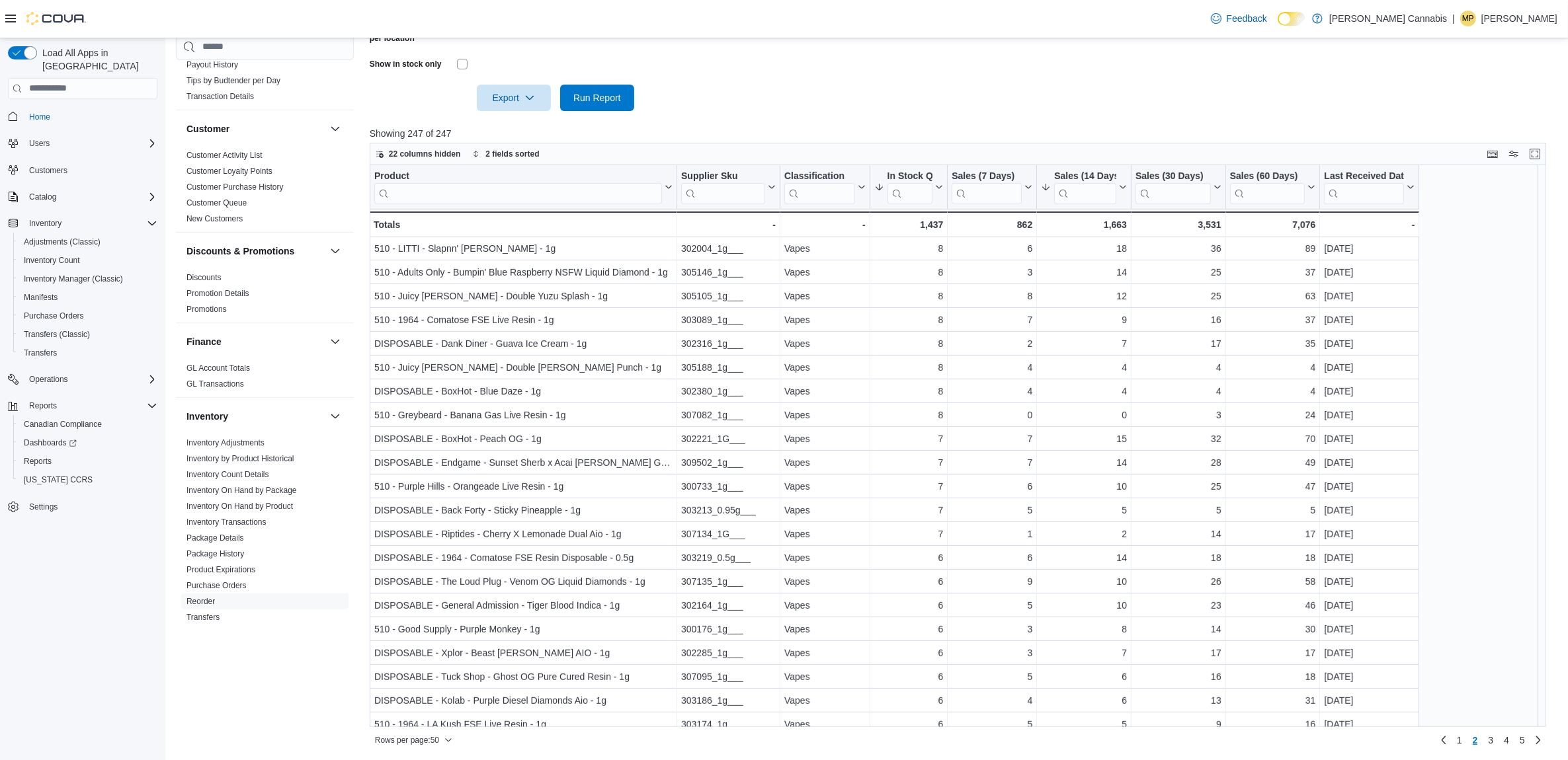
scroll to position [699, 0]
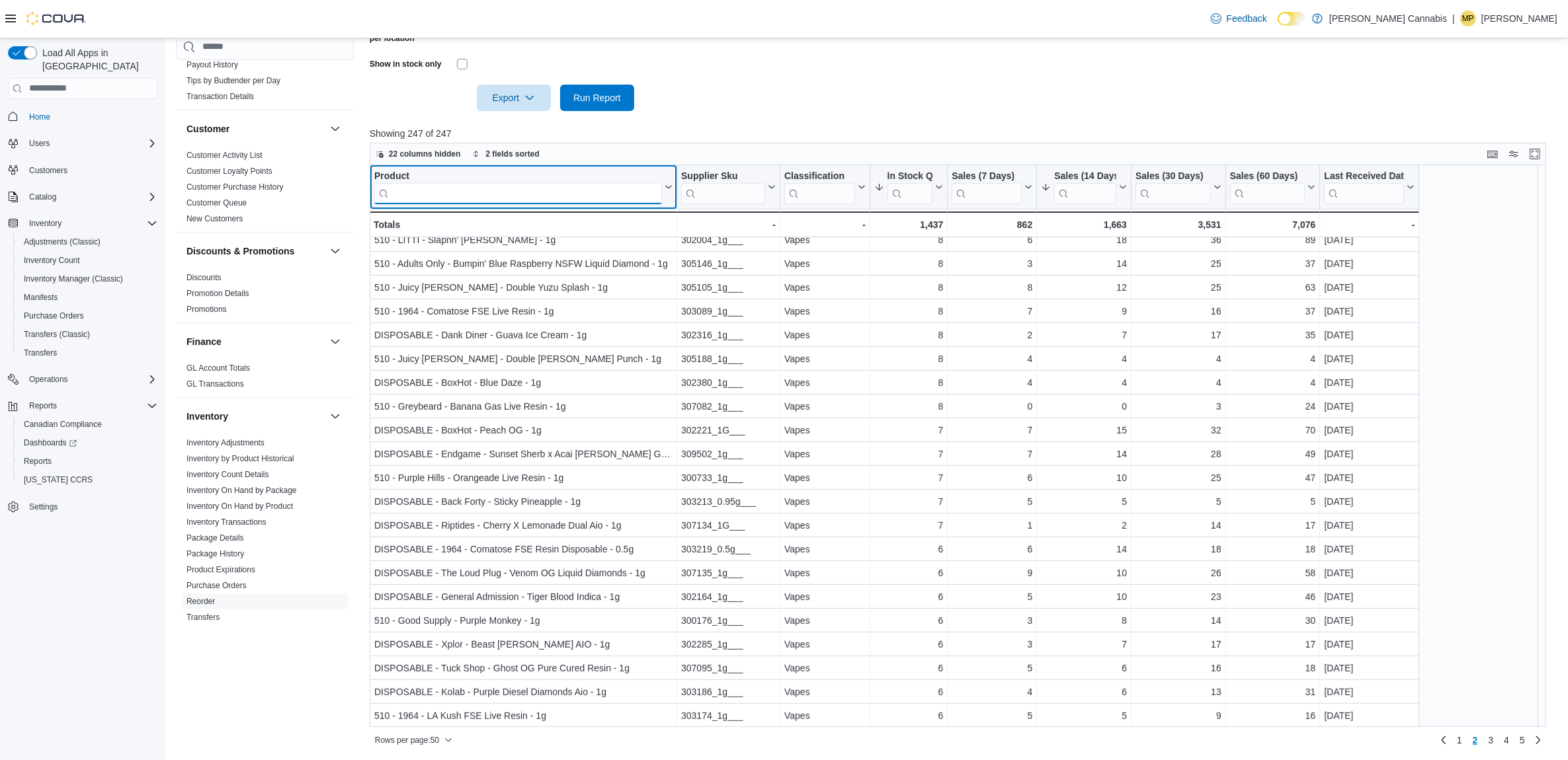
click at [392, 199] on input "search" at bounding box center [518, 193] width 288 height 21
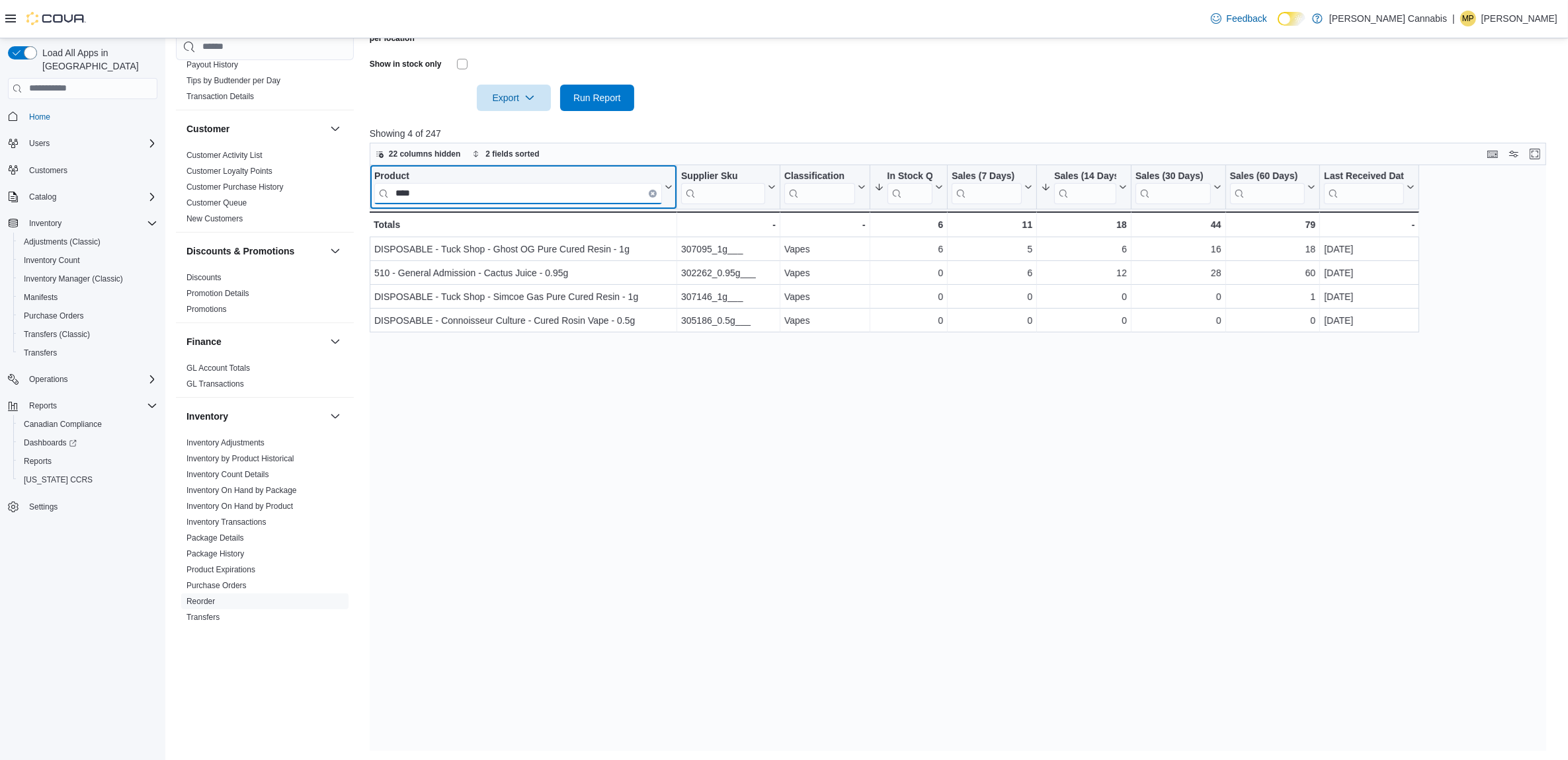
scroll to position [0, 0]
type input "*******"
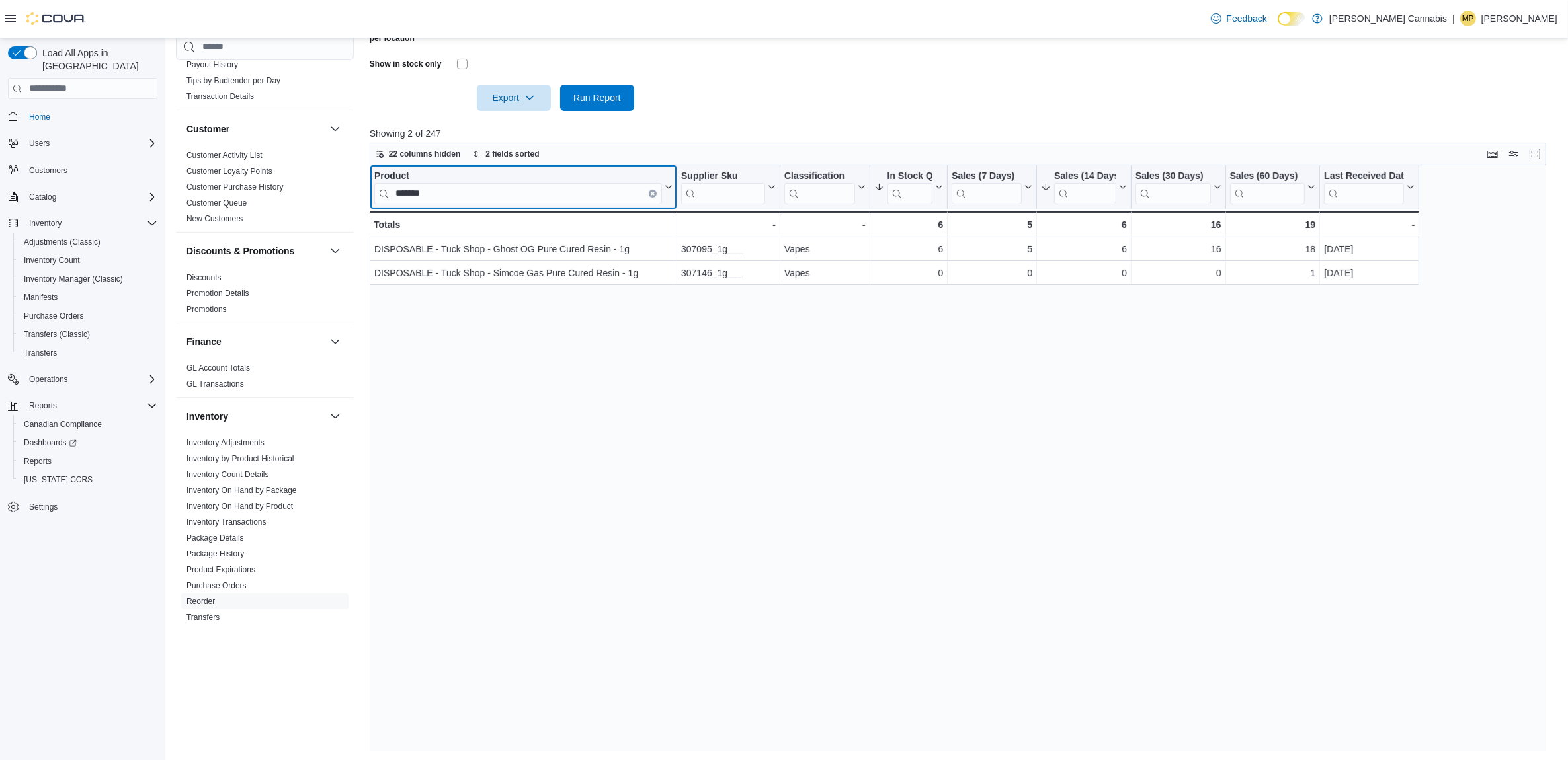
click at [649, 190] on button "Clear input" at bounding box center [652, 193] width 8 height 8
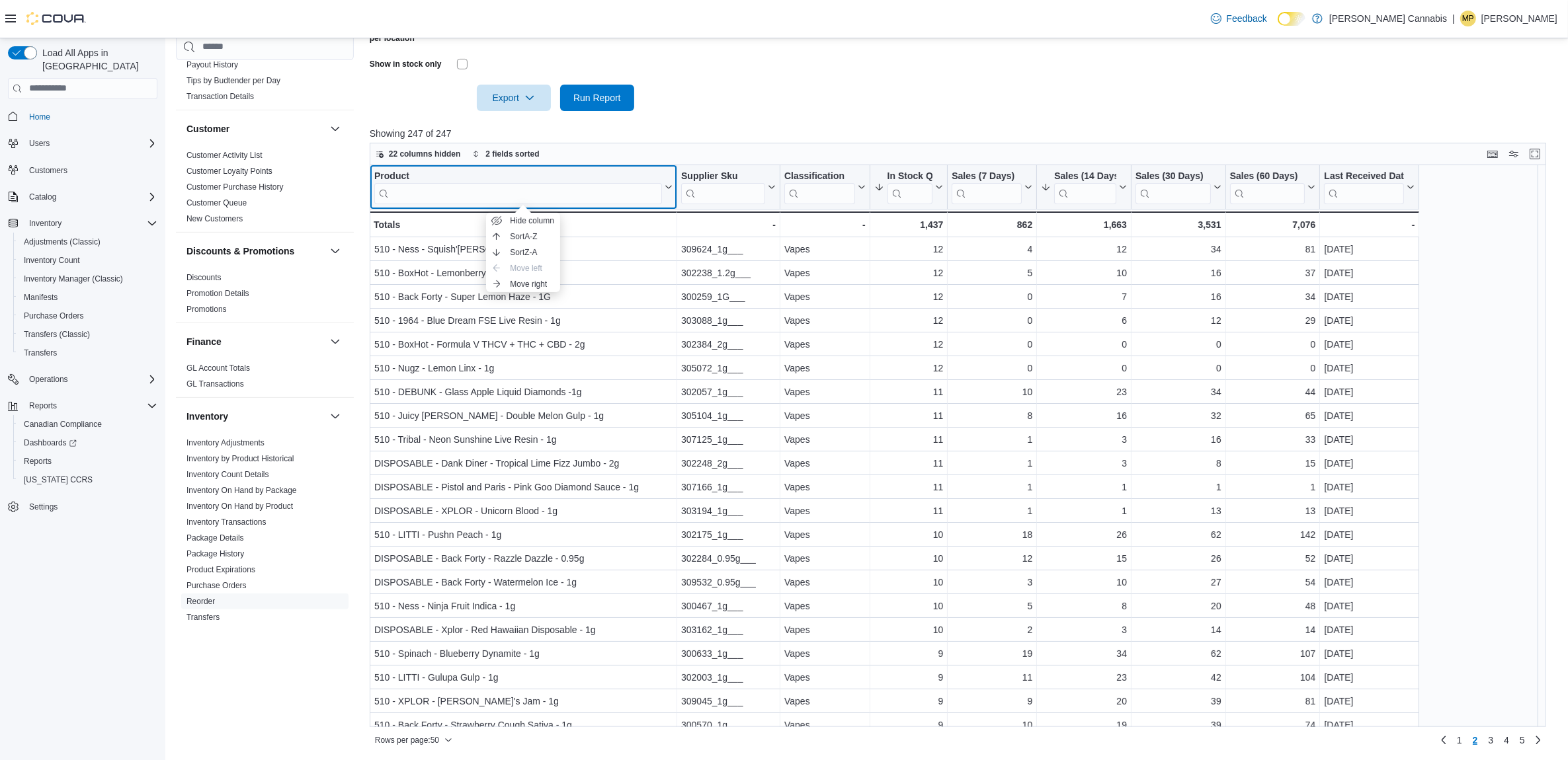
click at [388, 174] on div "Product" at bounding box center [518, 176] width 288 height 13
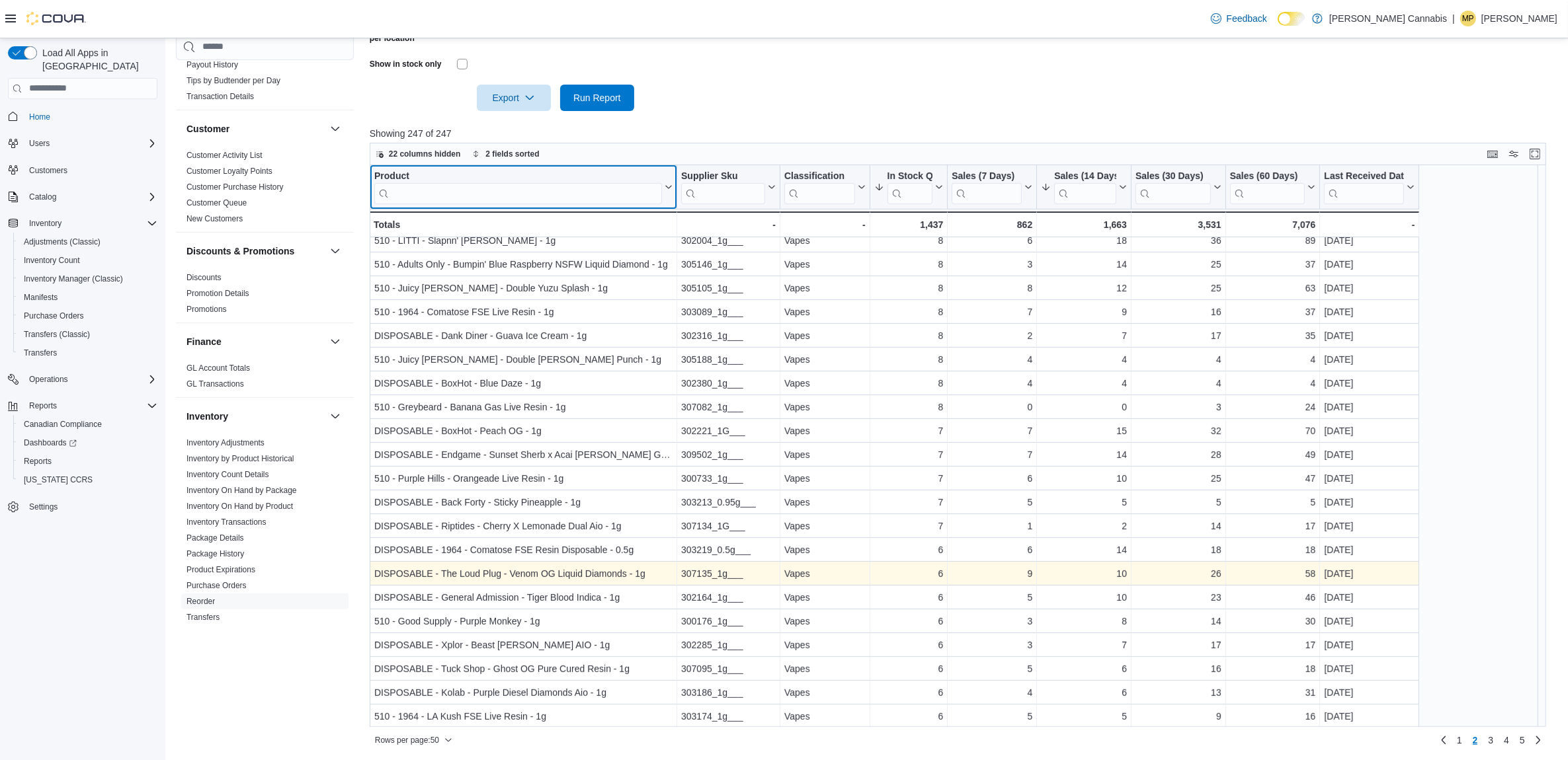
scroll to position [699, 0]
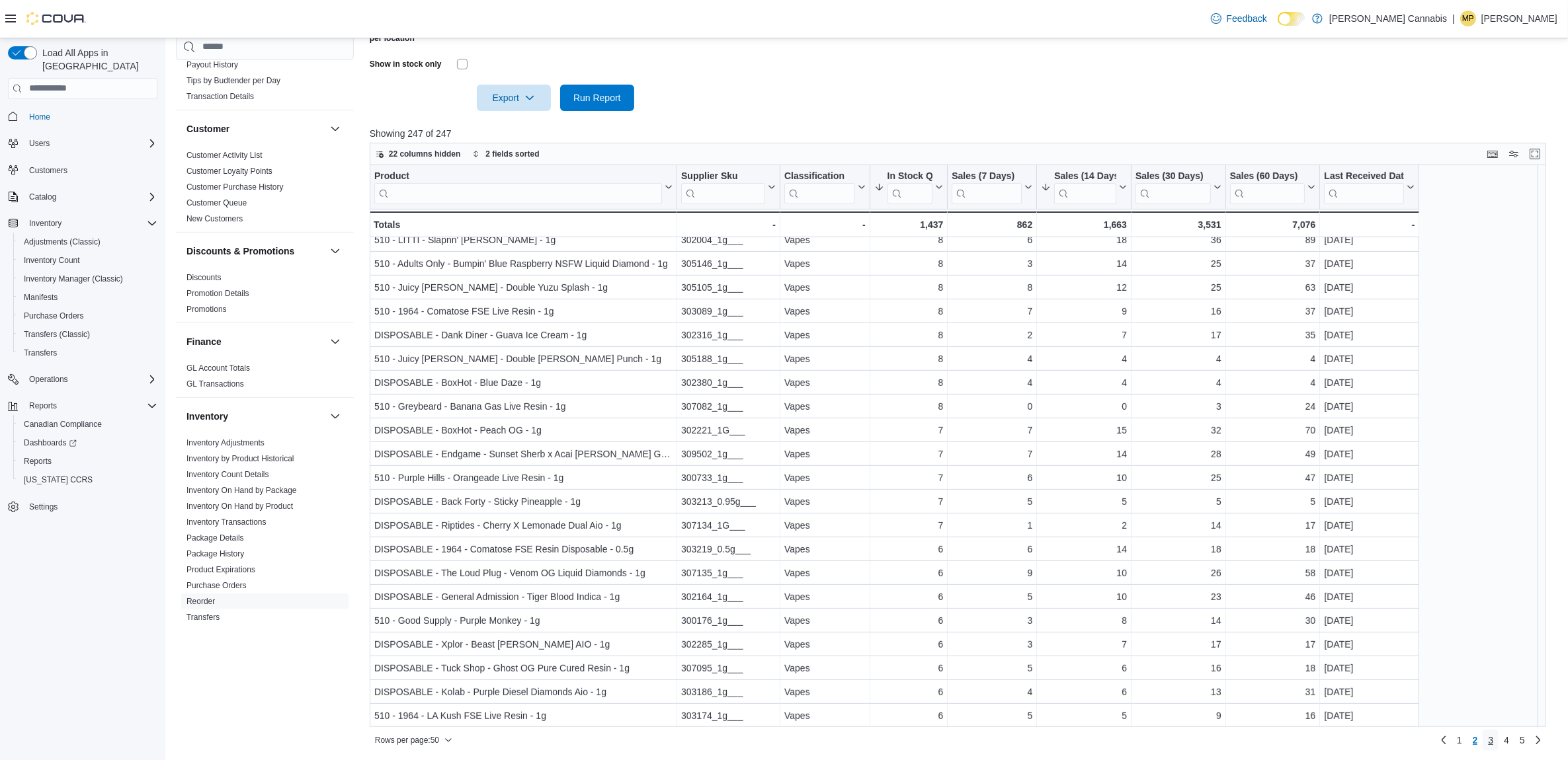
click at [1494, 741] on span "3" at bounding box center [1490, 740] width 5 height 13
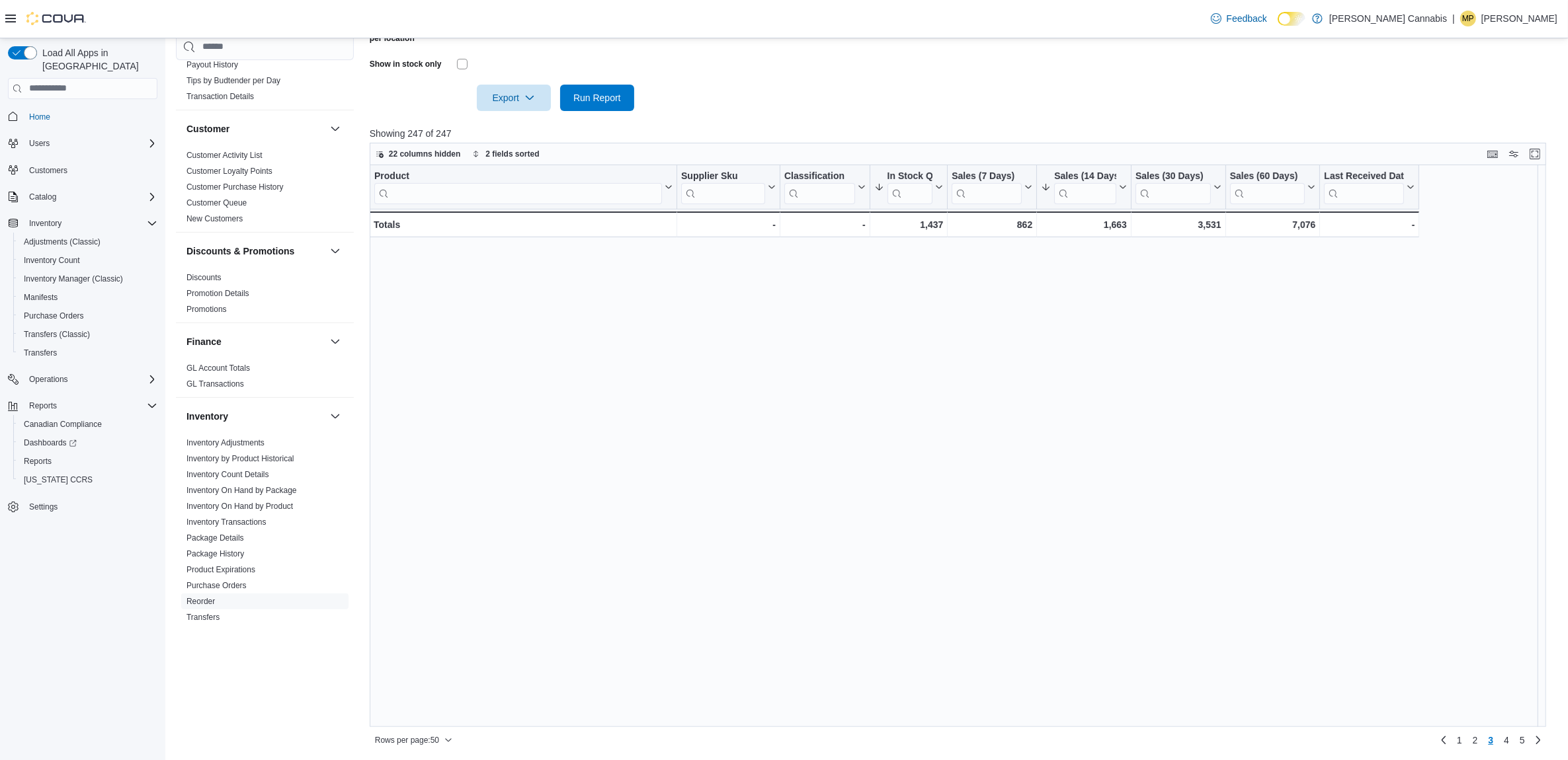
scroll to position [0, 0]
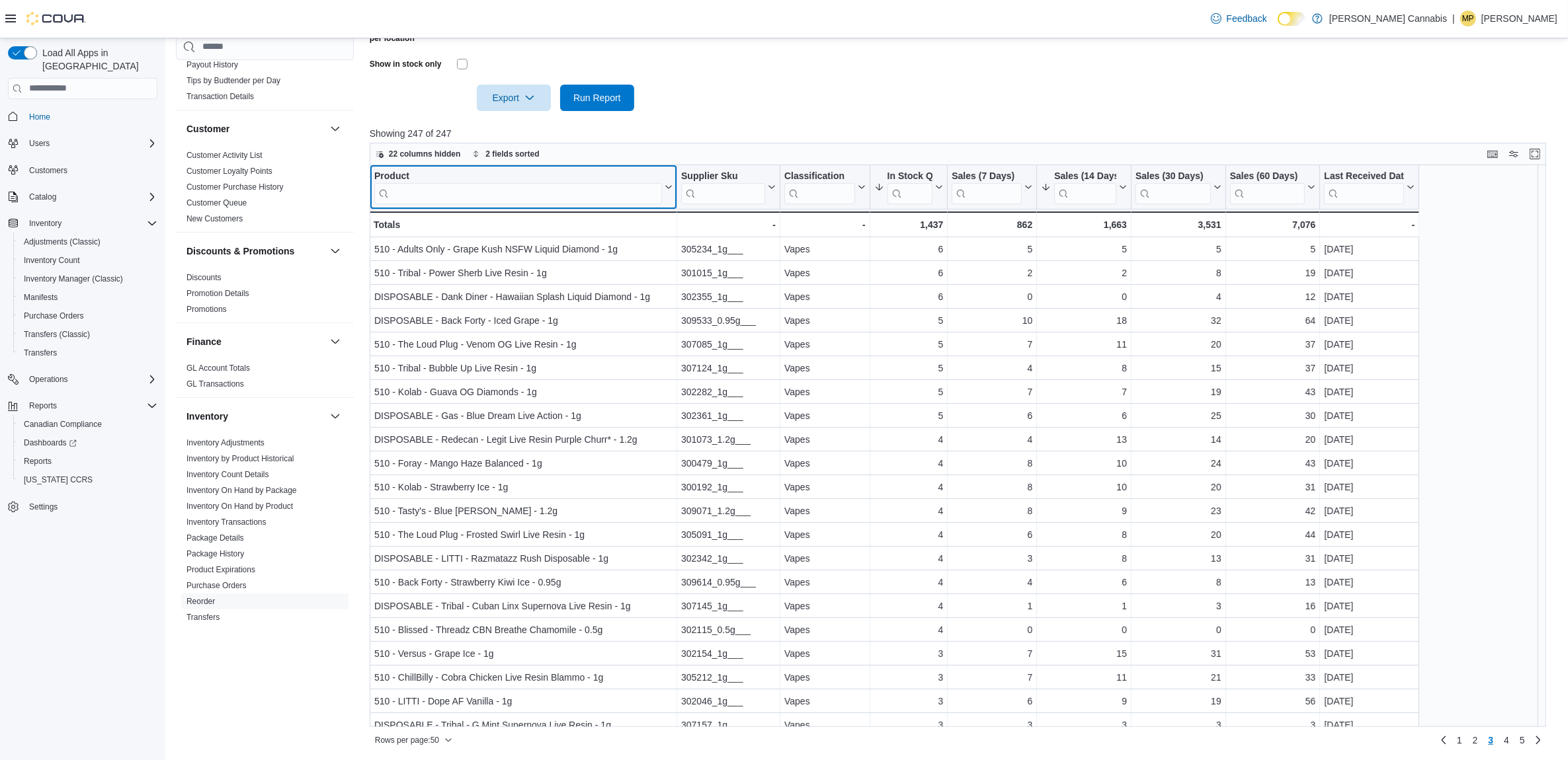
click at [523, 182] on input "search" at bounding box center [518, 193] width 288 height 21
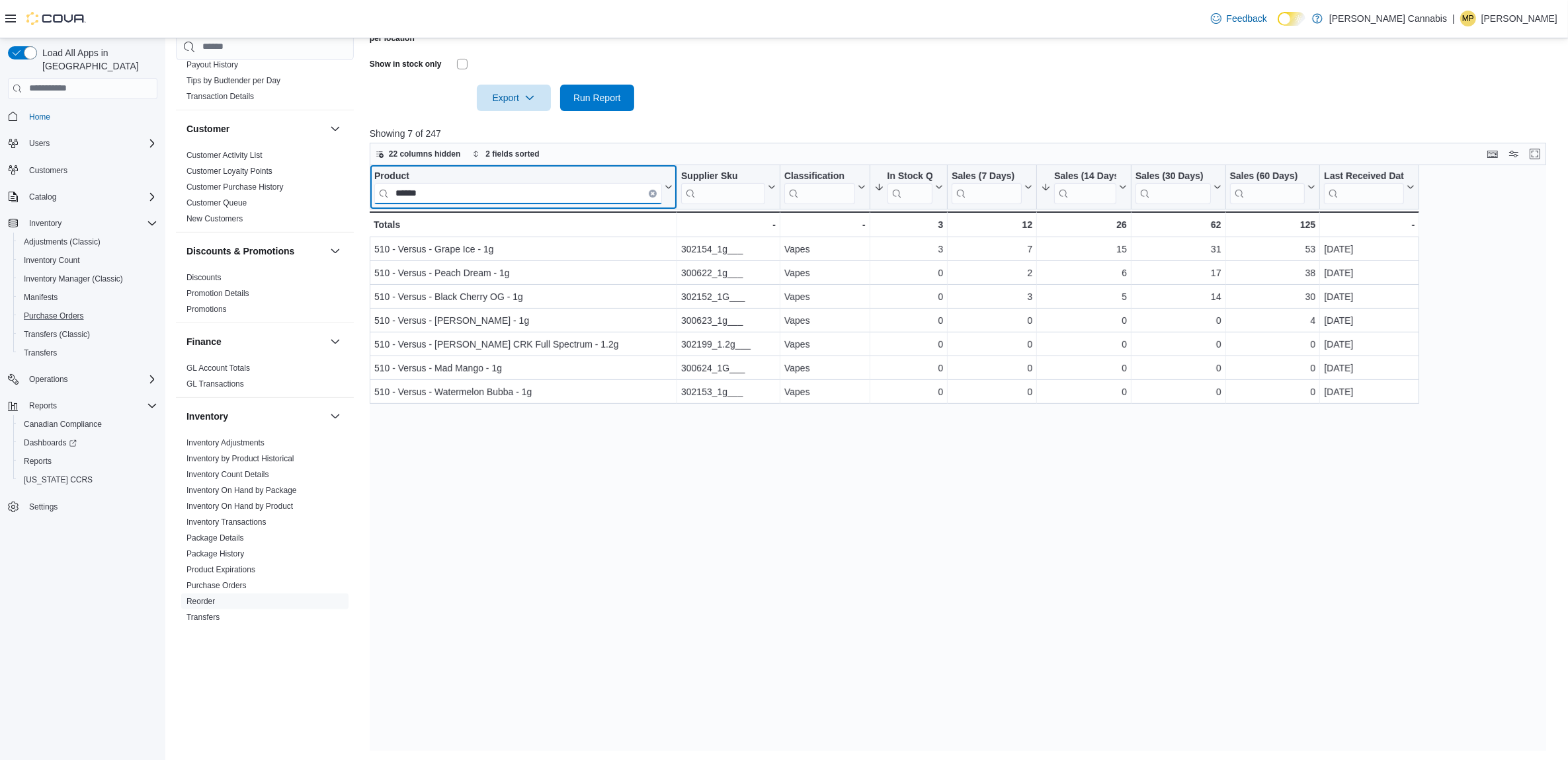
type input "******"
click at [650, 189] on button "Clear input" at bounding box center [652, 193] width 8 height 8
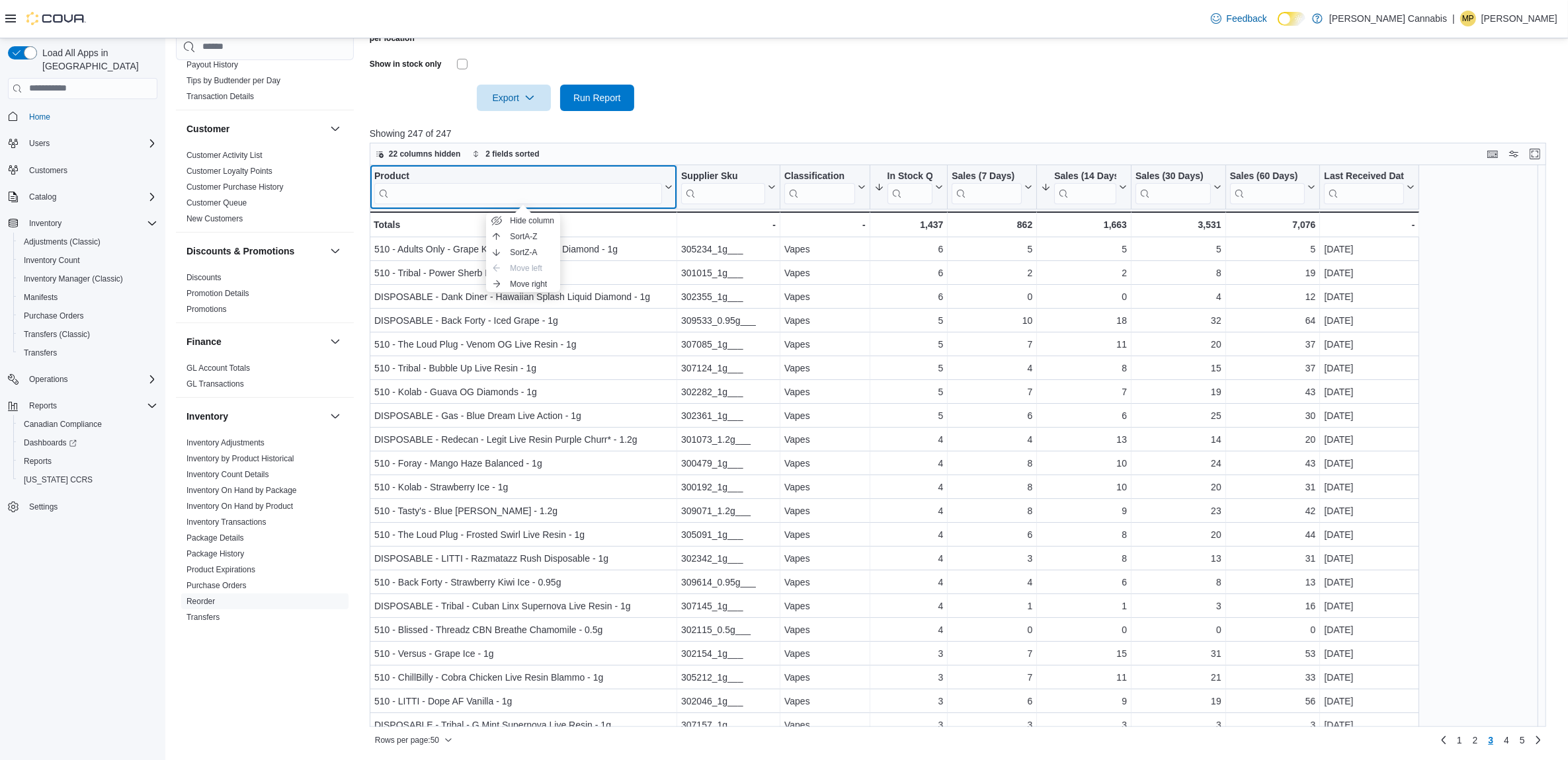
click at [392, 172] on div "Product" at bounding box center [518, 176] width 288 height 13
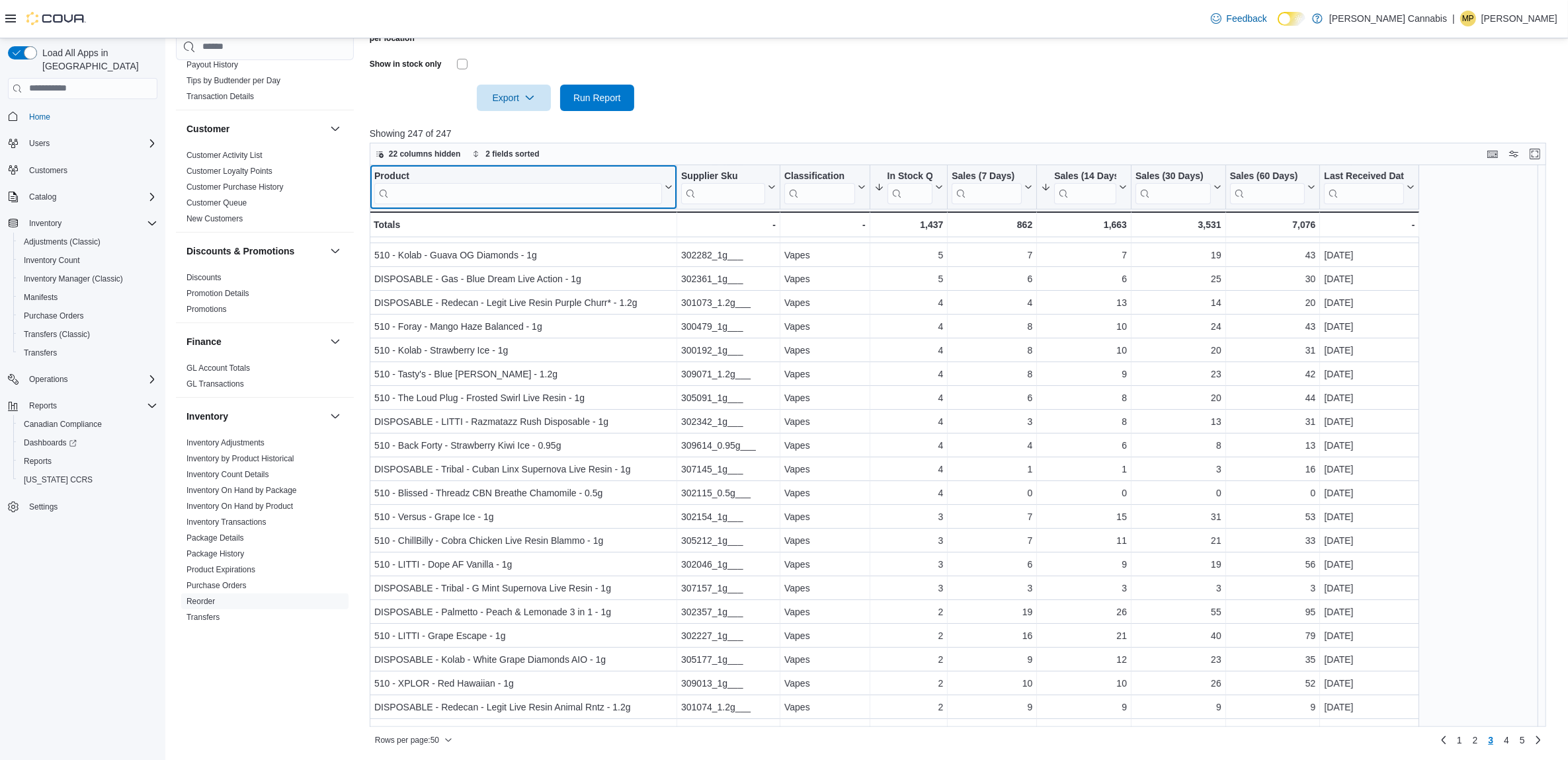
scroll to position [165, 0]
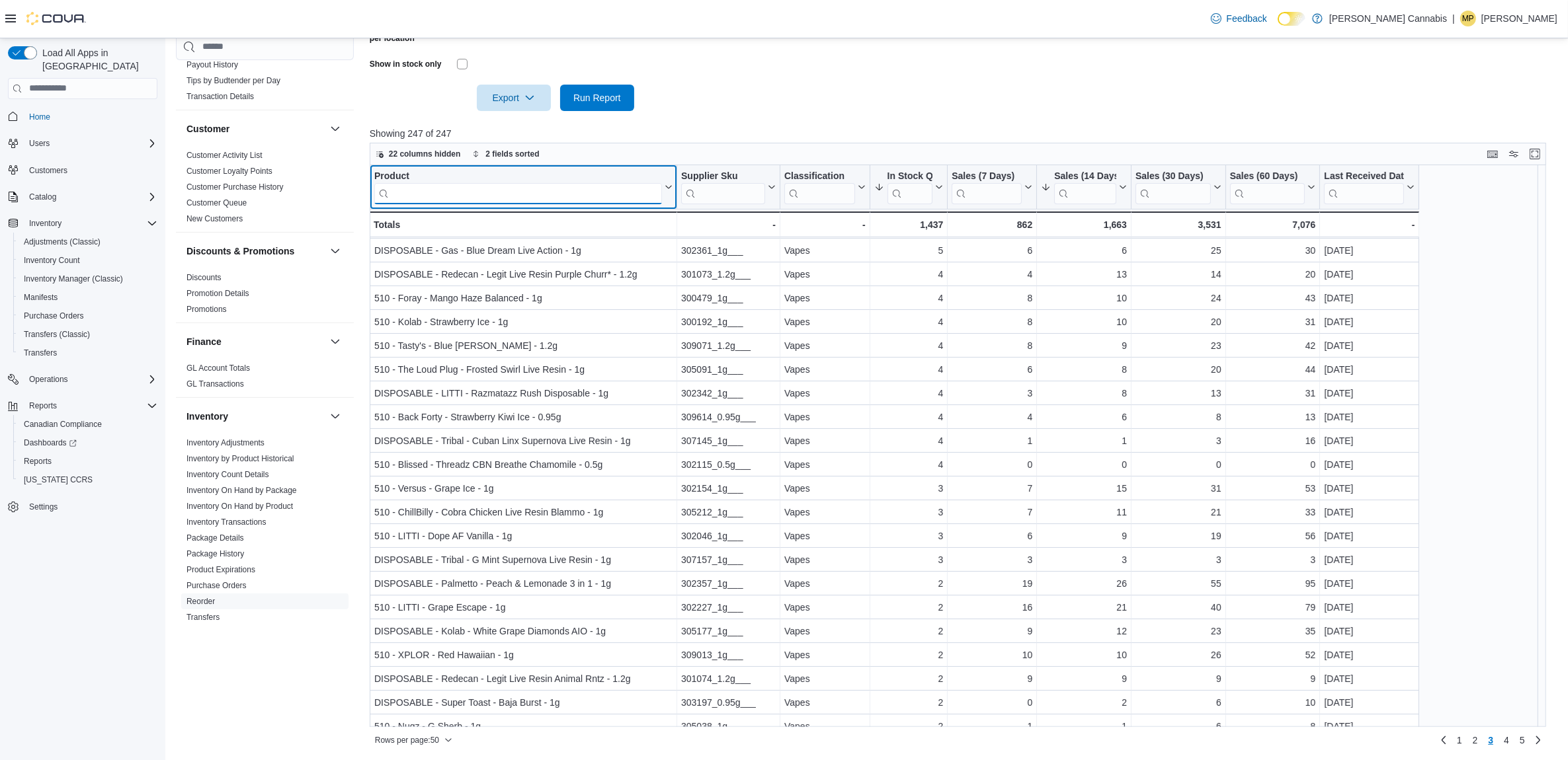
click at [481, 197] on input "search" at bounding box center [518, 193] width 288 height 21
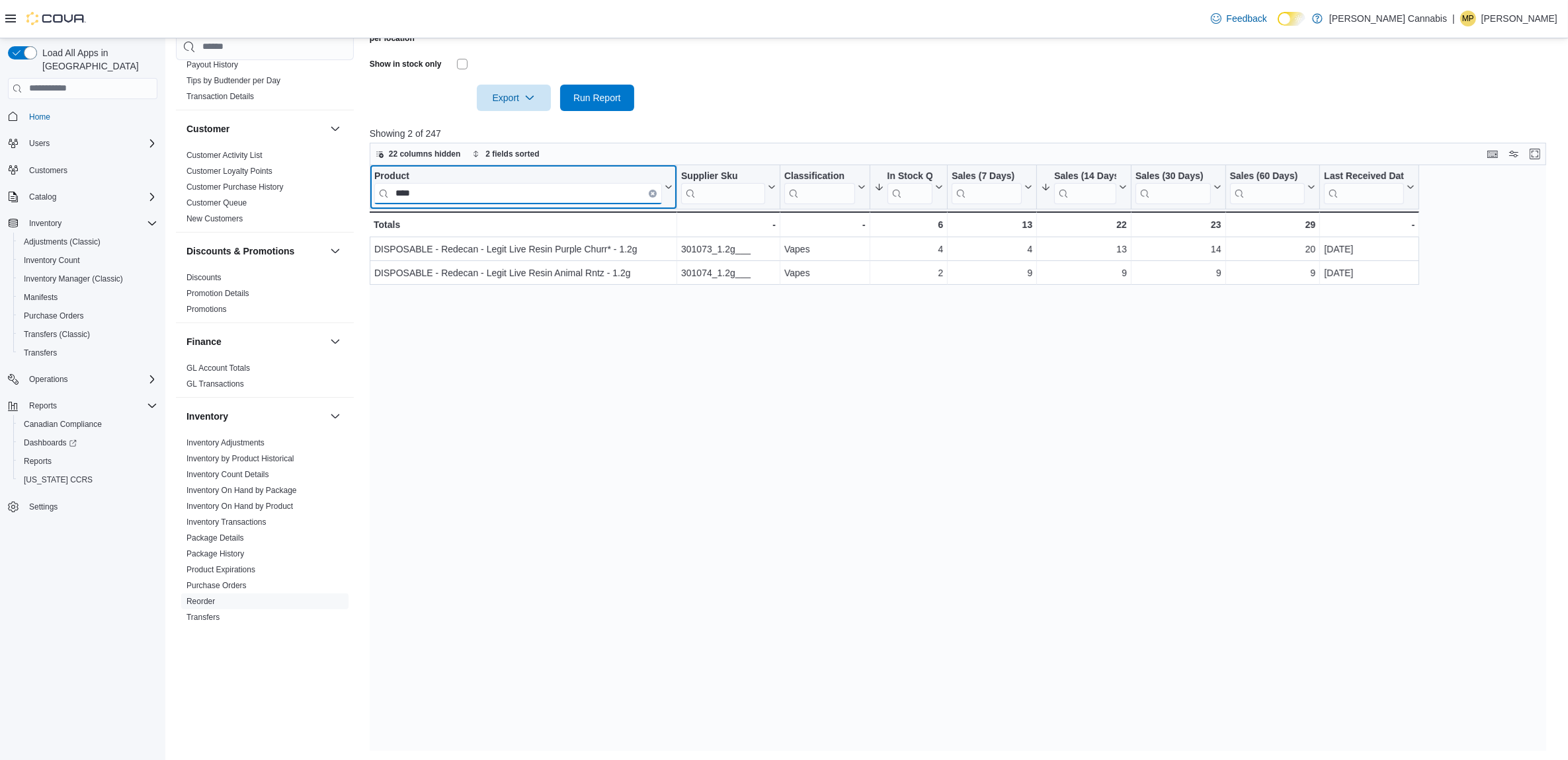
scroll to position [0, 0]
type input "****"
click at [652, 192] on icon "Clear input" at bounding box center [653, 193] width 3 height 3
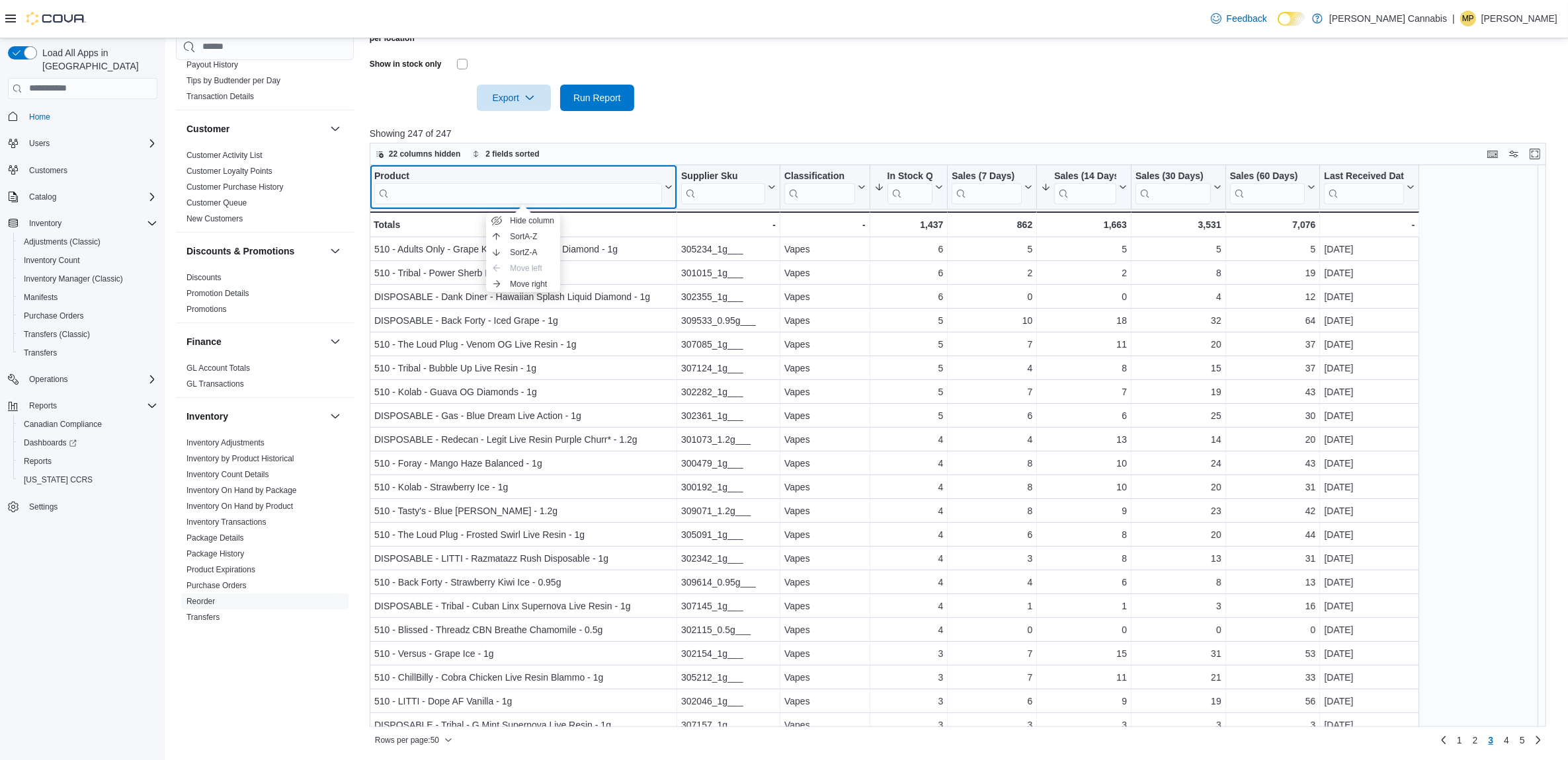
click at [385, 176] on div "Product" at bounding box center [518, 176] width 288 height 13
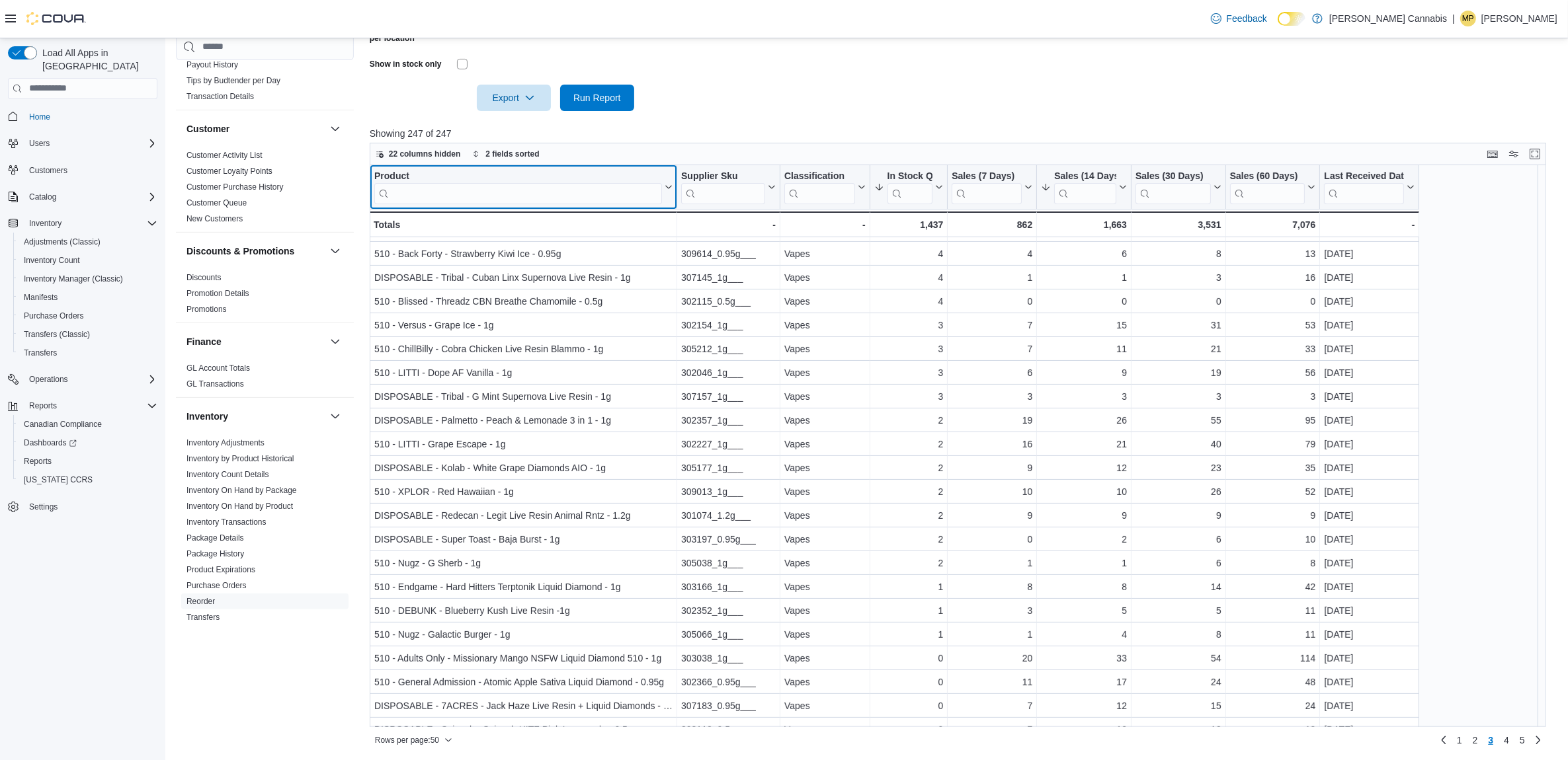
scroll to position [331, 0]
click at [589, 186] on input "search" at bounding box center [518, 193] width 288 height 21
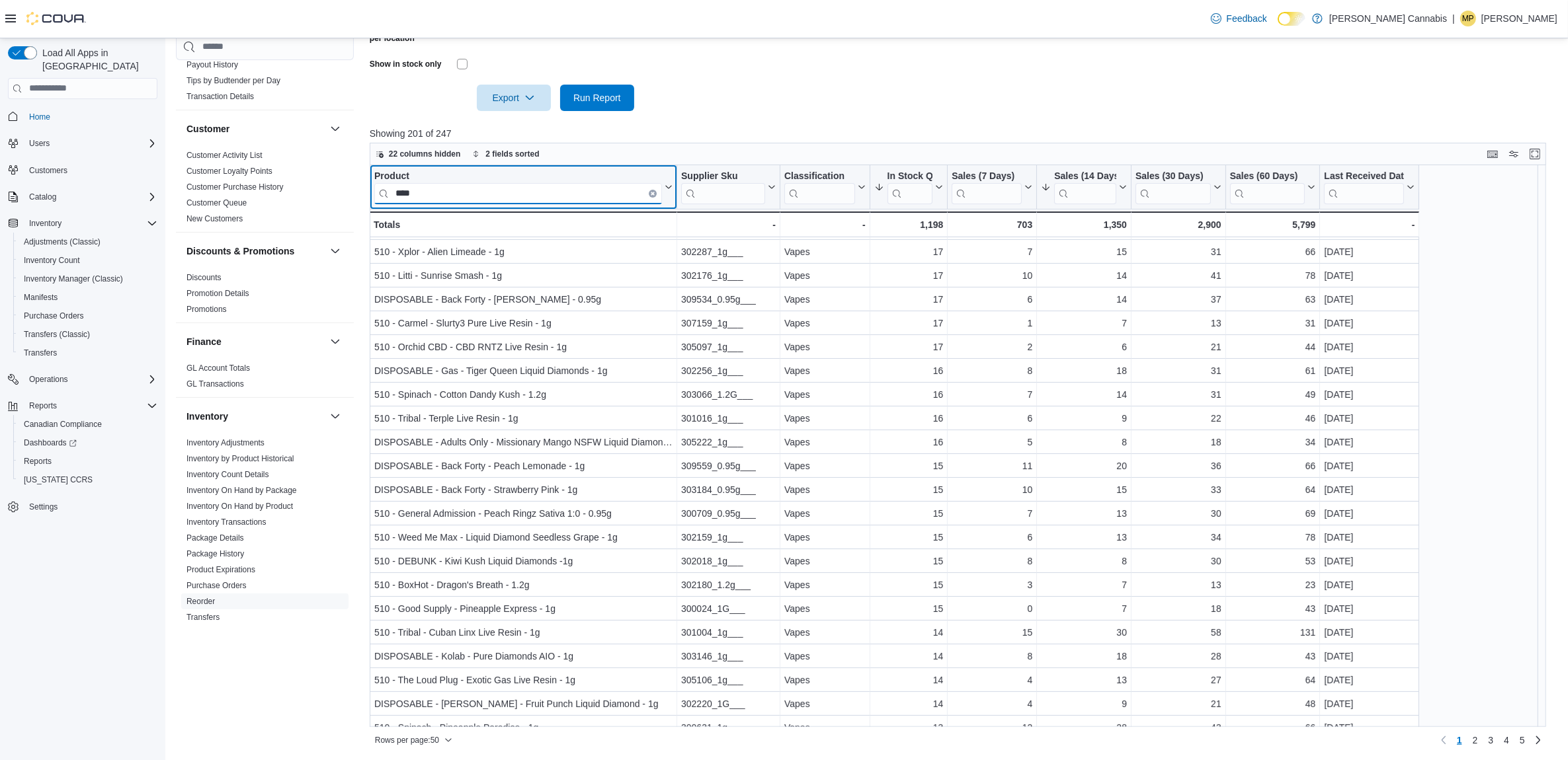
scroll to position [0, 0]
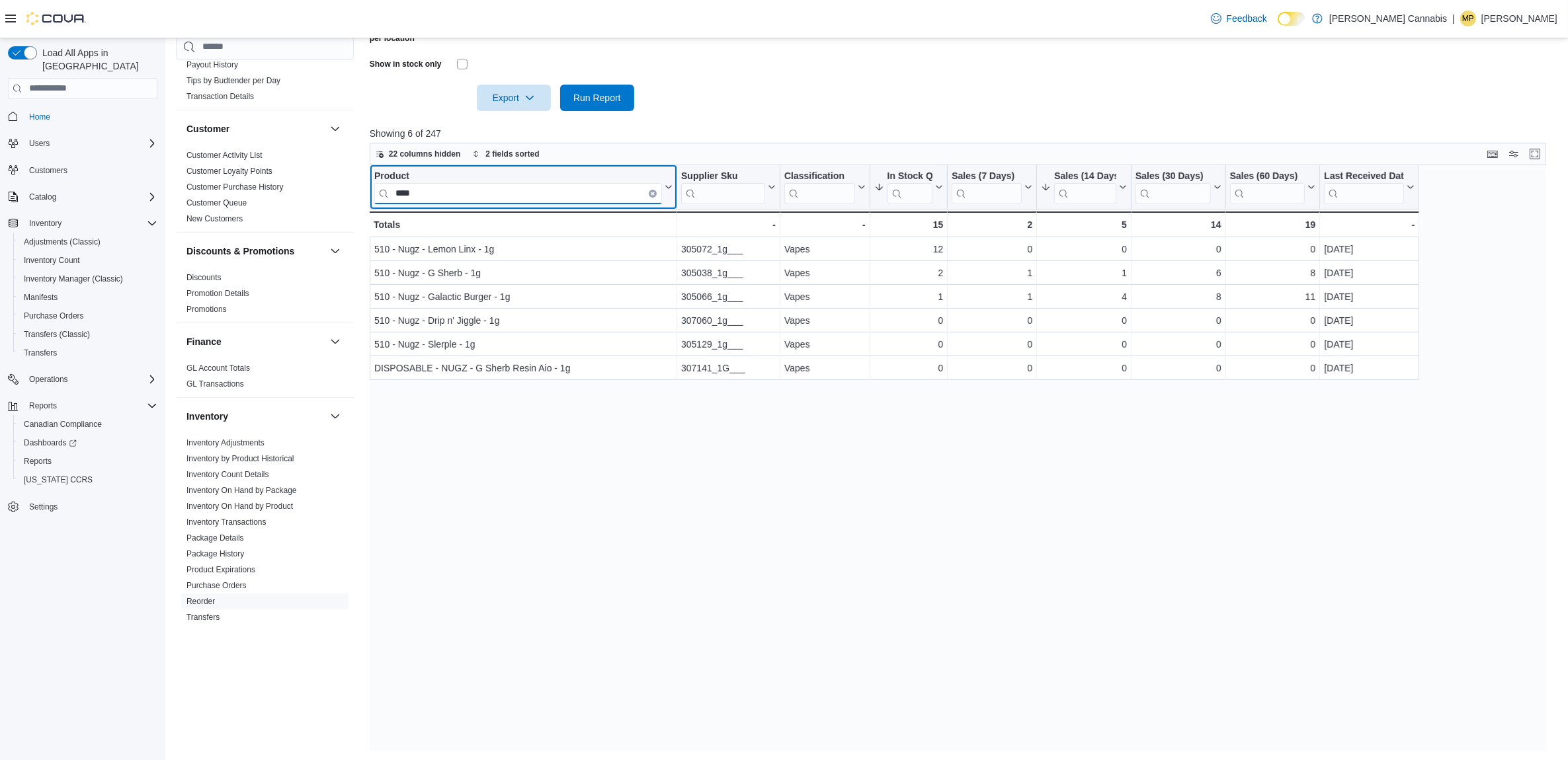
type input "****"
click at [654, 189] on button "Clear input" at bounding box center [652, 193] width 8 height 8
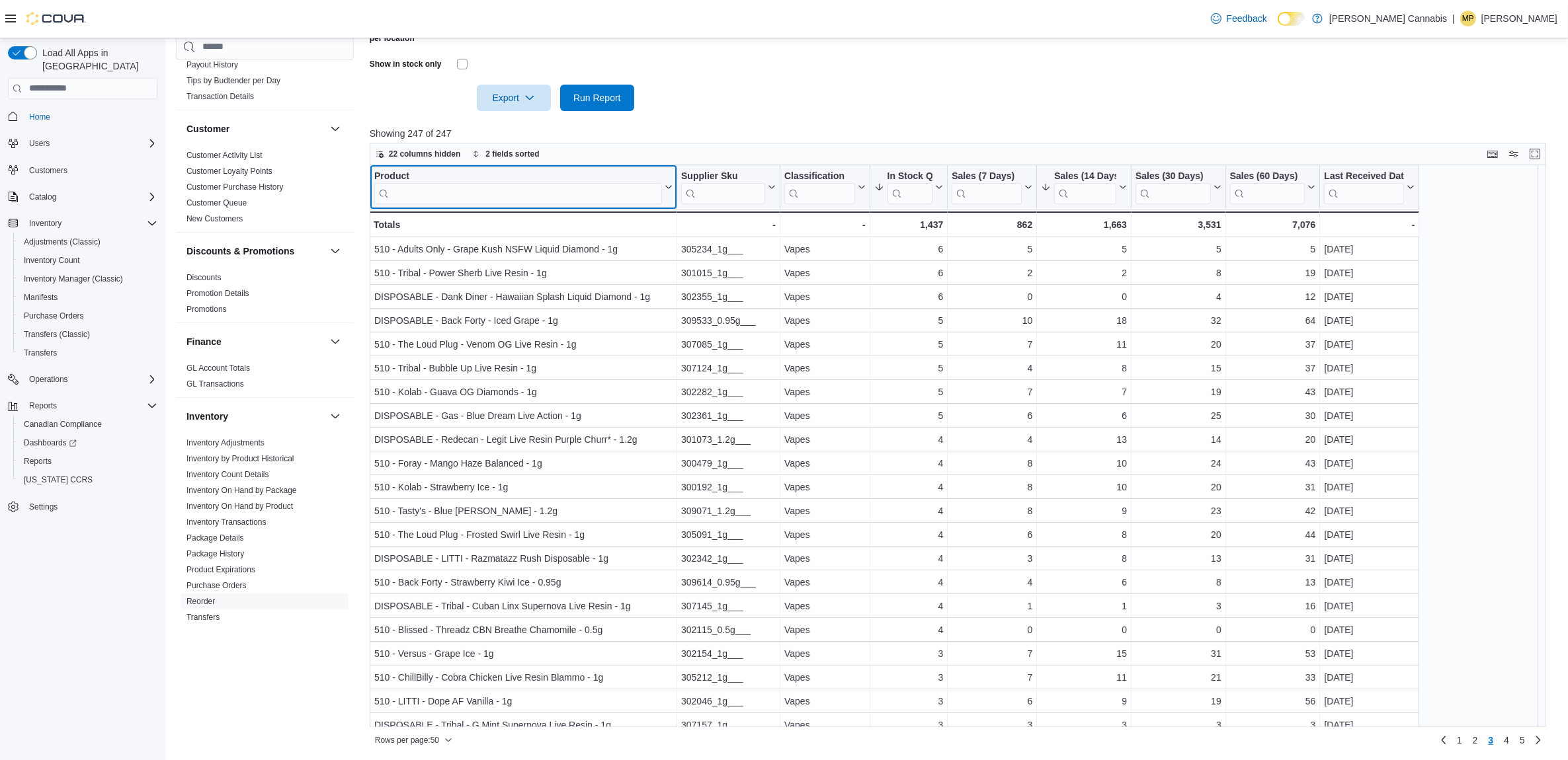
click at [402, 167] on div "Product Click to view column header actions" at bounding box center [523, 187] width 308 height 44
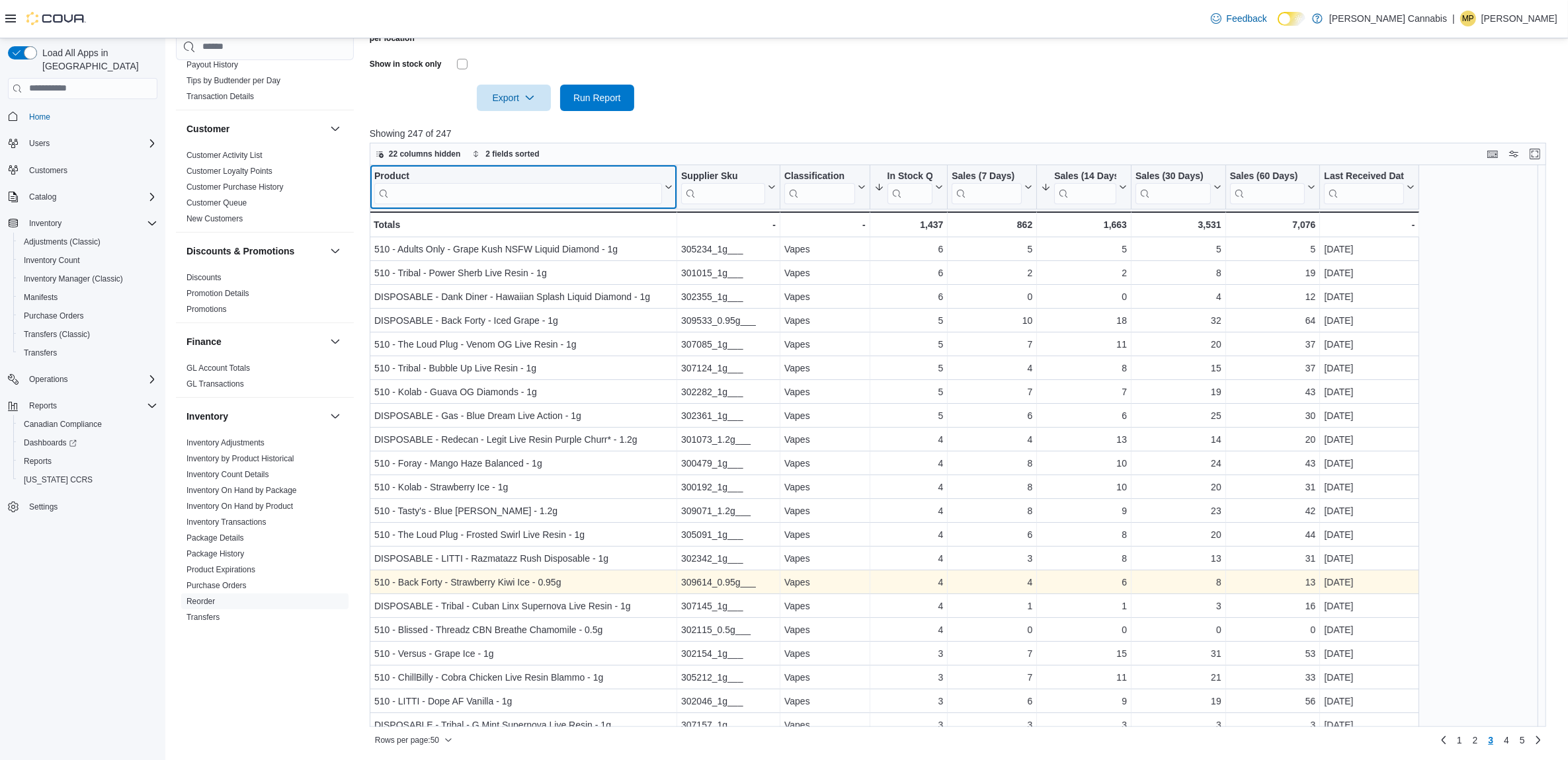
scroll to position [413, 0]
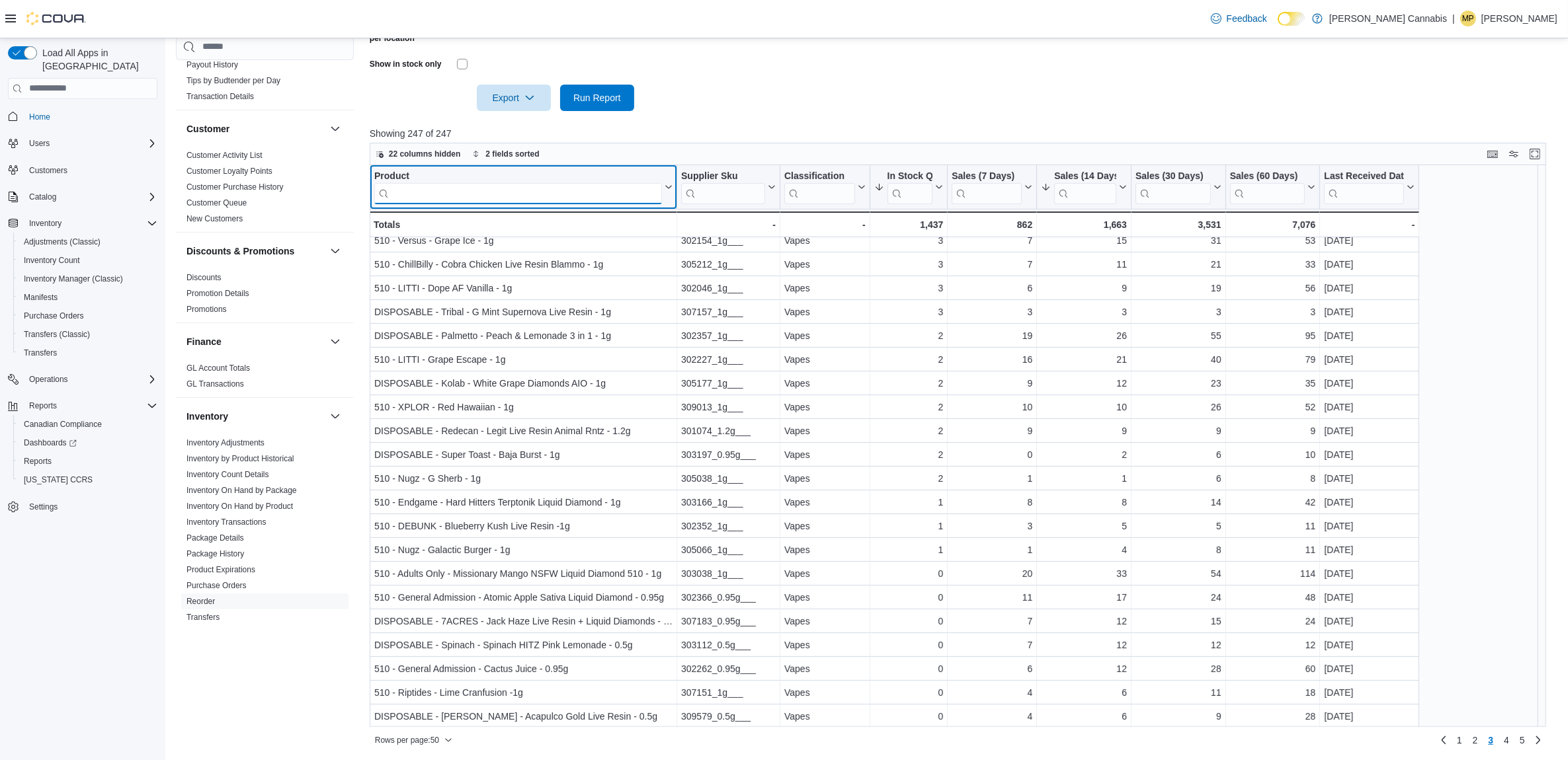
click at [600, 200] on input "search" at bounding box center [518, 193] width 288 height 21
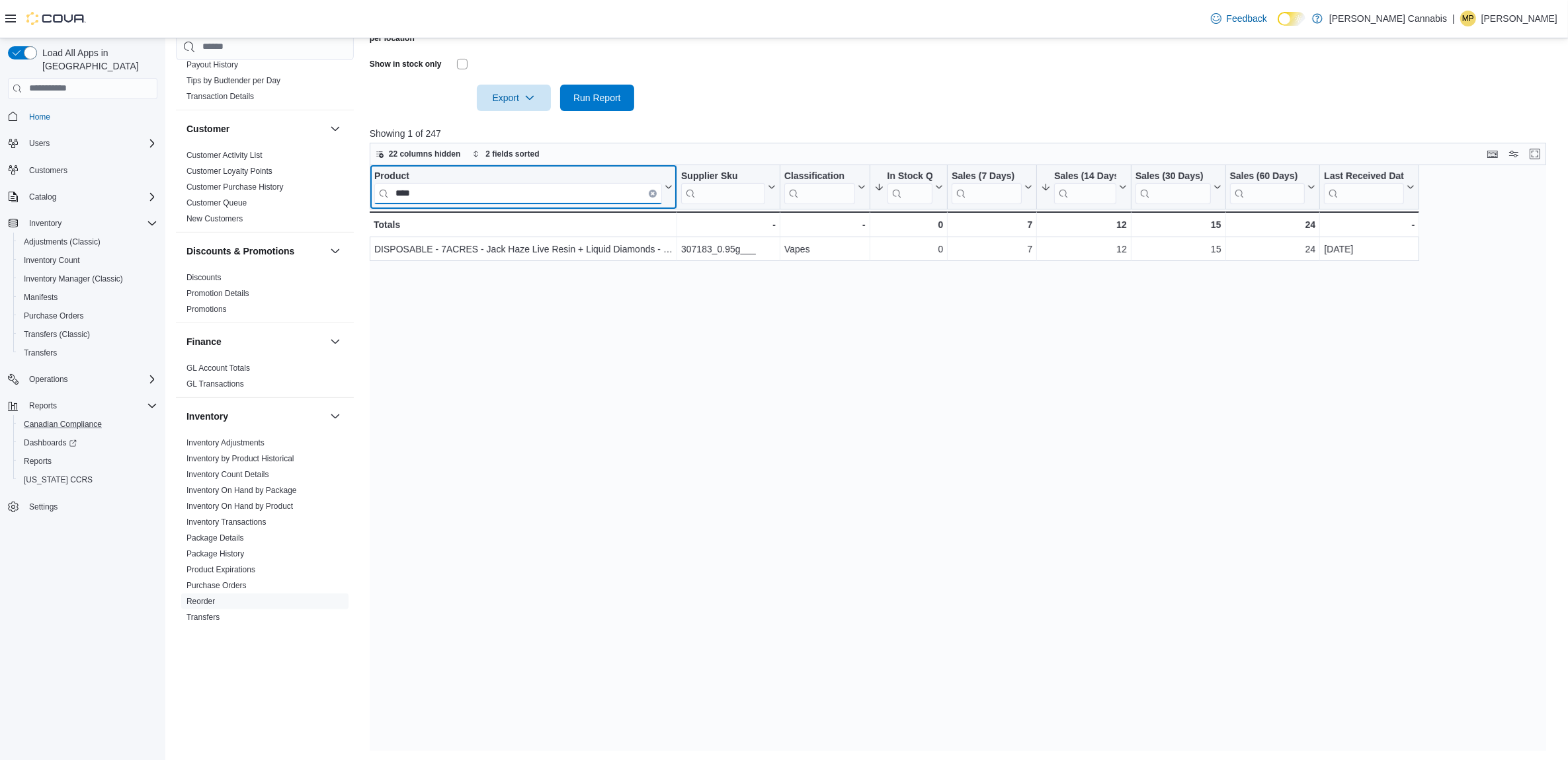
type input "****"
click at [652, 192] on icon "Clear input" at bounding box center [653, 193] width 3 height 3
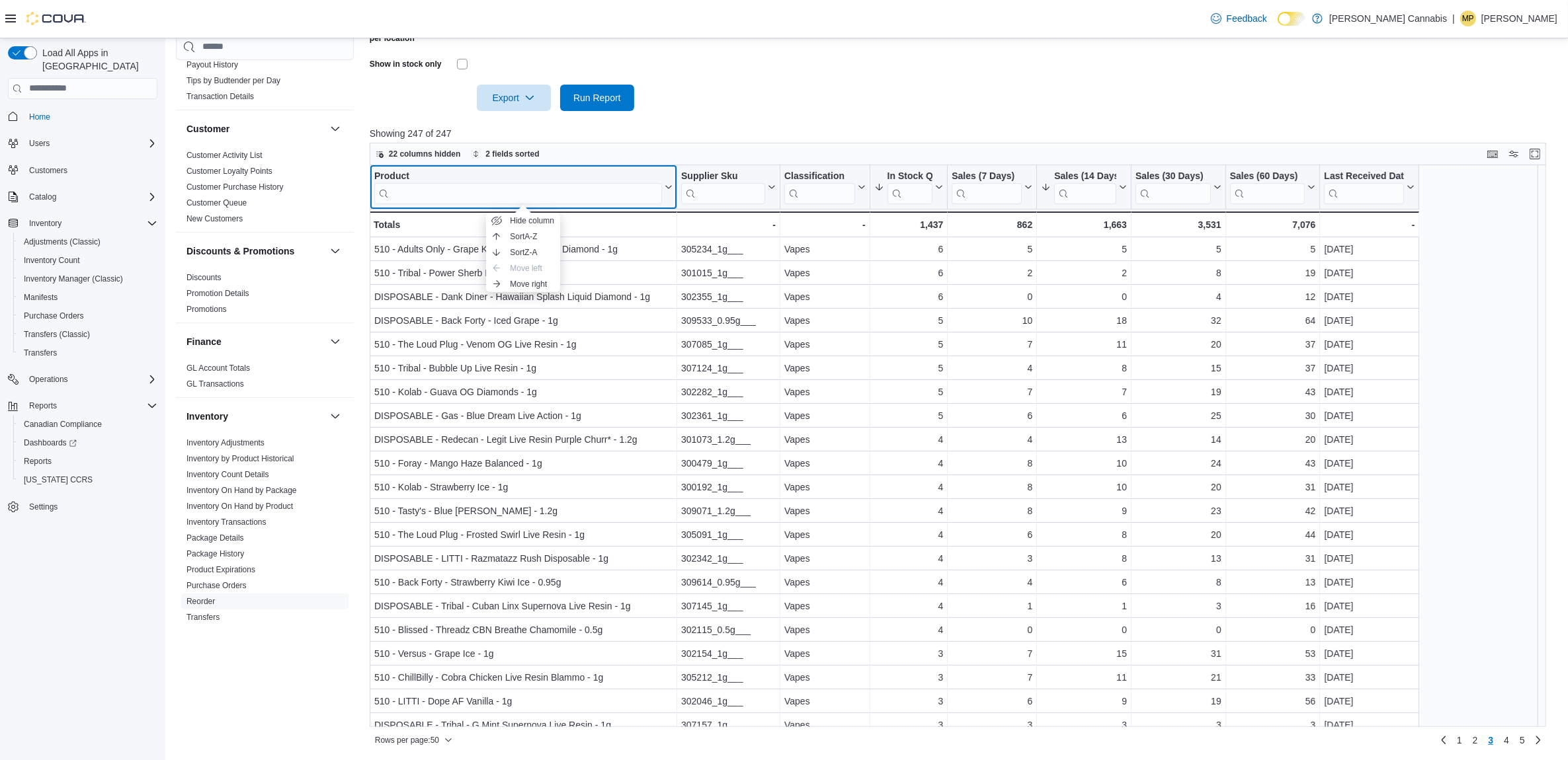
click at [387, 170] on div "Product" at bounding box center [518, 176] width 288 height 13
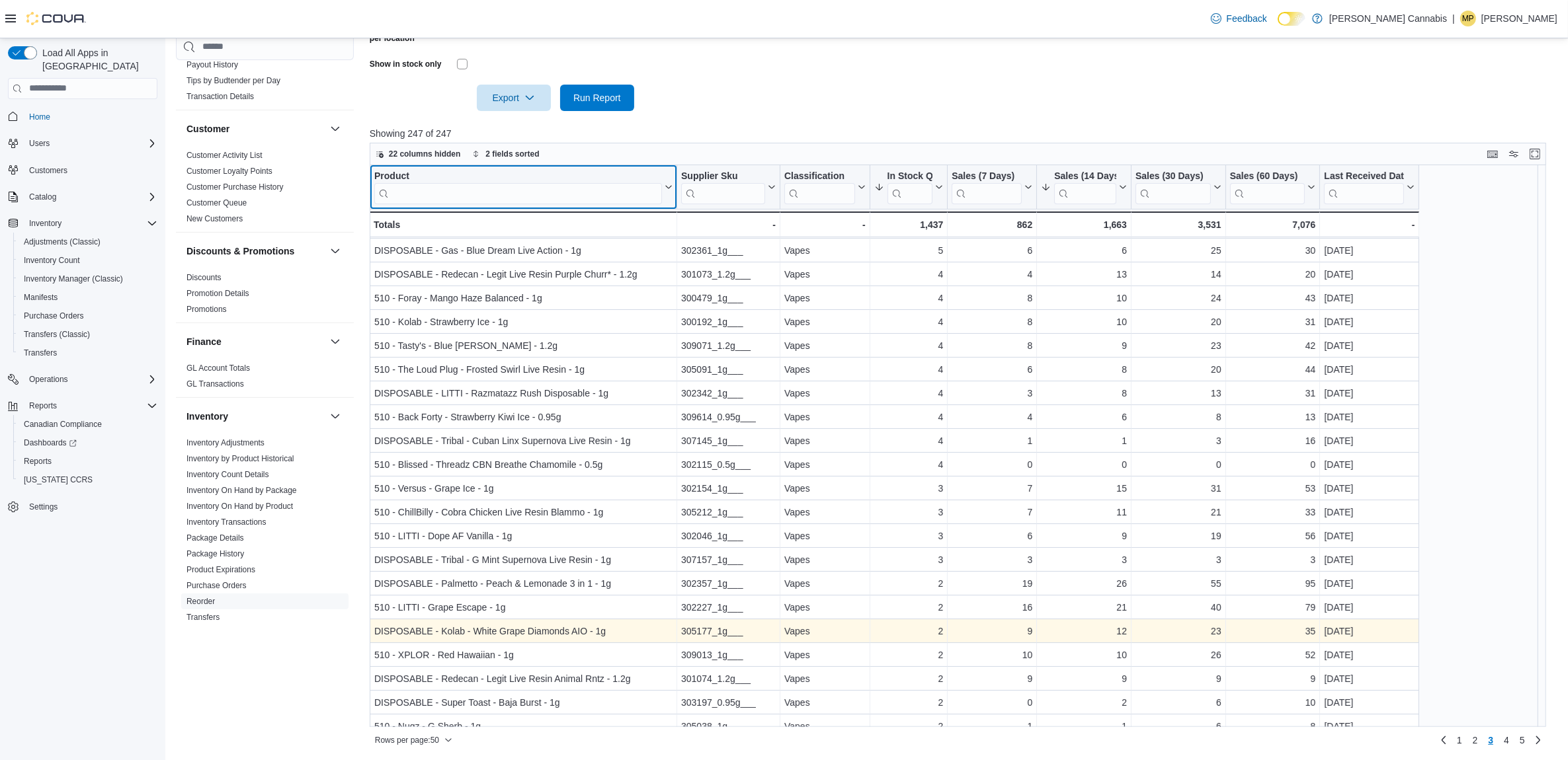
scroll to position [248, 0]
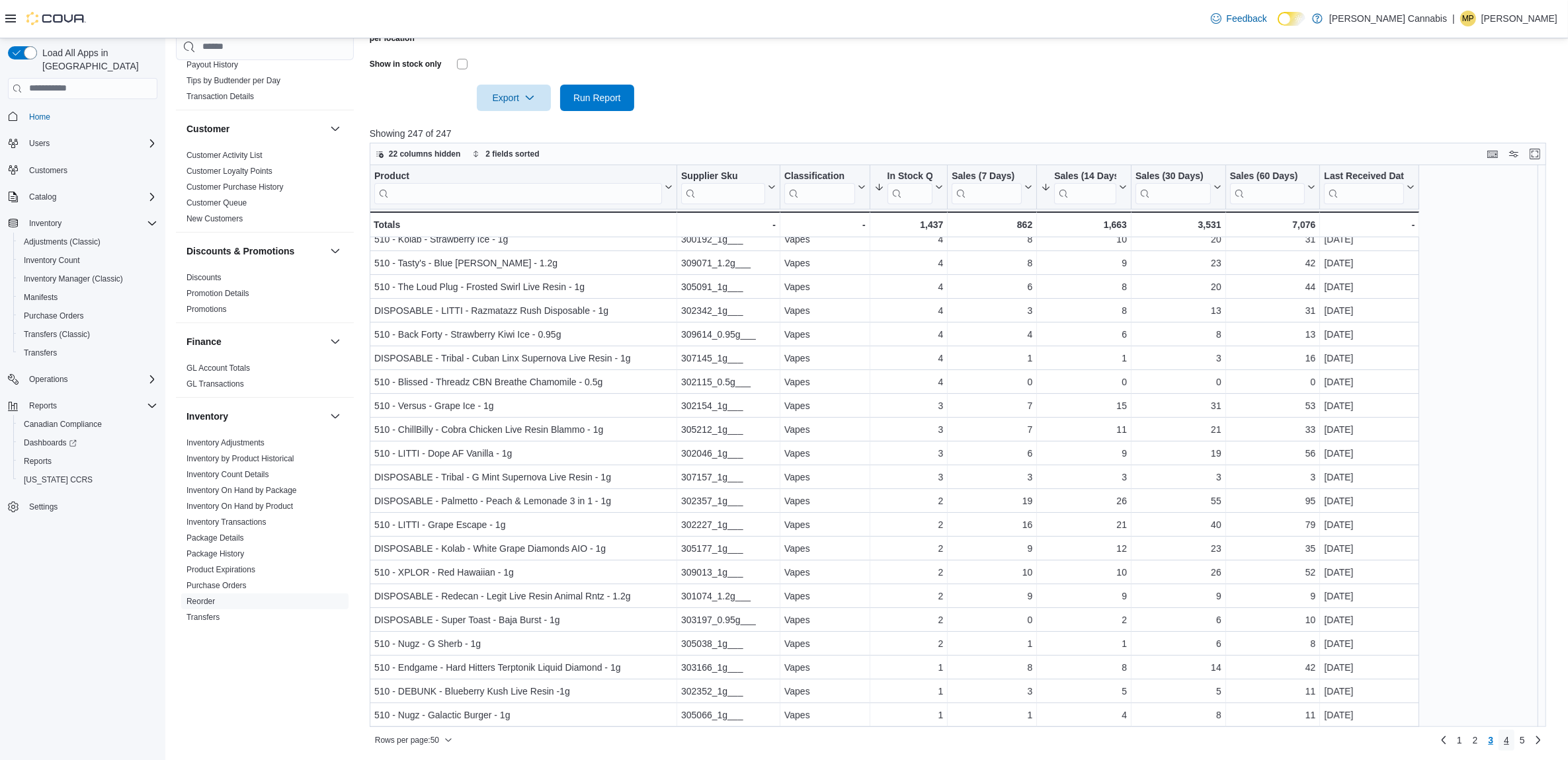
click at [1509, 736] on span "4" at bounding box center [1506, 740] width 5 height 13
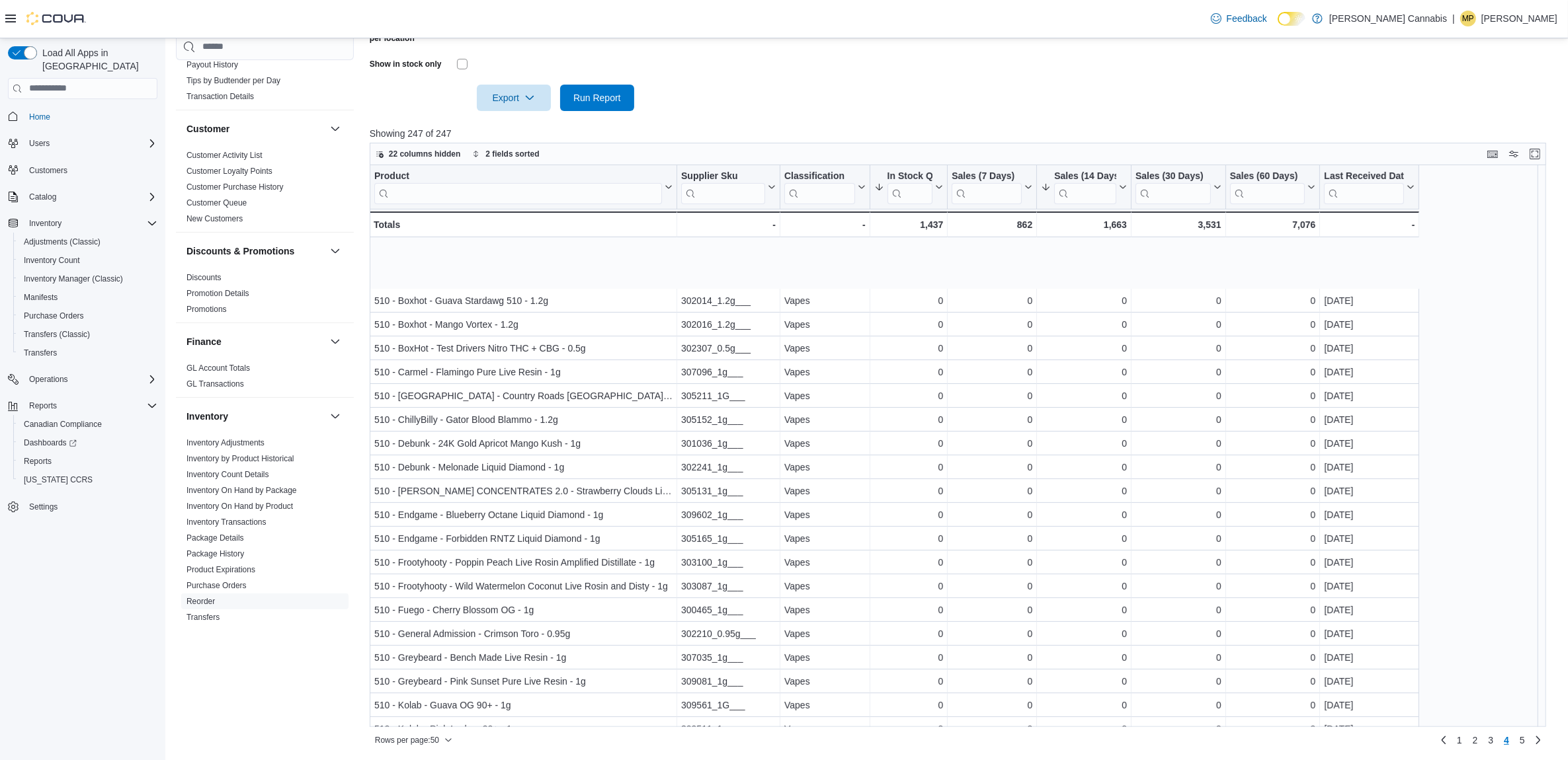
scroll to position [699, 0]
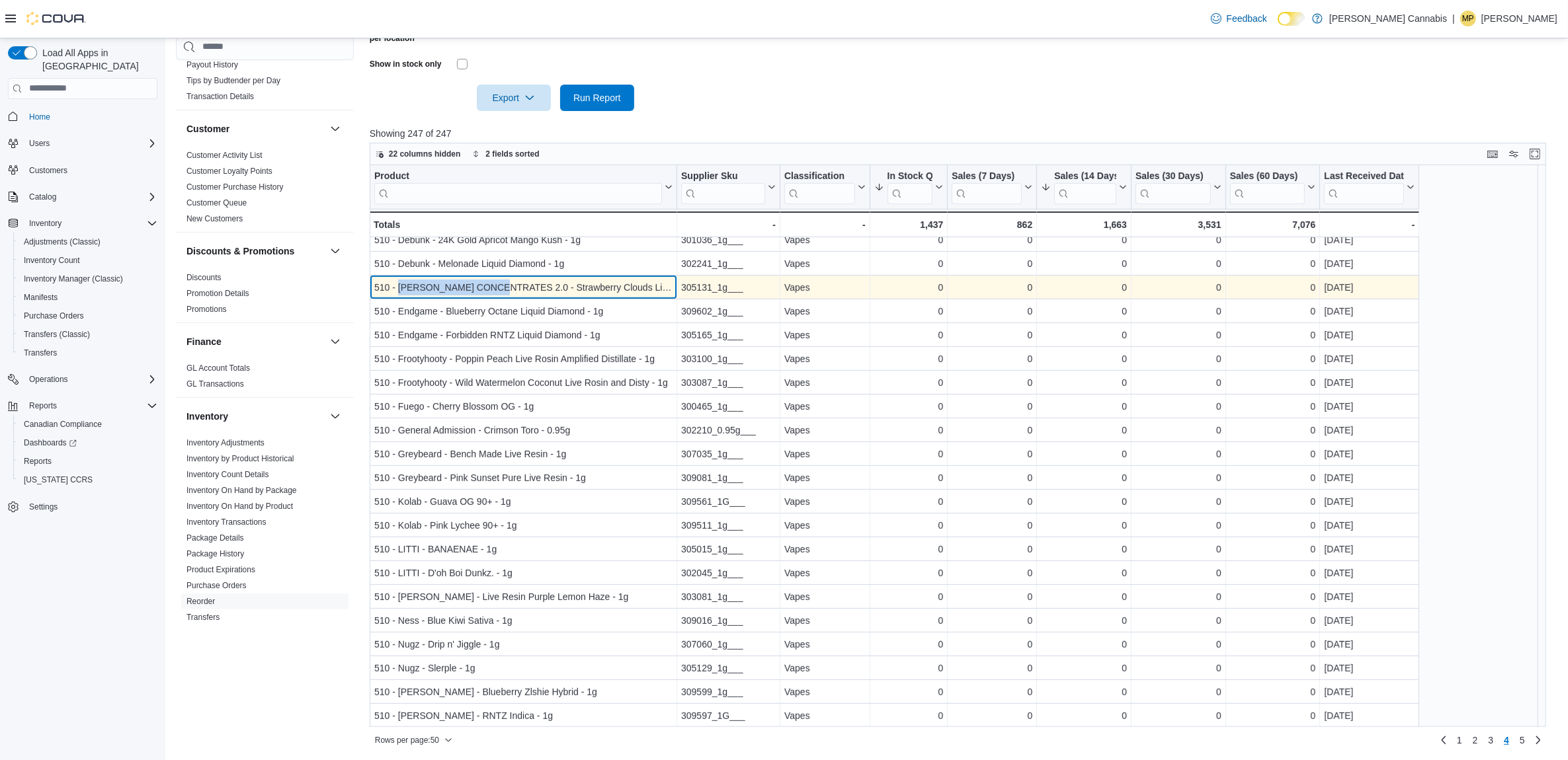
drag, startPoint x: 517, startPoint y: 288, endPoint x: 398, endPoint y: 289, distance: 119.0
click at [398, 289] on div "510 - DYMOND CONCENTRATES 2.0 - Strawberry Clouds Live Resin Spectrum - 1g" at bounding box center [523, 288] width 299 height 16
copy div "DYMOND CONCENTRATES"
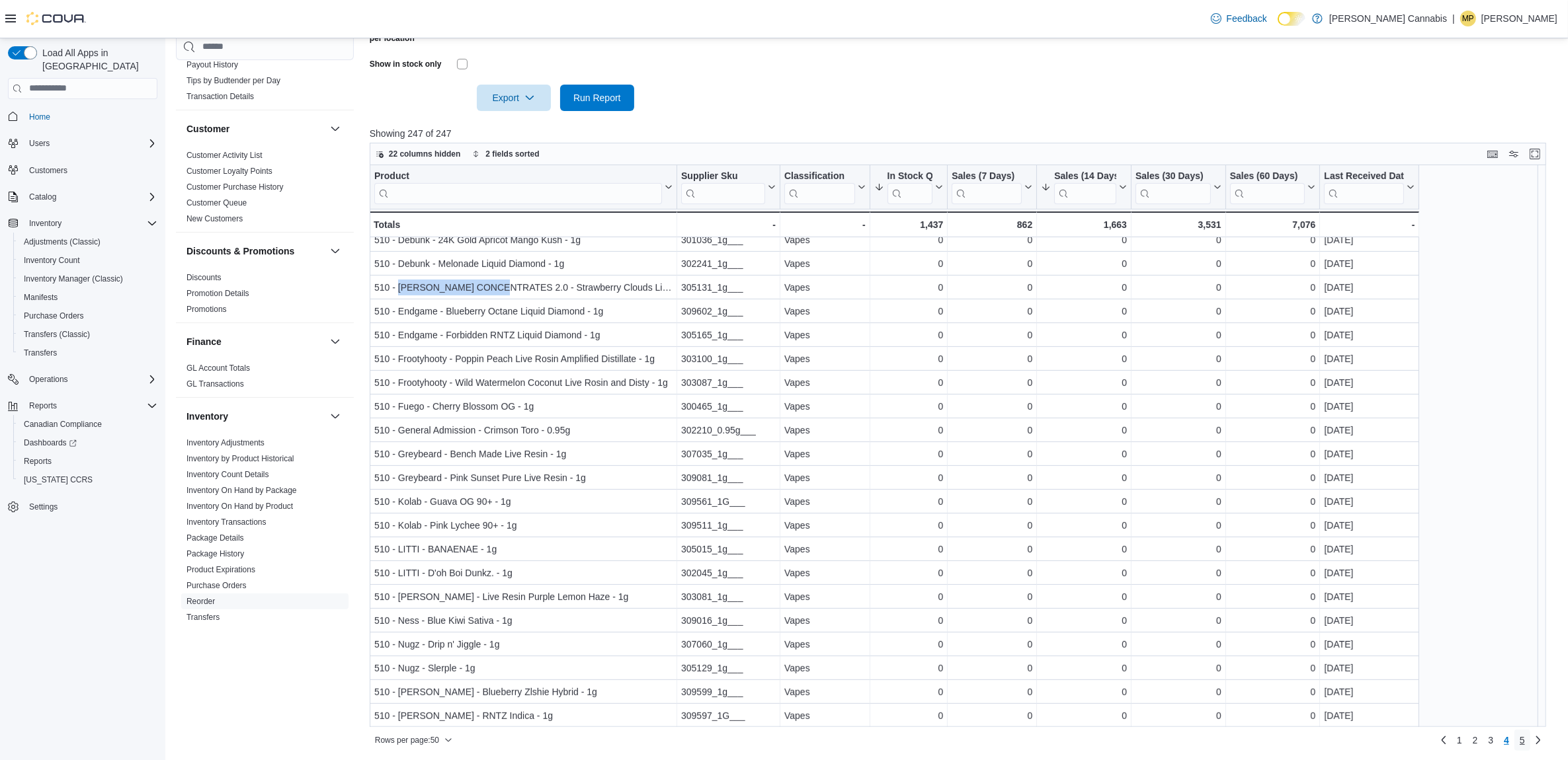
click at [1530, 739] on link "5" at bounding box center [1522, 741] width 16 height 21
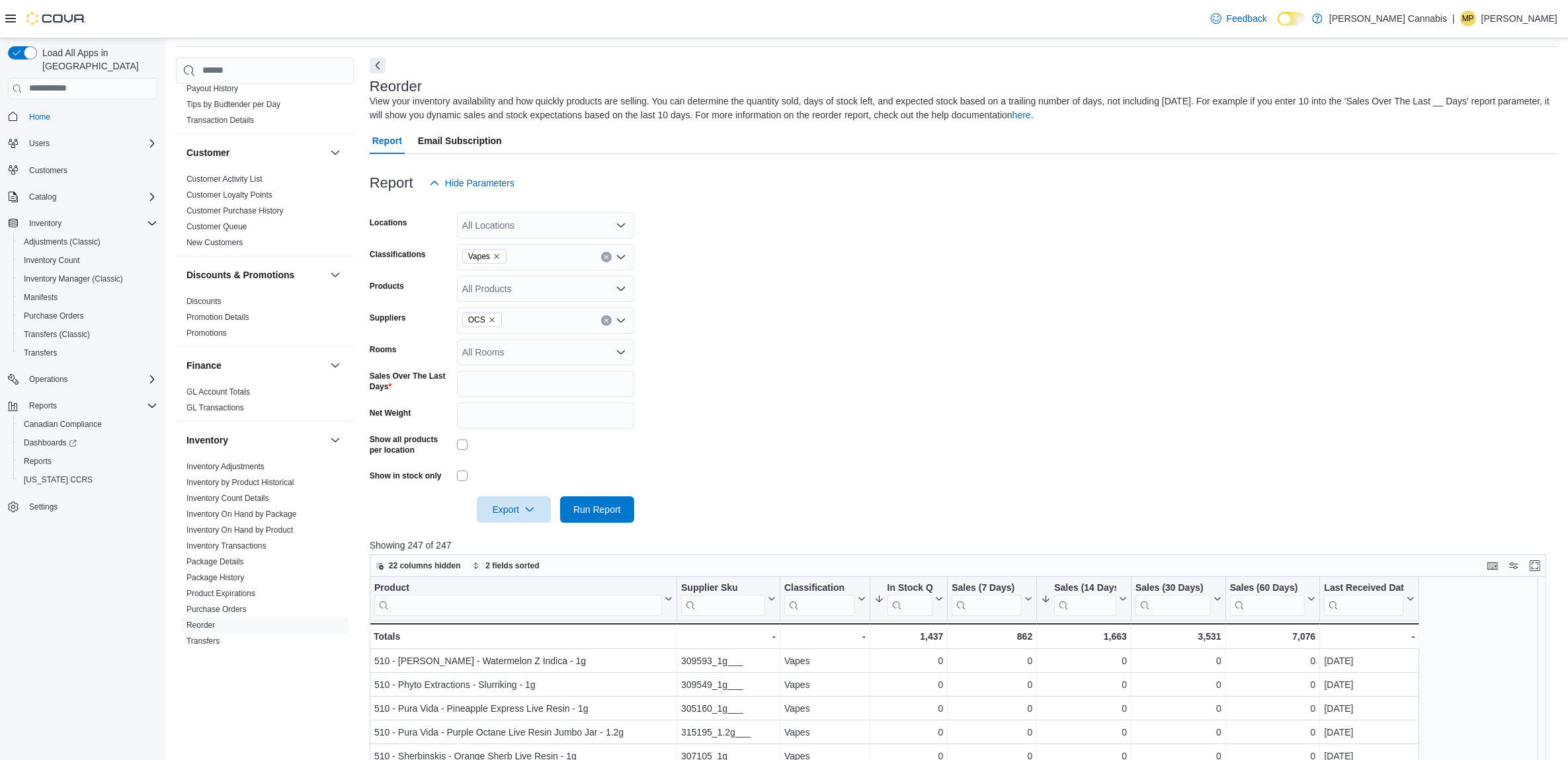
scroll to position [44, 0]
click at [493, 255] on icon "Remove Vapes from selection in this group" at bounding box center [496, 258] width 8 height 8
click at [518, 375] on span "Concentrates" at bounding box center [513, 376] width 55 height 13
click at [593, 516] on span "Run Report" at bounding box center [596, 510] width 58 height 26
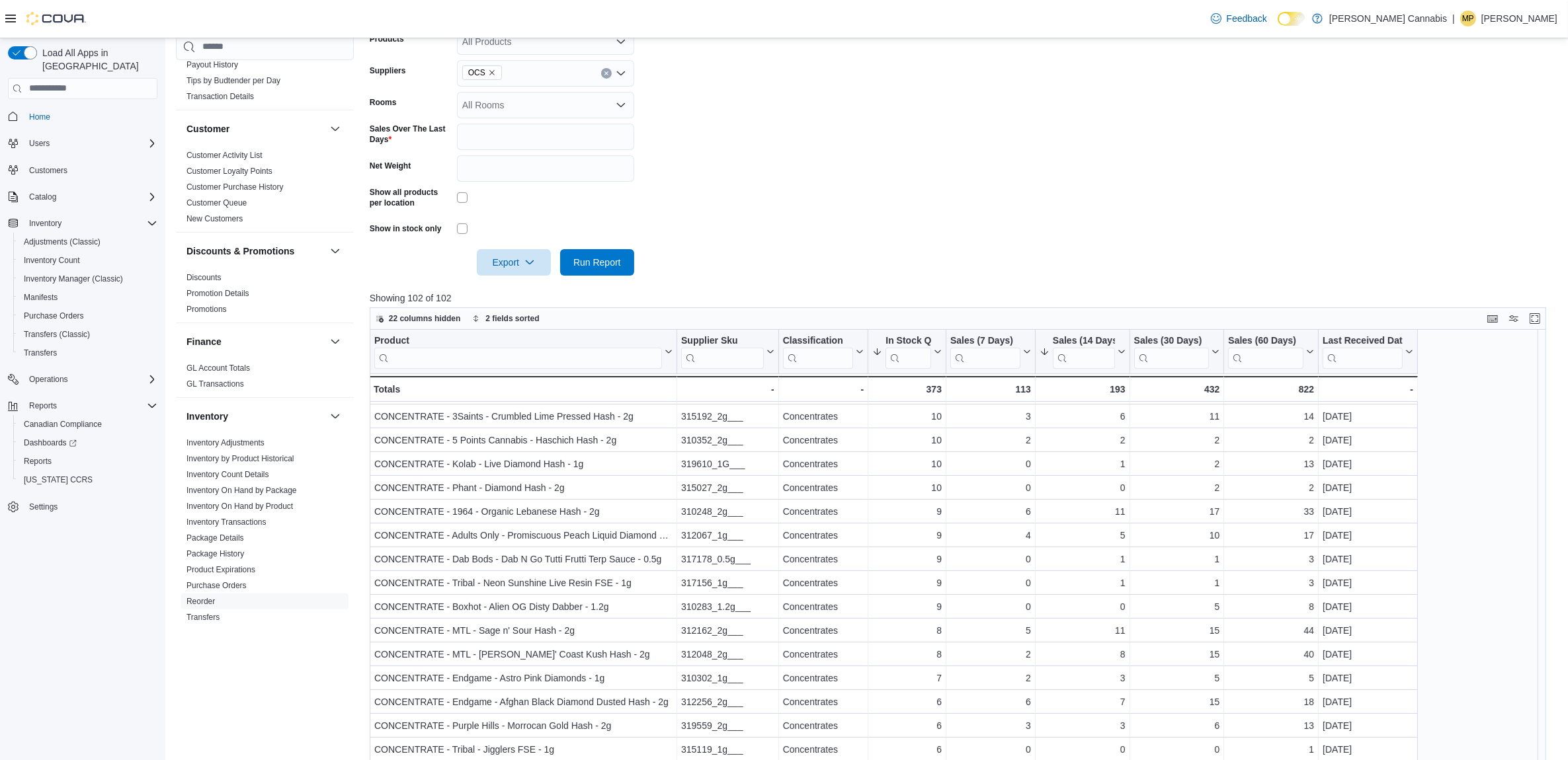
scroll to position [457, 0]
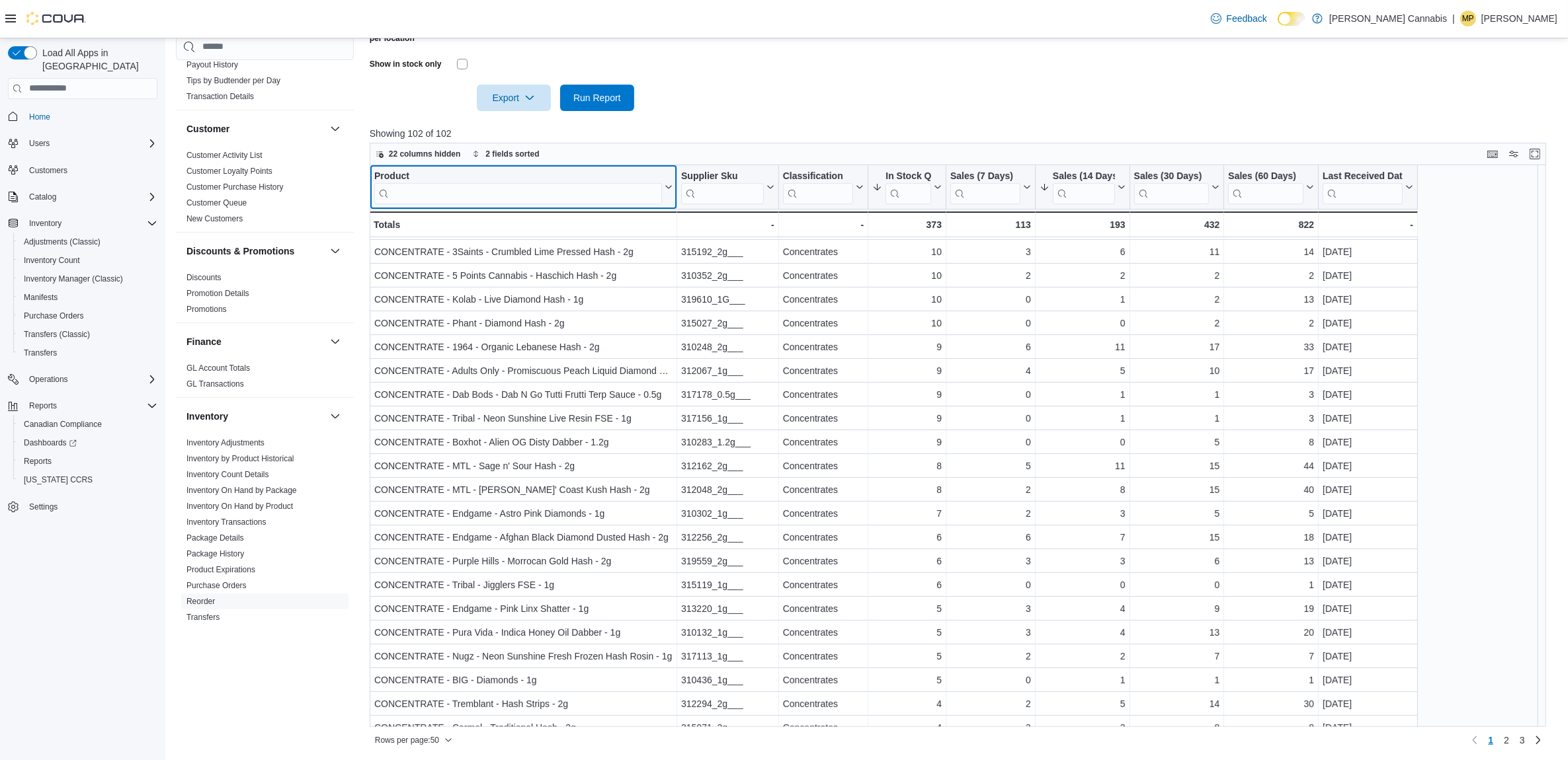
click at [488, 189] on input "search" at bounding box center [518, 193] width 288 height 21
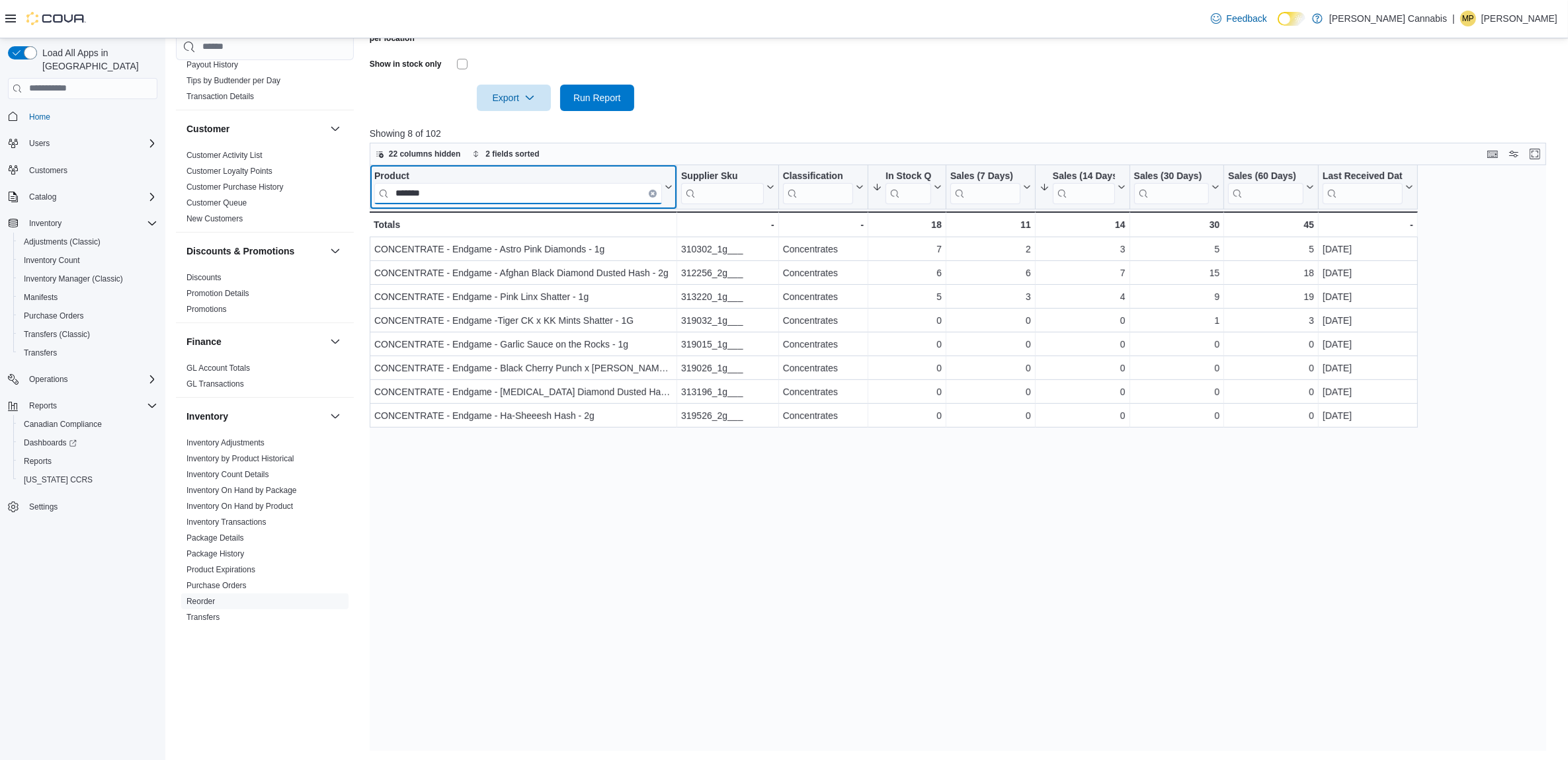
type input "*******"
click at [654, 189] on button "Clear input" at bounding box center [652, 193] width 8 height 8
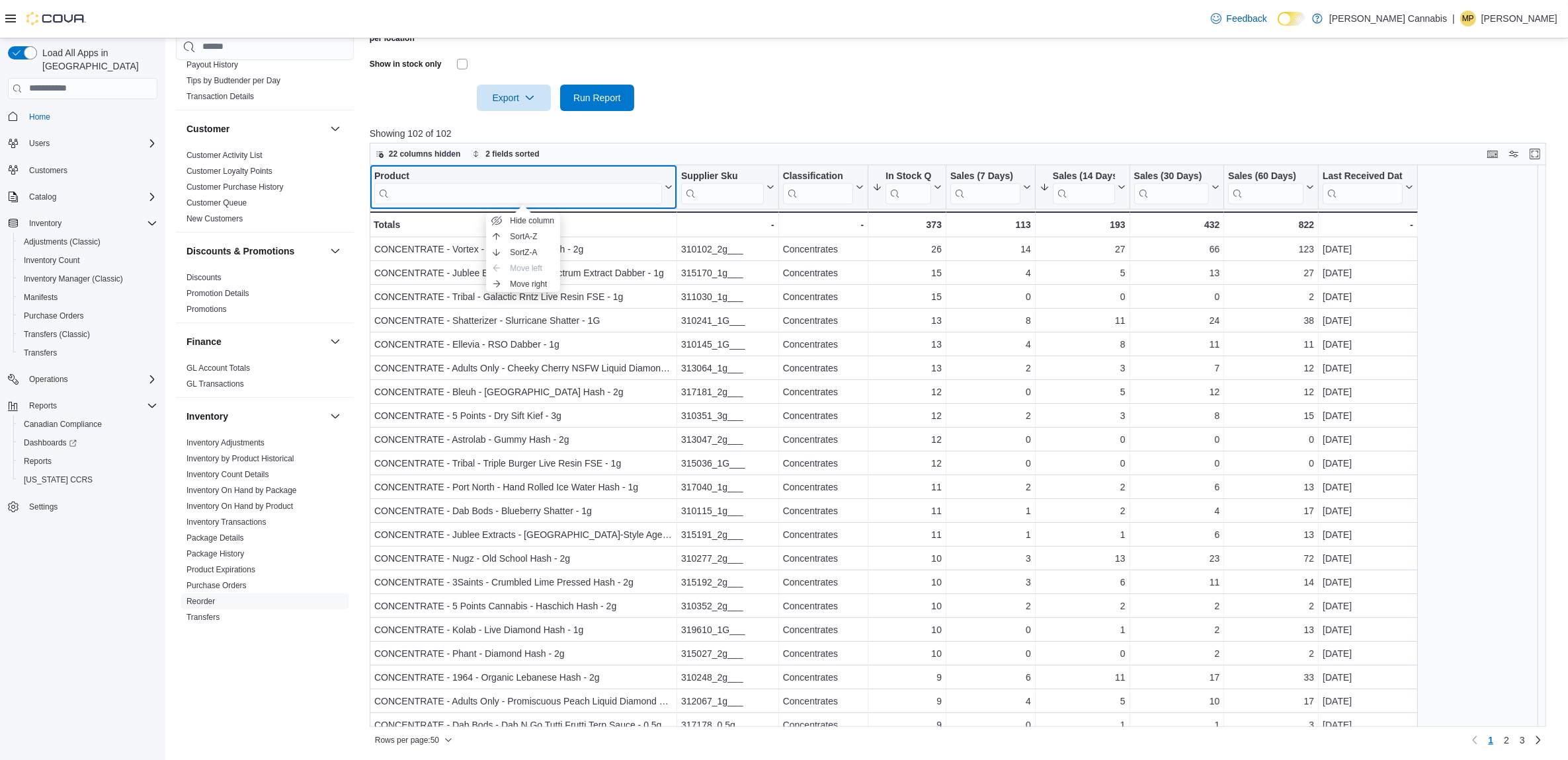
click at [399, 170] on div "Product" at bounding box center [518, 176] width 288 height 13
click at [409, 190] on input "search" at bounding box center [518, 193] width 288 height 21
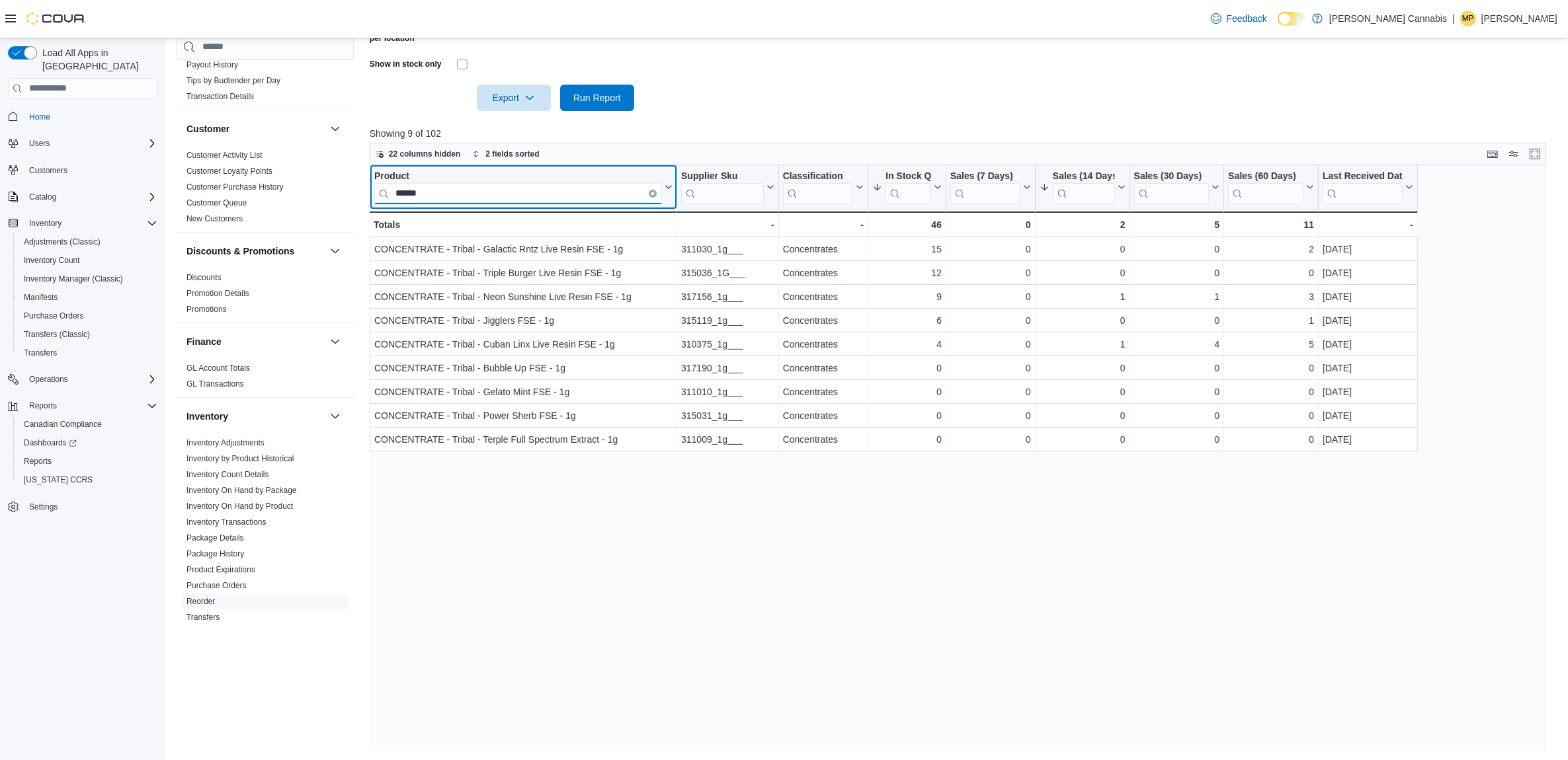
type input "******"
click at [653, 192] on icon "Clear input" at bounding box center [653, 193] width 3 height 3
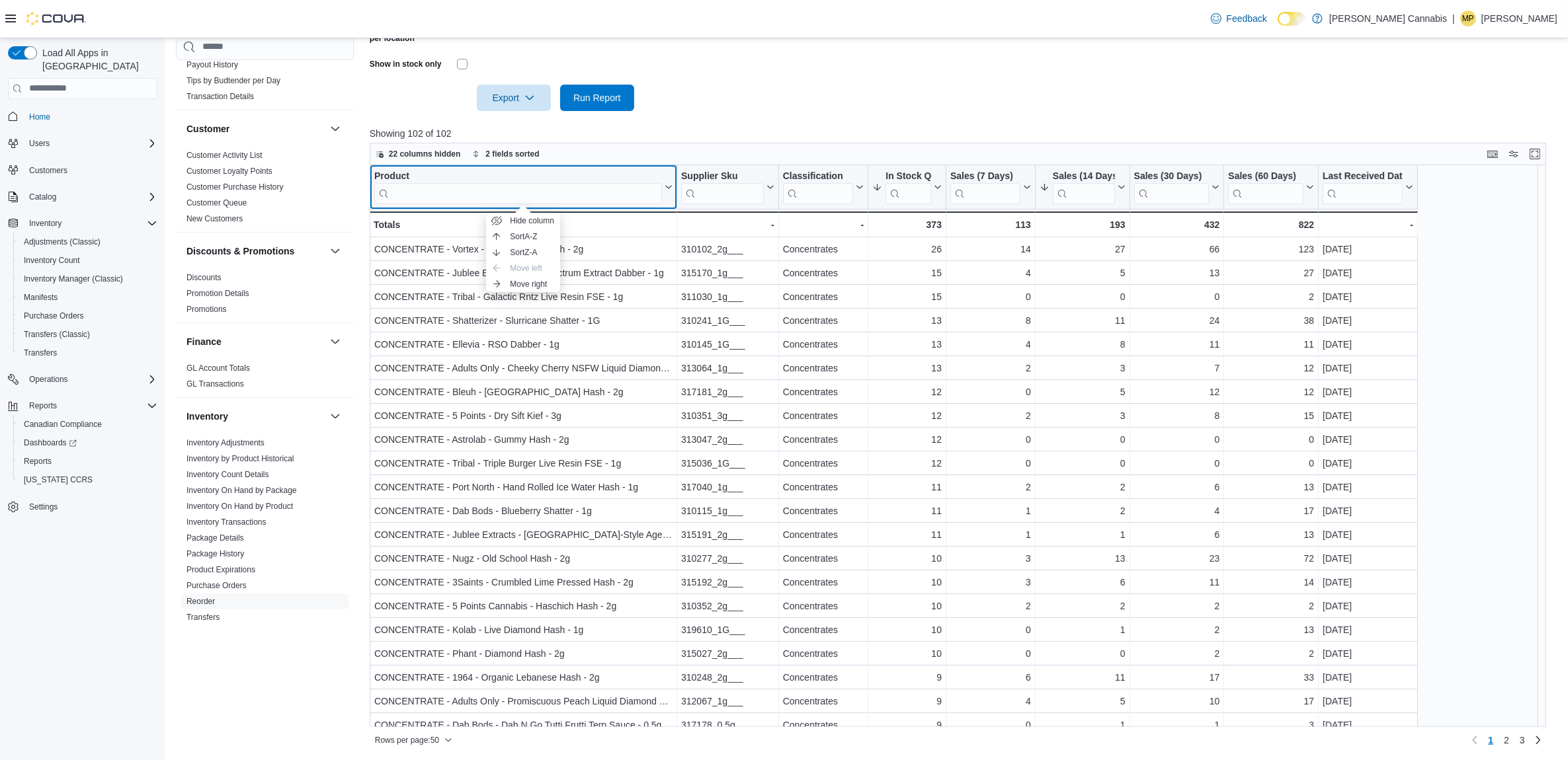
click at [403, 177] on div "Product" at bounding box center [518, 176] width 288 height 13
click at [541, 195] on input "search" at bounding box center [518, 193] width 288 height 21
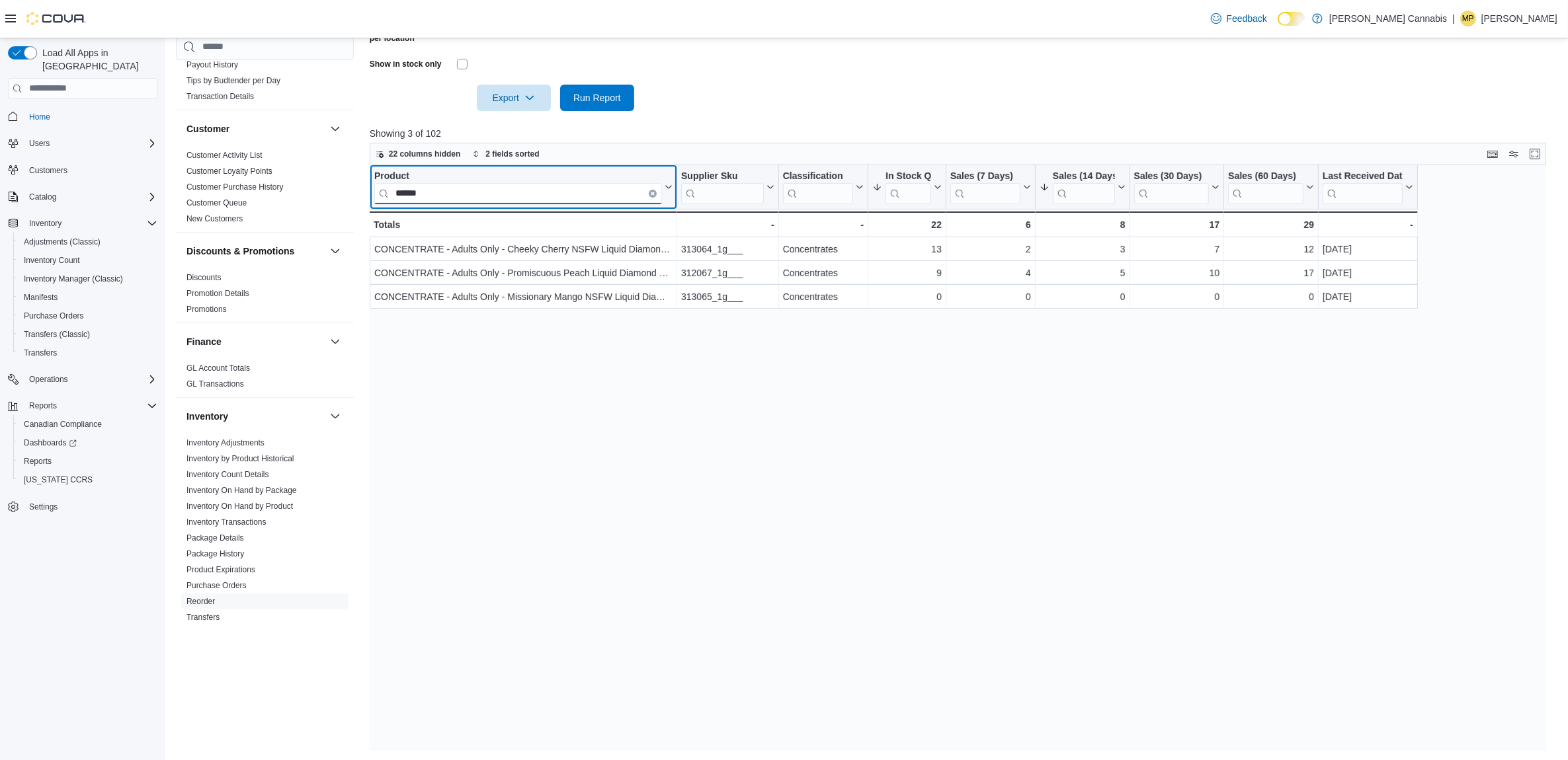
click at [653, 187] on input "******" at bounding box center [518, 193] width 288 height 21
type input "******"
click at [652, 189] on button "Clear input" at bounding box center [652, 193] width 8 height 8
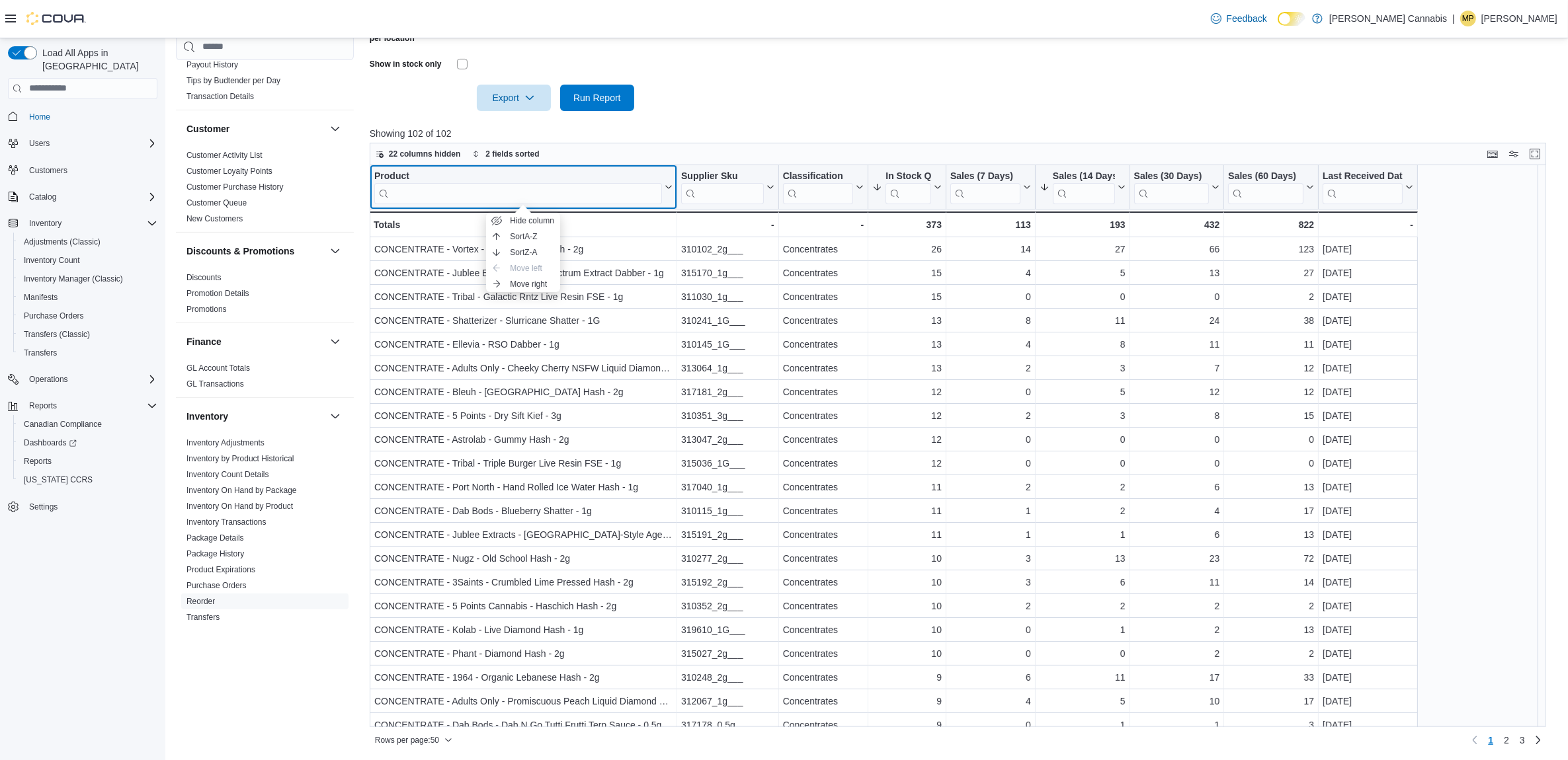
click at [395, 172] on div "Product" at bounding box center [518, 176] width 288 height 13
click at [574, 199] on input "search" at bounding box center [518, 193] width 288 height 21
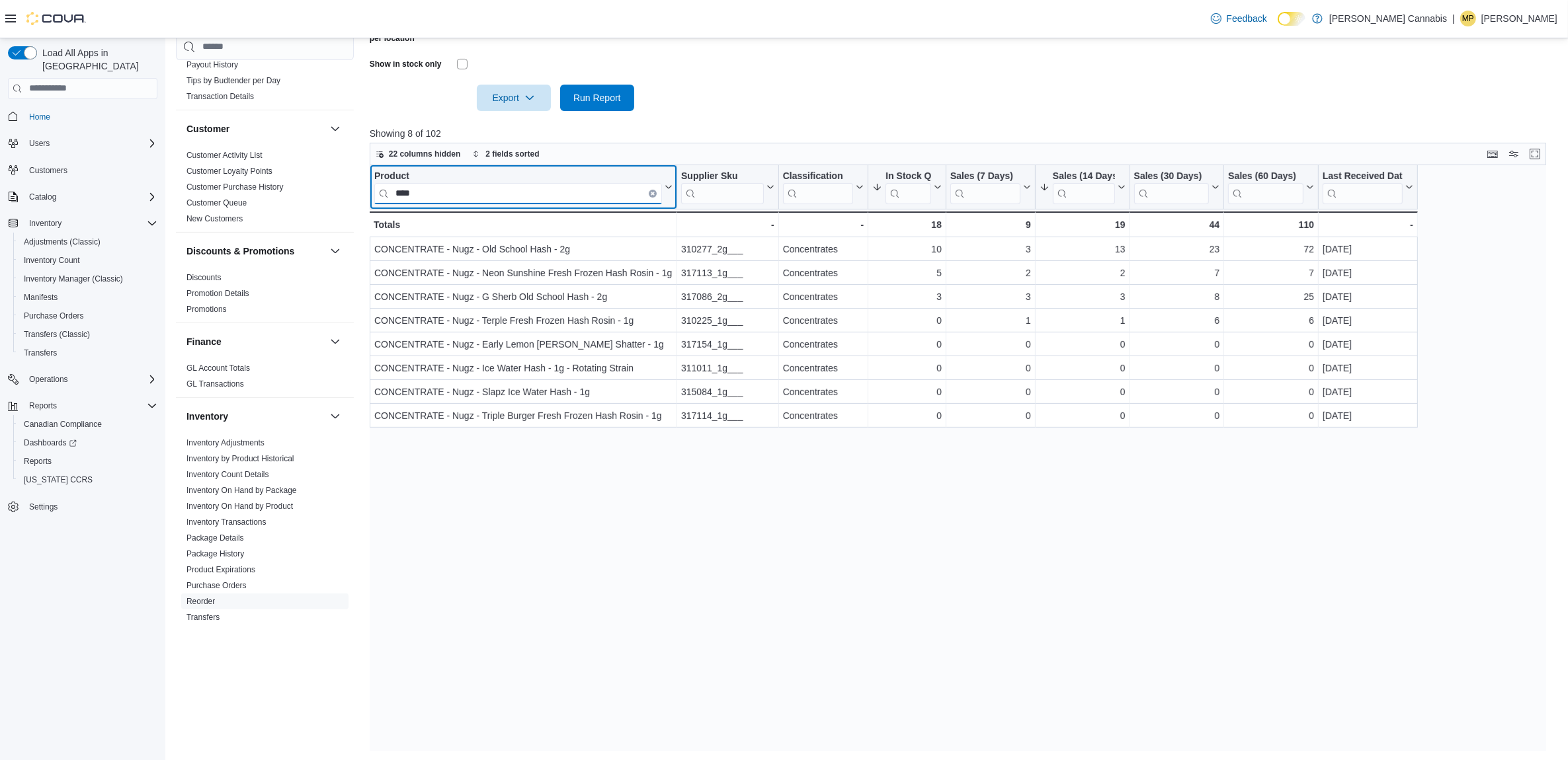
type input "****"
click at [652, 189] on button "Clear input" at bounding box center [652, 193] width 8 height 8
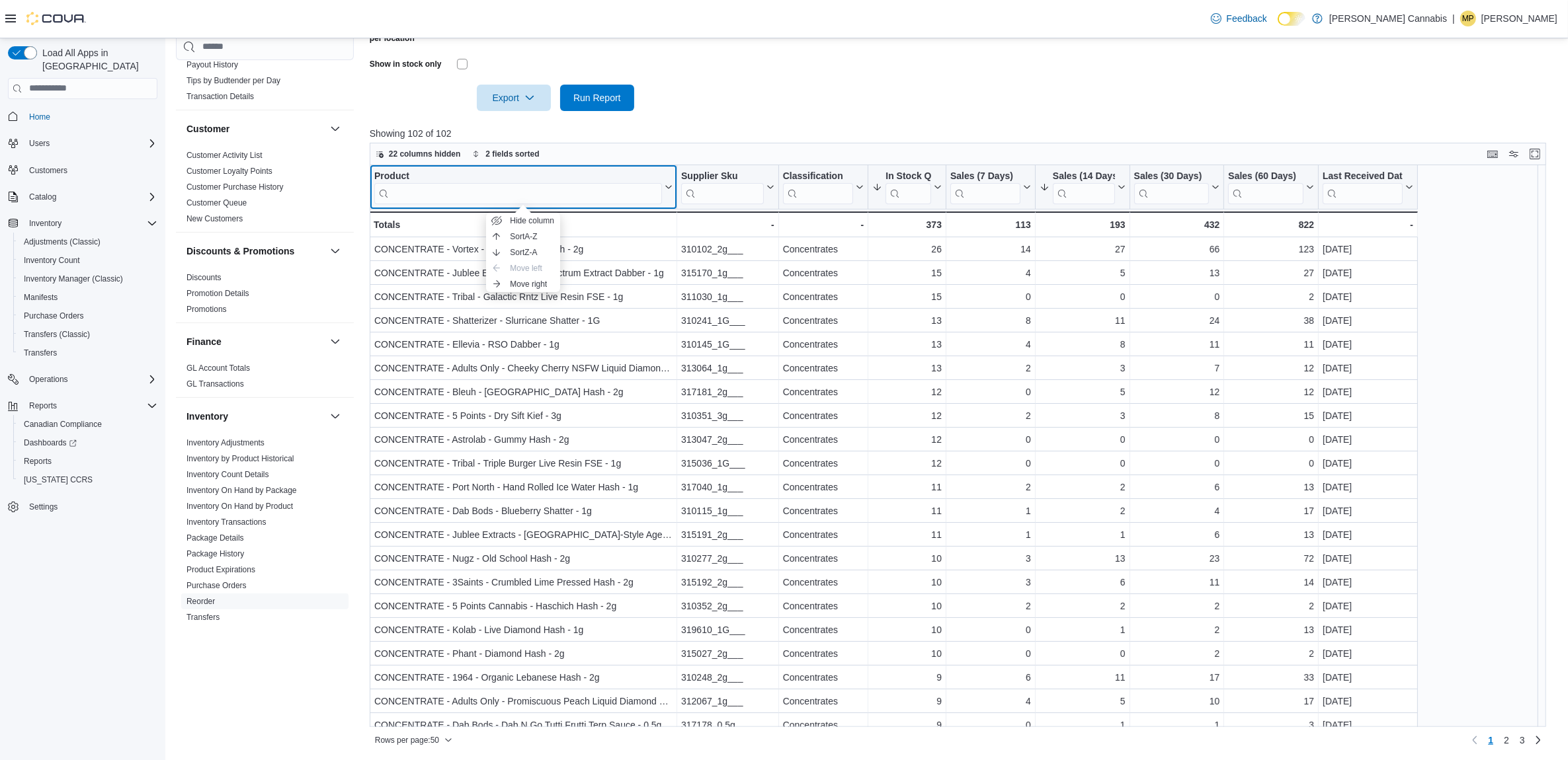
click at [402, 173] on div "Product" at bounding box center [518, 176] width 288 height 13
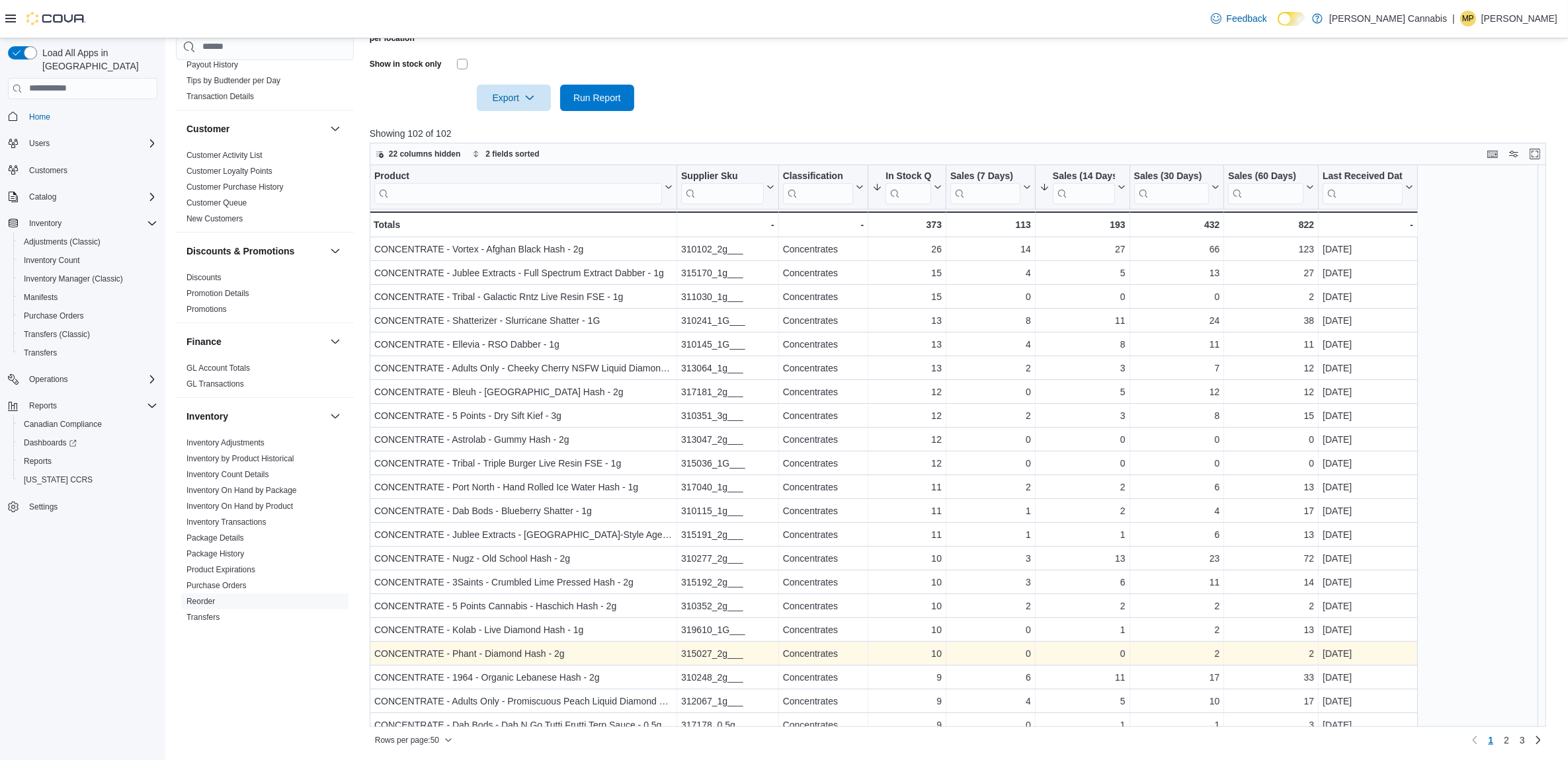
scroll to position [82, 0]
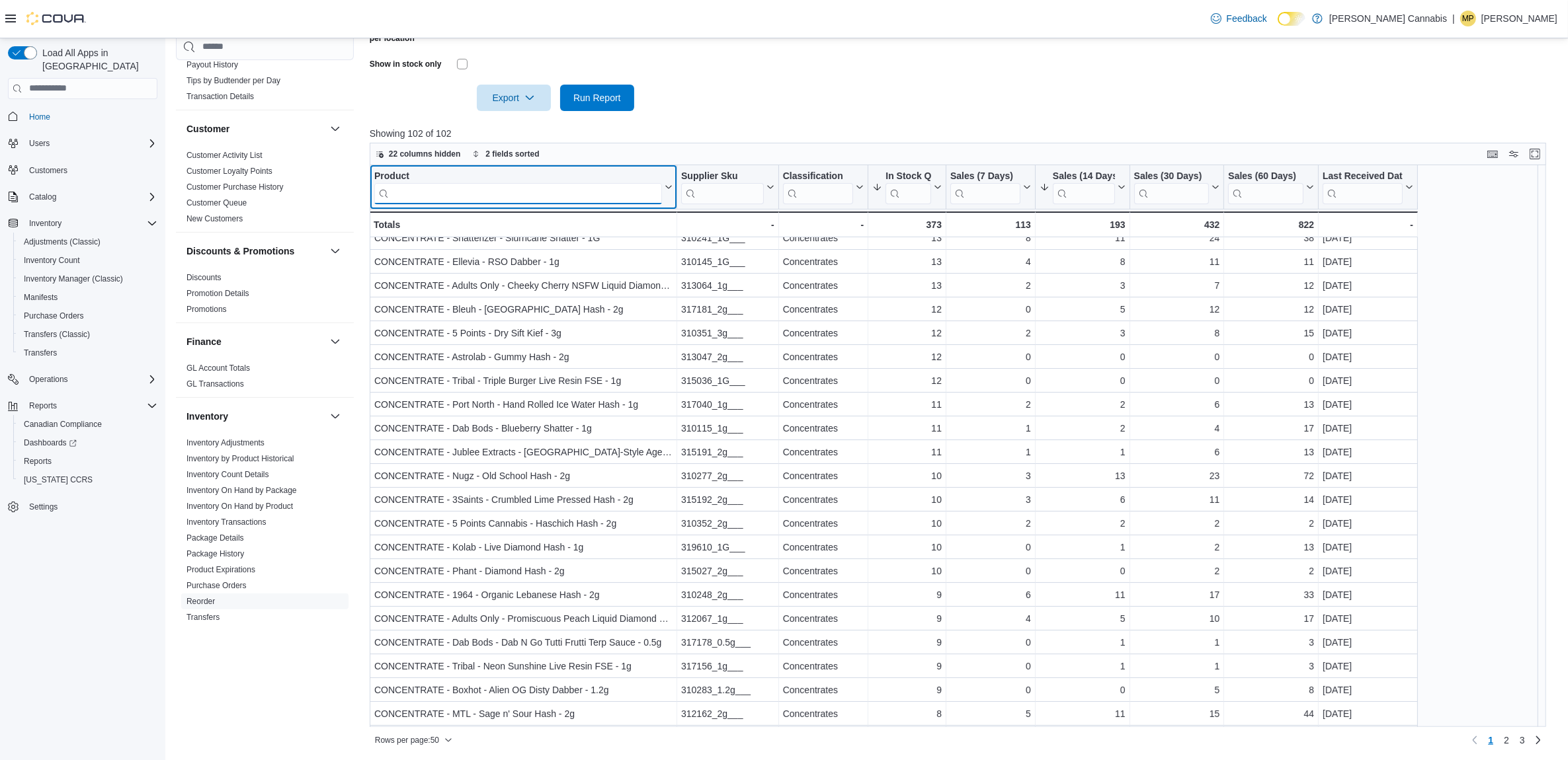
click at [460, 192] on input "search" at bounding box center [518, 193] width 288 height 21
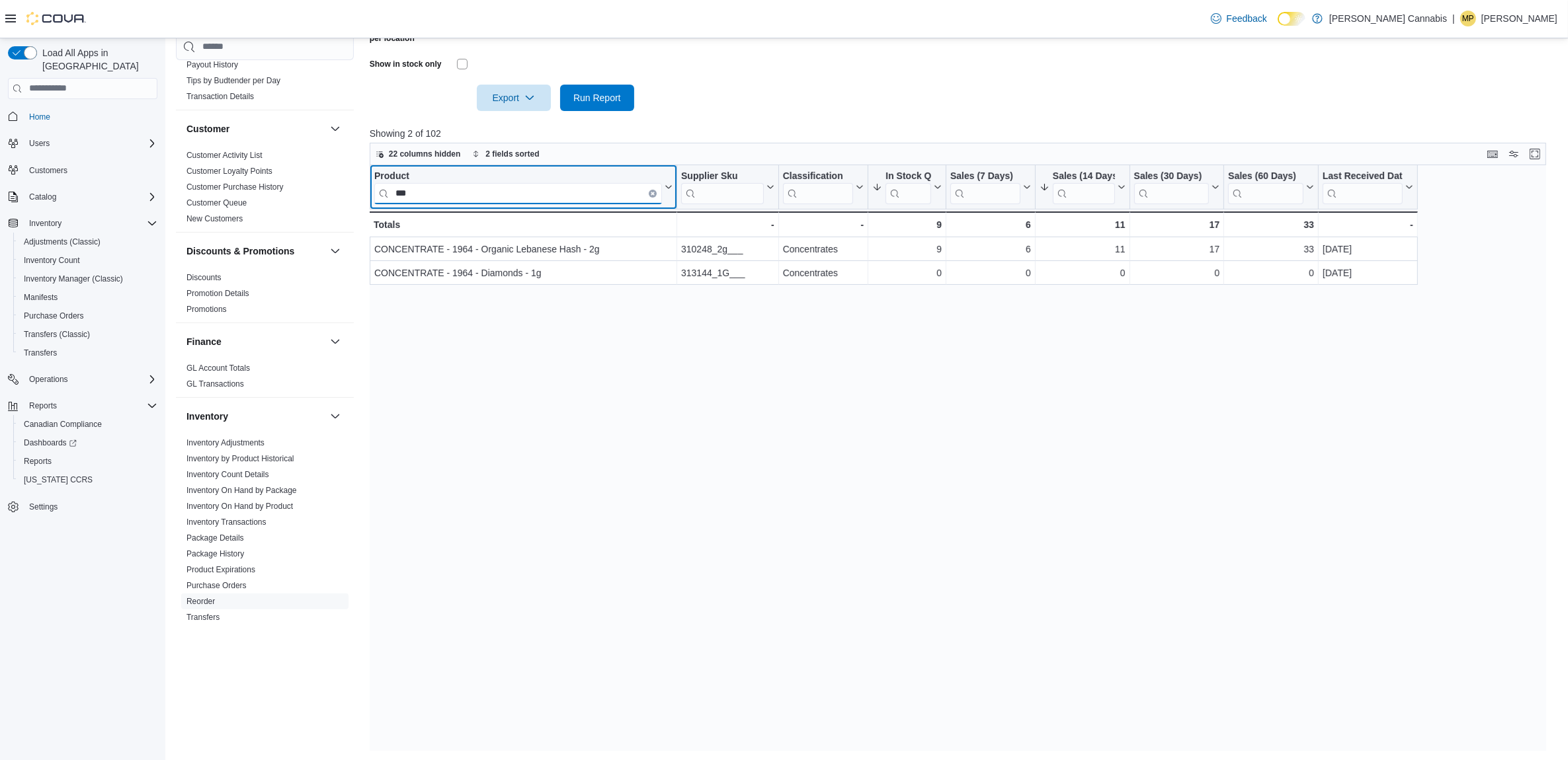
scroll to position [0, 0]
type input "****"
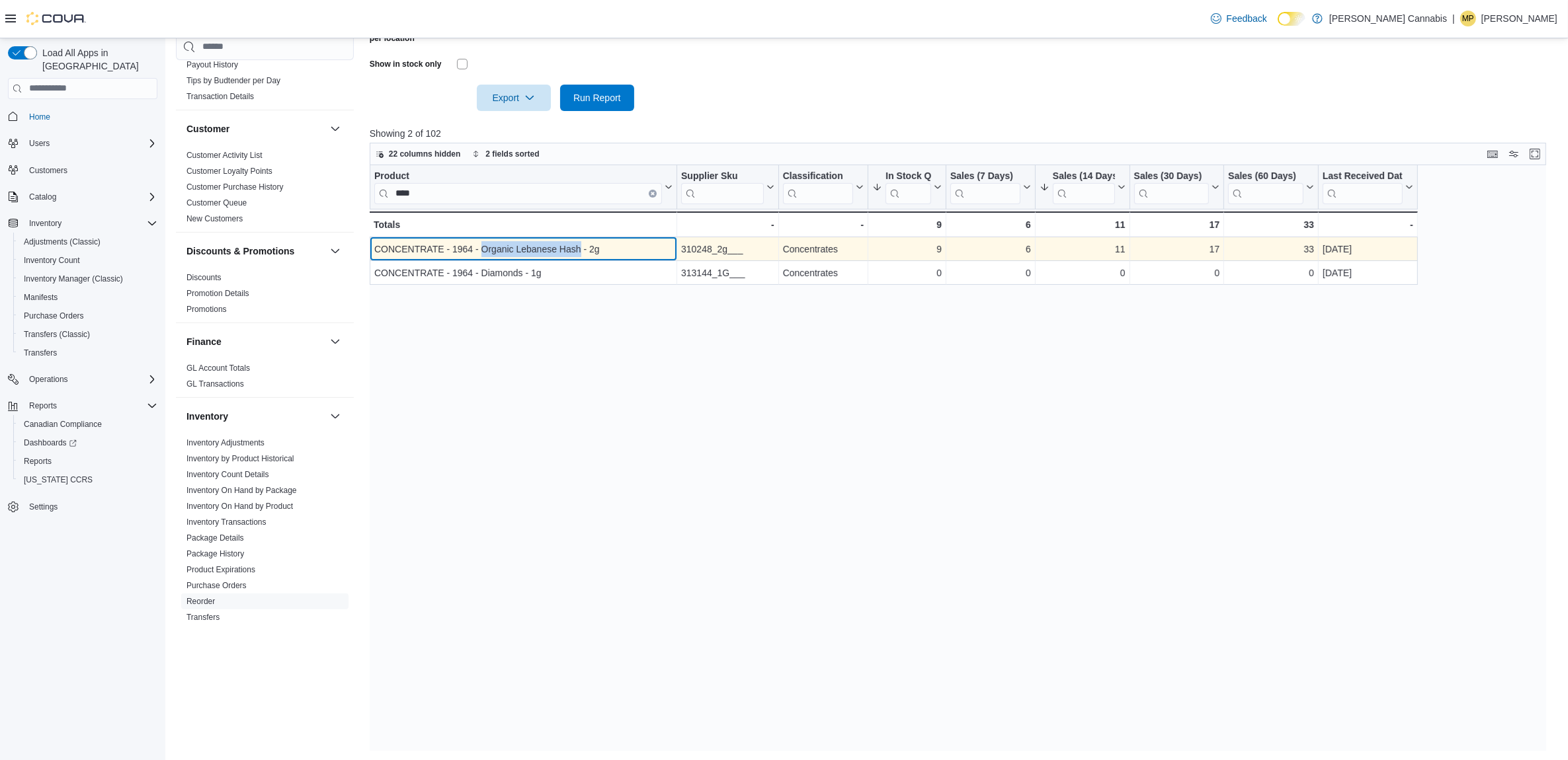
drag, startPoint x: 580, startPoint y: 253, endPoint x: 484, endPoint y: 255, distance: 96.0
click at [484, 255] on div "CONCENTRATE - 1964 - Organic Lebanese Hash - 2g" at bounding box center [523, 249] width 299 height 16
copy div "Organic Lebanese Hash"
click at [653, 191] on icon "Clear input" at bounding box center [653, 193] width 4 height 4
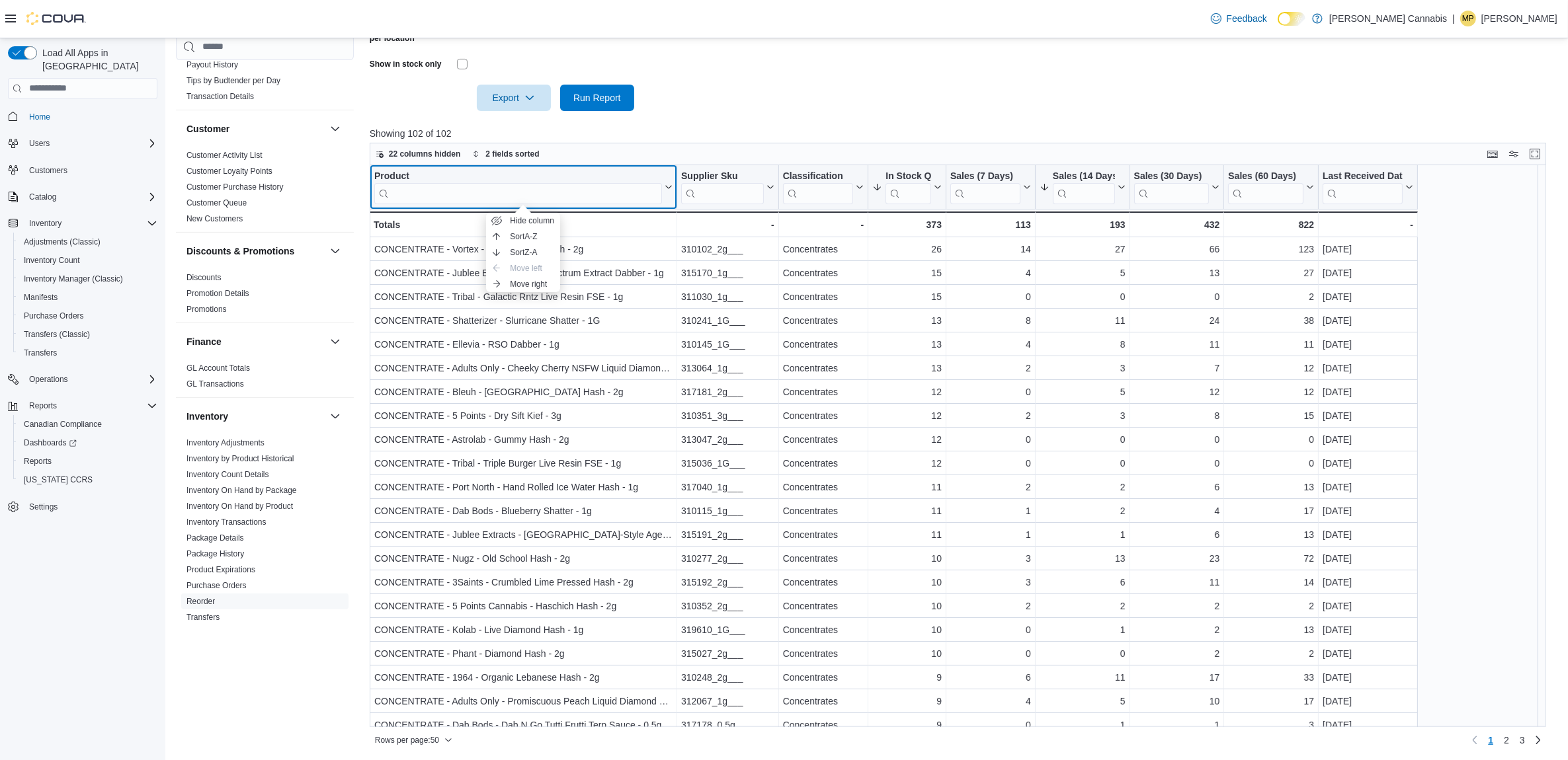
click at [387, 170] on div "Product" at bounding box center [518, 176] width 288 height 13
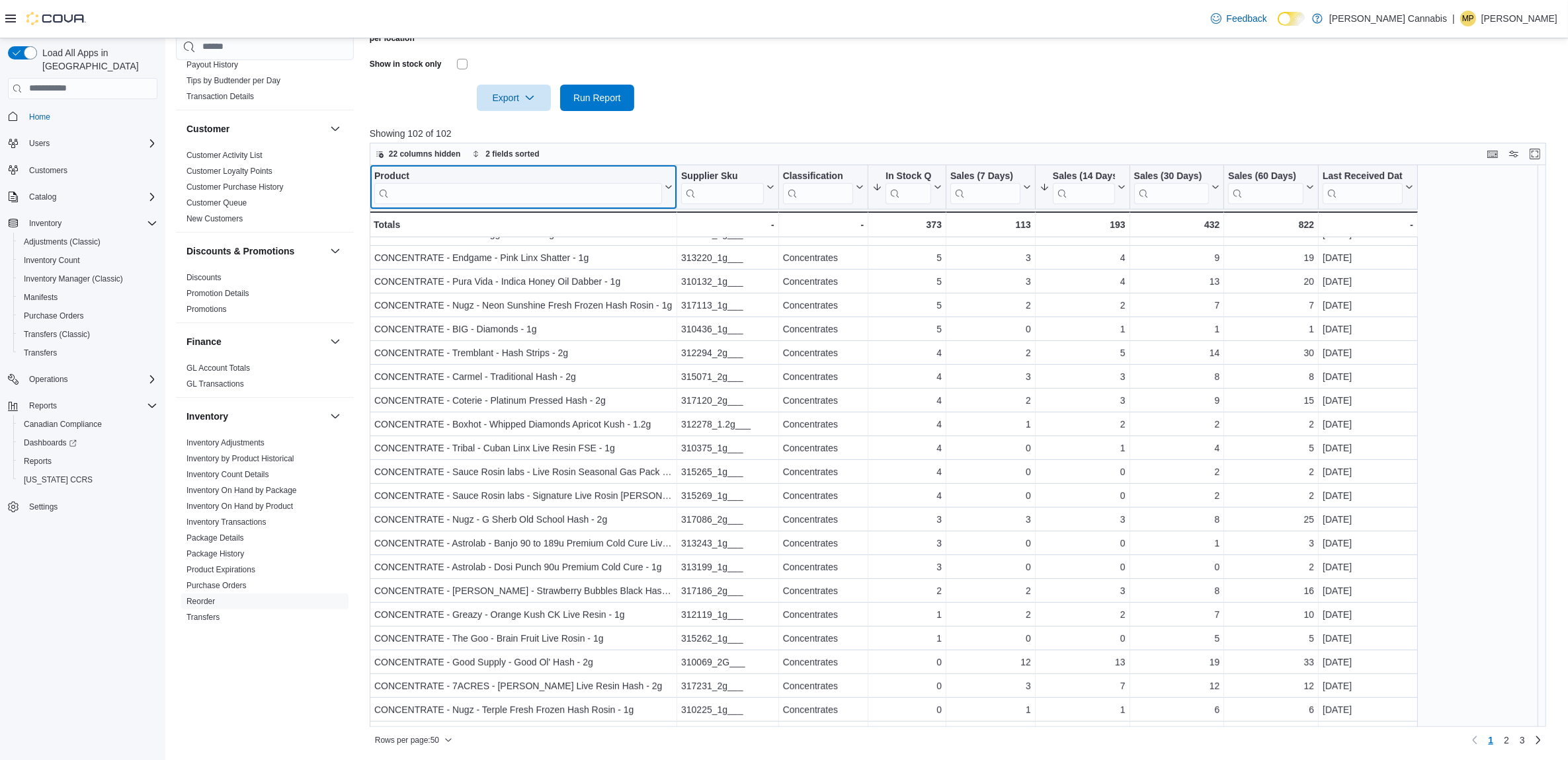
scroll to position [699, 0]
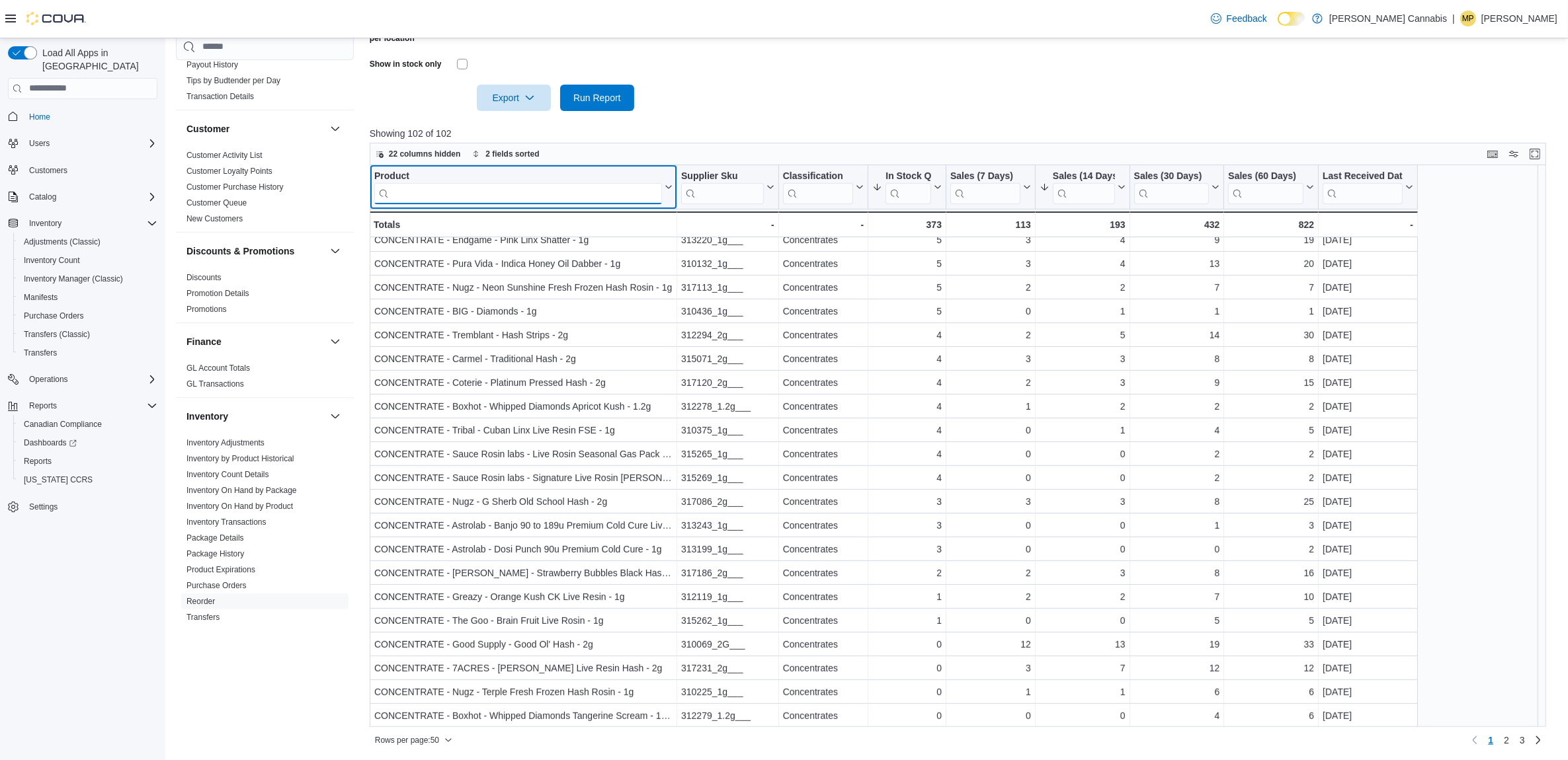
click at [533, 196] on input "search" at bounding box center [518, 193] width 288 height 21
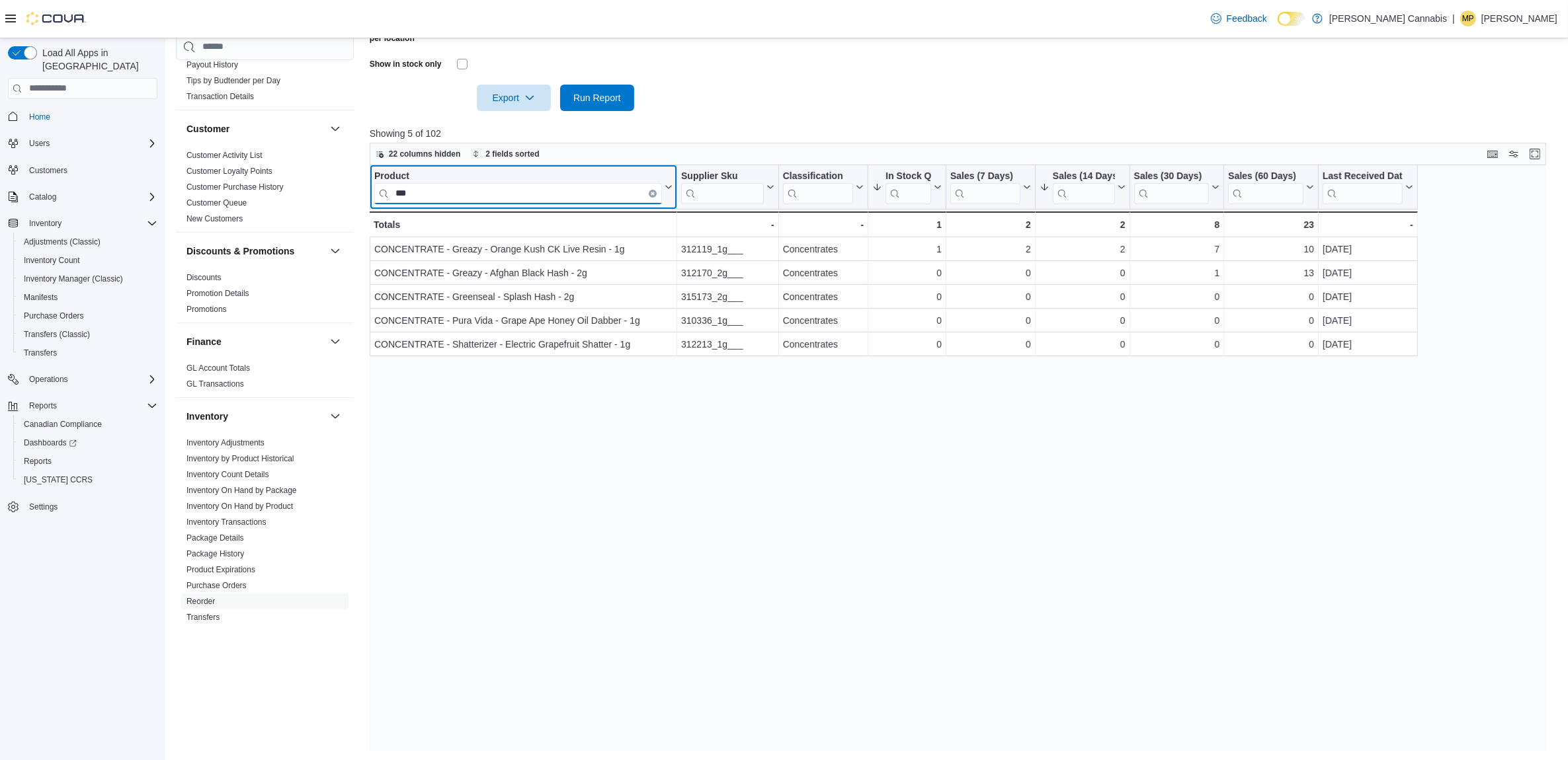
scroll to position [0, 0]
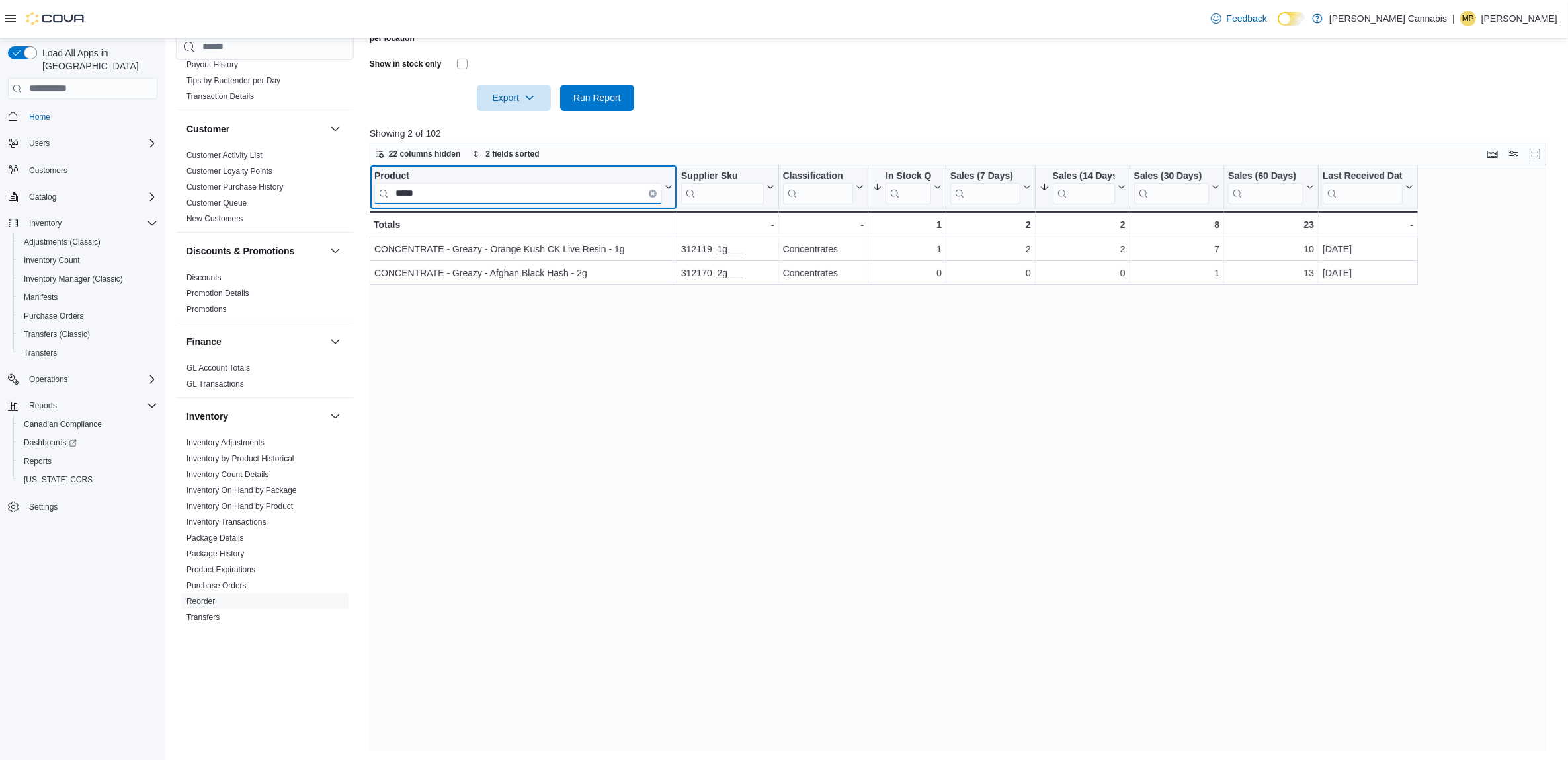
type input "*****"
click at [652, 191] on icon "Clear input" at bounding box center [653, 193] width 4 height 4
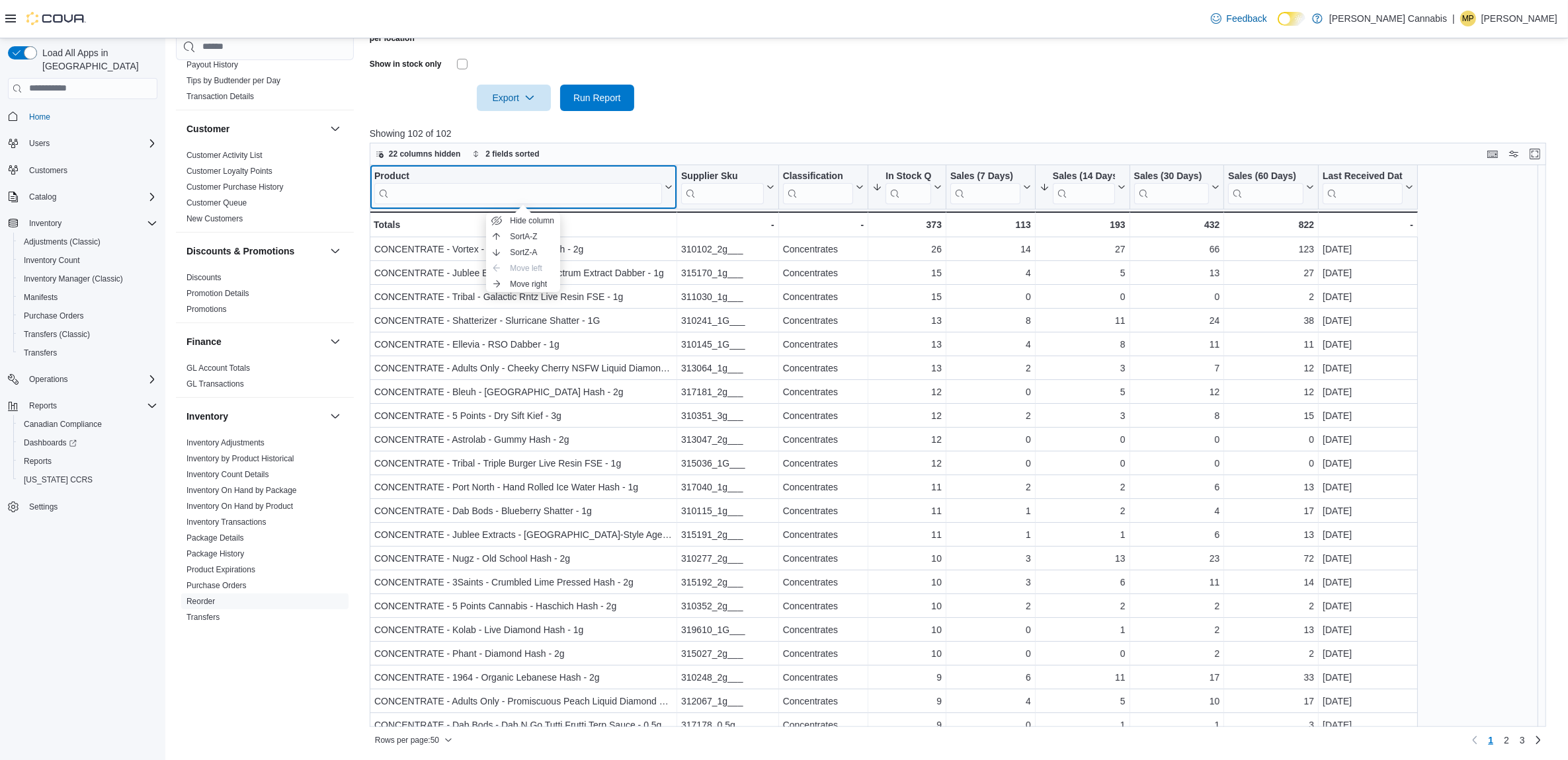
click at [388, 175] on div "Product" at bounding box center [518, 176] width 288 height 13
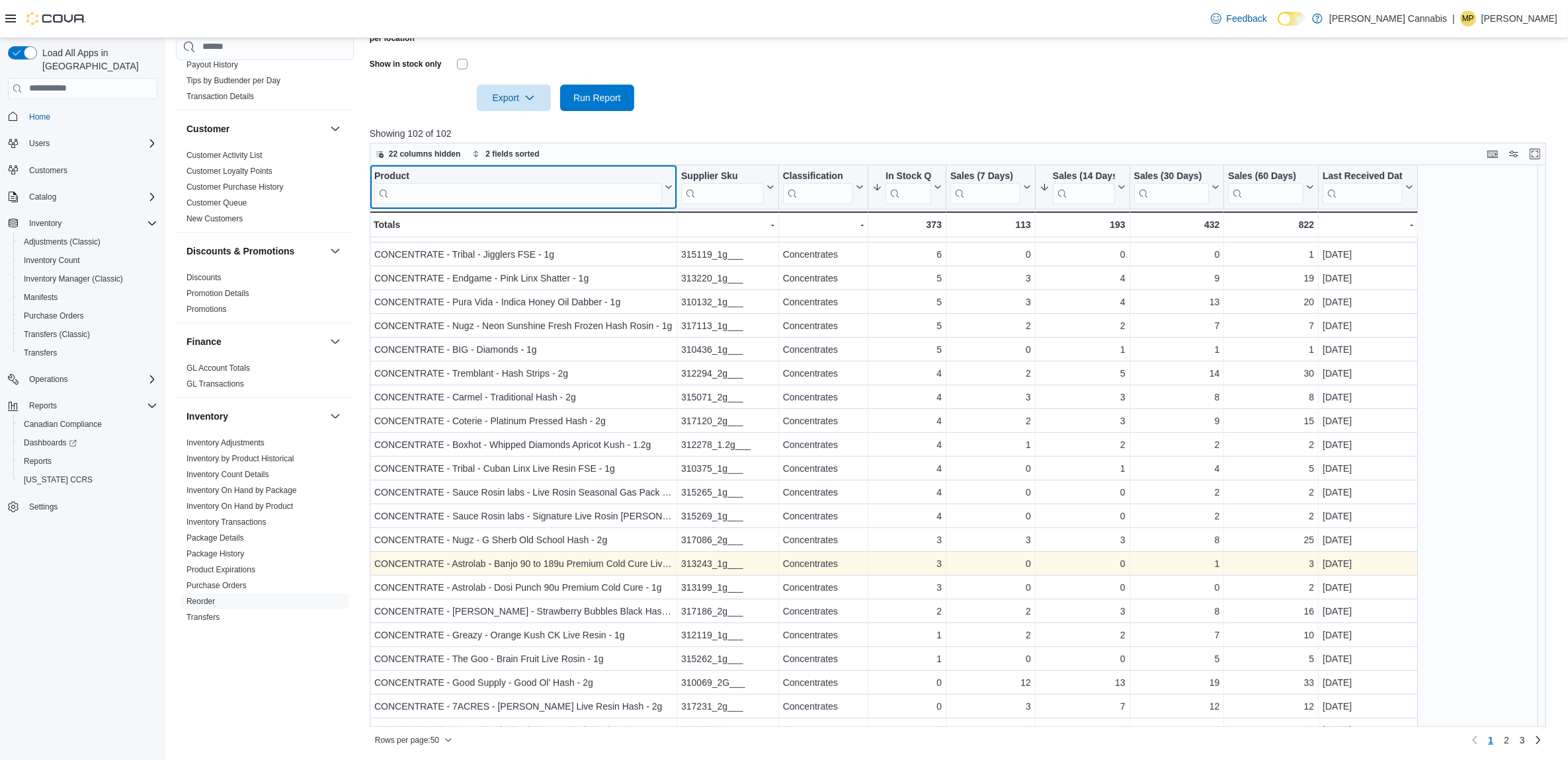
scroll to position [699, 0]
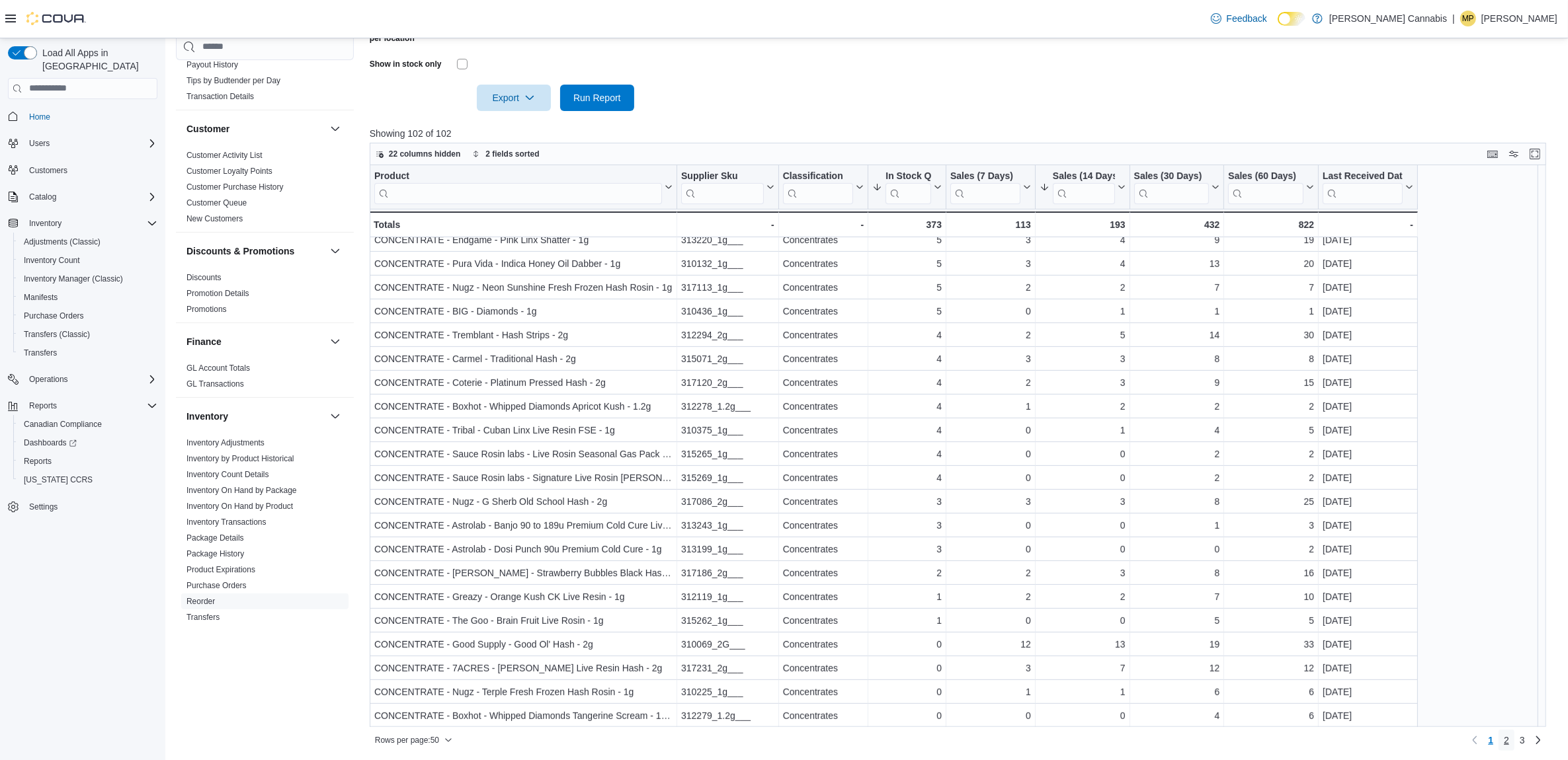
click at [1509, 739] on span "2" at bounding box center [1506, 740] width 5 height 13
